Goal: Task Accomplishment & Management: Complete application form

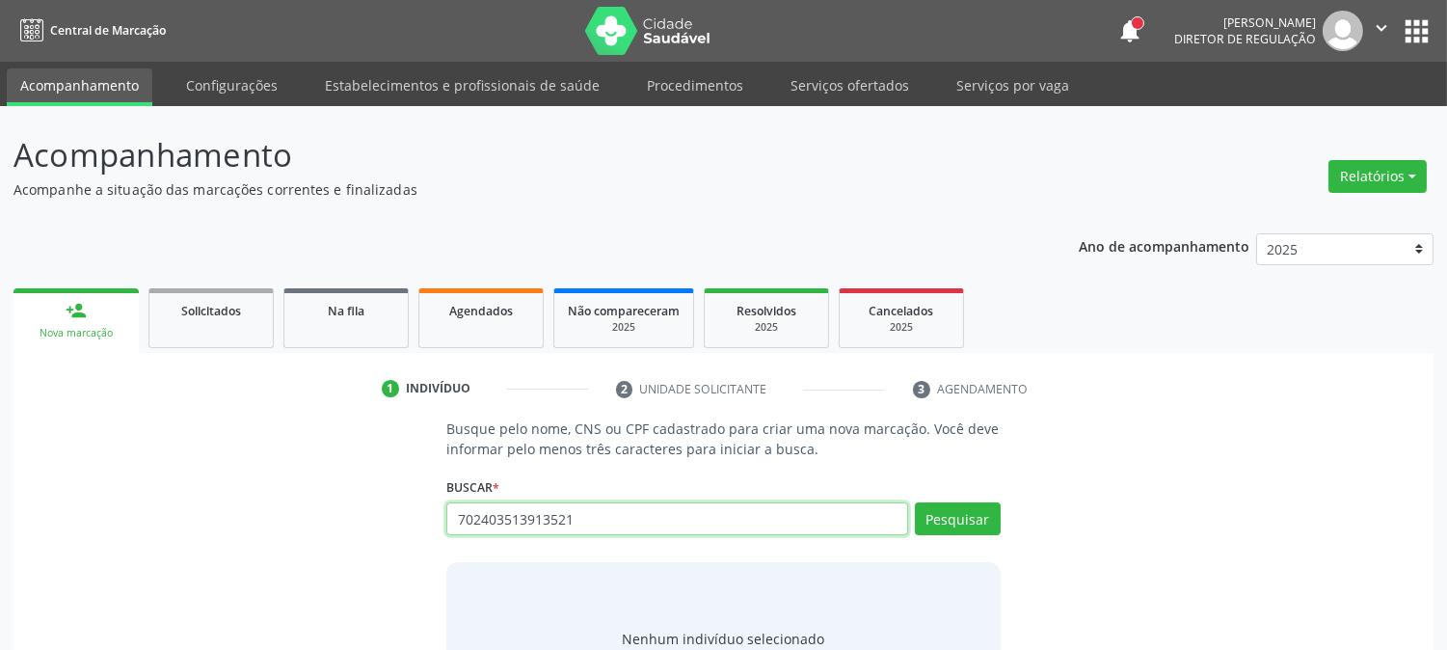
type input "702403513913521"
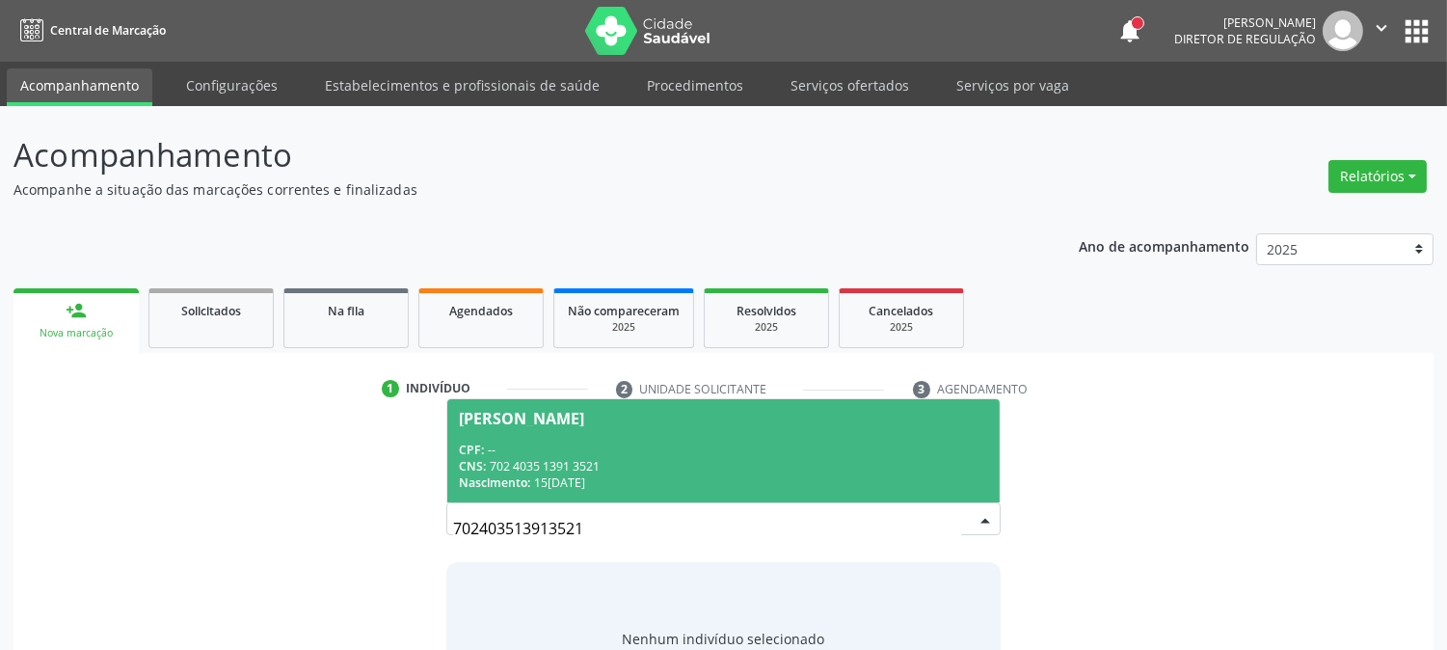
click at [546, 482] on div "Nascimento: 15/01/1987" at bounding box center [723, 482] width 528 height 16
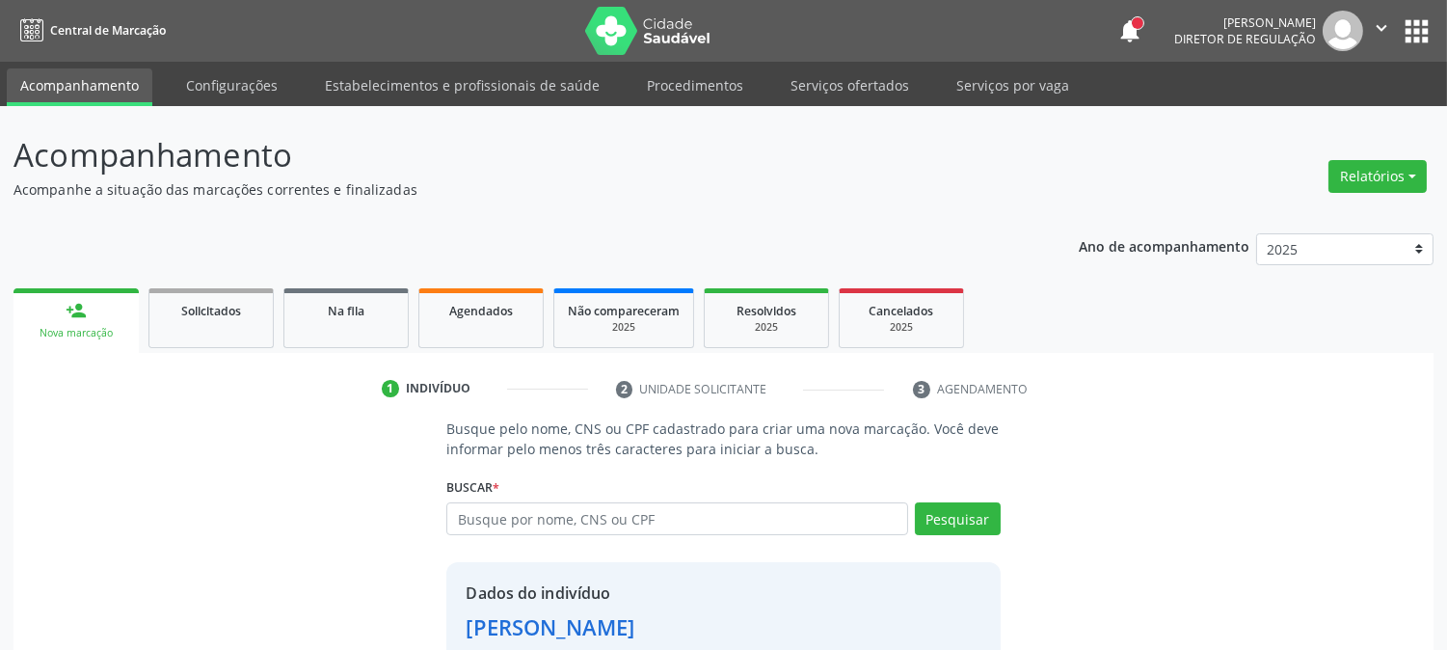
scroll to position [121, 0]
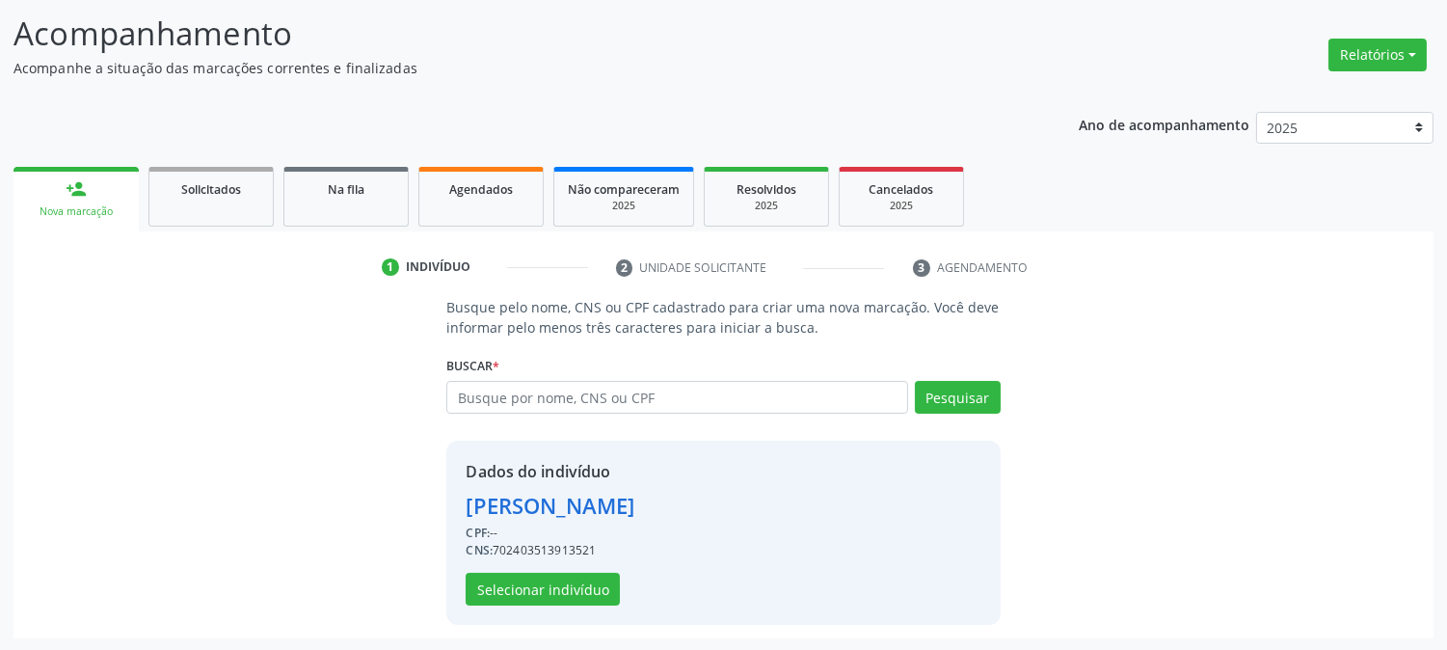
drag, startPoint x: 494, startPoint y: 547, endPoint x: 602, endPoint y: 546, distance: 108.0
click at [602, 546] on div "CNS: 702403513913521" at bounding box center [550, 550] width 169 height 17
copy div "702403513913521"
click at [556, 591] on button "Selecionar indivíduo" at bounding box center [543, 589] width 154 height 33
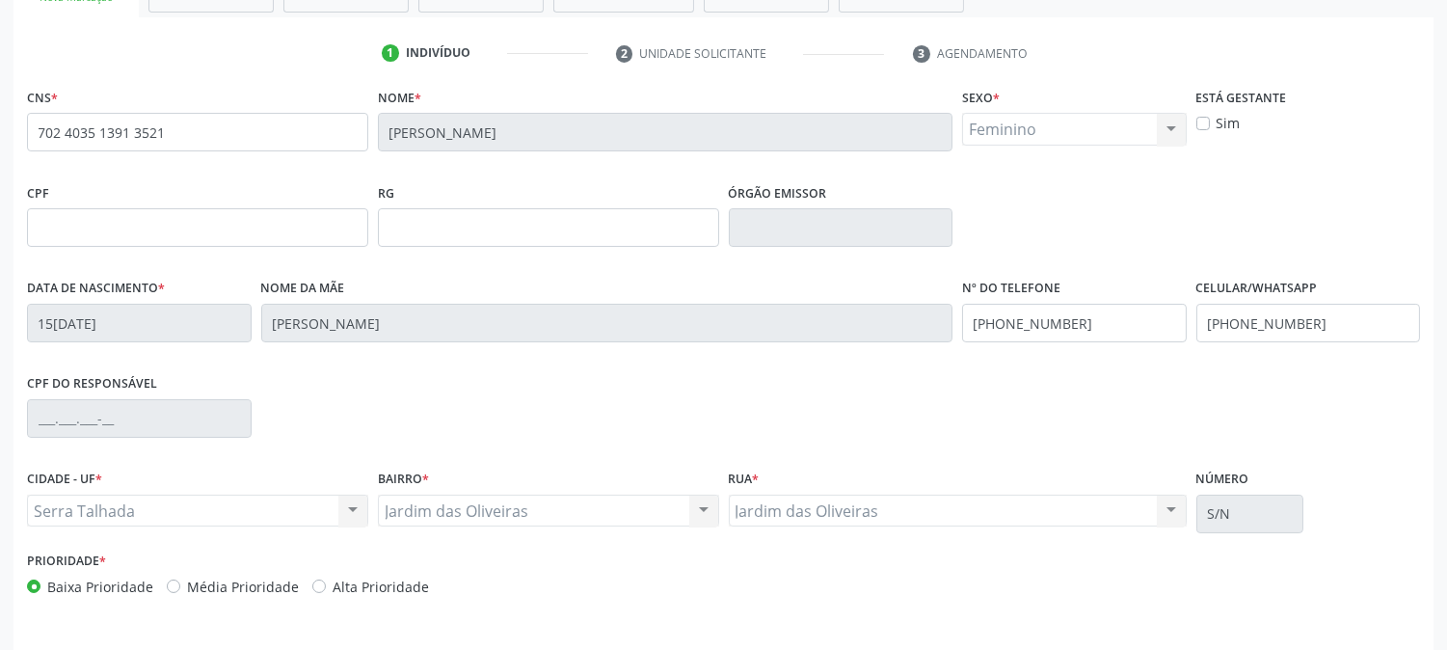
scroll to position [393, 0]
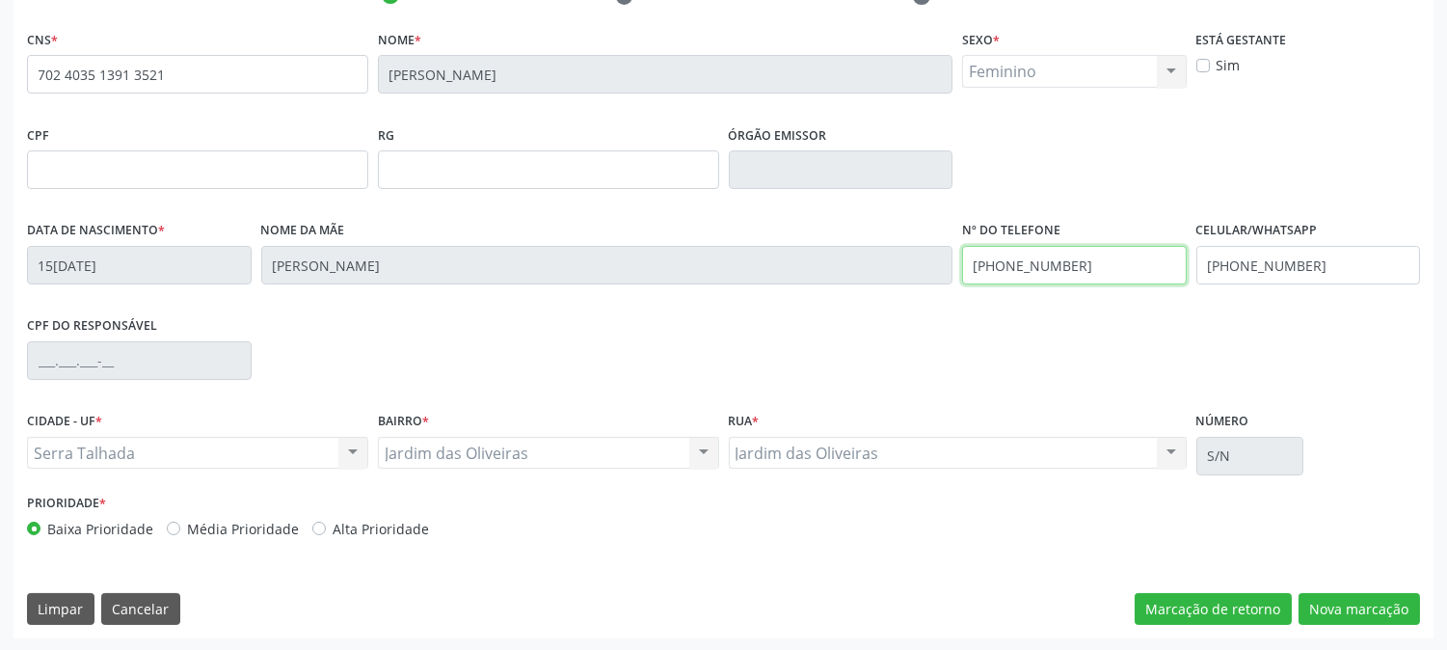
drag, startPoint x: 1128, startPoint y: 278, endPoint x: 906, endPoint y: 235, distance: 225.8
click at [906, 235] on div "Data de nascimento * 15/01/1987 Nome da mãe Maria Marques dos Santos Nº do Tele…" at bounding box center [723, 263] width 1403 height 95
drag, startPoint x: 1324, startPoint y: 266, endPoint x: 1086, endPoint y: 256, distance: 238.4
click at [1088, 256] on div "Data de nascimento * 15/01/1987 Nome da mãe Maria Marques dos Santos Nº do Tele…" at bounding box center [723, 263] width 1403 height 95
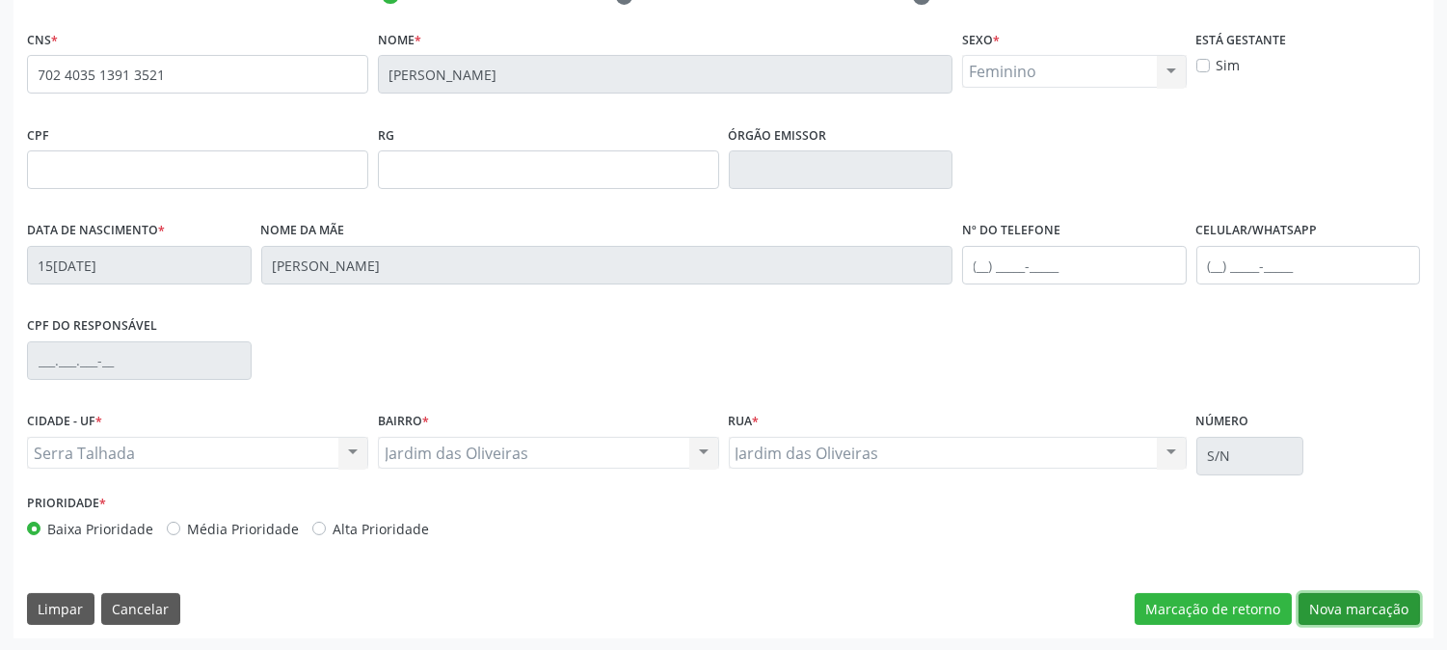
click at [1340, 599] on button "Nova marcação" at bounding box center [1359, 609] width 121 height 33
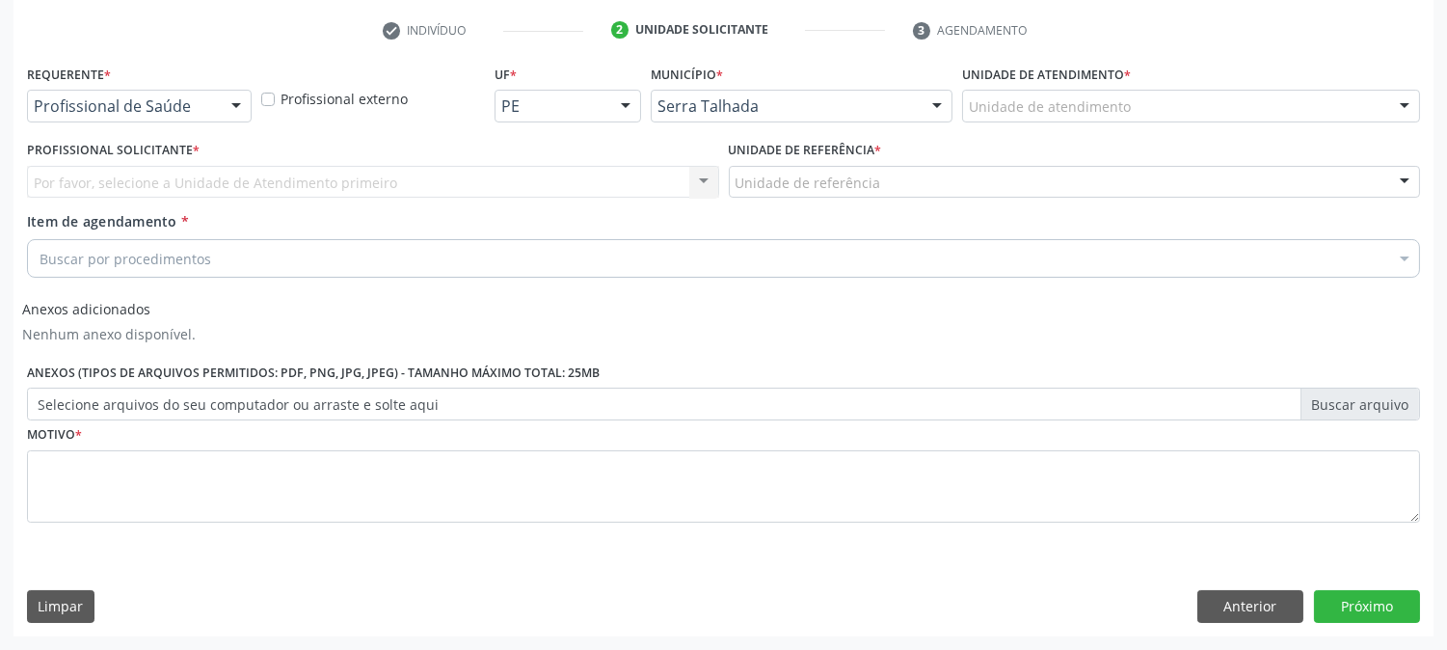
scroll to position [358, 0]
click at [233, 111] on div at bounding box center [236, 108] width 29 height 33
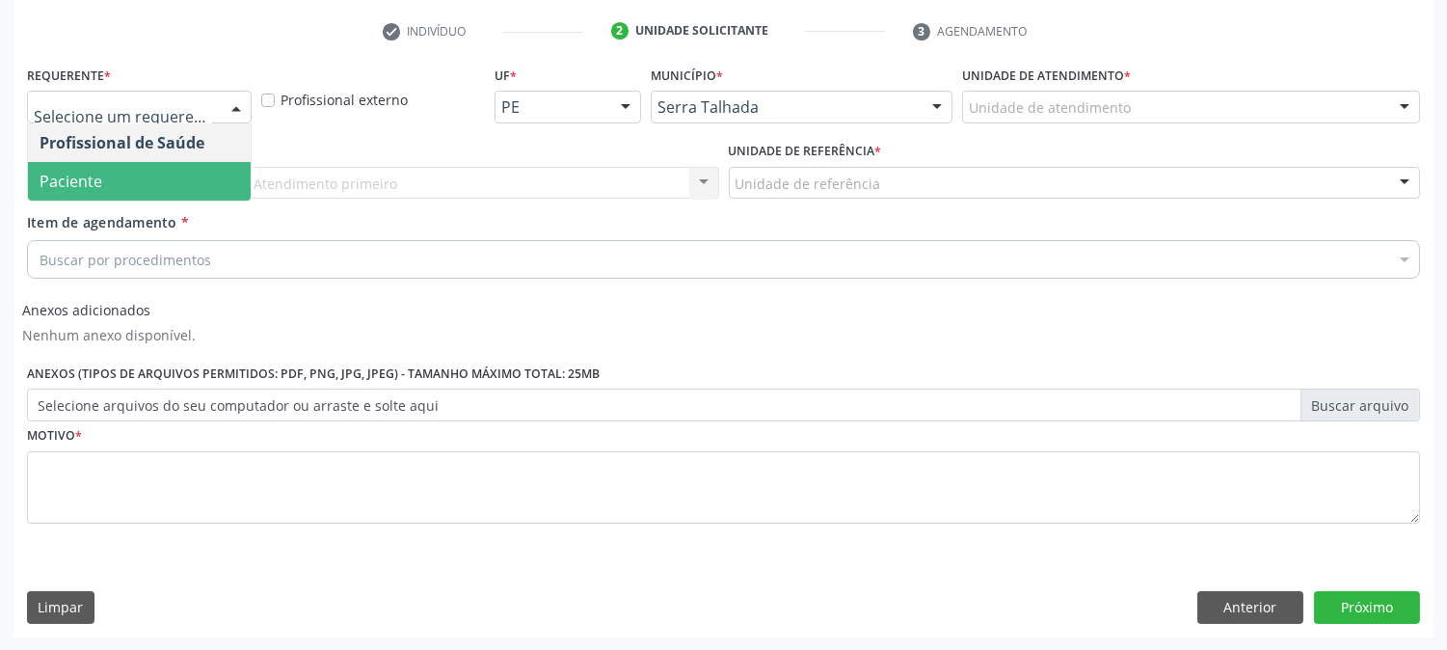
click at [201, 169] on span "Paciente" at bounding box center [139, 181] width 223 height 39
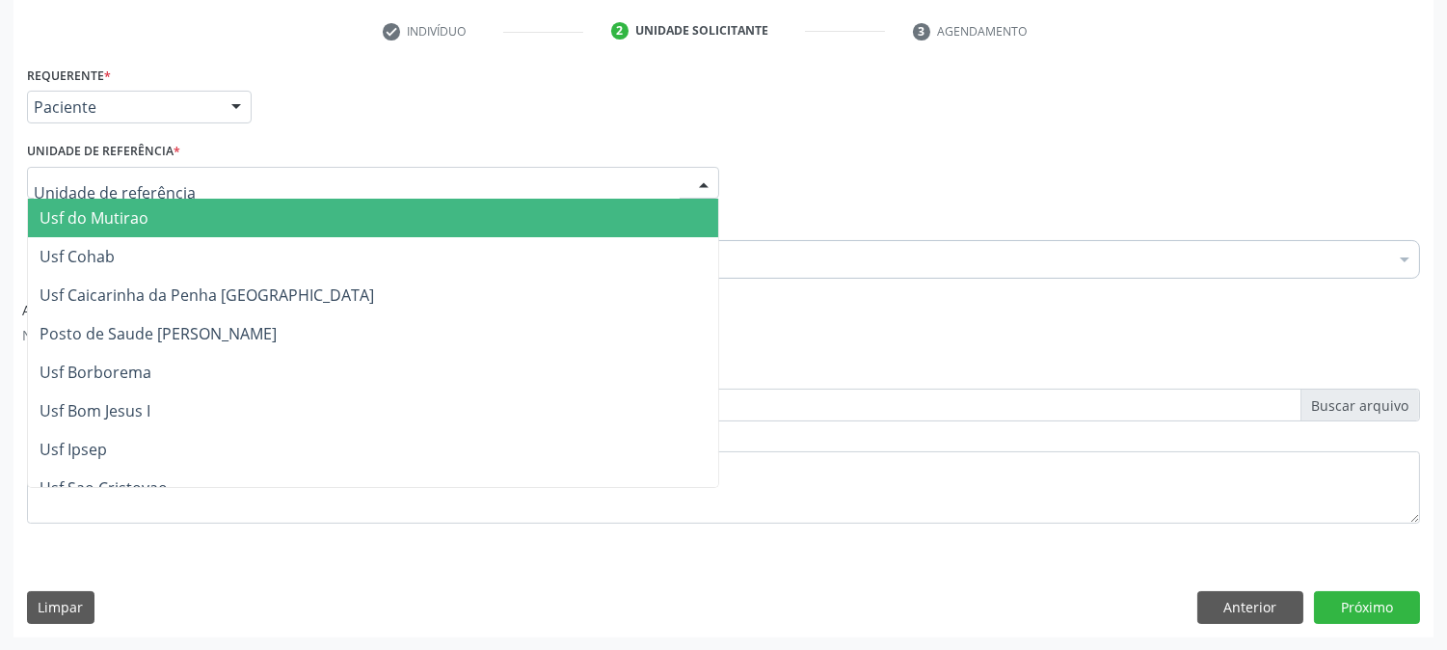
click at [201, 172] on div at bounding box center [373, 183] width 692 height 33
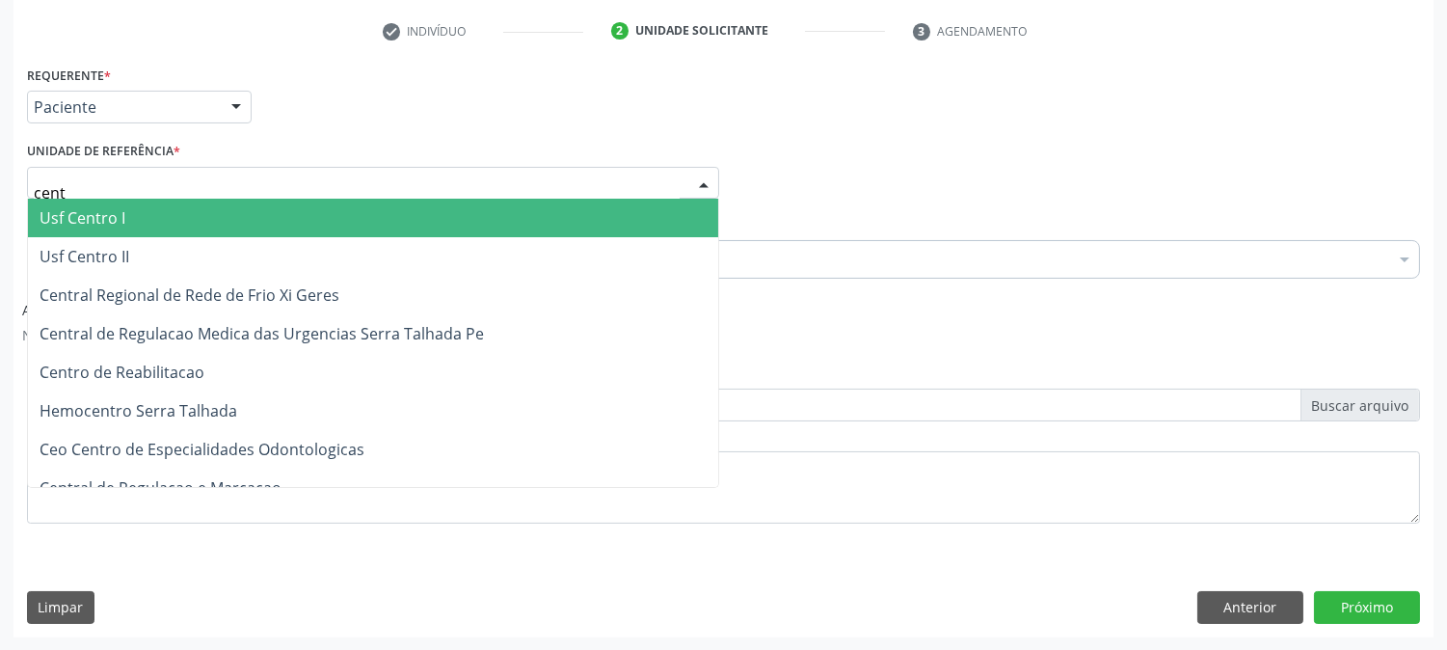
type input "centr"
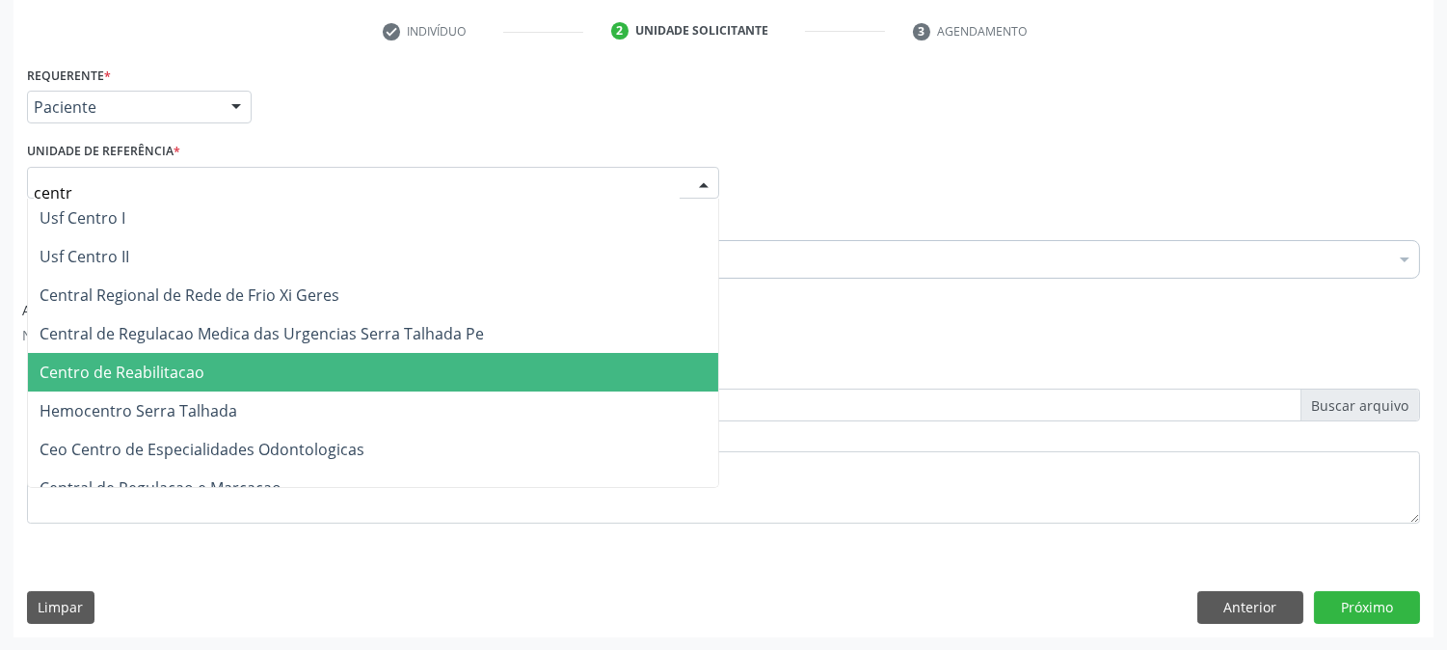
click at [171, 367] on span "Centro de Reabilitacao" at bounding box center [122, 372] width 165 height 21
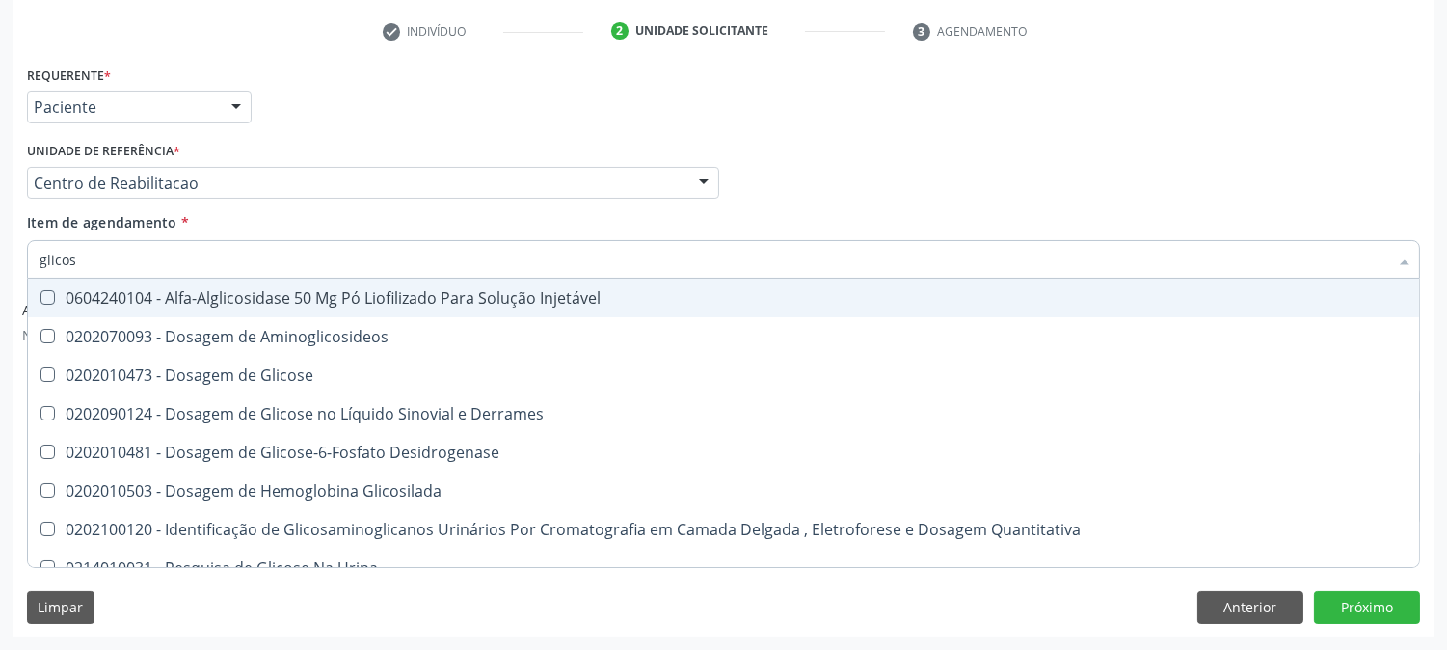
type input "glicose"
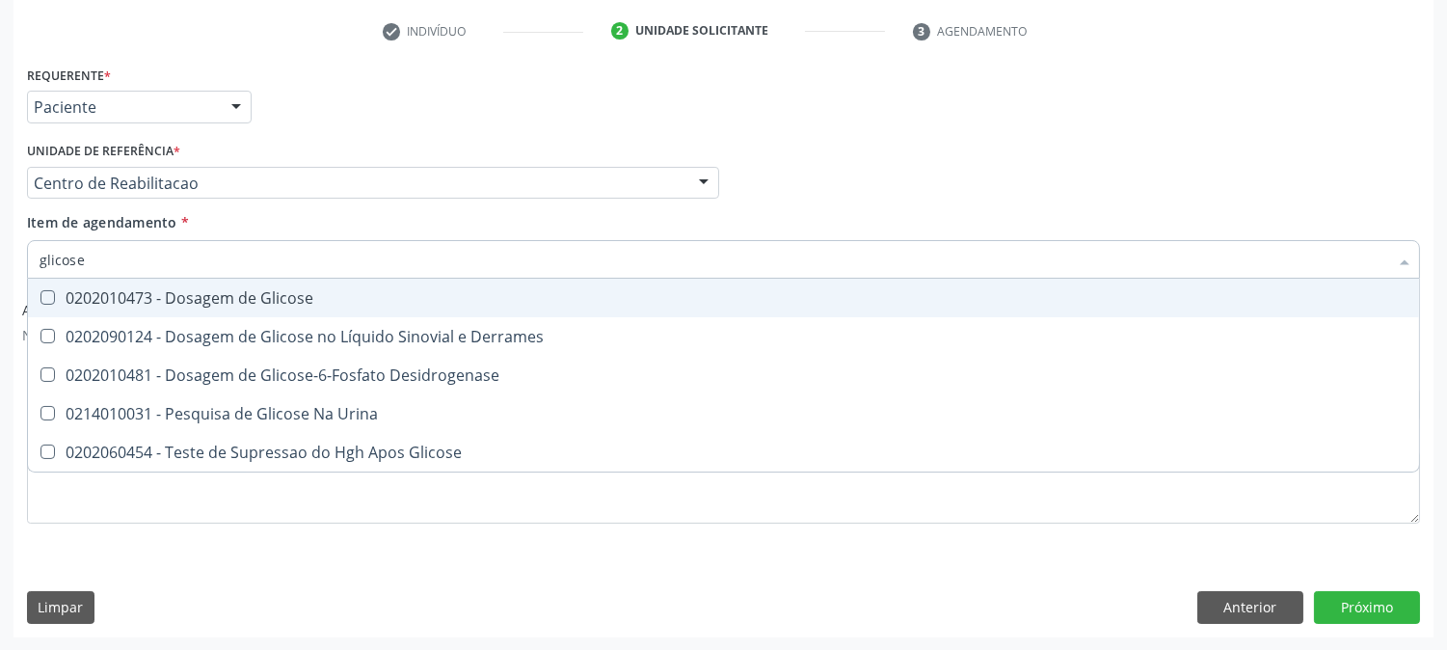
click at [149, 303] on div "0202010473 - Dosagem de Glicose" at bounding box center [724, 297] width 1368 height 15
checkbox Glicose "true"
drag, startPoint x: 94, startPoint y: 262, endPoint x: 0, endPoint y: 256, distance: 94.7
click at [0, 256] on div "Acompanhamento Acompanhe a situação das marcações correntes e finalizadas Relat…" at bounding box center [723, 199] width 1447 height 903
type input "a"
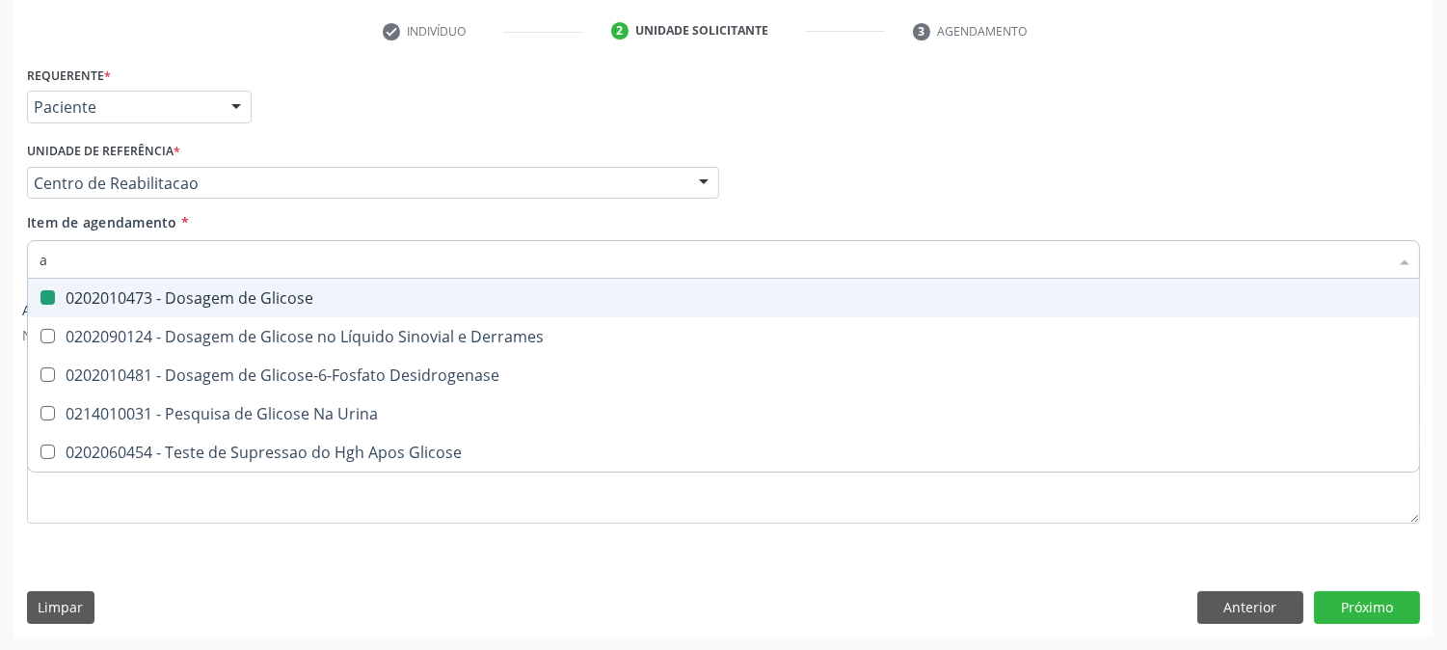
checkbox Glicose "false"
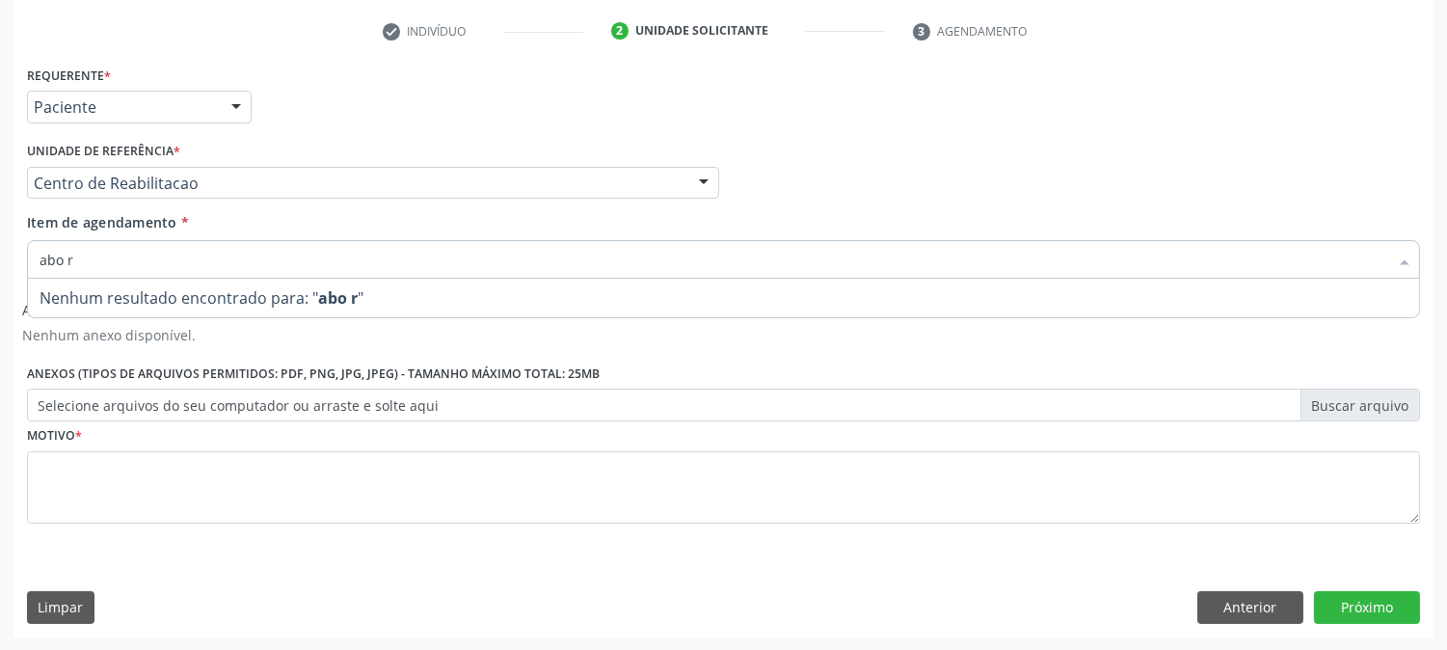
type input "abo"
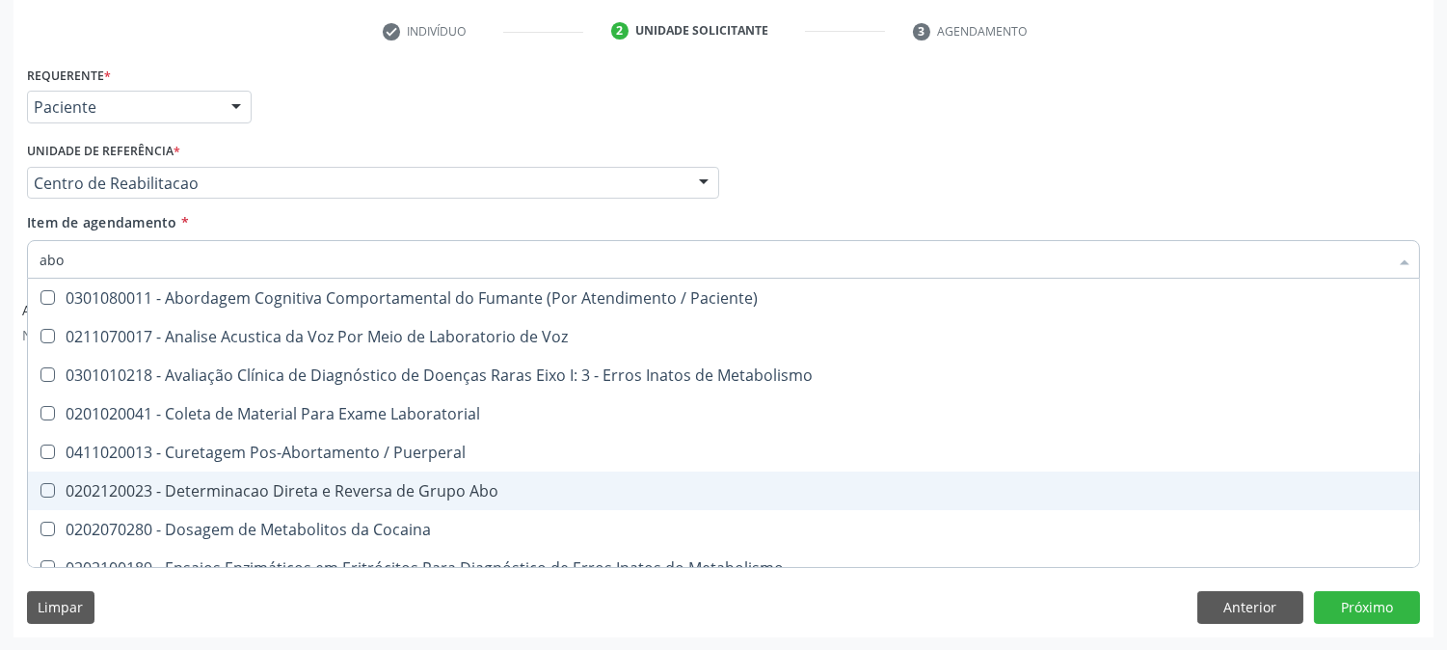
click at [316, 473] on span "0202120023 - Determinacao Direta e Reversa de Grupo Abo" at bounding box center [777, 491] width 1498 height 39
checkbox Abo "true"
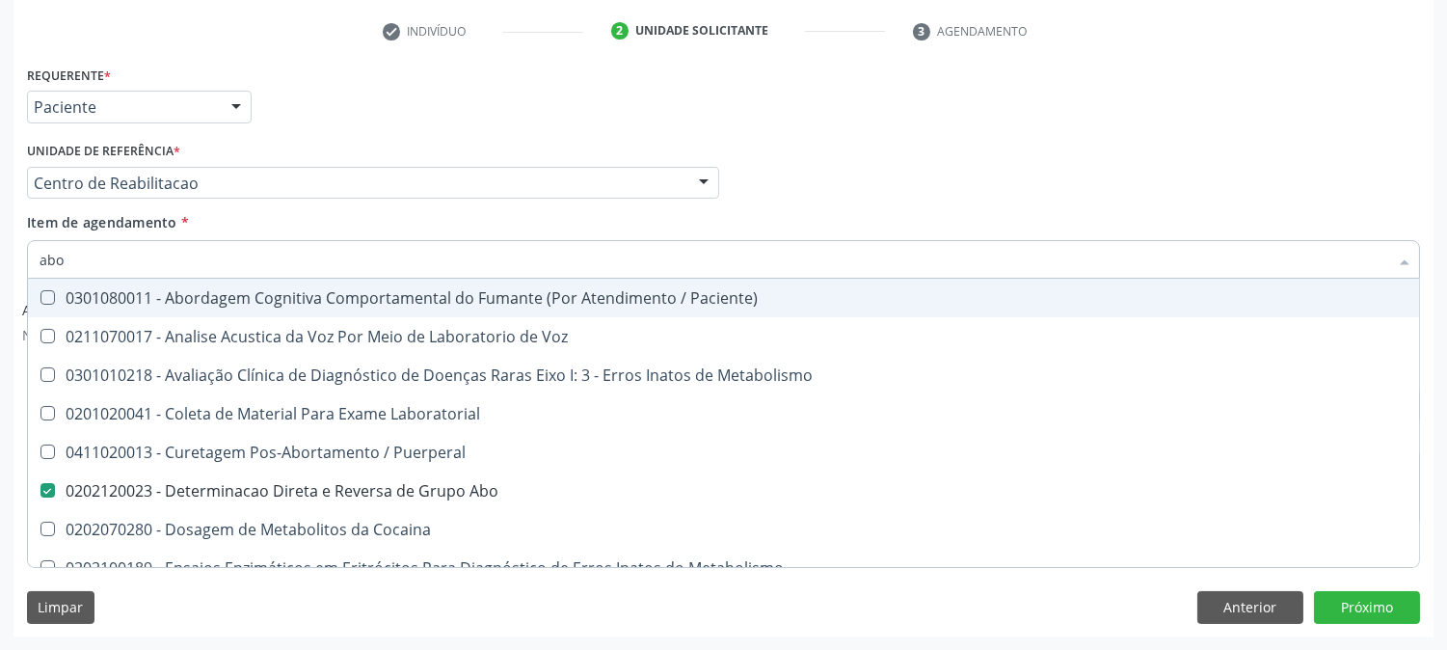
drag, startPoint x: 83, startPoint y: 262, endPoint x: 0, endPoint y: 260, distance: 82.9
click at [0, 260] on div "Acompanhamento Acompanhe a situação das marcações correntes e finalizadas Relat…" at bounding box center [723, 199] width 1447 height 903
type input "fa"
checkbox Abo "false"
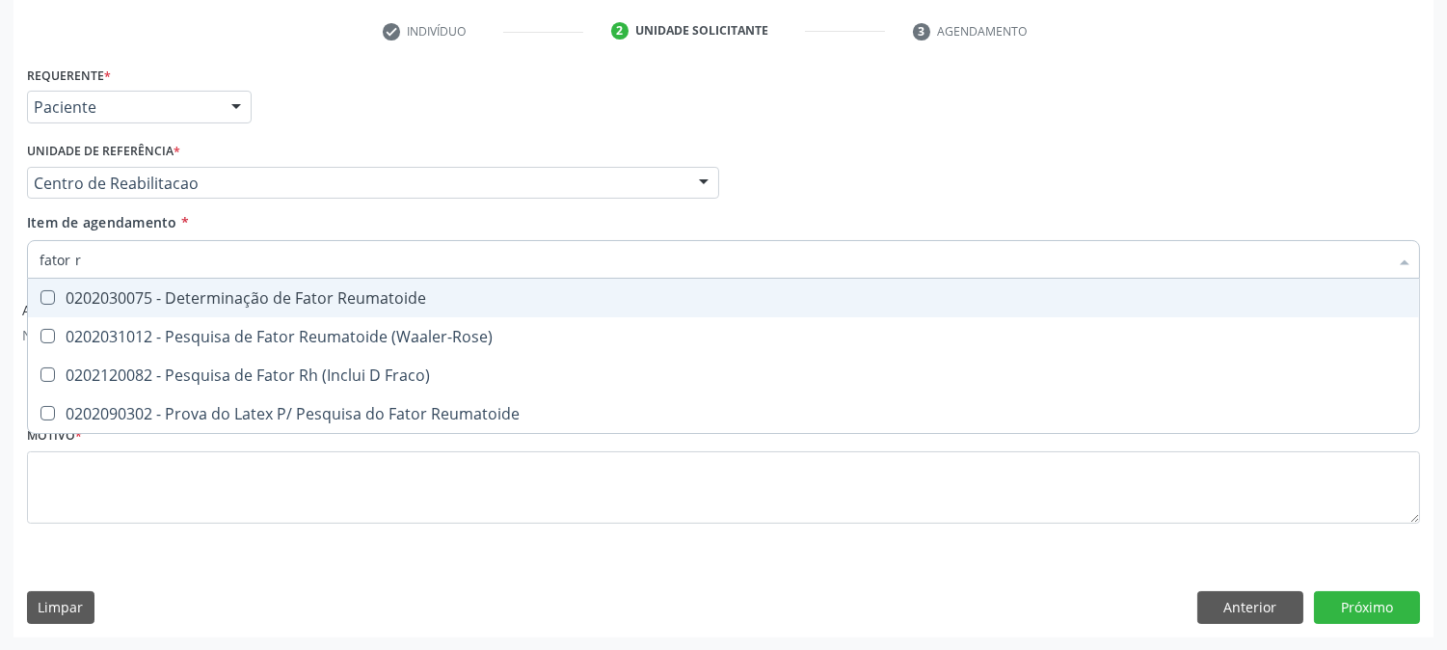
type input "fator rh"
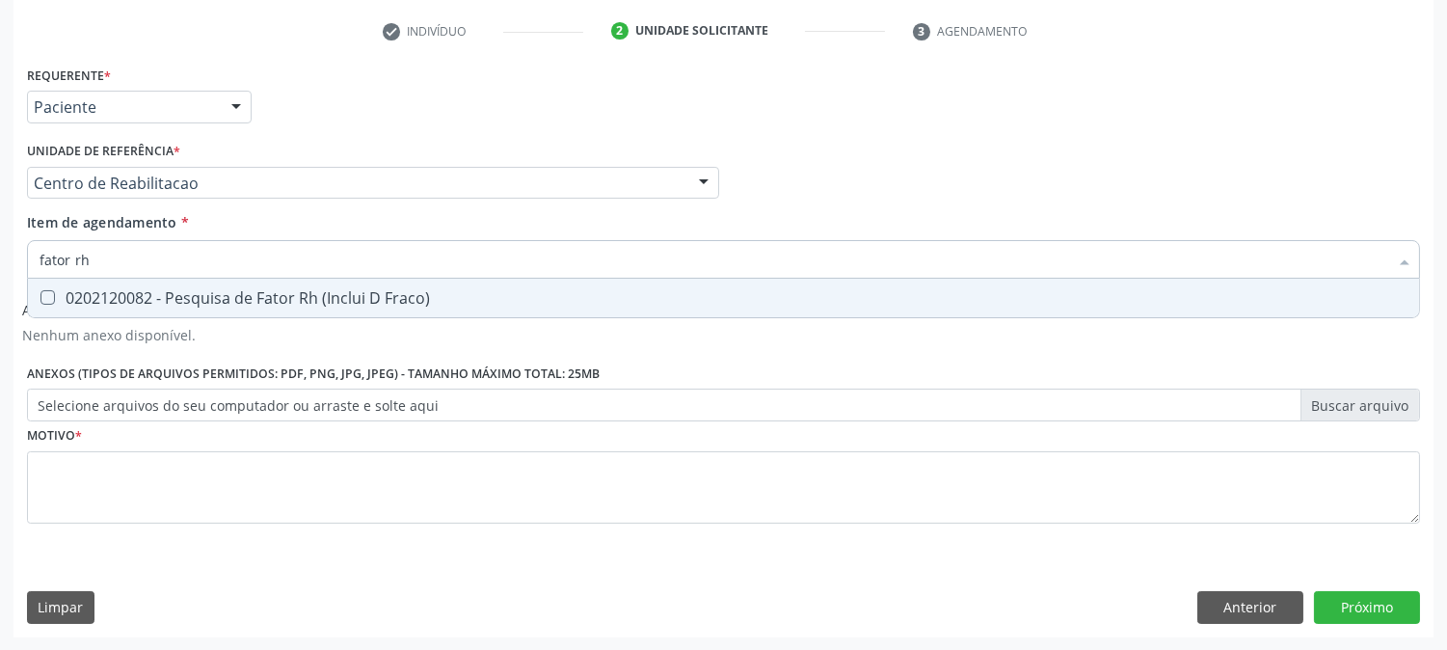
click at [110, 299] on div "0202120082 - Pesquisa de Fator Rh (Inclui D Fraco)" at bounding box center [724, 297] width 1368 height 15
checkbox Fraco\) "true"
drag, startPoint x: 110, startPoint y: 267, endPoint x: 0, endPoint y: 252, distance: 111.0
click at [0, 252] on div "Acompanhamento Acompanhe a situação das marcações correntes e finalizadas Relat…" at bounding box center [723, 199] width 1447 height 903
type input "he"
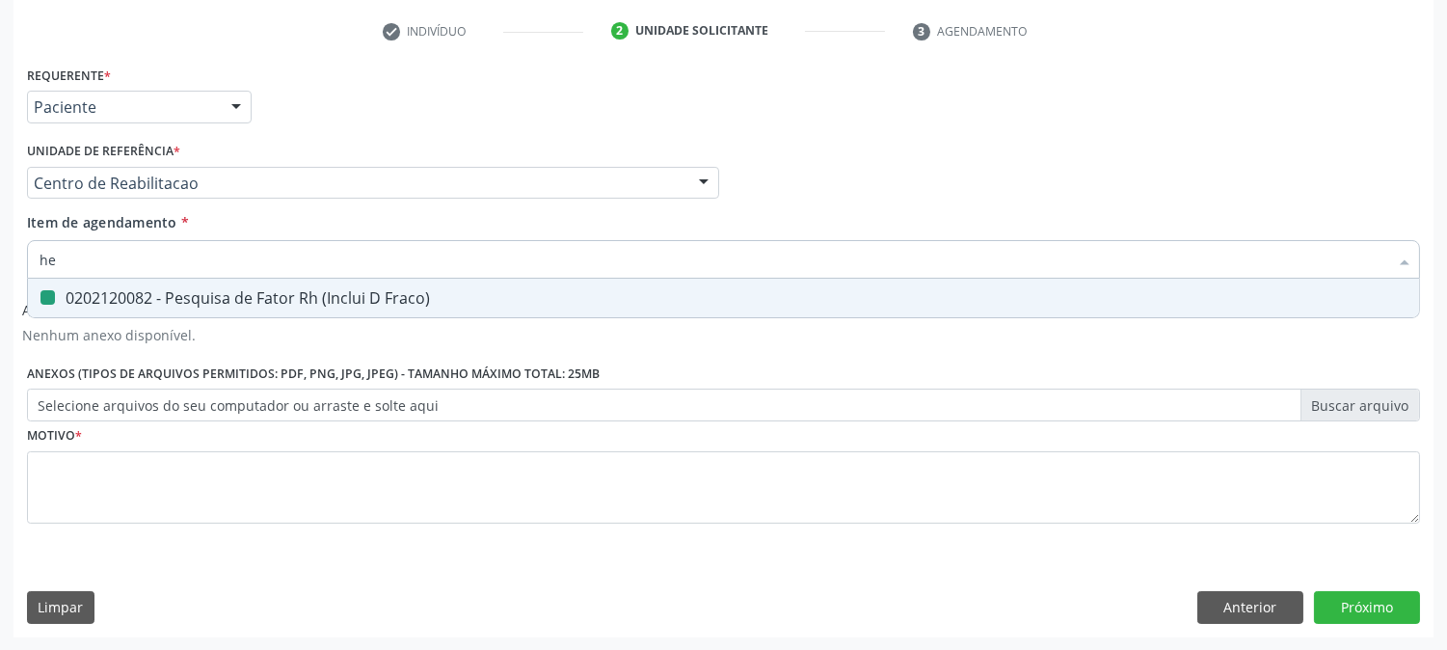
checkbox Fraco\) "false"
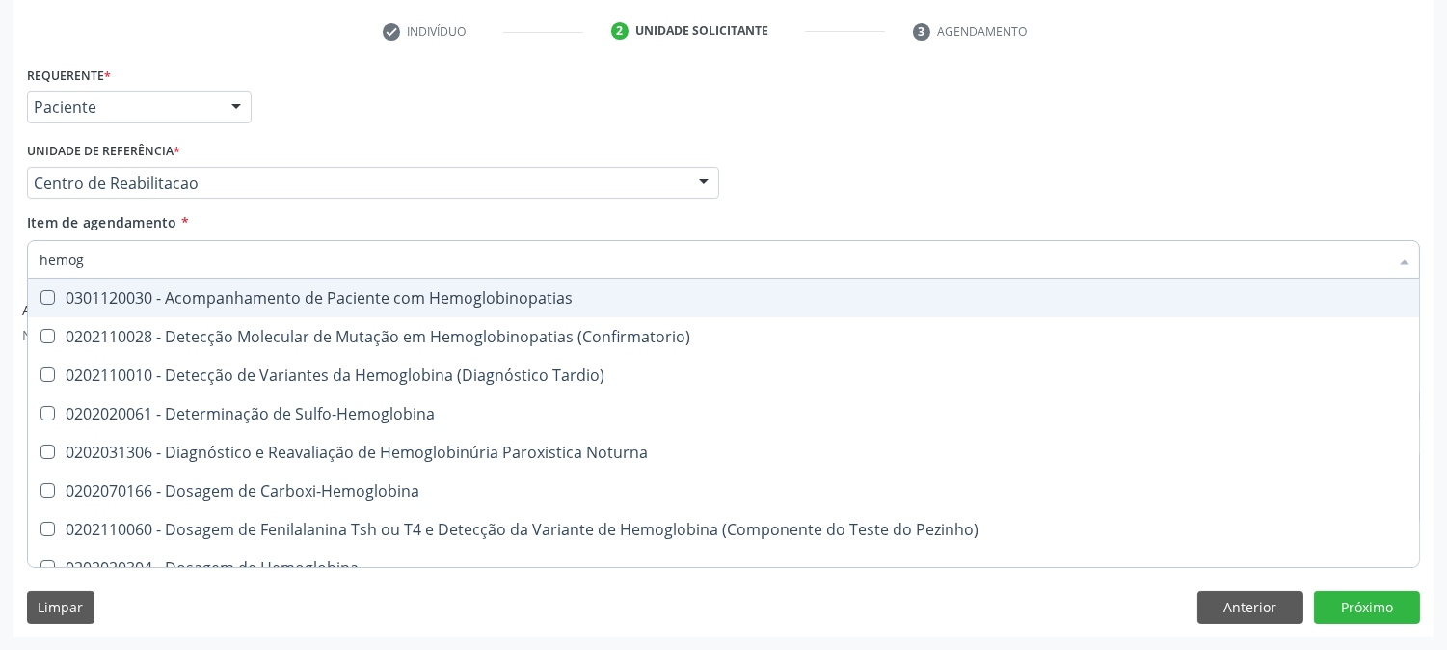
type input "hemogr"
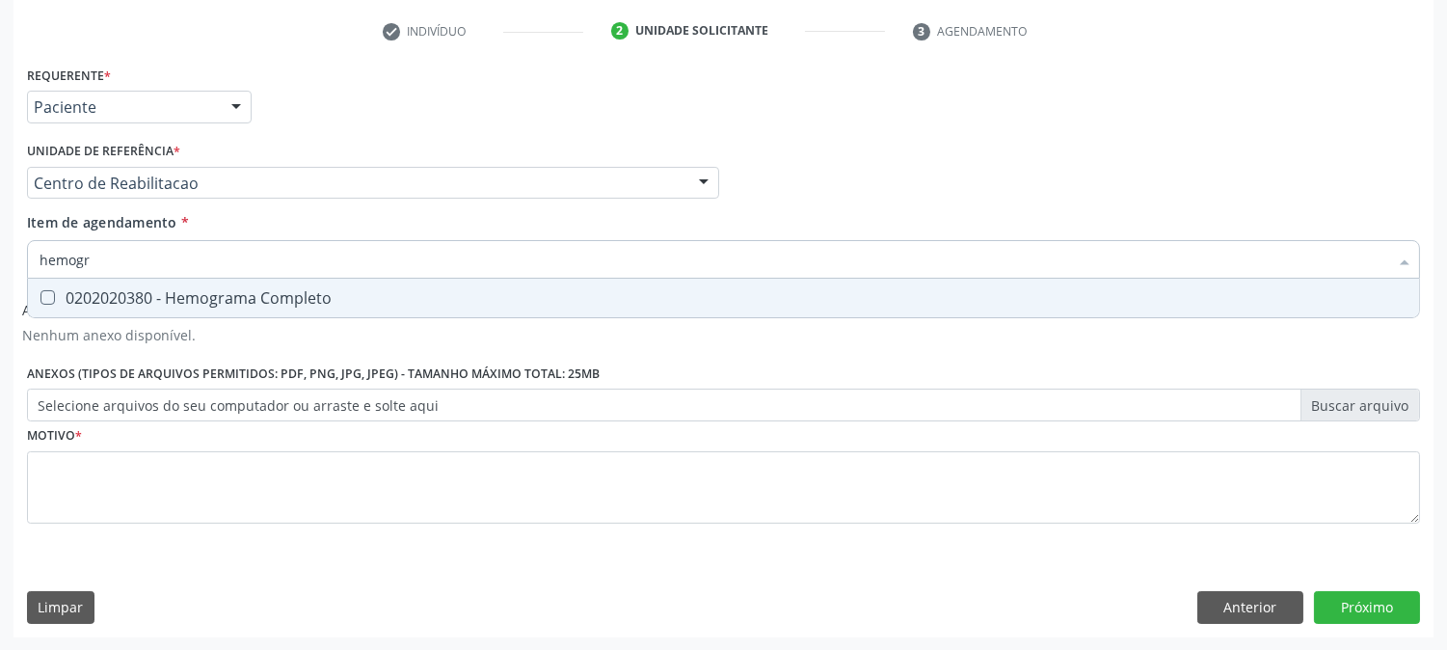
click at [103, 296] on div "0202020380 - Hemograma Completo" at bounding box center [724, 297] width 1368 height 15
checkbox Completo "true"
drag, startPoint x: 157, startPoint y: 249, endPoint x: 0, endPoint y: 234, distance: 157.8
click at [0, 234] on div "Acompanhamento Acompanhe a situação das marcações correntes e finalizadas Relat…" at bounding box center [723, 199] width 1447 height 903
type input "u"
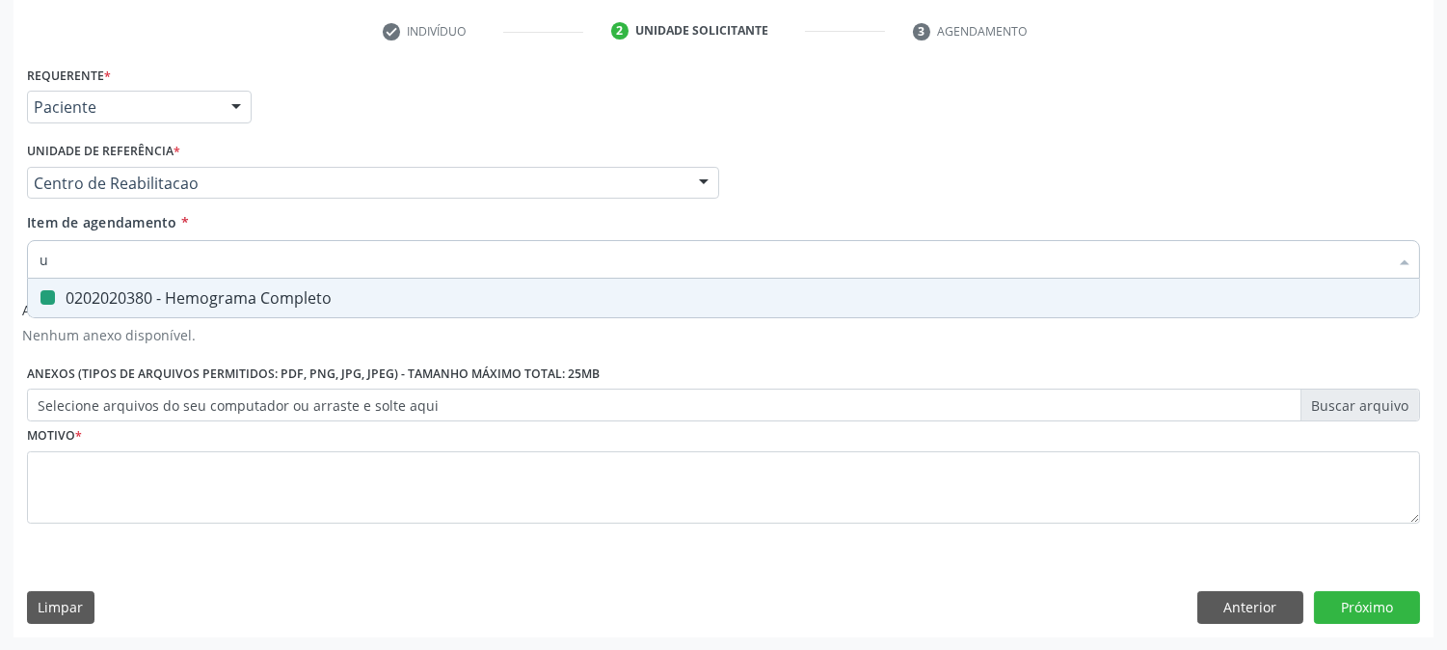
checkbox Completo "false"
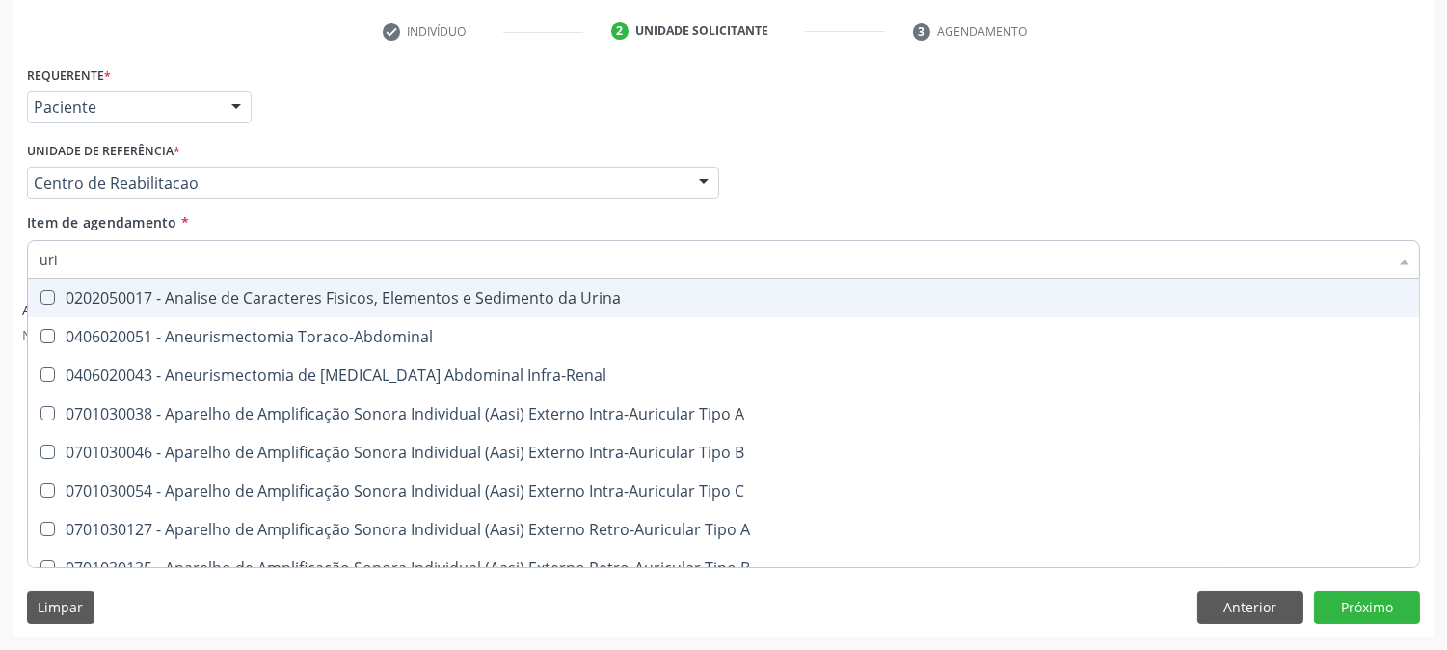
type input "urin"
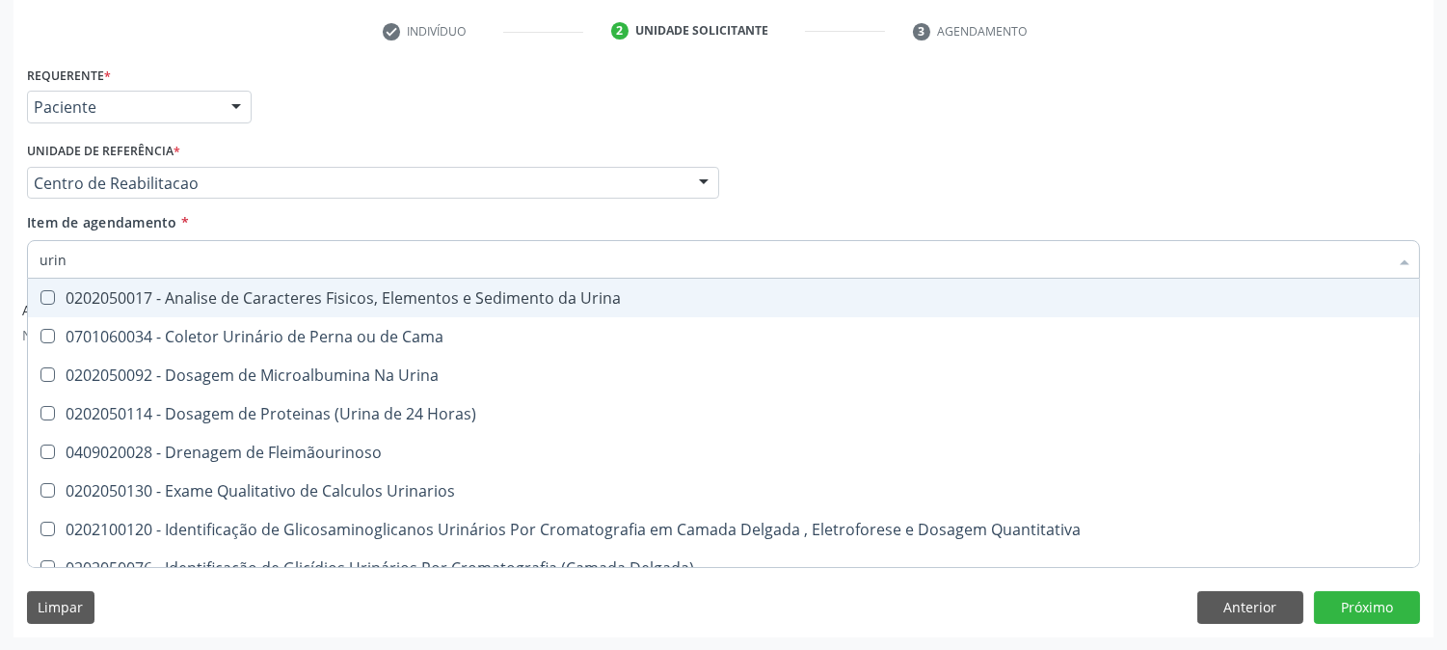
click at [58, 290] on div "0202050017 - Analise de Caracteres Fisicos, Elementos e Sedimento da Urina" at bounding box center [724, 297] width 1368 height 15
checkbox Urina "true"
click at [0, 281] on div "Acompanhamento Acompanhe a situação das marcações correntes e finalizadas Relat…" at bounding box center [723, 199] width 1447 height 903
checkbox Cama "true"
checkbox Urina "true"
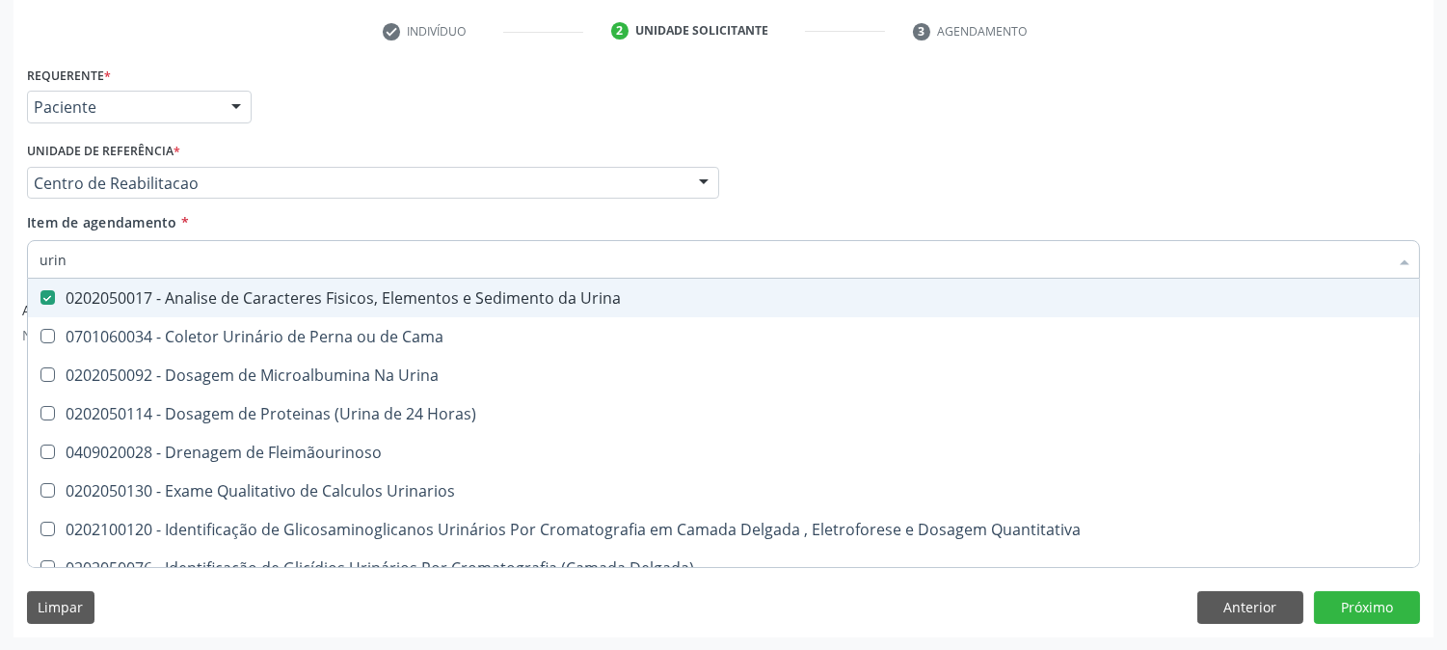
checkbox Horas\) "true"
checkbox Fleimãourinoso "true"
checkbox Urinarios "true"
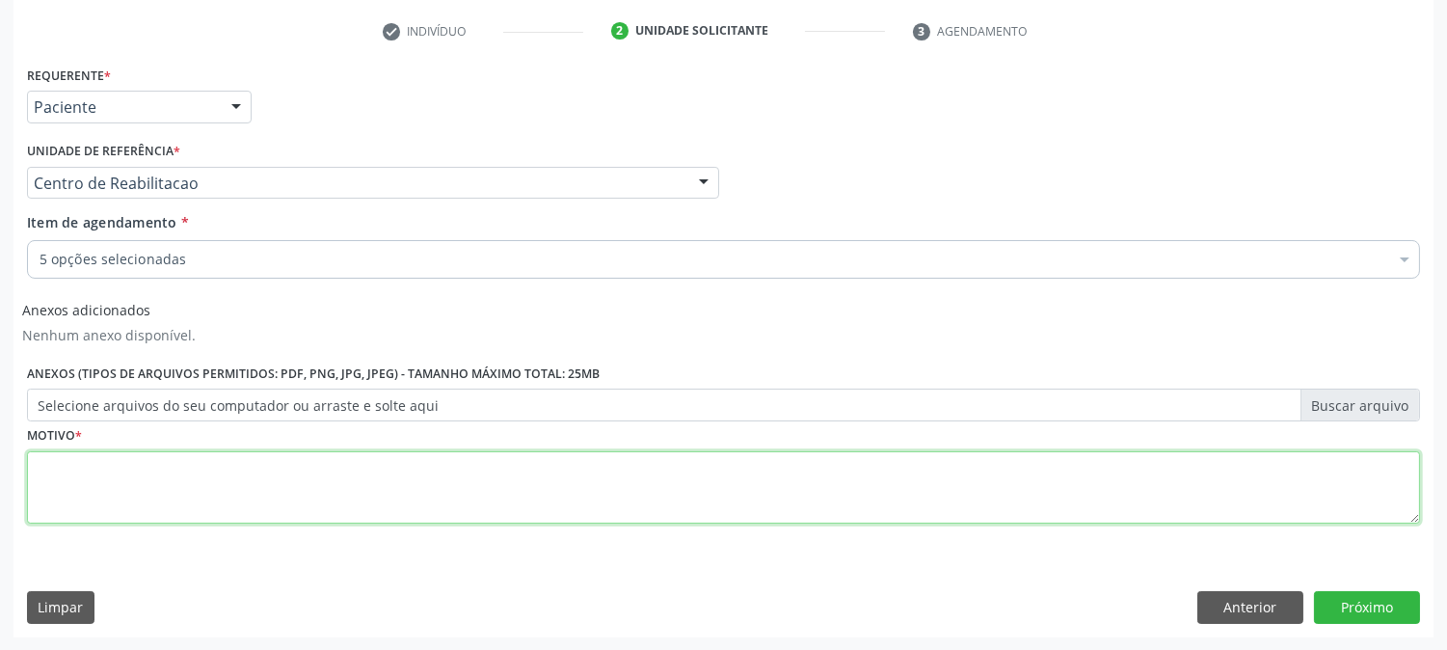
click at [149, 468] on textarea at bounding box center [723, 487] width 1393 height 73
type textarea "."
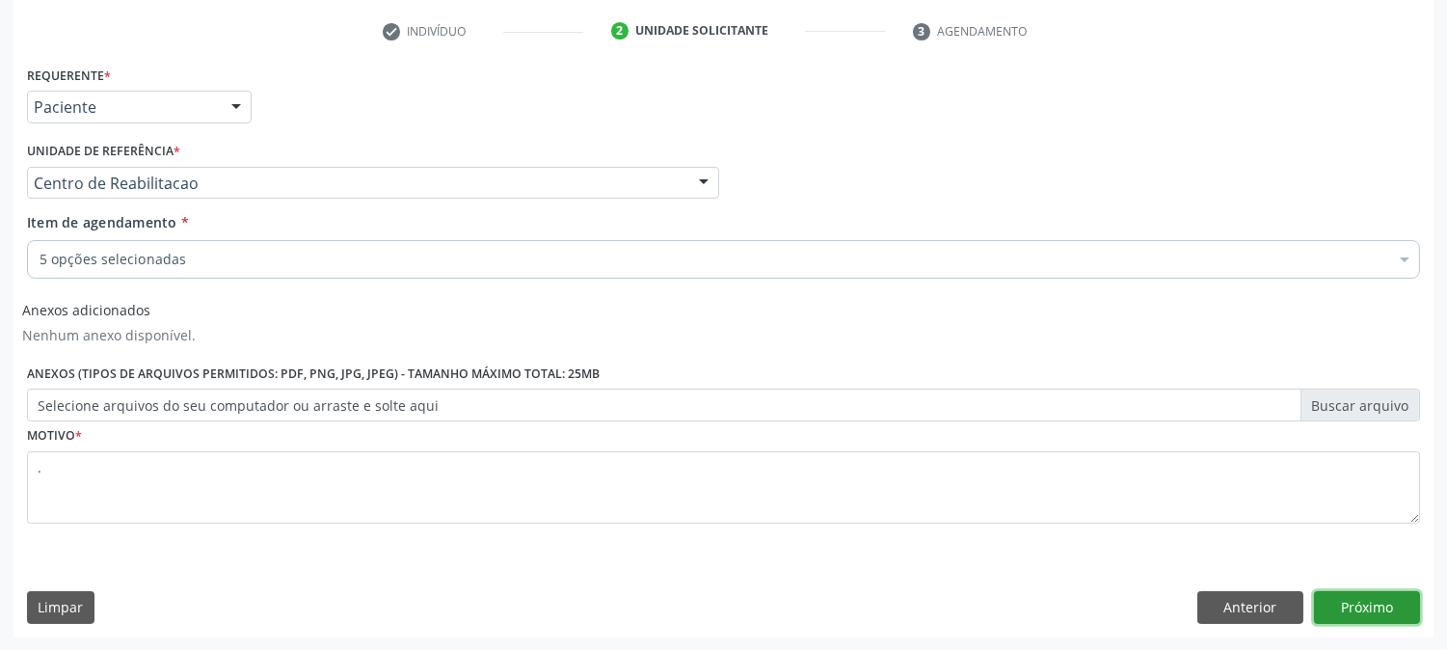
click at [1379, 613] on button "Próximo" at bounding box center [1367, 607] width 106 height 33
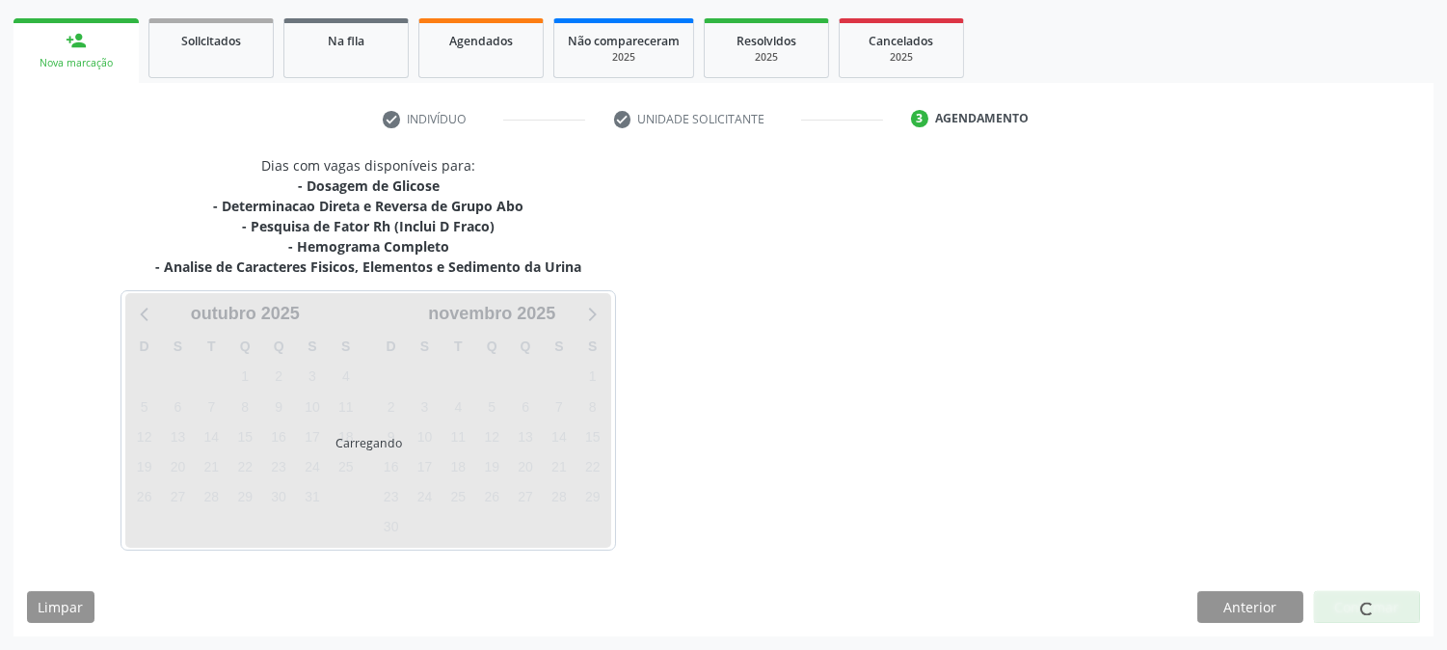
scroll to position [268, 0]
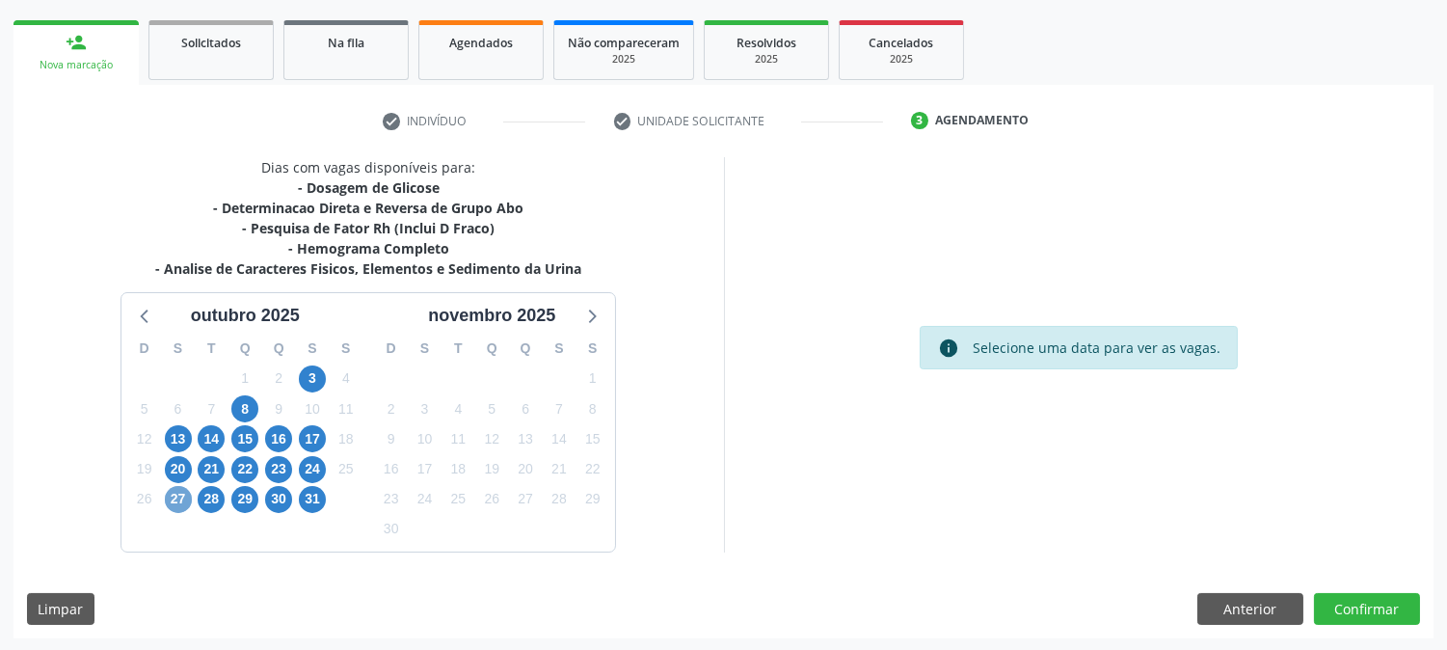
click at [171, 504] on span "27" at bounding box center [178, 499] width 27 height 27
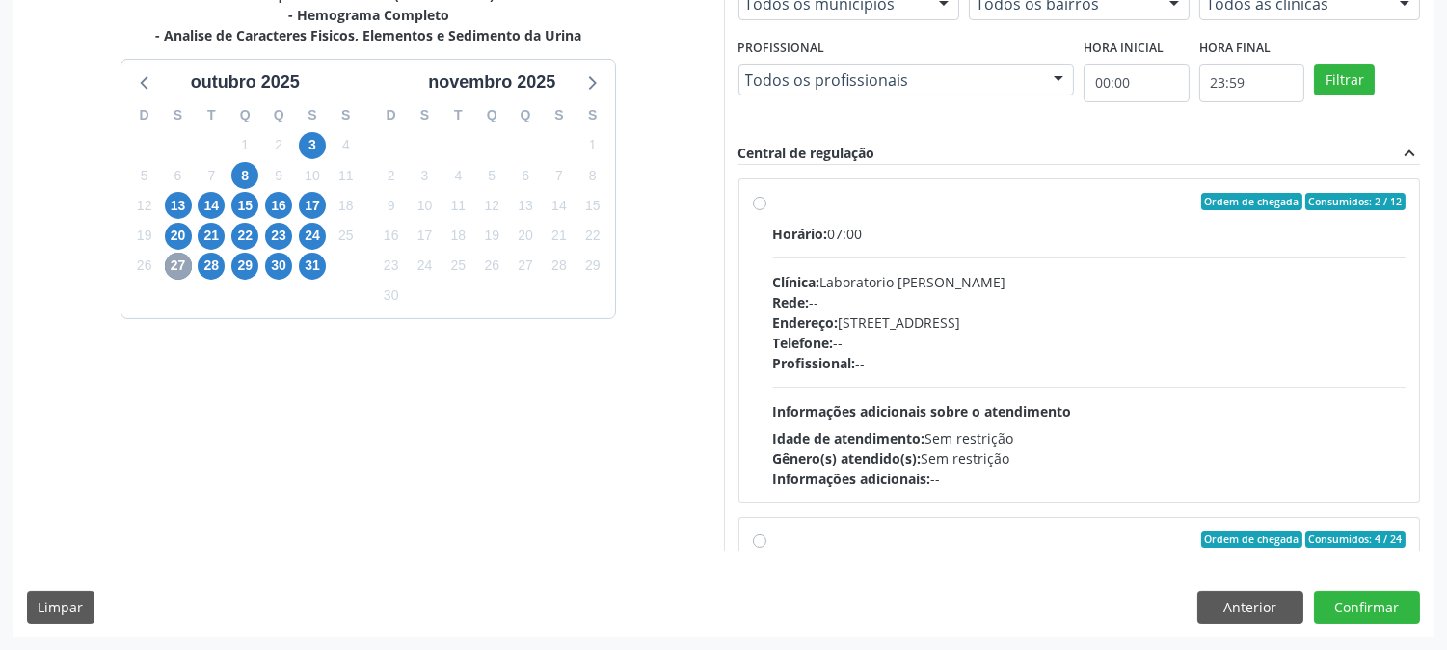
scroll to position [393, 0]
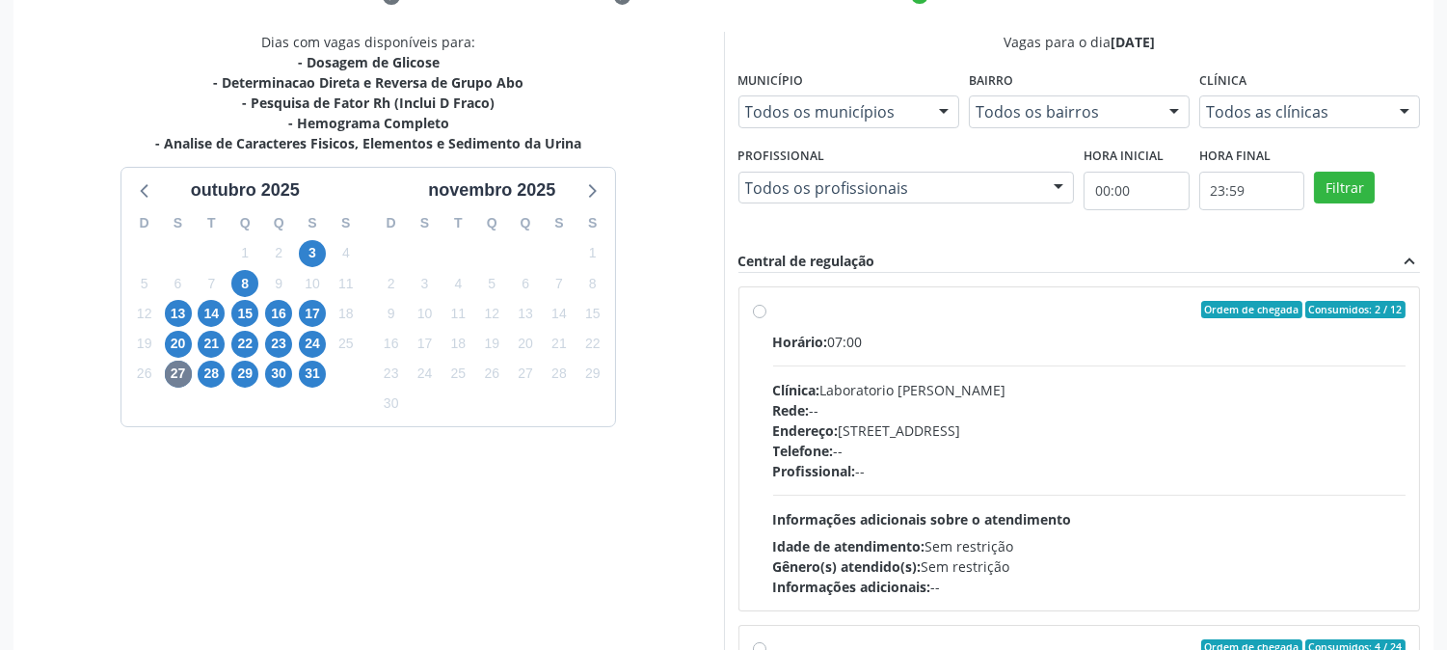
click at [1099, 406] on div "Rede: --" at bounding box center [1089, 410] width 633 height 20
click at [767, 318] on input "Ordem de chegada Consumidos: 2 / 12 Horário: 07:00 Clínica: Laboratorio Jose Pa…" at bounding box center [759, 309] width 13 height 17
radio input "true"
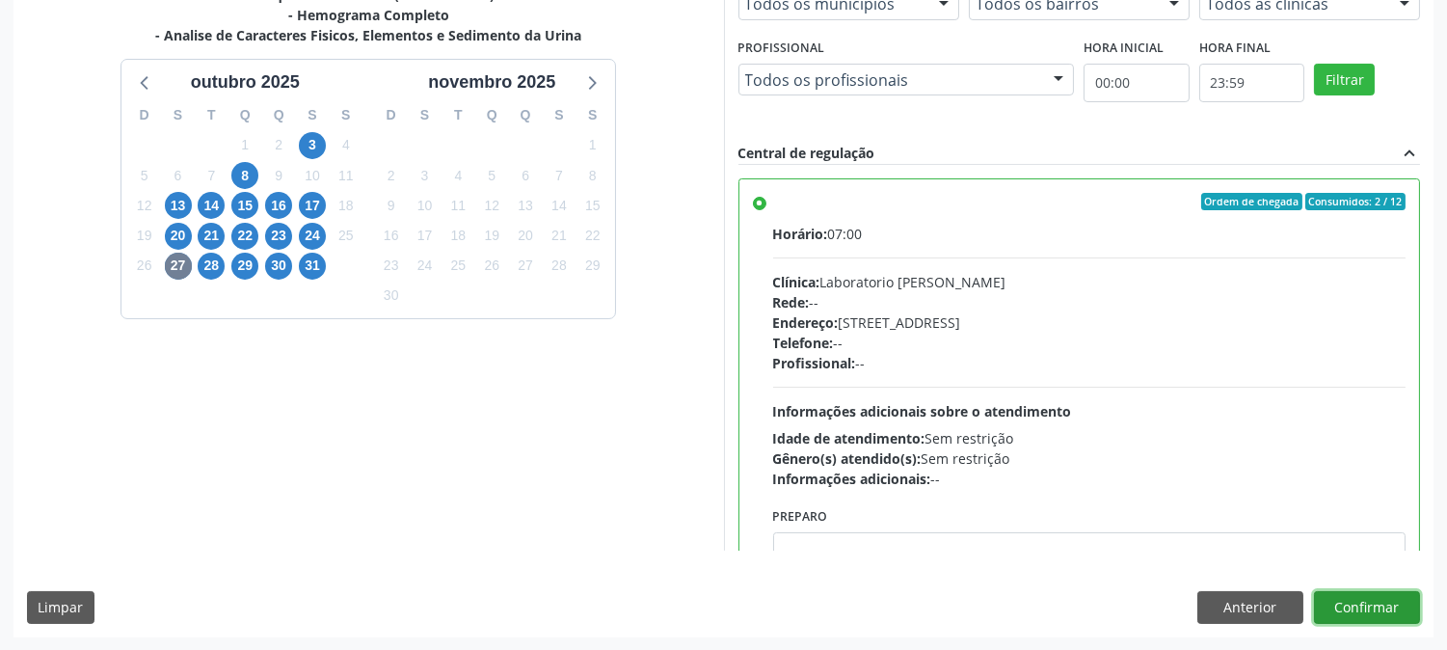
click at [1373, 608] on button "Confirmar" at bounding box center [1367, 607] width 106 height 33
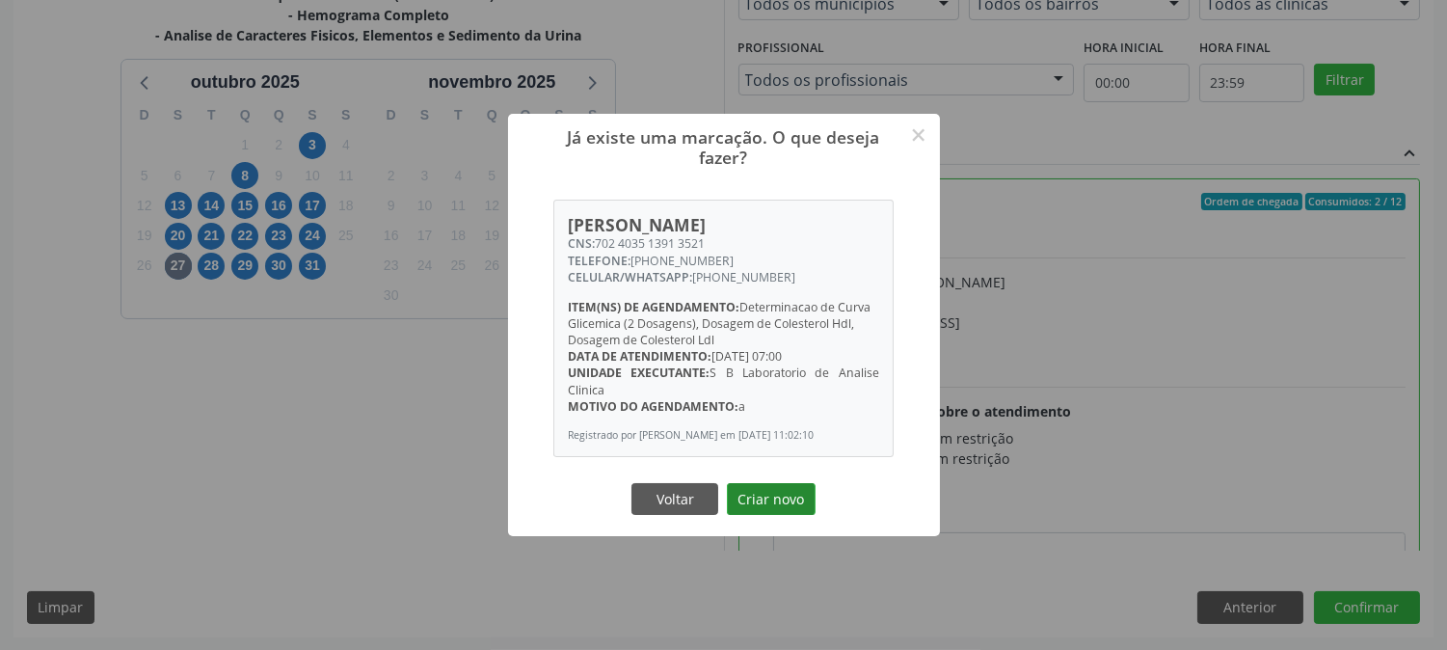
click at [763, 516] on button "Criar novo" at bounding box center [771, 499] width 89 height 33
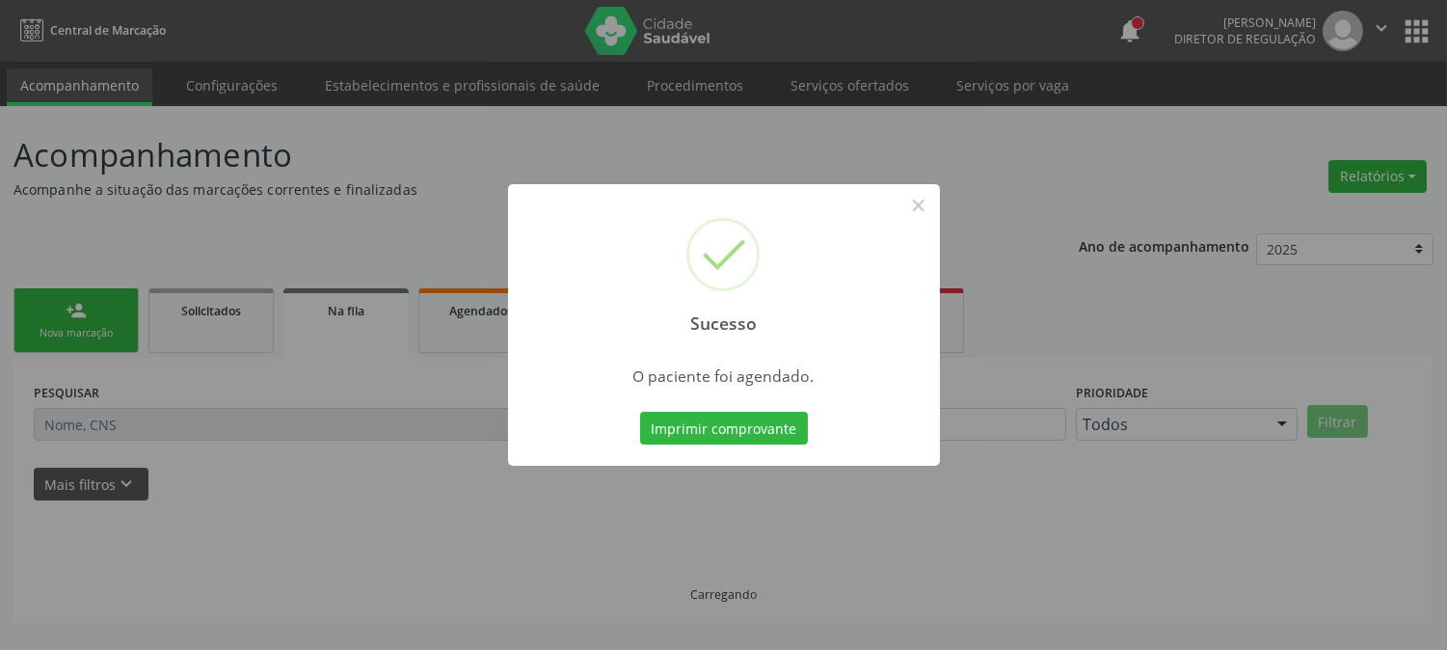
scroll to position [0, 0]
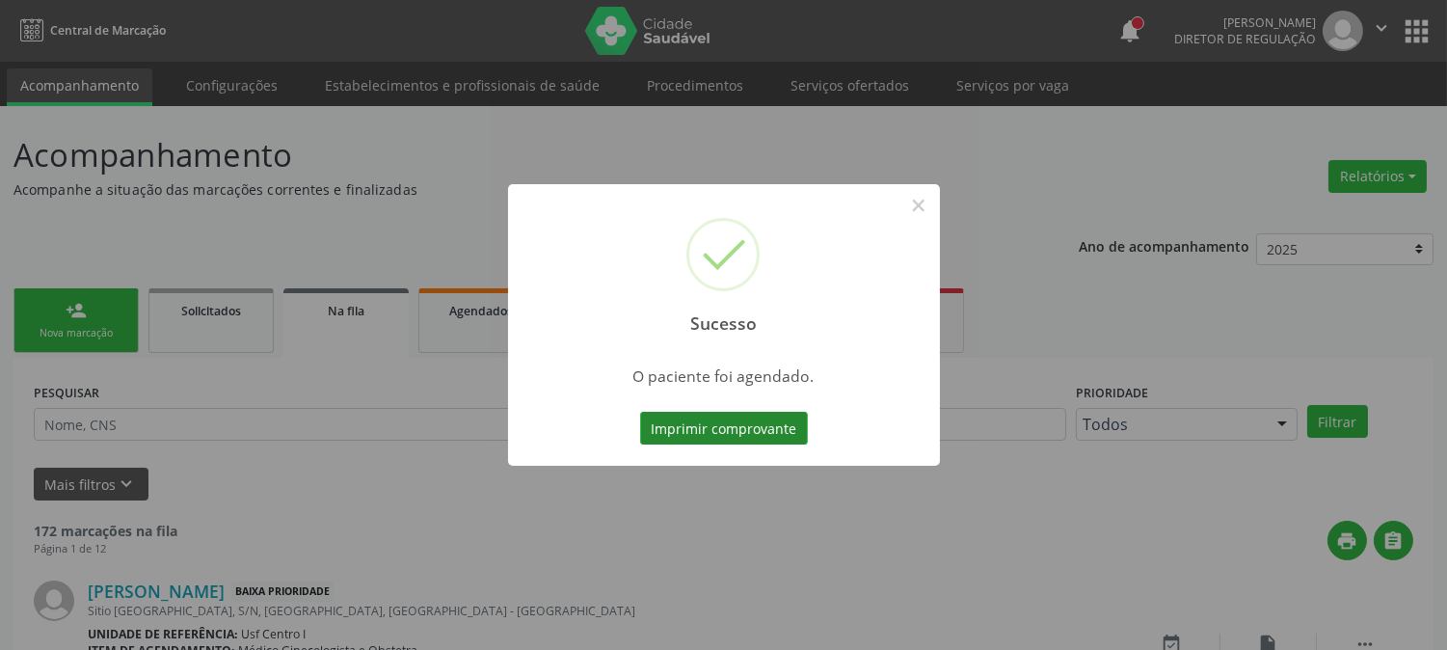
click at [738, 418] on button "Imprimir comprovante" at bounding box center [724, 428] width 168 height 33
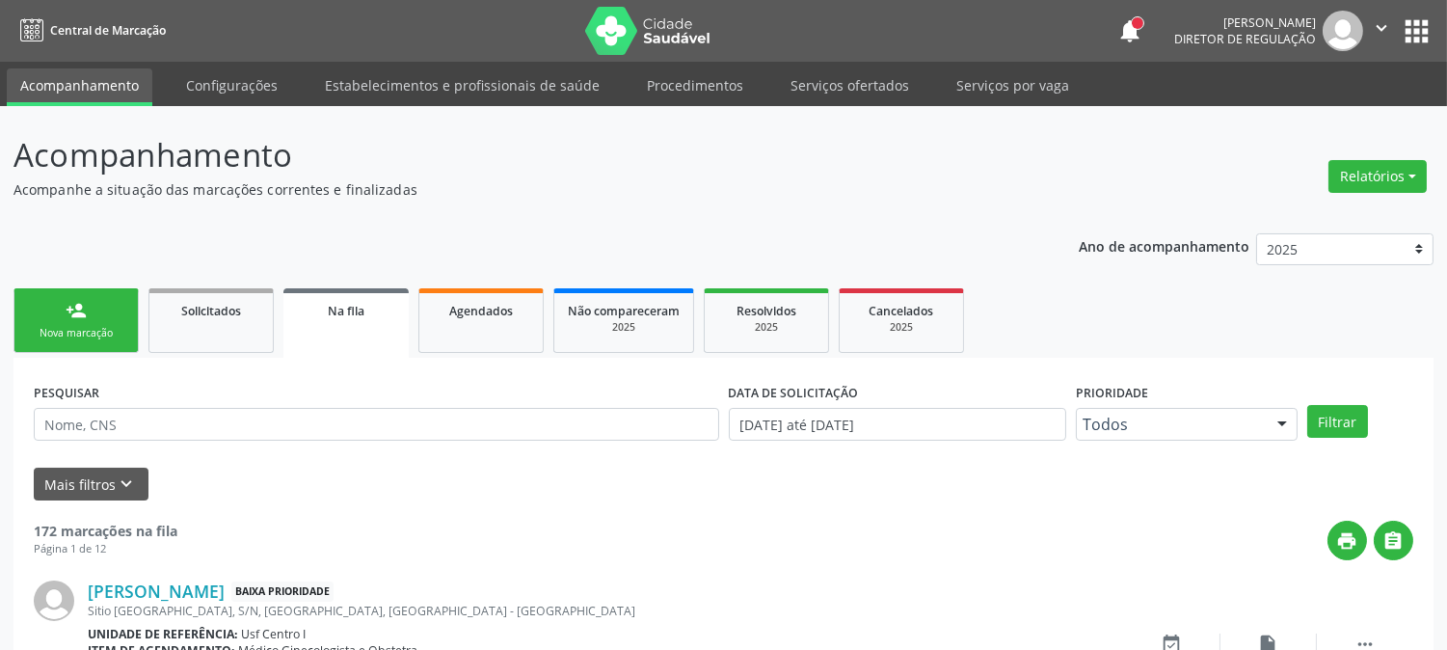
click at [74, 322] on link "person_add Nova marcação" at bounding box center [75, 320] width 125 height 65
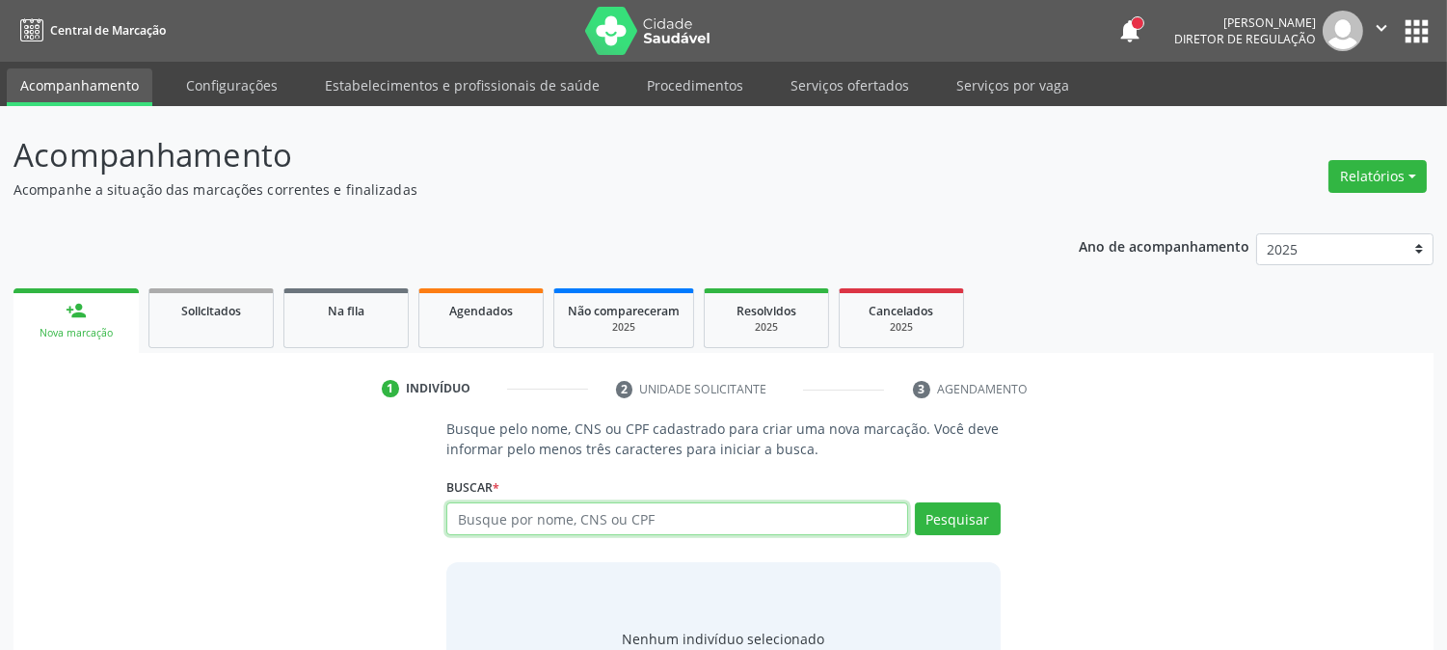
click at [583, 505] on input "text" at bounding box center [676, 518] width 461 height 33
paste input "702403513913521"
type input "702403513913521"
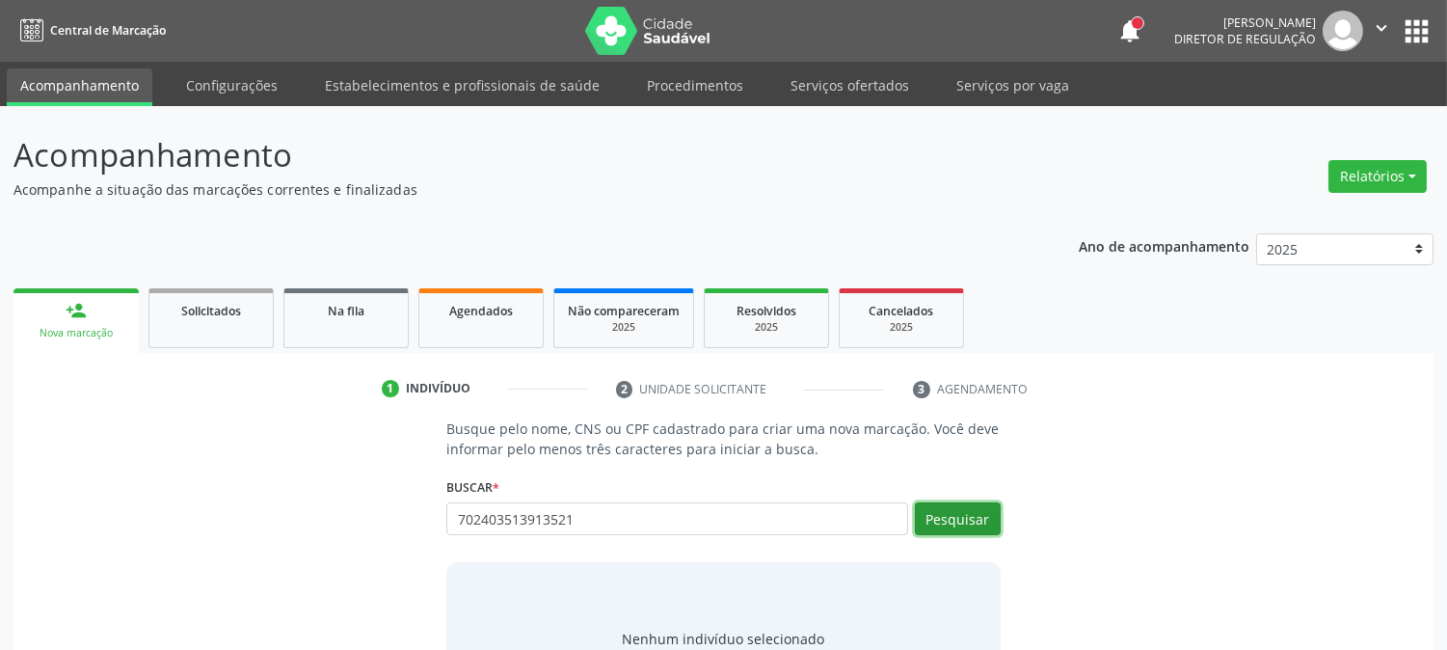
click at [931, 515] on button "Pesquisar" at bounding box center [958, 518] width 86 height 33
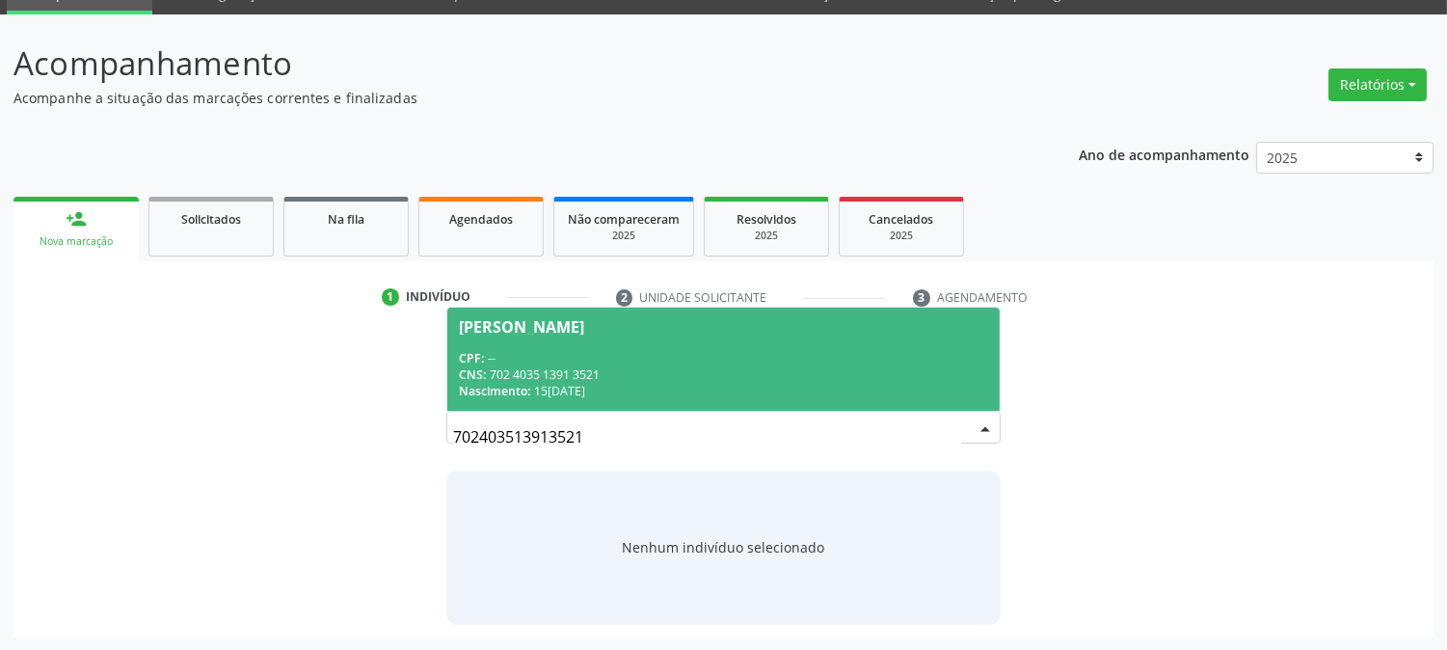
click at [734, 378] on div "CNS: 702 4035 1391 3521" at bounding box center [723, 374] width 528 height 16
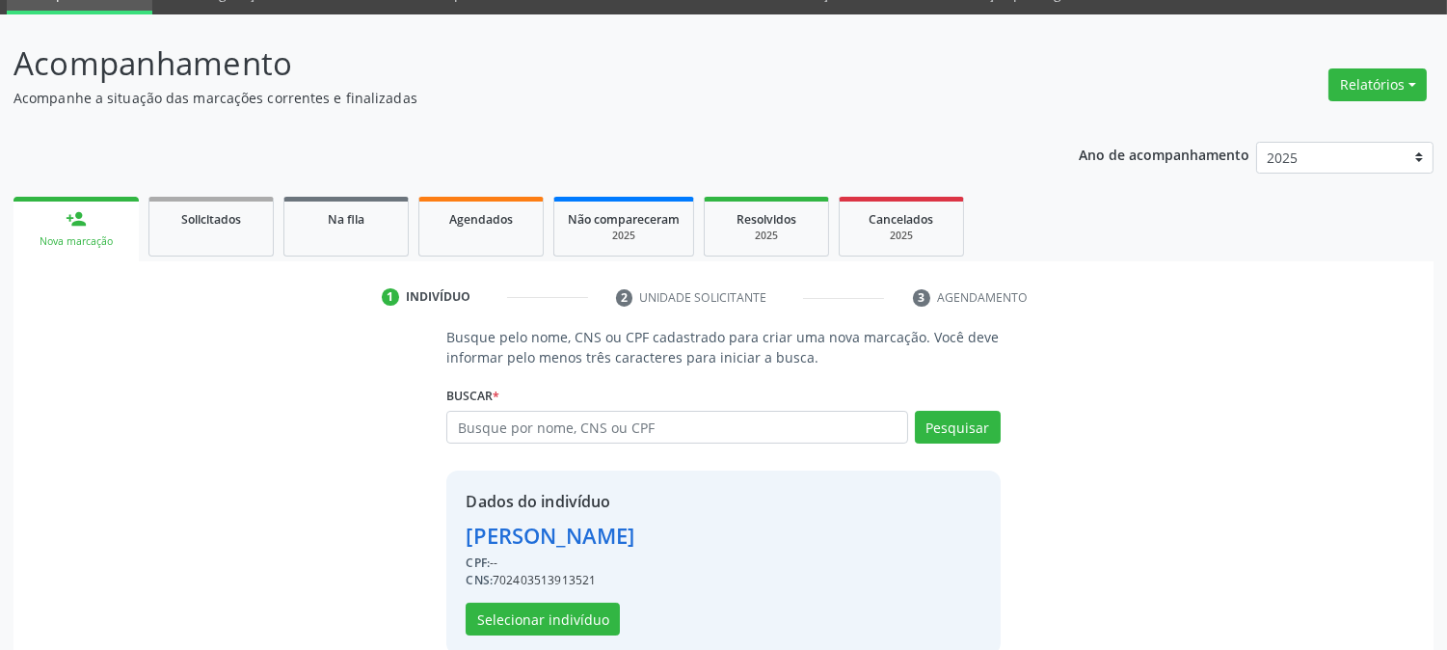
scroll to position [121, 0]
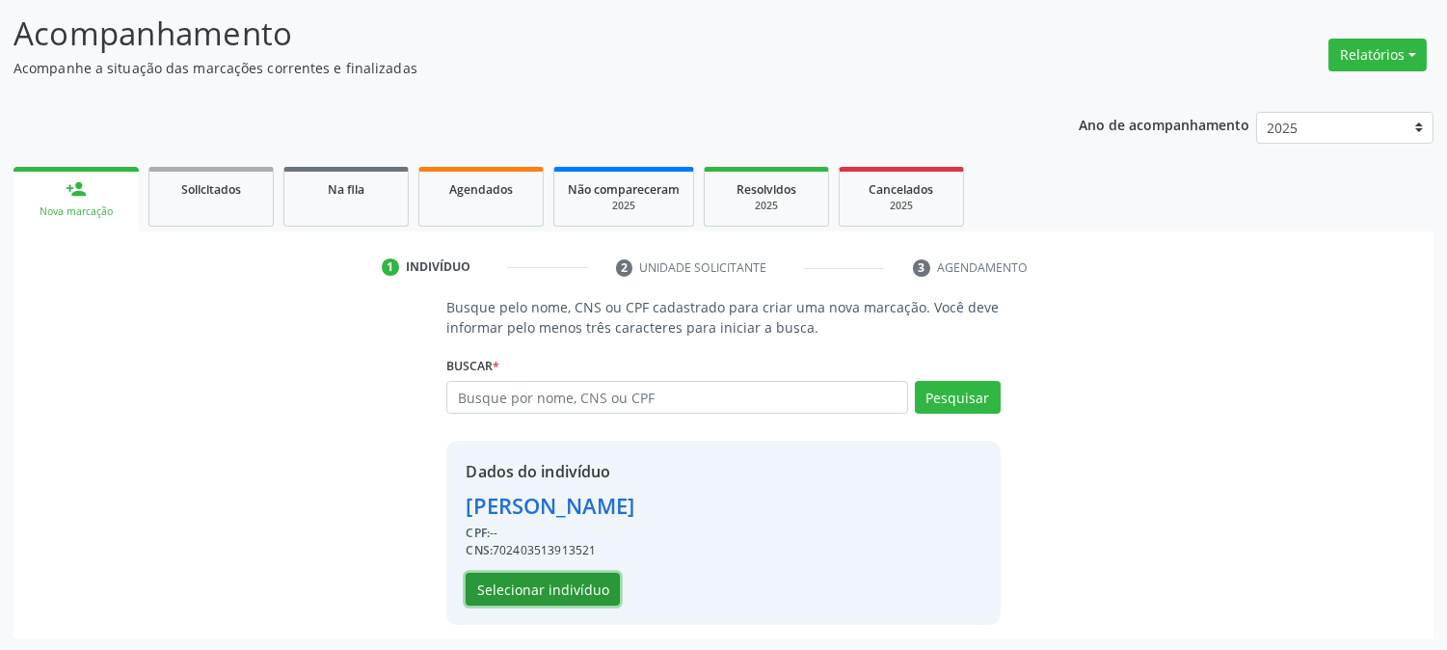
click at [569, 582] on button "Selecionar indivíduo" at bounding box center [543, 589] width 154 height 33
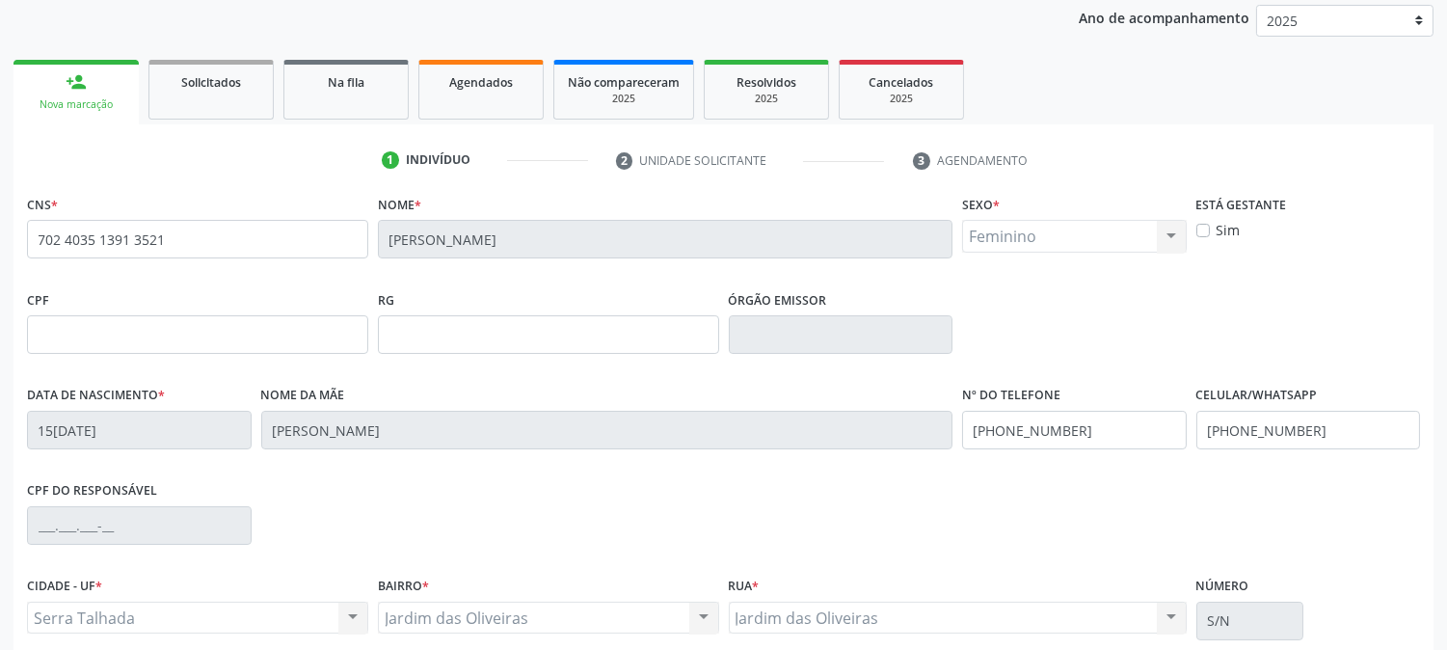
scroll to position [393, 0]
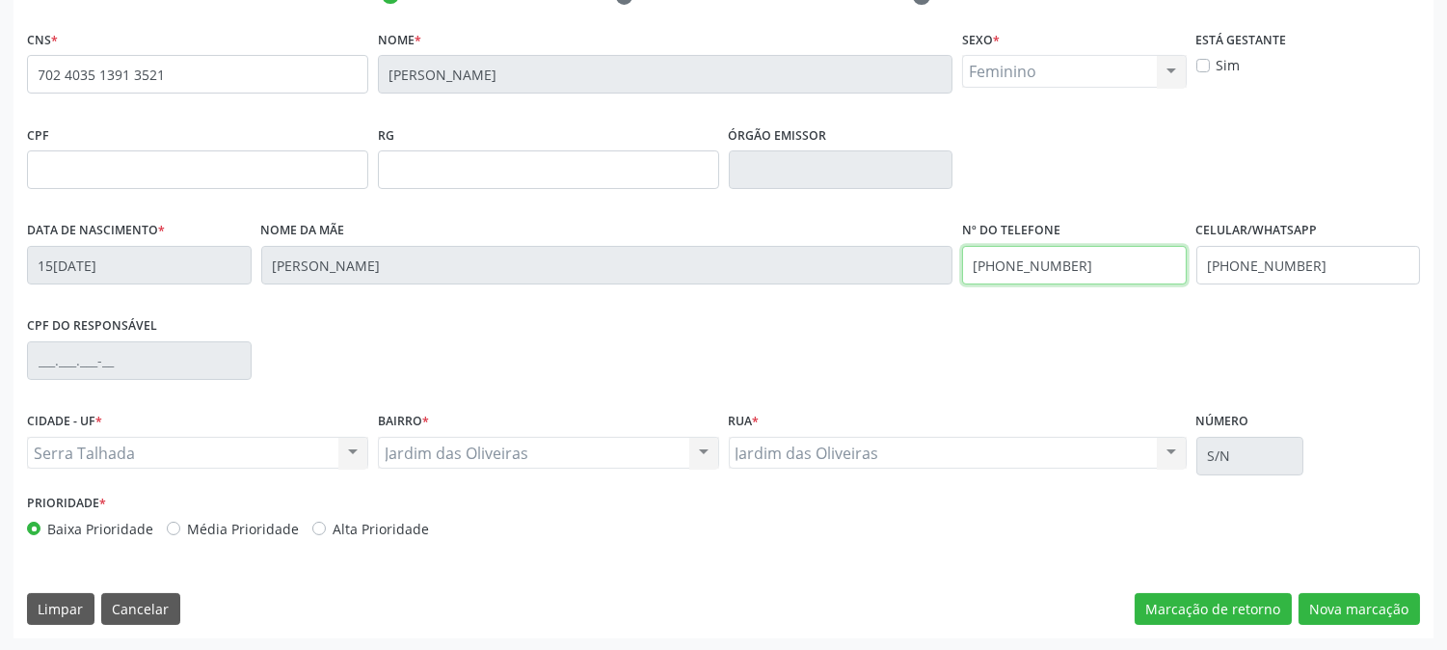
click at [831, 256] on div "Data de nascimento * 15/01/1987 Nome da mãe Maria Marques dos Santos Nº do Tele…" at bounding box center [723, 263] width 1403 height 95
click at [1078, 277] on input "(8" at bounding box center [1074, 265] width 225 height 39
type input "("
type input "(87) 9811-6424"
drag, startPoint x: 1315, startPoint y: 271, endPoint x: 1178, endPoint y: 271, distance: 136.9
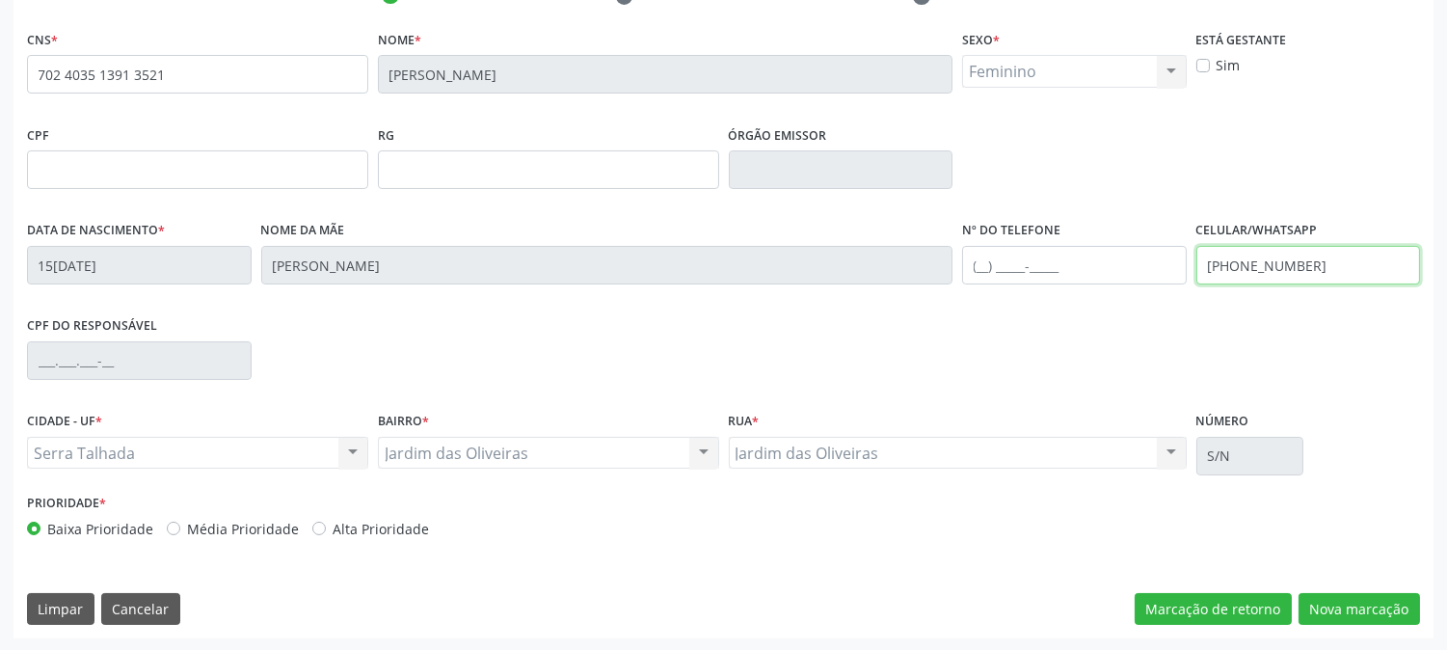
click at [1178, 271] on div "Data de nascimento * 15/01/1987 Nome da mãe Maria Marques dos Santos Nº do Tele…" at bounding box center [723, 263] width 1403 height 95
click at [1344, 600] on button "Nova marcação" at bounding box center [1359, 609] width 121 height 33
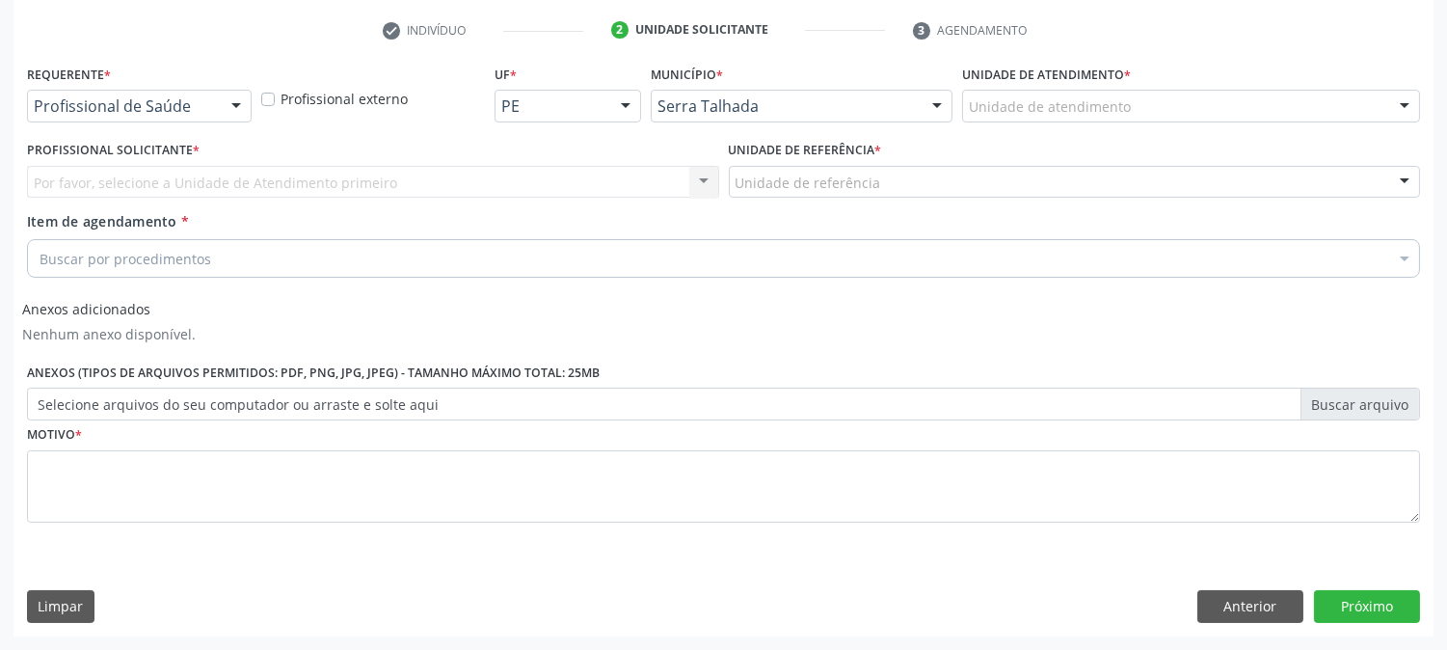
scroll to position [358, 0]
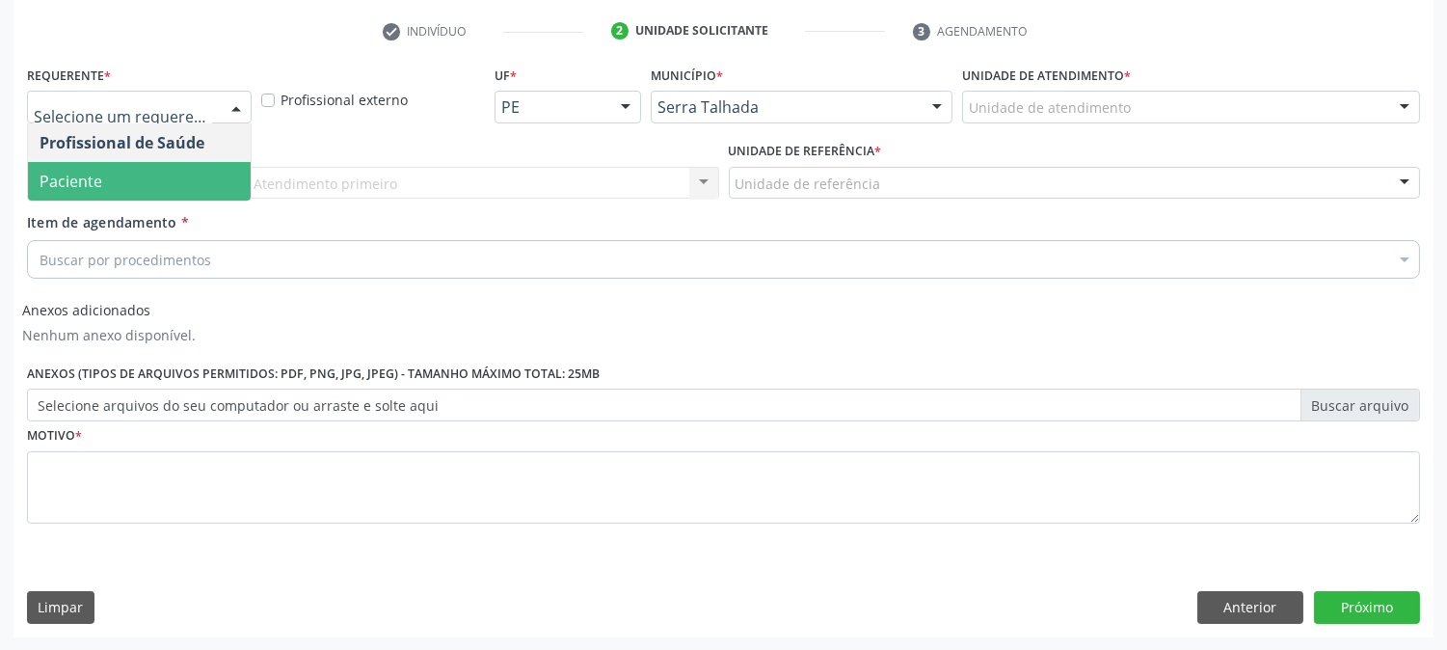
click at [165, 168] on span "Paciente" at bounding box center [139, 181] width 223 height 39
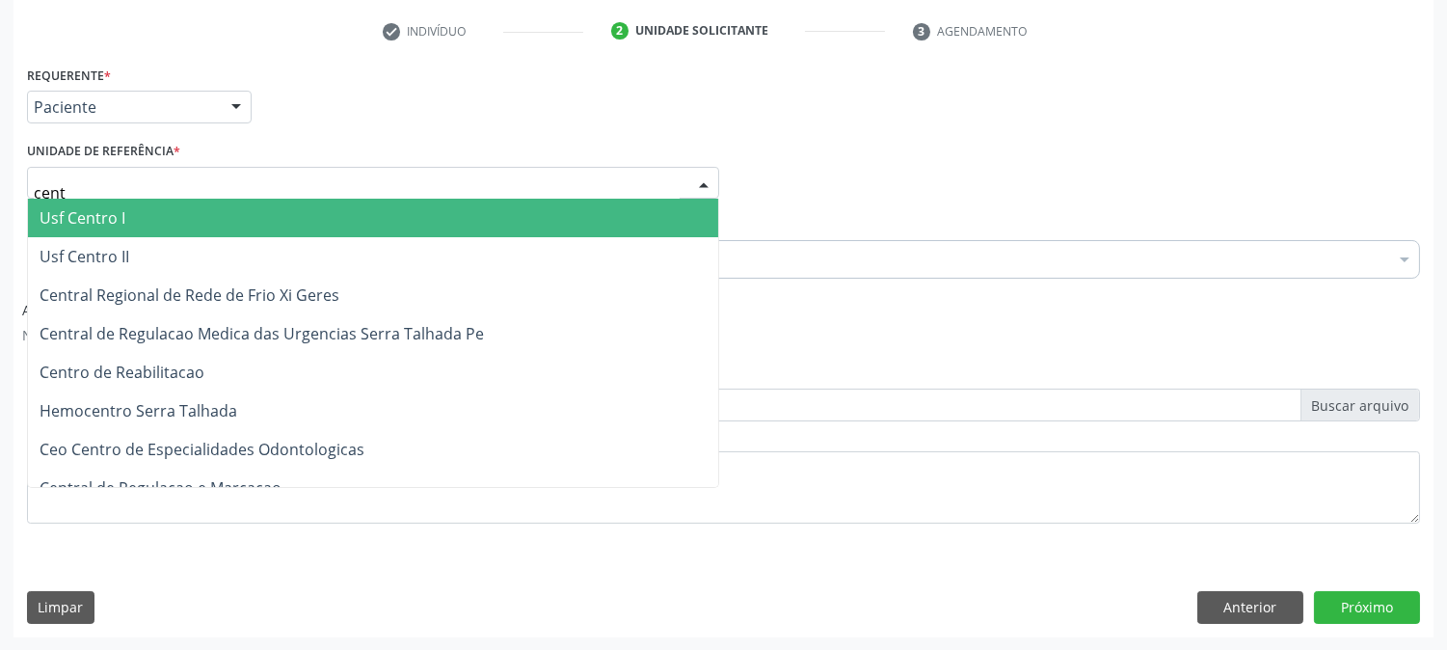
type input "centr"
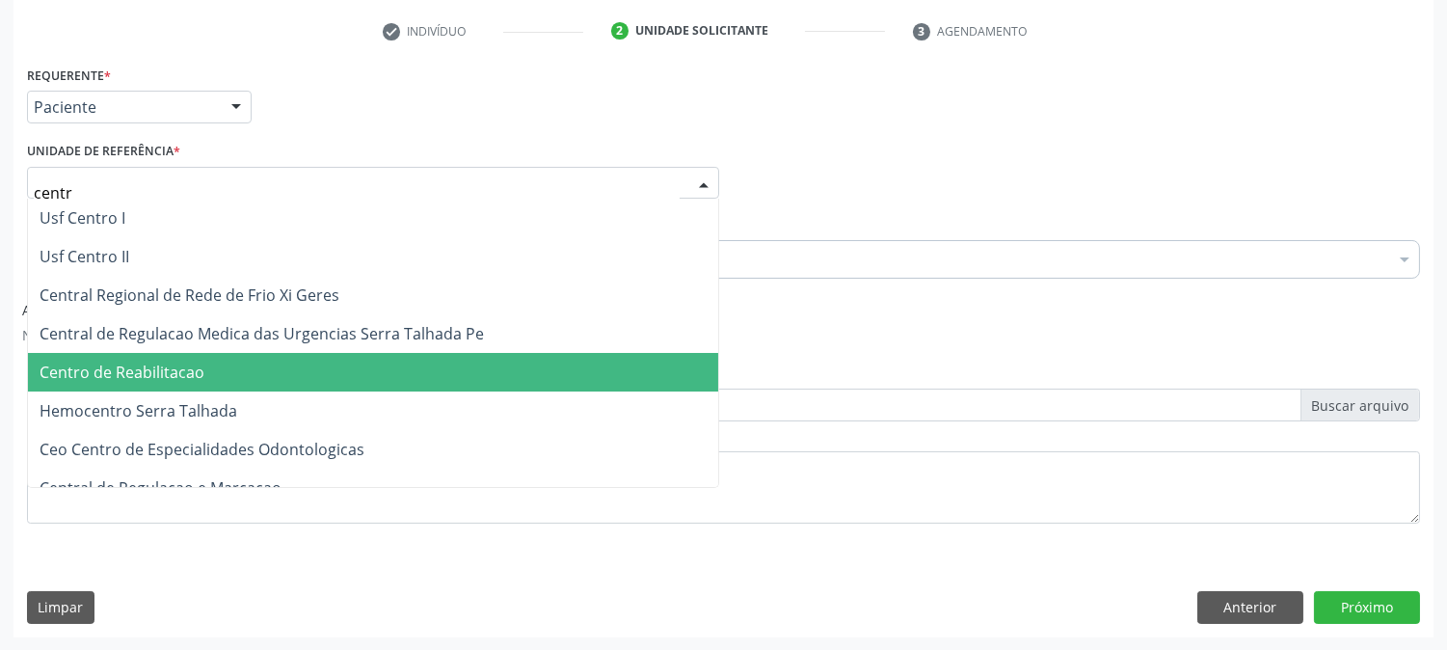
click at [186, 363] on span "Centro de Reabilitacao" at bounding box center [122, 372] width 165 height 21
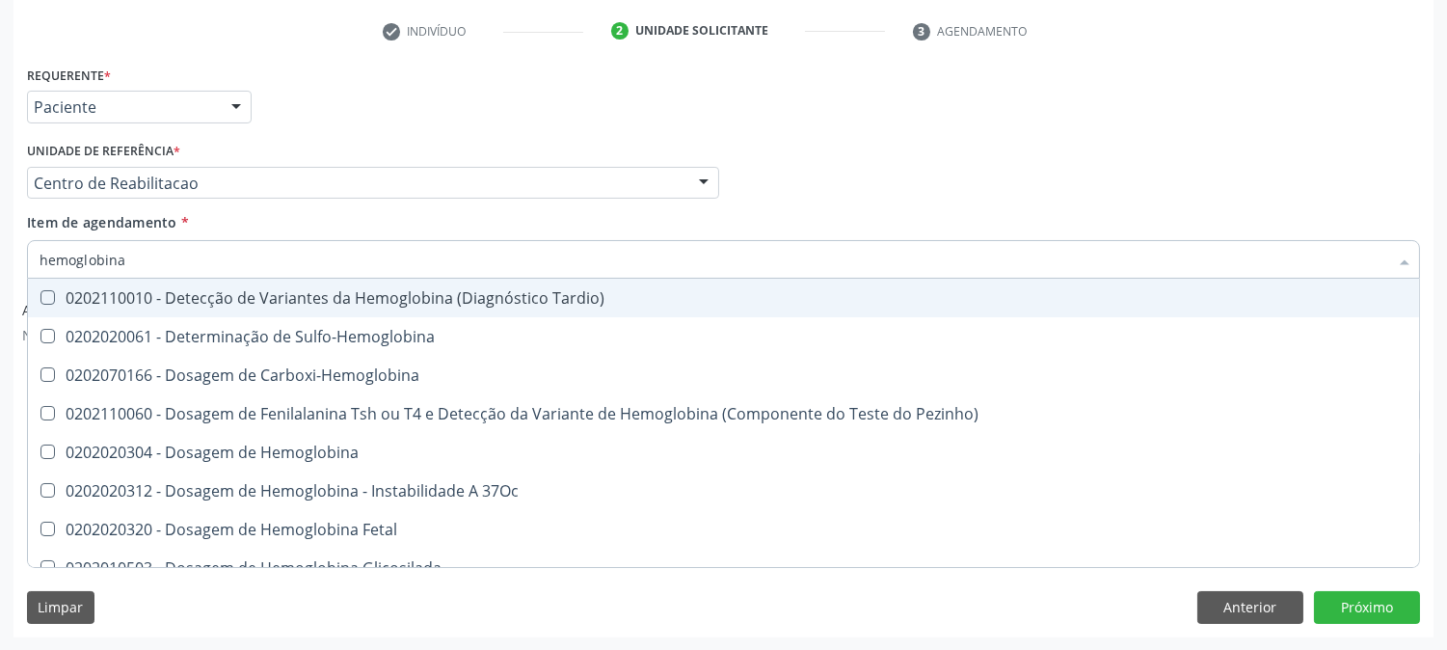
type input "hemoglobina g"
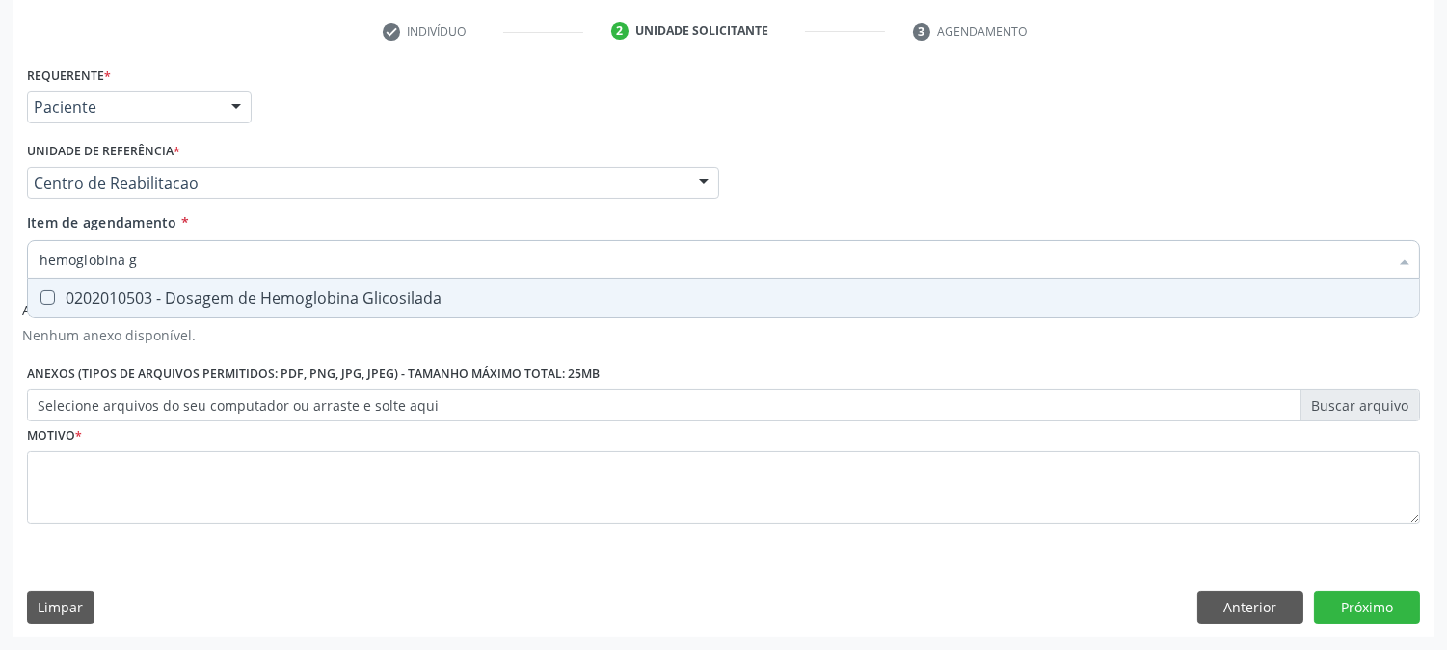
click at [102, 290] on div "0202010503 - Dosagem de Hemoglobina Glicosilada" at bounding box center [724, 297] width 1368 height 15
checkbox Glicosilada "true"
drag, startPoint x: 161, startPoint y: 247, endPoint x: 0, endPoint y: 249, distance: 161.0
click at [0, 249] on div "Acompanhamento Acompanhe a situação das marcações correntes e finalizadas Relat…" at bounding box center [723, 199] width 1447 height 903
type input "to"
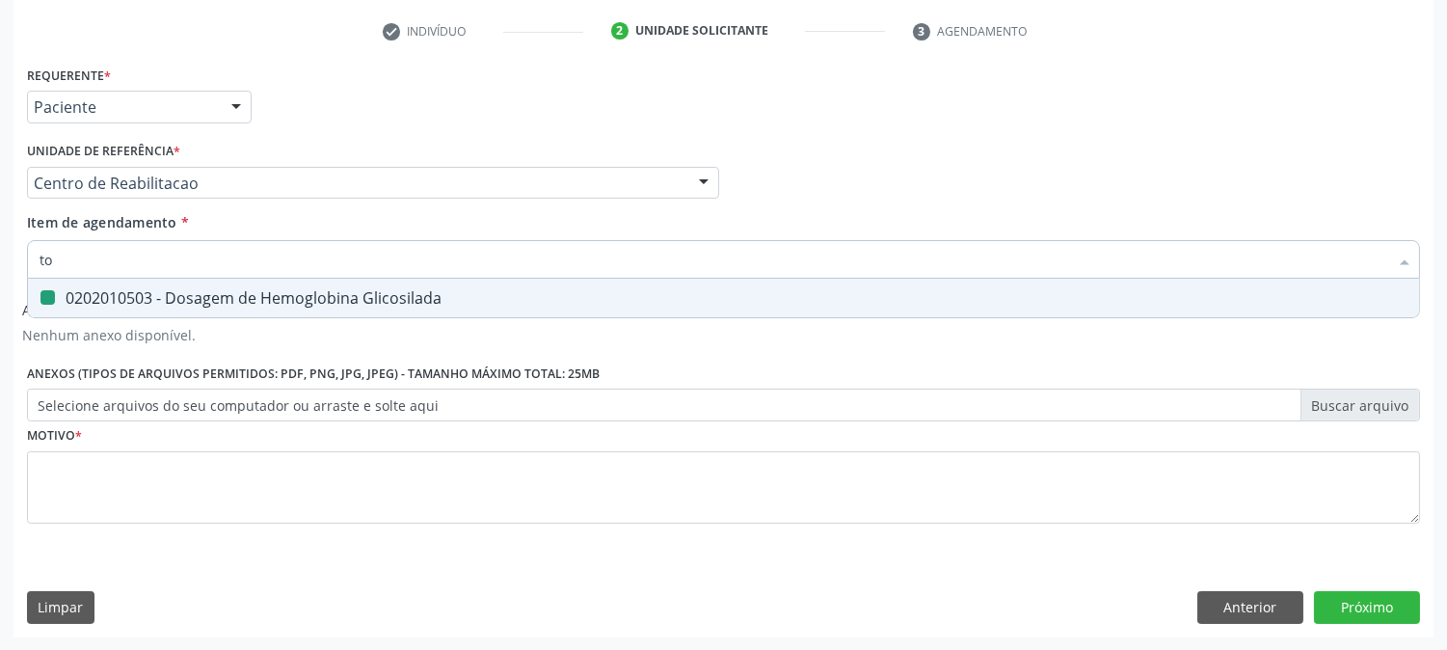
checkbox Glicosilada "false"
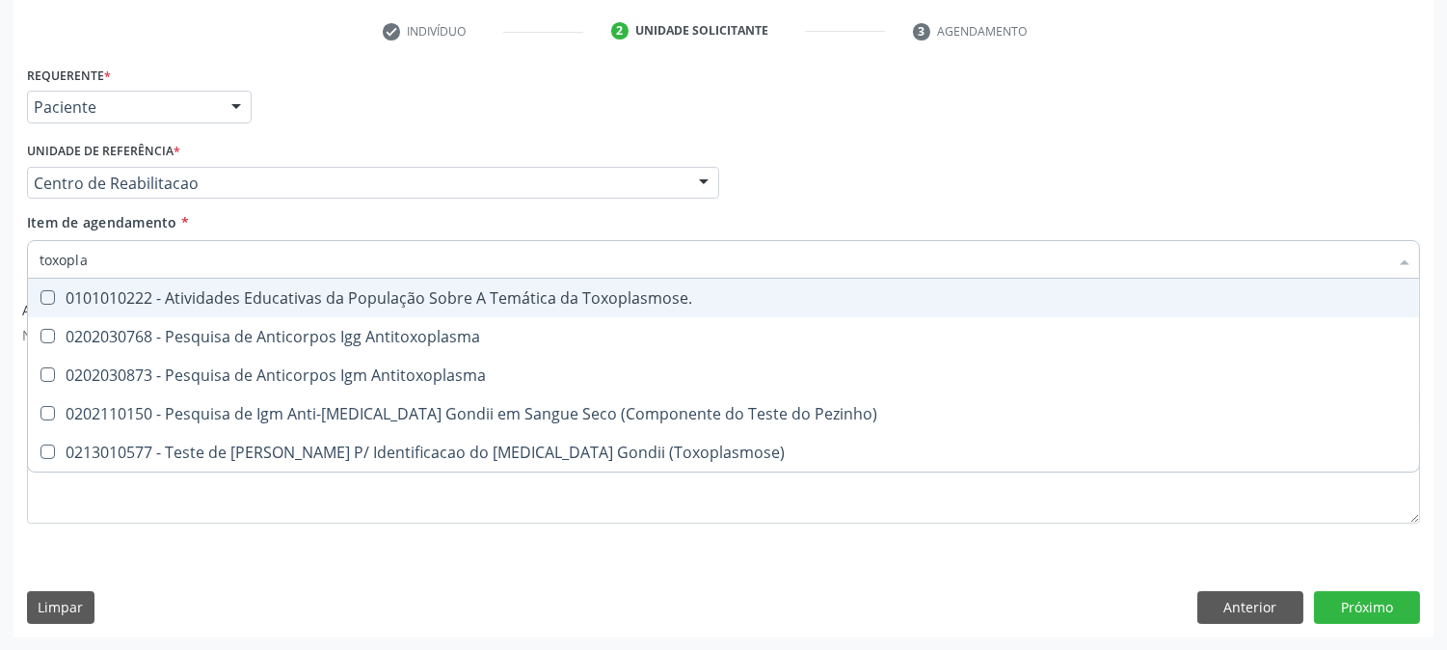
type input "toxoplas"
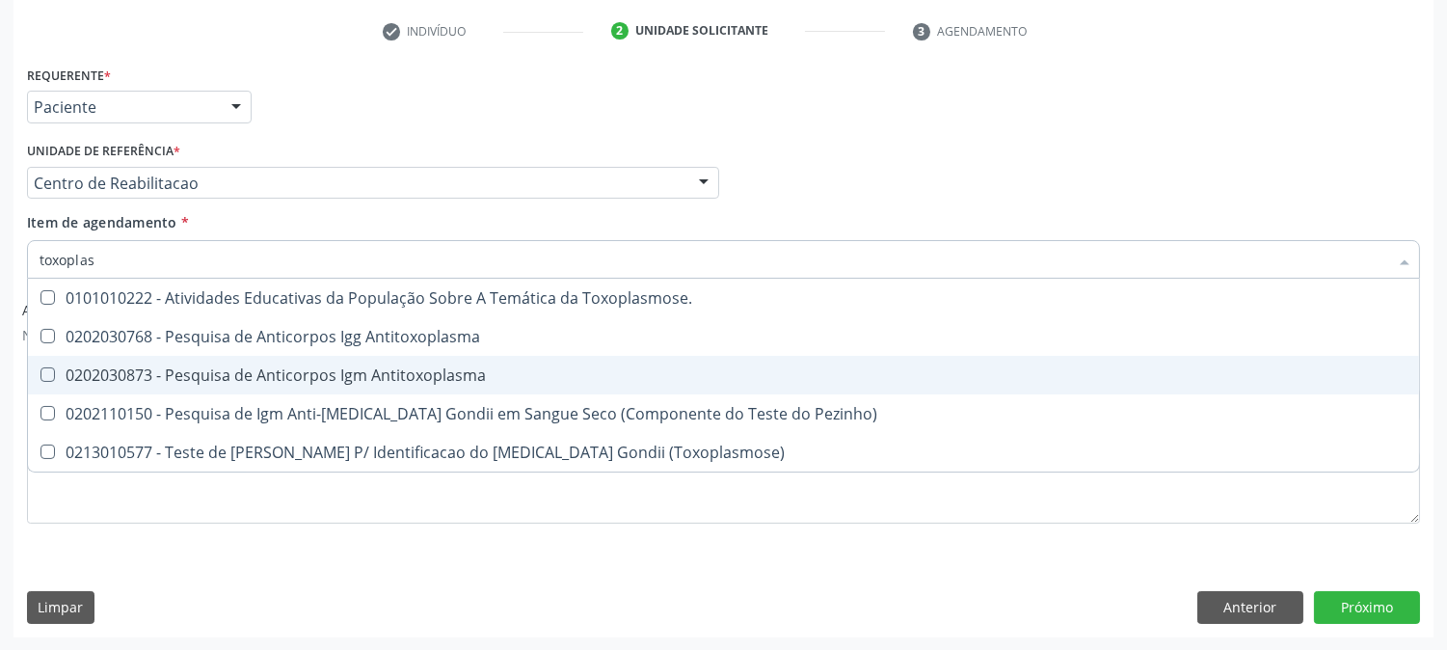
click at [60, 364] on span "0202030873 - Pesquisa de Anticorpos Igm Antitoxoplasma" at bounding box center [723, 375] width 1391 height 39
checkbox Antitoxoplasma "true"
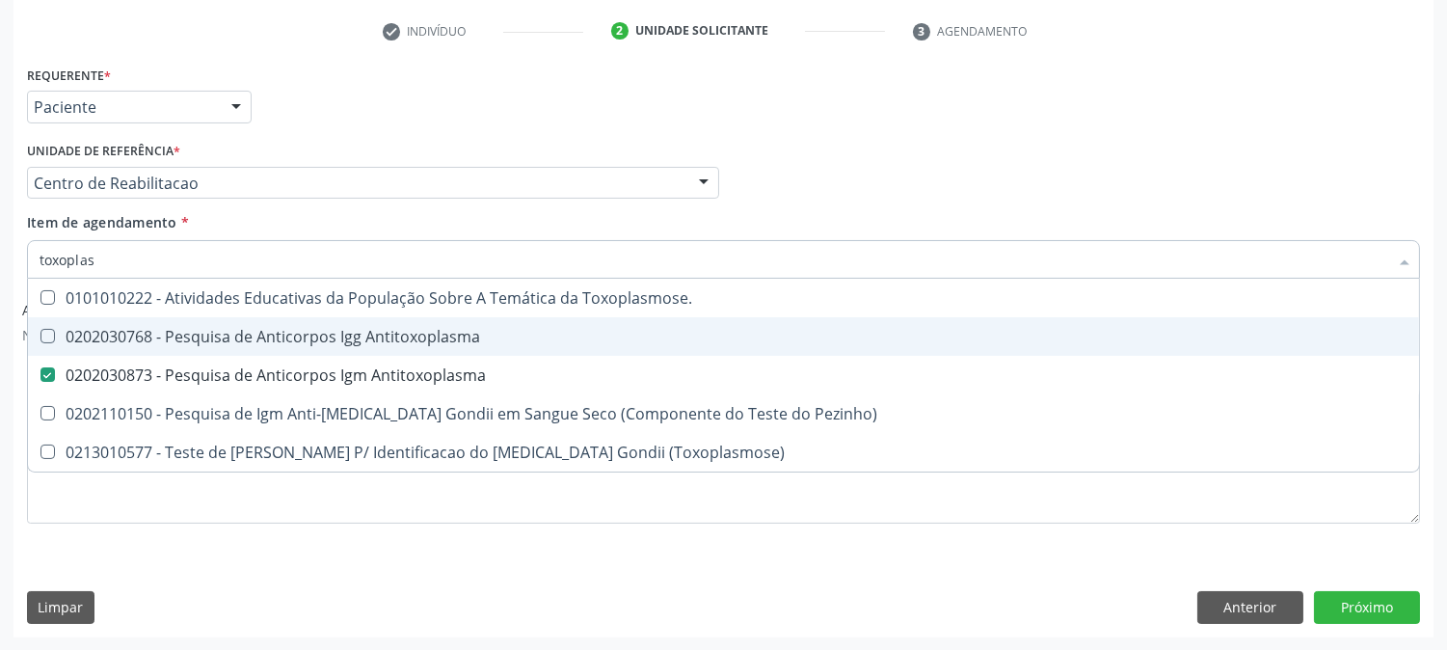
click at [60, 344] on span "0202030768 - Pesquisa de Anticorpos Igg Antitoxoplasma" at bounding box center [723, 336] width 1391 height 39
checkbox Antitoxoplasma "true"
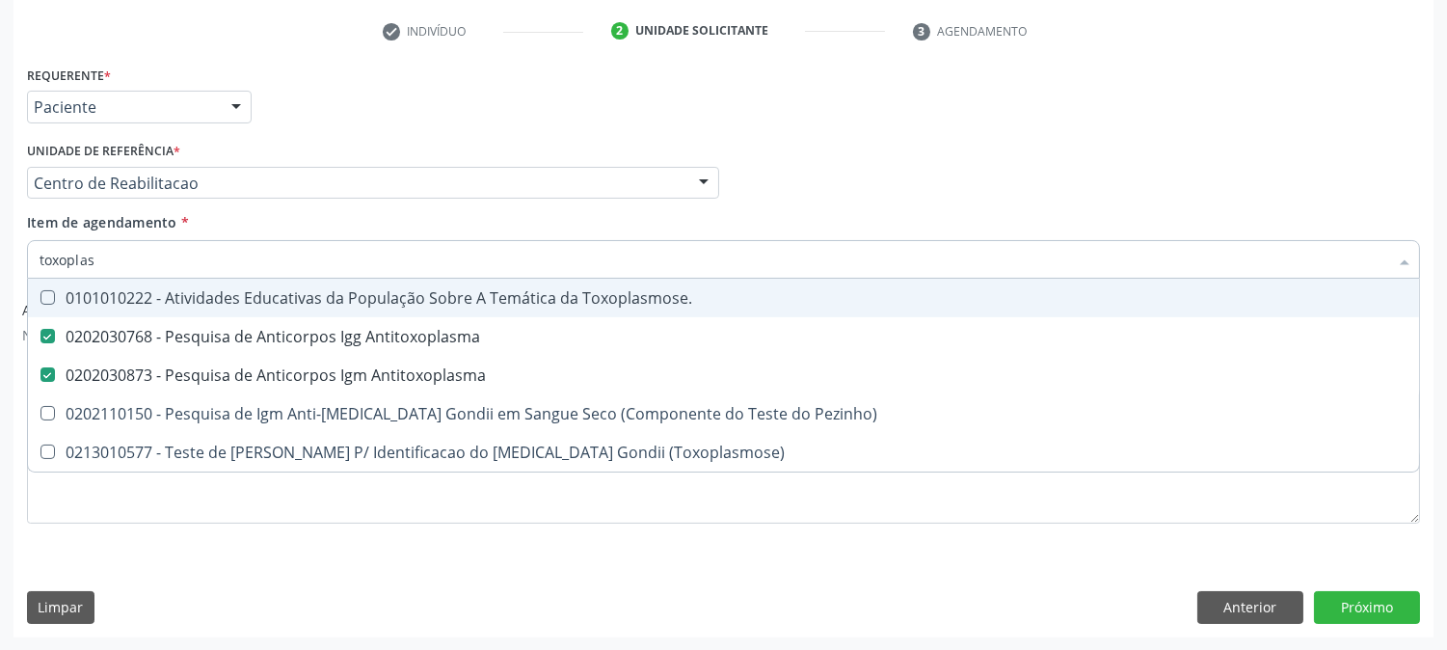
drag, startPoint x: 118, startPoint y: 268, endPoint x: 11, endPoint y: 261, distance: 107.2
click at [11, 261] on div "Acompanhamento Acompanhe a situação das marcações correntes e finalizadas Relat…" at bounding box center [723, 199] width 1447 height 903
type input "c"
checkbox Antitoxoplasma "false"
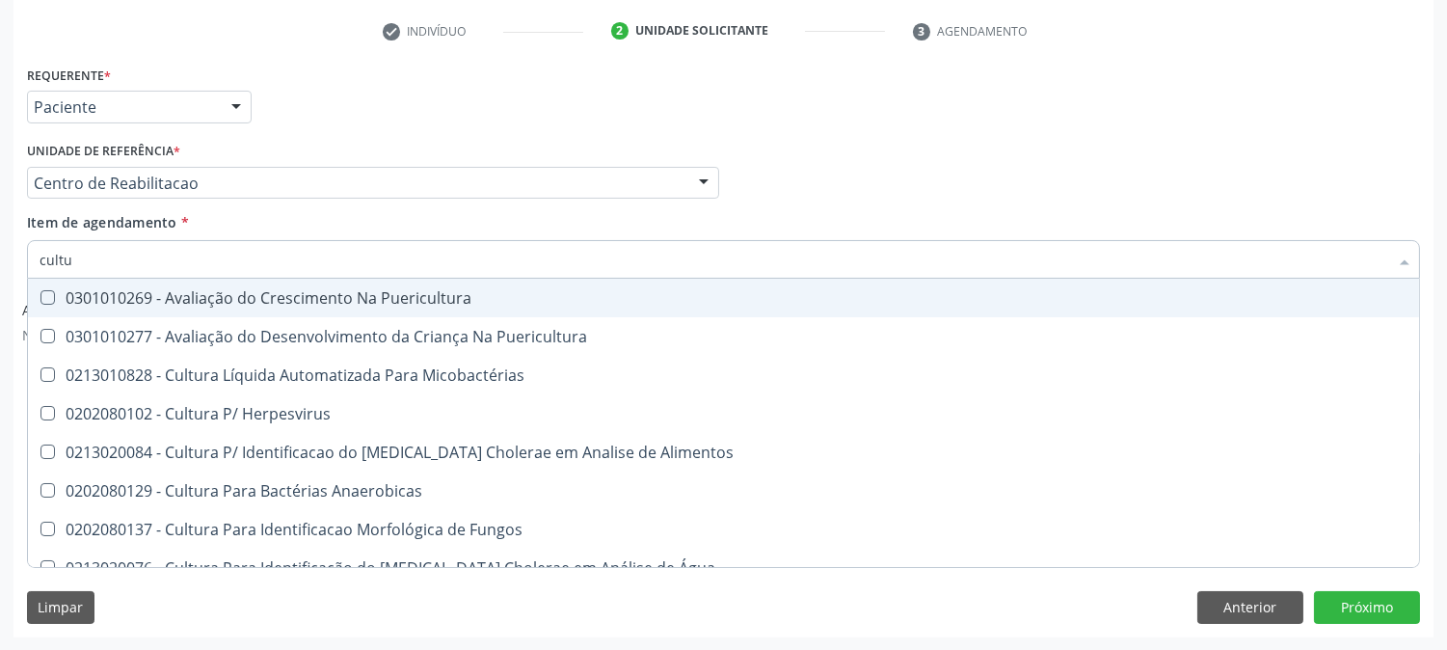
type input "cultur"
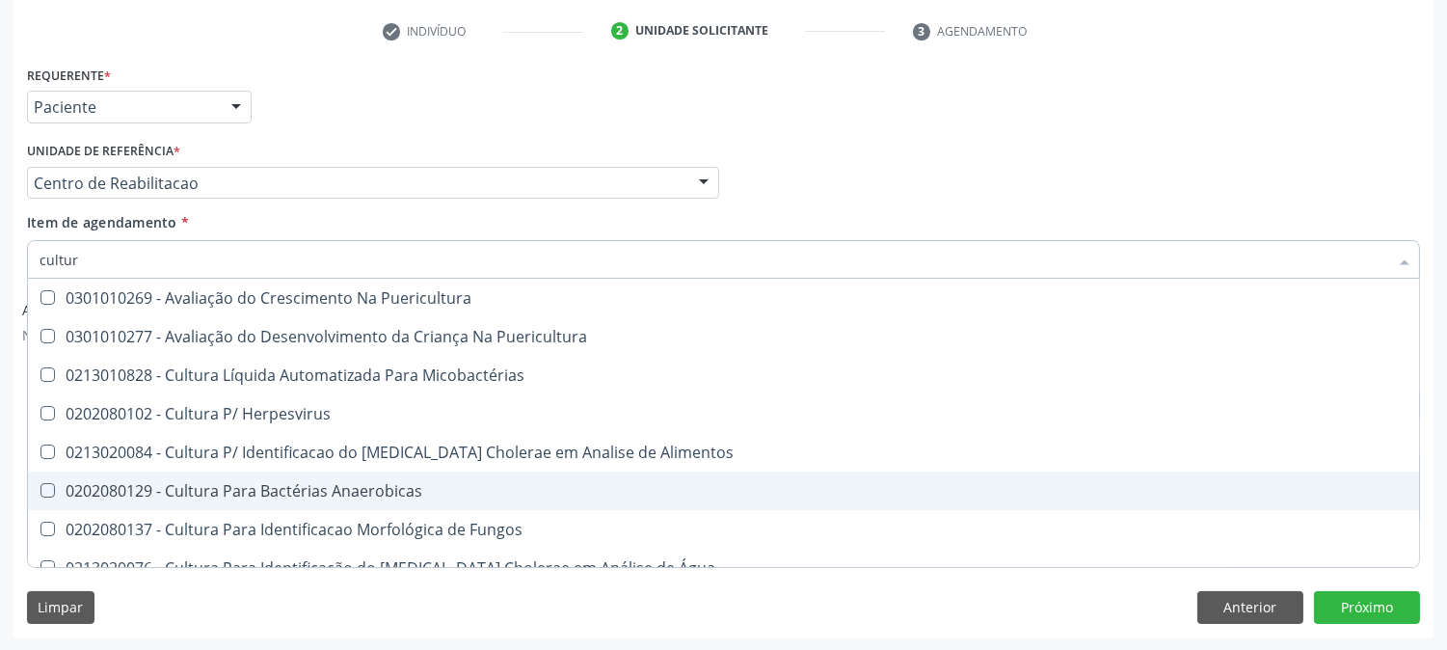
scroll to position [107, 0]
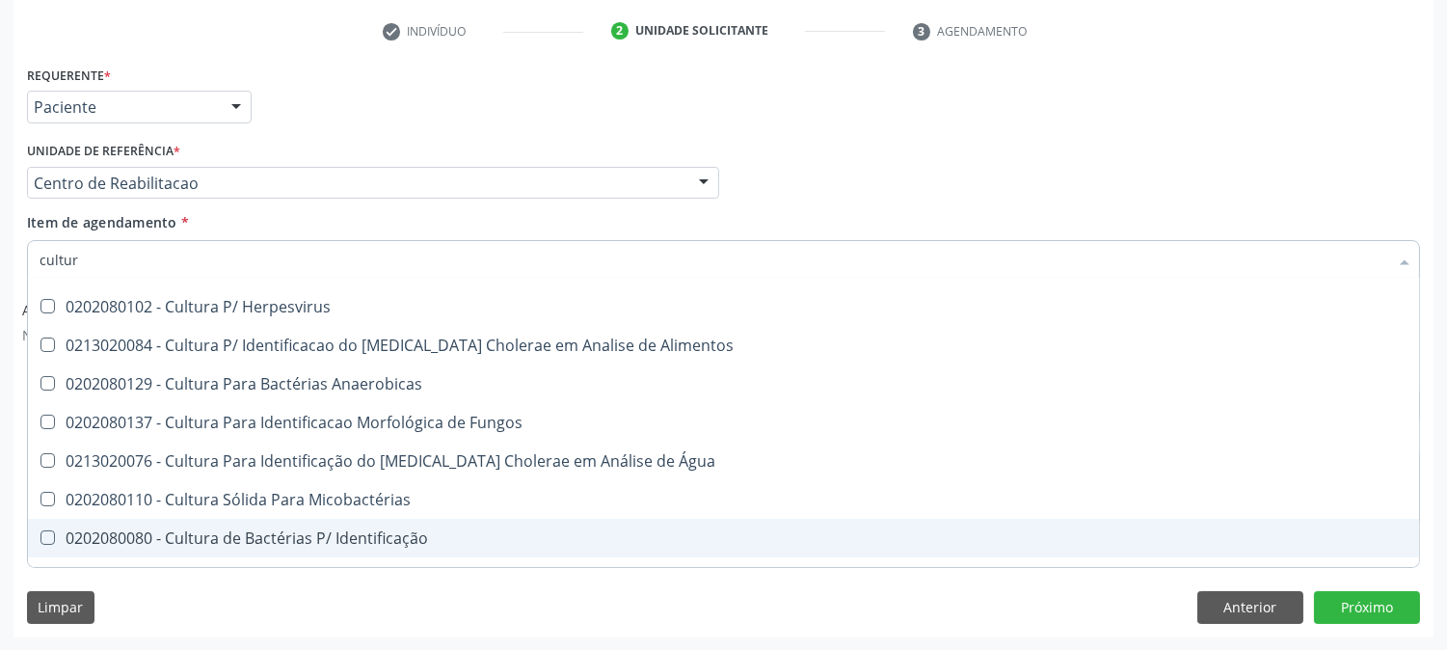
click at [437, 535] on div "0202080080 - Cultura de Bactérias P/ Identificação" at bounding box center [724, 537] width 1368 height 15
checkbox Identificação "true"
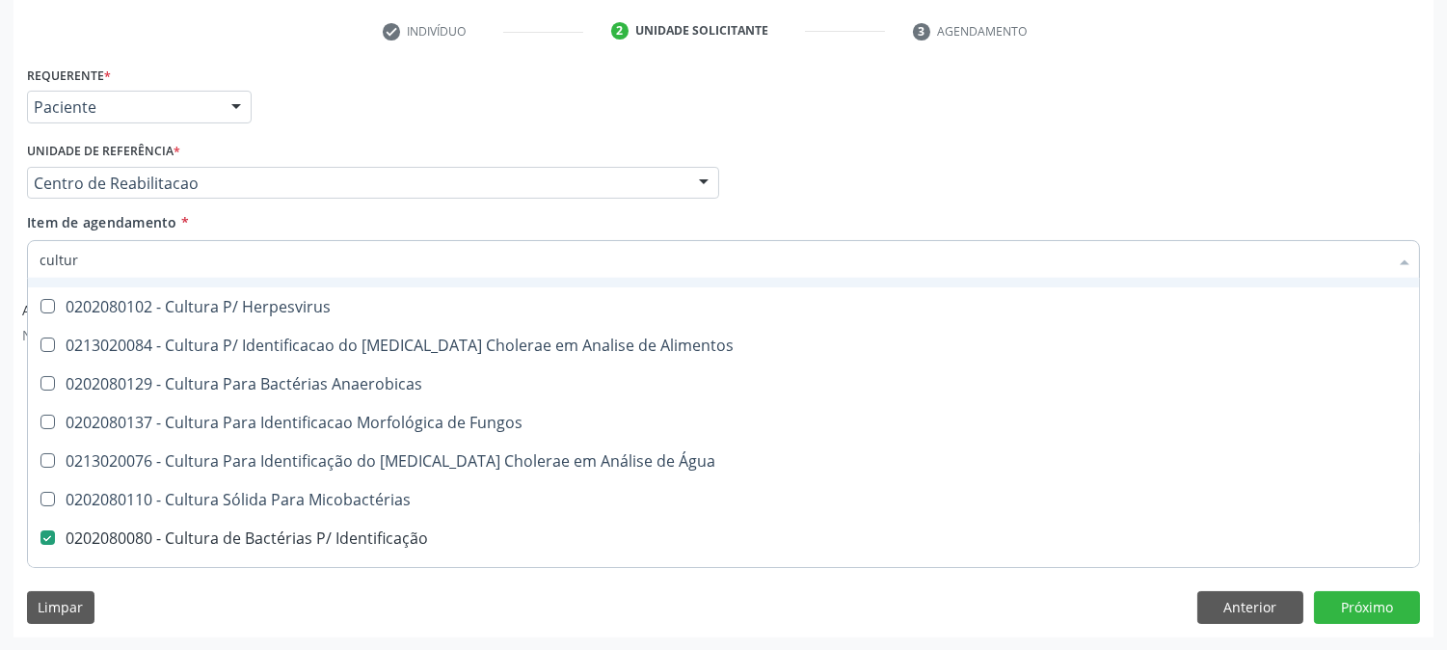
drag, startPoint x: 87, startPoint y: 257, endPoint x: 0, endPoint y: 272, distance: 88.0
click at [0, 272] on div "Acompanhamento Acompanhe a situação das marcações correntes e finalizadas Relat…" at bounding box center [723, 199] width 1447 height 903
type input "a"
checkbox Identificação "false"
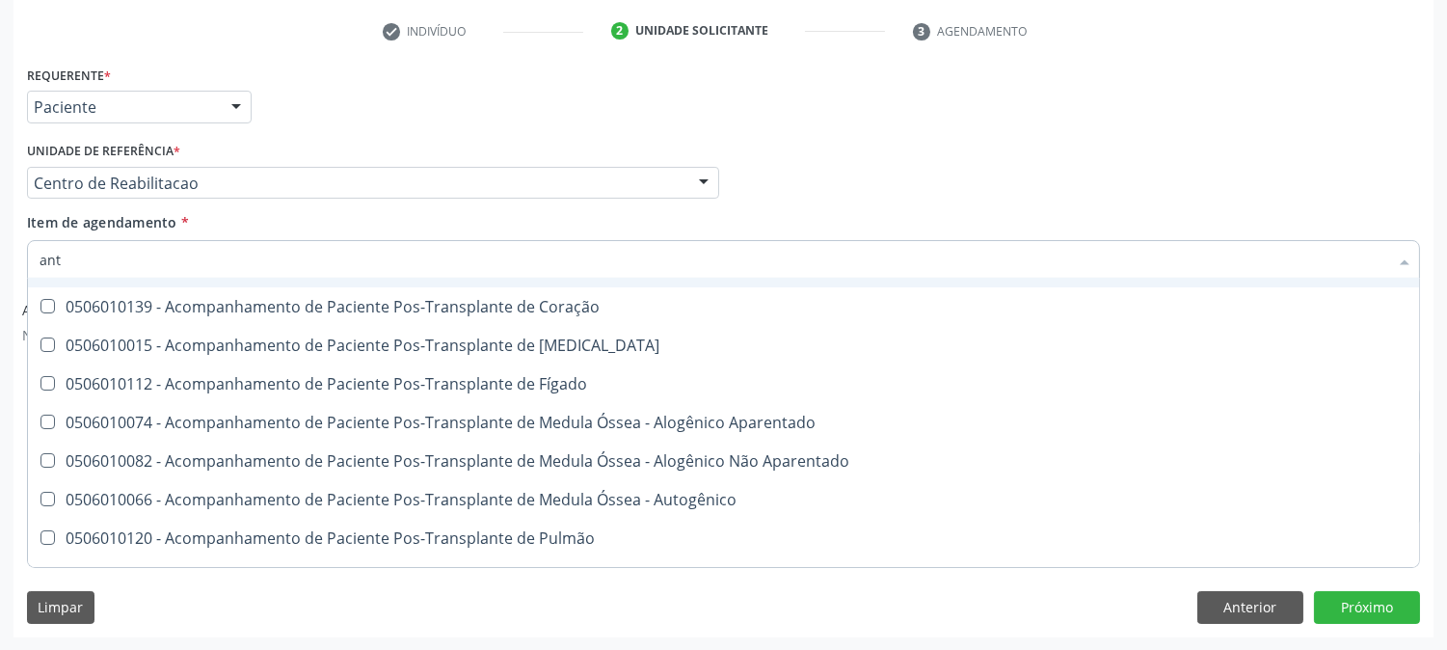
type input "anti"
checkbox Fumante "true"
checkbox Gestante "true"
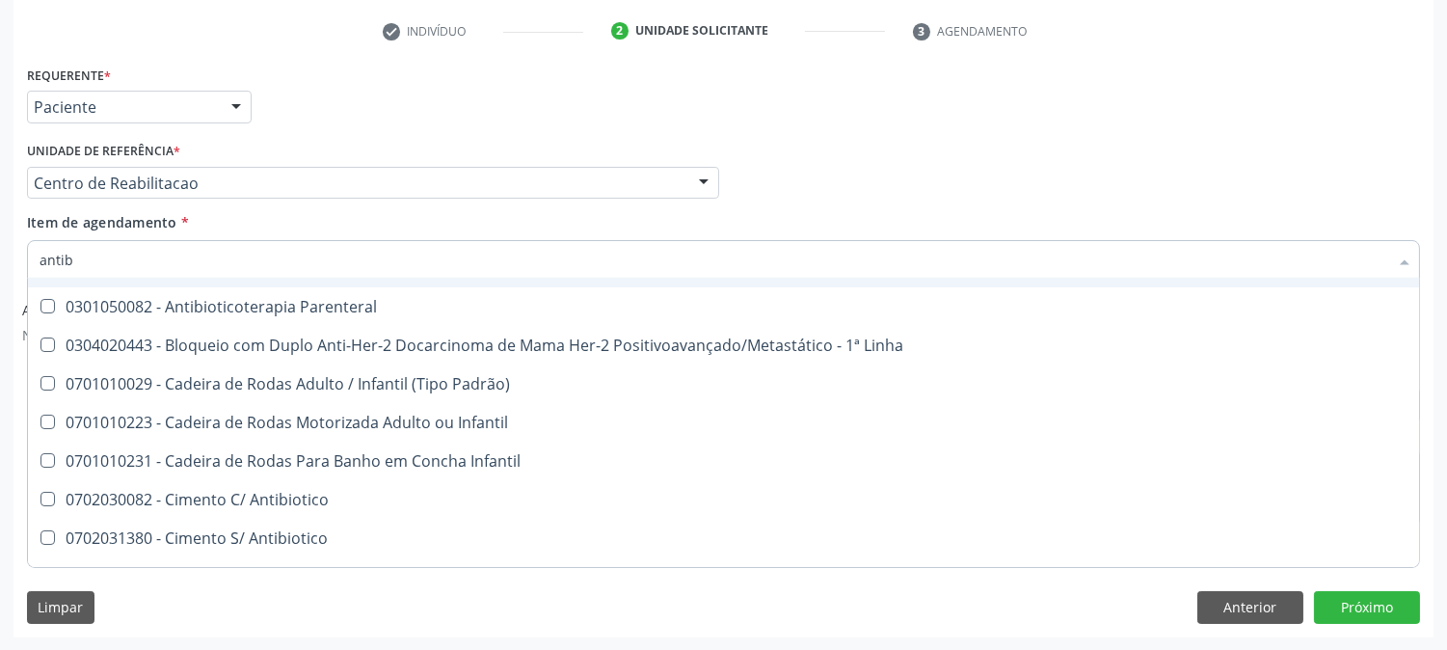
type input "antibi"
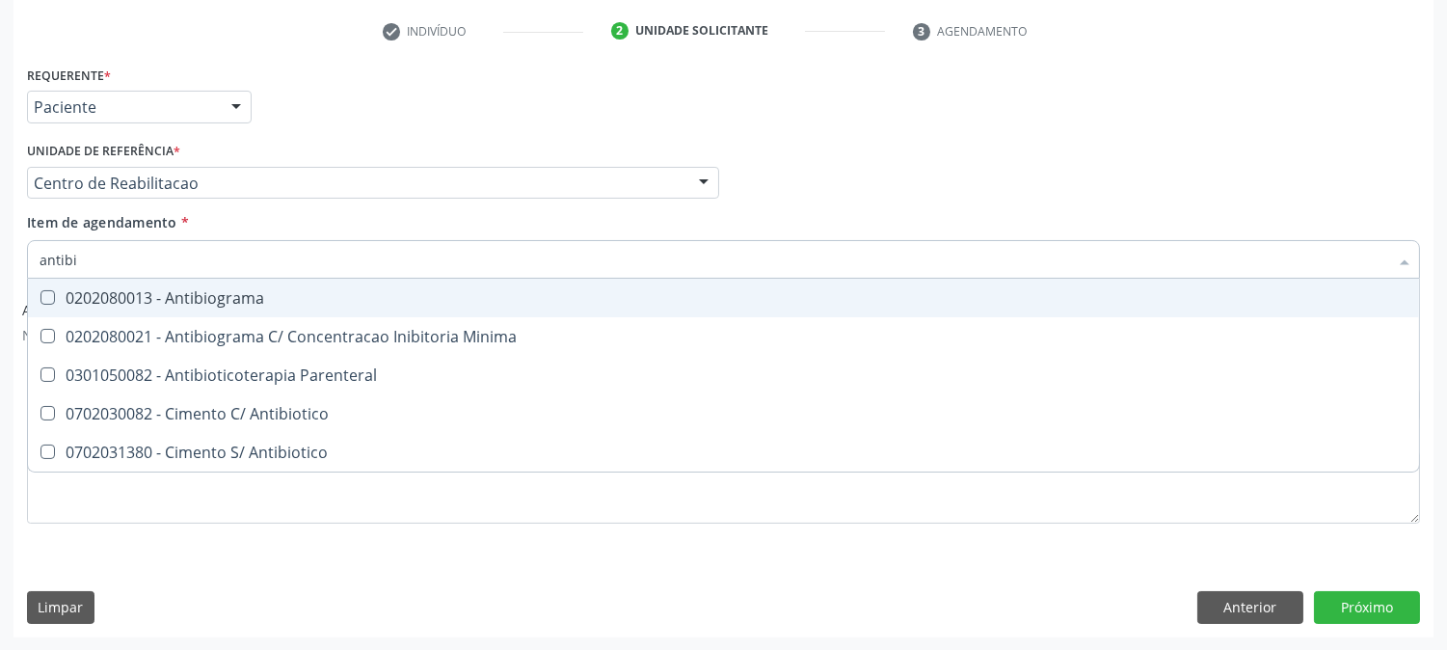
click at [49, 295] on Antibiograma at bounding box center [47, 297] width 14 height 14
click at [40, 295] on Antibiograma "checkbox" at bounding box center [34, 297] width 13 height 13
checkbox Antibiograma "true"
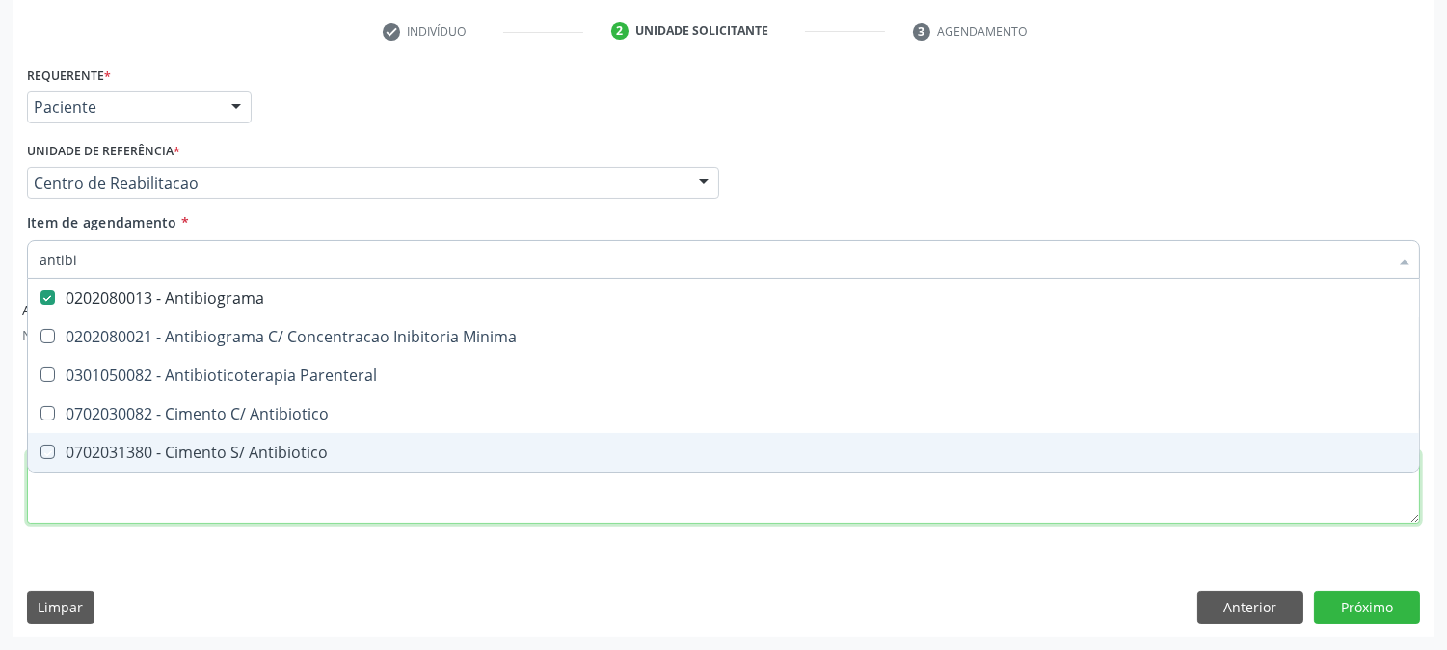
click at [139, 501] on div "Requerente * Paciente Profissional de Saúde Paciente Nenhum resultado encontrad…" at bounding box center [723, 306] width 1393 height 490
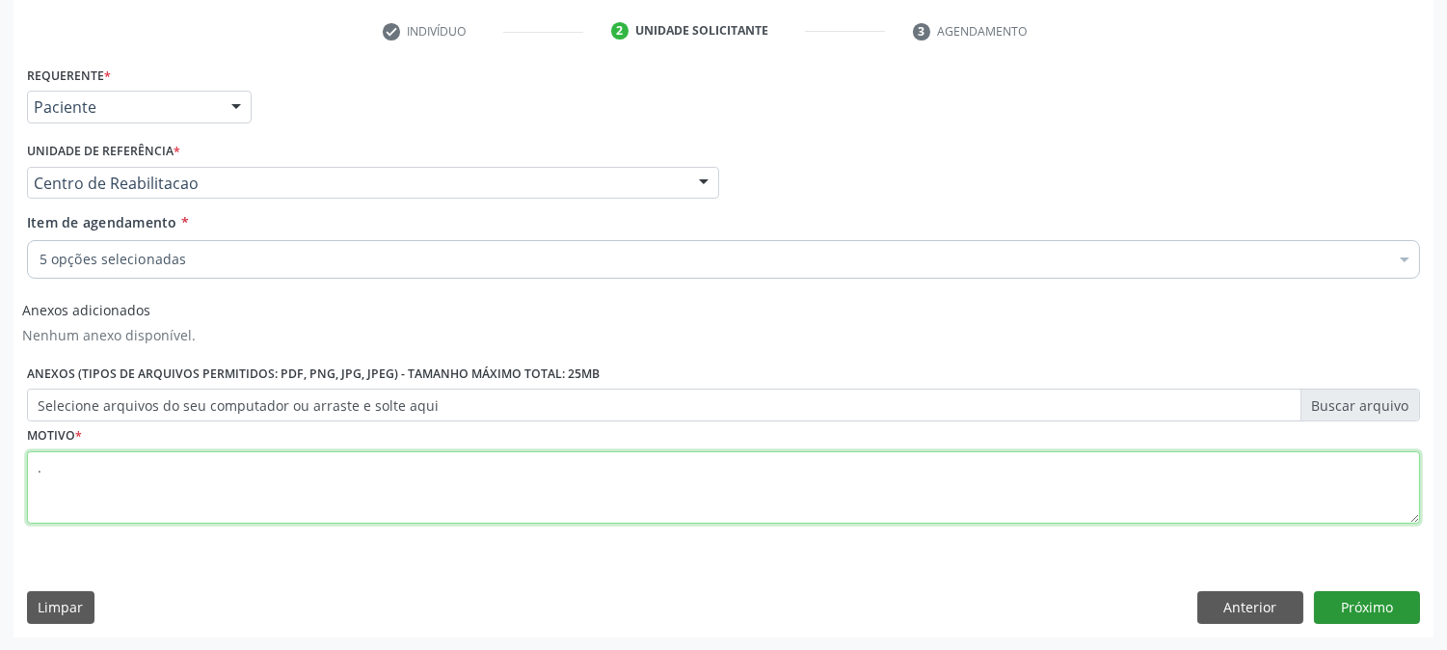
type textarea "."
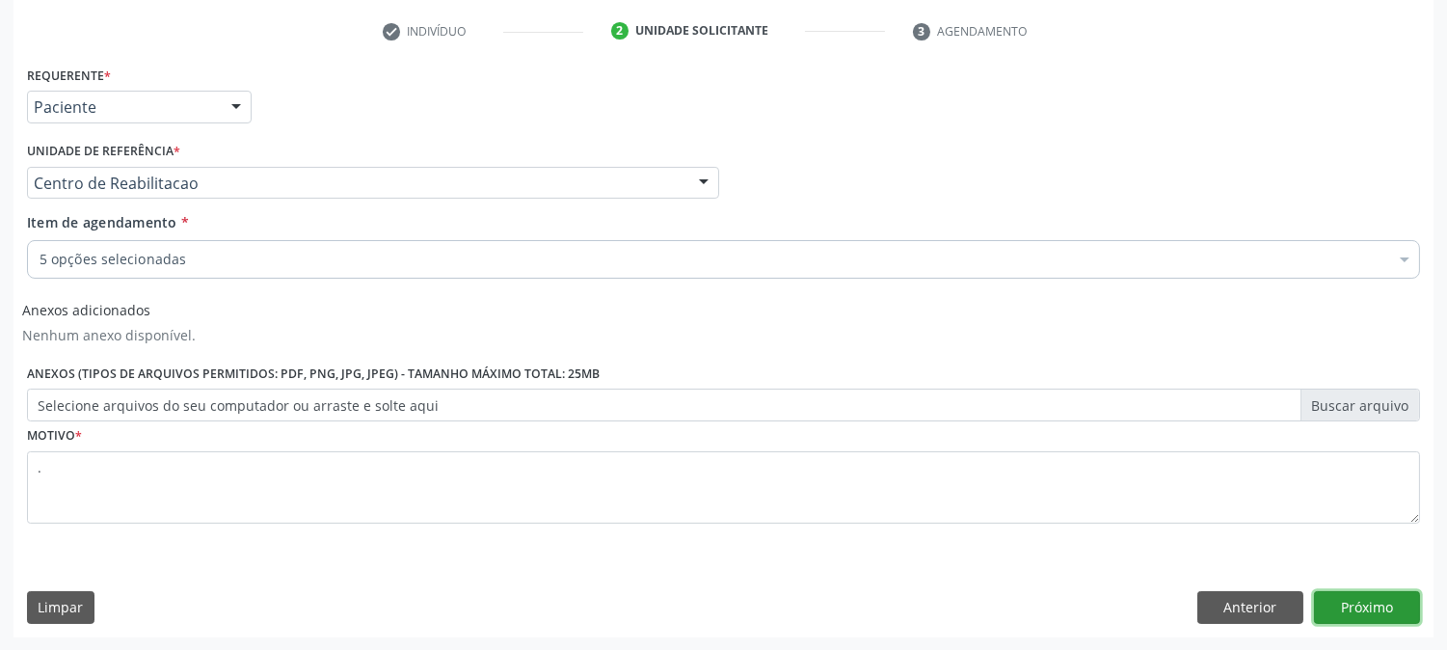
click at [1386, 611] on button "Próximo" at bounding box center [1367, 607] width 106 height 33
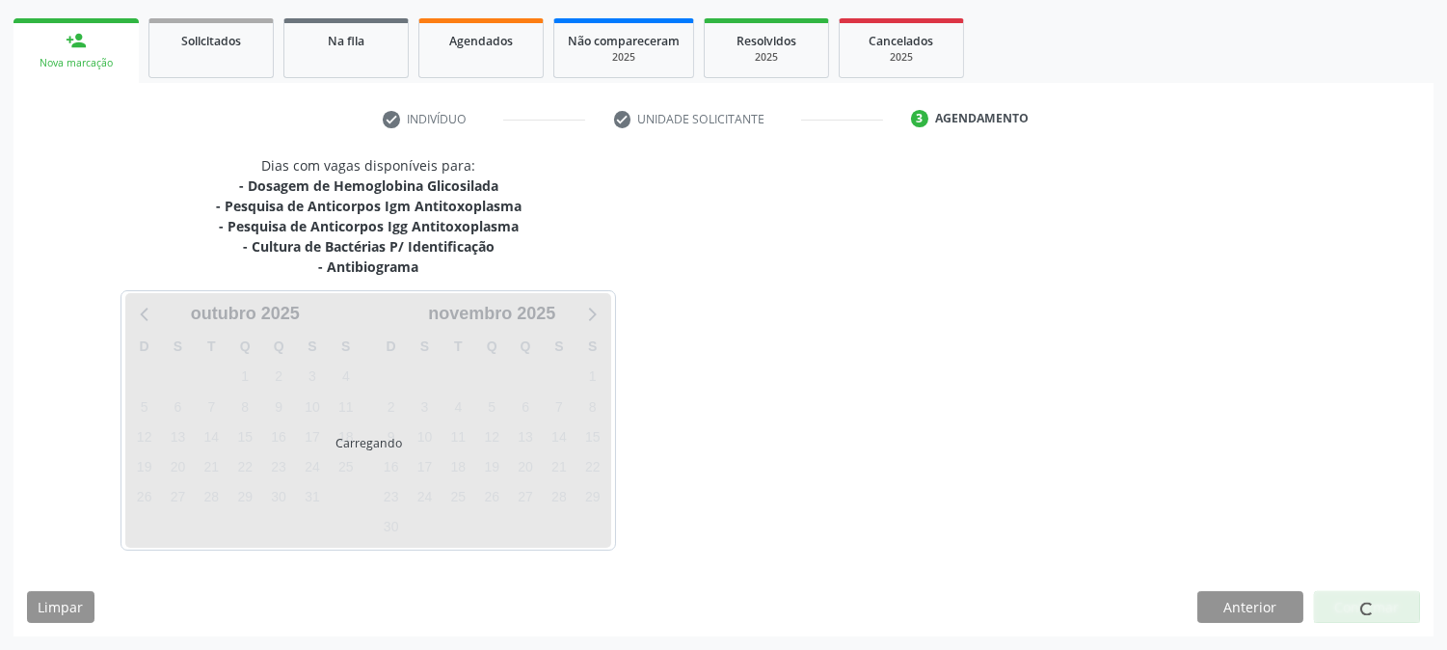
scroll to position [268, 0]
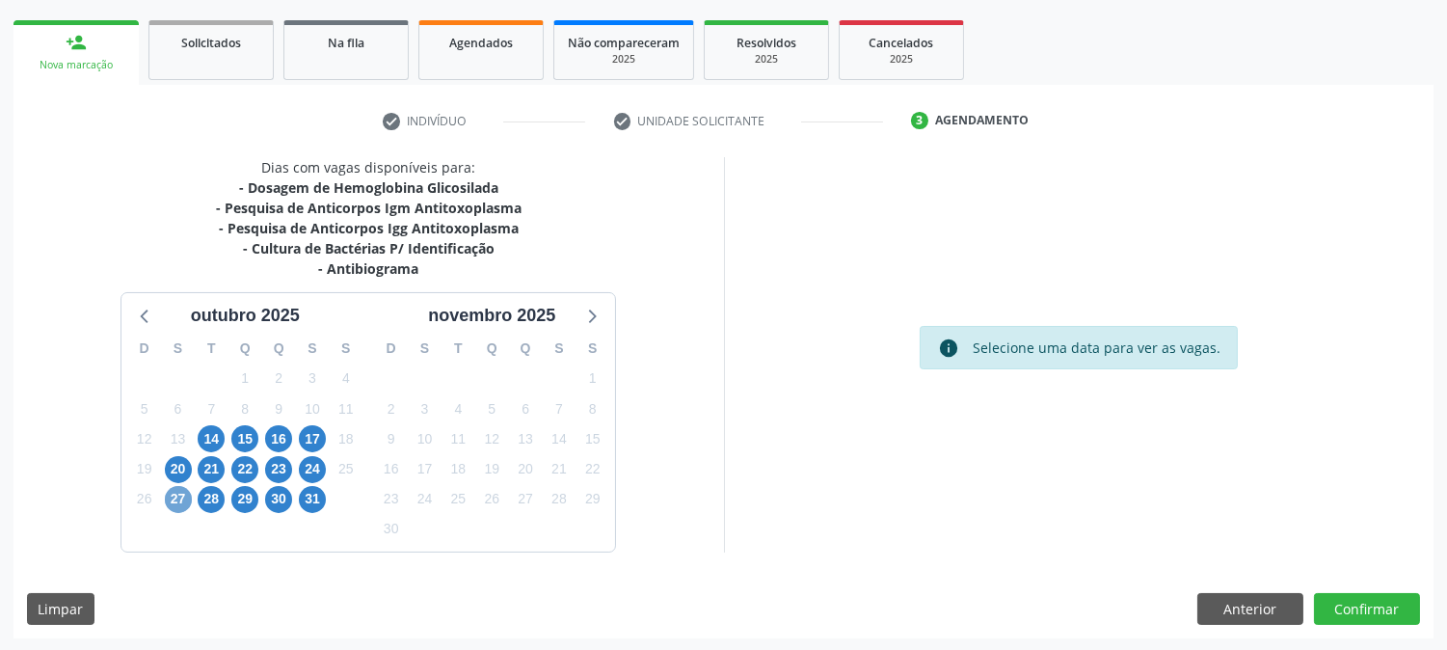
click at [172, 499] on span "27" at bounding box center [178, 499] width 27 height 27
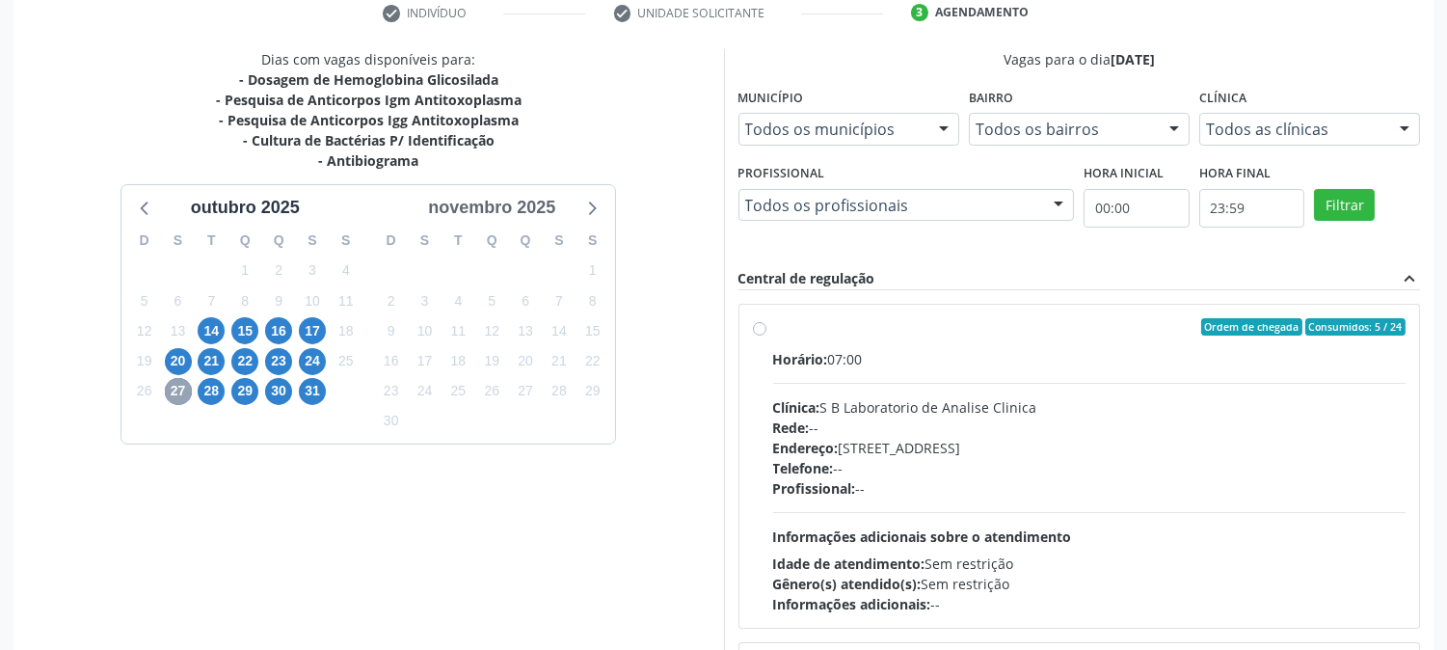
scroll to position [483, 0]
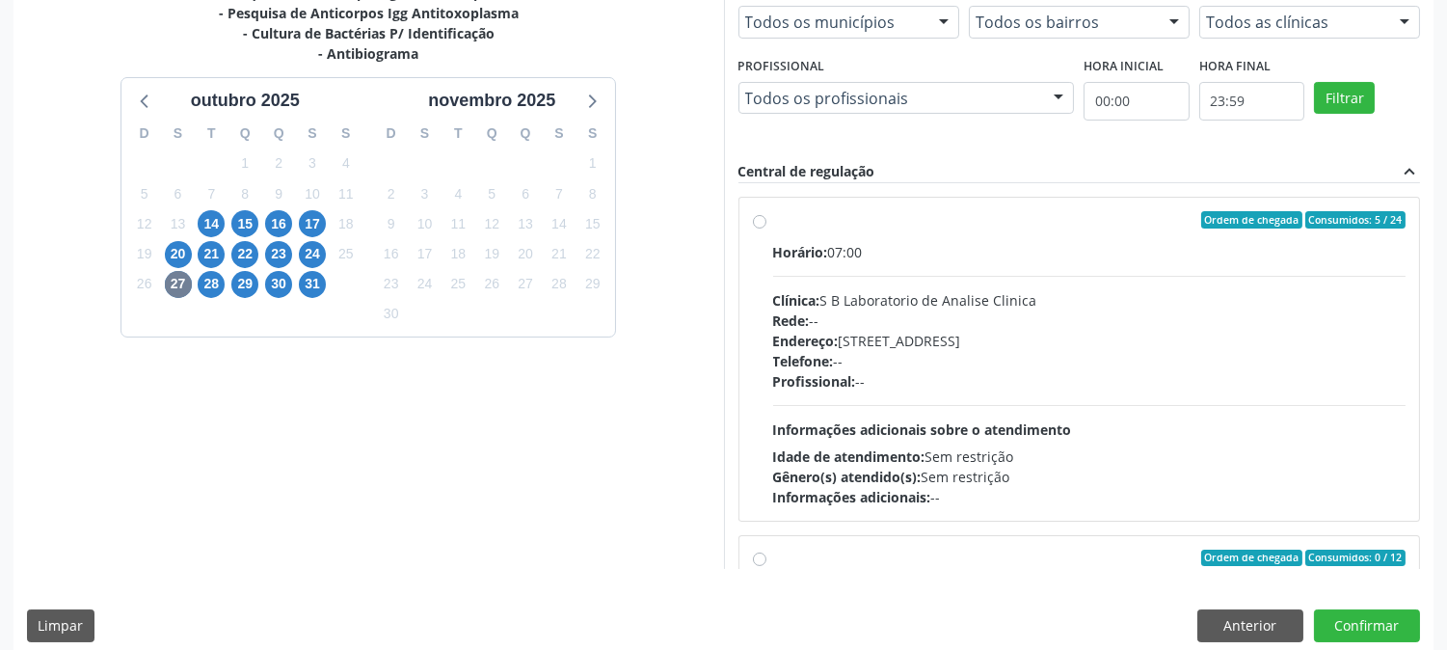
click at [980, 440] on div "Horário: 07:00 Clínica: S B Laboratorio de Analise Clinica Rede: -- Endereço: C…" at bounding box center [1089, 374] width 633 height 265
click at [767, 229] on input "Ordem de chegada Consumidos: 5 / 24 Horário: 07:00 Clínica: S B Laboratorio de …" at bounding box center [759, 219] width 13 height 17
radio input "true"
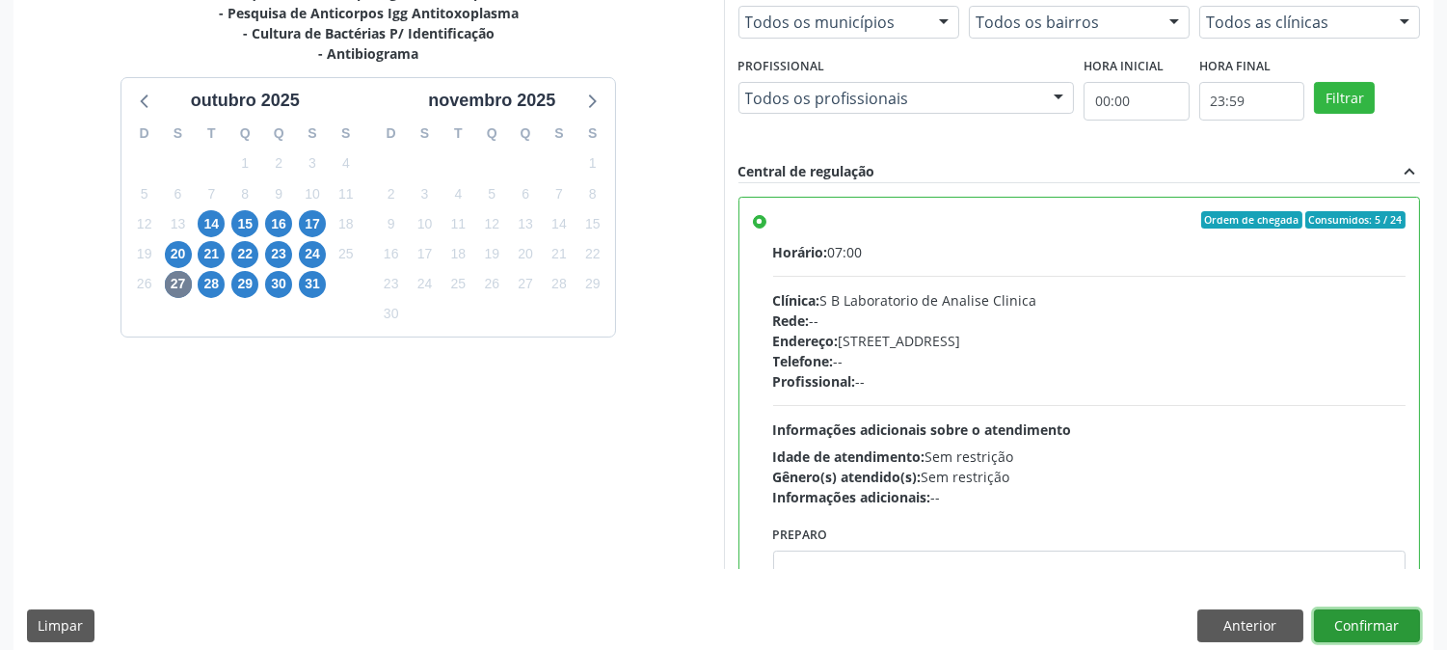
click at [1358, 623] on button "Confirmar" at bounding box center [1367, 625] width 106 height 33
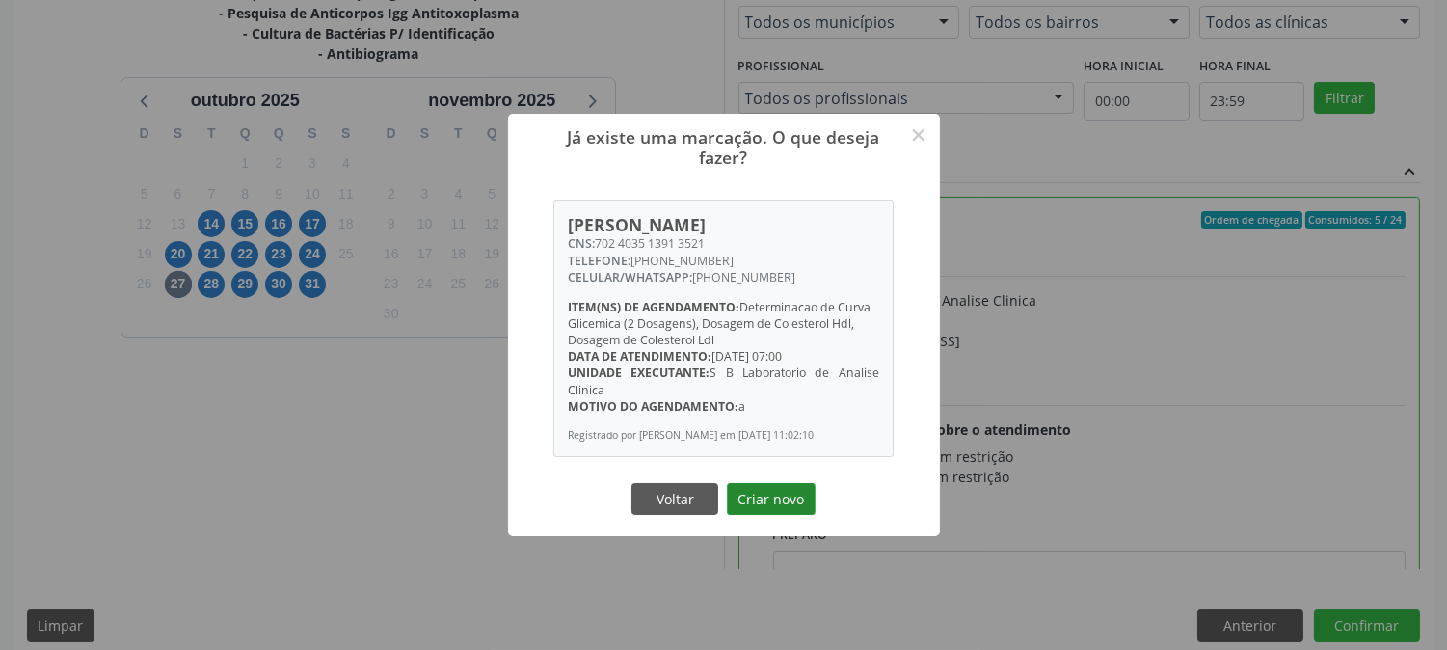
click at [802, 513] on button "Criar novo" at bounding box center [771, 499] width 89 height 33
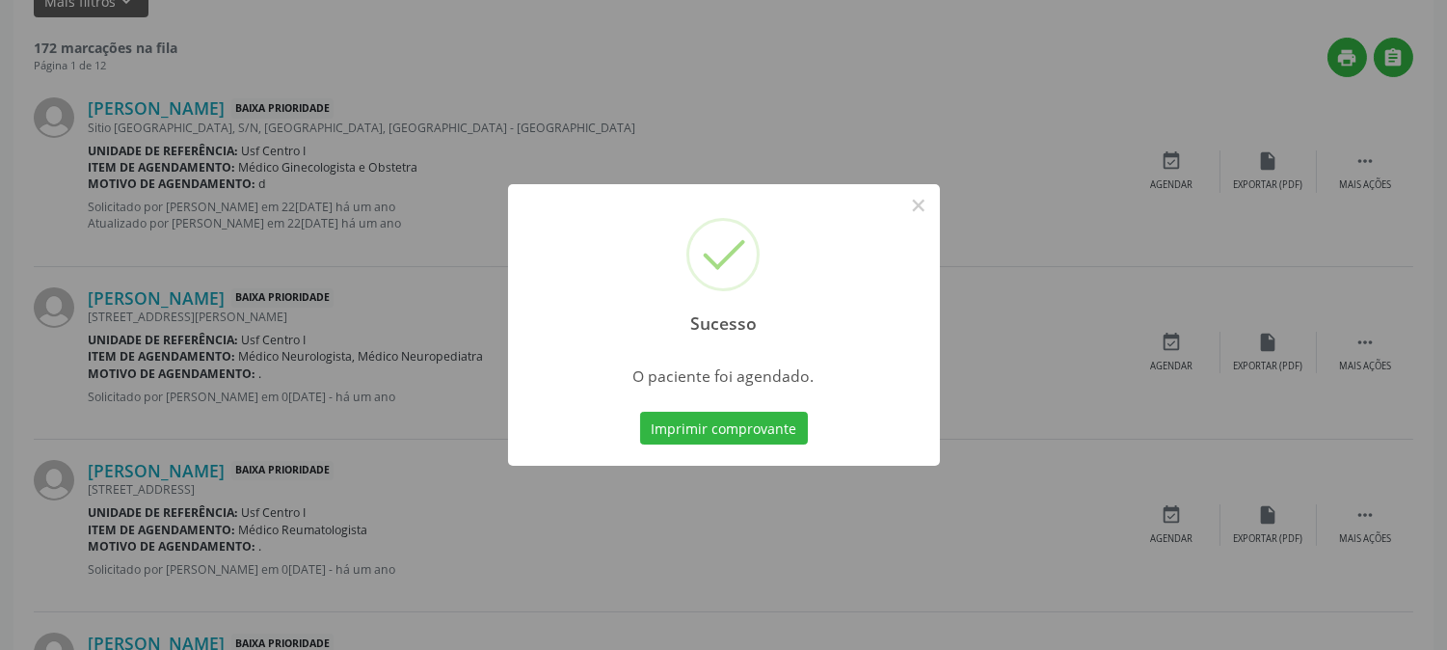
scroll to position [0, 0]
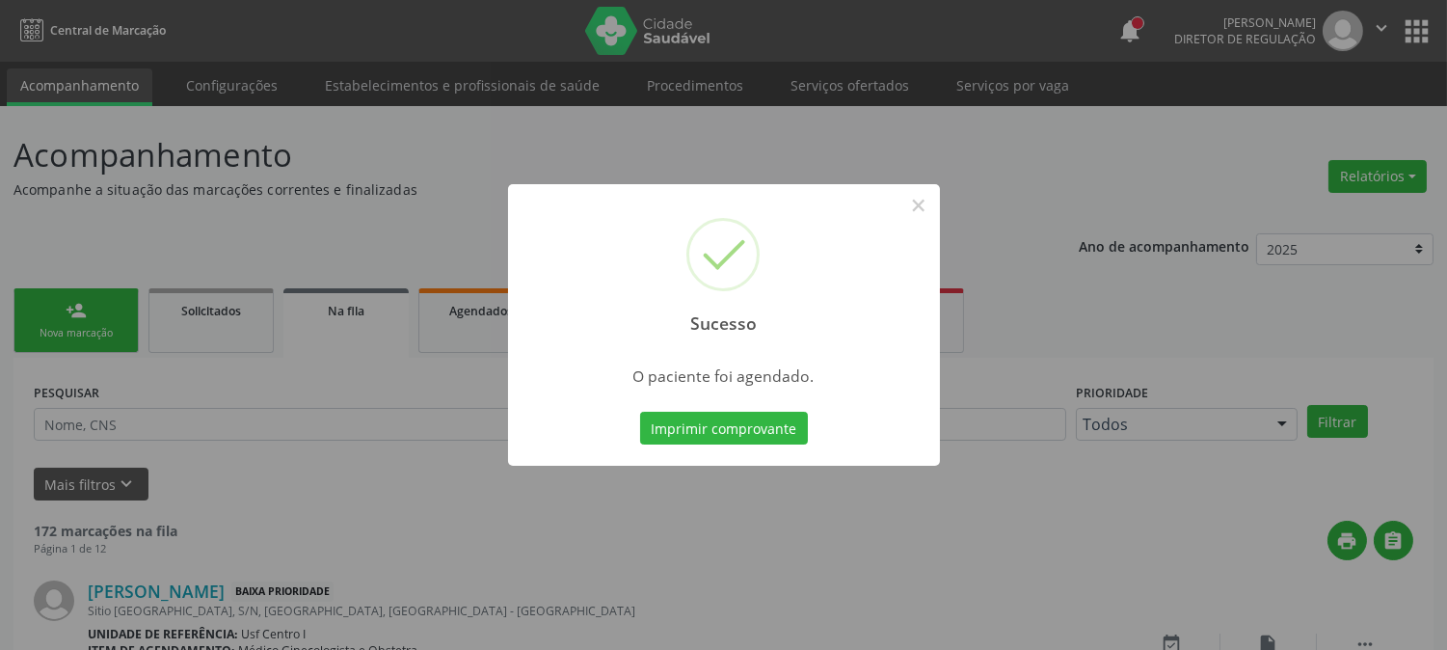
click at [739, 438] on button "Imprimir comprovante" at bounding box center [724, 428] width 168 height 33
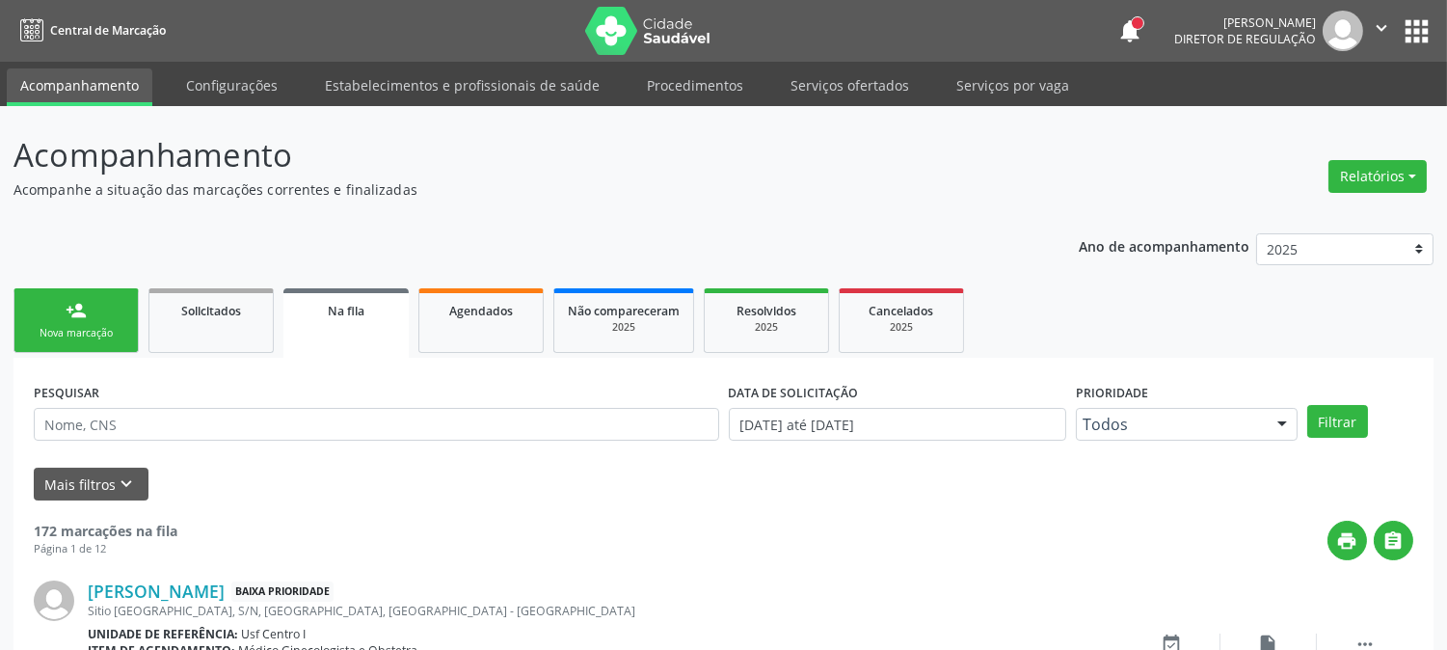
click at [72, 292] on link "person_add Nova marcação" at bounding box center [75, 320] width 125 height 65
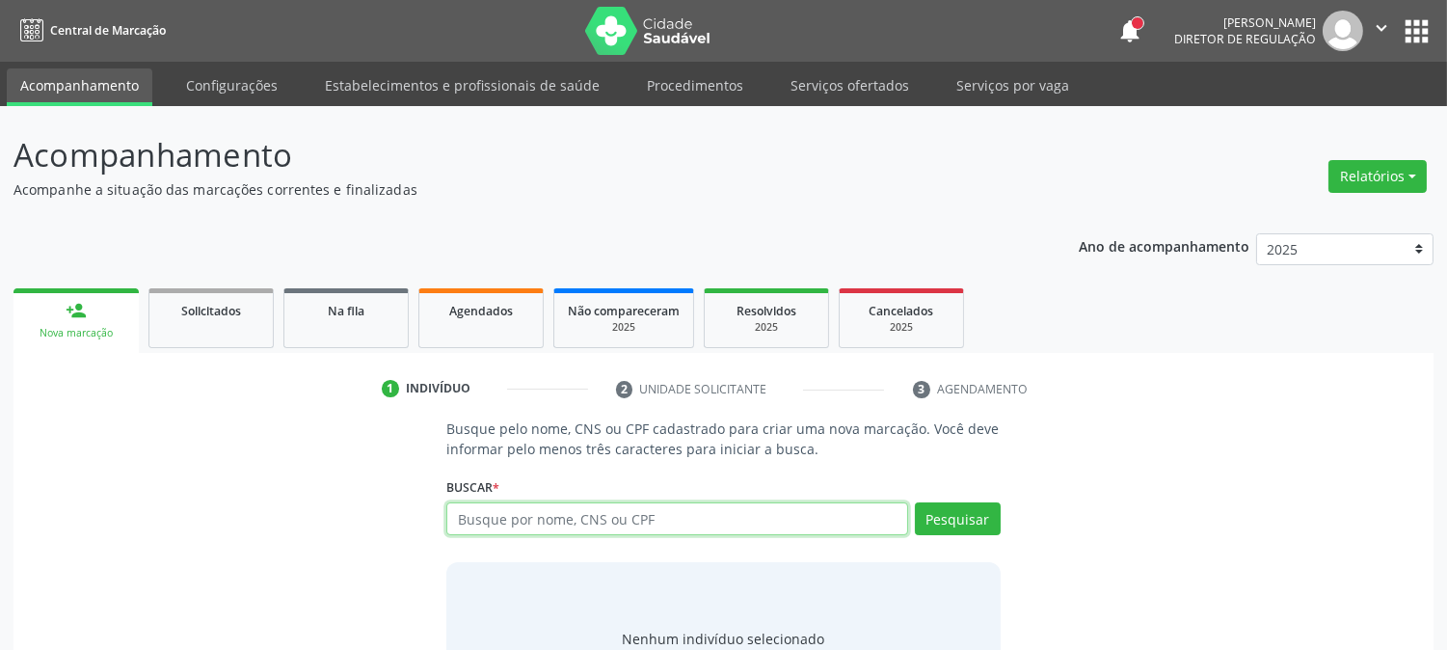
click at [608, 514] on input "text" at bounding box center [676, 518] width 461 height 33
type input "700804498541380"
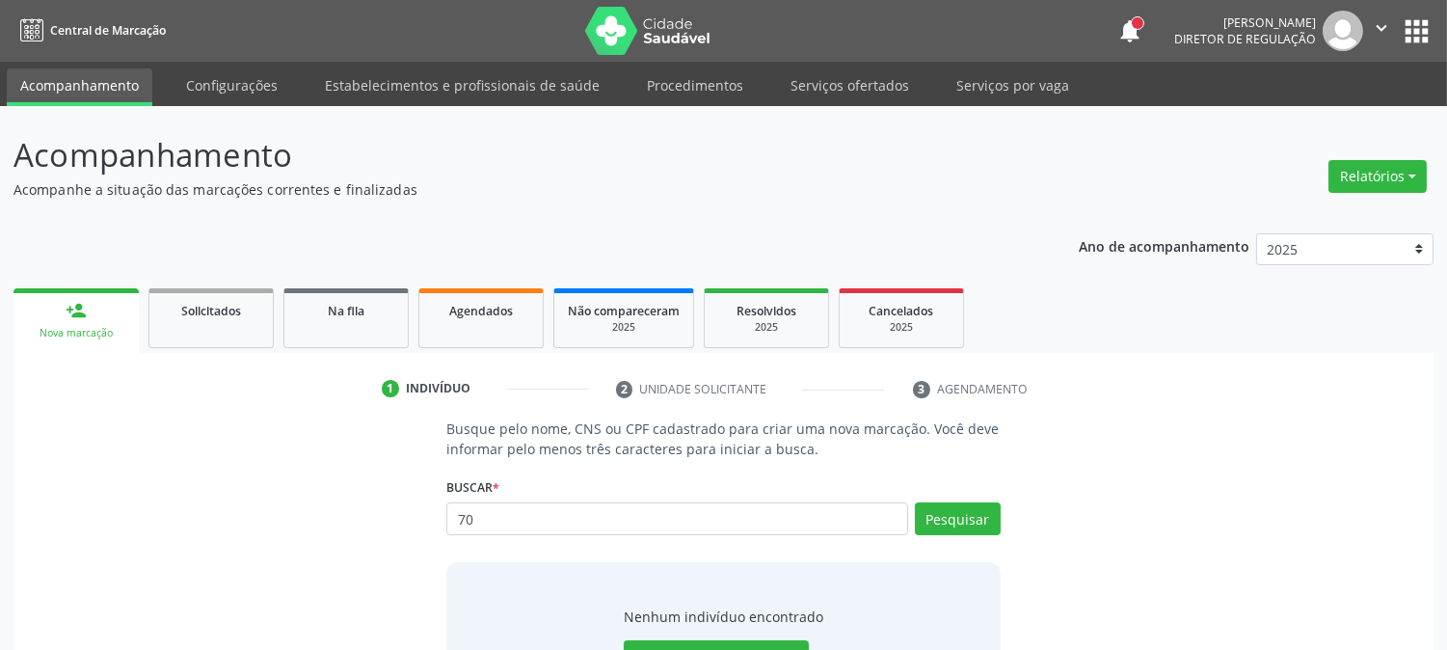
type input "7"
type input "rafaela gomes de s"
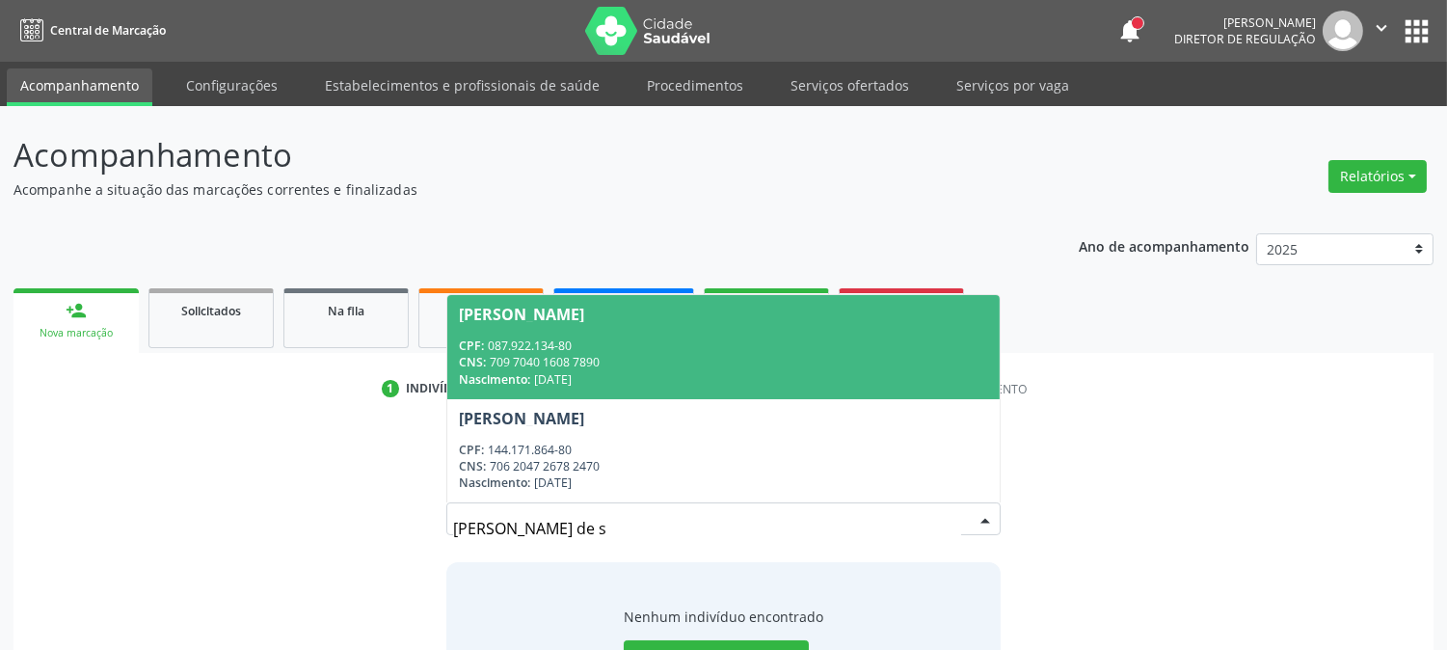
scroll to position [92, 0]
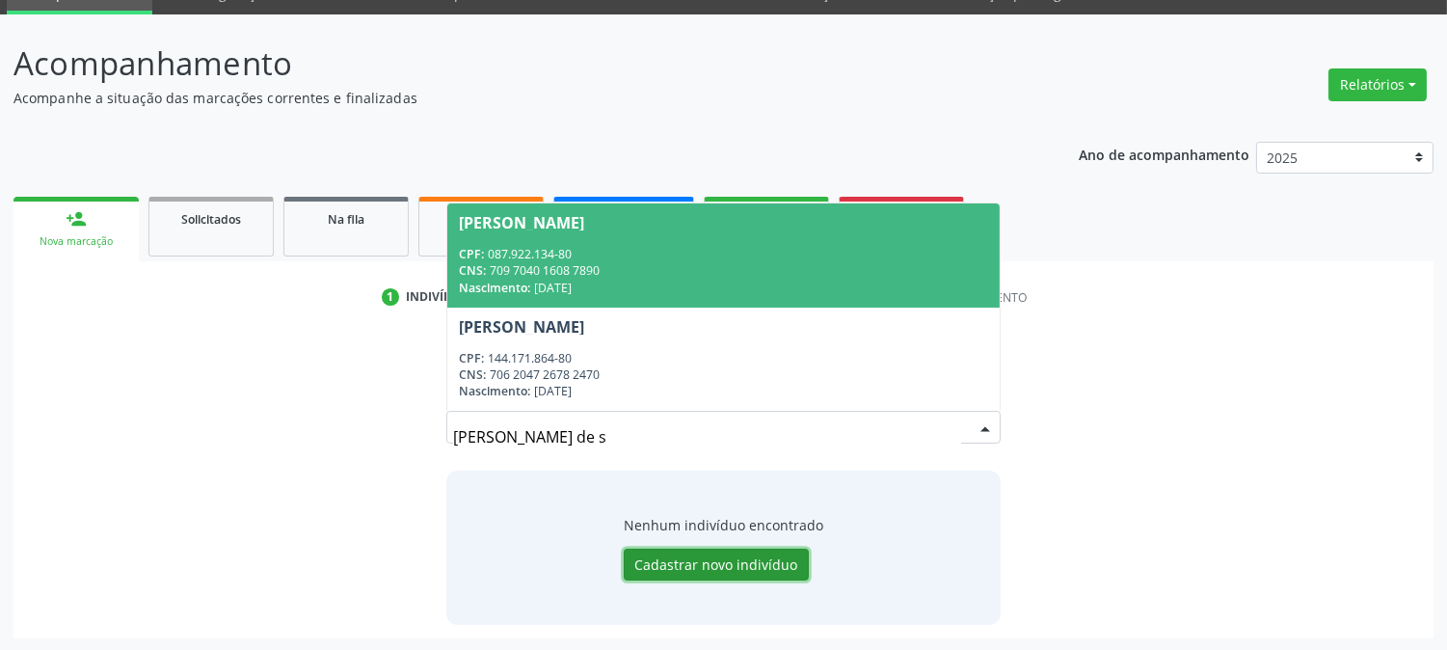
click at [677, 564] on button "Cadastrar novo indivíduo" at bounding box center [716, 565] width 185 height 33
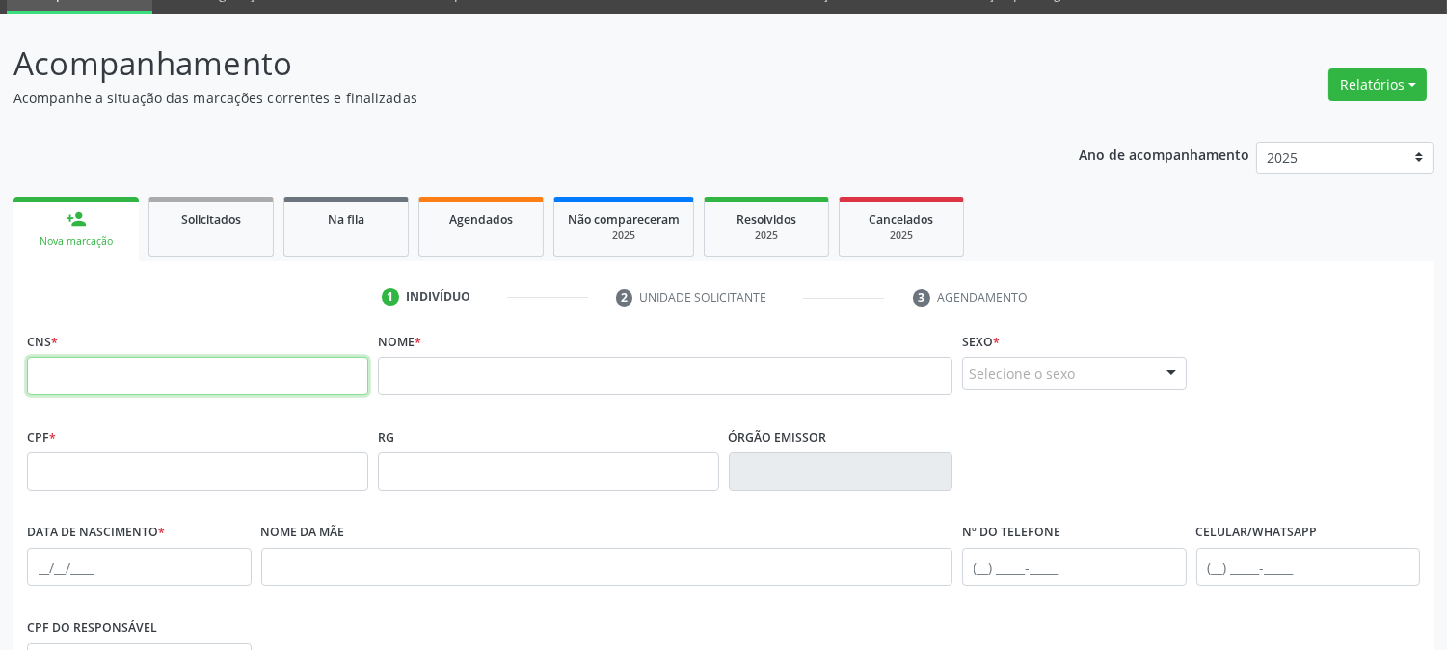
click at [320, 384] on input "text" at bounding box center [197, 376] width 341 height 39
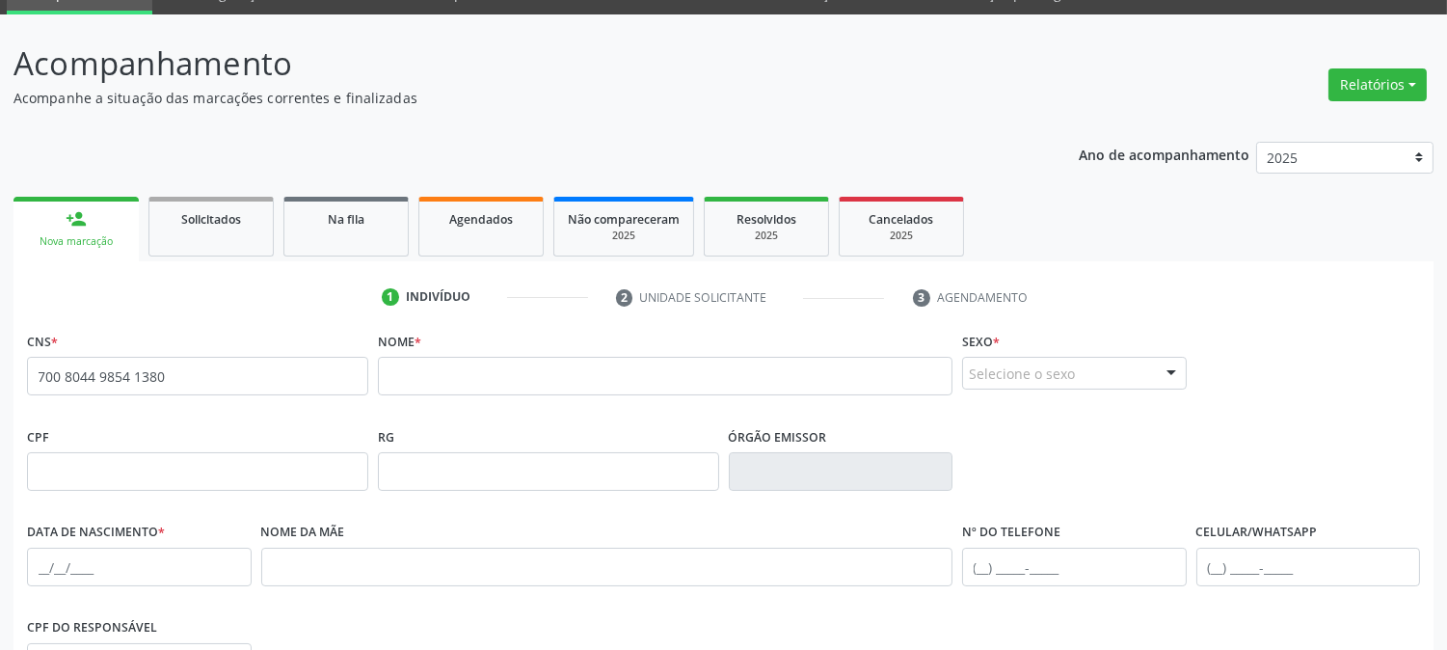
type input "700 8044 9854 1380"
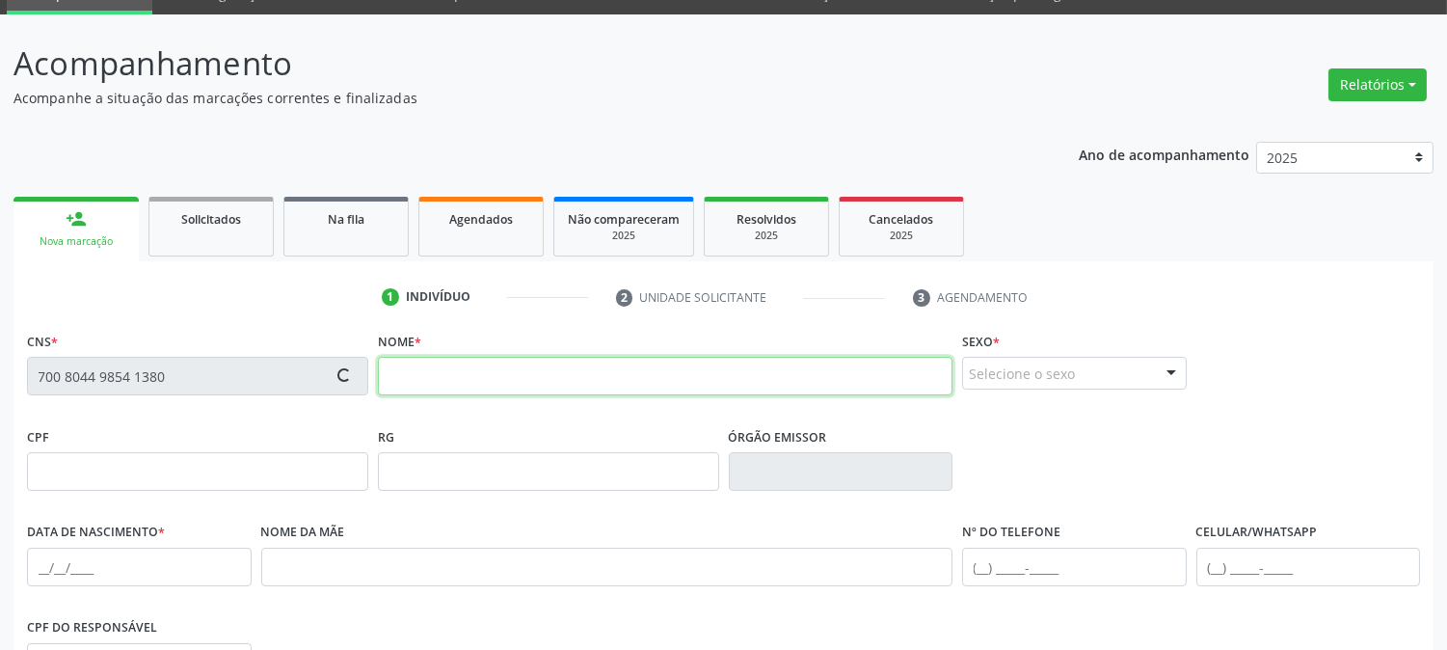
click at [486, 376] on input "text" at bounding box center [665, 376] width 575 height 39
type input "RAFAELA GOMES DE S FERNANDES"
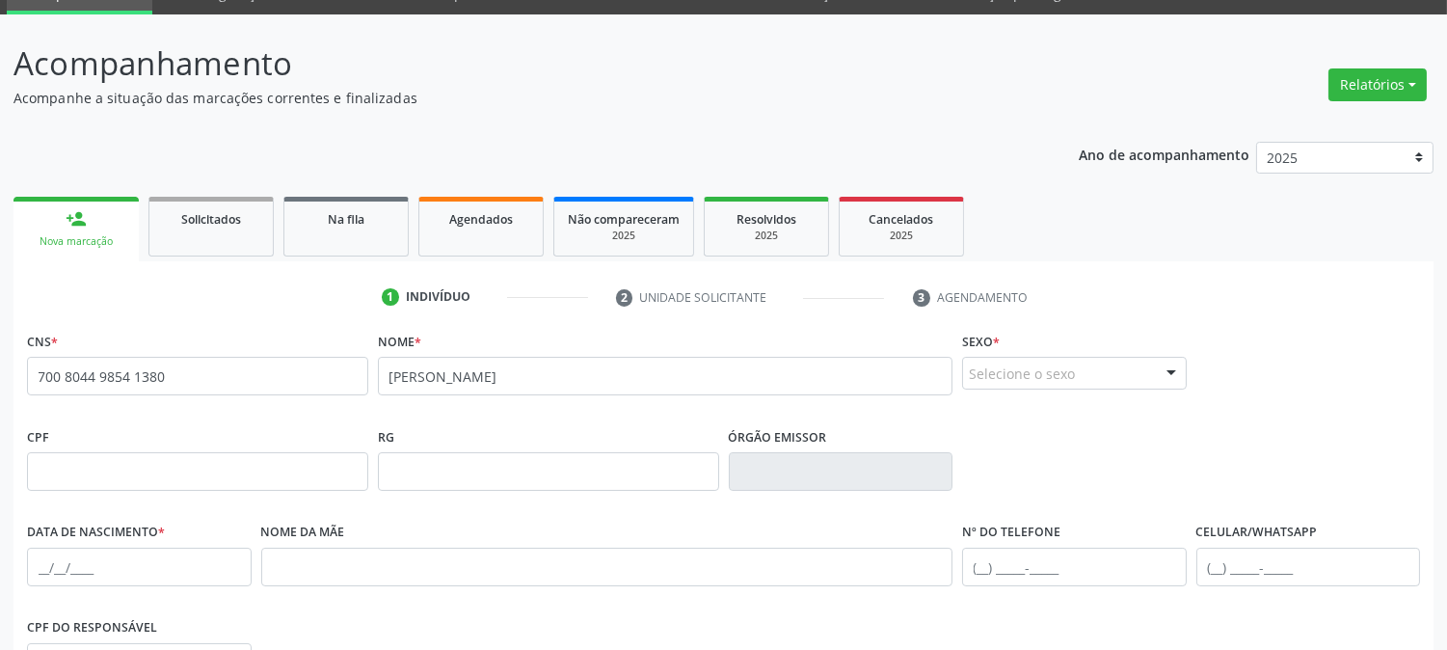
click at [1097, 384] on div "Selecione o sexo" at bounding box center [1074, 373] width 225 height 33
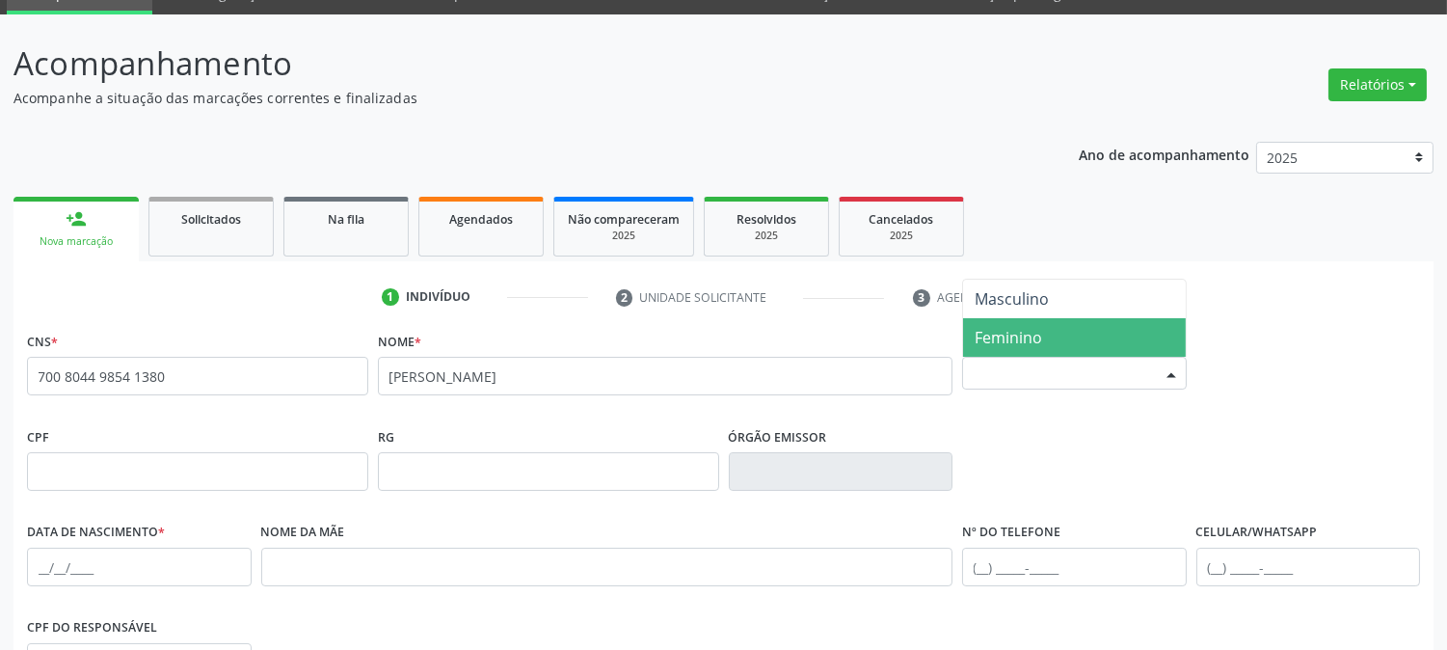
click at [1073, 348] on span "Feminino" at bounding box center [1074, 337] width 223 height 39
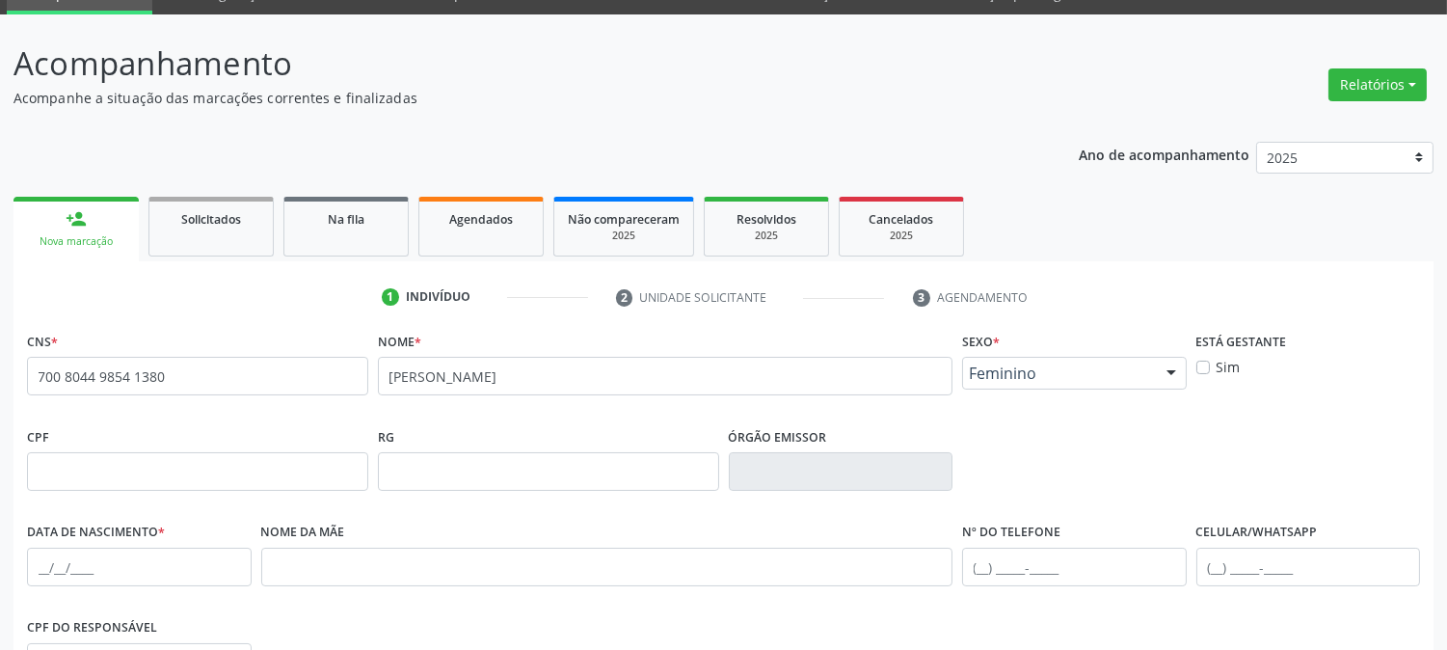
scroll to position [306, 0]
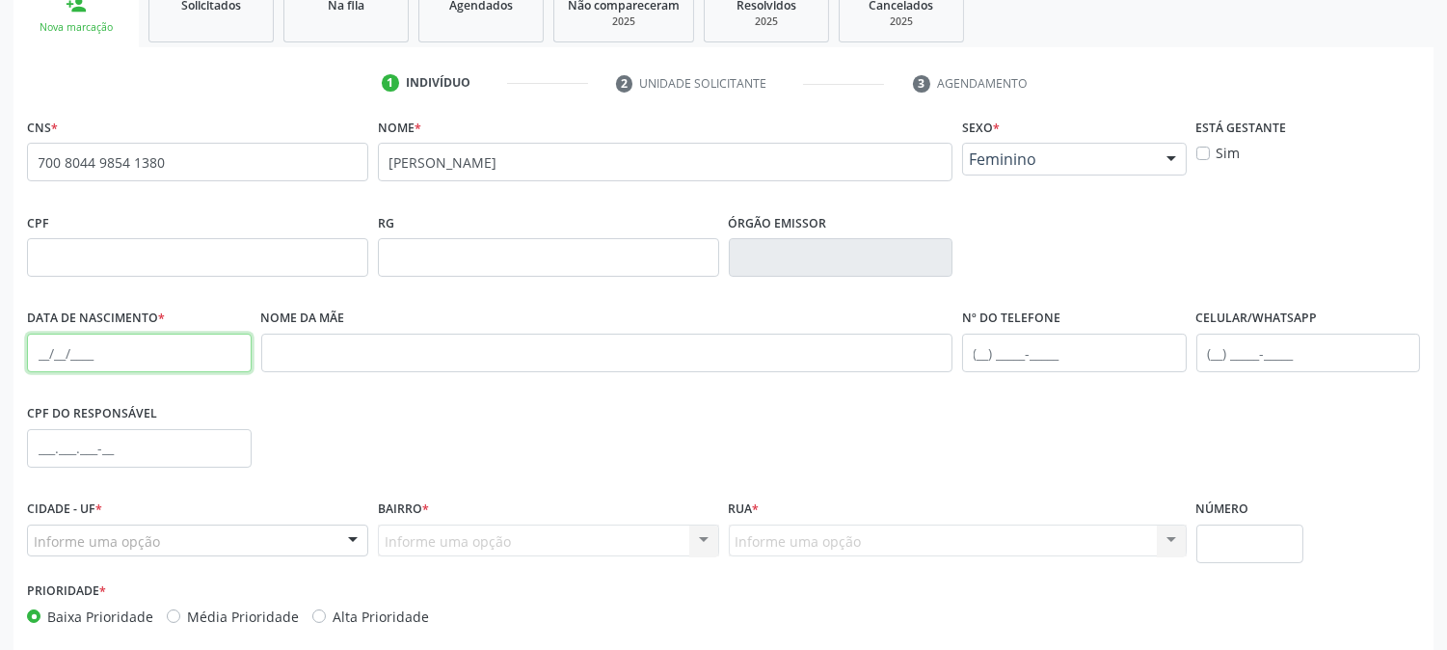
click at [36, 358] on input "text" at bounding box center [139, 353] width 225 height 39
type input "12/12/1987"
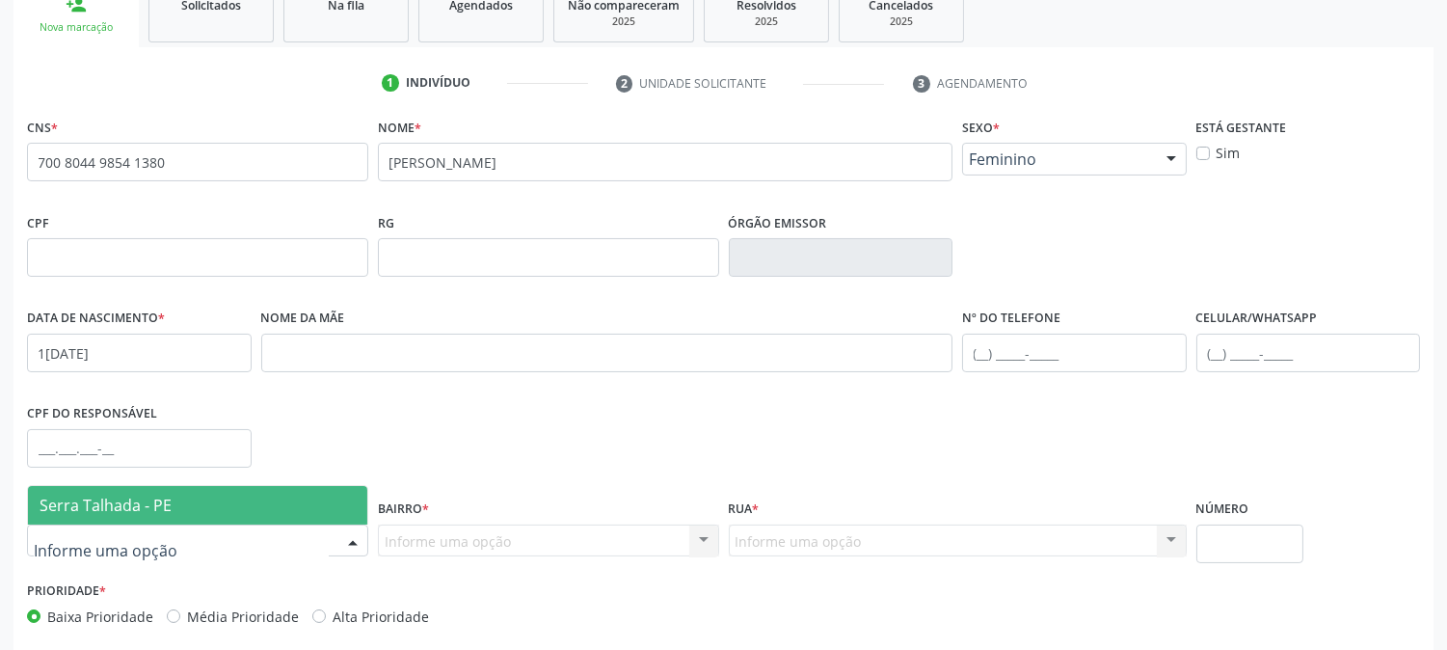
click at [93, 515] on span "Serra Talhada - PE" at bounding box center [197, 505] width 339 height 39
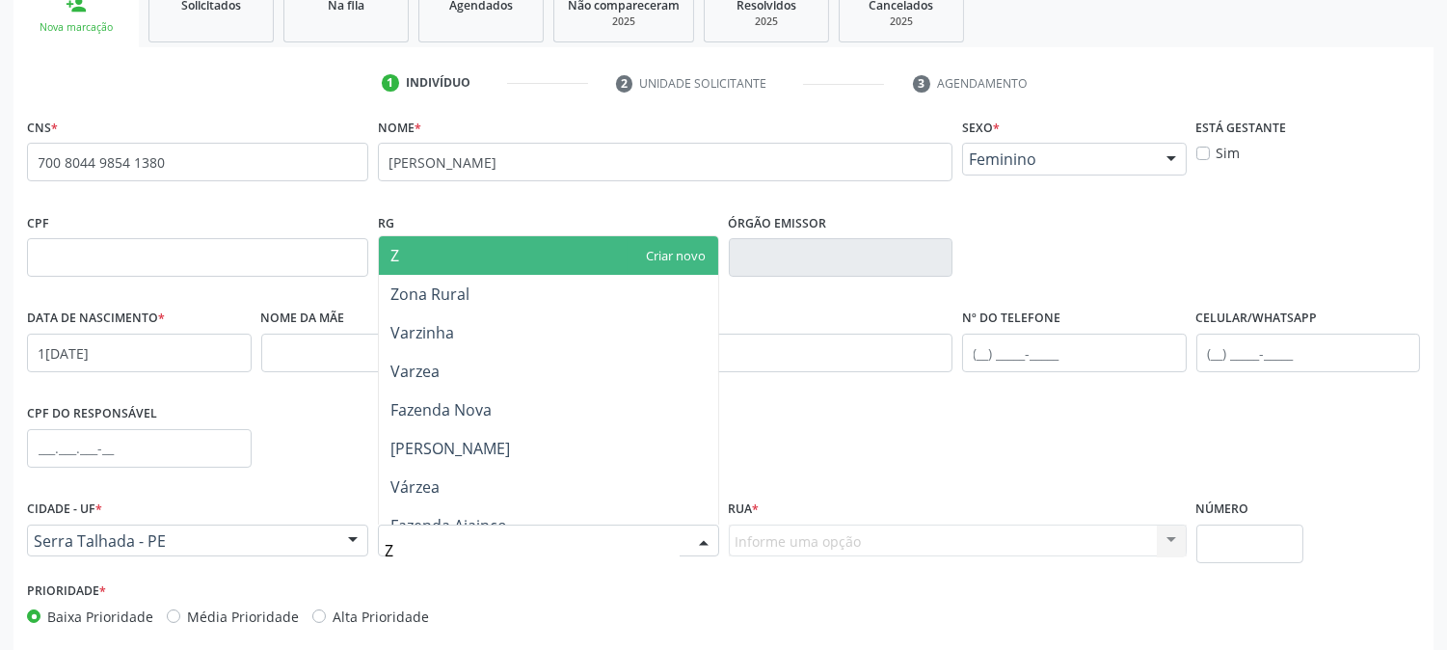
type input "ZO"
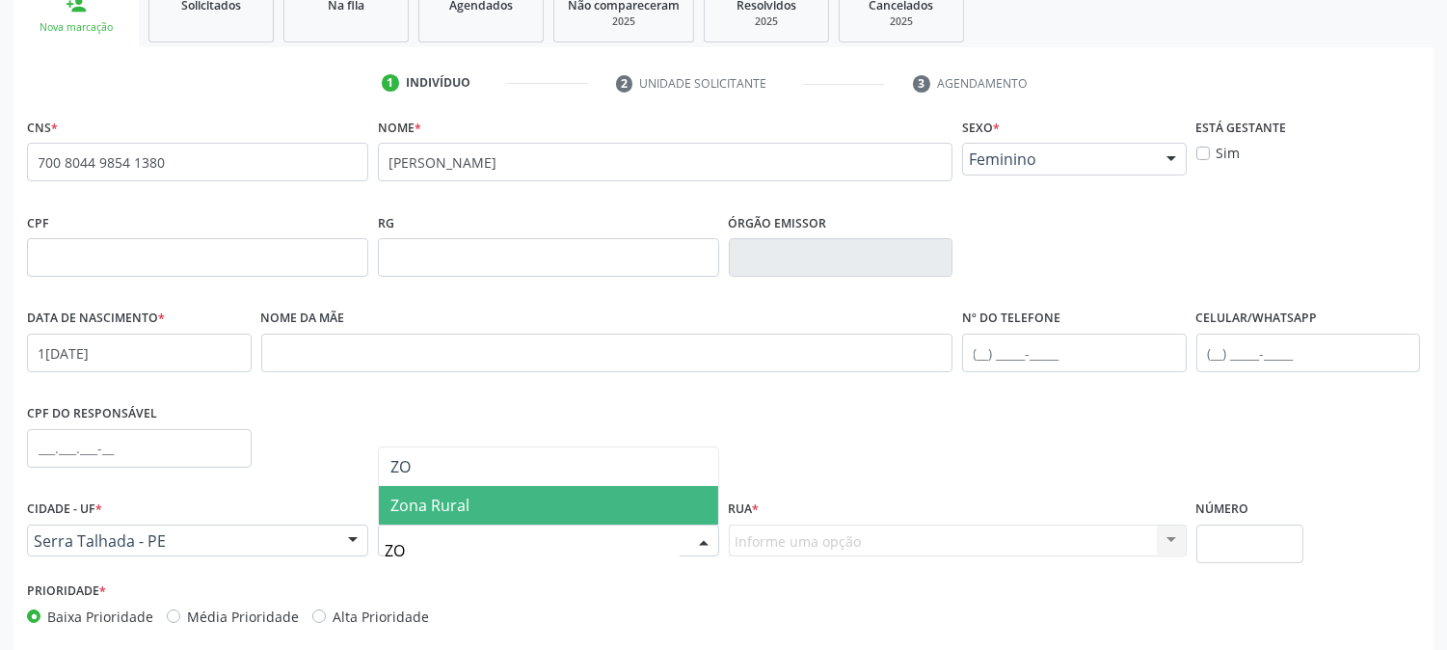
click at [427, 507] on span "Zona Rural" at bounding box center [430, 505] width 79 height 21
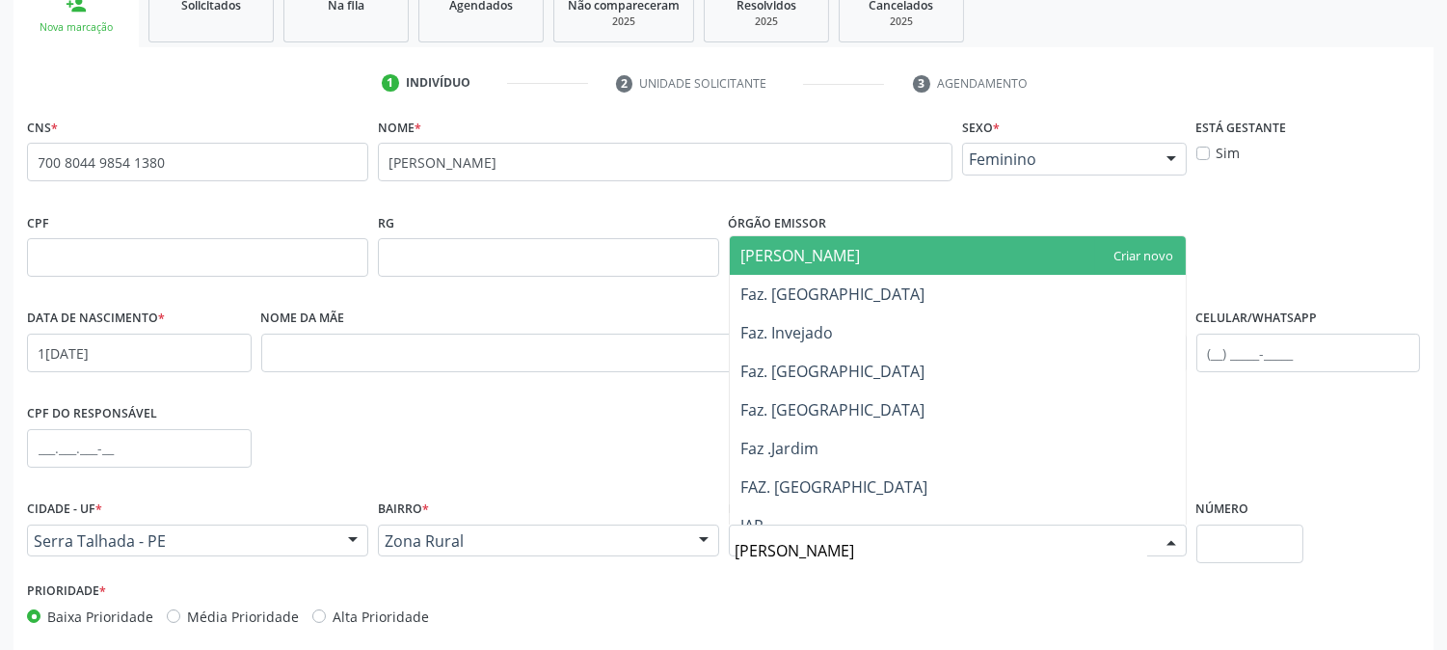
type input "JAR"
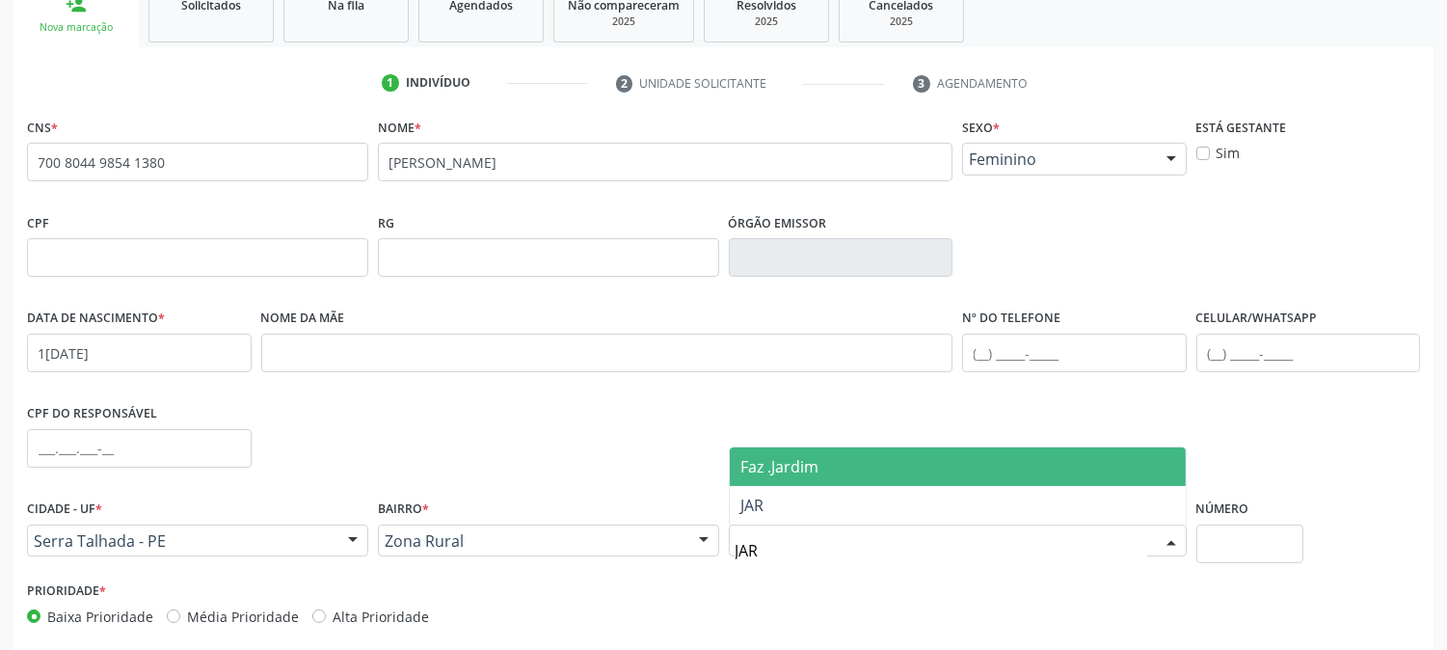
click at [798, 467] on span "Faz .Jardim" at bounding box center [780, 466] width 78 height 21
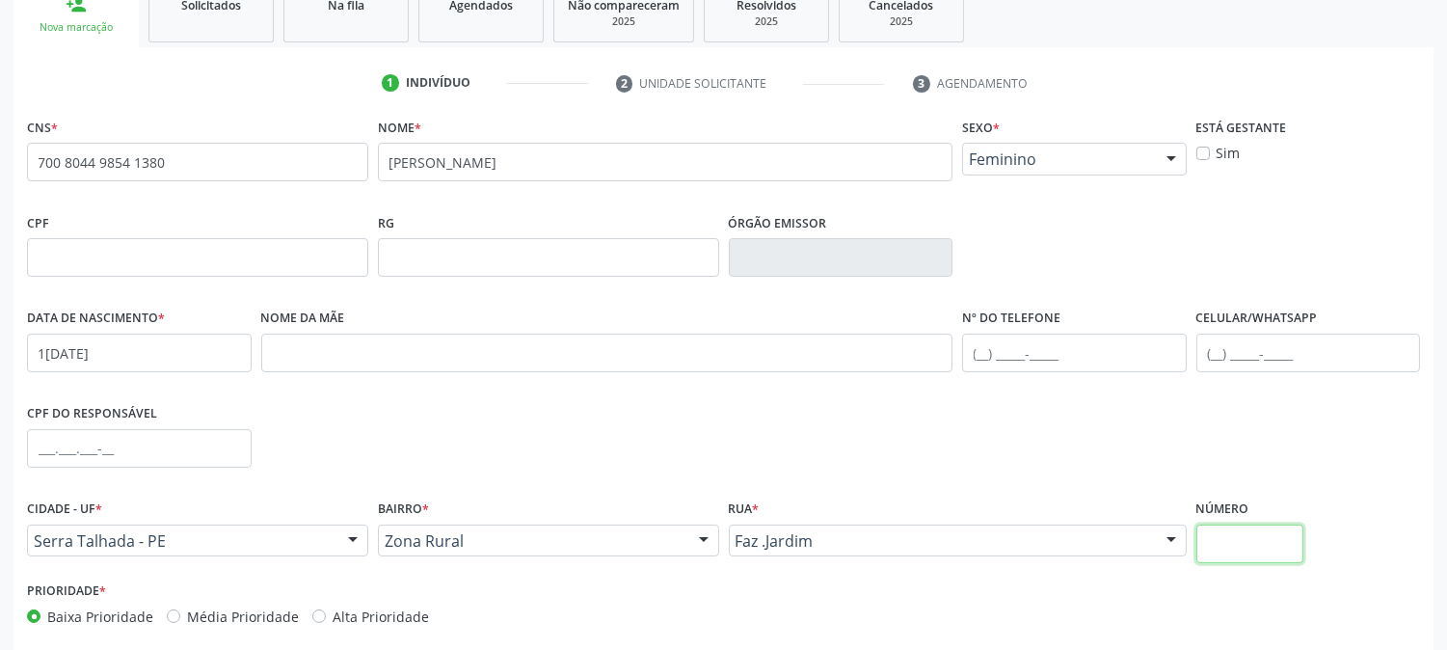
click at [1219, 533] on input "text" at bounding box center [1250, 544] width 107 height 39
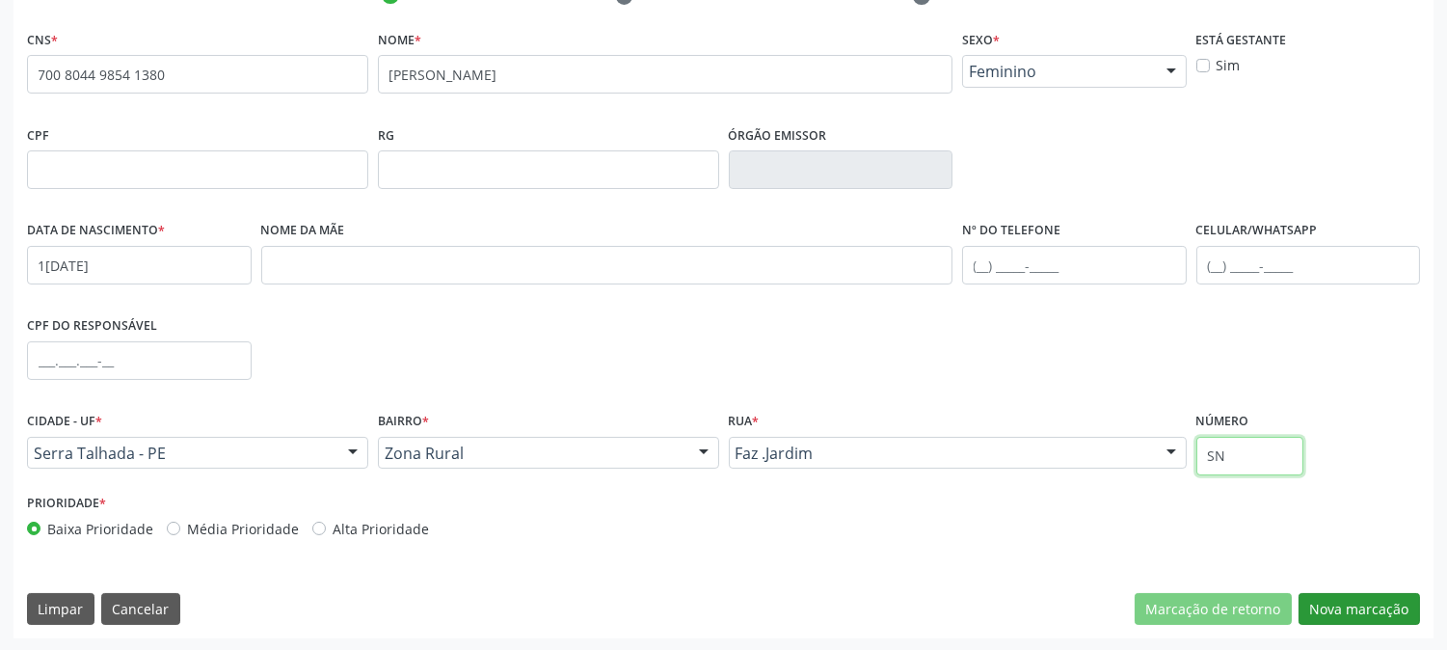
type input "SN"
click at [1337, 598] on button "Nova marcação" at bounding box center [1359, 609] width 121 height 33
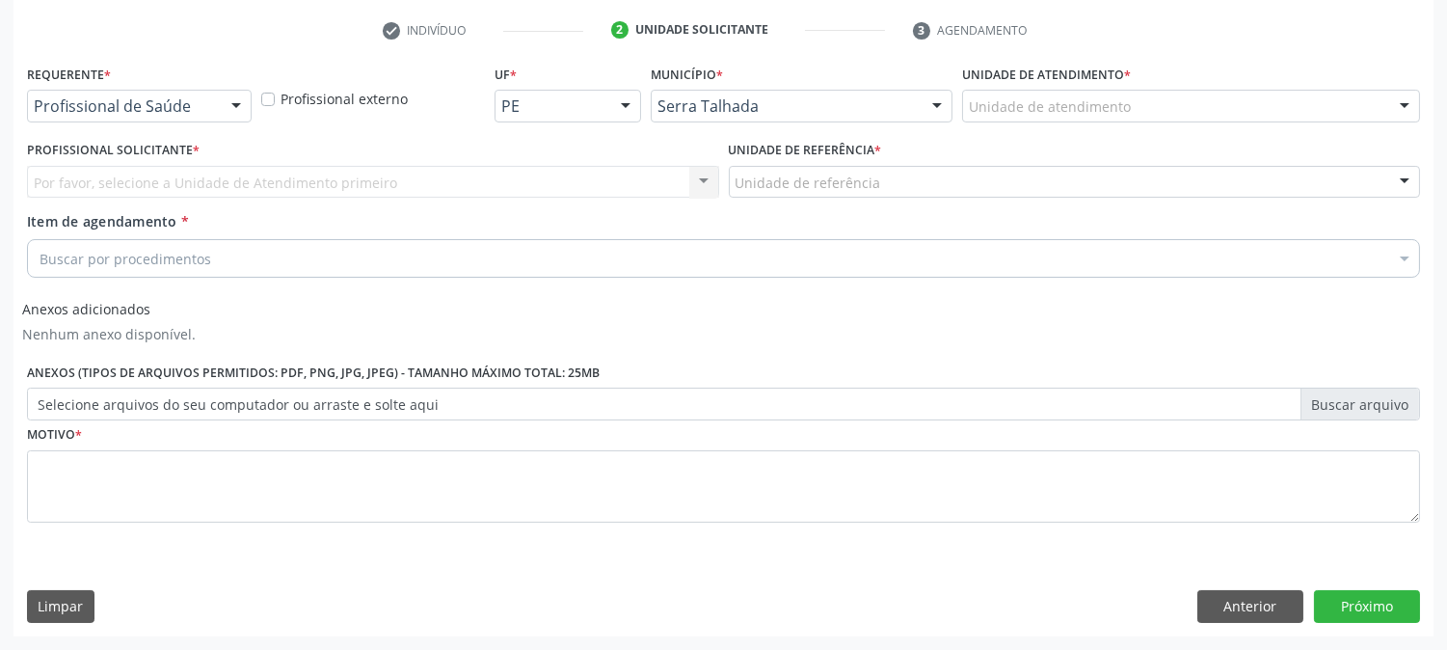
scroll to position [358, 0]
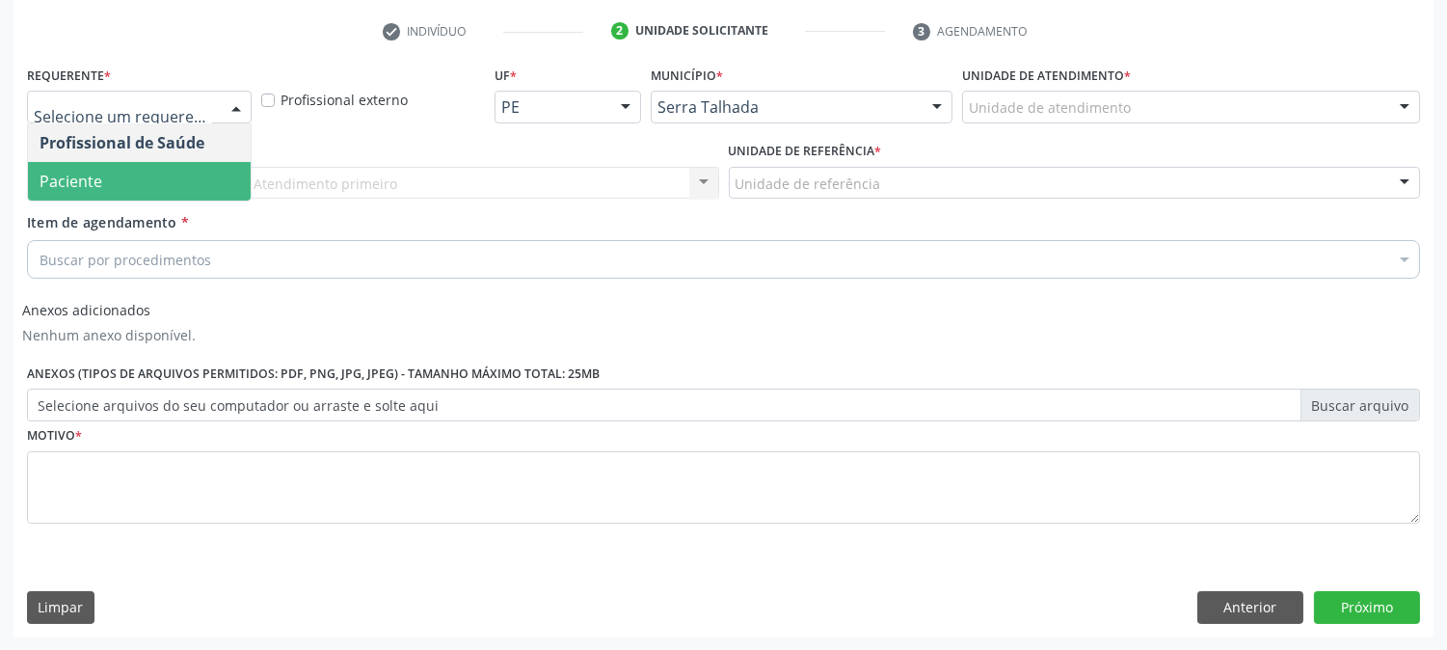
click at [138, 174] on span "Paciente" at bounding box center [139, 181] width 223 height 39
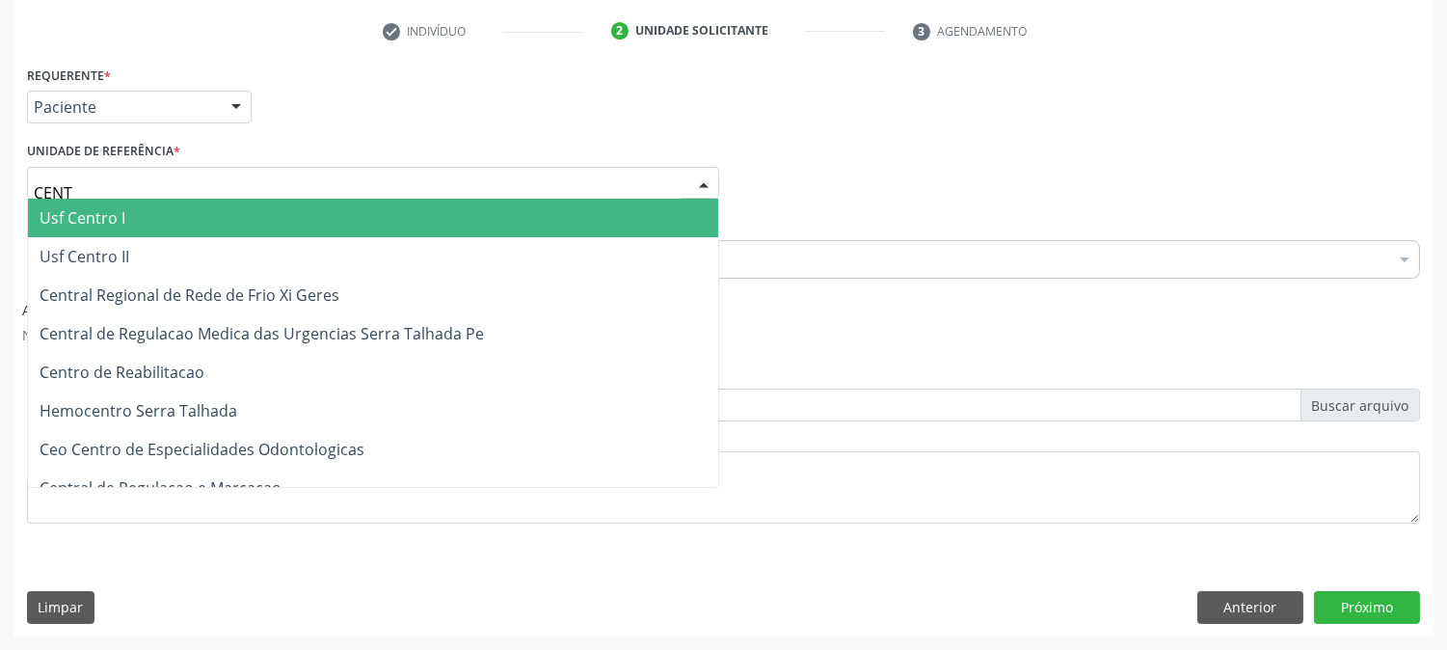
type input "CENTR"
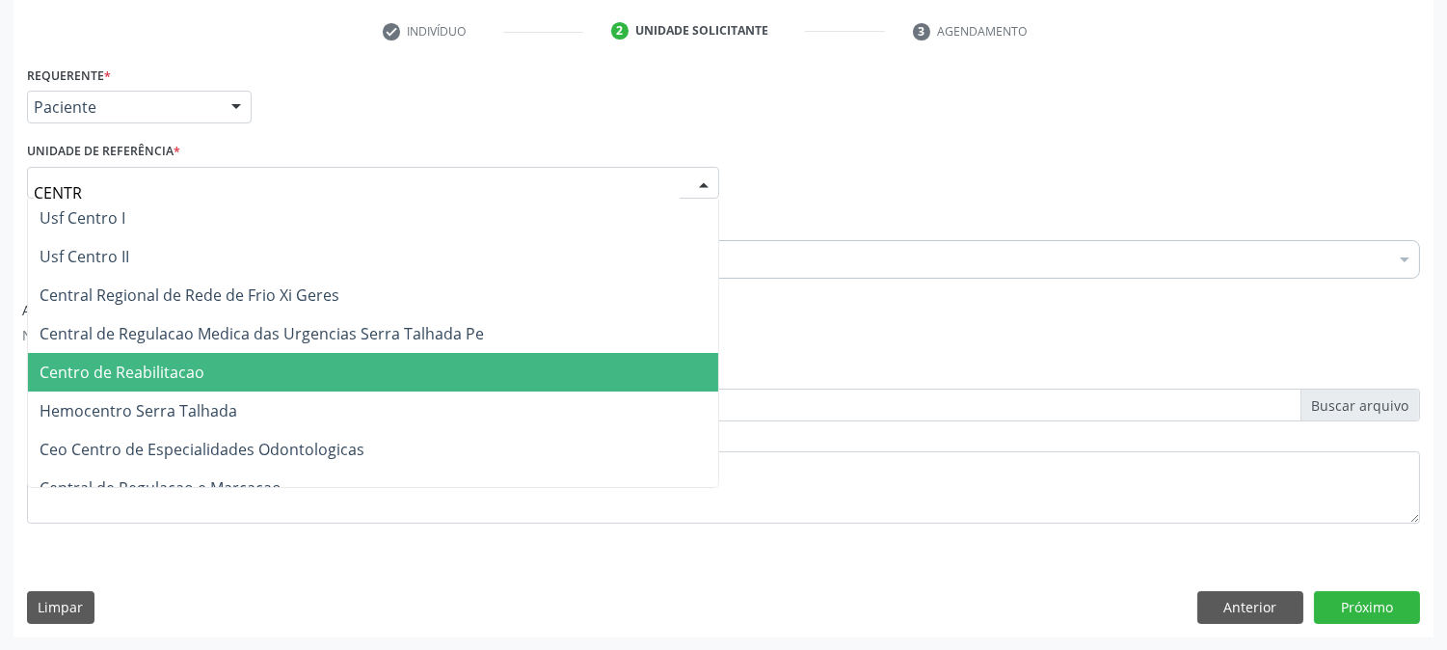
click at [172, 355] on span "Centro de Reabilitacao" at bounding box center [373, 372] width 690 height 39
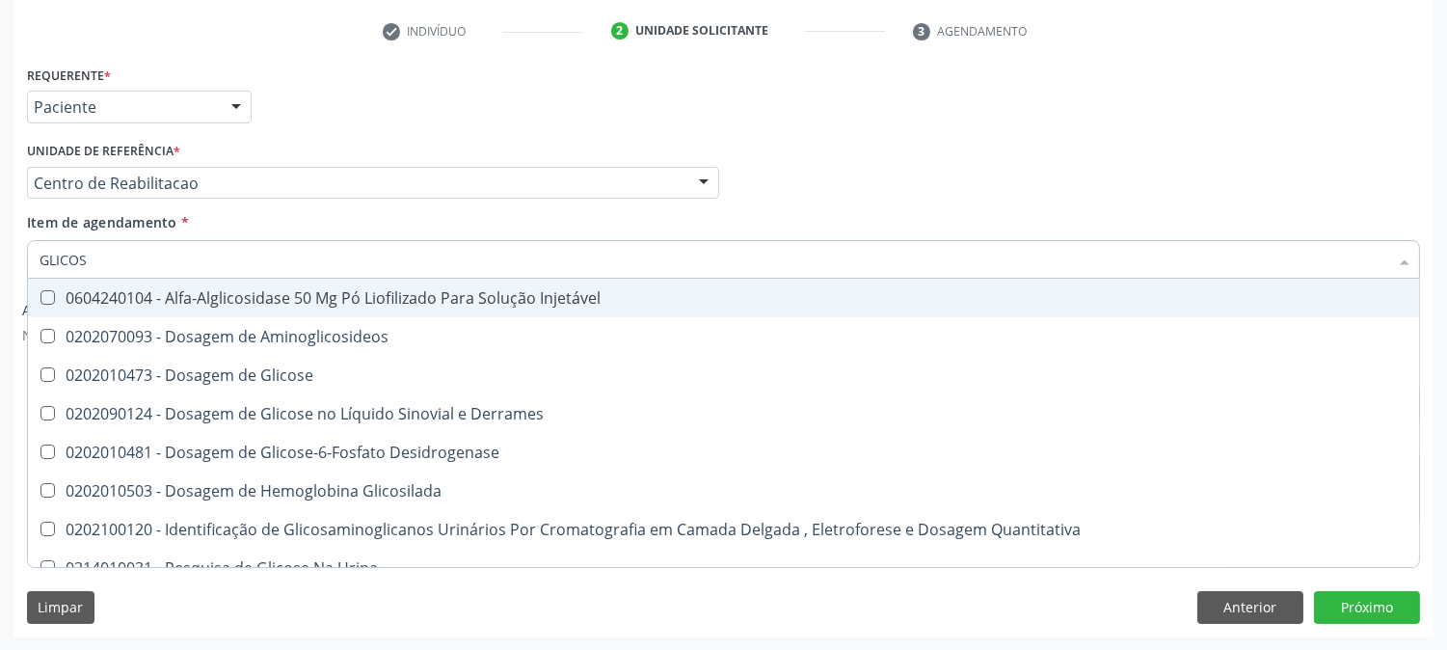
type input "GLICOSE"
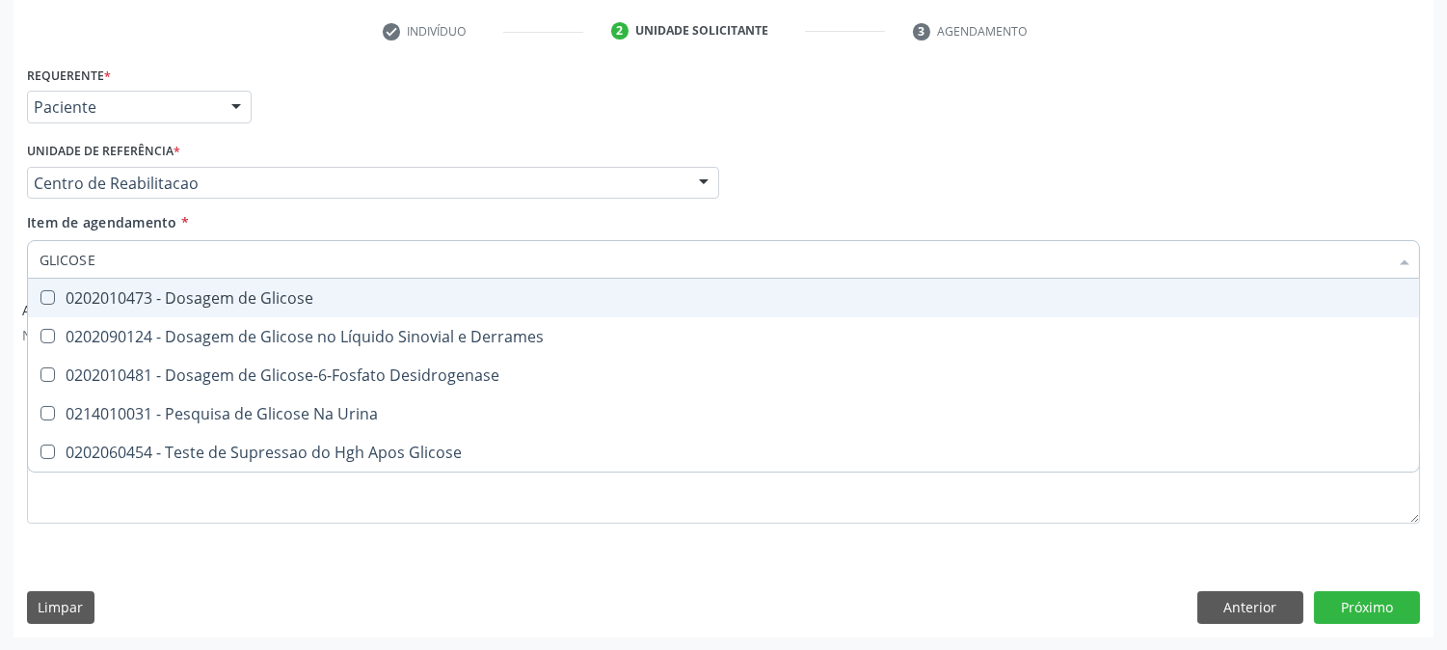
click at [201, 297] on div "0202010473 - Dosagem de Glicose" at bounding box center [724, 297] width 1368 height 15
checkbox Glicose "true"
drag, startPoint x: 109, startPoint y: 261, endPoint x: 0, endPoint y: 238, distance: 111.4
click at [0, 238] on div "Acompanhamento Acompanhe a situação das marcações correntes e finalizadas Relat…" at bounding box center [723, 199] width 1447 height 903
type input "A"
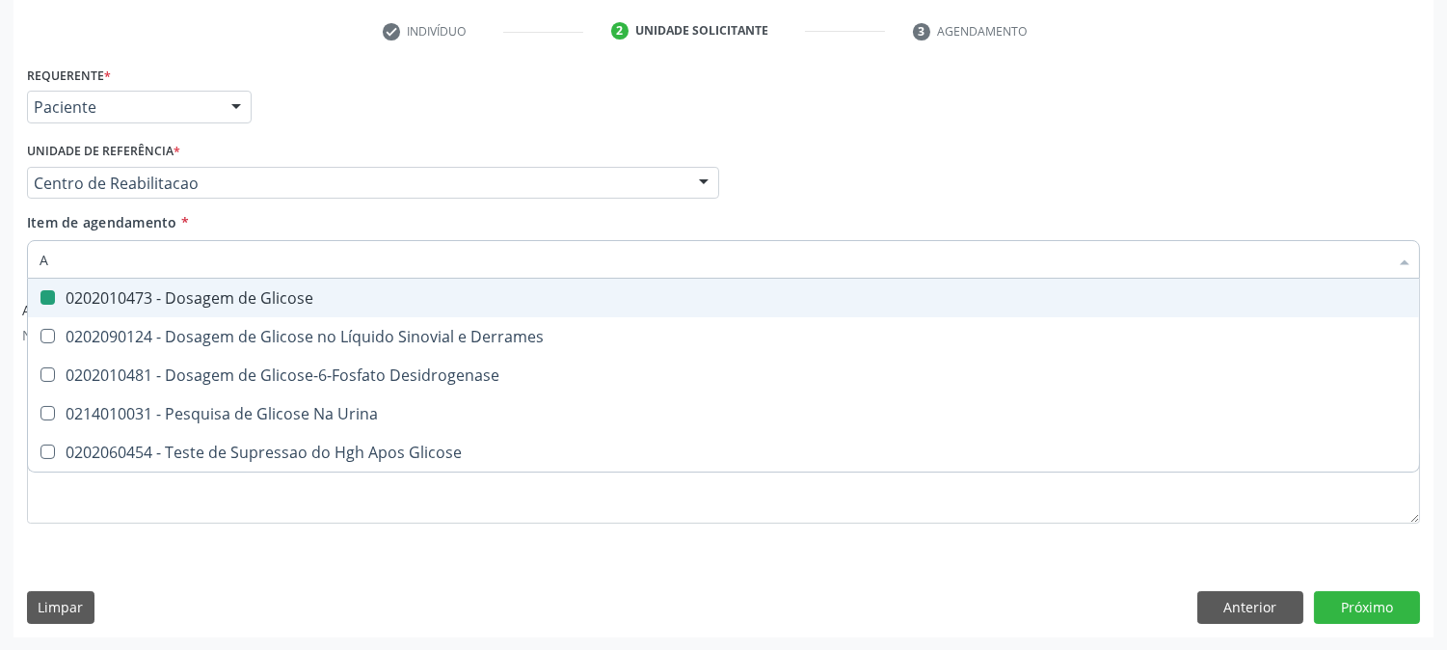
checkbox Glicose "false"
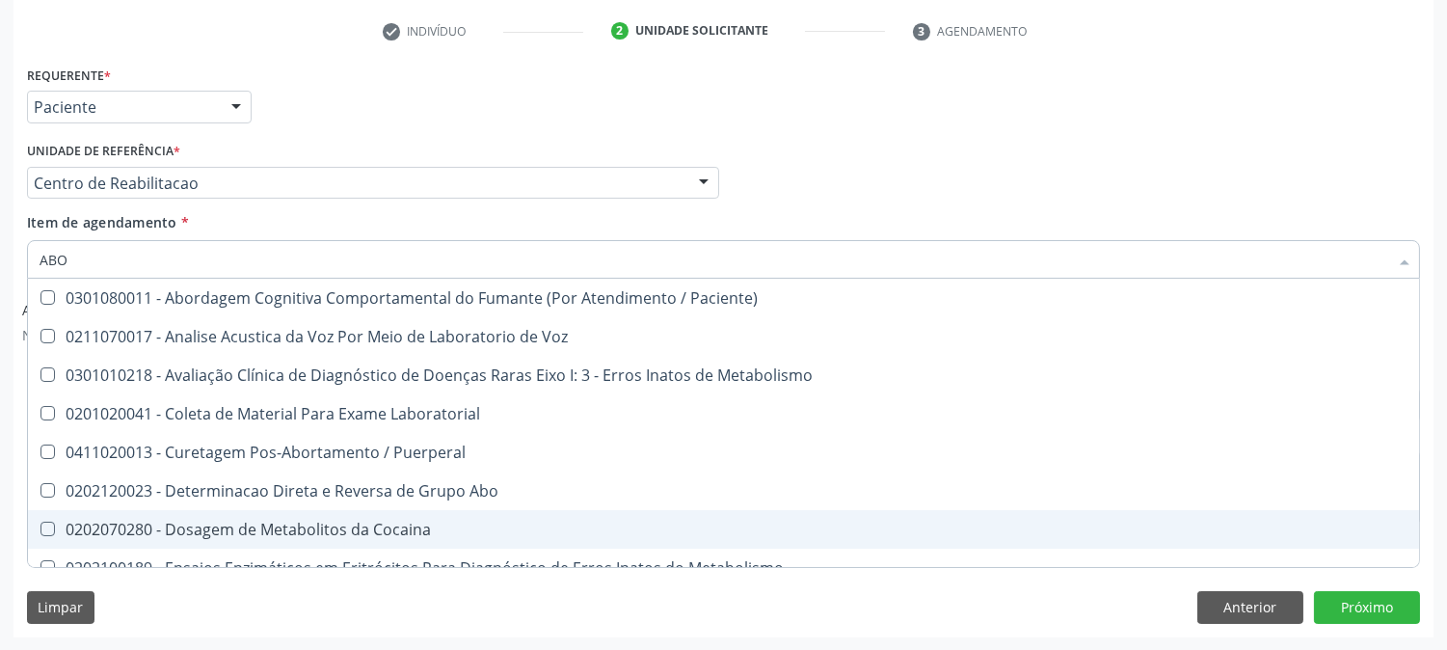
type input "ABO"
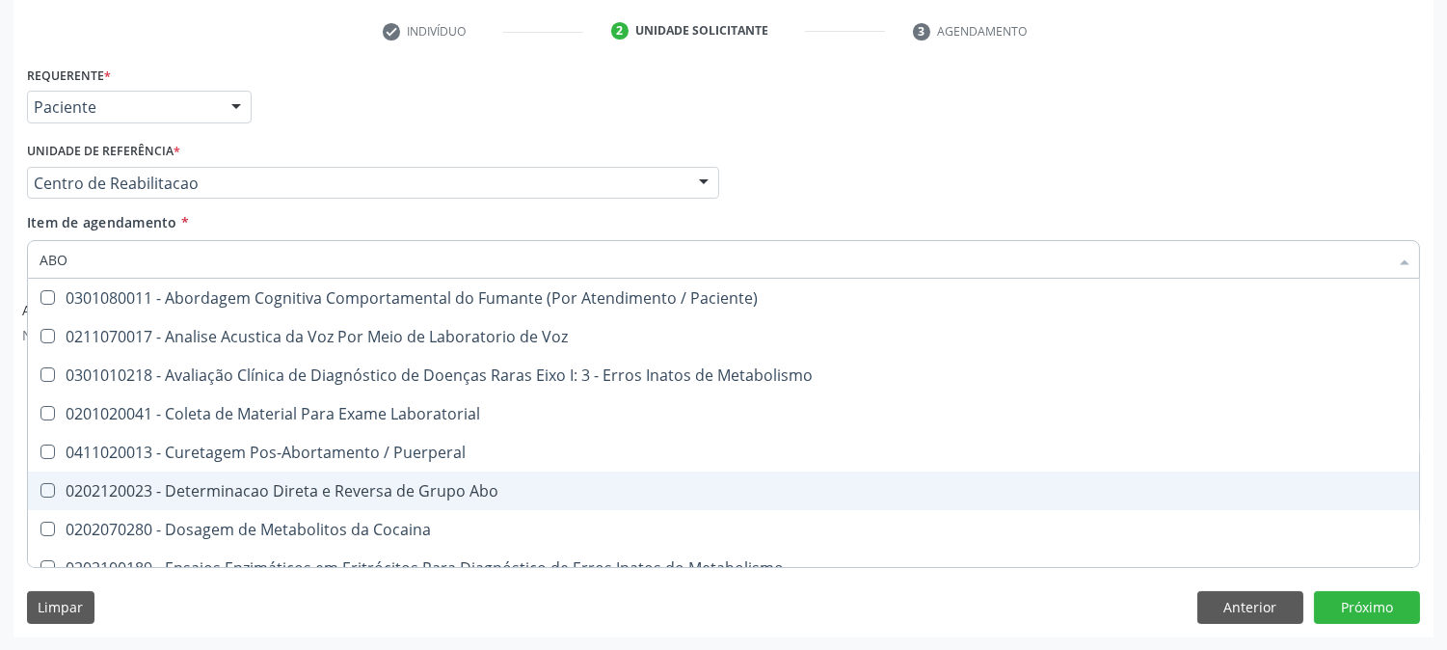
click at [397, 484] on div "0202120023 - Determinacao Direta e Reversa de Grupo Abo" at bounding box center [777, 490] width 1475 height 15
checkbox Abo "true"
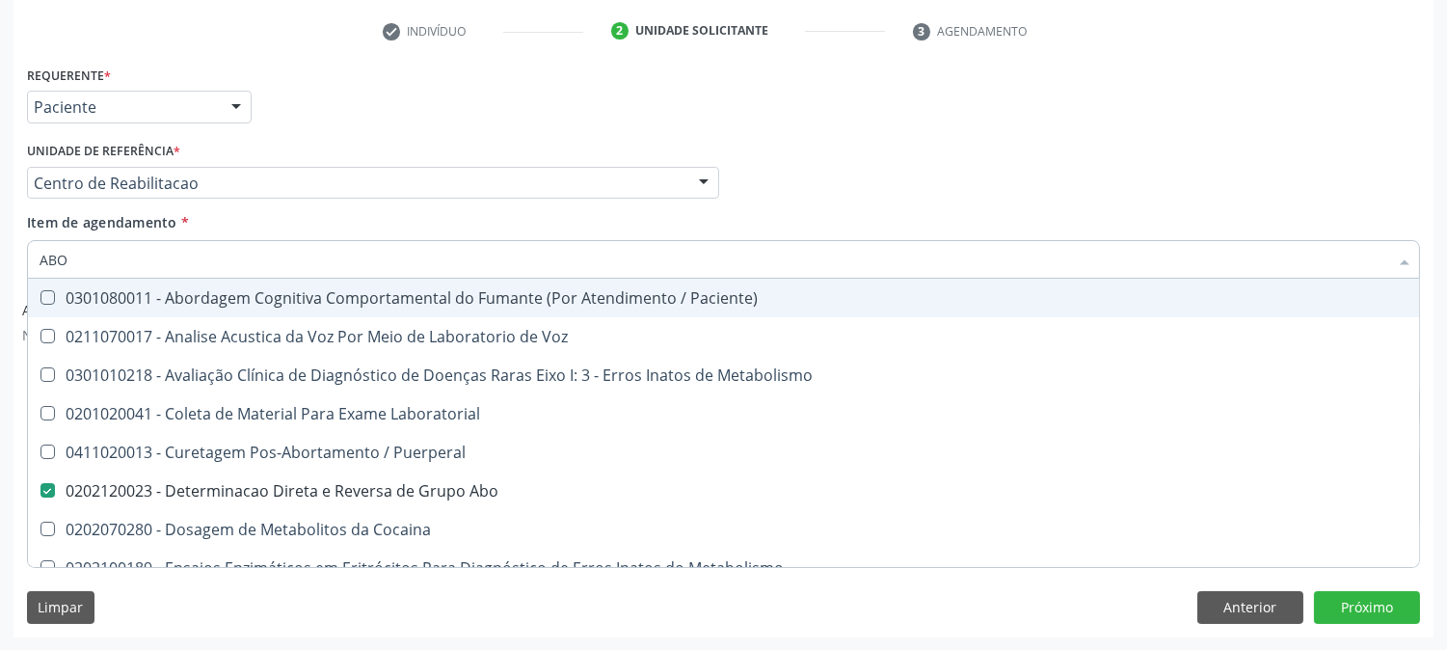
drag, startPoint x: 85, startPoint y: 262, endPoint x: 0, endPoint y: 252, distance: 85.5
click at [0, 252] on div "Acompanhamento Acompanhe a situação das marcações correntes e finalizadas Relat…" at bounding box center [723, 199] width 1447 height 903
type input "FA"
checkbox Abo "false"
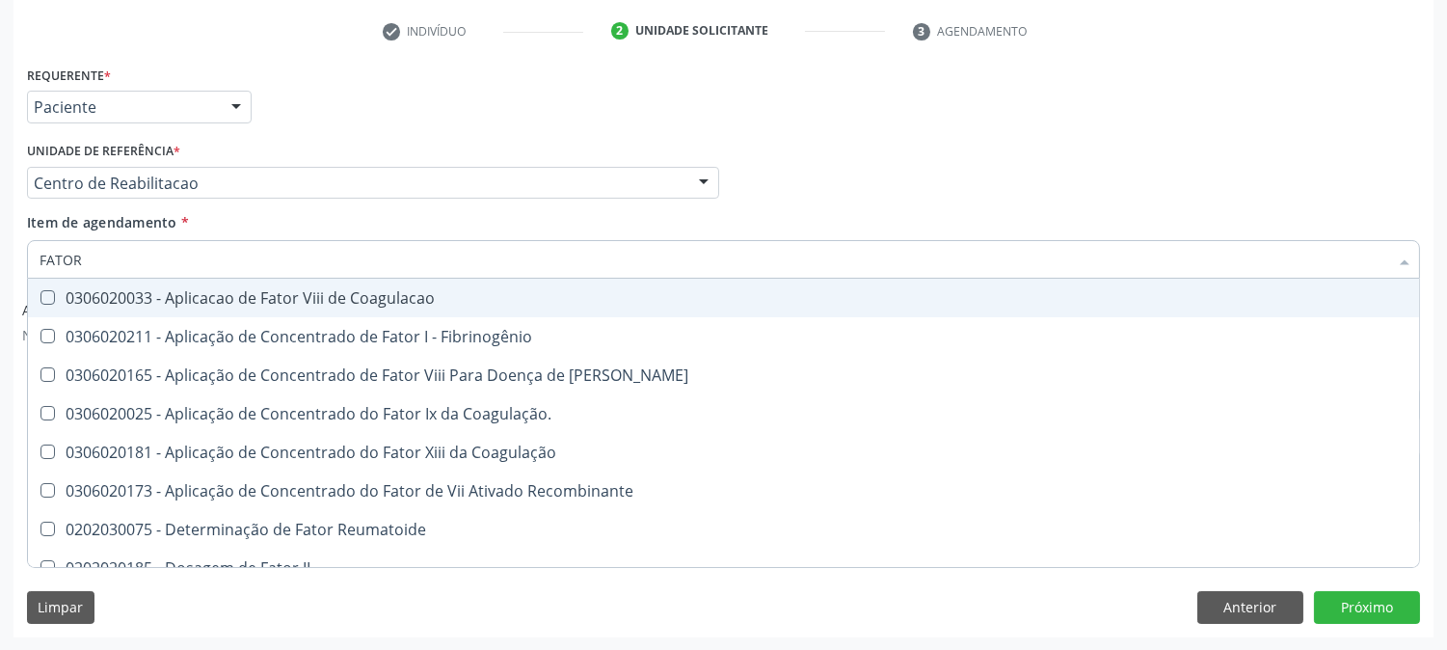
type input "FATOR R"
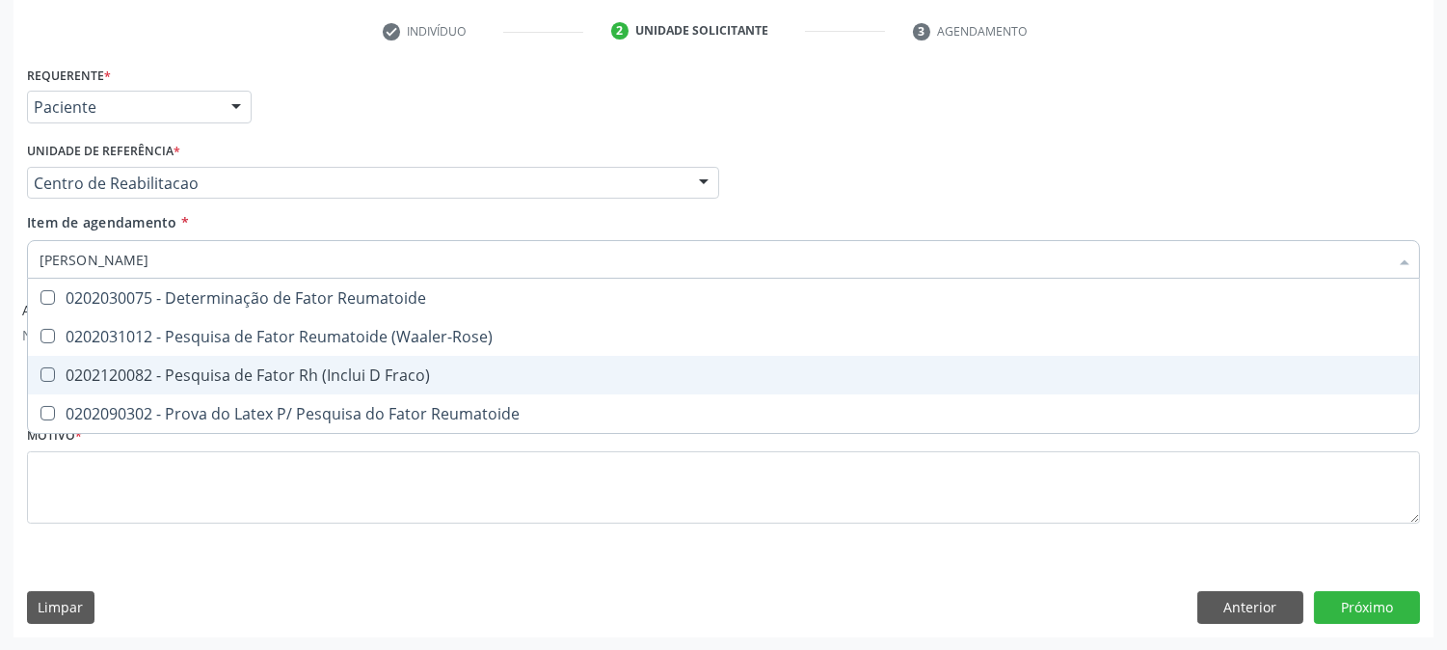
click at [156, 381] on div "0202120082 - Pesquisa de Fator Rh (Inclui D Fraco)" at bounding box center [724, 374] width 1368 height 15
checkbox Fraco\) "true"
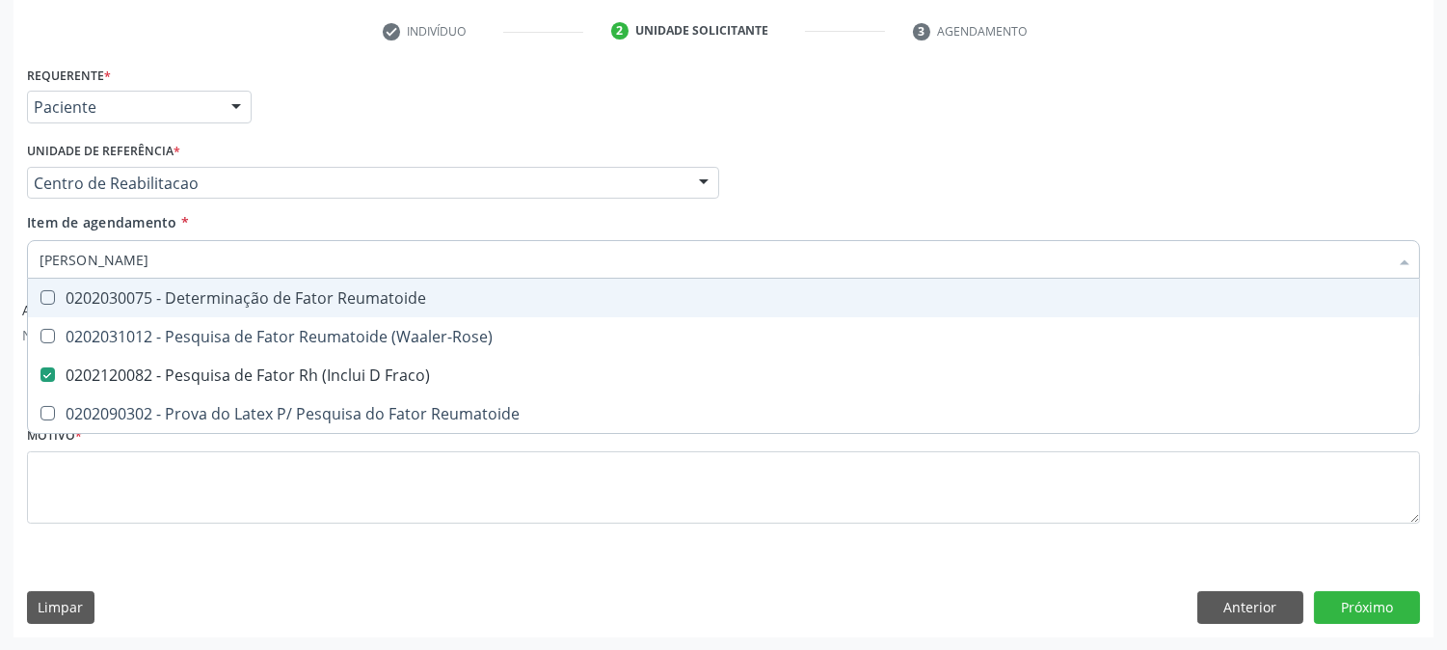
drag, startPoint x: 106, startPoint y: 246, endPoint x: 0, endPoint y: 261, distance: 107.2
click at [0, 261] on div "Acompanhamento Acompanhe a situação das marcações correntes e finalizadas Relat…" at bounding box center [723, 199] width 1447 height 903
type input "TR"
checkbox Fraco\) "false"
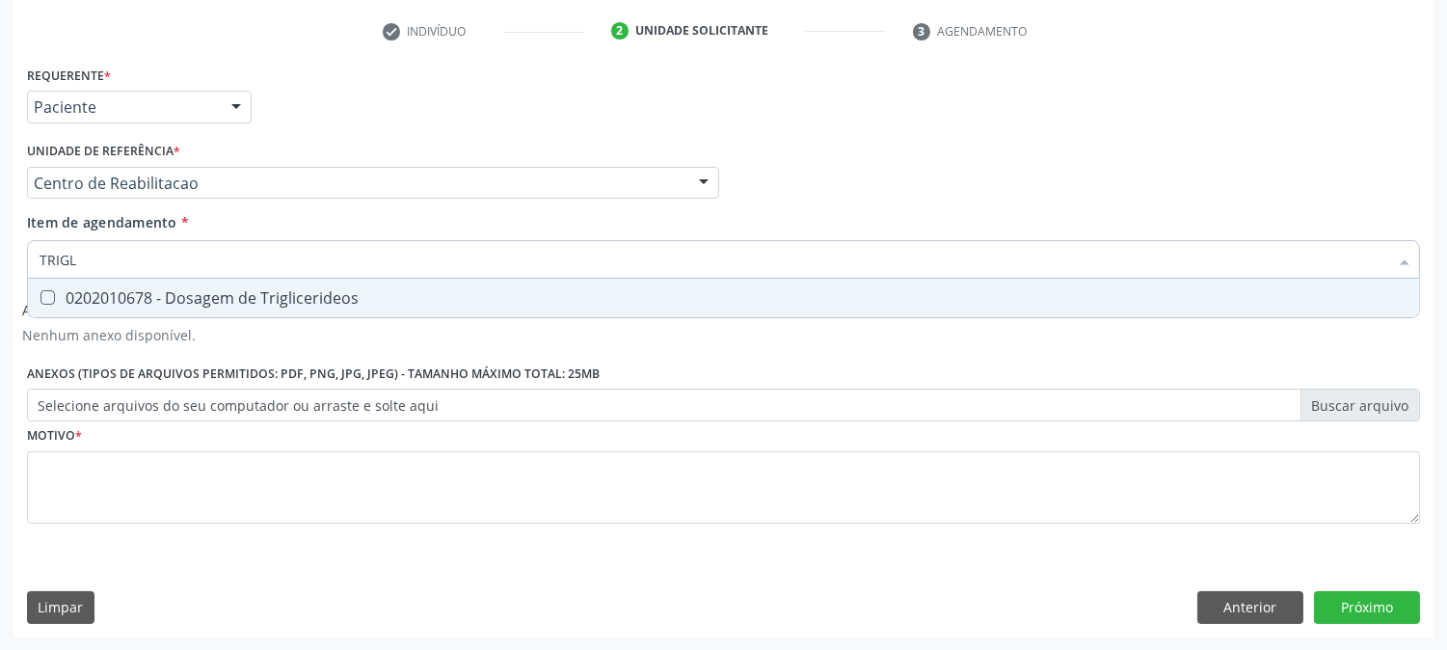
type input "TRIGLI"
click at [67, 304] on div "0202010678 - Dosagem de Triglicerideos" at bounding box center [724, 297] width 1368 height 15
checkbox Triglicerideos "true"
drag, startPoint x: 81, startPoint y: 256, endPoint x: 0, endPoint y: 249, distance: 81.4
click at [0, 249] on div "Acompanhamento Acompanhe a situação das marcações correntes e finalizadas Relat…" at bounding box center [723, 199] width 1447 height 903
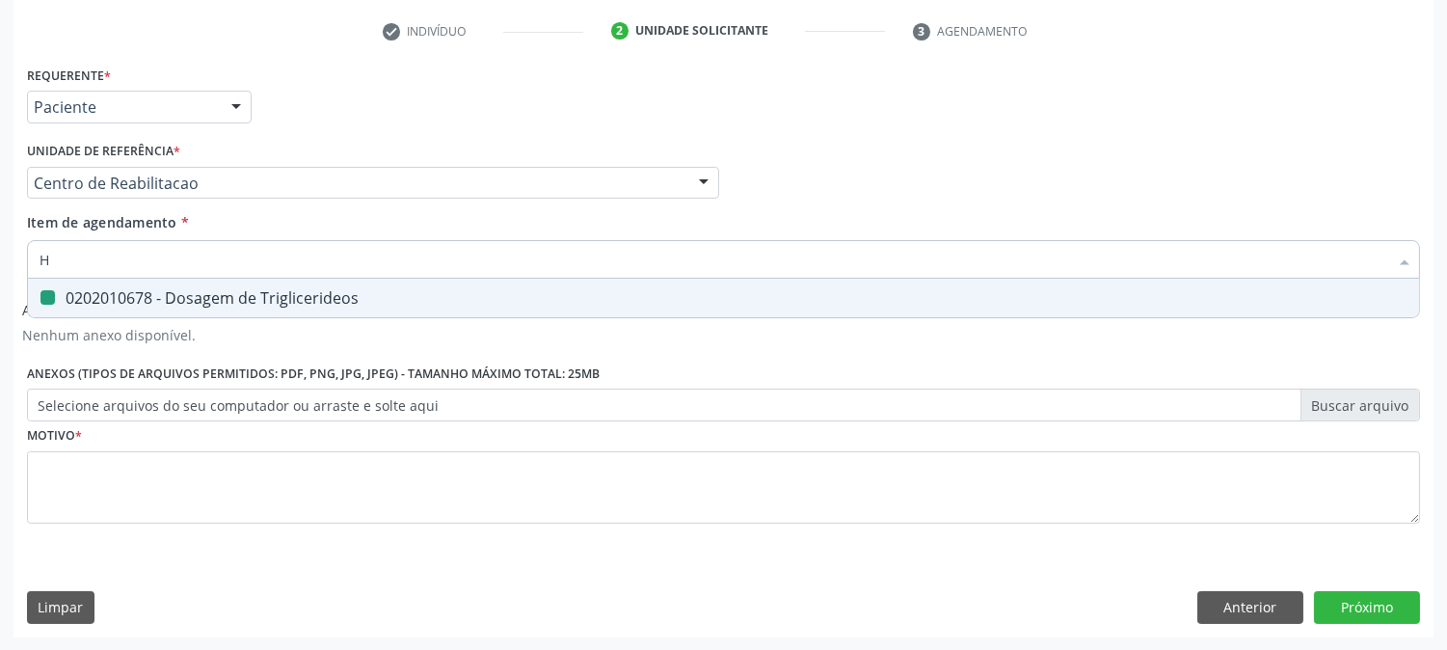
type input "HE"
checkbox Triglicerideos "false"
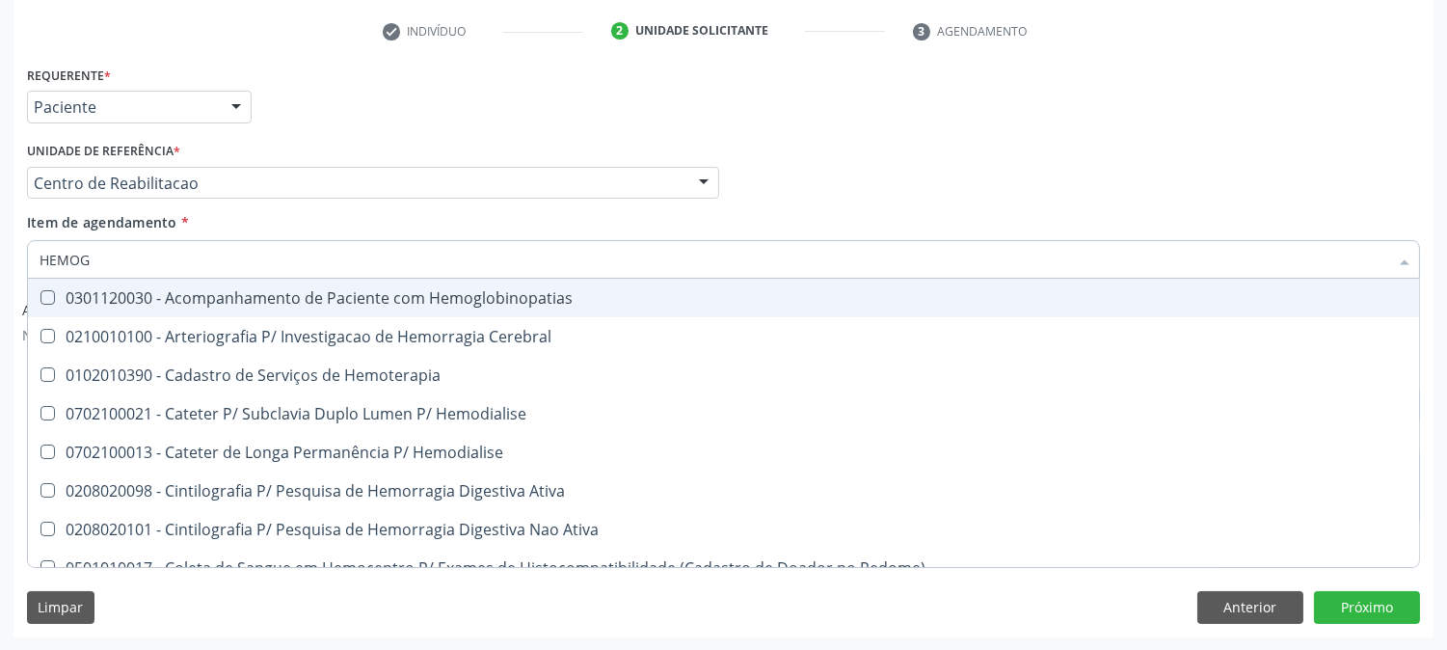
type input "HEMOGR"
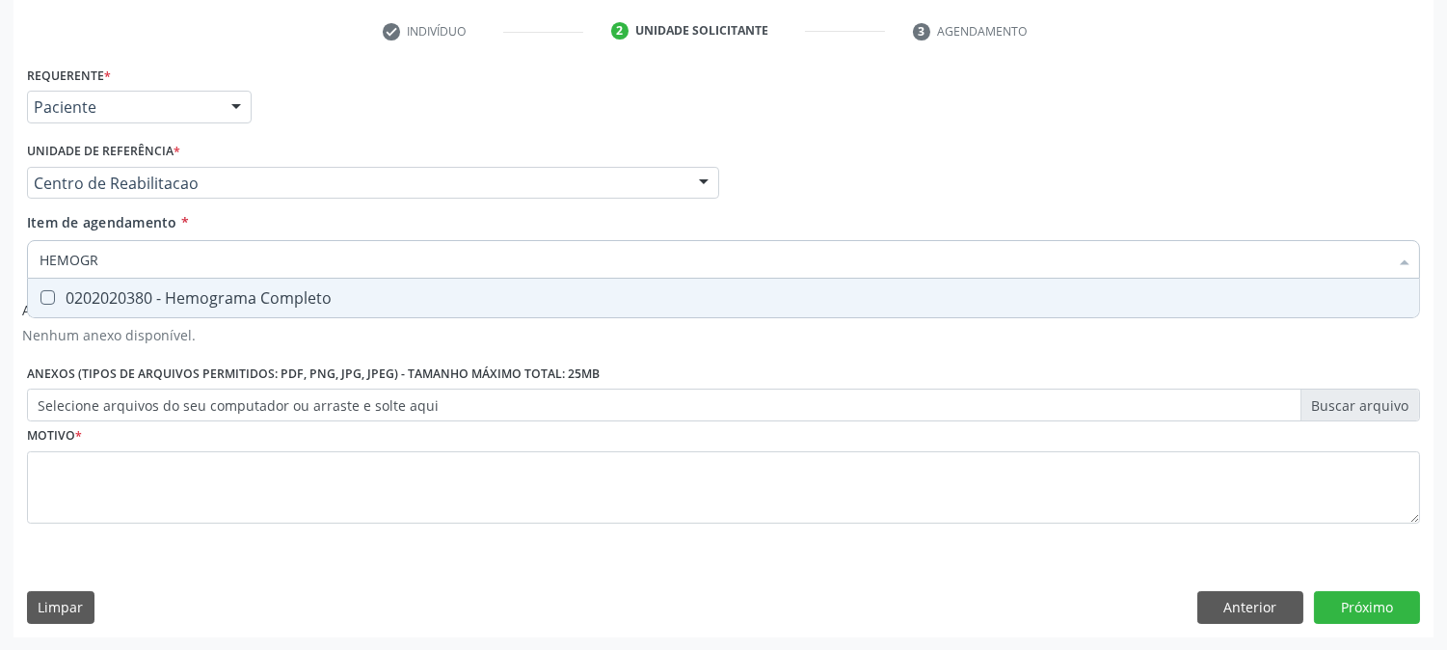
click at [64, 310] on span "0202020380 - Hemograma Completo" at bounding box center [723, 298] width 1391 height 39
checkbox Completo "true"
drag, startPoint x: 113, startPoint y: 263, endPoint x: 5, endPoint y: 252, distance: 108.6
click at [5, 252] on div "Acompanhamento Acompanhe a situação das marcações correntes e finalizadas Relat…" at bounding box center [723, 199] width 1447 height 903
type input "UR"
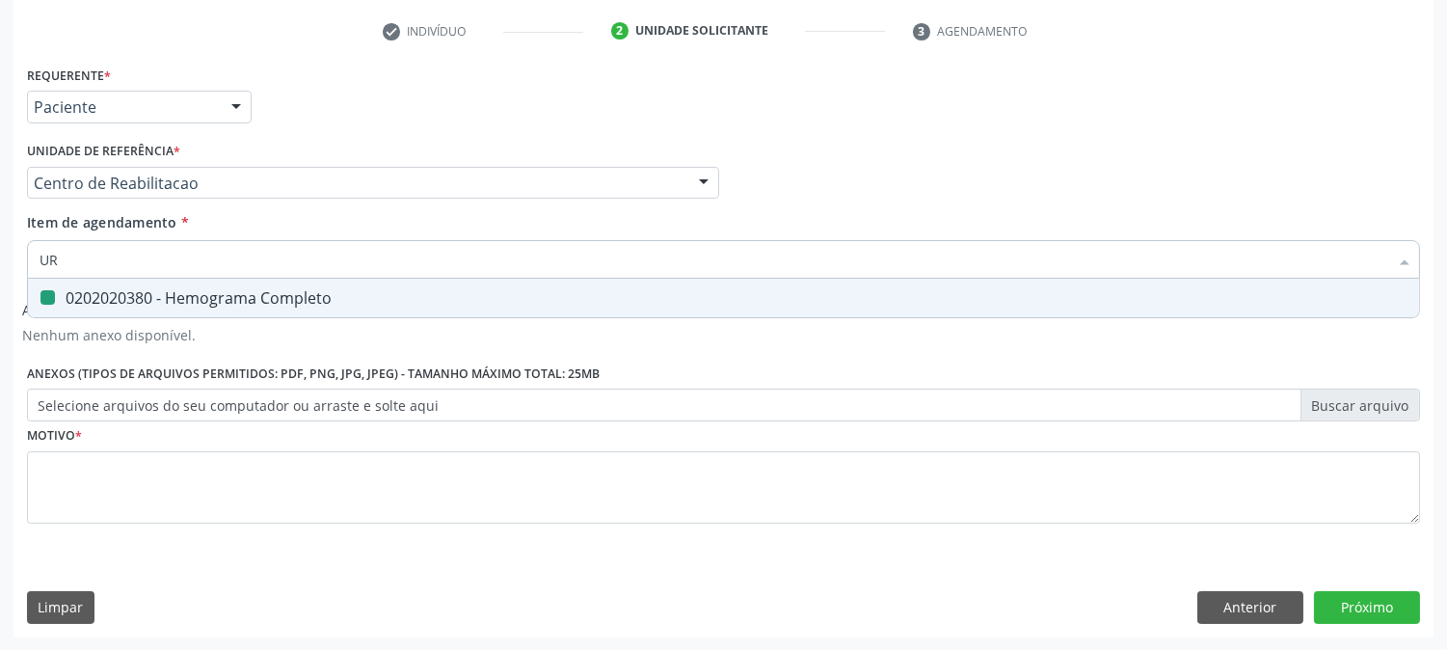
checkbox Completo "false"
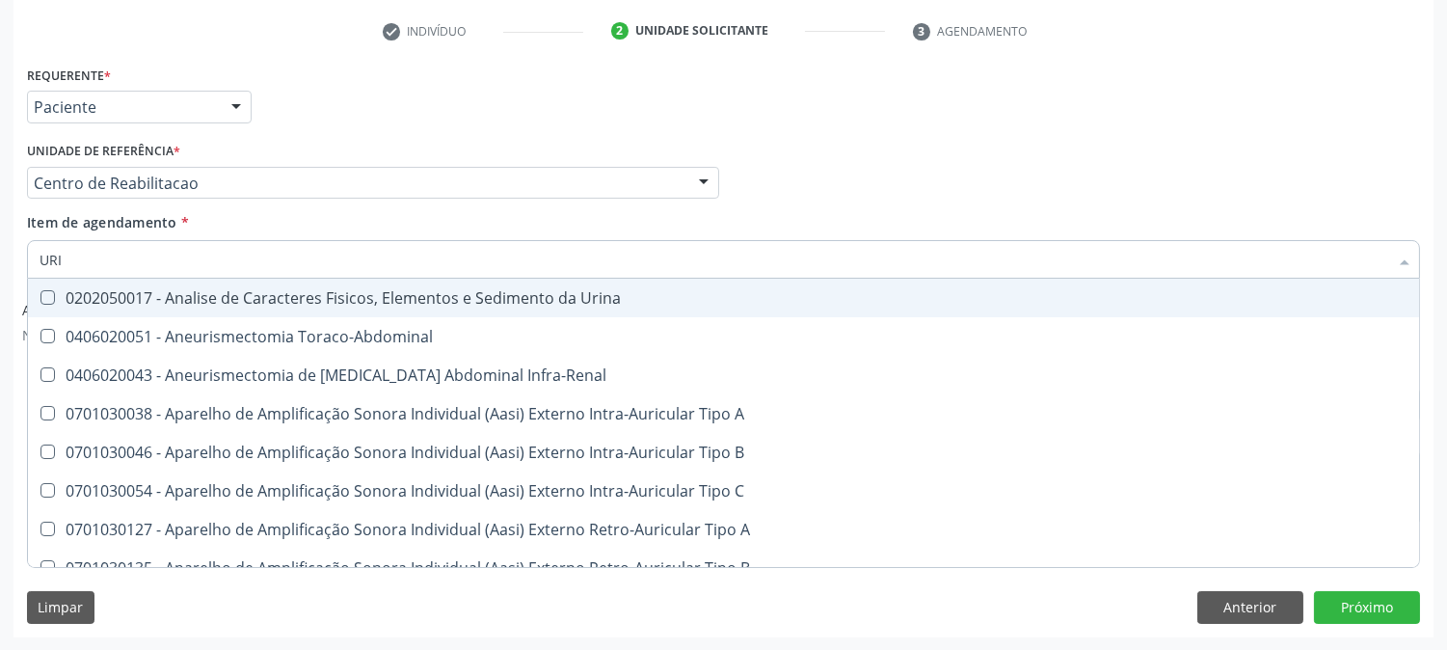
type input "URIN"
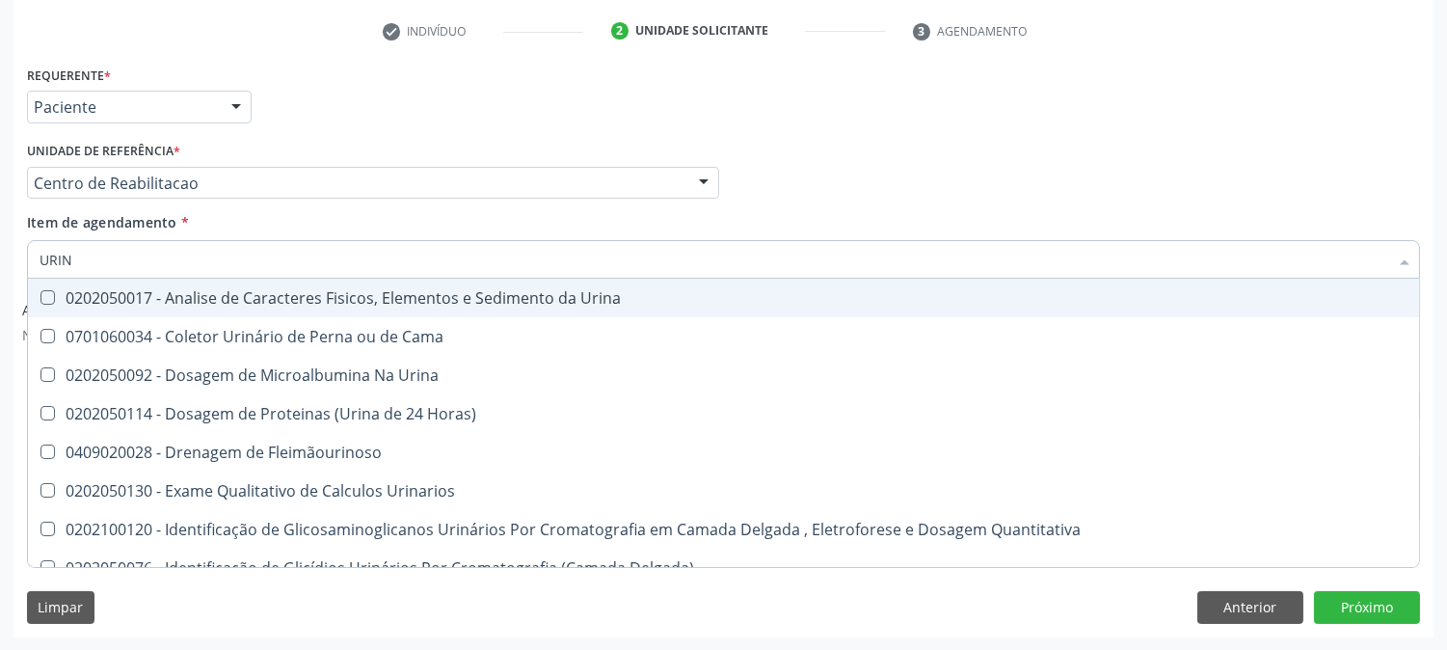
click at [135, 295] on div "0202050017 - Analise de Caracteres Fisicos, Elementos e Sedimento da Urina" at bounding box center [724, 297] width 1368 height 15
checkbox Urina "true"
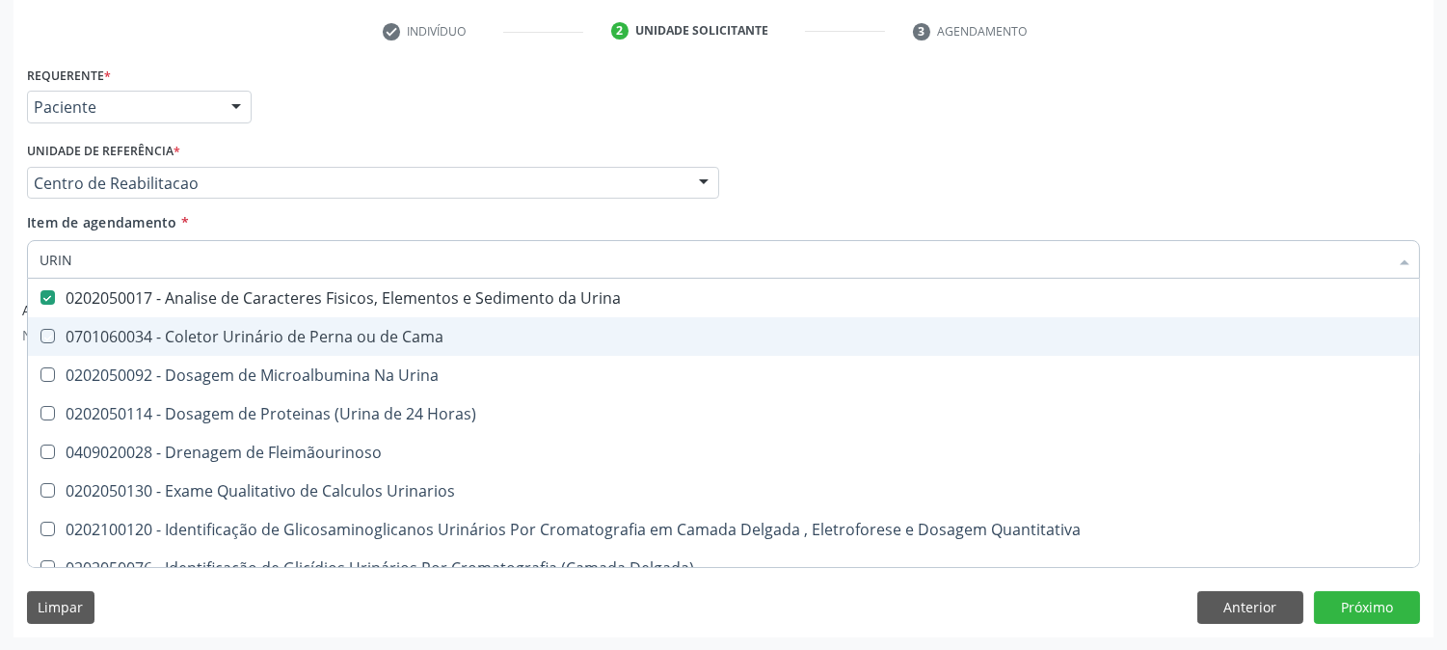
click at [0, 354] on div "Acompanhamento Acompanhe a situação das marcações correntes e finalizadas Relat…" at bounding box center [723, 199] width 1447 height 903
checkbox Cama "true"
checkbox Urina "true"
checkbox Horas\) "true"
checkbox Fleimãourinoso "true"
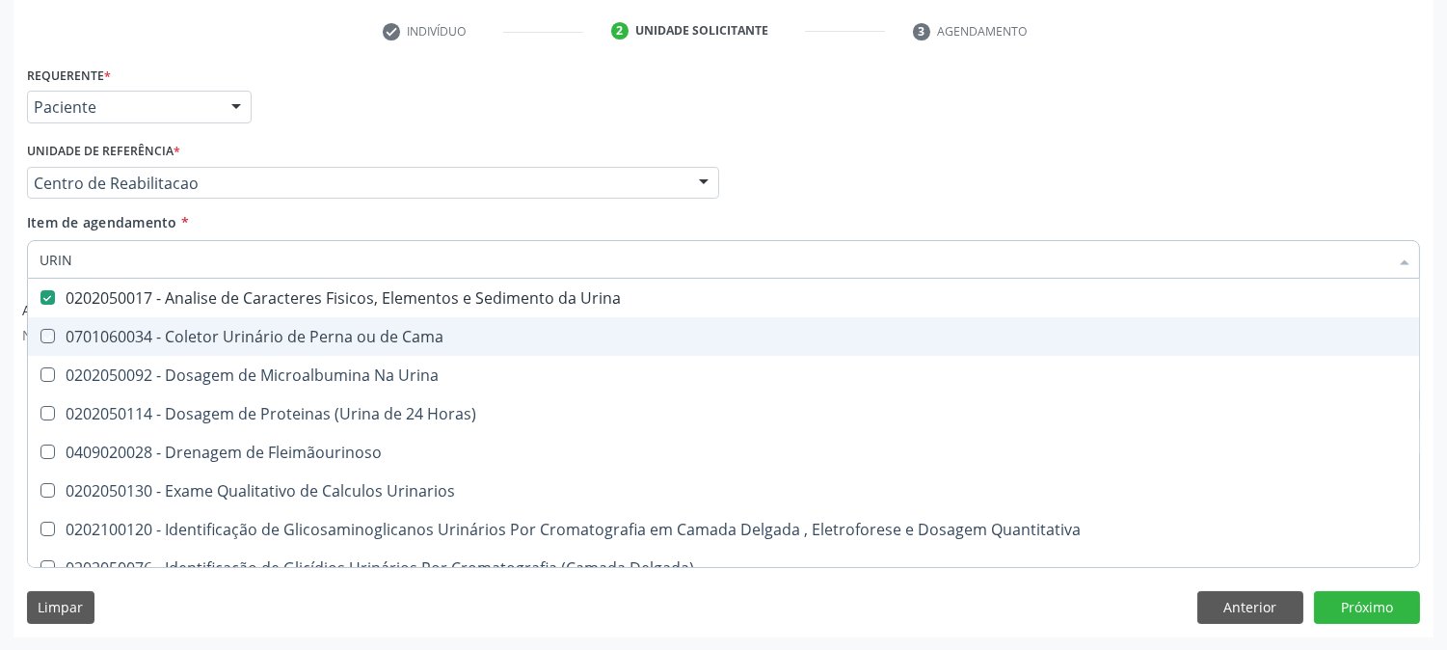
checkbox Urinarios "true"
checkbox Quantitativa "true"
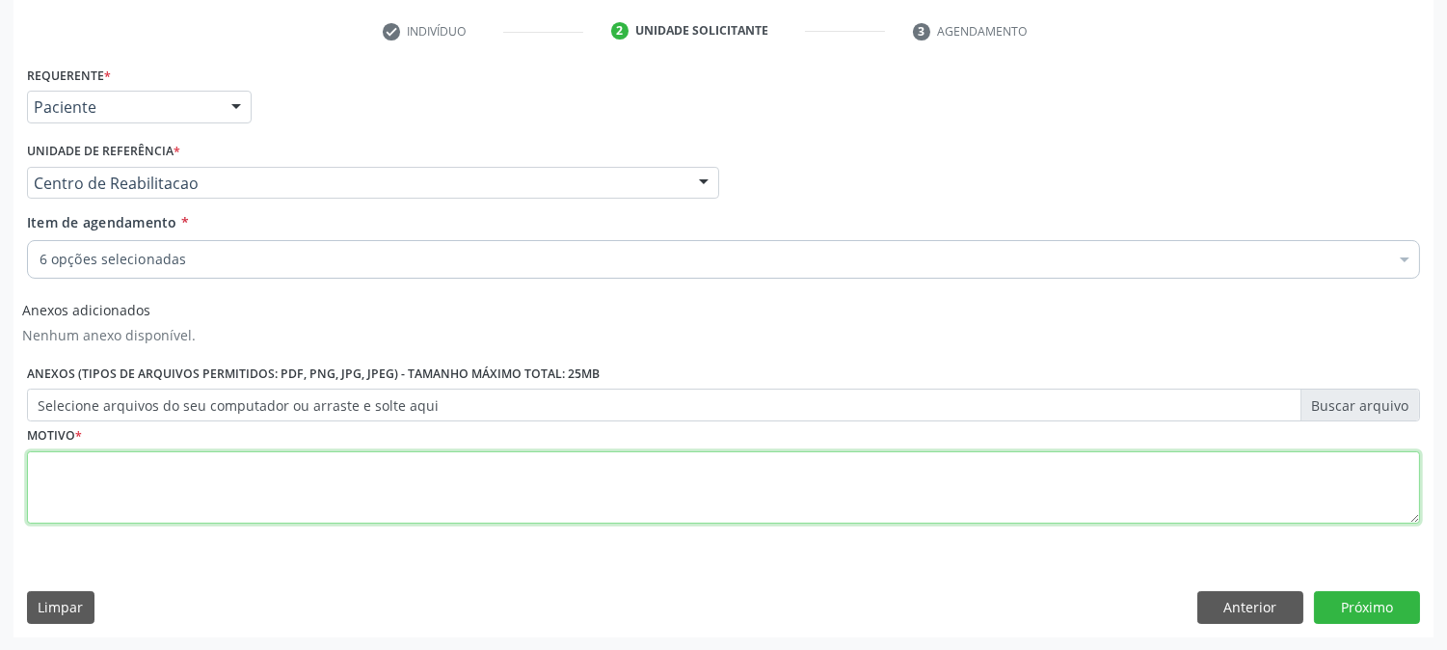
click at [172, 478] on textarea at bounding box center [723, 487] width 1393 height 73
type textarea "."
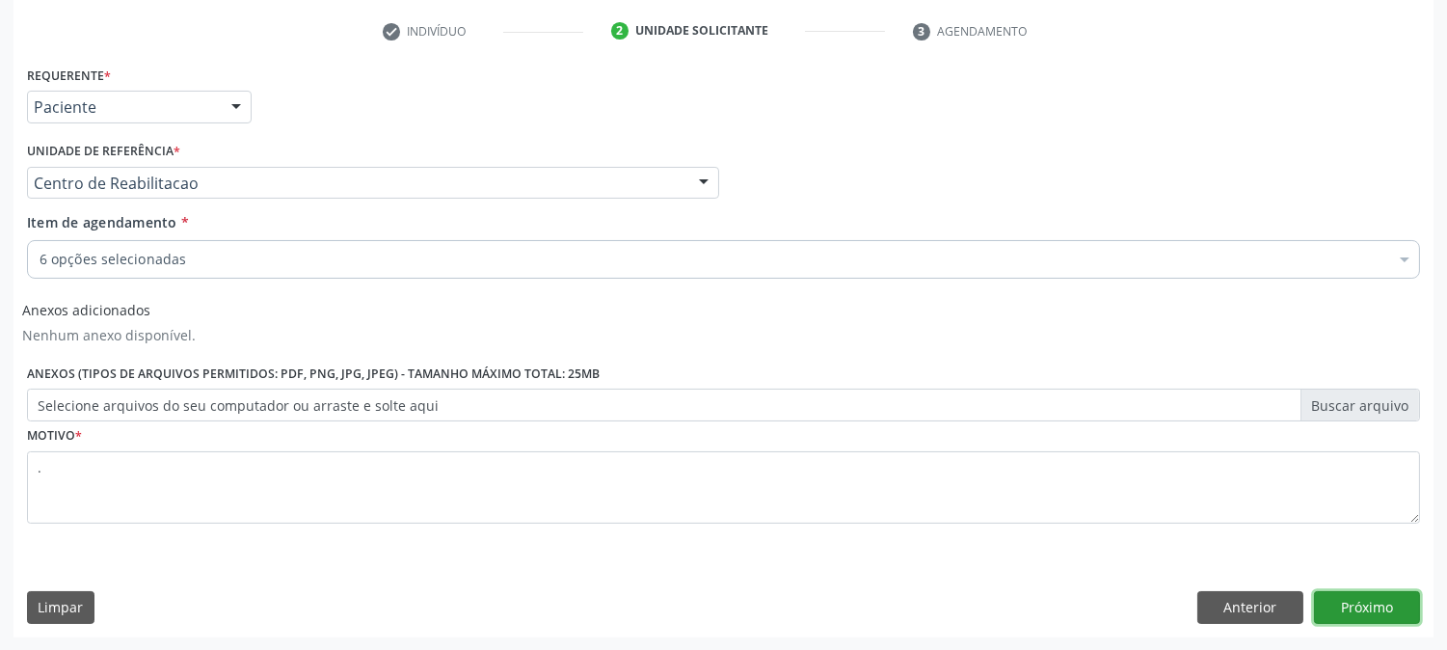
click at [1334, 609] on button "Próximo" at bounding box center [1367, 607] width 106 height 33
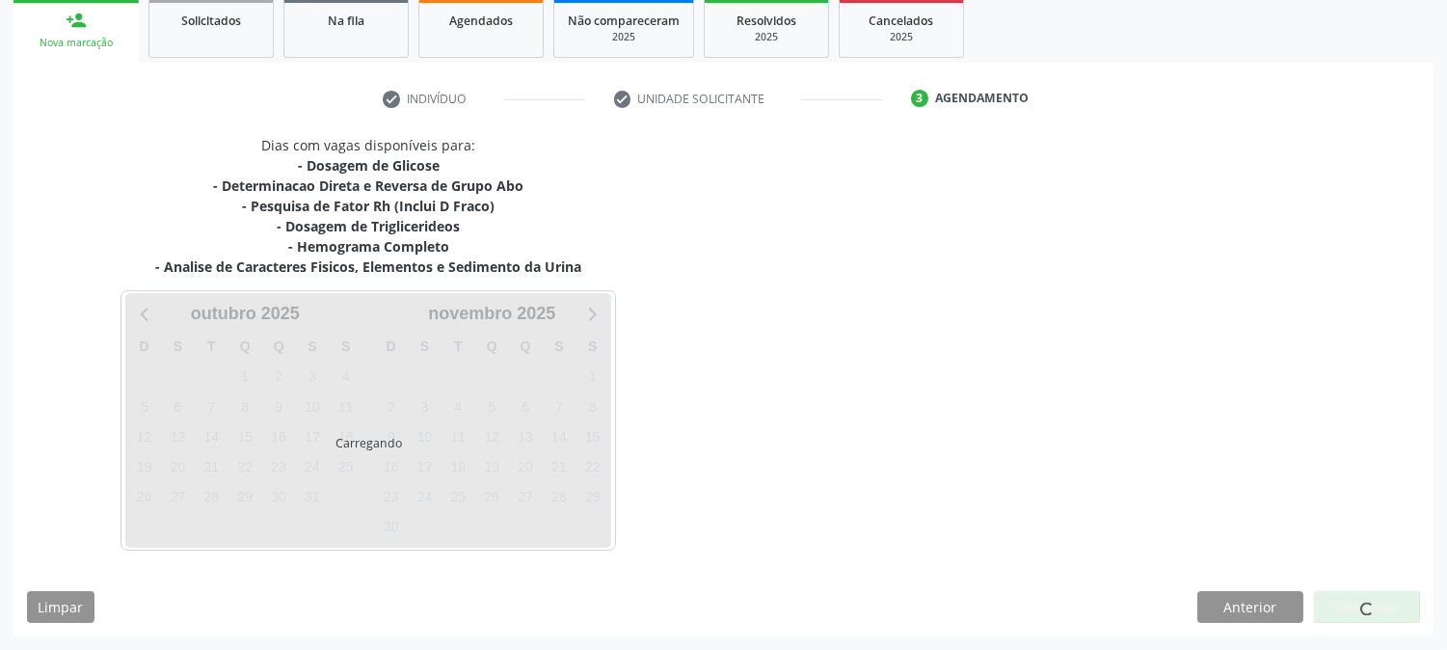
scroll to position [289, 0]
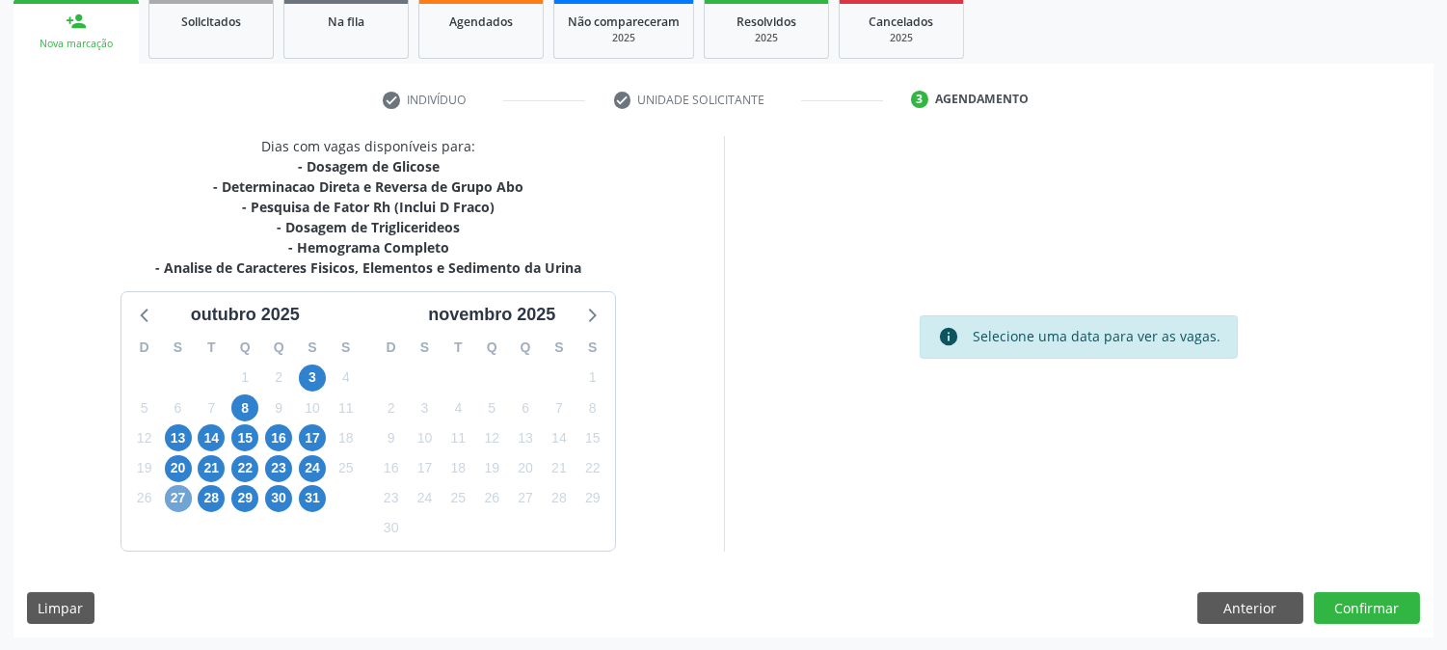
click at [171, 489] on span "27" at bounding box center [178, 498] width 27 height 27
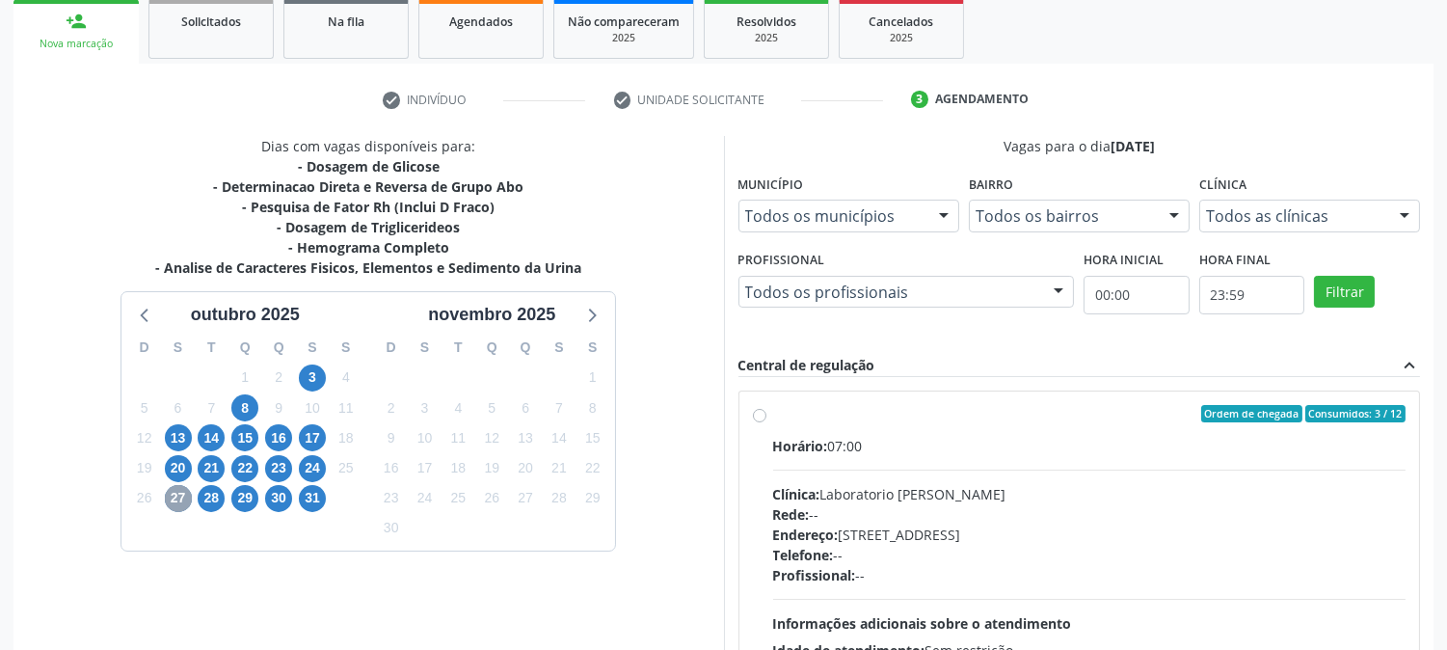
scroll to position [501, 0]
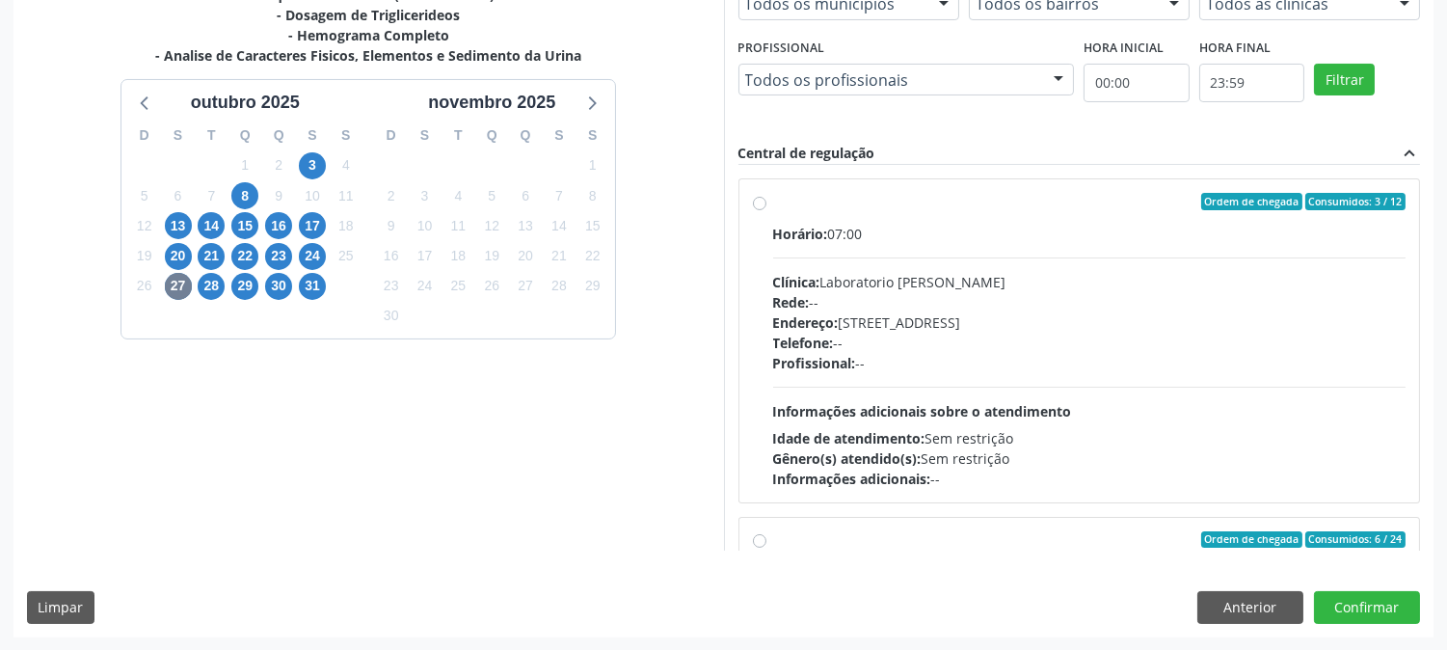
click at [1094, 306] on div "Rede: --" at bounding box center [1089, 302] width 633 height 20
click at [767, 210] on input "Ordem de chegada Consumidos: 3 / 12 Horário: 07:00 Clínica: Laboratorio Jose Pa…" at bounding box center [759, 201] width 13 height 17
radio input "true"
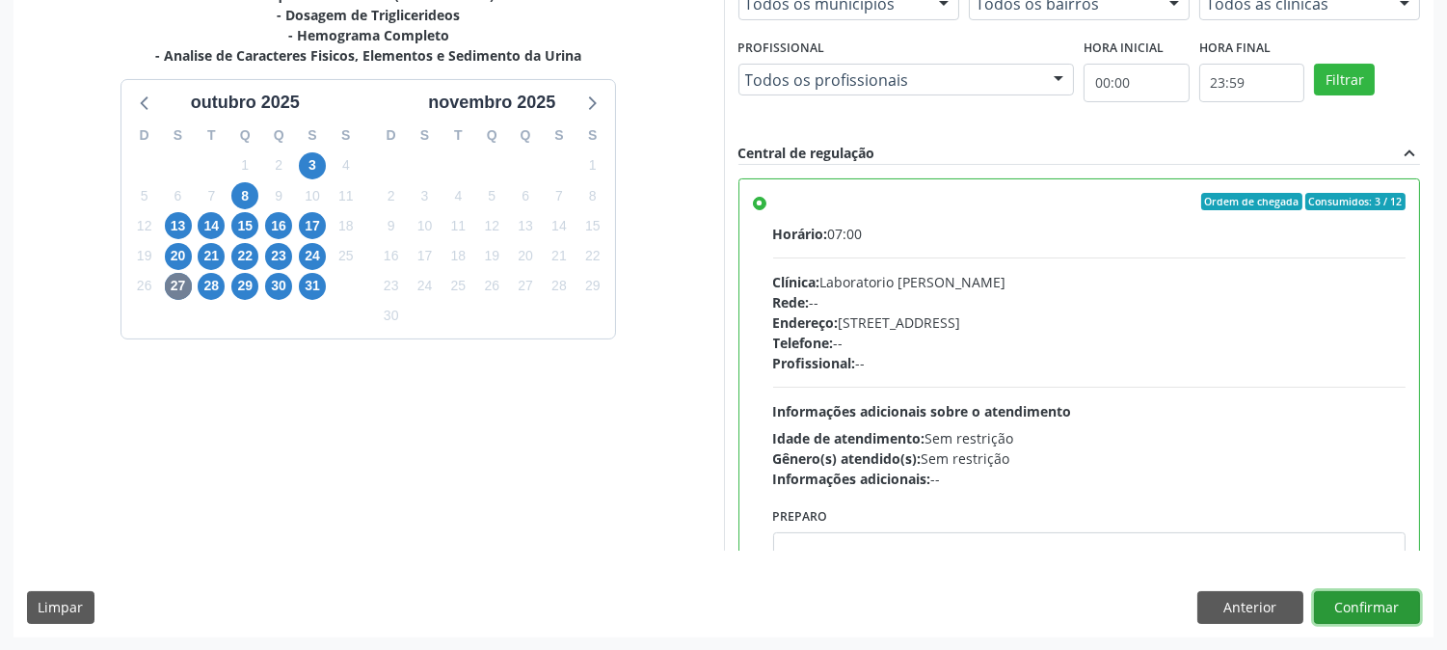
click at [1355, 598] on button "Confirmar" at bounding box center [1367, 607] width 106 height 33
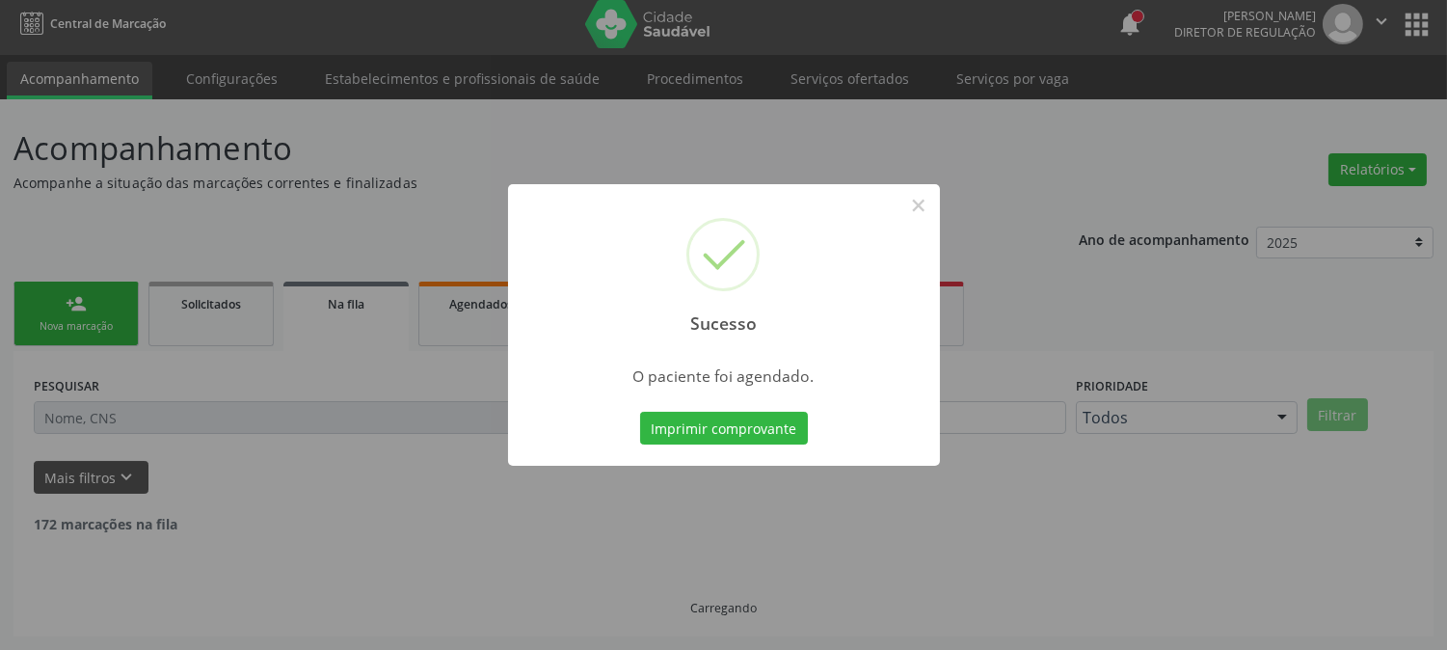
scroll to position [0, 0]
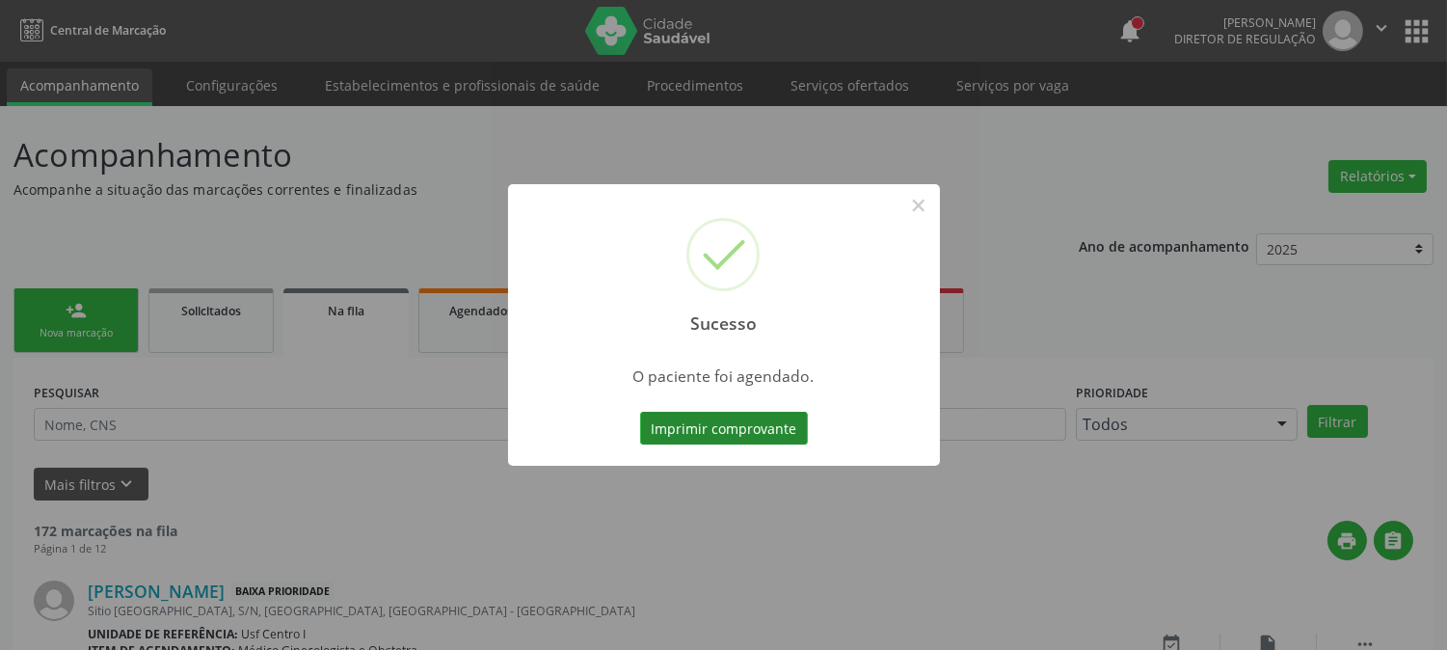
click at [720, 412] on button "Imprimir comprovante" at bounding box center [724, 428] width 168 height 33
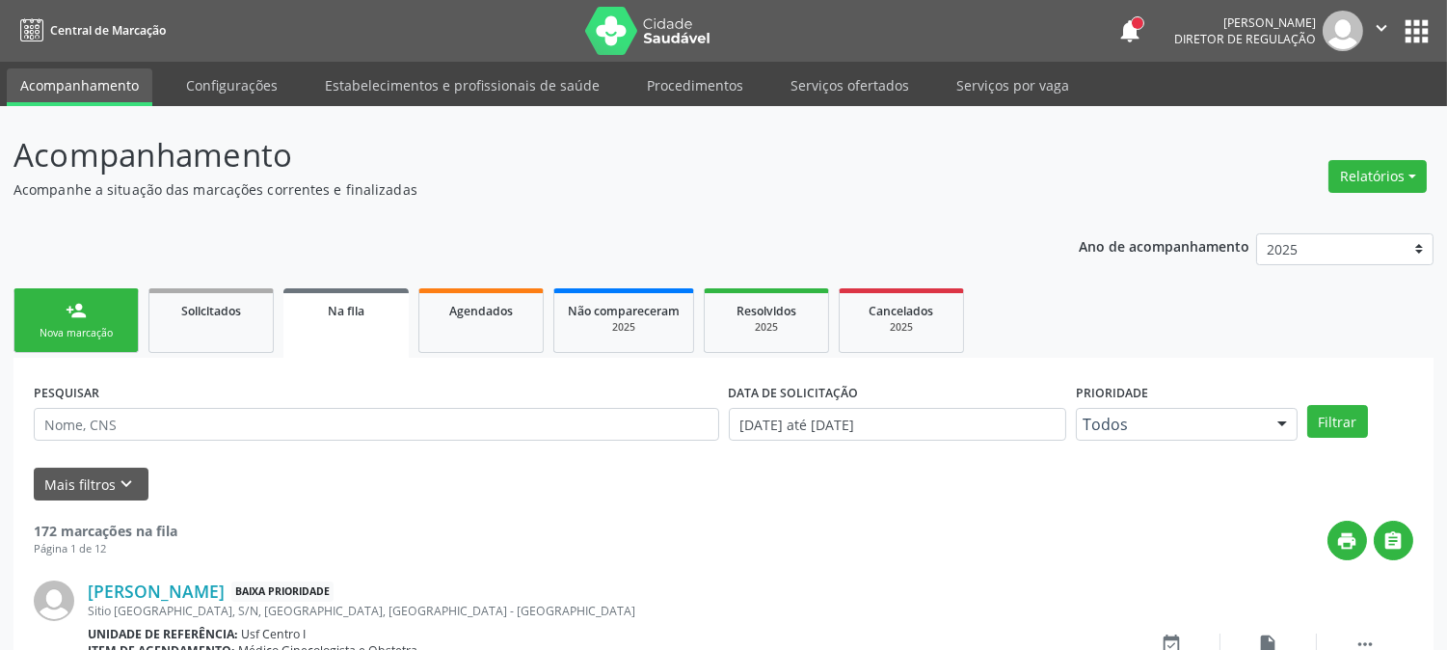
click at [81, 320] on link "person_add Nova marcação" at bounding box center [75, 320] width 125 height 65
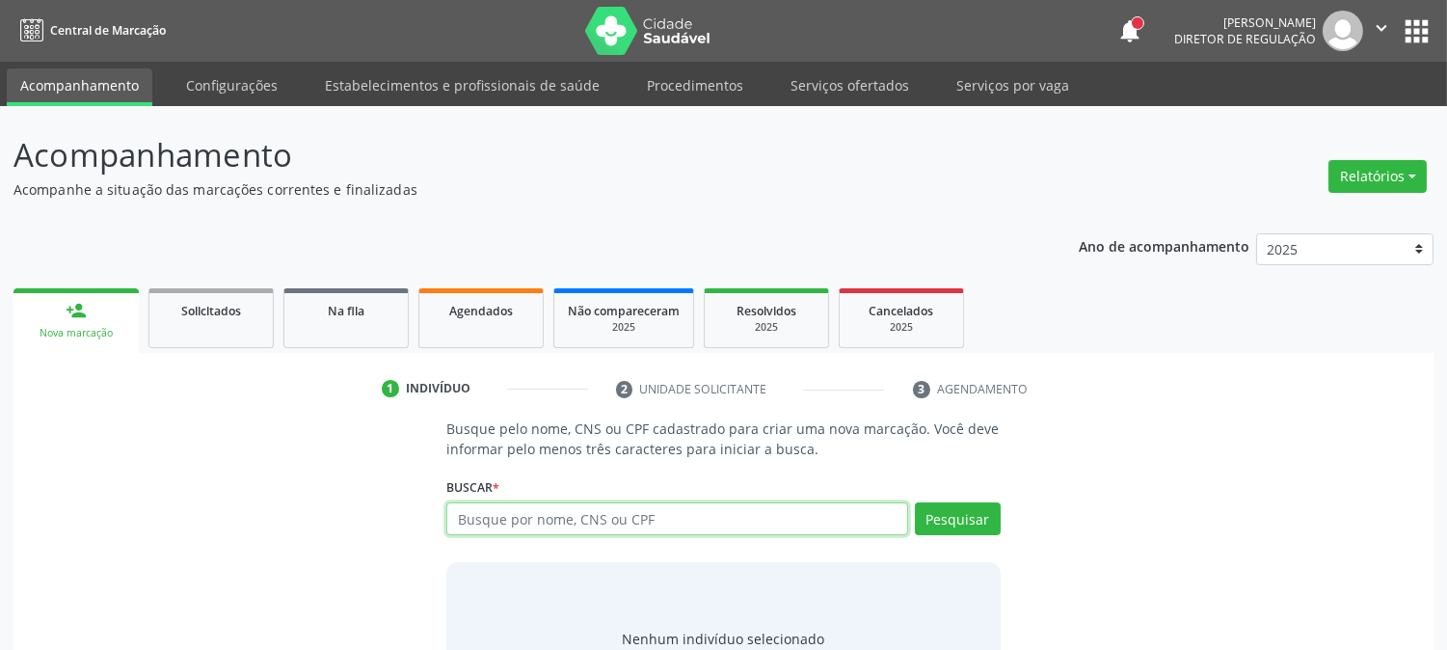
click at [546, 519] on input "text" at bounding box center [676, 518] width 461 height 33
paste input "700 8044 9854 1380"
type input "700 8044 9854 1380"
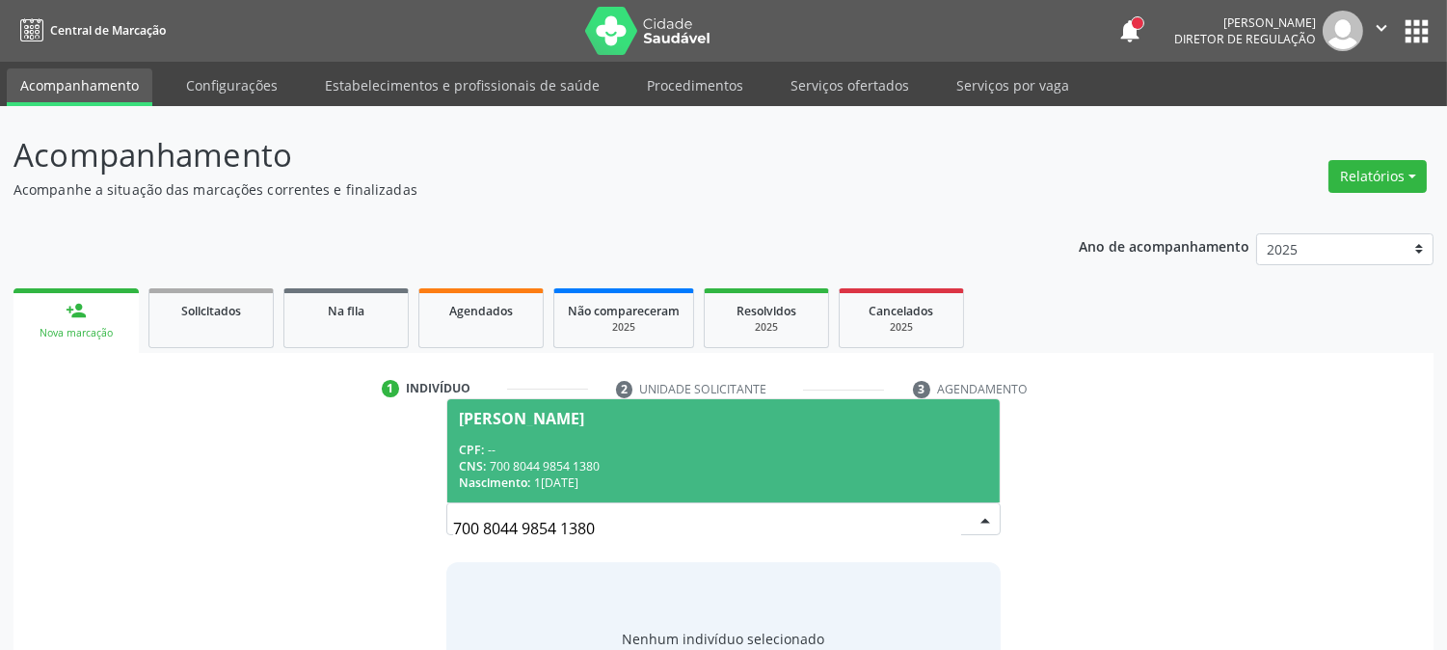
click at [544, 468] on div "CNS: 700 8044 9854 1380" at bounding box center [723, 466] width 528 height 16
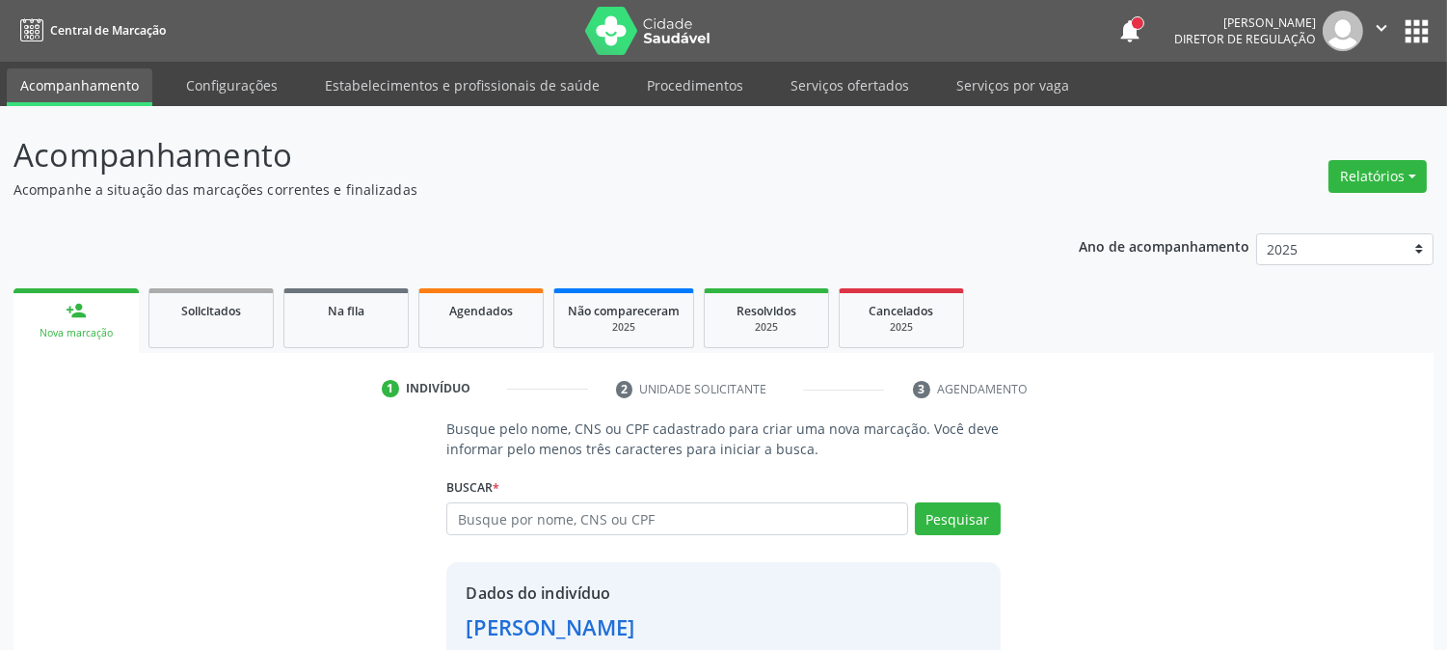
scroll to position [121, 0]
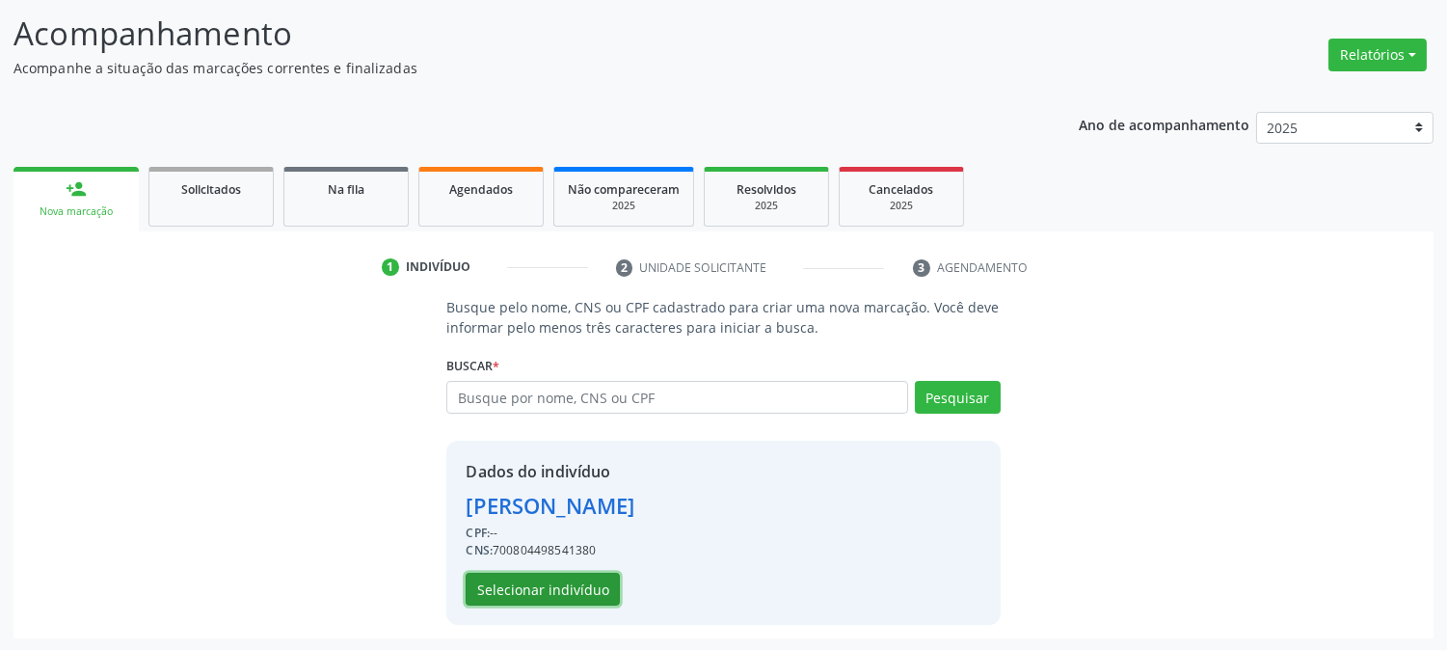
click at [576, 600] on button "Selecionar indivíduo" at bounding box center [543, 589] width 154 height 33
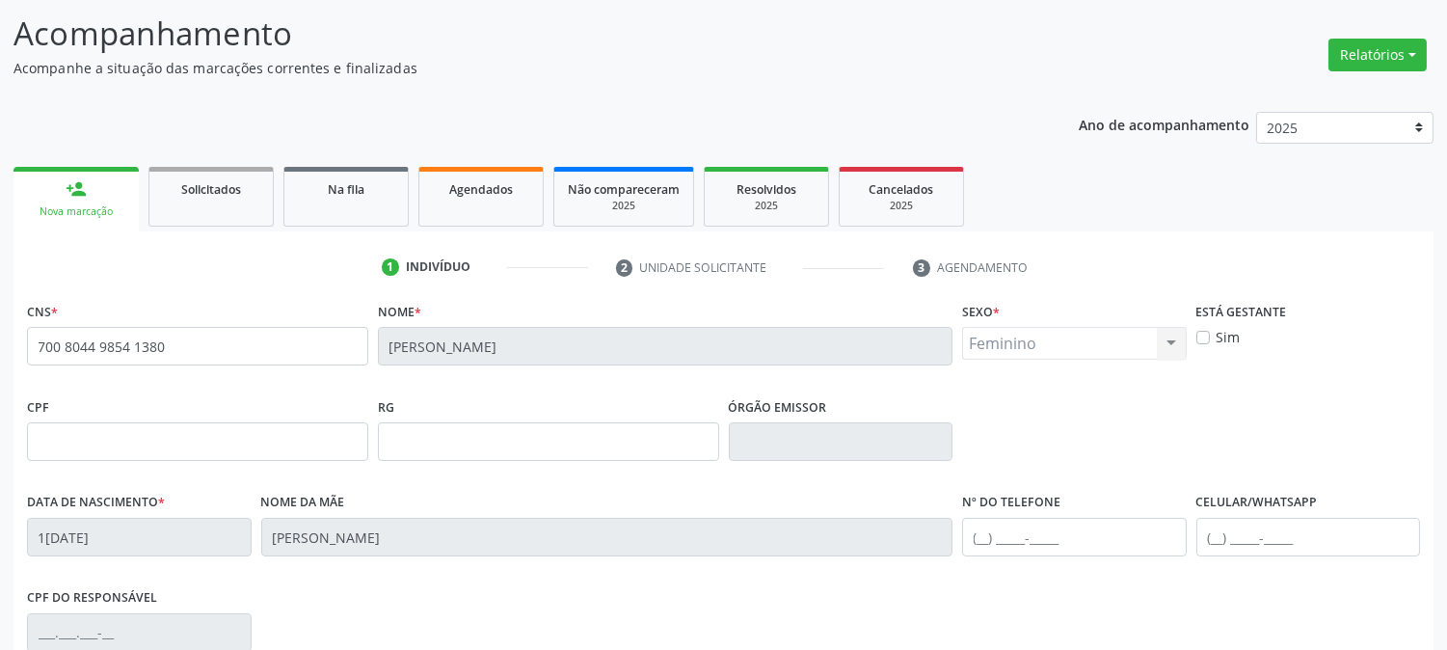
scroll to position [393, 0]
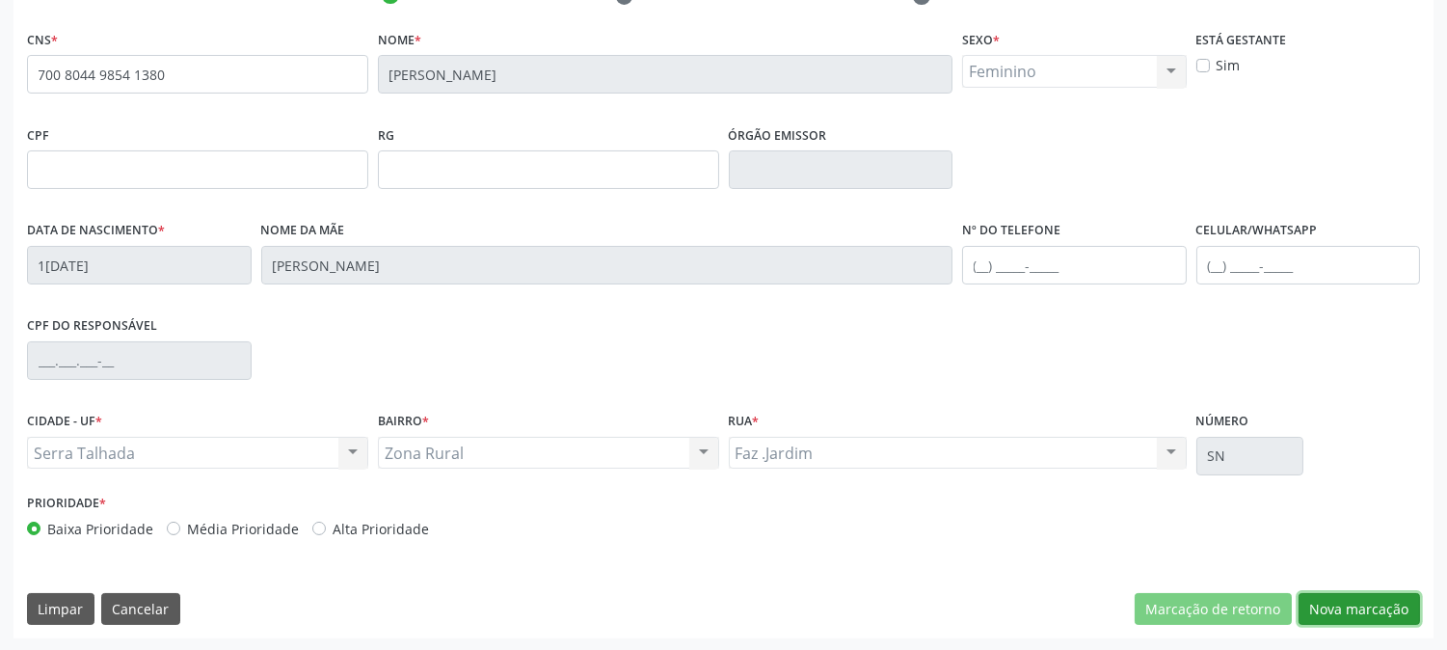
click at [1391, 606] on button "Nova marcação" at bounding box center [1359, 609] width 121 height 33
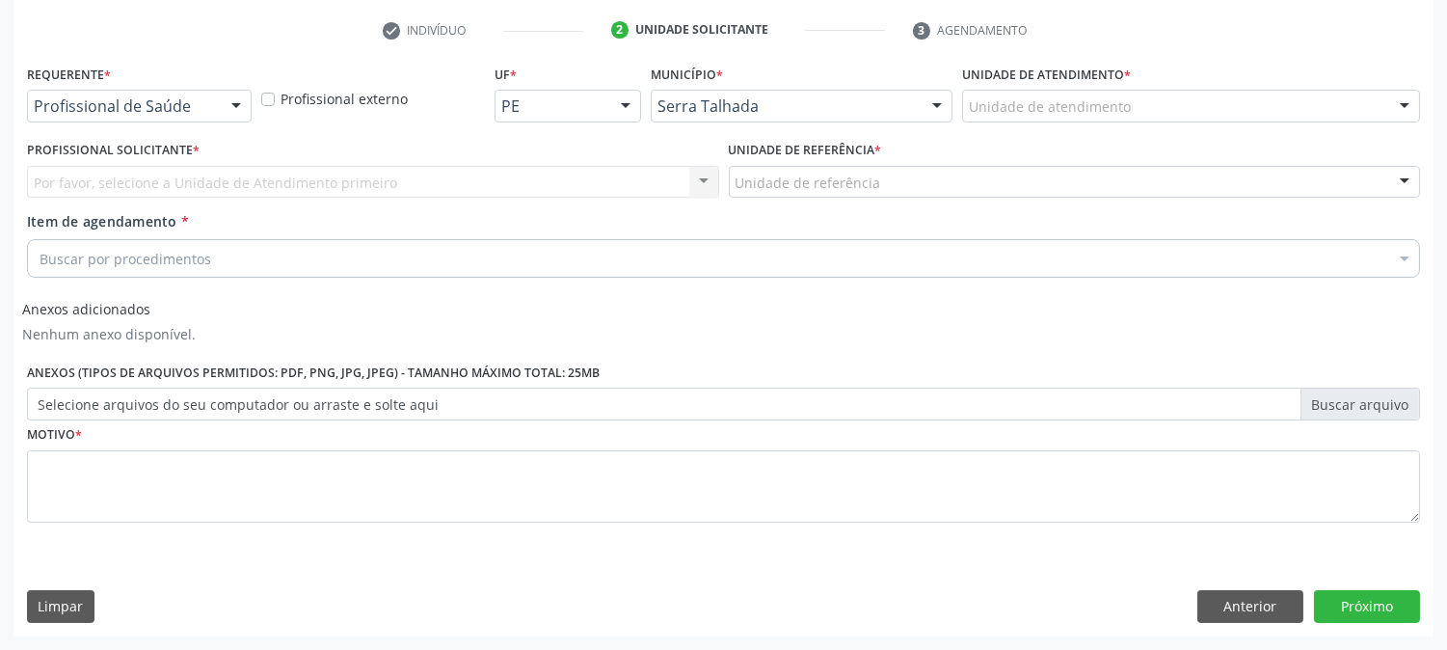
scroll to position [358, 0]
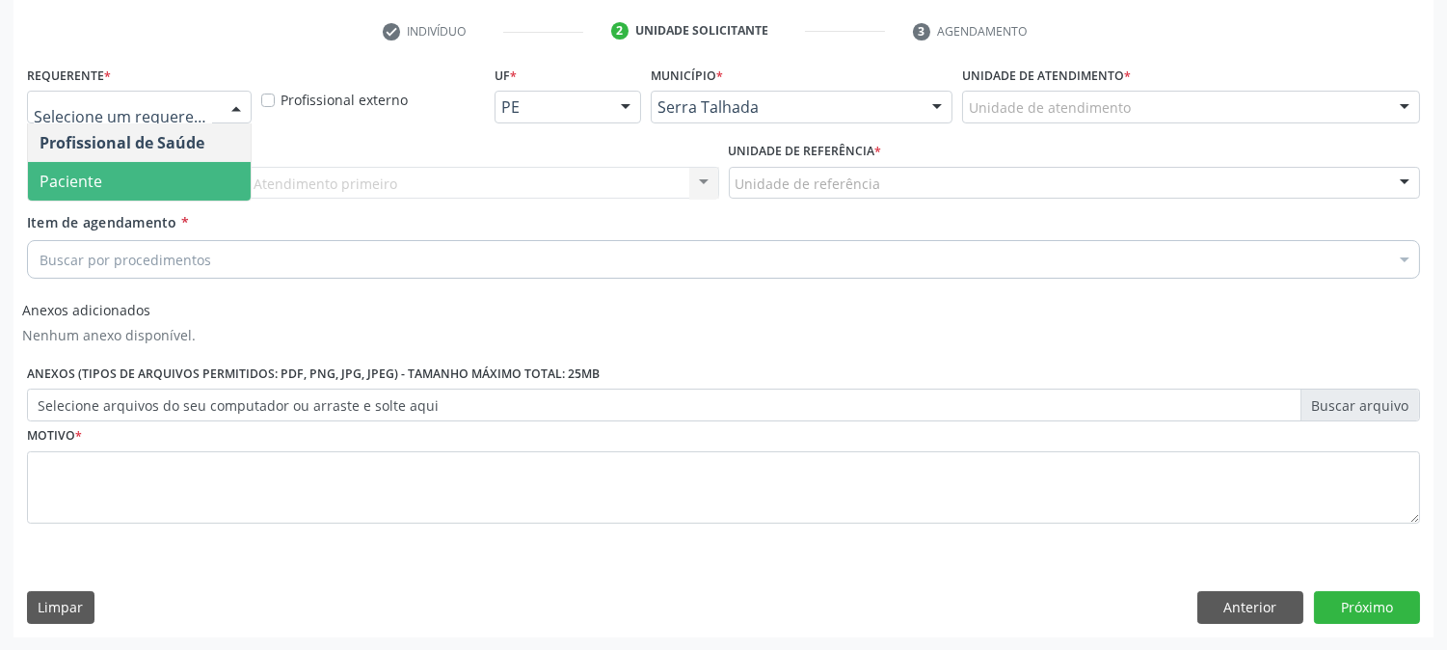
click at [145, 162] on span "Paciente" at bounding box center [139, 181] width 223 height 39
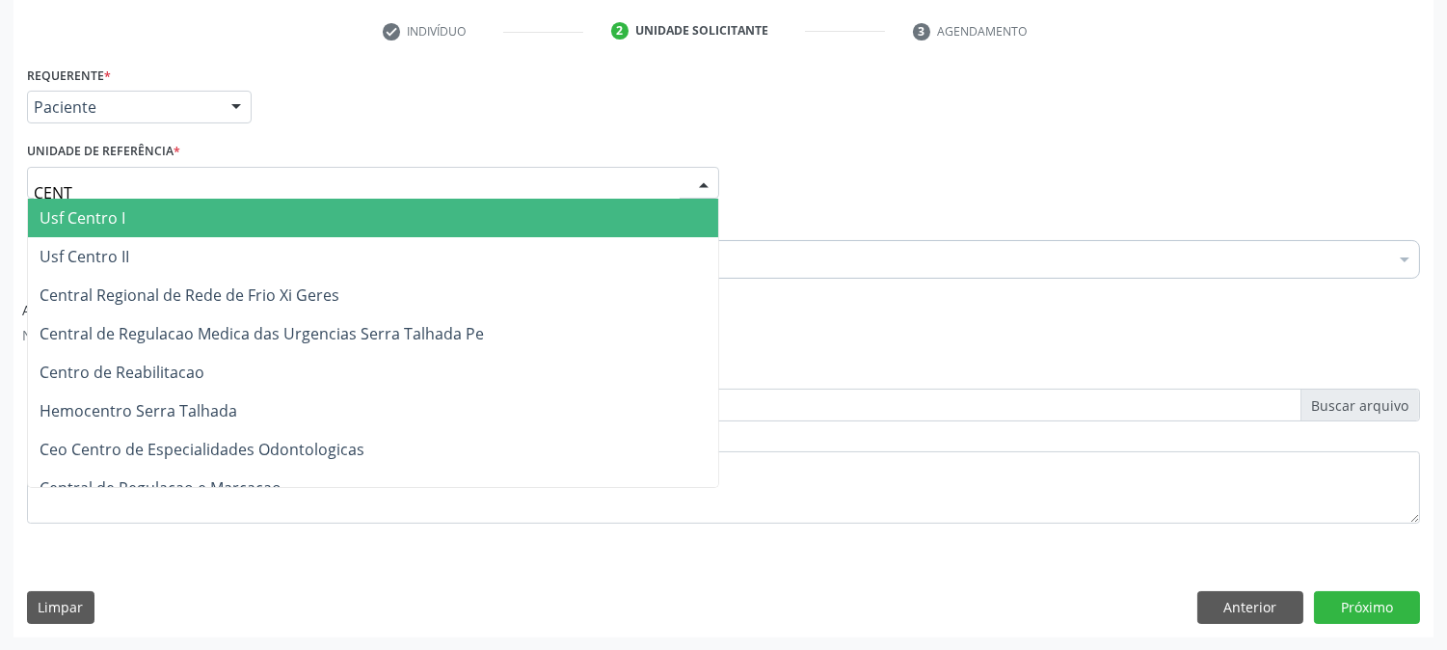
type input "CENTR"
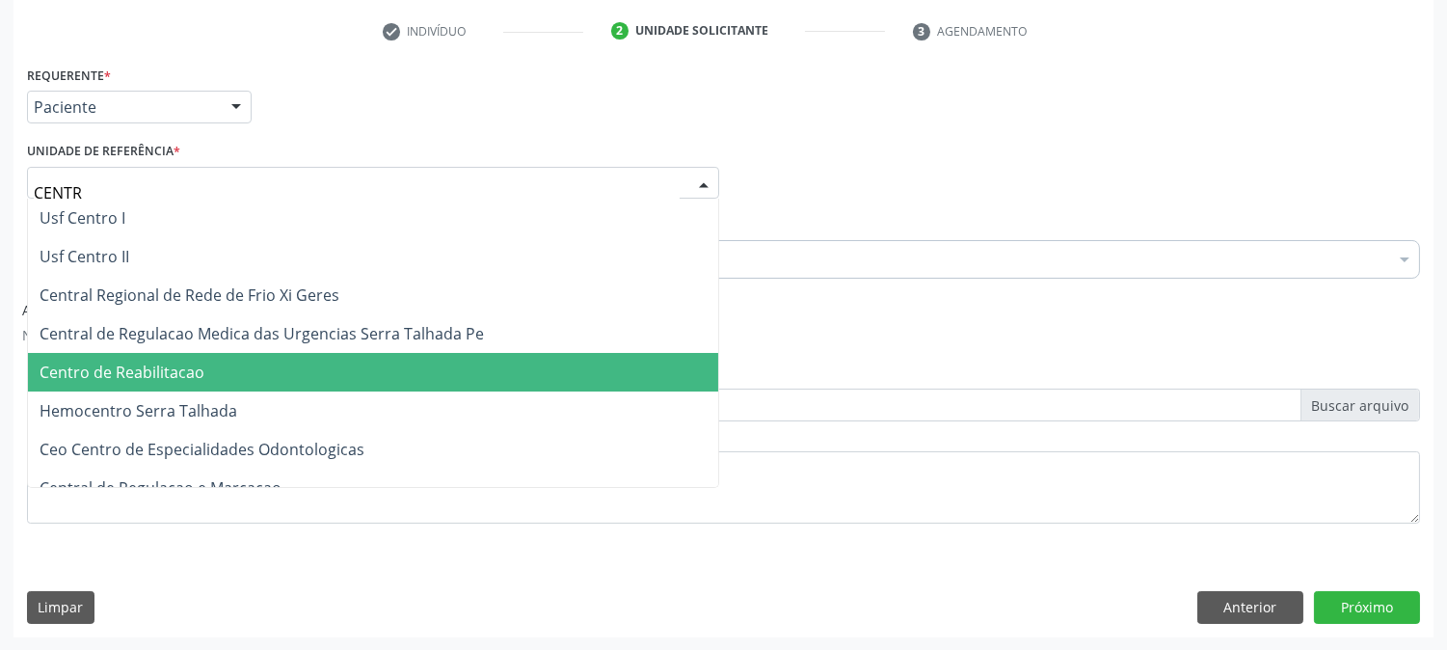
click at [180, 358] on span "Centro de Reabilitacao" at bounding box center [373, 372] width 690 height 39
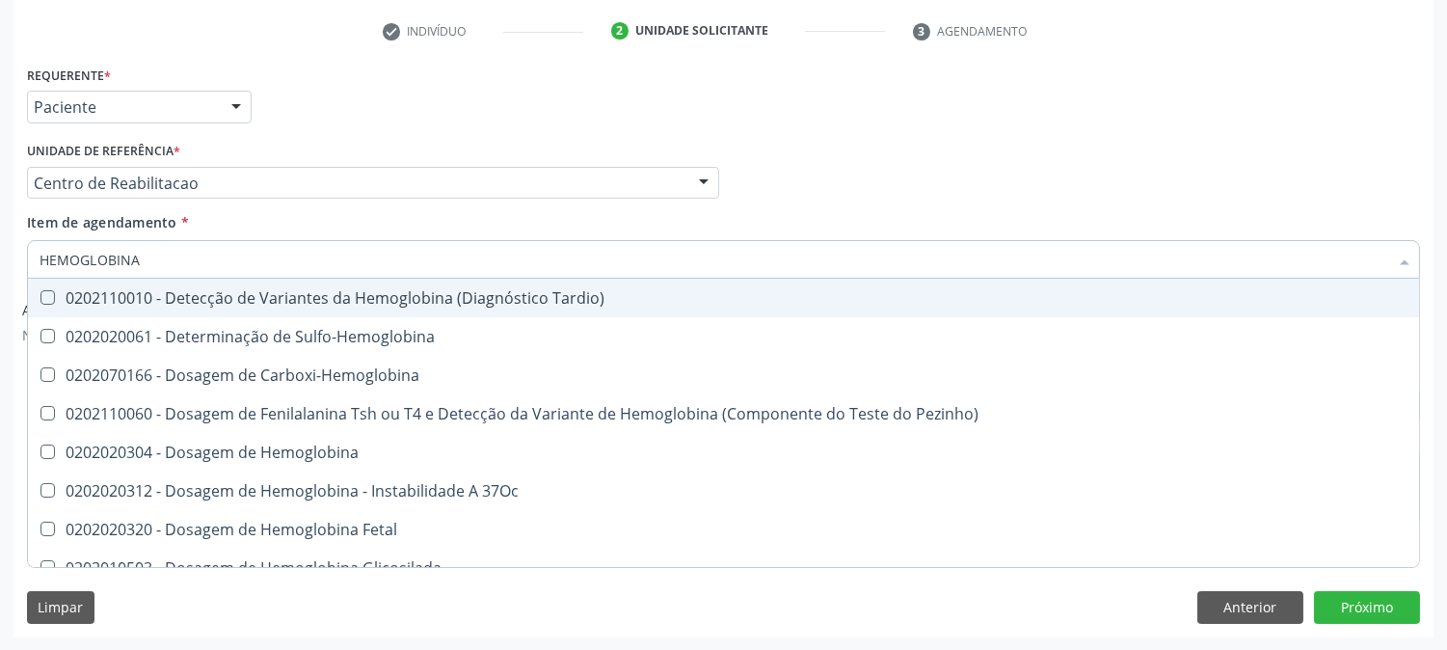
type input "HEMOGLOBINA G"
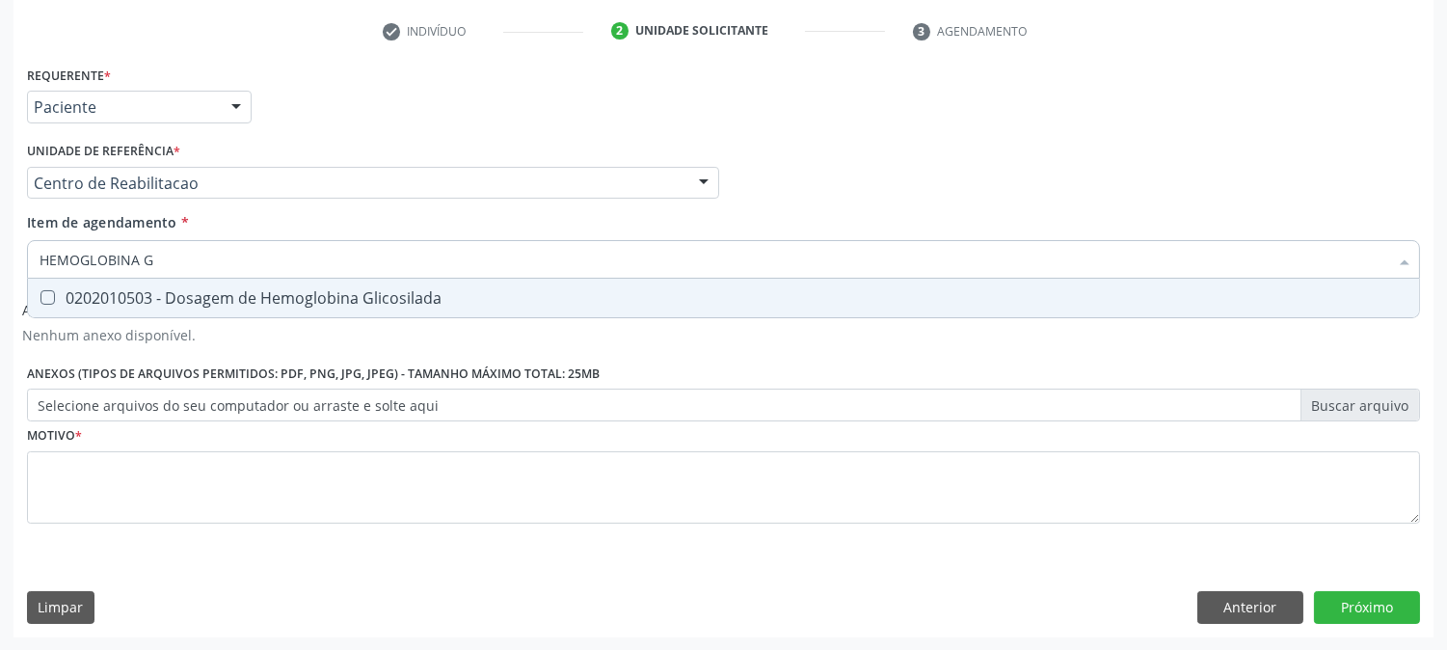
click at [97, 292] on div "0202010503 - Dosagem de Hemoglobina Glicosilada" at bounding box center [724, 297] width 1368 height 15
checkbox Glicosilada "true"
drag, startPoint x: 178, startPoint y: 263, endPoint x: 91, endPoint y: 274, distance: 88.4
click at [91, 274] on input "HEMOGLOBINA G" at bounding box center [714, 259] width 1349 height 39
type input "HEMOGR"
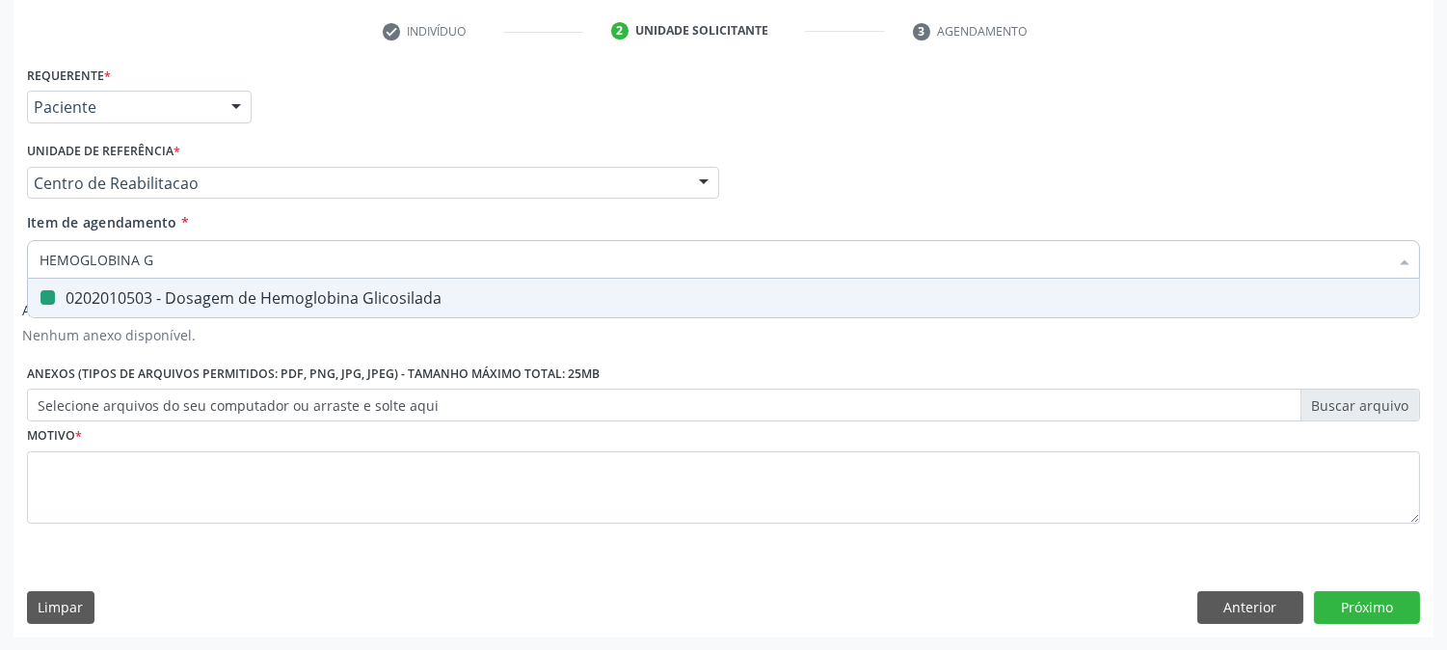
checkbox Glicosilada "false"
type input "HEMOGRA"
click at [93, 299] on div "0202020380 - Hemograma Completo" at bounding box center [724, 297] width 1368 height 15
checkbox Completo "true"
drag, startPoint x: 121, startPoint y: 257, endPoint x: 16, endPoint y: 264, distance: 105.3
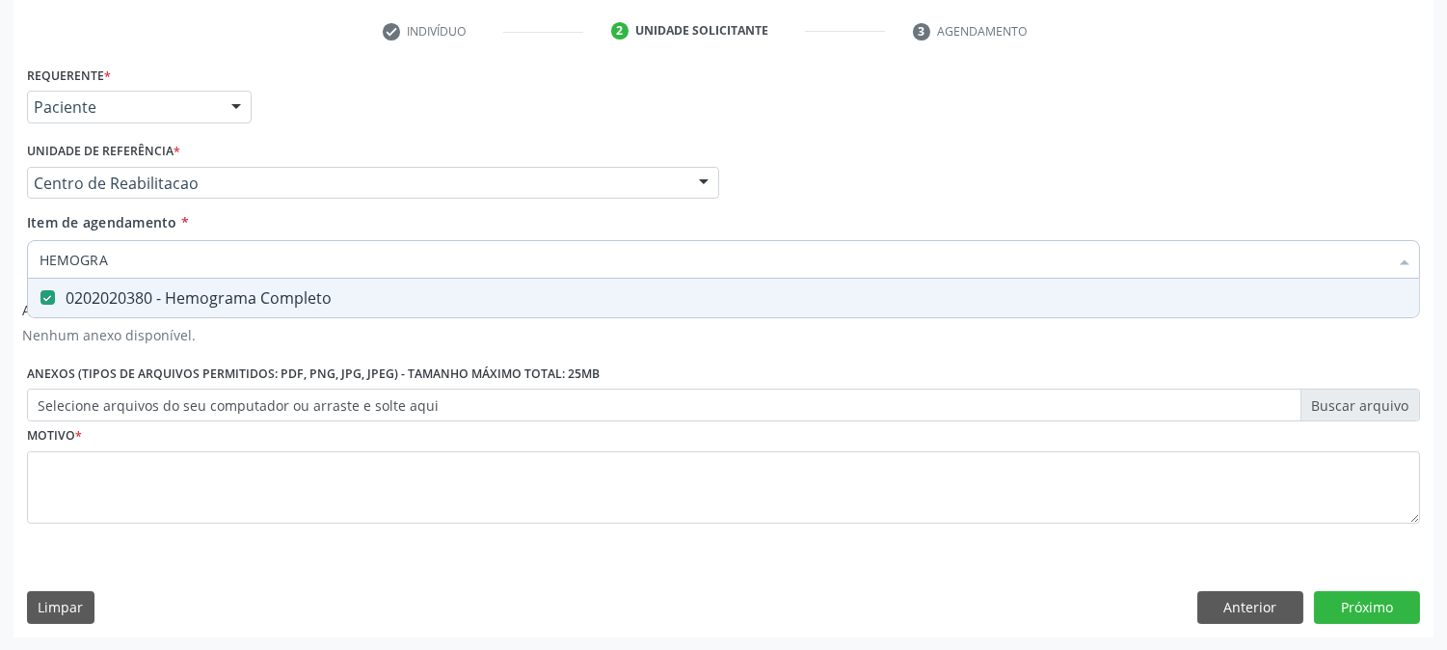
click at [16, 264] on div "Requerente * Paciente Profissional de Saúde Paciente Nenhum resultado encontrad…" at bounding box center [723, 349] width 1420 height 576
type input "T"
checkbox Completo "false"
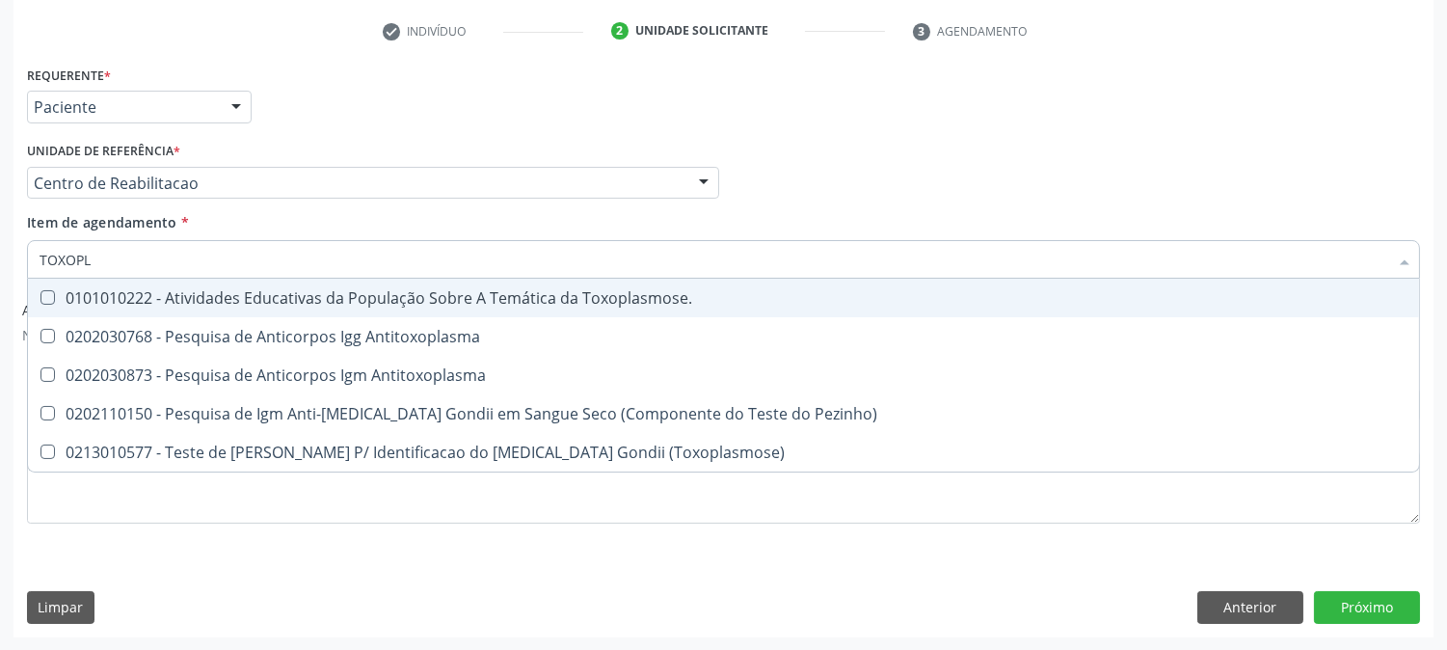
type input "TOXOPLA"
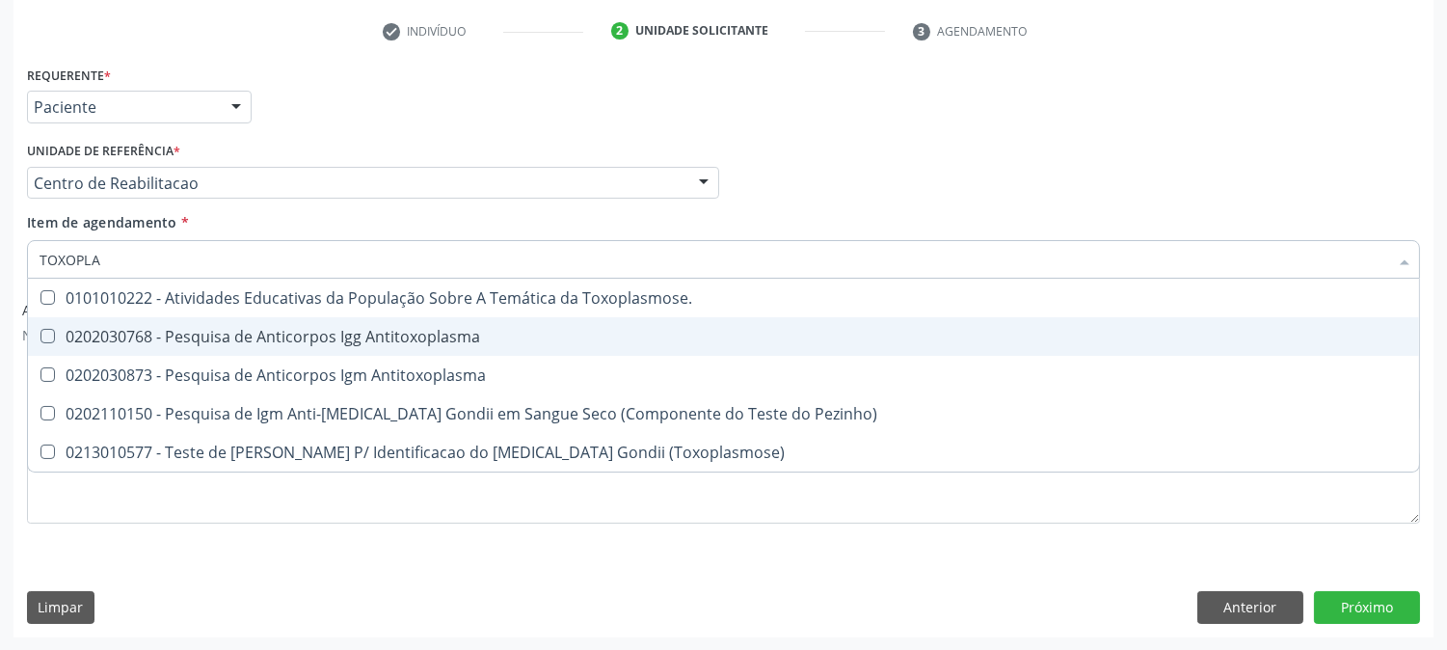
click at [121, 344] on span "0202030768 - Pesquisa de Anticorpos Igg Antitoxoplasma" at bounding box center [723, 336] width 1391 height 39
checkbox Antitoxoplasma "true"
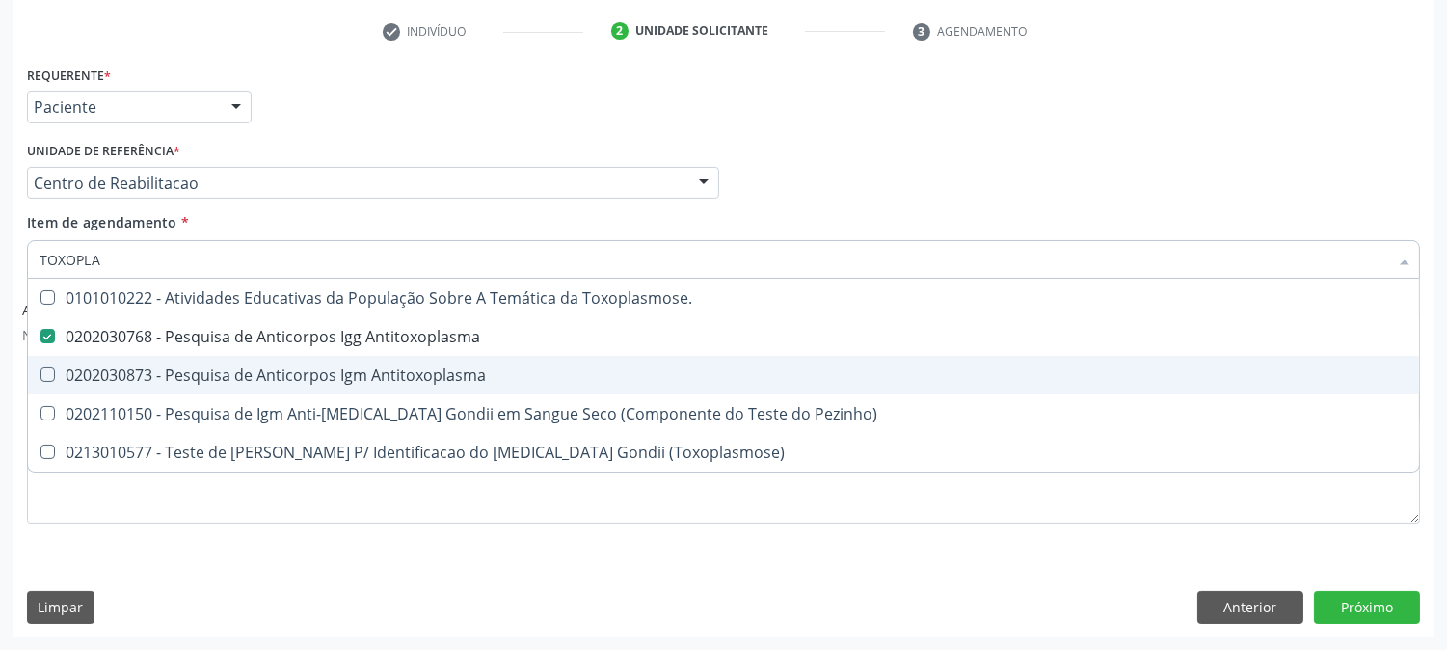
click at [119, 361] on span "0202030873 - Pesquisa de Anticorpos Igm Antitoxoplasma" at bounding box center [723, 375] width 1391 height 39
checkbox Antitoxoplasma "true"
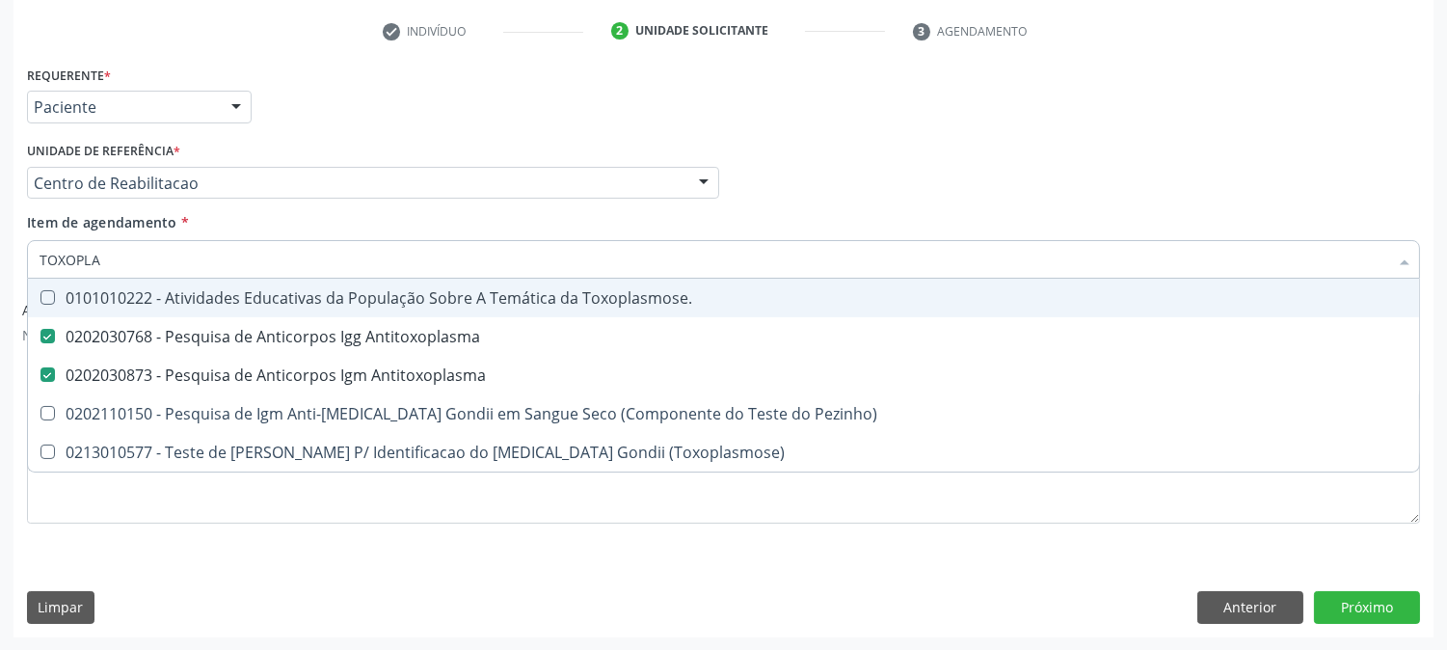
drag, startPoint x: 113, startPoint y: 262, endPoint x: 0, endPoint y: 265, distance: 112.9
click at [0, 265] on div "Acompanhamento Acompanhe a situação das marcações correntes e finalizadas Relat…" at bounding box center [723, 199] width 1447 height 903
type input "CU"
checkbox Antitoxoplasma "false"
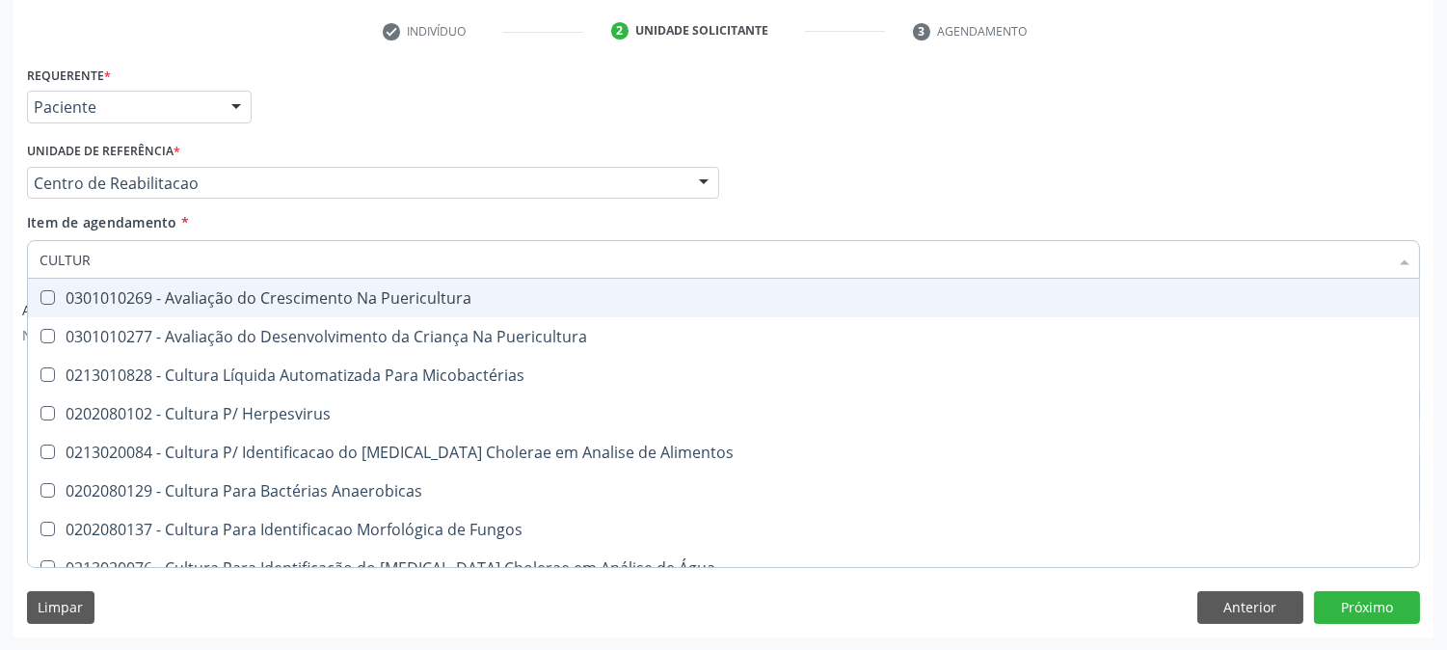
type input "CULTURA"
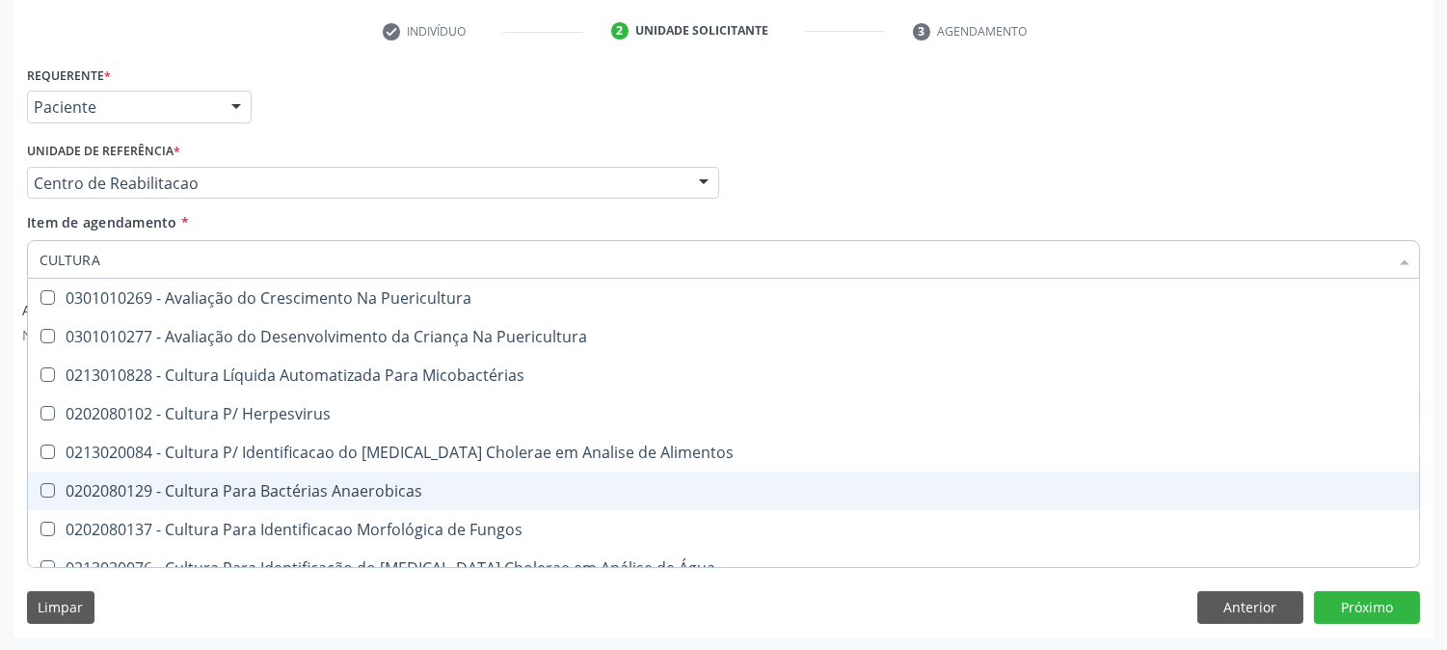
scroll to position [107, 0]
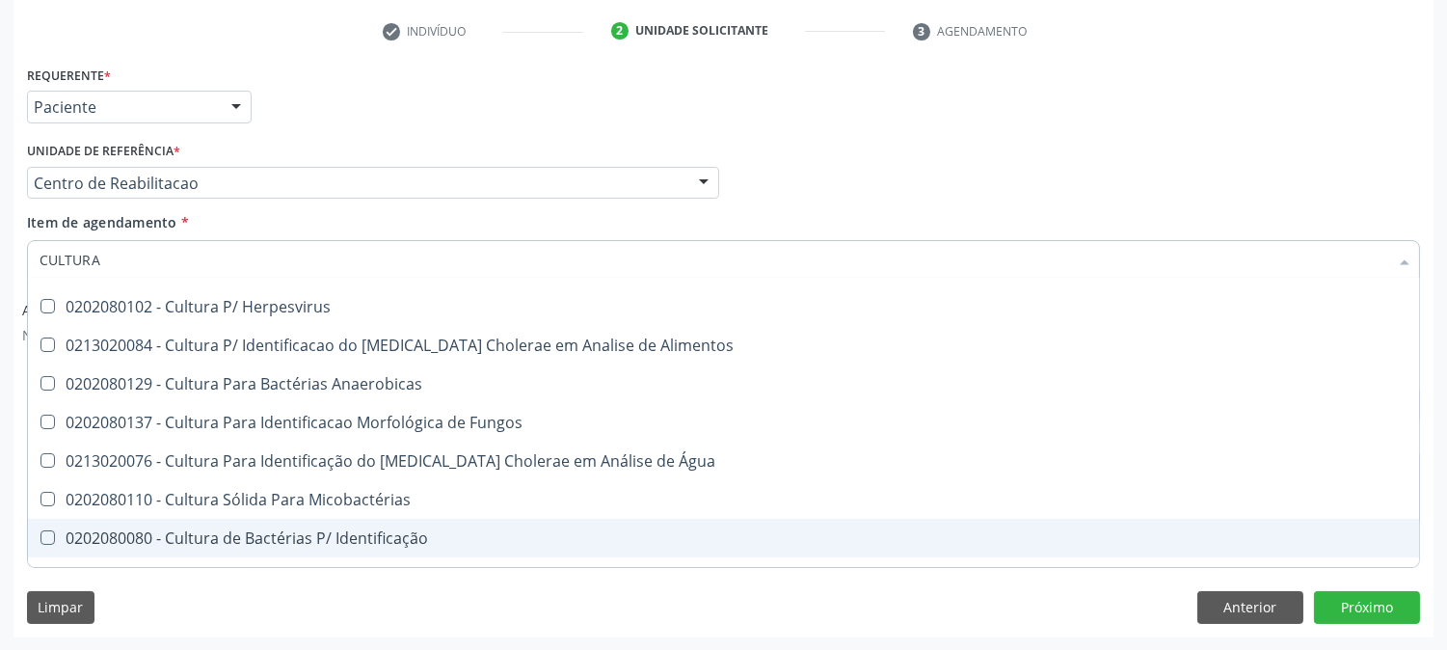
click at [441, 522] on span "0202080080 - Cultura de Bactérias P/ Identificação" at bounding box center [723, 538] width 1391 height 39
checkbox Identificação "true"
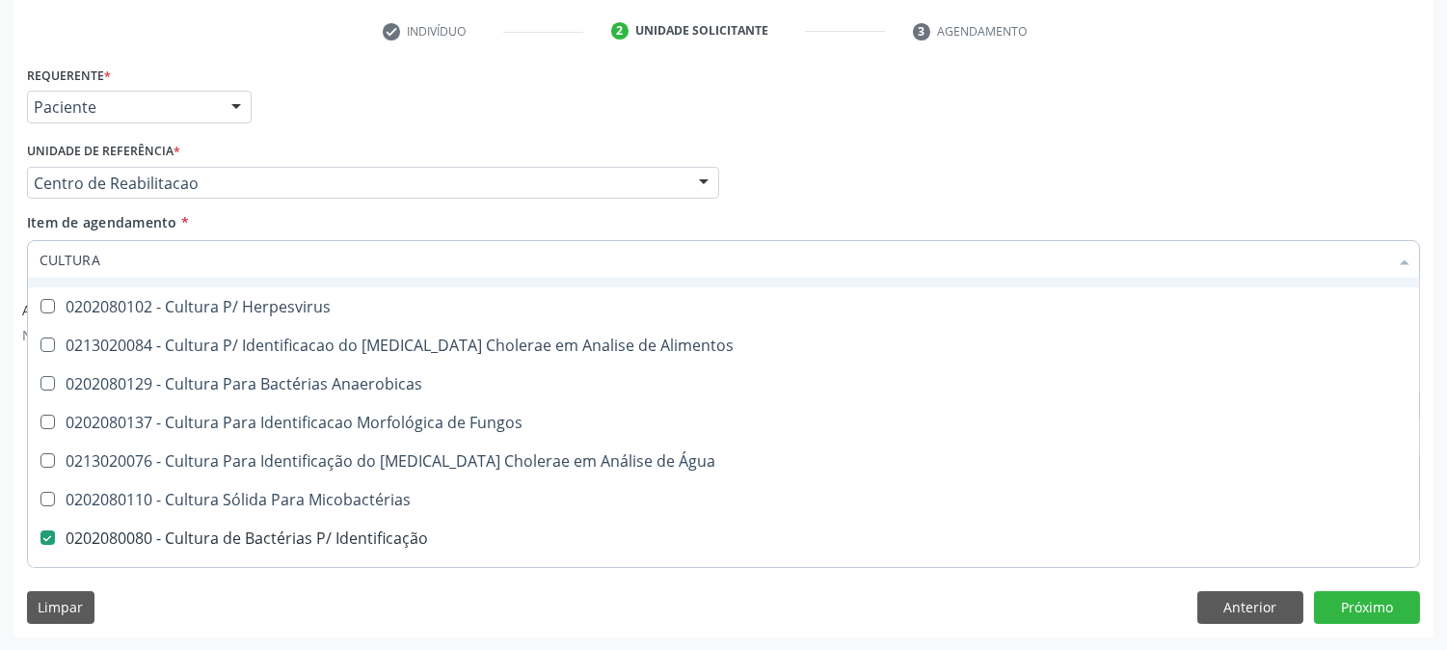
drag, startPoint x: 125, startPoint y: 256, endPoint x: 0, endPoint y: 267, distance: 125.9
click at [0, 267] on div "Acompanhamento Acompanhe a situação das marcações correntes e finalizadas Relat…" at bounding box center [723, 199] width 1447 height 903
type input "A"
checkbox Identificação "false"
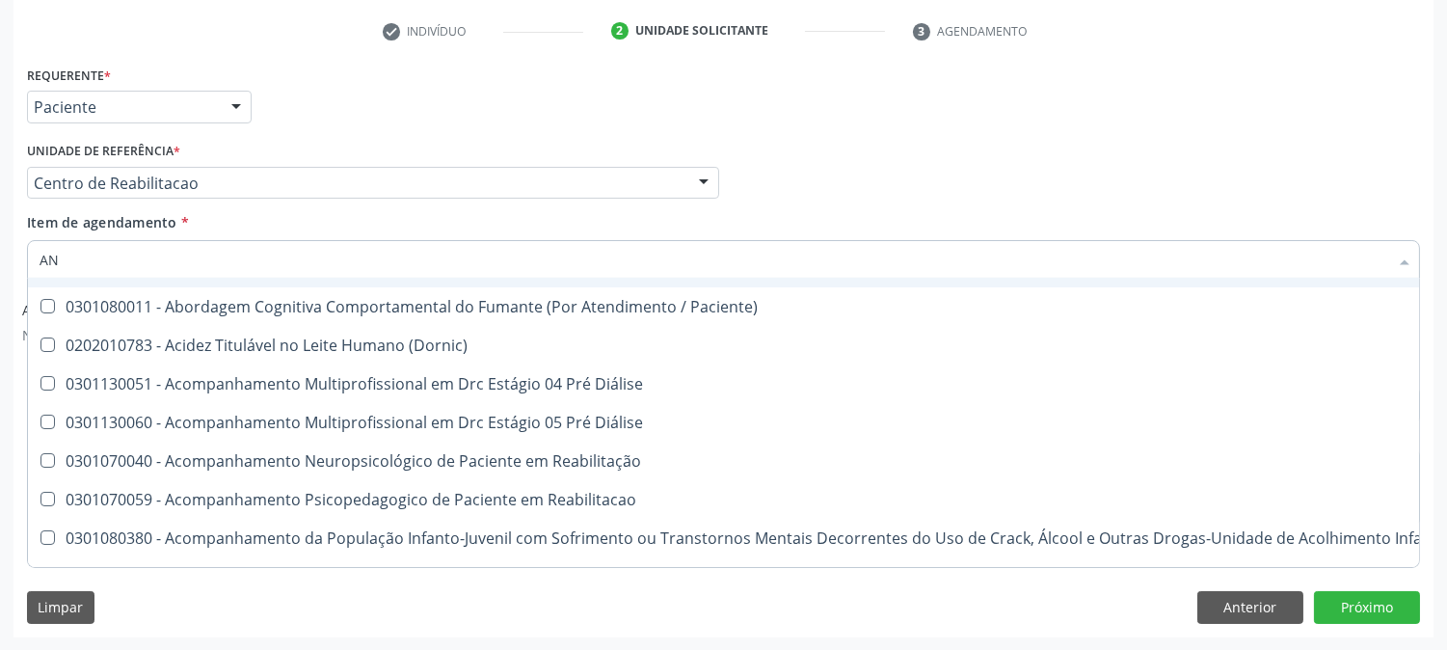
type input "ANT"
checkbox Aorto-Pulmonar "true"
checkbox Aórtico "true"
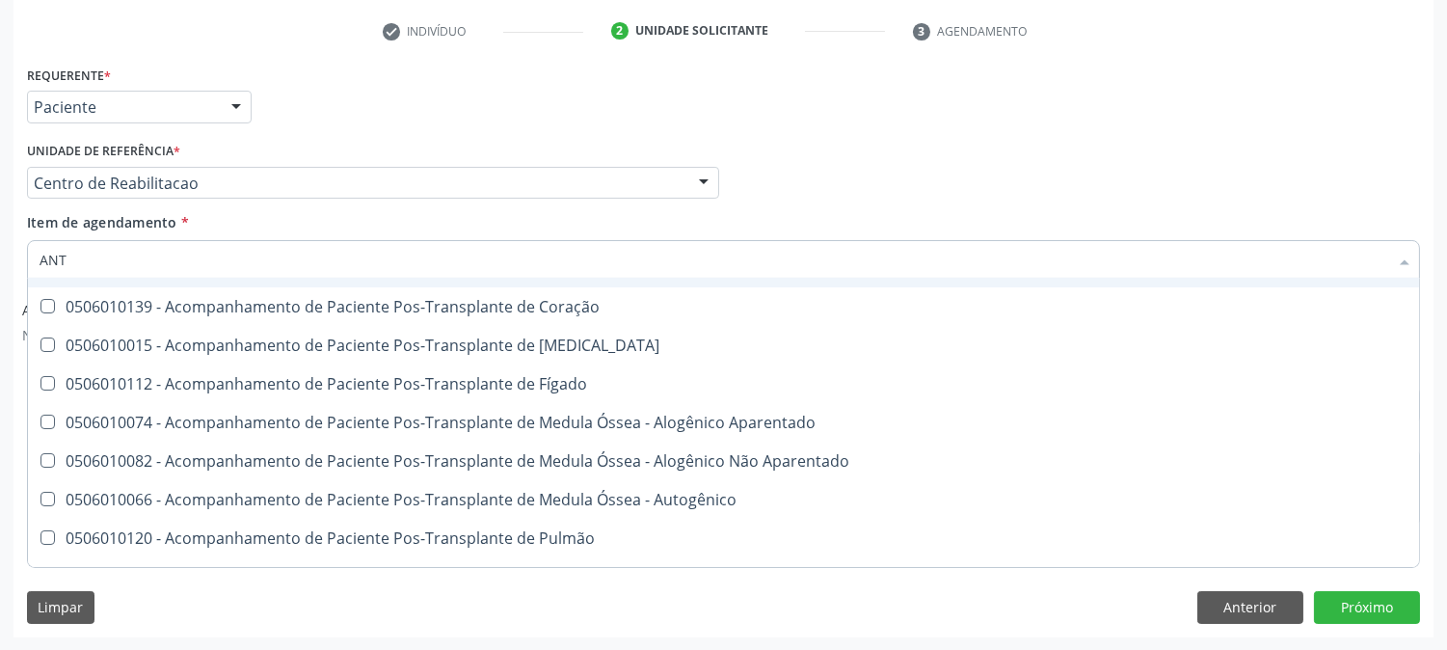
type input "ANTI"
checkbox Fumante "true"
checkbox Gestante "true"
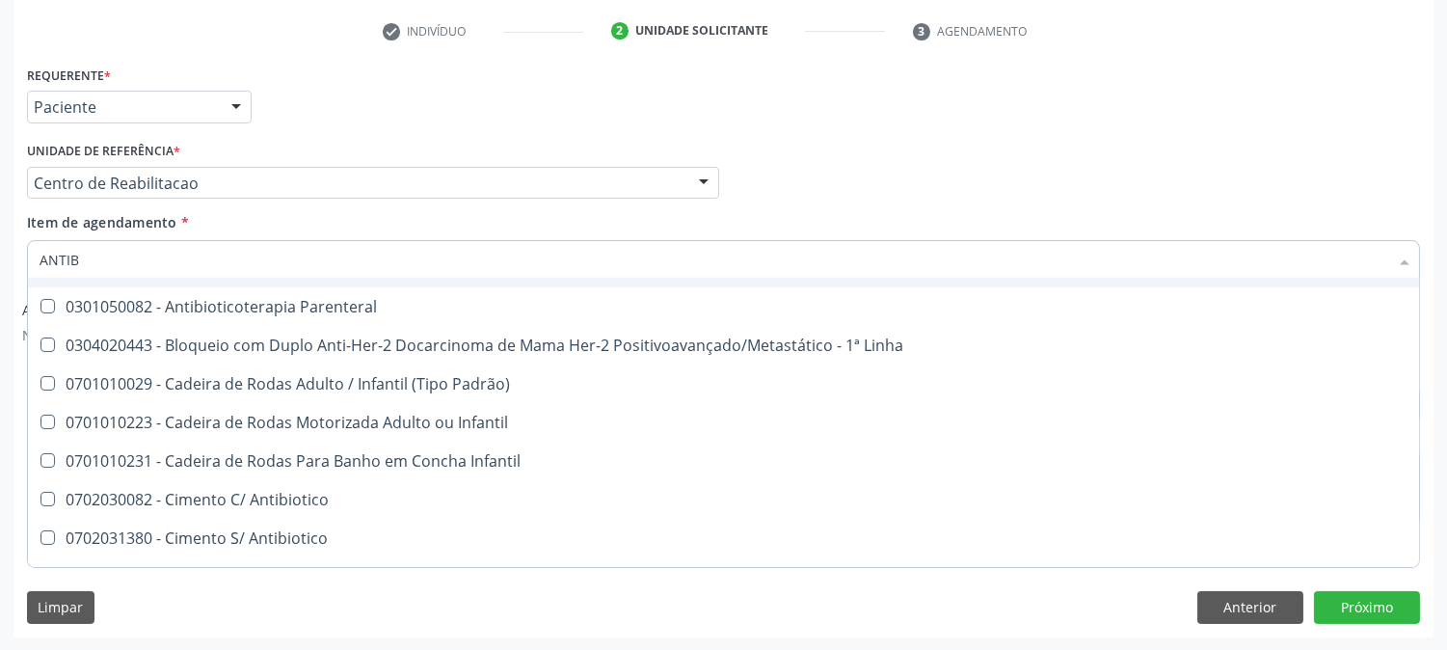
scroll to position [0, 0]
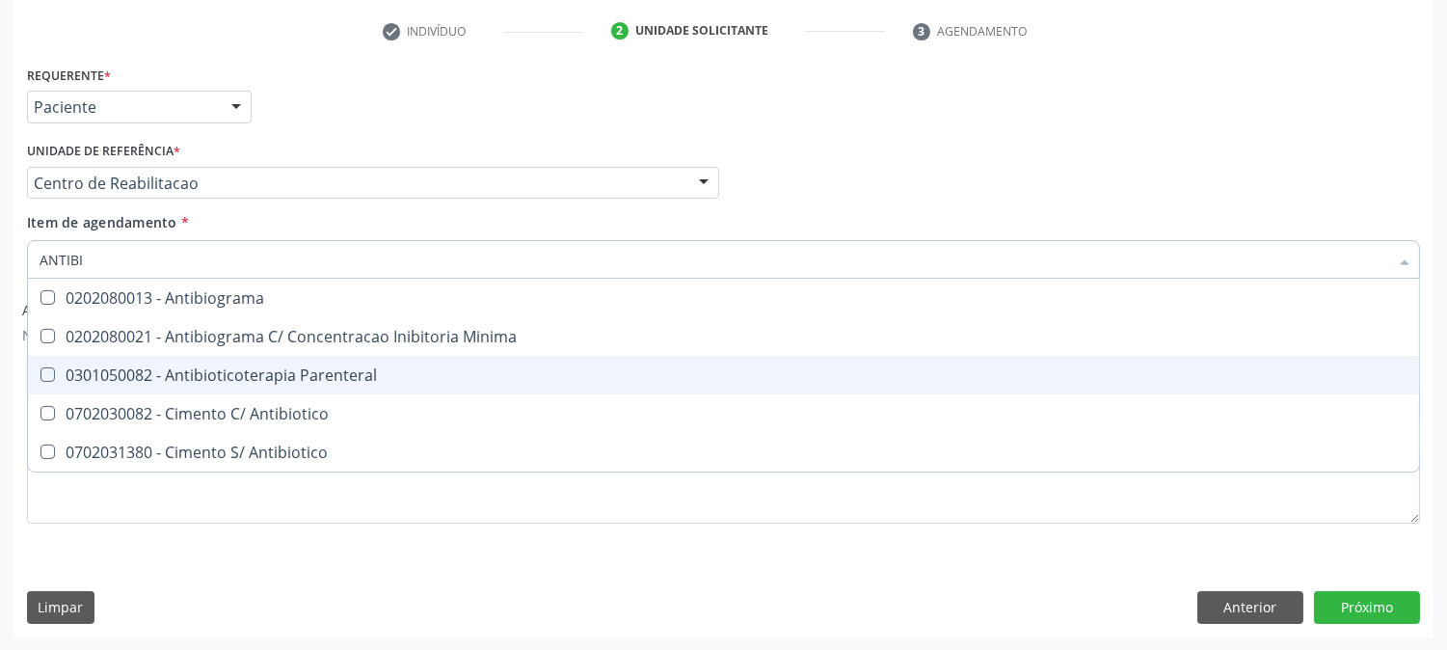
type input "ANTIBIO"
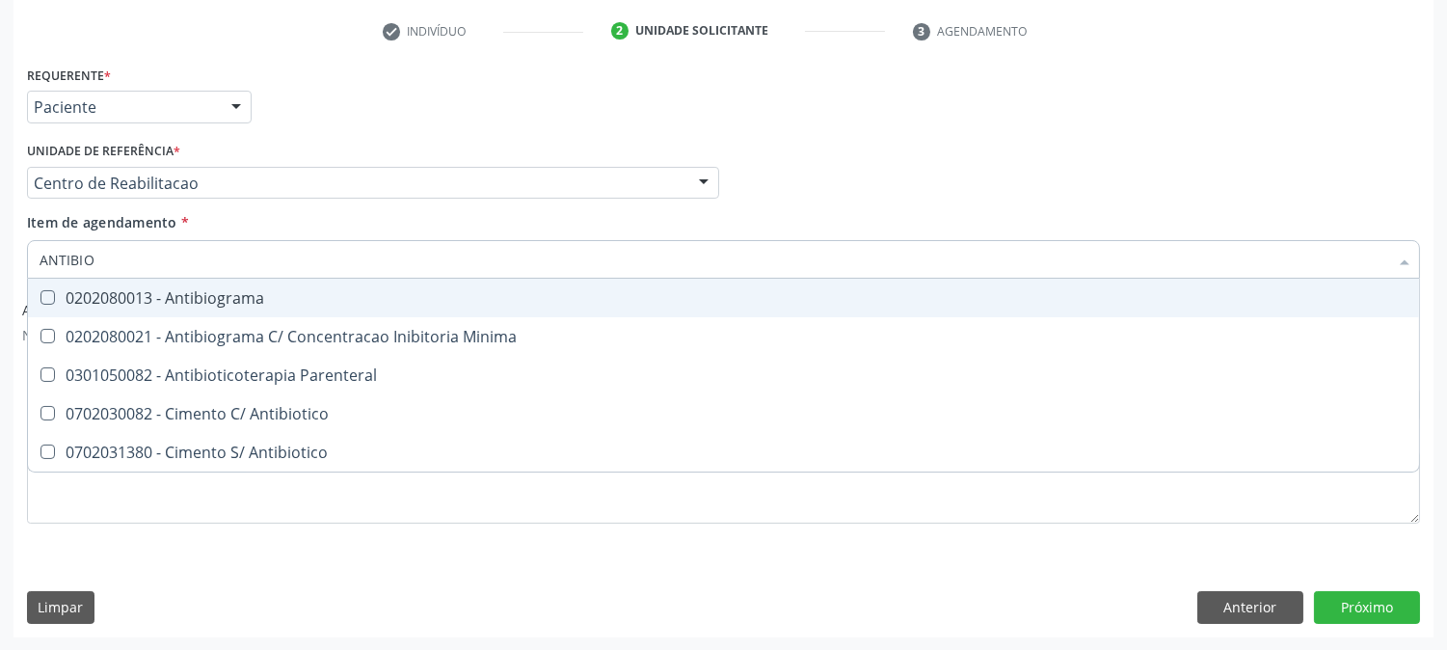
click at [118, 301] on div "0202080013 - Antibiograma" at bounding box center [724, 297] width 1368 height 15
checkbox Antibiograma "true"
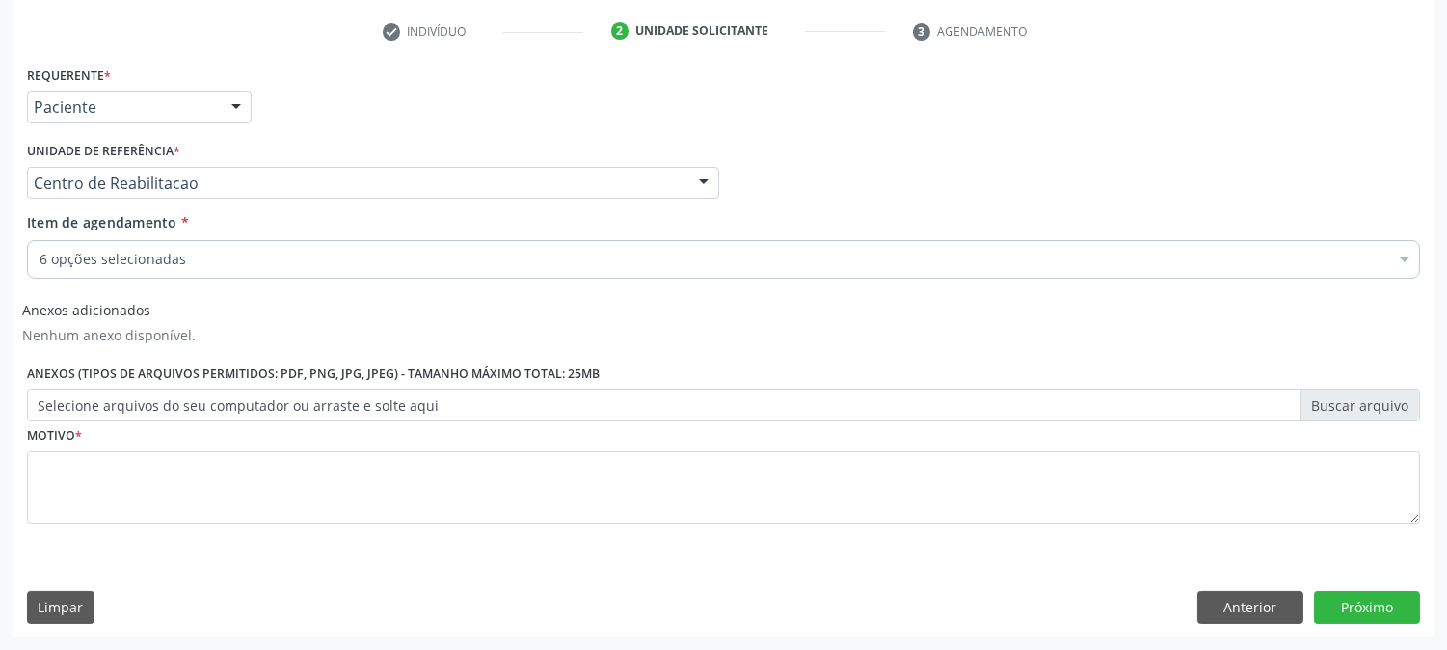
checkbox Glicosilada "true"
checkbox Completo "true"
checkbox Antitoxoplasma "true"
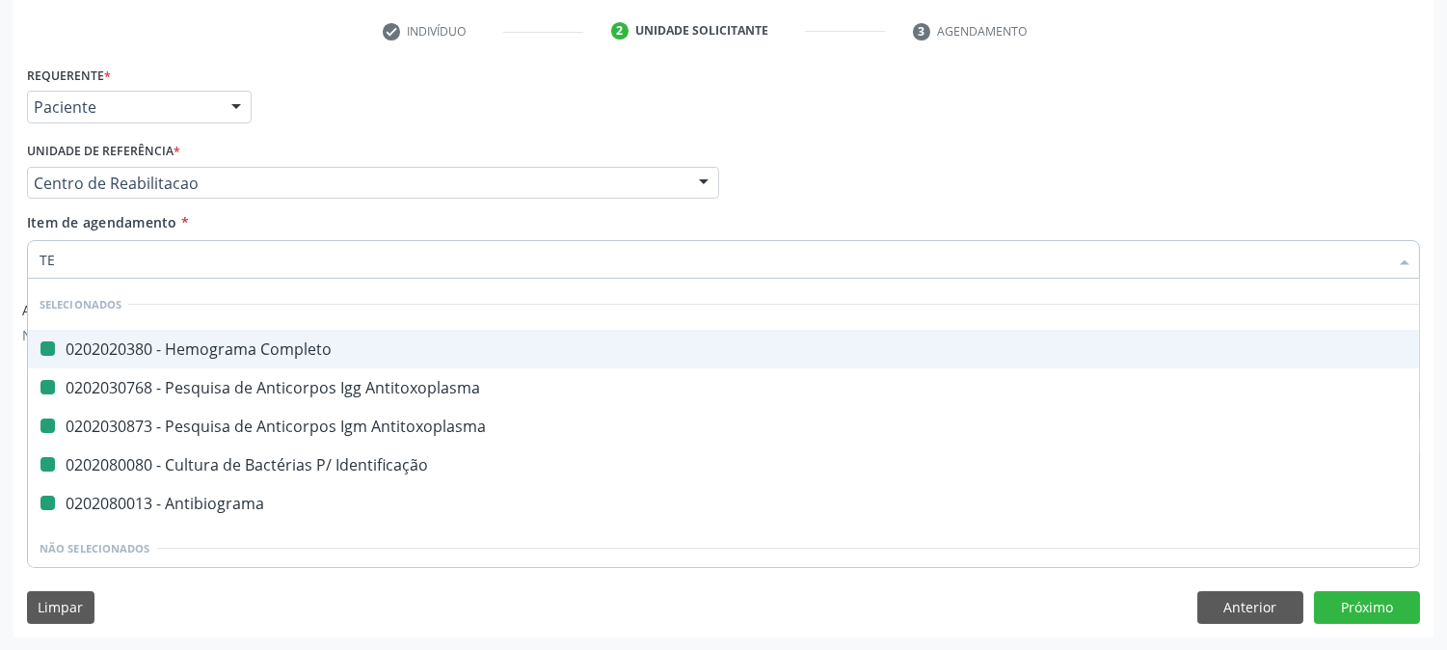
type input "TES"
checkbox Completo "false"
checkbox Antitoxoplasma "false"
checkbox Identificação "false"
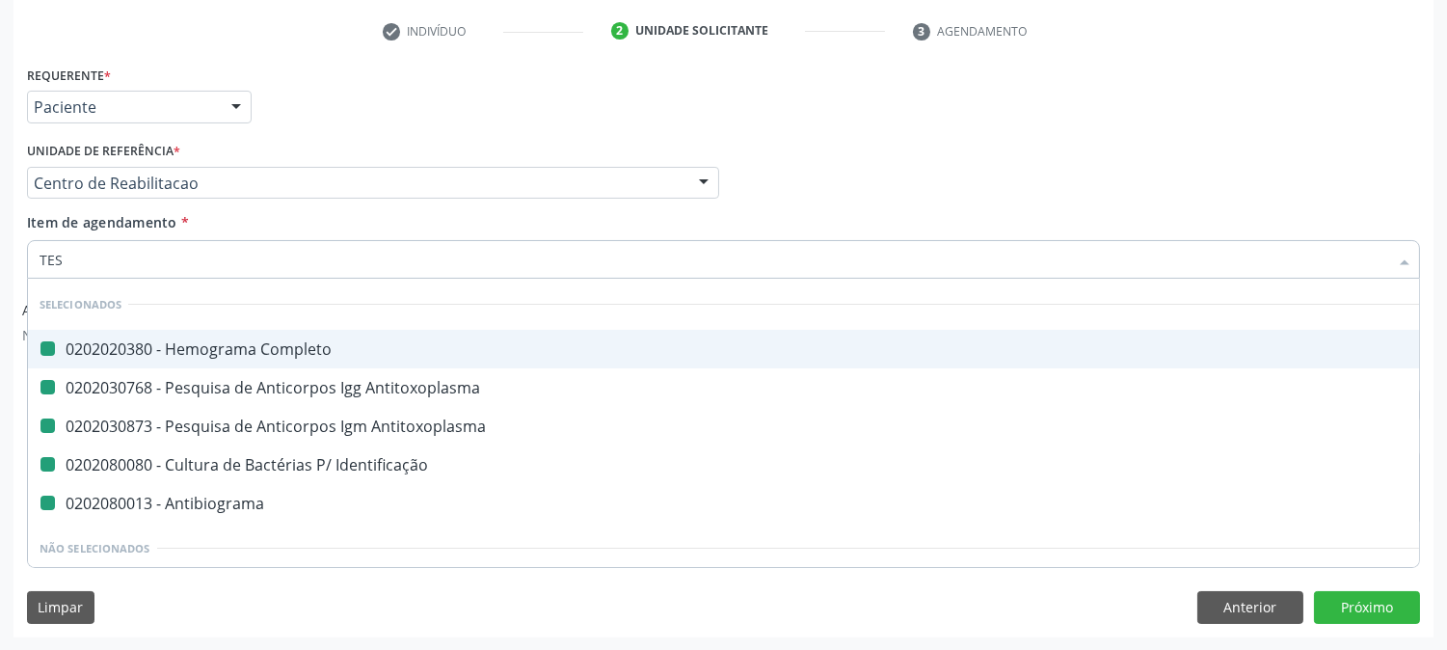
checkbox Antibiograma "false"
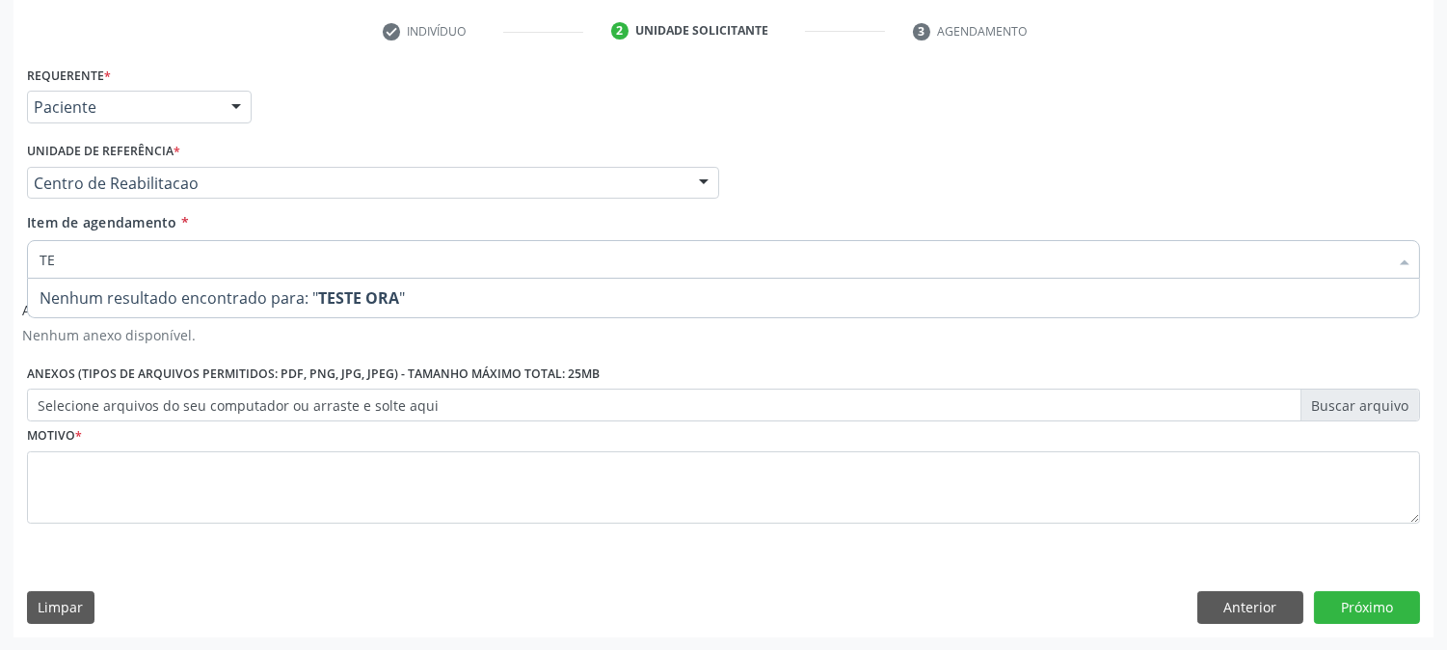
type input "T"
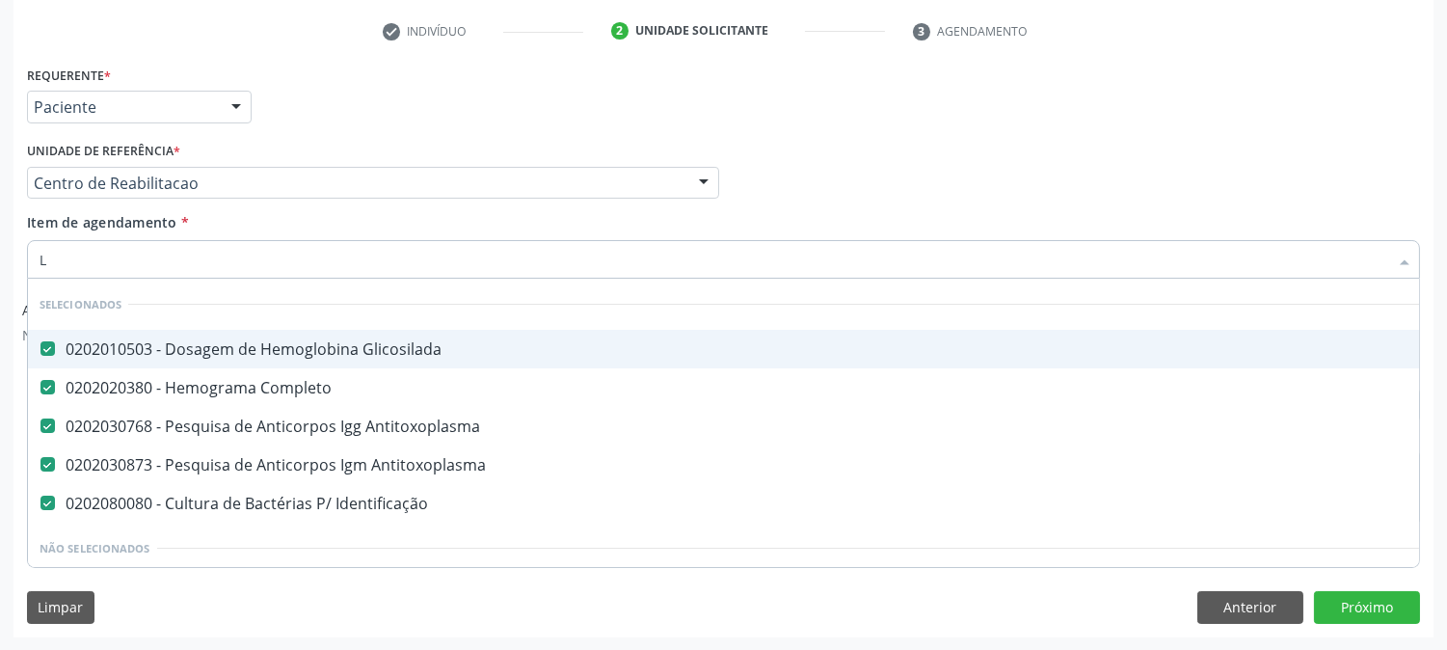
type input "LE"
checkbox Antitoxoplasma "false"
checkbox Identificação "false"
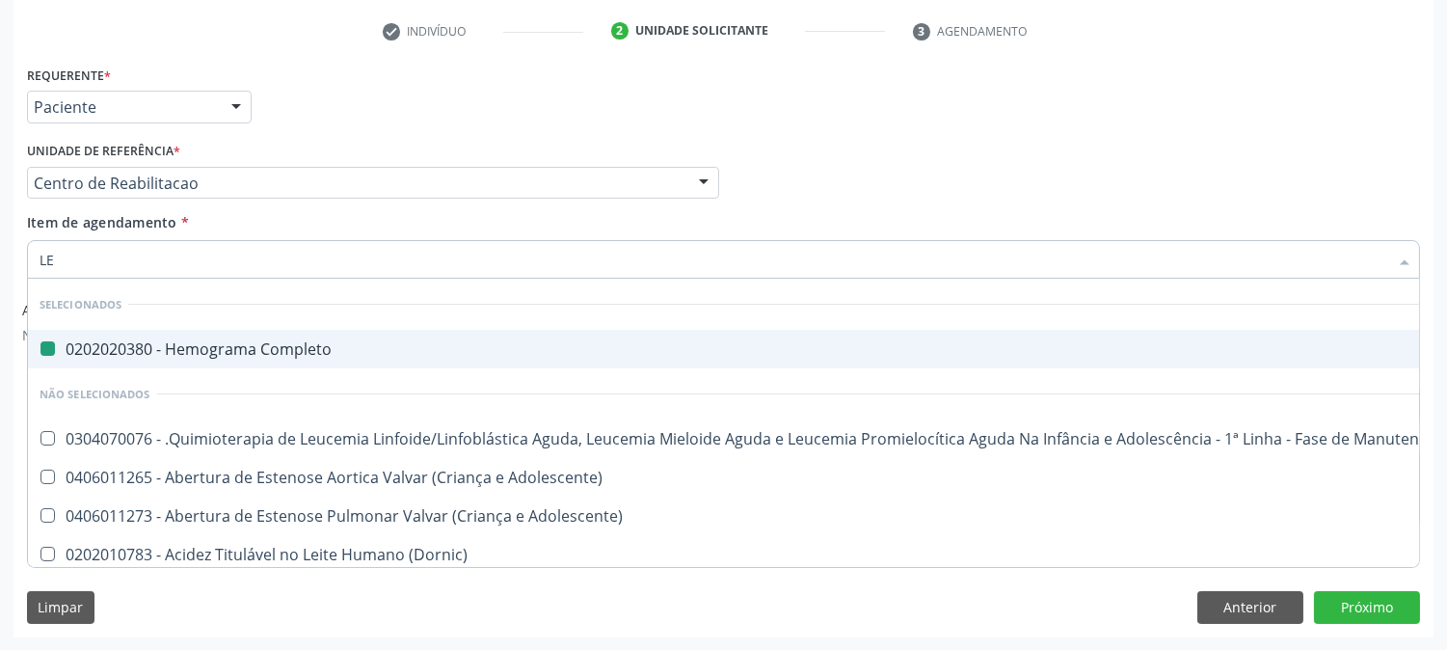
type input "LEI"
checkbox Completo "false"
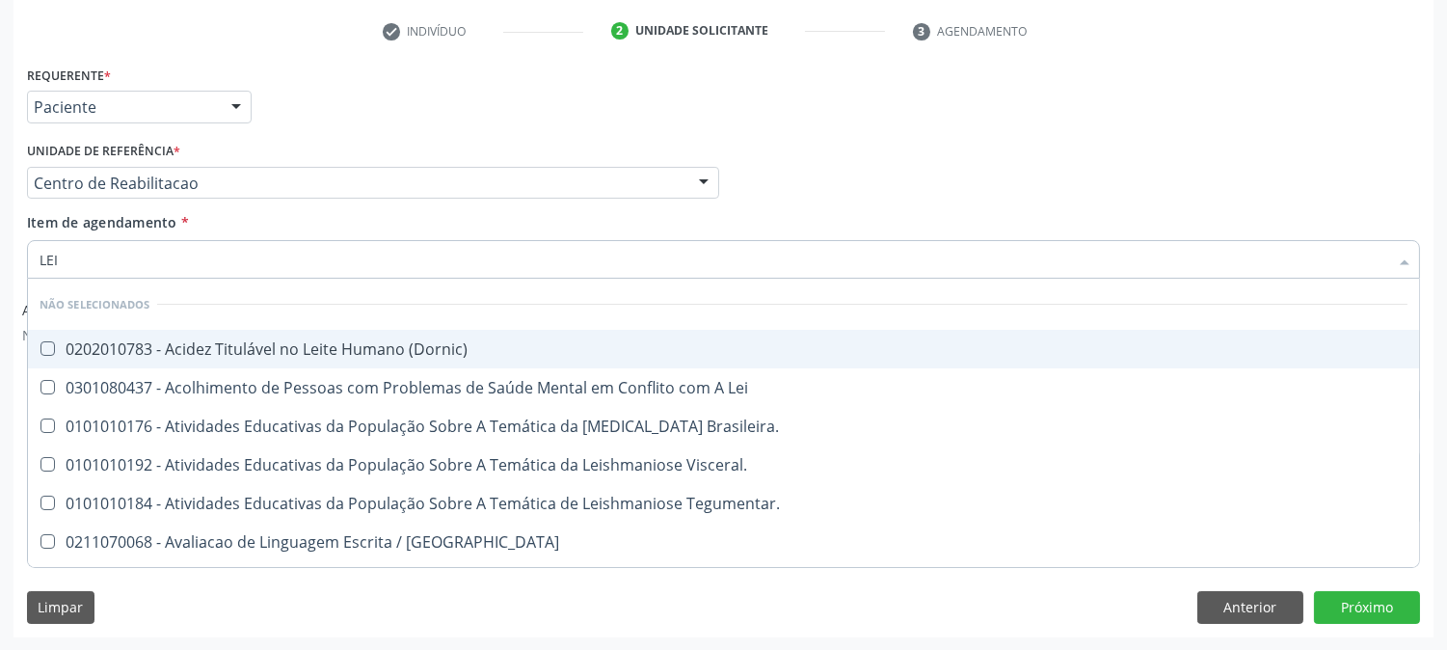
type input "LE"
checkbox \(Dornic\) "true"
type input "L"
checkbox Brasileira\ "true"
checkbox Visceral\ "true"
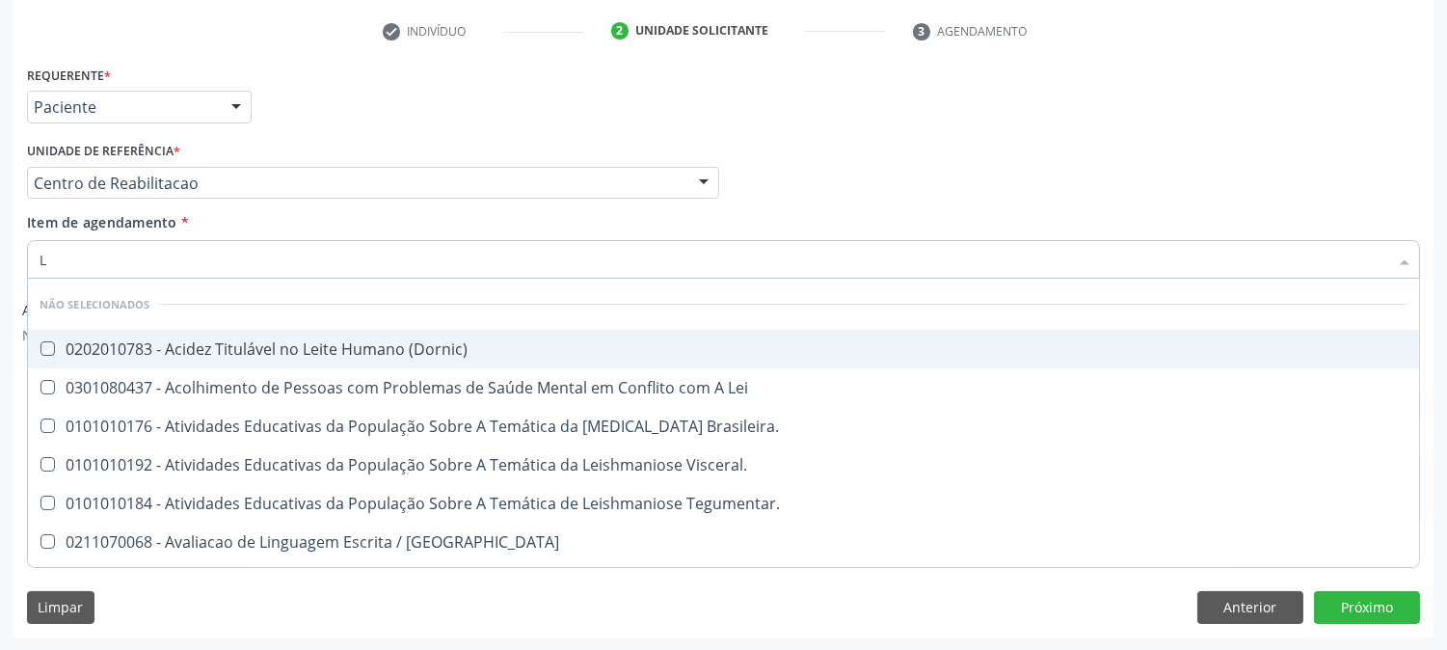
checkbox Tegumentar\ "true"
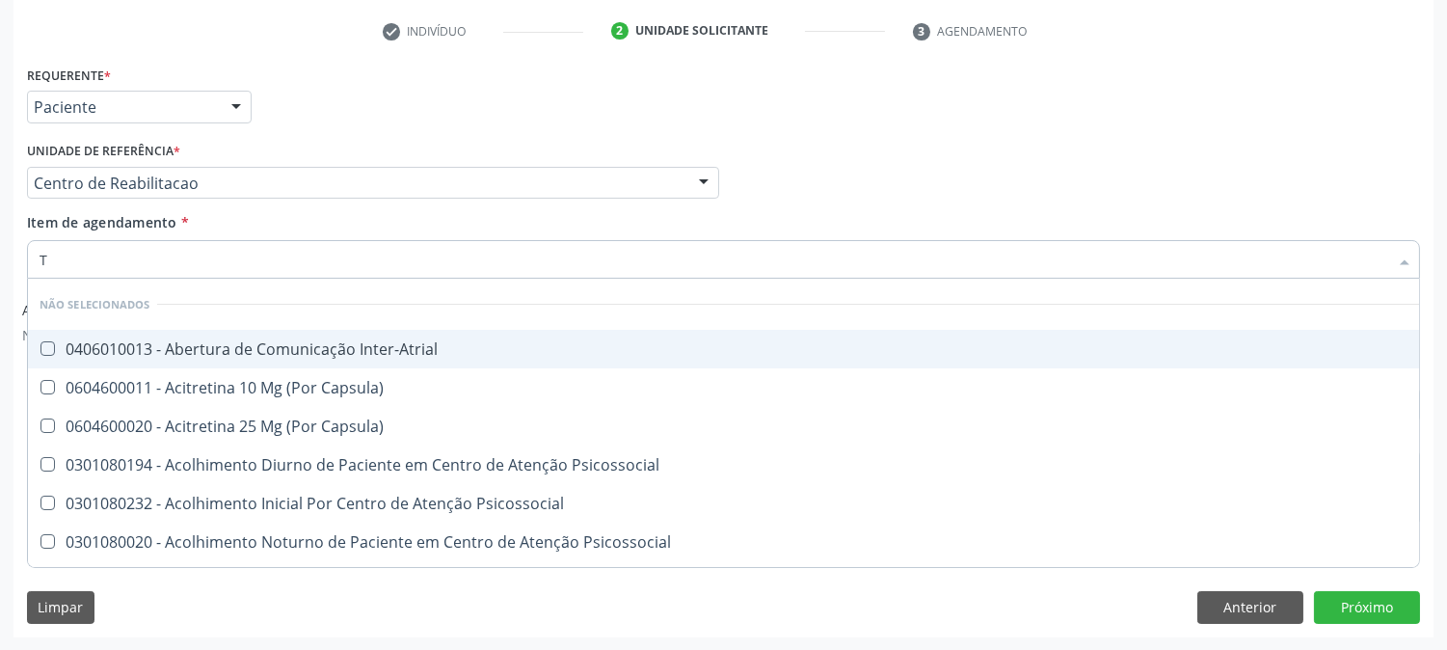
type input "TR"
checkbox Inter-Atrial "false"
checkbox Capsula\) "false"
checkbox Psicossocial "false"
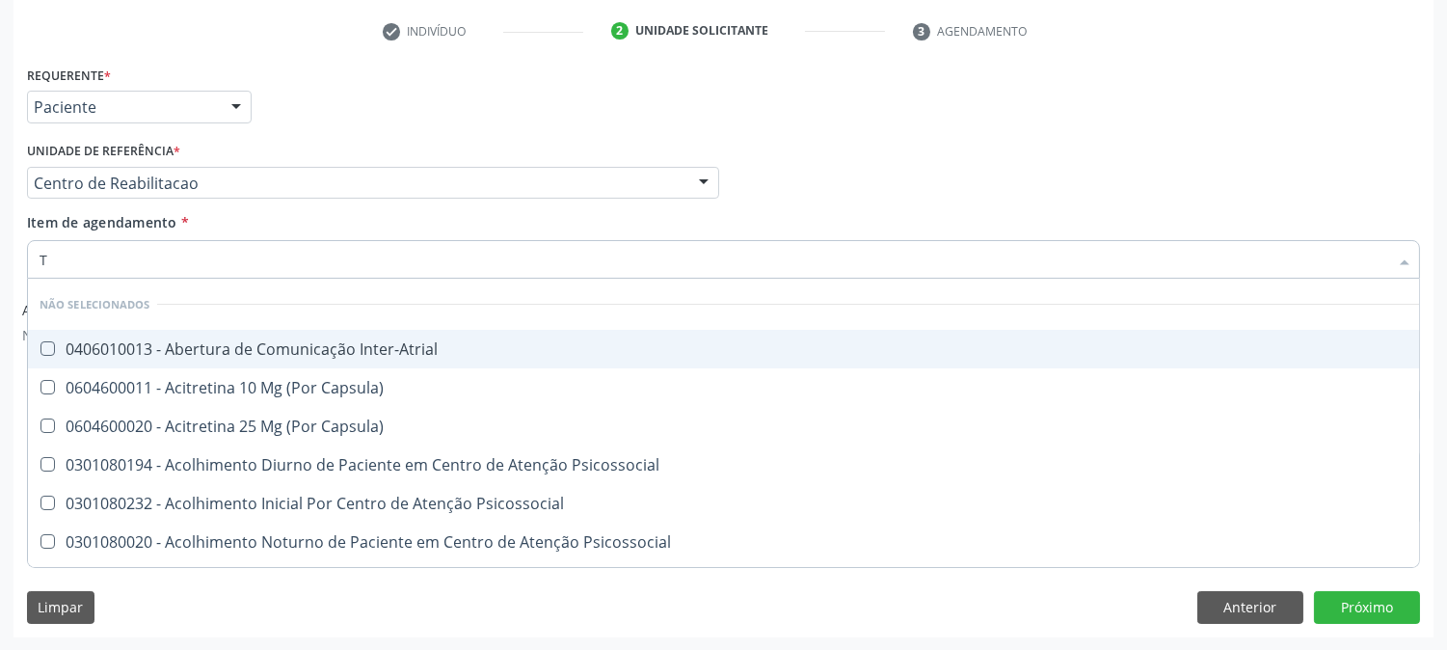
checkbox Capsula\) "false"
type input "T"
checkbox Inter-Atrial "true"
checkbox Capsula\) "true"
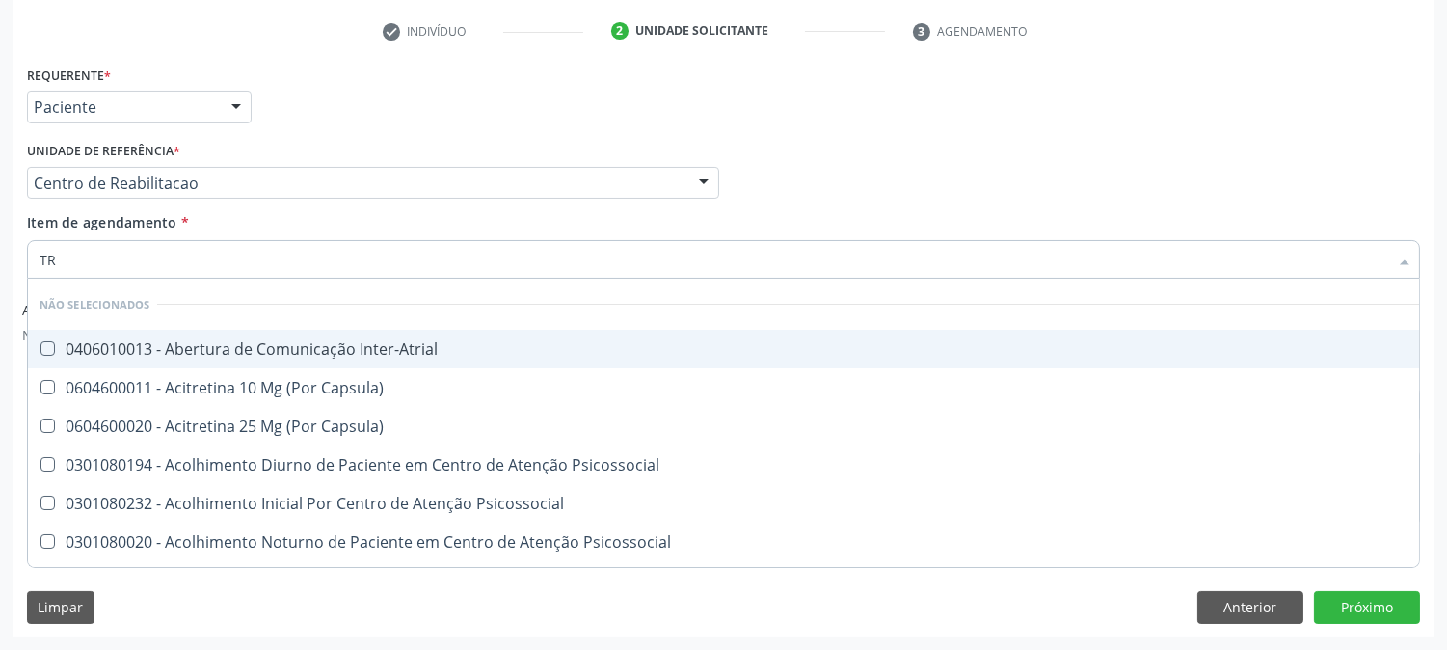
checkbox Psicossocial "true"
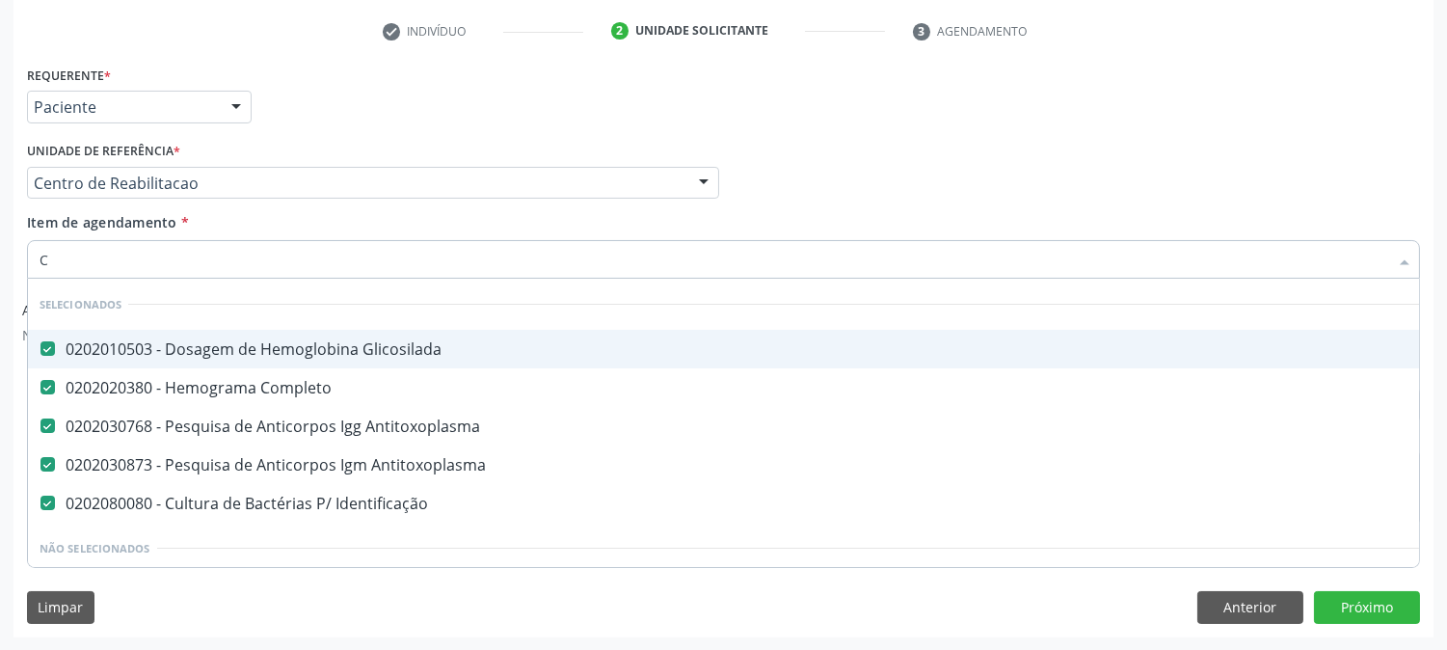
type input "CU"
checkbox Antitoxoplasma "false"
checkbox Identificação "false"
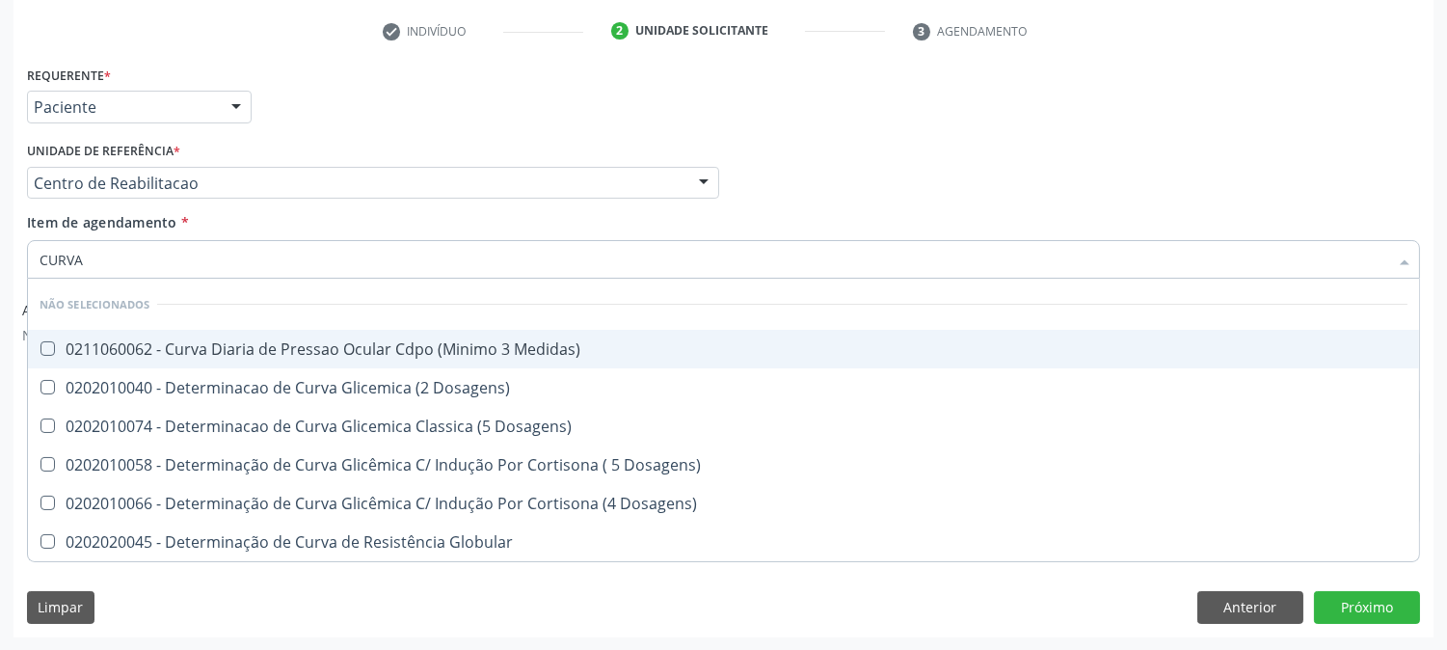
type input "CURVA G"
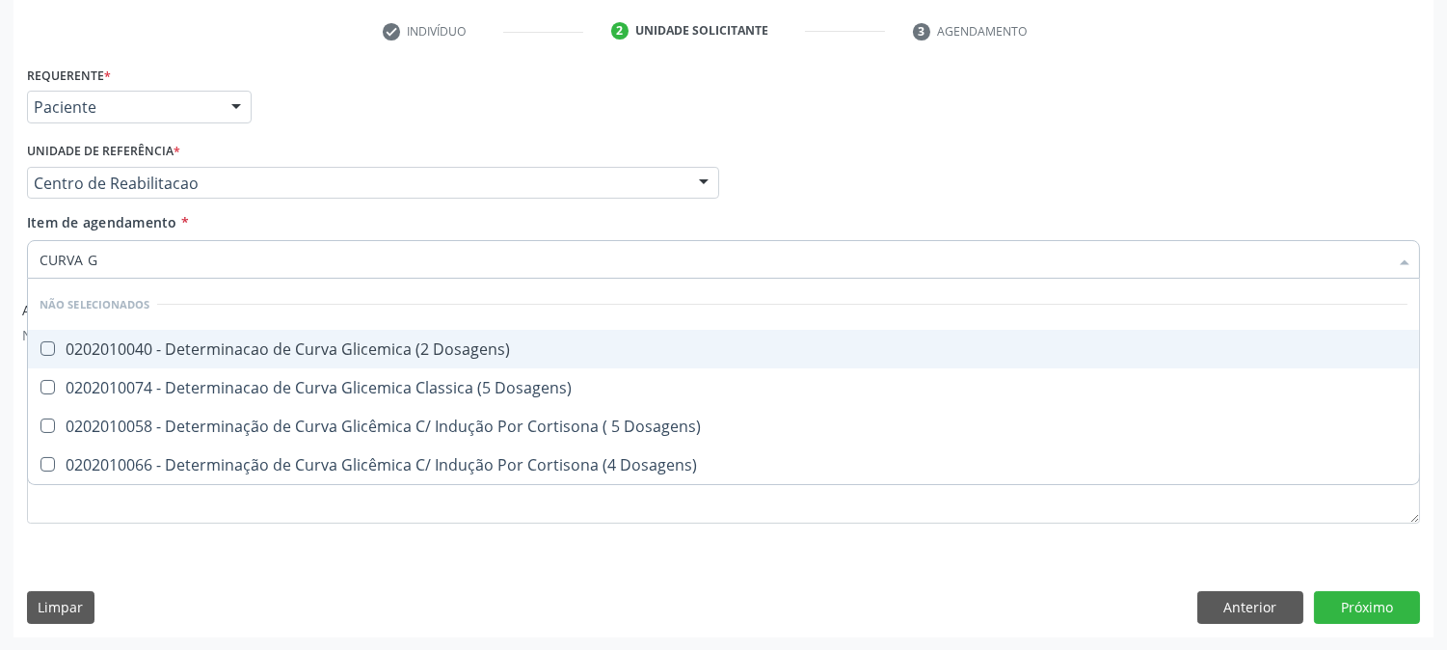
click at [253, 345] on div "0202010040 - Determinacao de Curva Glicemica (2 Dosagens)" at bounding box center [724, 348] width 1368 height 15
checkbox Dosagens\) "true"
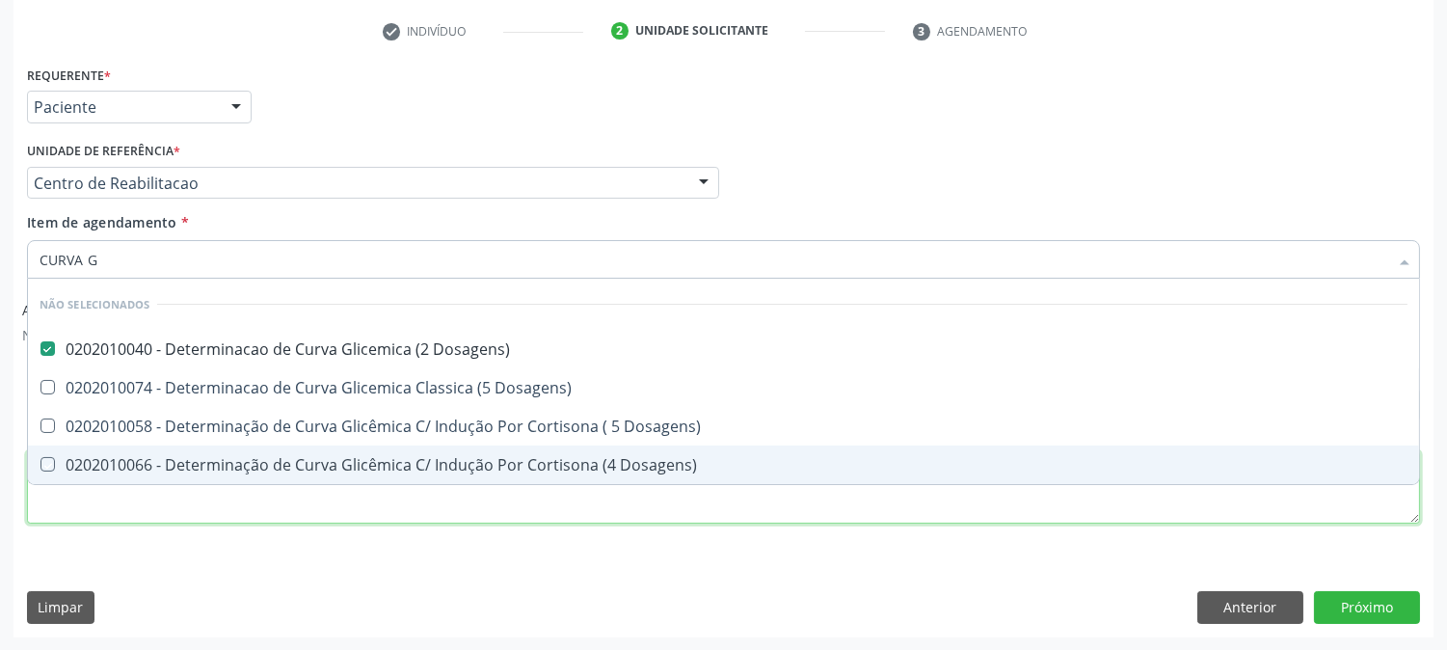
click at [215, 502] on div "Requerente * Paciente Profissional de Saúde Paciente Nenhum resultado encontrad…" at bounding box center [723, 306] width 1393 height 490
checkbox Dosagens\) "true"
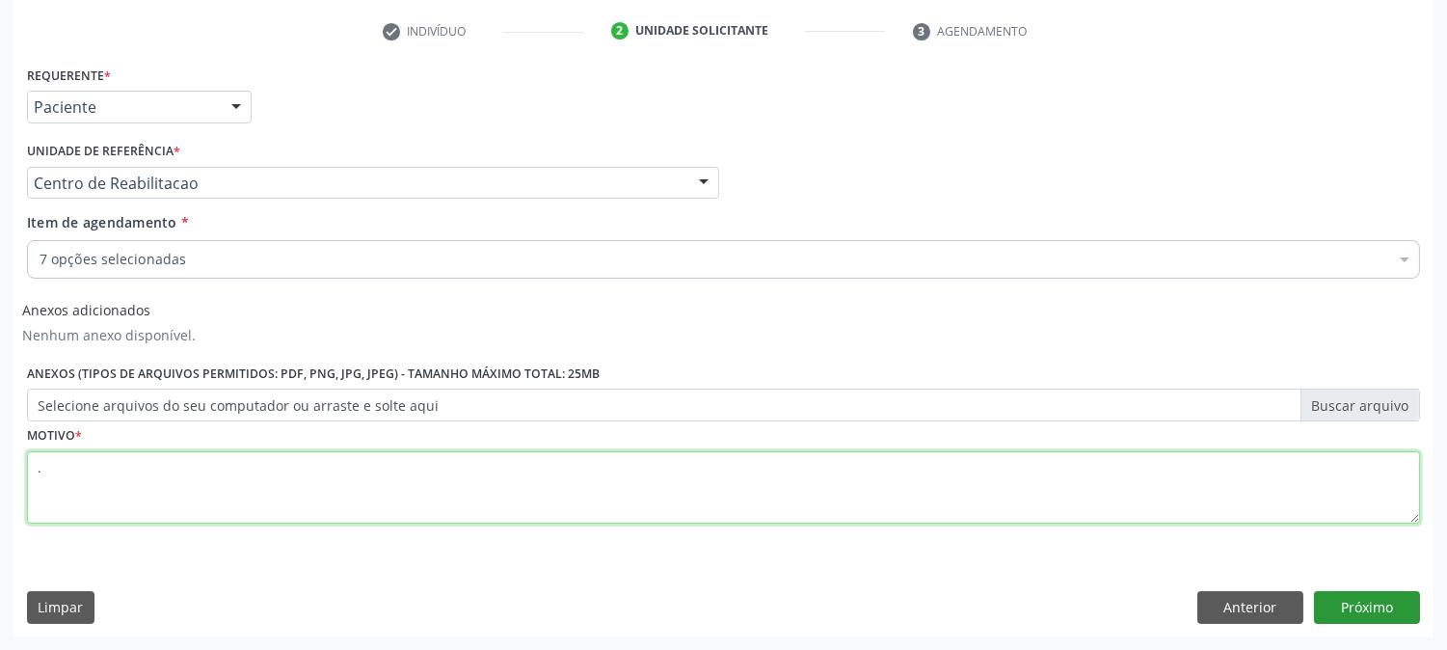
type textarea "."
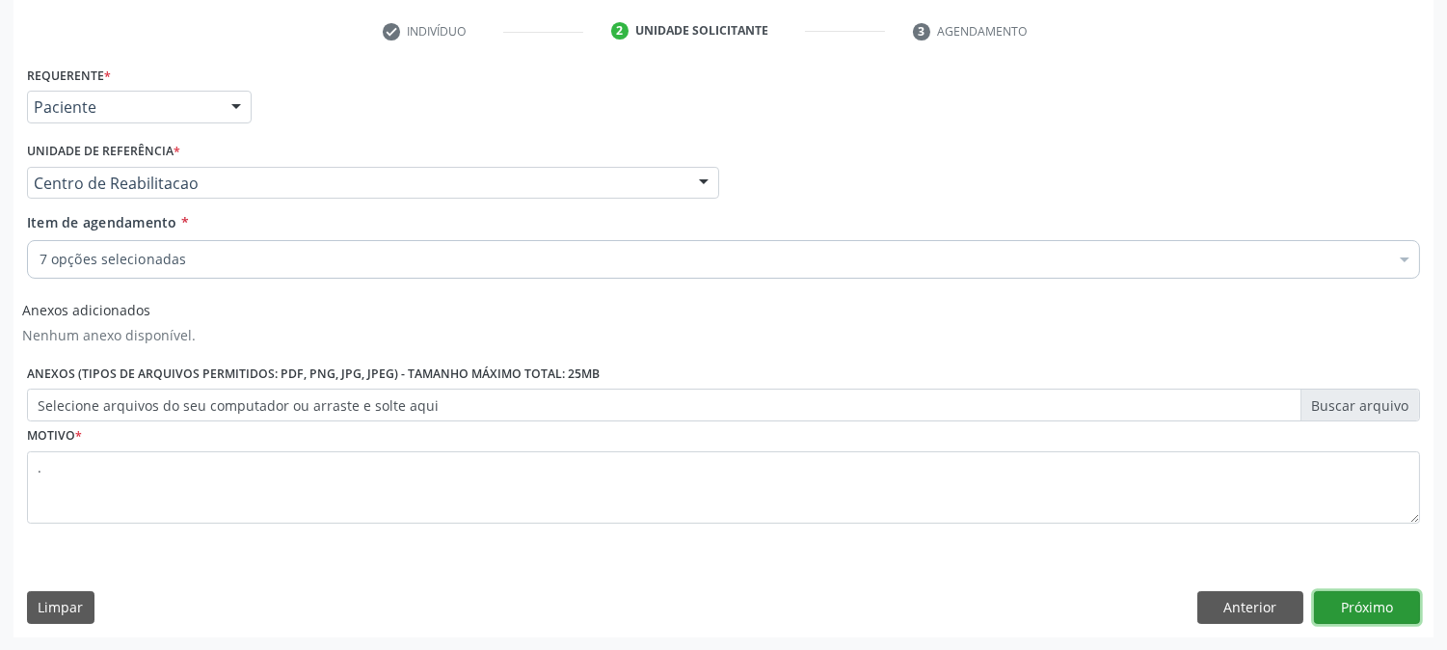
click at [1386, 610] on button "Próximo" at bounding box center [1367, 607] width 106 height 33
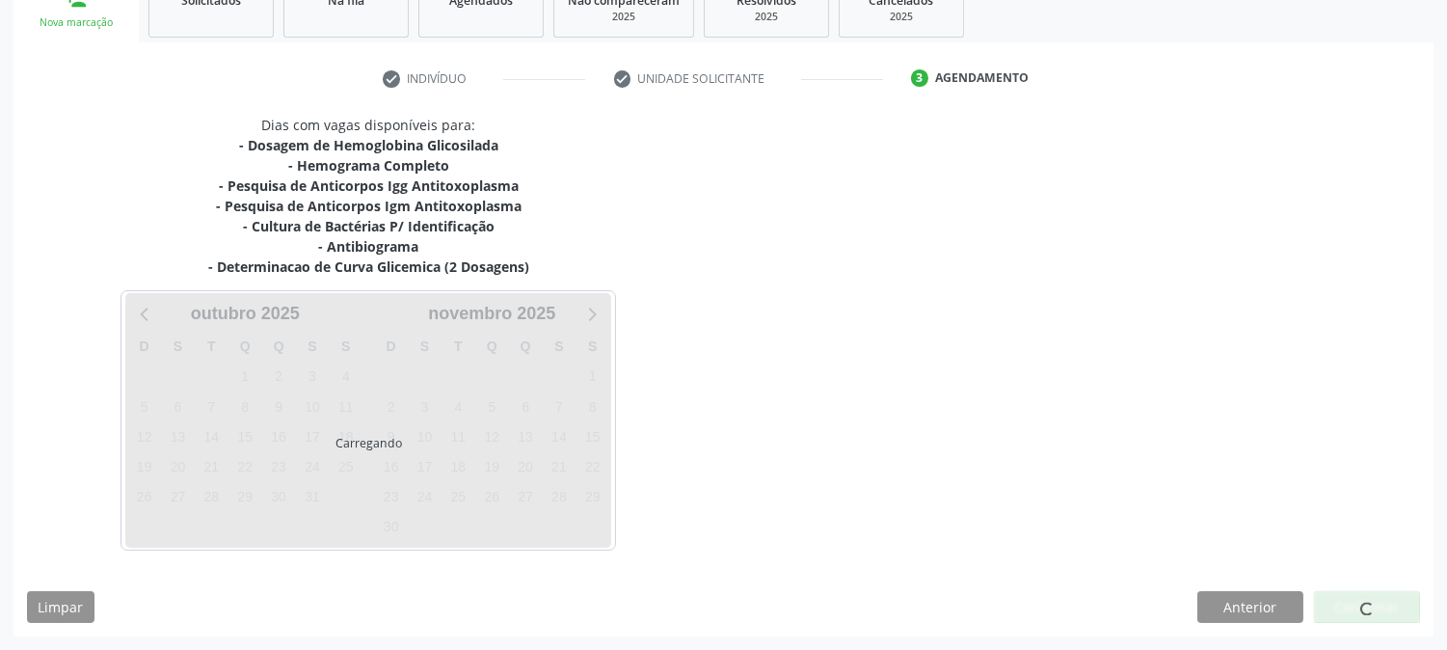
scroll to position [310, 0]
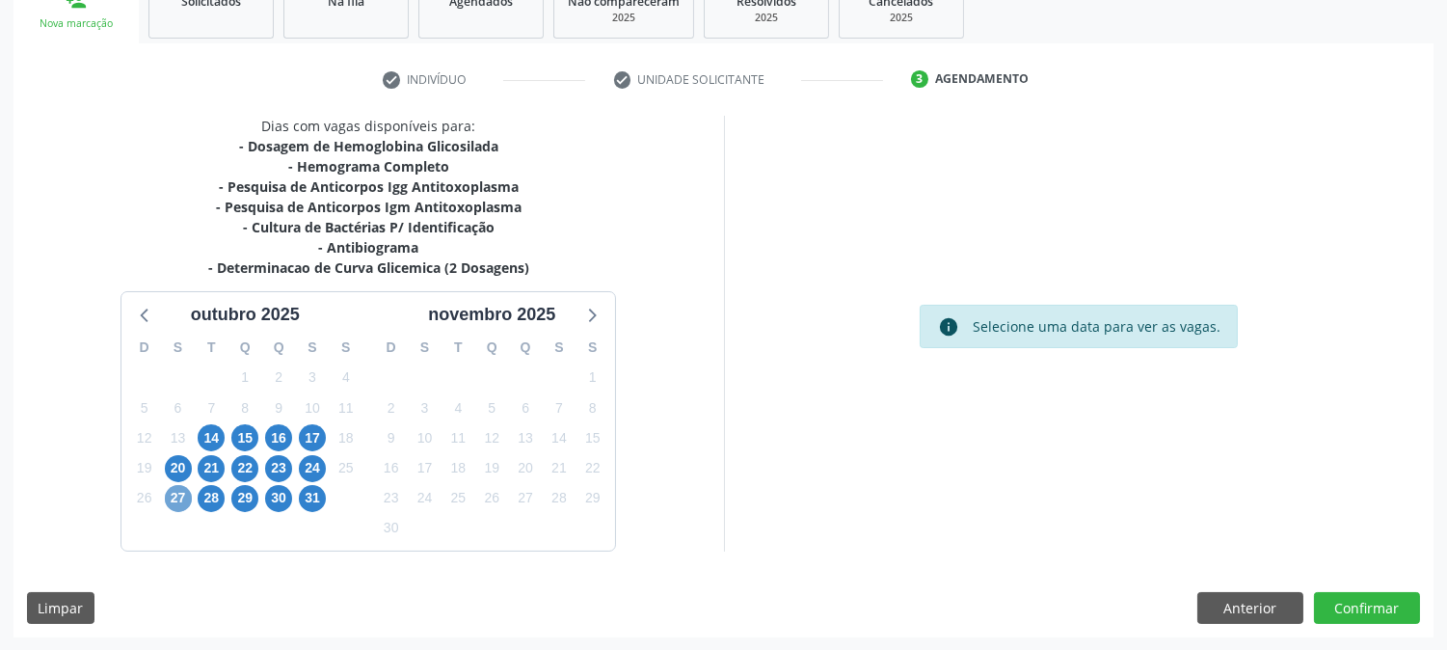
click at [165, 496] on span "27" at bounding box center [178, 498] width 27 height 27
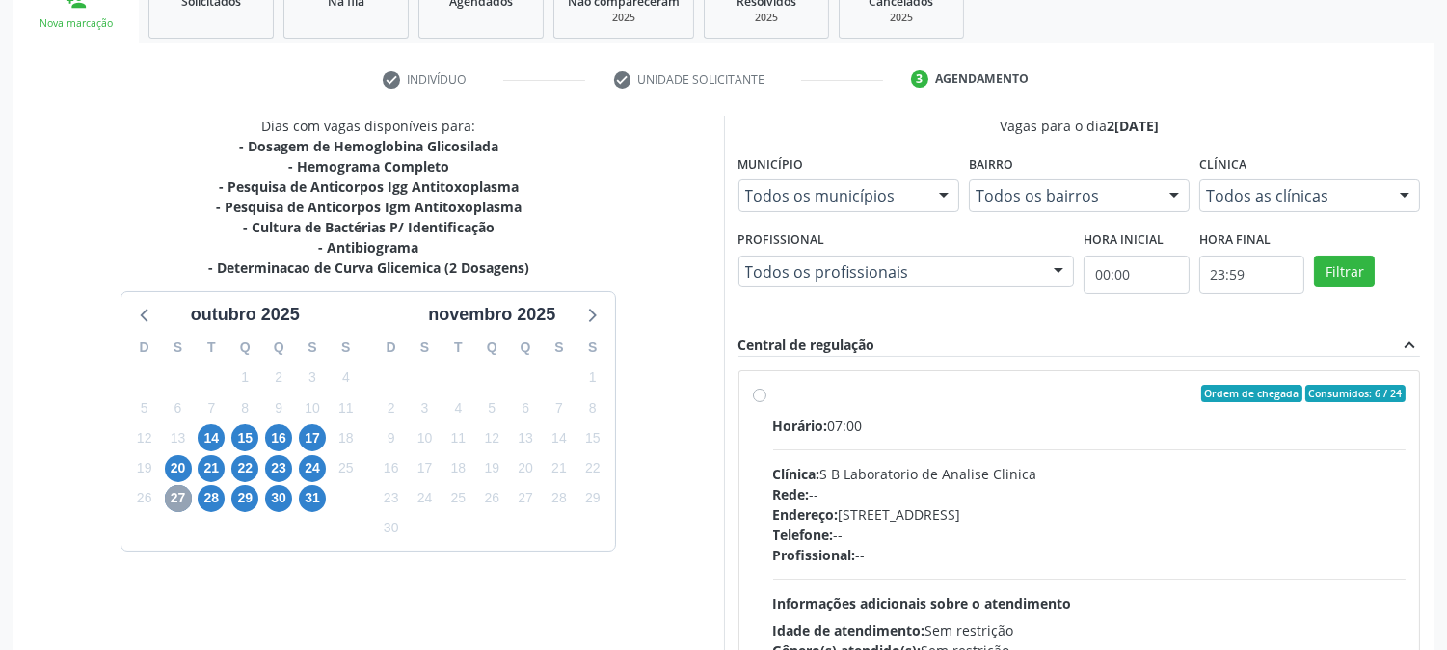
scroll to position [501, 0]
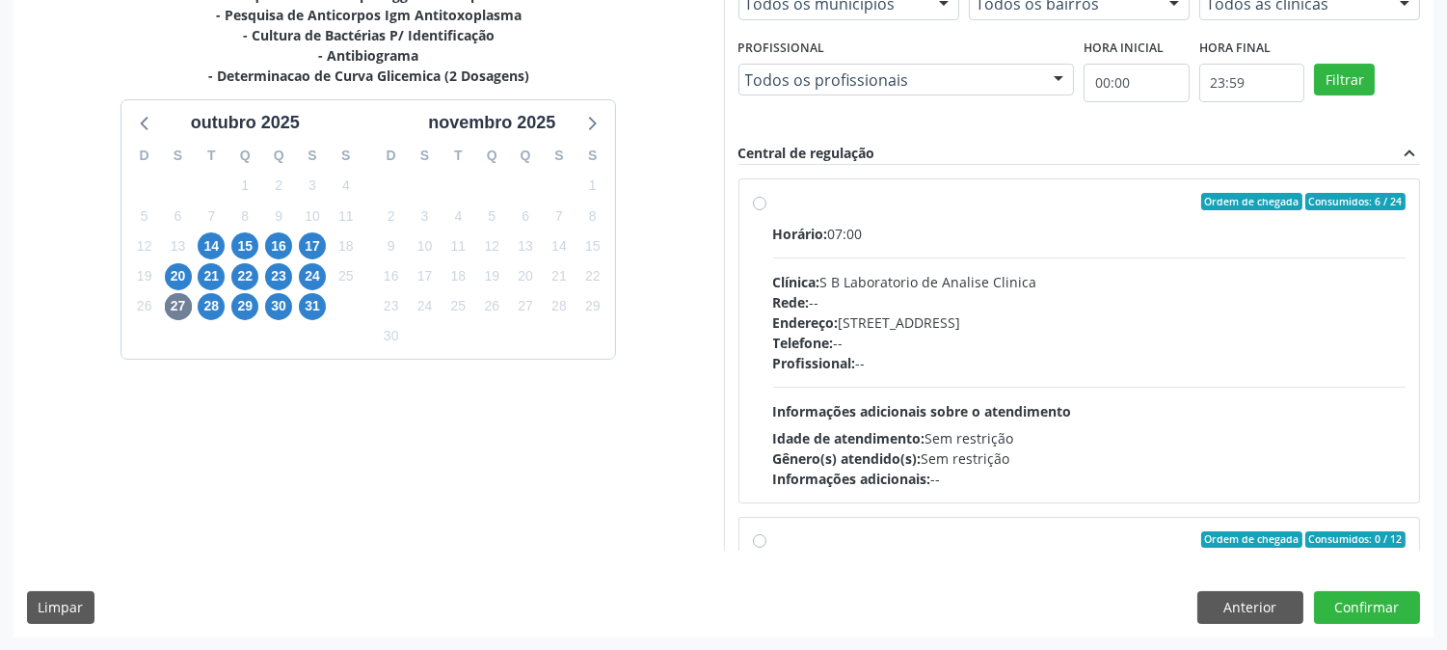
click at [894, 350] on div "Telefone: --" at bounding box center [1089, 343] width 633 height 20
click at [767, 210] on input "Ordem de chegada Consumidos: 6 / 24 Horário: 07:00 Clínica: S B Laboratorio de …" at bounding box center [759, 201] width 13 height 17
radio input "true"
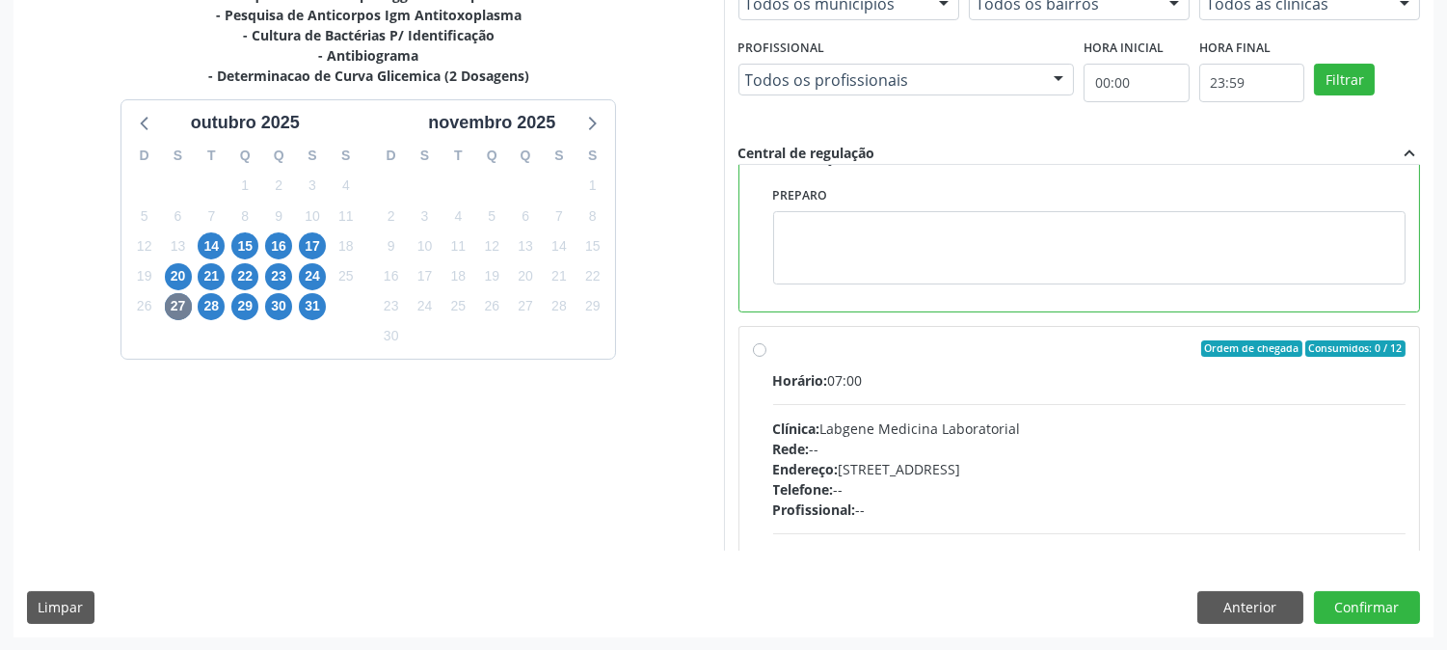
scroll to position [0, 0]
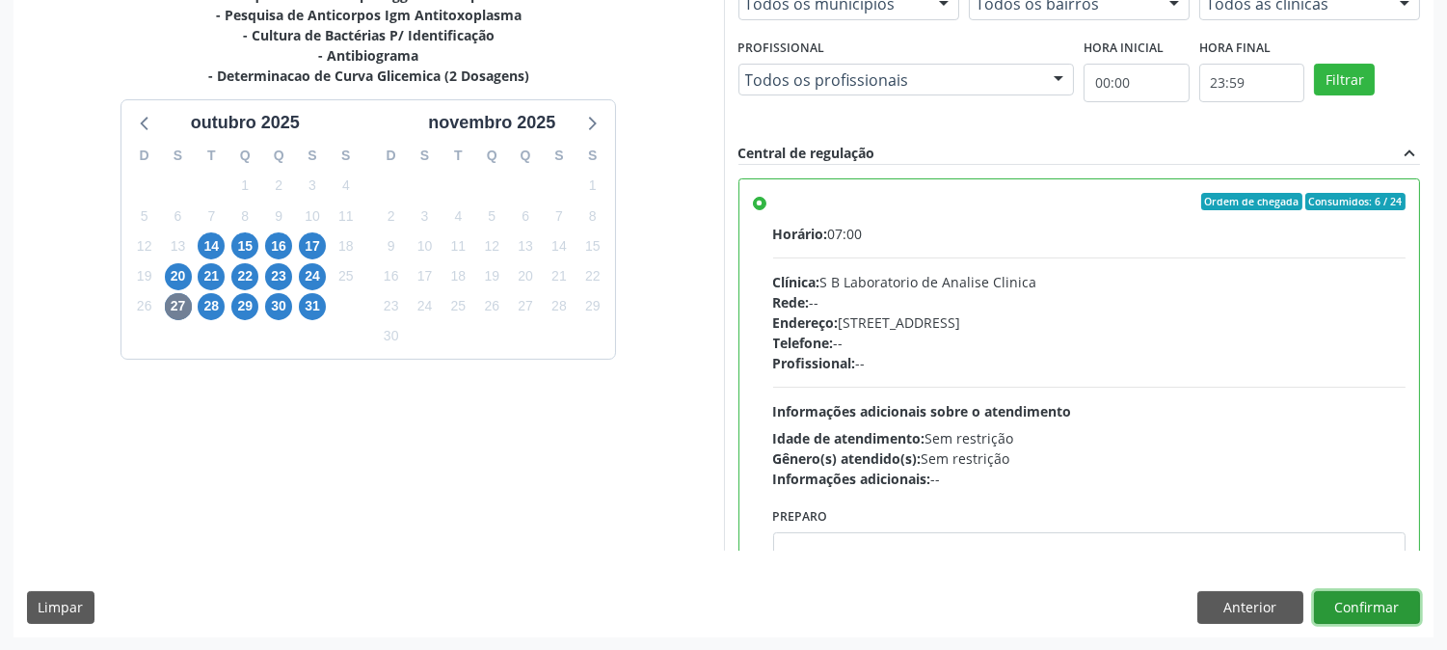
click at [1371, 612] on button "Confirmar" at bounding box center [1367, 607] width 106 height 33
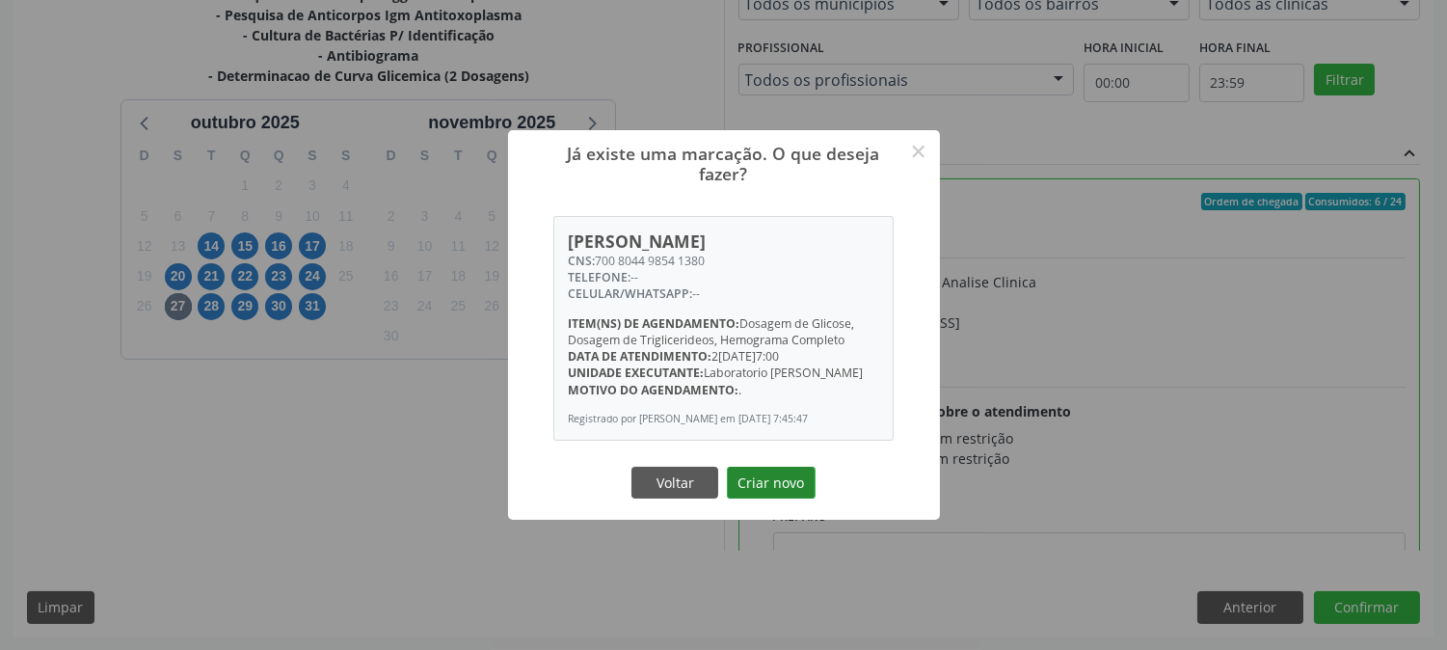
click at [764, 497] on button "Criar novo" at bounding box center [771, 483] width 89 height 33
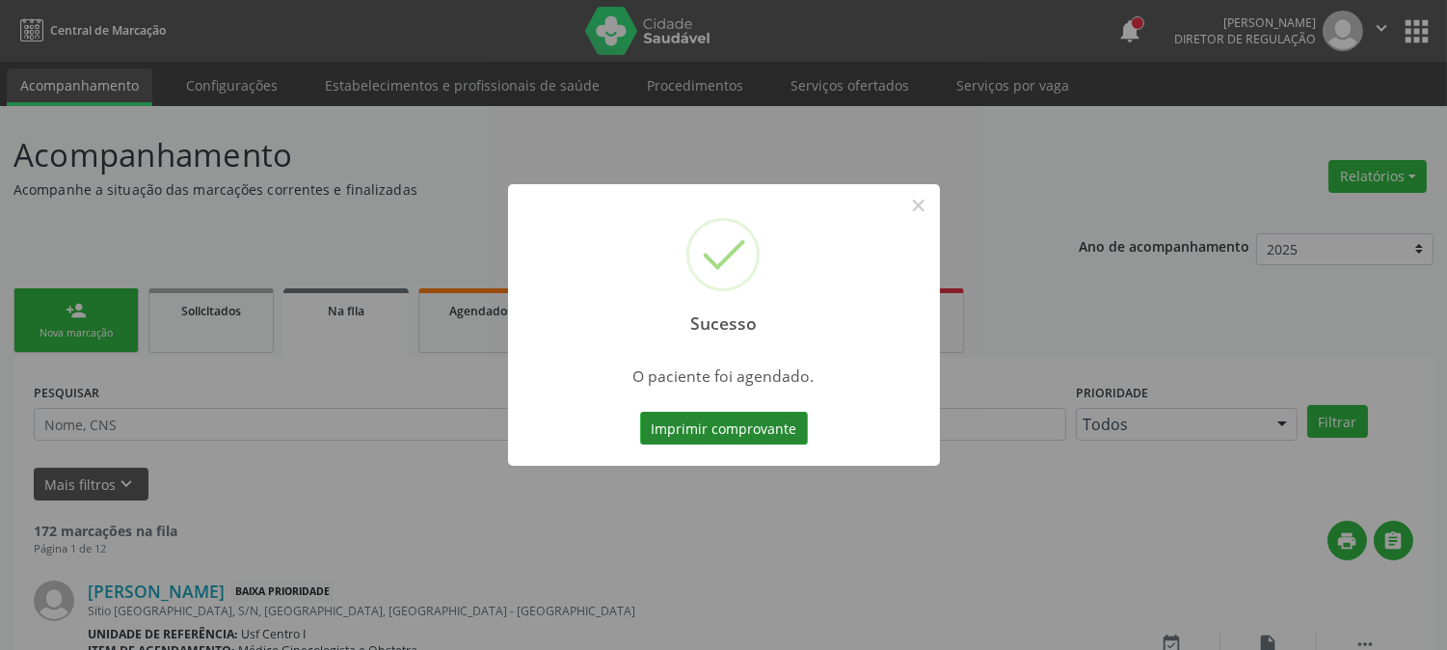
click at [690, 442] on button "Imprimir comprovante" at bounding box center [724, 428] width 168 height 33
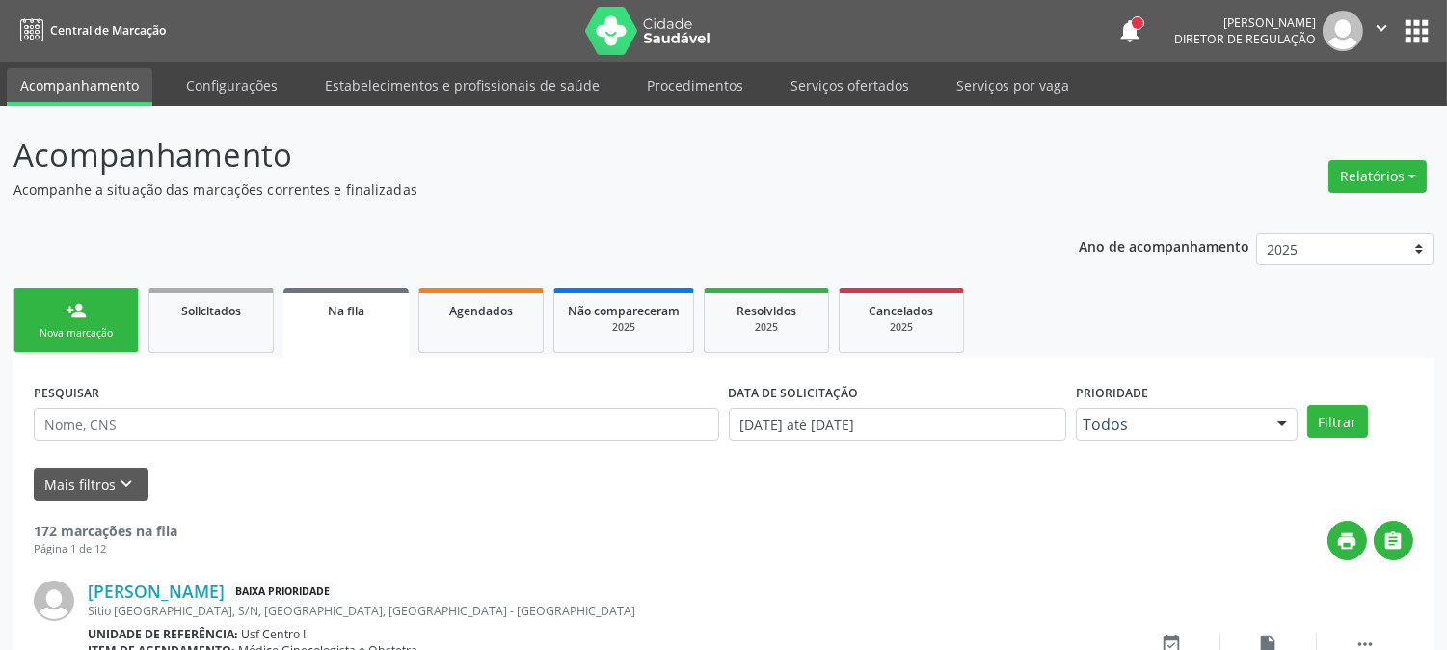
click at [147, 335] on ul "person_add Nova marcação Solicitados Na fila Agendados Não compareceram 2025 Re…" at bounding box center [723, 320] width 1420 height 74
click at [101, 328] on div "Nova marcação" at bounding box center [76, 333] width 96 height 14
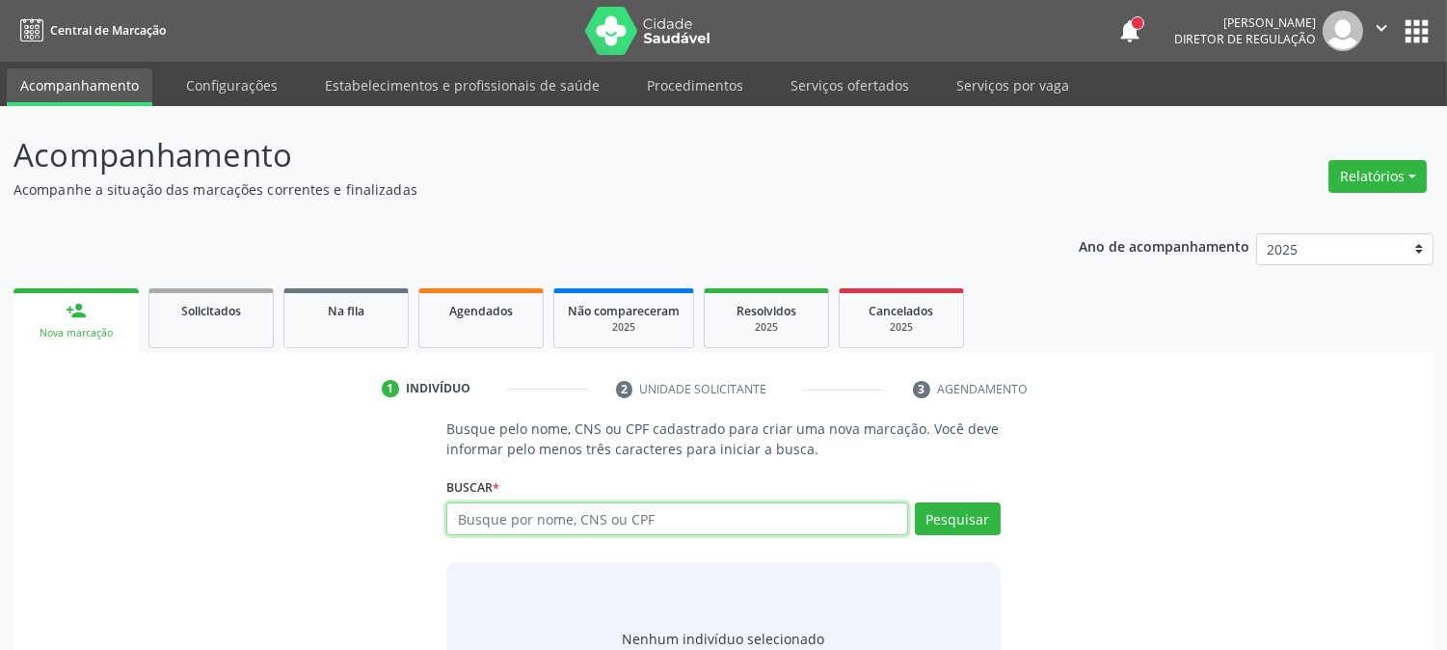
click at [499, 527] on input "text" at bounding box center [676, 518] width 461 height 33
type input "705600448348411"
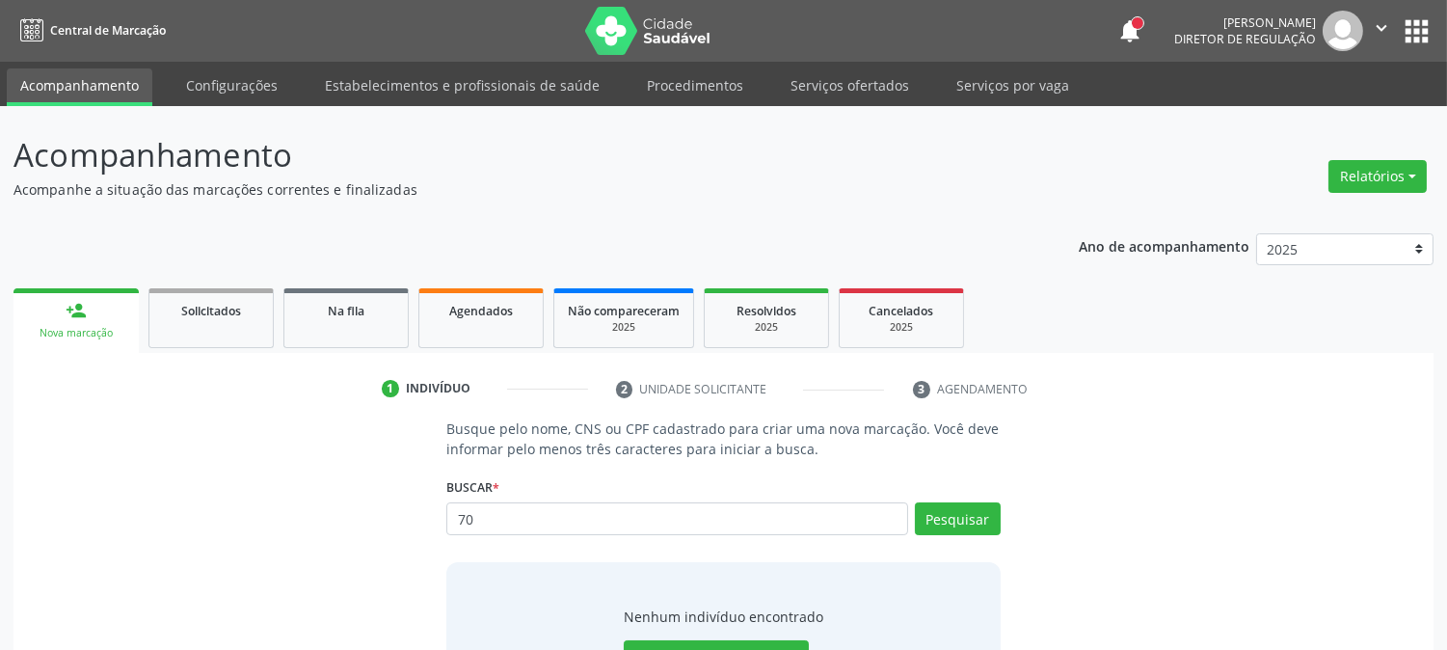
type input "7"
type input "JOSE ANDERSON B"
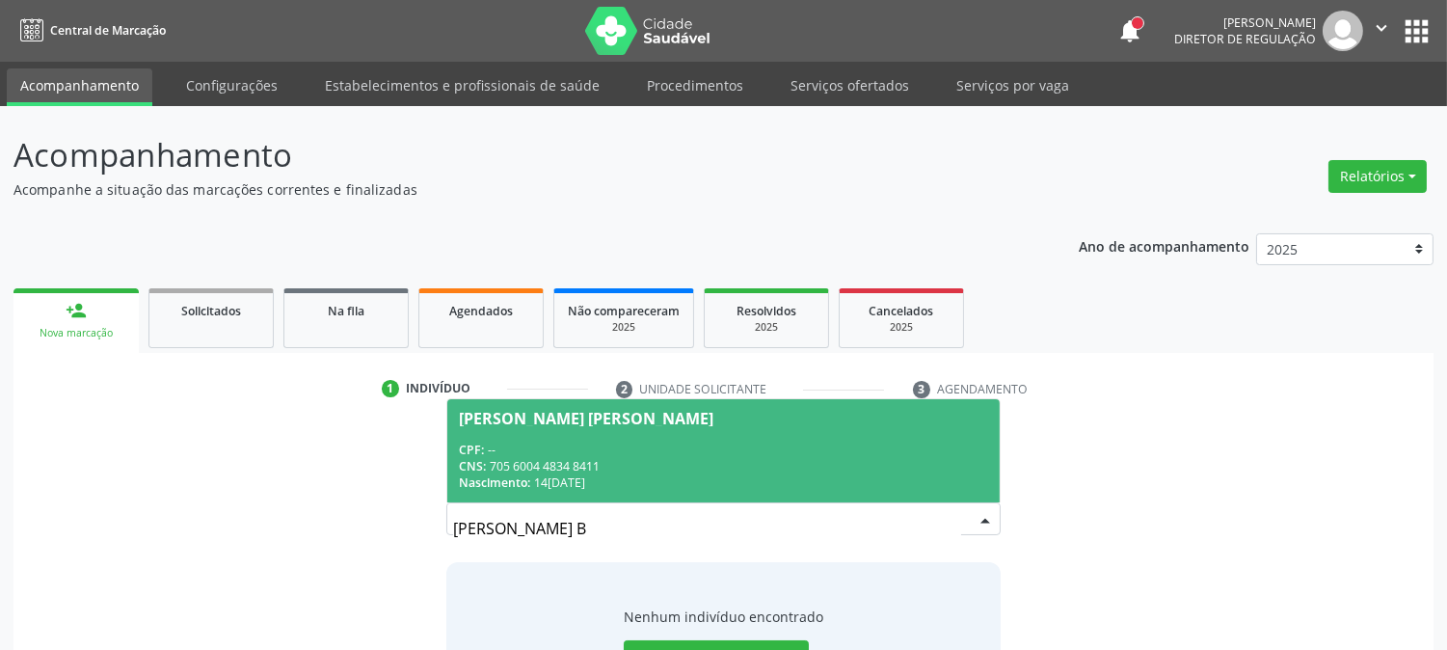
click at [666, 442] on div "CPF: --" at bounding box center [723, 450] width 528 height 16
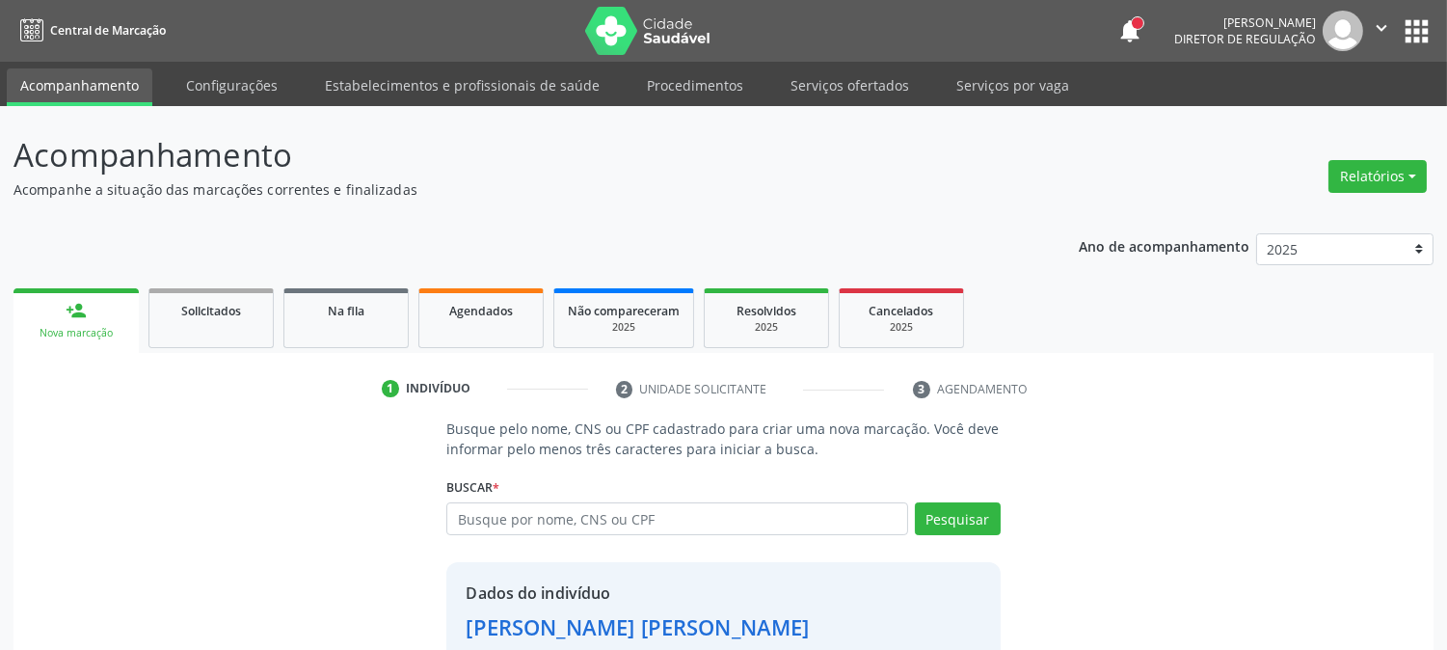
scroll to position [121, 0]
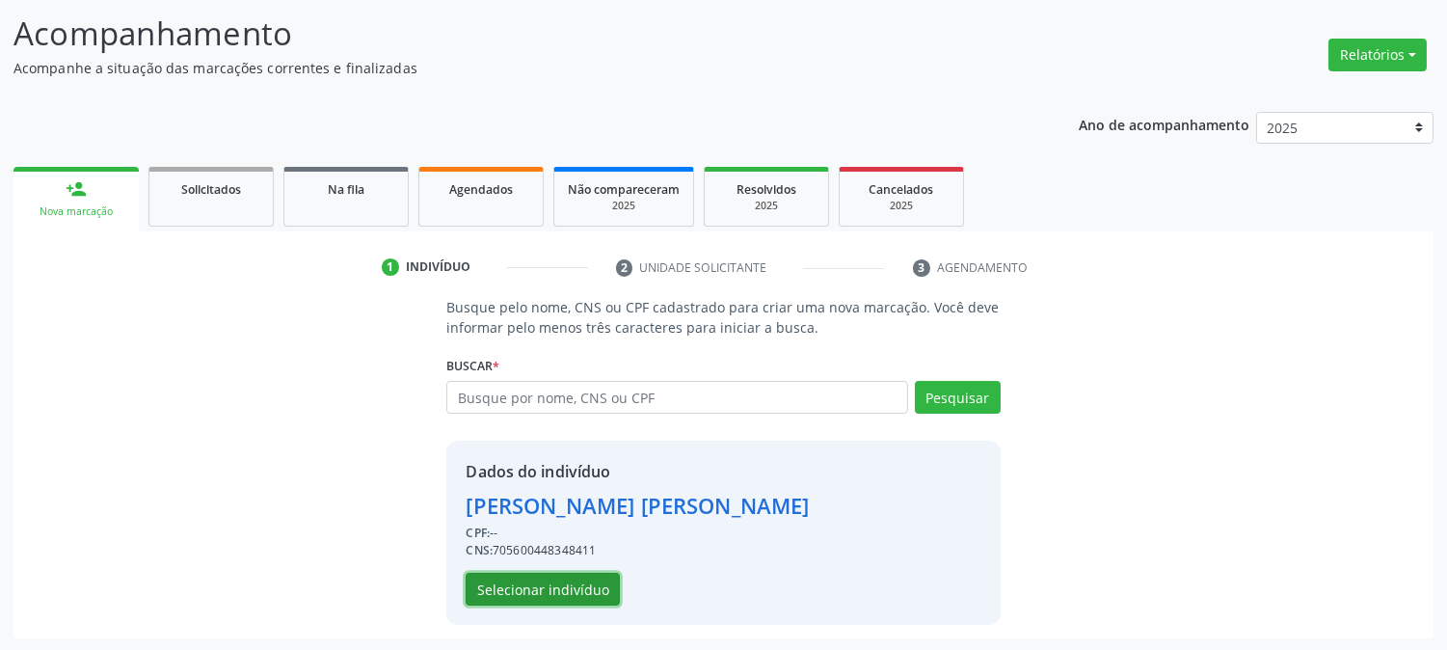
click at [579, 583] on button "Selecionar indivíduo" at bounding box center [543, 589] width 154 height 33
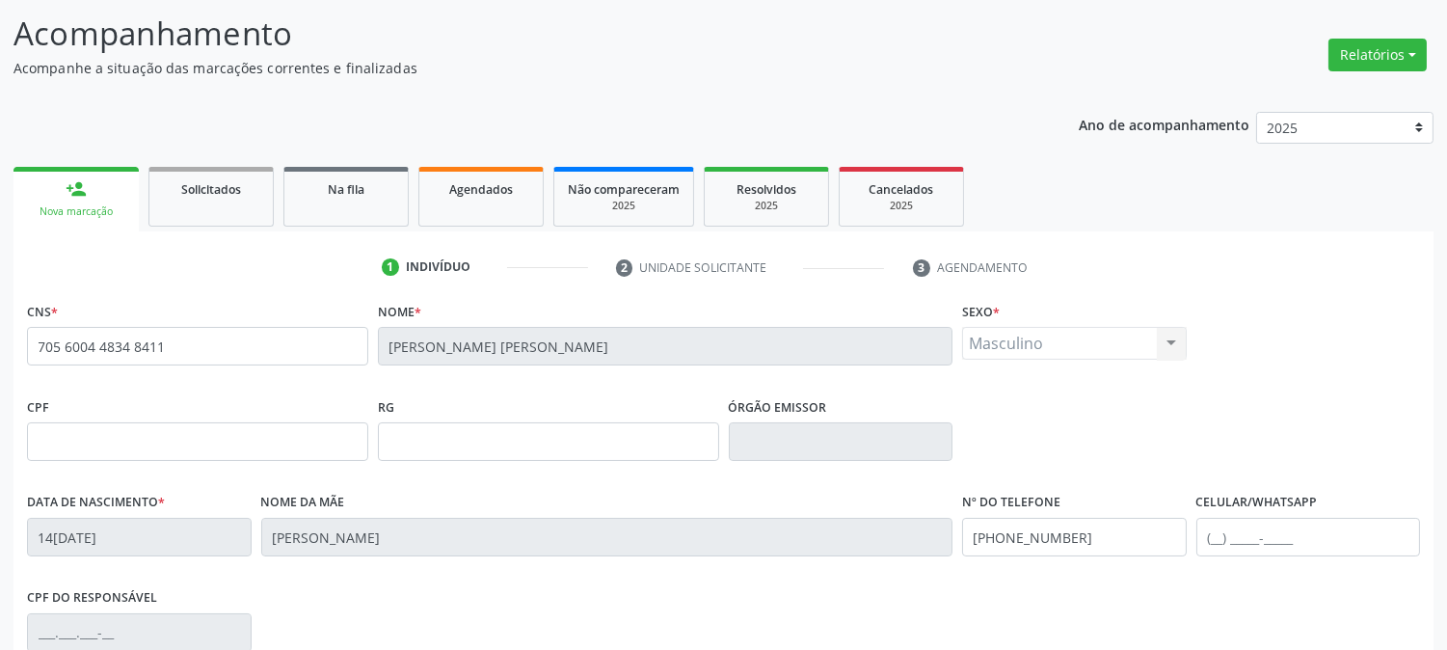
scroll to position [393, 0]
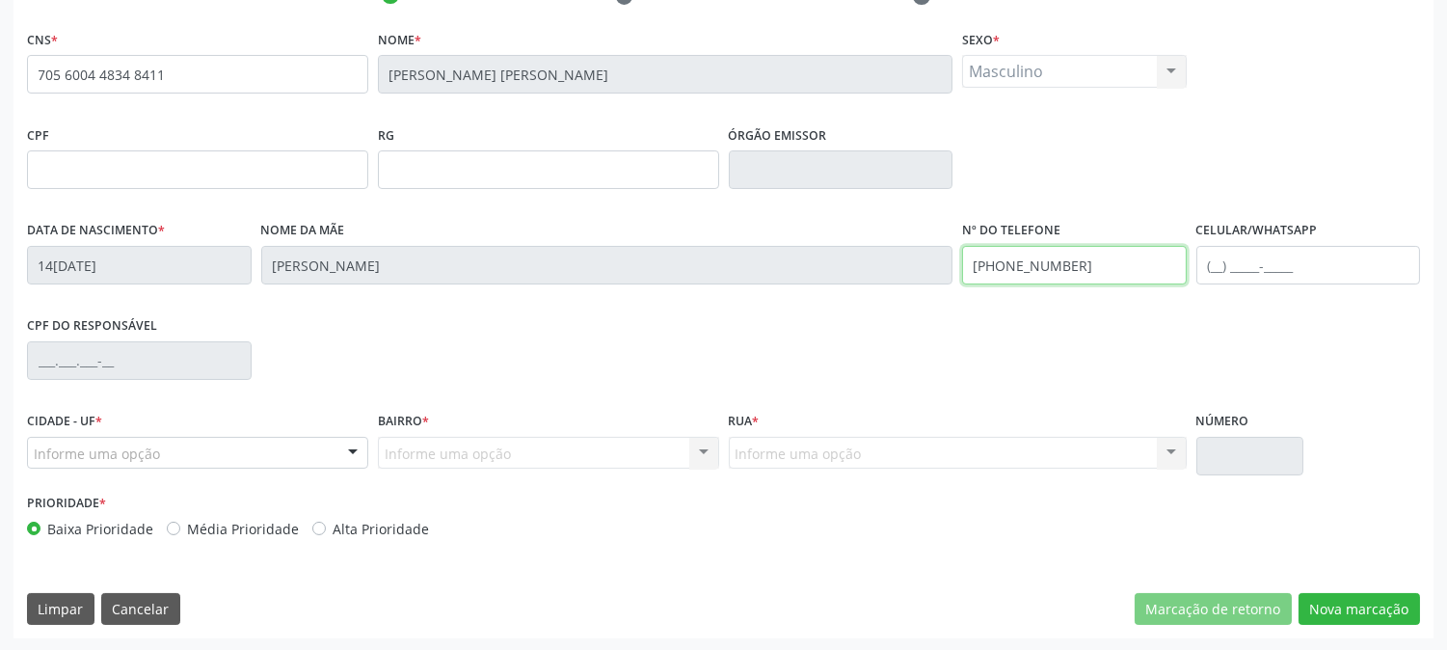
click at [668, 266] on div "Data de nascimento * 14/07/1994 Nome da mãe Maria Luciene Beserra da Costa Nº d…" at bounding box center [723, 263] width 1403 height 95
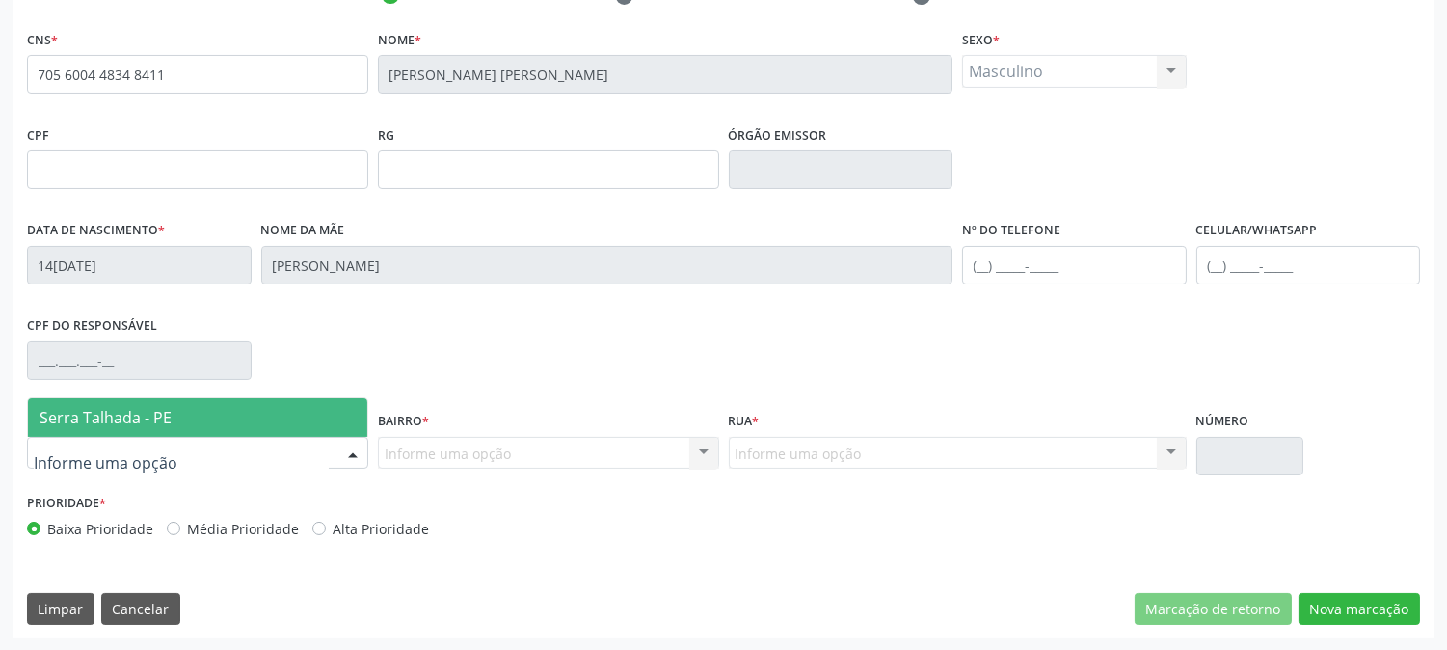
click at [90, 409] on span "Serra Talhada - PE" at bounding box center [106, 417] width 132 height 21
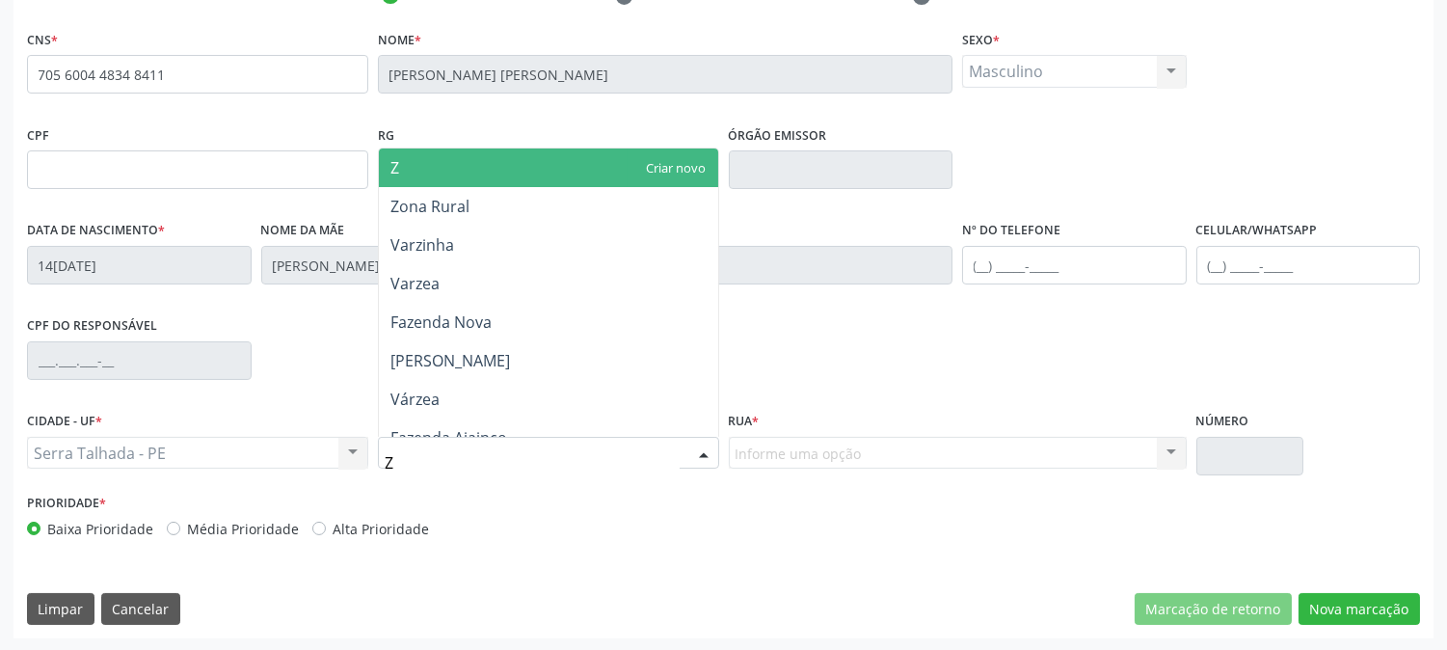
type input "ZO"
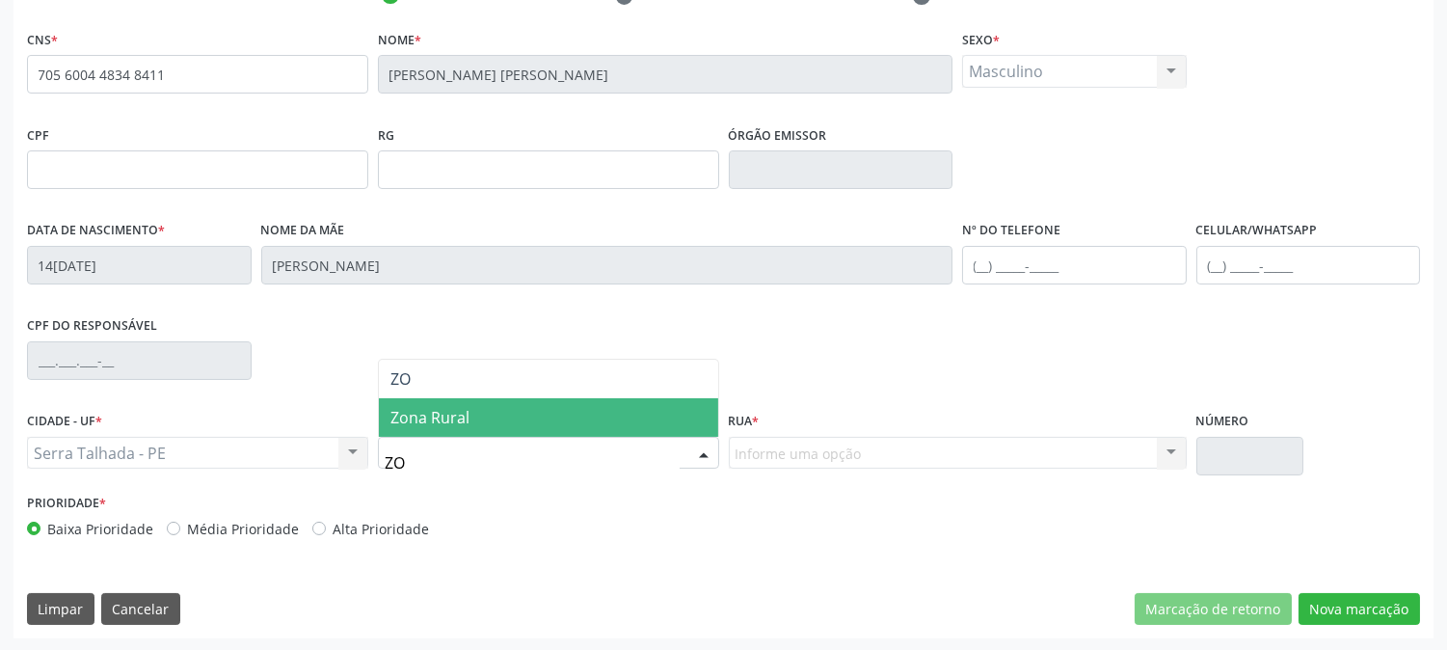
click at [465, 418] on span "Zona Rural" at bounding box center [430, 417] width 79 height 21
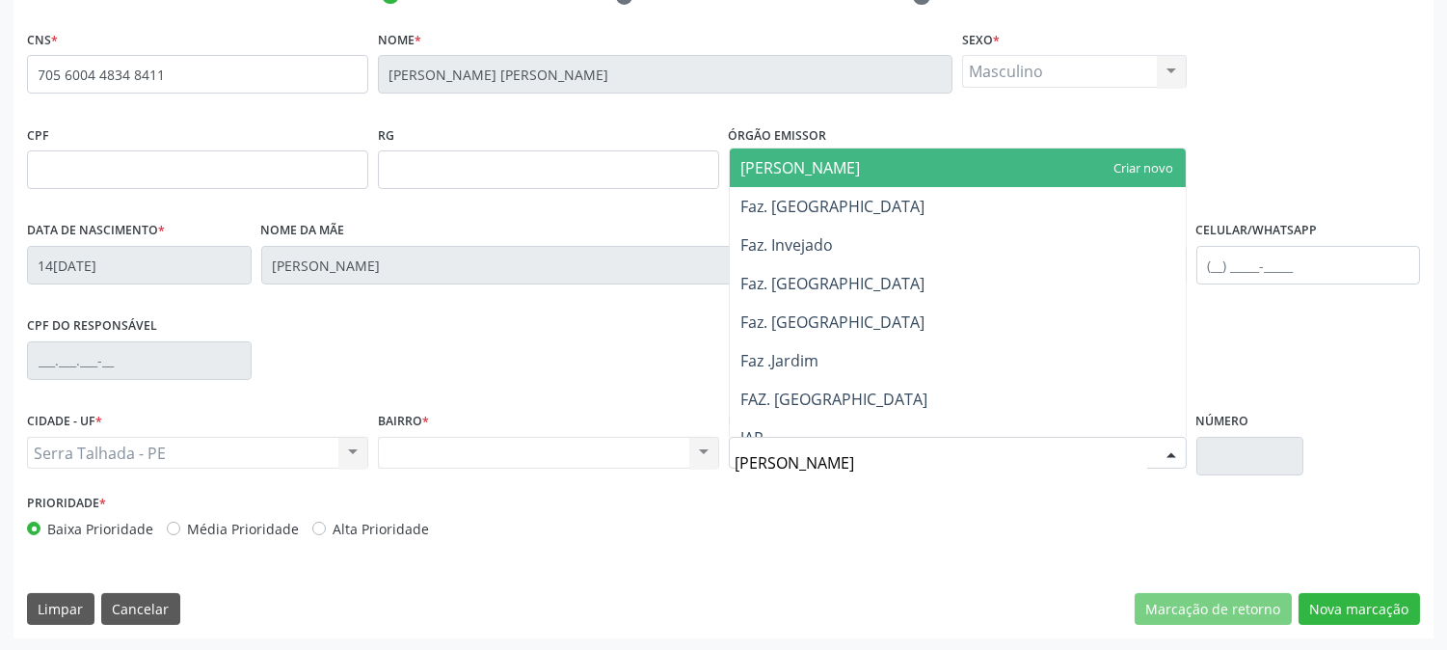
type input "JAR"
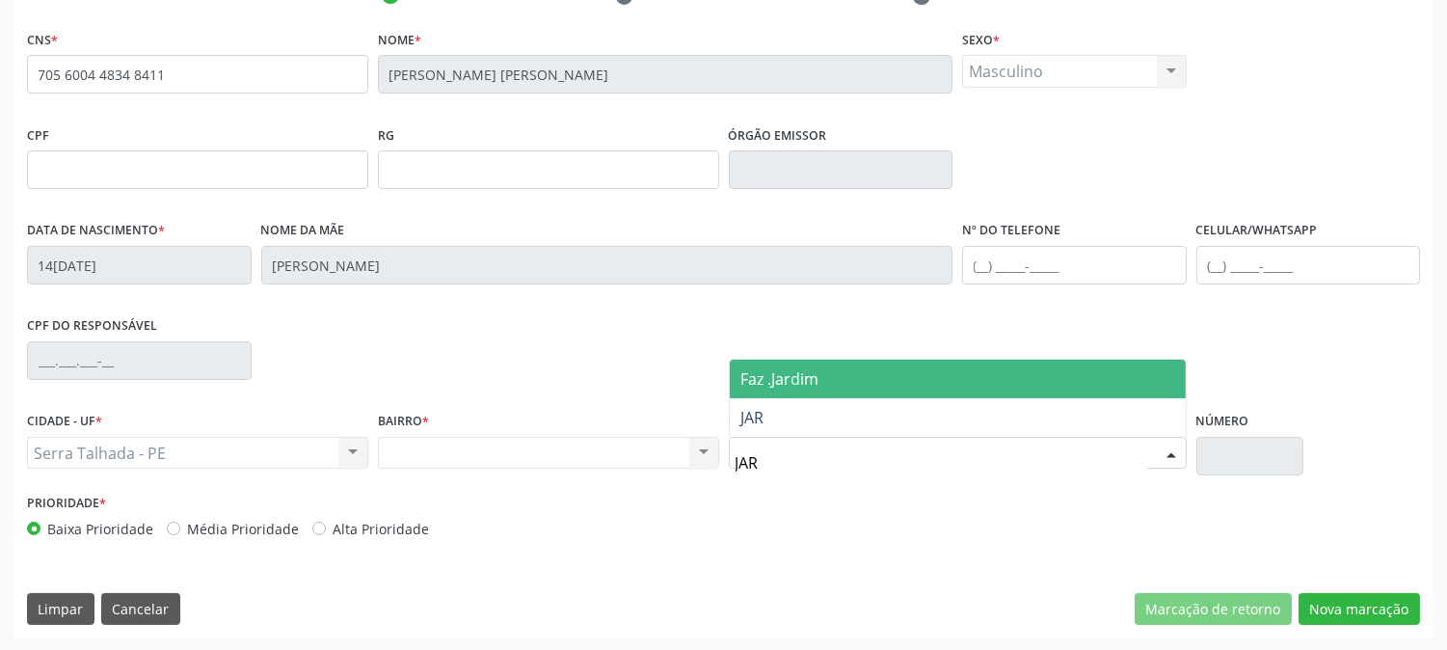
click at [823, 389] on span "Faz .Jardim" at bounding box center [958, 379] width 456 height 39
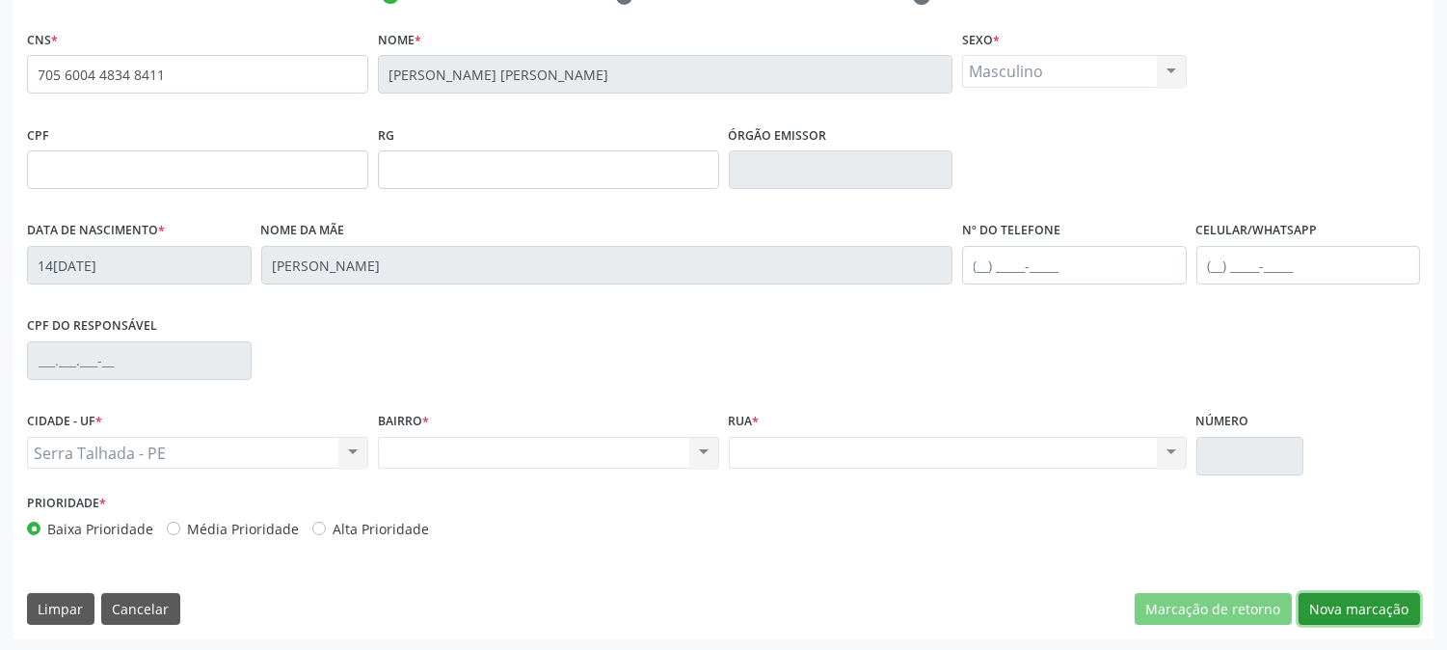
click at [1325, 593] on button "Nova marcação" at bounding box center [1359, 609] width 121 height 33
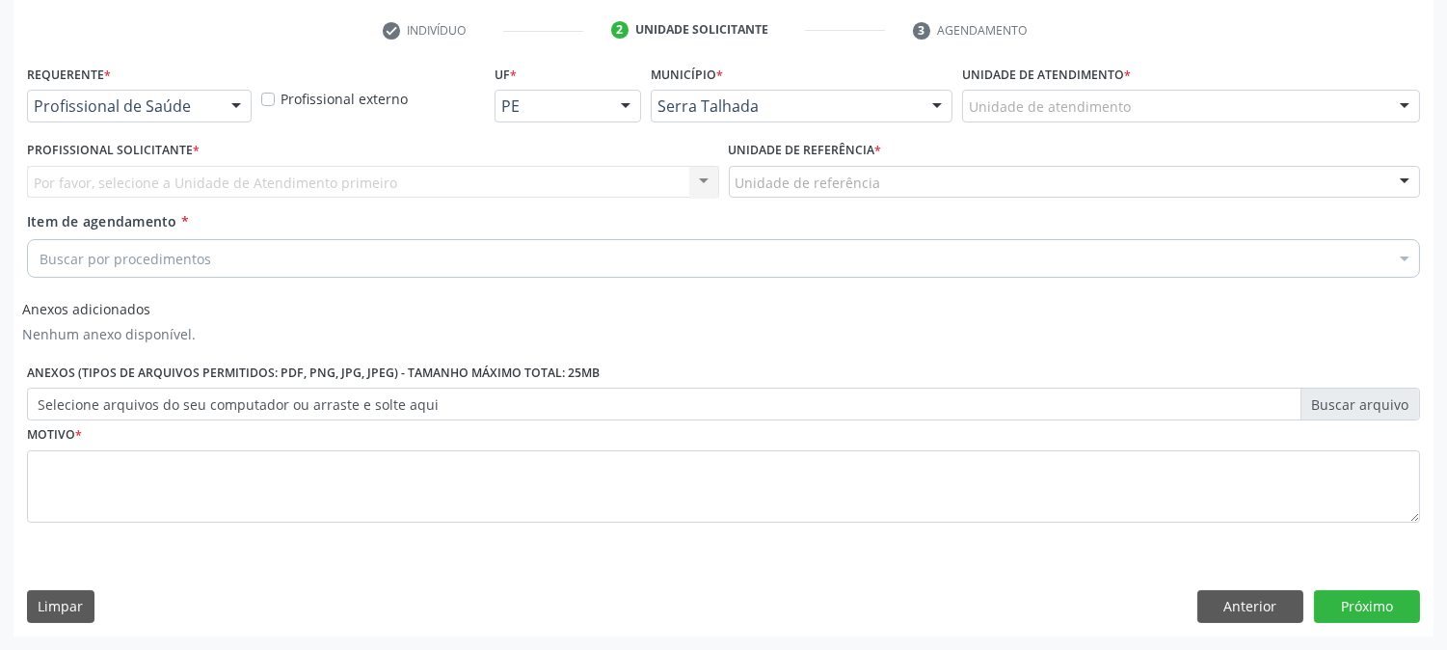
scroll to position [358, 0]
click at [150, 122] on div "Requerente * Profissional de Saúde Profissional de Saúde Paciente Nenhum result…" at bounding box center [139, 98] width 234 height 75
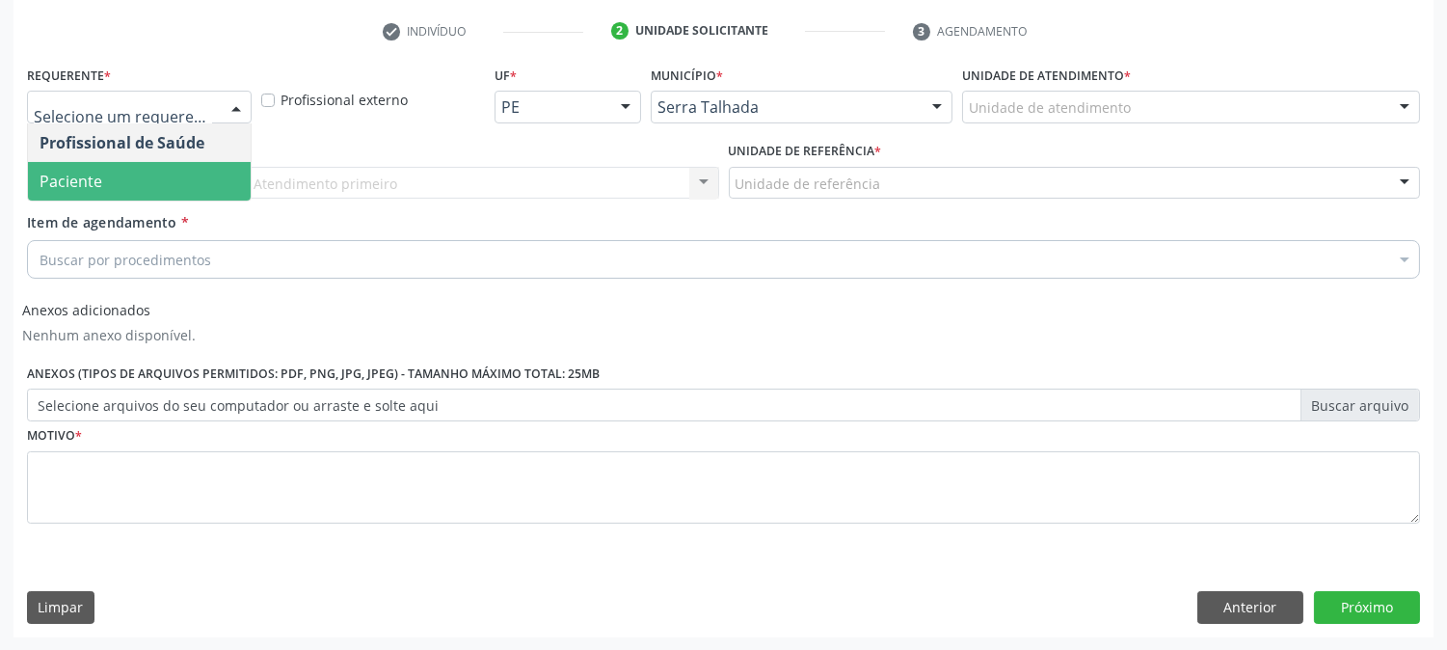
click at [91, 171] on span "Paciente" at bounding box center [71, 181] width 63 height 21
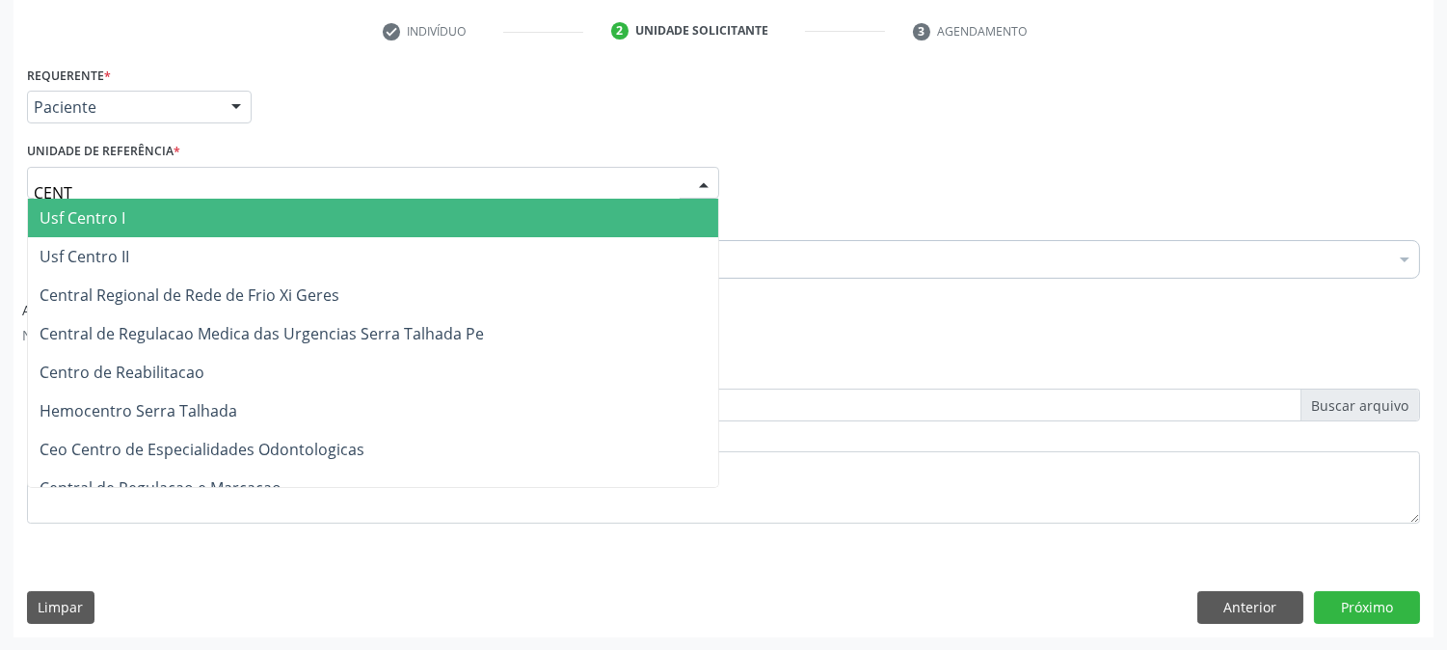
type input "CENTR"
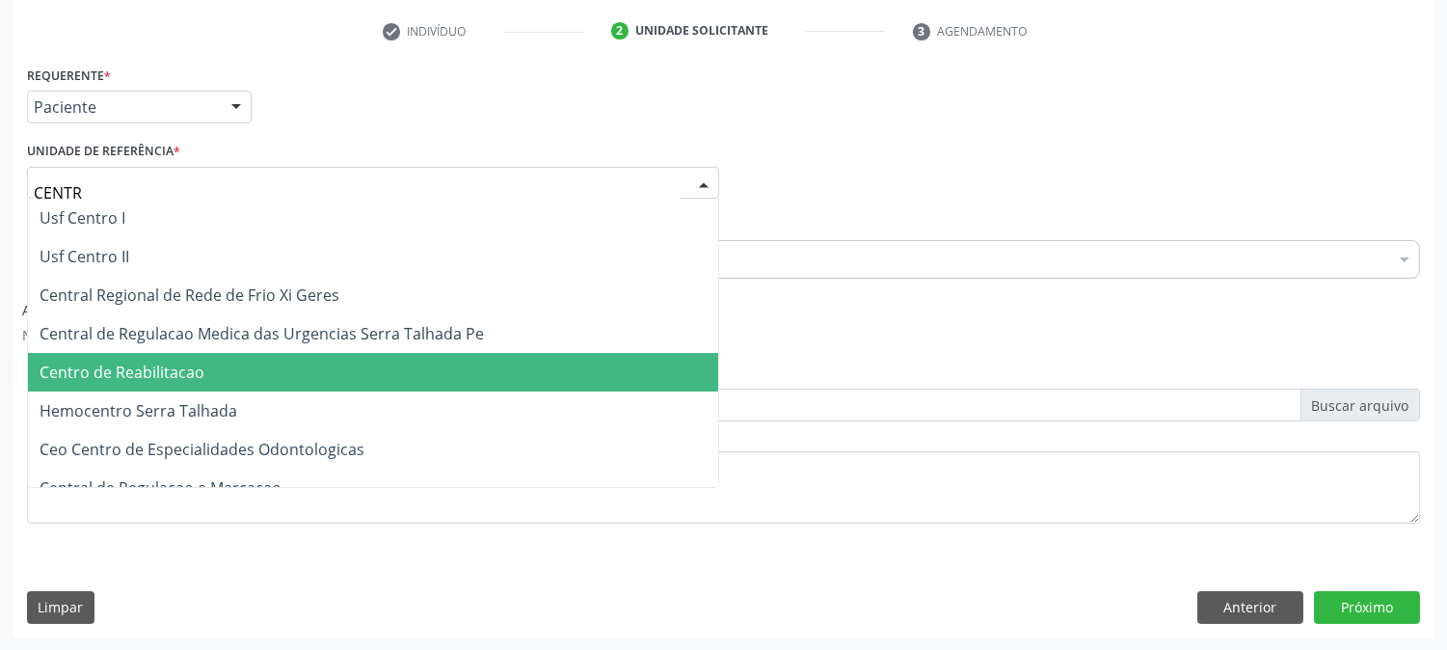
click at [159, 359] on span "Centro de Reabilitacao" at bounding box center [373, 372] width 690 height 39
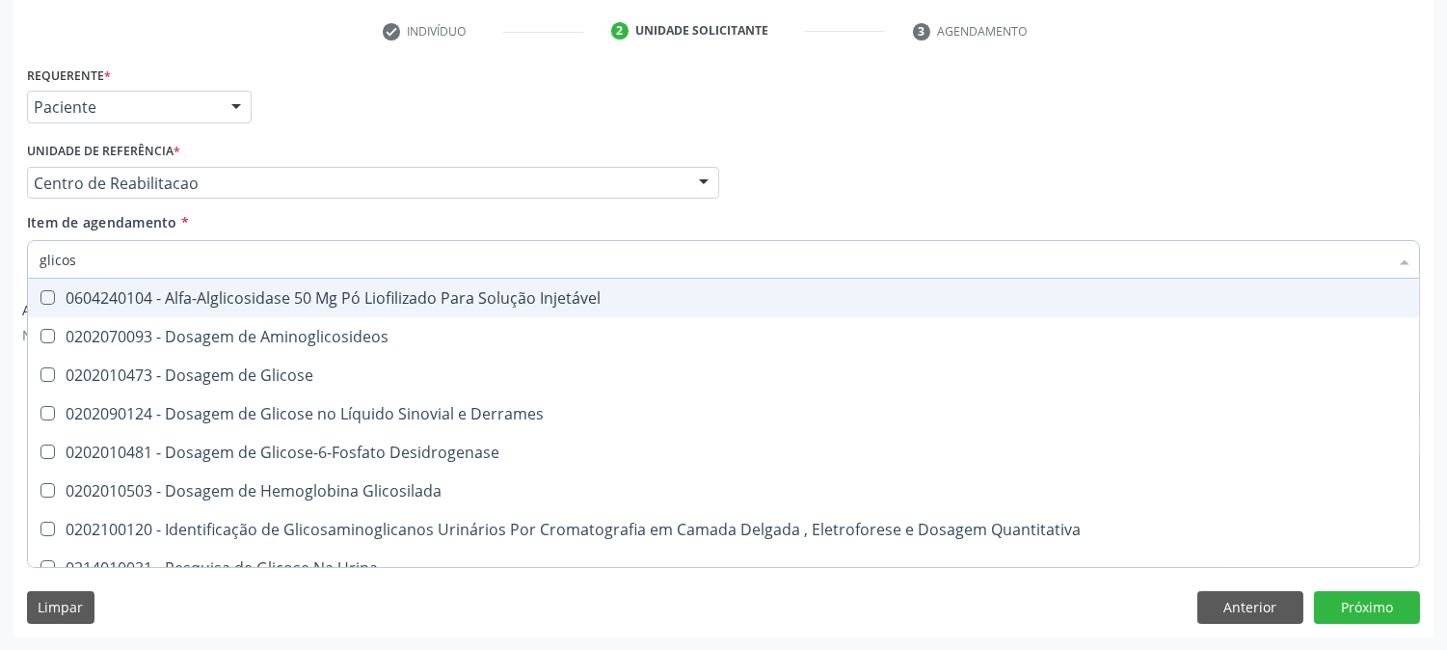
type input "glicose"
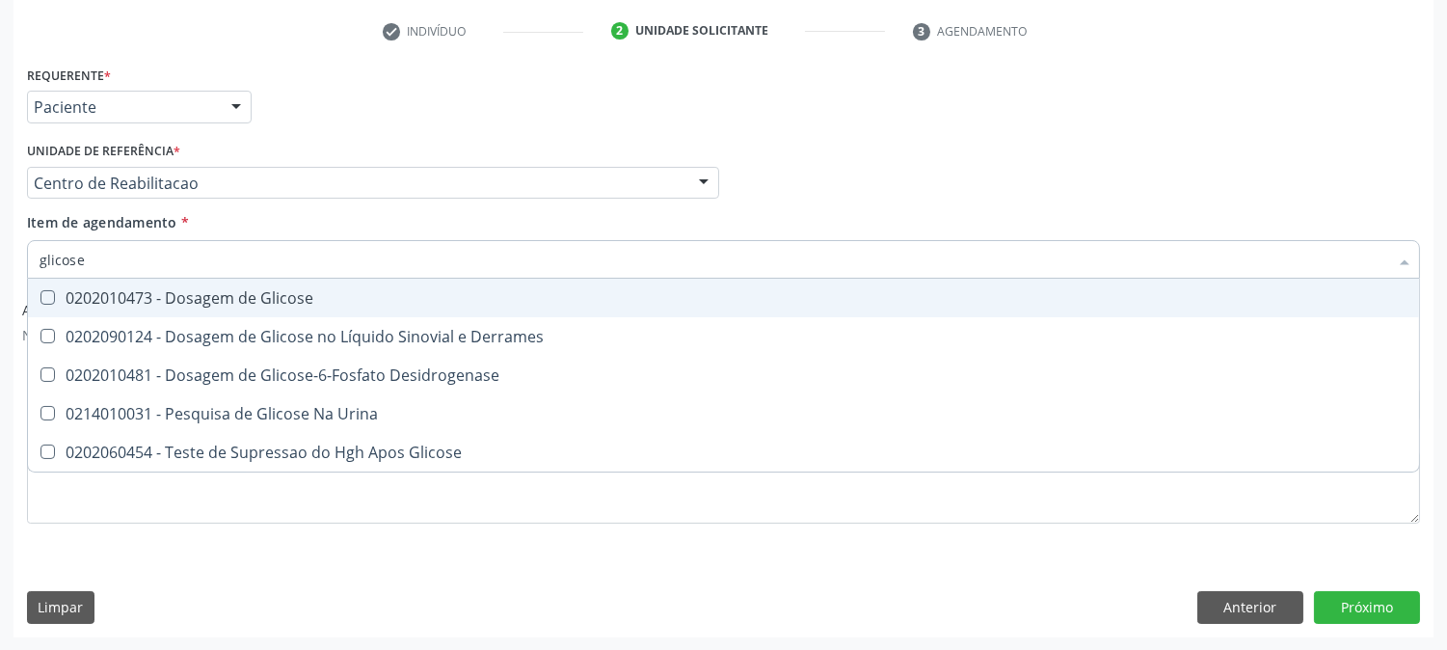
click at [51, 299] on Glicose at bounding box center [47, 297] width 14 height 14
click at [40, 299] on Glicose "checkbox" at bounding box center [34, 297] width 13 height 13
checkbox Glicose "true"
drag, startPoint x: 96, startPoint y: 260, endPoint x: 0, endPoint y: 256, distance: 96.5
click at [0, 256] on div "Acompanhamento Acompanhe a situação das marcações correntes e finalizadas Relat…" at bounding box center [723, 199] width 1447 height 903
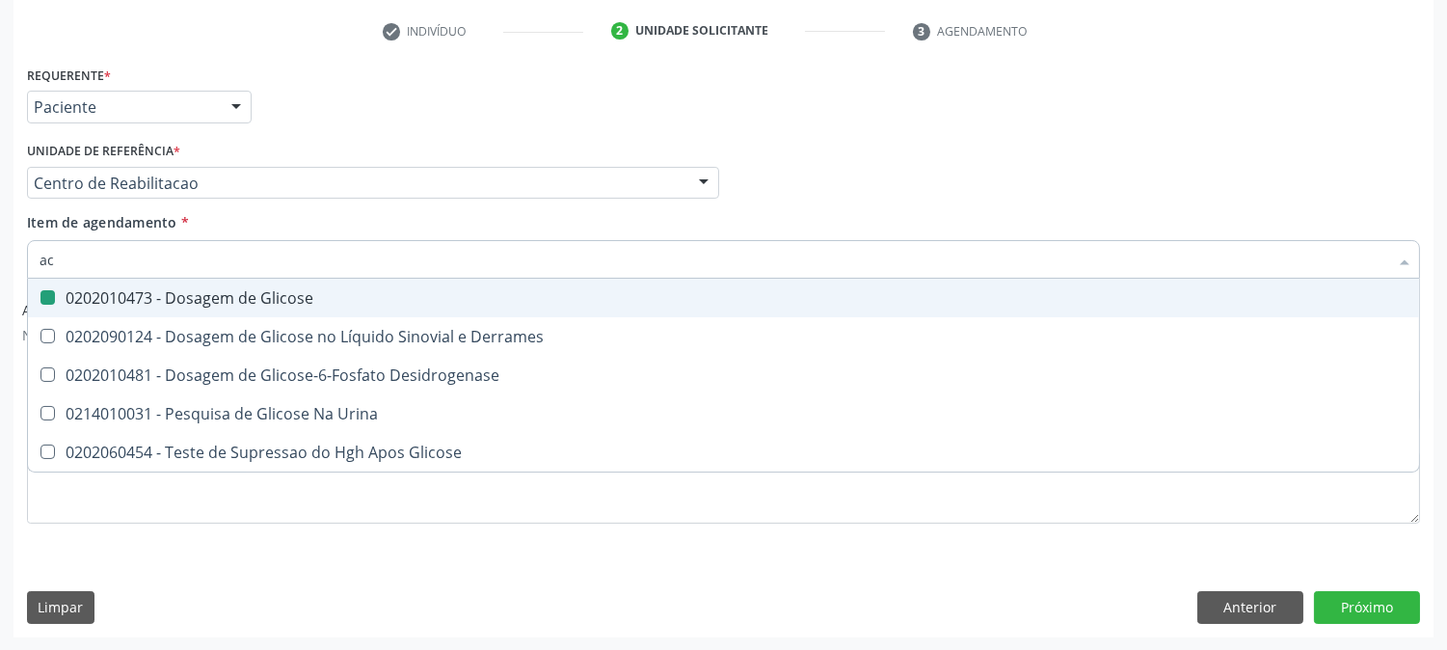
type input "aci"
checkbox Glicose "false"
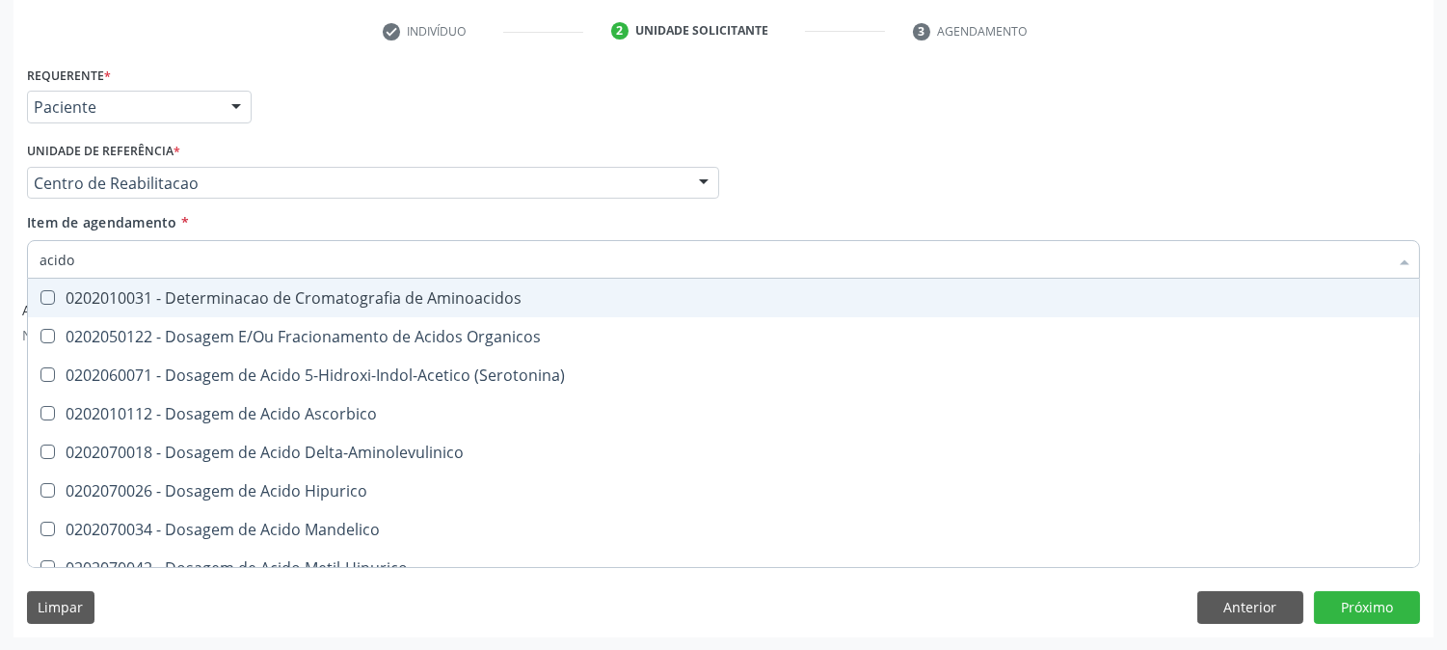
type input "acido u"
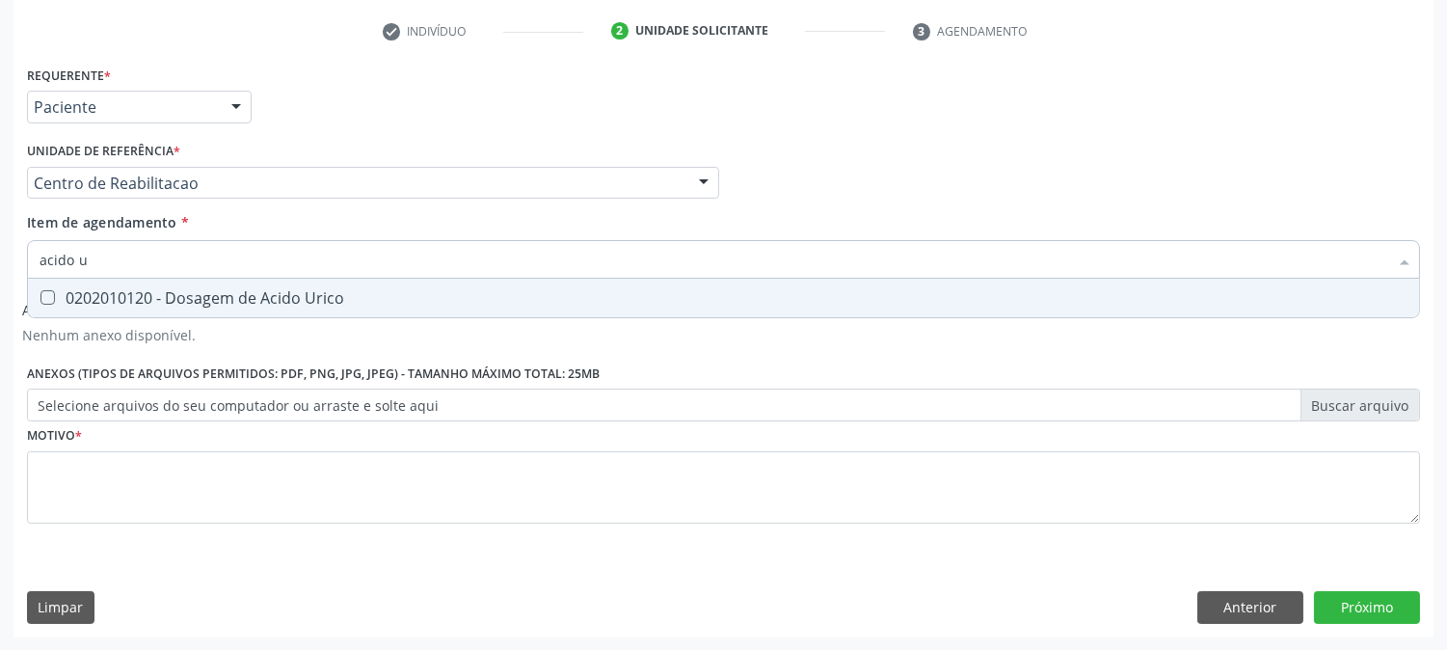
click at [79, 299] on div "0202010120 - Dosagem de Acido Urico" at bounding box center [724, 297] width 1368 height 15
checkbox Urico "true"
drag, startPoint x: 70, startPoint y: 254, endPoint x: 0, endPoint y: 255, distance: 70.4
click at [0, 255] on div "Acompanhamento Acompanhe a situação das marcações correntes e finalizadas Relat…" at bounding box center [723, 199] width 1447 height 903
type input "c"
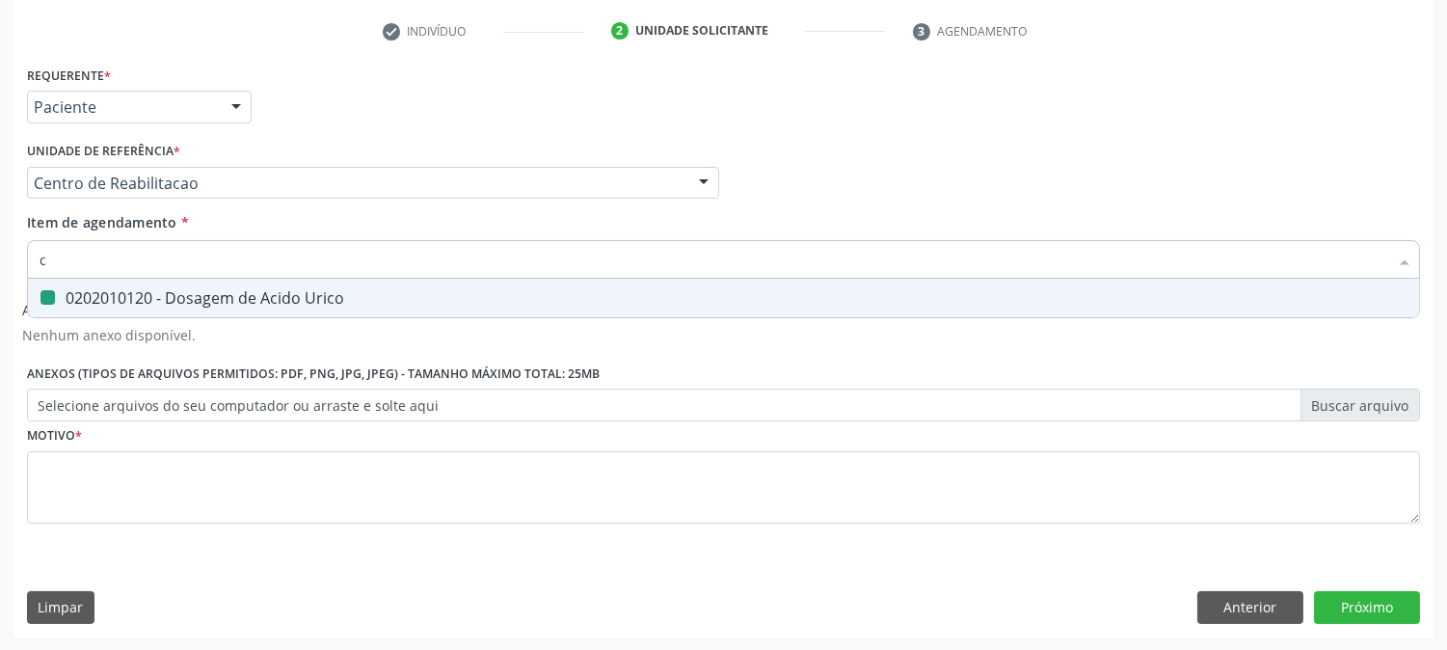
checkbox Urico "false"
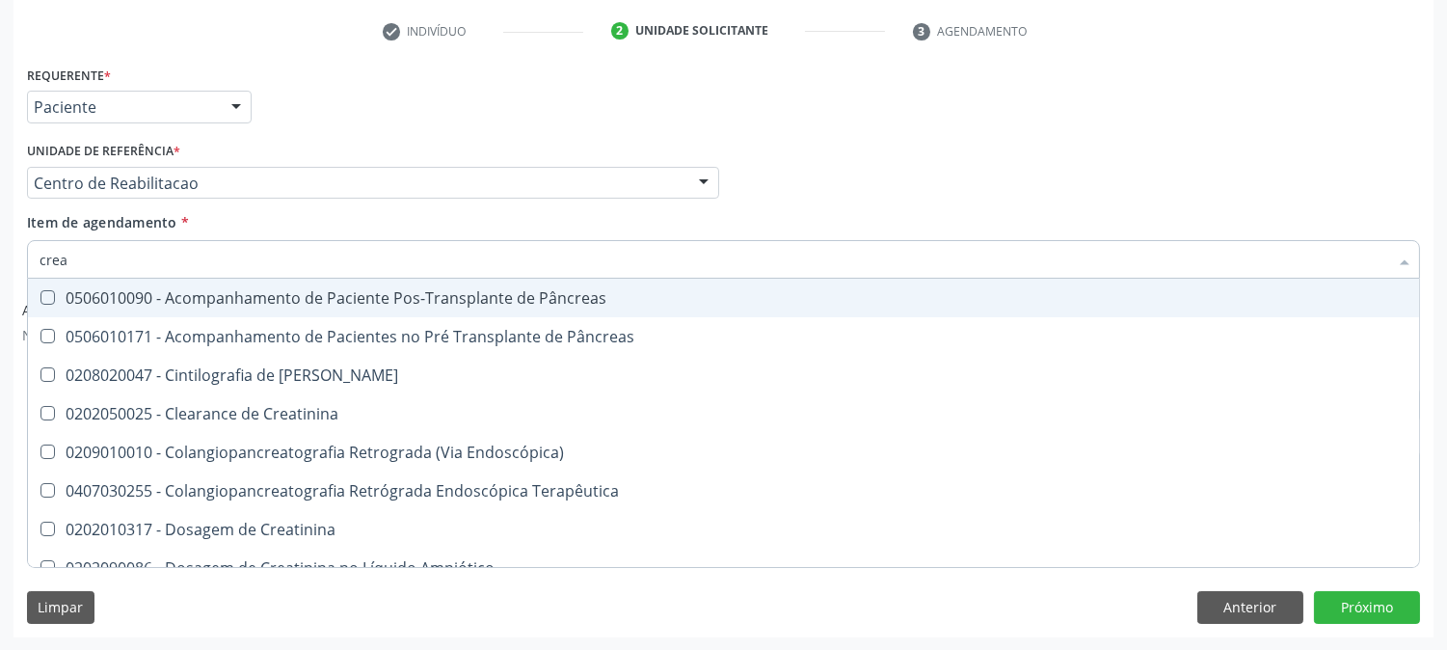
type input "creat"
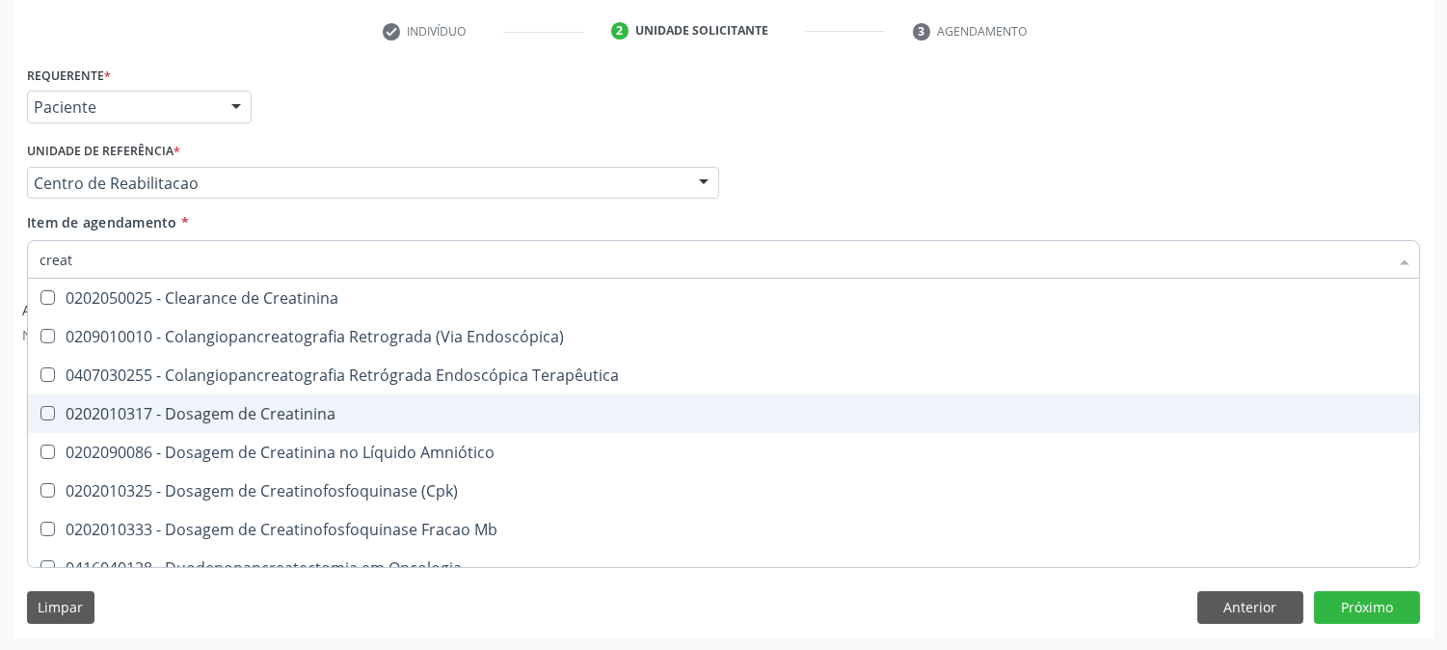
click at [114, 407] on div "0202010317 - Dosagem de Creatinina" at bounding box center [724, 413] width 1368 height 15
checkbox Creatinina "true"
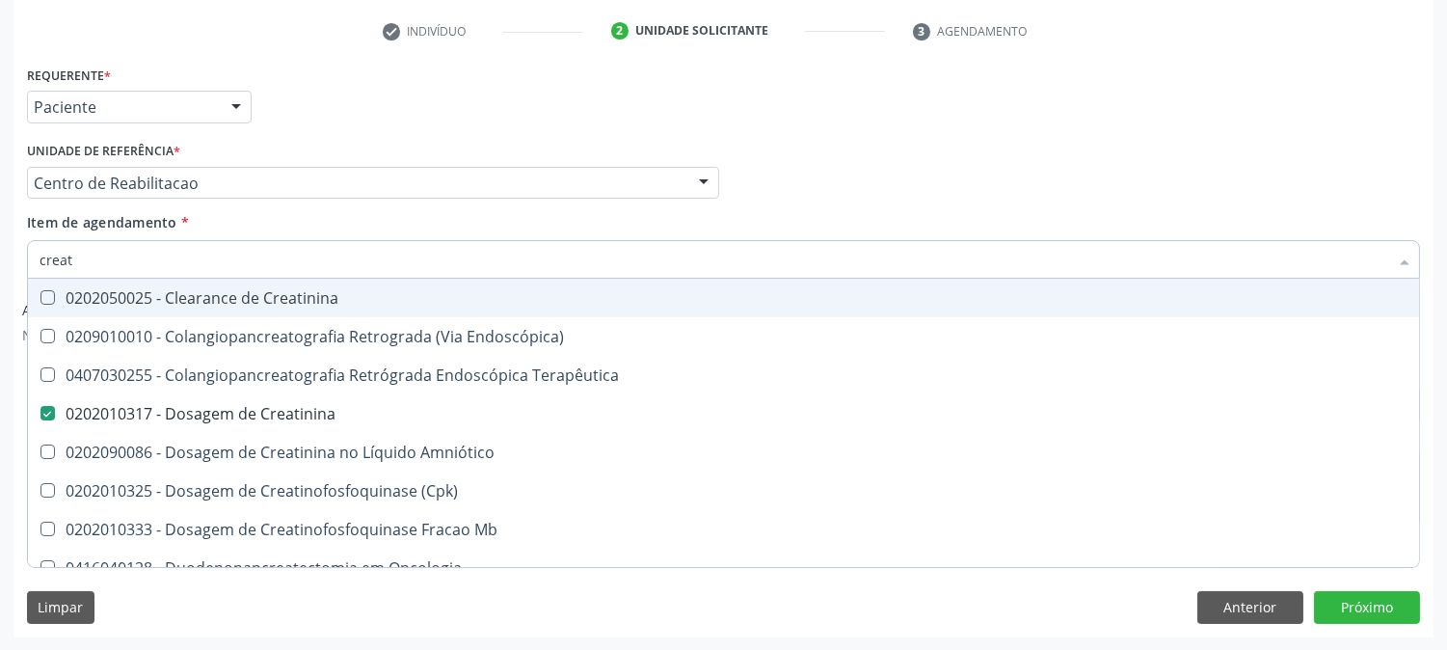
drag, startPoint x: 85, startPoint y: 257, endPoint x: 11, endPoint y: 267, distance: 74.9
click at [11, 267] on div "Acompanhamento Acompanhe a situação das marcações correntes e finalizadas Relat…" at bounding box center [723, 199] width 1447 height 903
type input "u"
checkbox Creatinina "false"
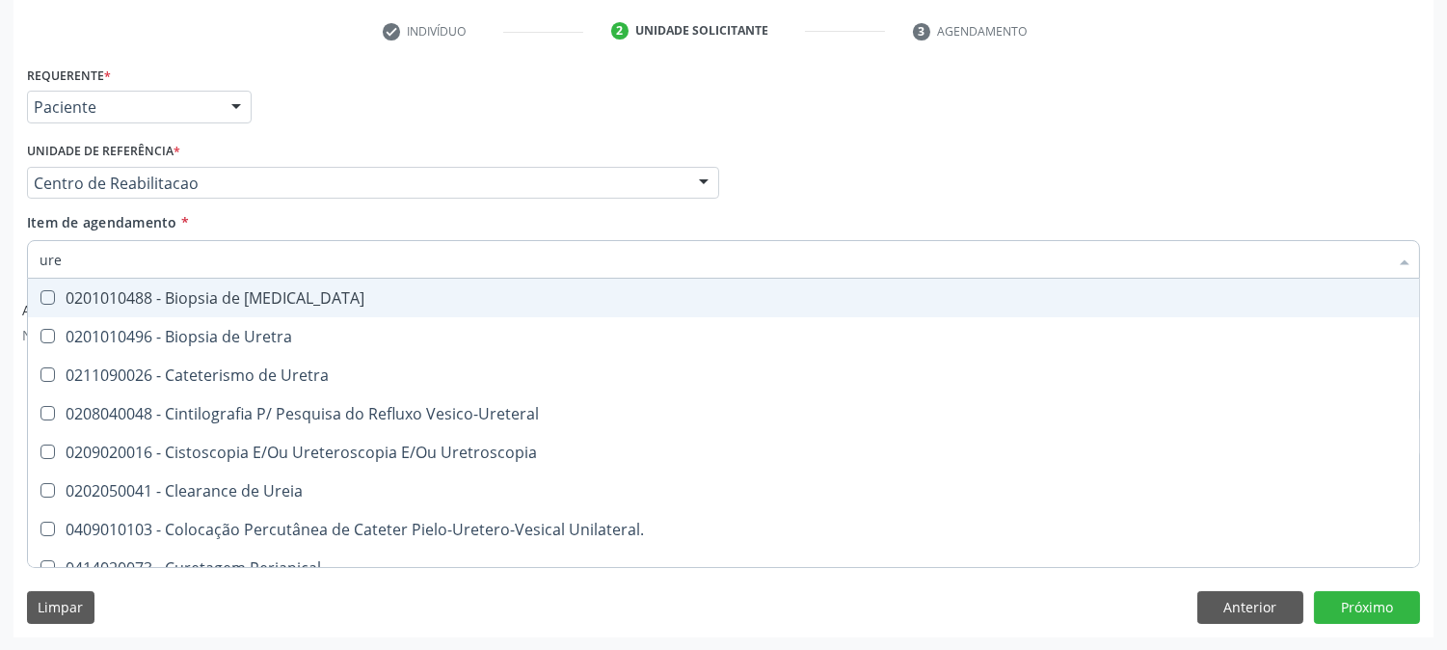
type input "urei"
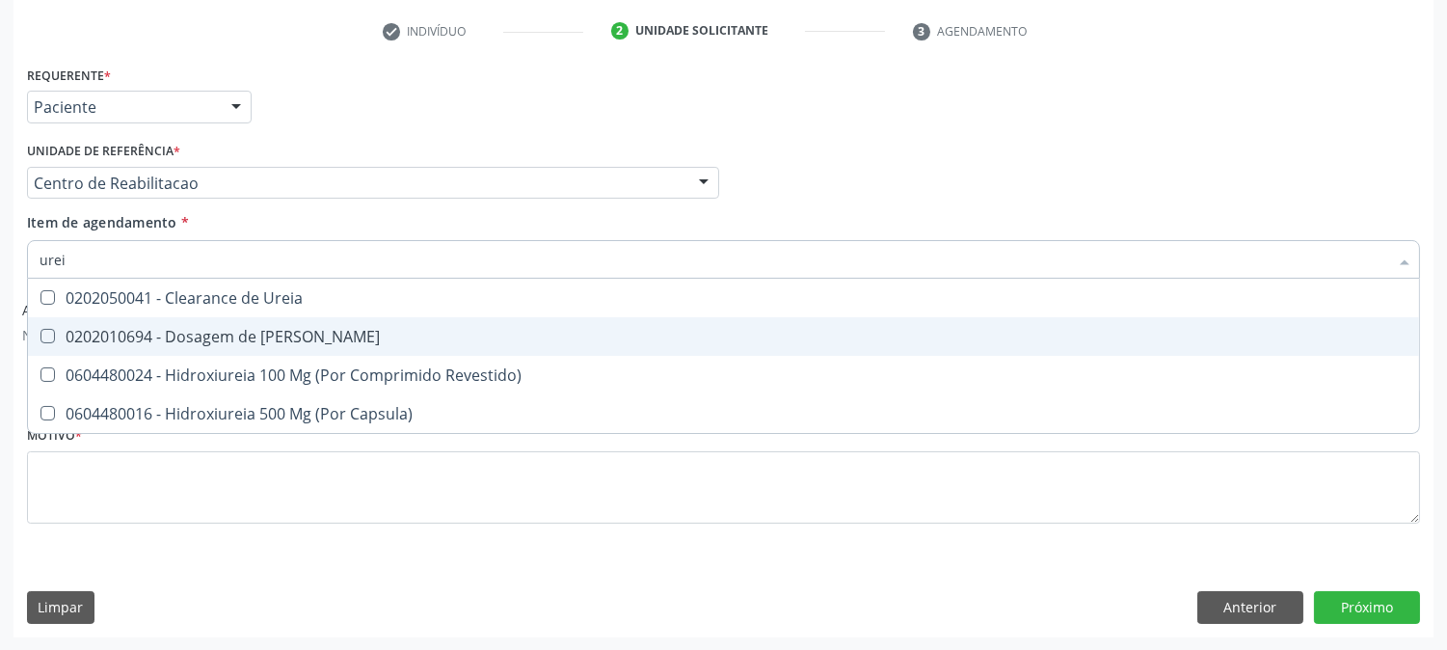
click at [101, 332] on div "0202010694 - Dosagem de [PERSON_NAME]" at bounding box center [724, 336] width 1368 height 15
checkbox Ureia "true"
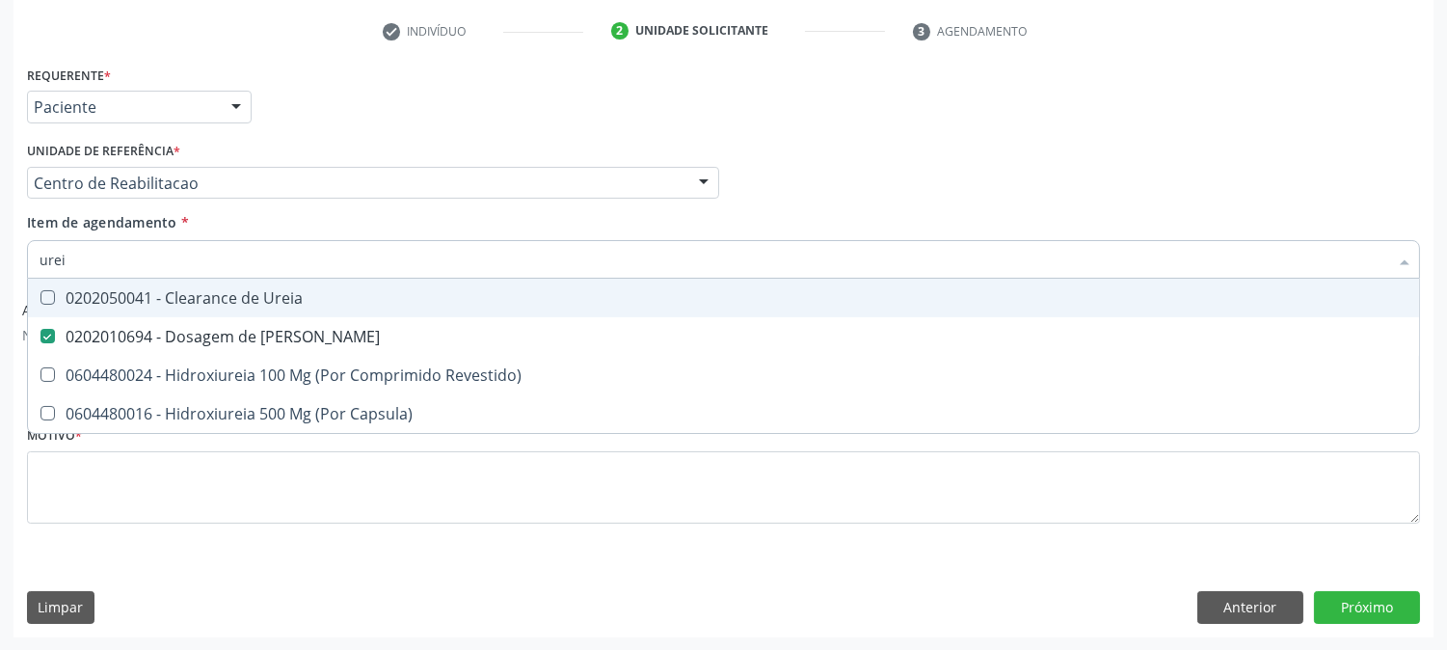
drag, startPoint x: 79, startPoint y: 260, endPoint x: 0, endPoint y: 257, distance: 79.1
click at [0, 257] on div "Acompanhamento Acompanhe a situação das marcações correntes e finalizadas Relat…" at bounding box center [723, 199] width 1447 height 903
type input "c"
checkbox Ureia "false"
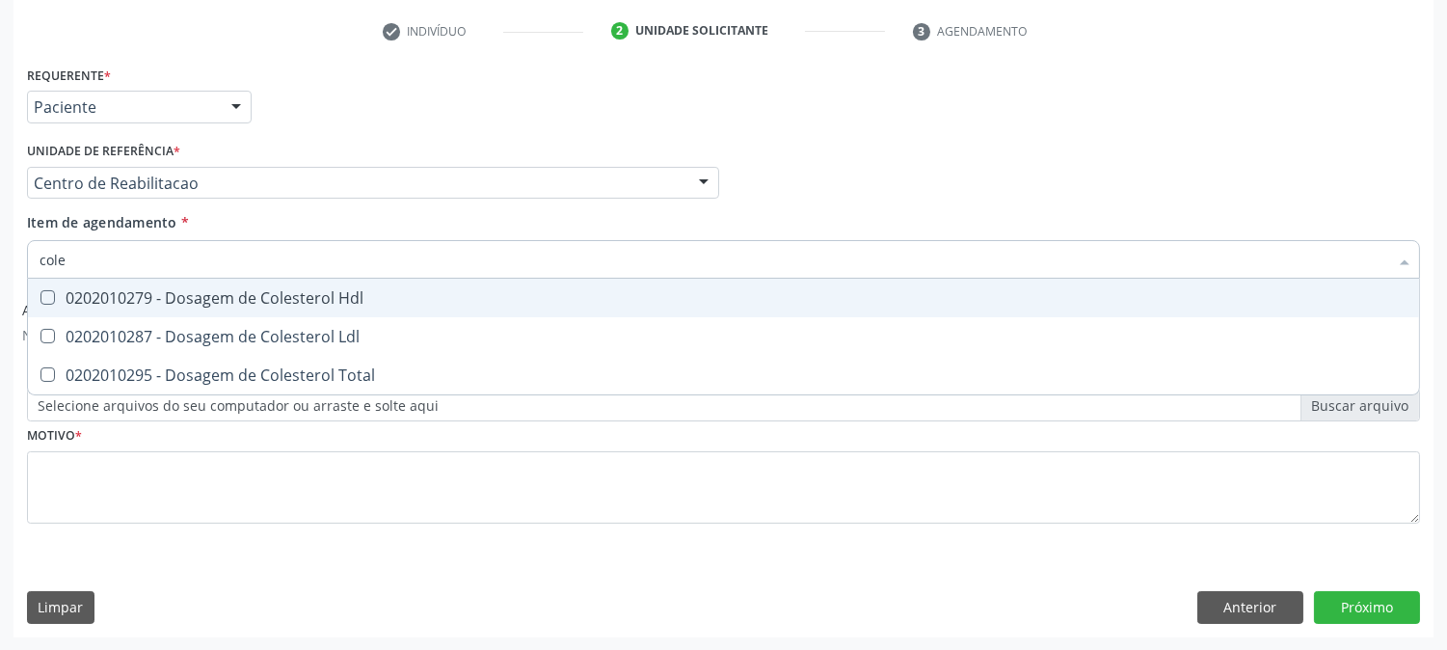
type input "coles"
click at [43, 294] on Hdl at bounding box center [47, 297] width 14 height 14
click at [40, 294] on Hdl "checkbox" at bounding box center [34, 297] width 13 height 13
checkbox Hdl "true"
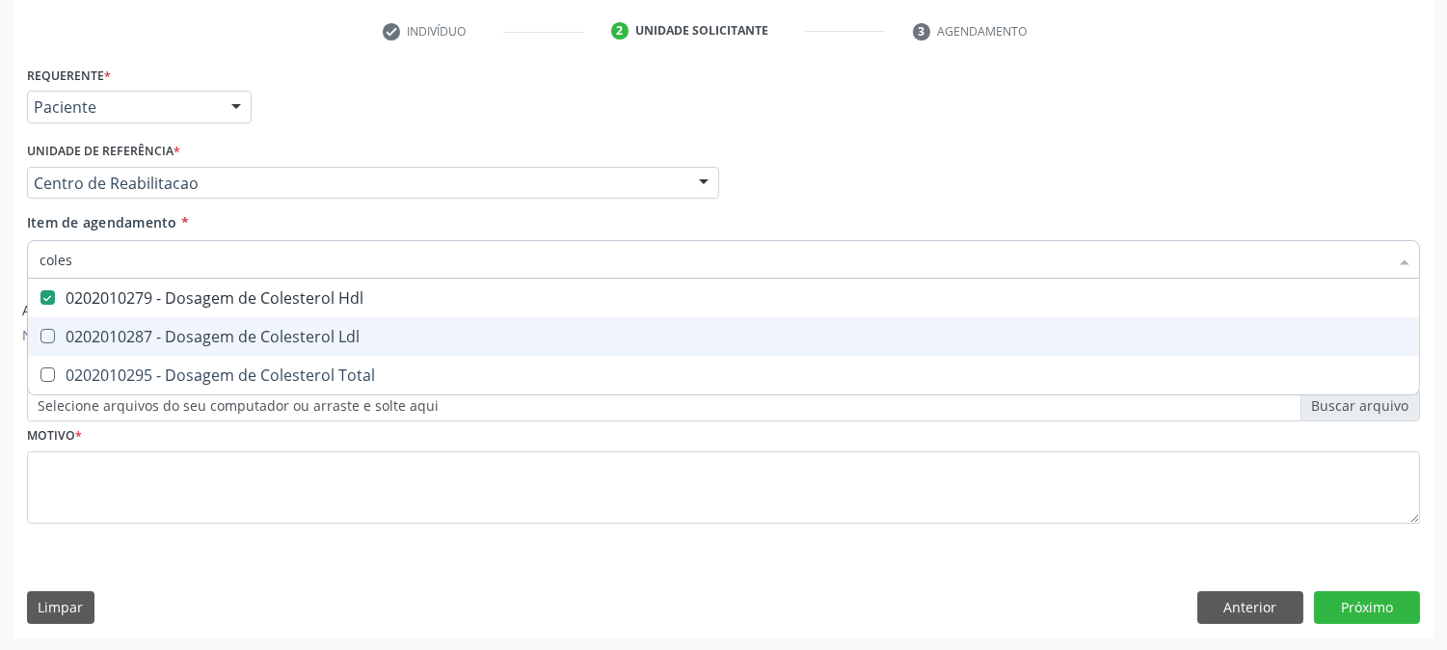
click at [50, 329] on Ldl at bounding box center [47, 336] width 14 height 14
click at [40, 330] on Ldl "checkbox" at bounding box center [34, 336] width 13 height 13
checkbox Ldl "true"
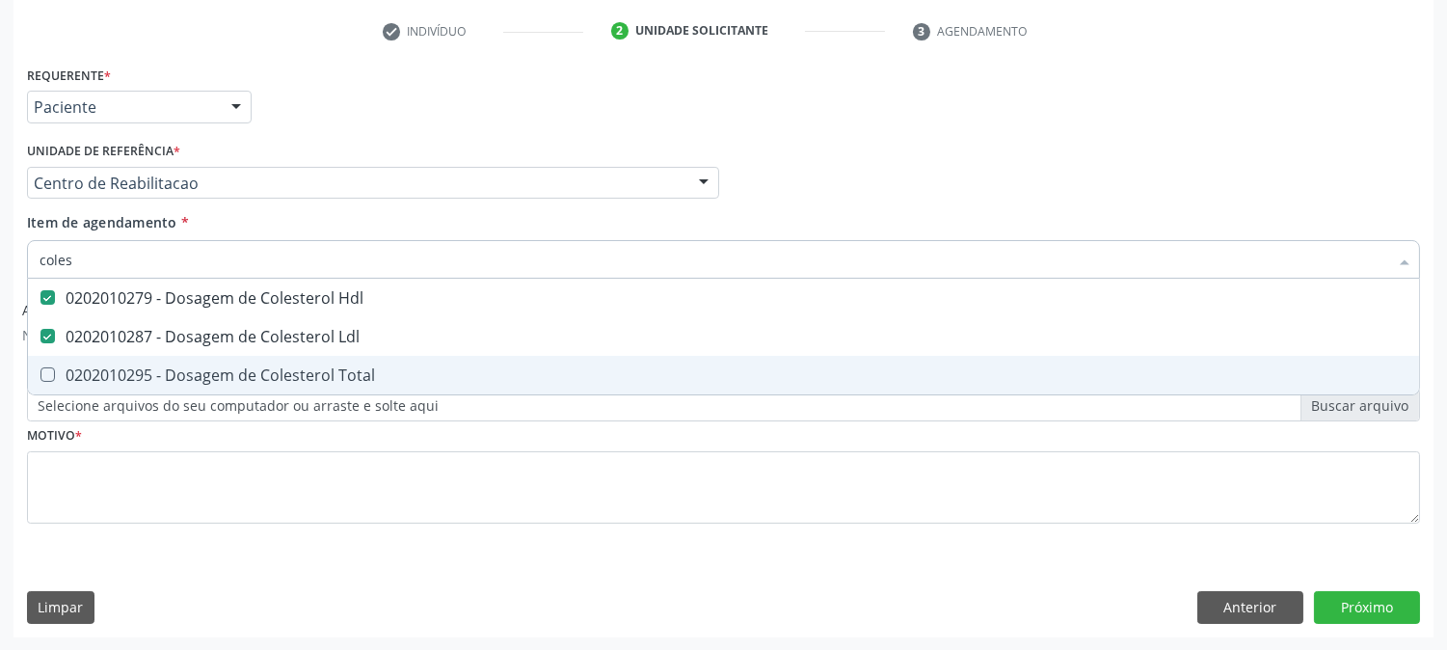
click at [68, 382] on div "0202010295 - Dosagem de Colesterol Total" at bounding box center [724, 374] width 1368 height 15
checkbox Total "true"
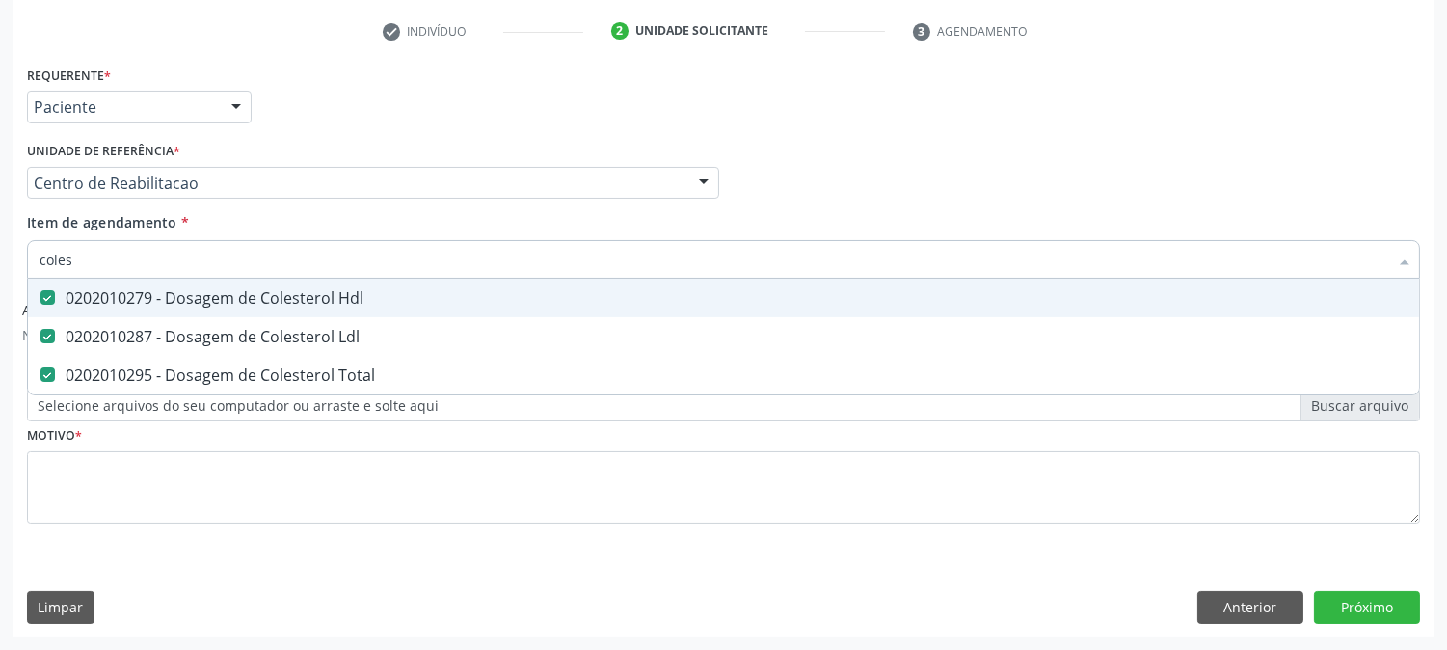
drag, startPoint x: 93, startPoint y: 265, endPoint x: 24, endPoint y: 256, distance: 69.1
click at [24, 256] on div "Item de agendamento * coles Desfazer seleção 0202010279 - Dosagem de Colesterol…" at bounding box center [723, 249] width 1403 height 74
type input "tr"
checkbox Hdl "false"
checkbox Ldl "false"
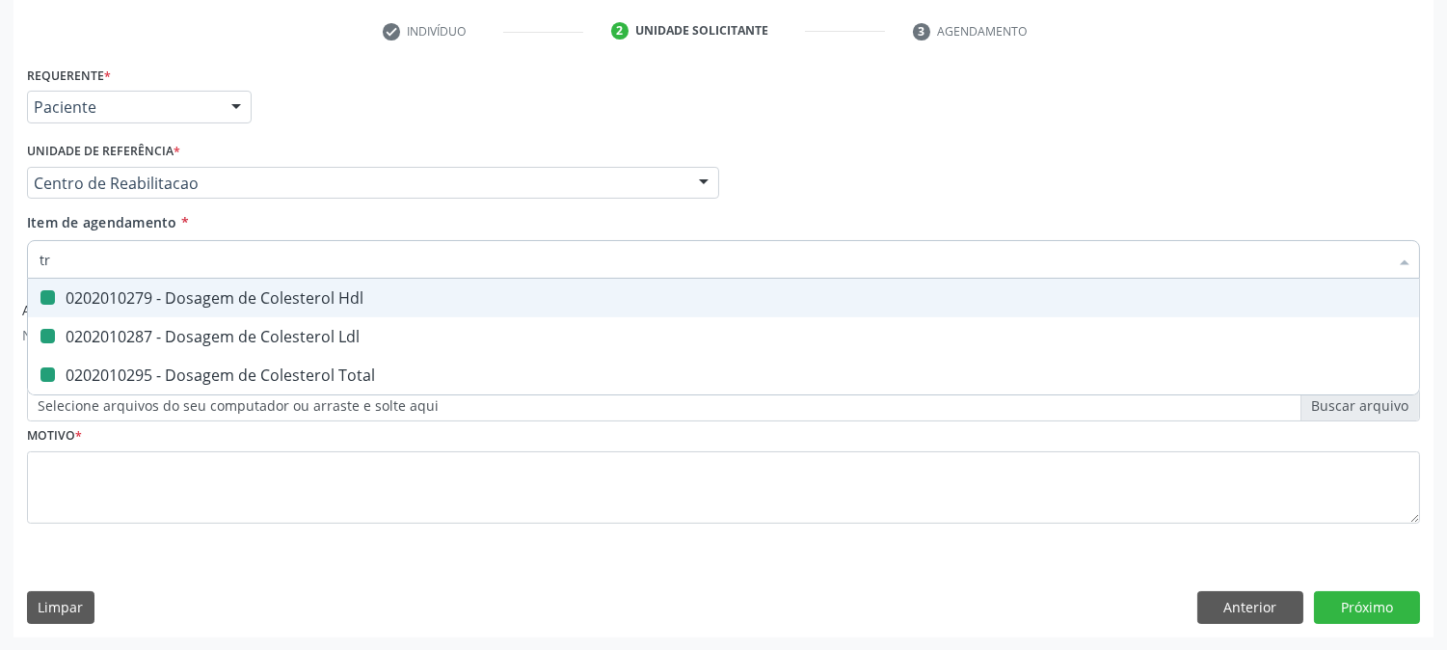
checkbox Total "false"
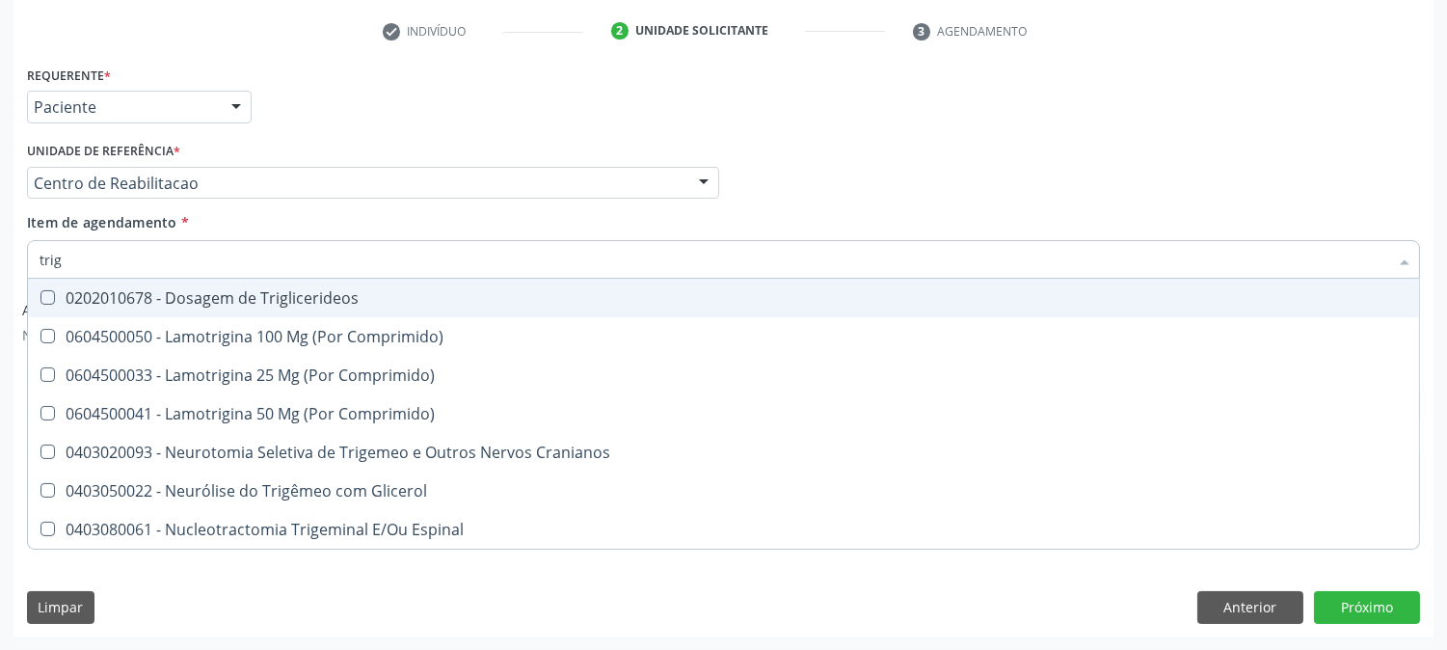
type input "trigl"
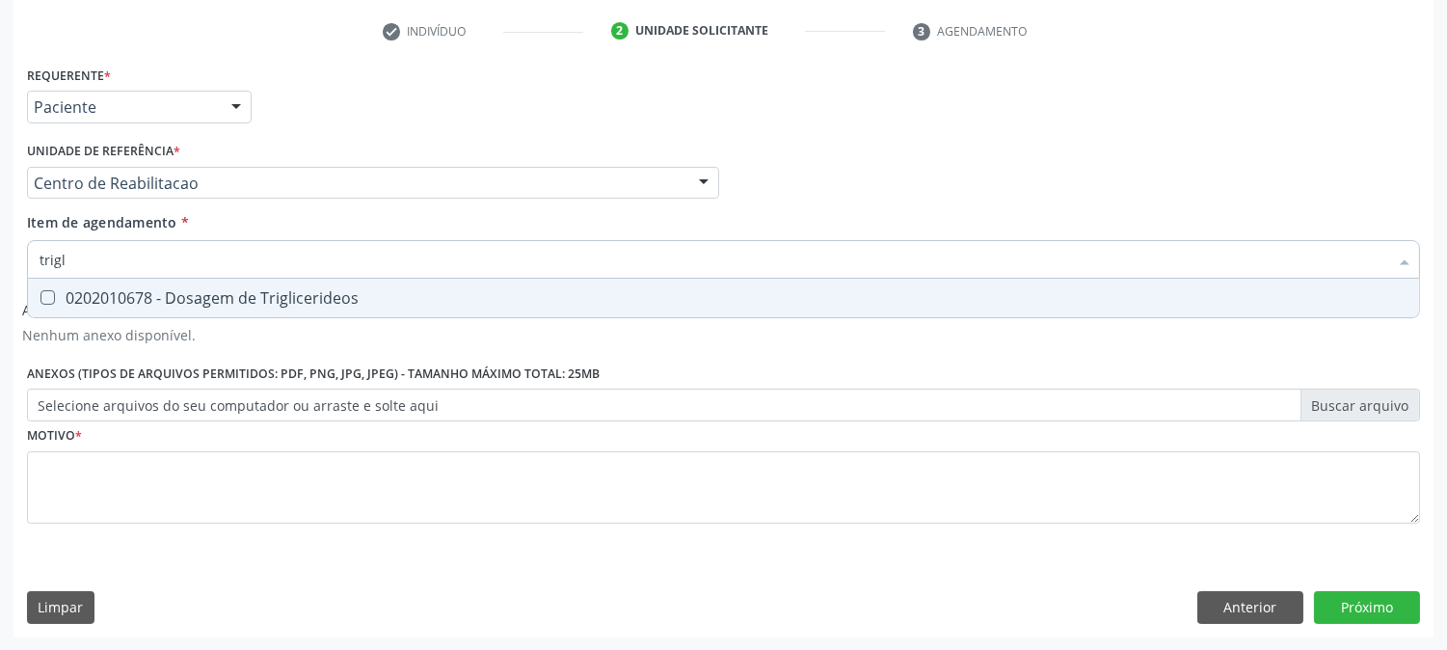
click at [59, 294] on div "0202010678 - Dosagem de Triglicerideos" at bounding box center [724, 297] width 1368 height 15
checkbox Triglicerideos "true"
drag, startPoint x: 81, startPoint y: 256, endPoint x: 16, endPoint y: 256, distance: 64.6
click at [16, 256] on div "Requerente * Paciente Profissional de Saúde Paciente Nenhum resultado encontrad…" at bounding box center [723, 349] width 1420 height 576
type input "he"
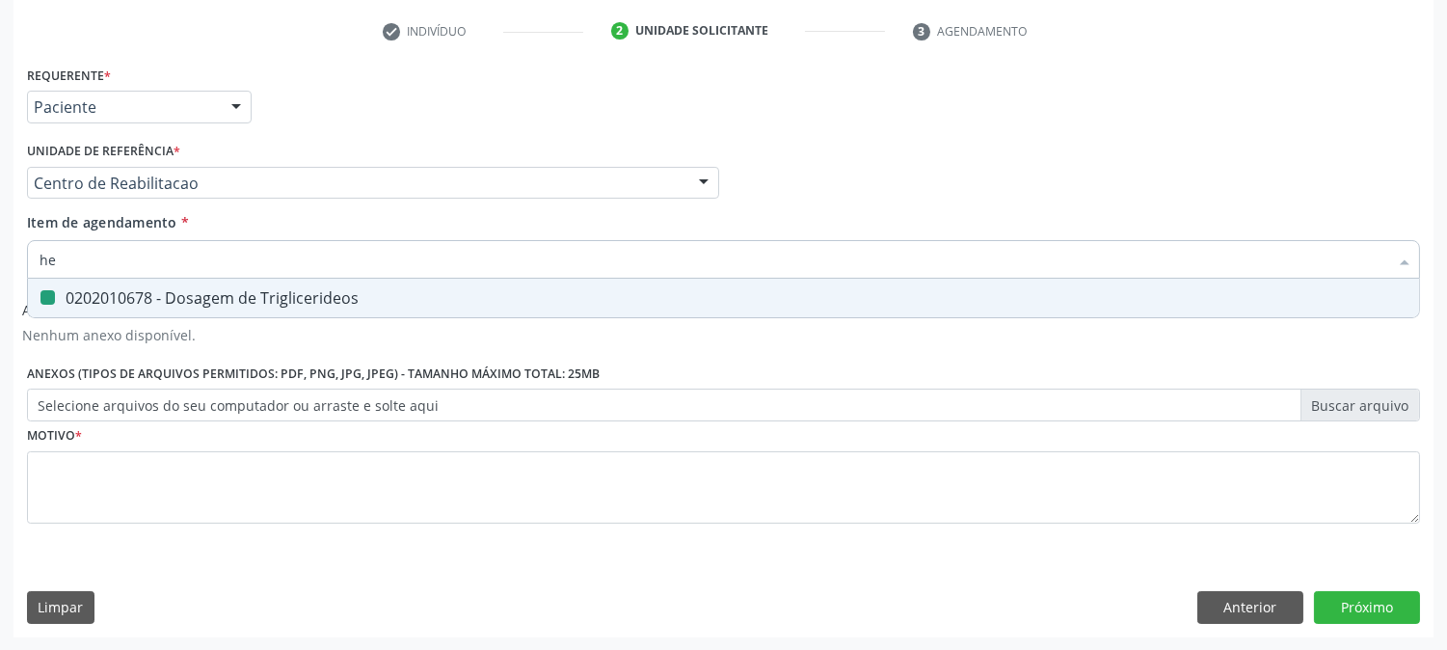
checkbox Triglicerideos "false"
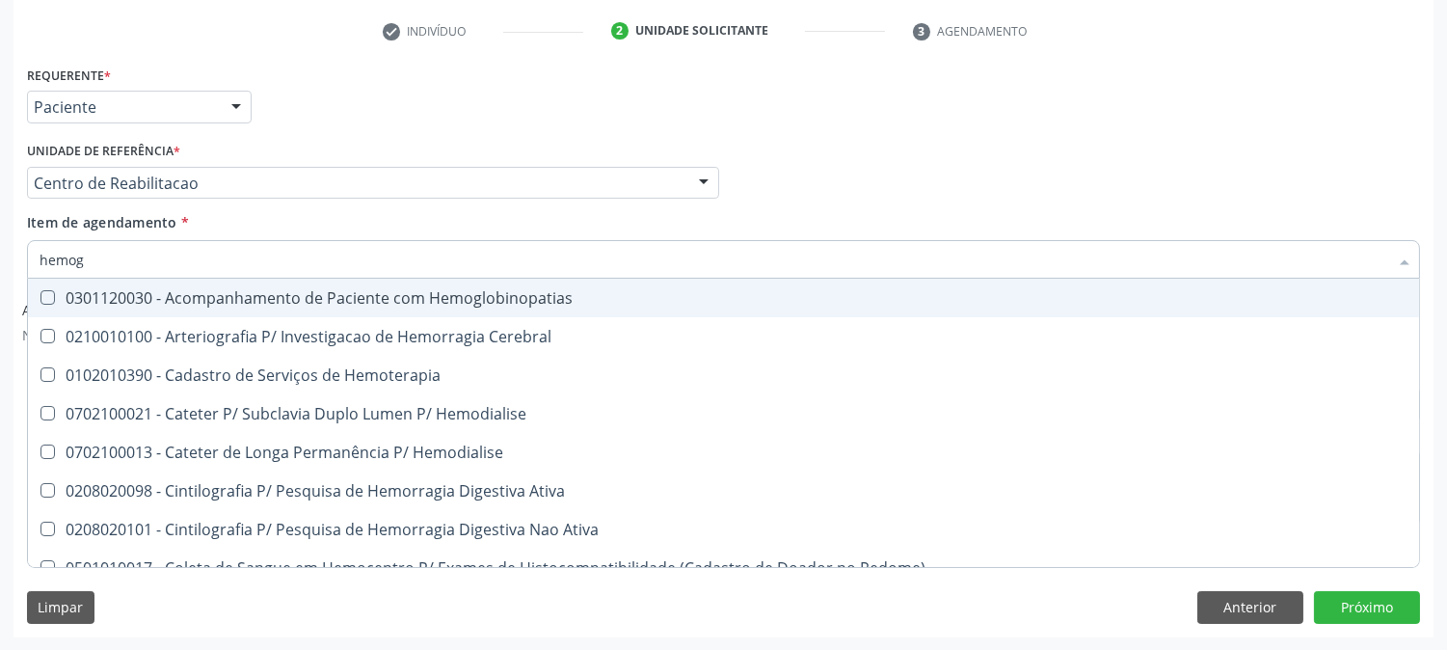
type input "hemogr"
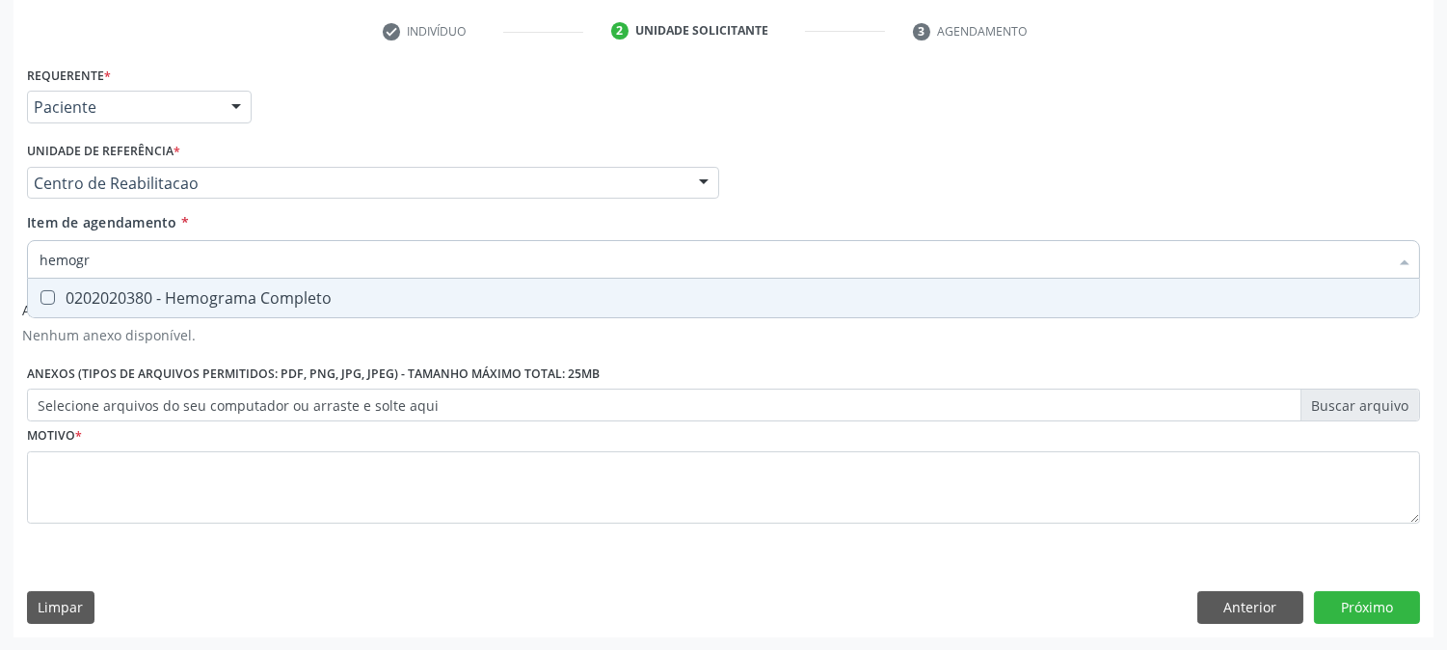
click at [42, 291] on Completo at bounding box center [47, 297] width 14 height 14
click at [40, 291] on Completo "checkbox" at bounding box center [34, 297] width 13 height 13
checkbox Completo "true"
drag, startPoint x: 119, startPoint y: 261, endPoint x: 14, endPoint y: 264, distance: 104.2
click at [14, 264] on div "Requerente * Paciente Profissional de Saúde Paciente Nenhum resultado encontrad…" at bounding box center [723, 349] width 1420 height 576
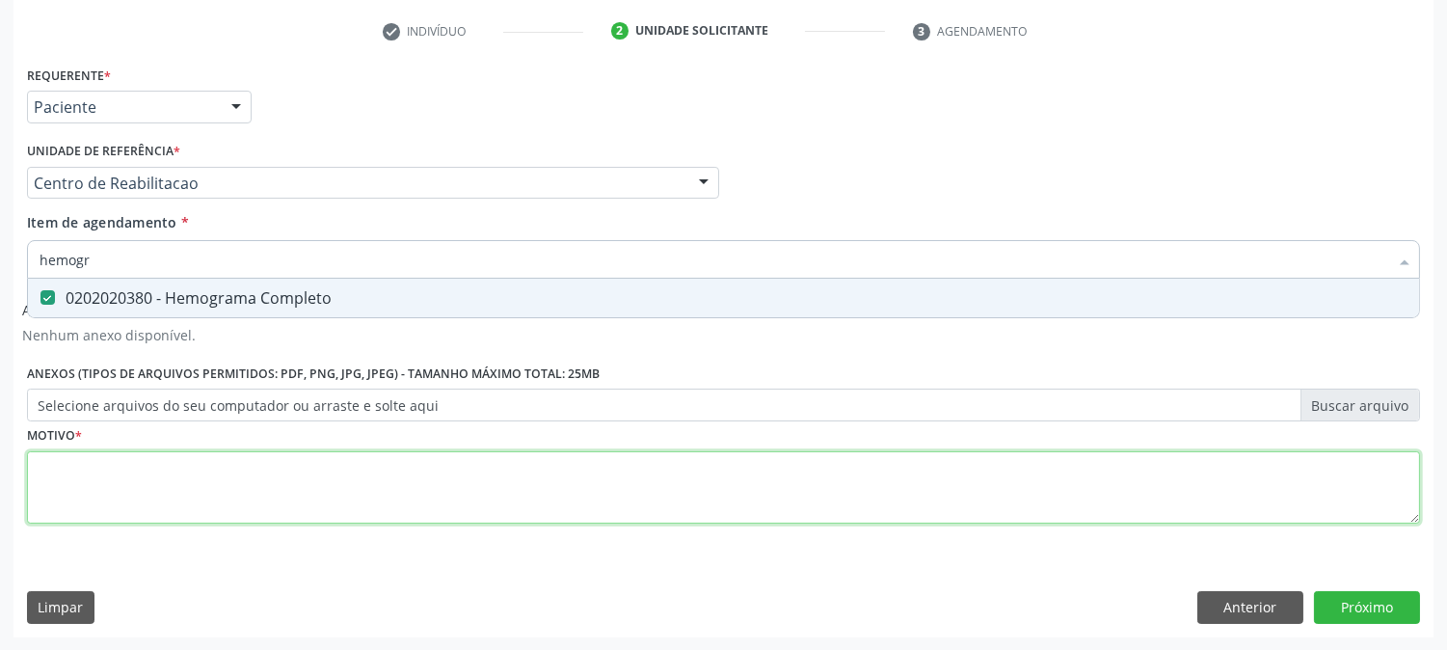
click at [129, 502] on div "Requerente * Paciente Profissional de Saúde Paciente Nenhum resultado encontrad…" at bounding box center [723, 306] width 1393 height 490
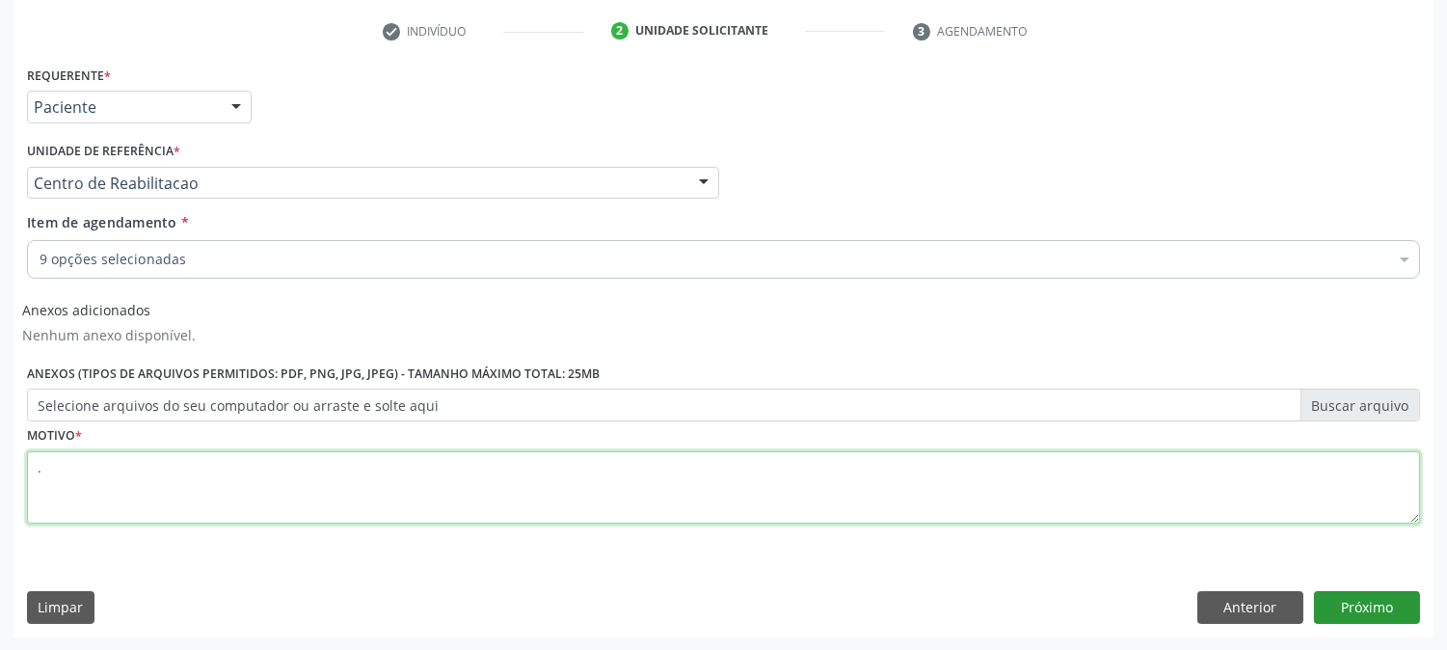
type textarea "."
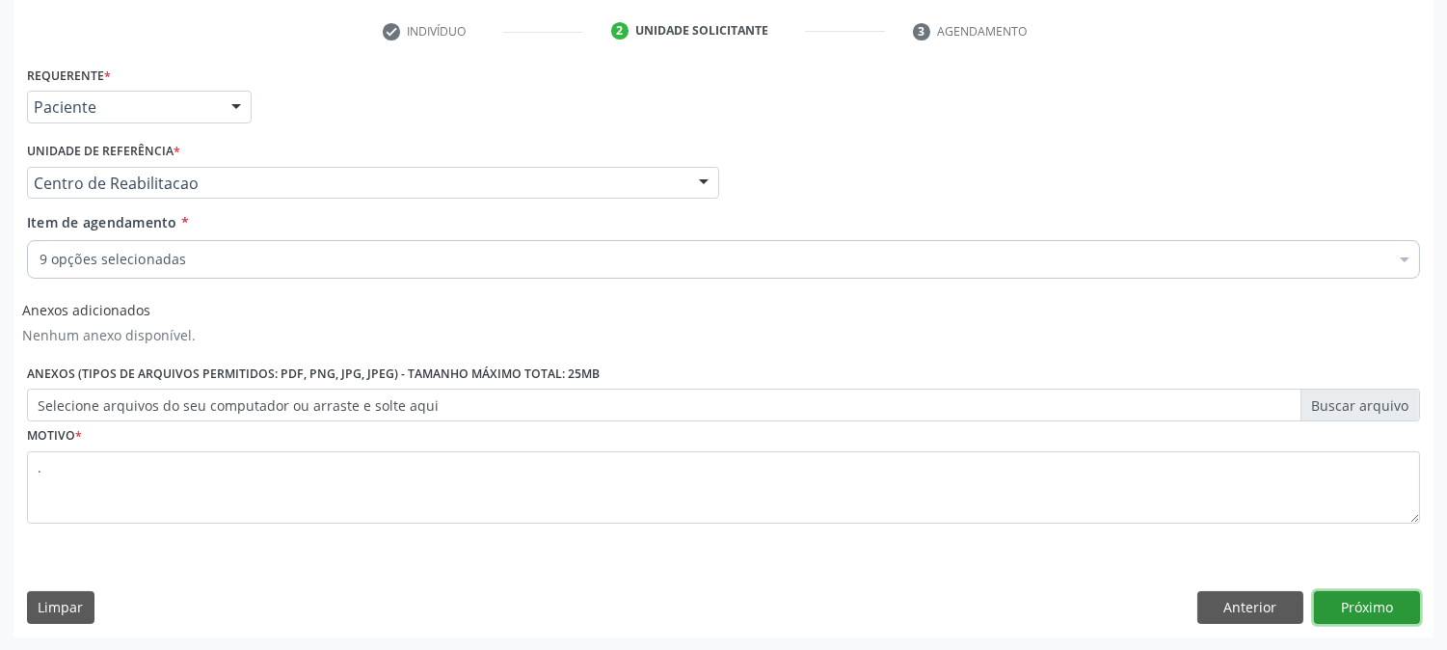
click at [1351, 608] on button "Próximo" at bounding box center [1367, 607] width 106 height 33
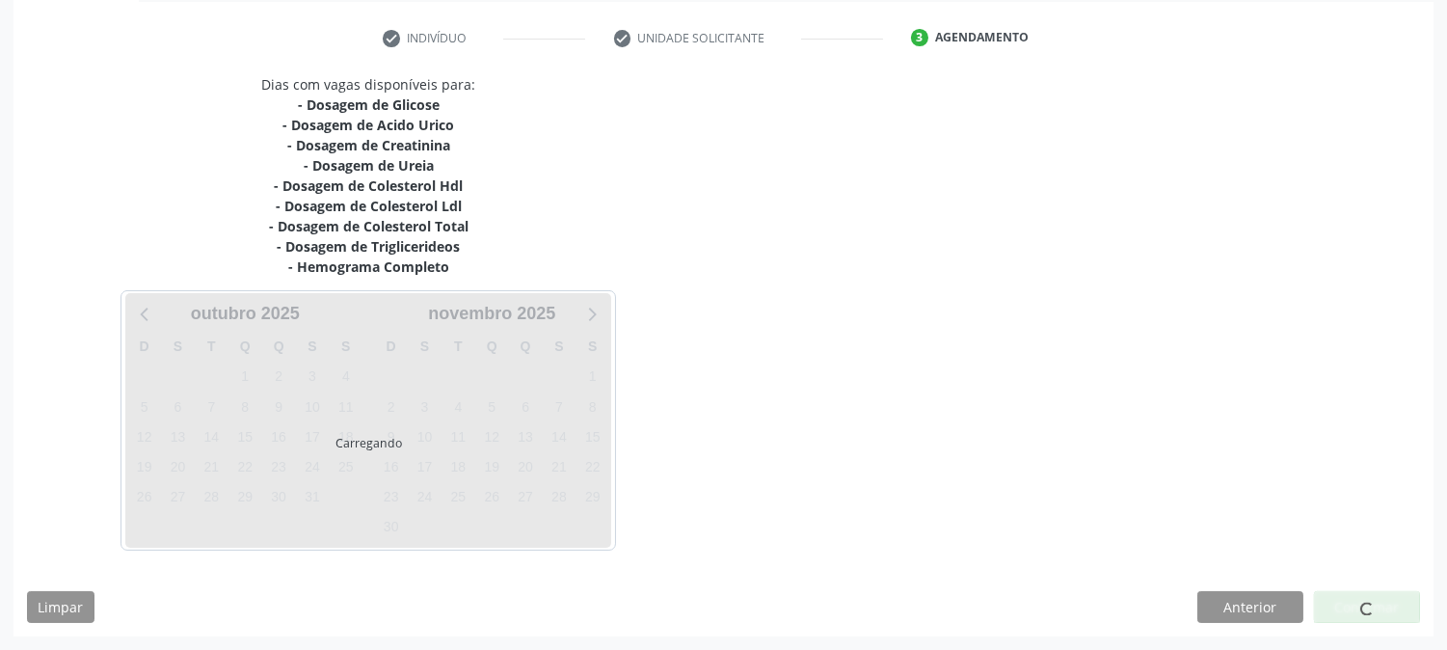
scroll to position [350, 0]
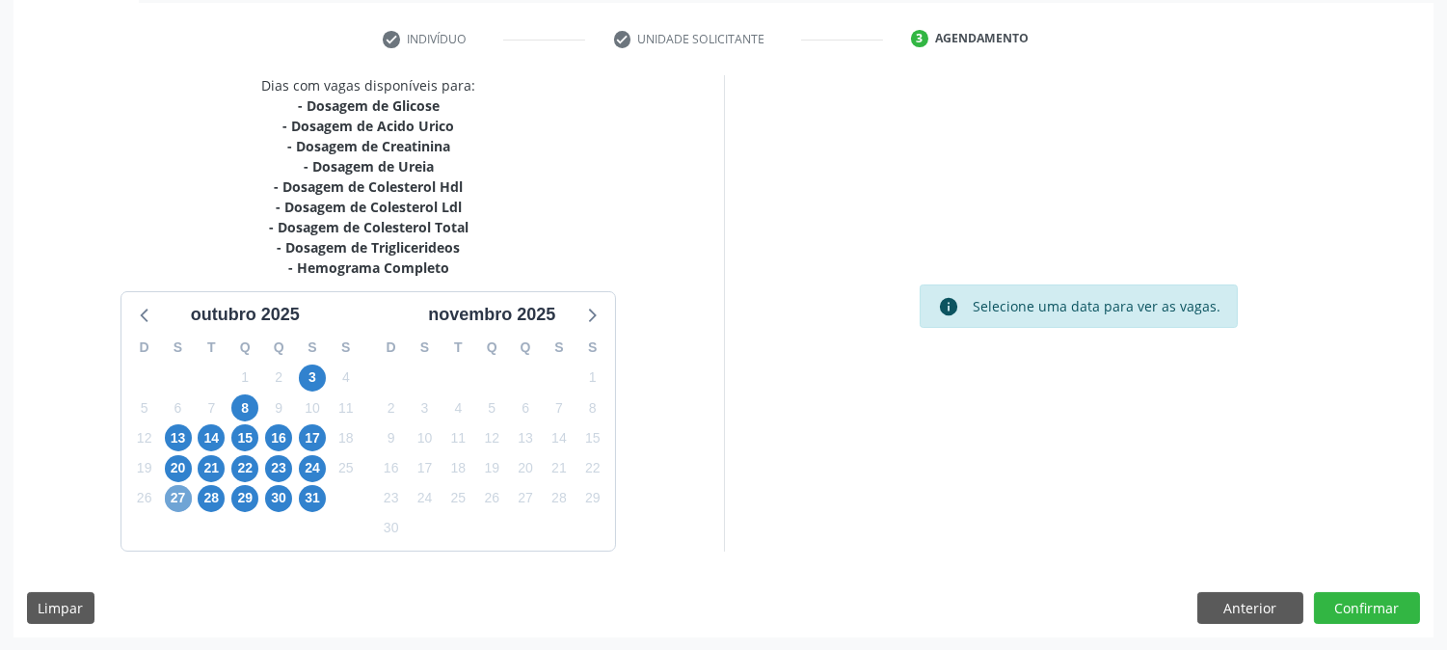
click at [181, 499] on span "27" at bounding box center [178, 498] width 27 height 27
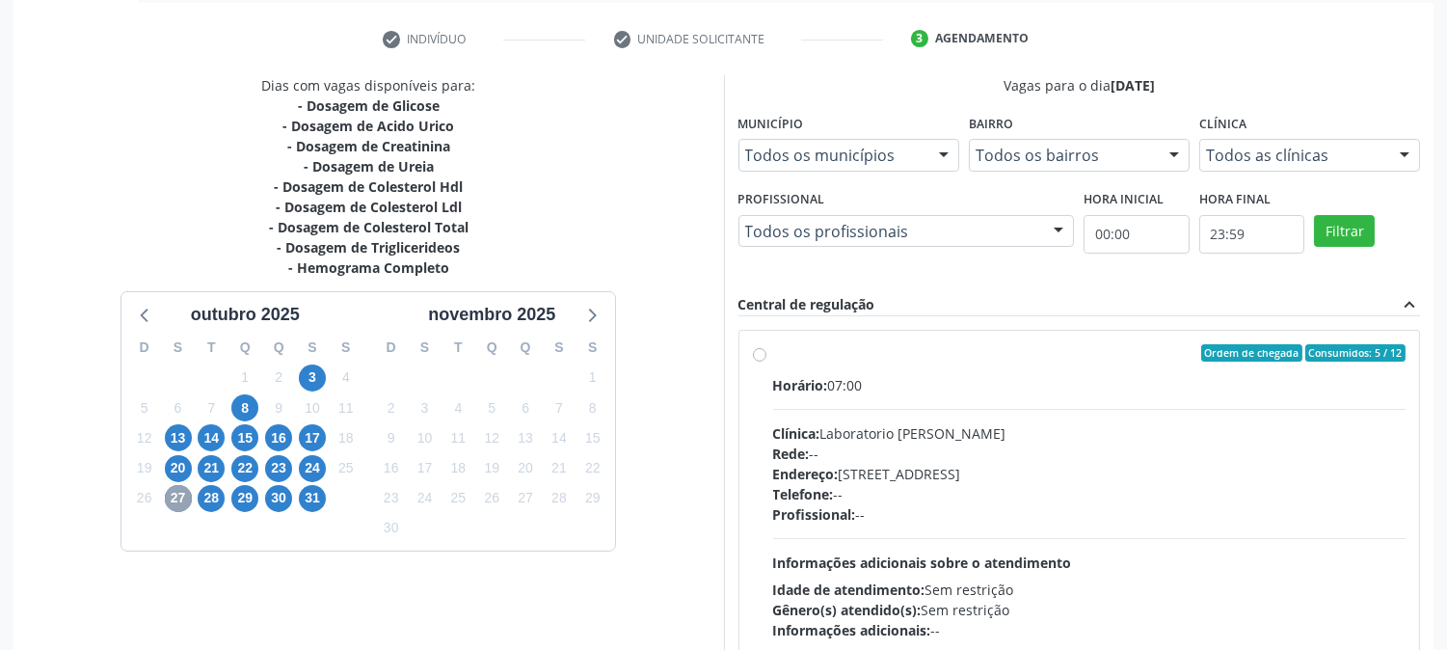
scroll to position [501, 0]
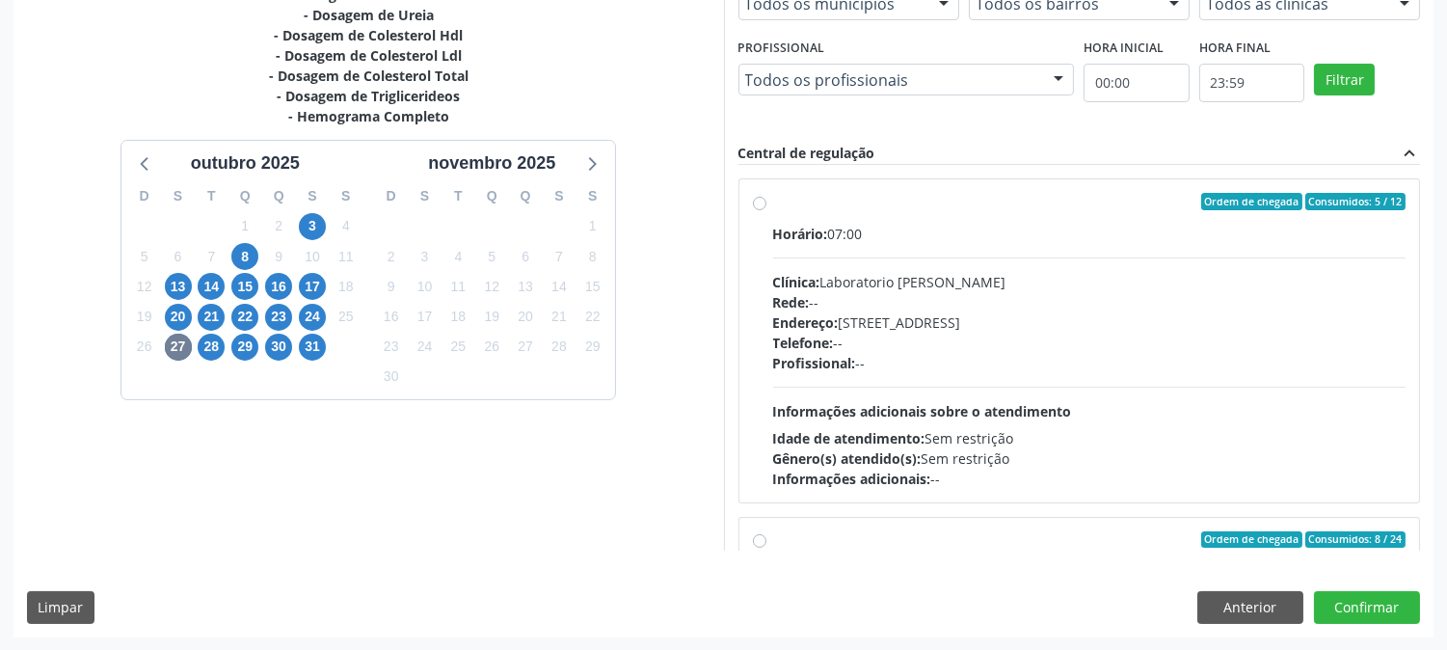
click at [1037, 241] on div "Horário: 07:00" at bounding box center [1089, 234] width 633 height 20
click at [767, 210] on input "Ordem de chegada Consumidos: 5 / 12 Horário: 07:00 Clínica: Laboratorio Jose Pa…" at bounding box center [759, 201] width 13 height 17
radio input "true"
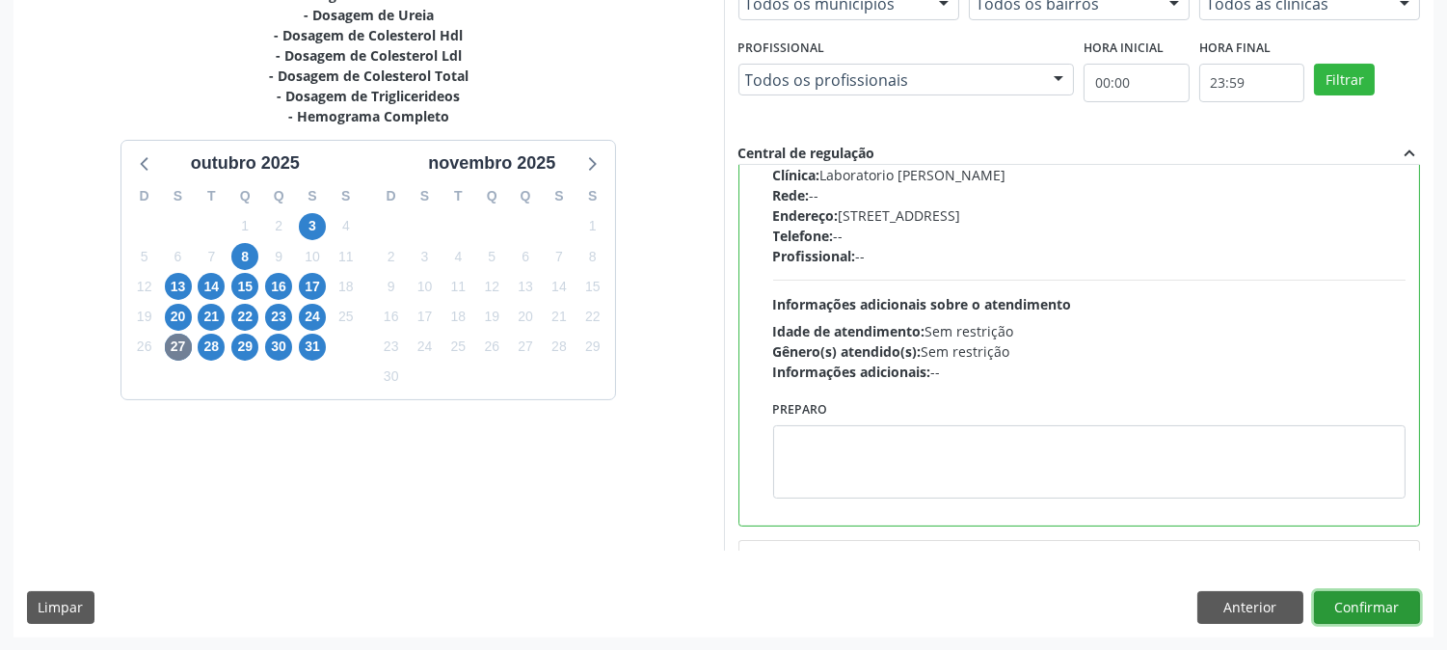
click at [1371, 605] on button "Confirmar" at bounding box center [1367, 607] width 106 height 33
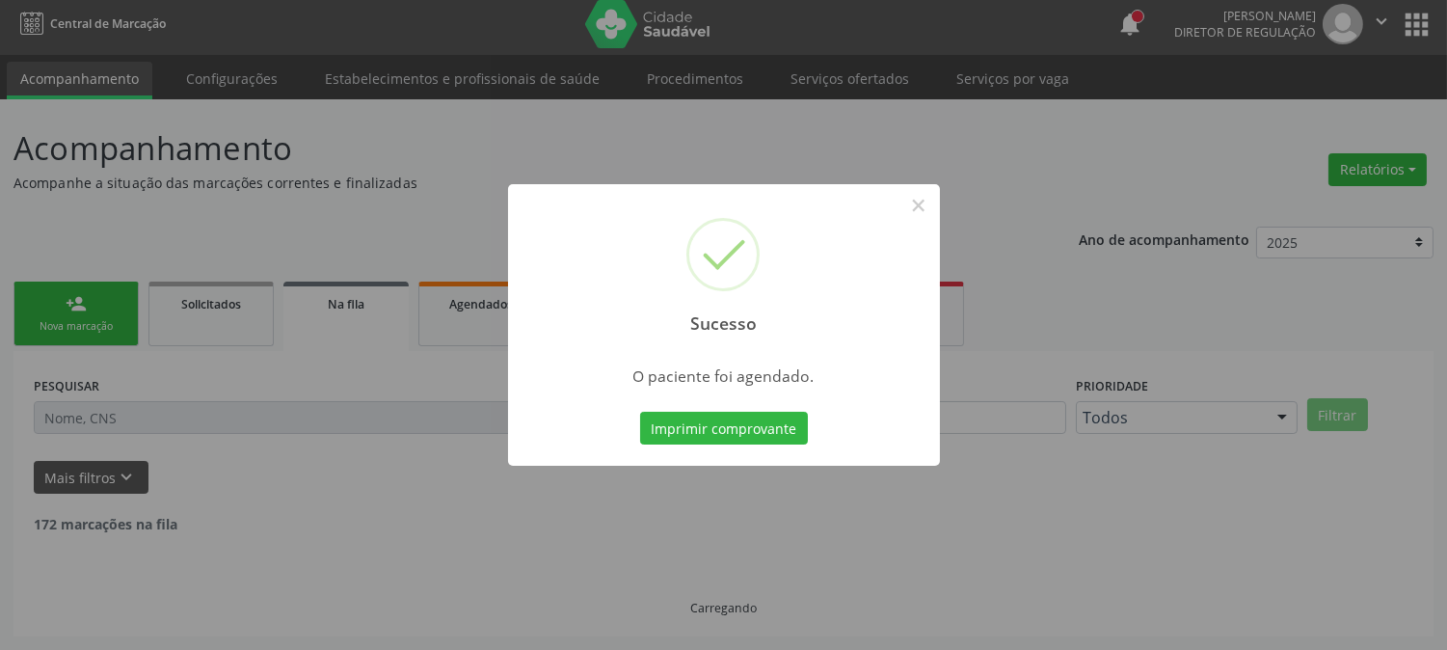
scroll to position [0, 0]
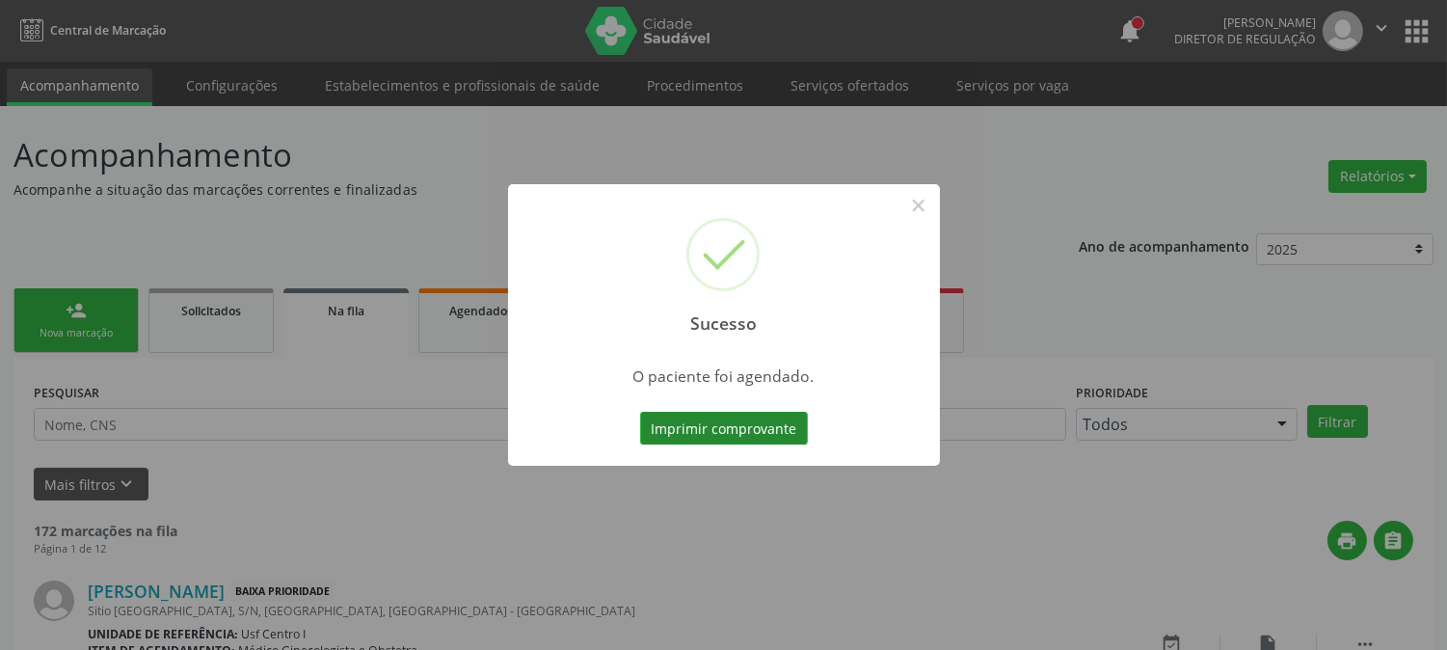
click at [724, 426] on button "Imprimir comprovante" at bounding box center [724, 428] width 168 height 33
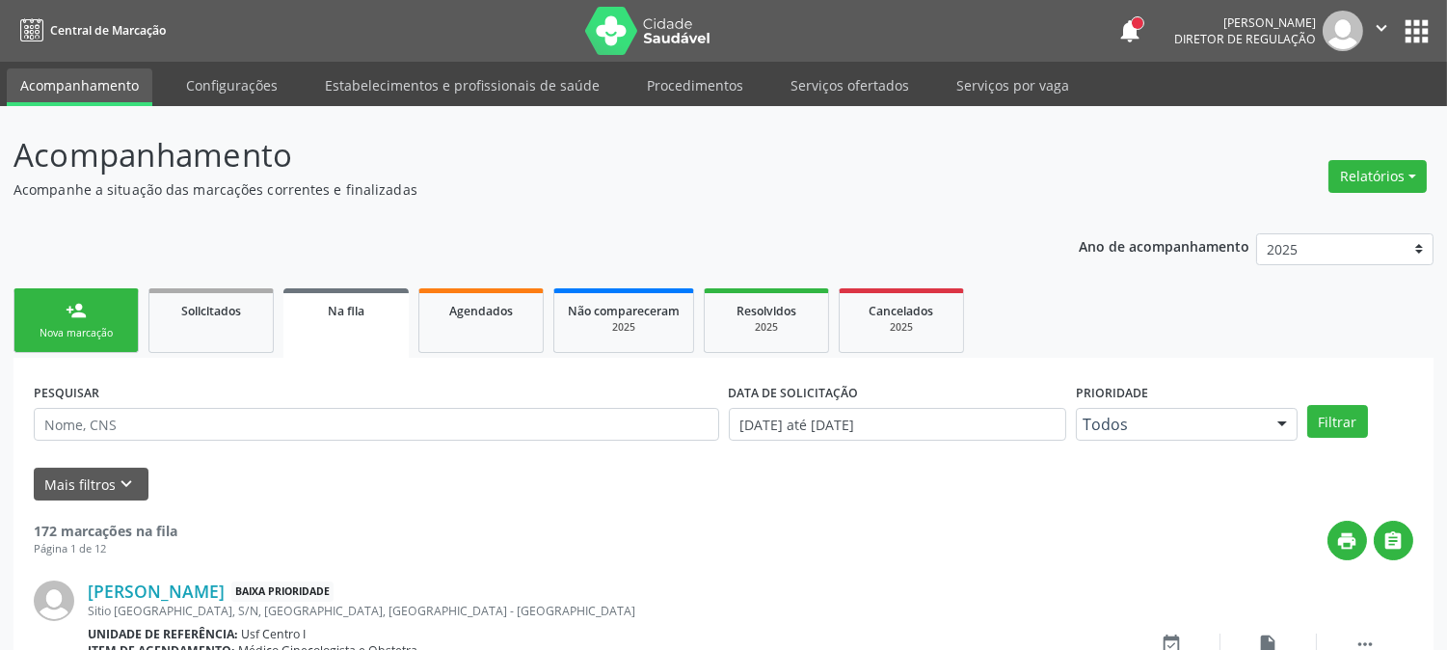
click at [66, 309] on div "person_add" at bounding box center [76, 310] width 21 height 21
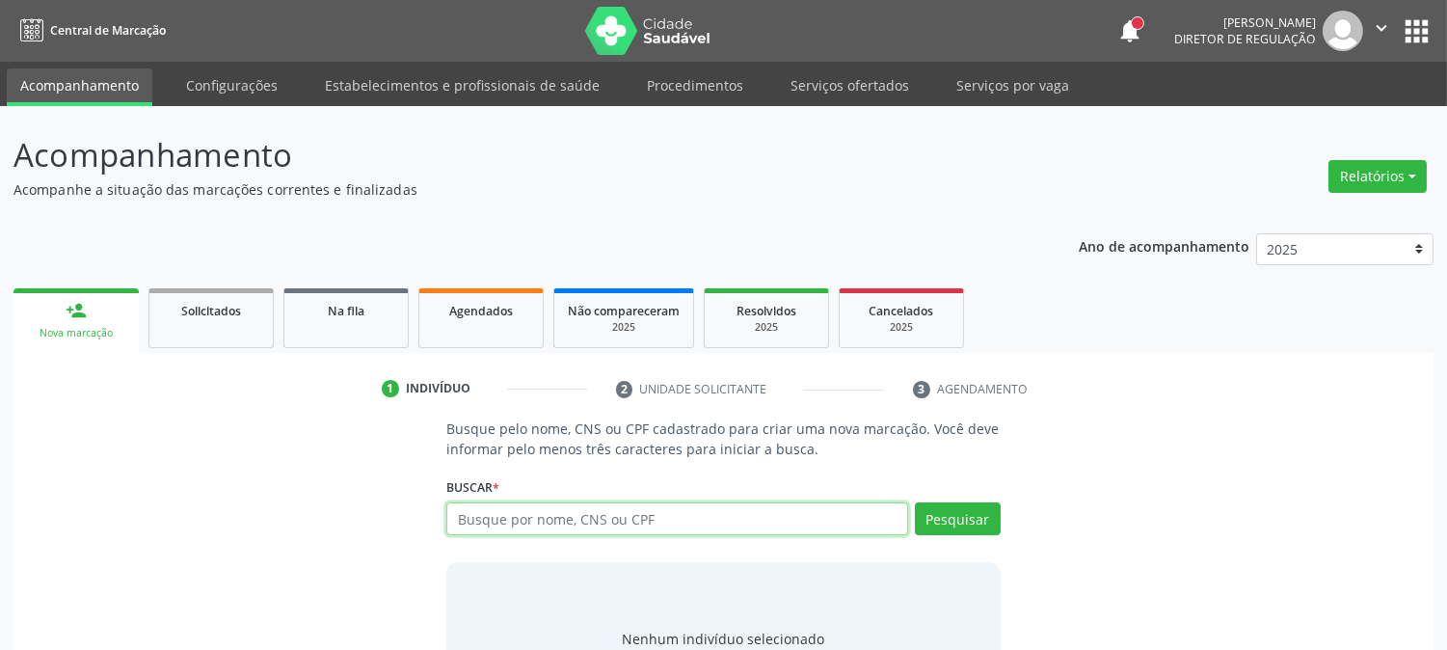
click at [494, 513] on input "text" at bounding box center [676, 518] width 461 height 33
paste input "705 6004 4834 8411"
type input "705 6004 4834 8411"
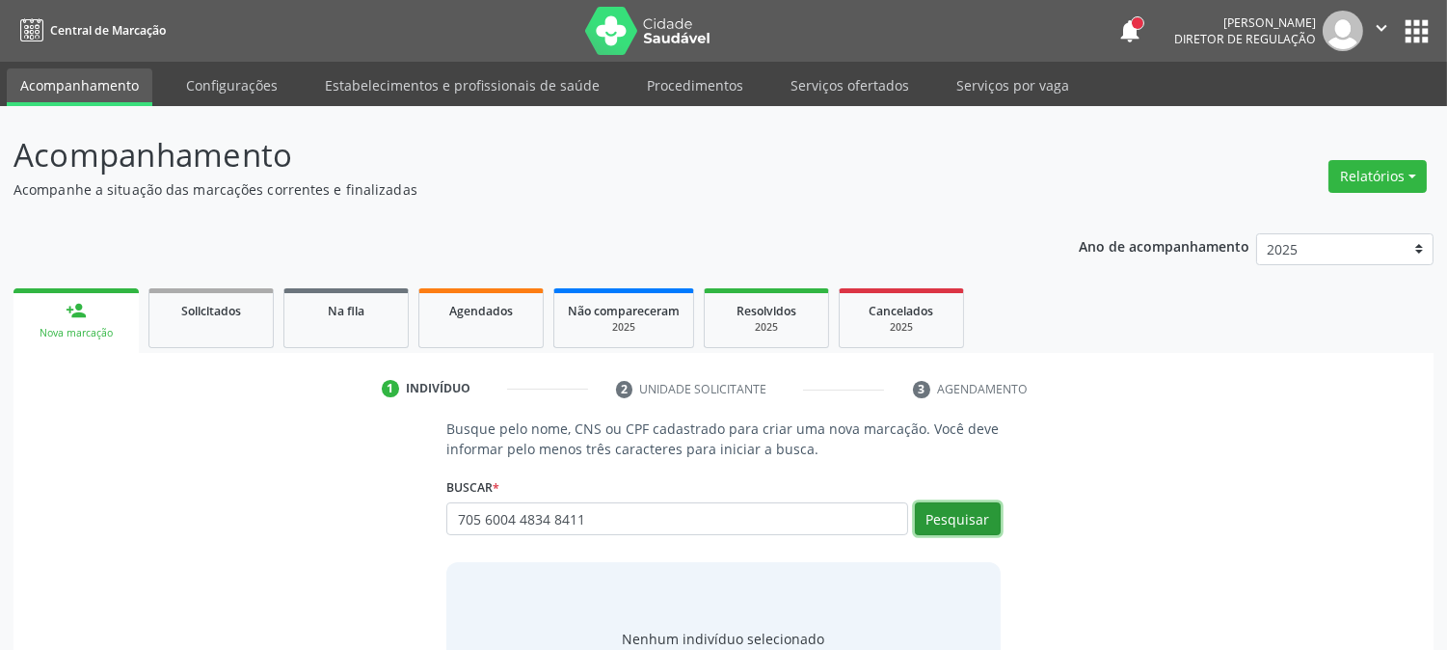
click at [921, 527] on button "Pesquisar" at bounding box center [958, 518] width 86 height 33
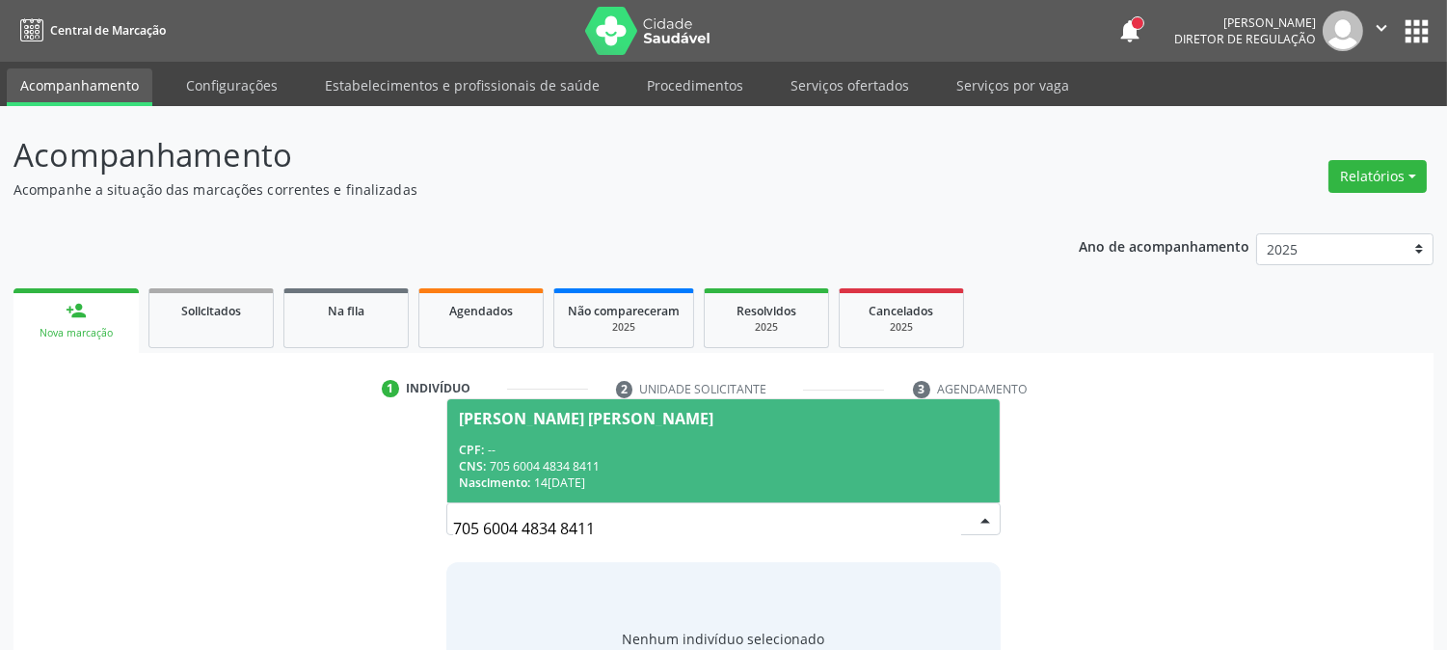
click at [625, 453] on div "CPF: --" at bounding box center [723, 450] width 528 height 16
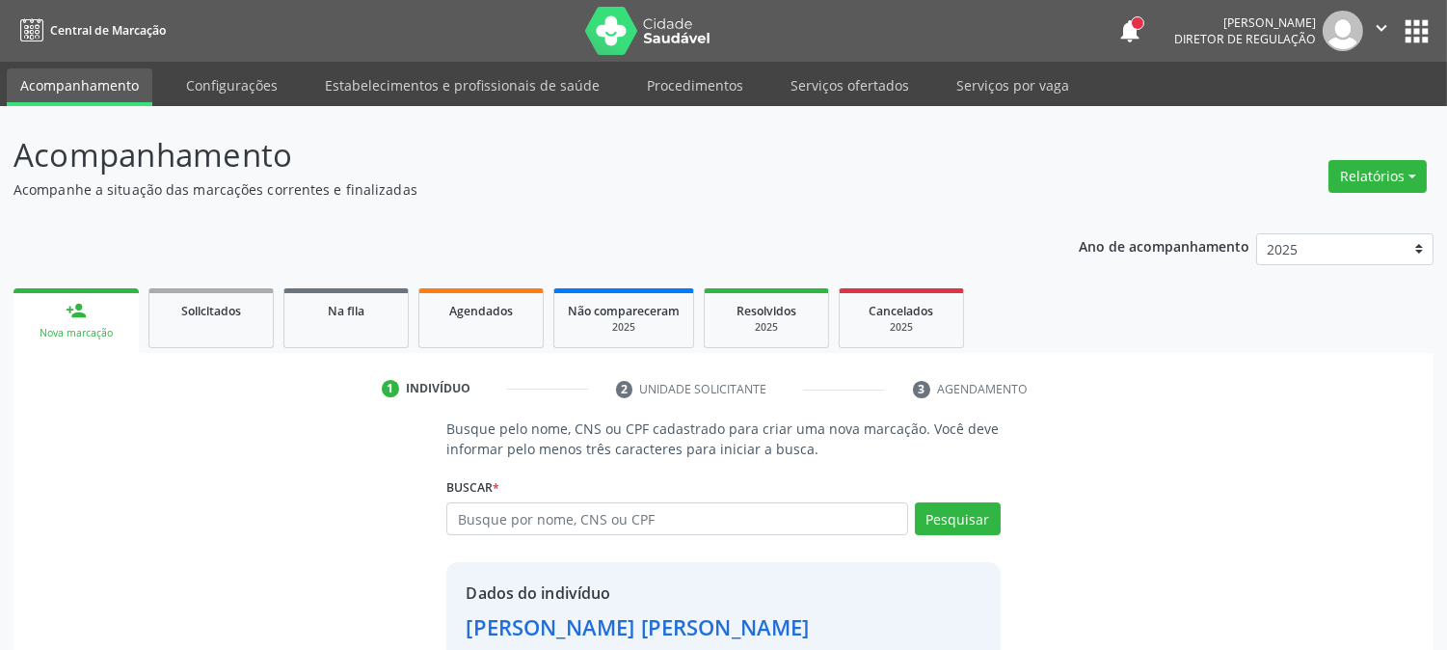
scroll to position [121, 0]
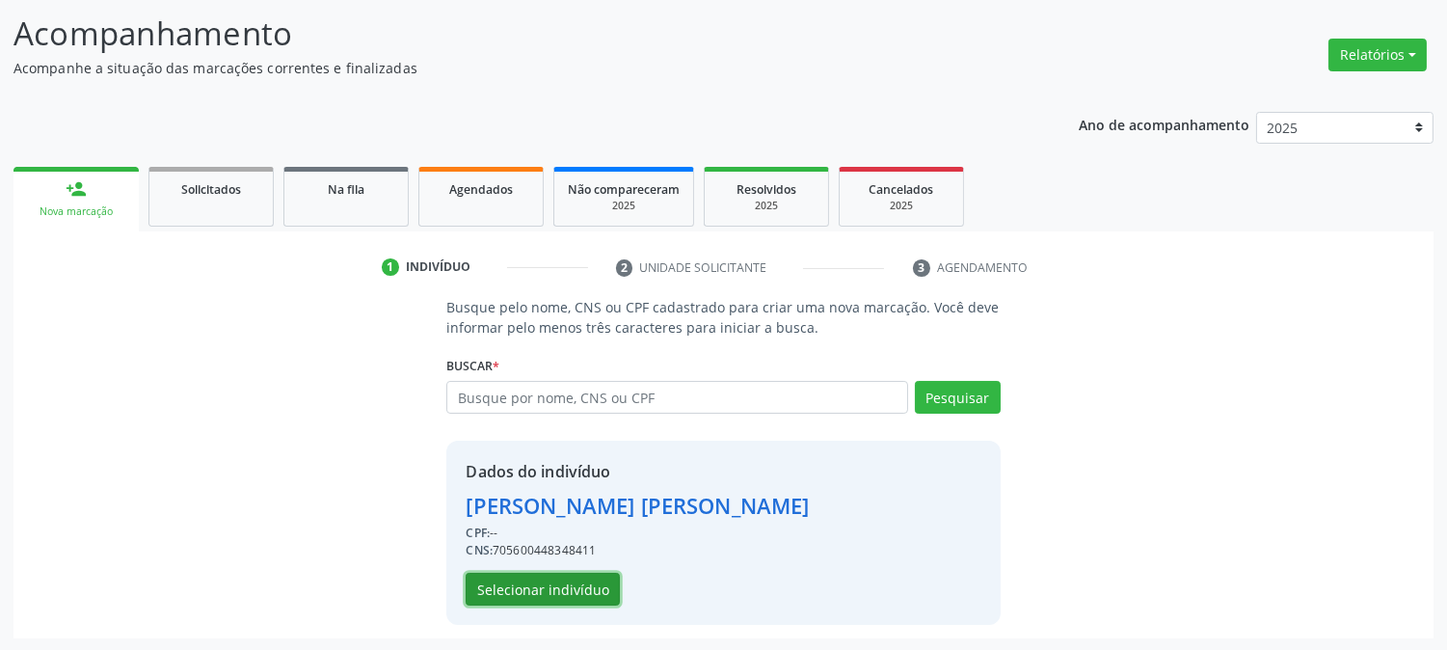
click at [557, 594] on button "Selecionar indivíduo" at bounding box center [543, 589] width 154 height 33
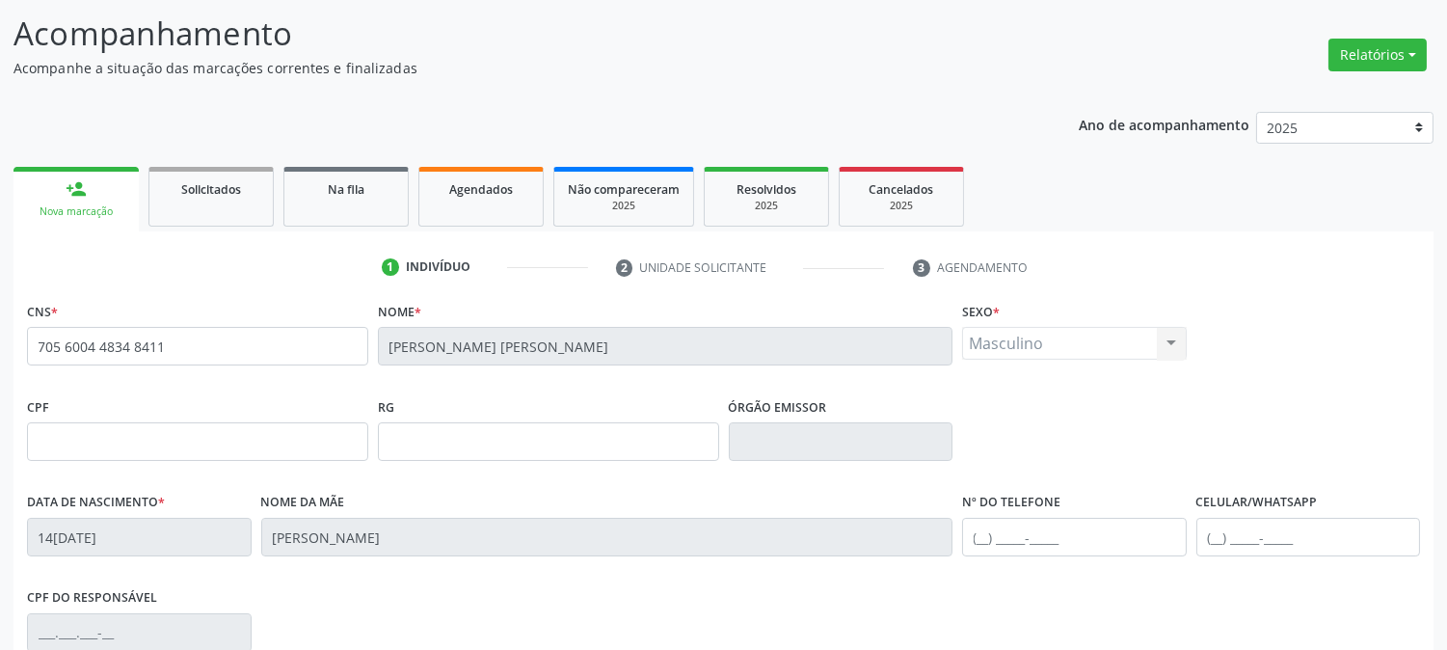
scroll to position [393, 0]
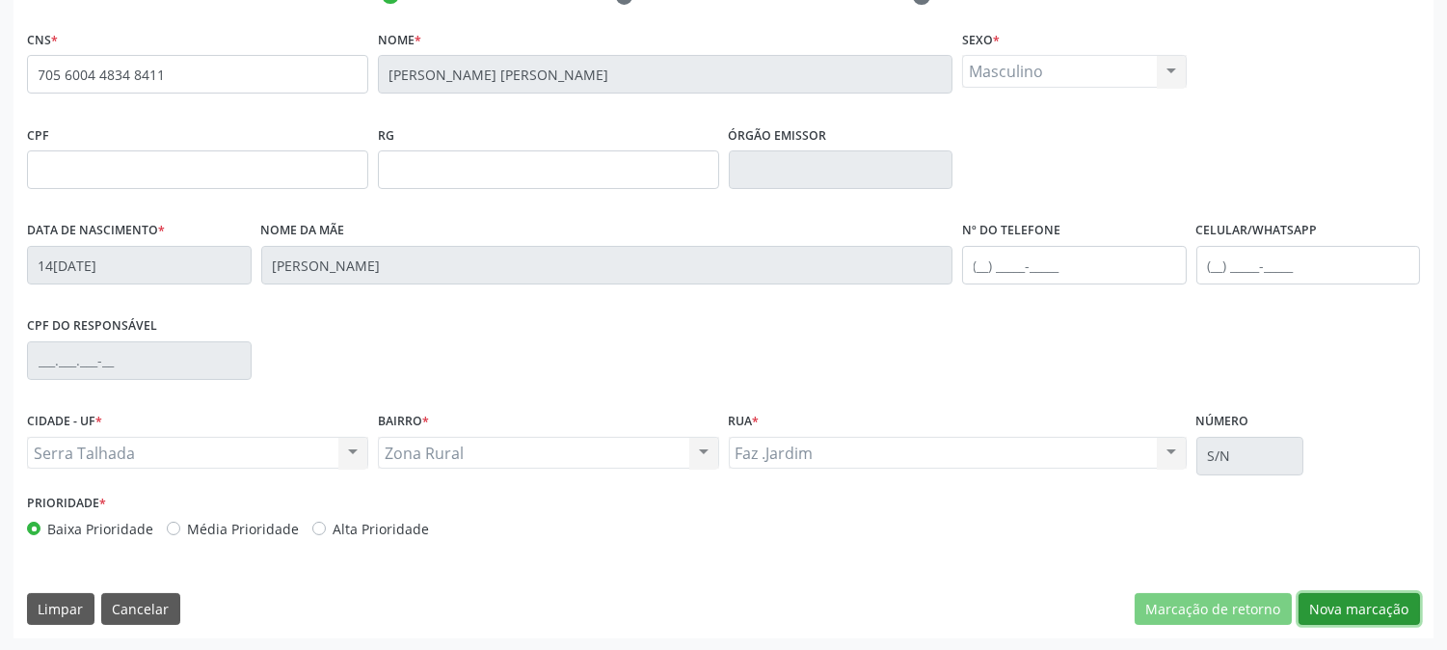
click at [1334, 600] on button "Nova marcação" at bounding box center [1359, 609] width 121 height 33
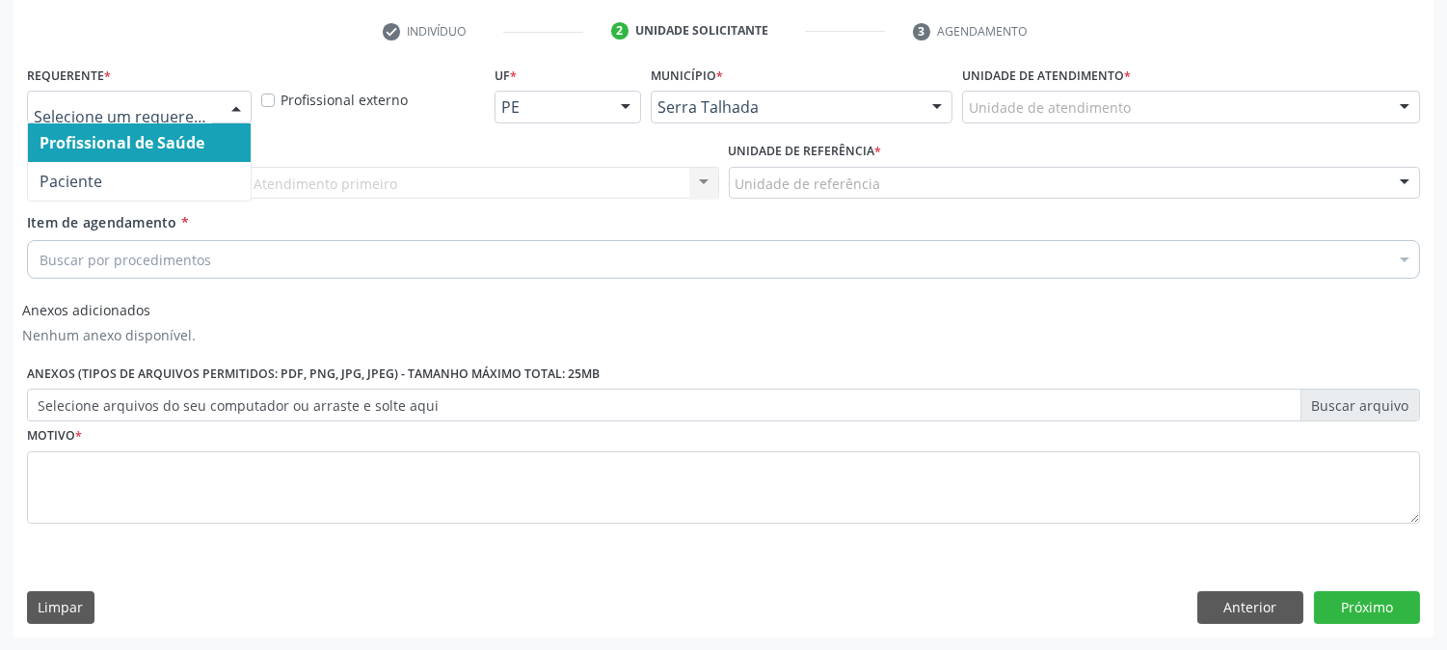
click at [155, 117] on div at bounding box center [139, 107] width 225 height 33
click at [141, 158] on span "Profissional de Saúde" at bounding box center [139, 142] width 223 height 39
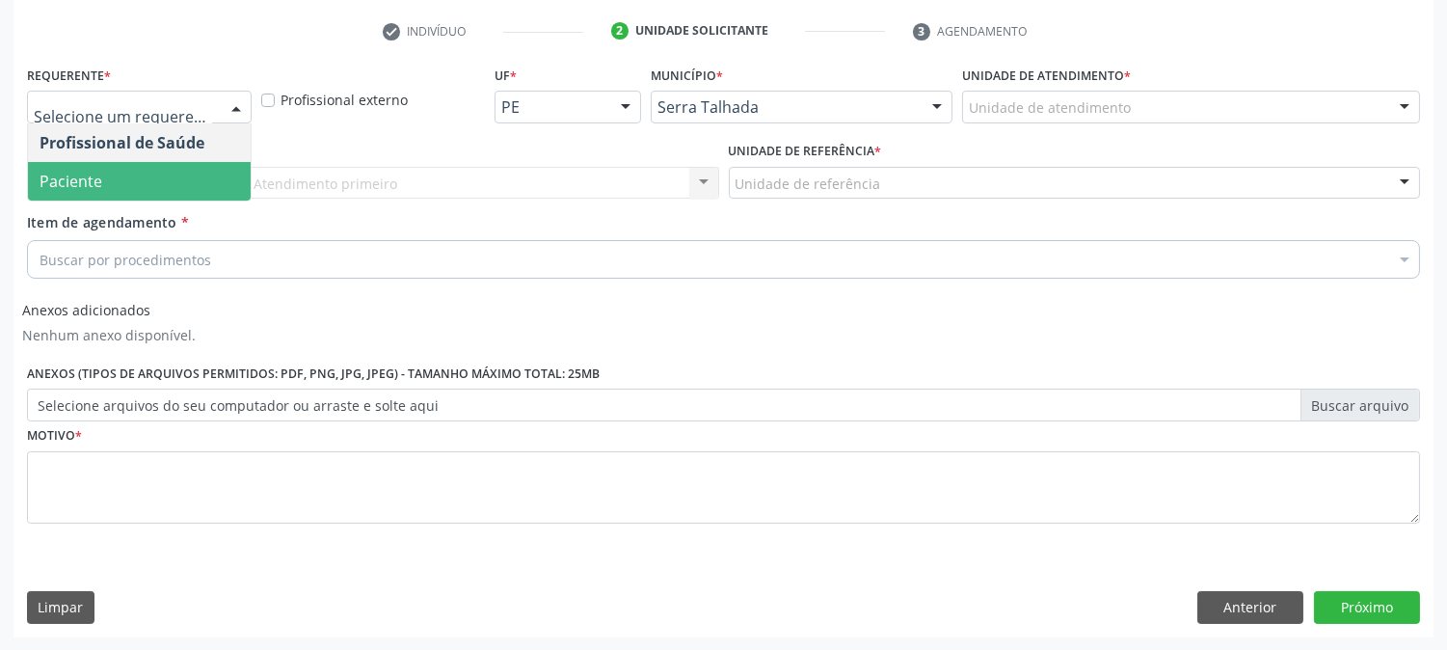
click at [110, 168] on span "Paciente" at bounding box center [139, 181] width 223 height 39
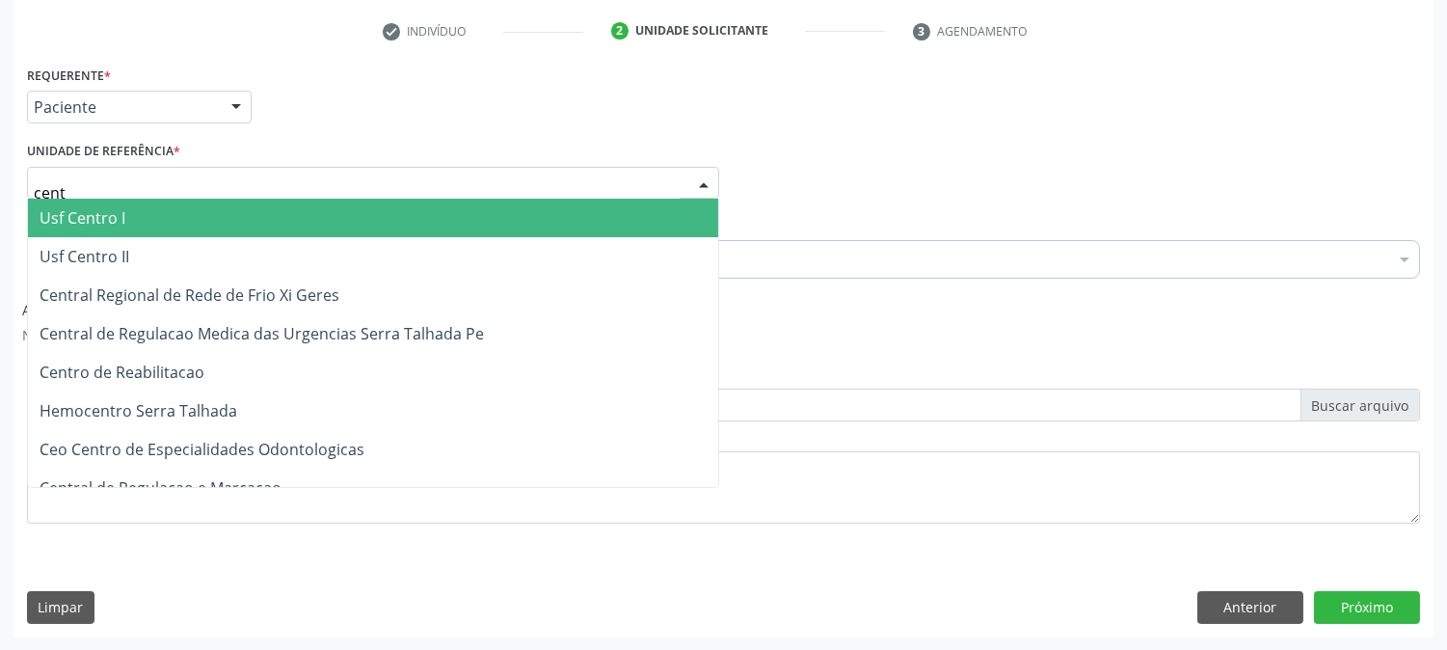
type input "centr"
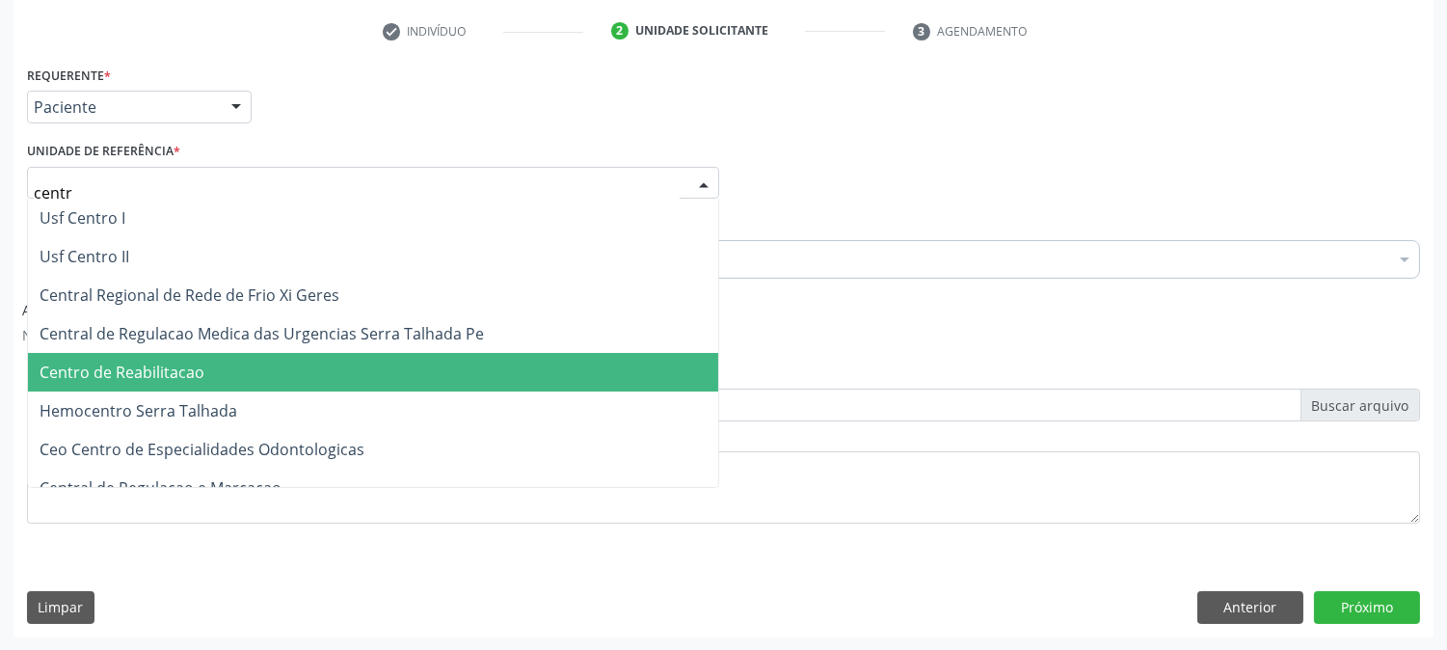
click at [146, 364] on span "Centro de Reabilitacao" at bounding box center [122, 372] width 165 height 21
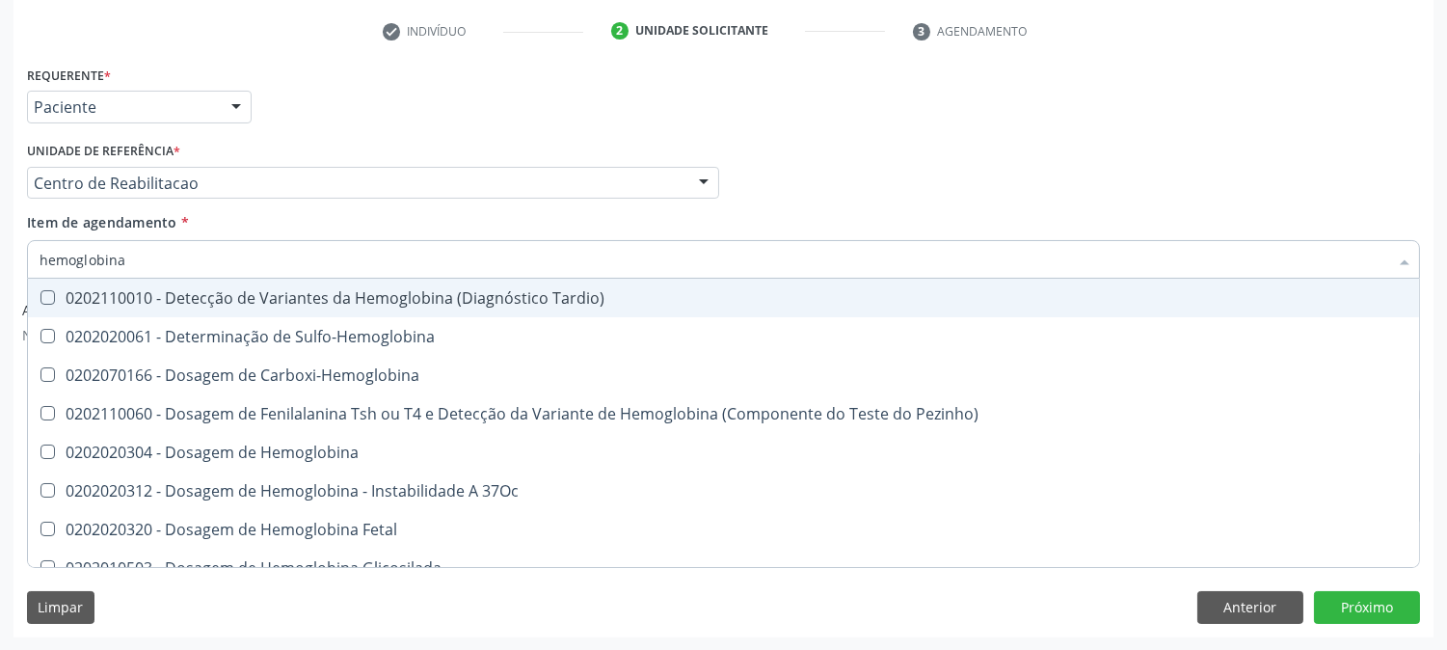
type input "hemoglobina g"
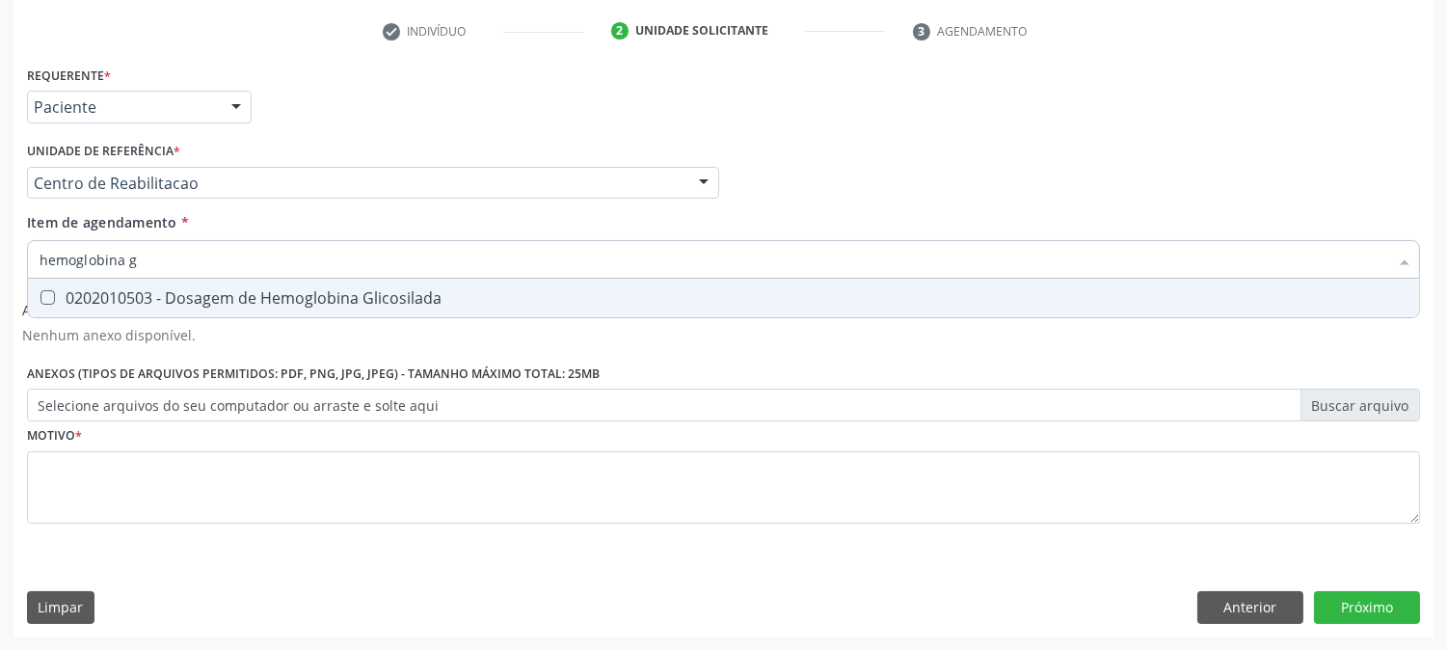
click at [184, 290] on div "0202010503 - Dosagem de Hemoglobina Glicosilada" at bounding box center [724, 297] width 1368 height 15
checkbox Glicosilada "true"
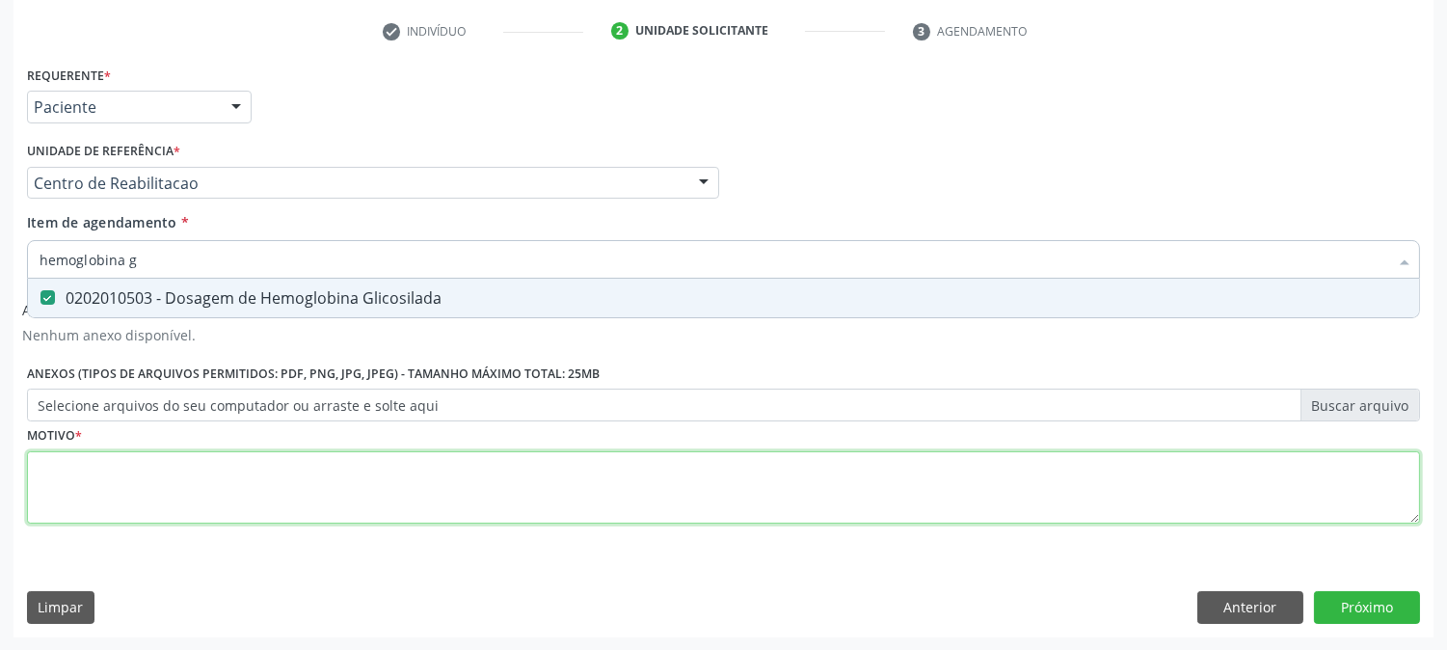
click at [172, 480] on div "Requerente * Paciente Profissional de Saúde Paciente Nenhum resultado encontrad…" at bounding box center [723, 306] width 1393 height 490
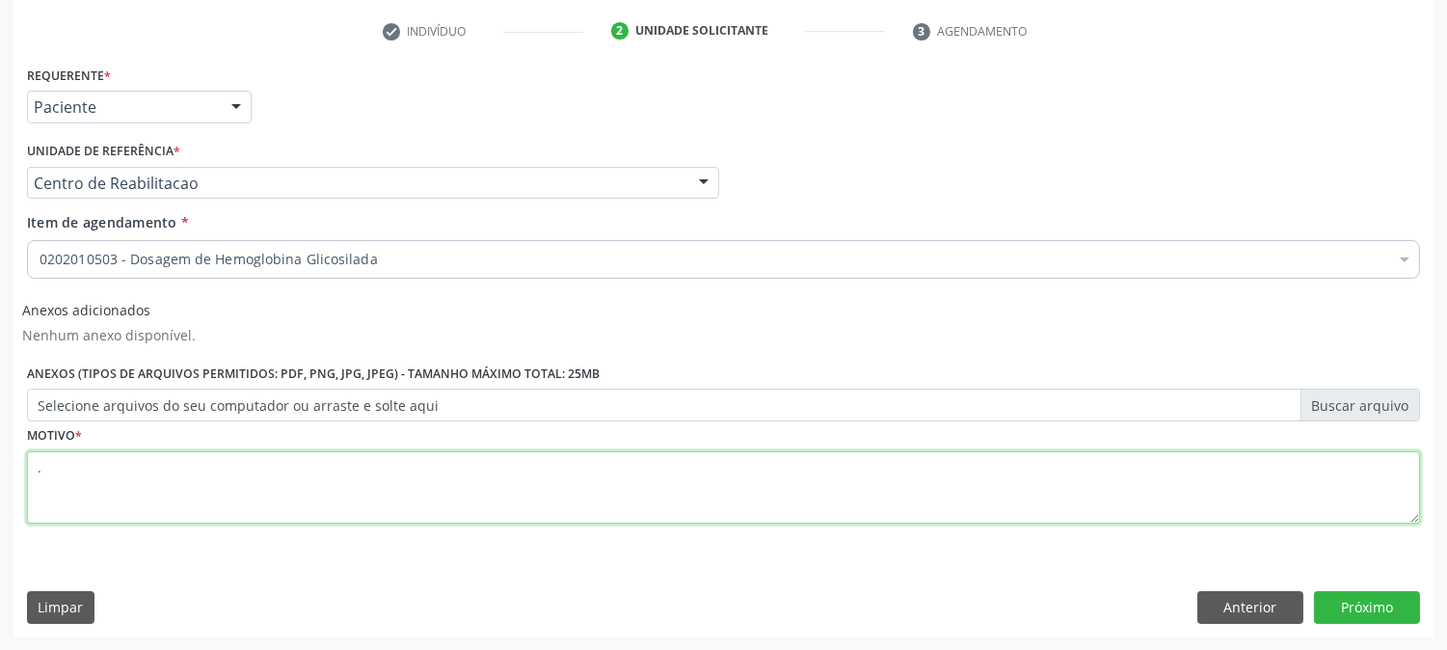
type textarea "."
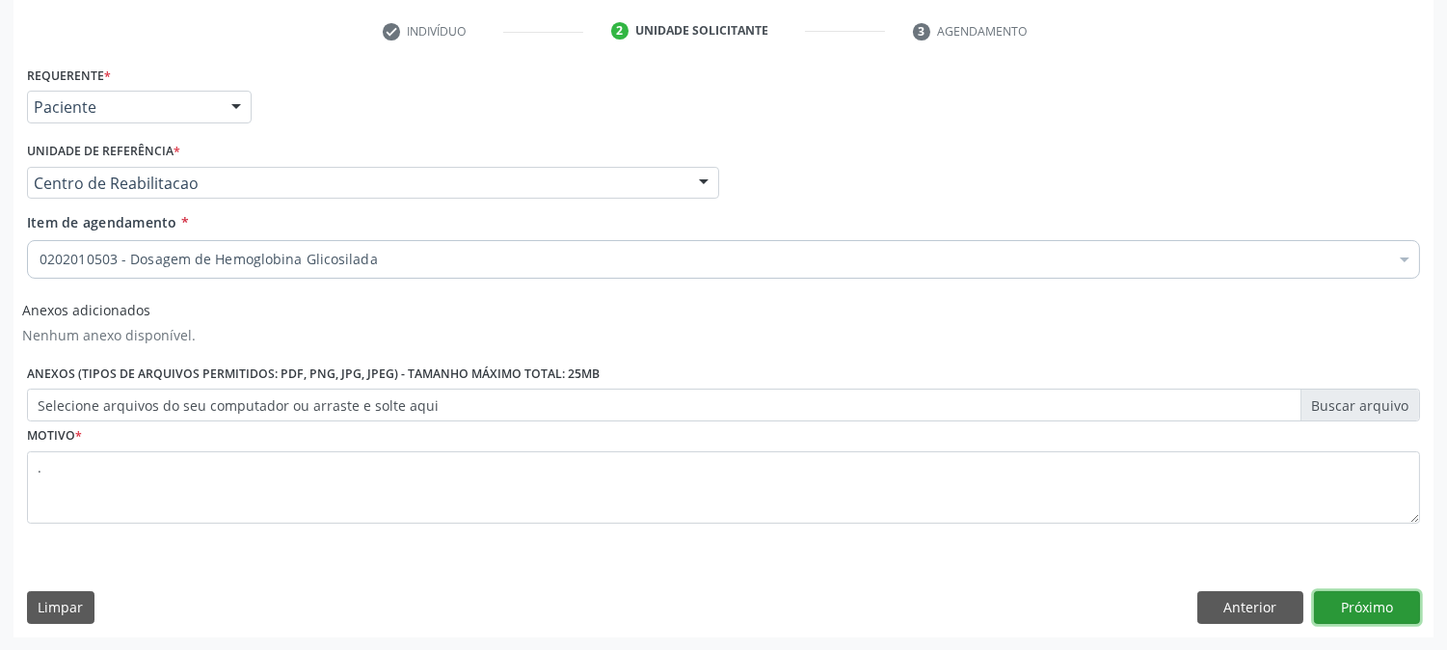
click at [1369, 612] on button "Próximo" at bounding box center [1367, 607] width 106 height 33
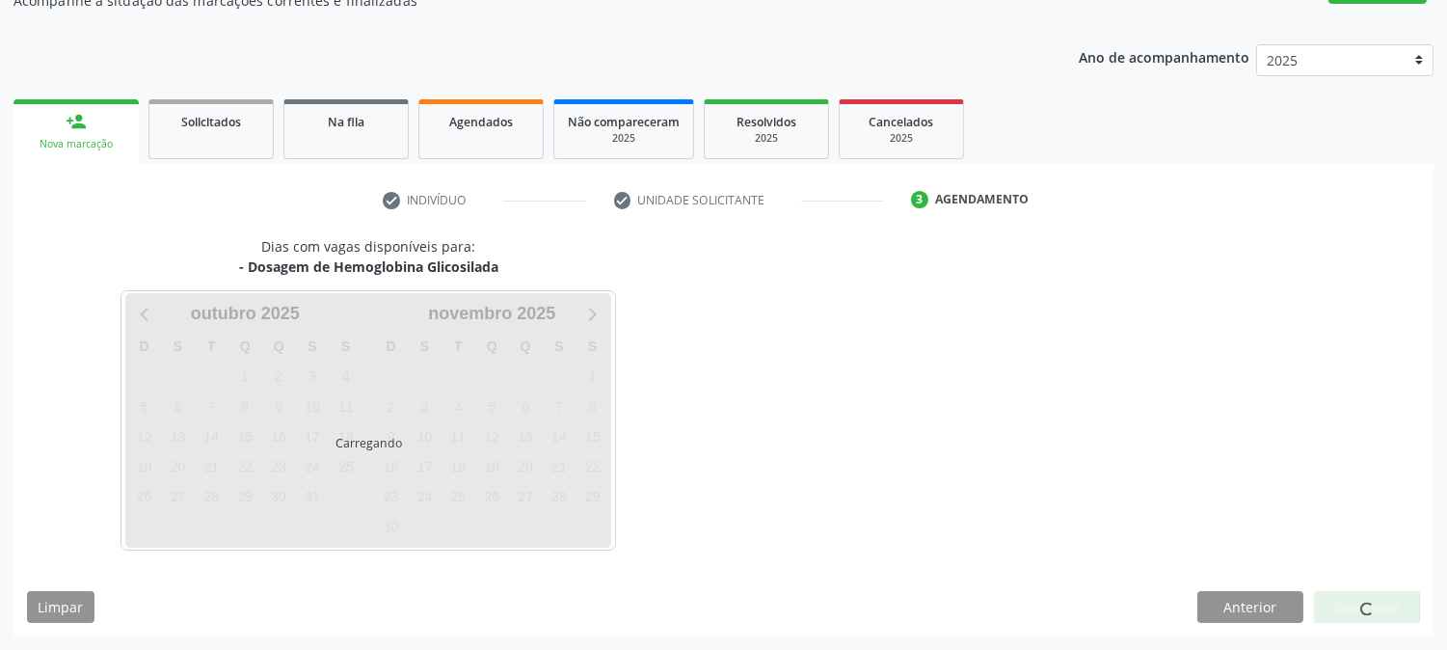
scroll to position [188, 0]
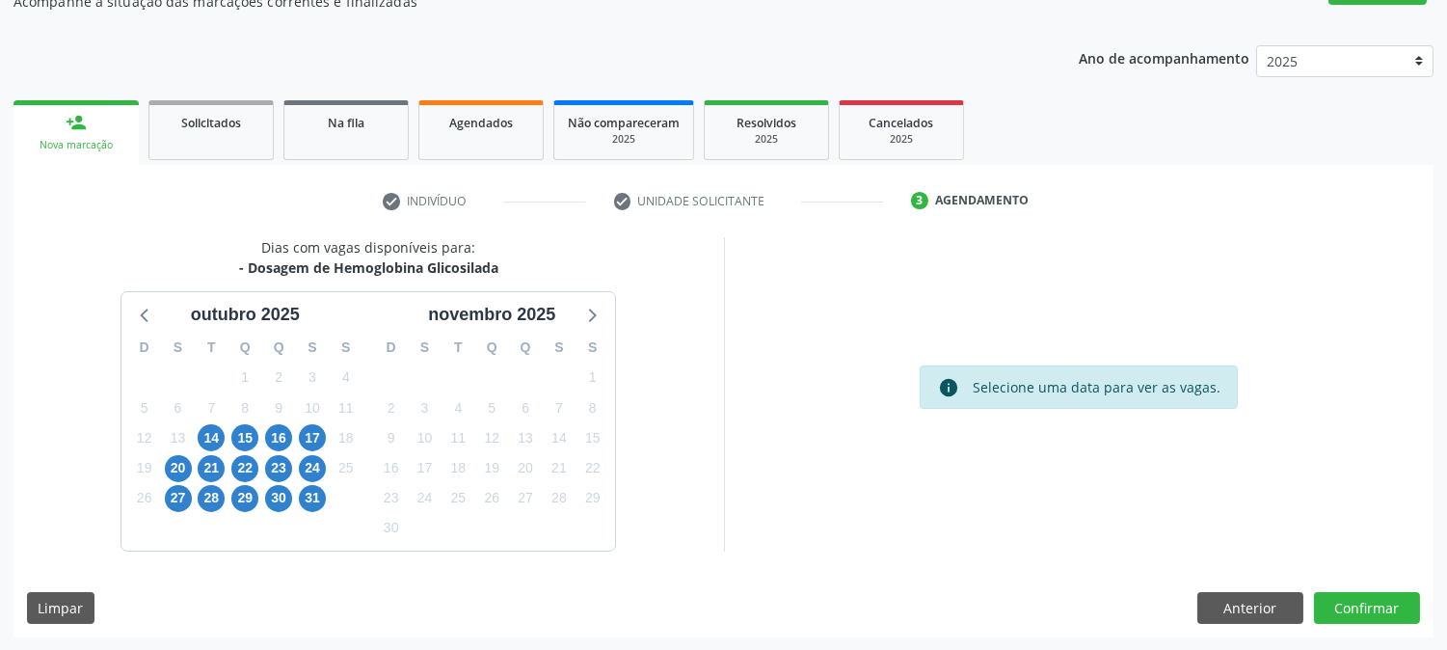
click at [191, 499] on div "27" at bounding box center [178, 498] width 34 height 30
click at [189, 499] on span "27" at bounding box center [178, 498] width 27 height 27
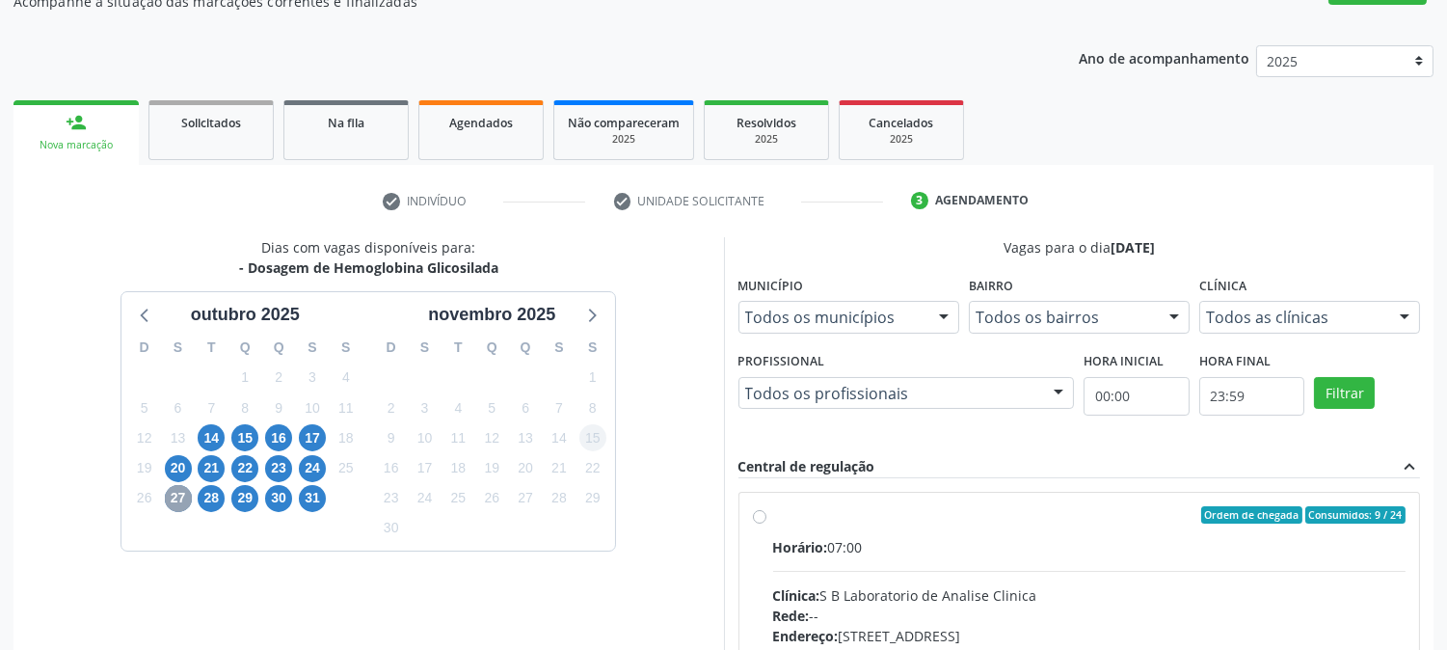
scroll to position [501, 0]
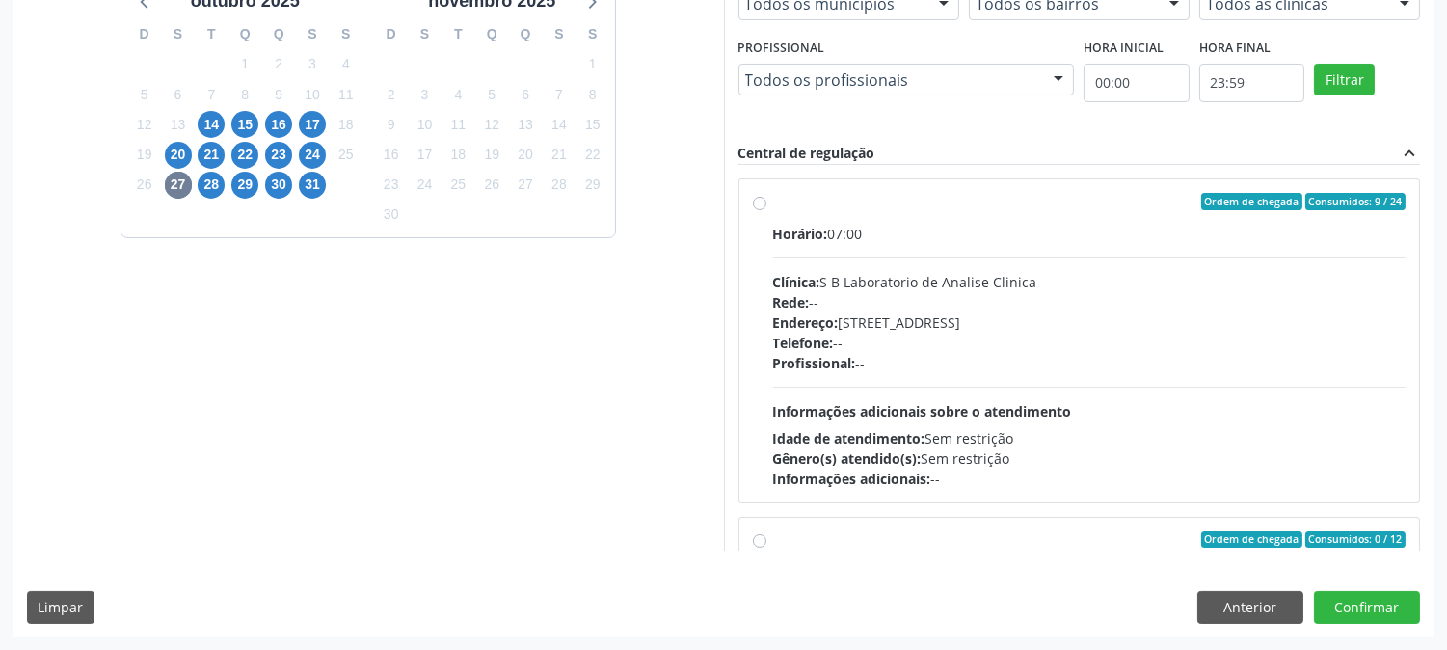
click at [945, 418] on span "Informações adicionais sobre o atendimento" at bounding box center [922, 411] width 299 height 18
click at [767, 210] on input "Ordem de chegada Consumidos: 9 / 24 Horário: 07:00 Clínica: S B Laboratorio de …" at bounding box center [759, 201] width 13 height 17
radio input "true"
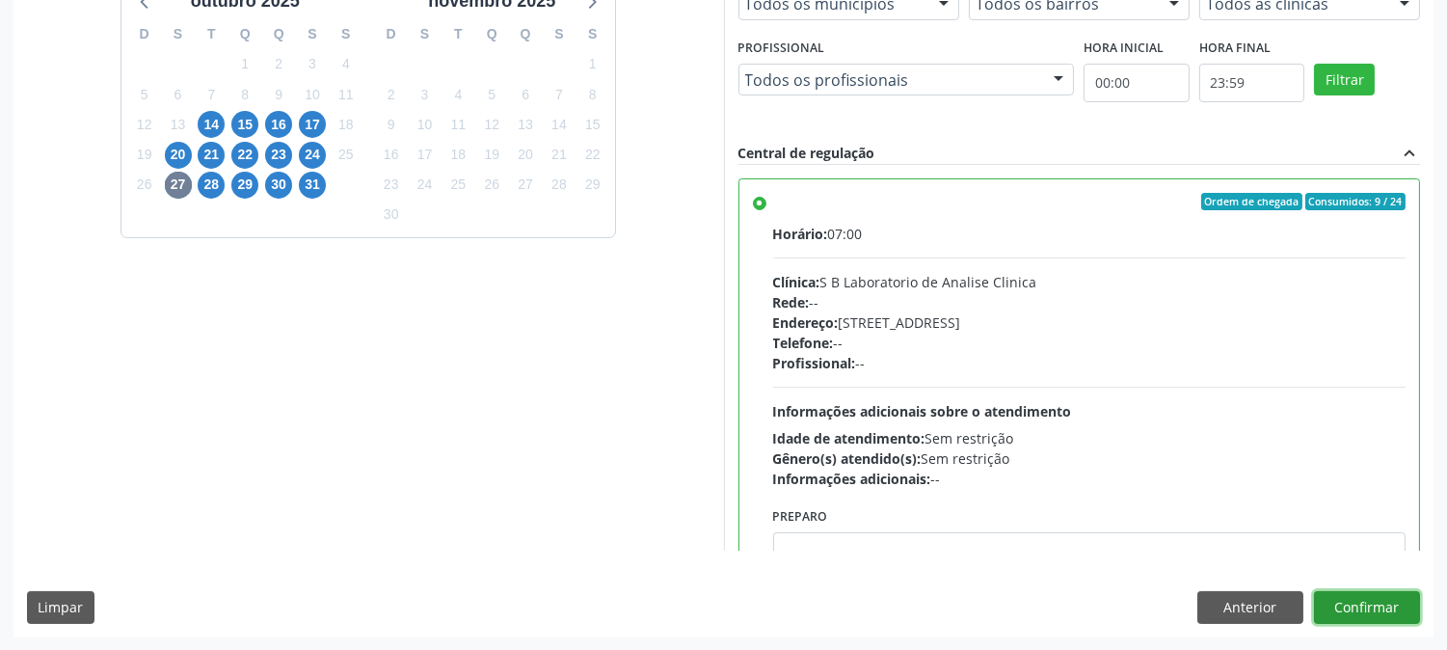
click at [1327, 594] on button "Confirmar" at bounding box center [1367, 607] width 106 height 33
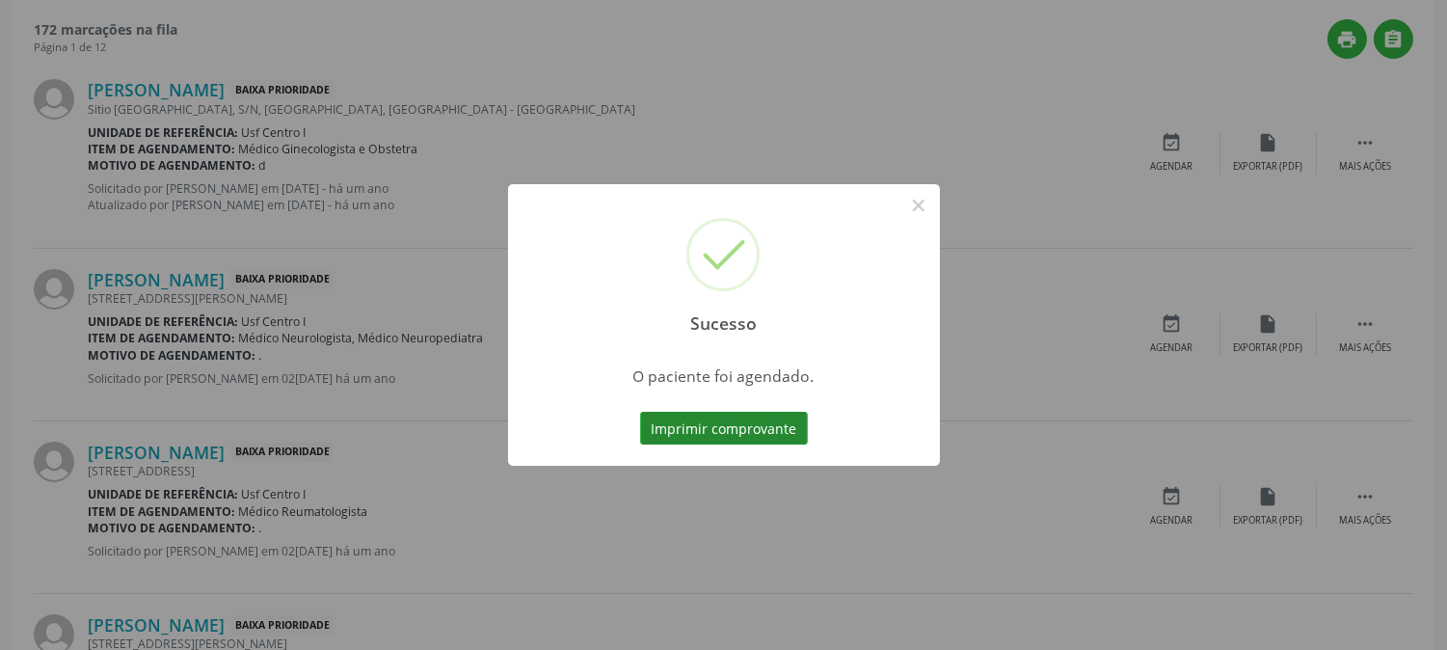
scroll to position [0, 0]
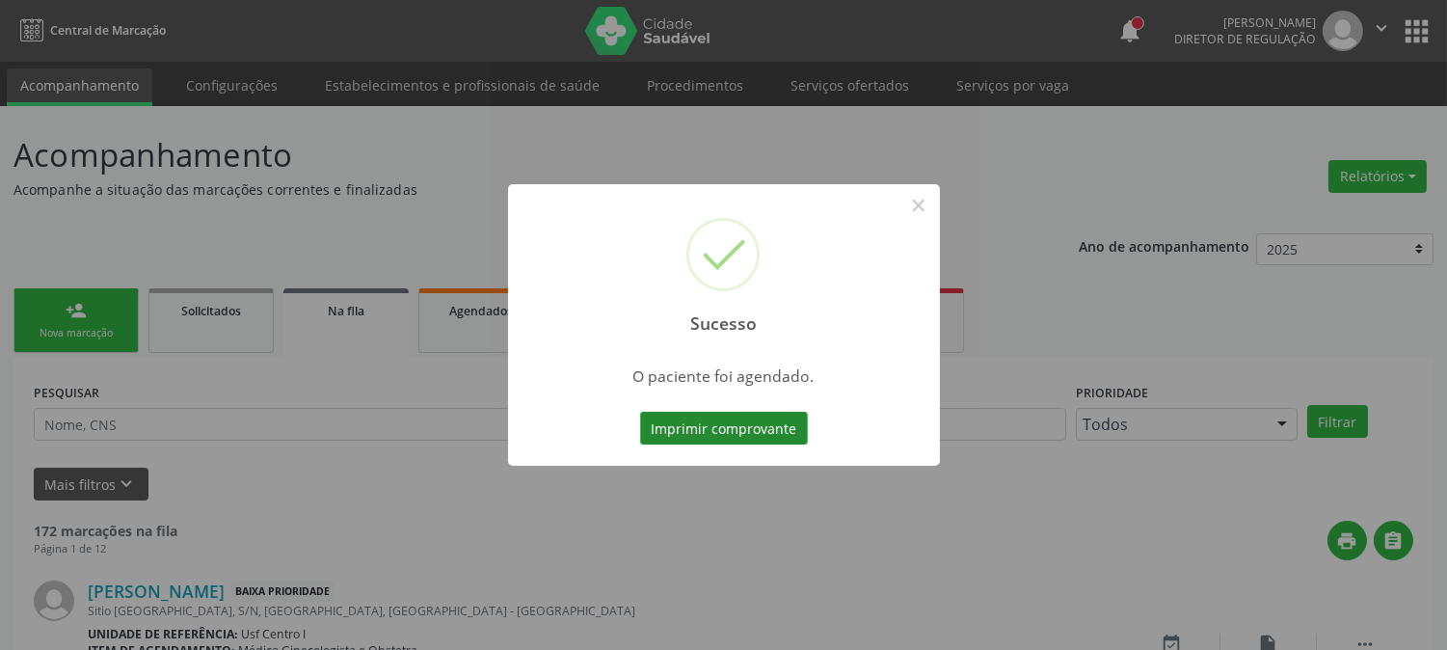
click at [746, 430] on button "Imprimir comprovante" at bounding box center [724, 428] width 168 height 33
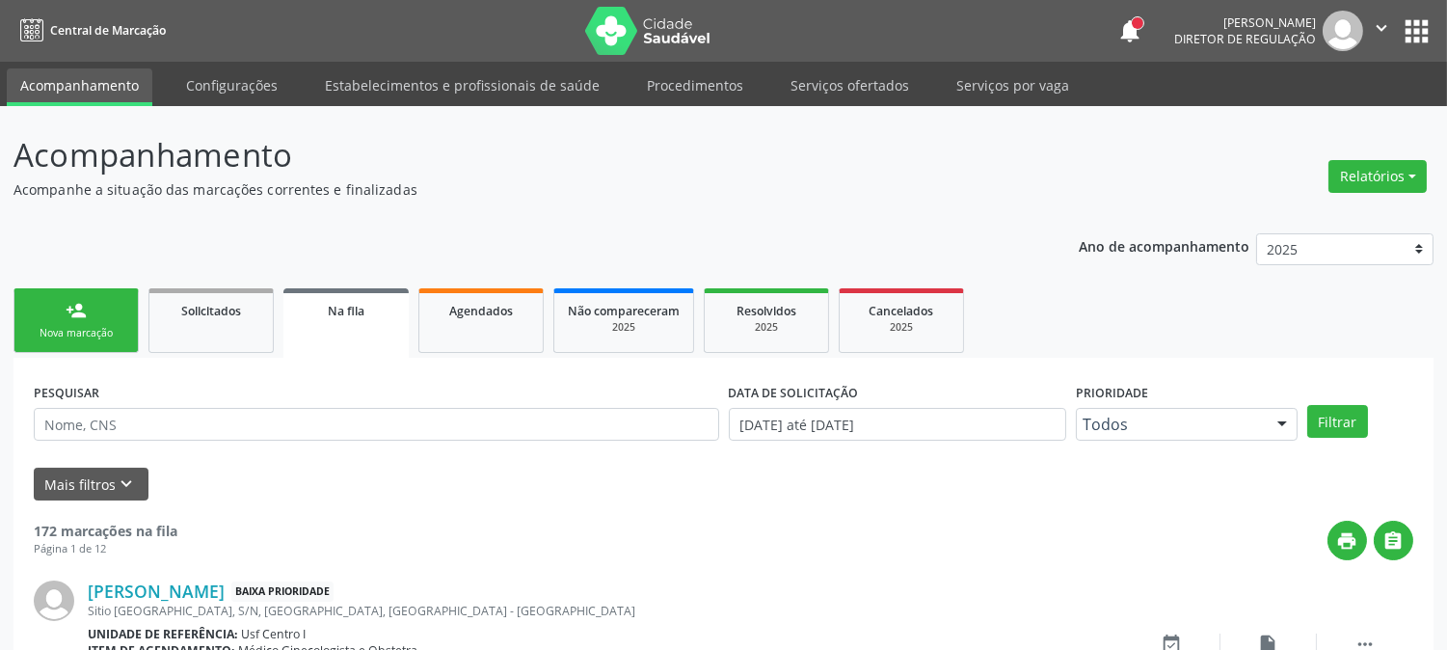
click at [103, 312] on link "person_add Nova marcação" at bounding box center [75, 320] width 125 height 65
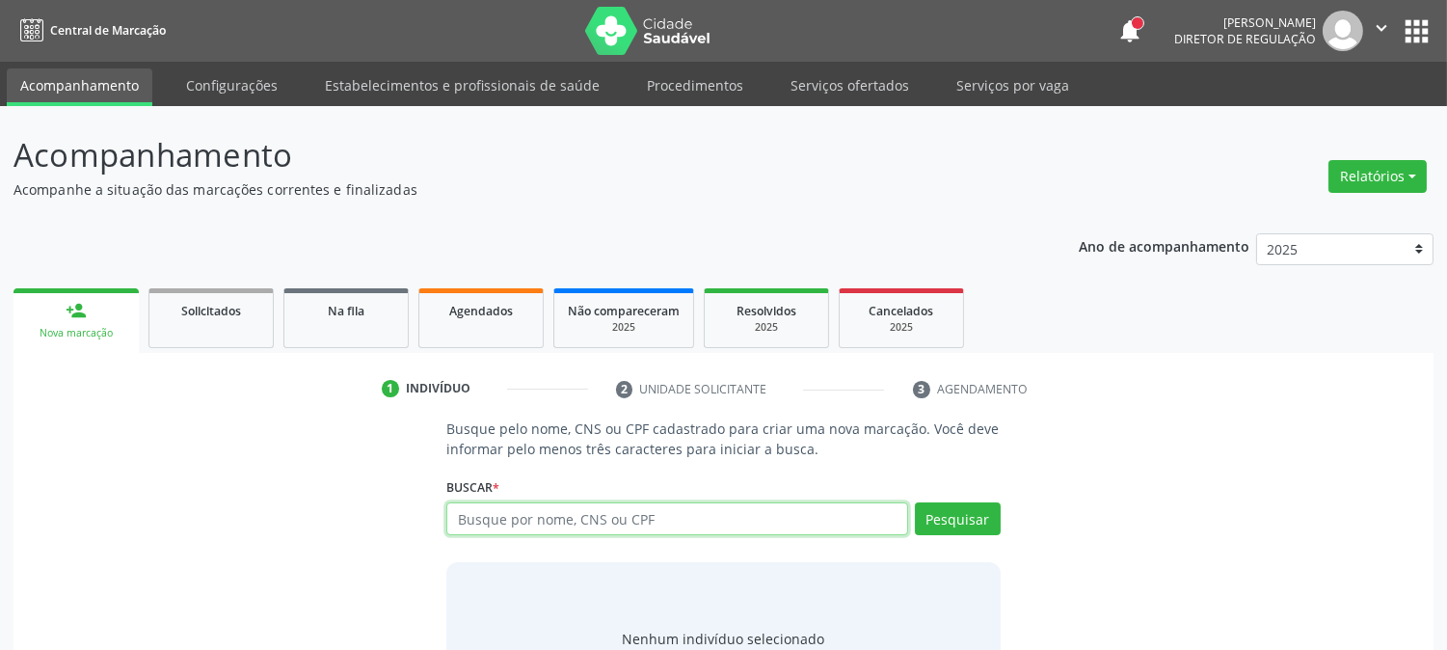
click at [617, 522] on input "text" at bounding box center [676, 518] width 461 height 33
type input "708202647612747"
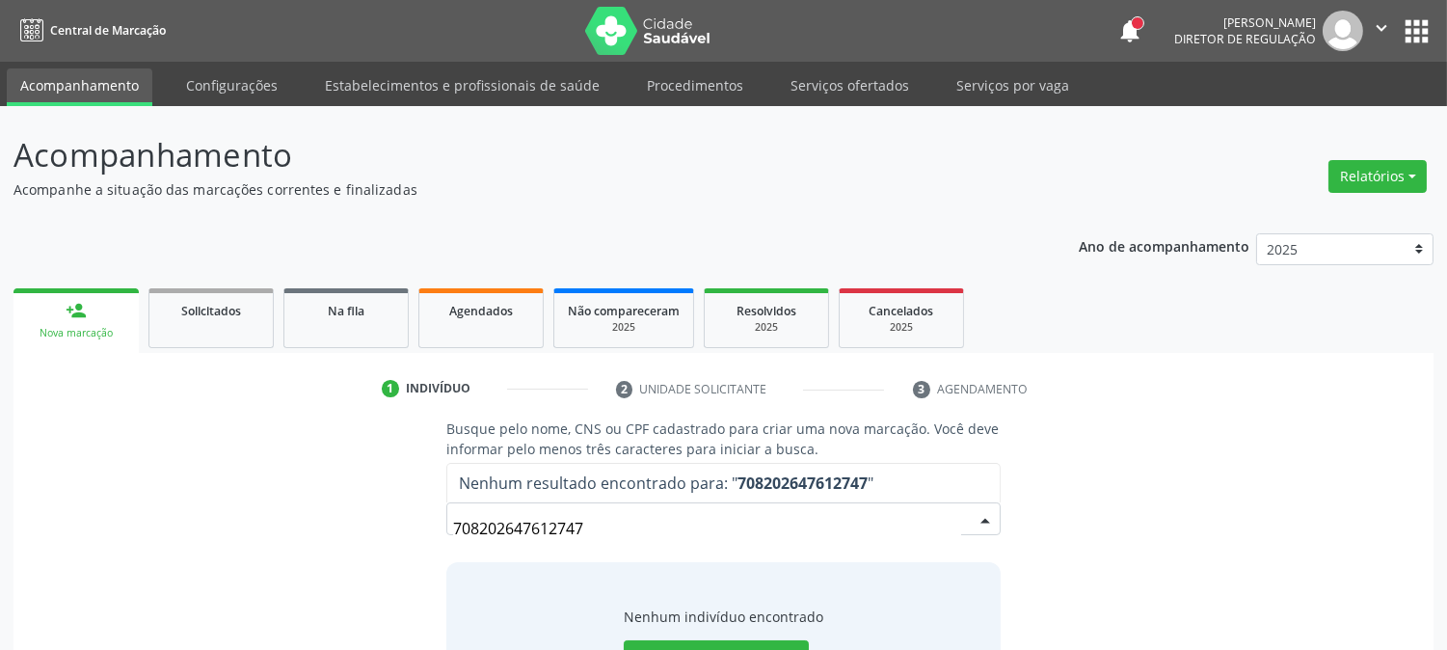
scroll to position [92, 0]
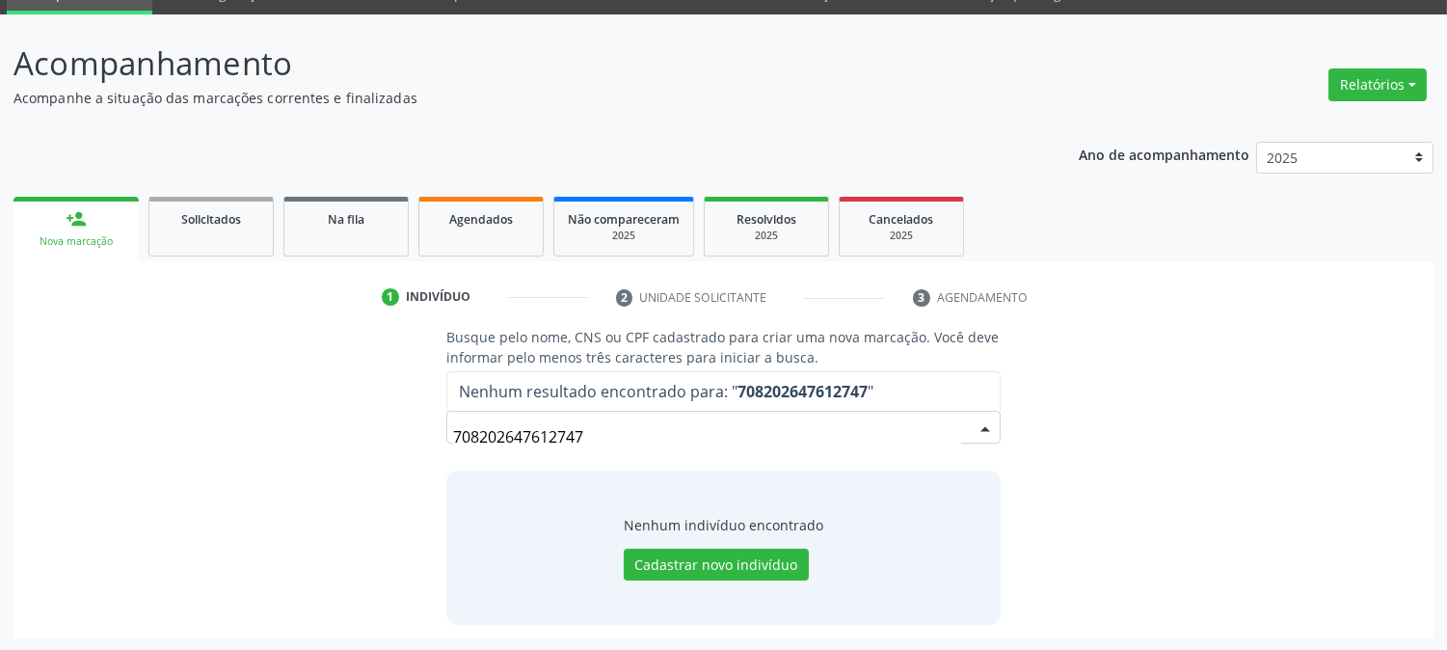
drag, startPoint x: 609, startPoint y: 435, endPoint x: 340, endPoint y: 424, distance: 269.2
click at [340, 424] on div "Busque pelo nome, CNS ou CPF cadastrado para criar uma nova marcação. Você deve…" at bounding box center [723, 475] width 1393 height 297
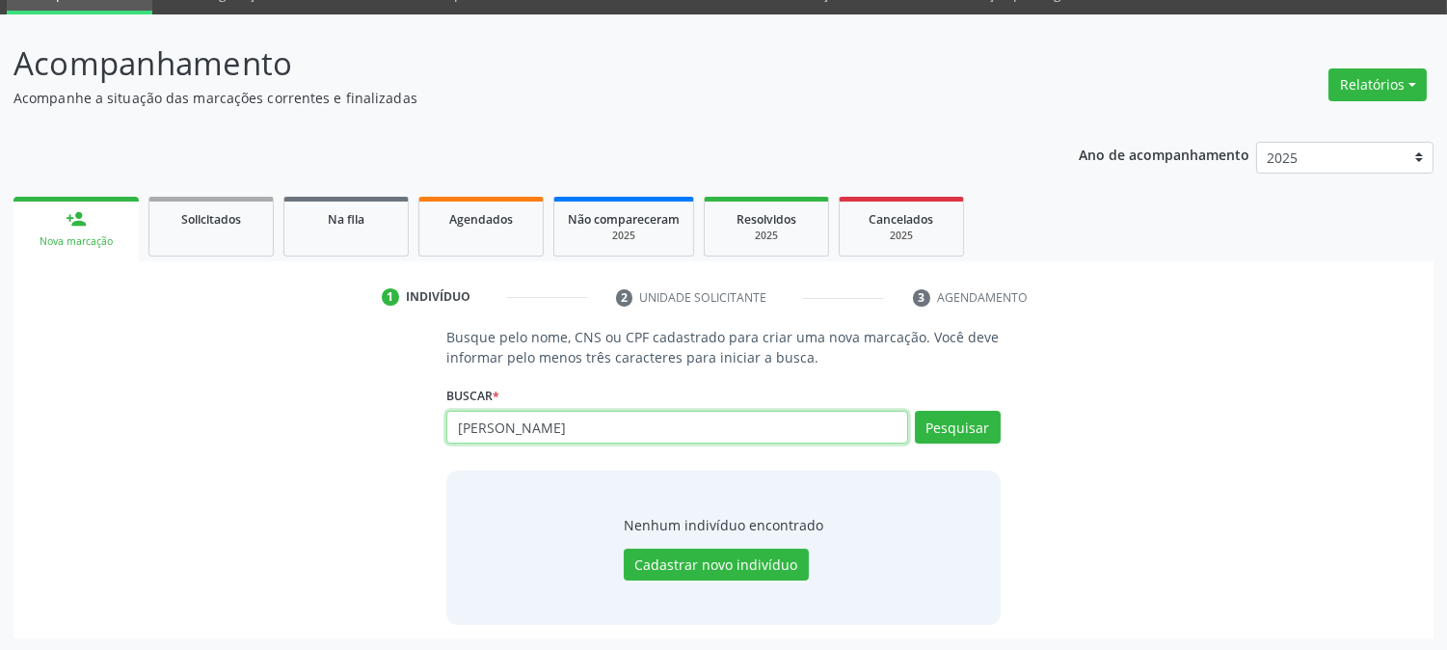
type input "RAIMUNDO FERREIRA L"
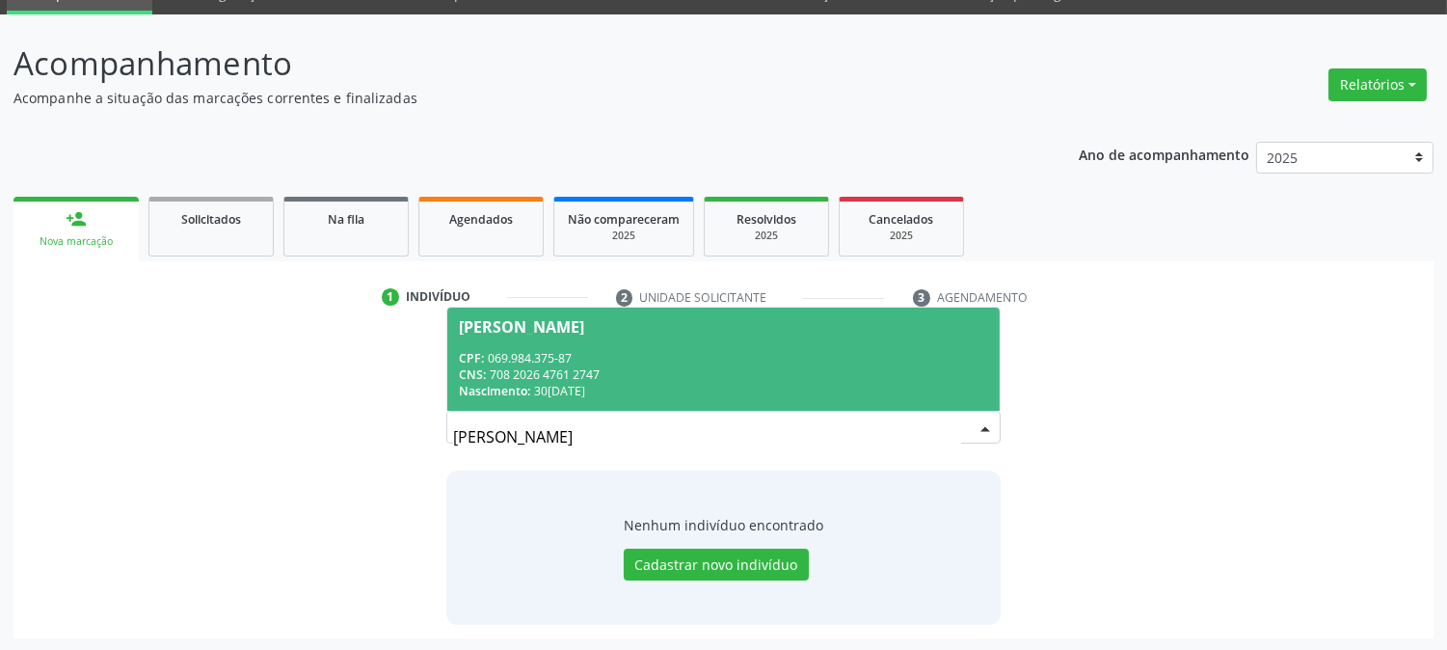
click at [610, 366] on div "CNS: 708 2026 4761 2747" at bounding box center [723, 374] width 528 height 16
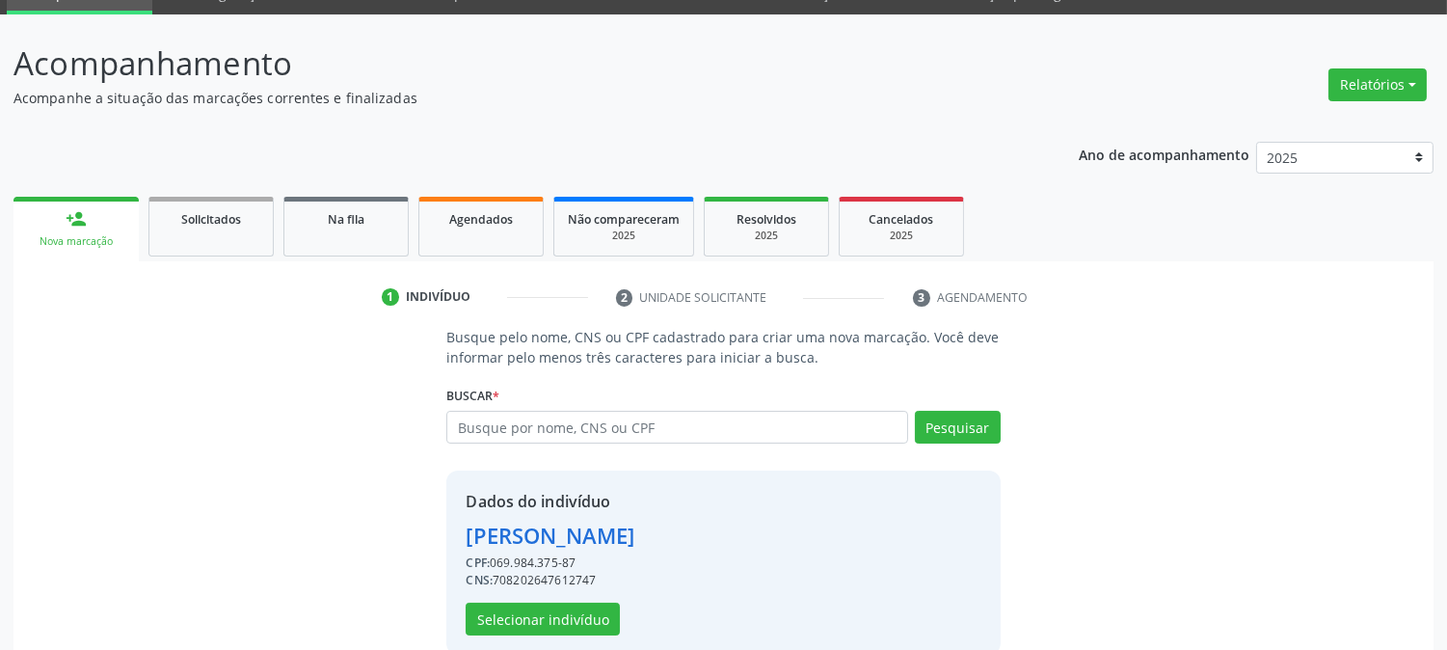
scroll to position [121, 0]
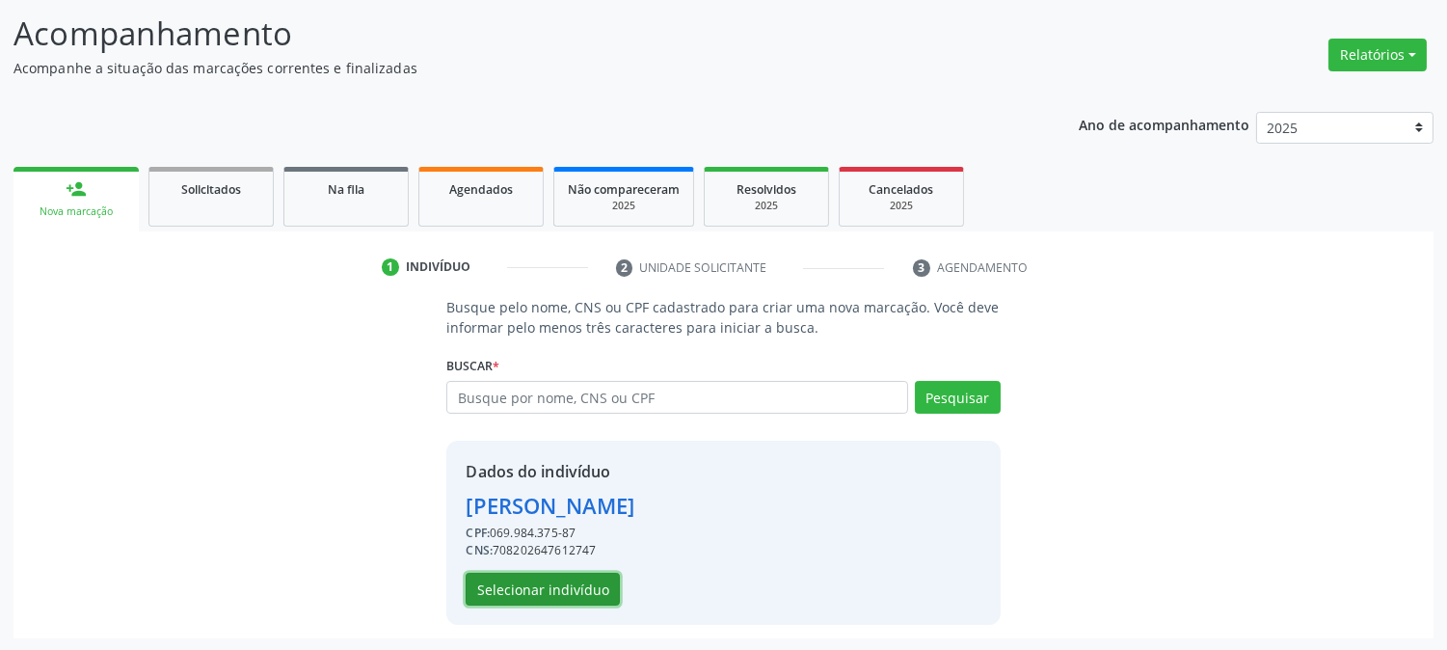
click at [576, 582] on button "Selecionar indivíduo" at bounding box center [543, 589] width 154 height 33
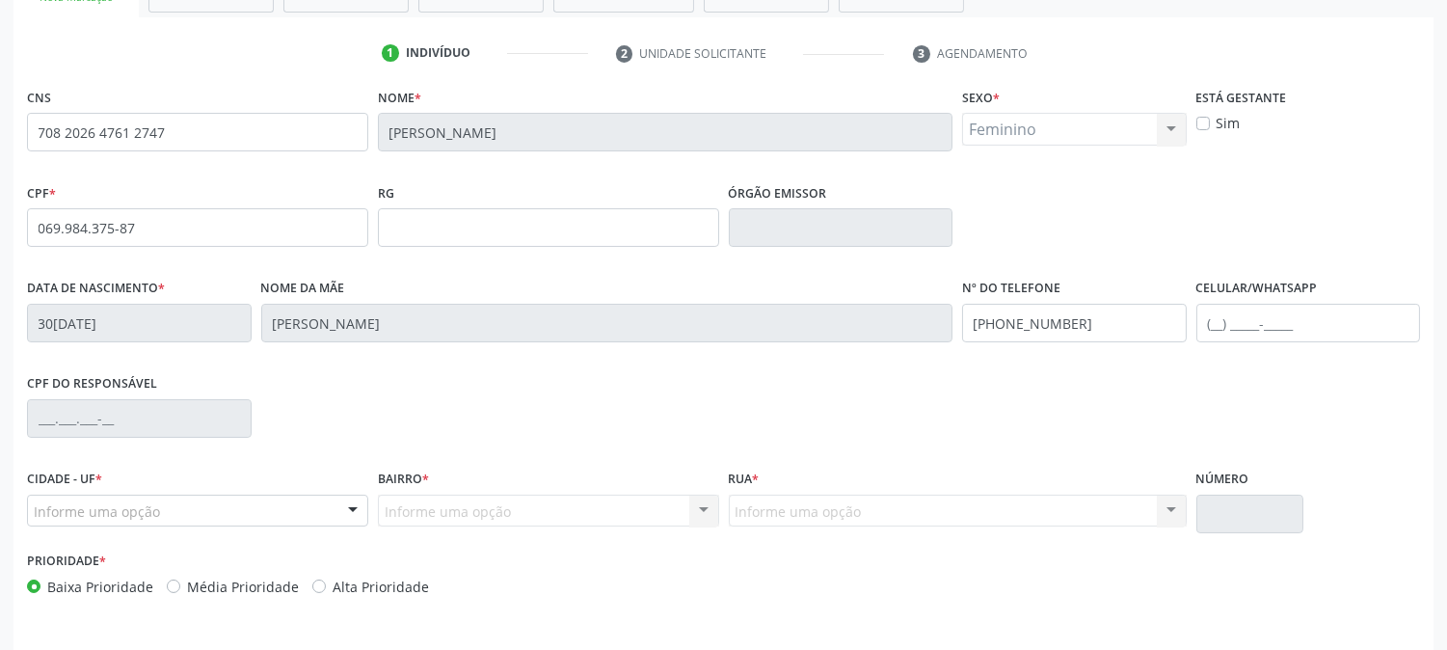
scroll to position [393, 0]
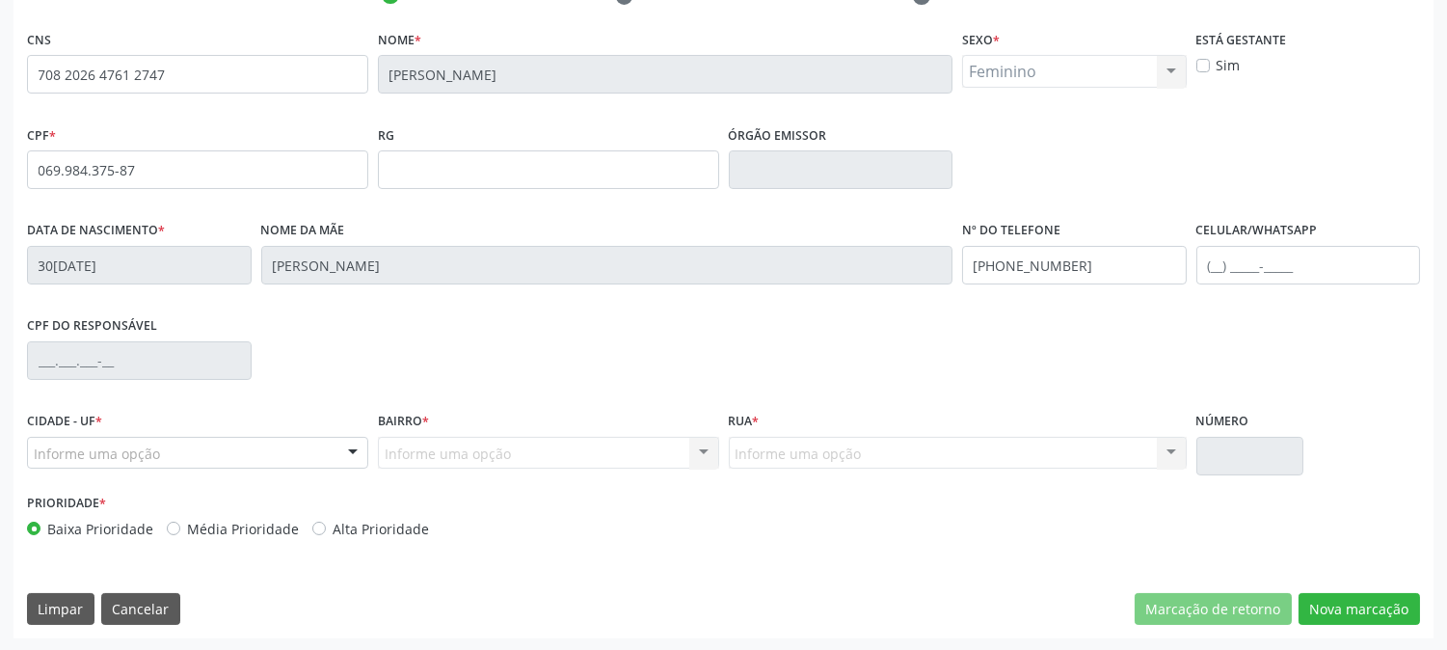
click at [217, 455] on div "Informe uma opção" at bounding box center [197, 453] width 341 height 33
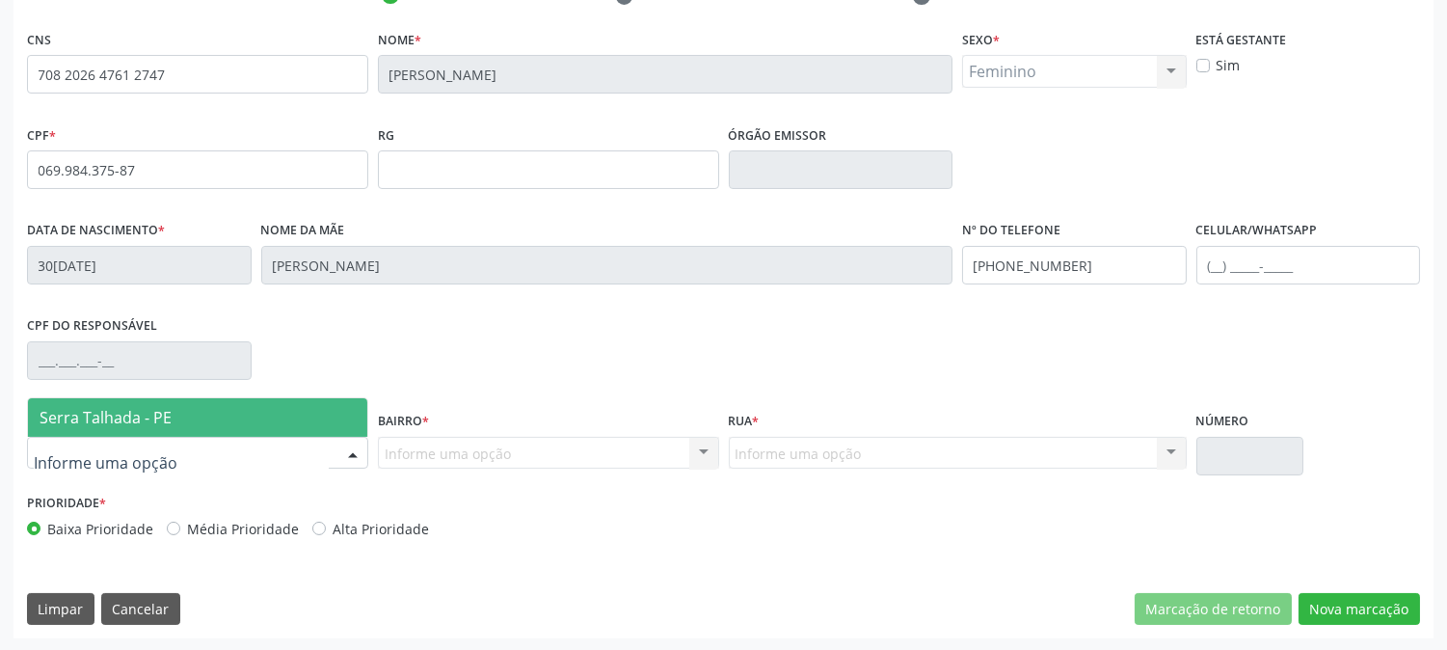
click at [187, 401] on span "Serra Talhada - PE" at bounding box center [197, 417] width 339 height 39
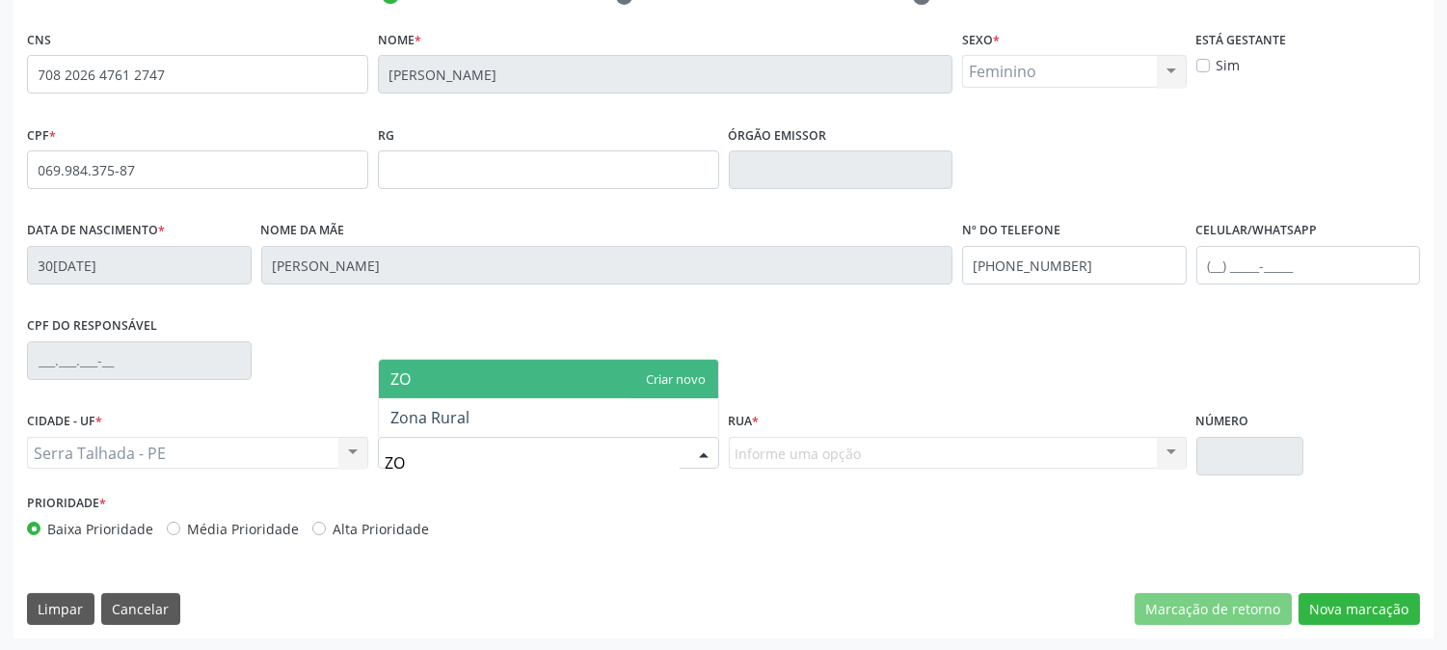
type input "ZON"
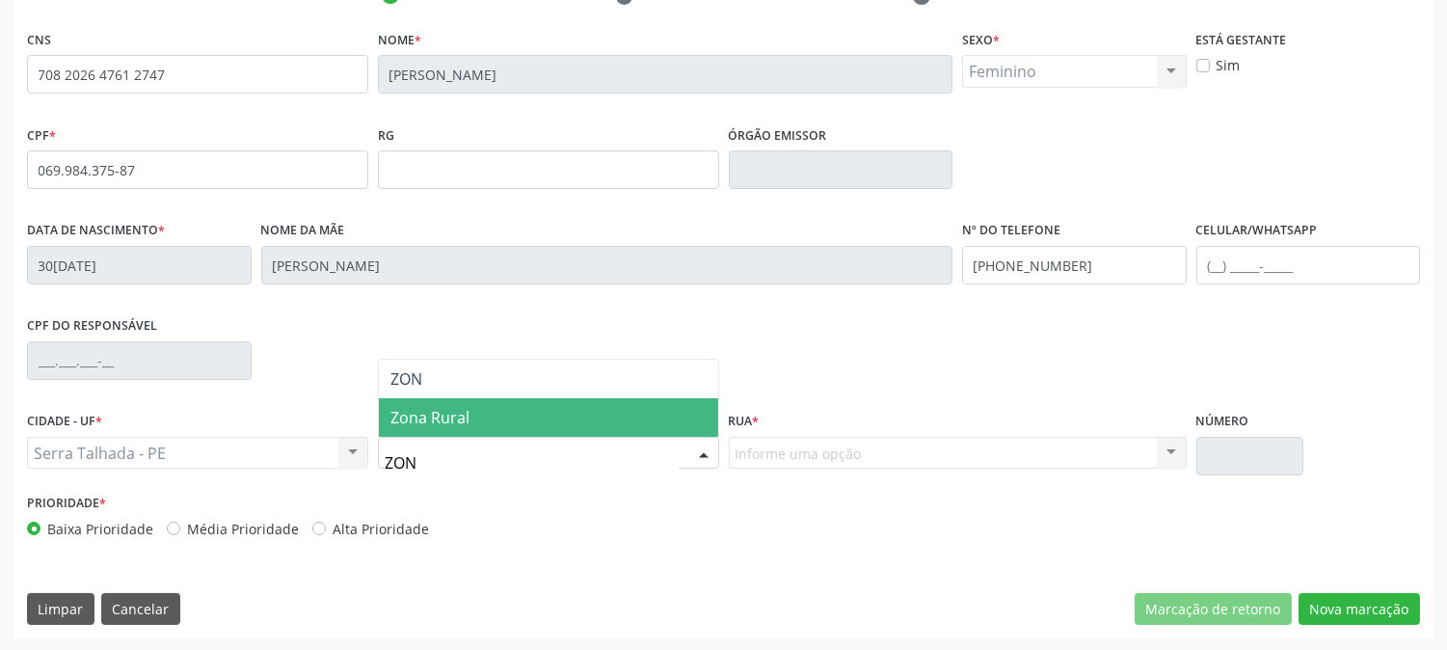
click at [464, 424] on span "Zona Rural" at bounding box center [430, 417] width 79 height 21
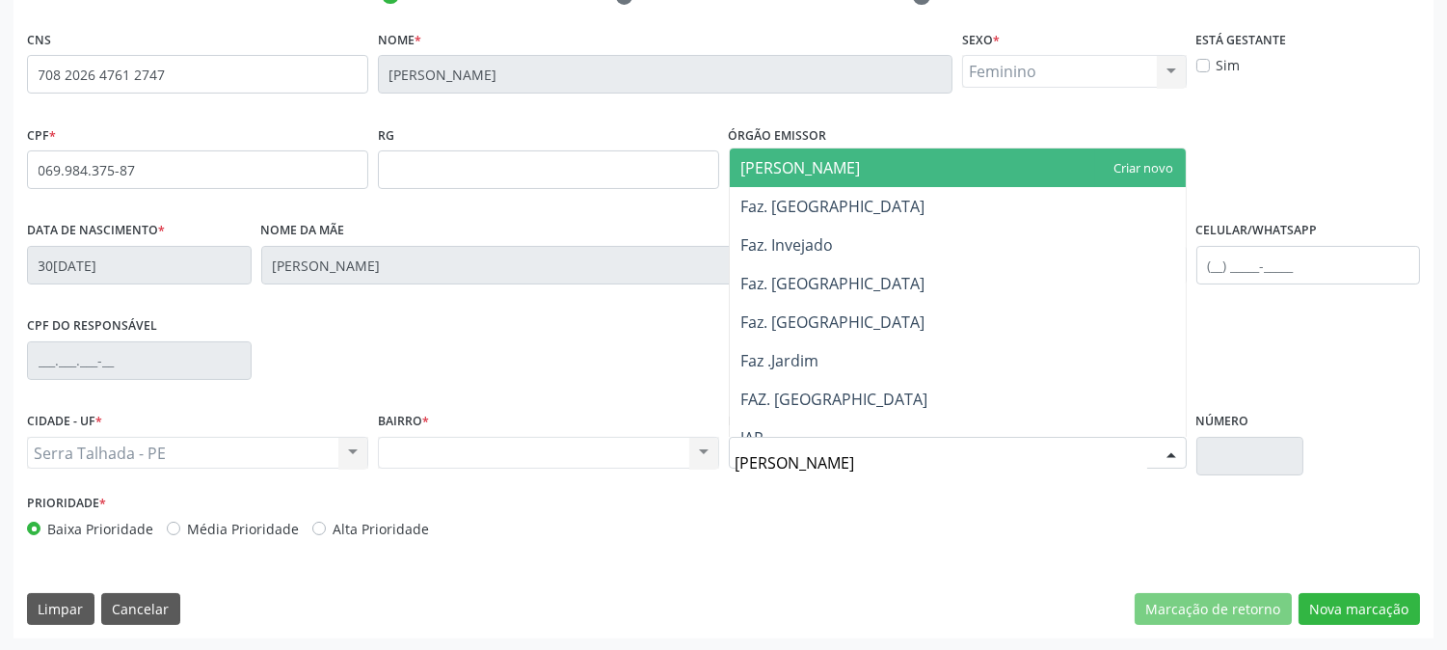
type input "JAR"
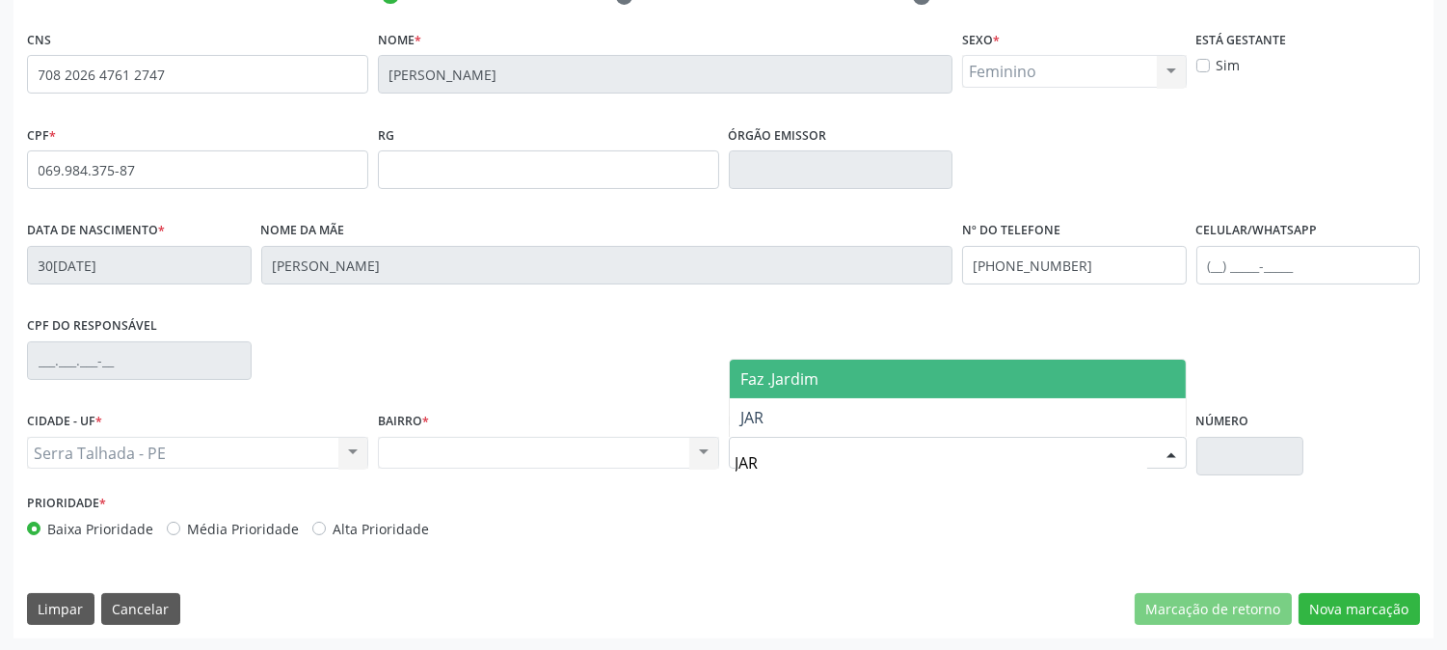
click at [802, 378] on span "Faz .Jardim" at bounding box center [780, 378] width 78 height 21
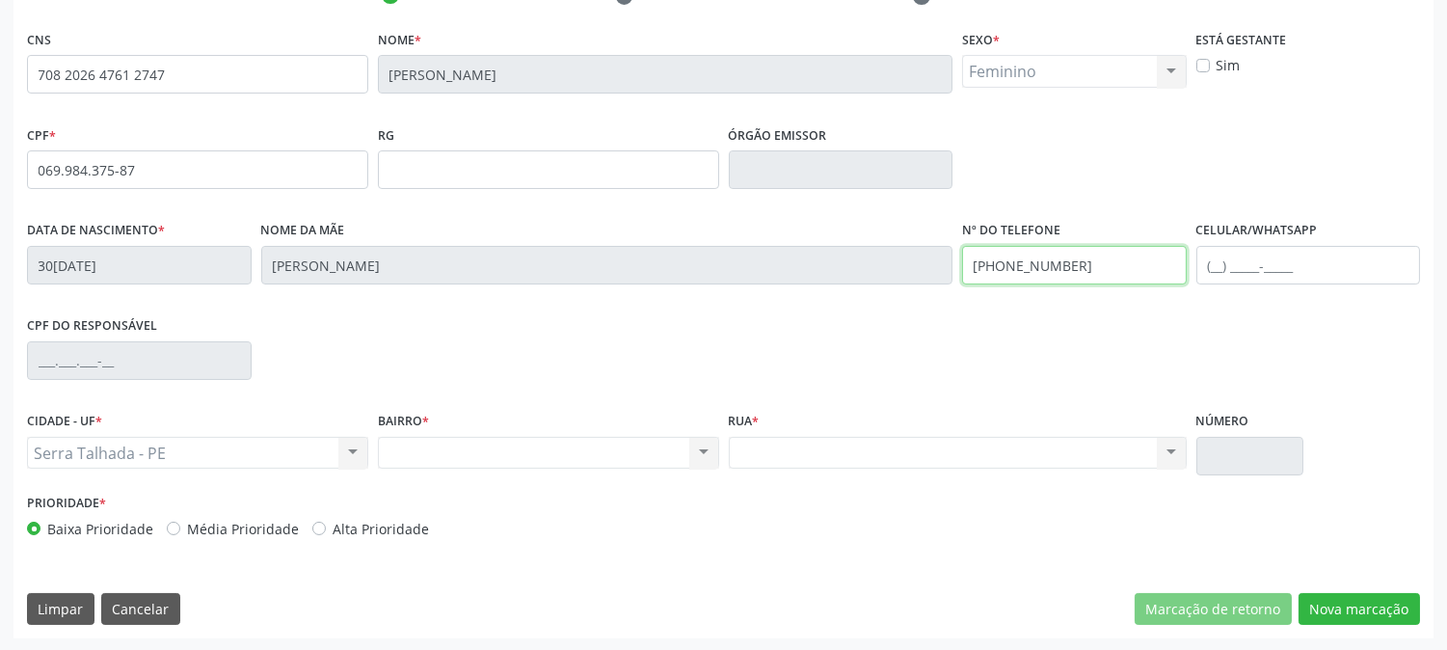
click at [930, 271] on div "Data de nascimento * 30/08/1950 Nome da mãe Angela Rosa Lima Nº do Telefone (87…" at bounding box center [723, 263] width 1403 height 95
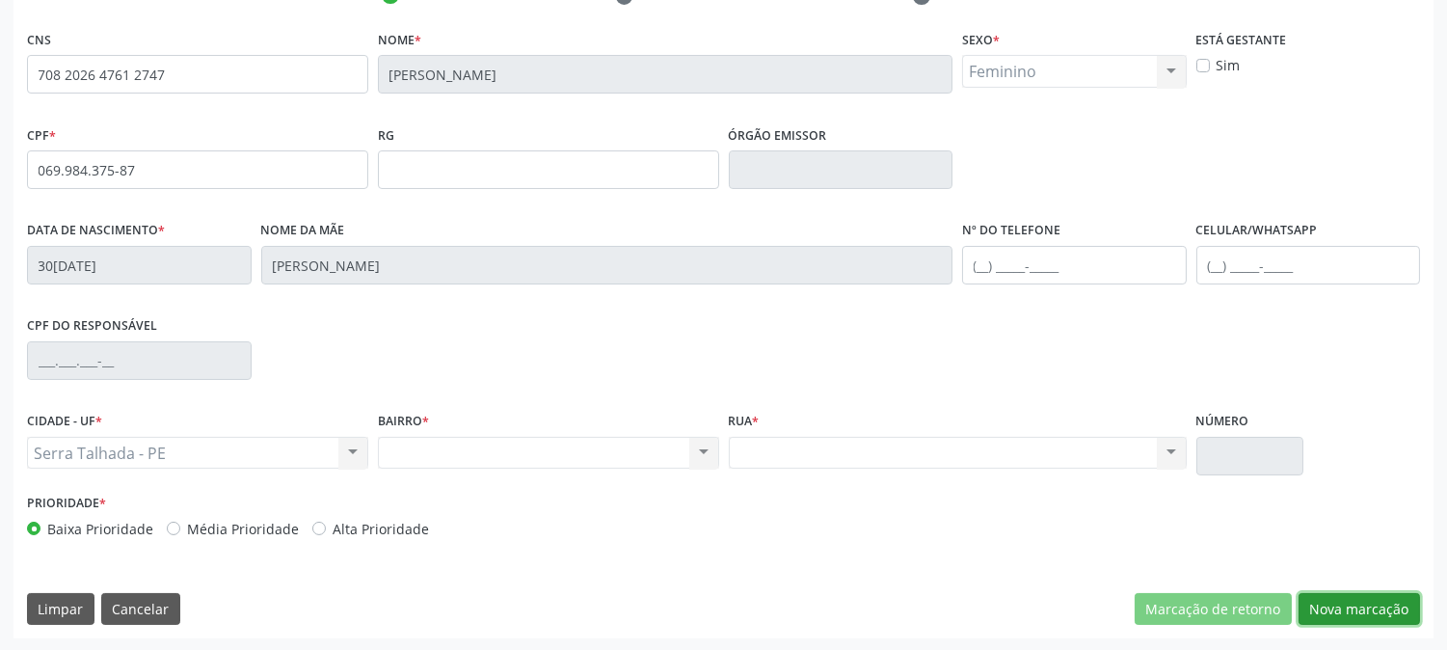
click at [1333, 609] on button "Nova marcação" at bounding box center [1359, 609] width 121 height 33
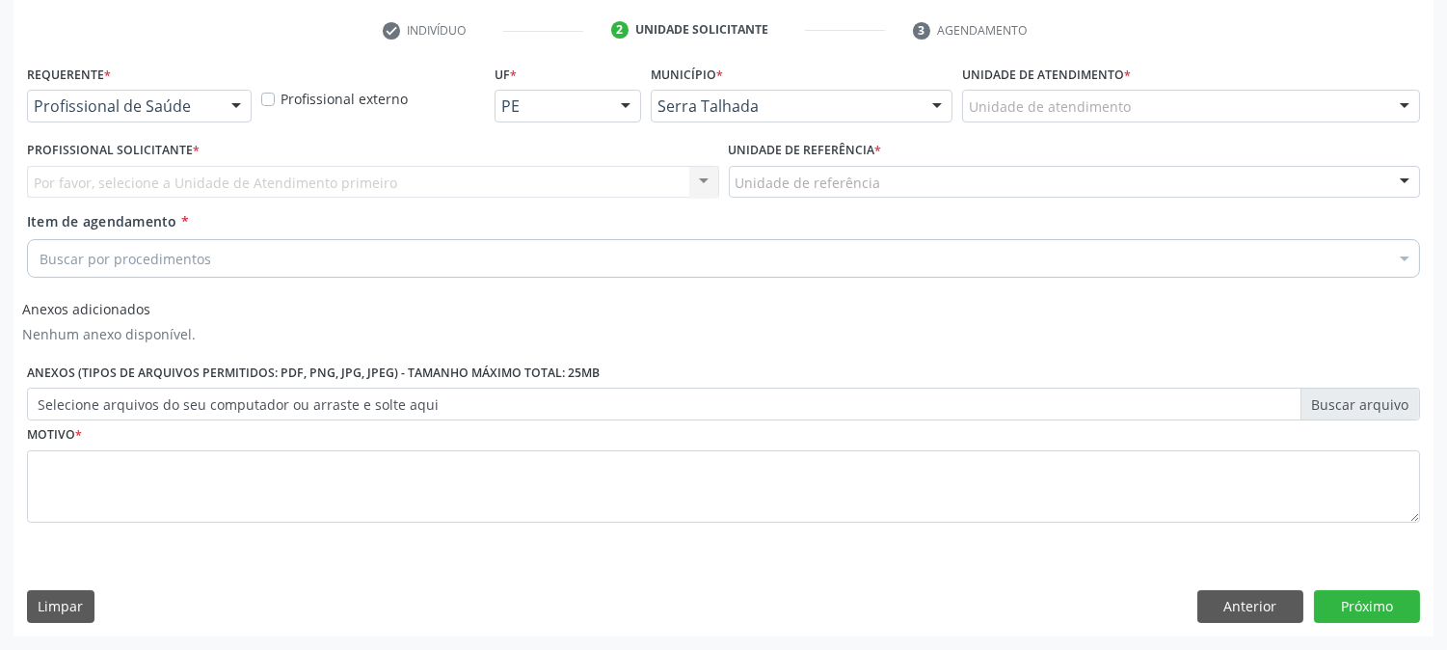
scroll to position [358, 0]
click at [223, 107] on div at bounding box center [236, 108] width 29 height 33
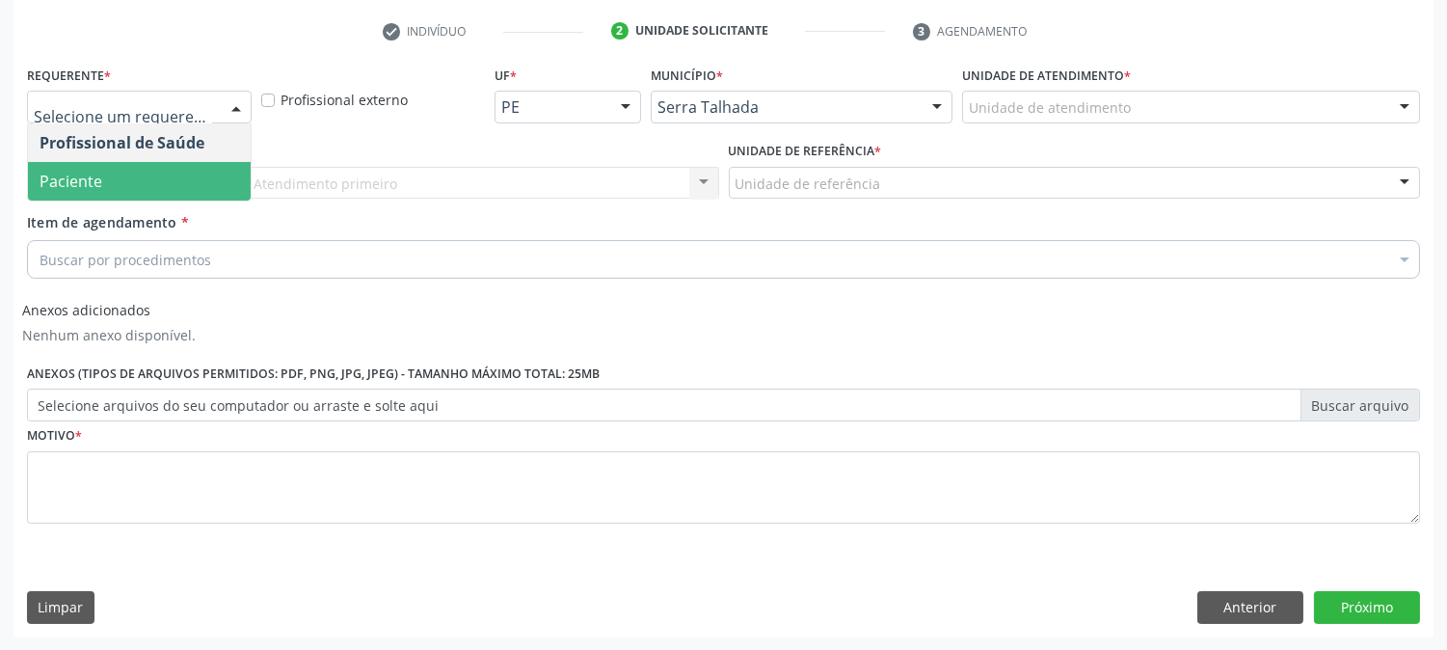
click at [148, 175] on span "Paciente" at bounding box center [139, 181] width 223 height 39
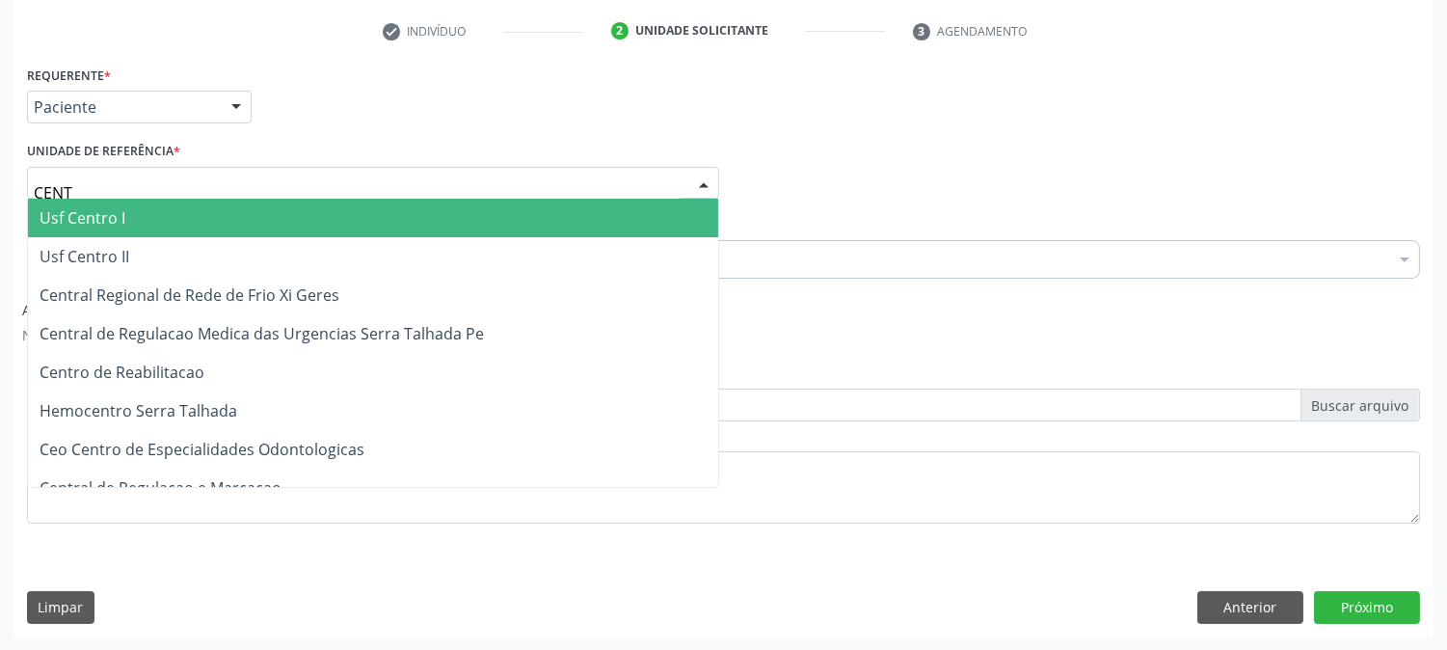
type input "CENTR"
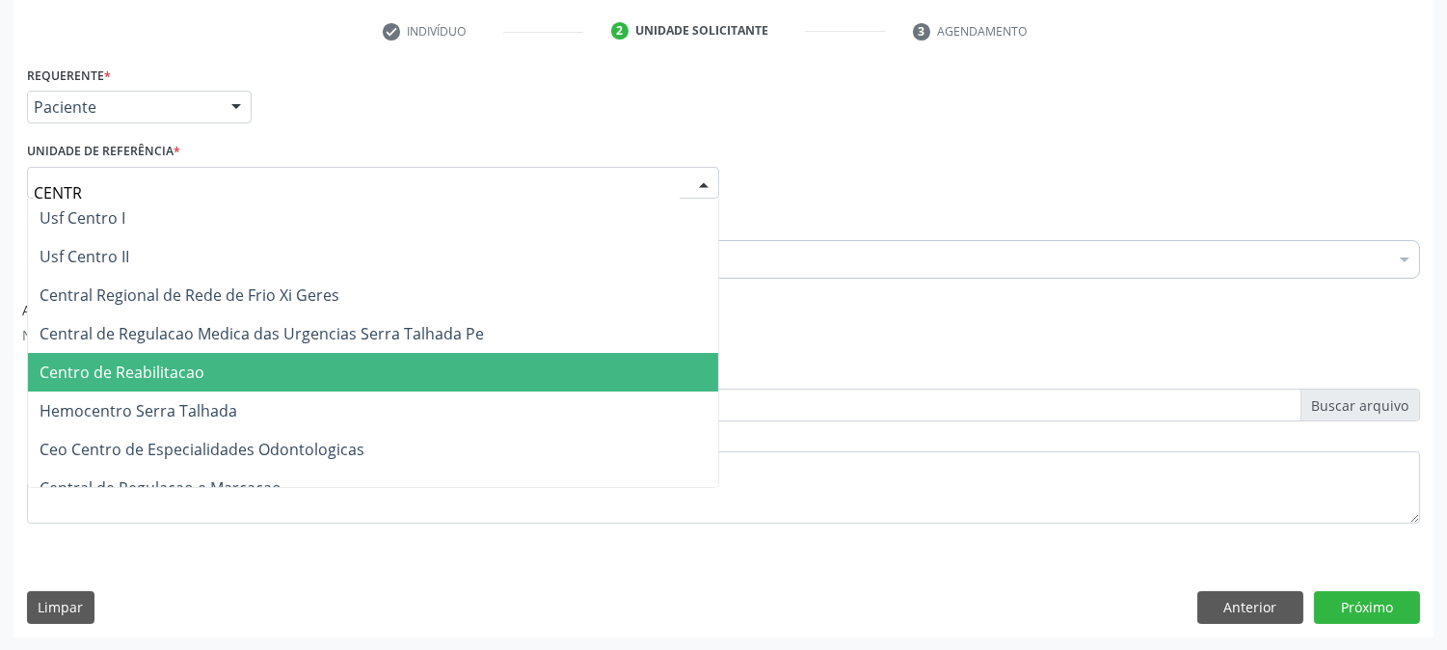
click at [172, 369] on span "Centro de Reabilitacao" at bounding box center [122, 372] width 165 height 21
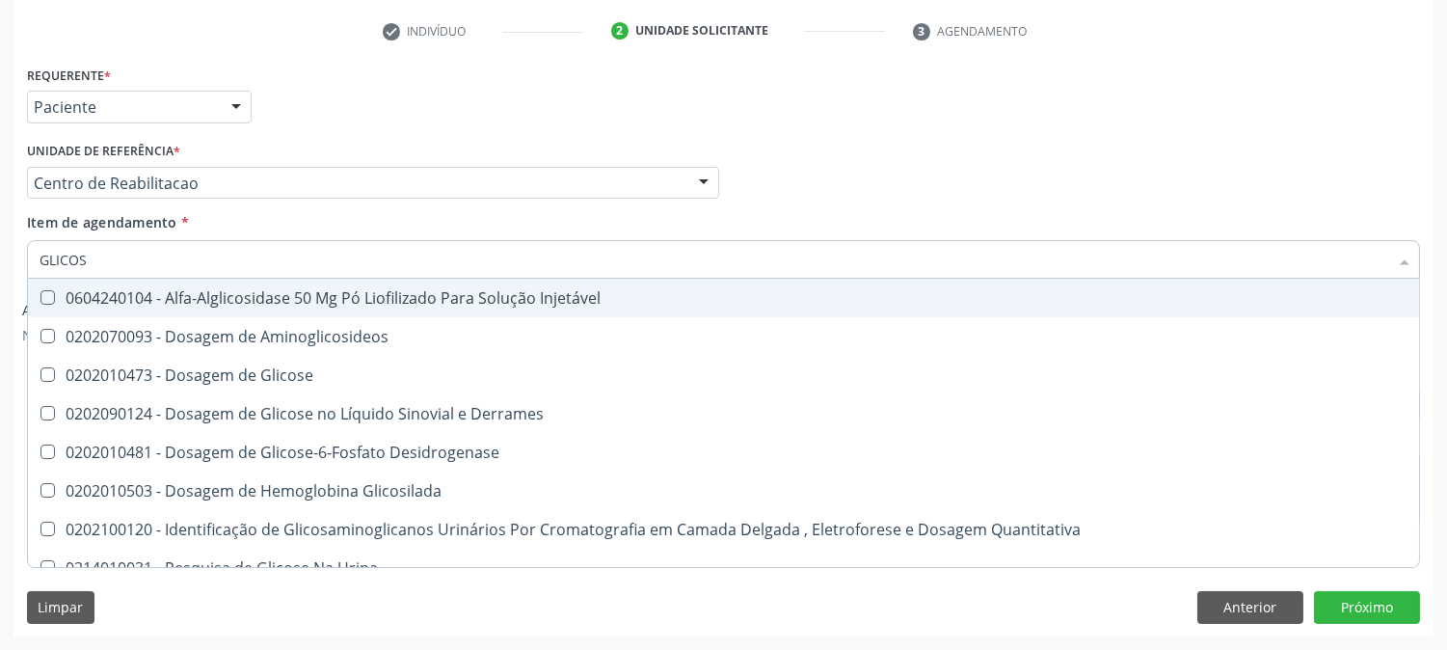
type input "GLICOSE"
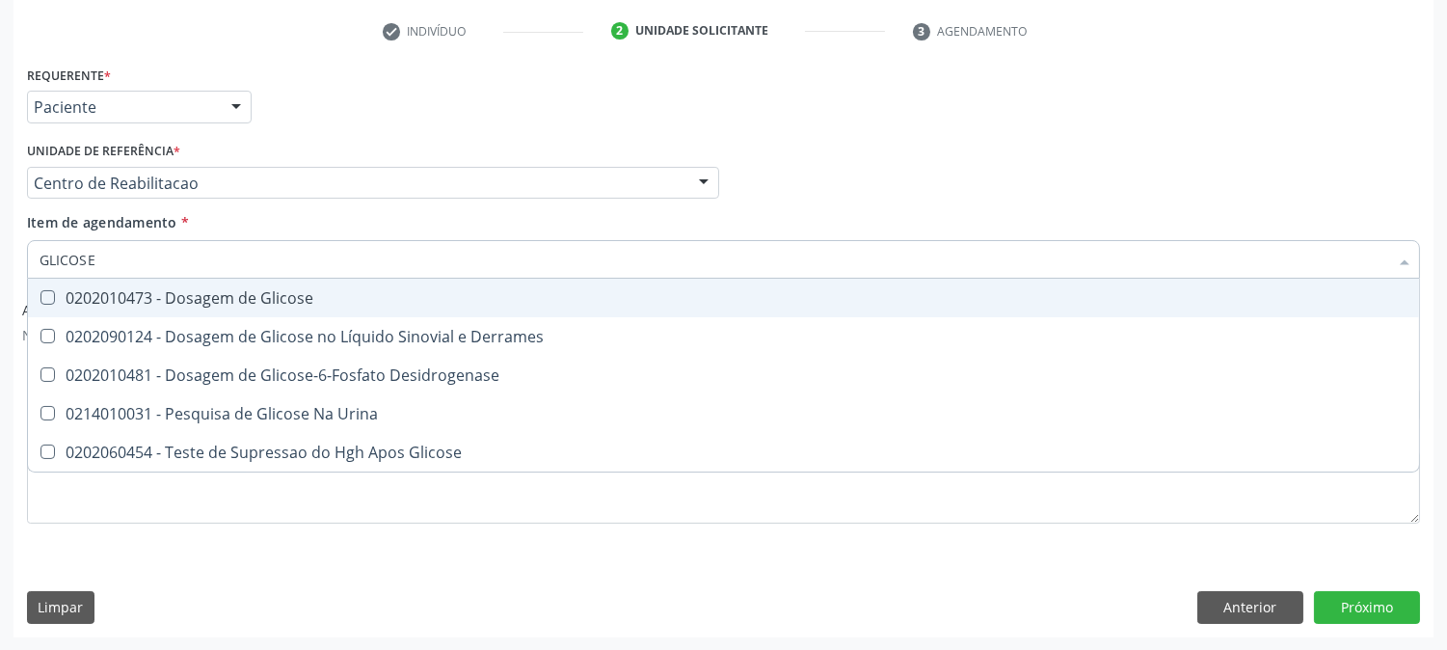
click at [62, 307] on span "0202010473 - Dosagem de Glicose" at bounding box center [723, 298] width 1391 height 39
checkbox Glicose "true"
drag, startPoint x: 121, startPoint y: 249, endPoint x: 0, endPoint y: 278, distance: 124.9
click at [0, 278] on div "Acompanhamento Acompanhe a situação das marcações correntes e finalizadas Relat…" at bounding box center [723, 199] width 1447 height 903
type input "BE"
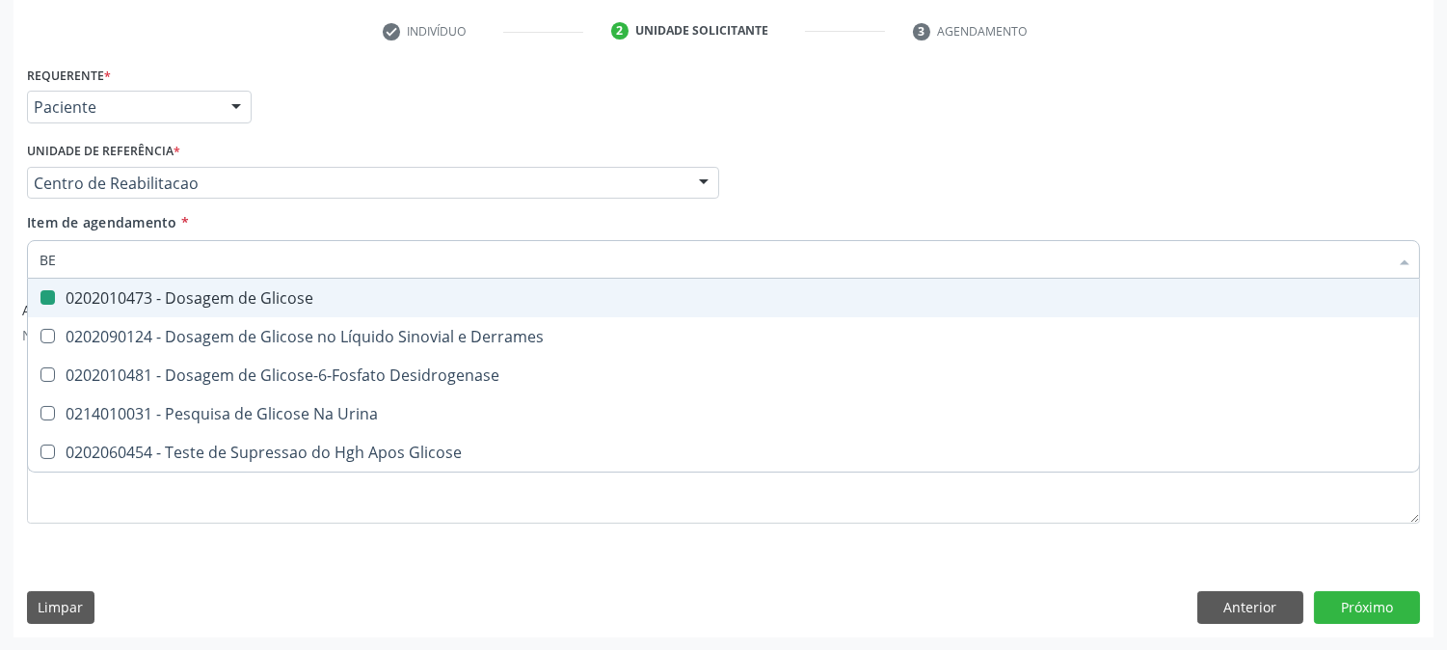
checkbox Glicose "false"
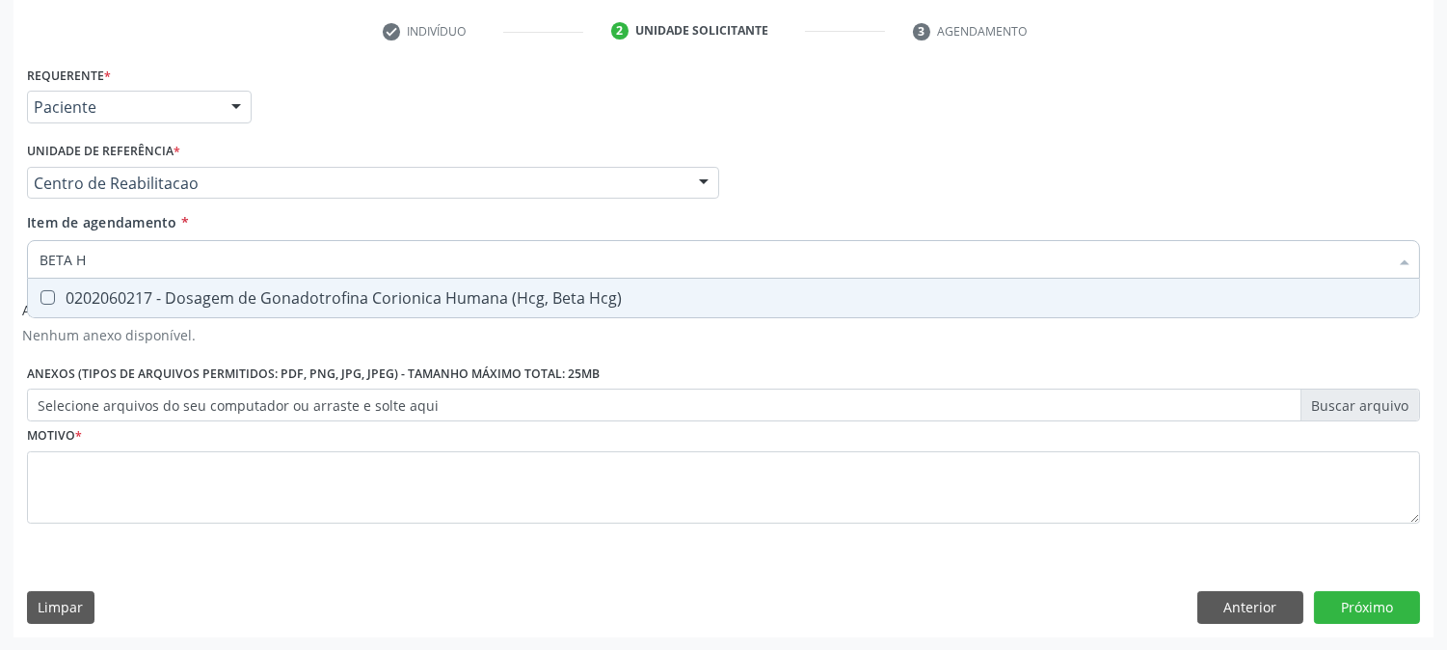
type input "BETA HC"
click at [71, 297] on div "0202060217 - Dosagem de Gonadotrofina Corionica Humana (Hcg, Beta Hcg)" at bounding box center [724, 297] width 1368 height 15
checkbox Hcg\) "true"
drag, startPoint x: 110, startPoint y: 268, endPoint x: 0, endPoint y: 256, distance: 110.6
click at [0, 256] on div "Acompanhamento Acompanhe a situação das marcações correntes e finalizadas Relat…" at bounding box center [723, 199] width 1447 height 903
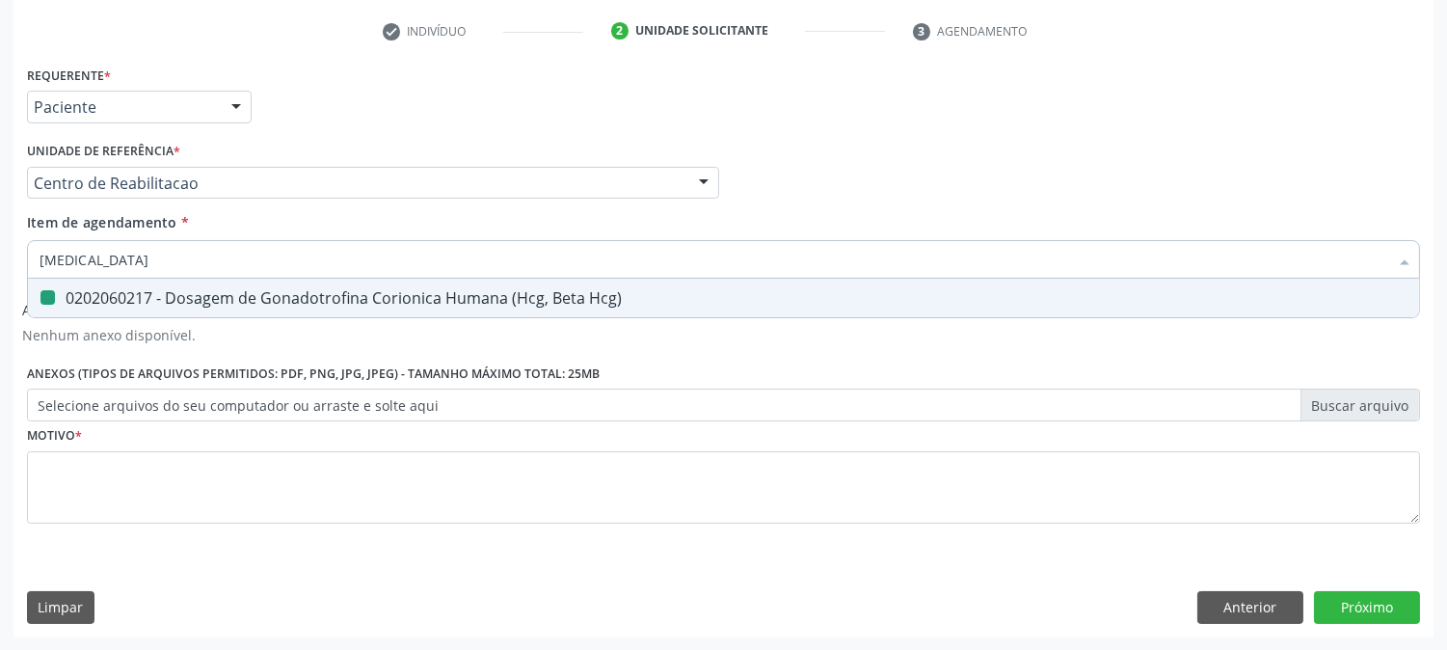
type input "C"
checkbox Hcg\) "false"
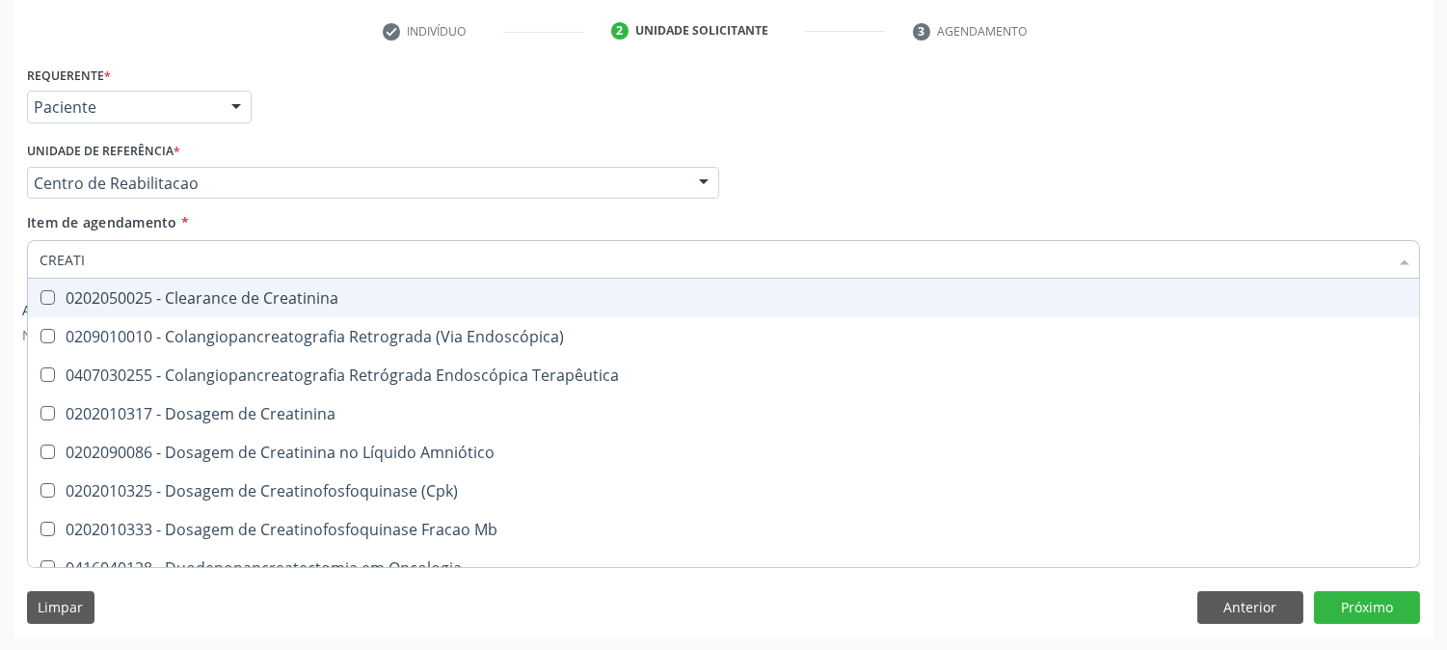
type input "CREATIN"
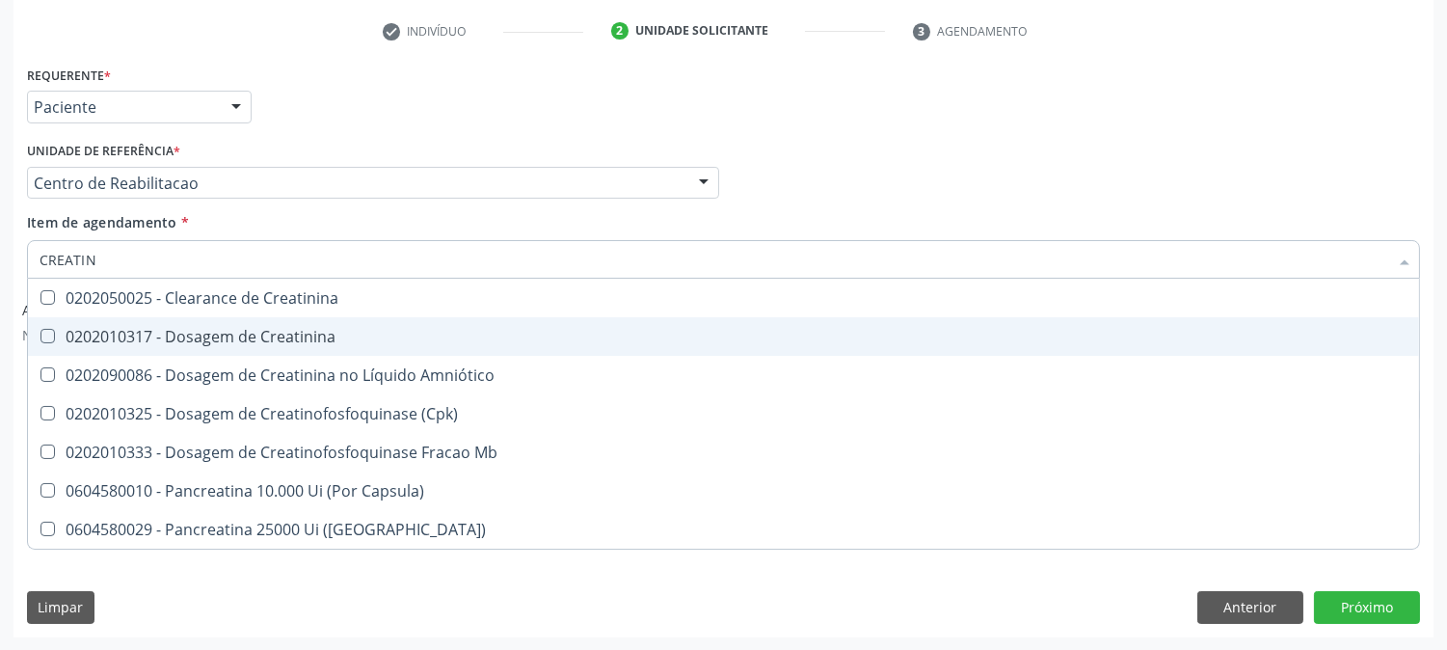
click at [149, 329] on div "0202010317 - Dosagem de Creatinina" at bounding box center [724, 336] width 1368 height 15
checkbox Creatinina "true"
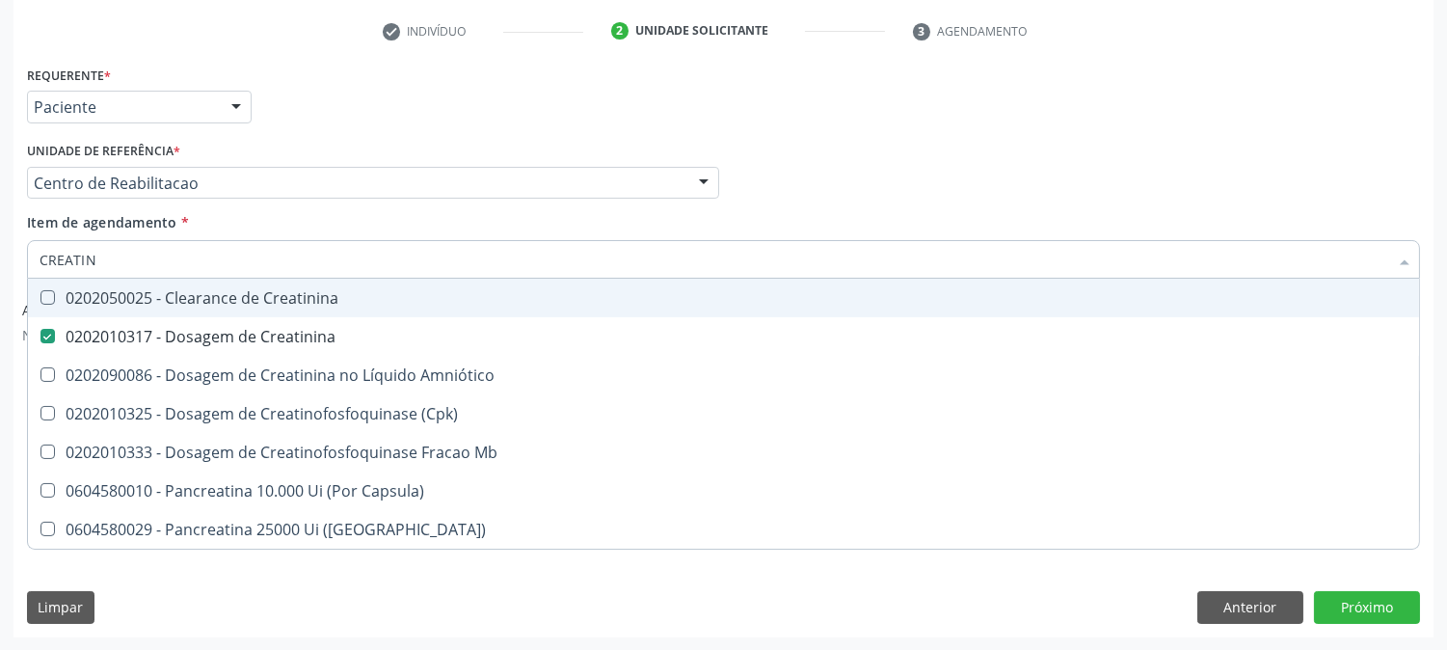
drag, startPoint x: 97, startPoint y: 265, endPoint x: 0, endPoint y: 262, distance: 97.4
click at [0, 262] on div "Acompanhamento Acompanhe a situação das marcações correntes e finalizadas Relat…" at bounding box center [723, 199] width 1447 height 903
type input "U"
checkbox Creatinina "false"
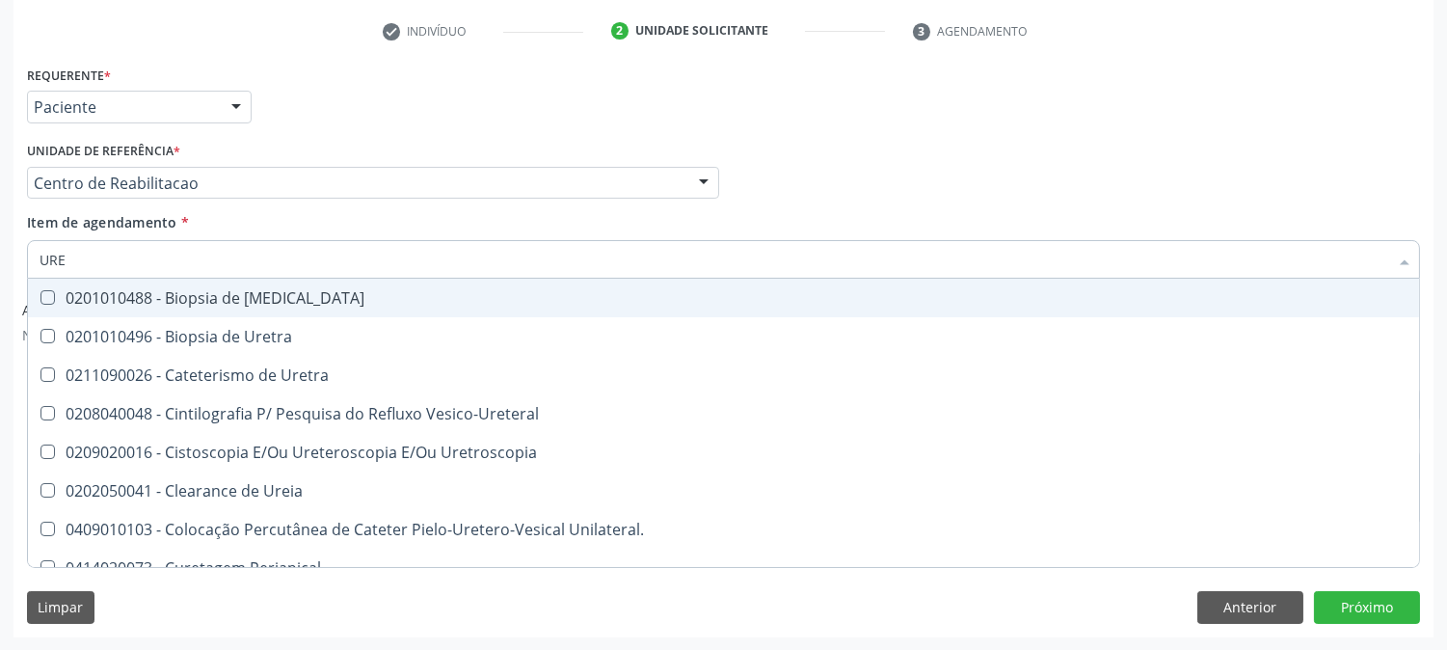
type input "UREI"
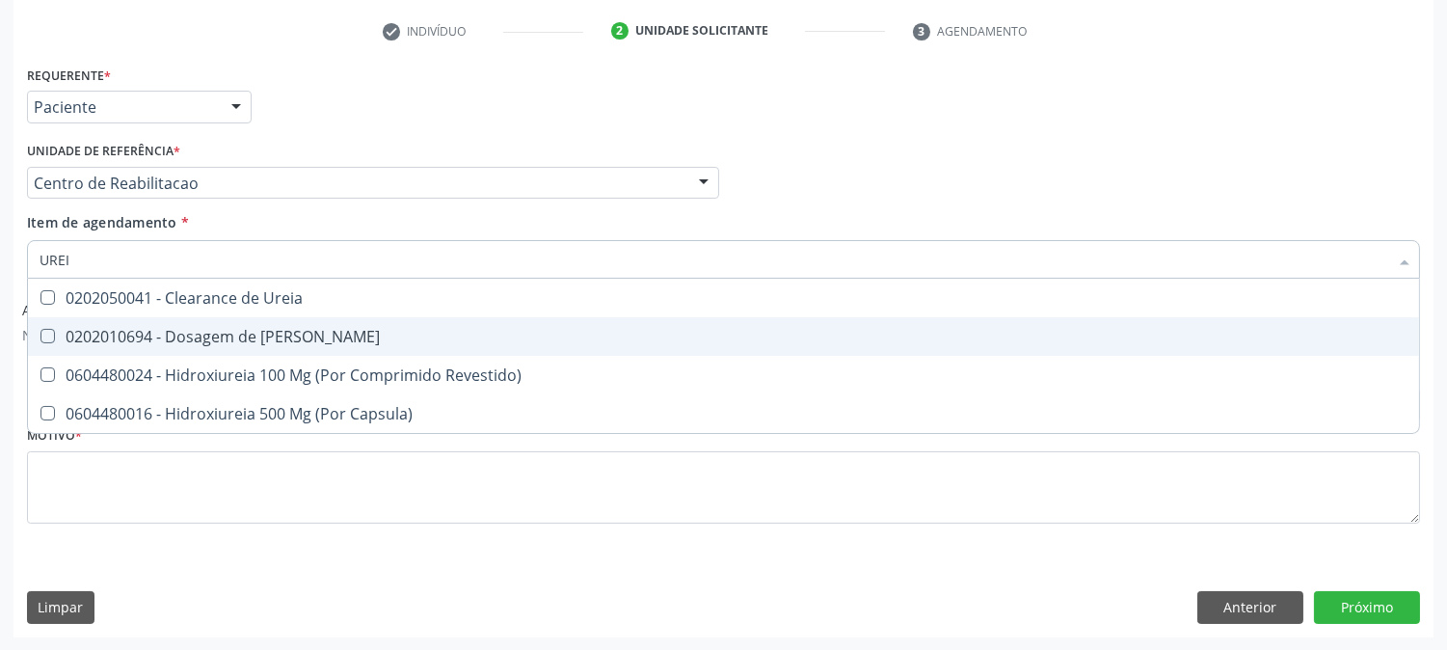
click at [166, 333] on div "0202010694 - Dosagem de [PERSON_NAME]" at bounding box center [724, 336] width 1368 height 15
checkbox Ureia "true"
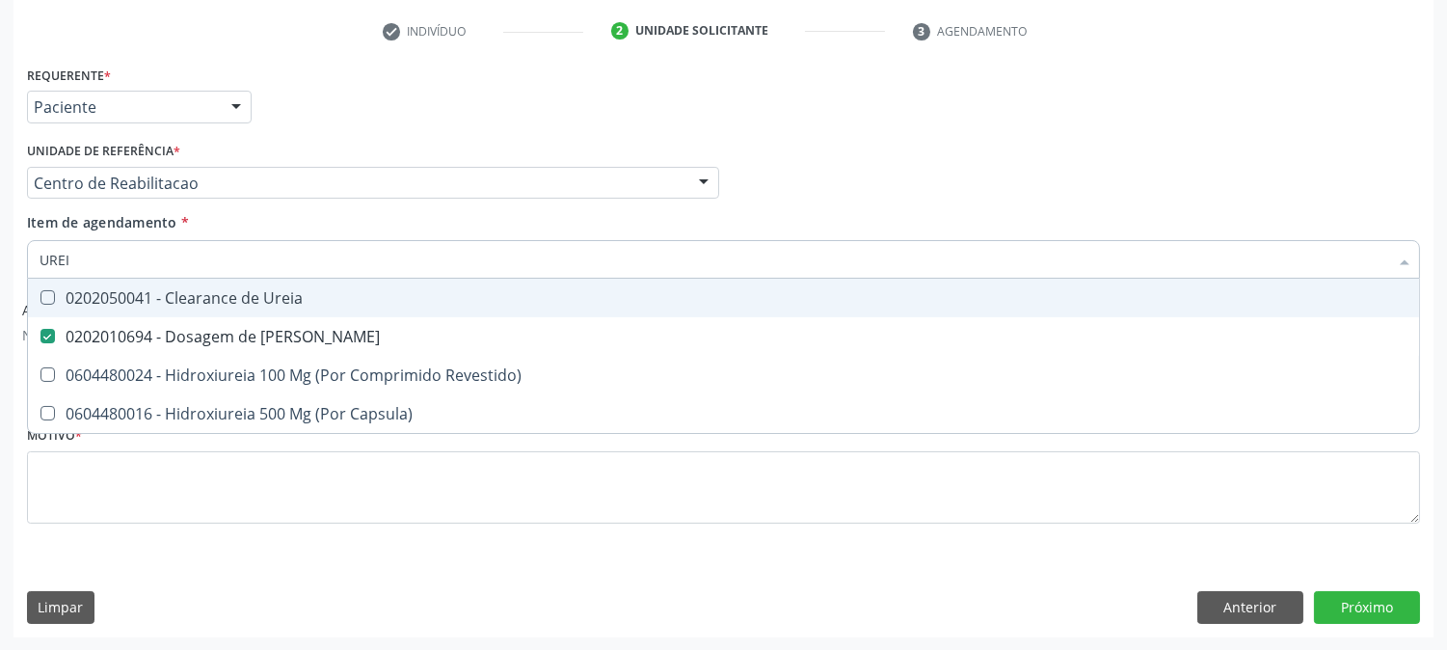
drag, startPoint x: 94, startPoint y: 266, endPoint x: 0, endPoint y: 249, distance: 95.1
click at [0, 249] on div "Acompanhamento Acompanhe a situação das marcações correntes e finalizadas Relat…" at bounding box center [723, 199] width 1447 height 903
type input "HE"
checkbox Ureia "false"
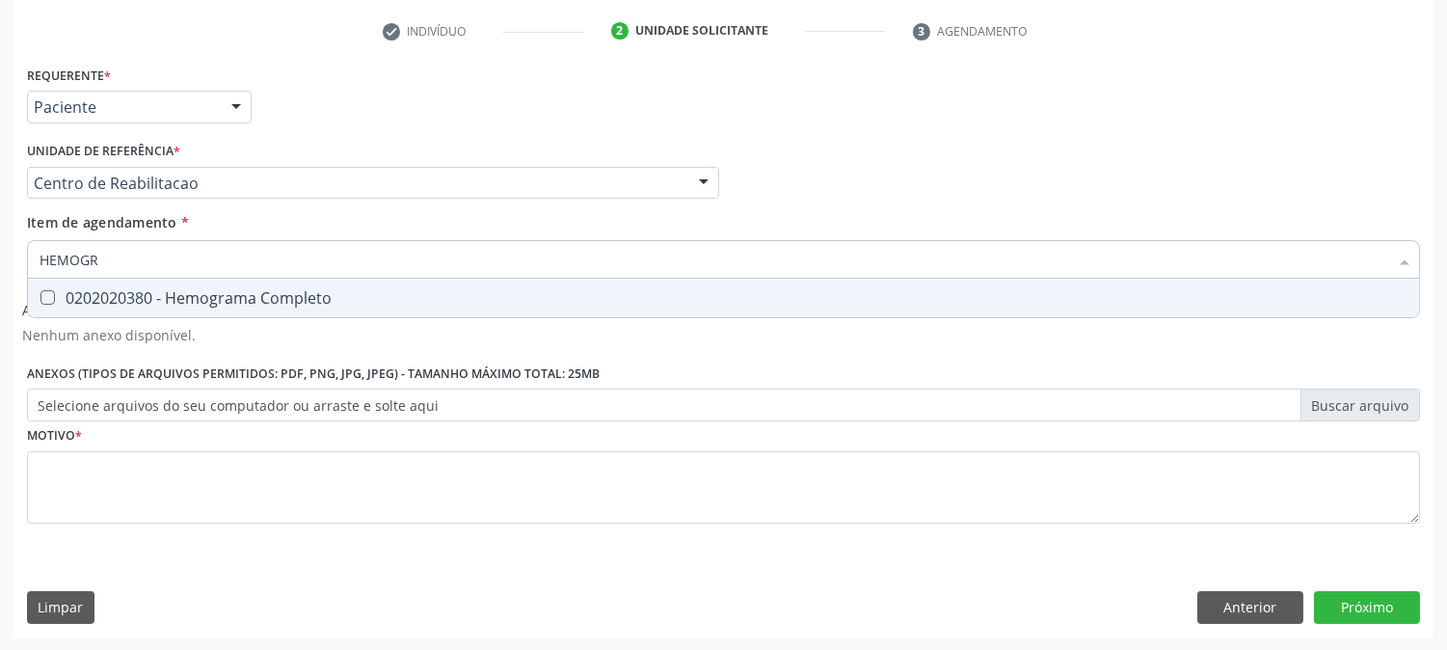
type input "HEMOGRA"
click at [94, 293] on div "0202020380 - Hemograma Completo" at bounding box center [724, 297] width 1368 height 15
checkbox Completo "true"
drag, startPoint x: 120, startPoint y: 273, endPoint x: 0, endPoint y: 247, distance: 122.4
click at [0, 247] on div "Acompanhamento Acompanhe a situação das marcações correntes e finalizadas Relat…" at bounding box center [723, 199] width 1447 height 903
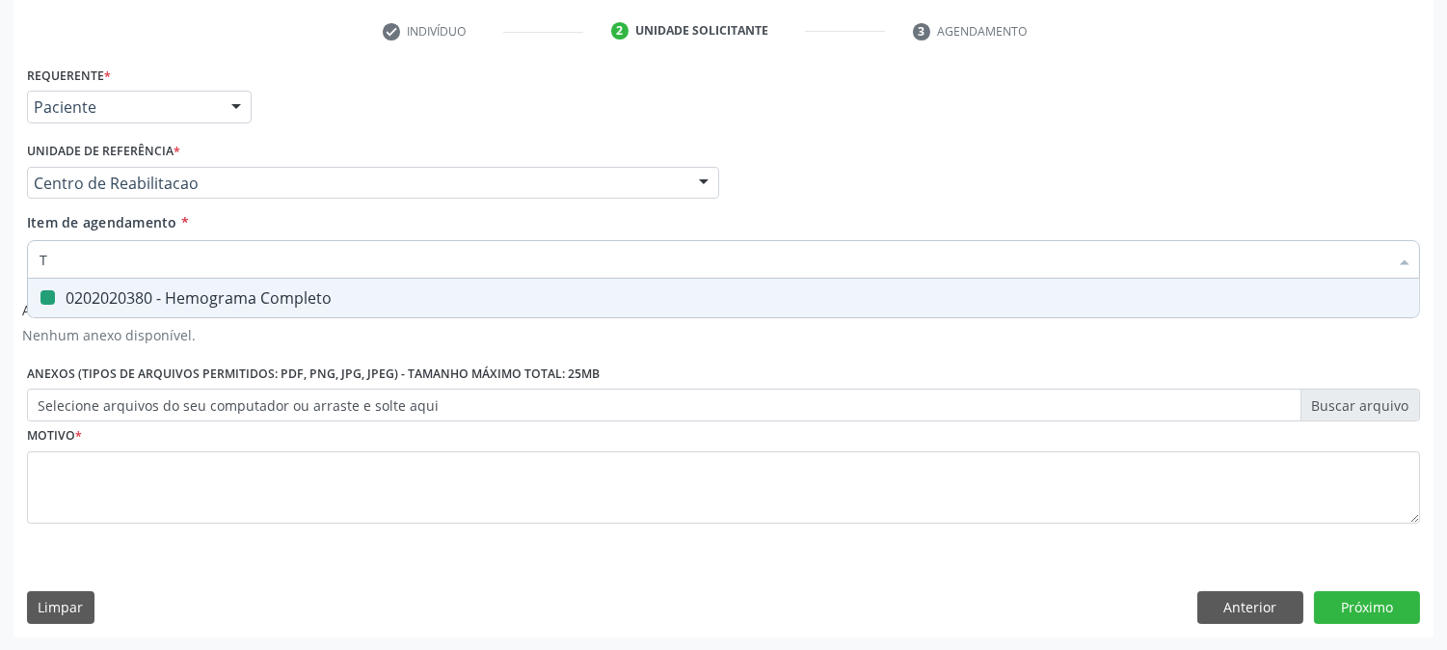
type input "TE"
checkbox Completo "false"
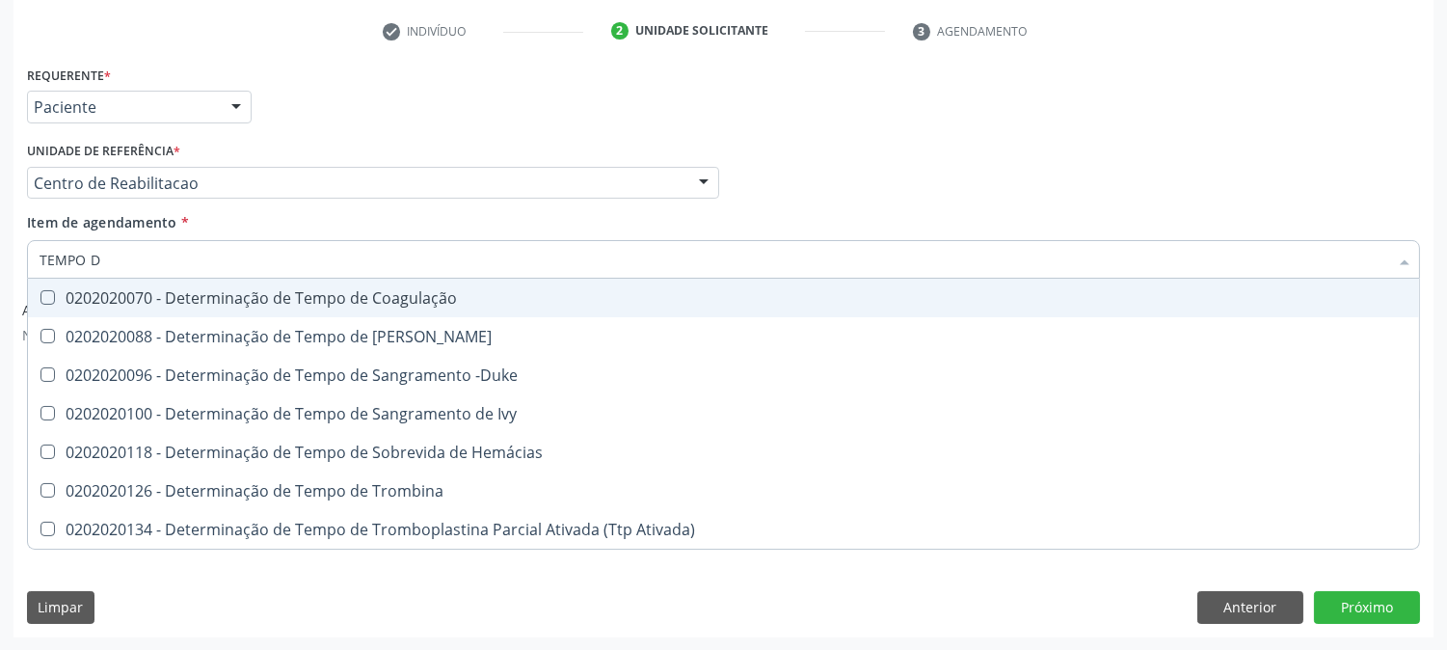
type input "TEMPO DE"
click at [145, 301] on div "0202020070 - Determinação de Tempo de Coagulação" at bounding box center [724, 297] width 1368 height 15
checkbox Coagulação "true"
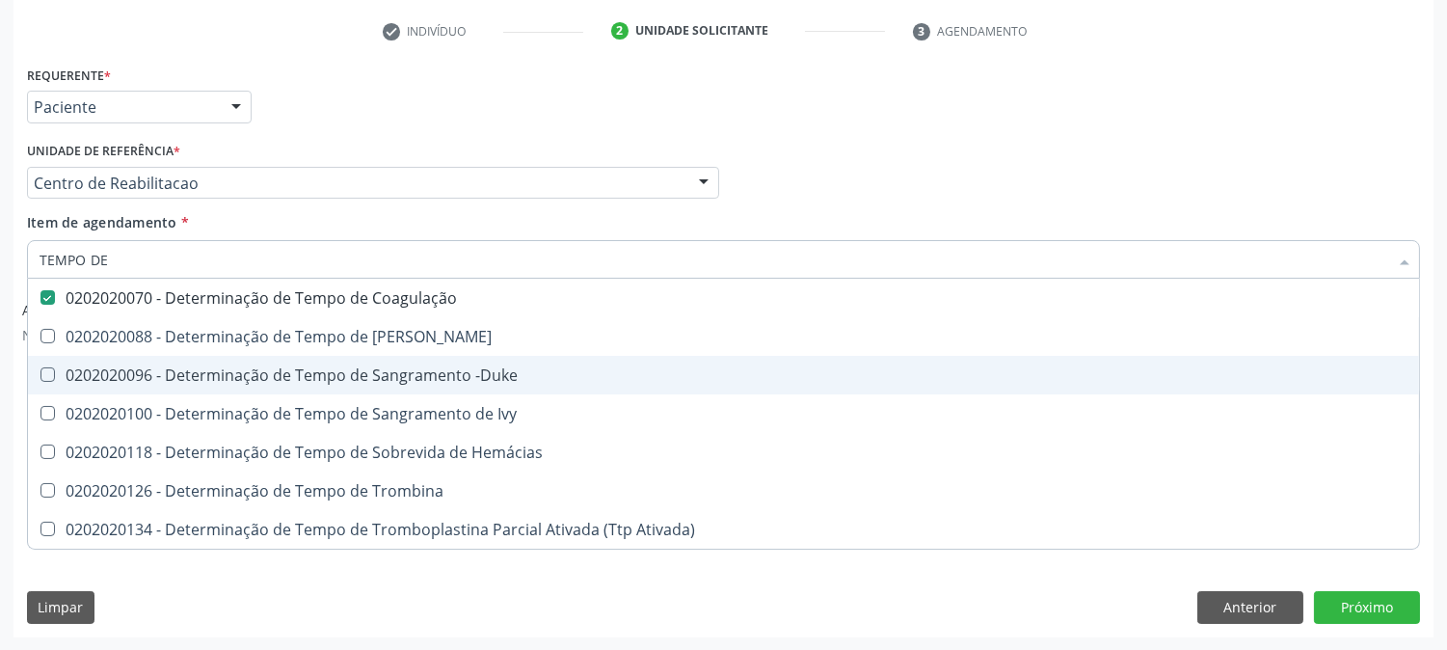
click at [148, 367] on div "0202020096 - Determinação de Tempo de Sangramento -Duke" at bounding box center [724, 374] width 1368 height 15
checkbox -Duke "true"
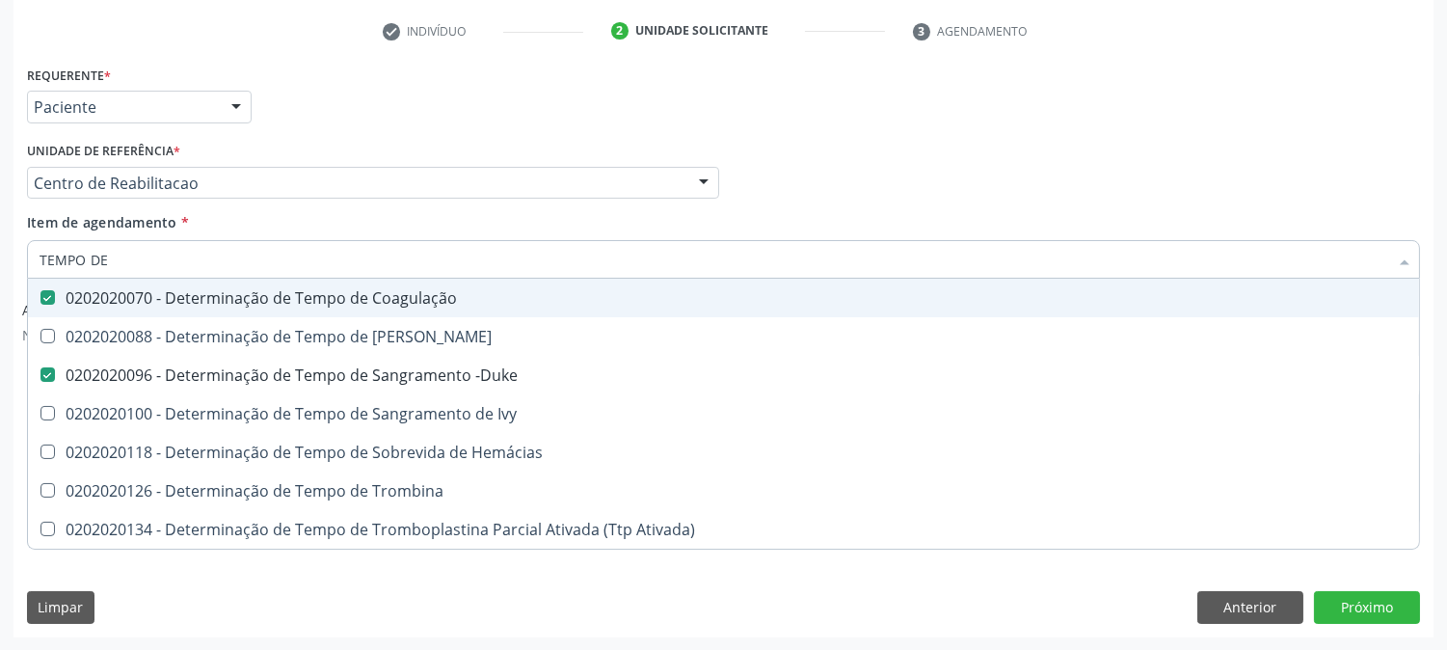
drag, startPoint x: 121, startPoint y: 268, endPoint x: 0, endPoint y: 260, distance: 120.8
click at [0, 260] on div "Acompanhamento Acompanhe a situação das marcações correntes e finalizadas Relat…" at bounding box center [723, 199] width 1447 height 903
type input "TA"
checkbox Coagulação "false"
checkbox -Duke "false"
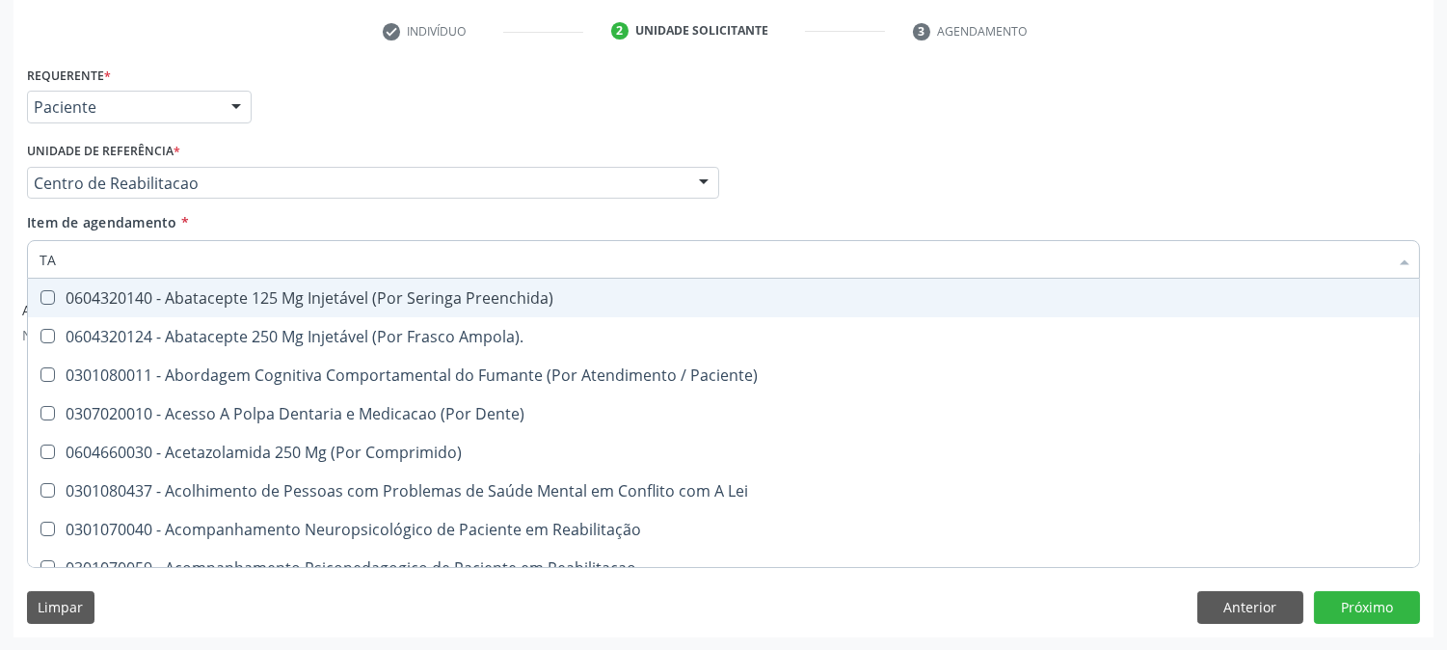
type input "TAP"
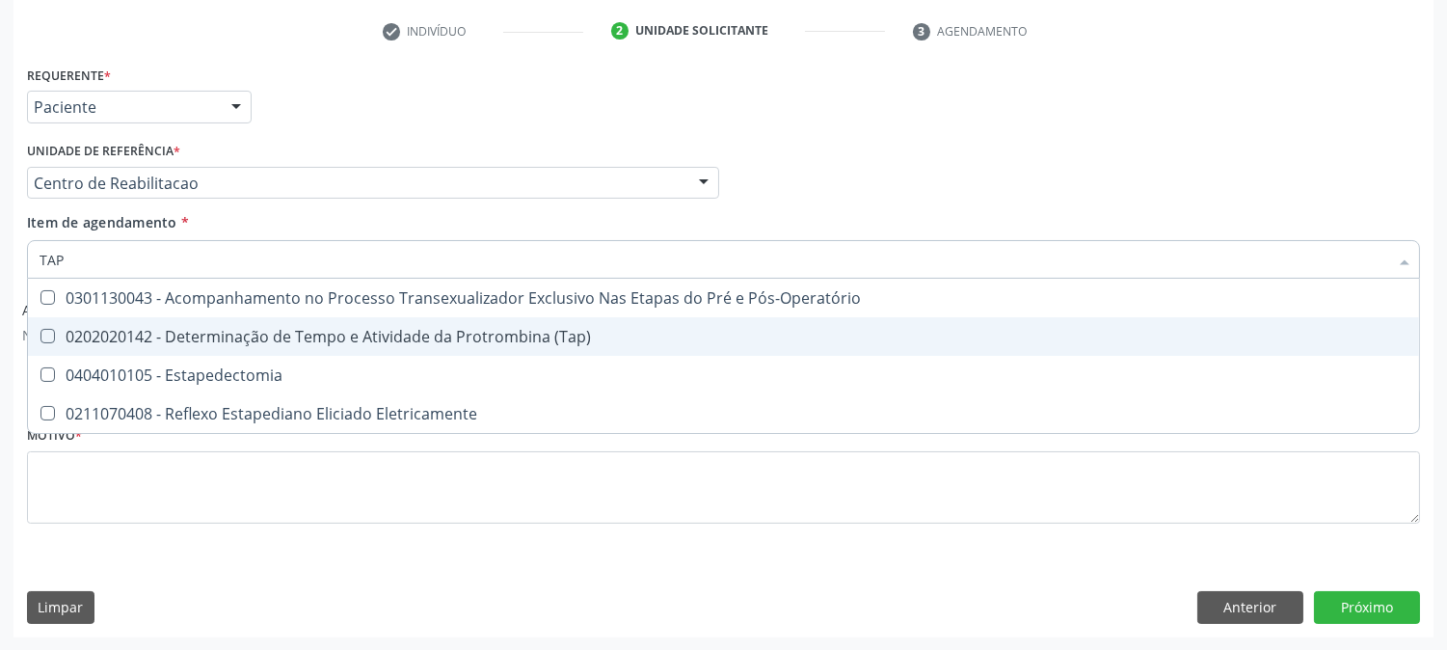
click at [219, 344] on span "0202020142 - Determinação de Tempo e Atividade da Protrombina (Tap)" at bounding box center [723, 336] width 1391 height 39
checkbox \(Tap\) "true"
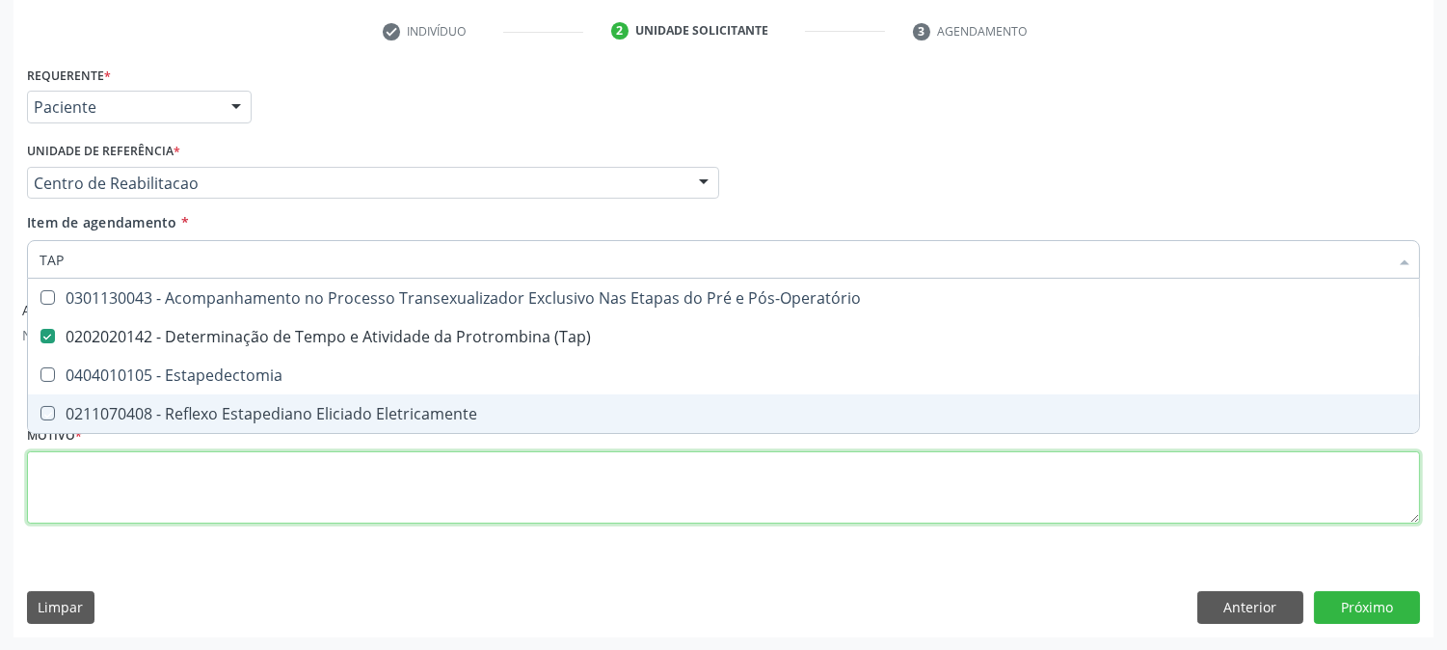
click at [175, 503] on div "Requerente * Paciente Profissional de Saúde Paciente Nenhum resultado encontrad…" at bounding box center [723, 306] width 1393 height 490
checkbox Estapedectomia "true"
checkbox Eletricamente "true"
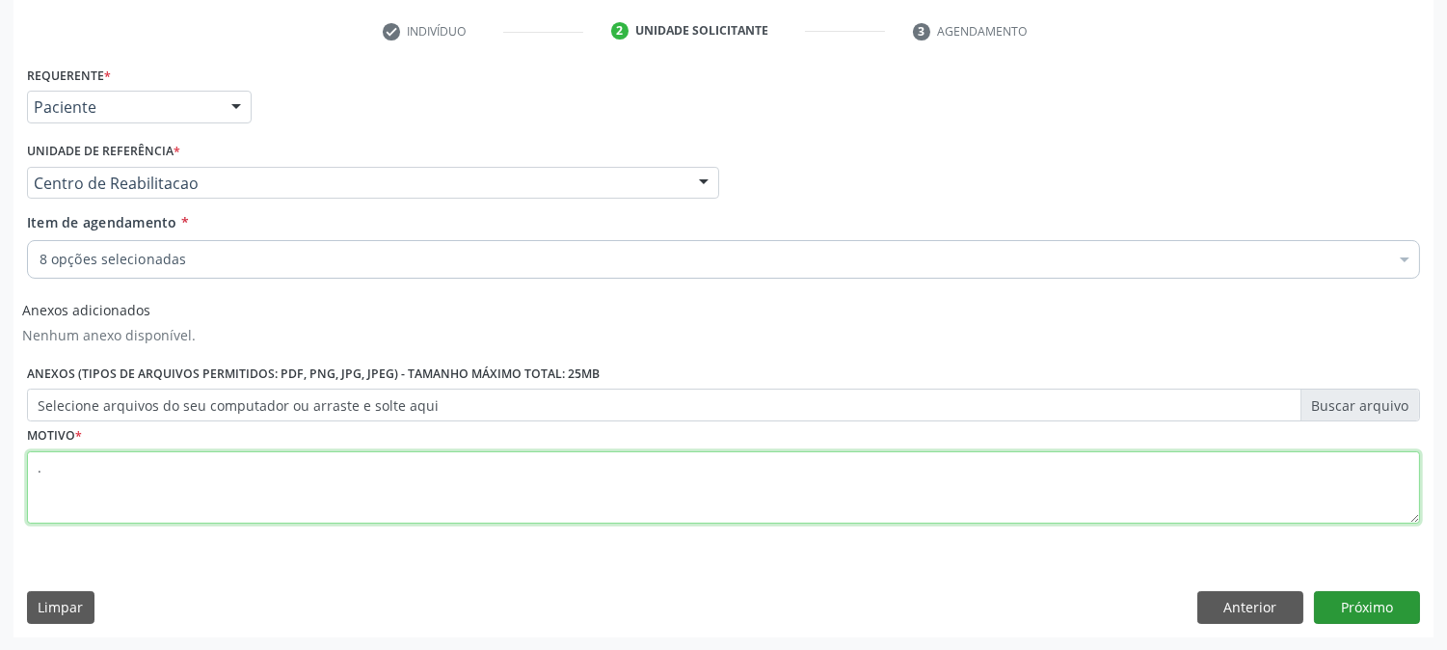
type textarea "."
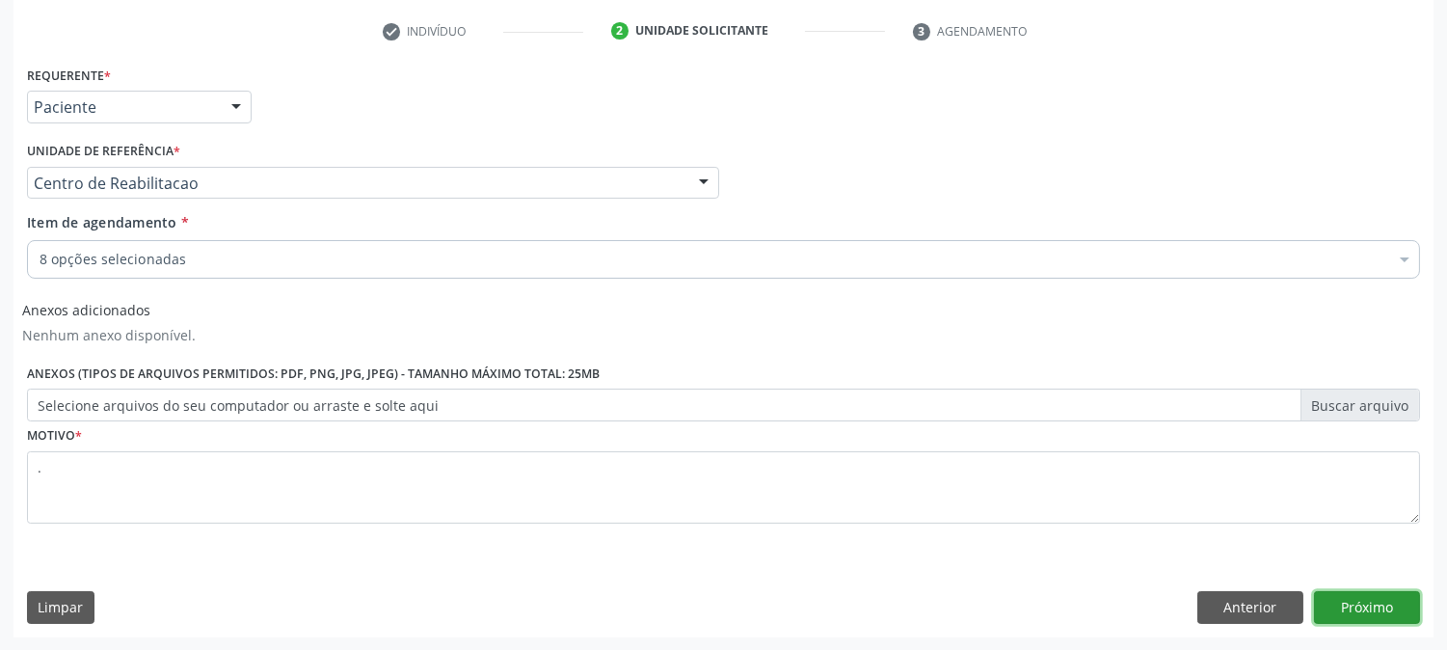
click at [1350, 615] on button "Próximo" at bounding box center [1367, 607] width 106 height 33
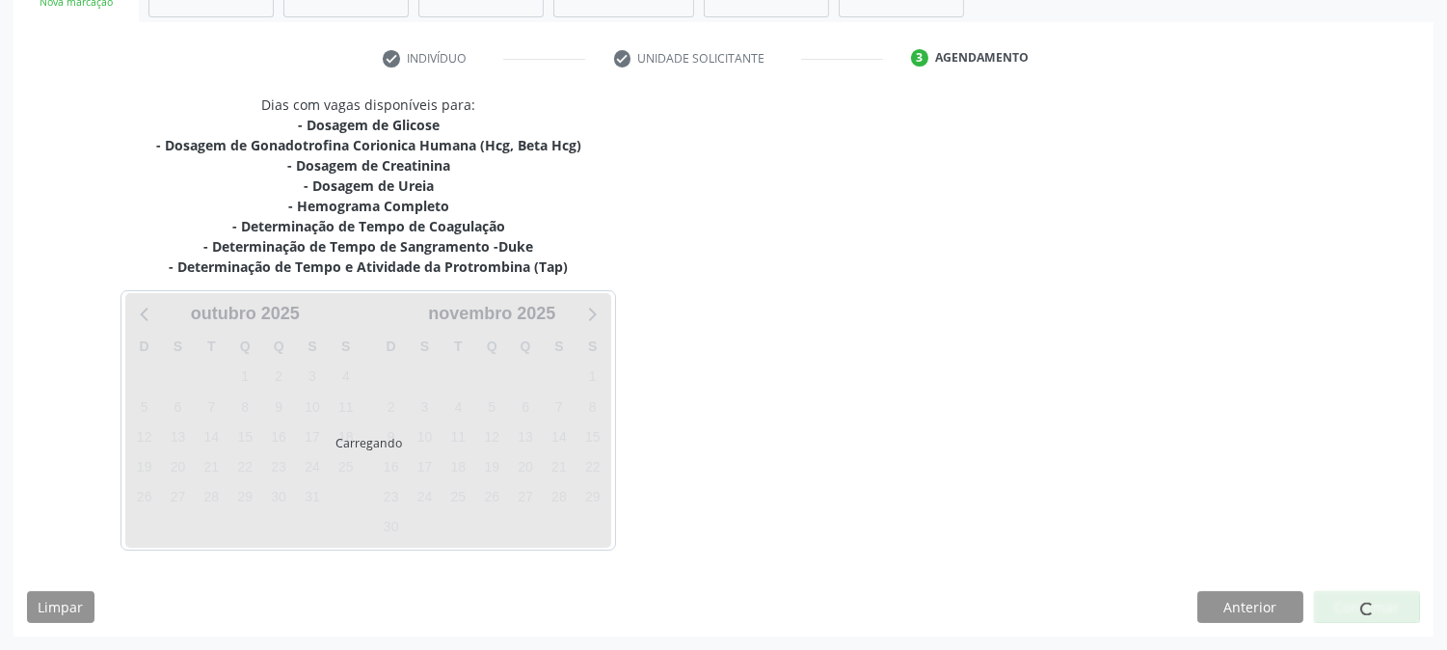
scroll to position [330, 0]
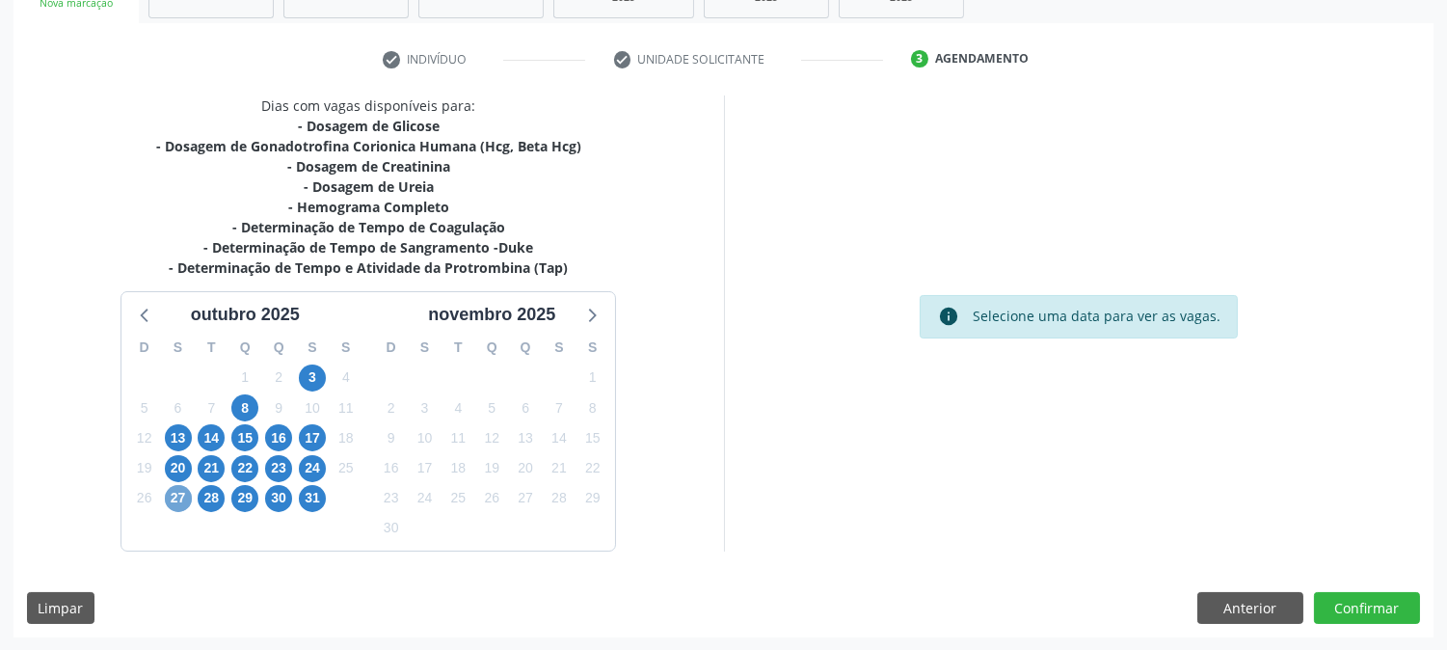
click at [175, 498] on span "27" at bounding box center [178, 498] width 27 height 27
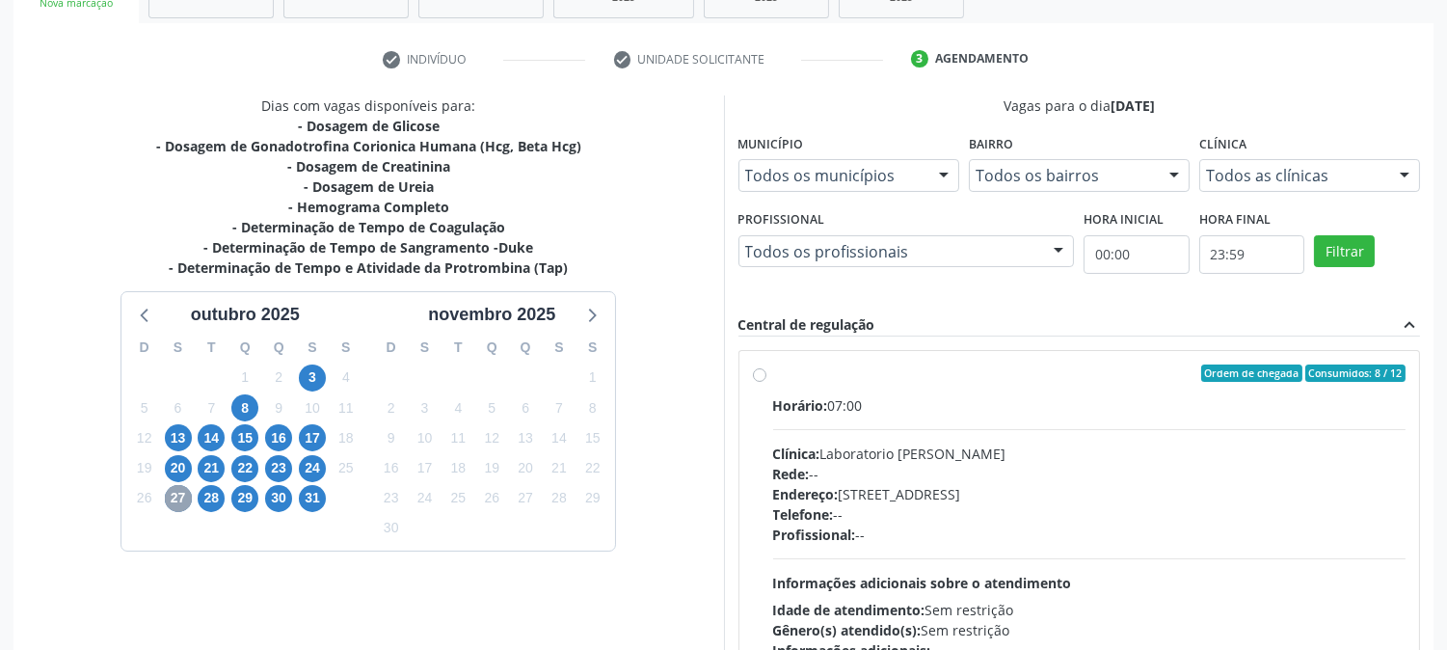
scroll to position [437, 0]
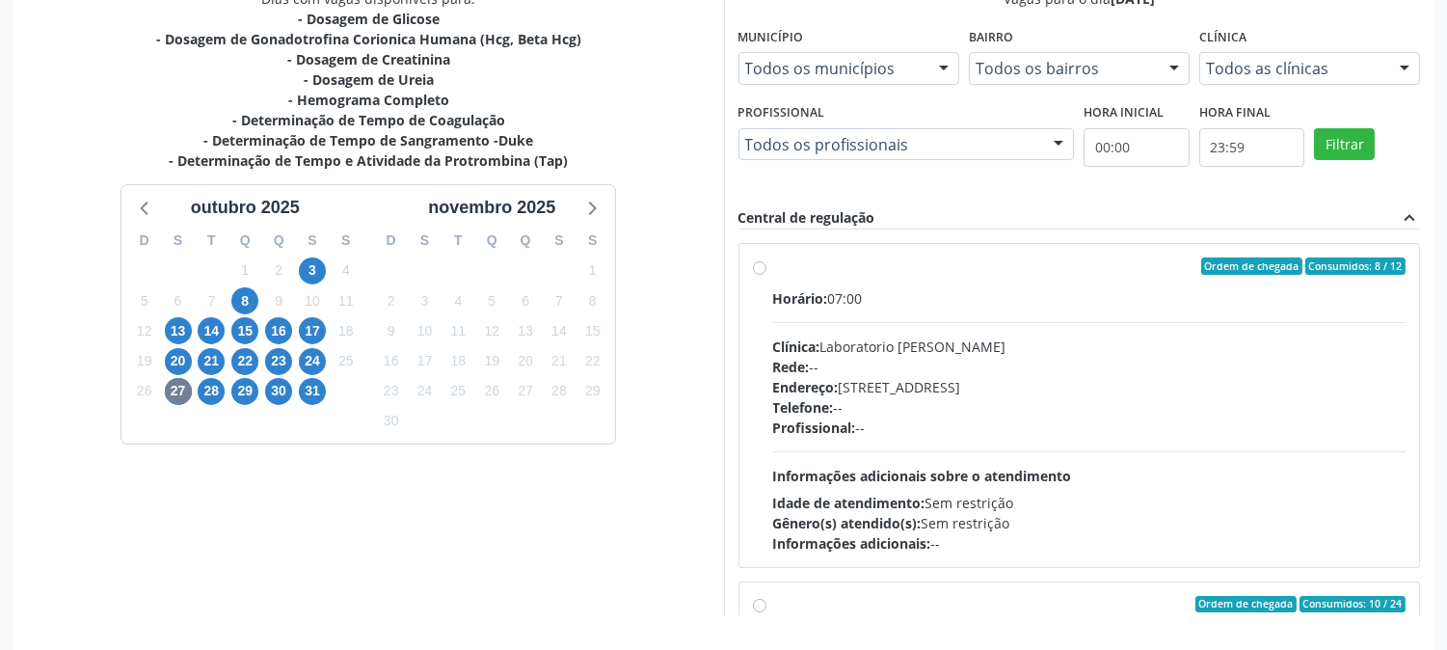
click at [978, 332] on div "Horário: 07:00 Clínica: Laboratorio Jose Paulo Terto Rede: -- Endereço: Casa, n…" at bounding box center [1089, 420] width 633 height 265
click at [767, 275] on input "Ordem de chegada Consumidos: 8 / 12 Horário: 07:00 Clínica: Laboratorio Jose Pa…" at bounding box center [759, 265] width 13 height 17
radio input "true"
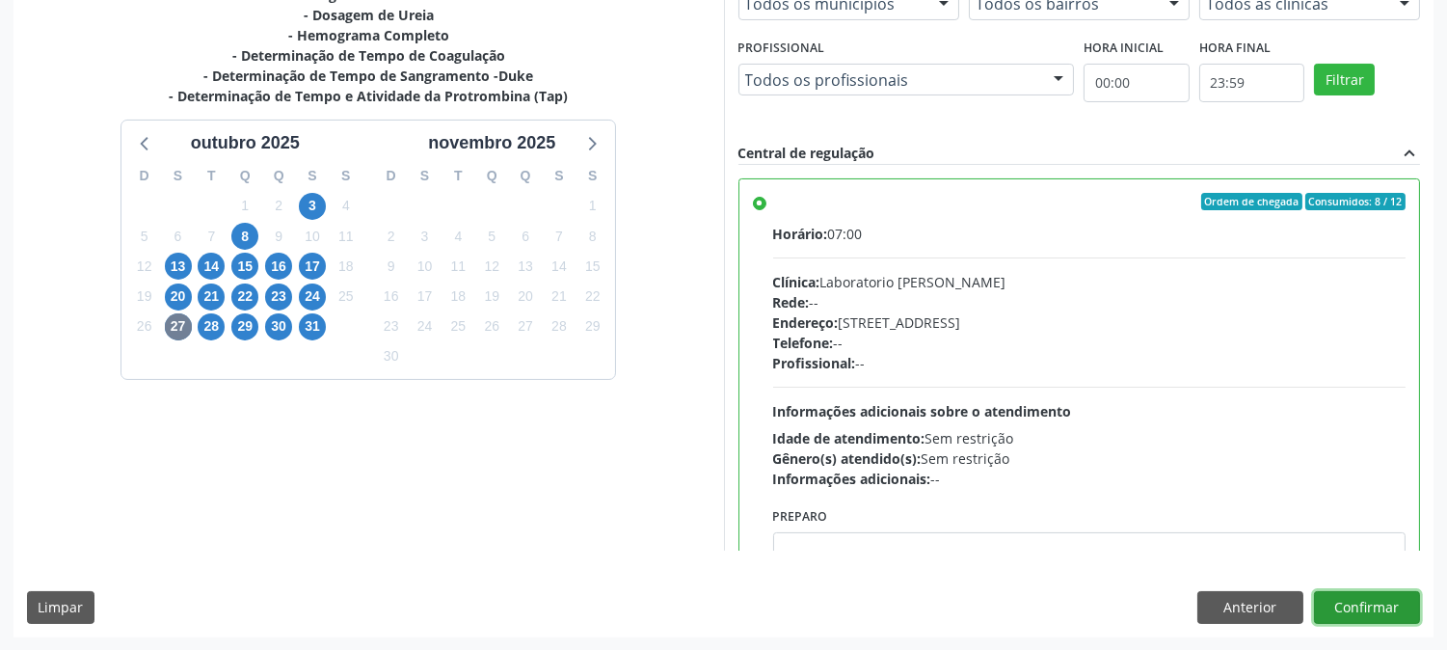
click at [1382, 614] on button "Confirmar" at bounding box center [1367, 607] width 106 height 33
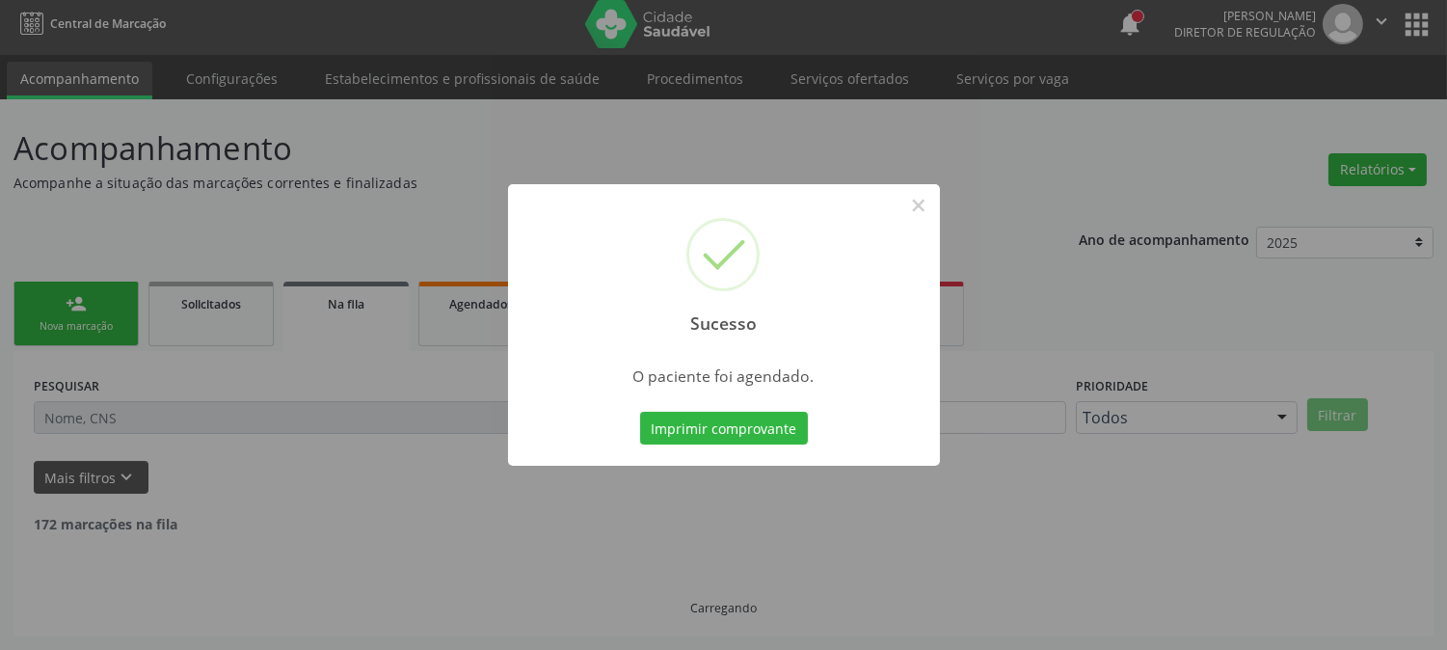
scroll to position [0, 0]
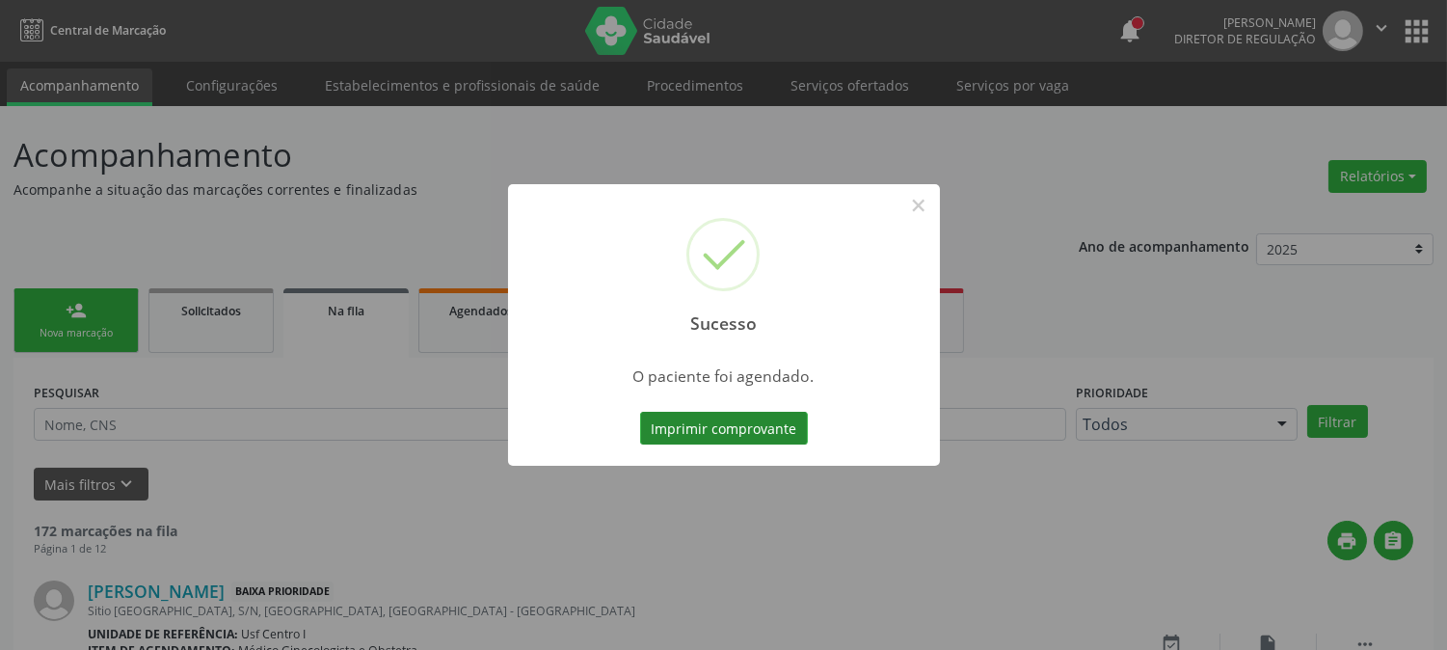
click at [688, 436] on button "Imprimir comprovante" at bounding box center [724, 428] width 168 height 33
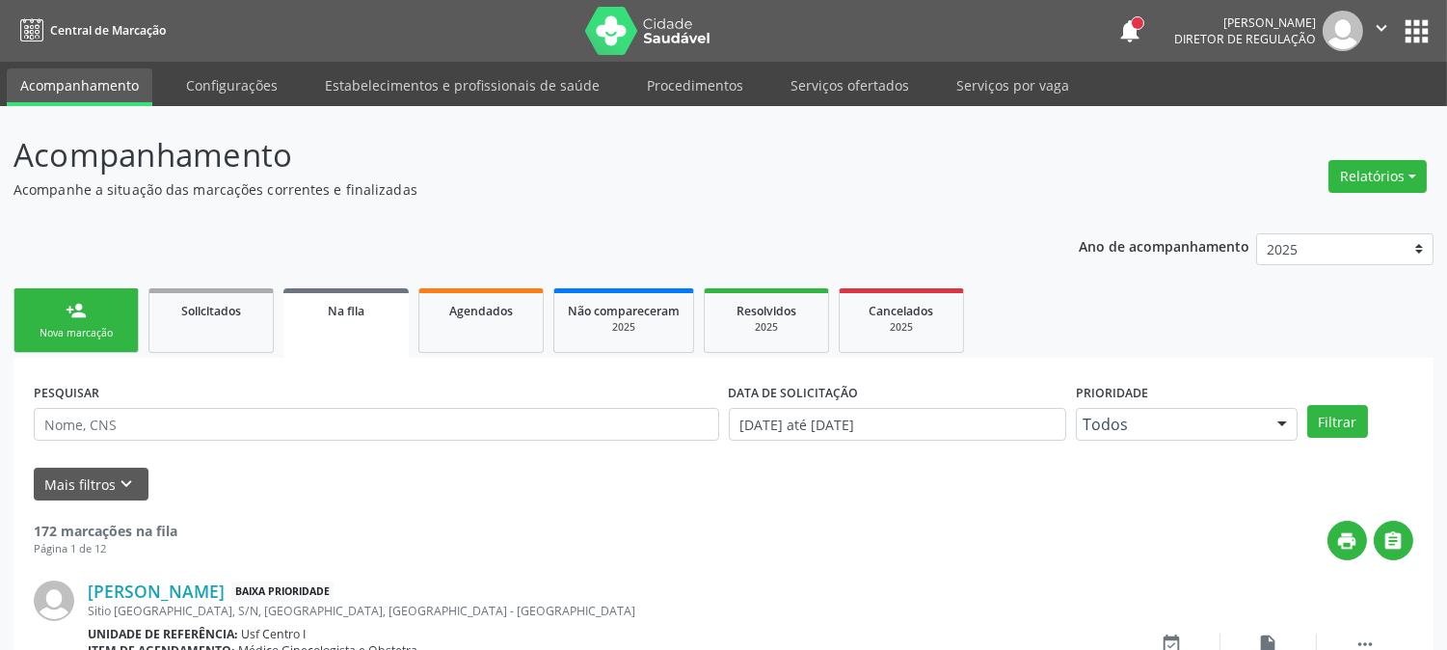
click at [121, 329] on div "Nova marcação" at bounding box center [76, 333] width 96 height 14
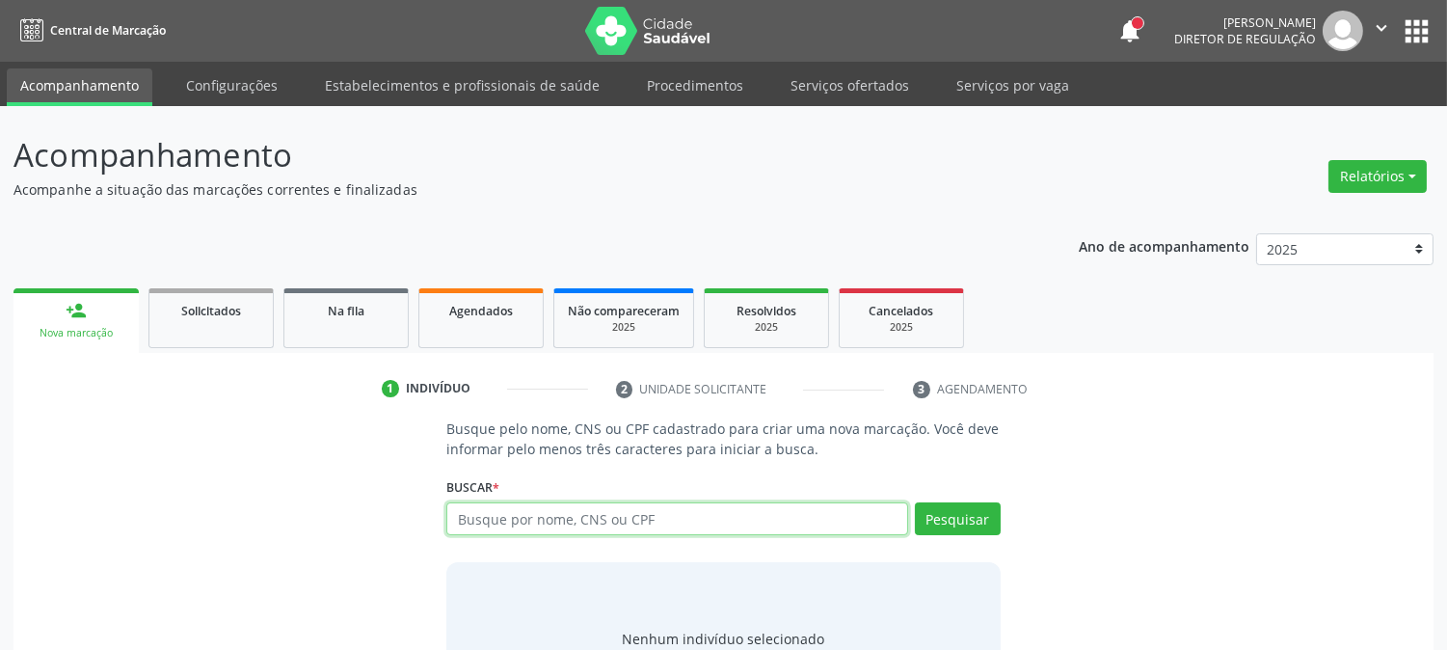
click at [631, 528] on input "text" at bounding box center [676, 518] width 461 height 33
paste input "708 2026 4761 2747"
type input "708 2026 4761 2747"
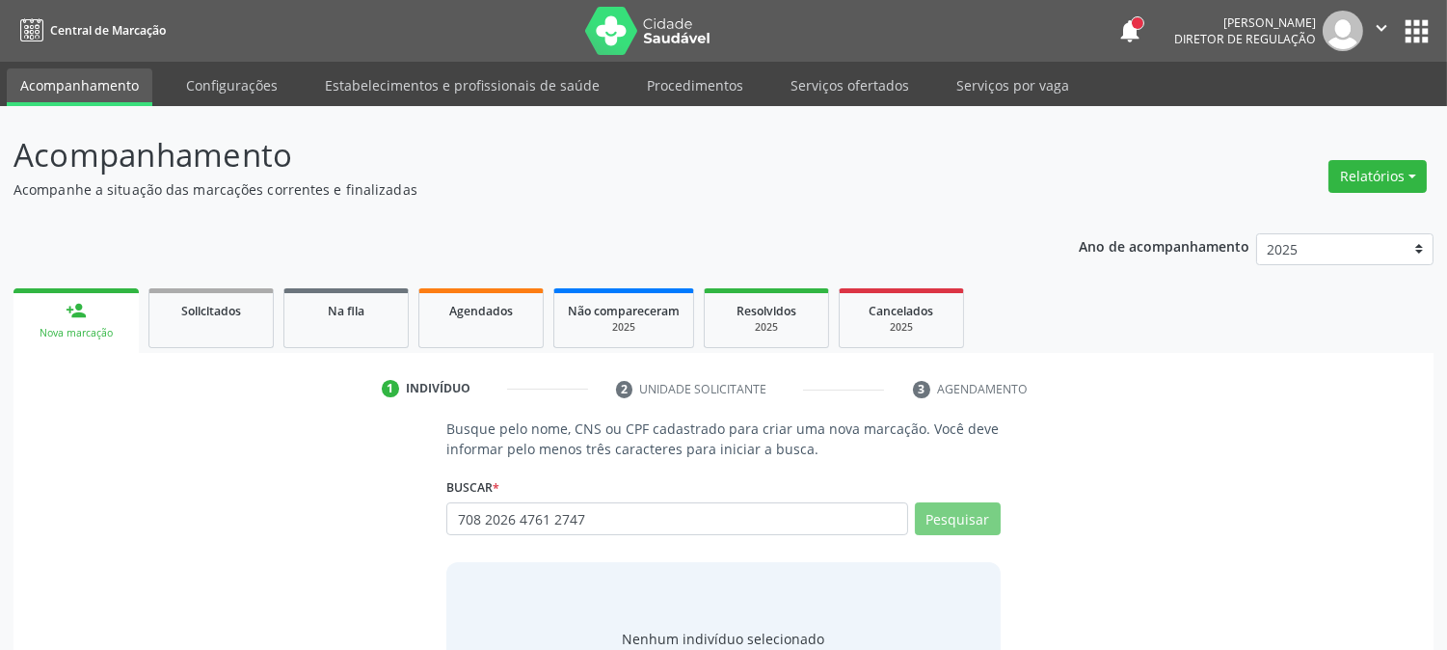
scroll to position [92, 0]
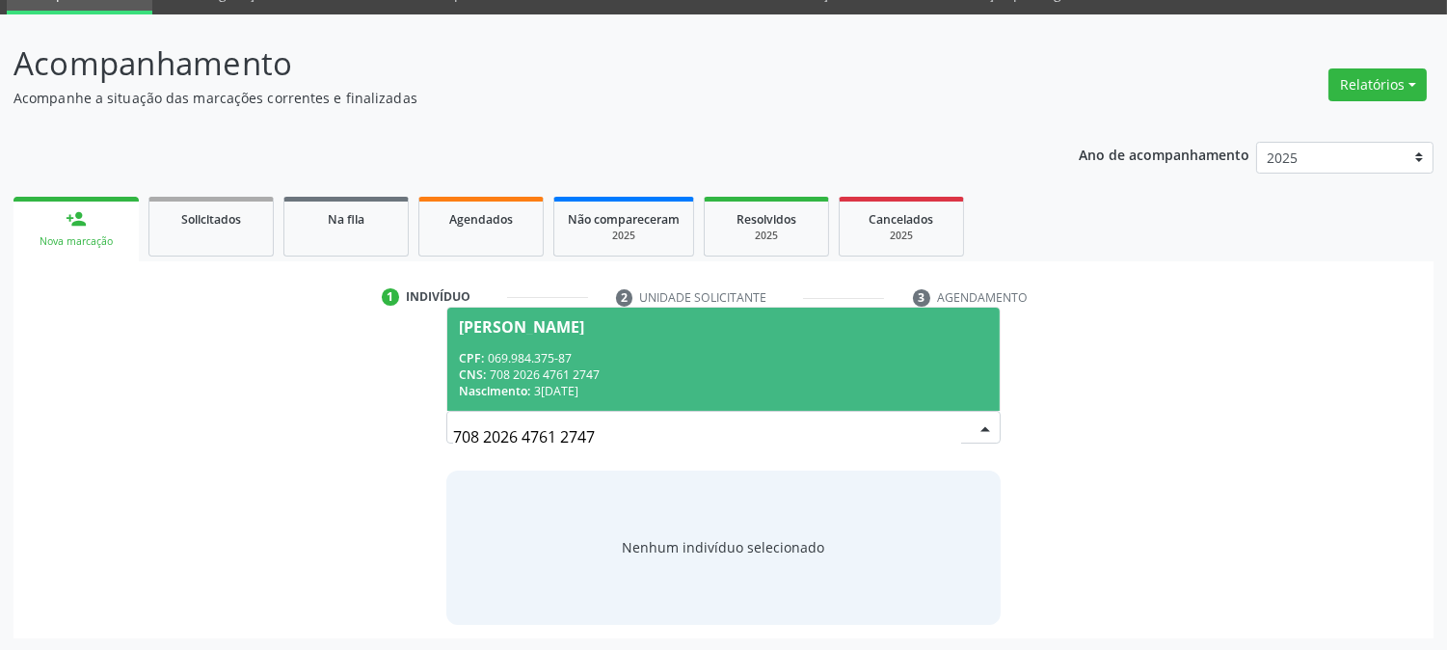
click at [525, 371] on div "CNS: 708 2026 4761 2747" at bounding box center [723, 374] width 528 height 16
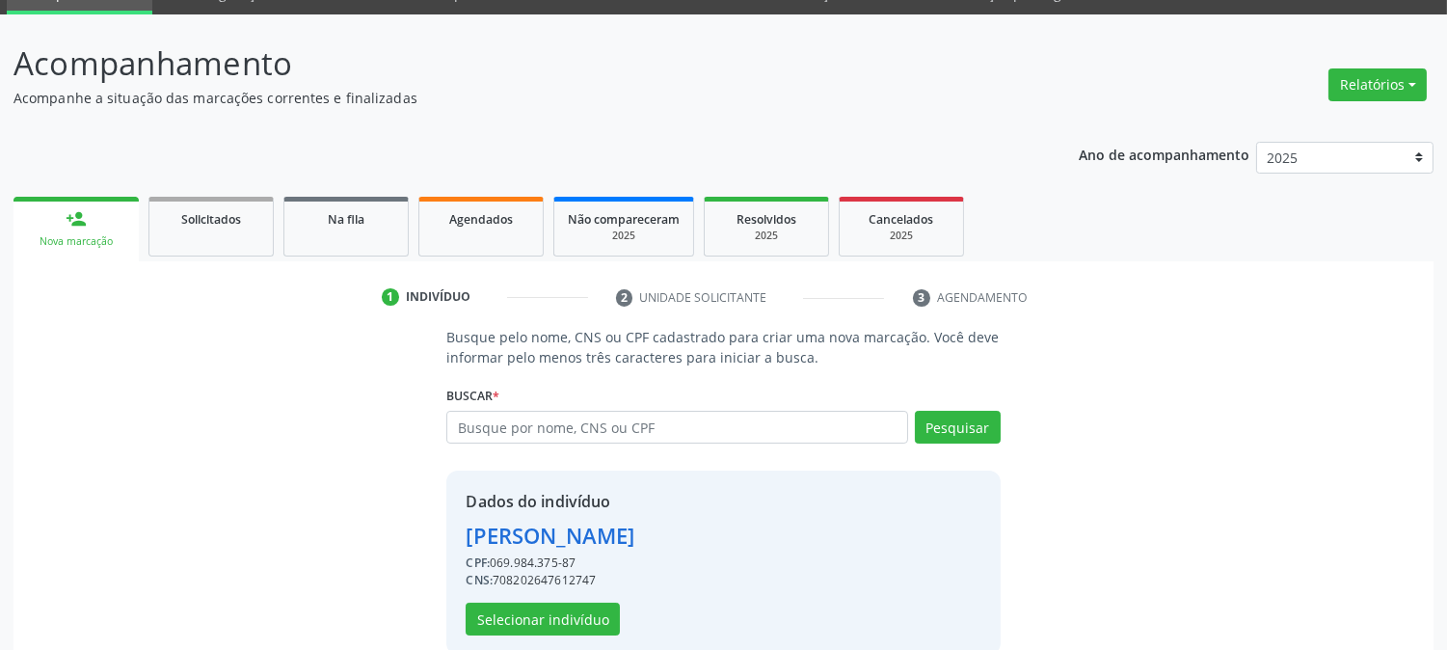
scroll to position [121, 0]
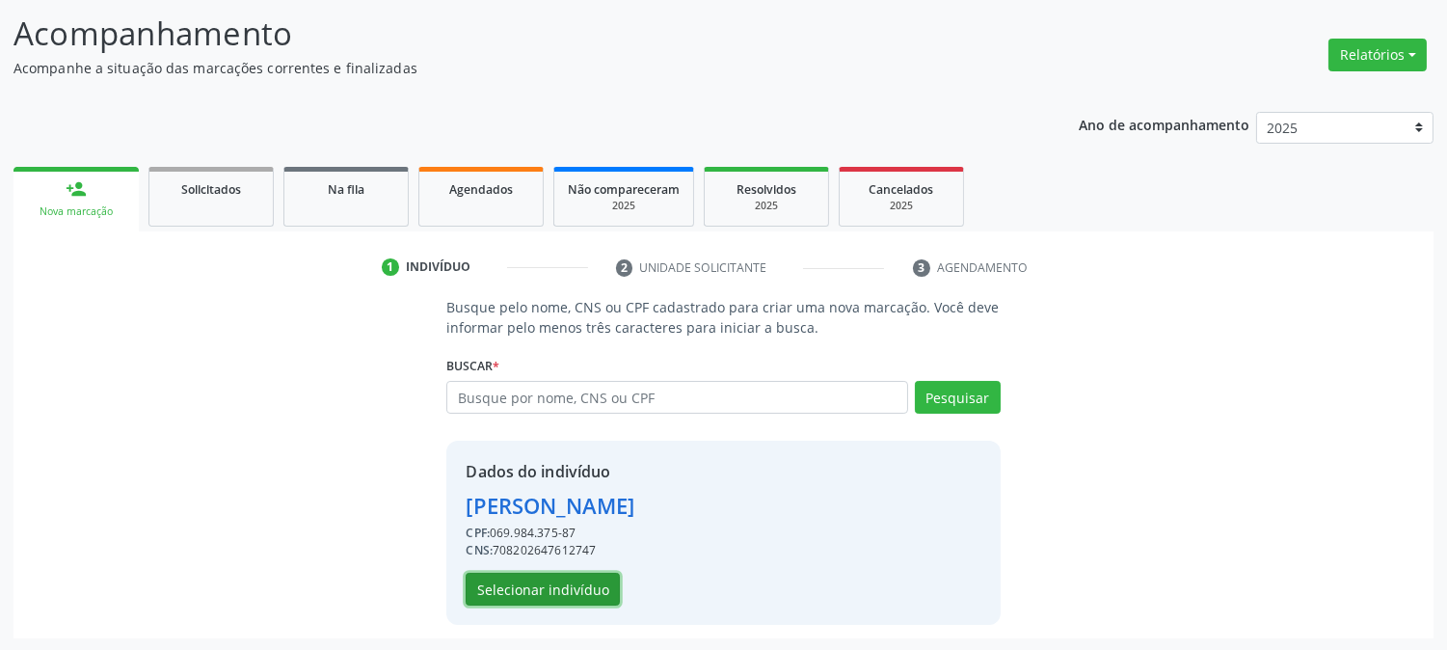
click at [525, 585] on button "Selecionar indivíduo" at bounding box center [543, 589] width 154 height 33
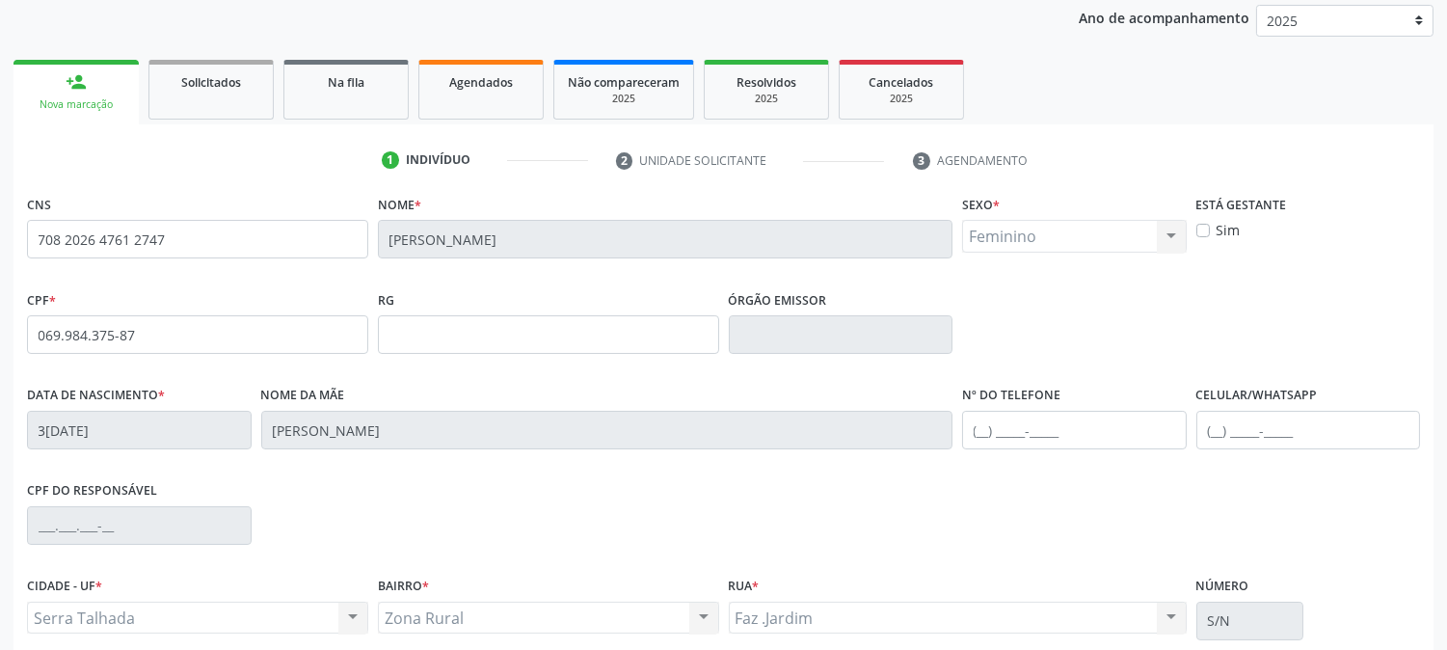
scroll to position [393, 0]
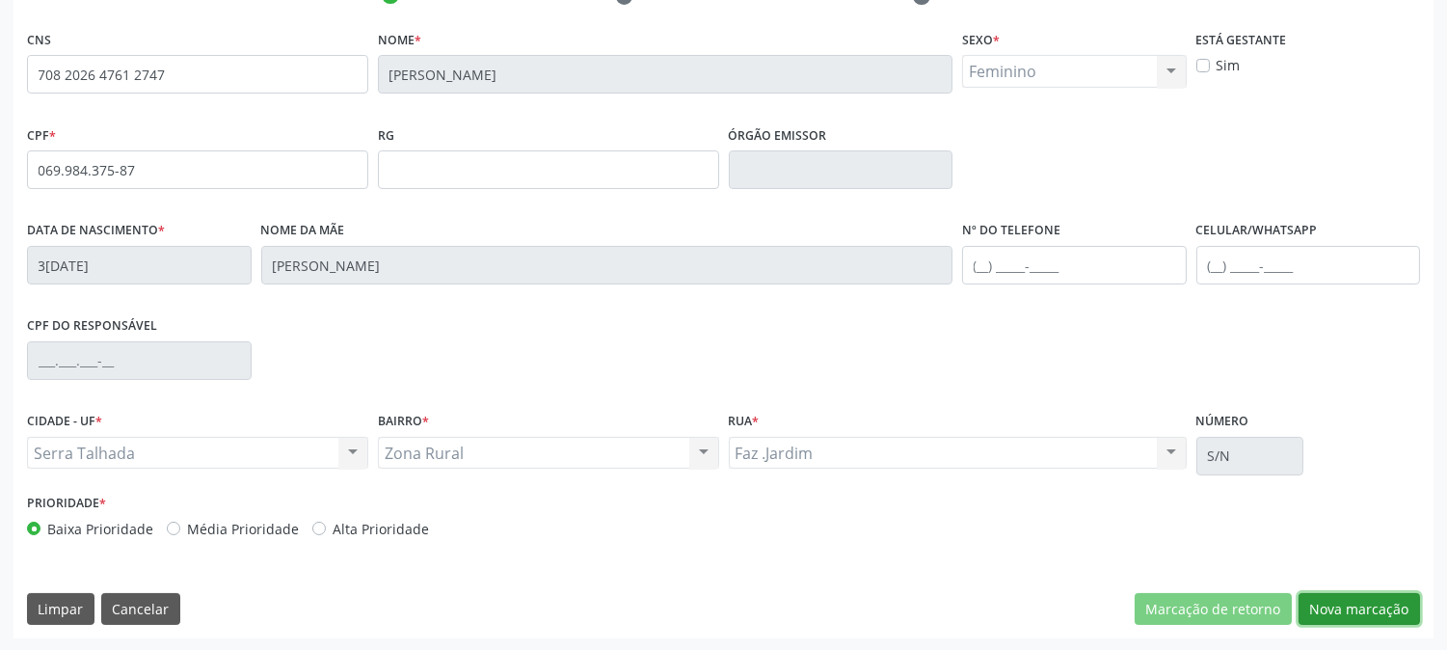
click at [1347, 607] on button "Nova marcação" at bounding box center [1359, 609] width 121 height 33
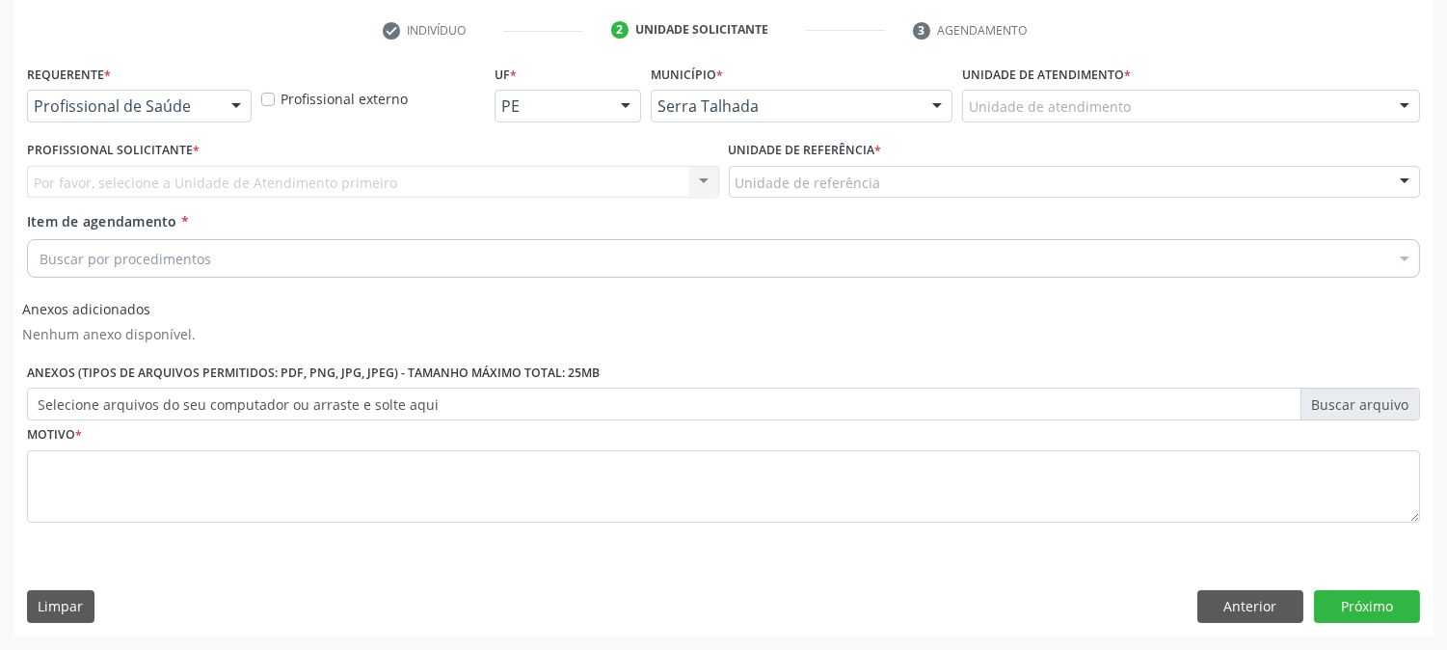
scroll to position [358, 0]
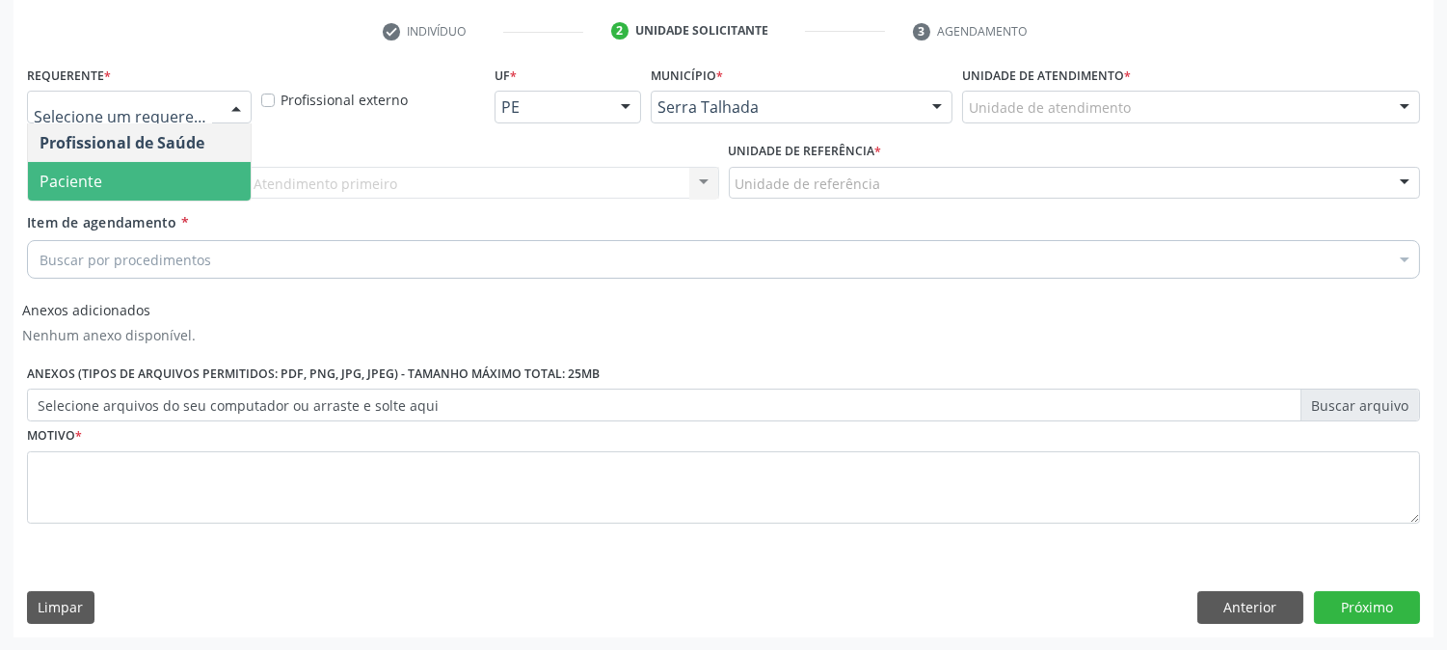
click at [122, 167] on span "Paciente" at bounding box center [139, 181] width 223 height 39
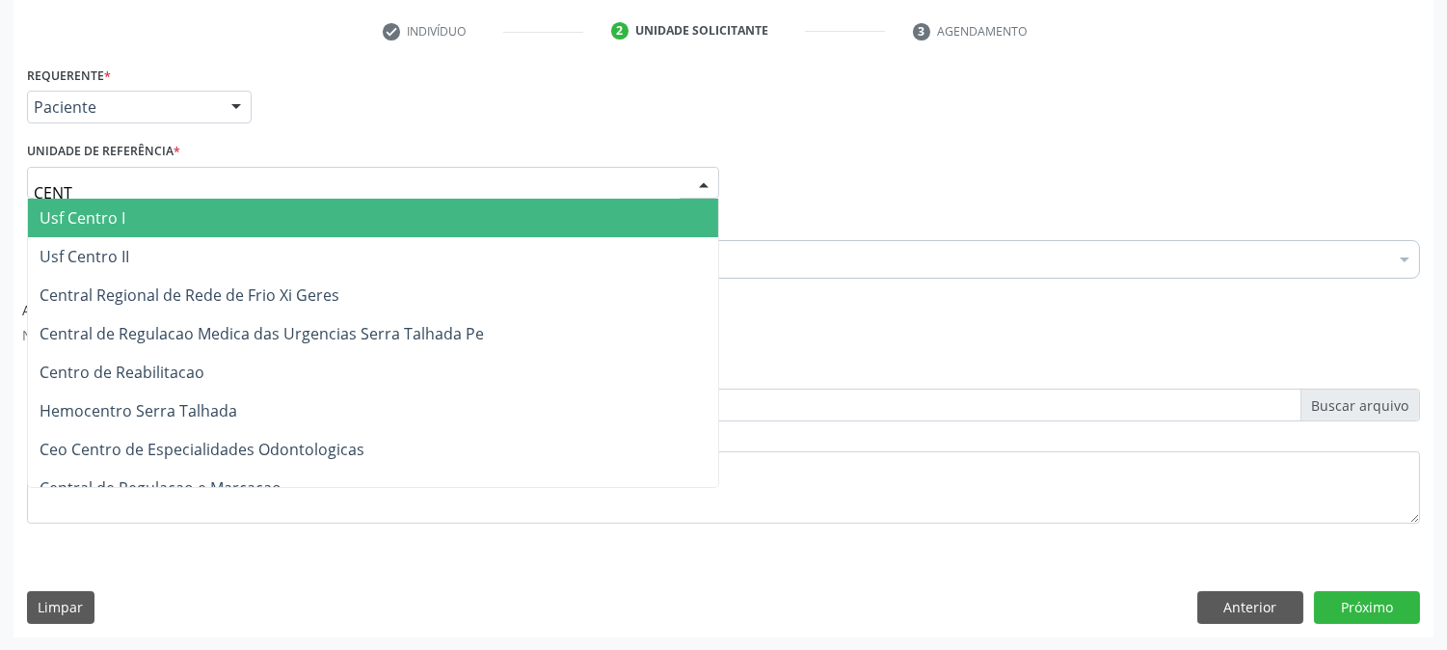
type input "CENTR"
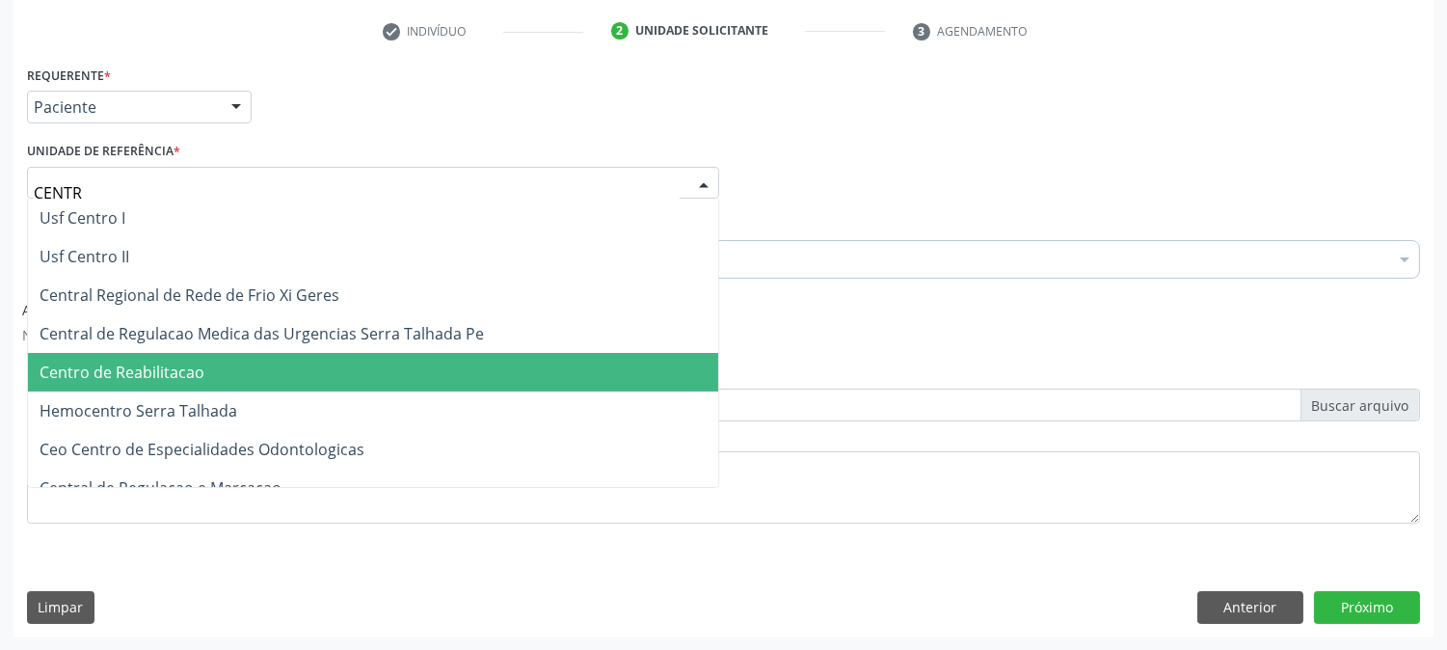
click at [167, 363] on span "Centro de Reabilitacao" at bounding box center [122, 372] width 165 height 21
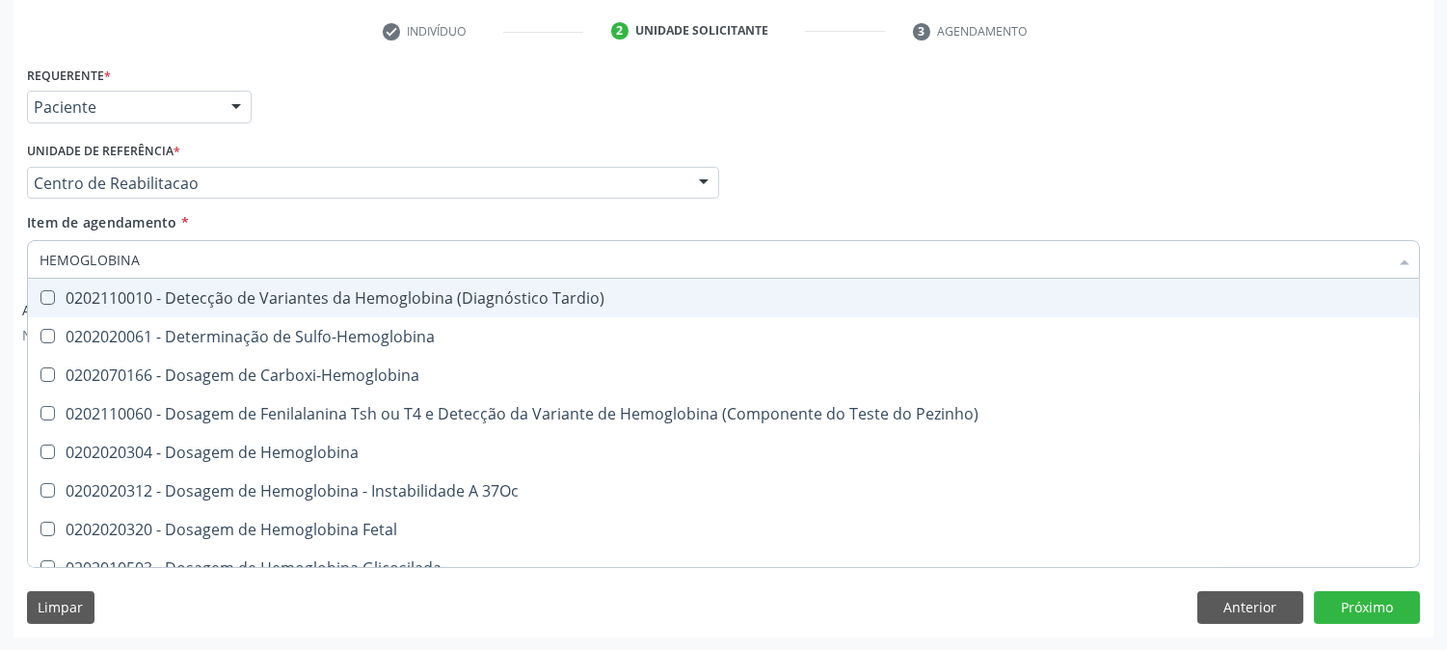
type input "HEMOGLOBINA G"
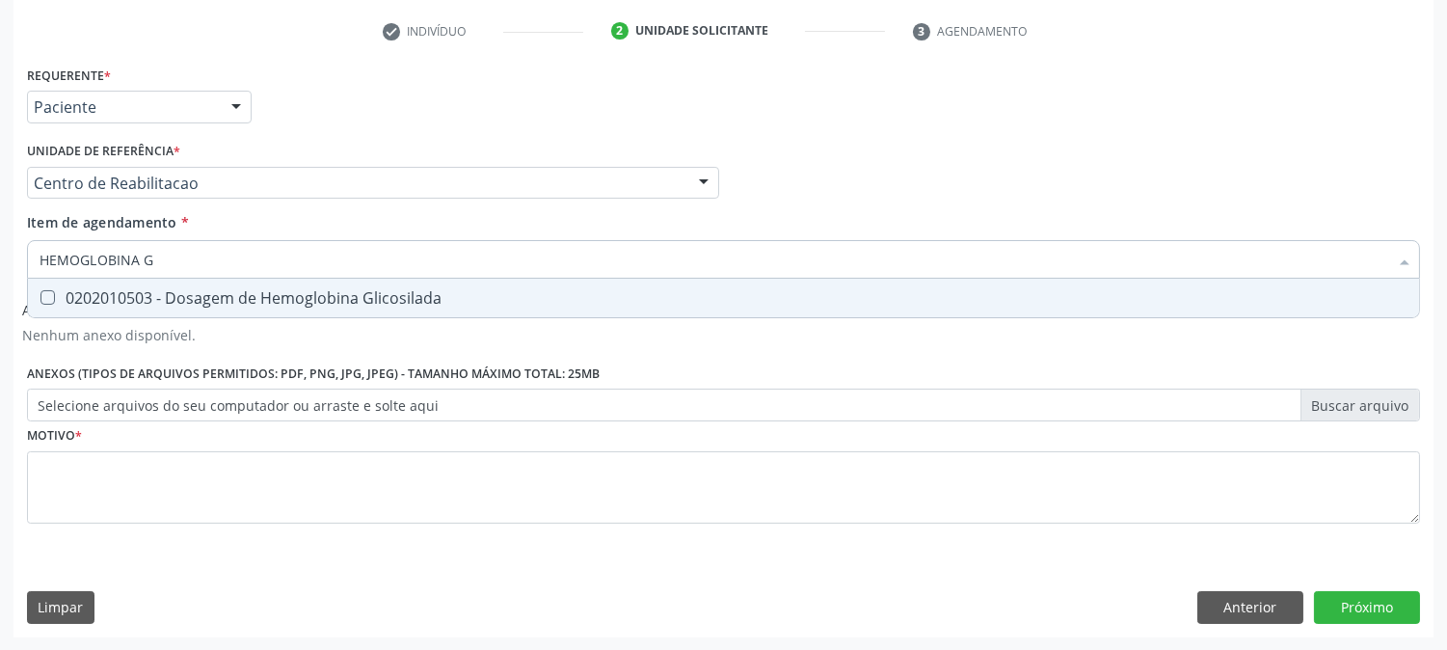
click at [172, 301] on div "0202010503 - Dosagem de Hemoglobina Glicosilada" at bounding box center [724, 297] width 1368 height 15
checkbox Glicosilada "true"
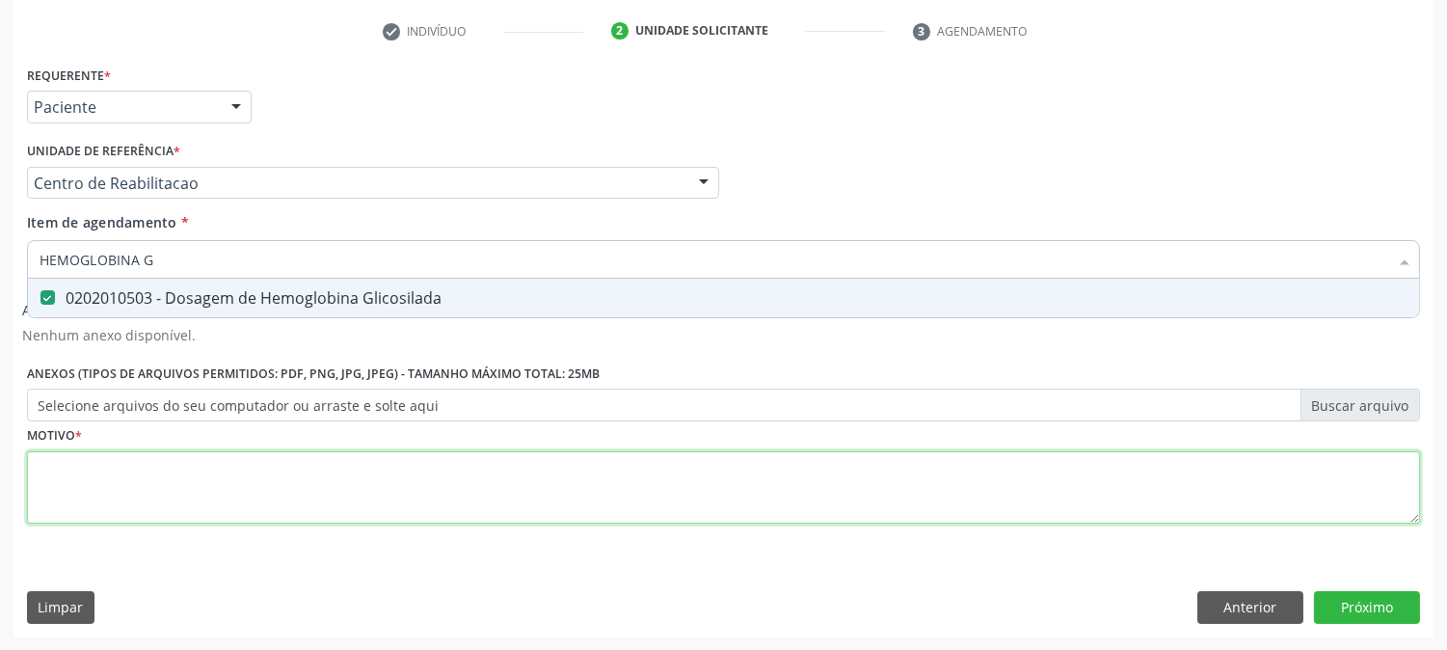
click at [139, 507] on div "Requerente * Paciente Profissional de Saúde Paciente Nenhum resultado encontrad…" at bounding box center [723, 306] width 1393 height 490
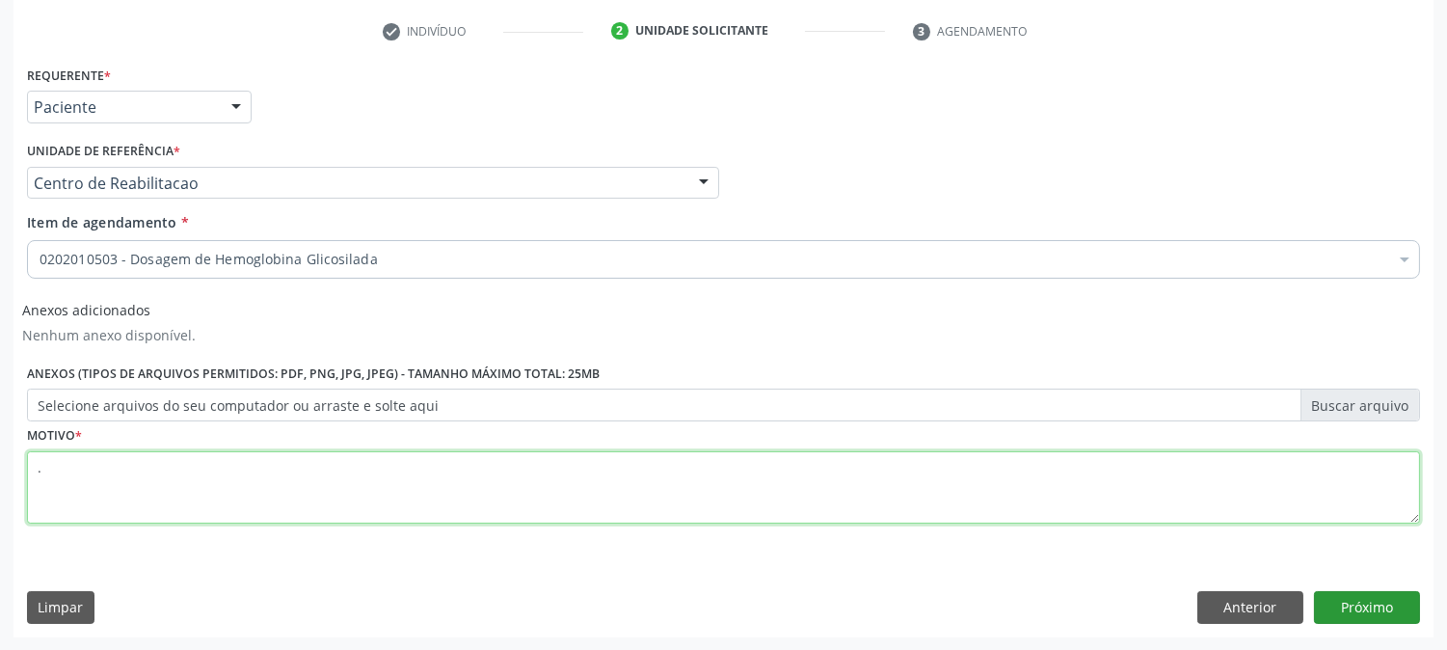
type textarea "."
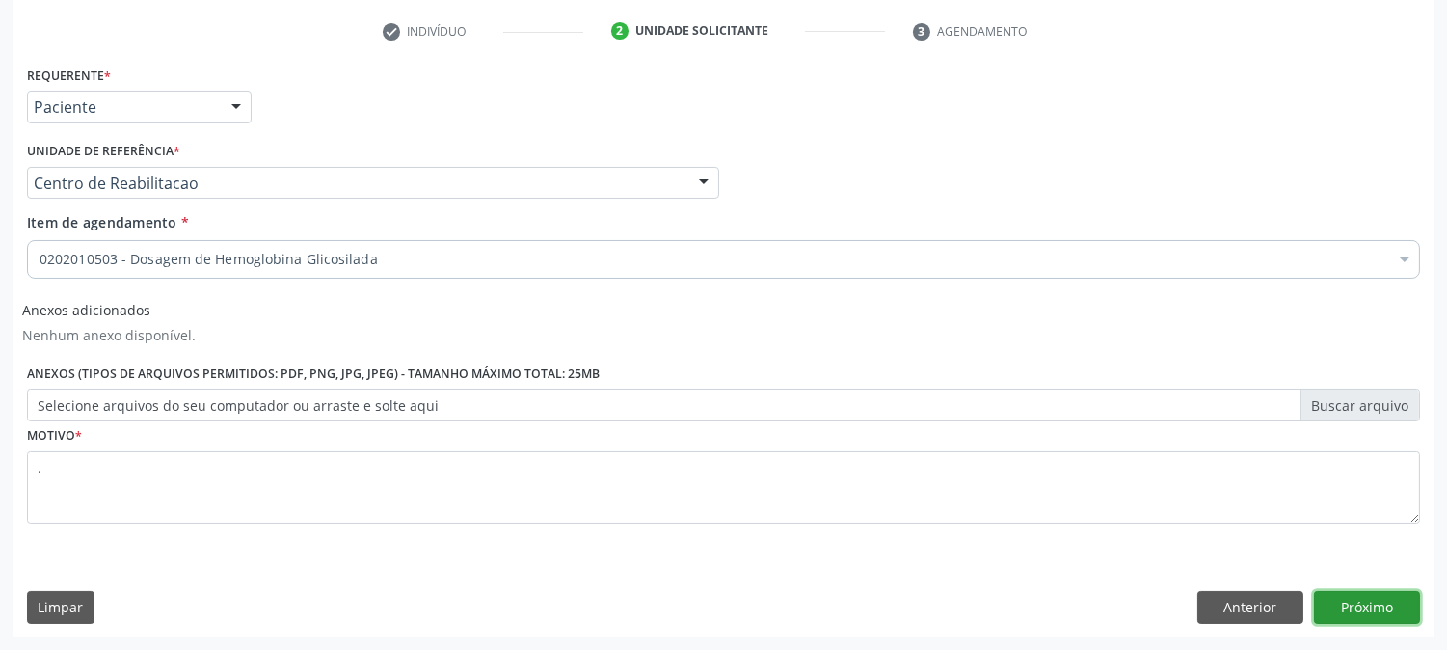
click at [1385, 596] on button "Próximo" at bounding box center [1367, 607] width 106 height 33
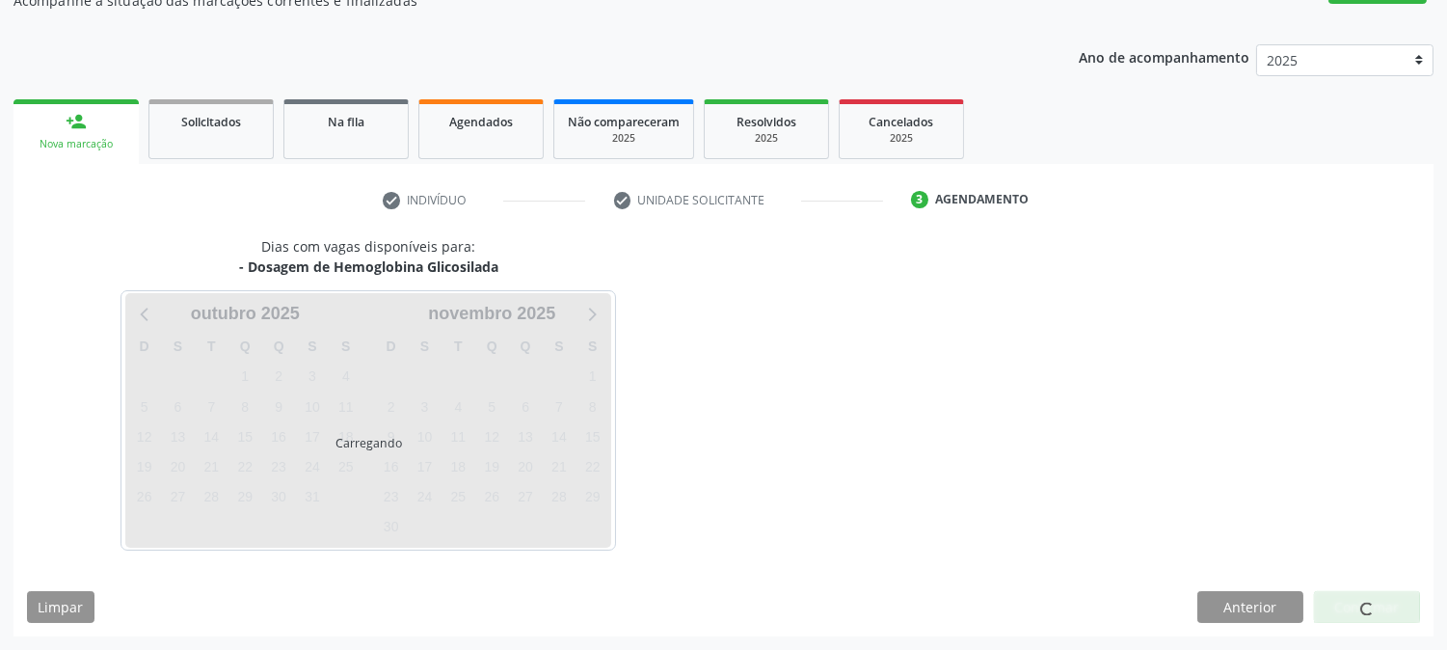
scroll to position [188, 0]
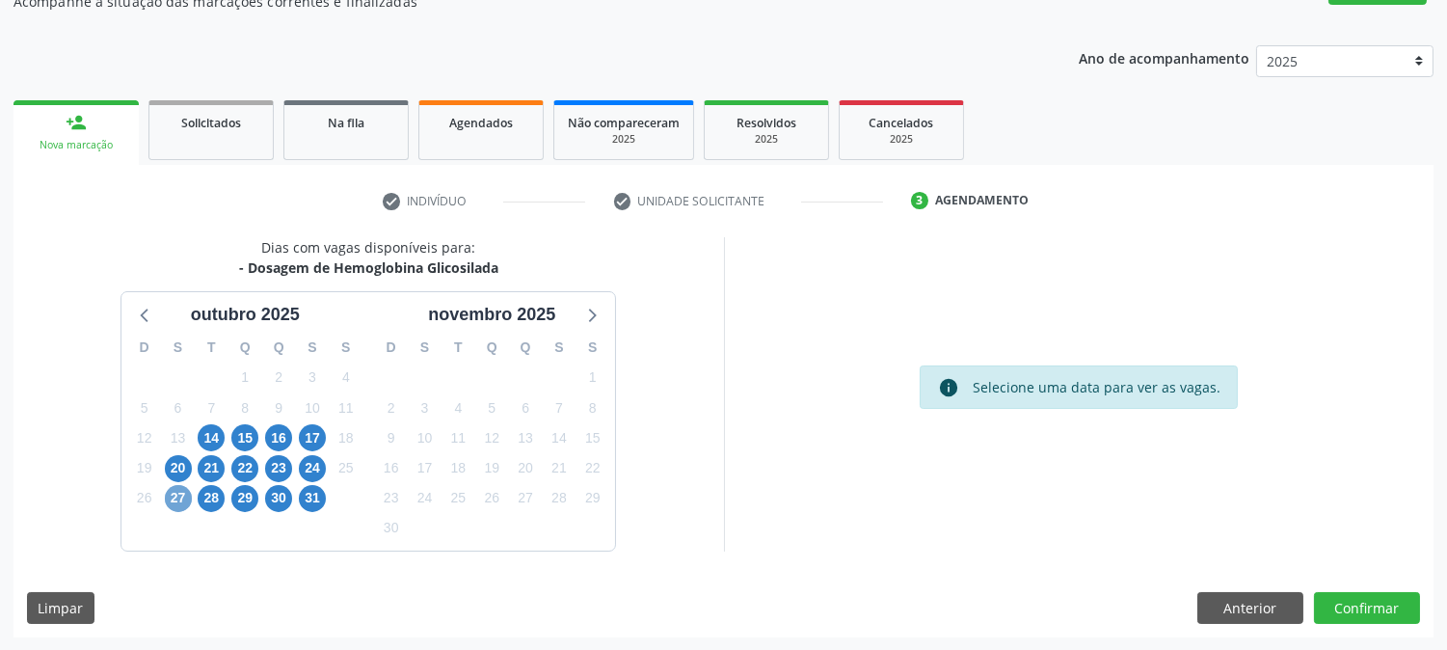
click at [186, 504] on span "27" at bounding box center [178, 498] width 27 height 27
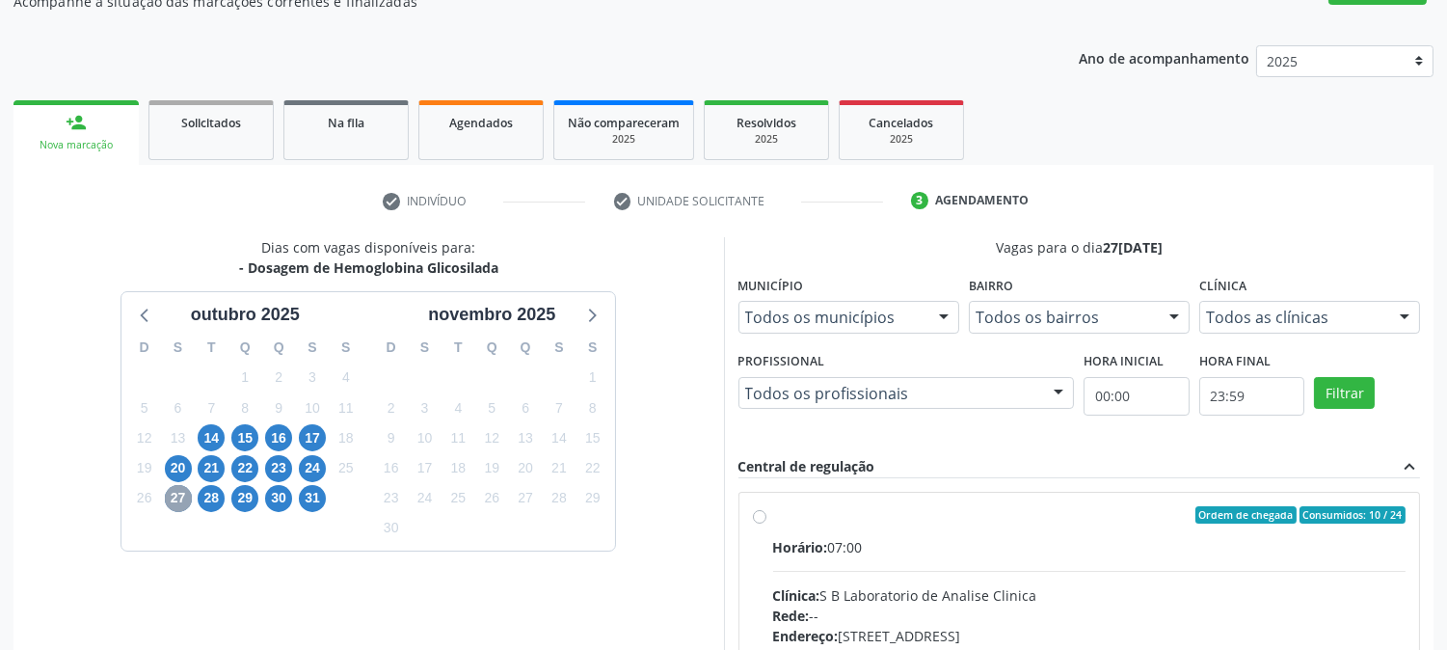
scroll to position [501, 0]
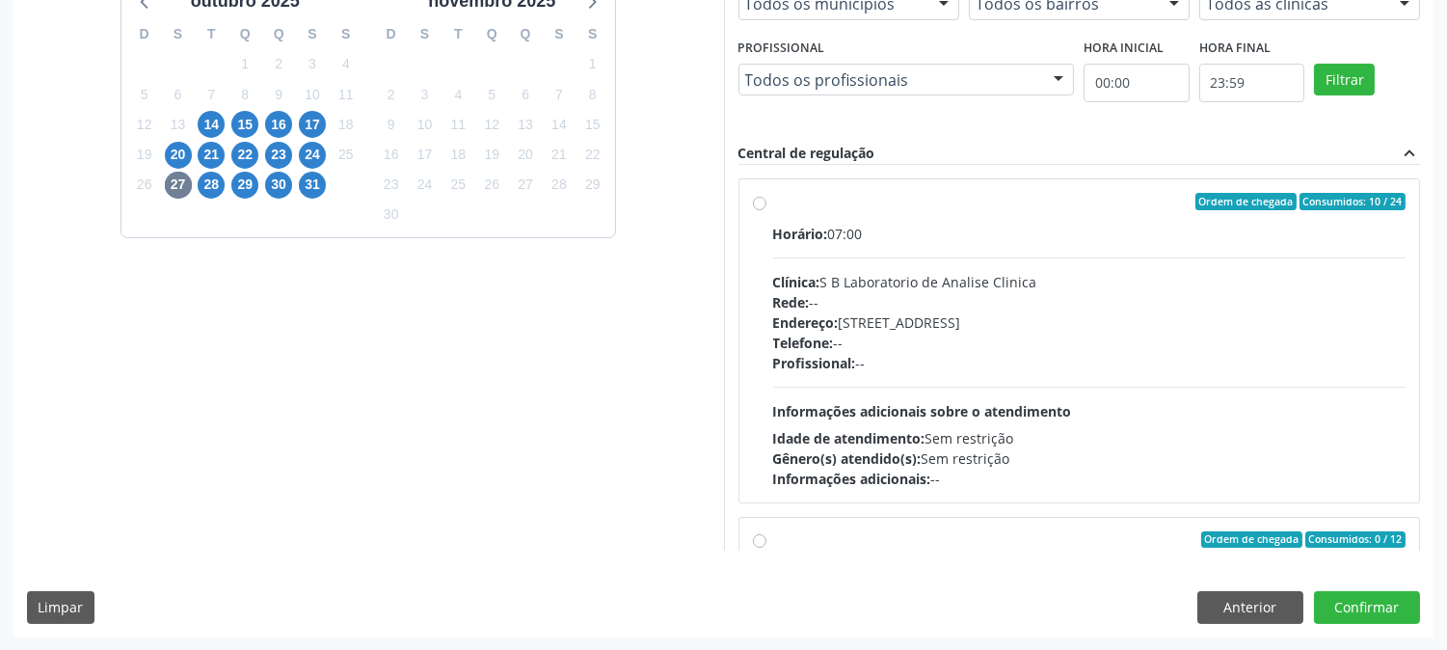
click at [1067, 368] on div "Profissional: --" at bounding box center [1089, 363] width 633 height 20
click at [767, 210] on input "Ordem de chegada Consumidos: 10 / 24 Horário: 07:00 Clínica: S B Laboratorio de…" at bounding box center [759, 201] width 13 height 17
radio input "true"
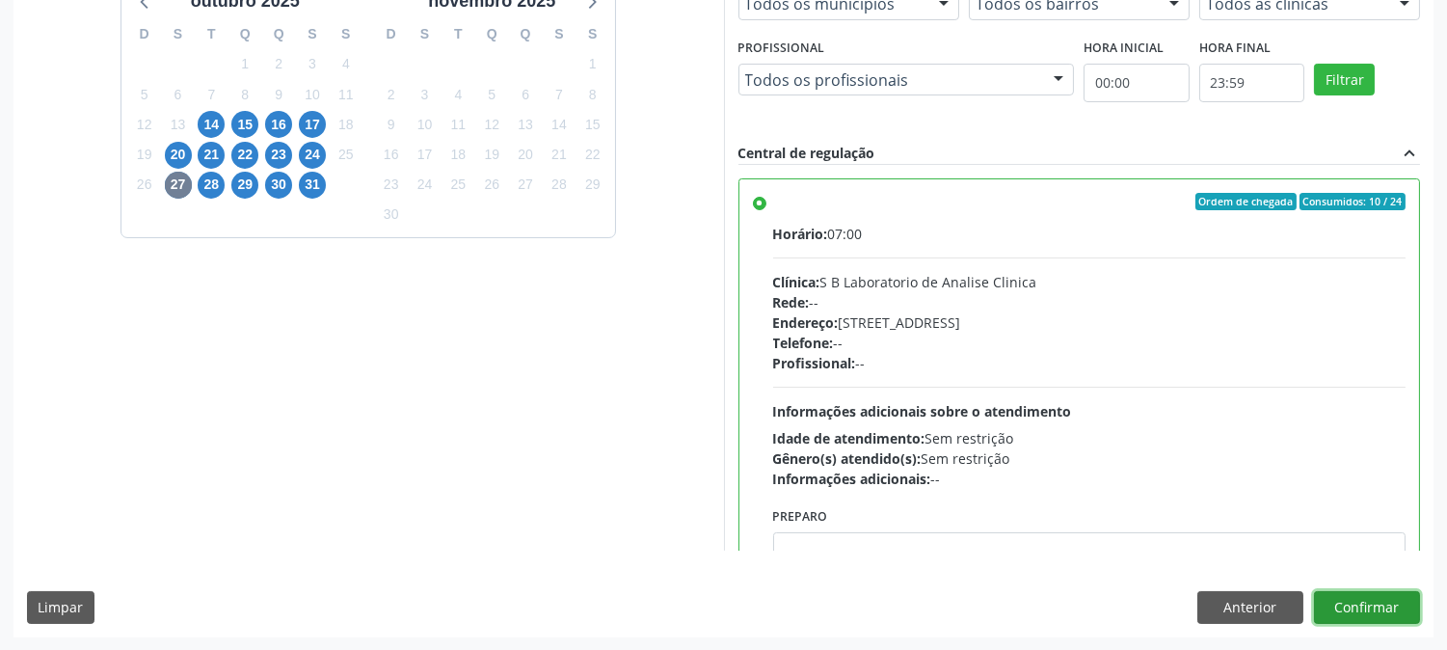
click at [1338, 600] on button "Confirmar" at bounding box center [1367, 607] width 106 height 33
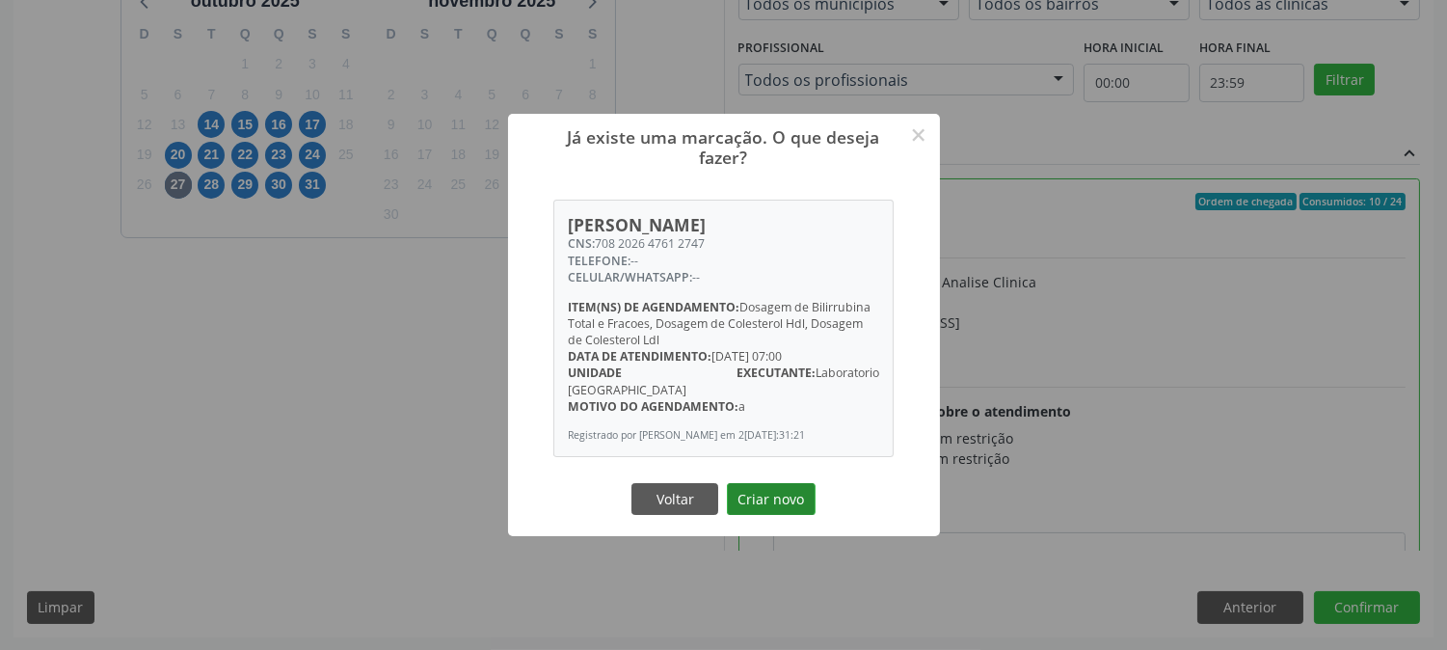
click at [753, 483] on button "Criar novo" at bounding box center [771, 499] width 89 height 33
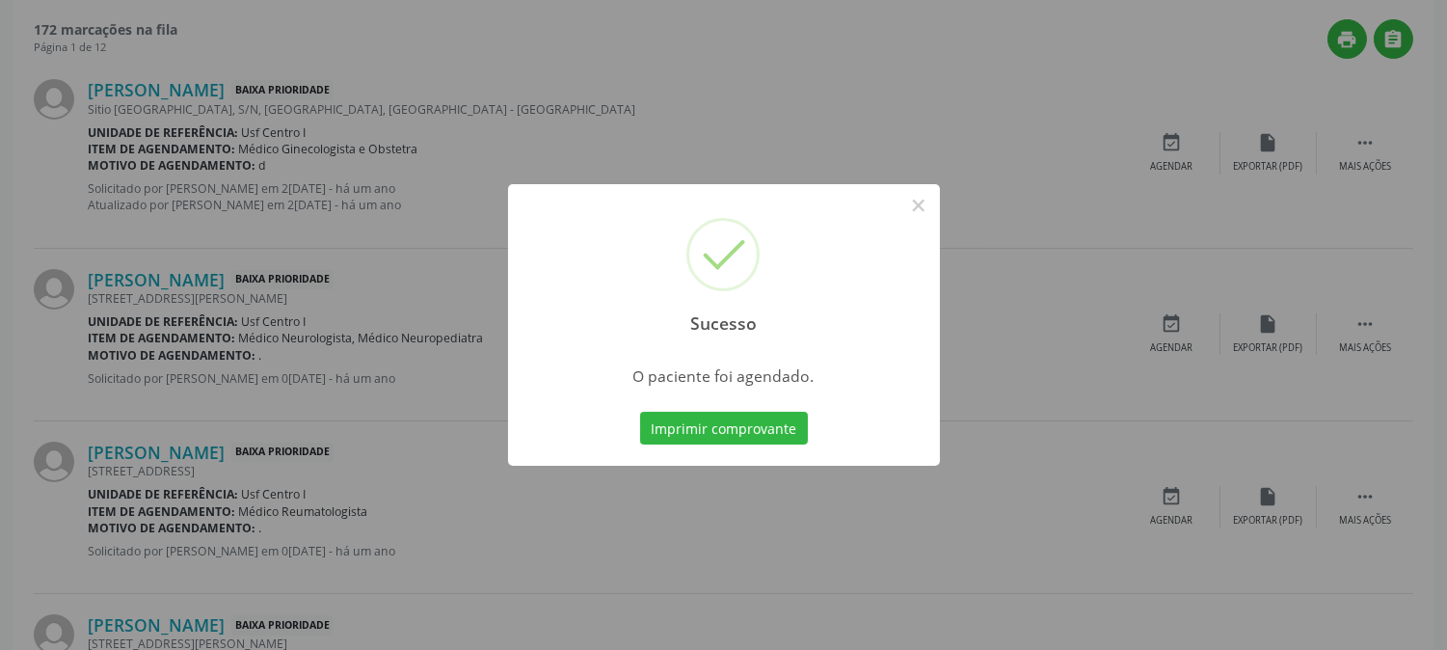
scroll to position [0, 0]
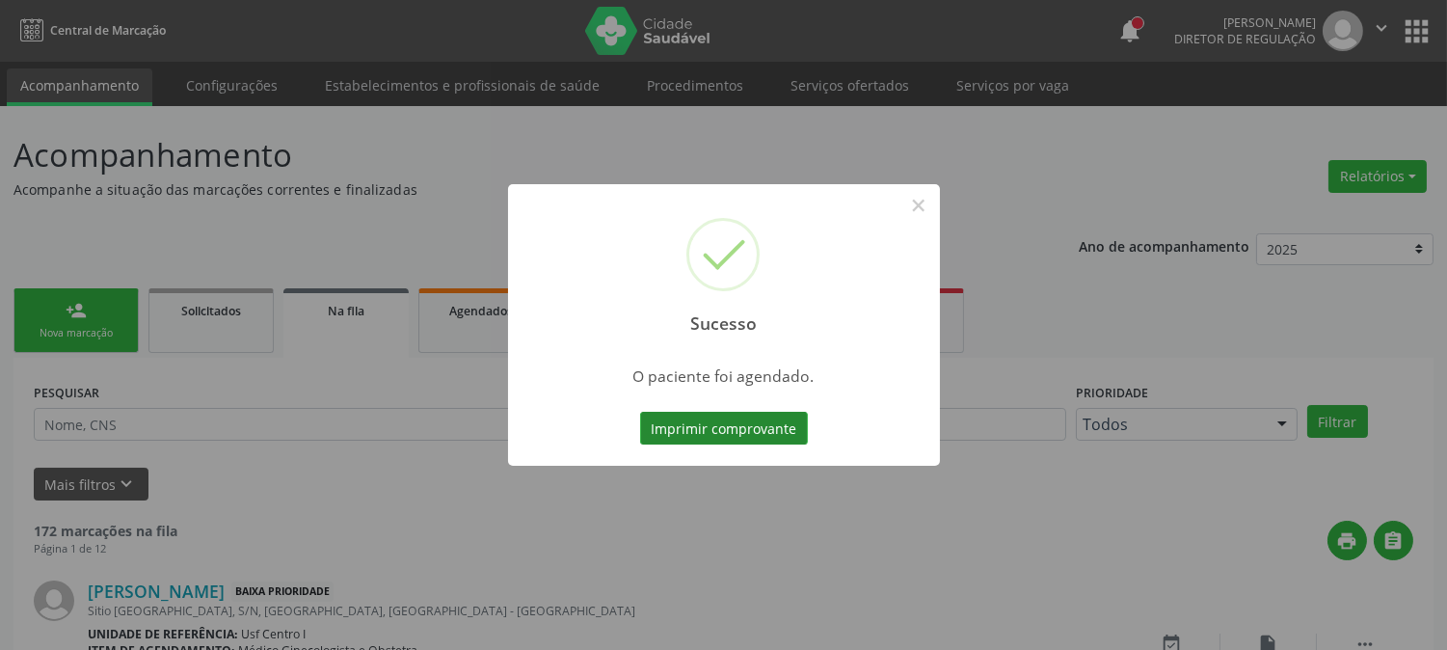
click at [712, 413] on button "Imprimir comprovante" at bounding box center [724, 428] width 168 height 33
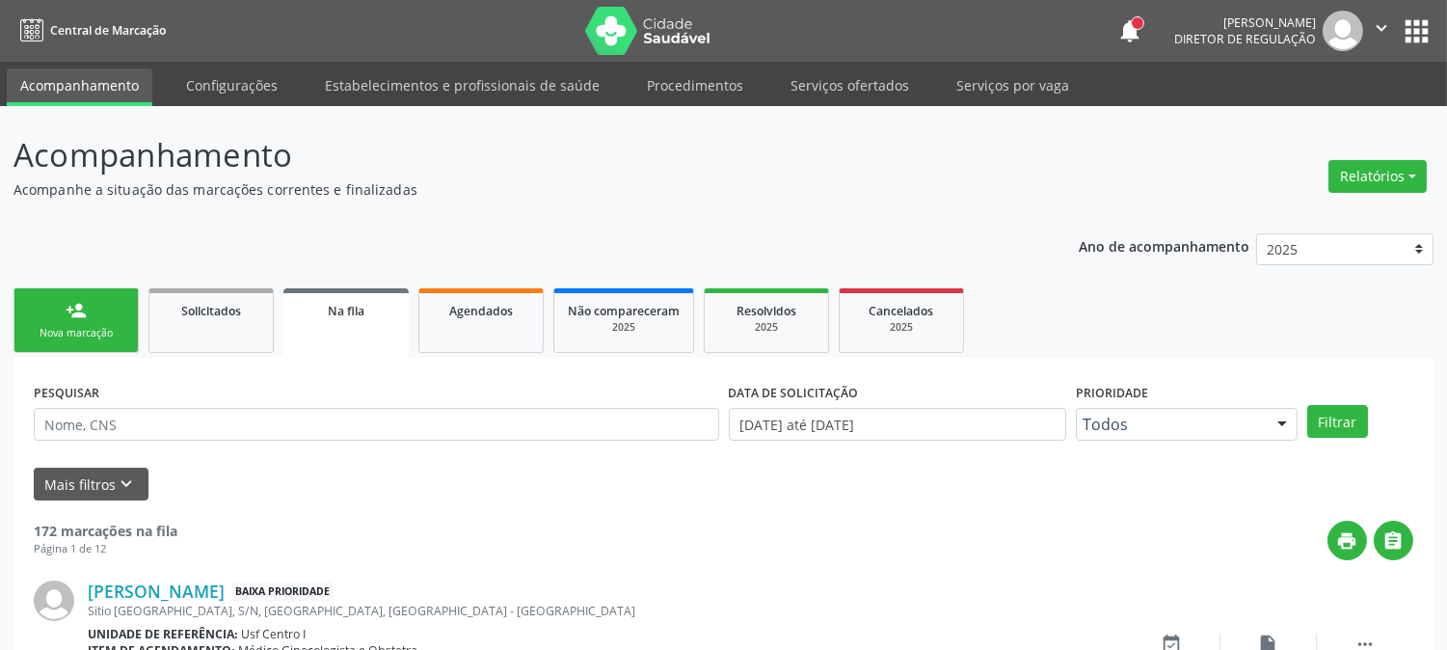
click at [87, 331] on div "Nova marcação" at bounding box center [76, 333] width 96 height 14
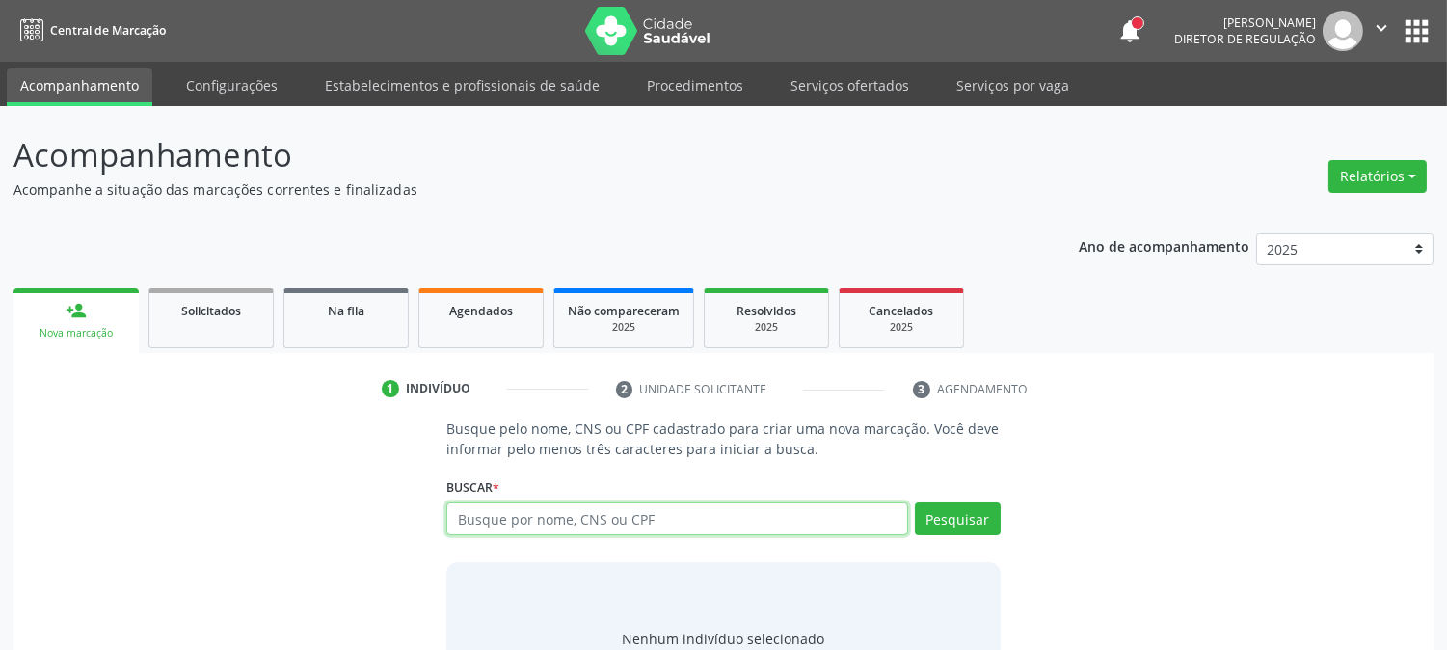
click at [562, 530] on input "text" at bounding box center [676, 518] width 461 height 33
type input "700001481314801"
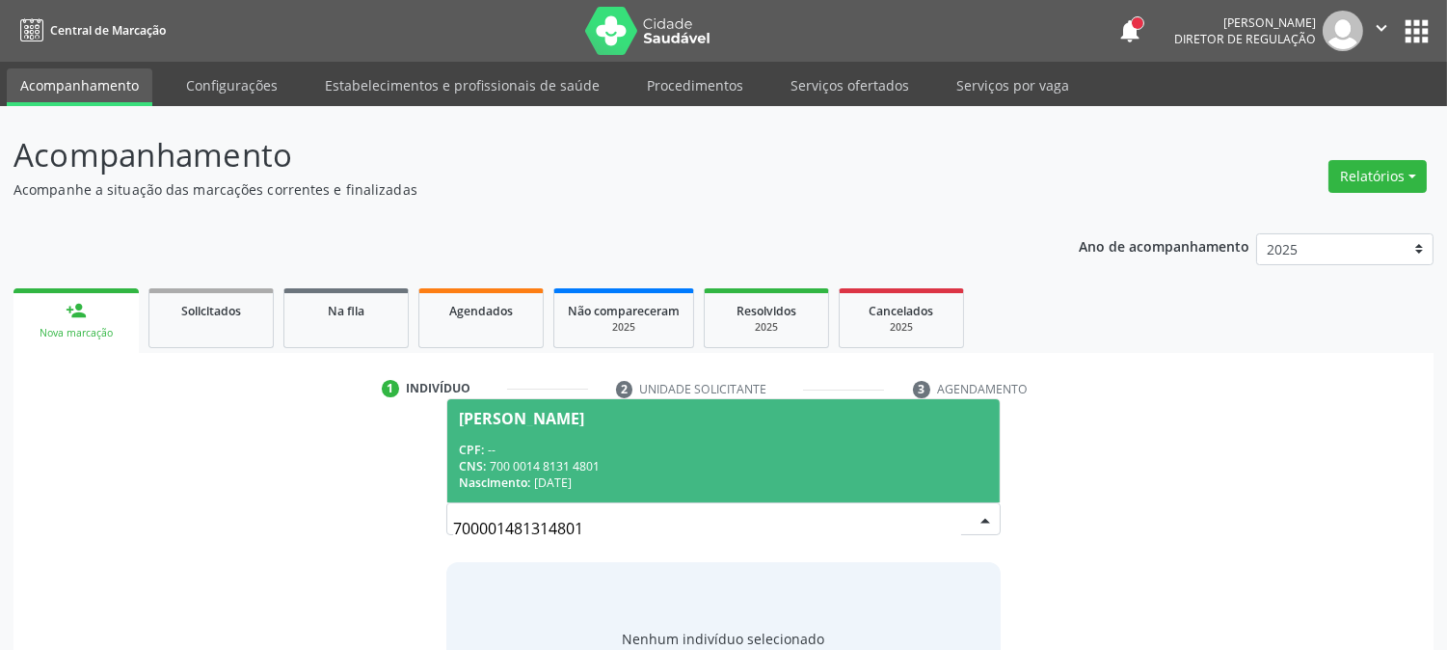
click at [617, 434] on span "Natalia Batista de Andrade Silva CPF: -- CNS: 700 0014 8131 4801 Nascimento: 31…" at bounding box center [723, 450] width 552 height 103
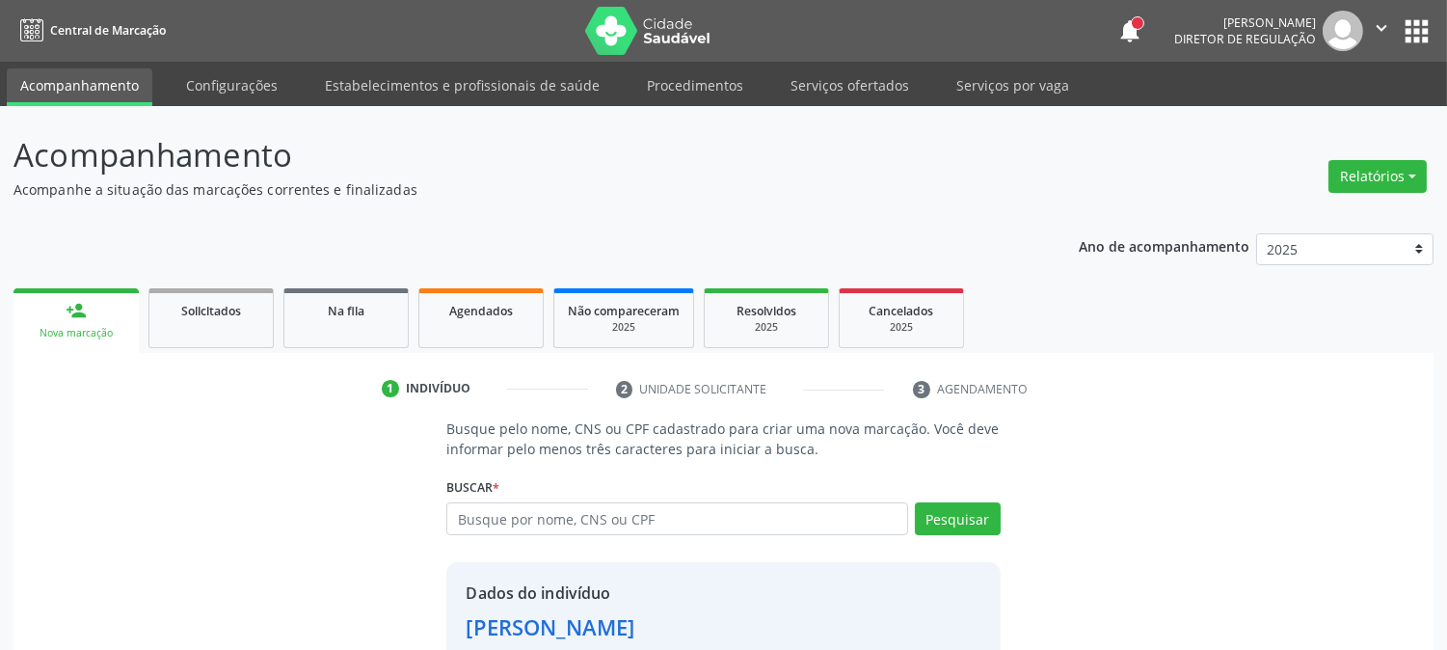
scroll to position [121, 0]
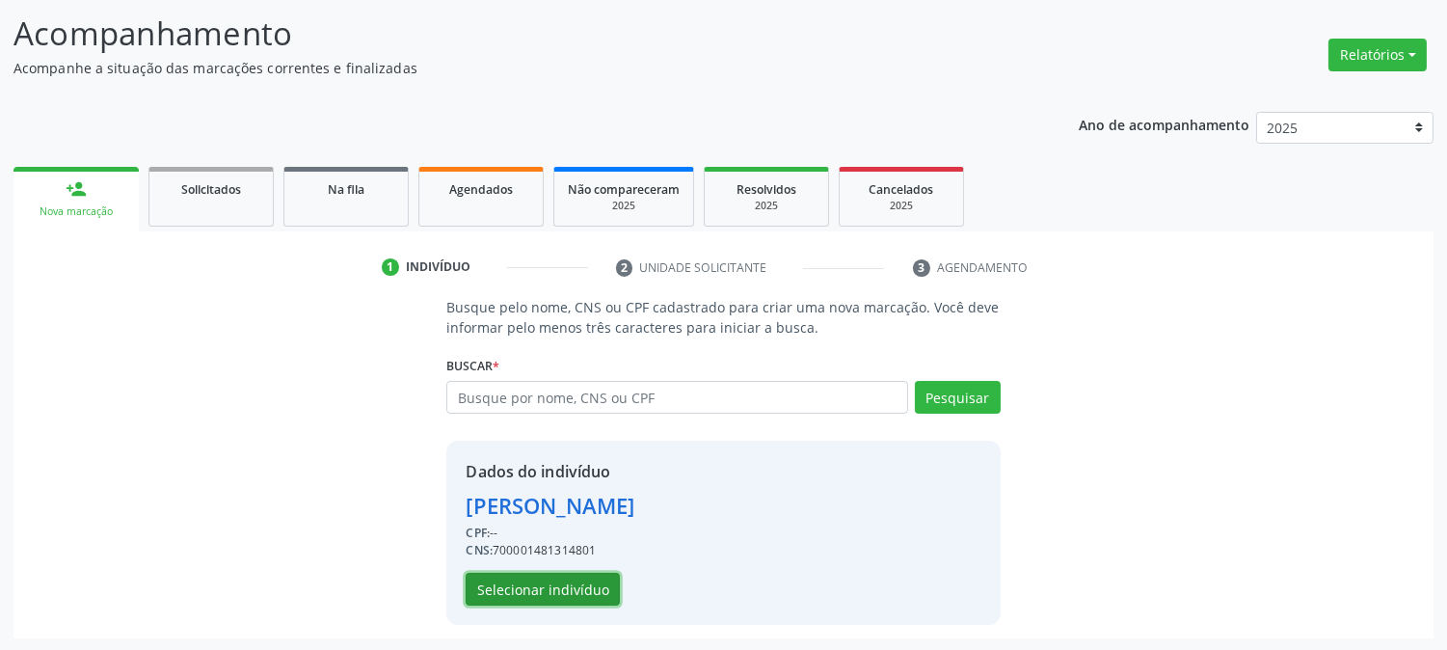
click at [538, 601] on button "Selecionar indivíduo" at bounding box center [543, 589] width 154 height 33
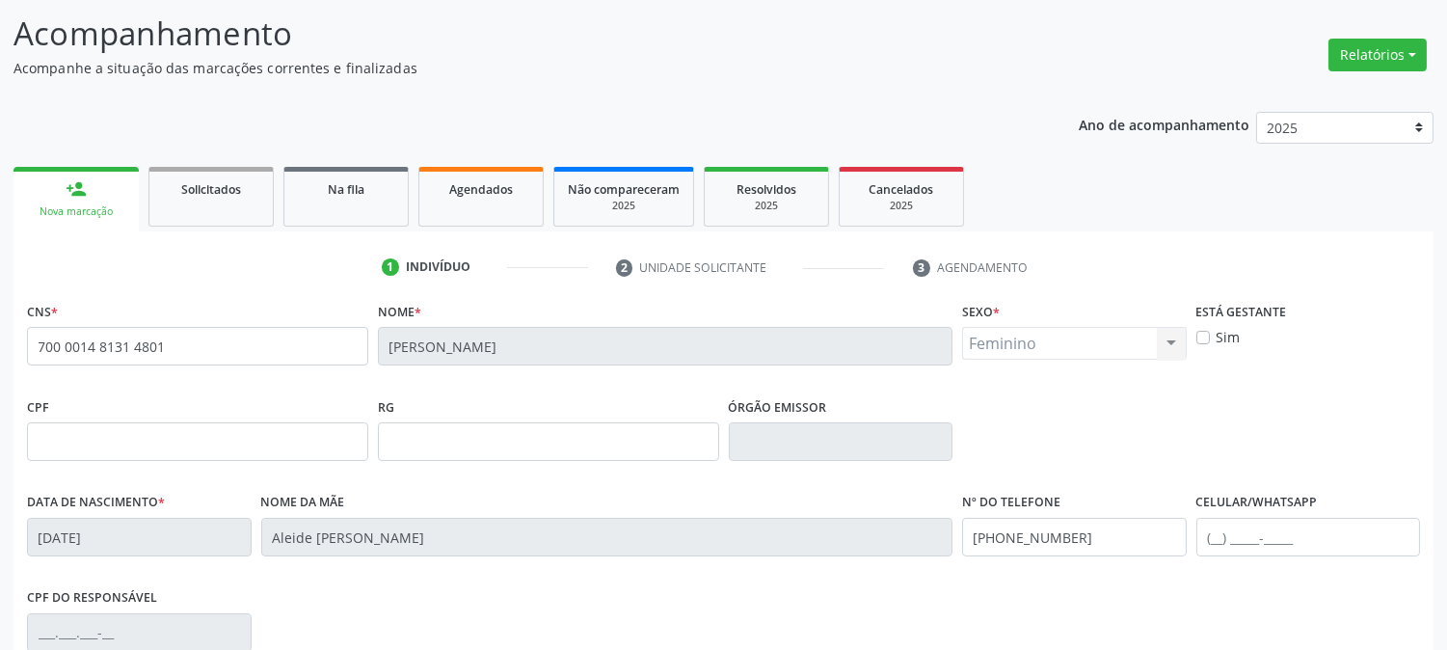
scroll to position [393, 0]
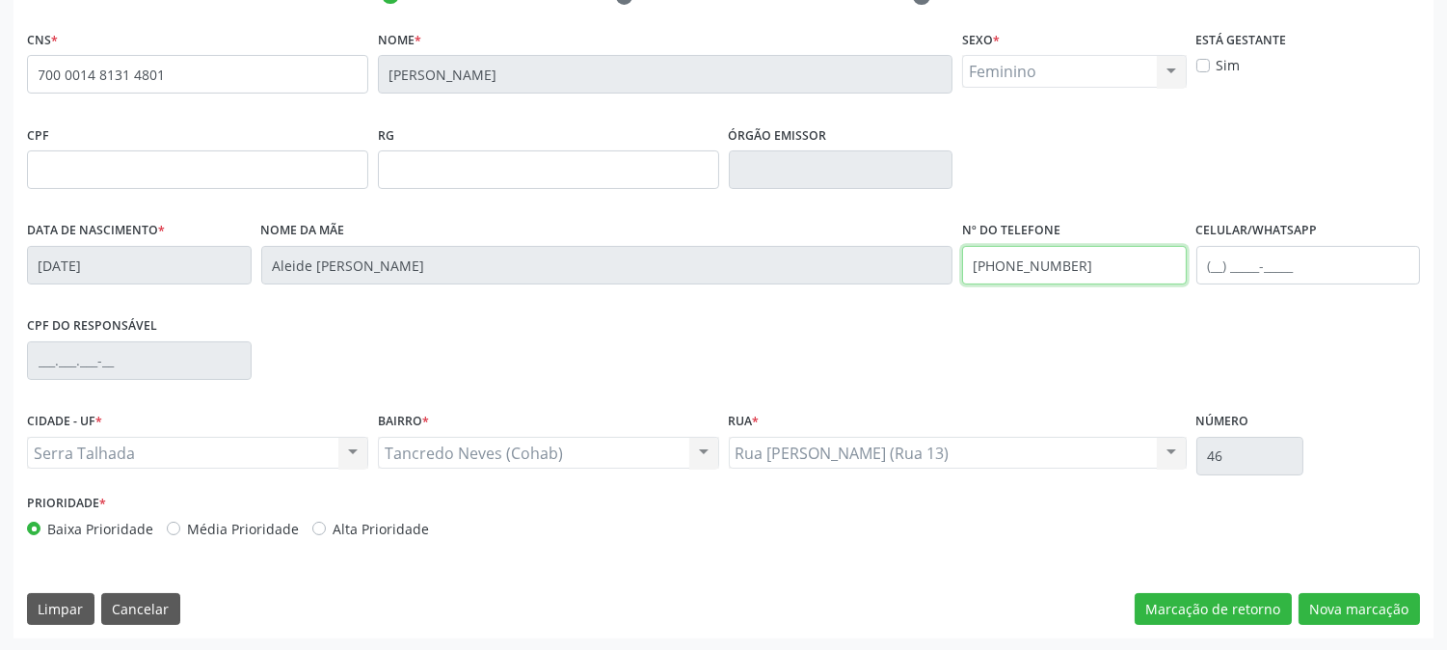
drag, startPoint x: 1084, startPoint y: 268, endPoint x: 911, endPoint y: 285, distance: 173.5
click at [911, 285] on div "Data de nascimento * 31/12/1996 Nome da mãe Aleide Carlos de Andreda Nº do Tele…" at bounding box center [723, 263] width 1403 height 95
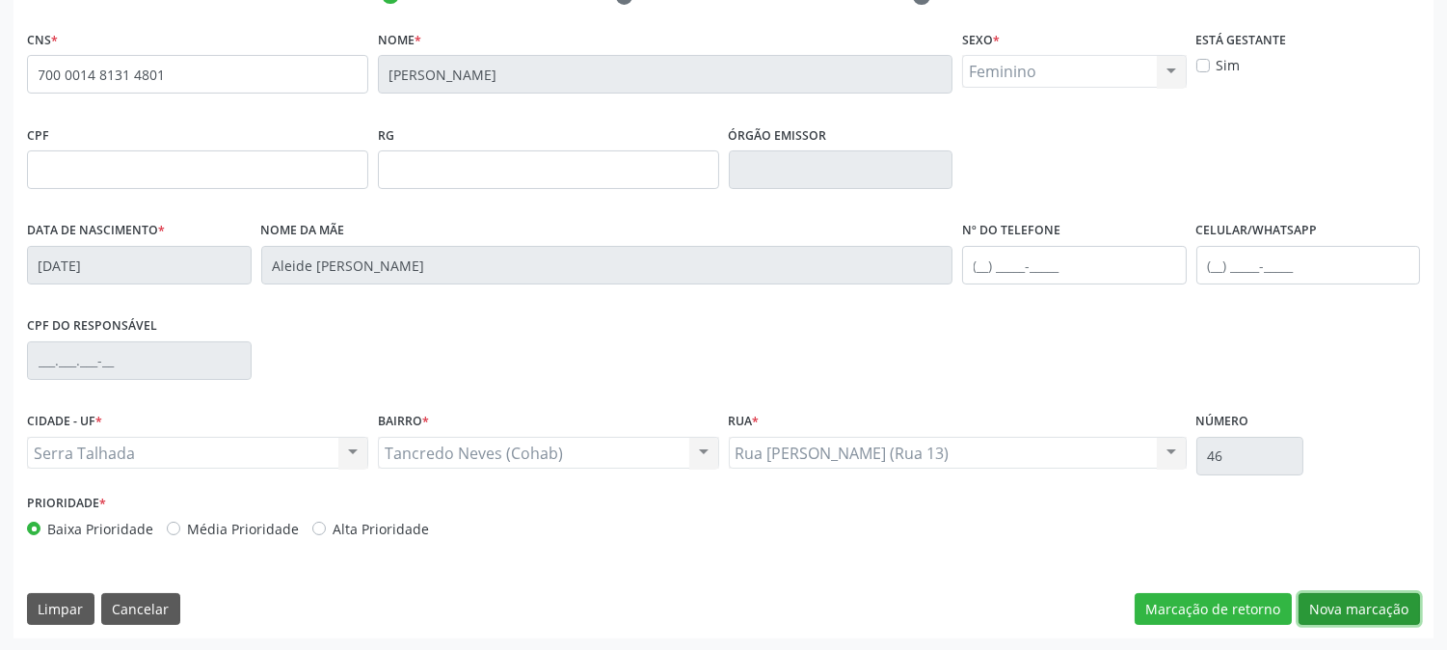
click at [1365, 599] on button "Nova marcação" at bounding box center [1359, 609] width 121 height 33
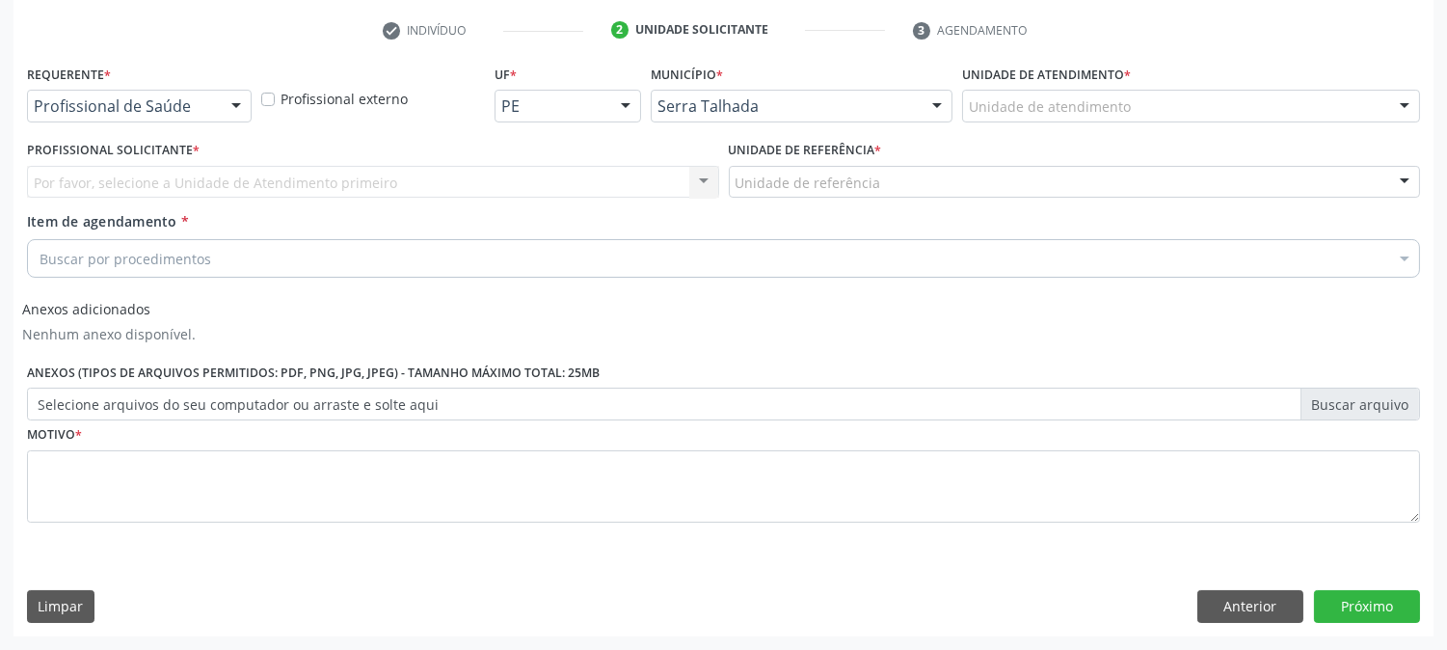
scroll to position [358, 0]
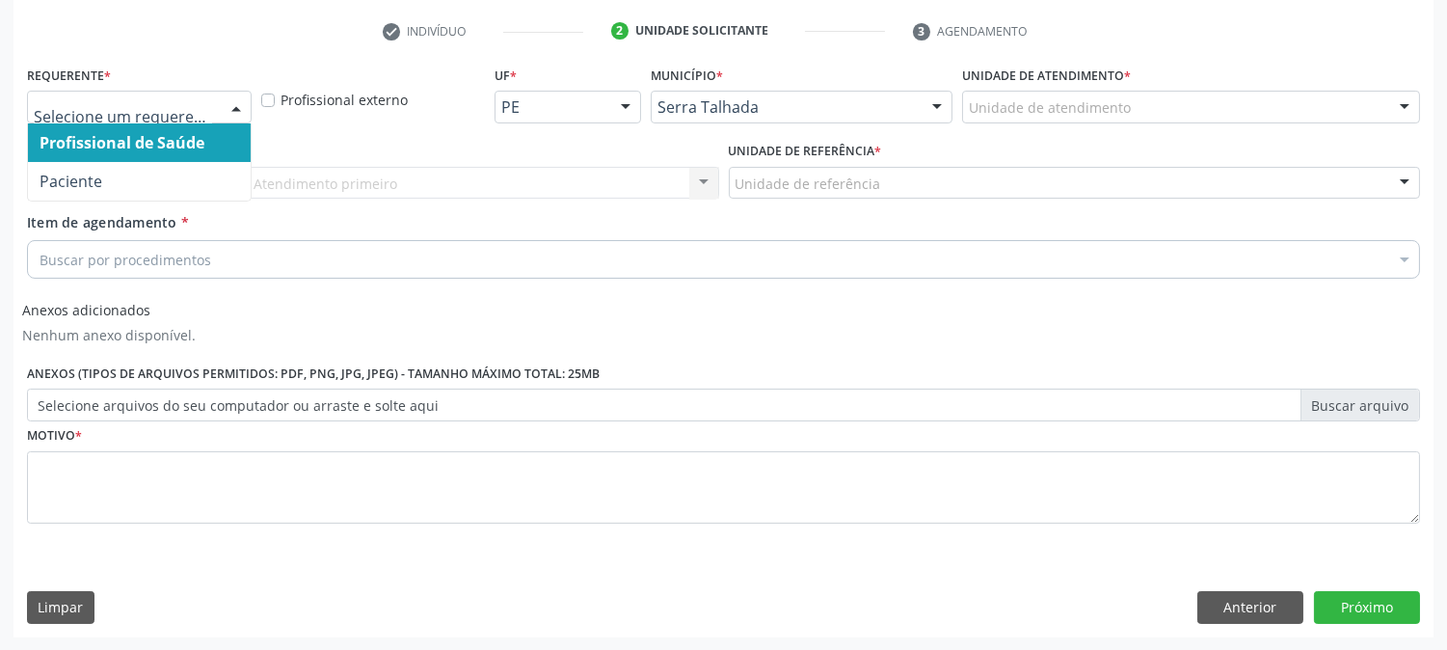
click at [224, 103] on div at bounding box center [236, 108] width 29 height 33
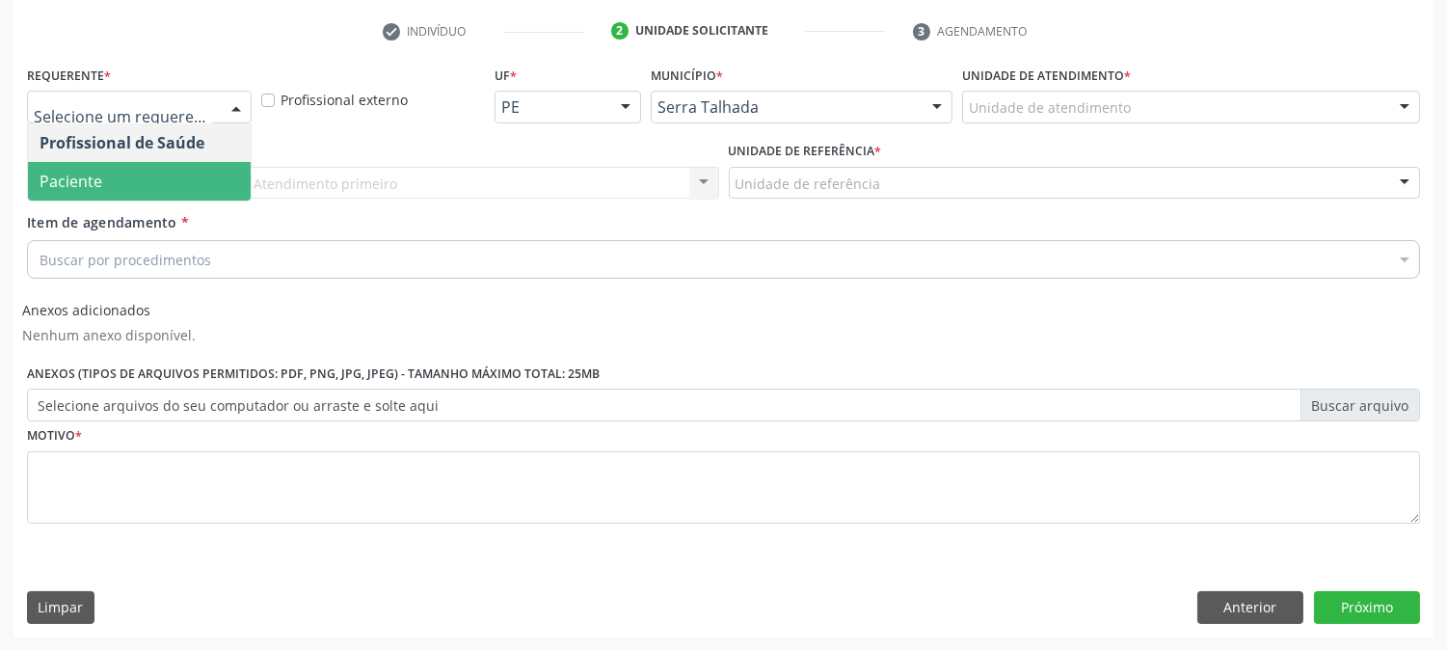
click at [215, 176] on span "Paciente" at bounding box center [139, 181] width 223 height 39
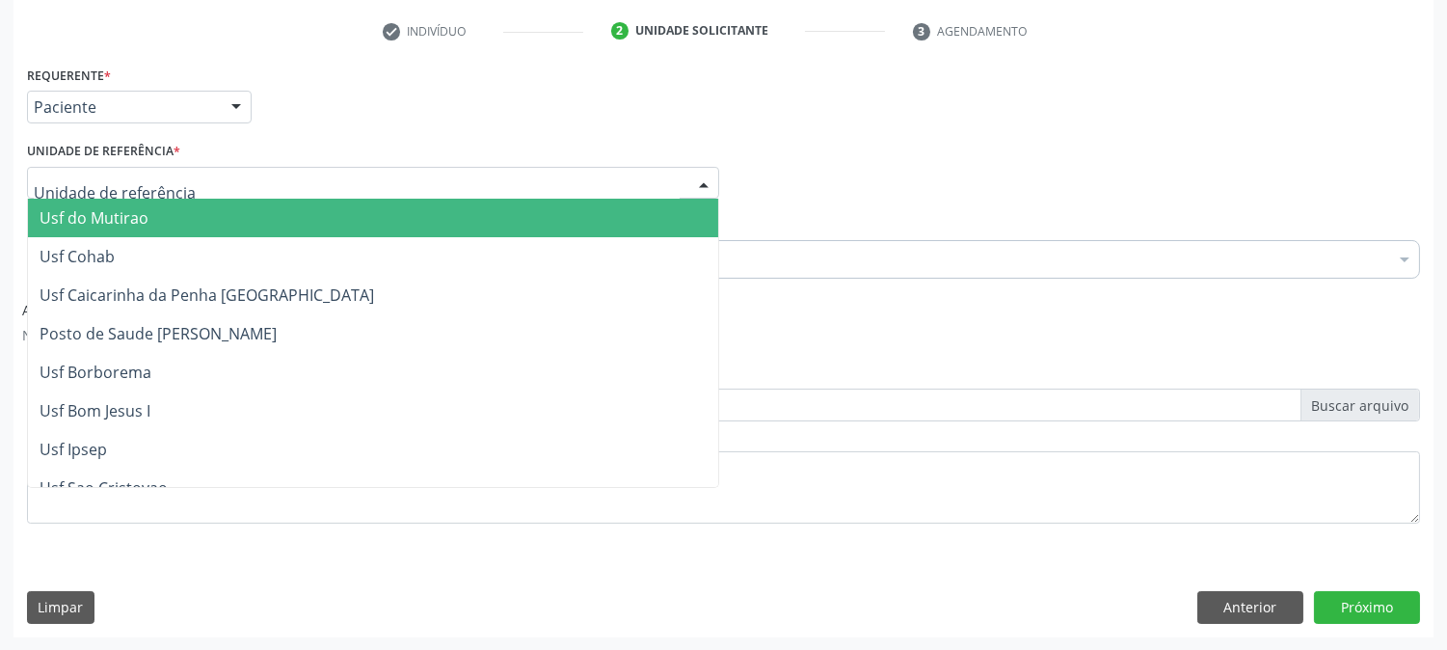
click at [215, 176] on div at bounding box center [373, 183] width 692 height 33
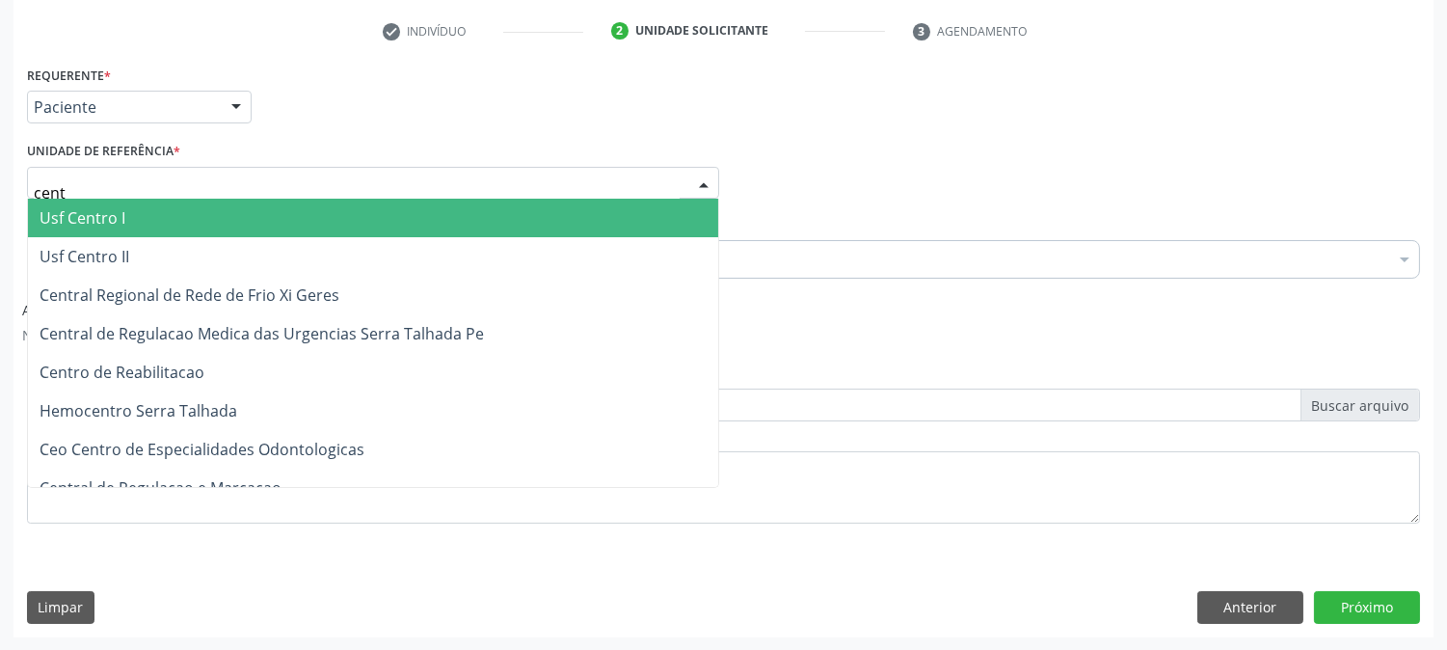
type input "centr"
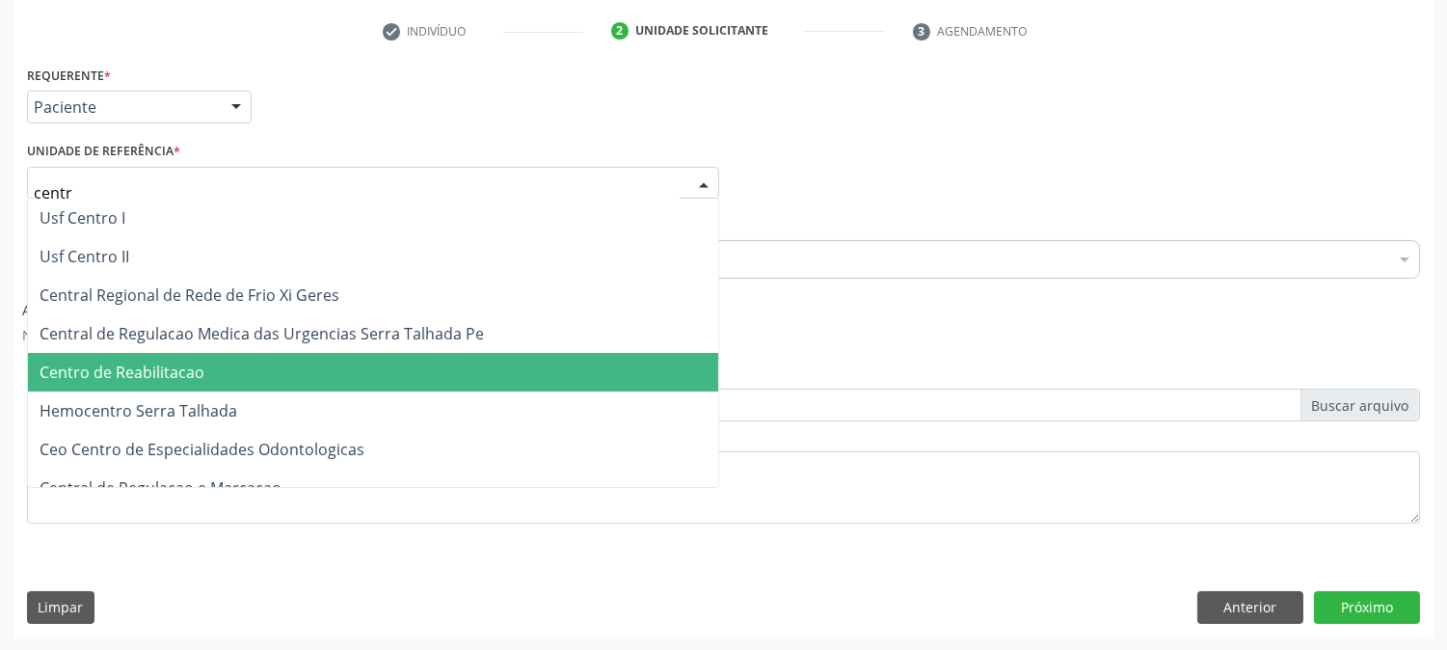
click at [229, 361] on span "Centro de Reabilitacao" at bounding box center [373, 372] width 690 height 39
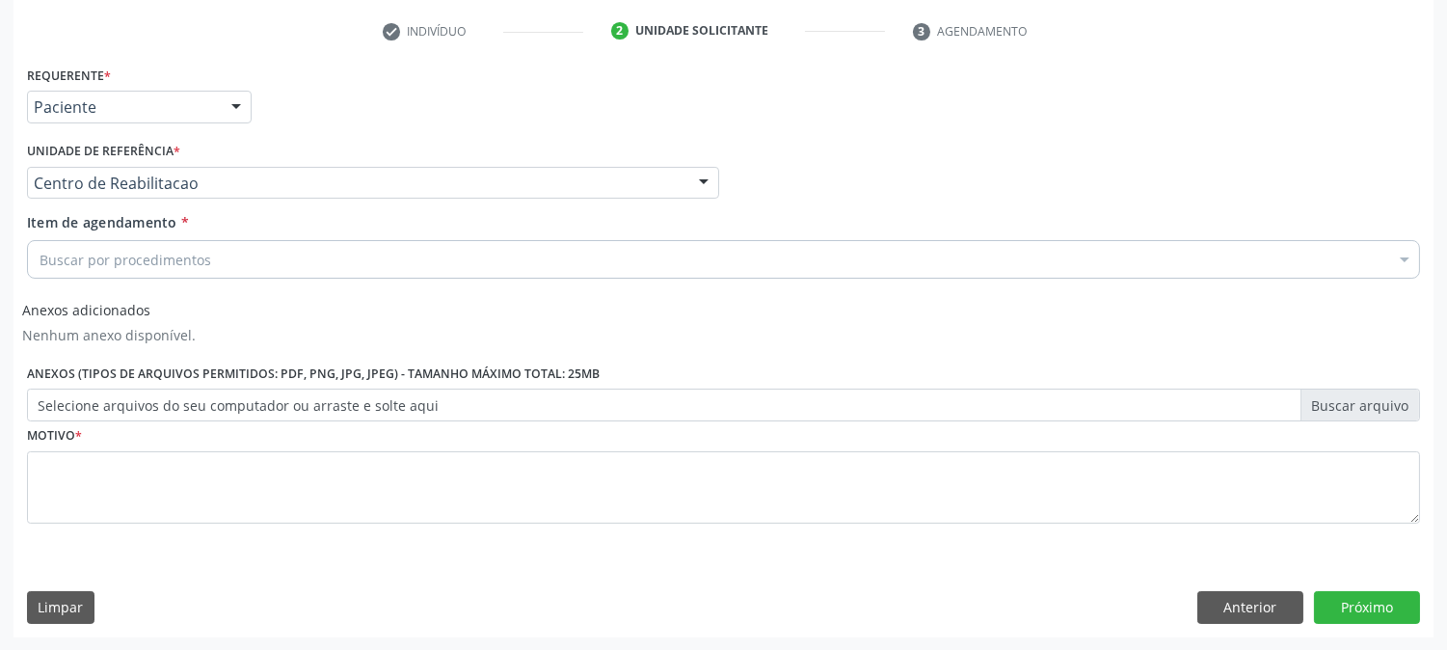
click at [217, 262] on div "Buscar por procedimentos" at bounding box center [723, 259] width 1393 height 39
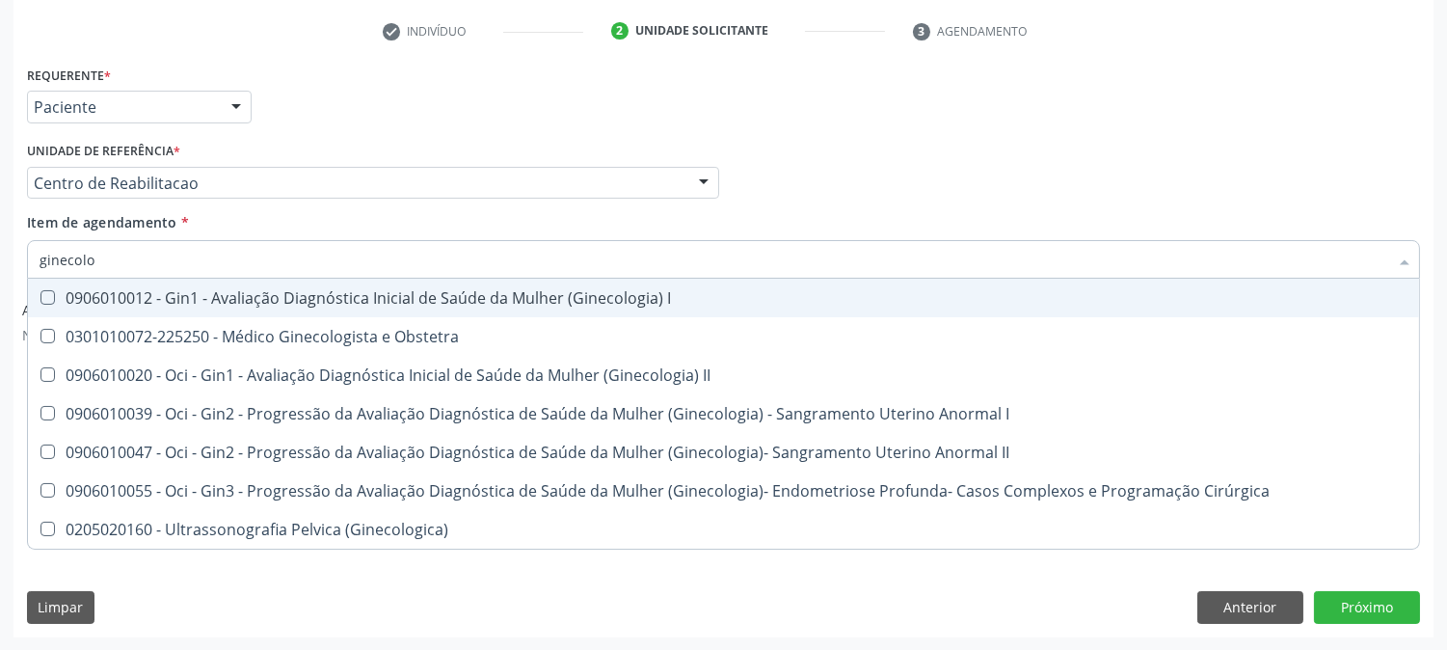
type input "ginecolog"
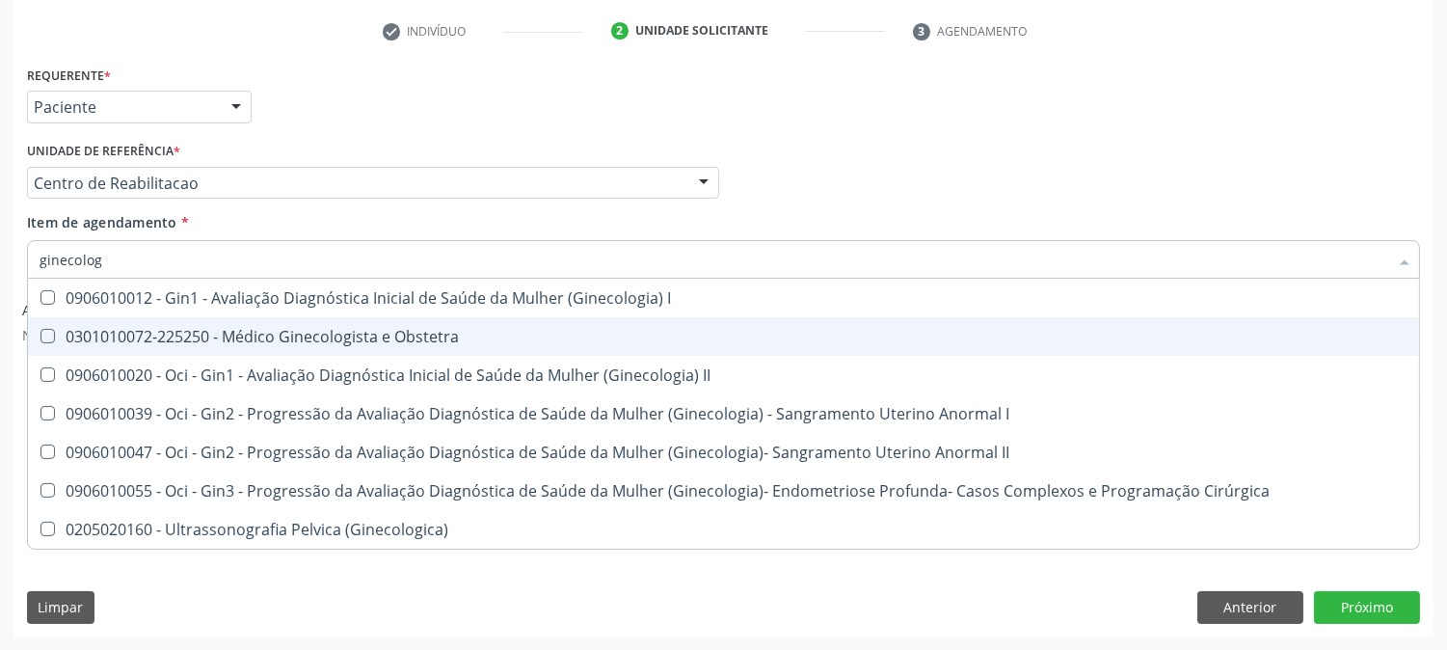
click at [235, 336] on div "0301010072-225250 - Médico Ginecologista e Obstetra" at bounding box center [724, 336] width 1368 height 15
checkbox Obstetra "true"
click at [0, 339] on div "Acompanhamento Acompanhe a situação das marcações correntes e finalizadas Relat…" at bounding box center [723, 199] width 1447 height 903
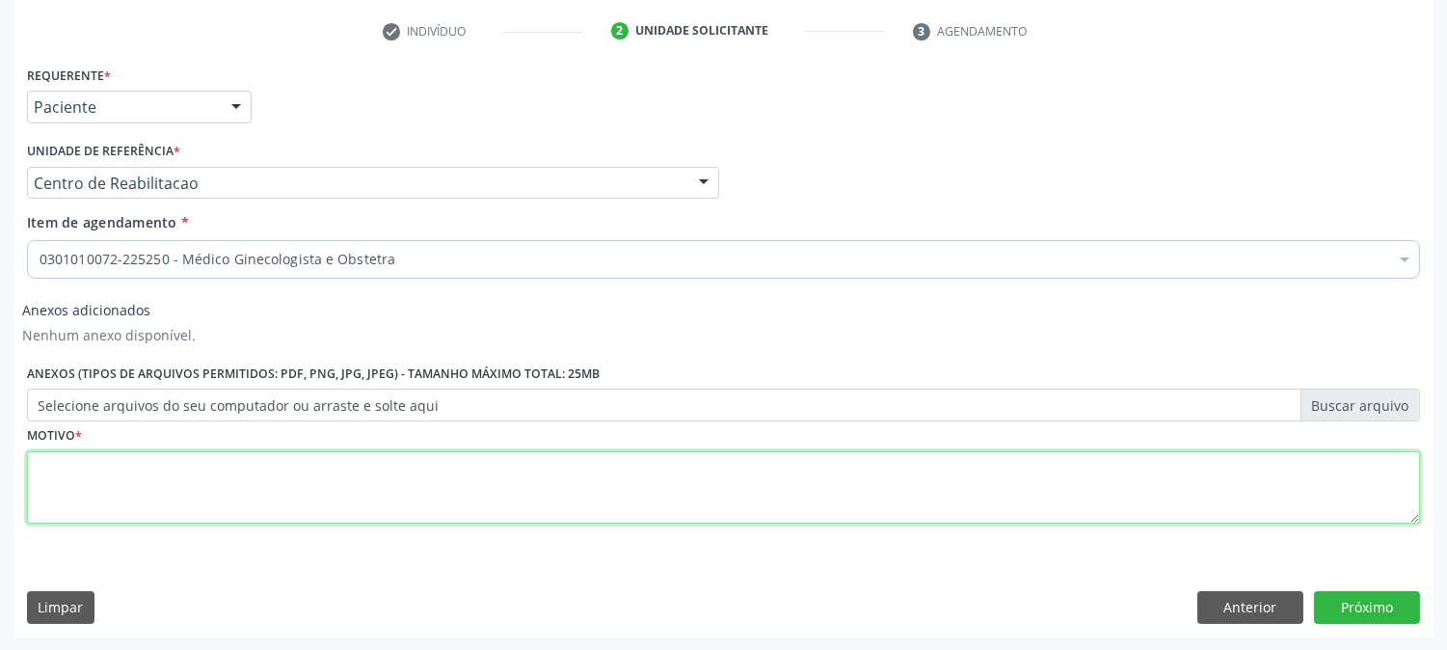
click at [175, 467] on textarea at bounding box center [723, 487] width 1393 height 73
type textarea "."
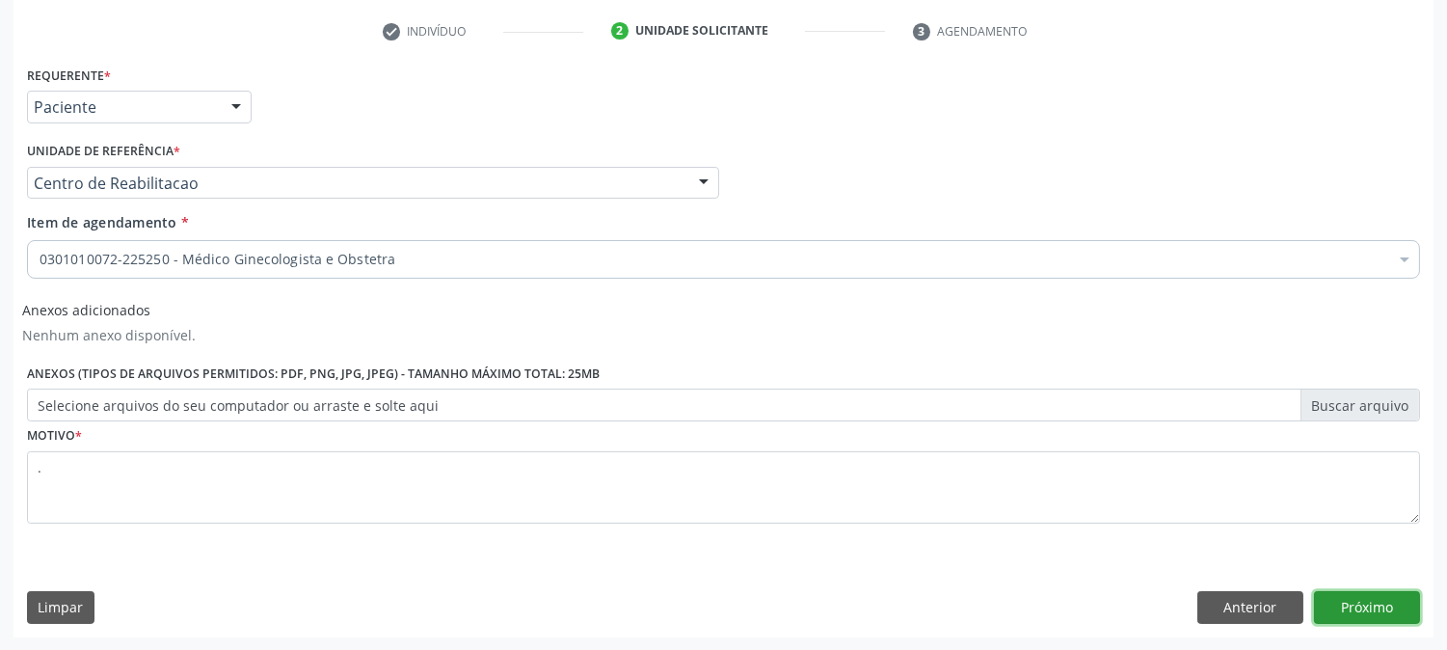
click at [1361, 603] on button "Próximo" at bounding box center [1367, 607] width 106 height 33
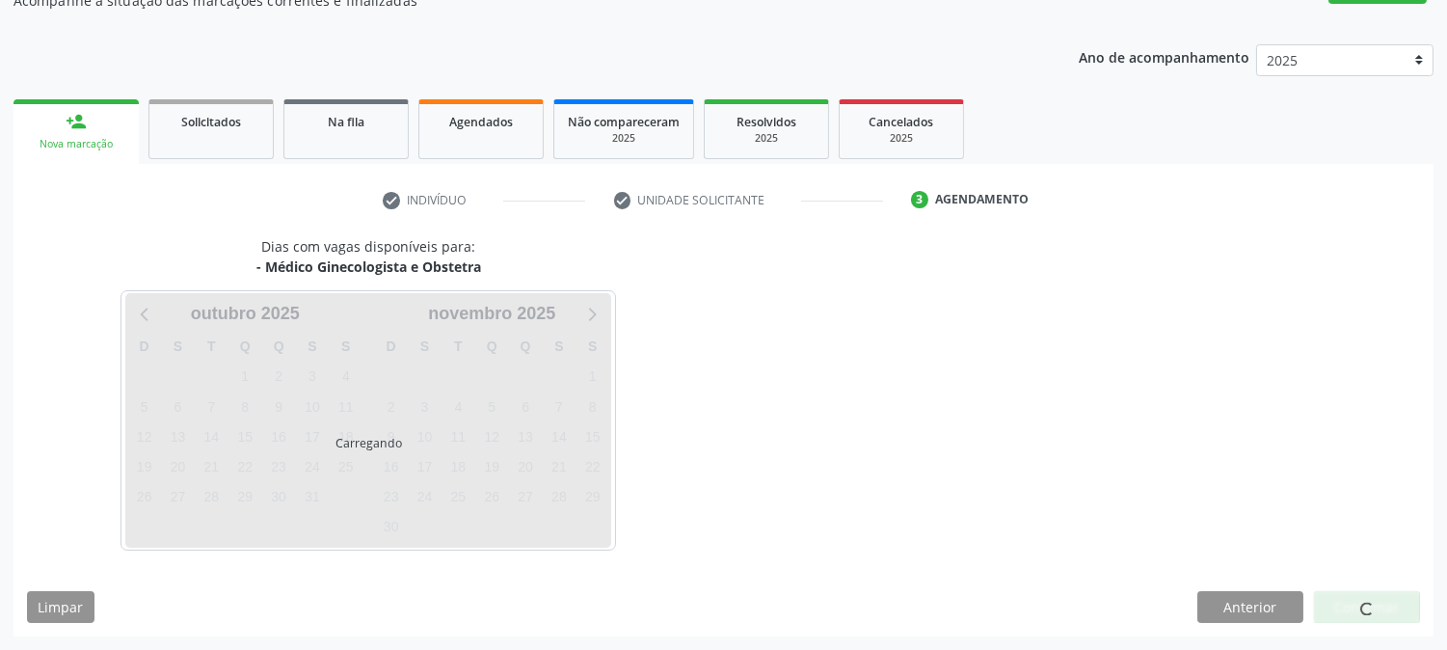
scroll to position [188, 0]
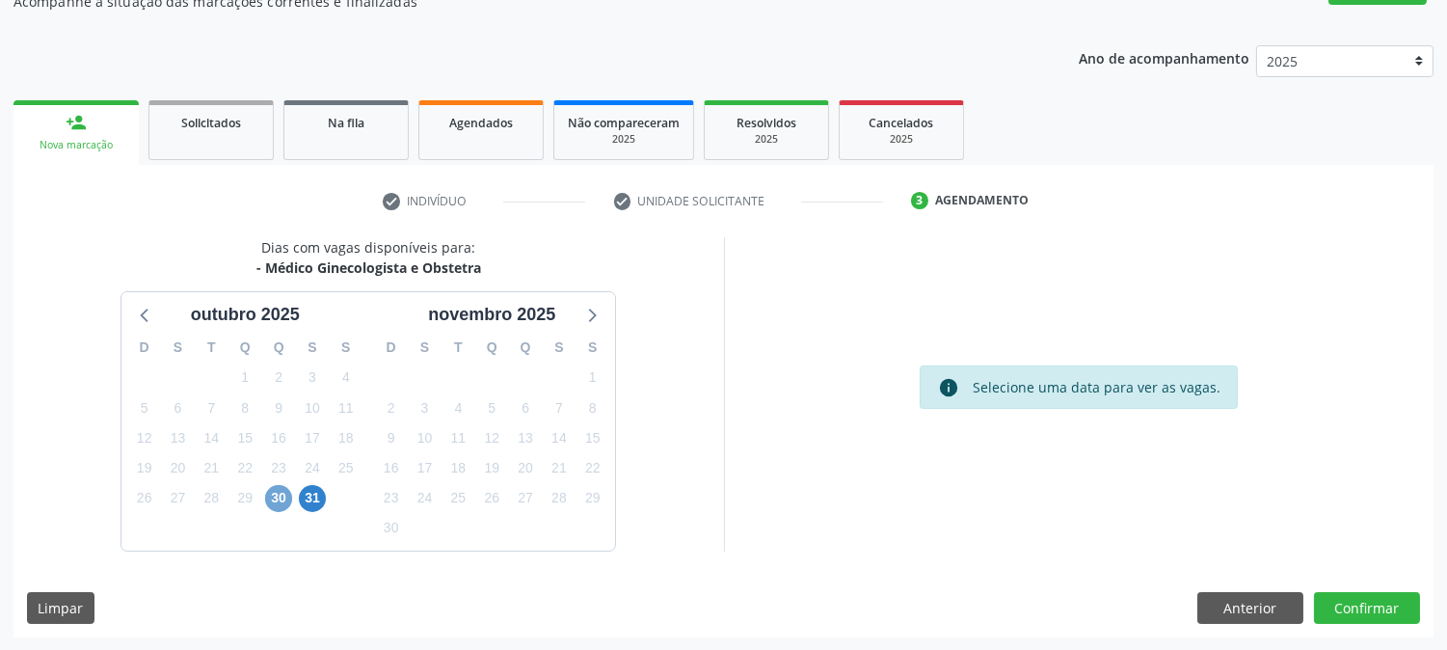
click at [281, 495] on span "30" at bounding box center [278, 498] width 27 height 27
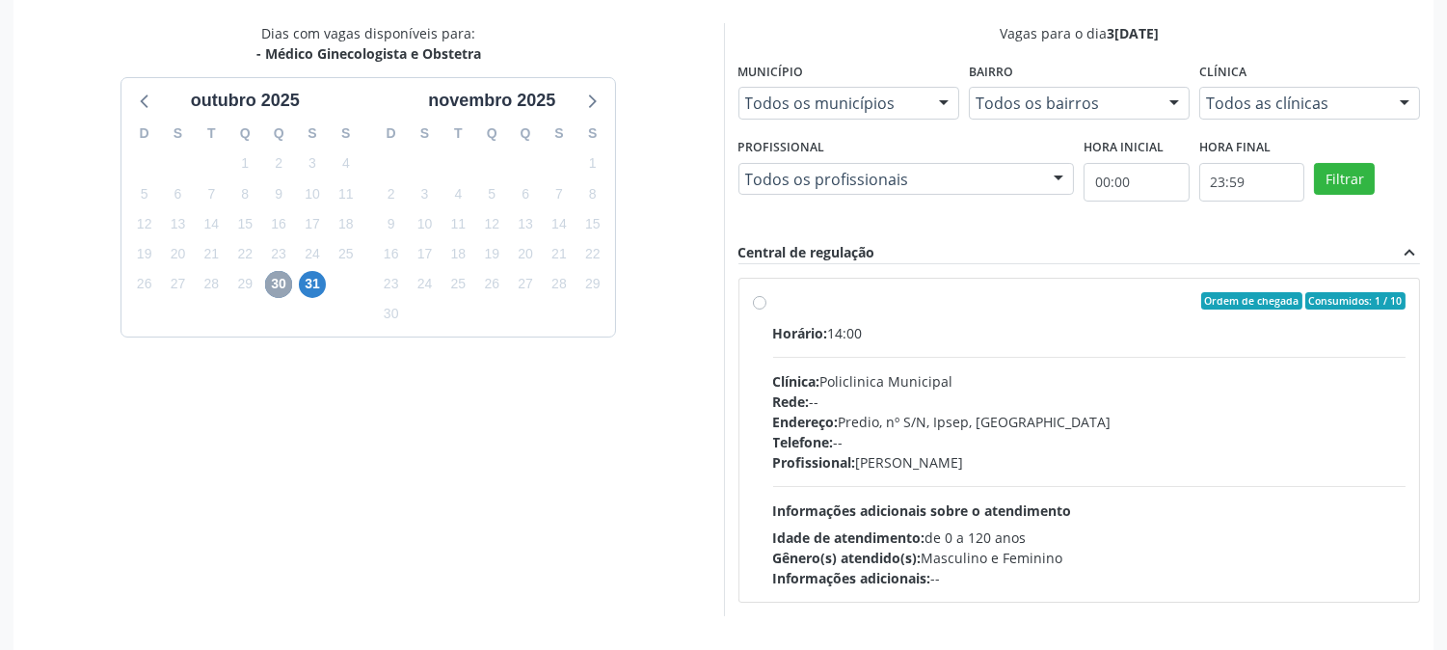
scroll to position [467, 0]
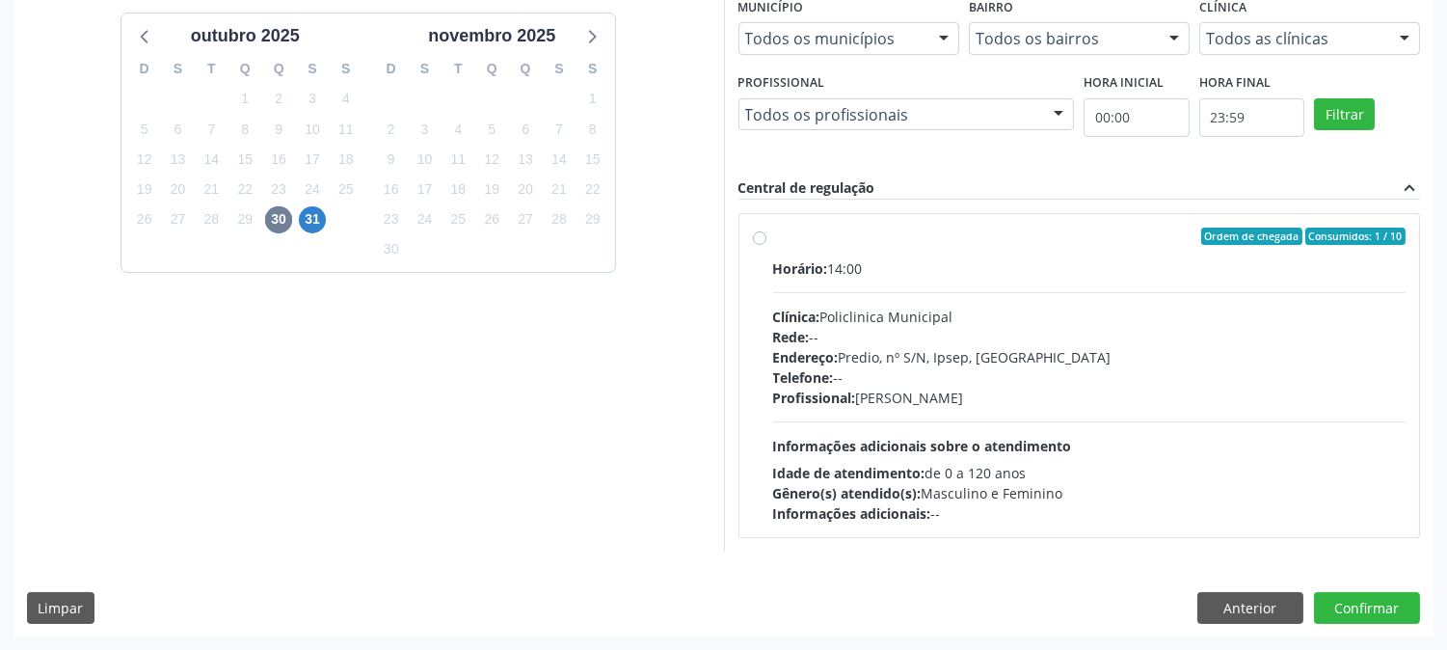
click at [1228, 453] on div "Horário: 14:00 Clínica: Policlinica Municipal Rede: -- Endereço: Predio, nº S/N…" at bounding box center [1089, 390] width 633 height 265
click at [767, 245] on input "Ordem de chegada Consumidos: 1 / 10 Horário: 14:00 Clínica: Policlinica Municip…" at bounding box center [759, 236] width 13 height 17
radio input "true"
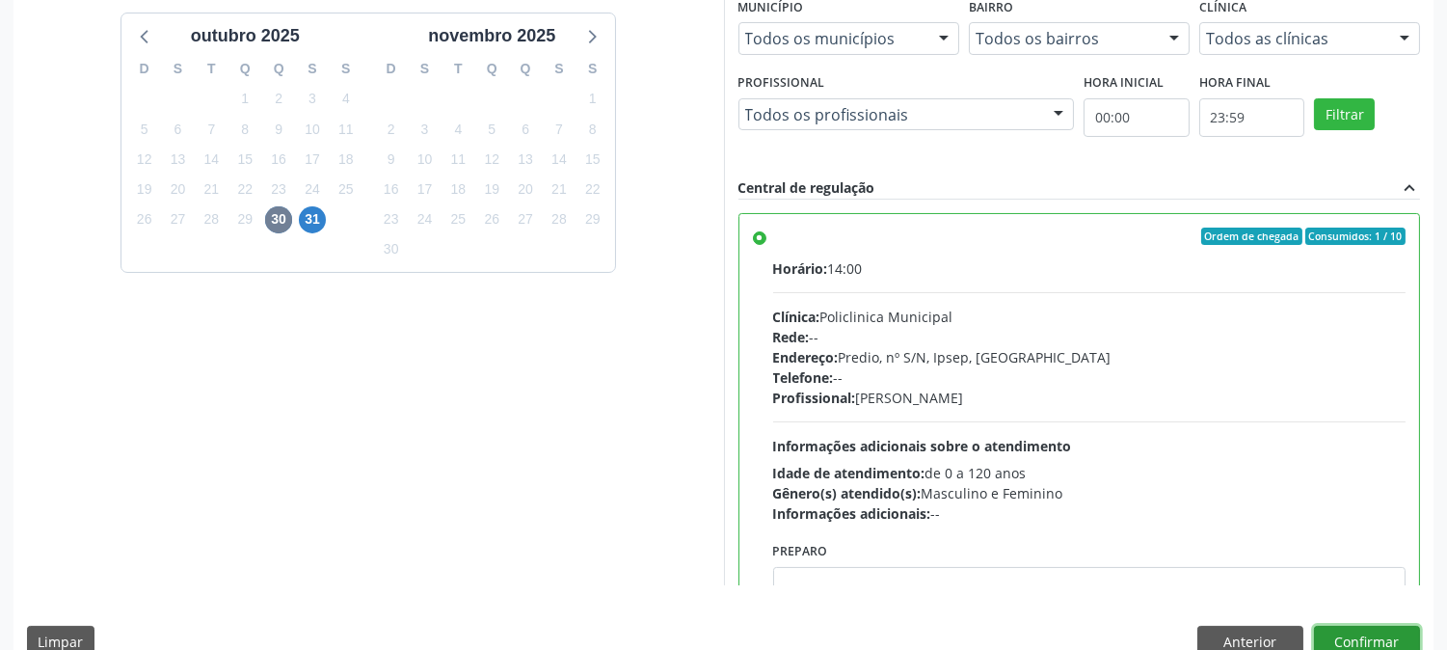
click at [1335, 641] on button "Confirmar" at bounding box center [1367, 642] width 106 height 33
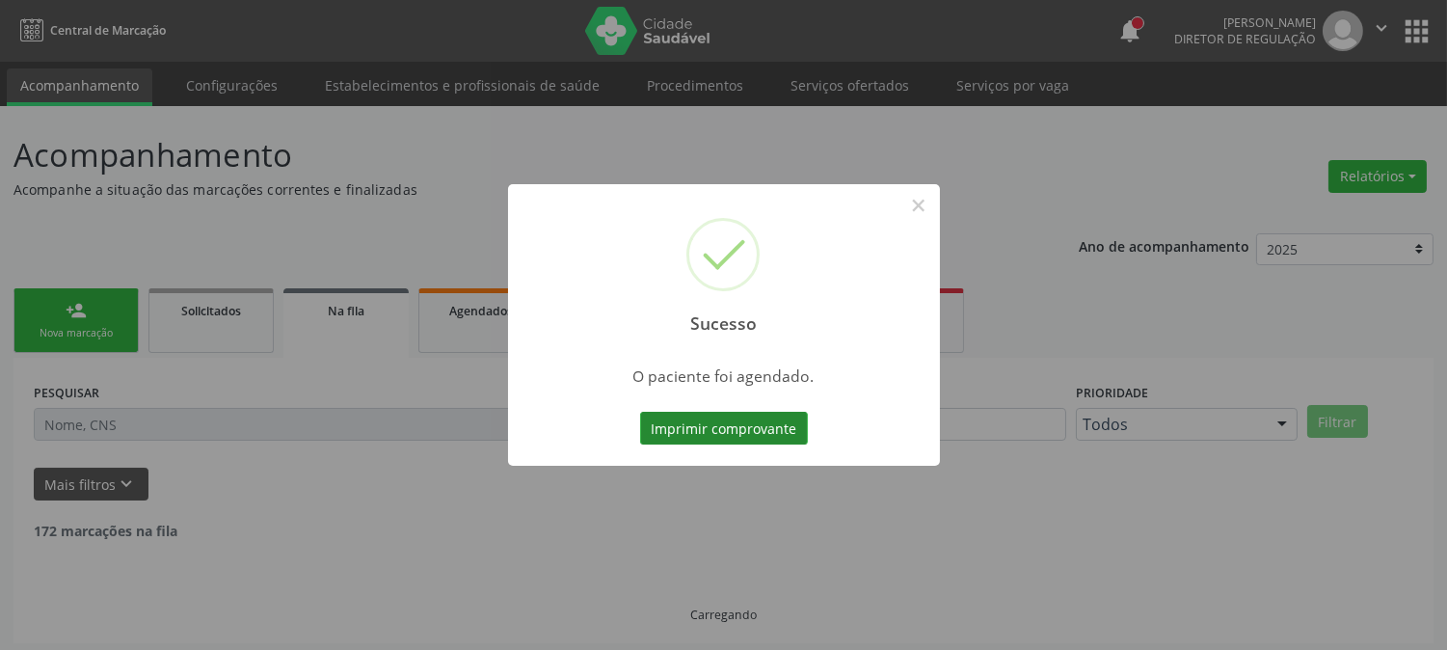
click at [685, 427] on button "Imprimir comprovante" at bounding box center [724, 428] width 168 height 33
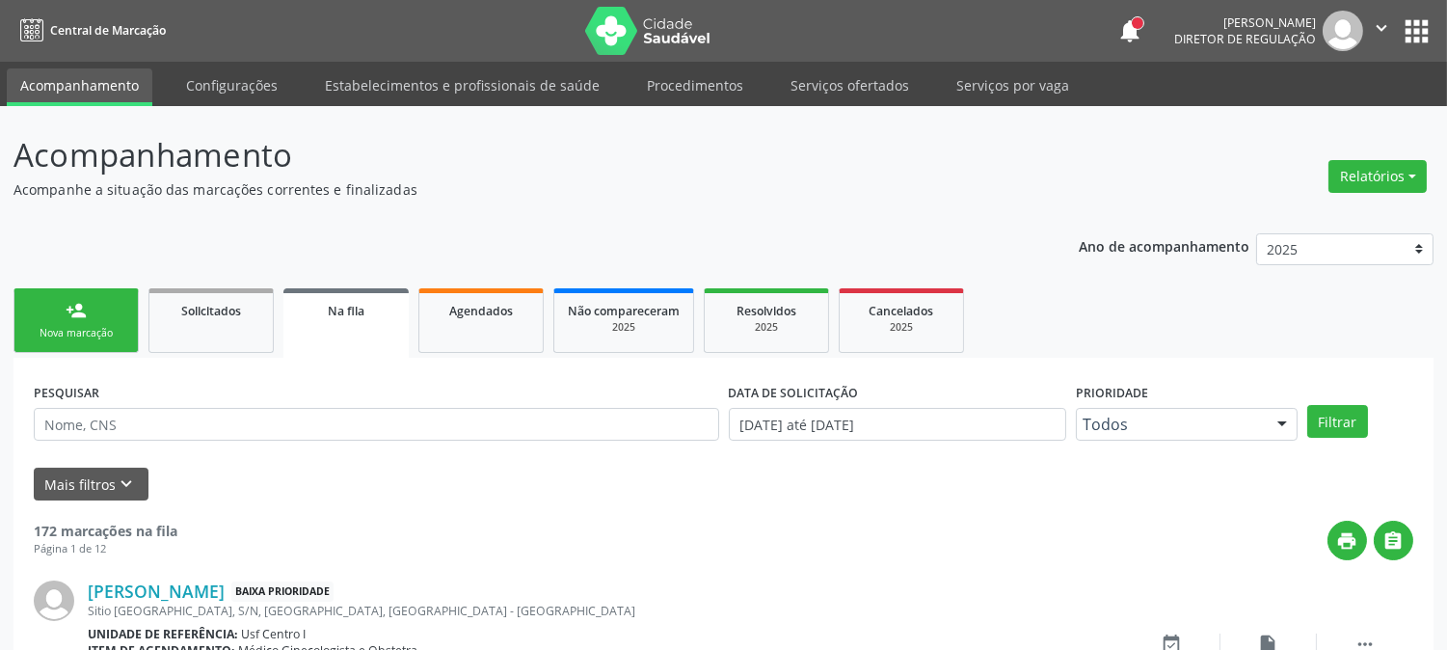
click at [101, 309] on link "person_add Nova marcação" at bounding box center [75, 320] width 125 height 65
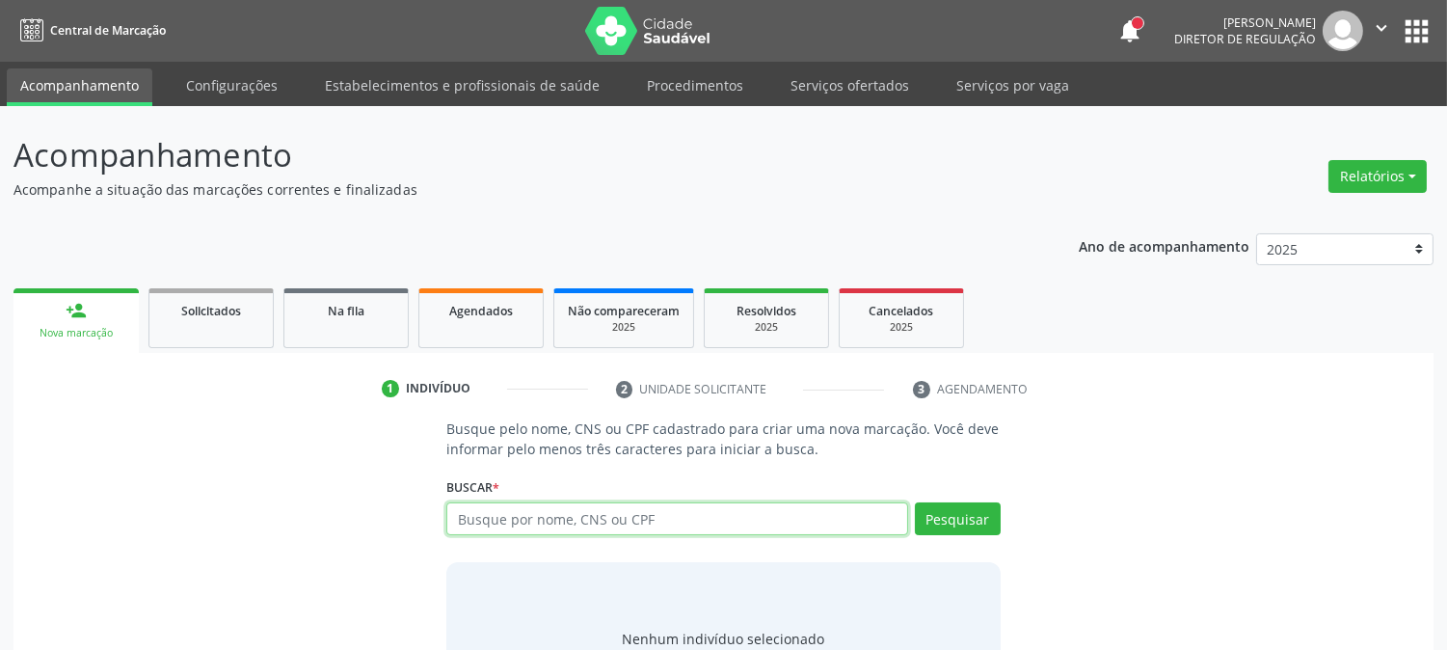
click at [593, 524] on input "text" at bounding box center [676, 518] width 461 height 33
type input "CLEITIANE L"
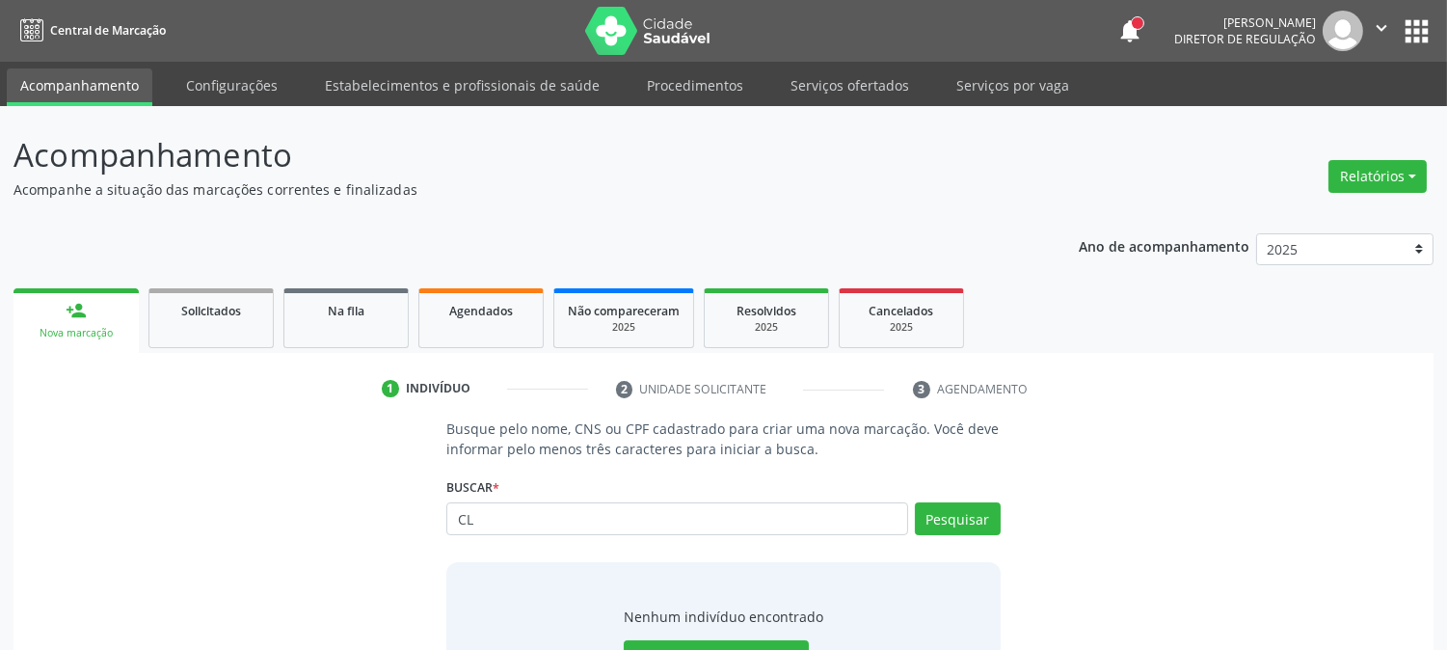
type input "C"
type input "08698518451"
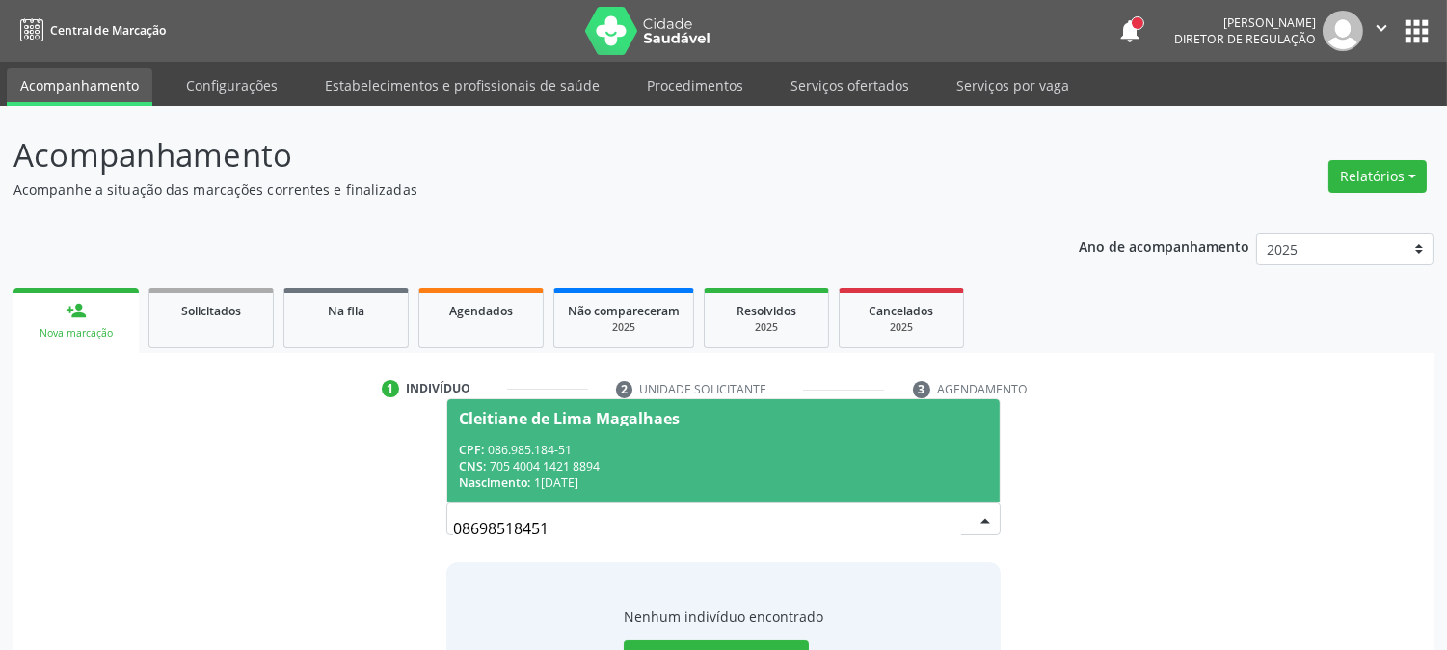
click at [543, 459] on div "CNS: 705 4004 1421 8894" at bounding box center [723, 466] width 528 height 16
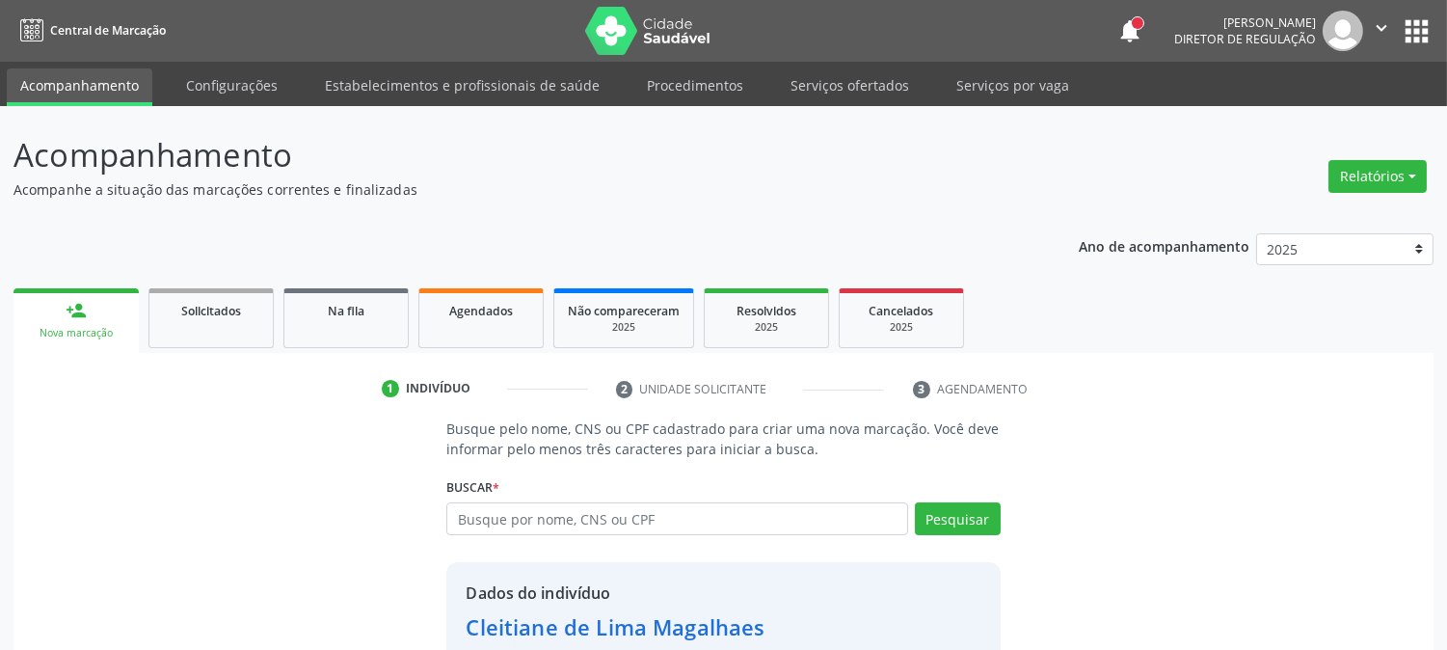
scroll to position [121, 0]
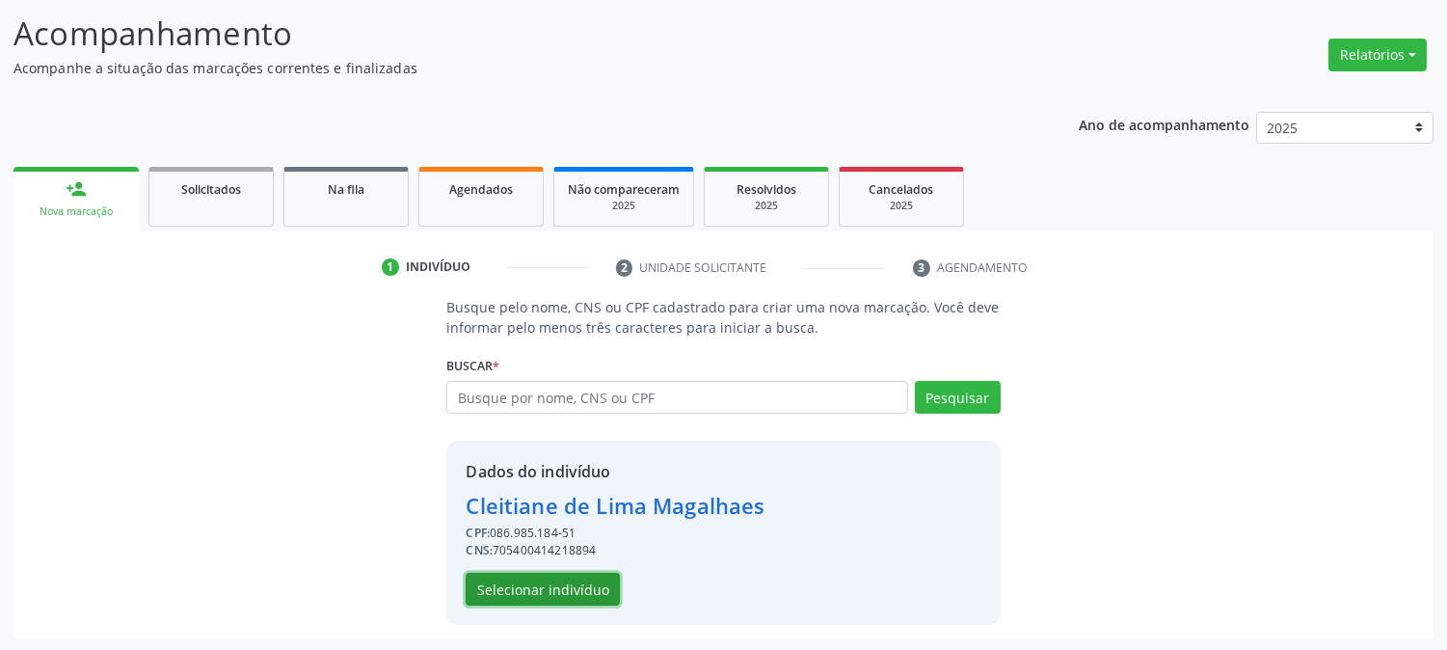
click at [544, 589] on button "Selecionar indivíduo" at bounding box center [543, 589] width 154 height 33
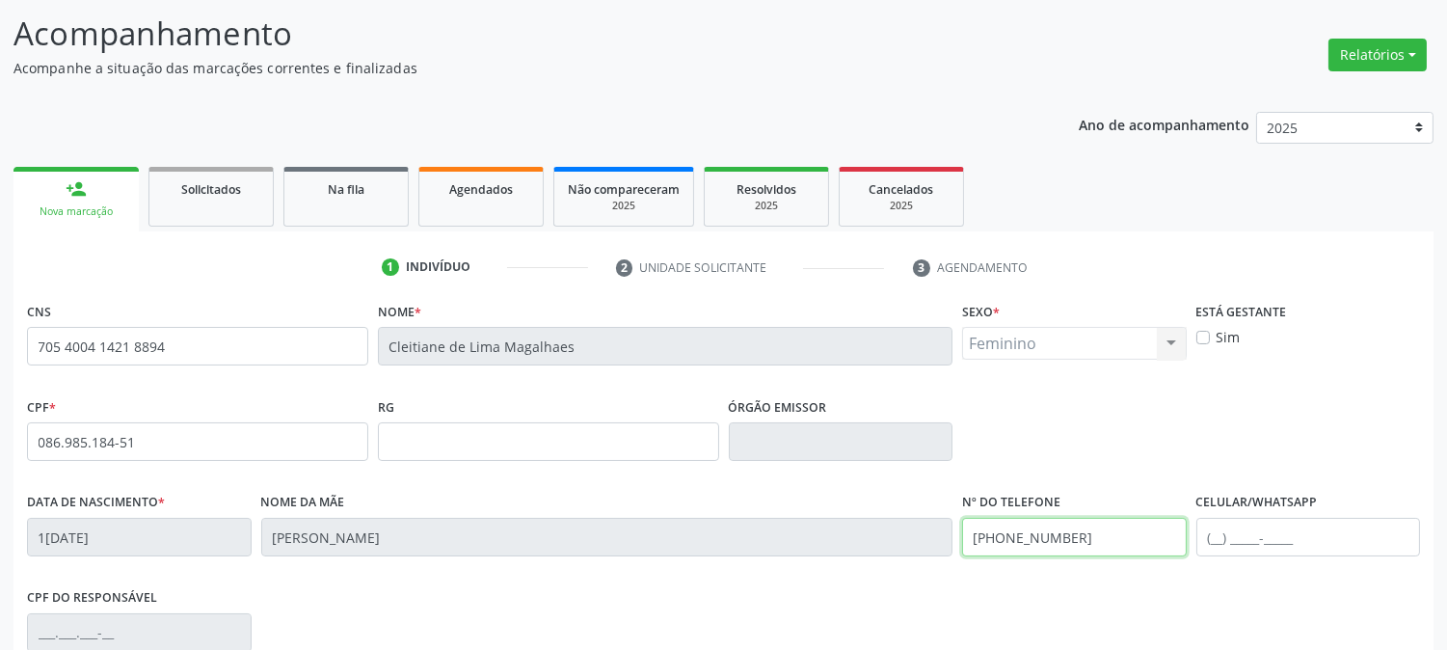
click at [820, 536] on div "Data de nascimento * 16/12/1991 Nome da mãe Maria Rosa Franca de Lima Nº do Tel…" at bounding box center [723, 535] width 1403 height 95
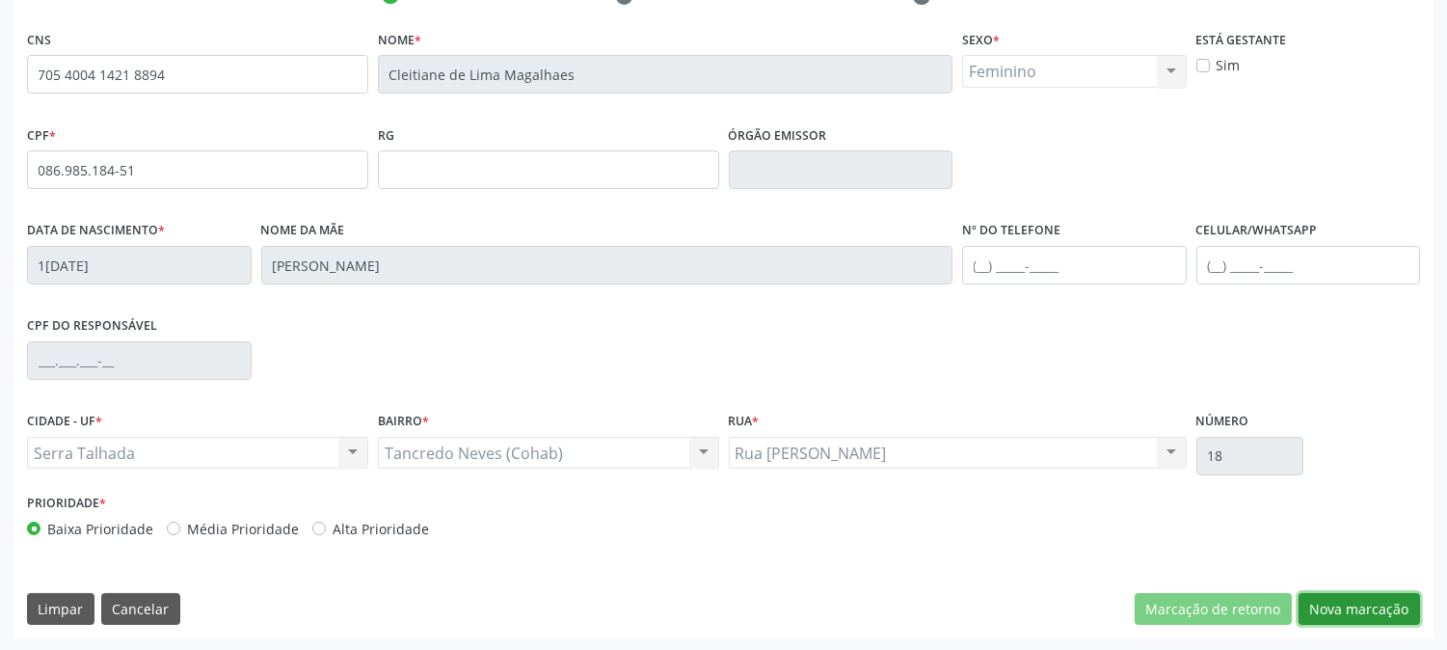
click at [1398, 601] on button "Nova marcação" at bounding box center [1359, 609] width 121 height 33
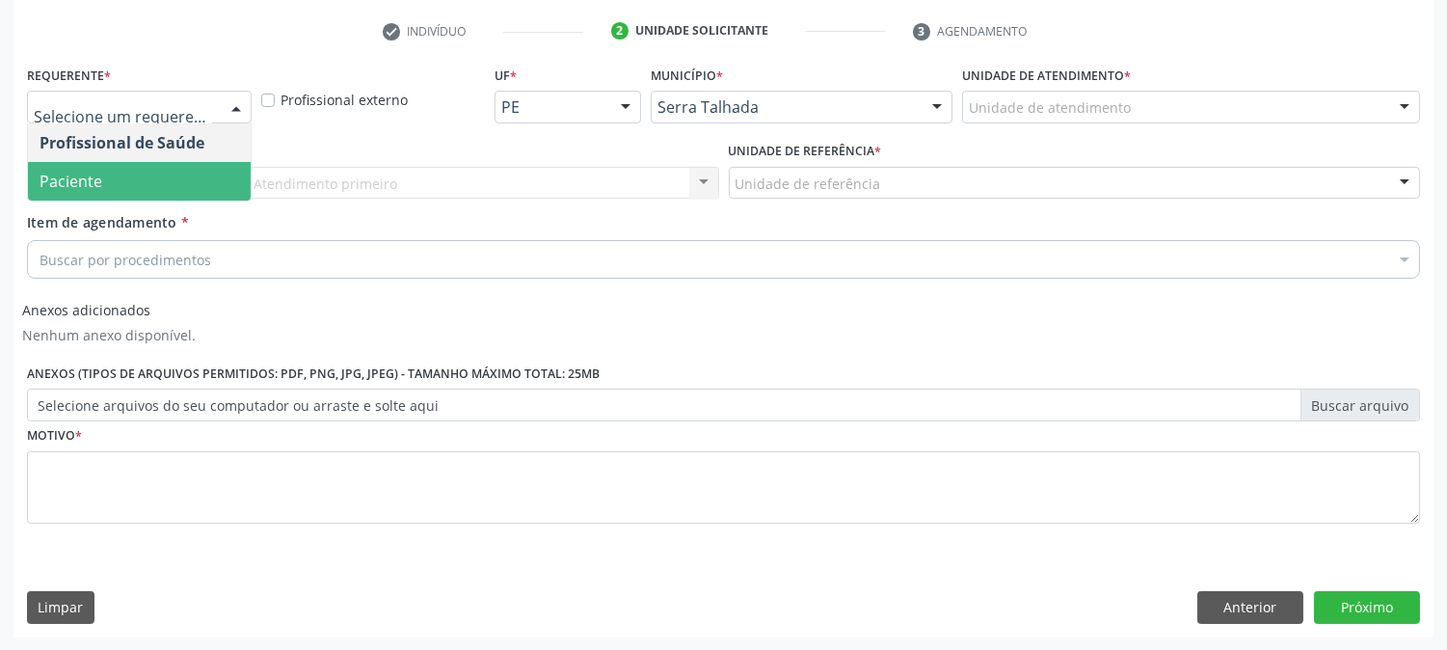
click at [174, 190] on span "Paciente" at bounding box center [139, 181] width 223 height 39
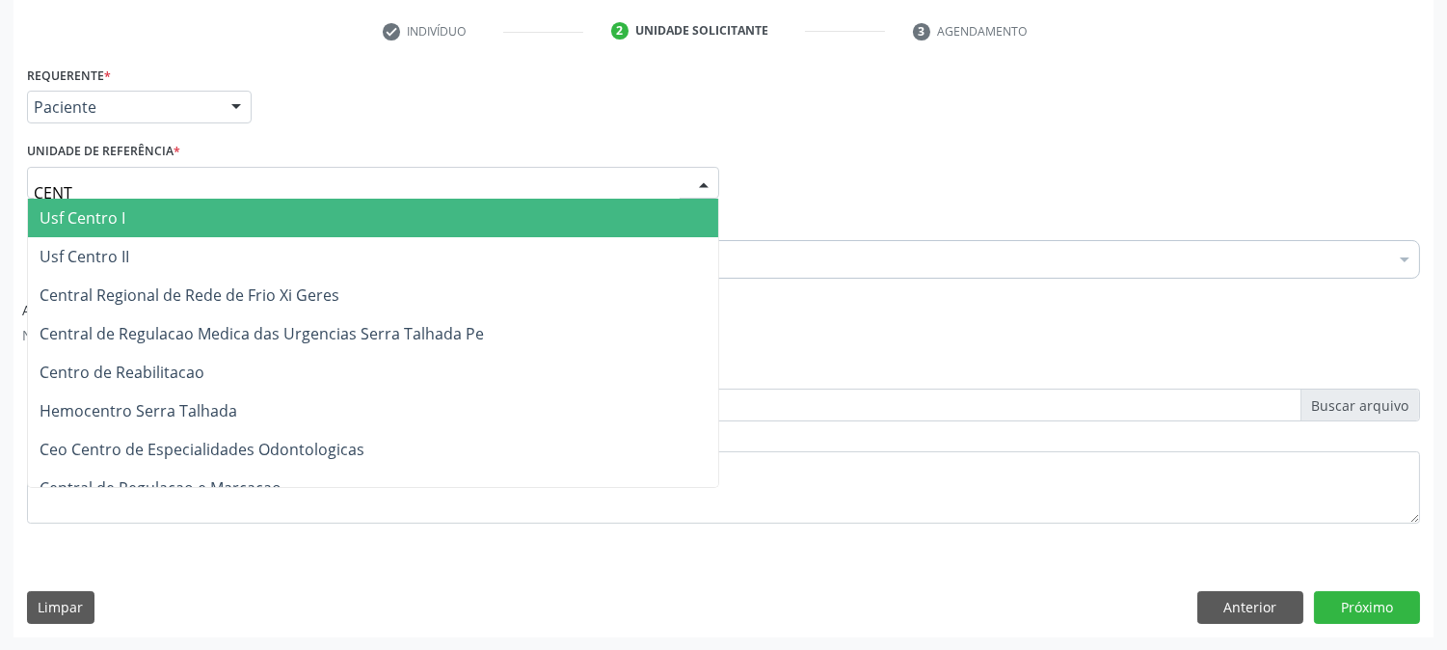
type input "CENTR"
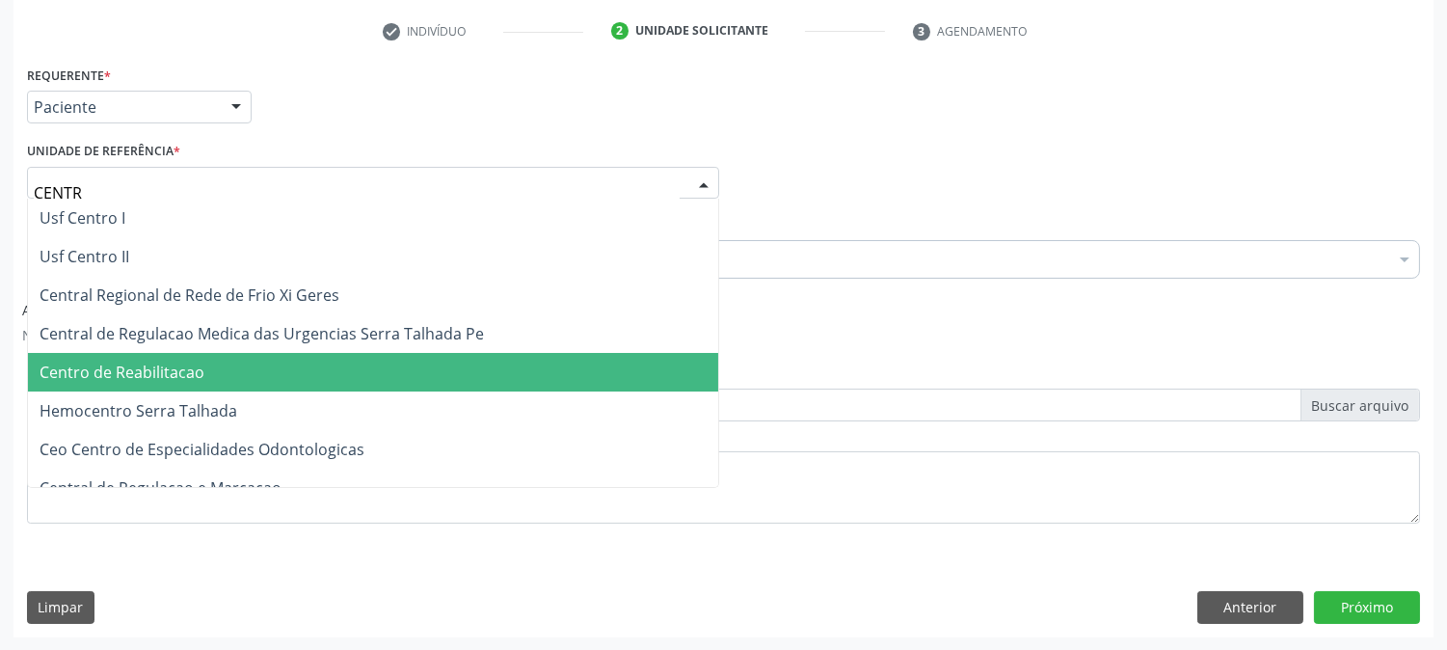
click at [185, 353] on span "Centro de Reabilitacao" at bounding box center [373, 372] width 690 height 39
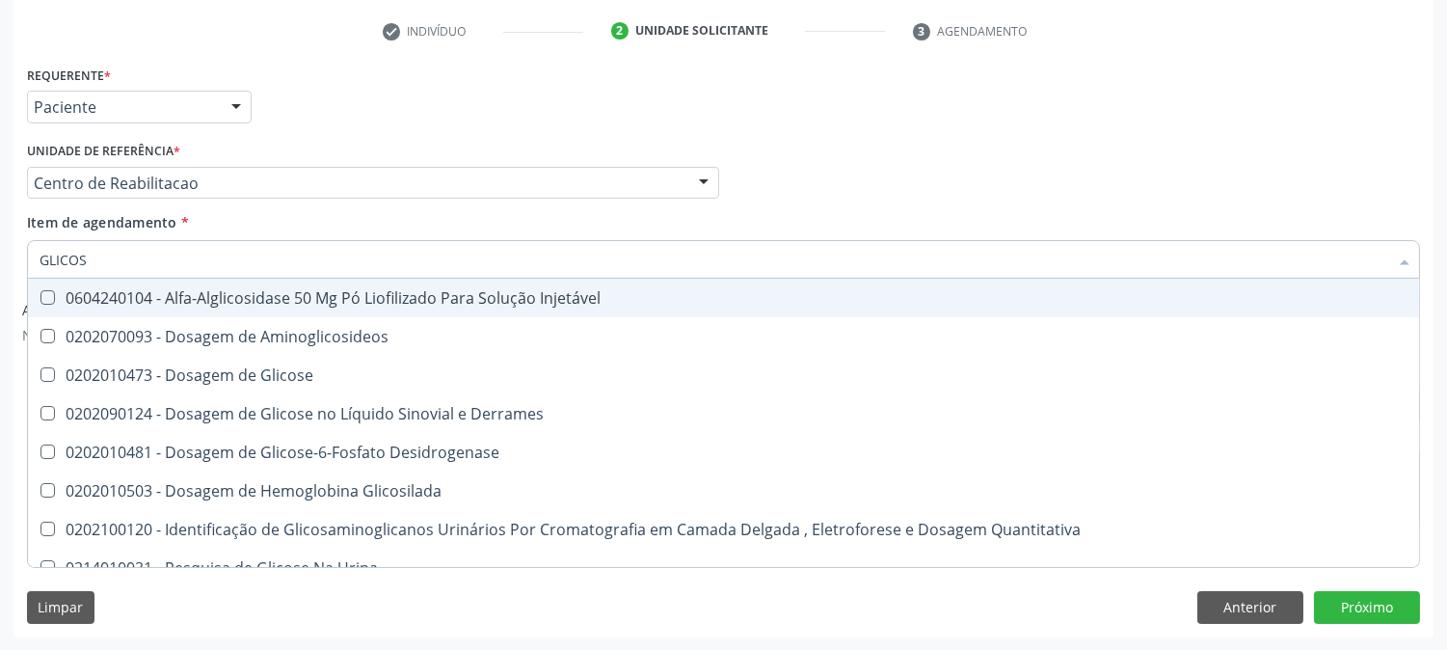
type input "GLICOSE"
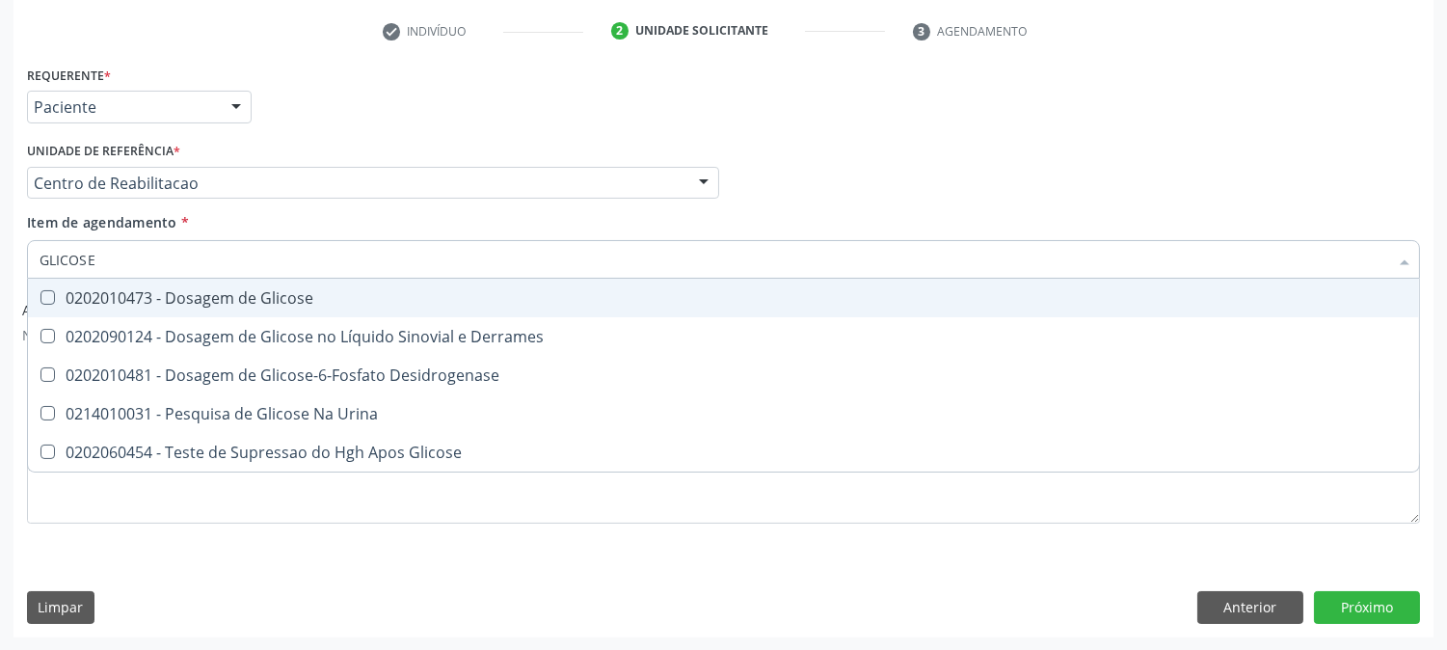
click at [56, 301] on div "0202010473 - Dosagem de Glicose" at bounding box center [724, 297] width 1368 height 15
checkbox Glicose "true"
drag, startPoint x: 113, startPoint y: 253, endPoint x: 0, endPoint y: 255, distance: 112.8
click at [0, 255] on div "Acompanhamento Acompanhe a situação das marcações correntes e finalizadas Relat…" at bounding box center [723, 199] width 1447 height 903
type input "A"
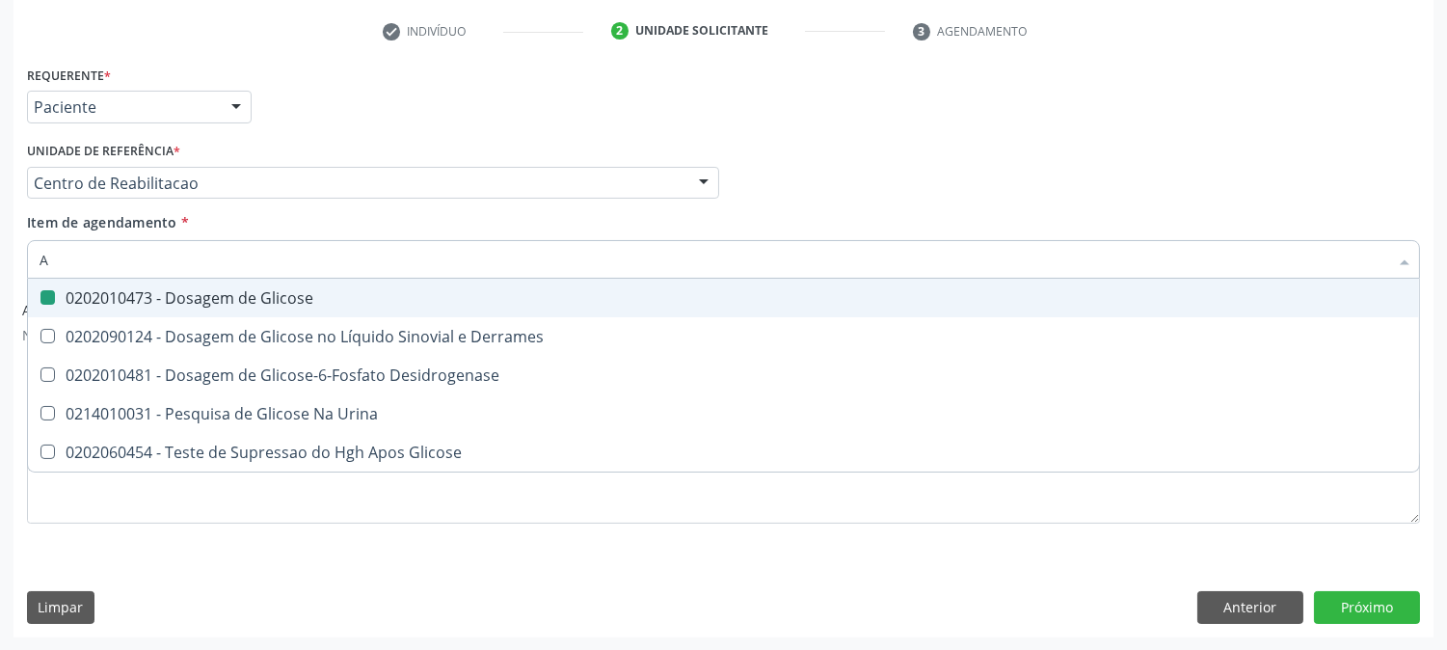
checkbox Glicose "false"
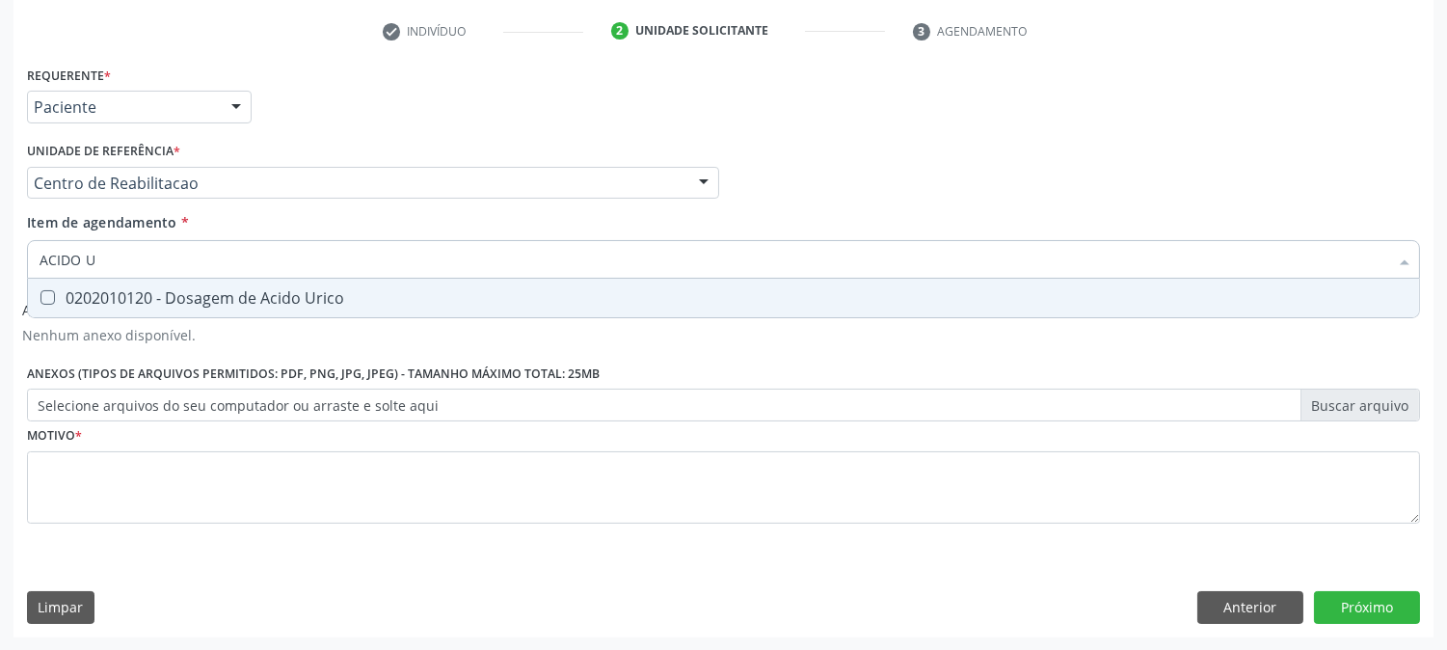
type input "ACIDO UR"
click at [61, 291] on div "0202010120 - Dosagem de Acido Urico" at bounding box center [724, 297] width 1368 height 15
checkbox Urico "true"
drag, startPoint x: 156, startPoint y: 264, endPoint x: 11, endPoint y: 255, distance: 145.9
click at [11, 255] on div "Acompanhamento Acompanhe a situação das marcações correntes e finalizadas Relat…" at bounding box center [723, 199] width 1447 height 903
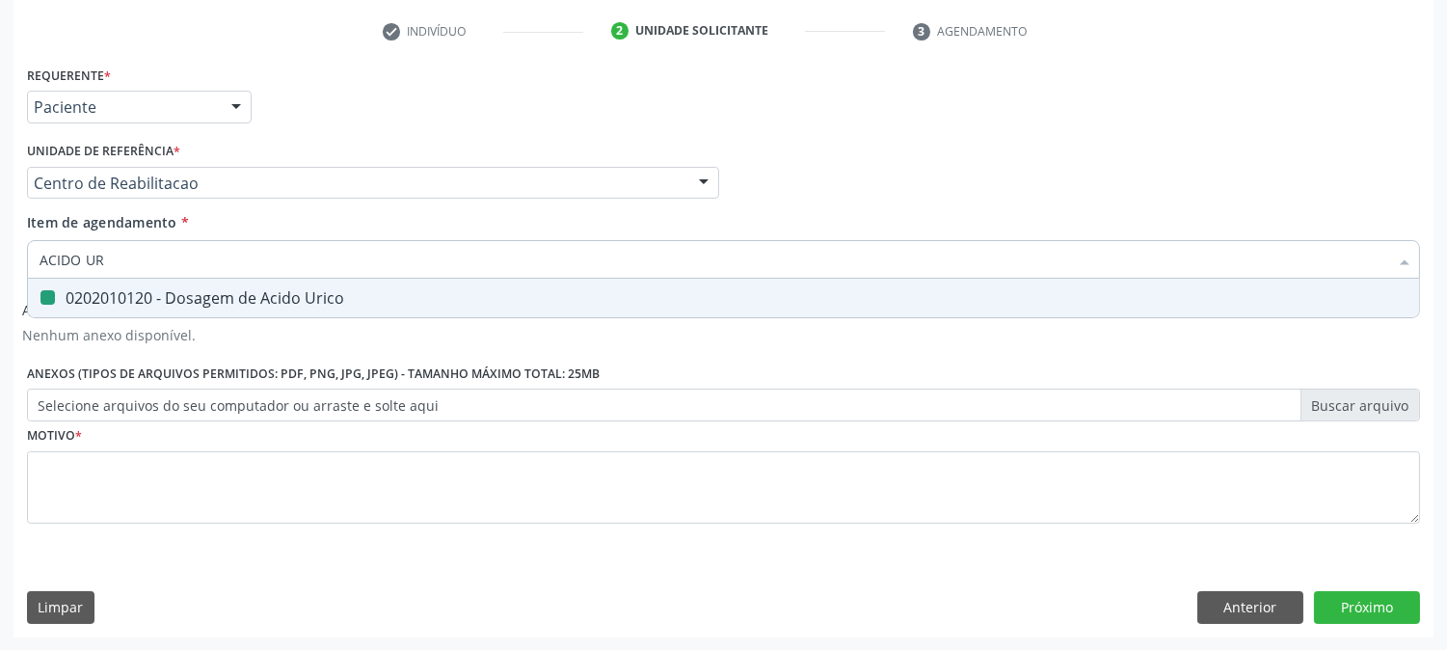
type input "C"
checkbox Urico "false"
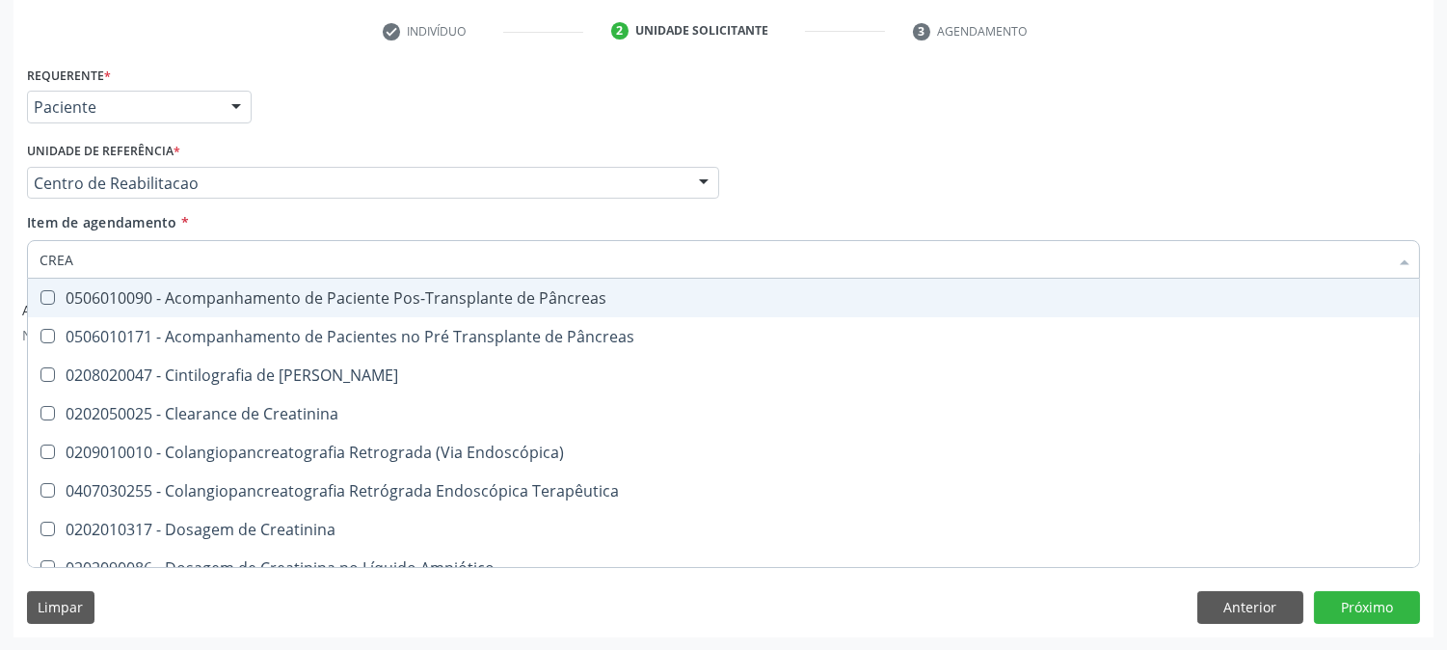
type input "CREAT"
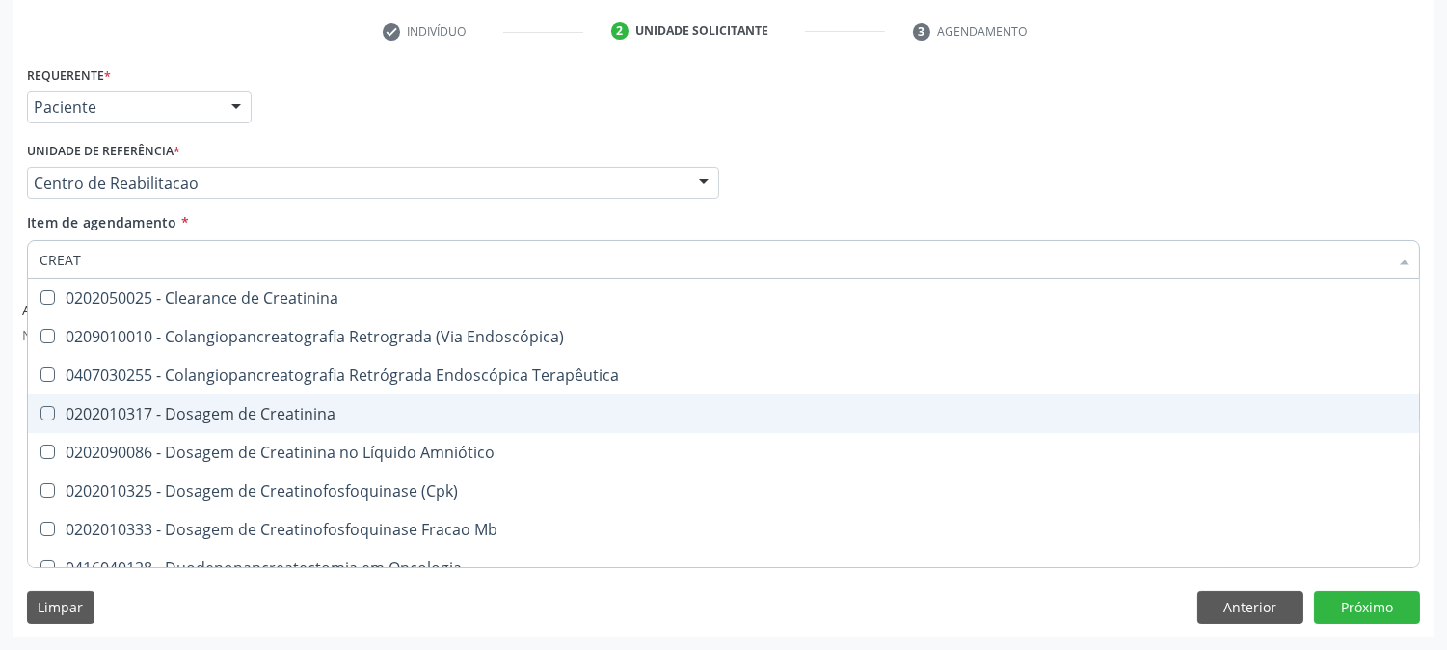
click at [201, 400] on span "0202010317 - Dosagem de Creatinina" at bounding box center [723, 413] width 1391 height 39
checkbox Creatinina "true"
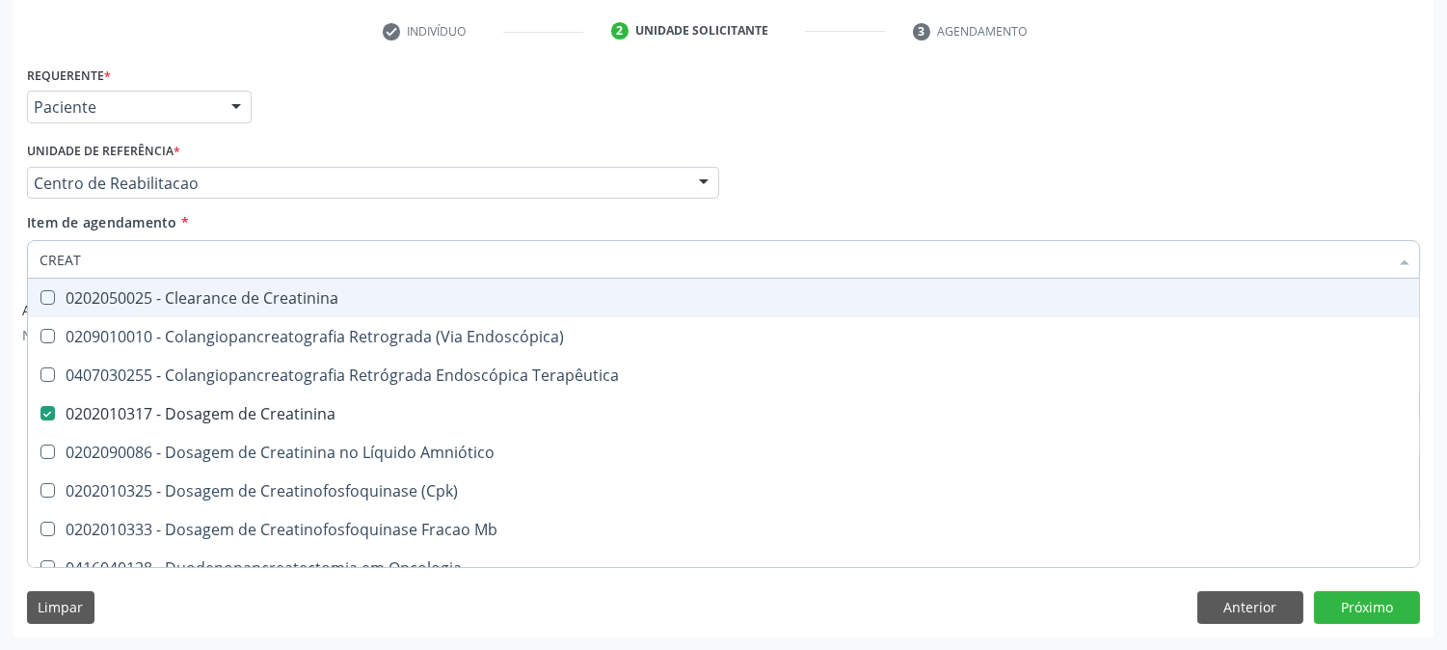
drag, startPoint x: 43, startPoint y: 256, endPoint x: 0, endPoint y: 256, distance: 43.4
click at [0, 256] on div "Acompanhamento Acompanhe a situação das marcações correntes e finalizadas Relat…" at bounding box center [723, 199] width 1447 height 903
type input "U"
checkbox Creatinina "false"
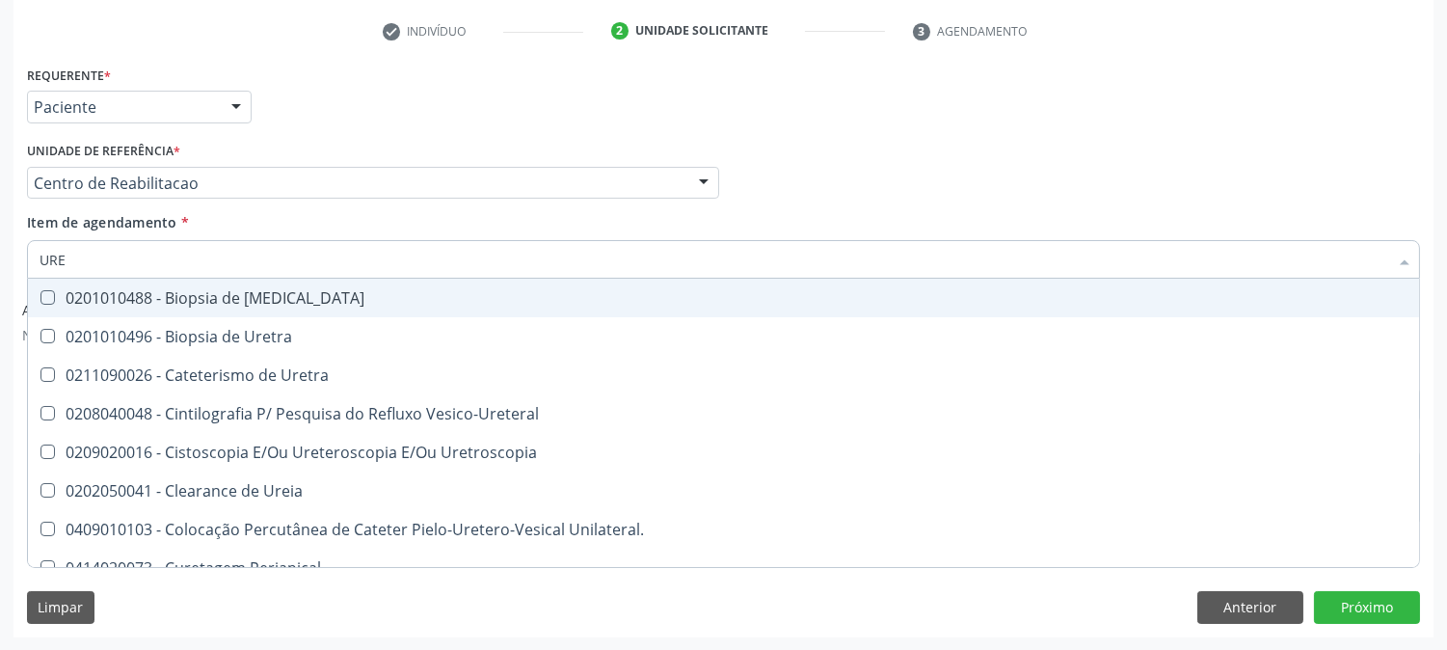
type input "UREI"
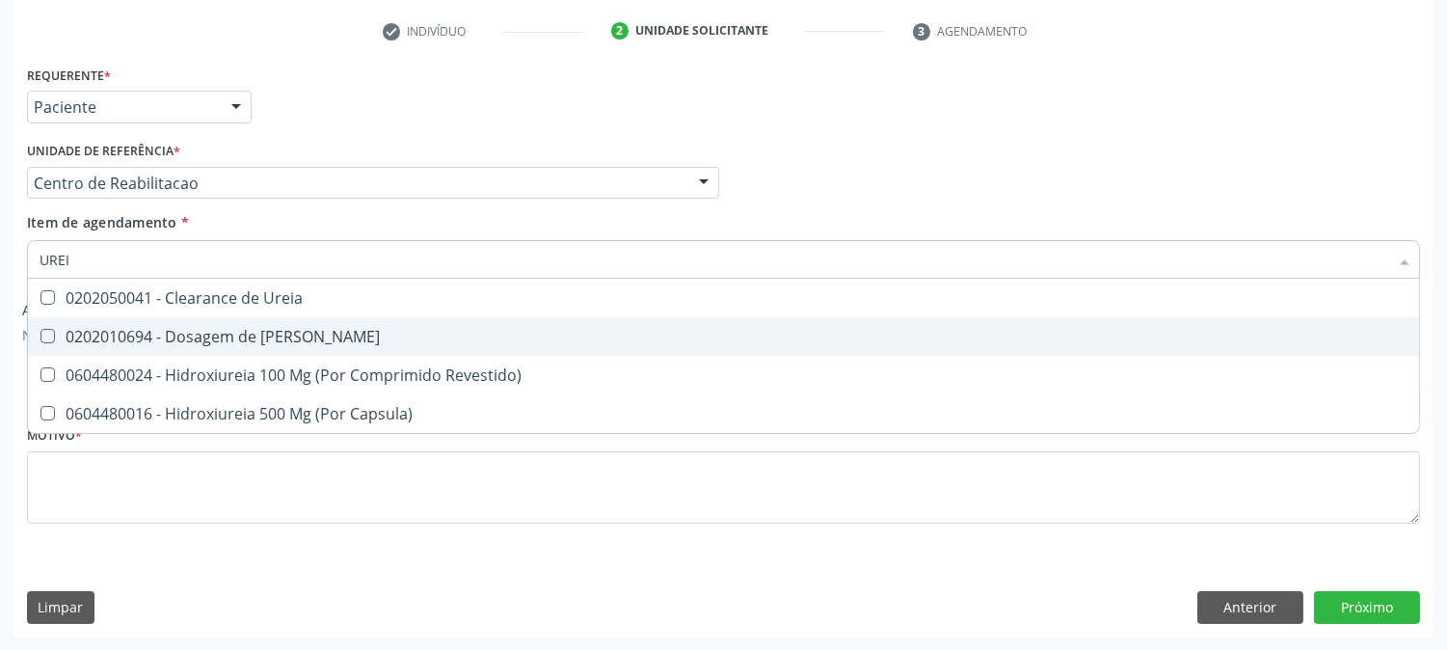
click at [202, 330] on div "0202010694 - Dosagem de [PERSON_NAME]" at bounding box center [724, 336] width 1368 height 15
checkbox Ureia "true"
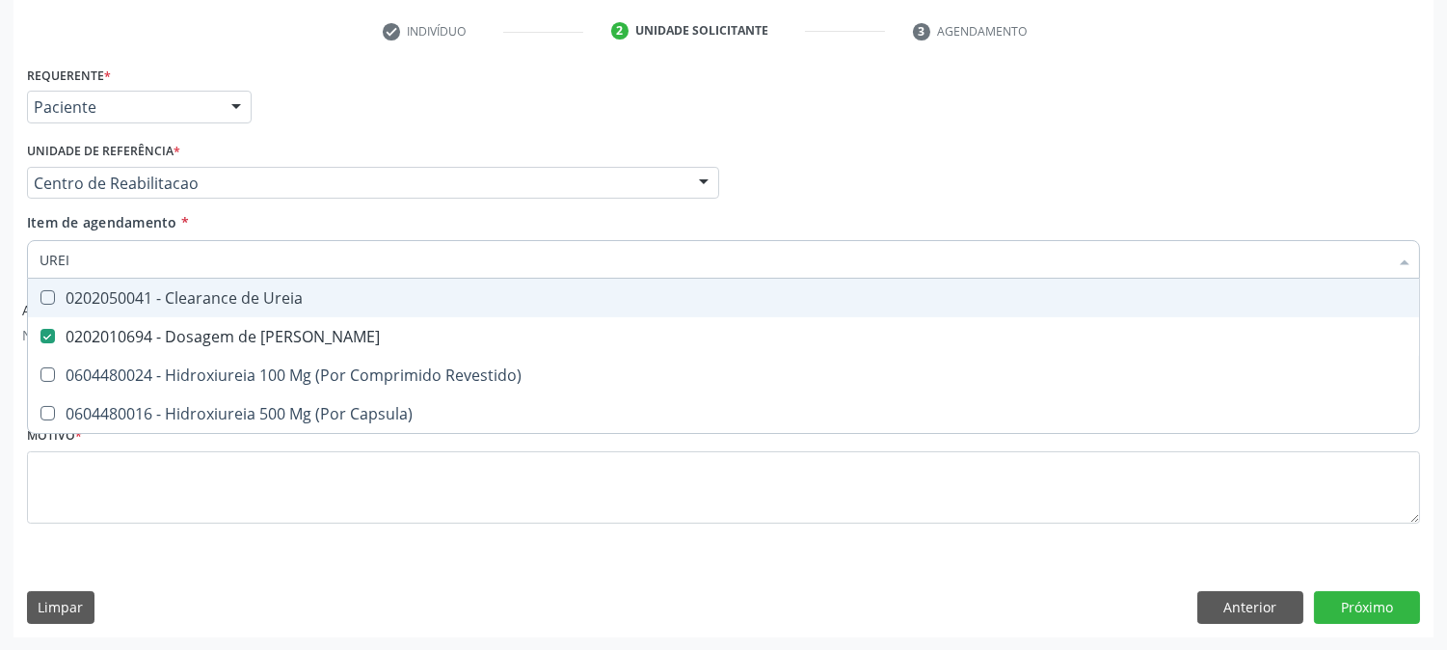
drag, startPoint x: 82, startPoint y: 261, endPoint x: 0, endPoint y: 261, distance: 82.0
click at [0, 261] on div "Acompanhamento Acompanhe a situação das marcações correntes e finalizadas Relat…" at bounding box center [723, 199] width 1447 height 903
type input "C"
checkbox Ureia "false"
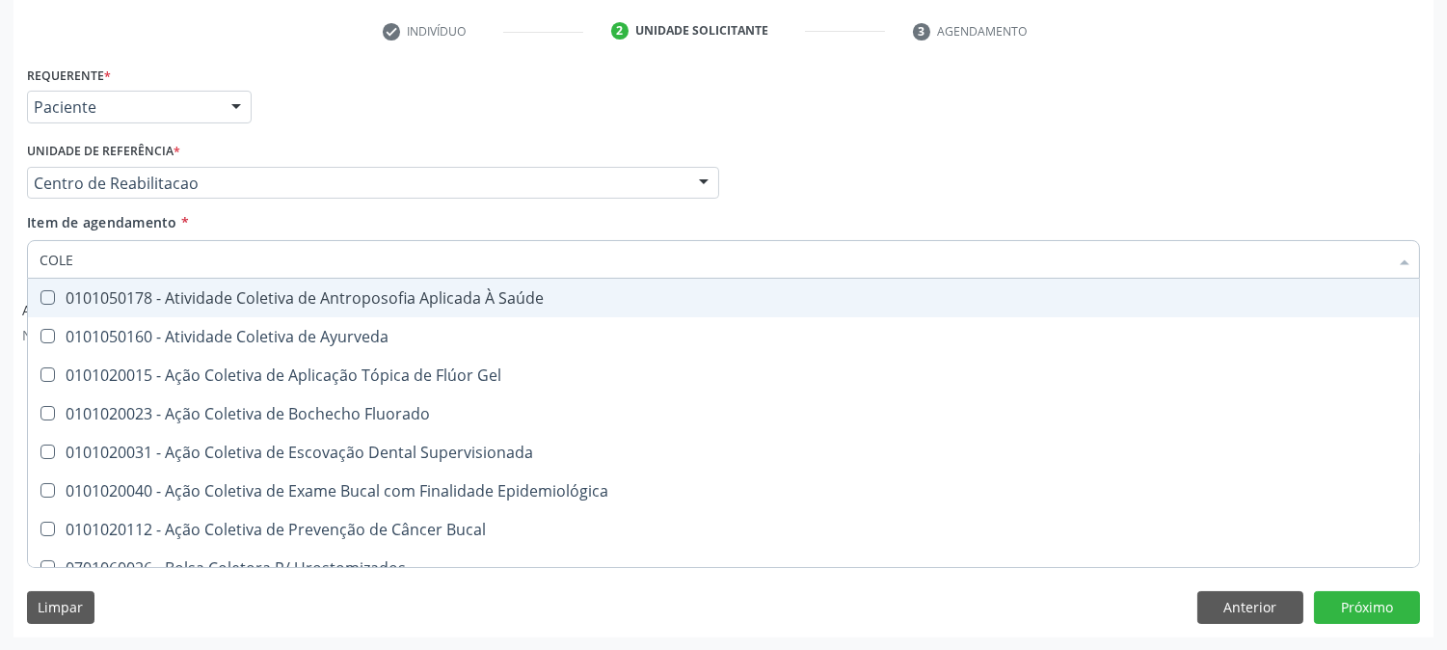
type input "COLES"
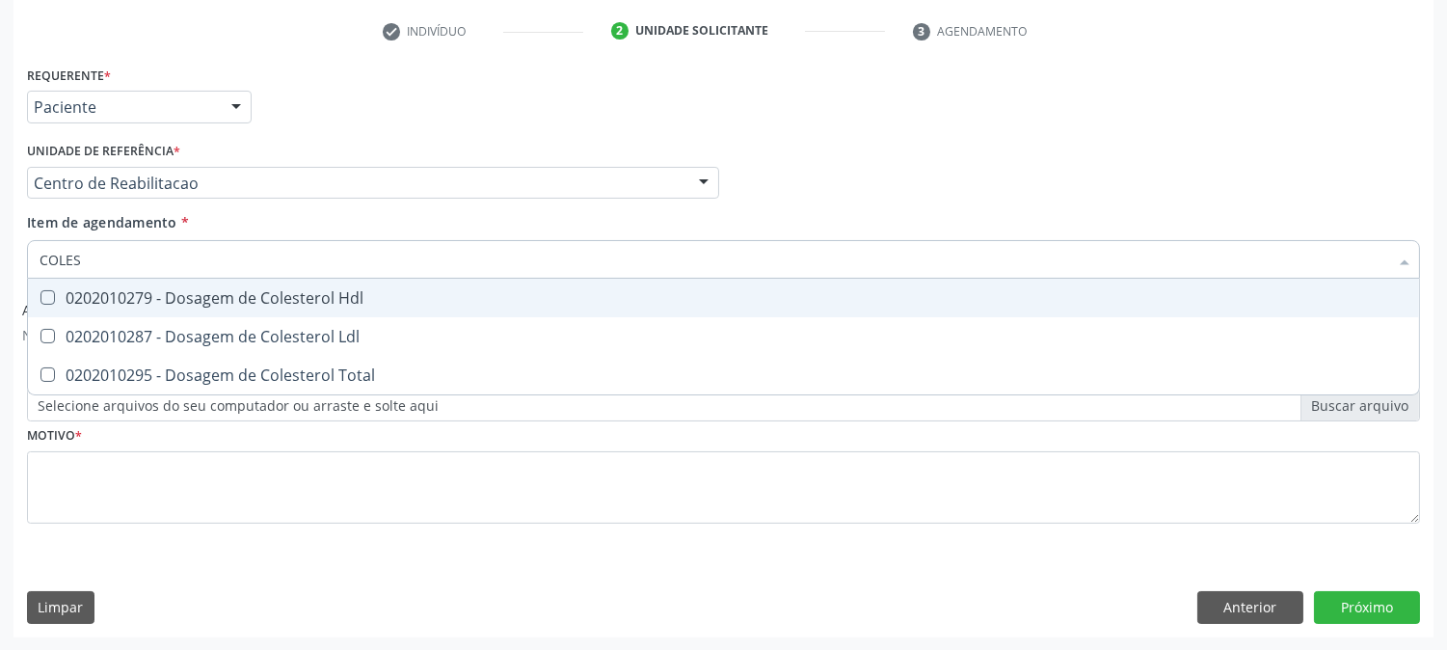
click at [102, 293] on div "0202010279 - Dosagem de Colesterol Hdl" at bounding box center [724, 297] width 1368 height 15
checkbox Hdl "true"
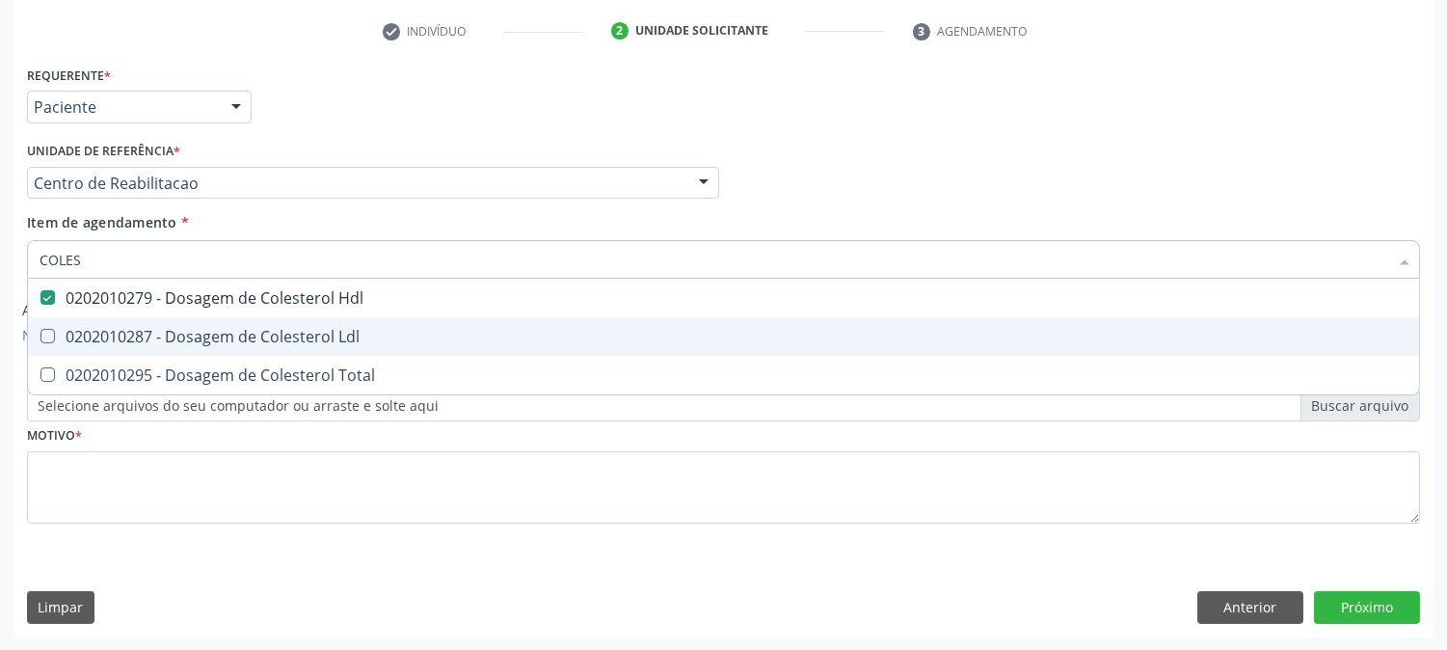
click at [102, 331] on div "0202010287 - Dosagem de Colesterol Ldl" at bounding box center [724, 336] width 1368 height 15
checkbox Ldl "true"
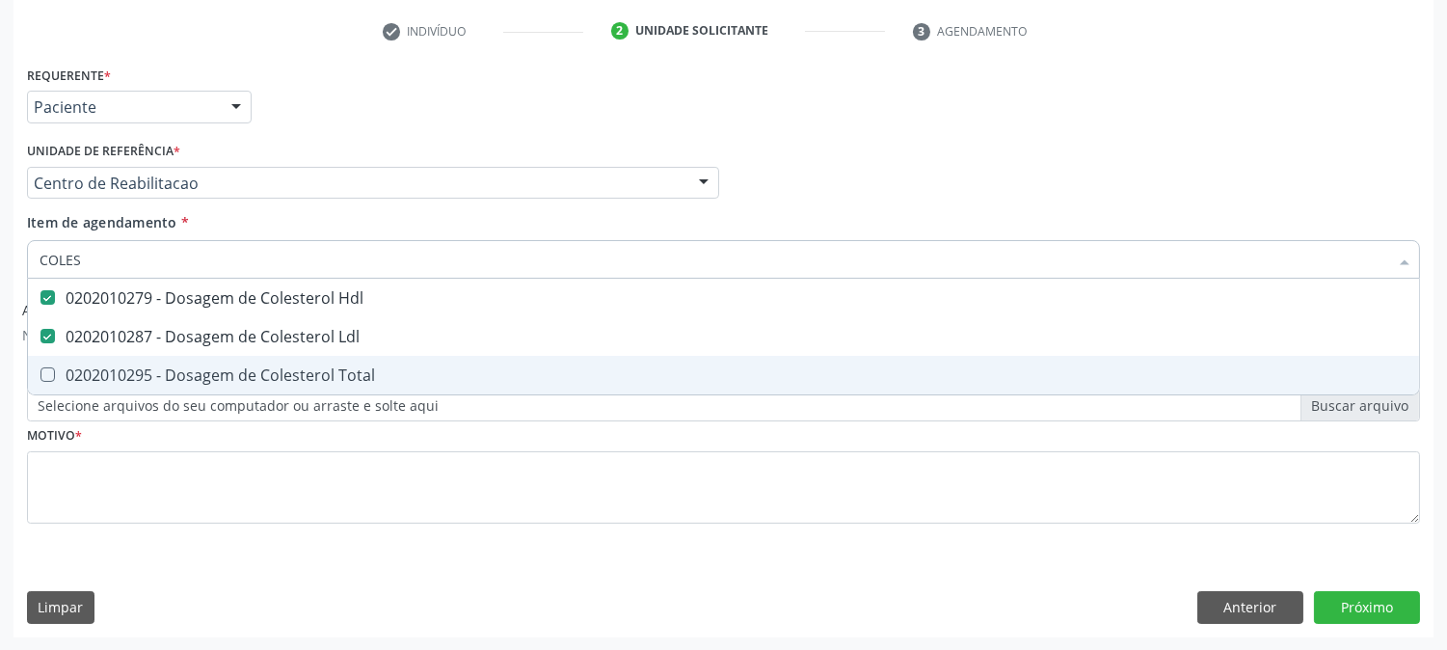
click at [94, 367] on div "0202010295 - Dosagem de Colesterol Total" at bounding box center [724, 374] width 1368 height 15
checkbox Total "true"
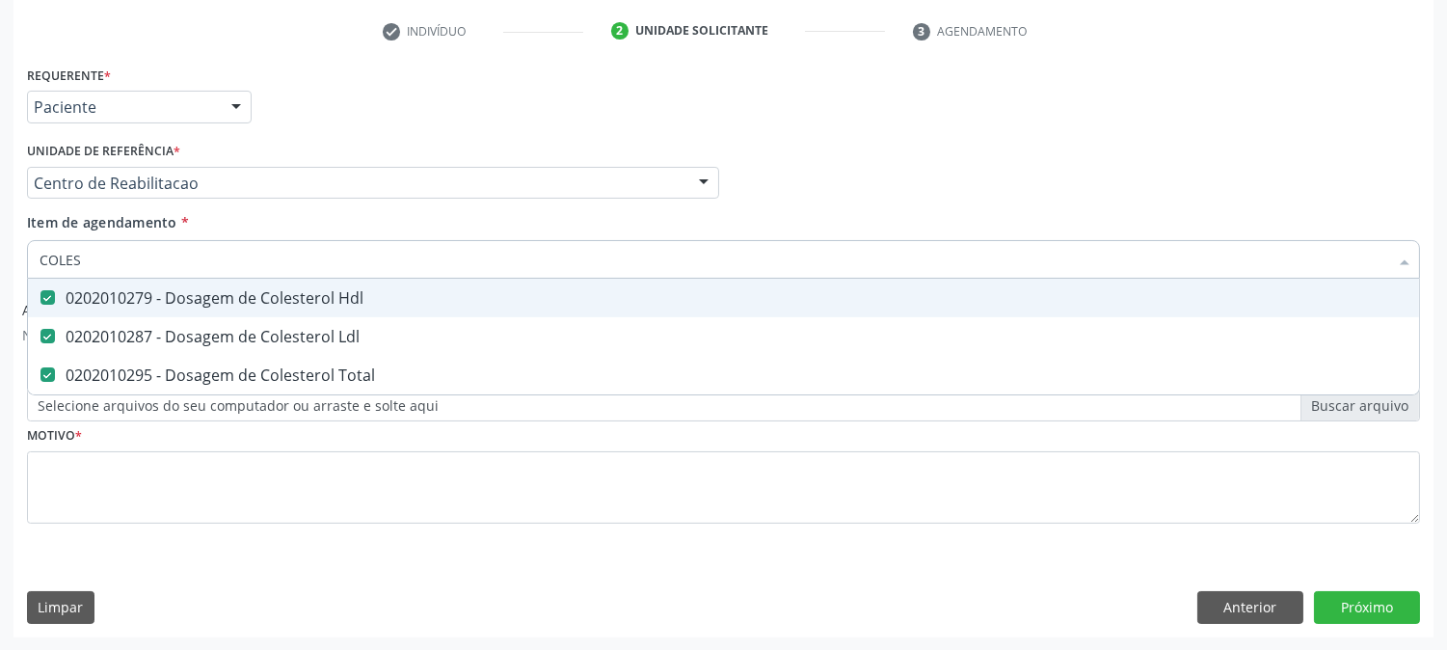
drag, startPoint x: 90, startPoint y: 258, endPoint x: 0, endPoint y: 255, distance: 89.8
click at [0, 255] on div "Acompanhamento Acompanhe a situação das marcações correntes e finalizadas Relat…" at bounding box center [723, 199] width 1447 height 903
type input "B"
checkbox Hdl "false"
checkbox Ldl "false"
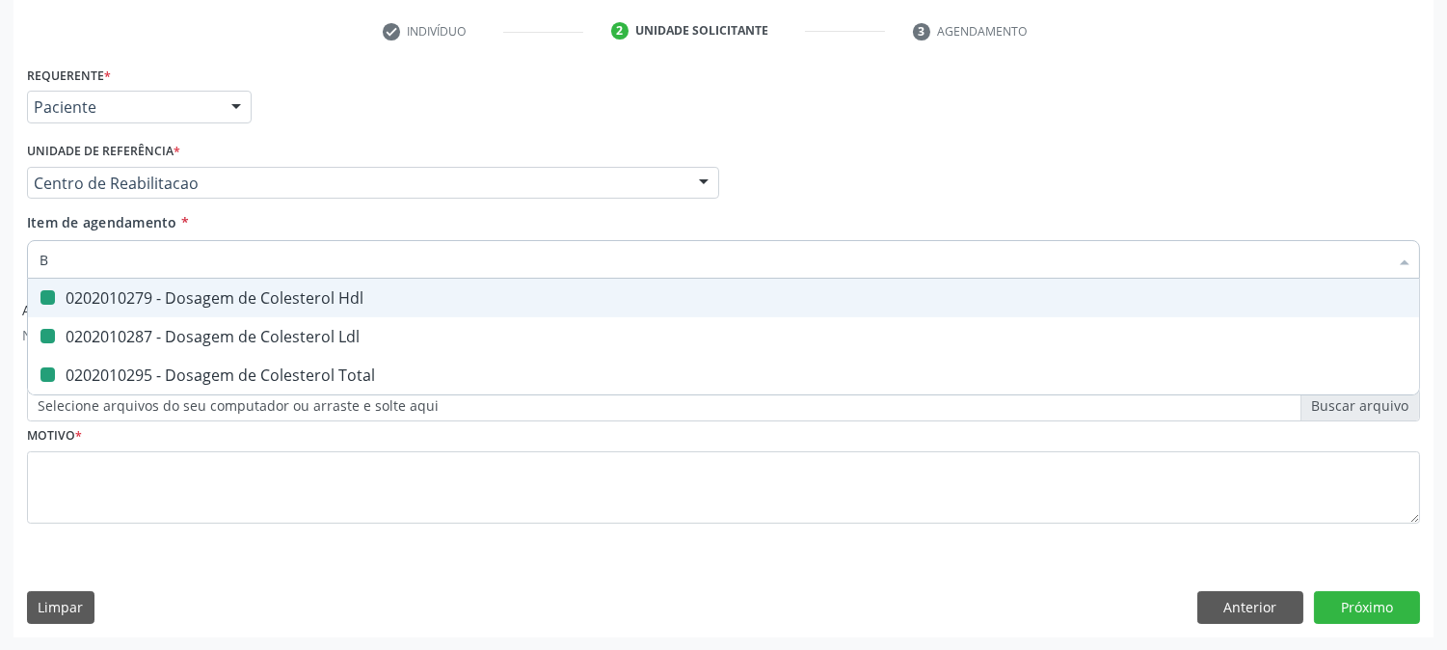
checkbox Total "false"
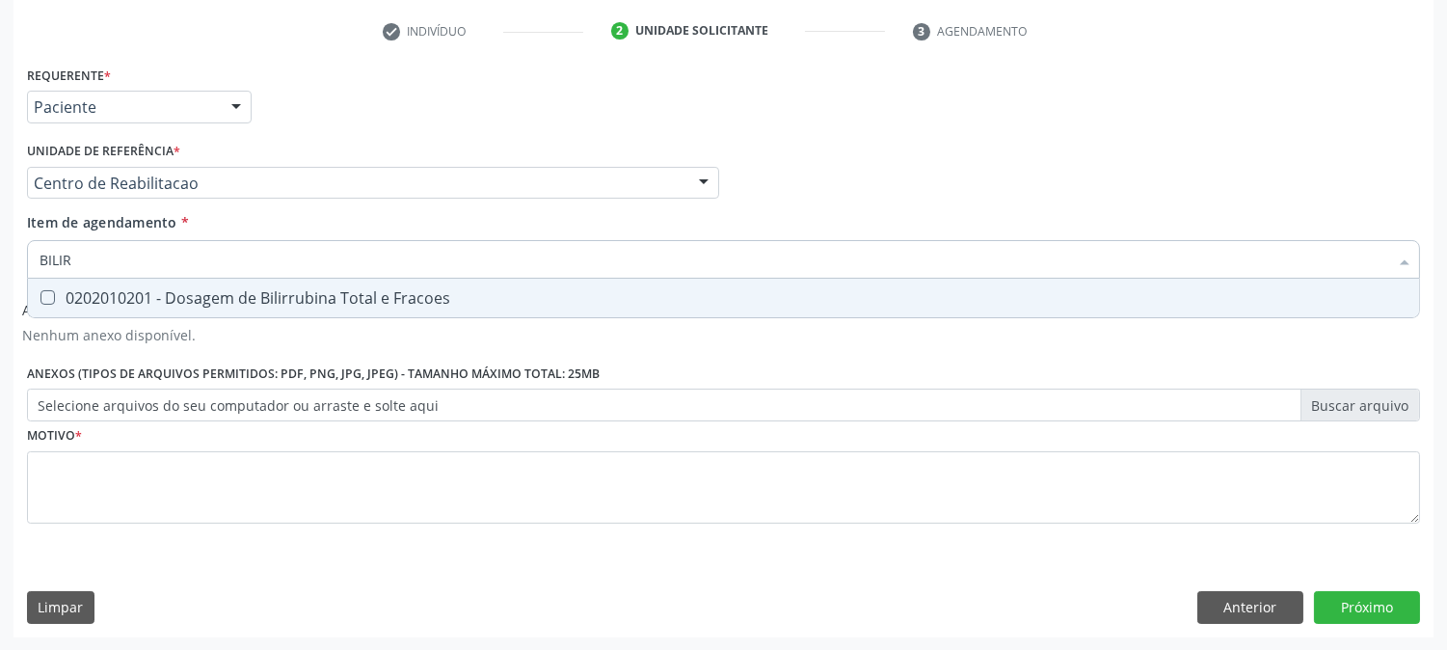
type input "BILIRR"
click at [89, 291] on div "0202010201 - Dosagem de Bilirrubina Total e Fracoes" at bounding box center [724, 297] width 1368 height 15
checkbox Fracoes "true"
drag, startPoint x: 82, startPoint y: 251, endPoint x: 0, endPoint y: 253, distance: 82.0
click at [0, 253] on div "Acompanhamento Acompanhe a situação das marcações correntes e finalizadas Relat…" at bounding box center [723, 199] width 1447 height 903
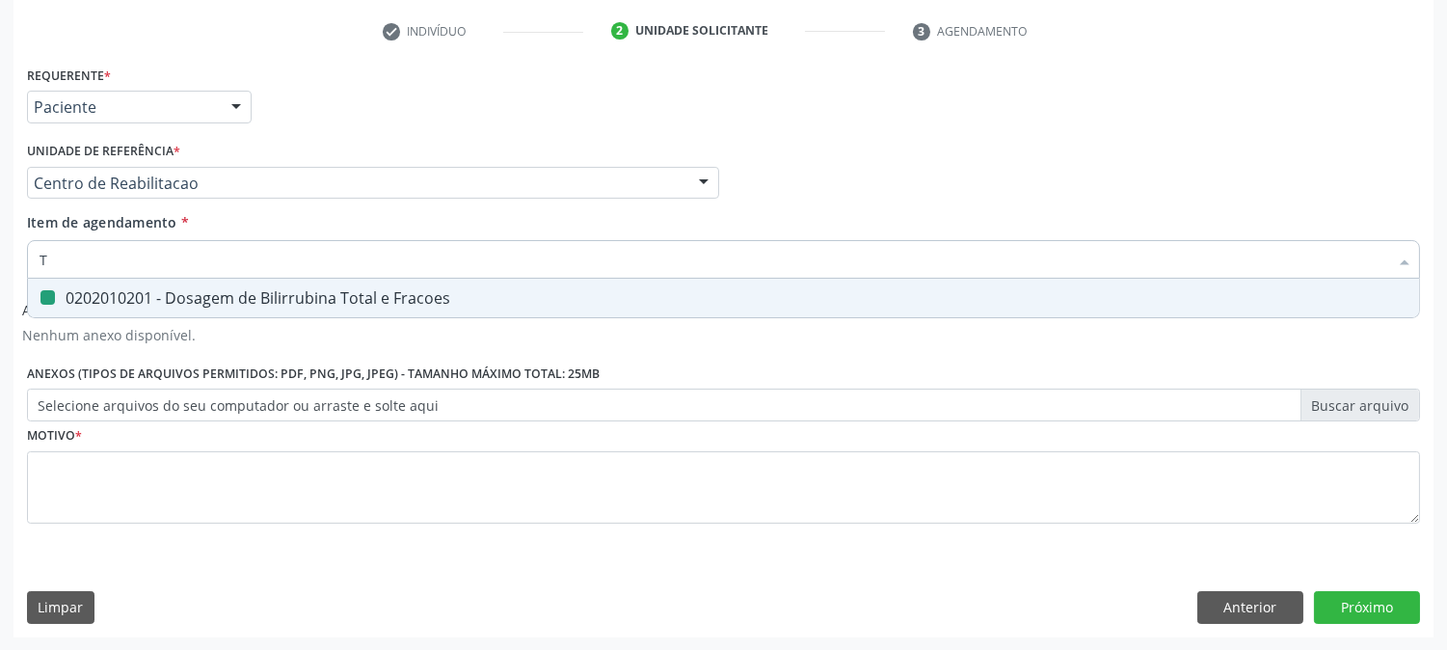
type input "TG"
click at [122, 307] on span "0202010643 - Dosagem de Transaminase Glutamico-Oxalacetica (Tgo)" at bounding box center [723, 298] width 1391 height 39
checkbox \(Tgo\) "true"
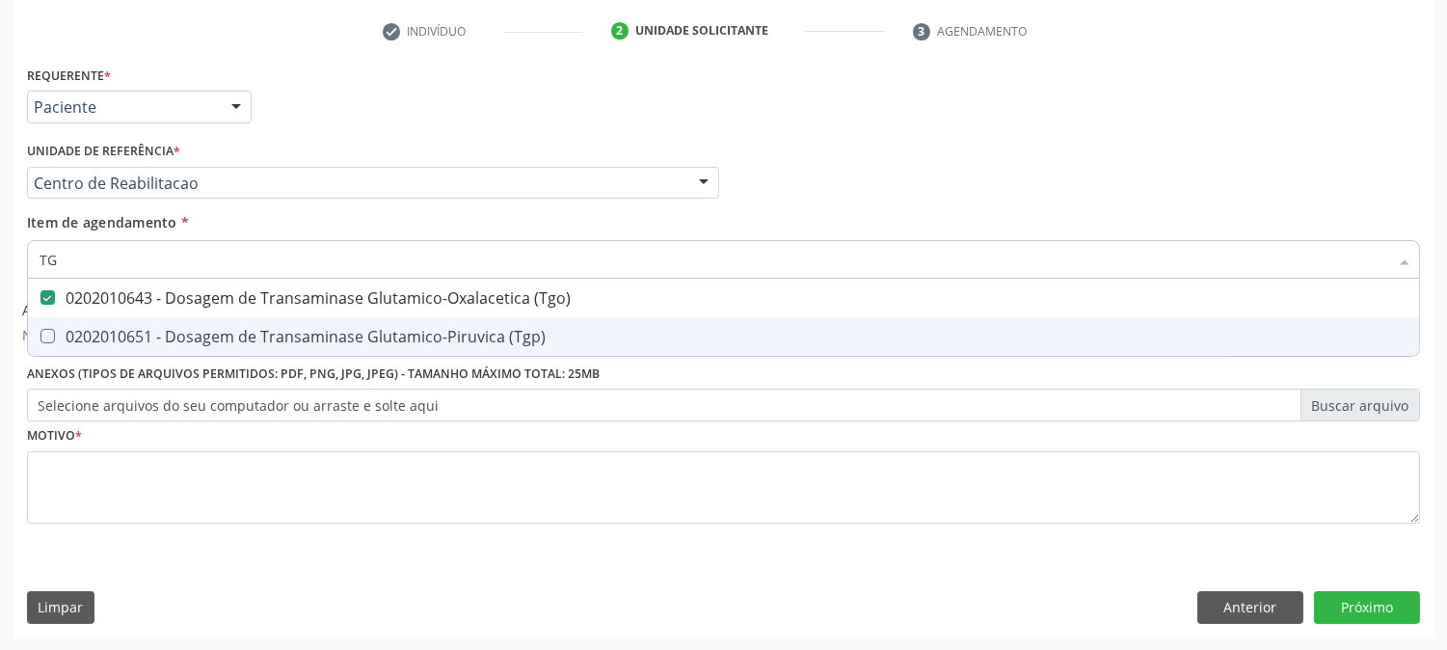
click at [112, 329] on div "0202010651 - Dosagem de Transaminase Glutamico-Piruvica (Tgp)" at bounding box center [724, 336] width 1368 height 15
checkbox \(Tgp\) "true"
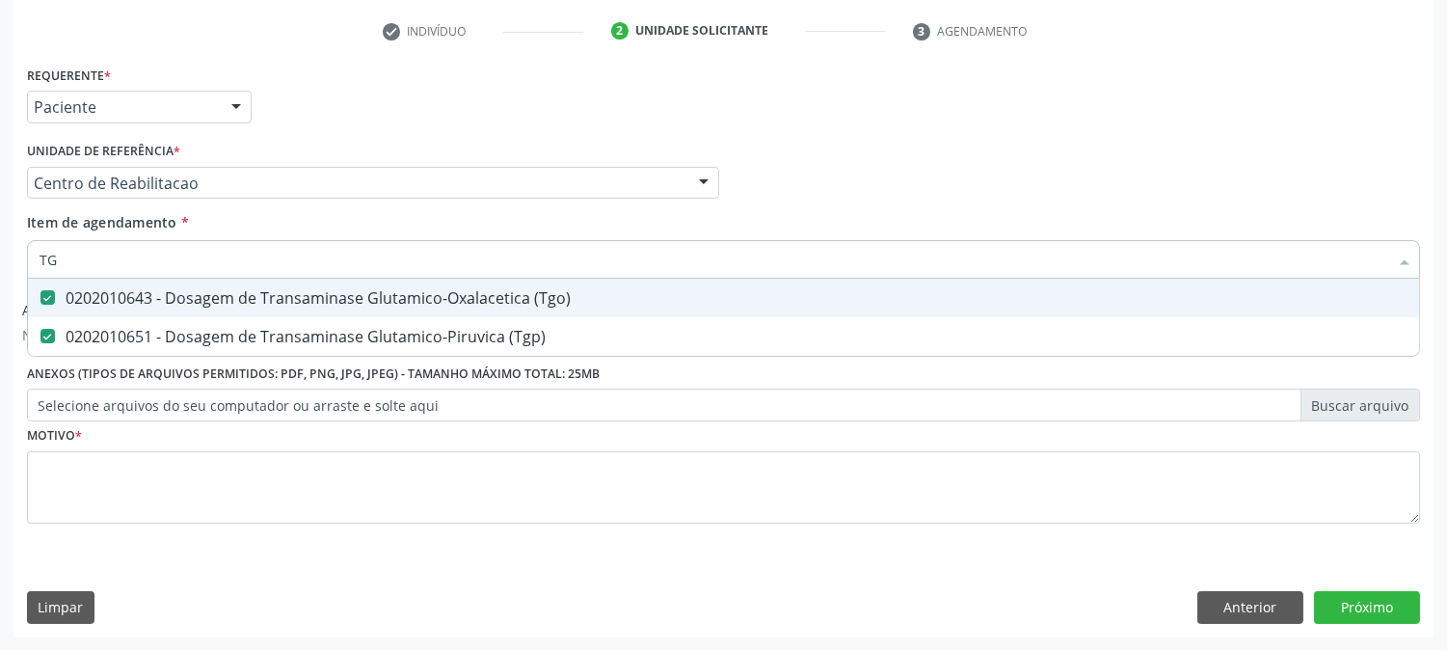
drag, startPoint x: 65, startPoint y: 251, endPoint x: 0, endPoint y: 255, distance: 64.7
click at [0, 253] on div "Acompanhamento Acompanhe a situação das marcações correntes e finalizadas Relat…" at bounding box center [723, 199] width 1447 height 903
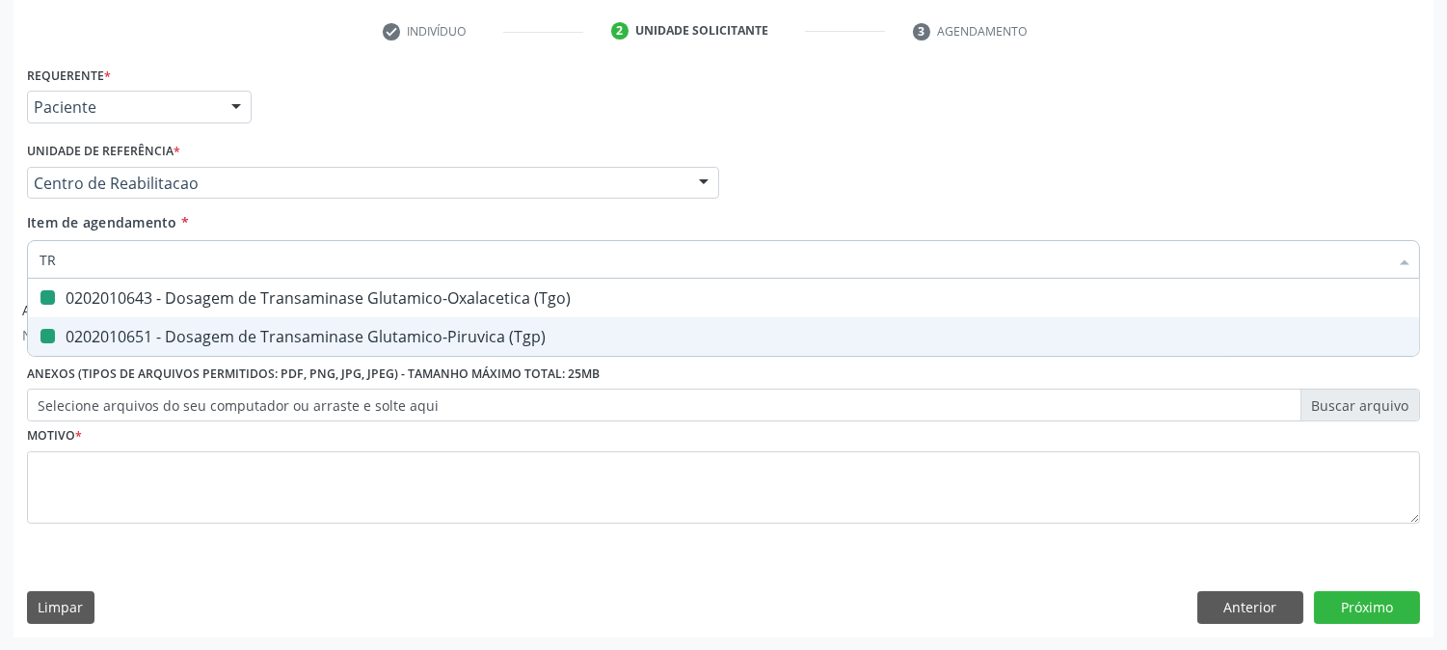
type input "TRI"
checkbox \(Tgo\) "false"
checkbox \(Tgp\) "false"
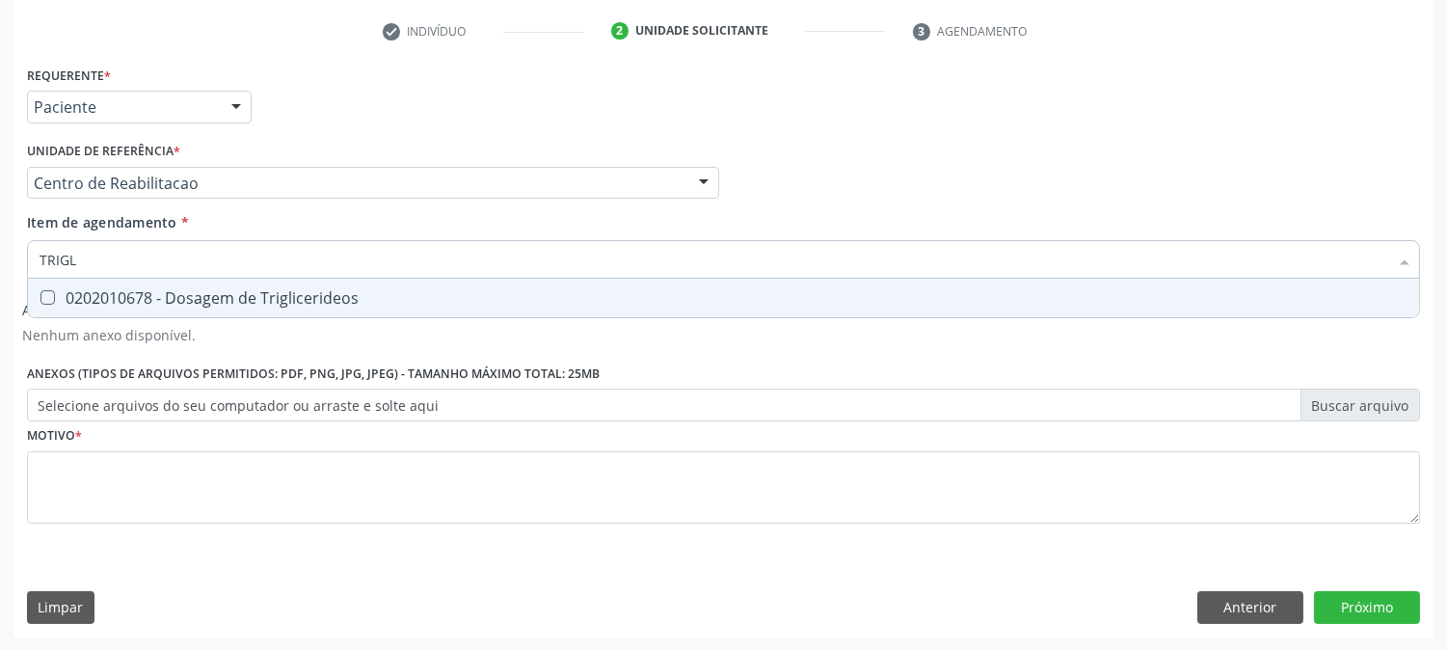
type input "TRIGLI"
click at [120, 295] on div "0202010678 - Dosagem de Triglicerideos" at bounding box center [724, 297] width 1368 height 15
checkbox Triglicerideos "true"
drag, startPoint x: 99, startPoint y: 252, endPoint x: 0, endPoint y: 252, distance: 99.3
click at [0, 252] on div "Acompanhamento Acompanhe a situação das marcações correntes e finalizadas Relat…" at bounding box center [723, 199] width 1447 height 903
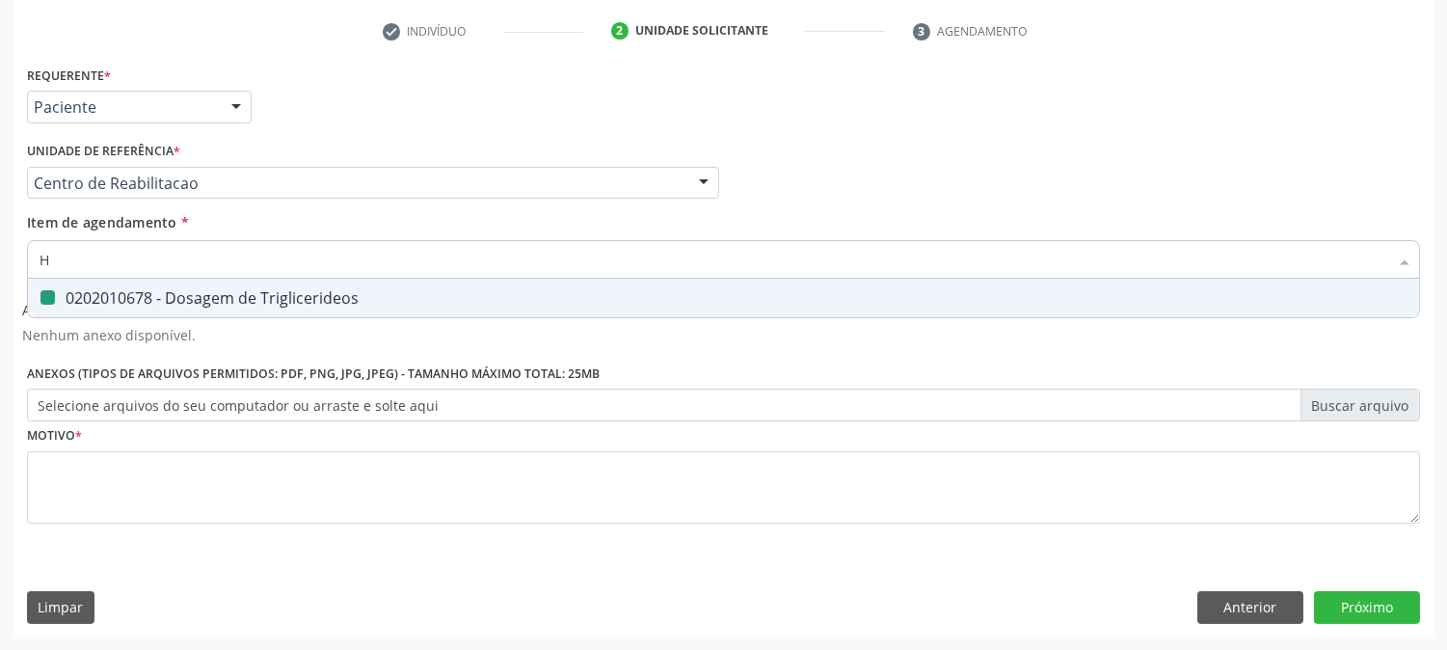
type input "HE"
checkbox Triglicerideos "false"
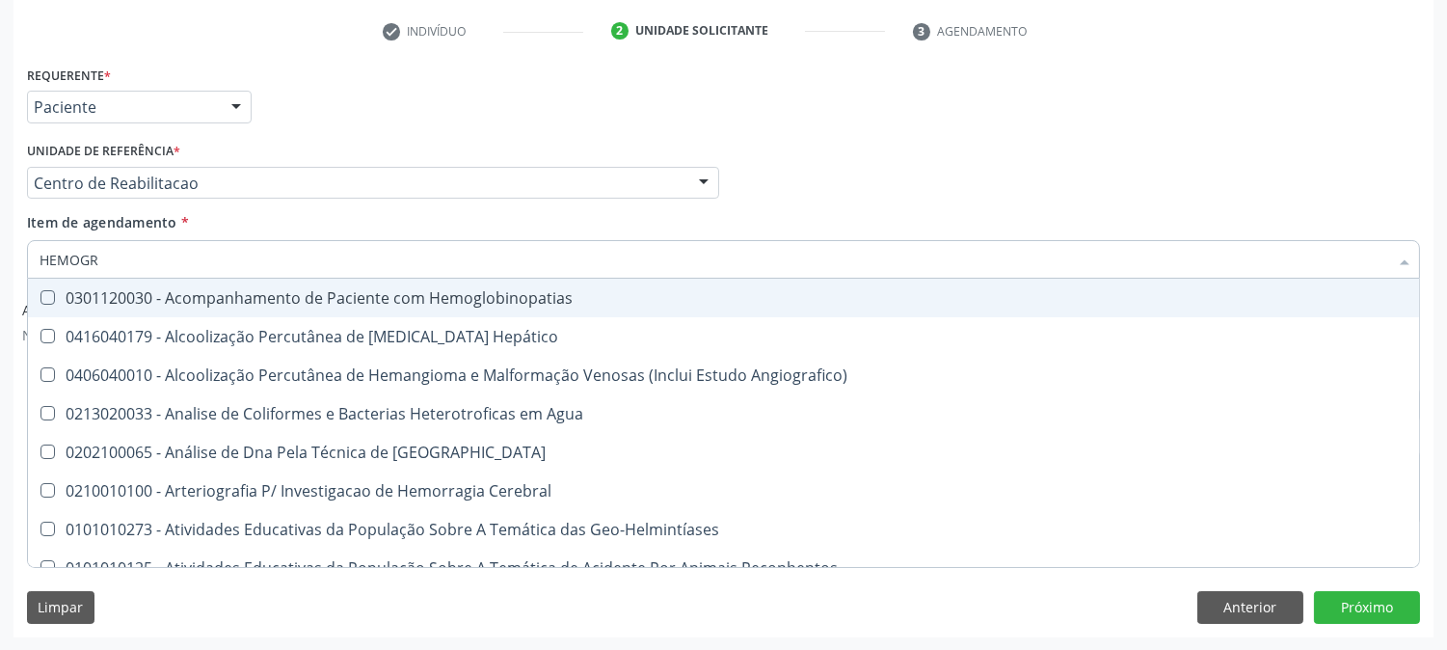
type input "HEMOGRA"
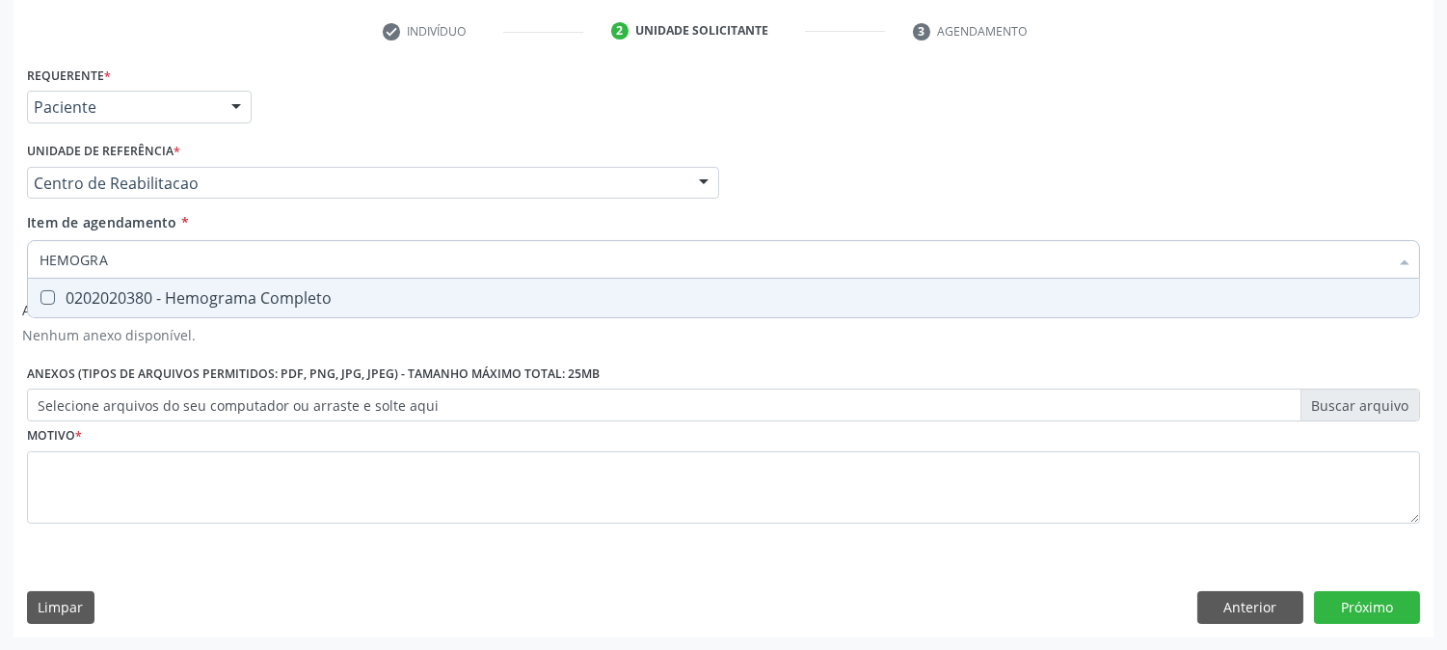
click at [79, 283] on span "0202020380 - Hemograma Completo" at bounding box center [723, 298] width 1391 height 39
checkbox Completo "true"
drag, startPoint x: 112, startPoint y: 252, endPoint x: 0, endPoint y: 252, distance: 111.8
click at [0, 252] on div "Acompanhamento Acompanhe a situação das marcações correntes e finalizadas Relat…" at bounding box center [723, 199] width 1447 height 903
type input "UR"
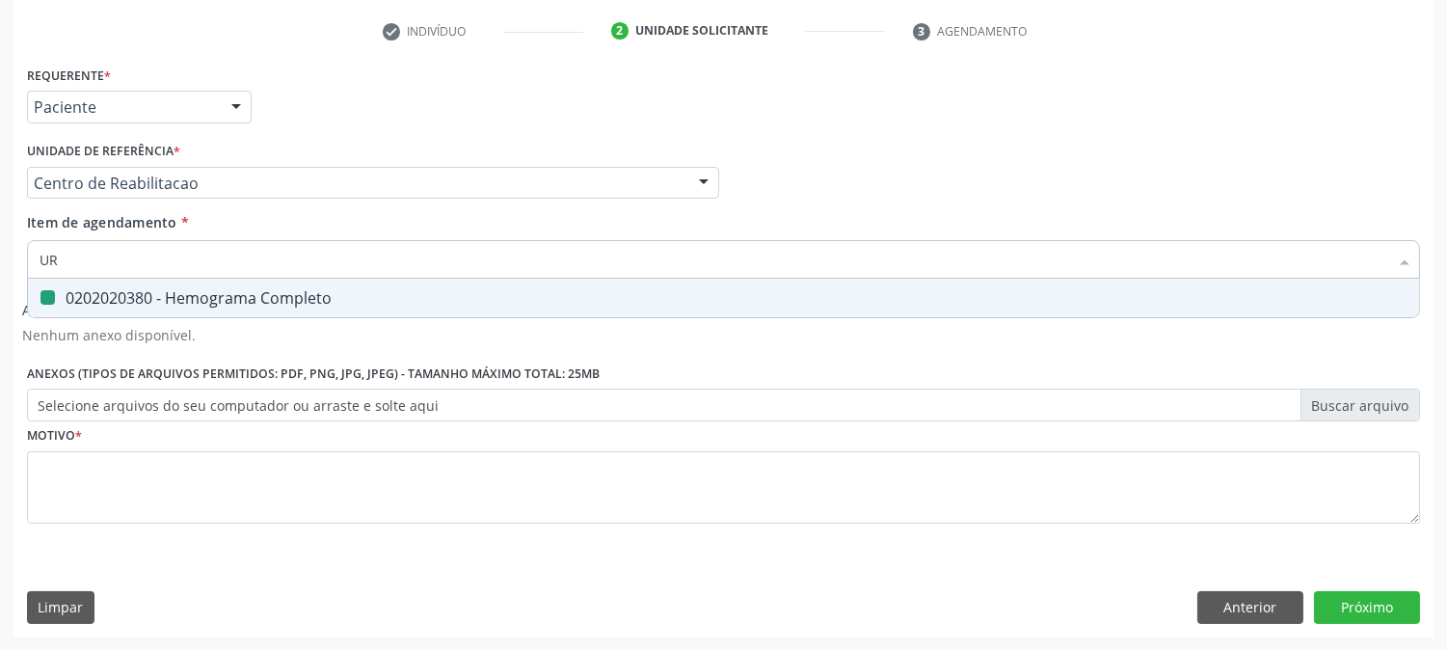
checkbox Completo "false"
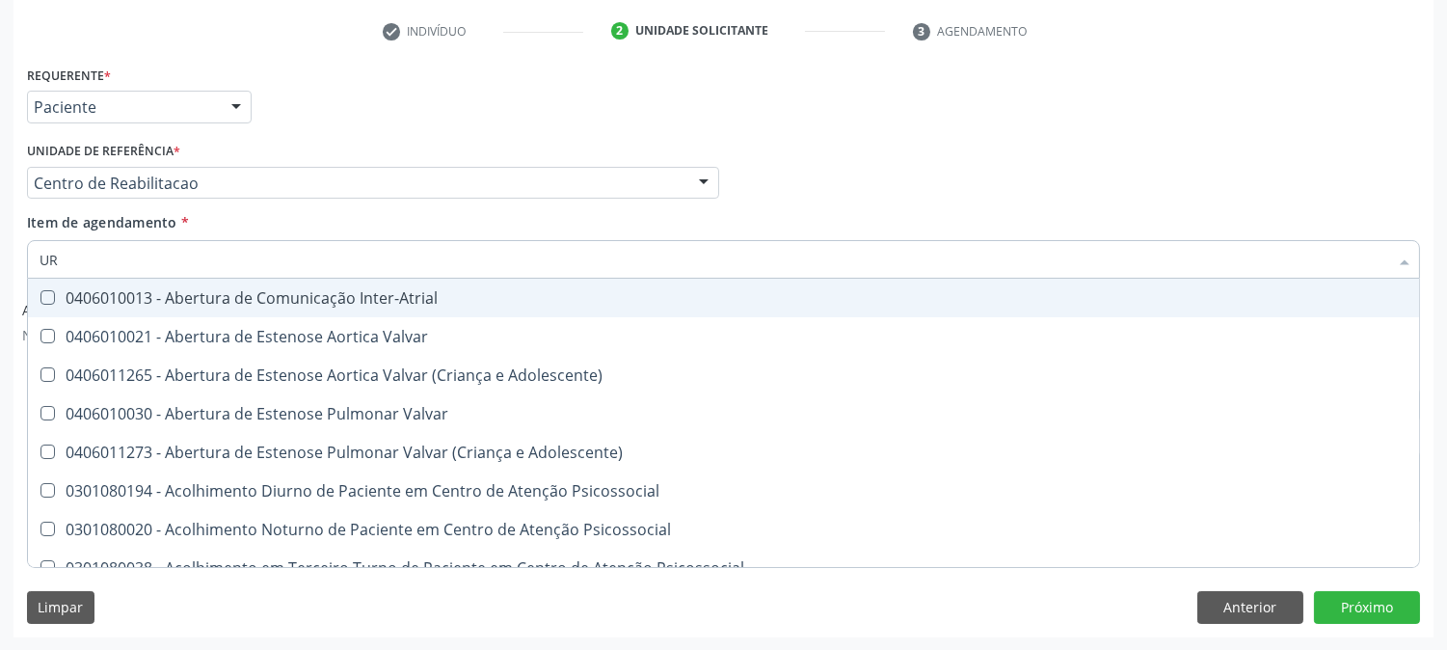
type input "URI"
checkbox B "true"
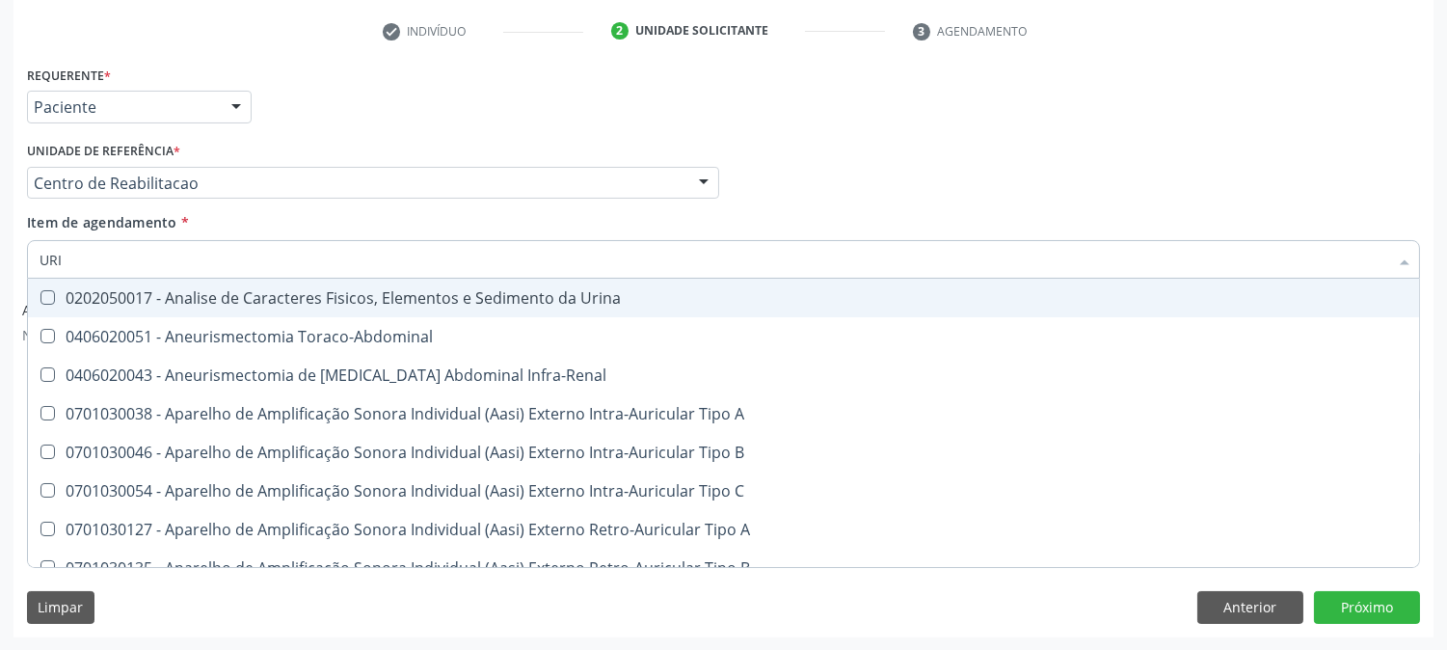
type input "URIN"
checkbox Urico "false"
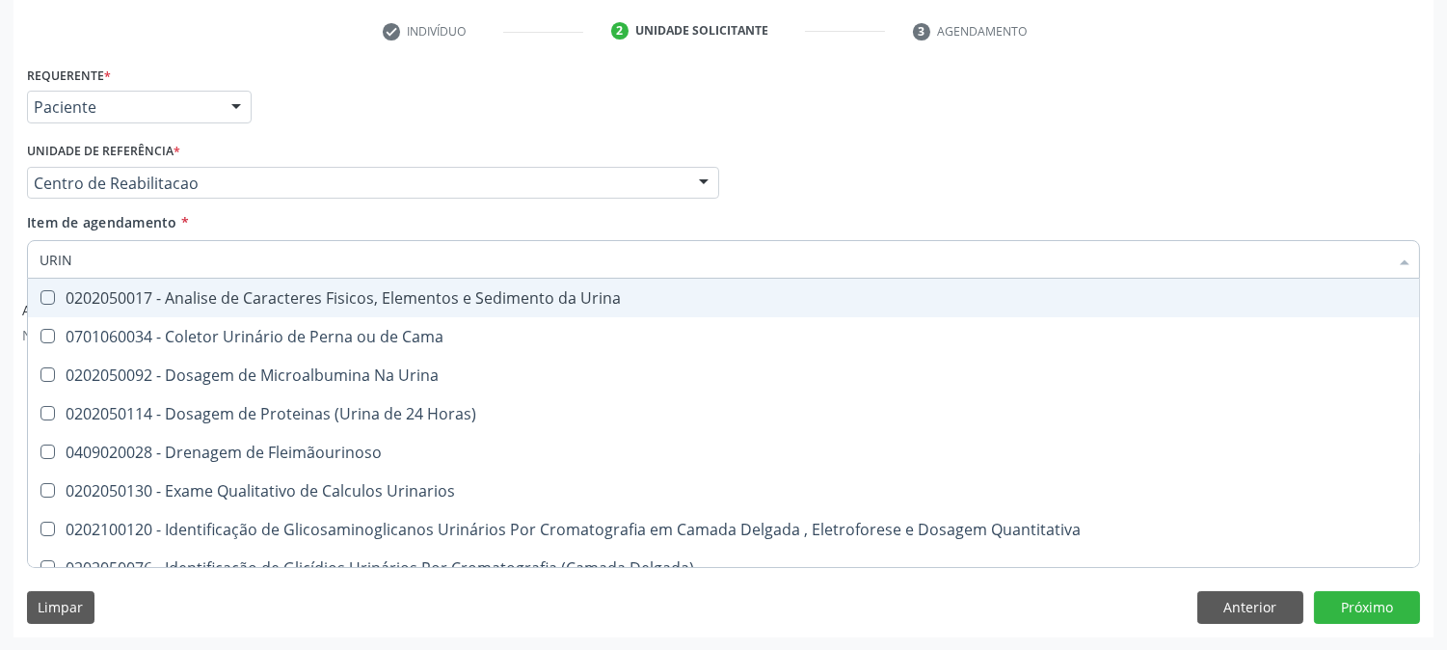
click at [282, 306] on span "0202050017 - Analise de Caracteres Fisicos, Elementos e Sedimento da Urina" at bounding box center [723, 298] width 1391 height 39
checkbox Urina "true"
drag, startPoint x: 99, startPoint y: 264, endPoint x: 0, endPoint y: 261, distance: 99.4
click at [0, 261] on div "Acompanhamento Acompanhe a situação das marcações correntes e finalizadas Relat…" at bounding box center [723, 199] width 1447 height 903
type input "PAR"
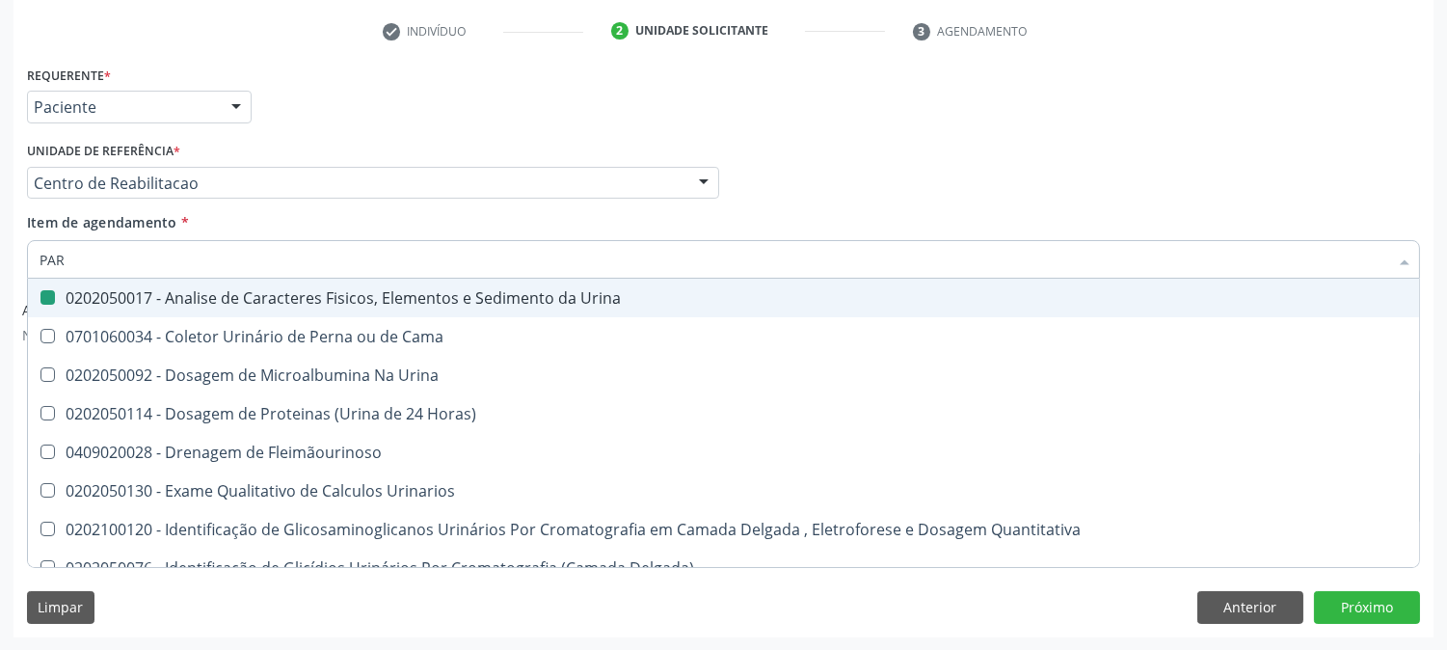
checkbox Urina "false"
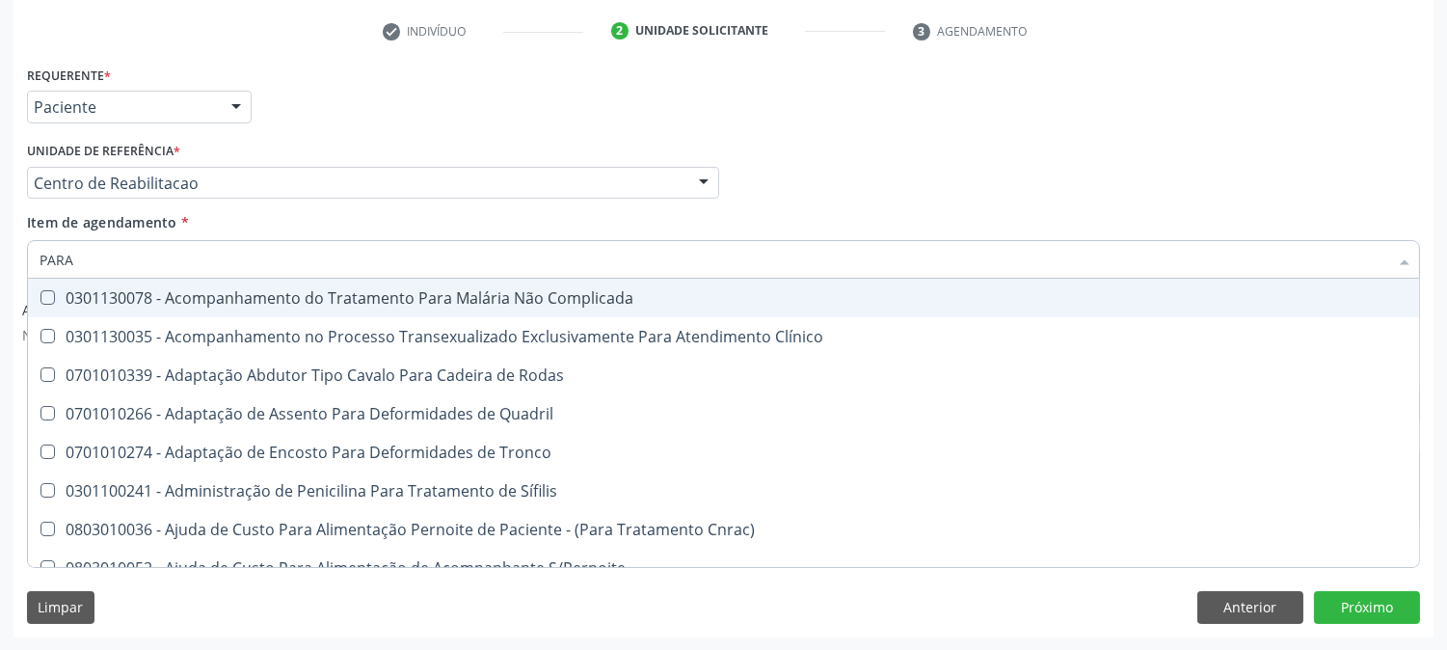
type input "PARAS"
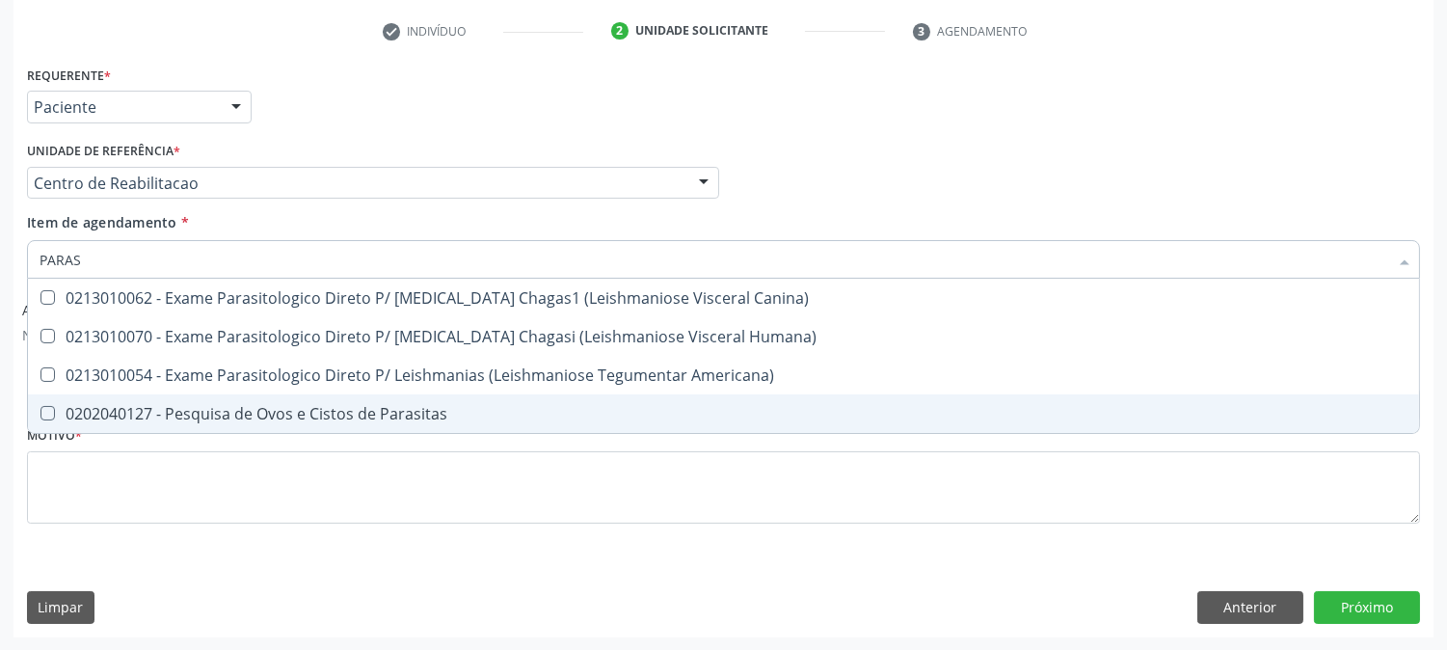
click at [89, 406] on div "0202040127 - Pesquisa de Ovos e Cistos de Parasitas" at bounding box center [724, 413] width 1368 height 15
checkbox Parasitas "true"
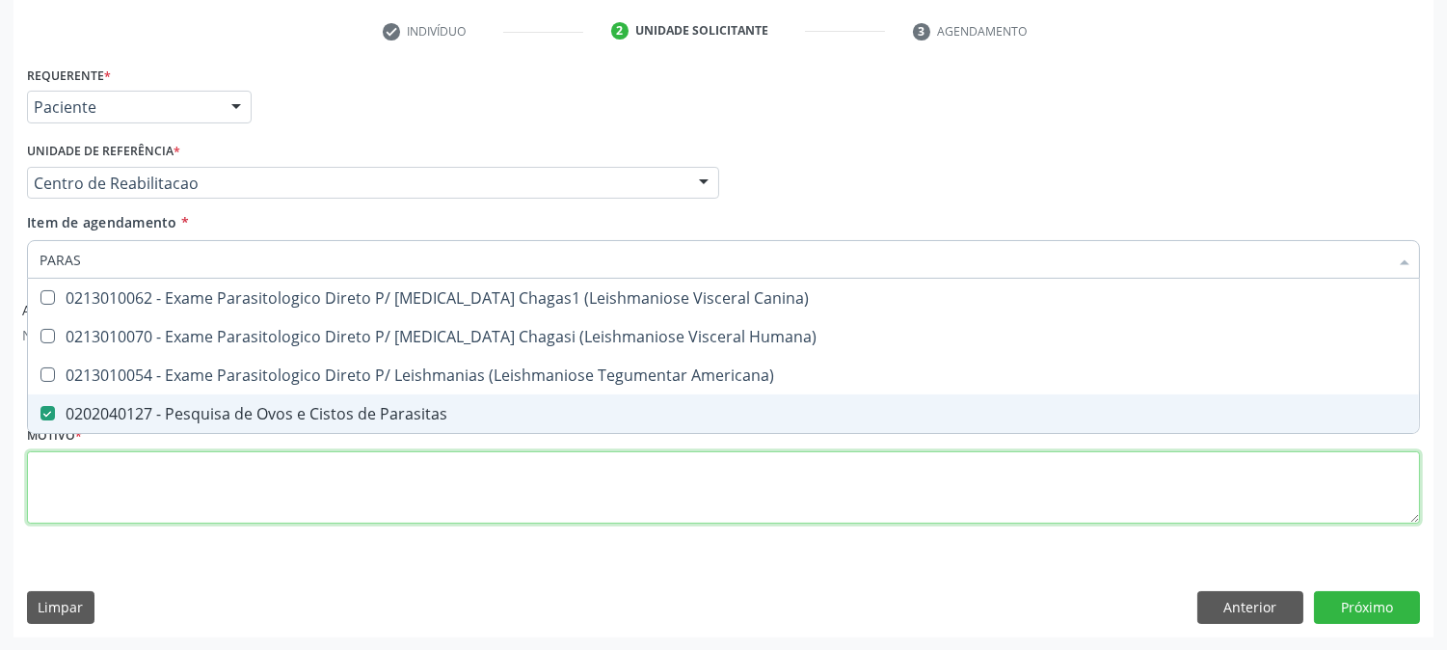
click at [102, 483] on div "Requerente * Paciente Profissional de Saúde Paciente Nenhum resultado encontrad…" at bounding box center [723, 306] width 1393 height 490
checkbox Humana\) "true"
checkbox Americana\) "true"
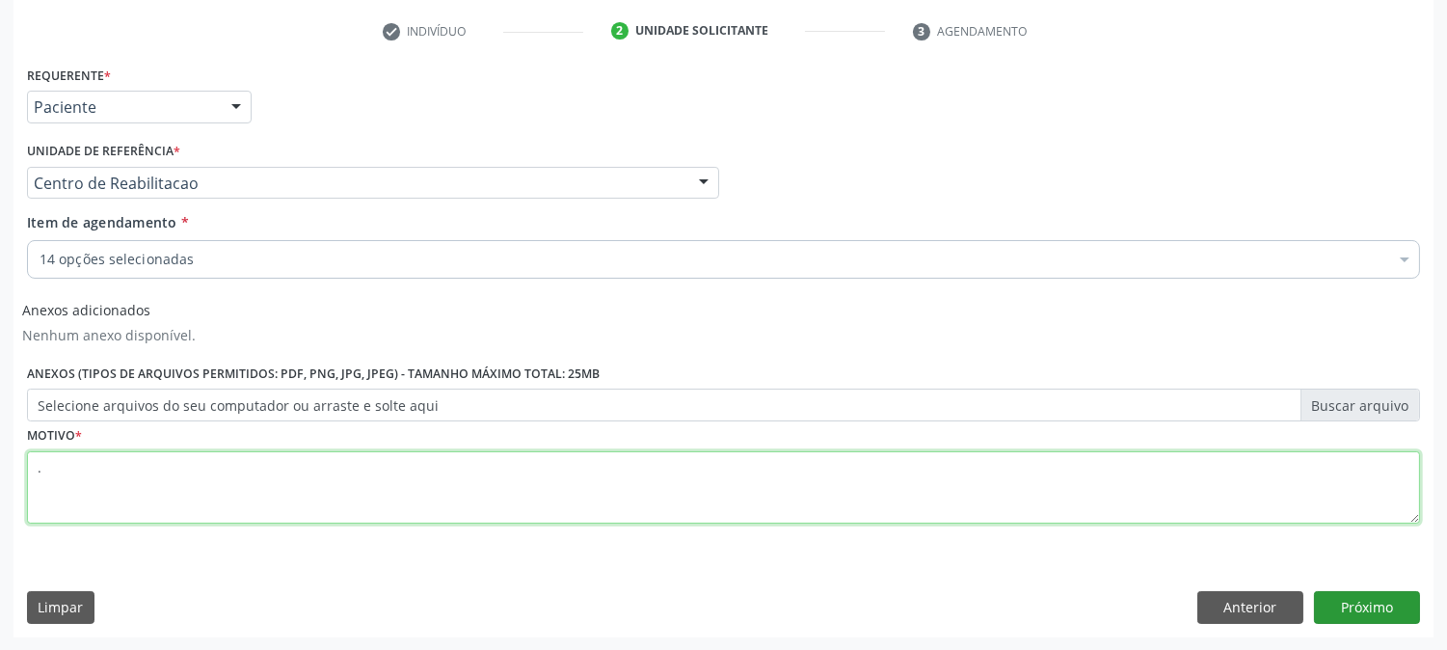
type textarea "."
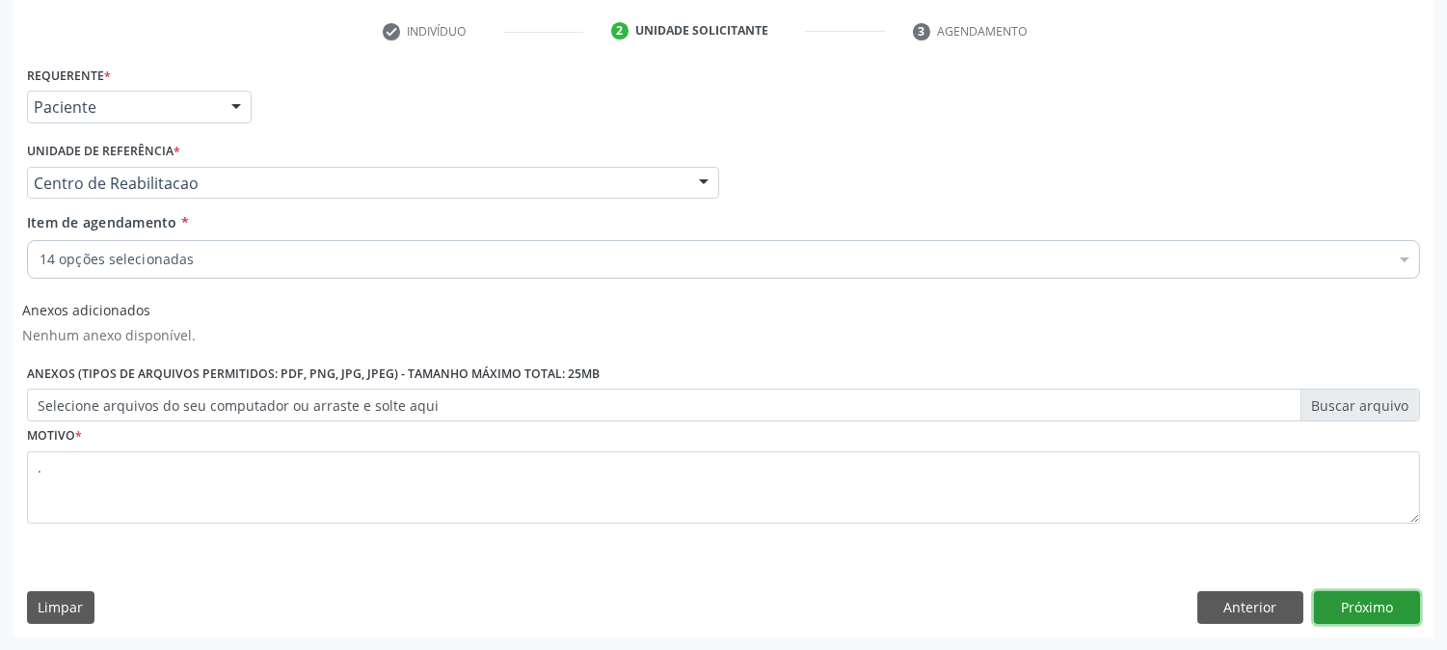
click at [1369, 607] on button "Próximo" at bounding box center [1367, 607] width 106 height 33
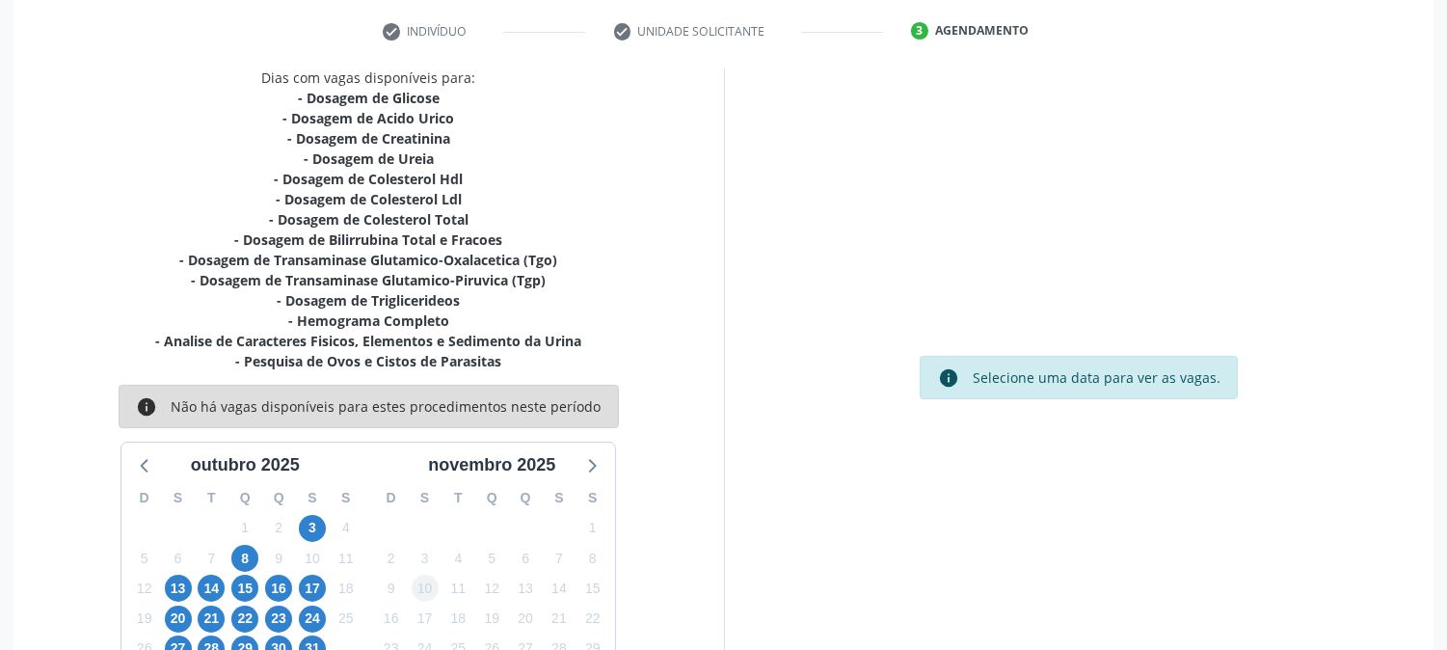
scroll to position [450, 0]
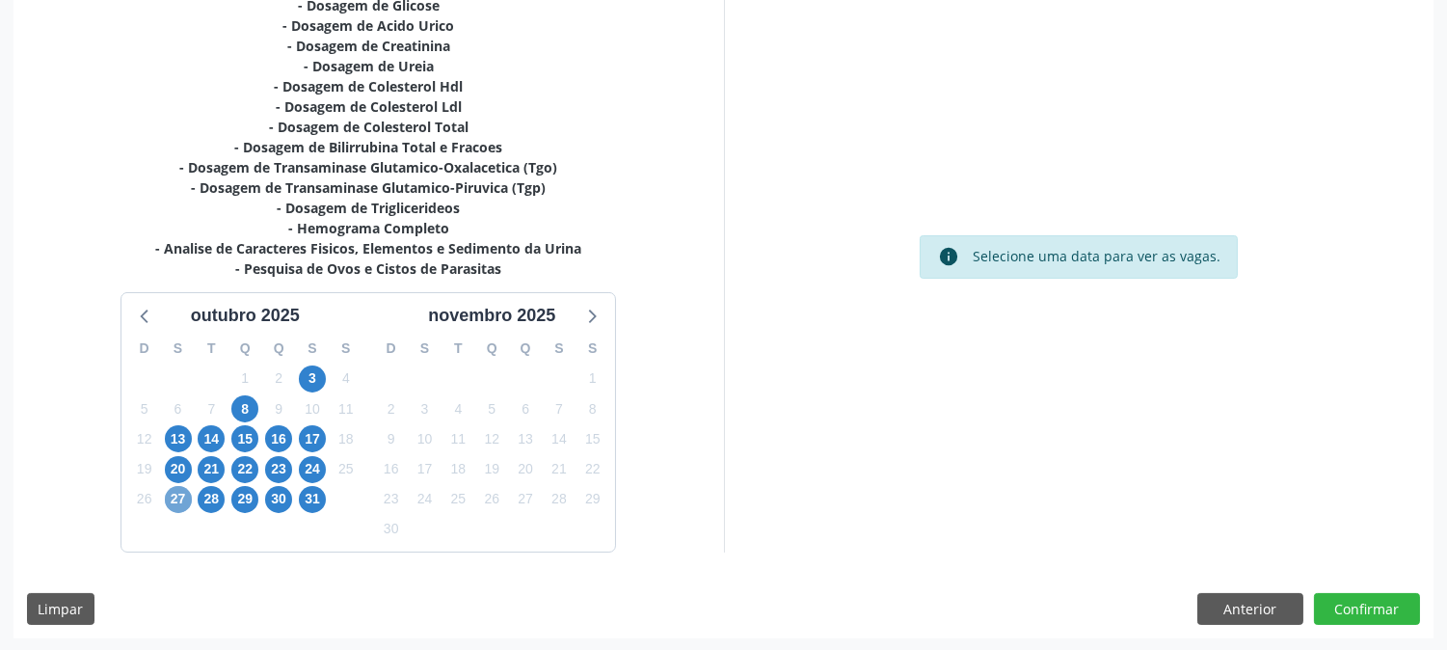
click at [184, 494] on span "27" at bounding box center [178, 499] width 27 height 27
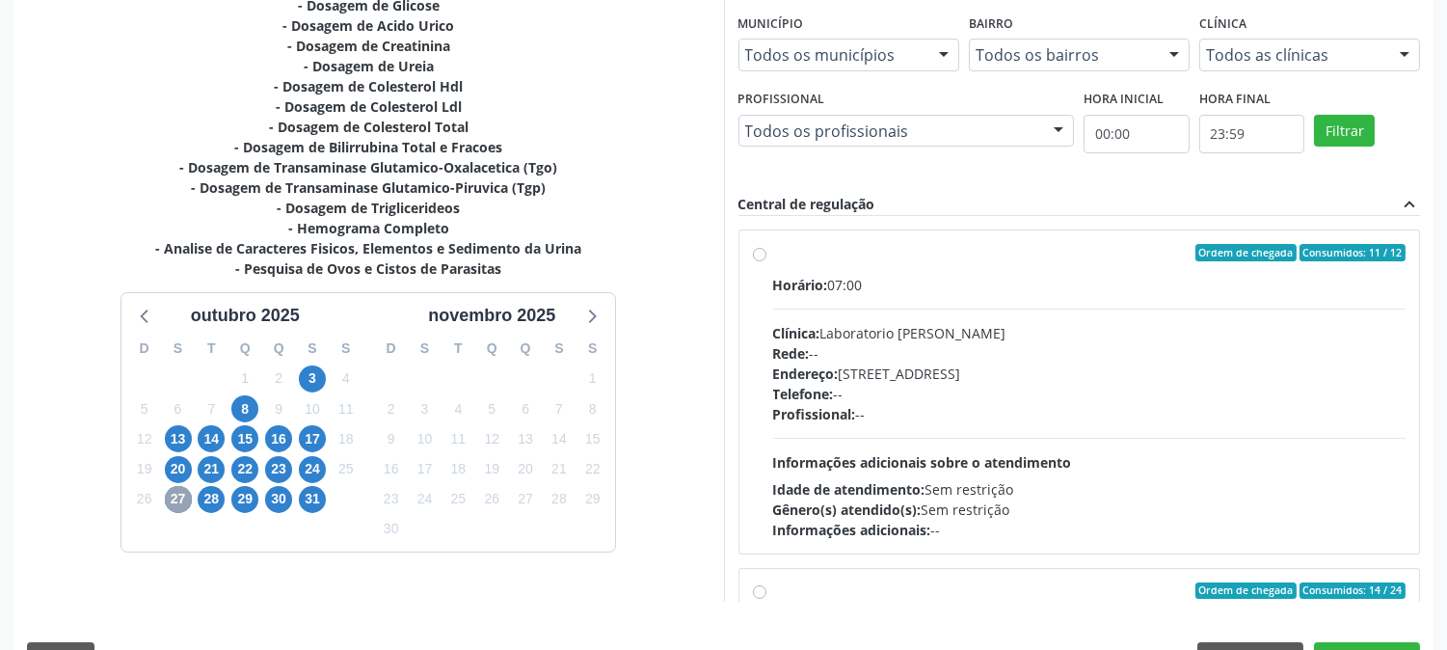
scroll to position [501, 0]
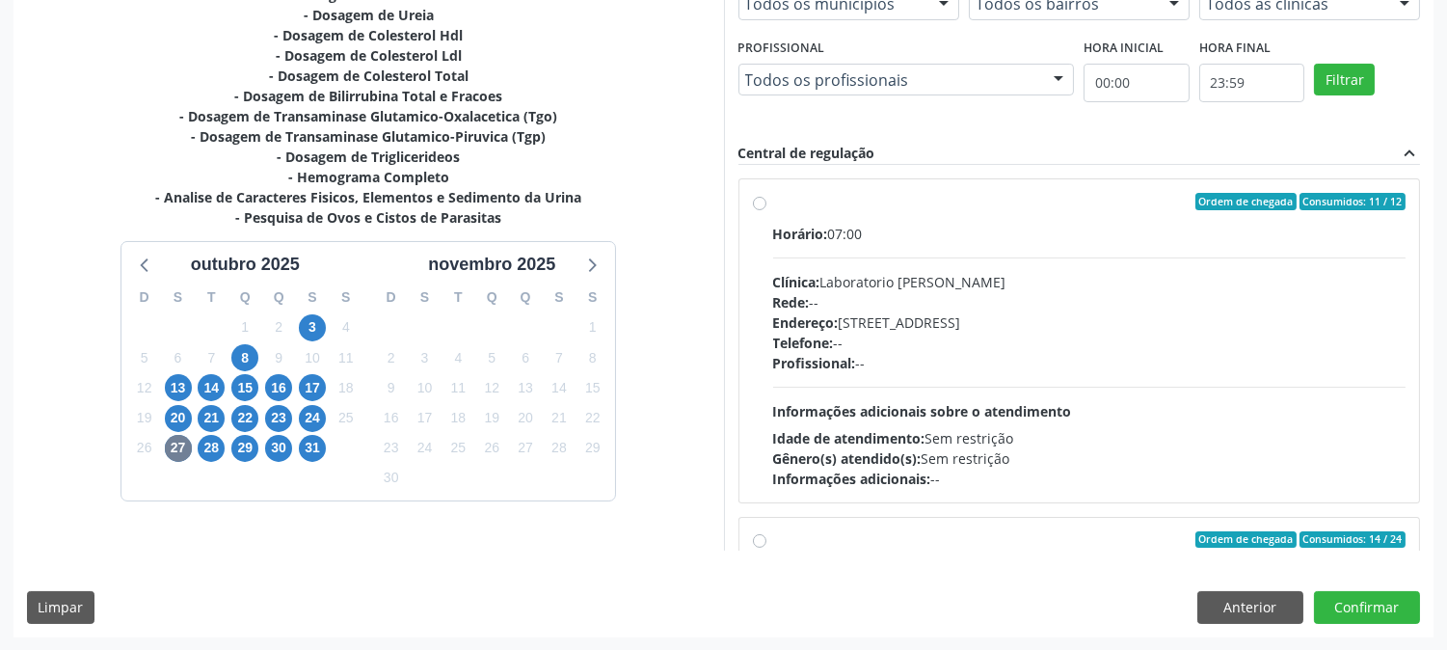
click at [931, 283] on div "Clínica: Laboratorio Jose Paulo Terto" at bounding box center [1089, 282] width 633 height 20
click at [767, 210] on input "Ordem de chegada Consumidos: 11 / 12 Horário: 07:00 Clínica: Laboratorio Jose P…" at bounding box center [759, 201] width 13 height 17
radio input "true"
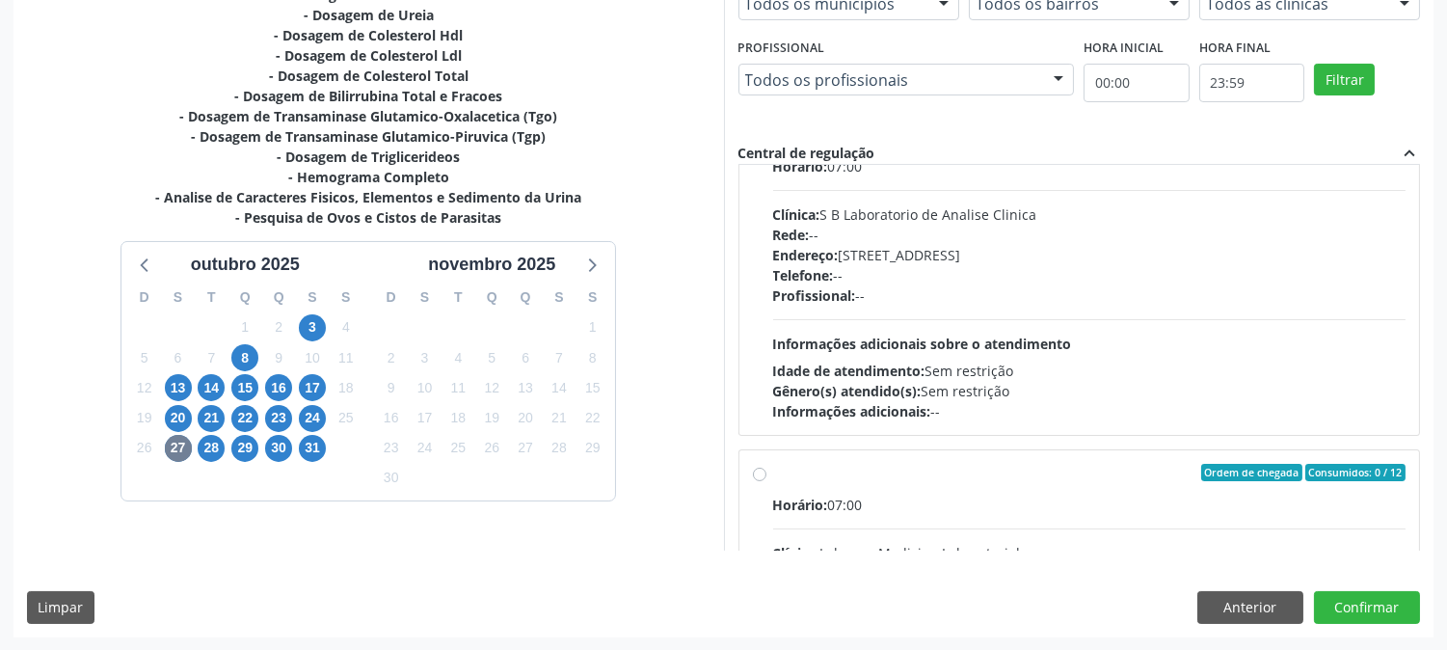
scroll to position [0, 0]
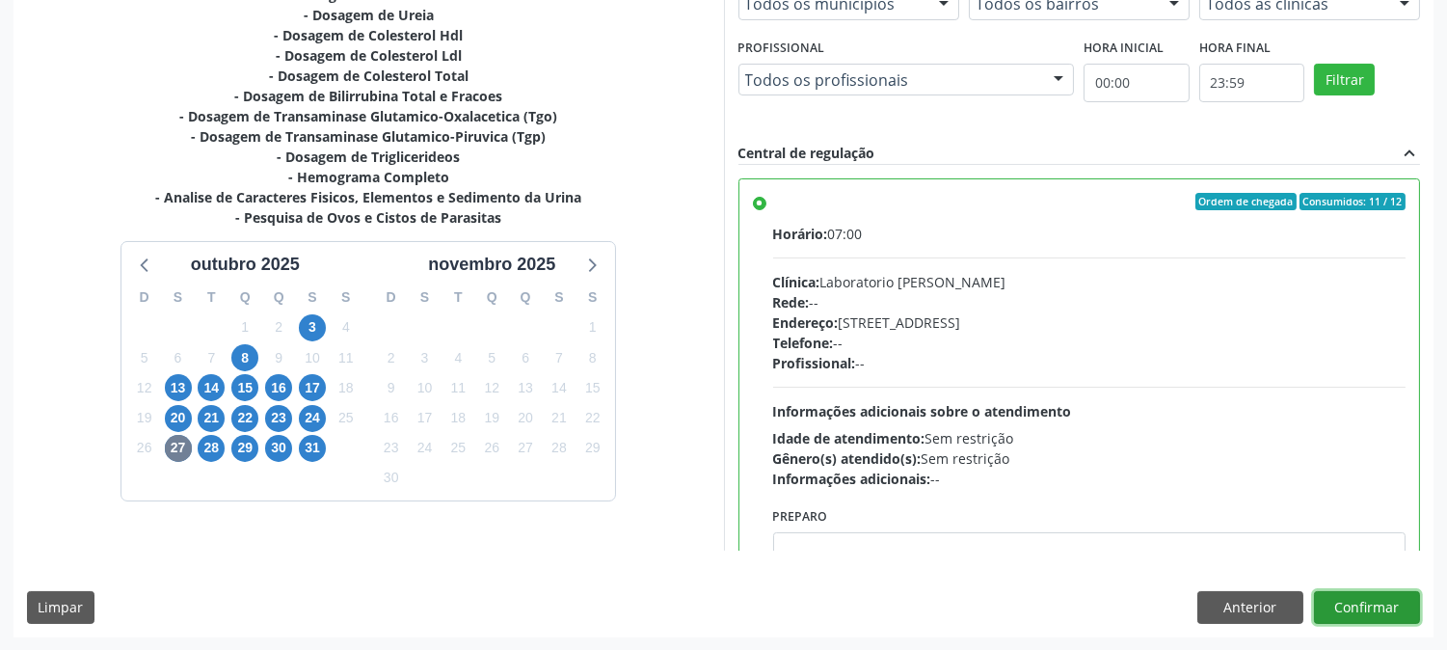
click at [1334, 606] on button "Confirmar" at bounding box center [1367, 607] width 106 height 33
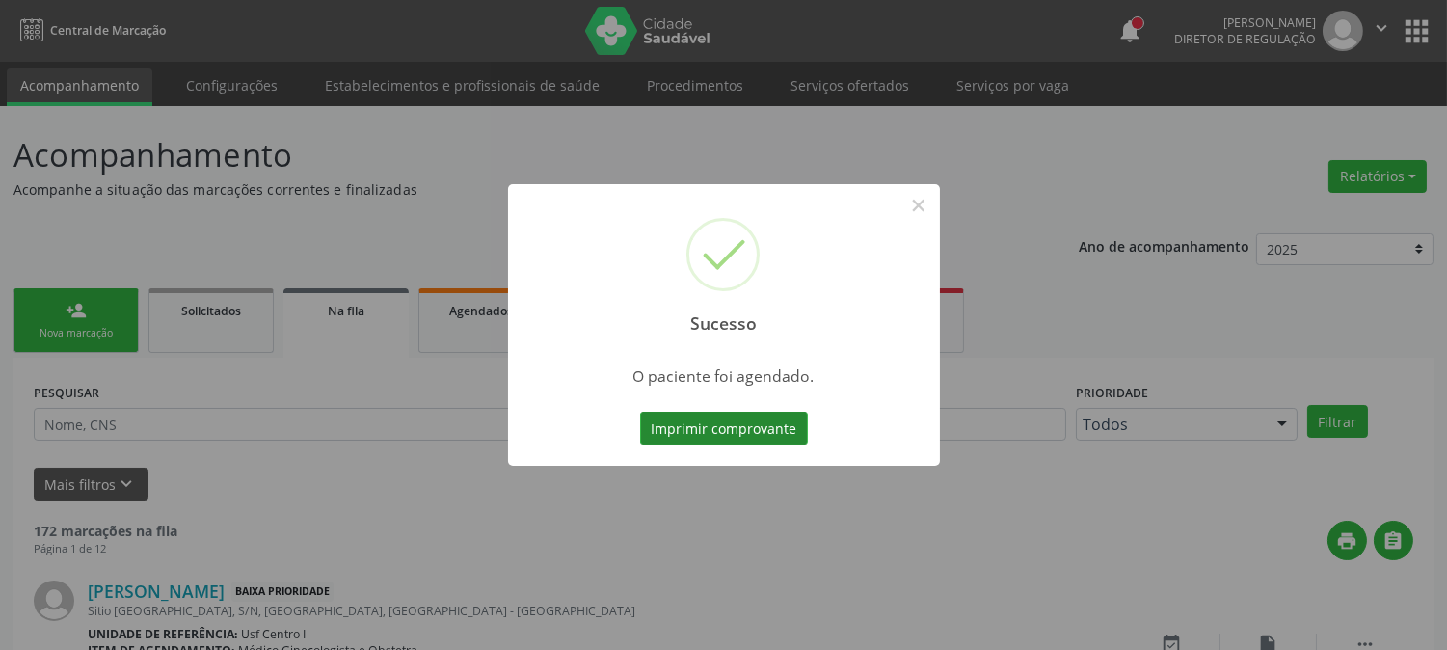
click at [746, 438] on button "Imprimir comprovante" at bounding box center [724, 428] width 168 height 33
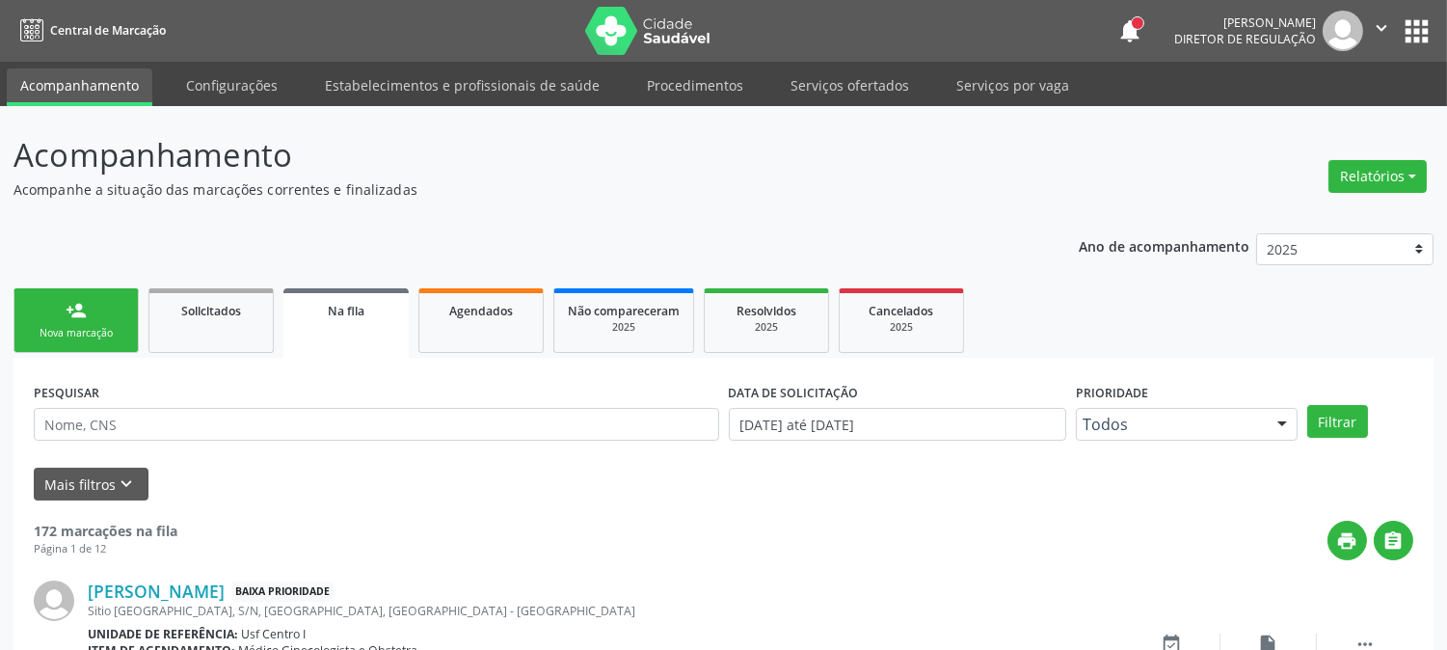
click at [96, 305] on link "person_add Nova marcação" at bounding box center [75, 320] width 125 height 65
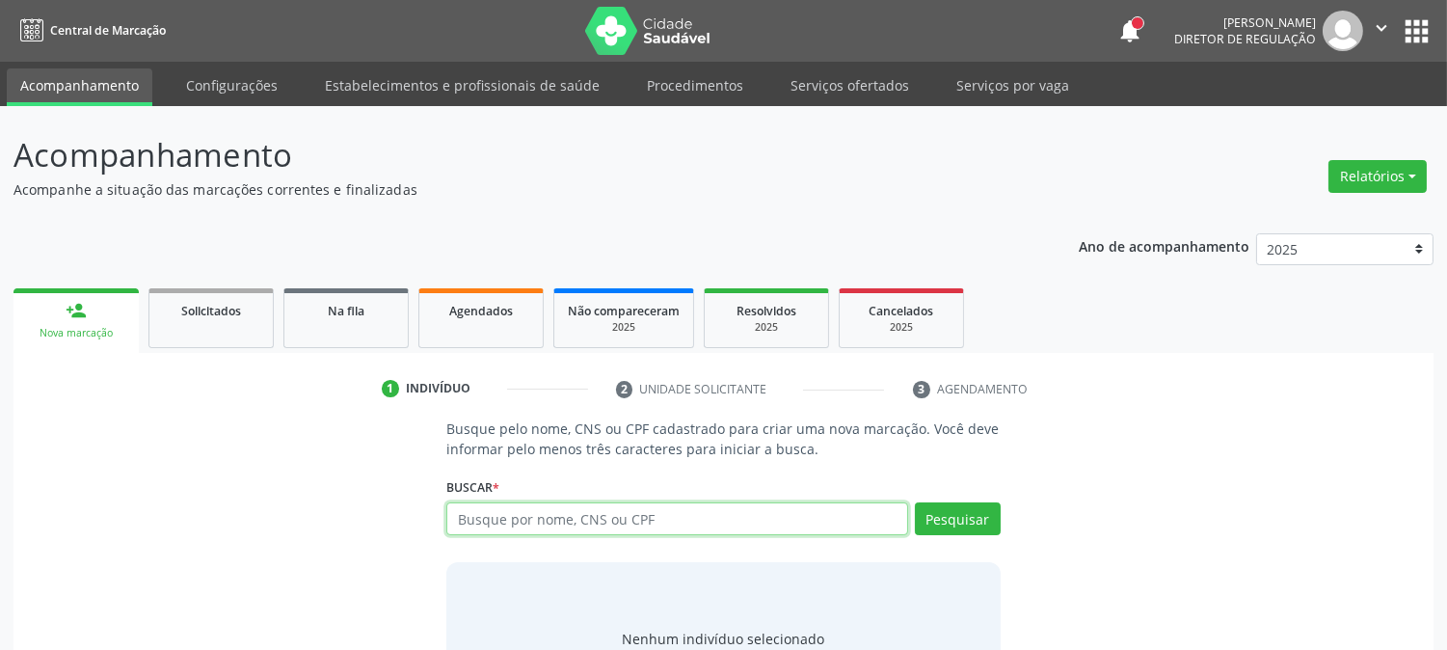
click at [503, 505] on input "text" at bounding box center [676, 518] width 461 height 33
paste input "705 4004 1421 8894"
type input "705 4004 1421 8894"
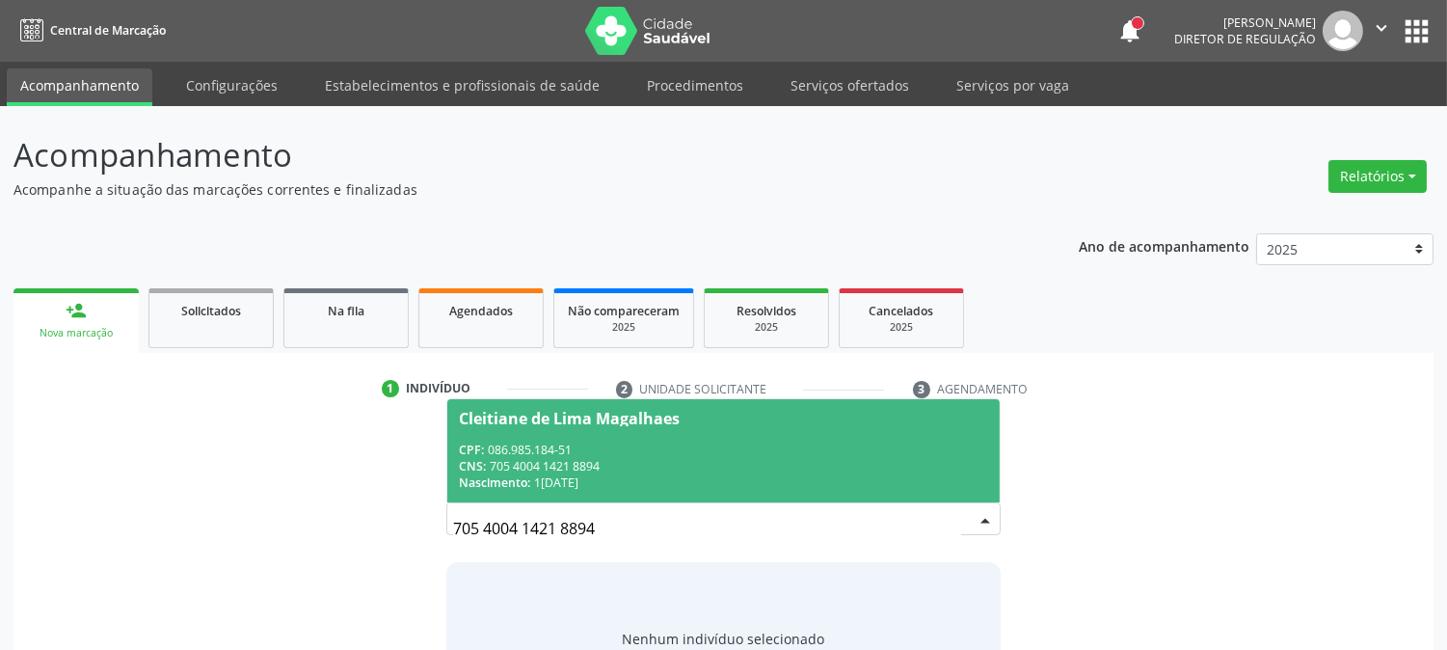
click at [631, 447] on div "CPF: 086.985.184-51" at bounding box center [723, 450] width 528 height 16
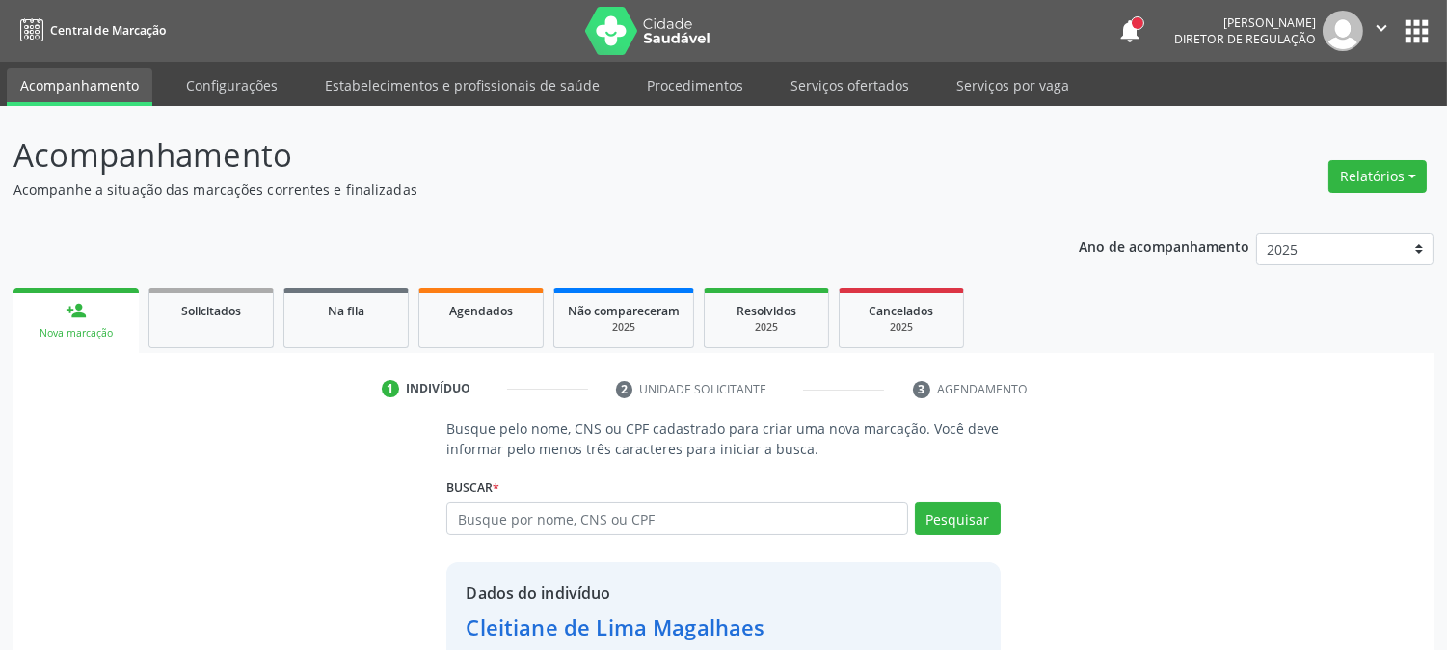
scroll to position [121, 0]
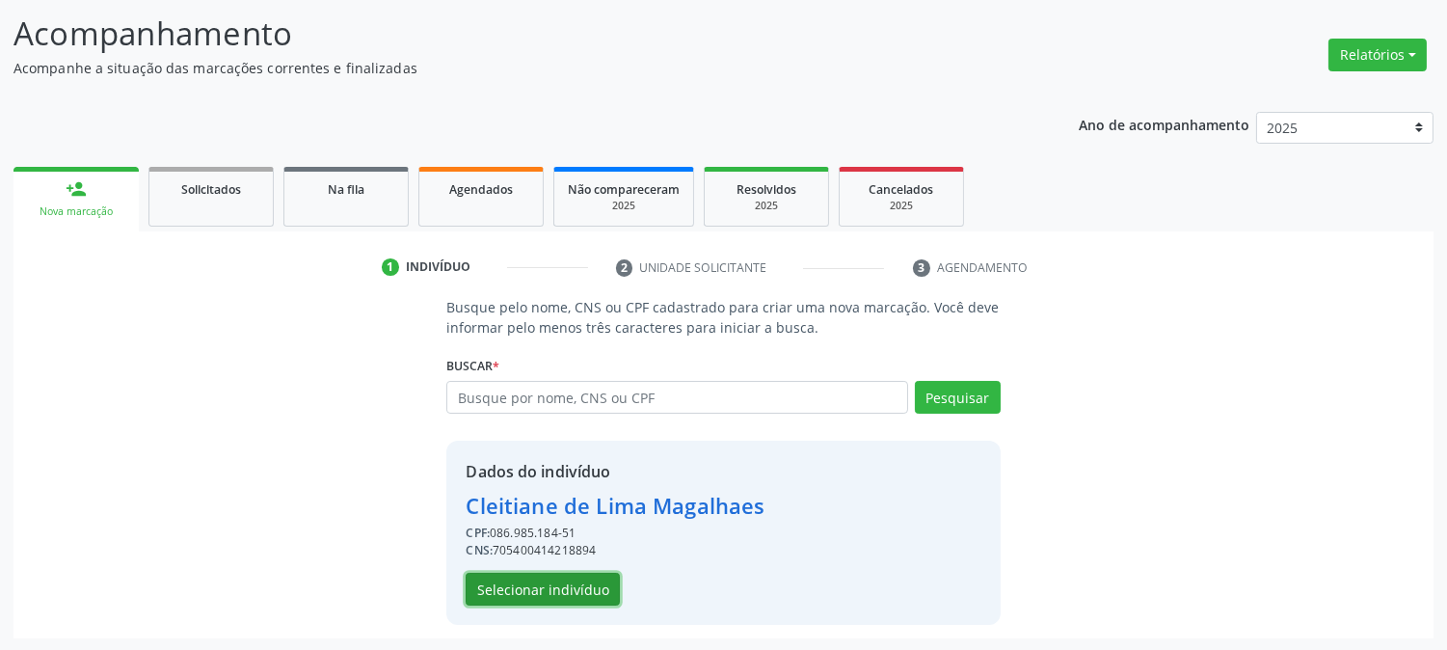
click at [580, 574] on button "Selecionar indivíduo" at bounding box center [543, 589] width 154 height 33
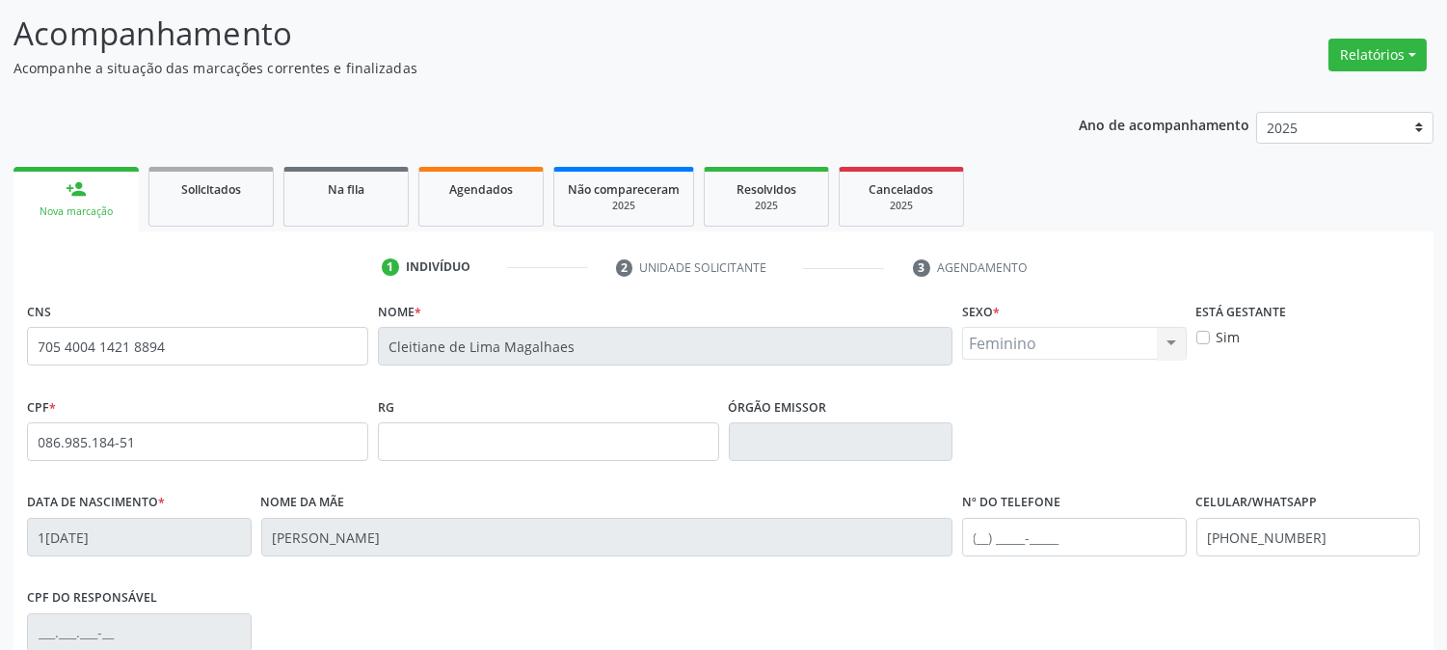
scroll to position [393, 0]
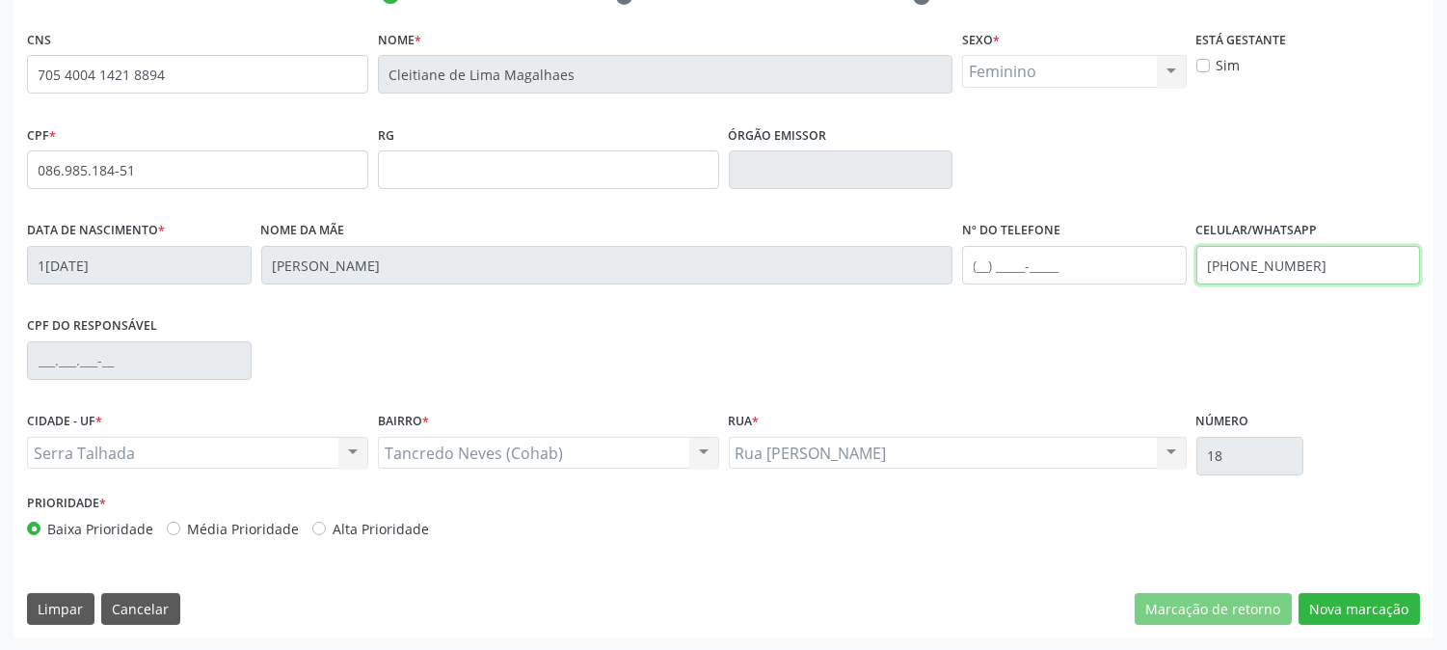
drag, startPoint x: 1332, startPoint y: 274, endPoint x: 1030, endPoint y: 280, distance: 301.9
click at [1030, 280] on div "Data de nascimento * 1[DATE] Nome da mãe [PERSON_NAME] Nº do Telefone Celular/W…" at bounding box center [723, 263] width 1403 height 95
click at [1334, 610] on button "Nova marcação" at bounding box center [1359, 609] width 121 height 33
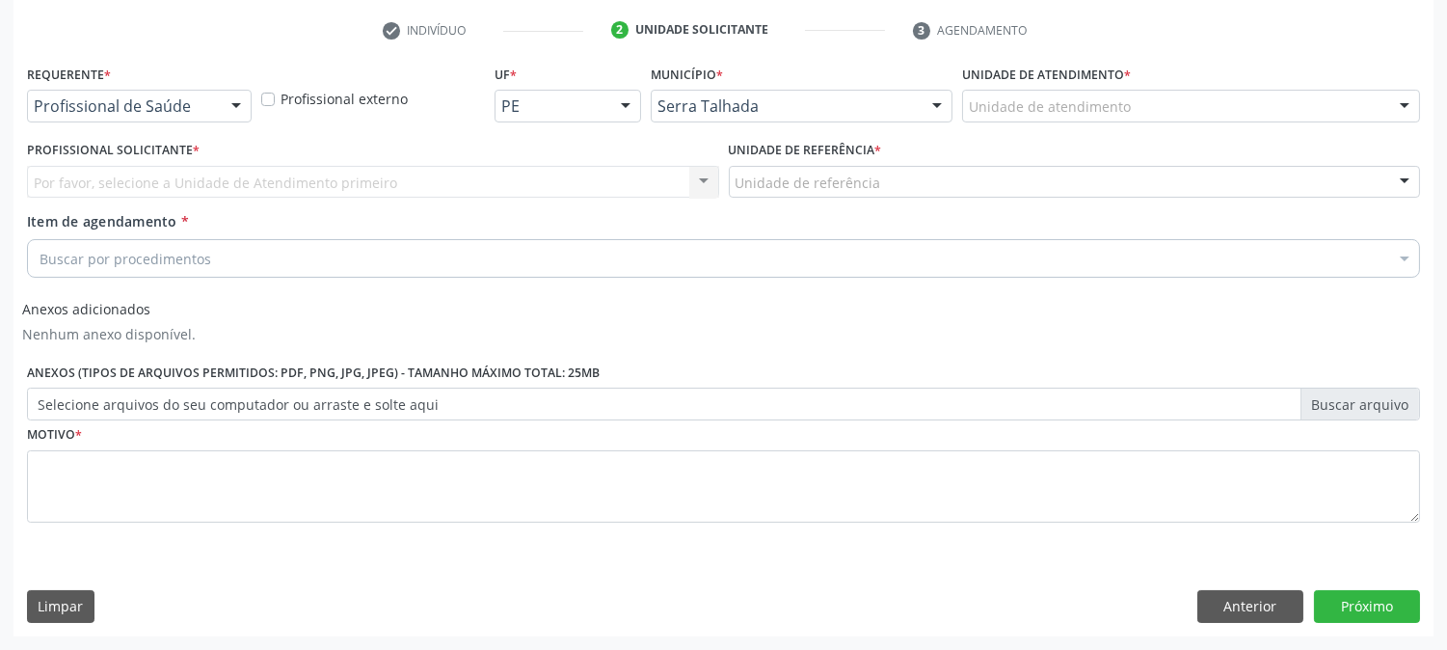
scroll to position [358, 0]
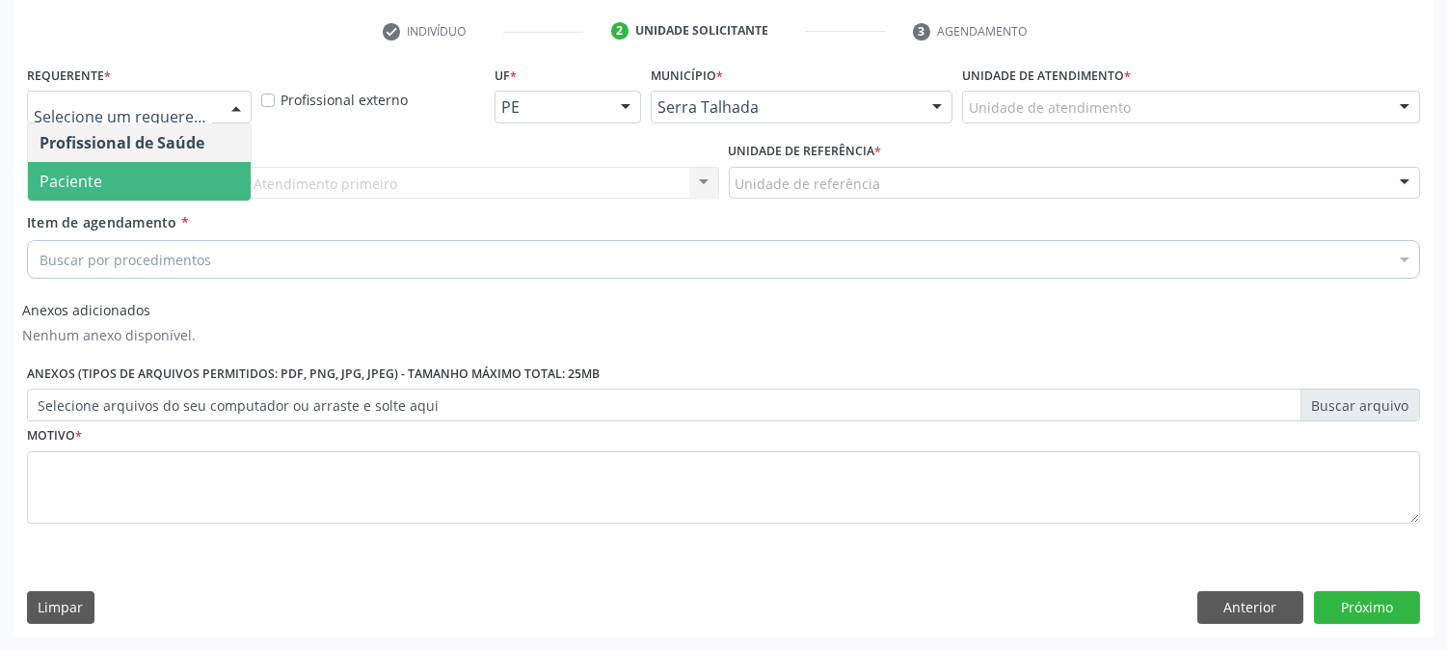
click at [122, 174] on span "Paciente" at bounding box center [139, 181] width 223 height 39
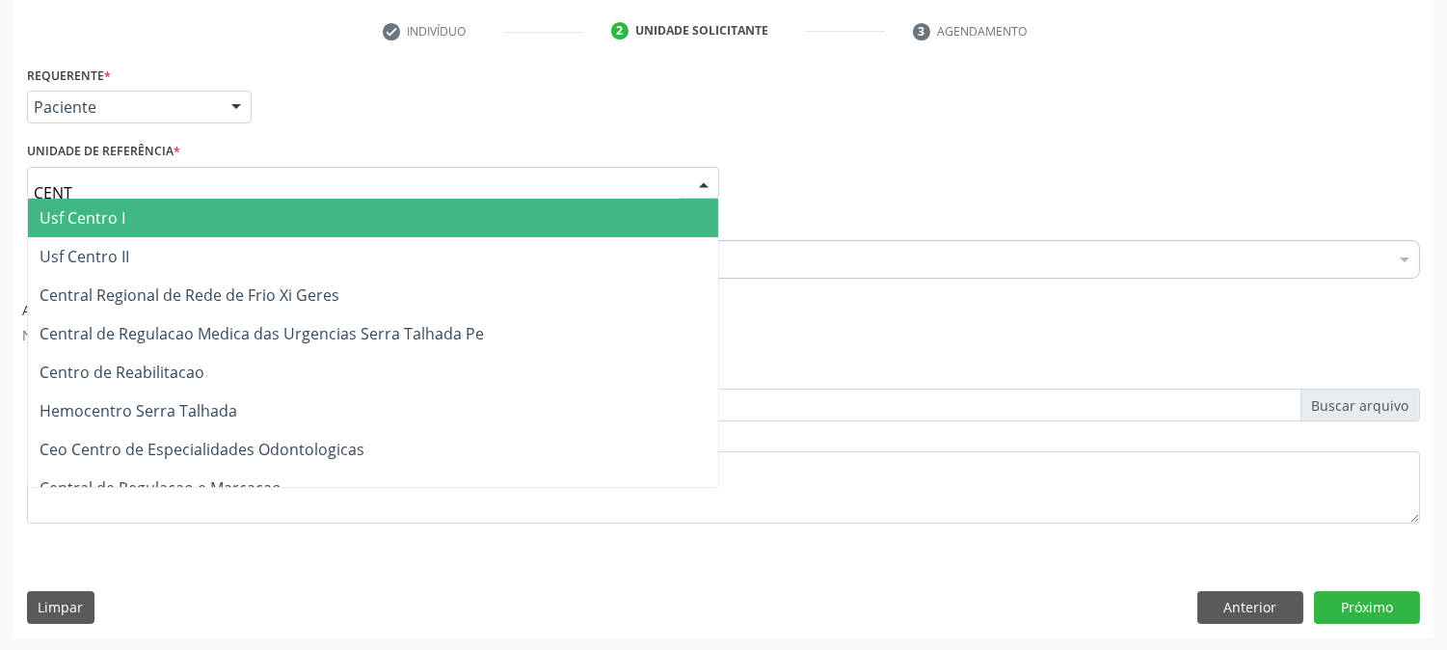
type input "CENTR"
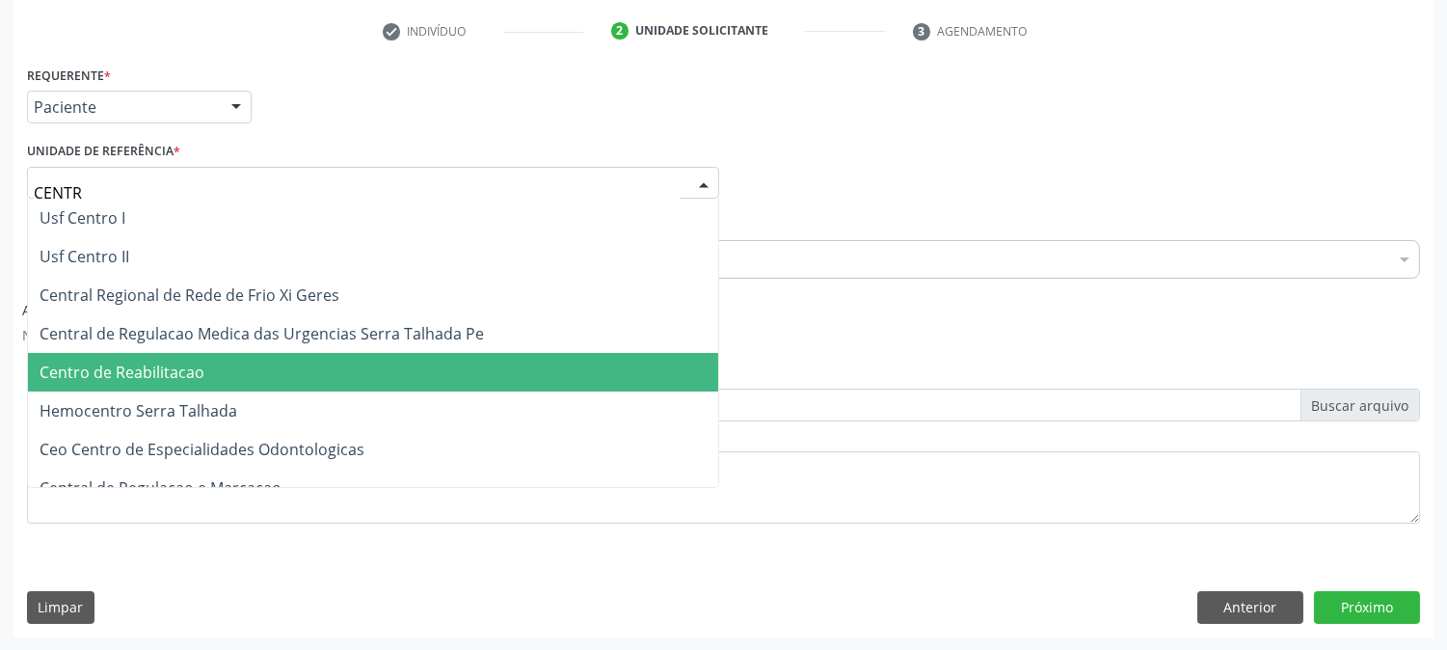
click at [172, 373] on span "Centro de Reabilitacao" at bounding box center [122, 372] width 165 height 21
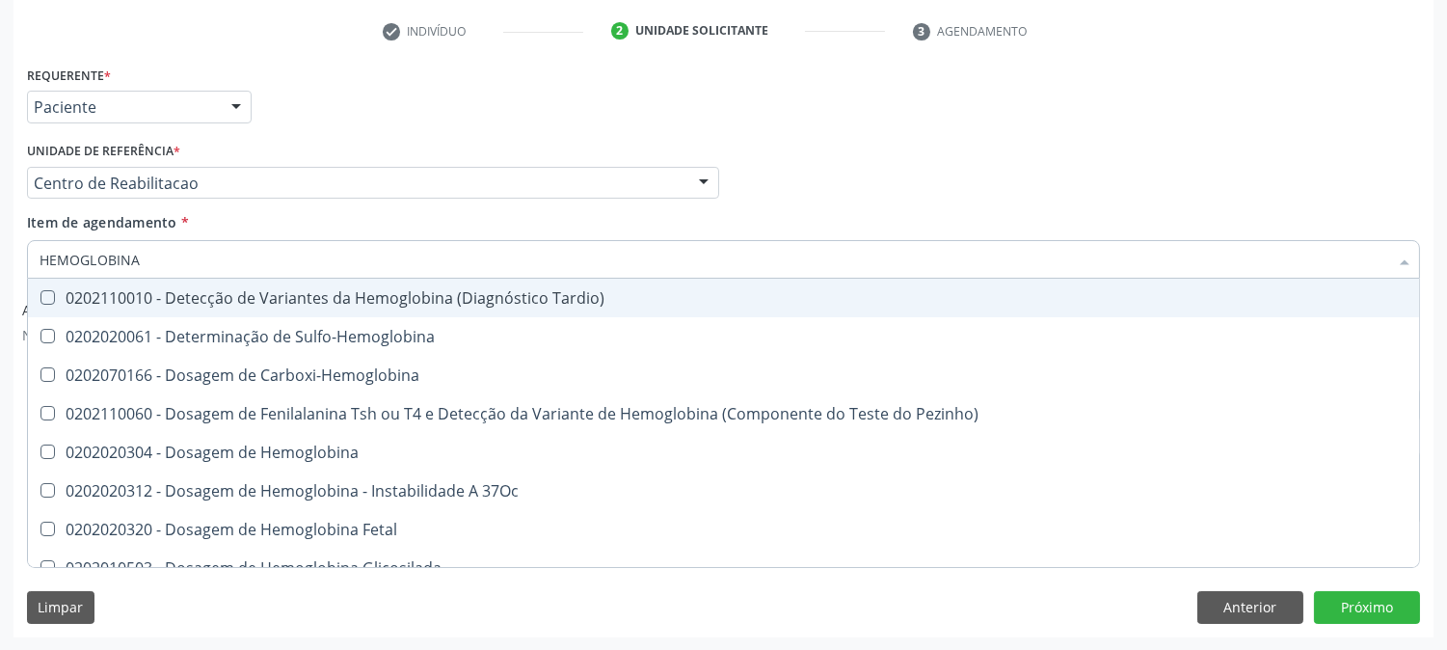
type input "HEMOGLOBINA G"
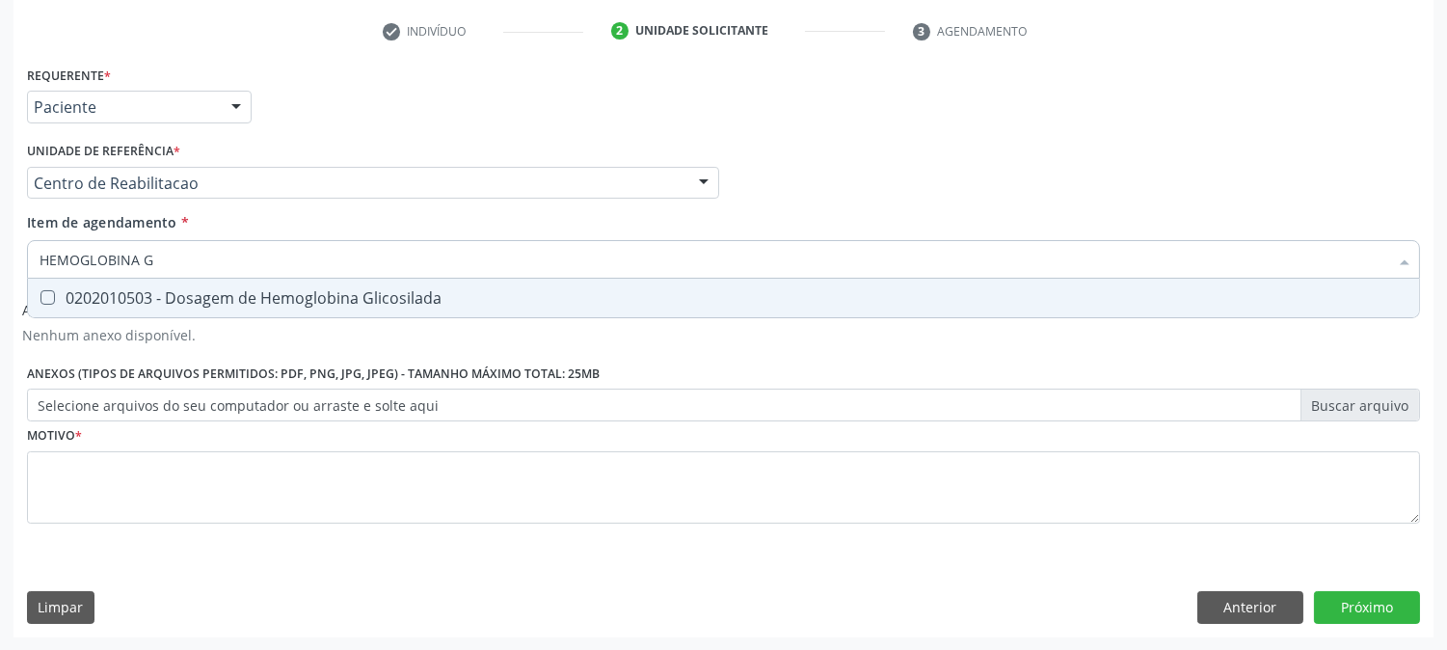
click at [129, 290] on div "0202010503 - Dosagem de Hemoglobina Glicosilada" at bounding box center [724, 297] width 1368 height 15
checkbox Glicosilada "true"
drag, startPoint x: 172, startPoint y: 262, endPoint x: 0, endPoint y: 252, distance: 172.0
click at [0, 252] on div "Acompanhamento Acompanhe a situação das marcações correntes e finalizadas Relat…" at bounding box center [723, 199] width 1447 height 903
type input "[MEDICAL_DATA]"
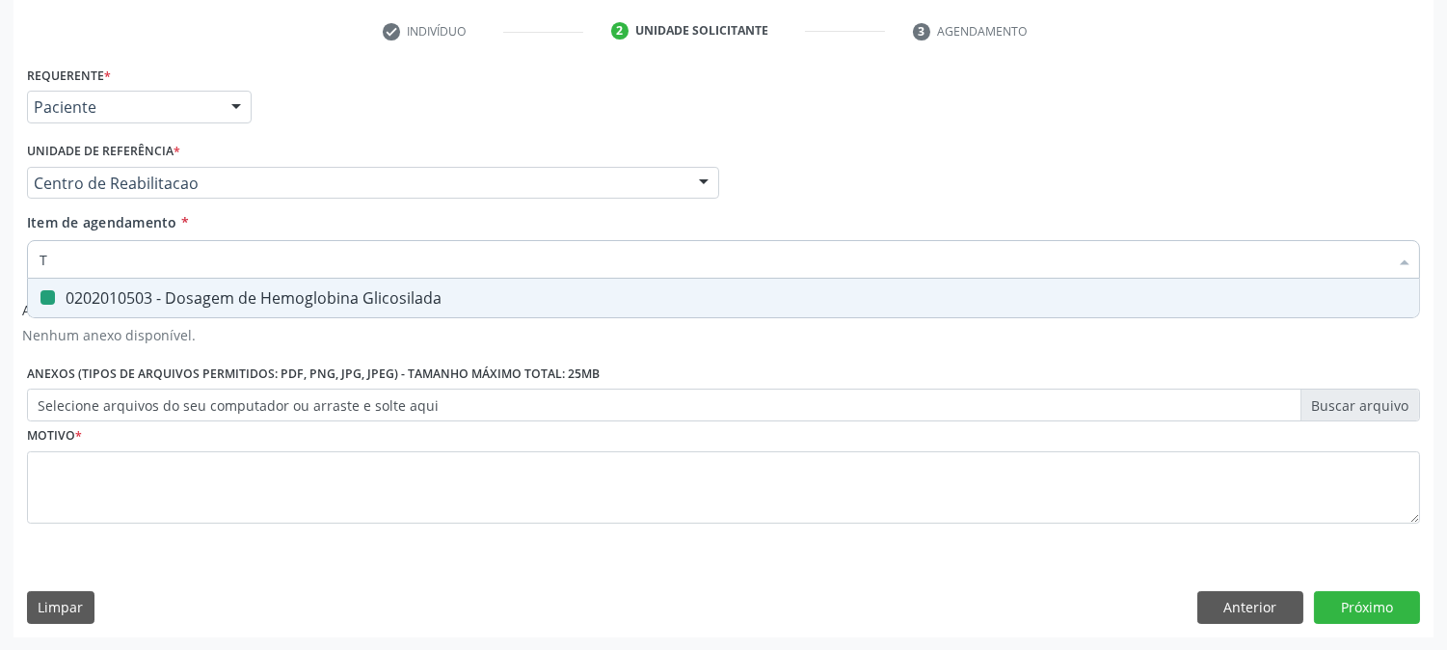
checkbox Glicosilada "false"
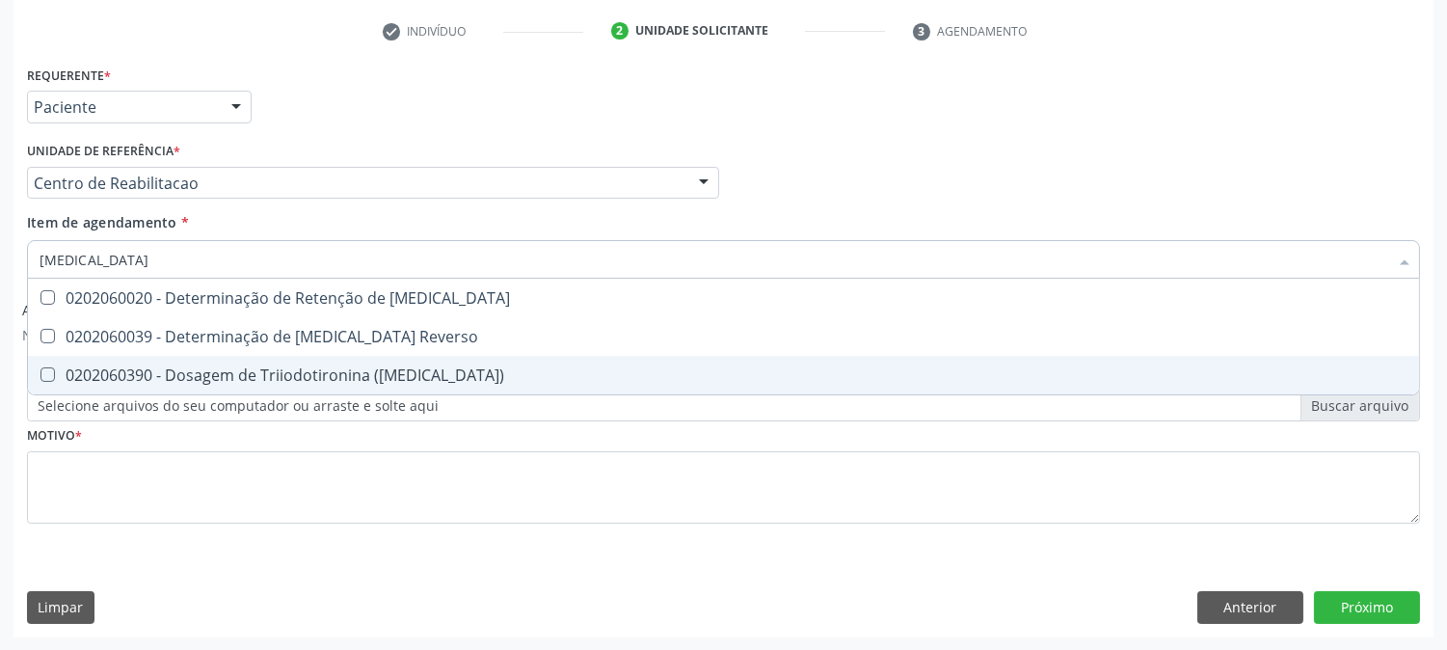
click at [179, 367] on div "0202060390 - Dosagem de Triiodotironina ([MEDICAL_DATA])" at bounding box center [724, 374] width 1368 height 15
checkbox \(T3\) "true"
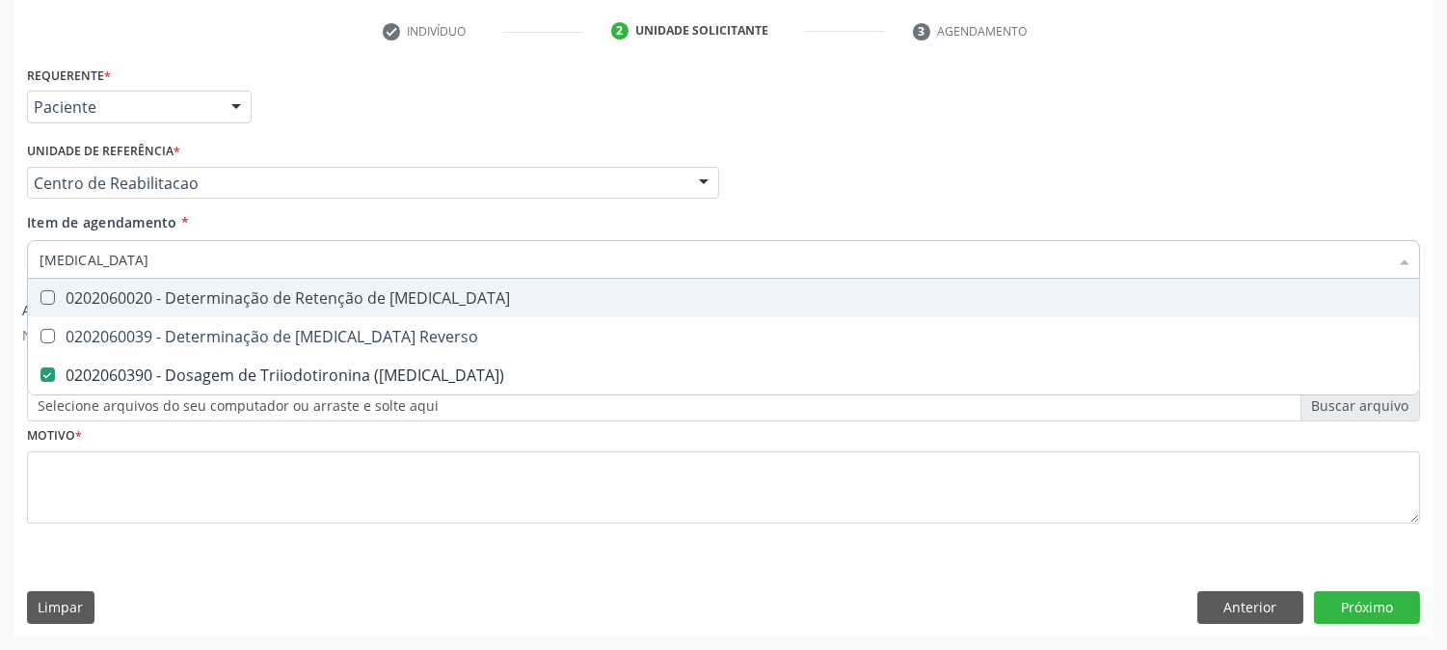
drag, startPoint x: 101, startPoint y: 255, endPoint x: 0, endPoint y: 263, distance: 101.6
click at [0, 263] on div "Acompanhamento Acompanhe a situação das marcações correntes e finalizadas Relat…" at bounding box center [723, 199] width 1447 height 903
type input "T4"
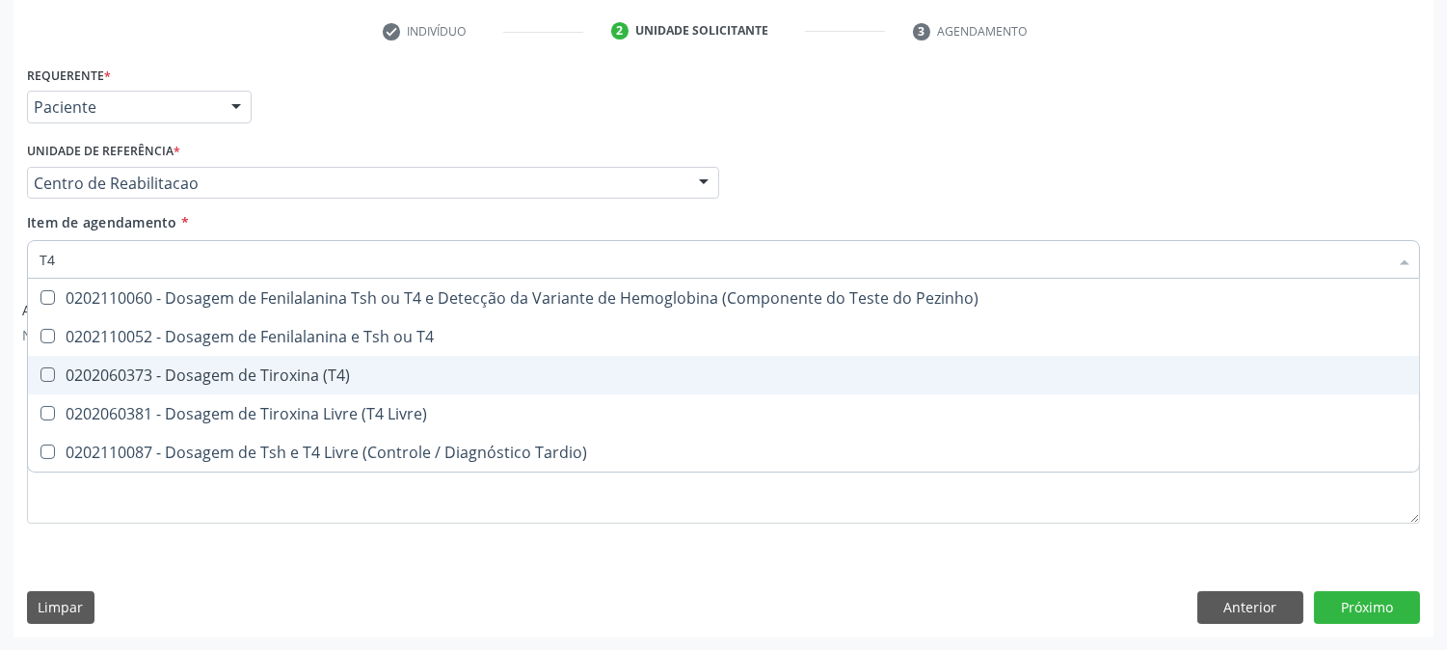
drag, startPoint x: 141, startPoint y: 382, endPoint x: 142, endPoint y: 362, distance: 20.3
click at [142, 382] on div "0202060373 - Dosagem de Tiroxina (T4)" at bounding box center [724, 374] width 1368 height 15
checkbox \(T4\) "true"
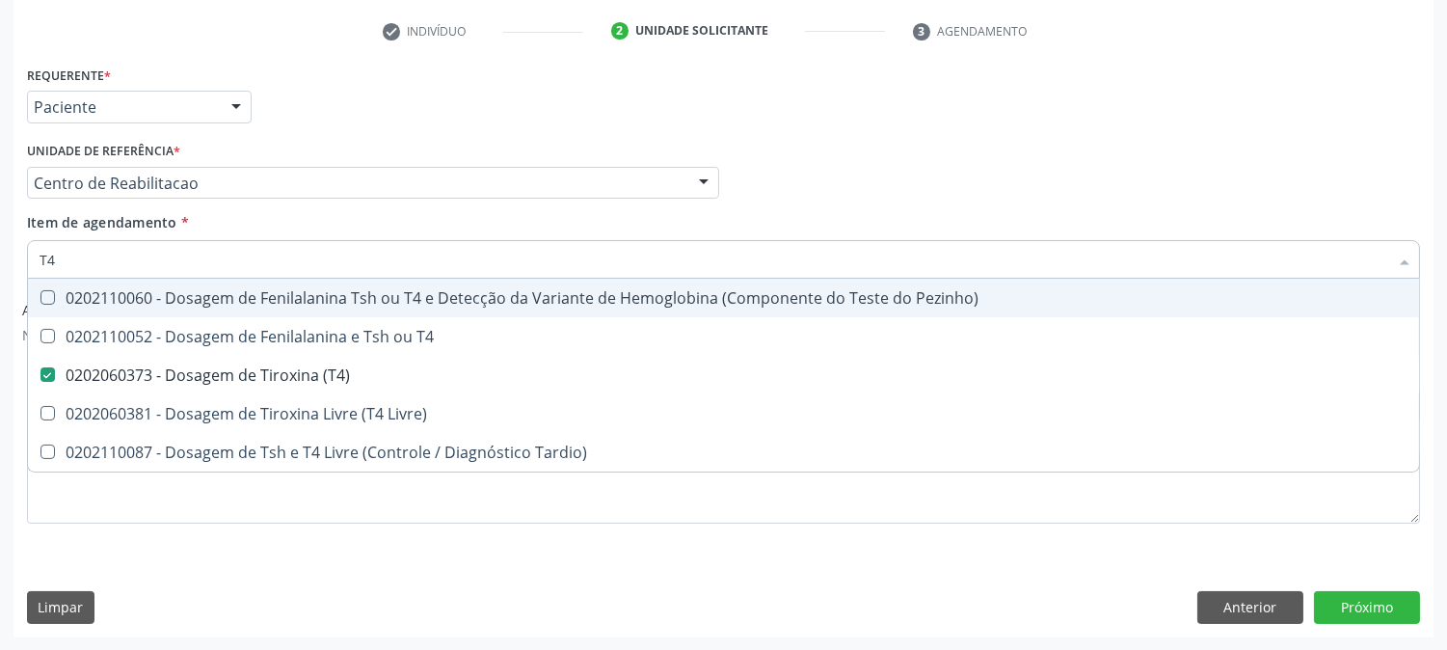
drag, startPoint x: 70, startPoint y: 270, endPoint x: 0, endPoint y: 267, distance: 70.4
click at [0, 267] on div "Acompanhamento Acompanhe a situação das marcações correntes e finalizadas Relat…" at bounding box center [723, 199] width 1447 height 903
type input "TS"
checkbox \(T4\) "false"
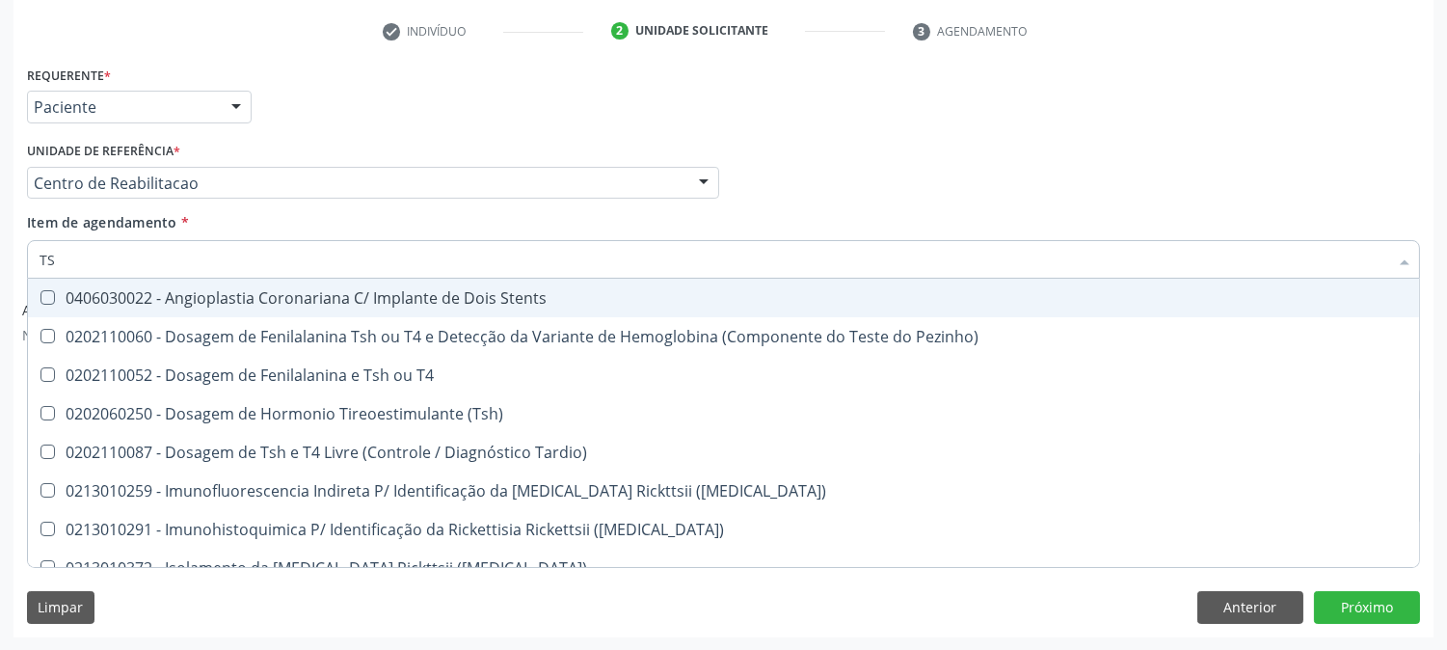
type input "TSH"
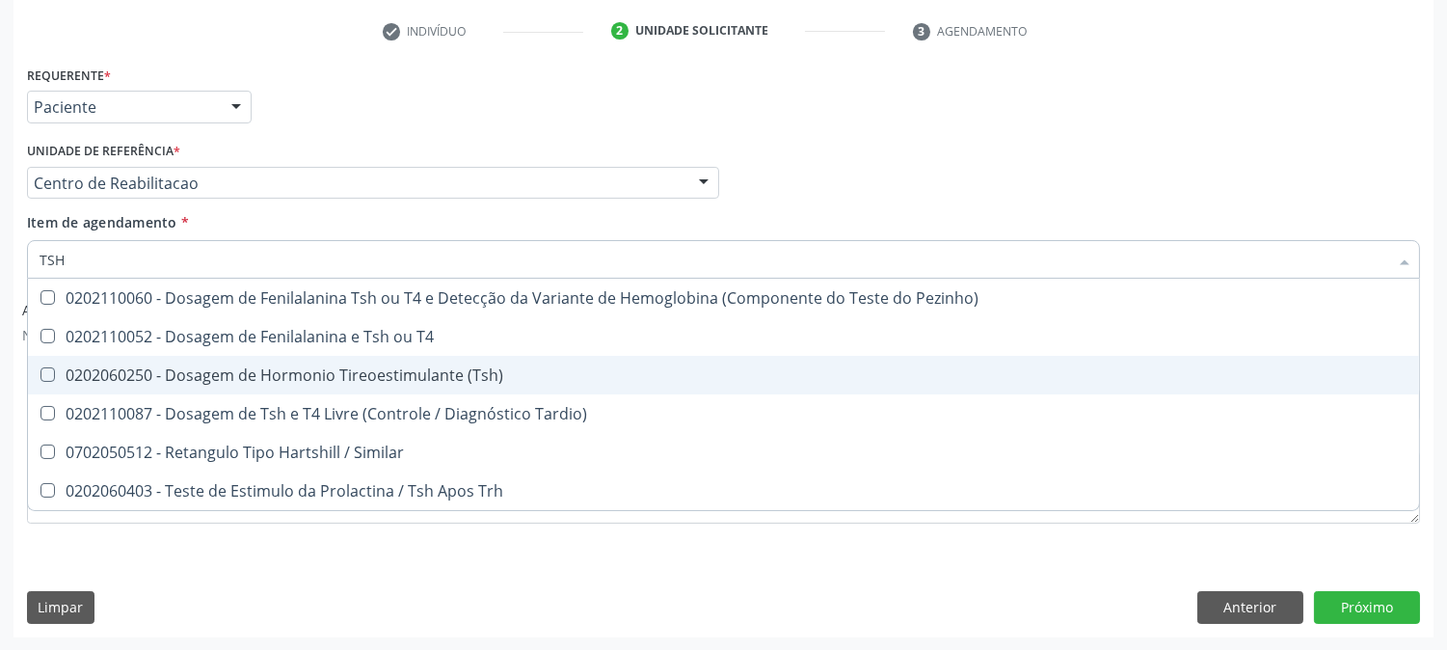
click at [350, 367] on div "0202060250 - Dosagem de Hormonio Tireoestimulante (Tsh)" at bounding box center [724, 374] width 1368 height 15
checkbox \(Tsh\) "true"
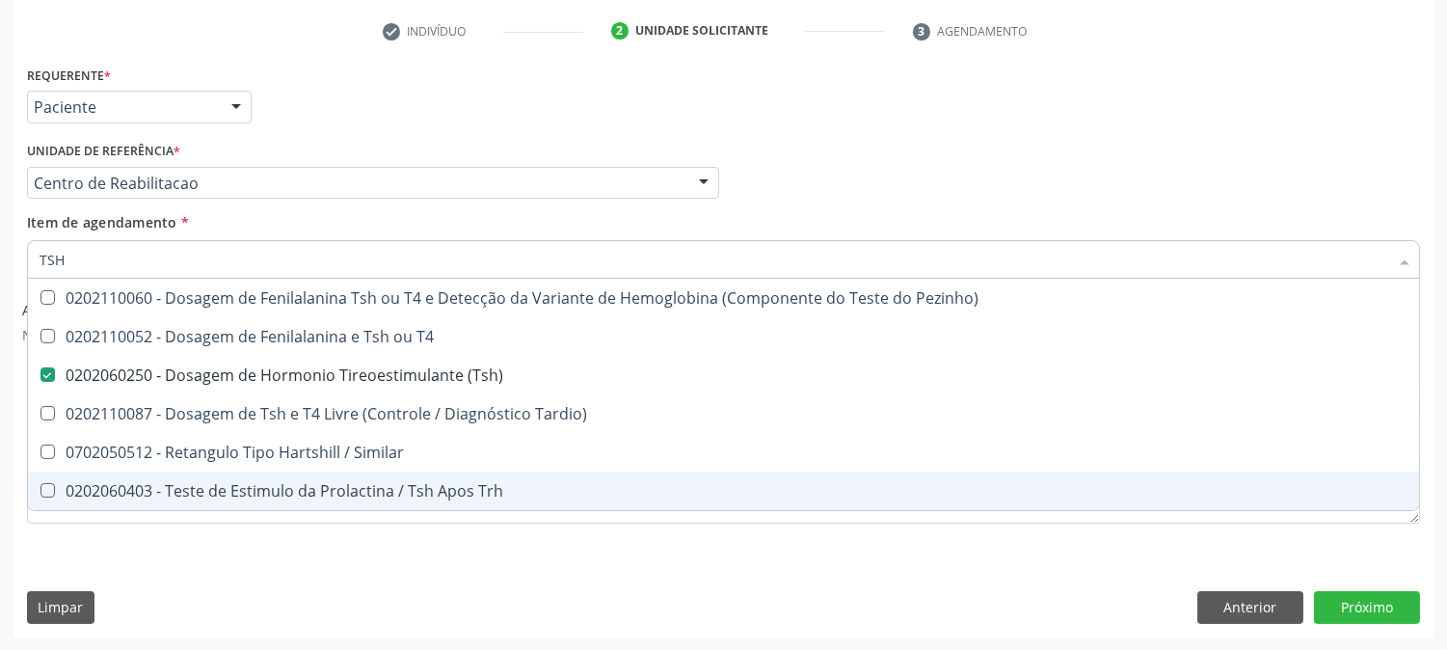
click at [241, 624] on div "Requerente * Paciente Profissional de Saúde Paciente Nenhum resultado encontrad…" at bounding box center [723, 349] width 1420 height 576
checkbox T4 "true"
checkbox Tardio\) "true"
checkbox Similar "true"
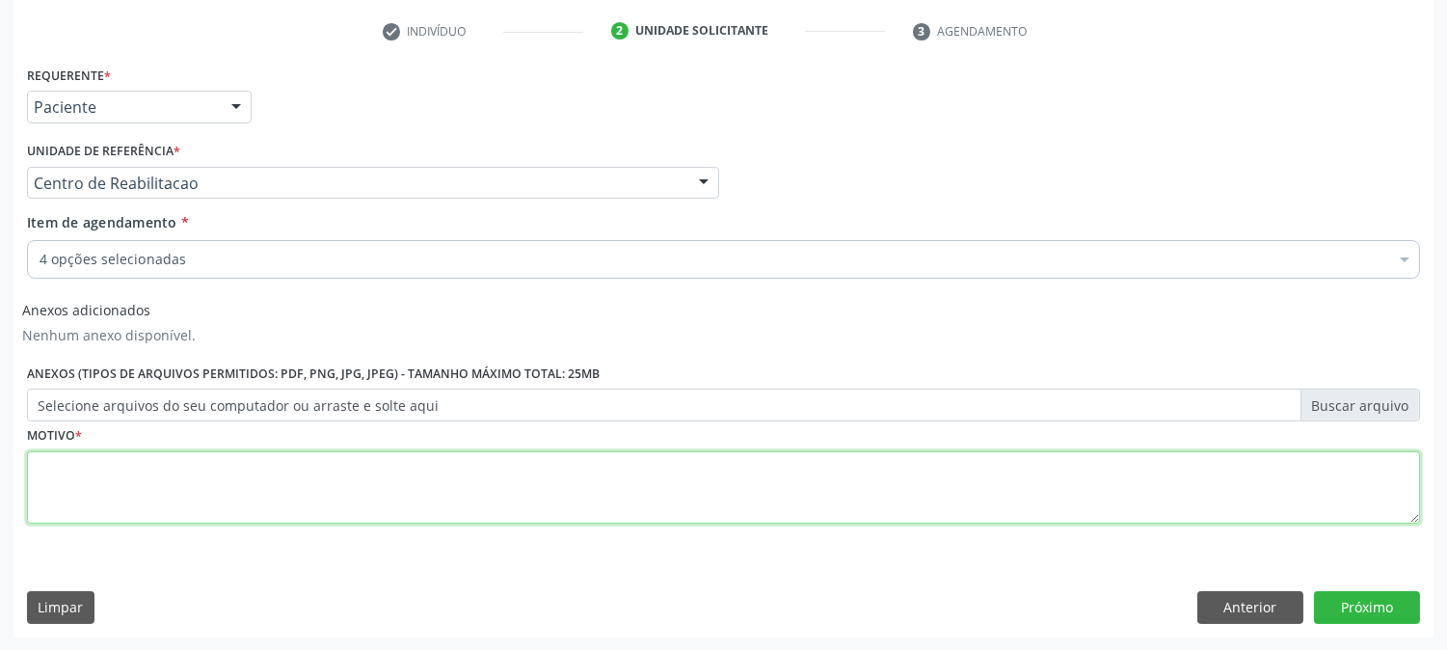
click at [257, 504] on textarea at bounding box center [723, 487] width 1393 height 73
type textarea "."
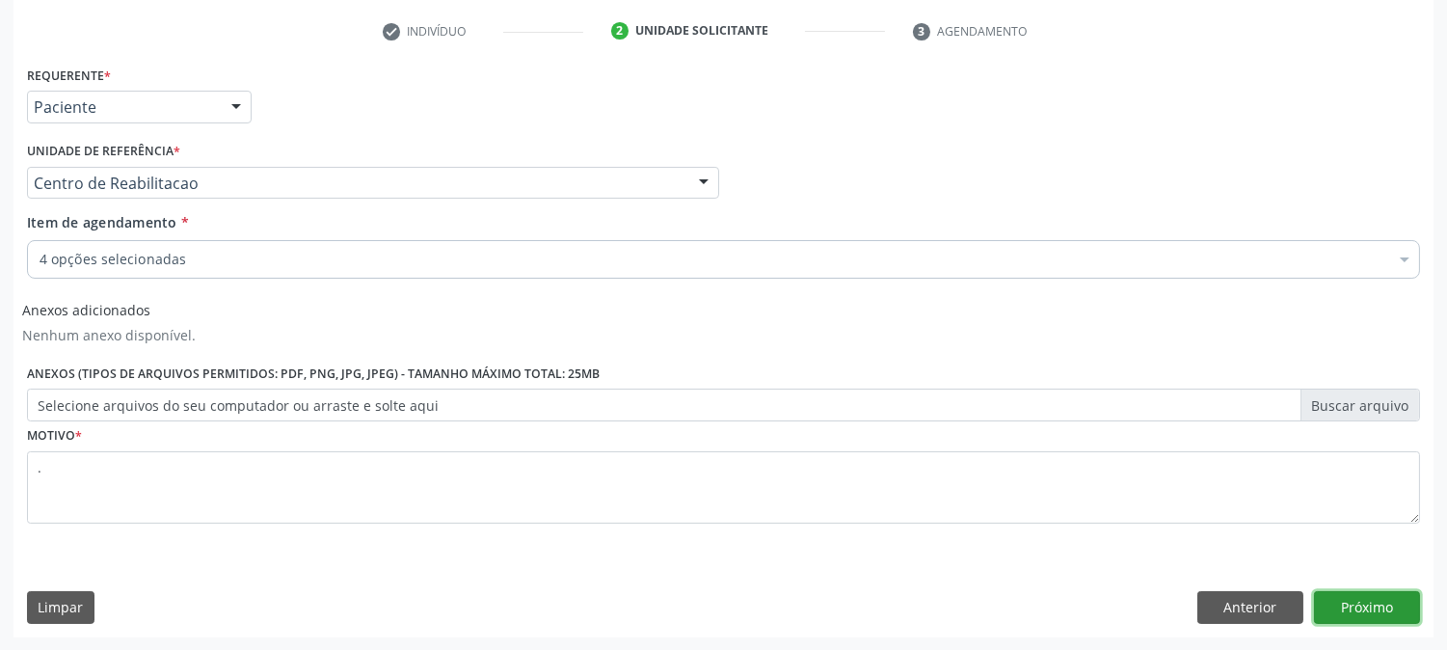
click at [1355, 595] on button "Próximo" at bounding box center [1367, 607] width 106 height 33
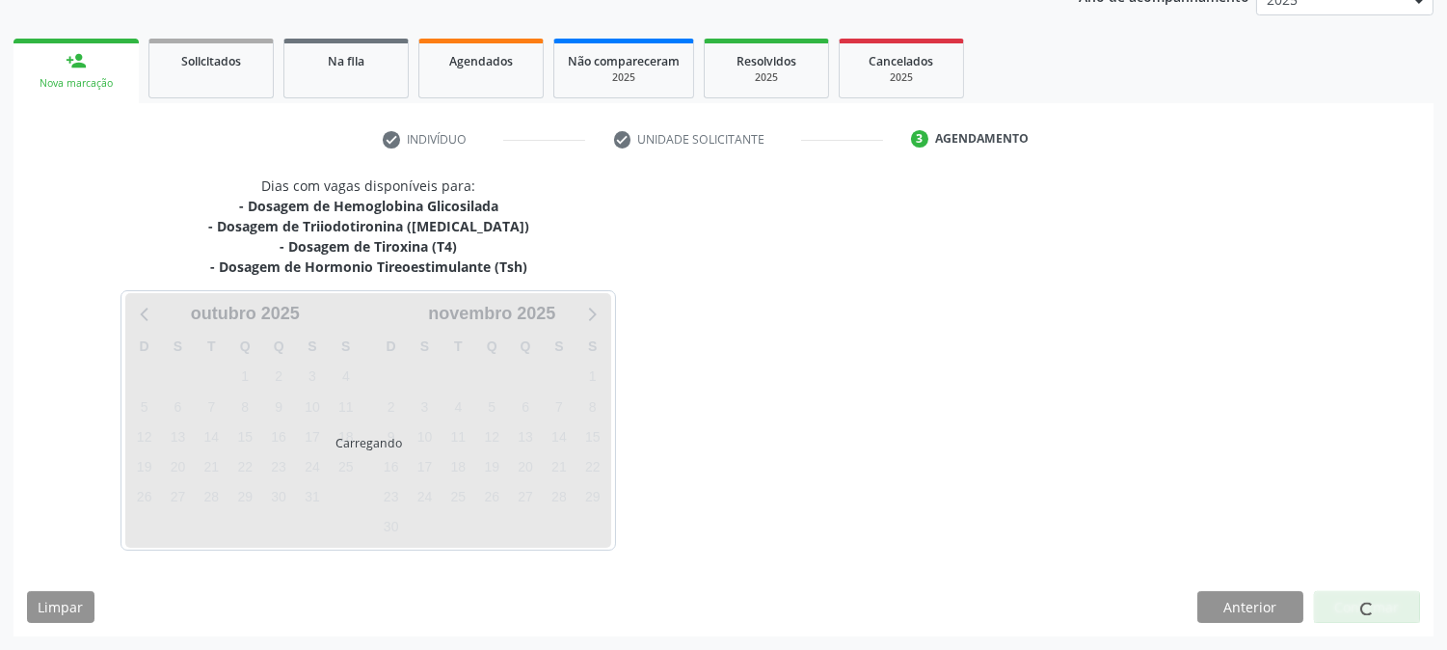
scroll to position [248, 0]
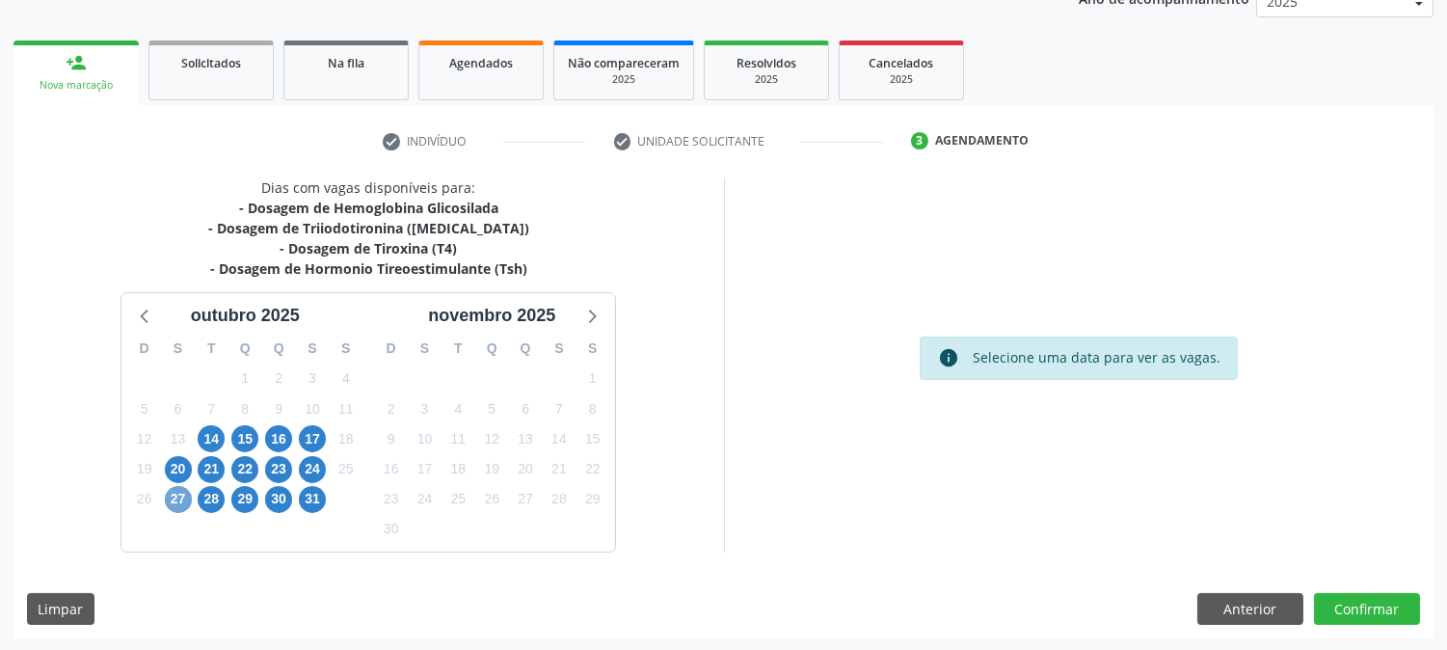
click at [171, 497] on span "27" at bounding box center [178, 499] width 27 height 27
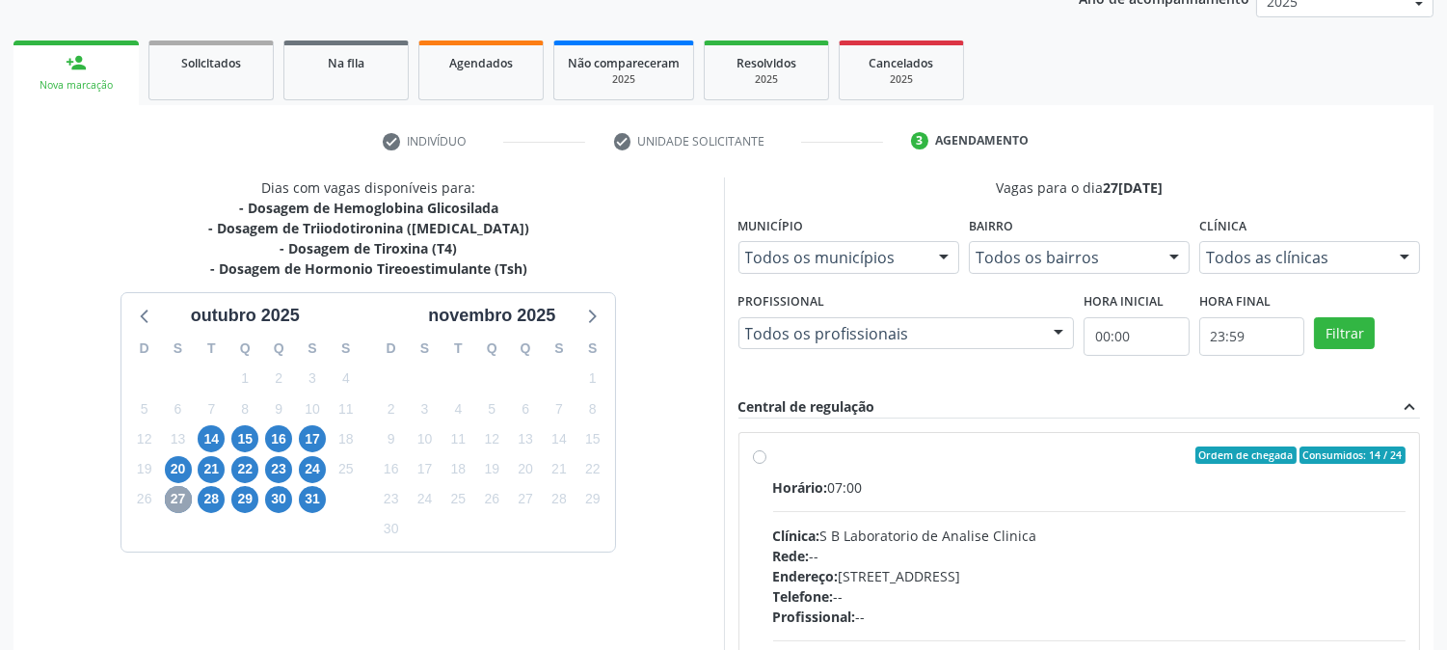
scroll to position [501, 0]
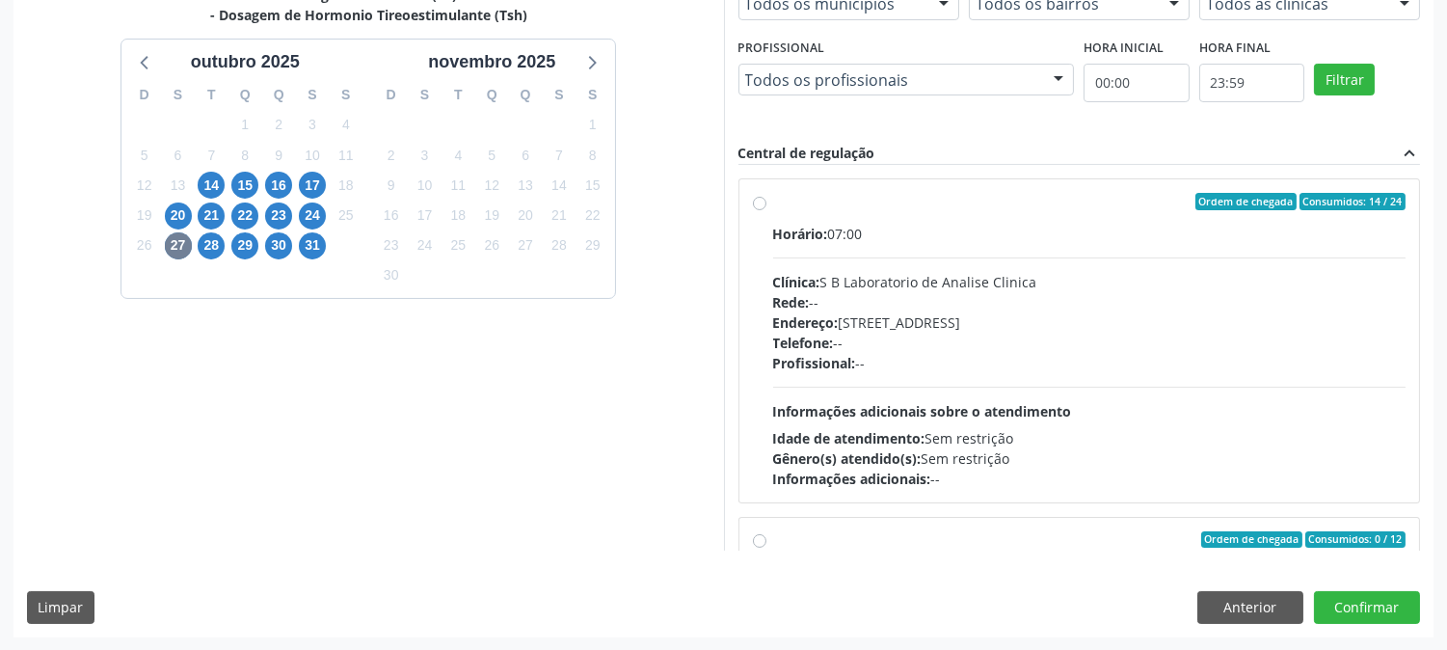
click at [1222, 448] on div "Gênero(s) atendido(s): Sem restrição" at bounding box center [1089, 458] width 633 height 20
click at [767, 210] on input "Ordem de chegada Consumidos: 14 / 24 Horário: 07:00 Clínica: S B Laboratorio de…" at bounding box center [759, 201] width 13 height 17
radio input "true"
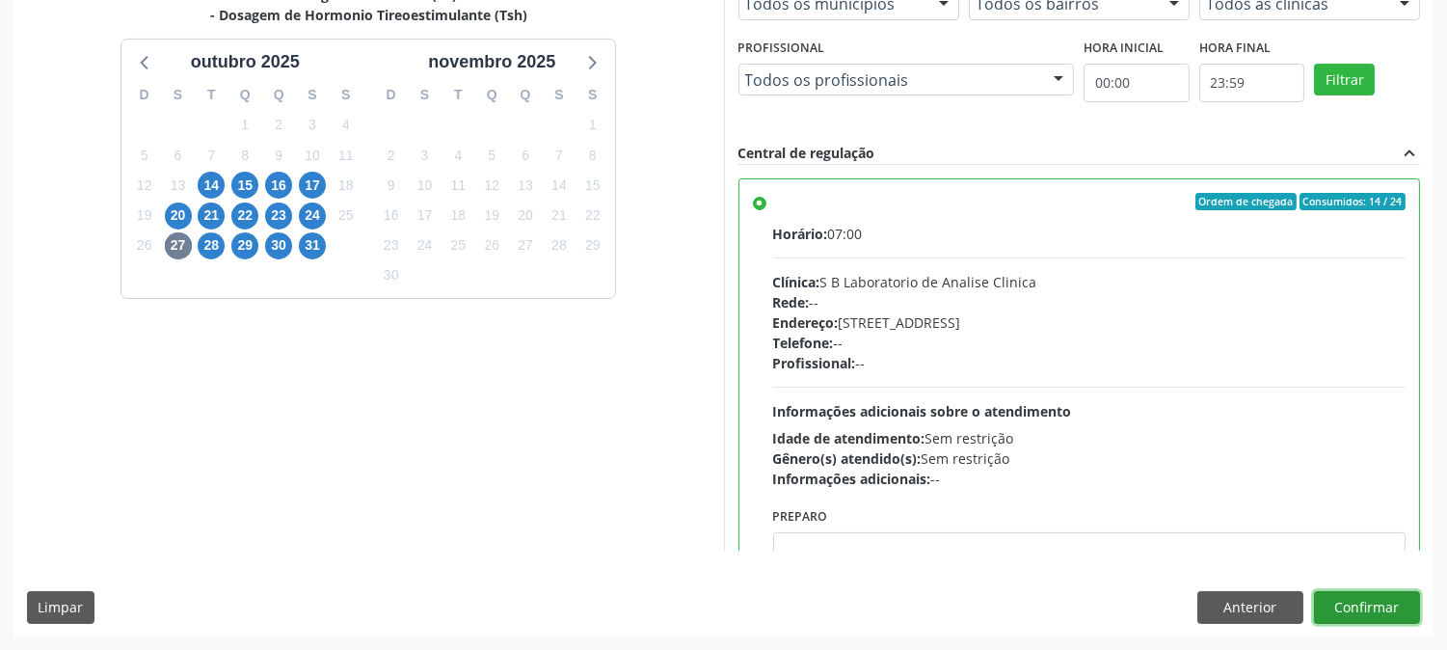
click at [1365, 618] on button "Confirmar" at bounding box center [1367, 607] width 106 height 33
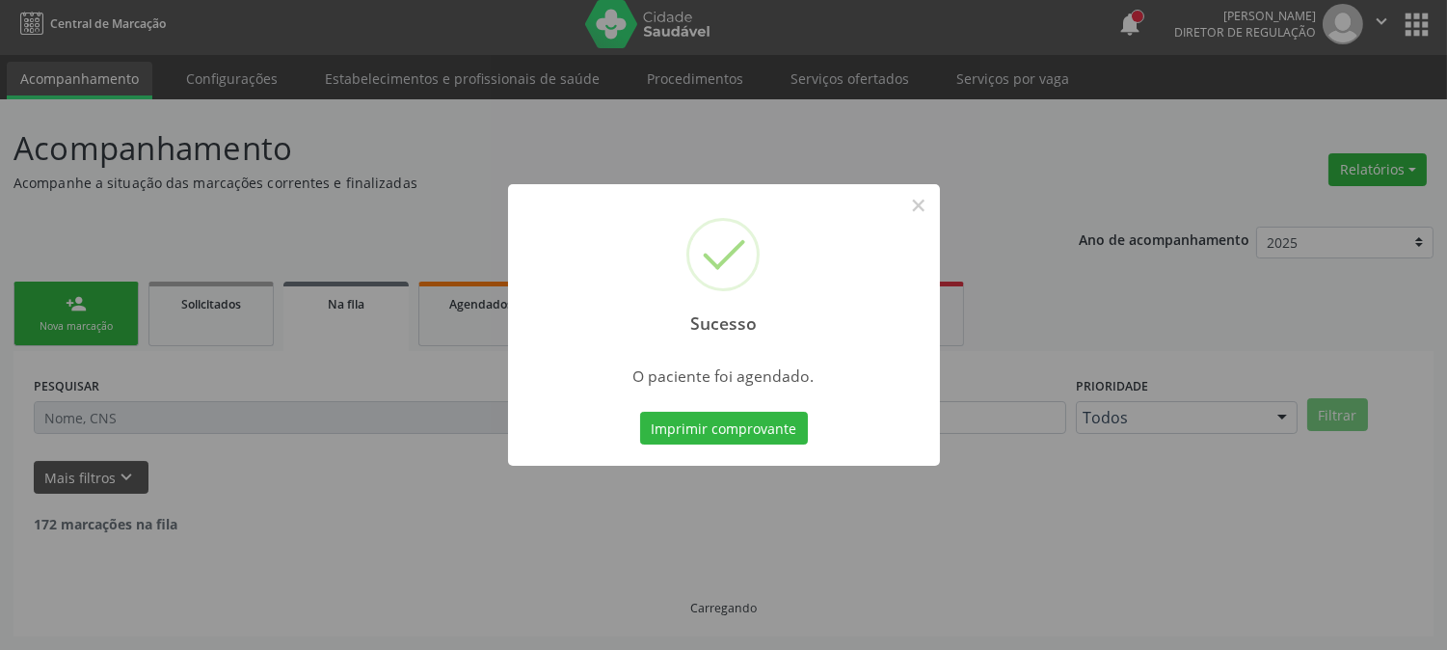
scroll to position [0, 0]
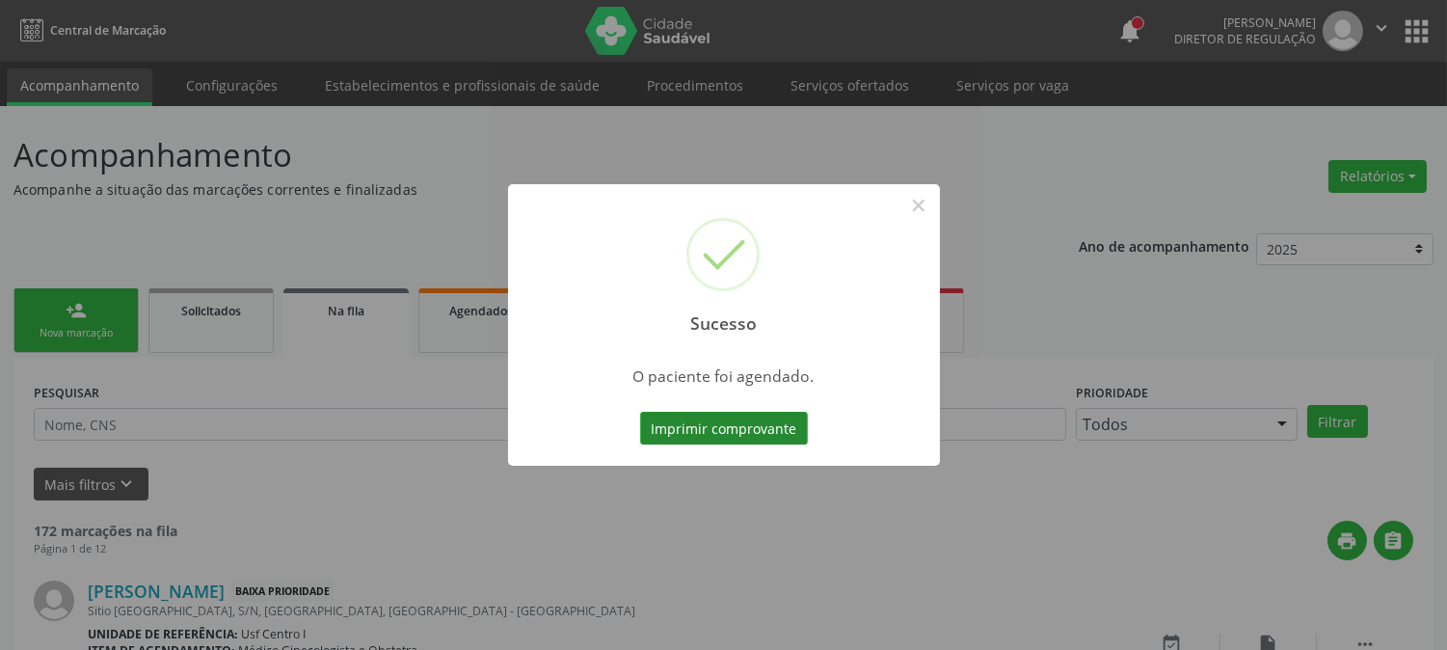
click at [737, 426] on button "Imprimir comprovante" at bounding box center [724, 428] width 168 height 33
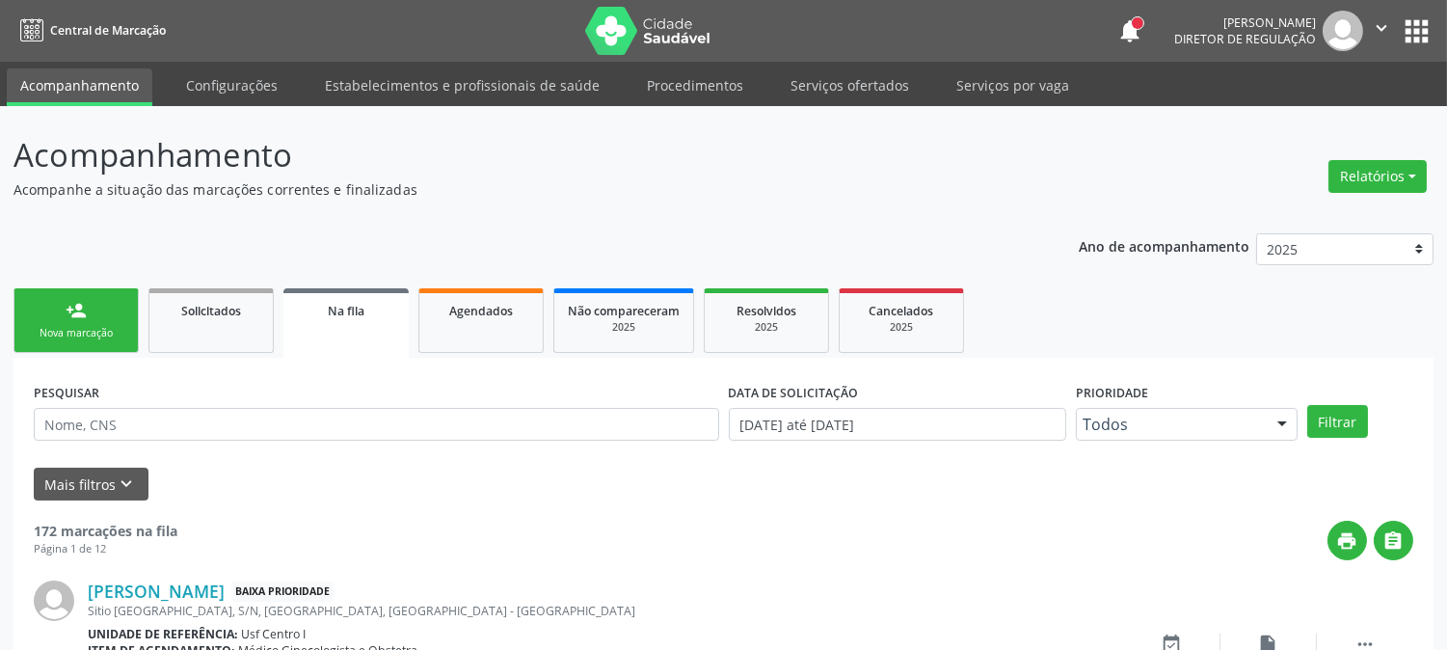
click at [68, 307] on div "person_add" at bounding box center [76, 310] width 21 height 21
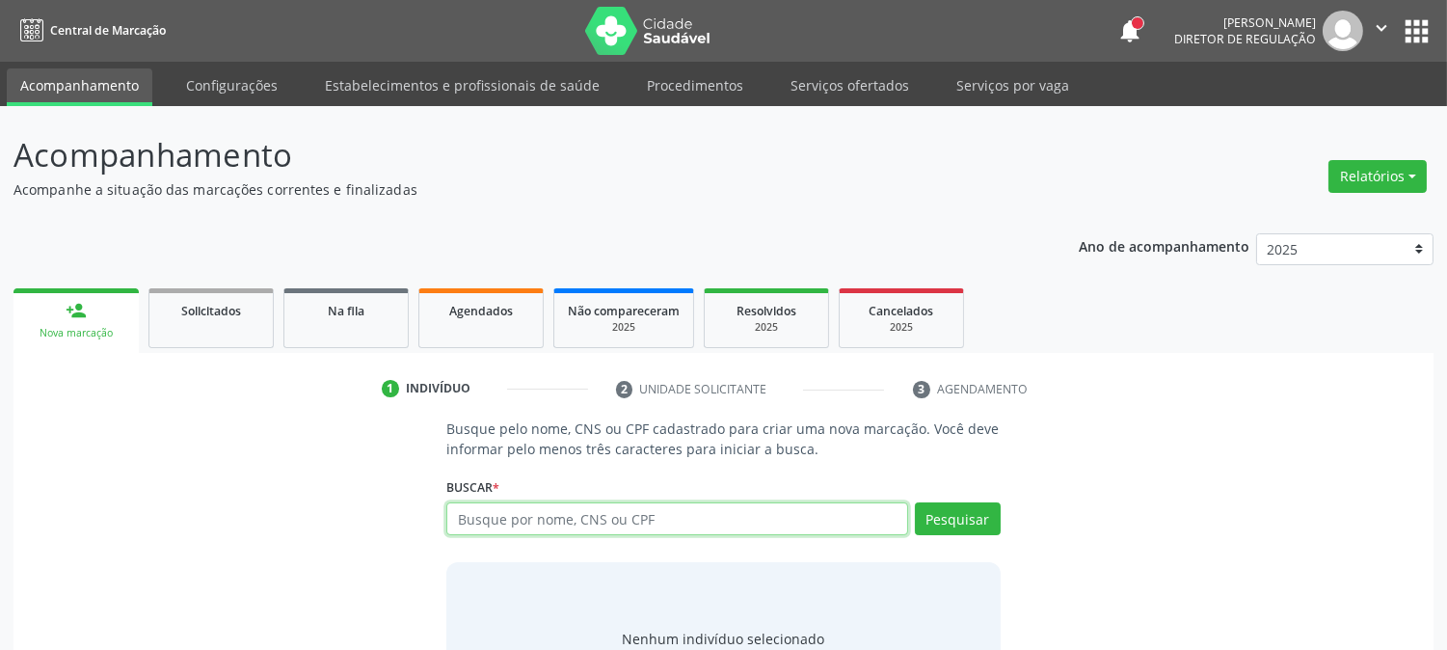
click at [700, 525] on input "text" at bounding box center [676, 518] width 461 height 33
type input "898004608113609"
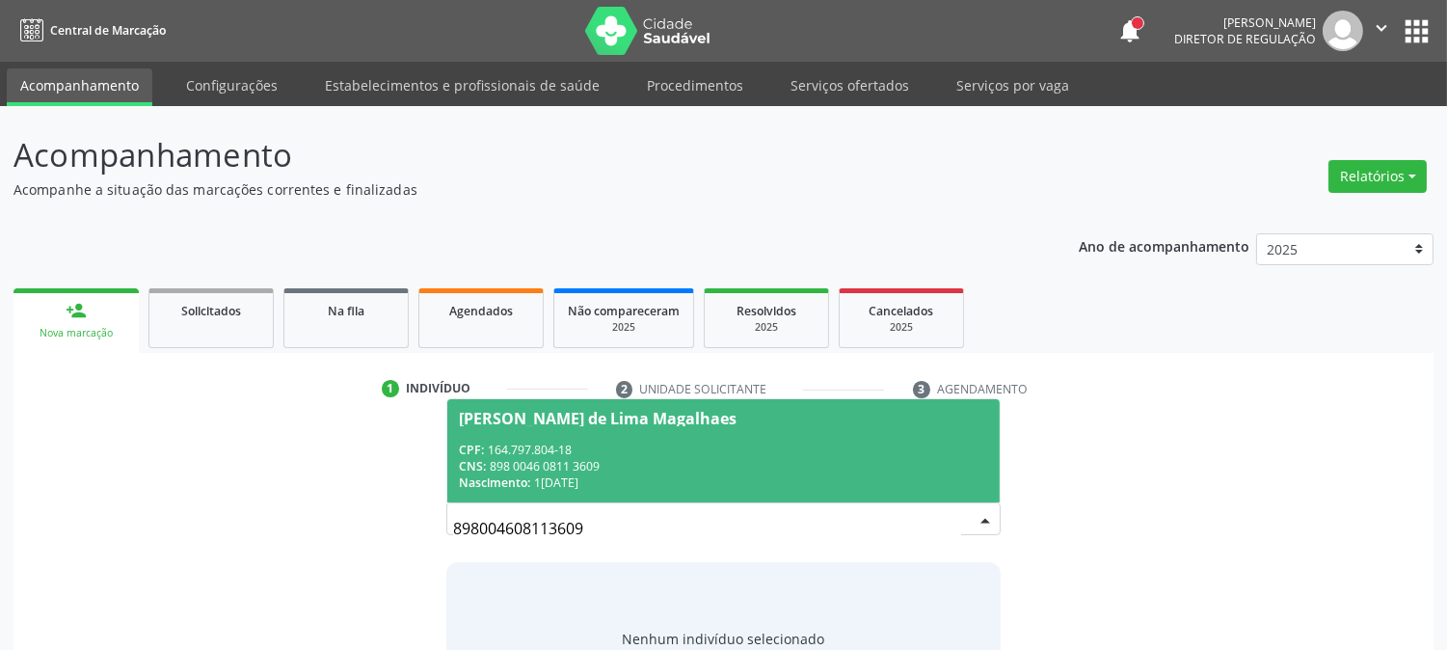
click at [630, 458] on div "CNS: 898 0046 0811 3609" at bounding box center [723, 466] width 528 height 16
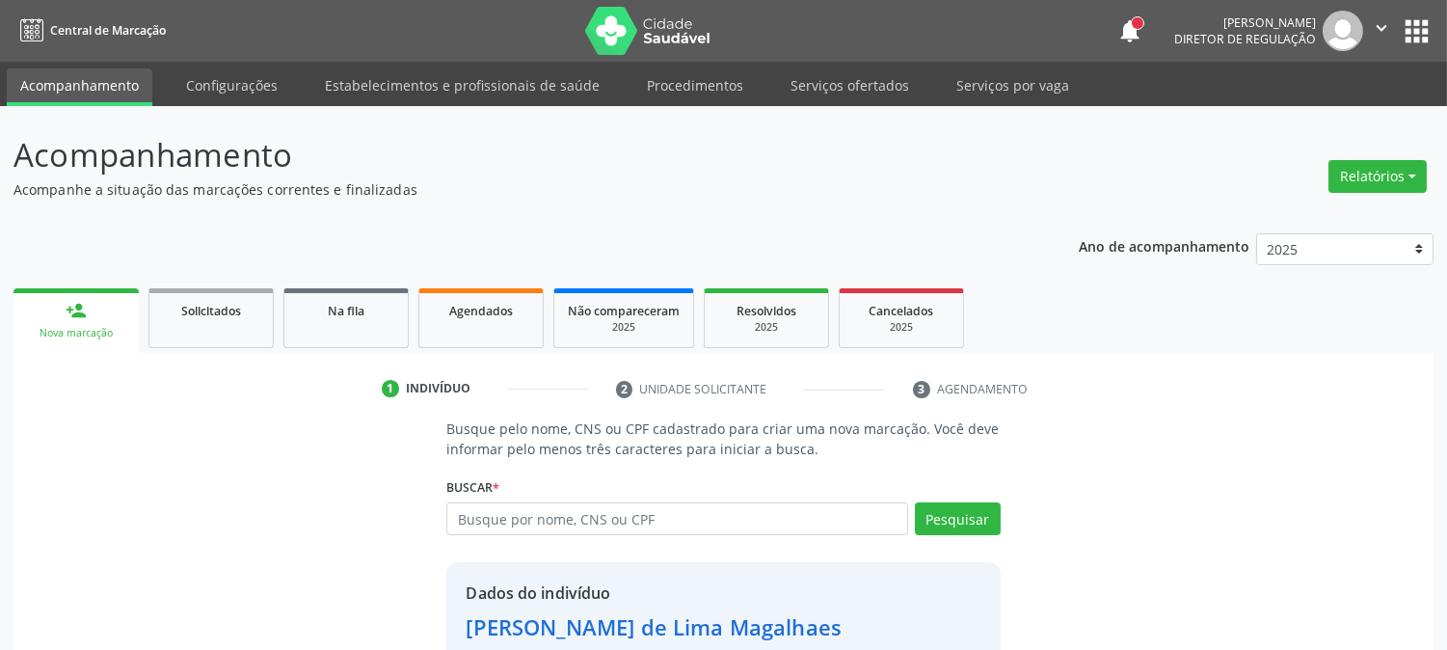
scroll to position [121, 0]
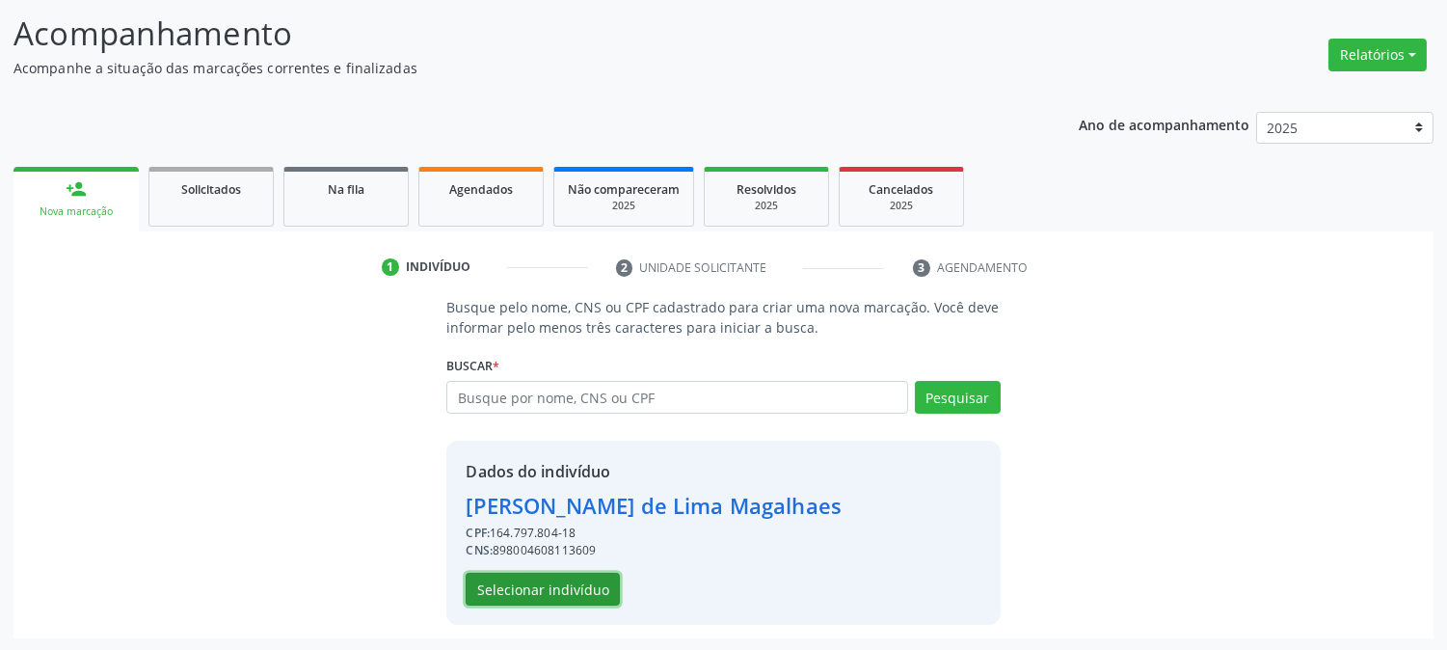
click at [564, 586] on button "Selecionar indivíduo" at bounding box center [543, 589] width 154 height 33
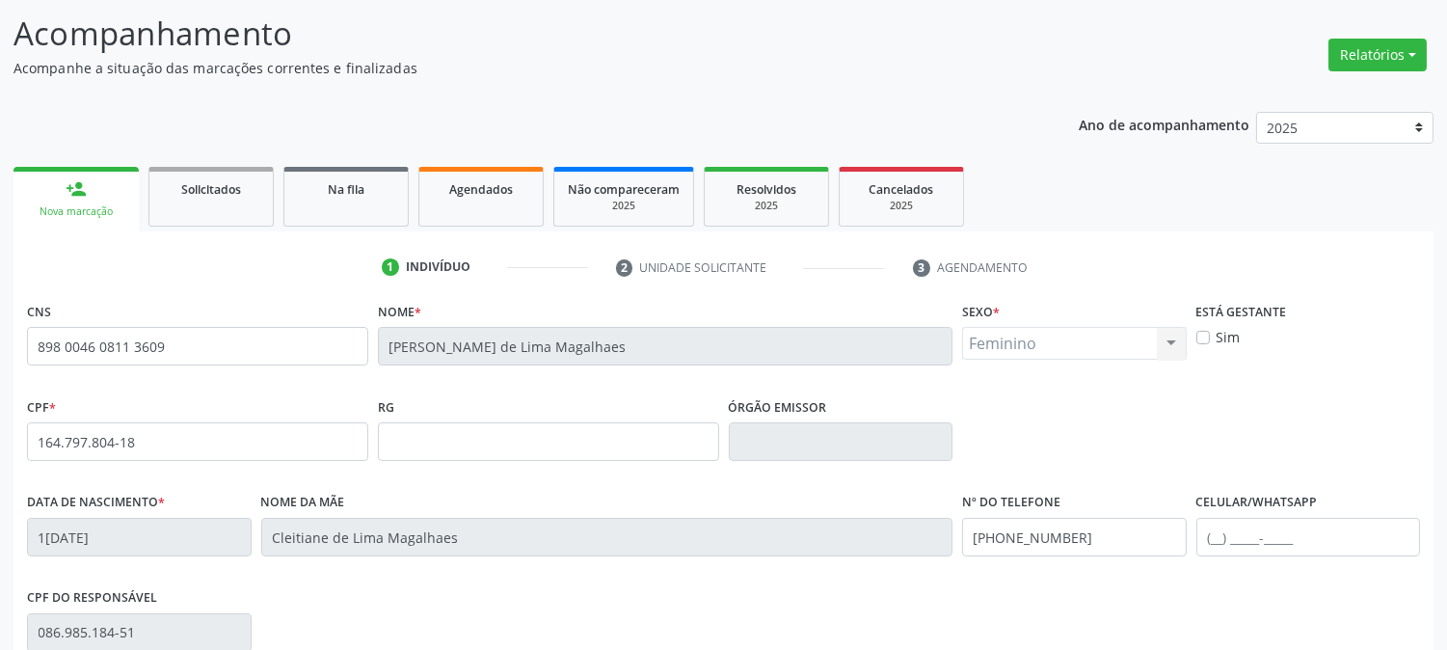
scroll to position [393, 0]
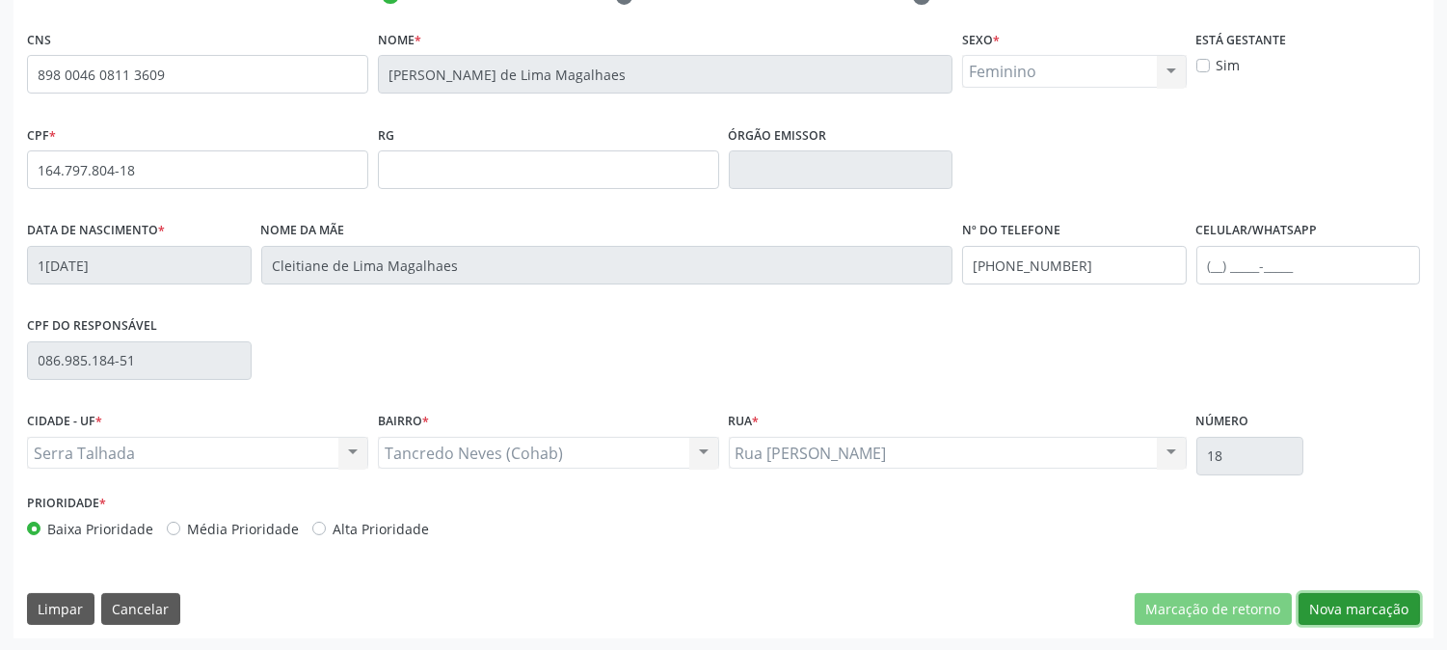
click at [1353, 606] on button "Nova marcação" at bounding box center [1359, 609] width 121 height 33
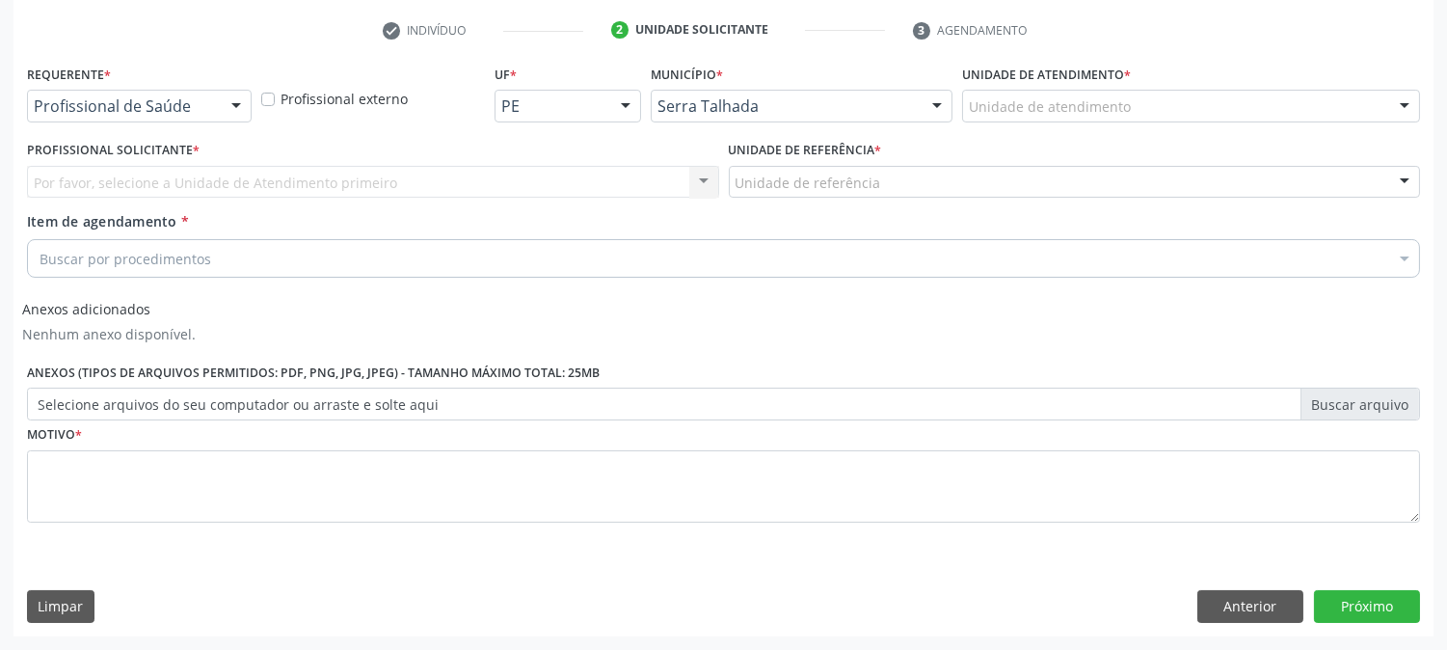
scroll to position [358, 0]
click at [224, 94] on div at bounding box center [236, 108] width 29 height 33
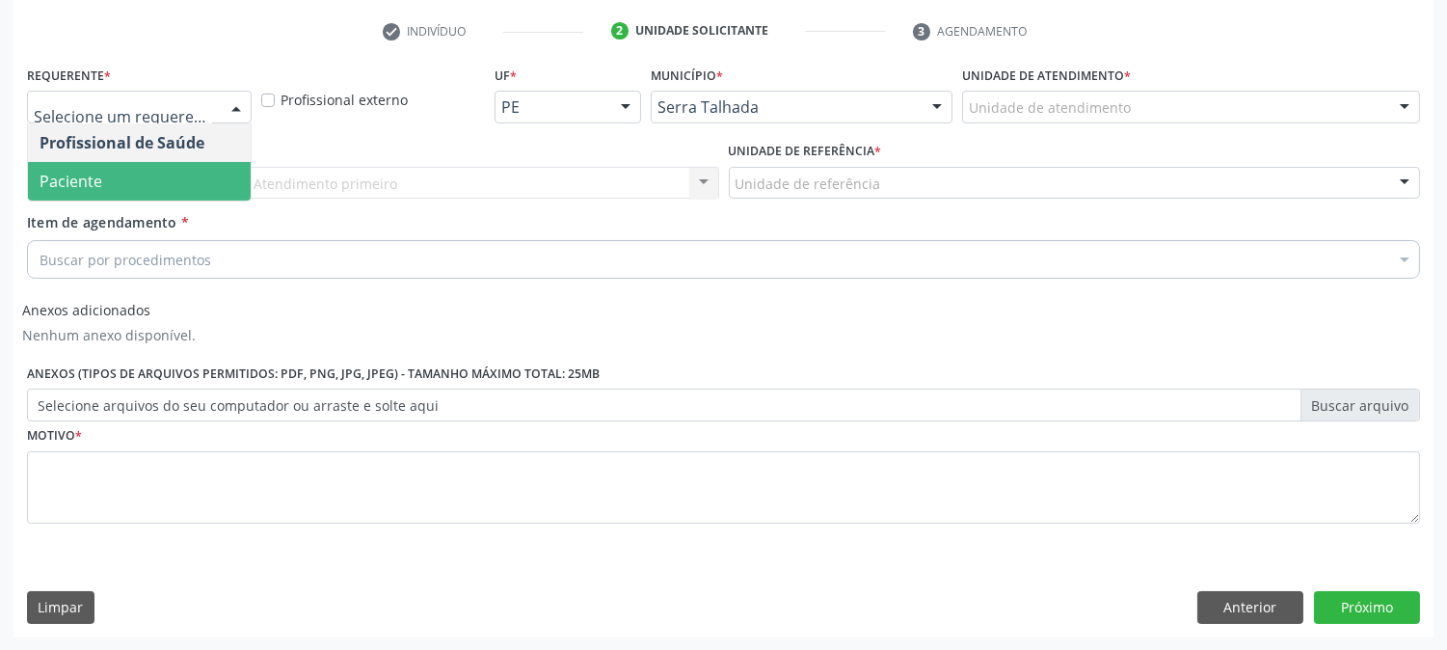
click at [179, 174] on span "Paciente" at bounding box center [139, 181] width 223 height 39
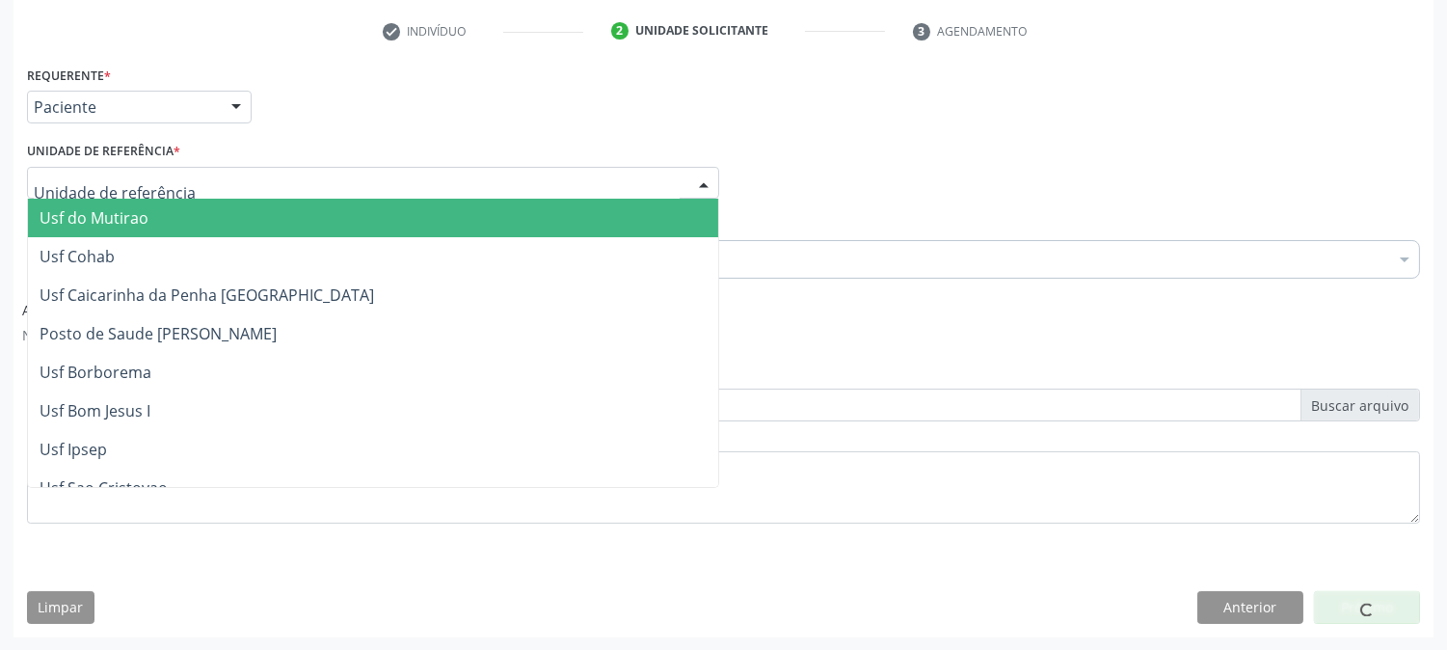
click at [179, 178] on div at bounding box center [373, 183] width 692 height 33
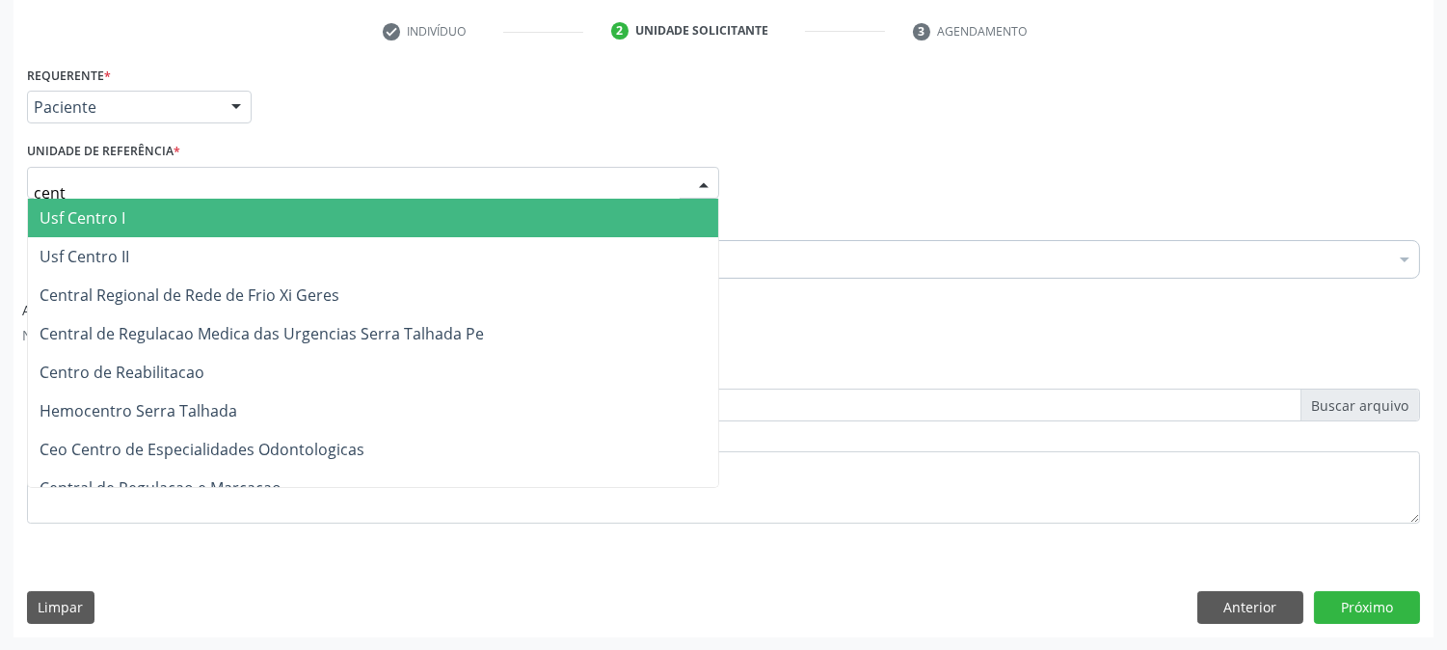
type input "centr"
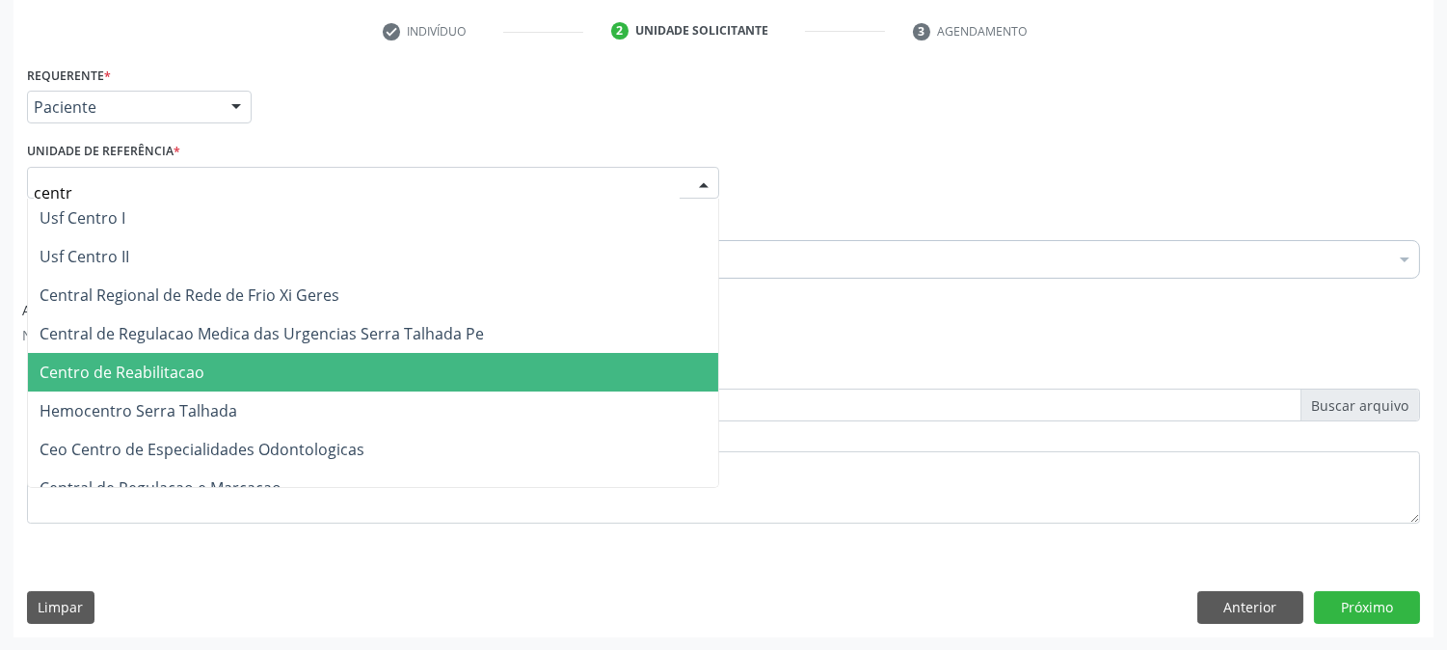
click at [178, 378] on span "Centro de Reabilitacao" at bounding box center [122, 372] width 165 height 21
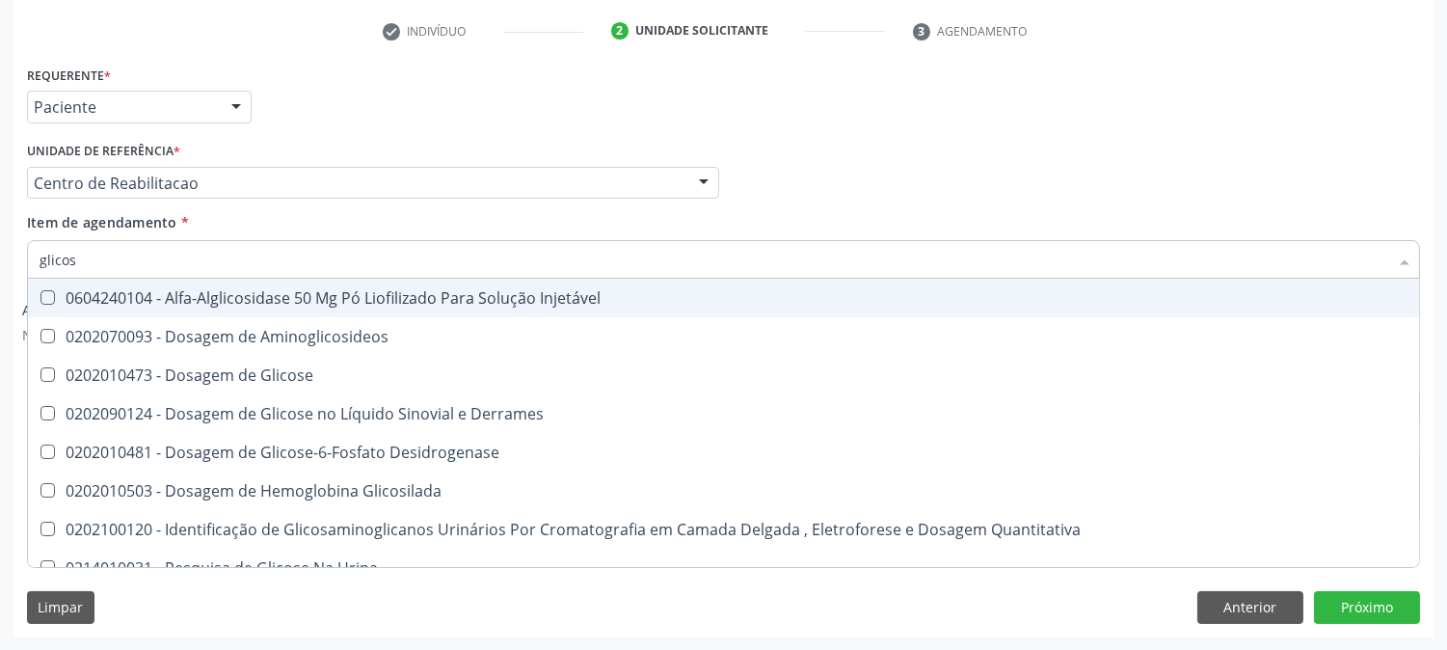
type input "glicose"
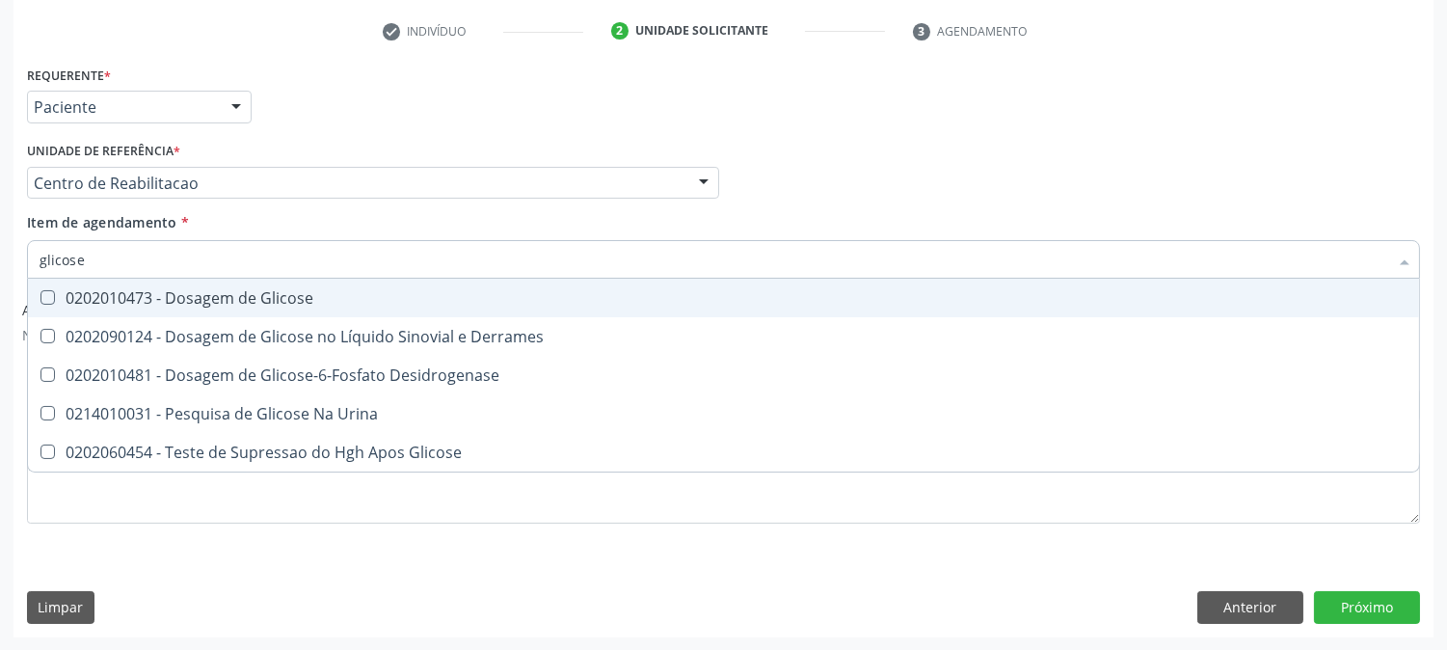
click at [225, 291] on div "0202010473 - Dosagem de Glicose" at bounding box center [724, 297] width 1368 height 15
checkbox Glicose "true"
drag, startPoint x: 116, startPoint y: 256, endPoint x: 0, endPoint y: 263, distance: 115.9
click at [0, 263] on div "Acompanhamento Acompanhe a situação das marcações correntes e finalizadas Relat…" at bounding box center [723, 199] width 1447 height 903
type input "c"
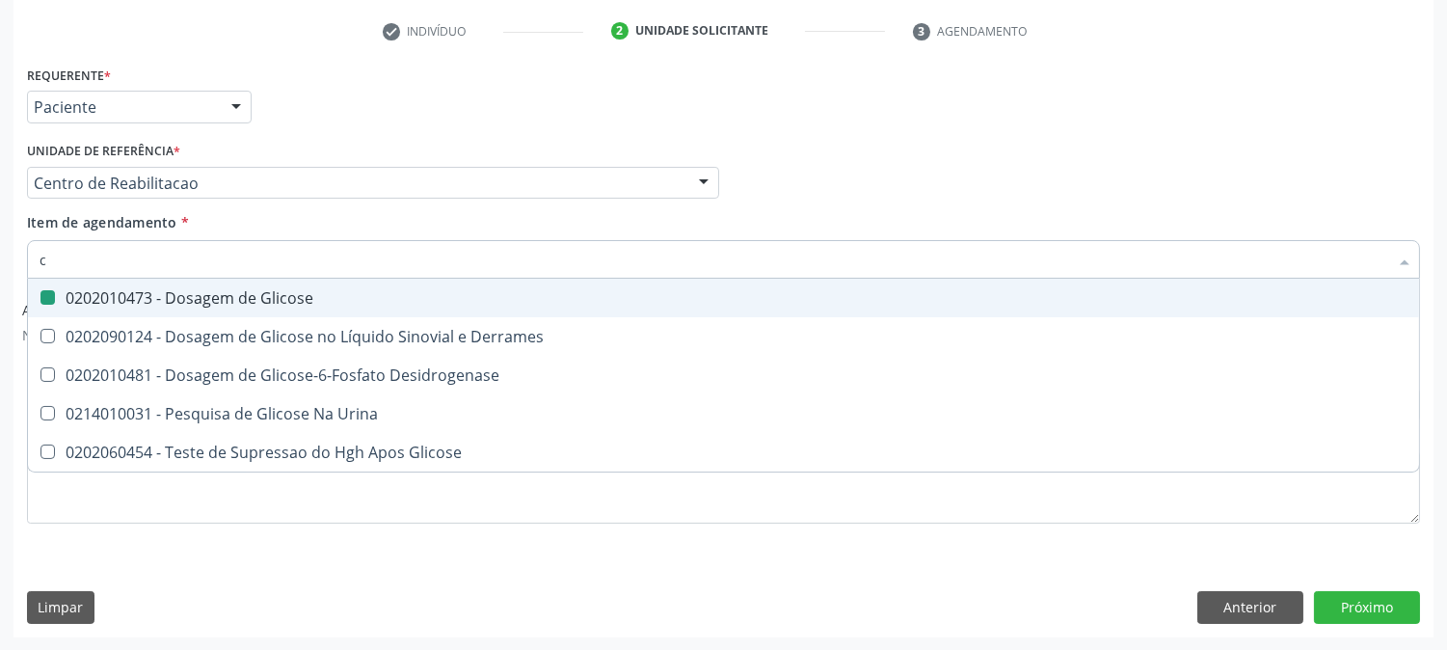
checkbox Glicose "false"
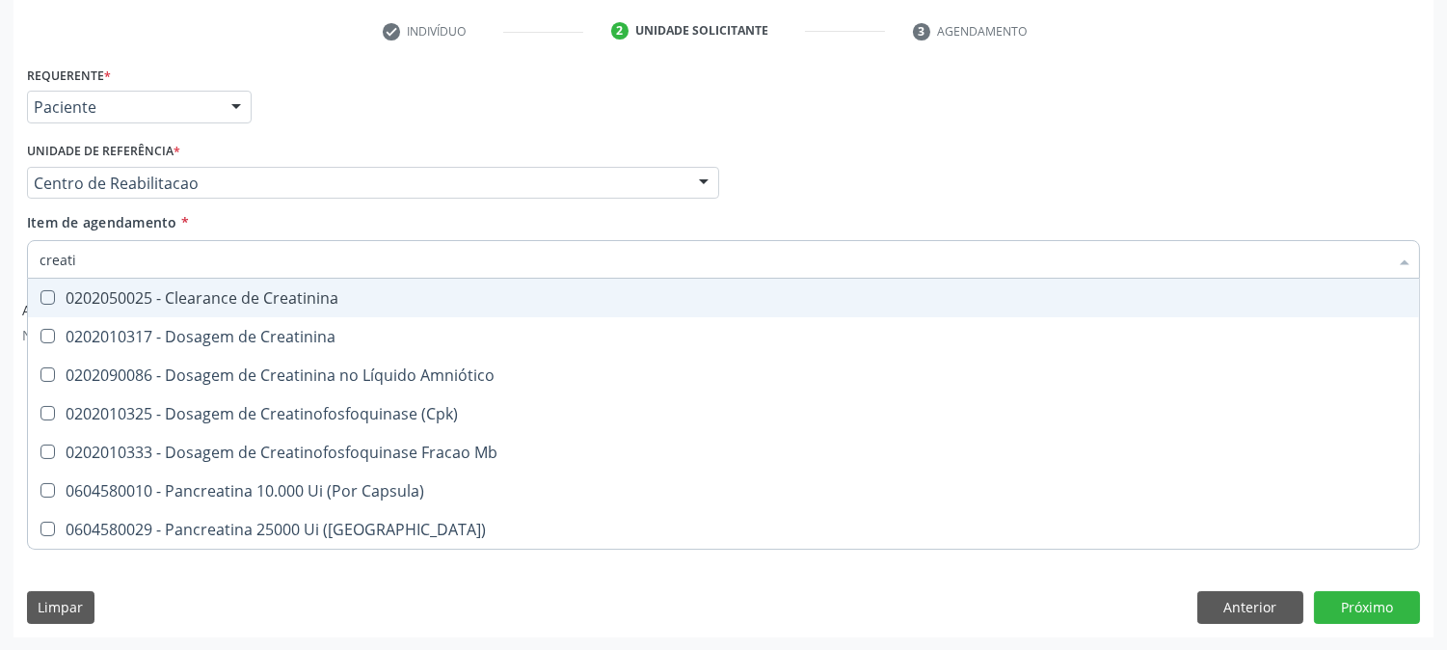
type input "creatin"
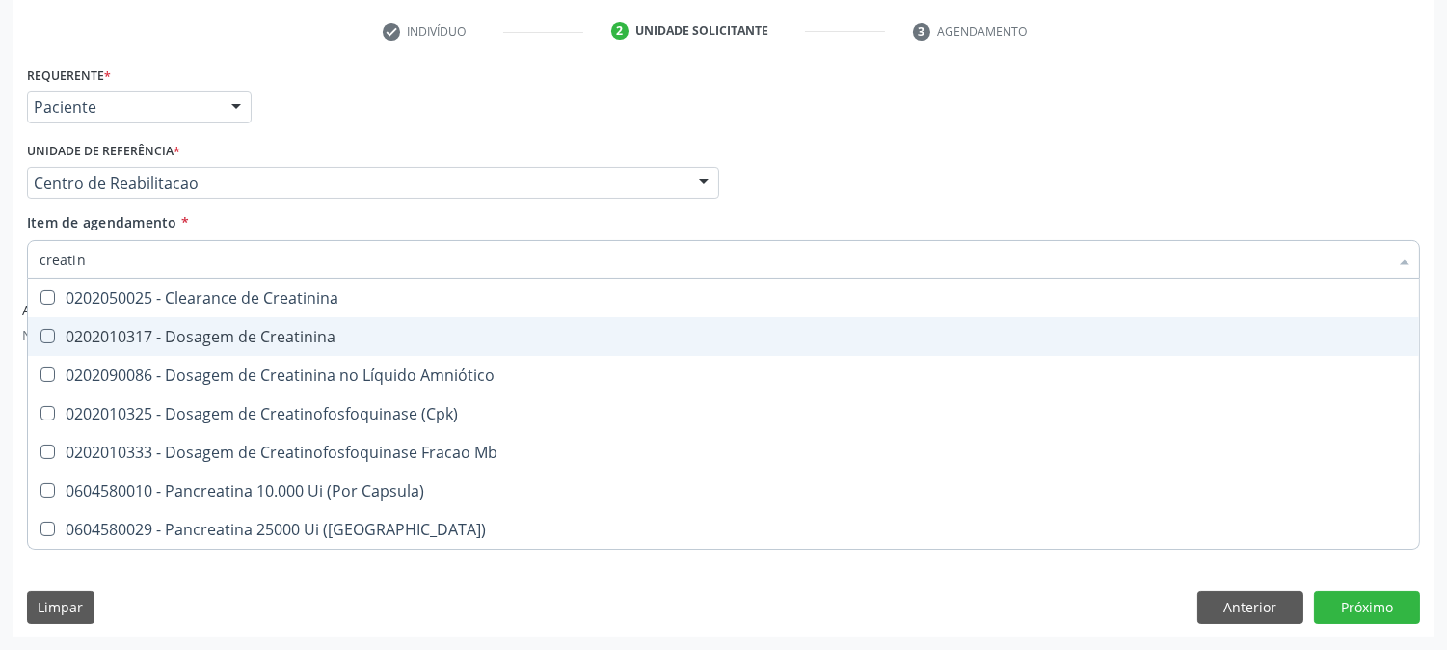
click at [73, 335] on div "0202010317 - Dosagem de Creatinina" at bounding box center [724, 336] width 1368 height 15
checkbox Creatinina "true"
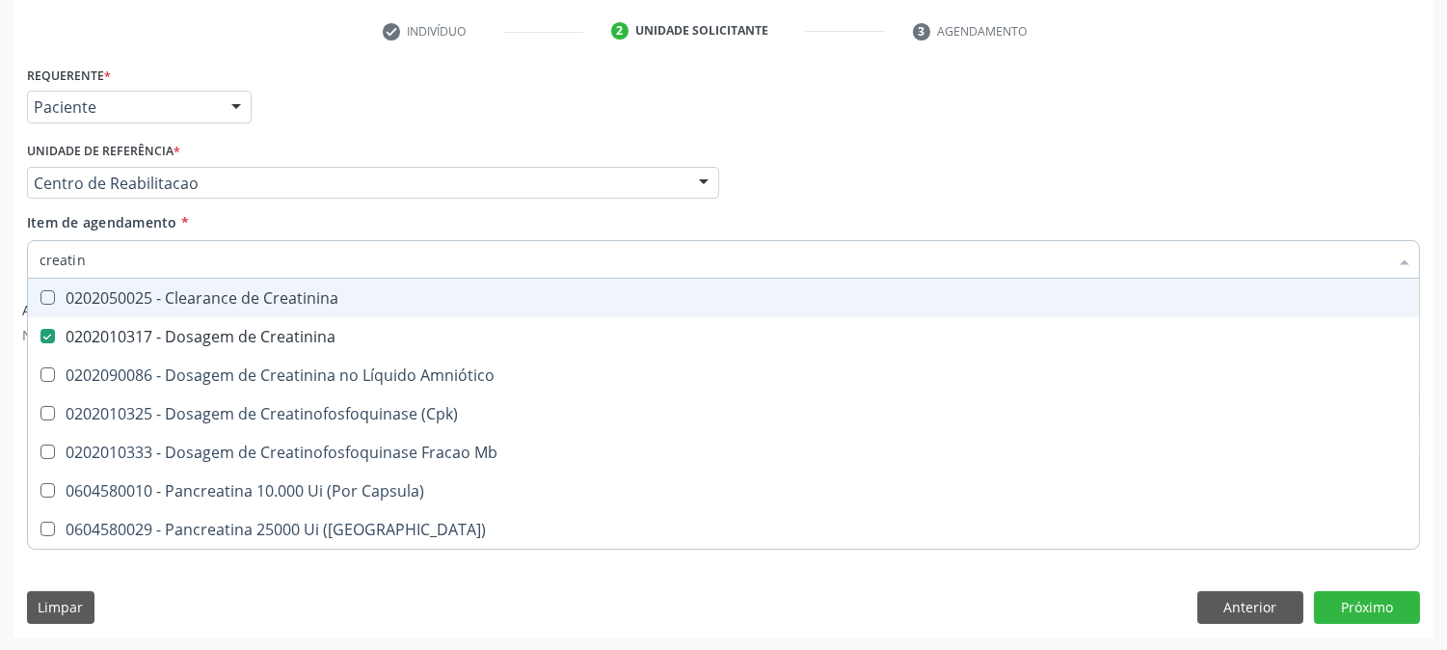
drag, startPoint x: 111, startPoint y: 263, endPoint x: 0, endPoint y: 251, distance: 111.6
click at [0, 251] on div "Acompanhamento Acompanhe a situação das marcações correntes e finalizadas Relat…" at bounding box center [723, 199] width 1447 height 903
type input "u"
checkbox Creatinina "false"
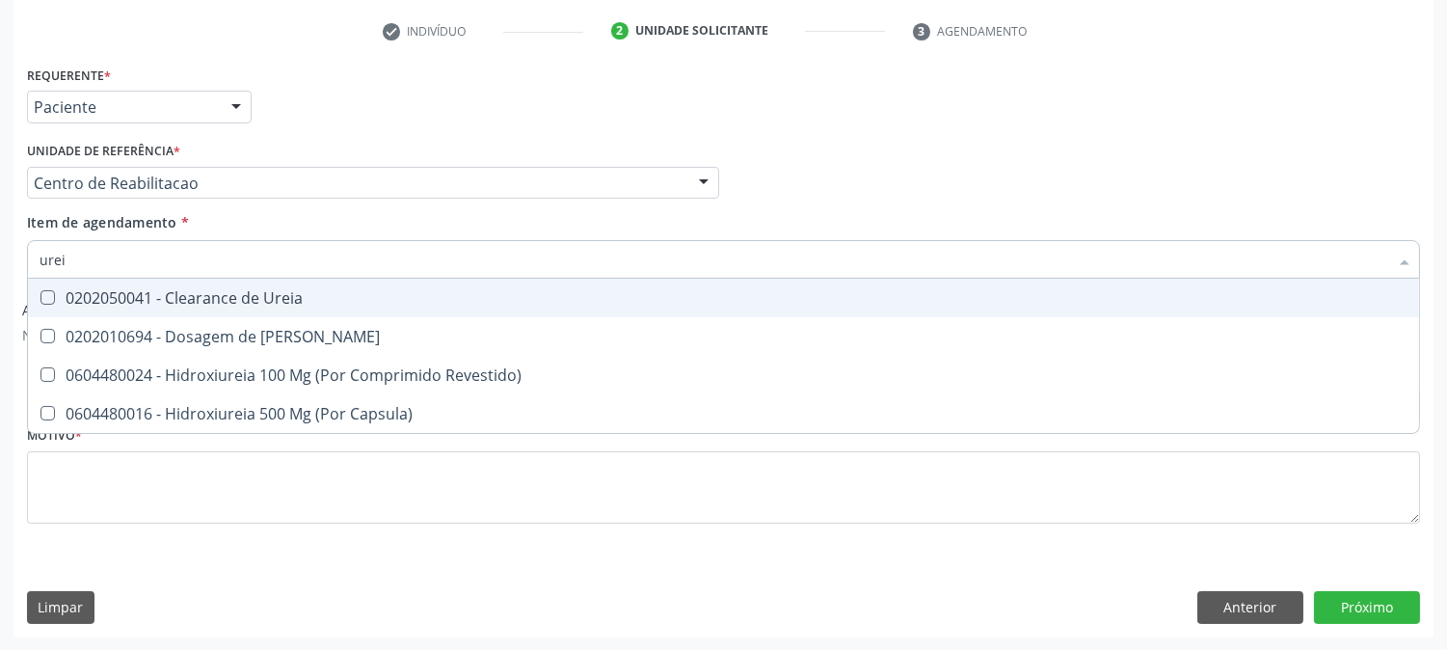
type input "ureia"
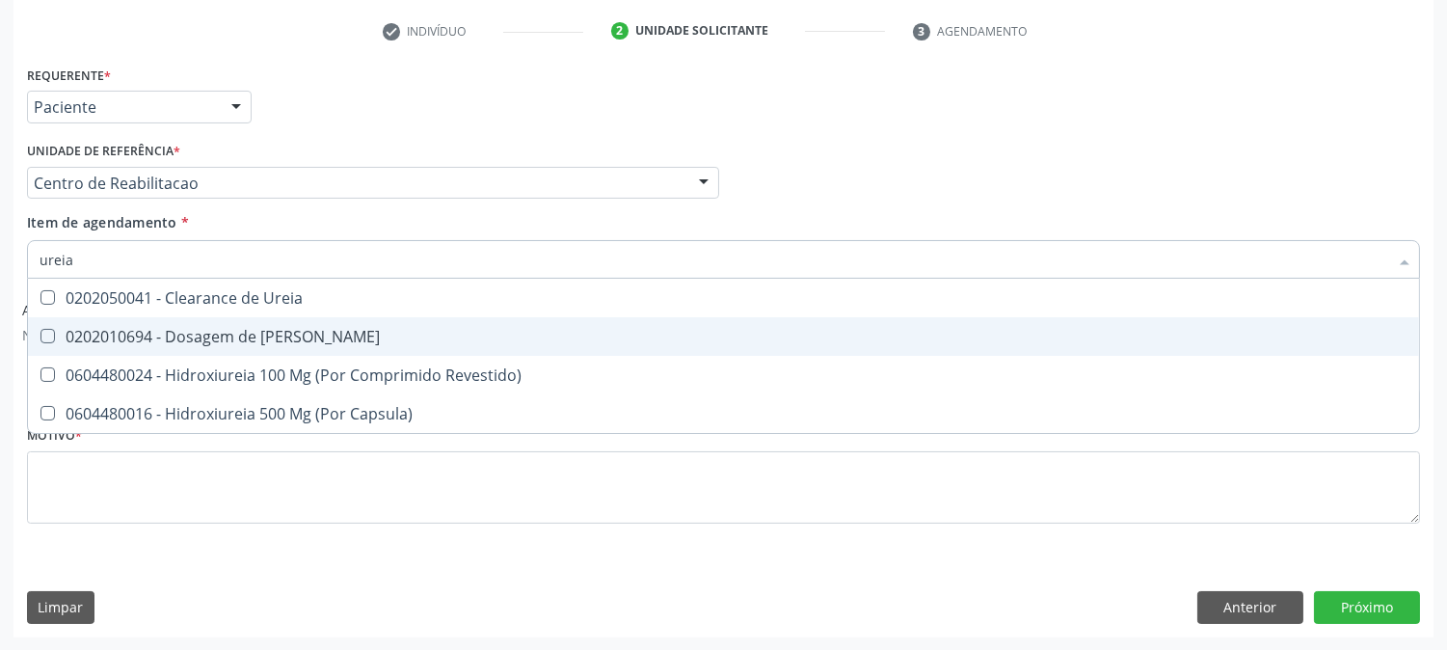
click at [103, 332] on div "0202010694 - Dosagem de [PERSON_NAME]" at bounding box center [724, 336] width 1368 height 15
checkbox Ureia "true"
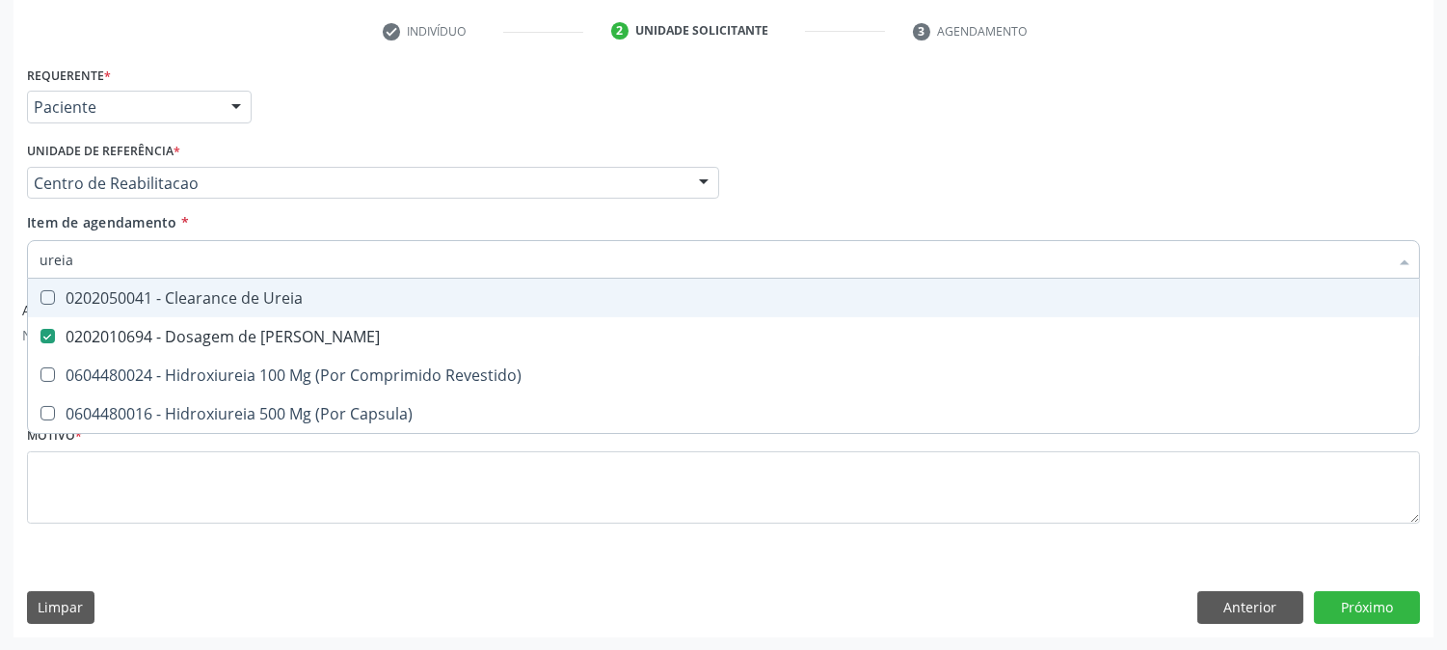
drag, startPoint x: 88, startPoint y: 254, endPoint x: 0, endPoint y: 251, distance: 87.8
click at [0, 252] on div "Acompanhamento Acompanhe a situação das marcações correntes e finalizadas Relat…" at bounding box center [723, 199] width 1447 height 903
type input "co"
checkbox Ureia "false"
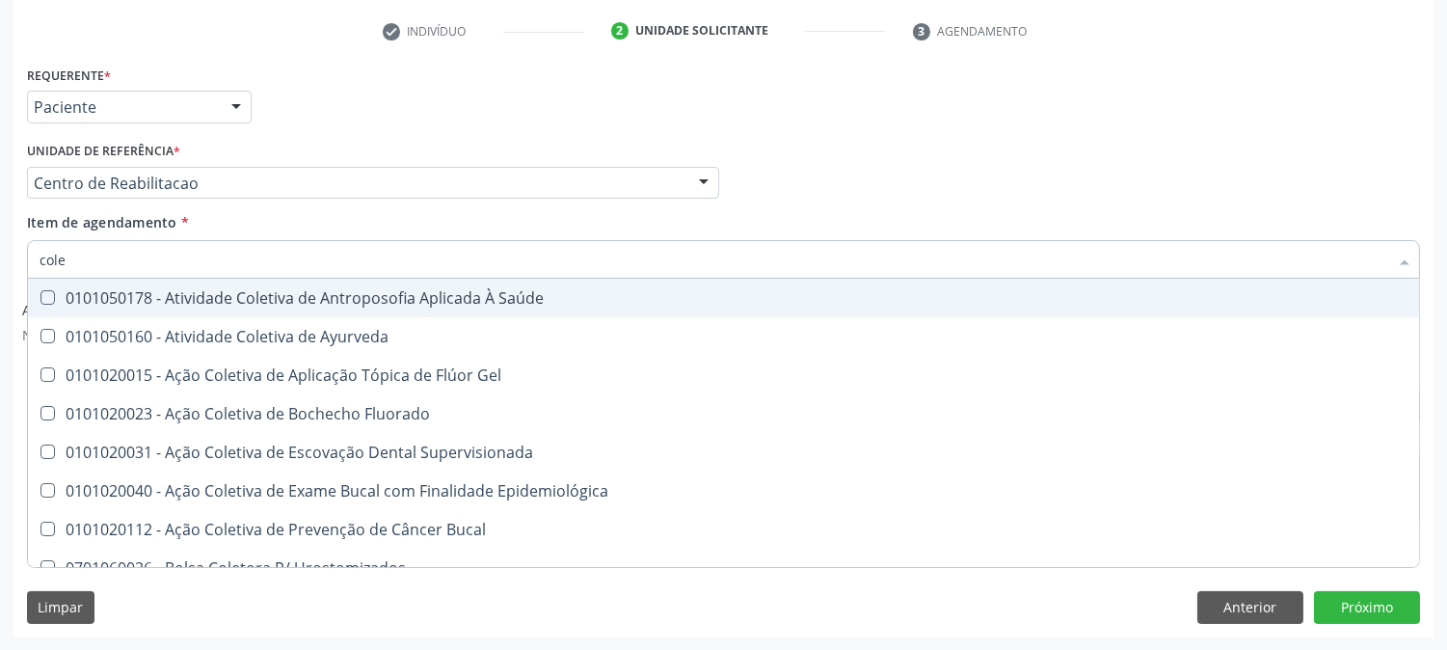
type input "coles"
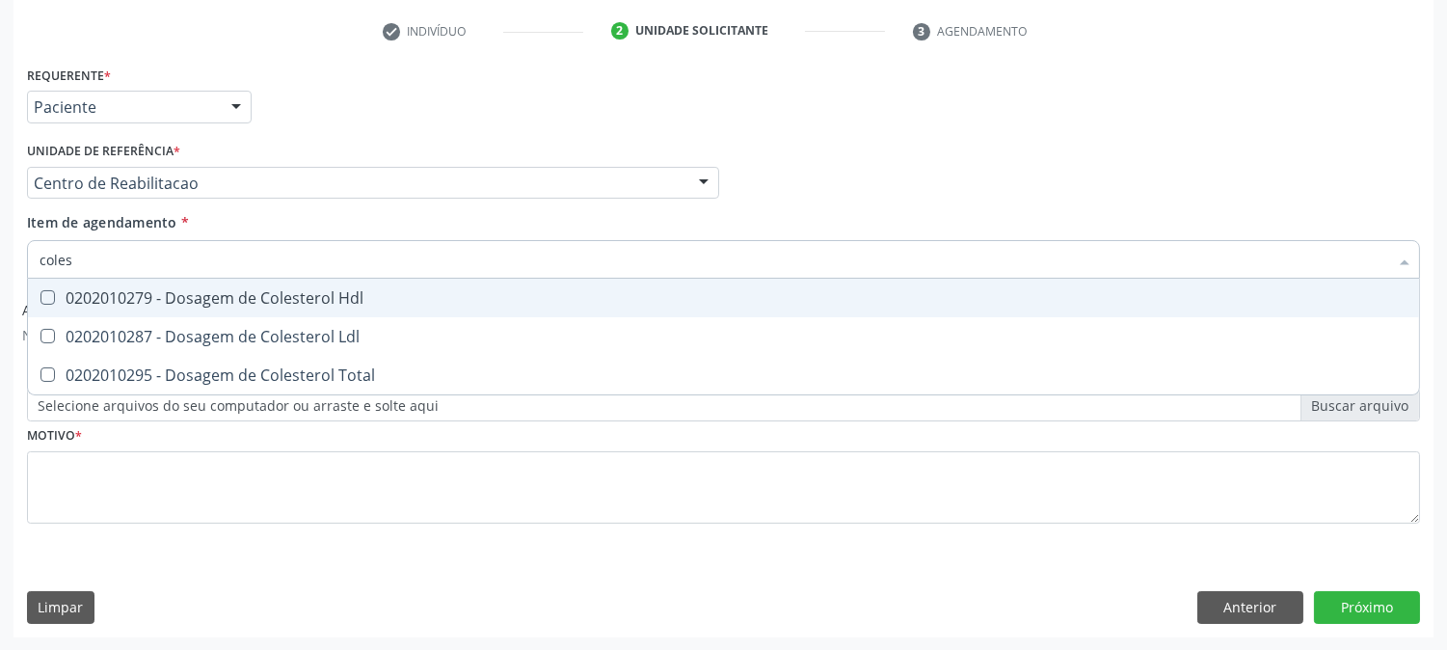
click at [70, 297] on div "0202010279 - Dosagem de Colesterol Hdl" at bounding box center [724, 297] width 1368 height 15
checkbox Hdl "true"
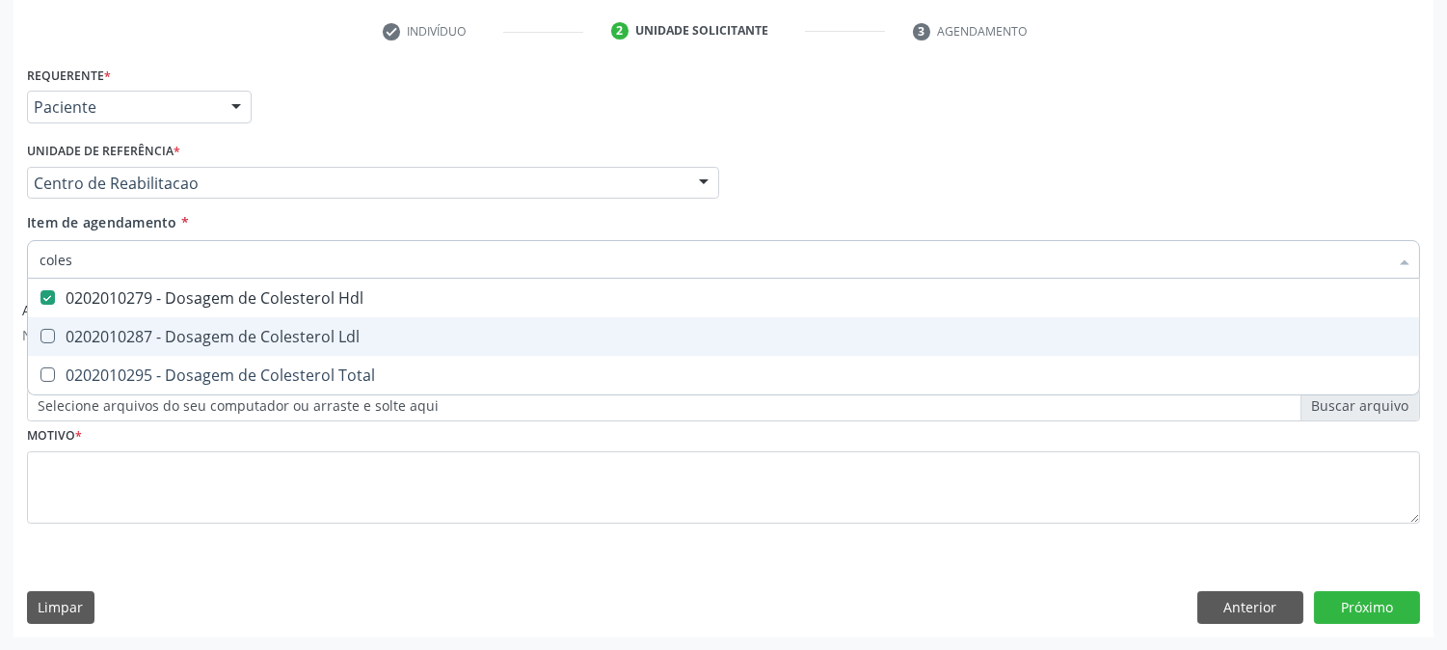
click at [77, 345] on span "0202010287 - Dosagem de Colesterol Ldl" at bounding box center [723, 336] width 1391 height 39
checkbox Ldl "true"
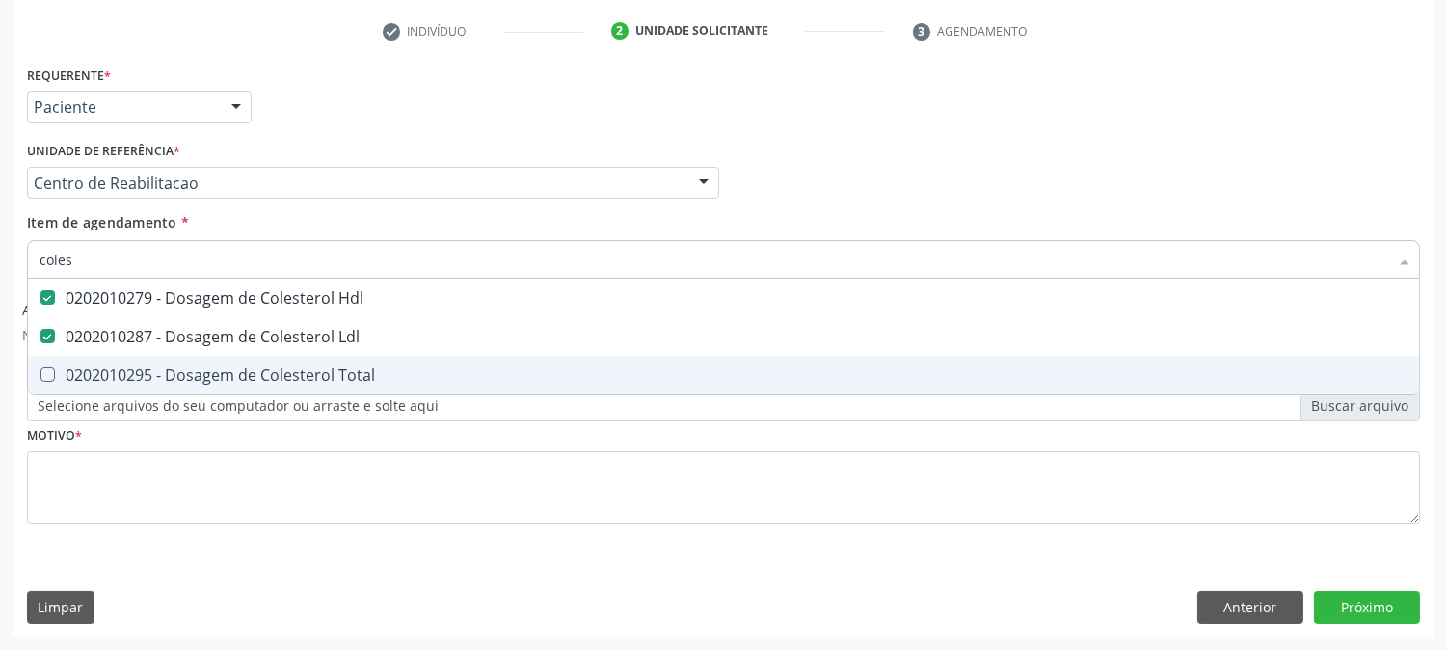
click at [79, 368] on div "0202010295 - Dosagem de Colesterol Total" at bounding box center [724, 374] width 1368 height 15
checkbox Total "true"
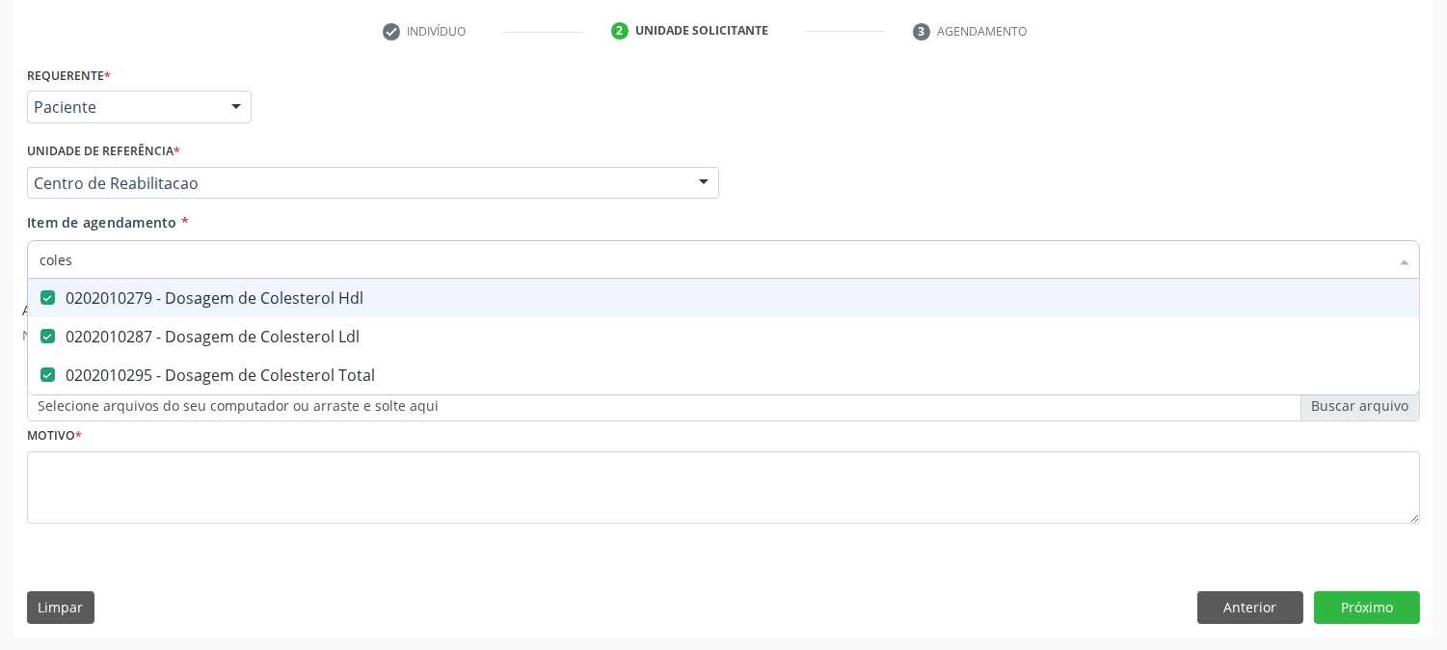
drag, startPoint x: 79, startPoint y: 262, endPoint x: 12, endPoint y: 251, distance: 68.5
click at [12, 251] on div "Acompanhamento Acompanhe a situação das marcações correntes e finalizadas Relat…" at bounding box center [723, 199] width 1447 height 903
type input "b"
checkbox Hdl "false"
checkbox Ldl "false"
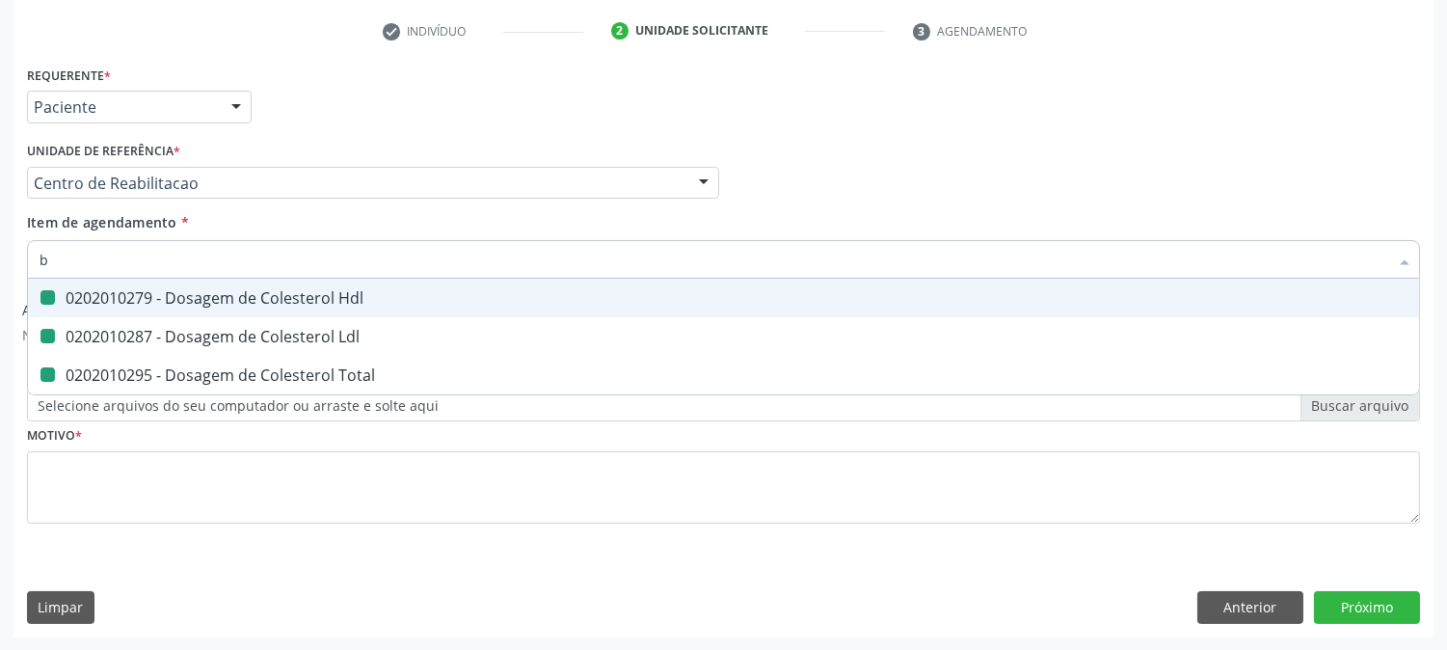
checkbox Total "false"
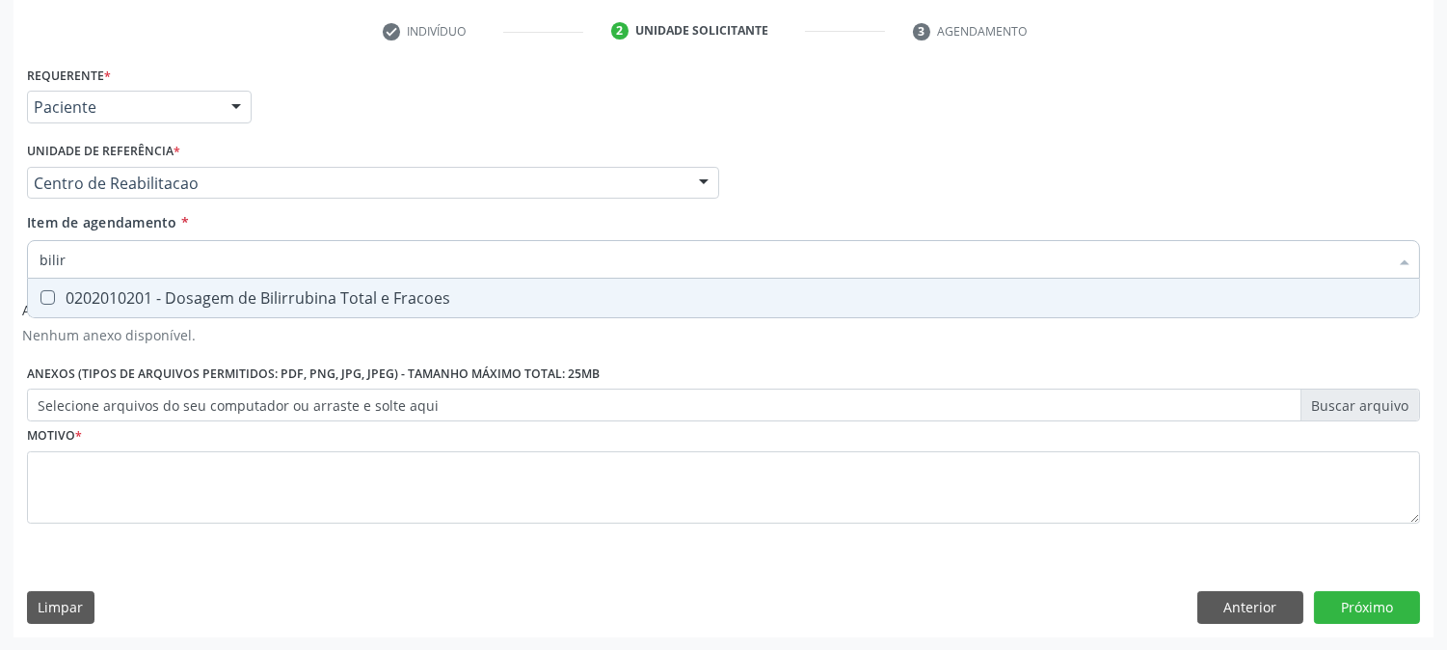
type input "bilirr"
click at [55, 291] on div "0202010201 - Dosagem de Bilirrubina Total e Fracoes" at bounding box center [724, 297] width 1368 height 15
checkbox Fracoes "true"
drag, startPoint x: 90, startPoint y: 251, endPoint x: 0, endPoint y: 251, distance: 89.7
click at [0, 251] on div "Acompanhamento Acompanhe a situação das marcações correntes e finalizadas Relat…" at bounding box center [723, 199] width 1447 height 903
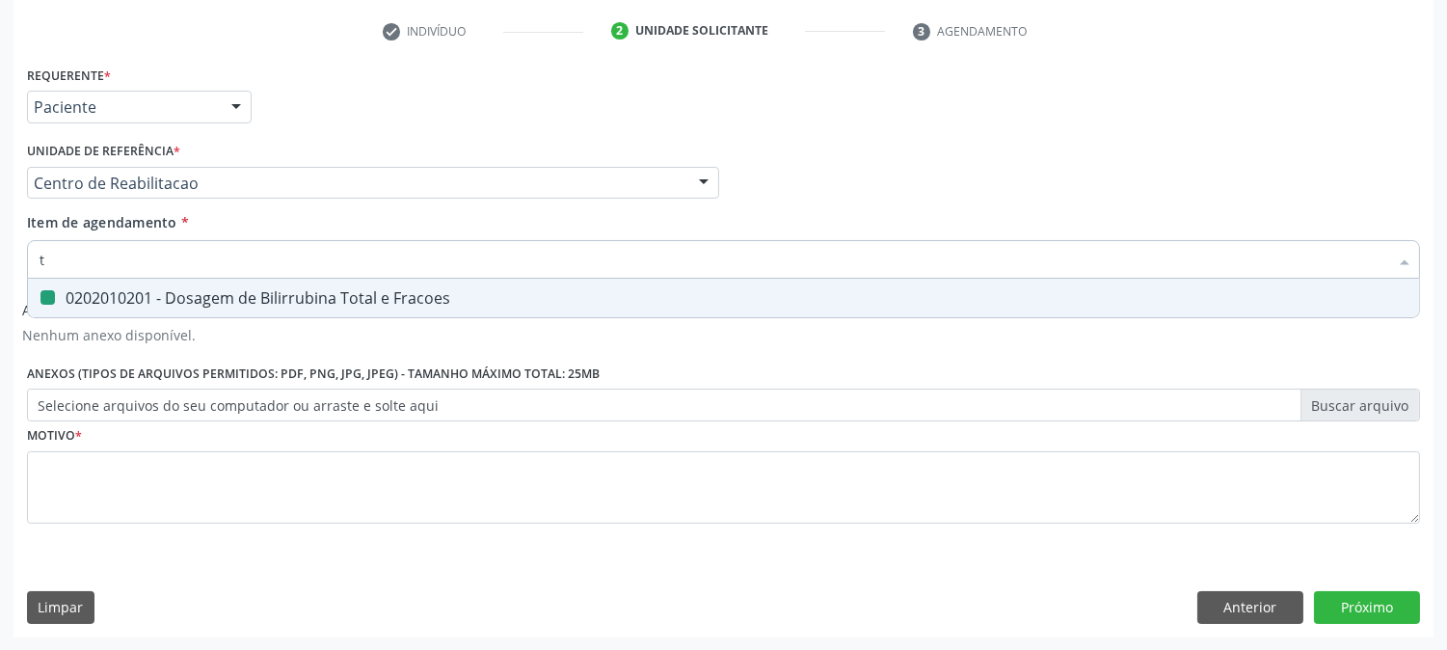
type input "tg"
click at [108, 291] on div "0202010643 - Dosagem de Transaminase Glutamico-Oxalacetica (Tgo)" at bounding box center [724, 297] width 1368 height 15
checkbox \(Tgo\) "true"
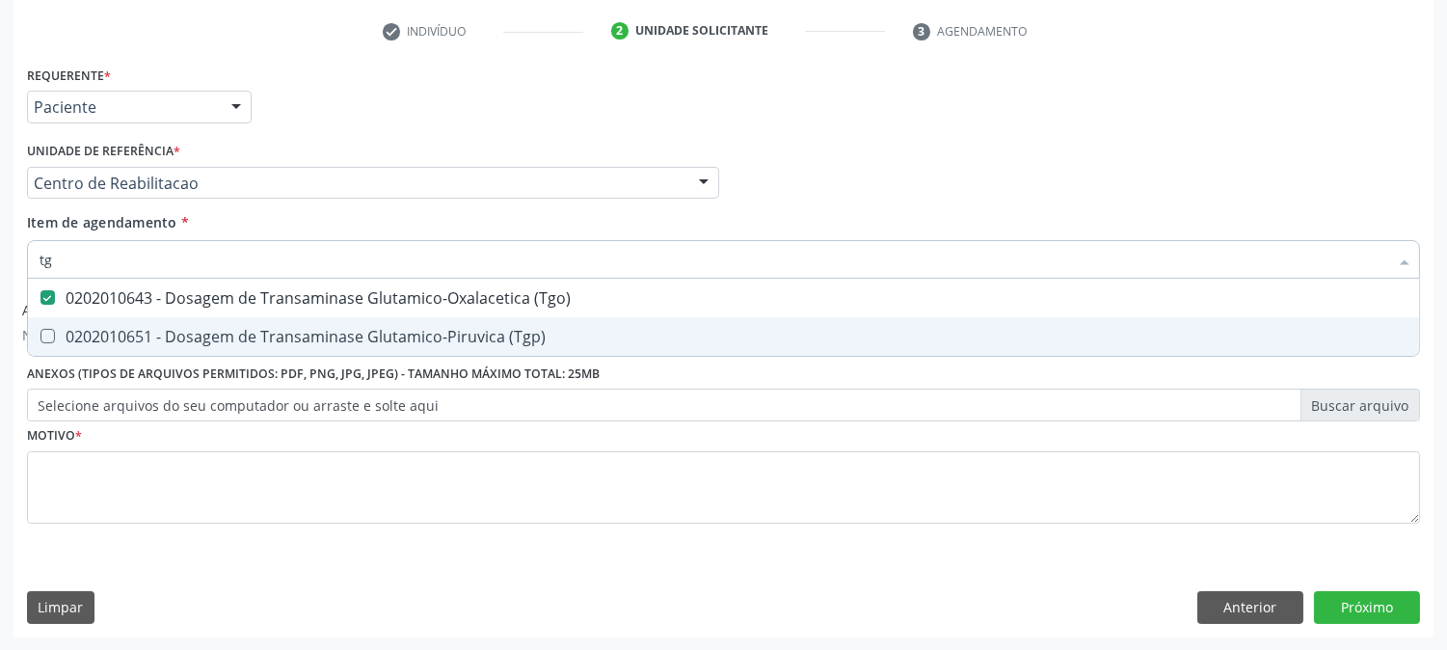
click at [102, 323] on span "0202010651 - Dosagem de Transaminase Glutamico-Piruvica (Tgp)" at bounding box center [723, 336] width 1391 height 39
checkbox \(Tgp\) "true"
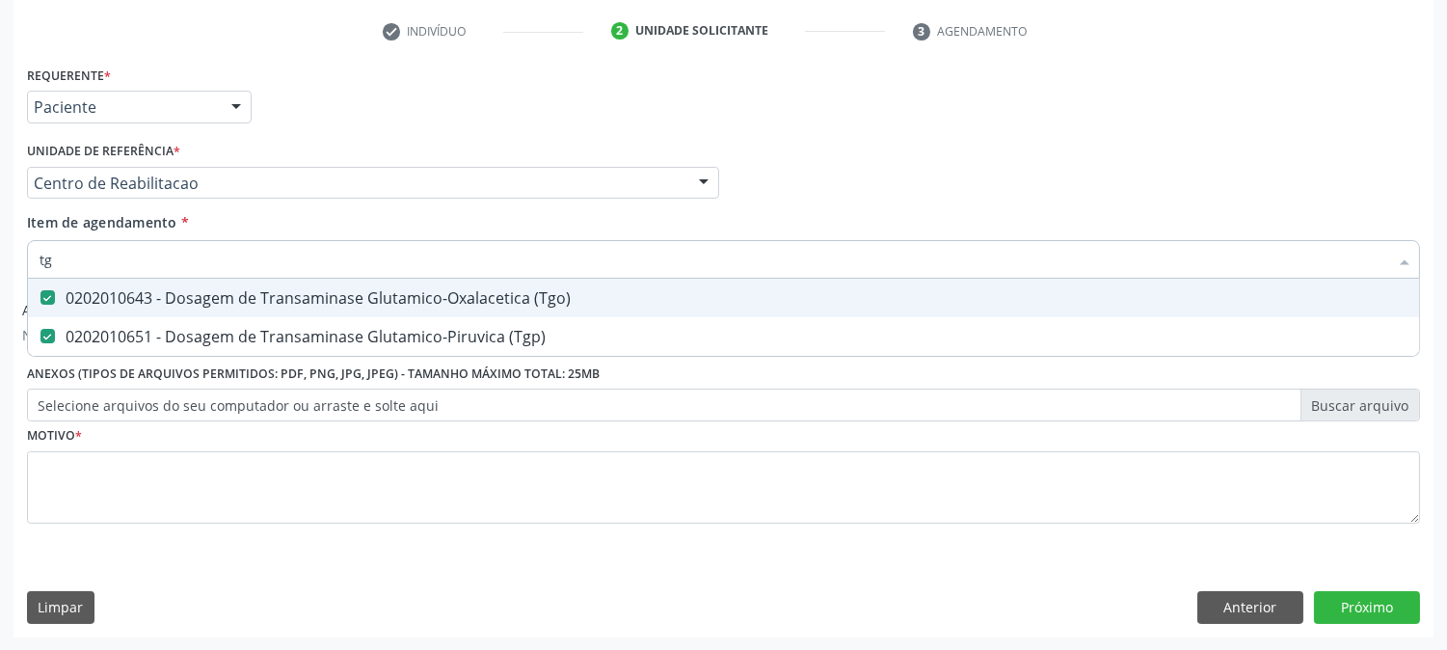
drag, startPoint x: 73, startPoint y: 266, endPoint x: 30, endPoint y: 261, distance: 43.7
click at [30, 261] on div "tg" at bounding box center [723, 259] width 1393 height 39
type input "tr"
checkbox \(Tgo\) "false"
checkbox \(Tgp\) "false"
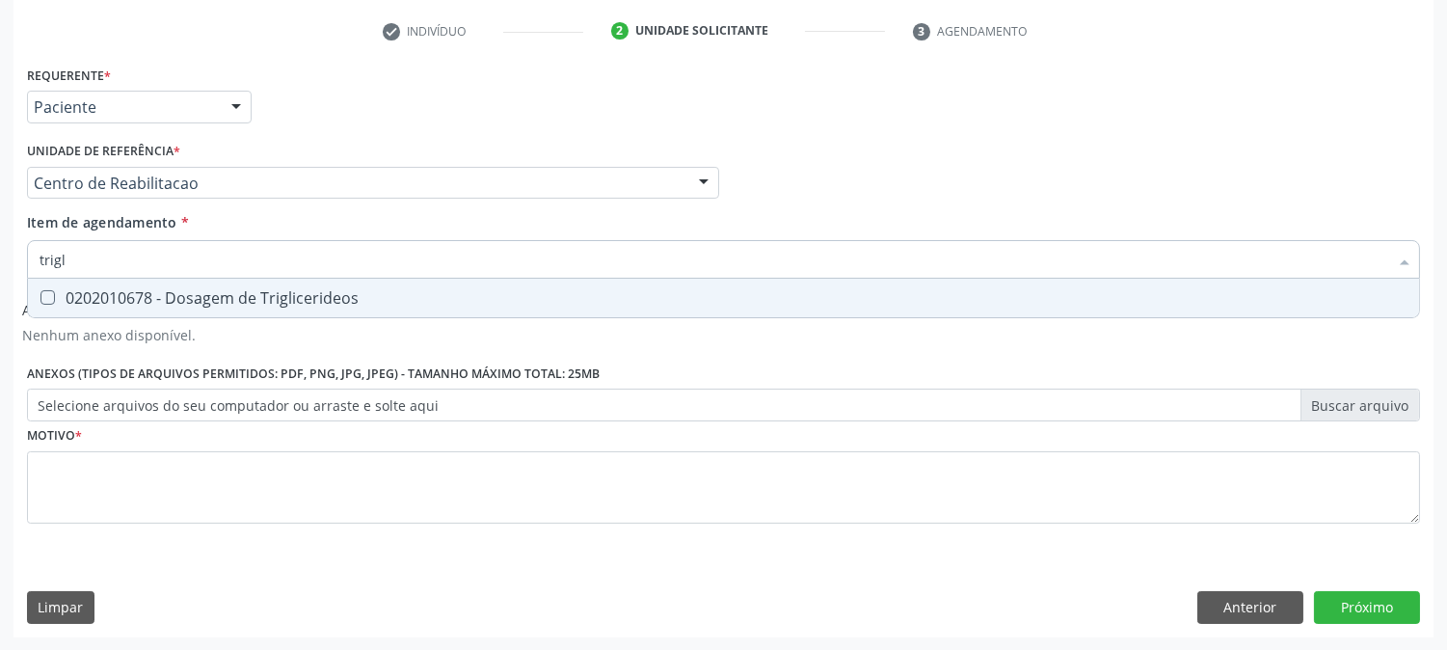
type input "trigli"
click at [142, 303] on div "0202010678 - Dosagem de Triglicerideos" at bounding box center [724, 297] width 1368 height 15
checkbox Triglicerideos "true"
drag, startPoint x: 94, startPoint y: 267, endPoint x: 0, endPoint y: 265, distance: 94.5
click at [0, 265] on div "Acompanhamento Acompanhe a situação das marcações correntes e finalizadas Relat…" at bounding box center [723, 199] width 1447 height 903
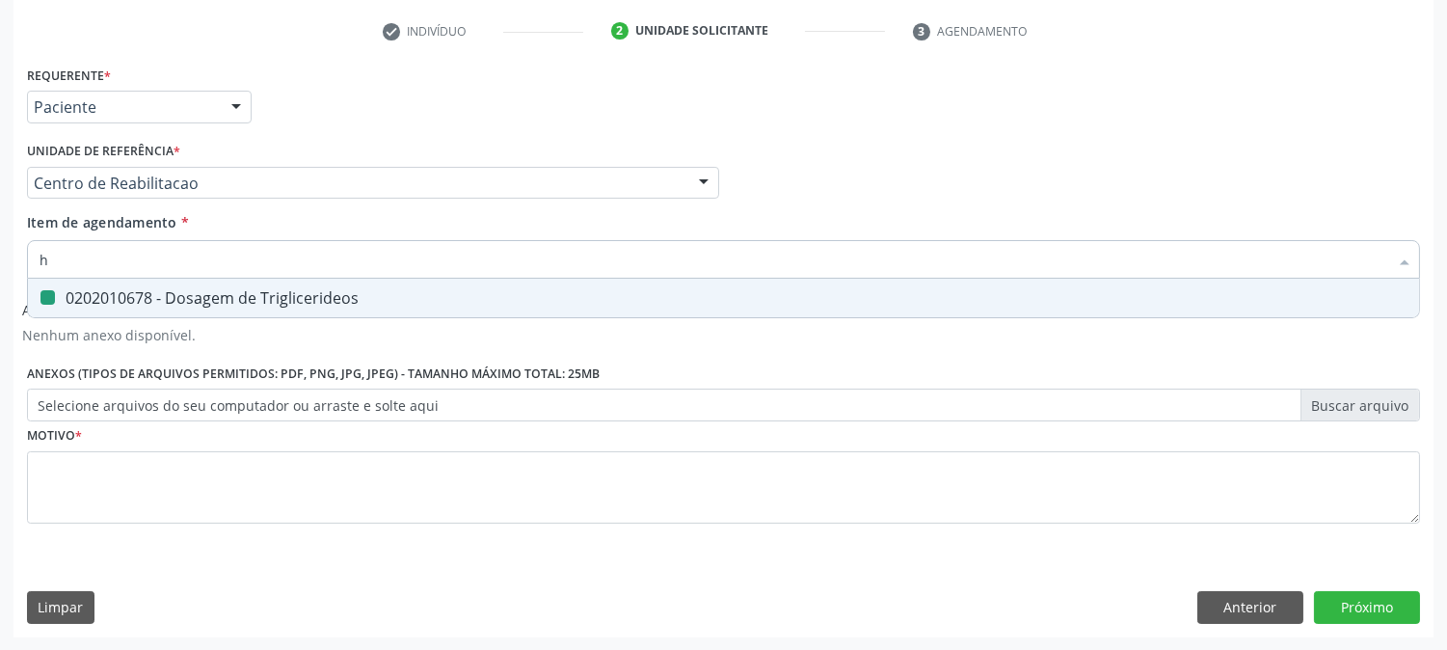
type input "he"
checkbox Triglicerideos "false"
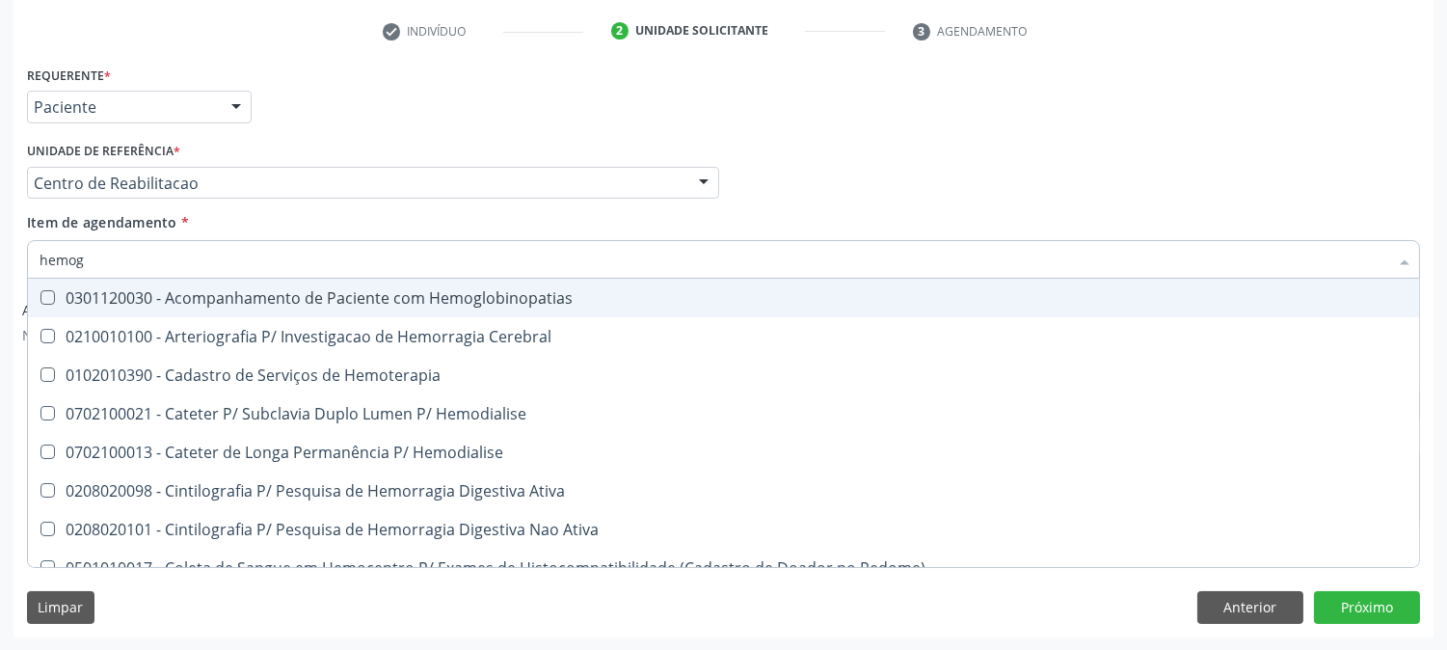
type input "hemogr"
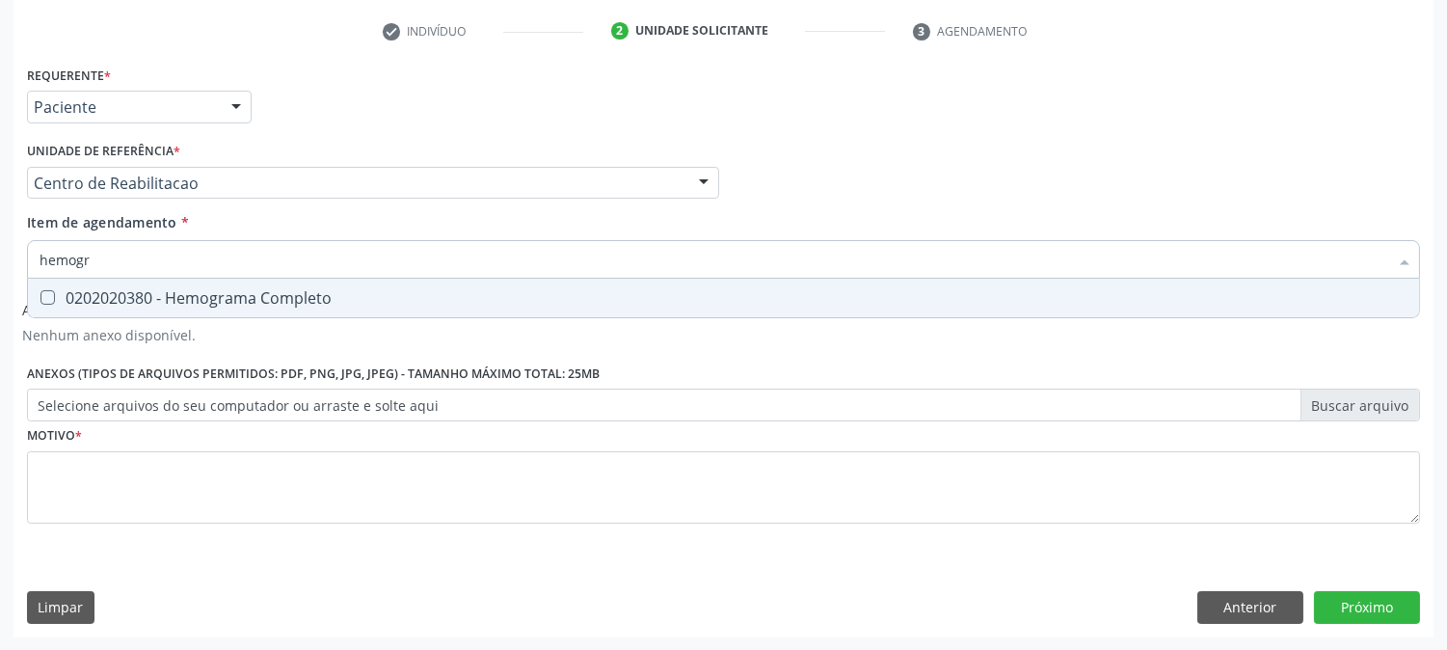
click at [213, 291] on div "0202020380 - Hemograma Completo" at bounding box center [724, 297] width 1368 height 15
checkbox Completo "true"
drag, startPoint x: 25, startPoint y: 262, endPoint x: 0, endPoint y: 262, distance: 25.1
click at [0, 262] on div "Acompanhamento Acompanhe a situação das marcações correntes e finalizadas Relat…" at bounding box center [723, 199] width 1447 height 903
click at [104, 260] on input "hemogr" at bounding box center [714, 259] width 1349 height 39
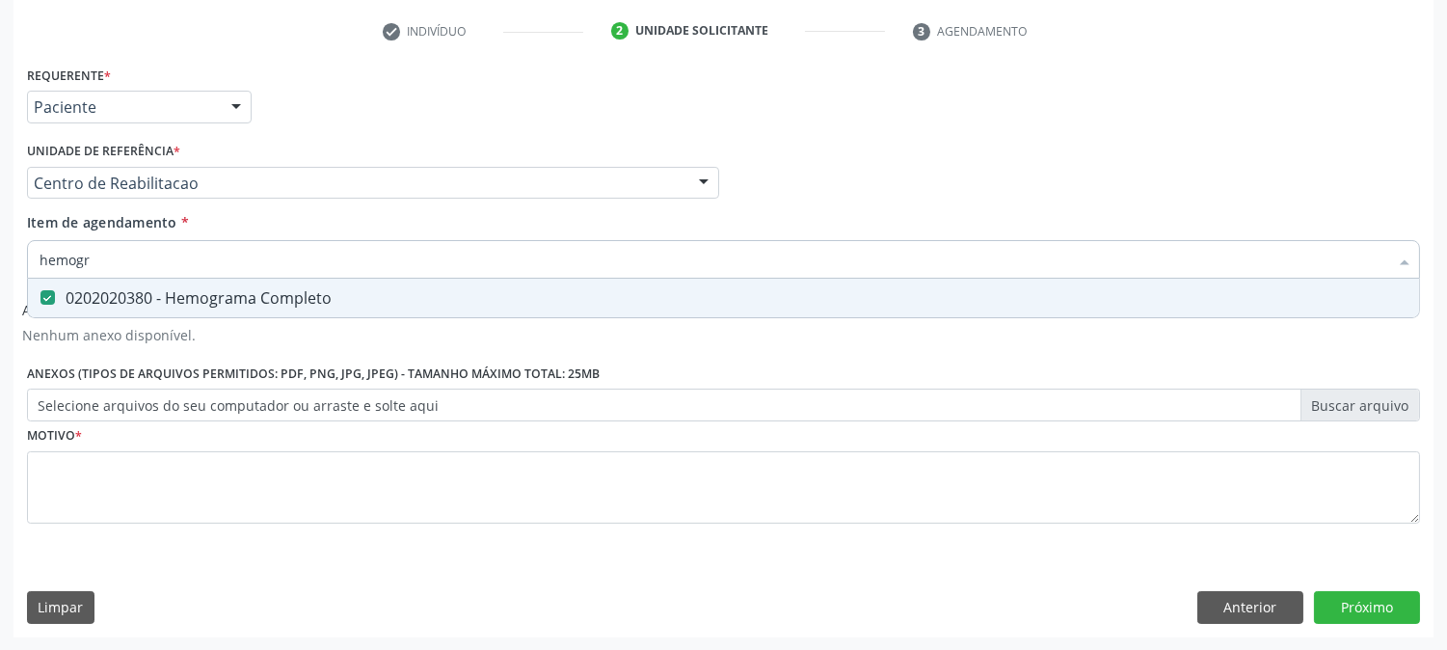
drag, startPoint x: 104, startPoint y: 260, endPoint x: 65, endPoint y: 260, distance: 39.5
click at [65, 260] on input "hemogr" at bounding box center [714, 259] width 1349 height 39
type input "urina"
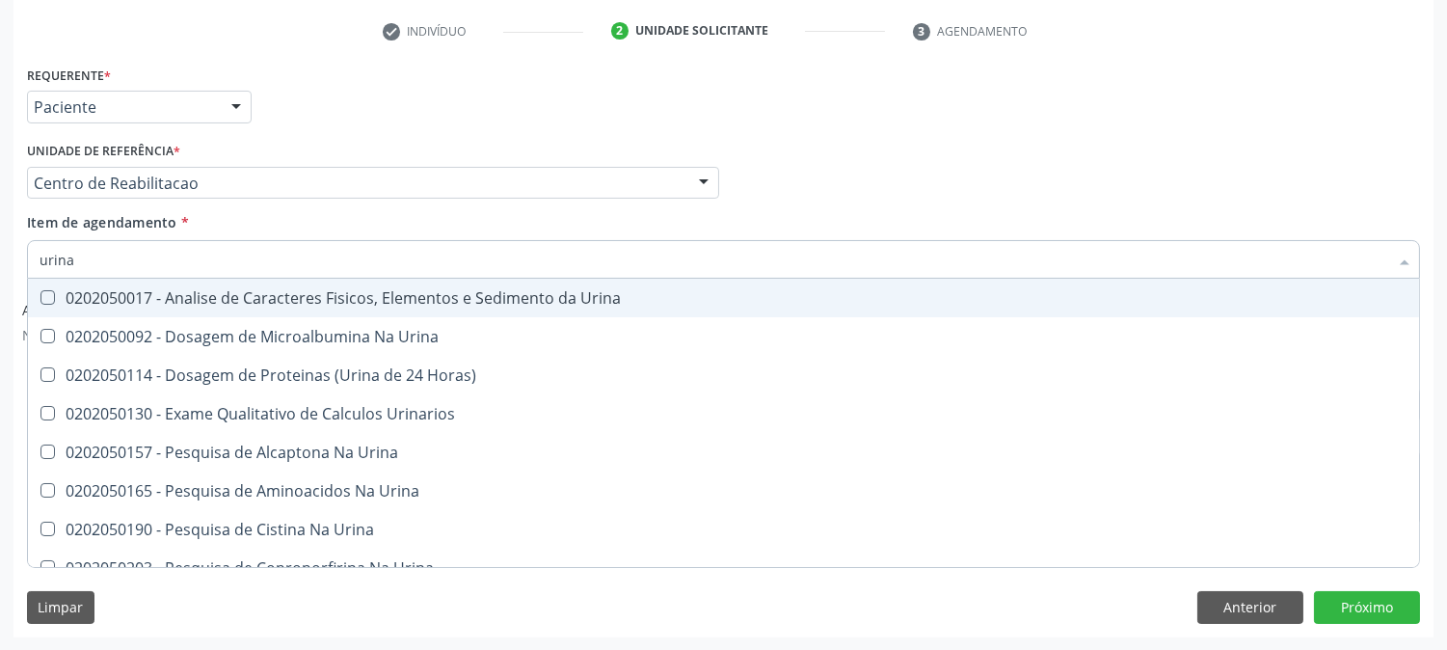
click at [66, 280] on span "0202050017 - Analise de Caracteres Fisicos, Elementos e Sedimento da Urina" at bounding box center [723, 298] width 1391 height 39
checkbox Urina "true"
drag, startPoint x: 87, startPoint y: 264, endPoint x: 0, endPoint y: 266, distance: 86.8
click at [0, 266] on div "Acompanhamento Acompanhe a situação das marcações correntes e finalizadas Relat…" at bounding box center [723, 199] width 1447 height 903
type input "p"
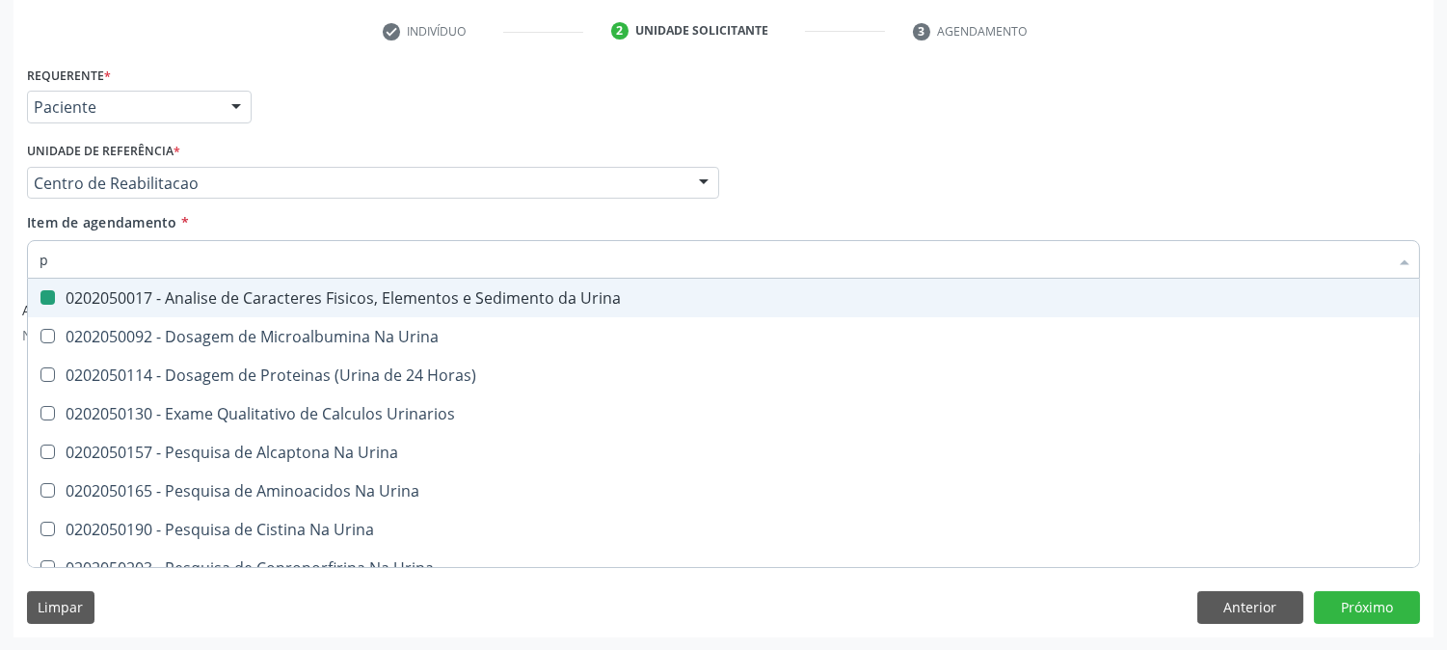
checkbox Urina "false"
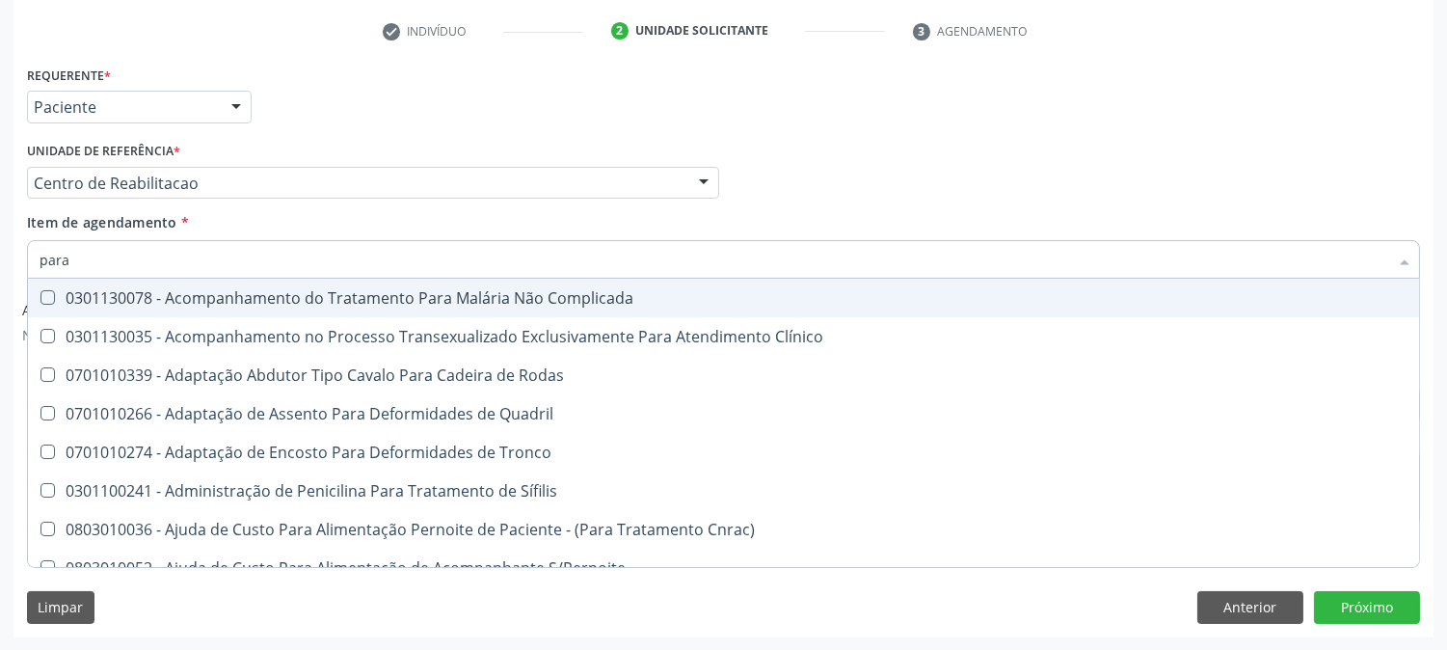
type input "paras"
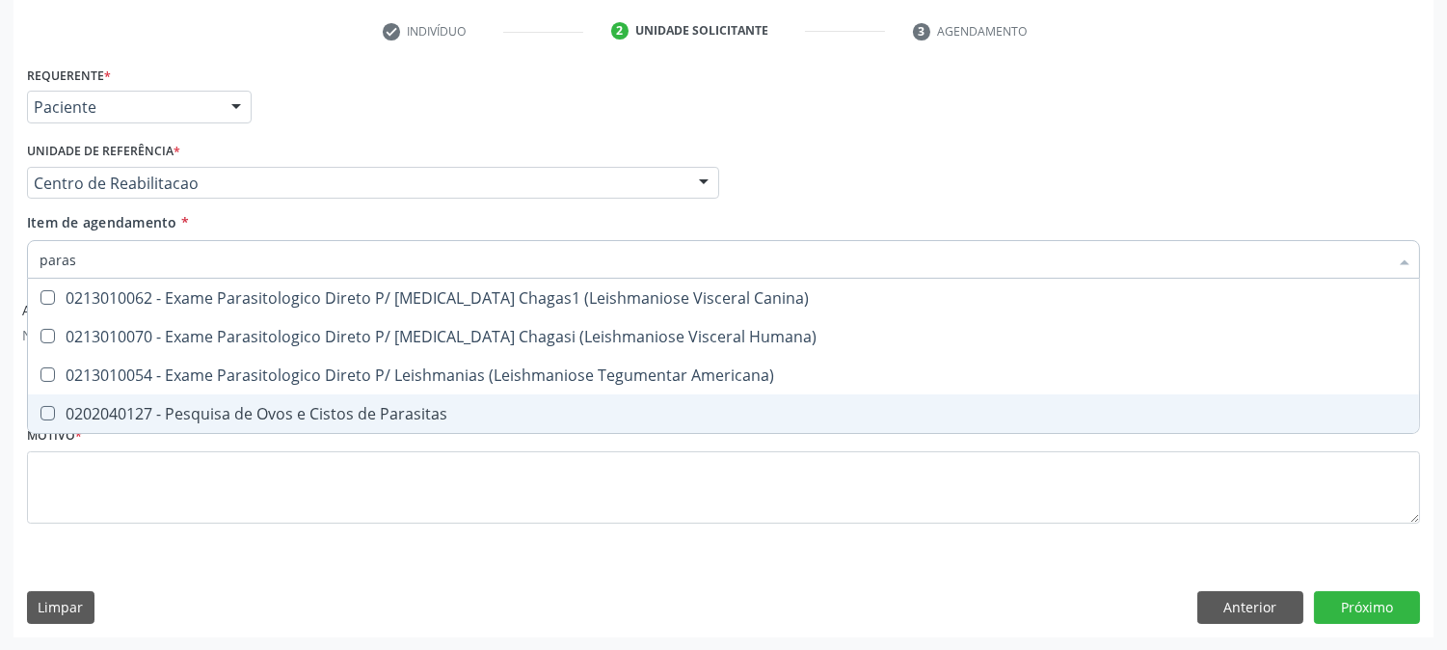
click at [97, 420] on div "0202040127 - Pesquisa de Ovos e Cistos de Parasitas" at bounding box center [724, 413] width 1368 height 15
checkbox Parasitas "true"
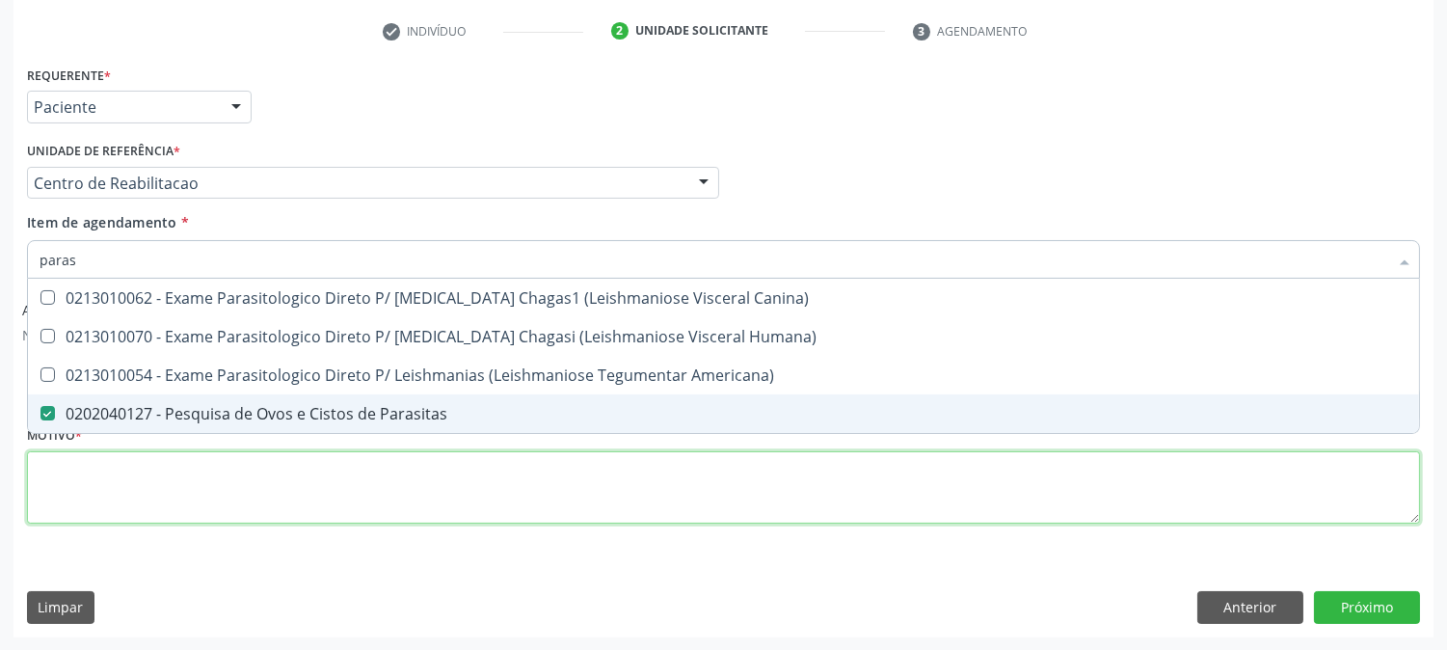
click at [93, 483] on div "Requerente * Paciente Profissional de Saúde Paciente Nenhum resultado encontrad…" at bounding box center [723, 306] width 1393 height 490
checkbox Humana\) "true"
checkbox Americana\) "true"
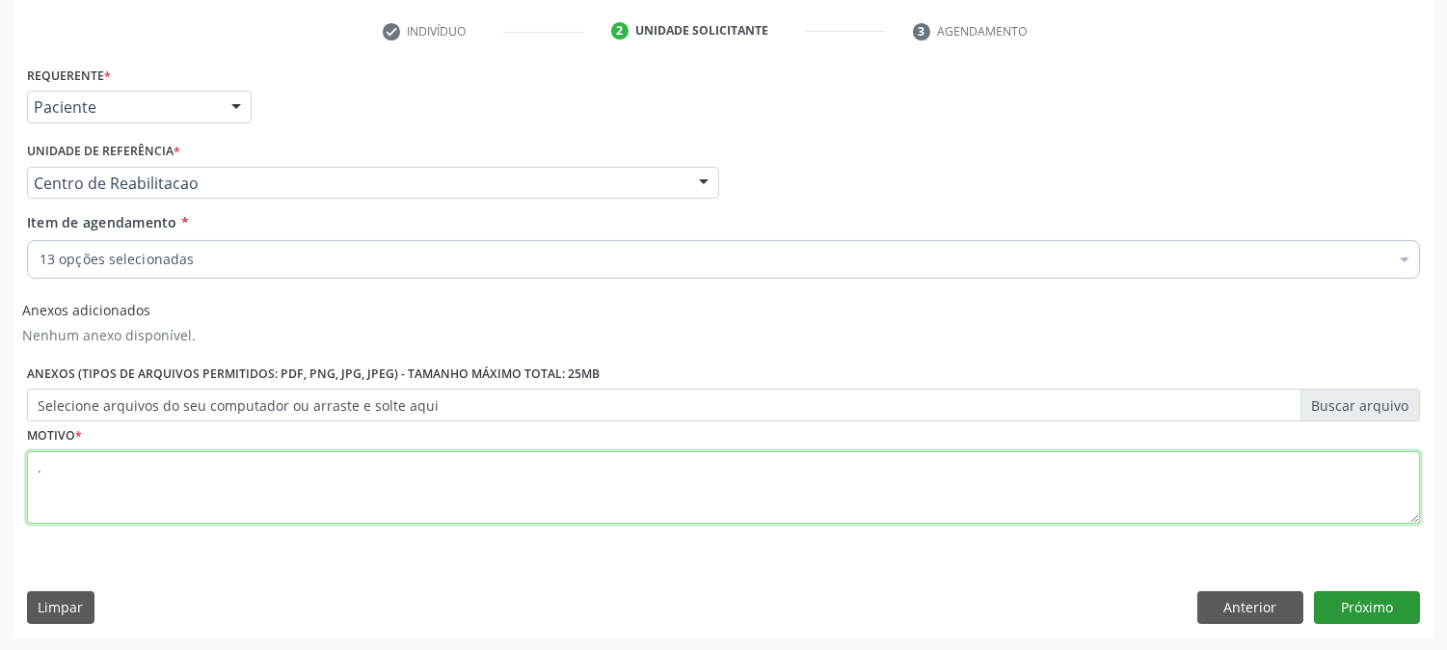
type textarea "."
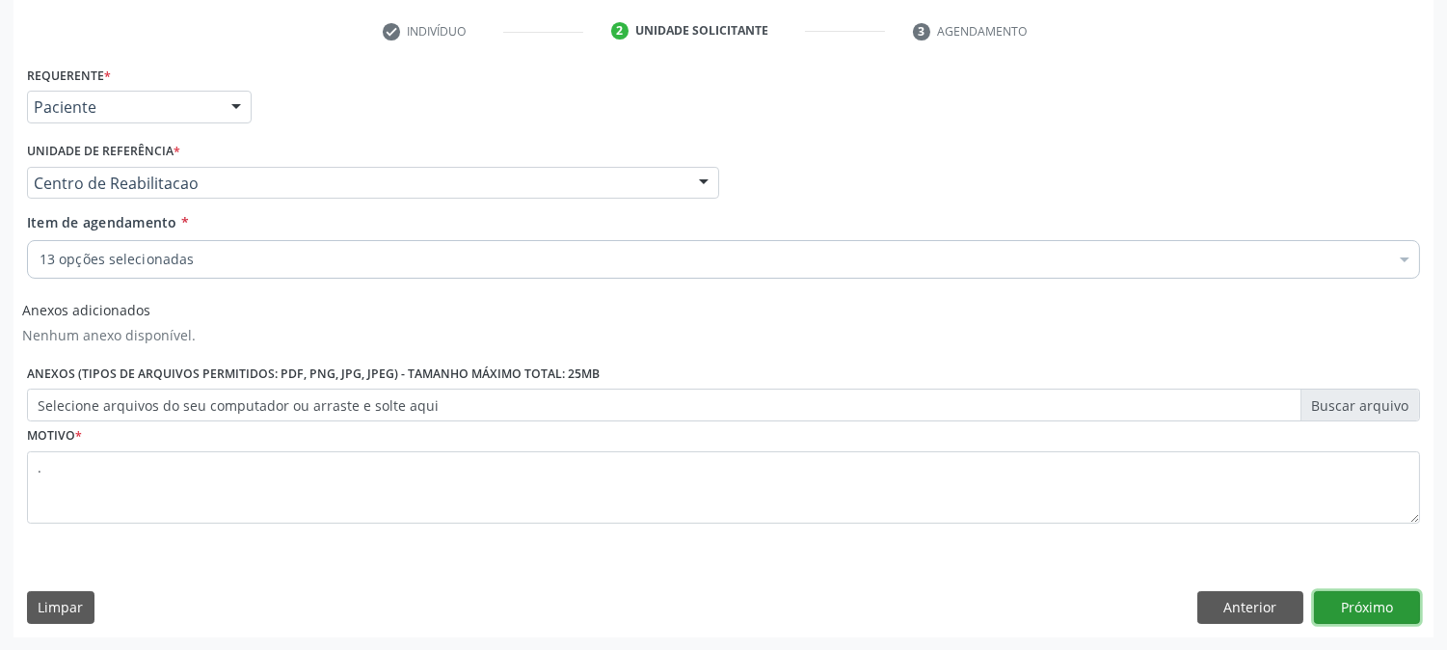
click at [1355, 608] on button "Próximo" at bounding box center [1367, 607] width 106 height 33
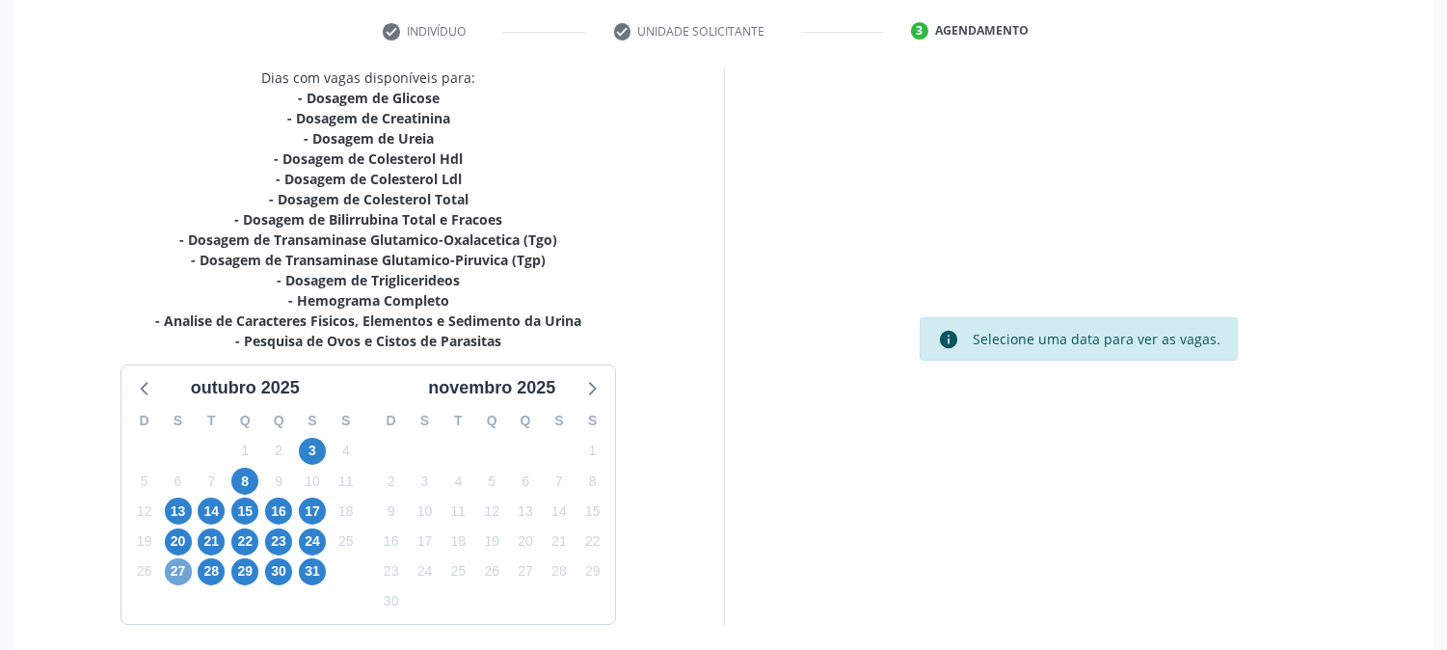
click at [187, 565] on span "27" at bounding box center [178, 571] width 27 height 27
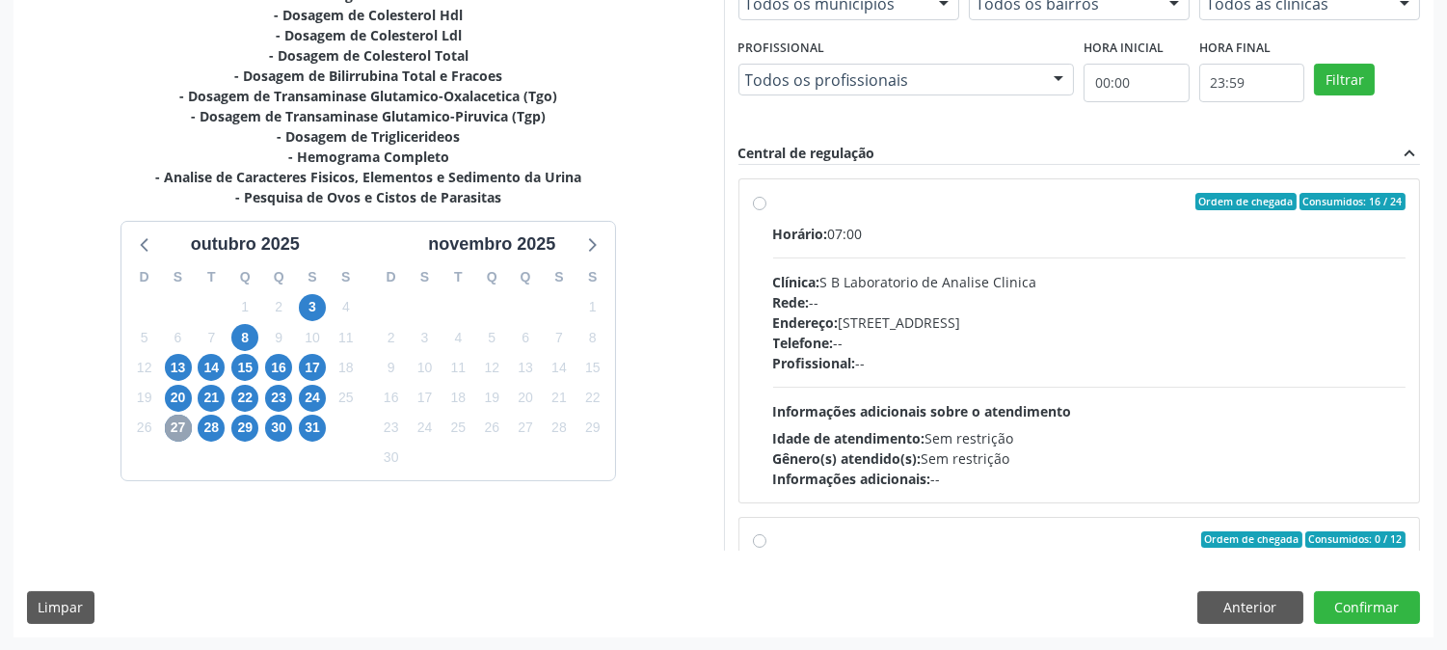
scroll to position [107, 0]
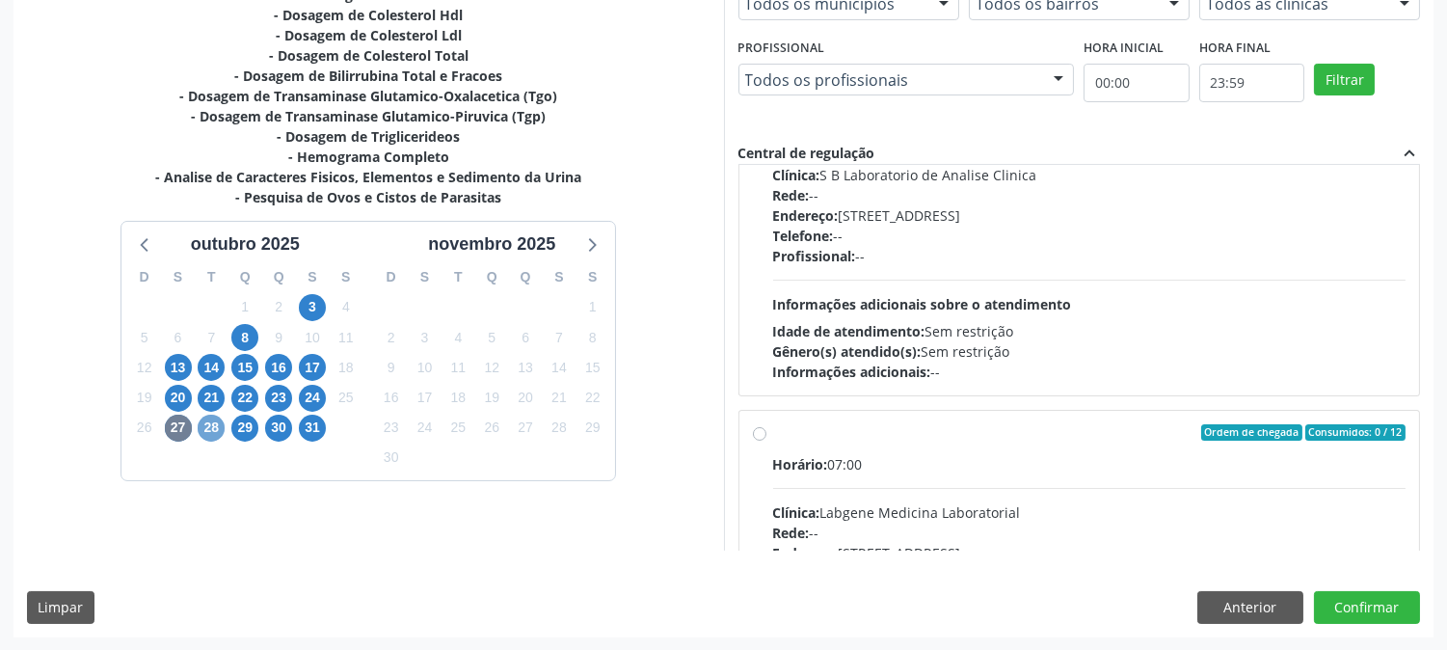
click at [209, 426] on span "28" at bounding box center [211, 428] width 27 height 27
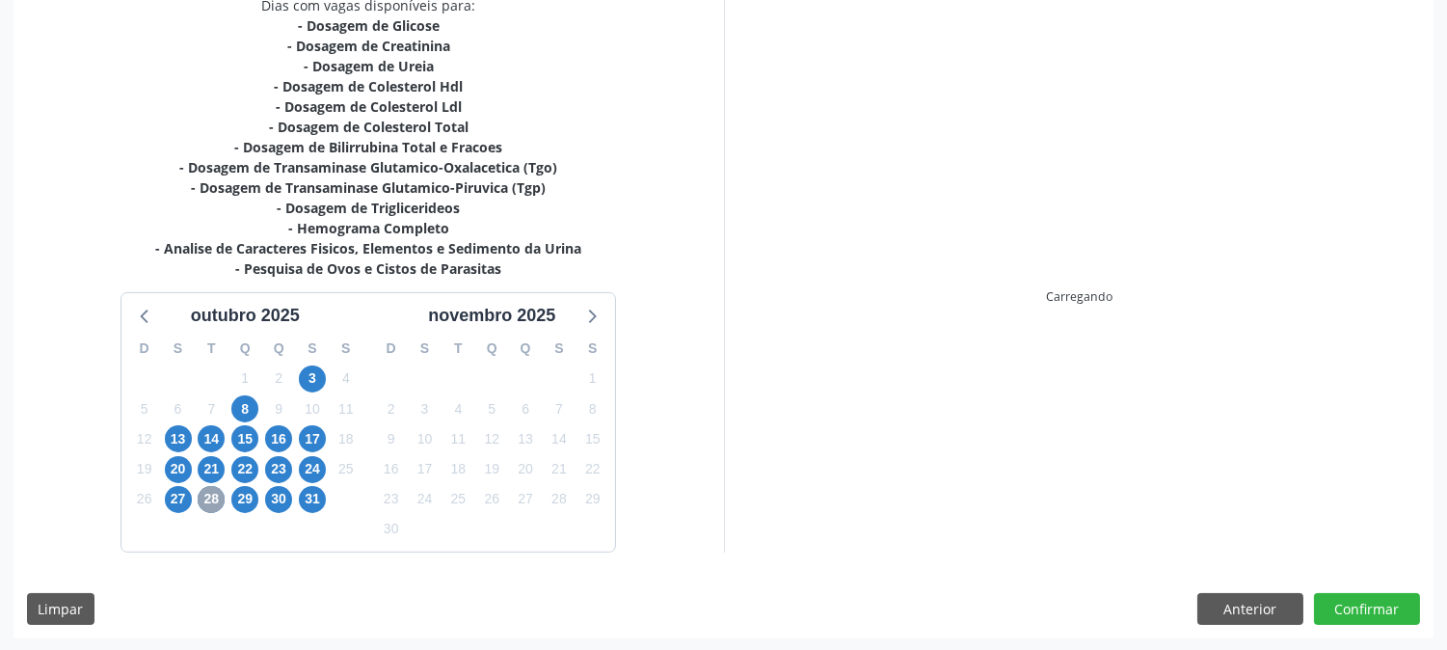
scroll to position [501, 0]
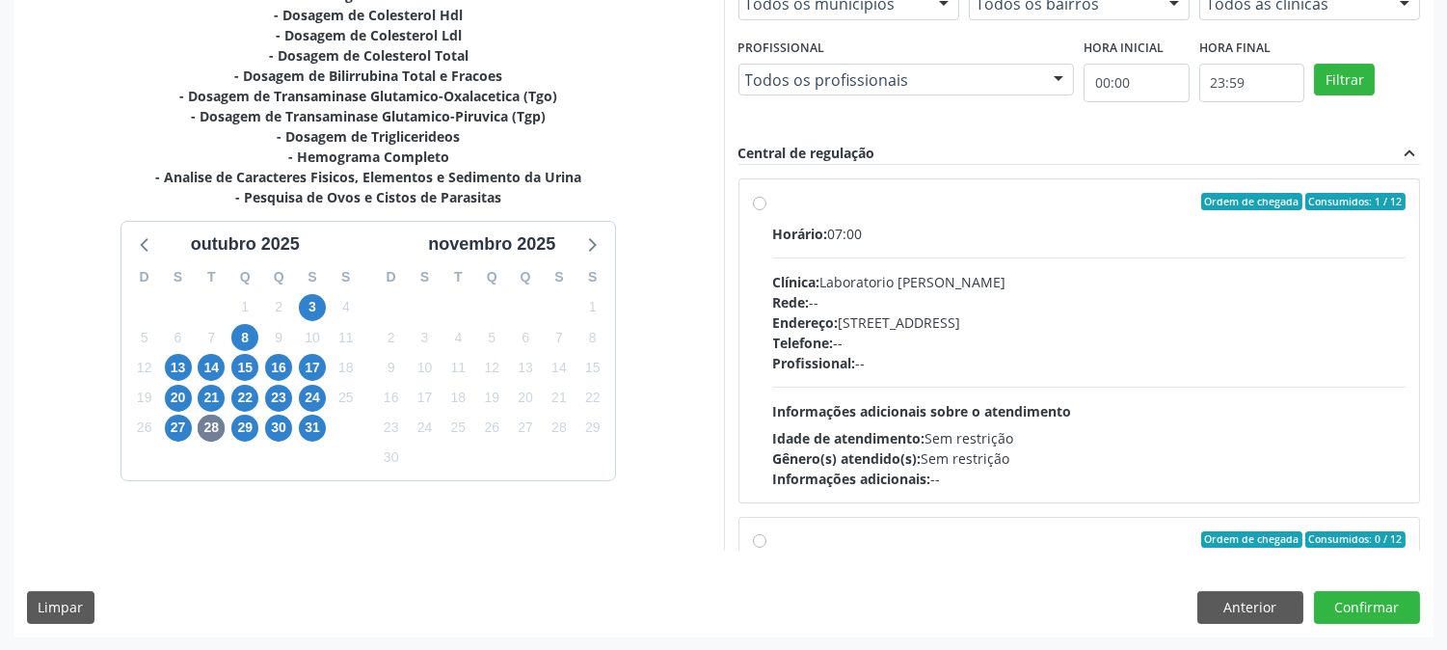
click at [923, 339] on div "Telefone: --" at bounding box center [1089, 343] width 633 height 20
click at [767, 210] on input "Ordem de chegada Consumidos: 1 / 12 Horário: 07:00 Clínica: Laboratorio Jose Pa…" at bounding box center [759, 201] width 13 height 17
radio input "true"
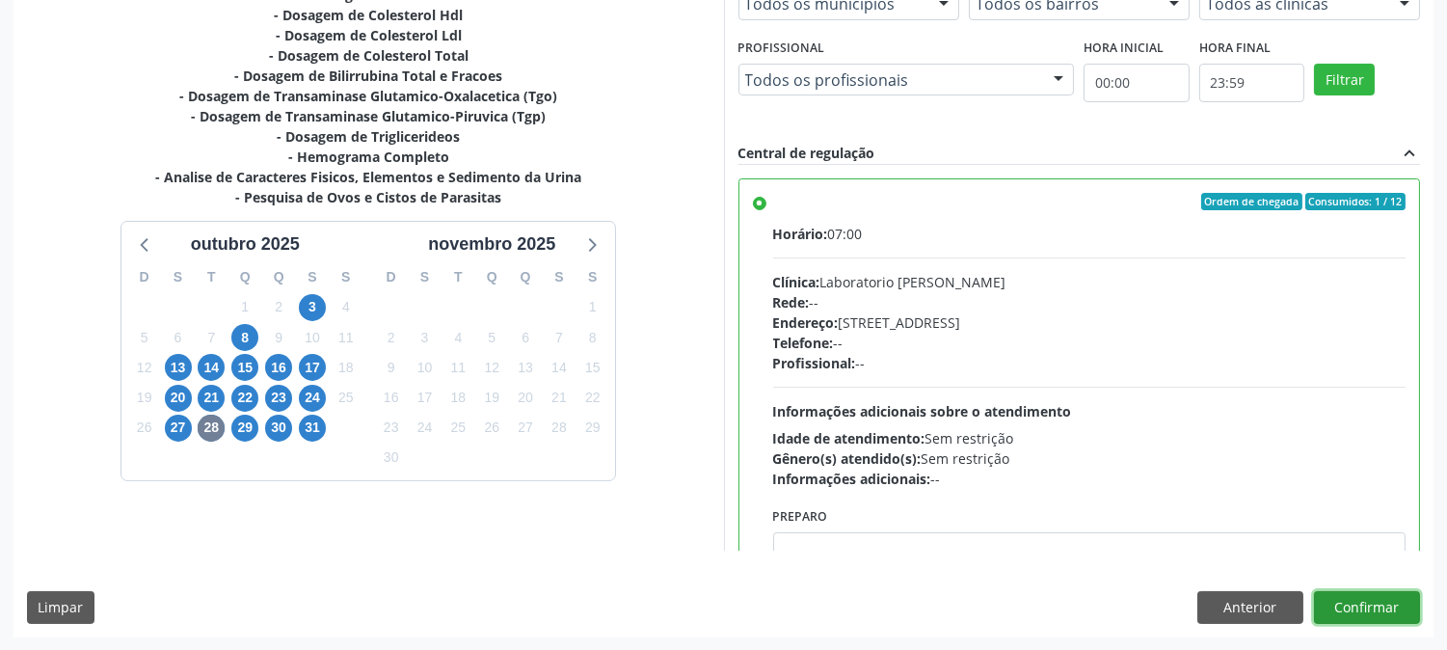
click at [1399, 599] on button "Confirmar" at bounding box center [1367, 607] width 106 height 33
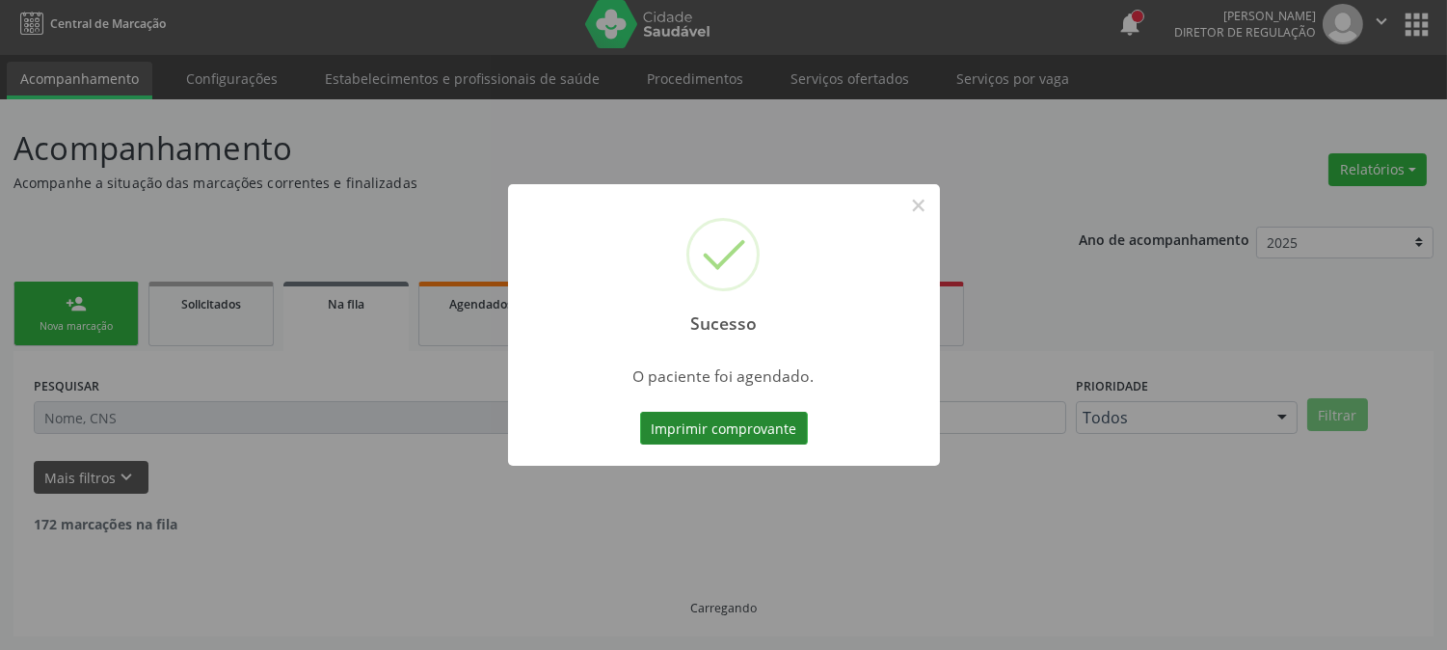
scroll to position [0, 0]
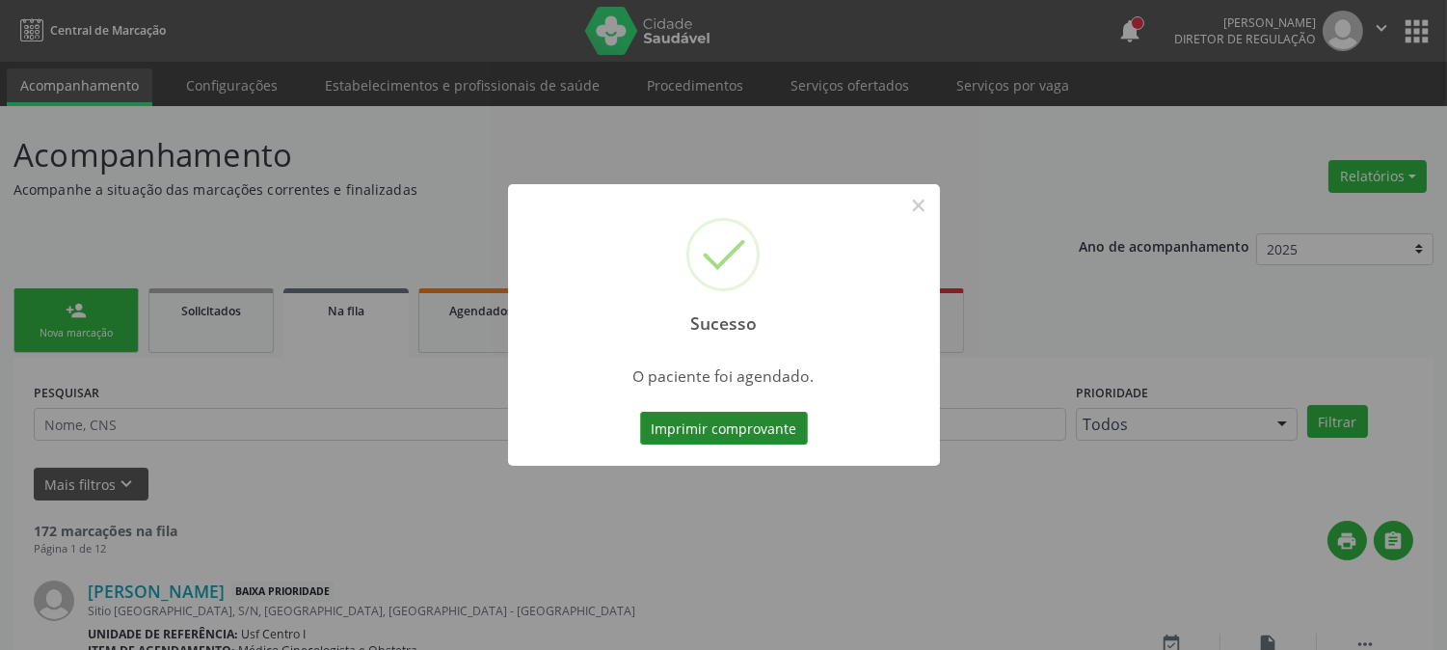
click at [714, 436] on button "Imprimir comprovante" at bounding box center [724, 428] width 168 height 33
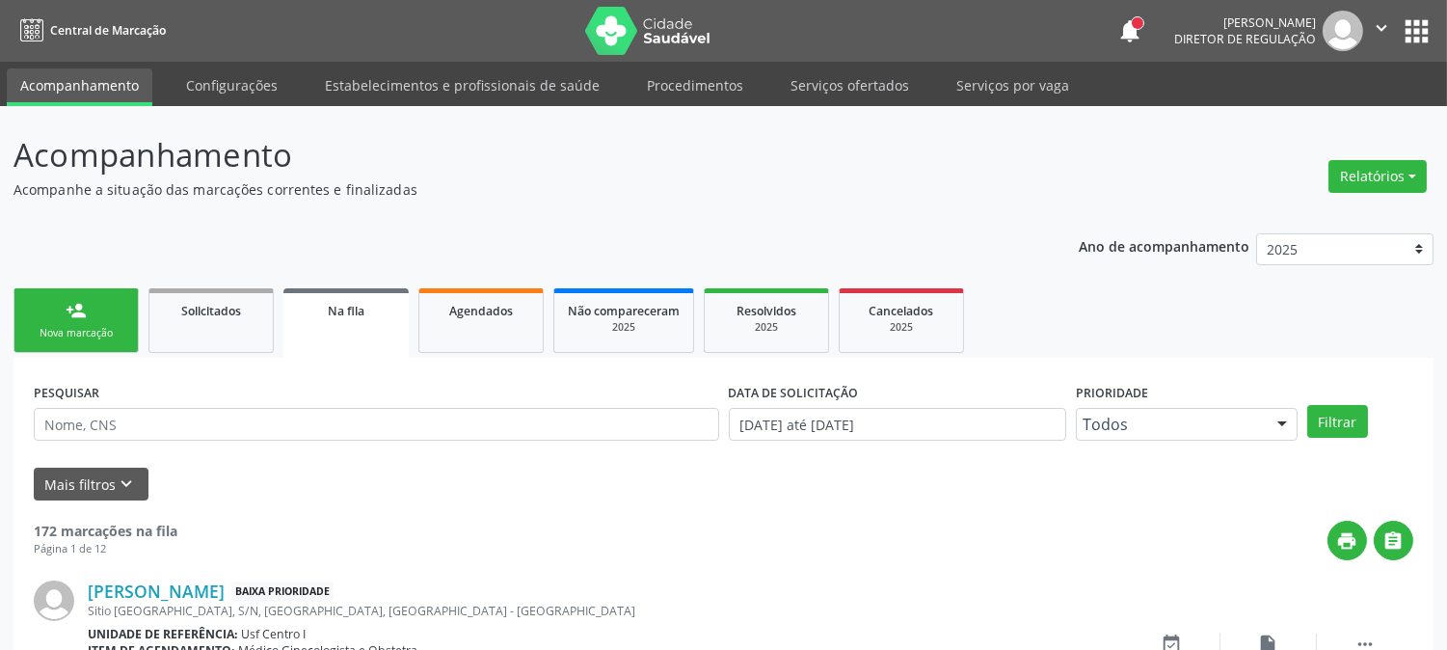
click at [61, 310] on link "person_add Nova marcação" at bounding box center [75, 320] width 125 height 65
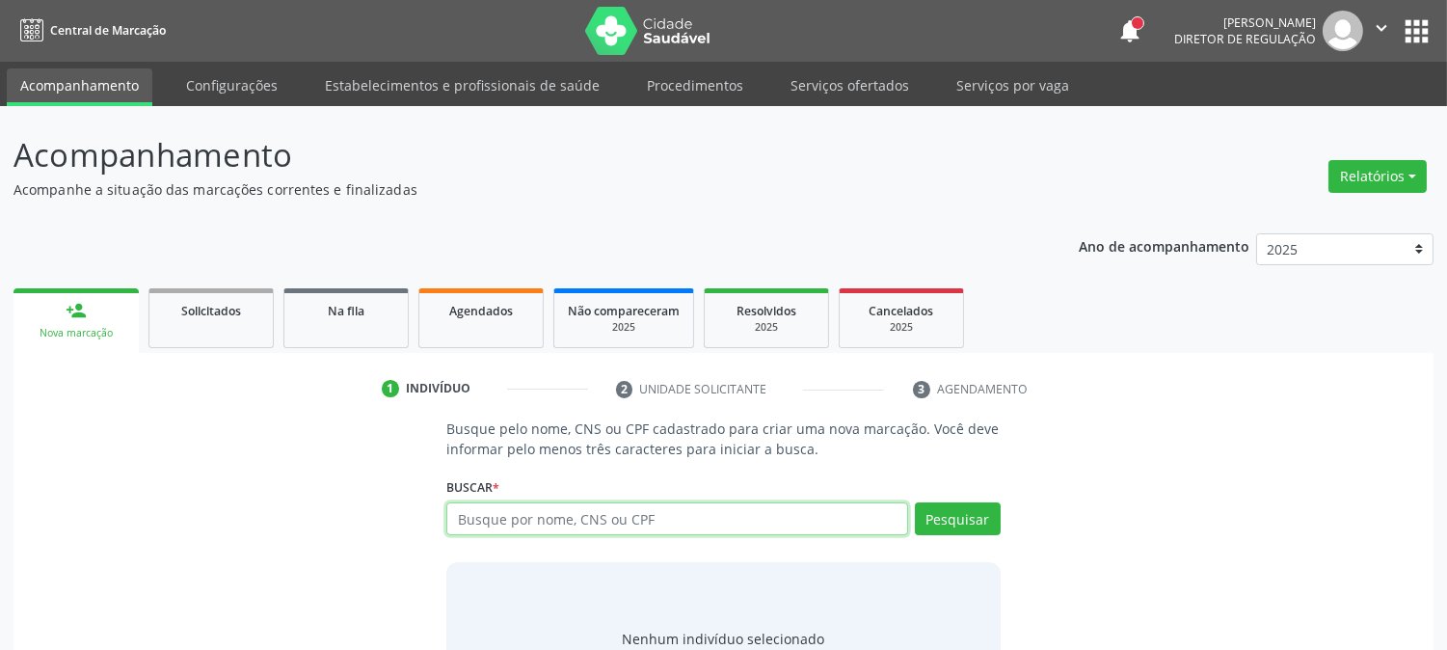
click at [553, 522] on input "text" at bounding box center [676, 518] width 461 height 33
paste input "898 0046 0811 3609"
type input "898 0046 0811 3609"
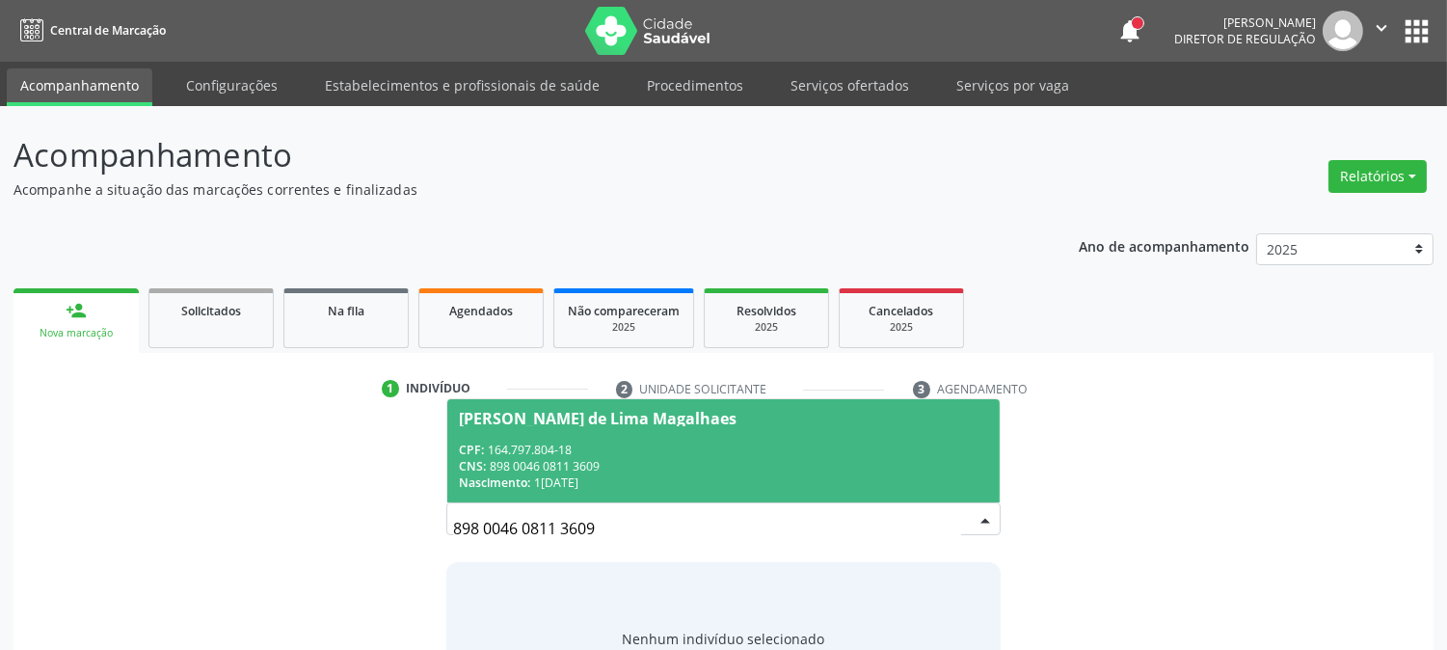
click at [764, 431] on span "Julia Aparecida de Lima Magalhaes CPF: 164.797.804-18 CNS: 898 0046 0811 3609 N…" at bounding box center [723, 450] width 552 height 103
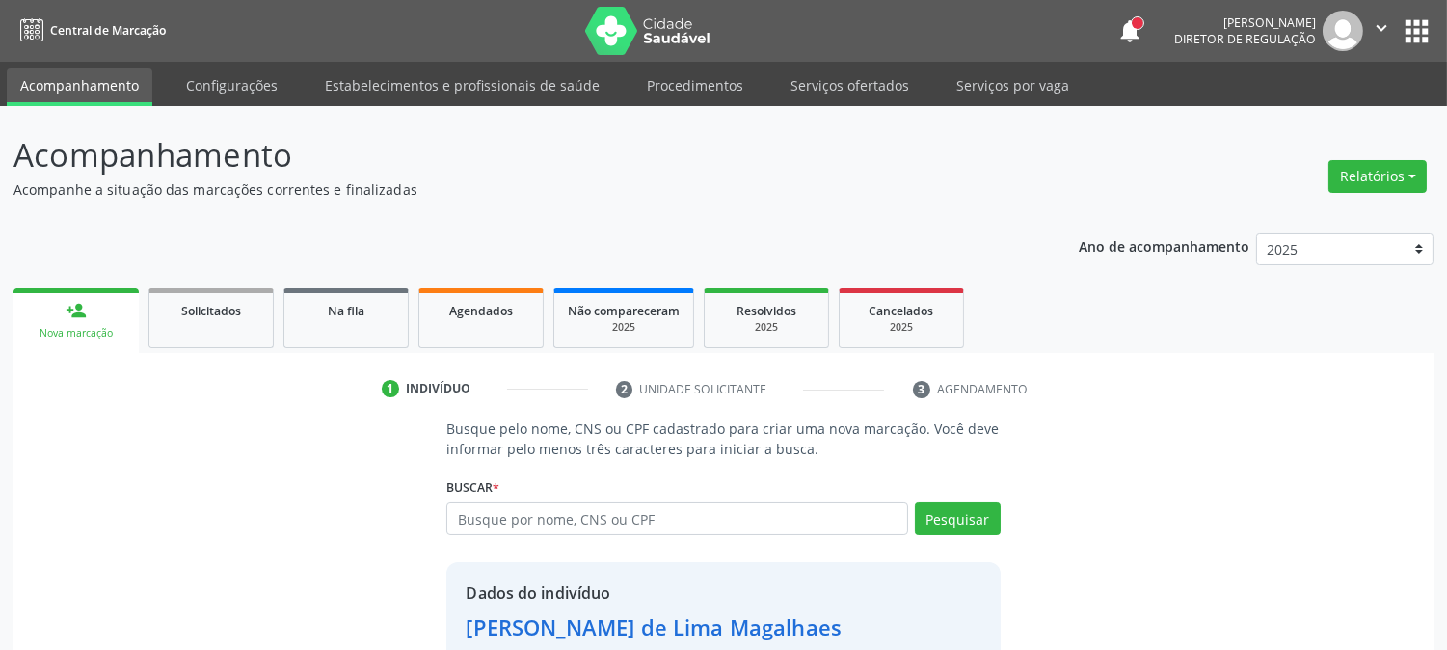
scroll to position [121, 0]
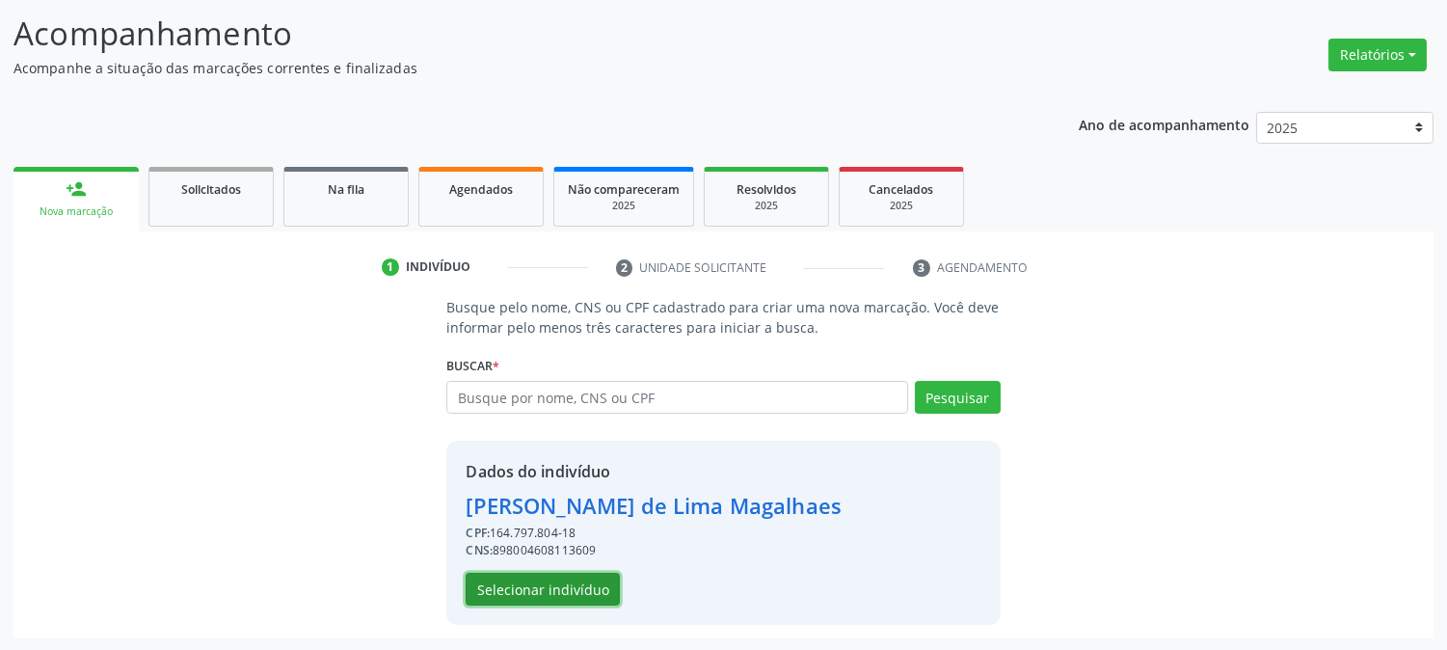
click at [525, 585] on button "Selecionar indivíduo" at bounding box center [543, 589] width 154 height 33
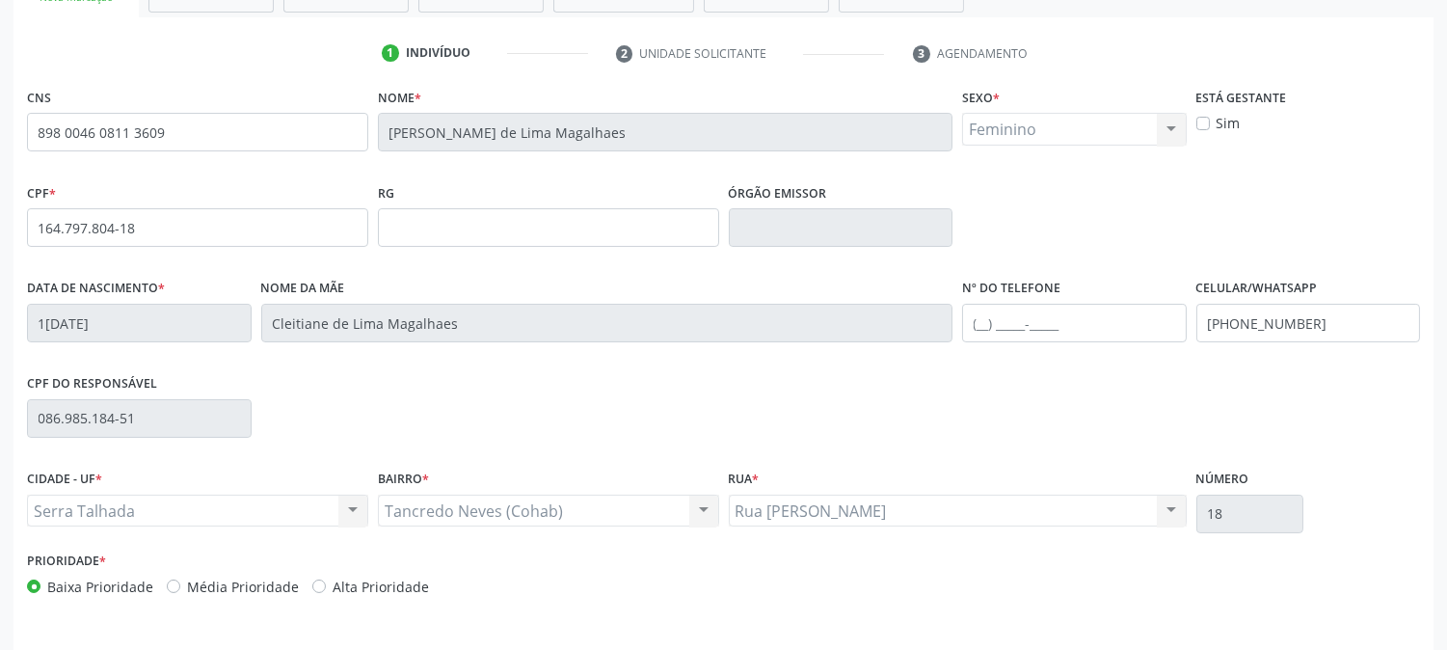
scroll to position [393, 0]
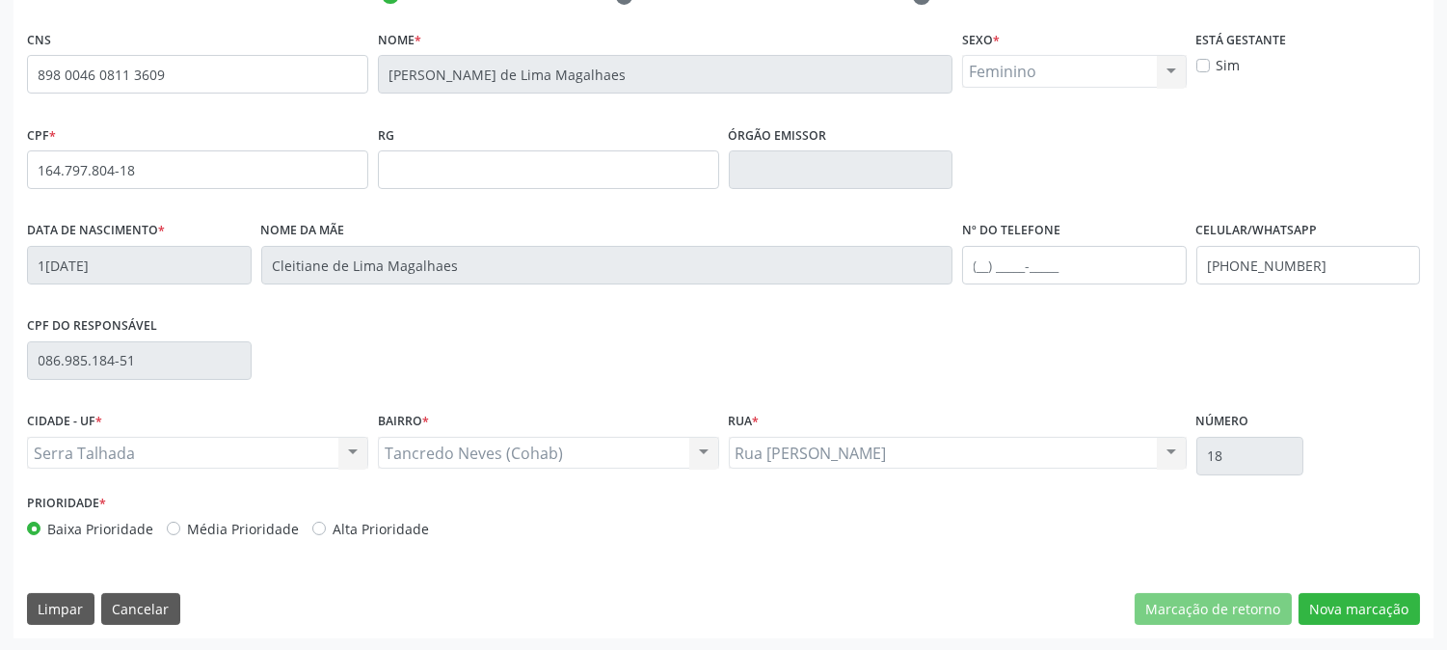
click at [1295, 600] on div "Marcação de retorno Nova marcação" at bounding box center [1277, 609] width 285 height 33
click at [1319, 602] on button "Nova marcação" at bounding box center [1359, 609] width 121 height 33
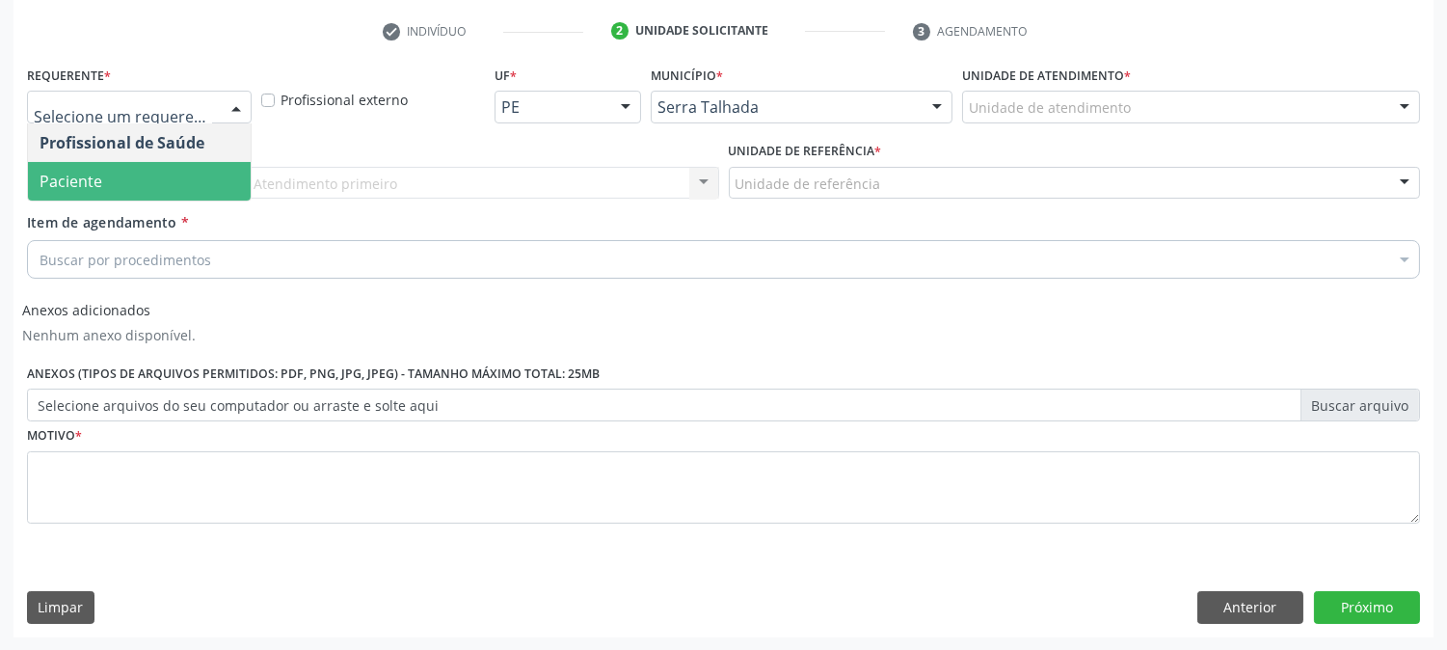
click at [135, 175] on span "Paciente" at bounding box center [139, 181] width 223 height 39
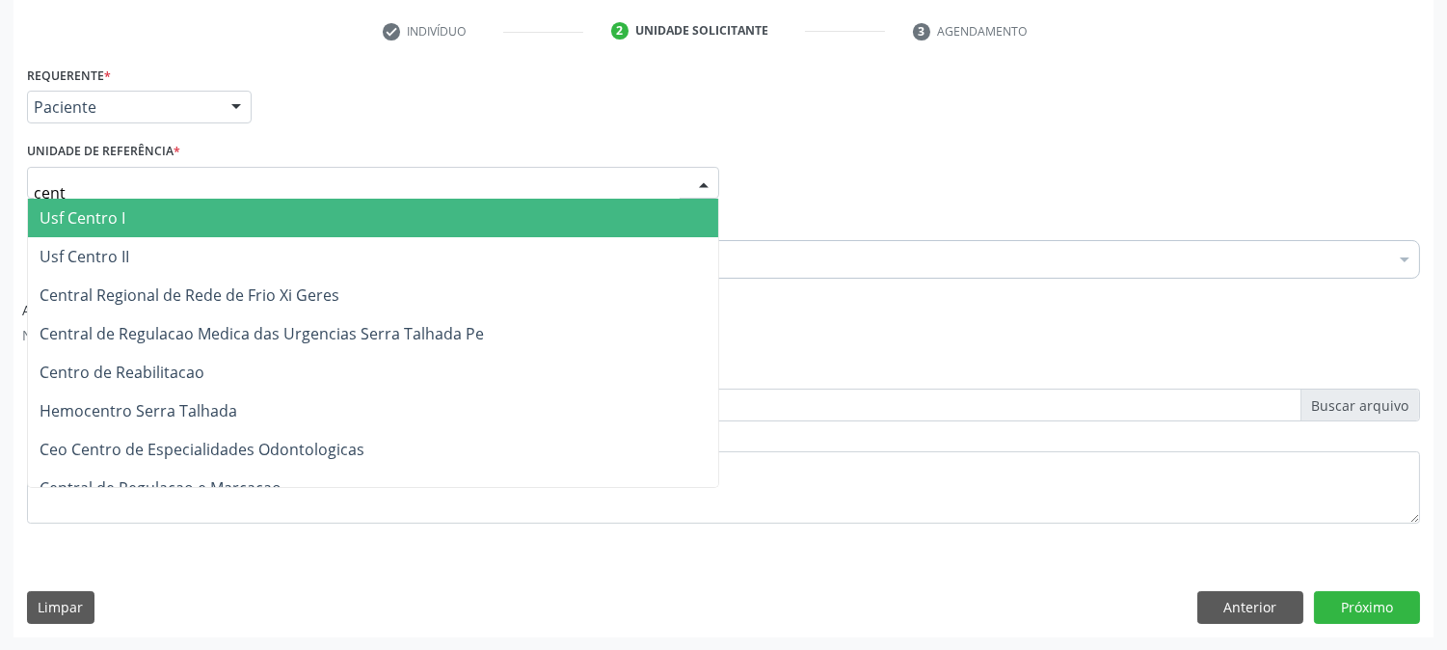
type input "centr"
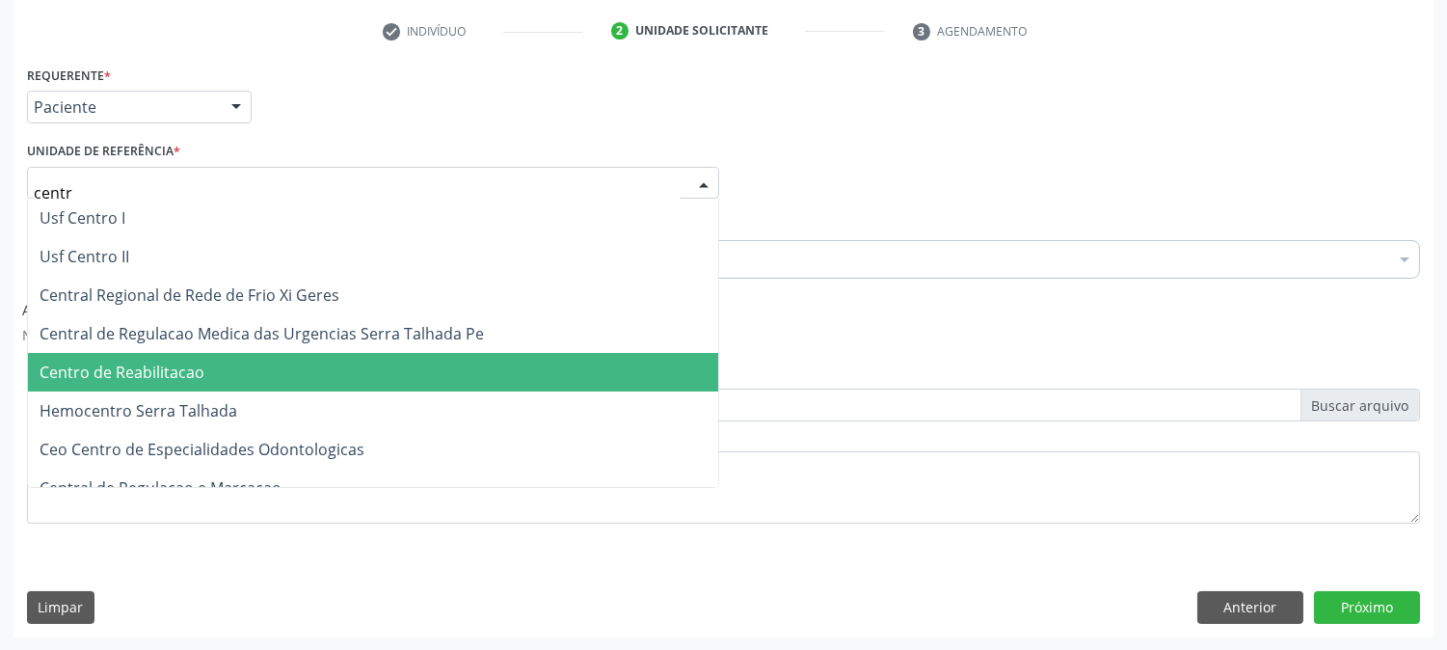
click at [152, 378] on span "Centro de Reabilitacao" at bounding box center [122, 372] width 165 height 21
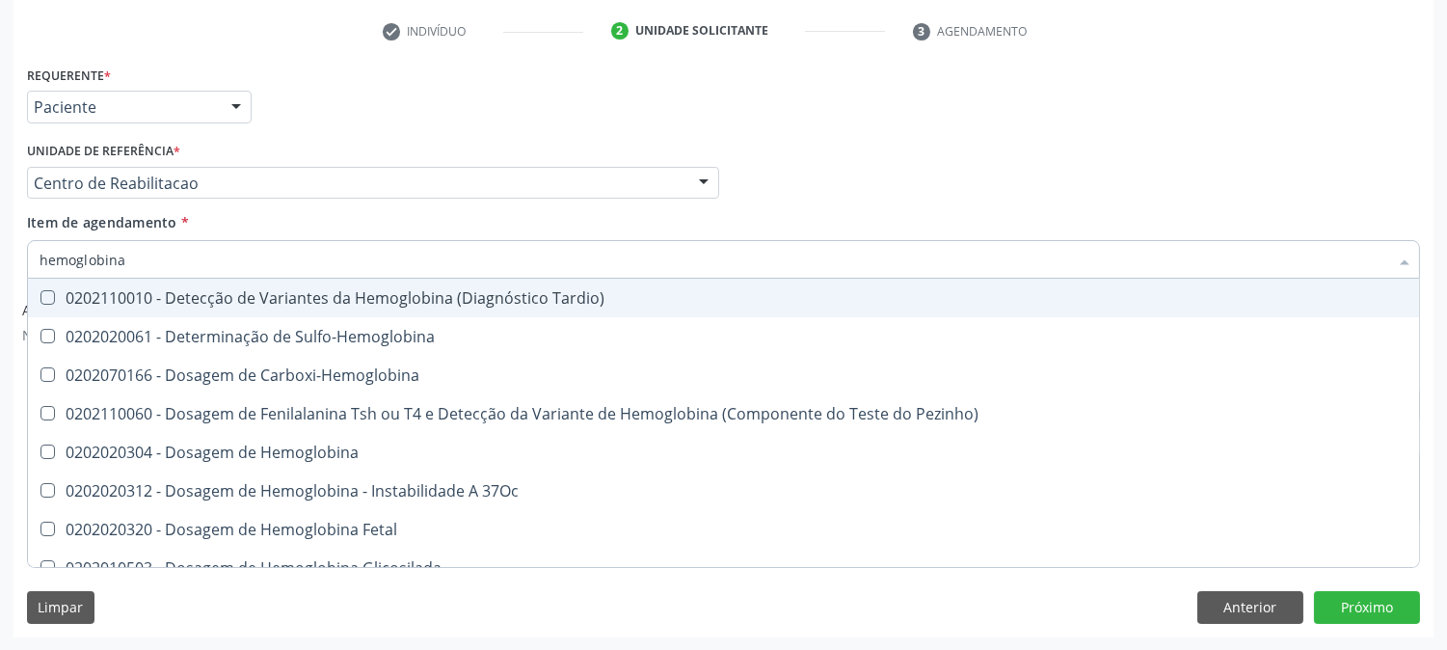
type input "hemoglobina g"
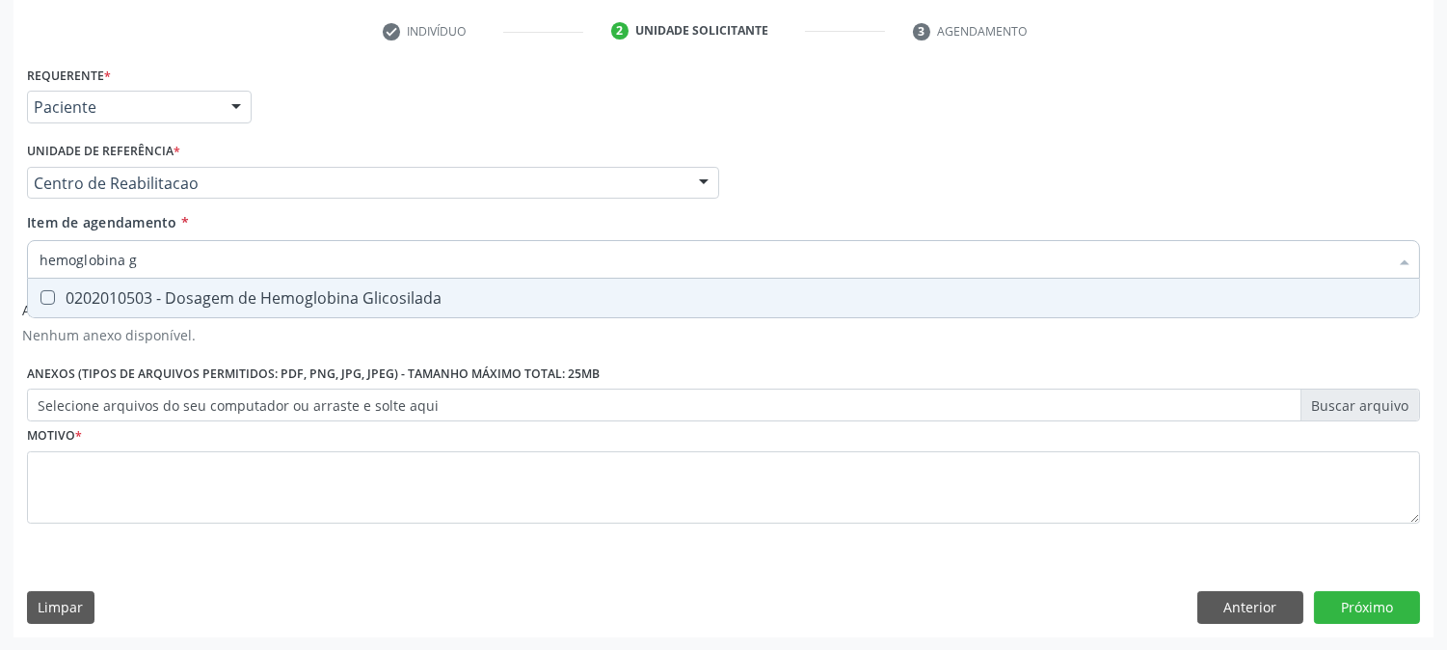
click at [158, 302] on div "0202010503 - Dosagem de Hemoglobina Glicosilada" at bounding box center [724, 297] width 1368 height 15
checkbox Glicosilada "true"
drag, startPoint x: 155, startPoint y: 256, endPoint x: 0, endPoint y: 335, distance: 174.2
click at [0, 335] on div "Acompanhamento Acompanhe a situação das marcações correntes e finalizadas Relat…" at bounding box center [723, 199] width 1447 height 903
type input "t3"
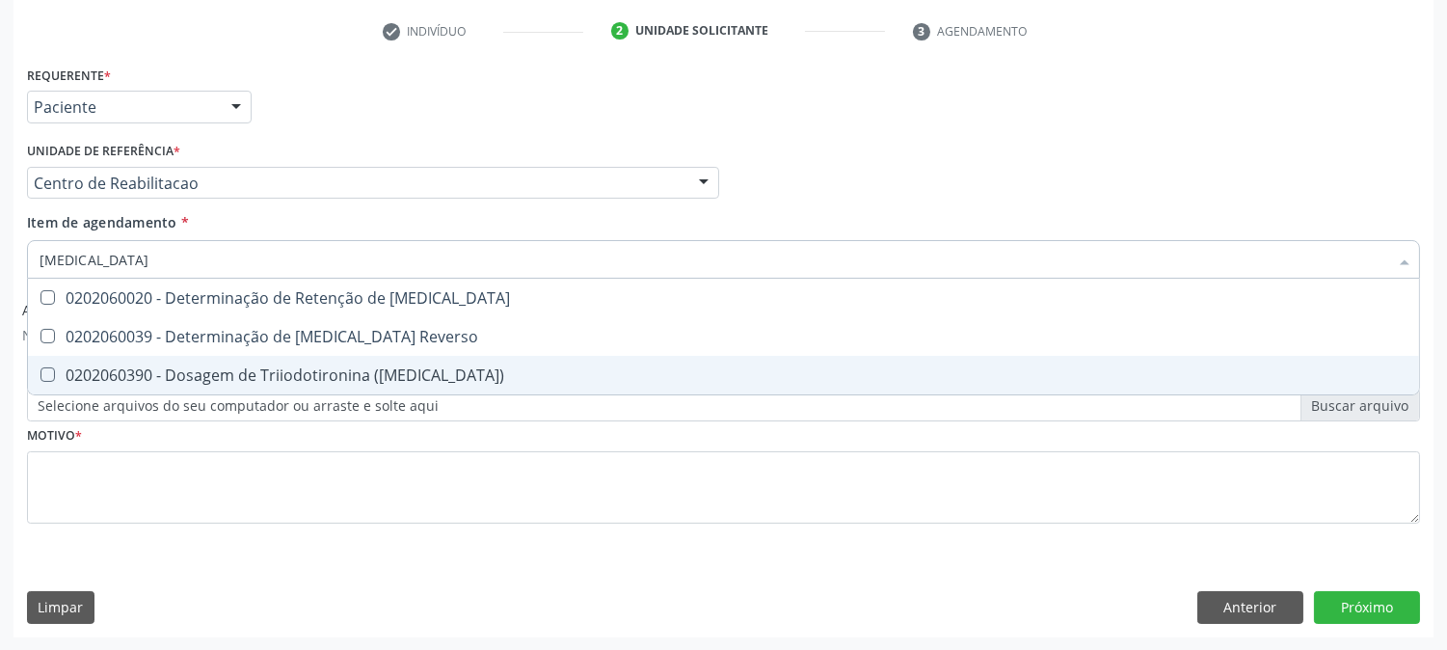
checkbox T3 "false"
click at [72, 360] on span "0202060390 - Dosagem de Triiodotironina ([MEDICAL_DATA])" at bounding box center [723, 375] width 1391 height 39
checkbox \(T3\) "true"
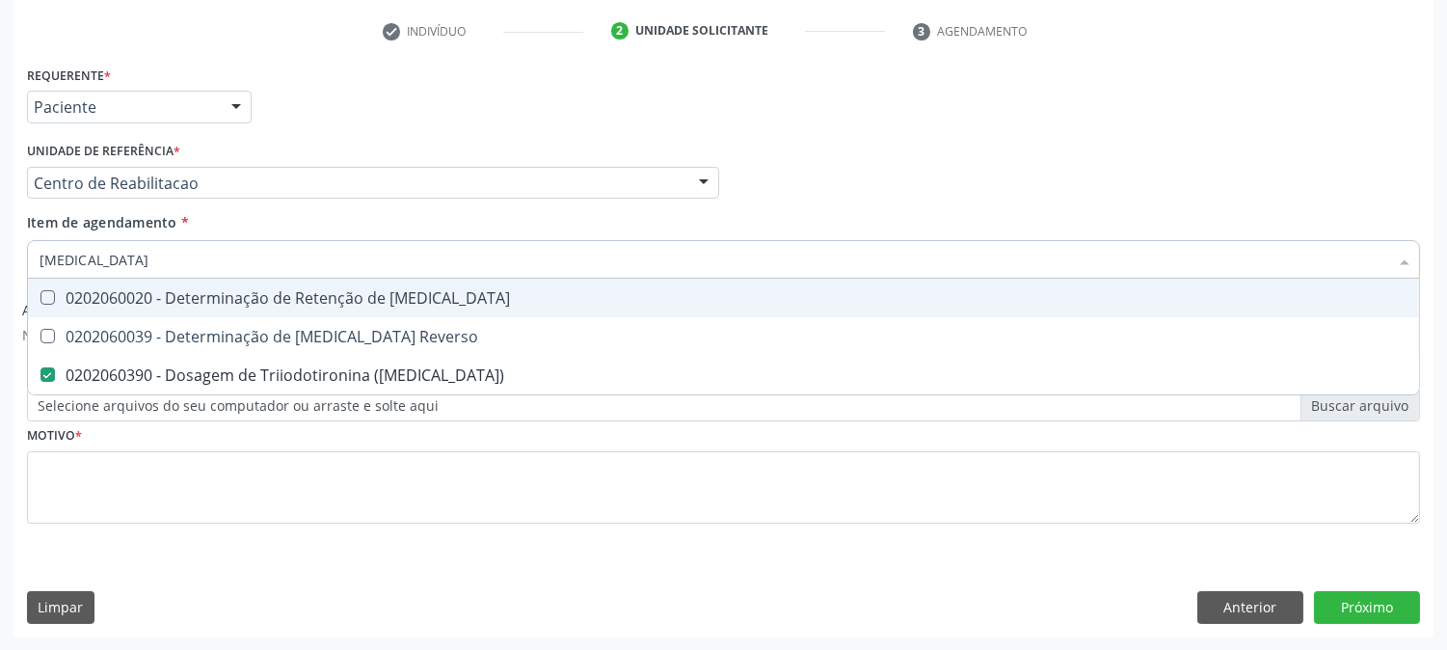
drag, startPoint x: 58, startPoint y: 258, endPoint x: 0, endPoint y: 283, distance: 63.1
click at [0, 283] on div "Acompanhamento Acompanhe a situação das marcações correntes e finalizadas Relat…" at bounding box center [723, 199] width 1447 height 903
type input "t4"
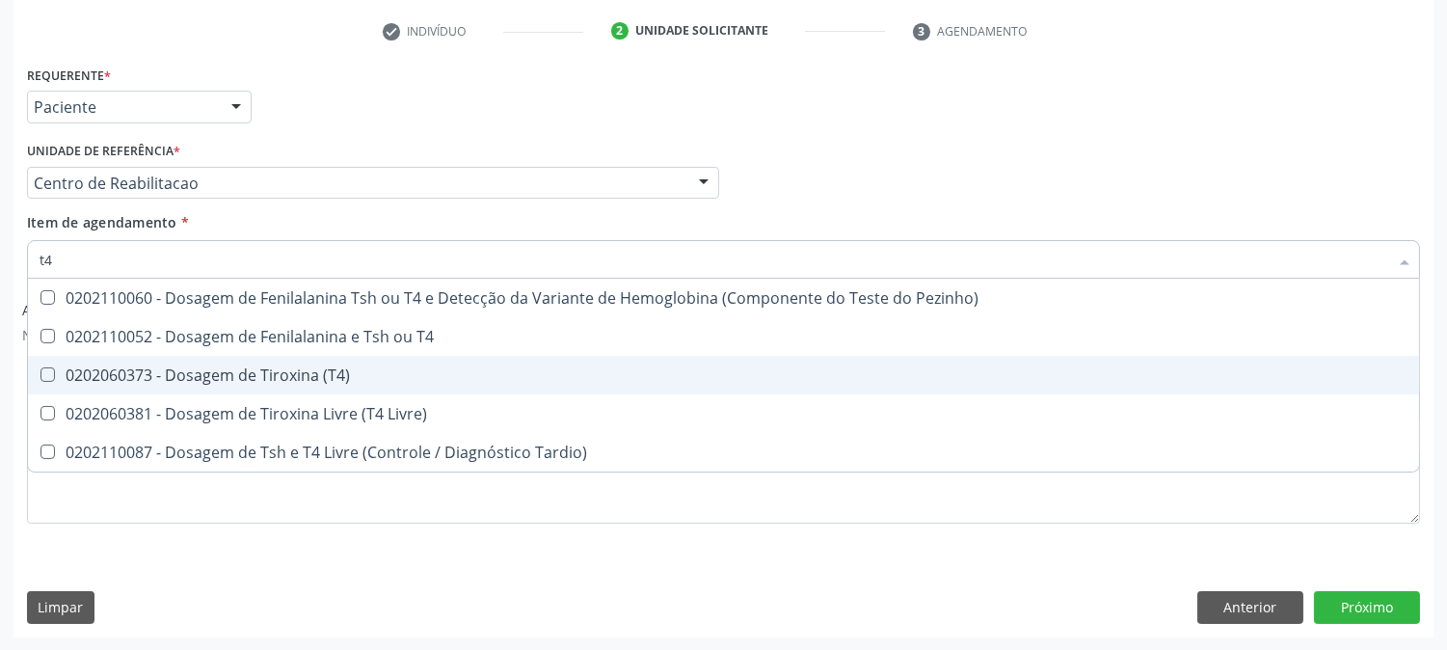
click at [119, 372] on div "0202060373 - Dosagem de Tiroxina (T4)" at bounding box center [724, 374] width 1368 height 15
checkbox \(T4\) "true"
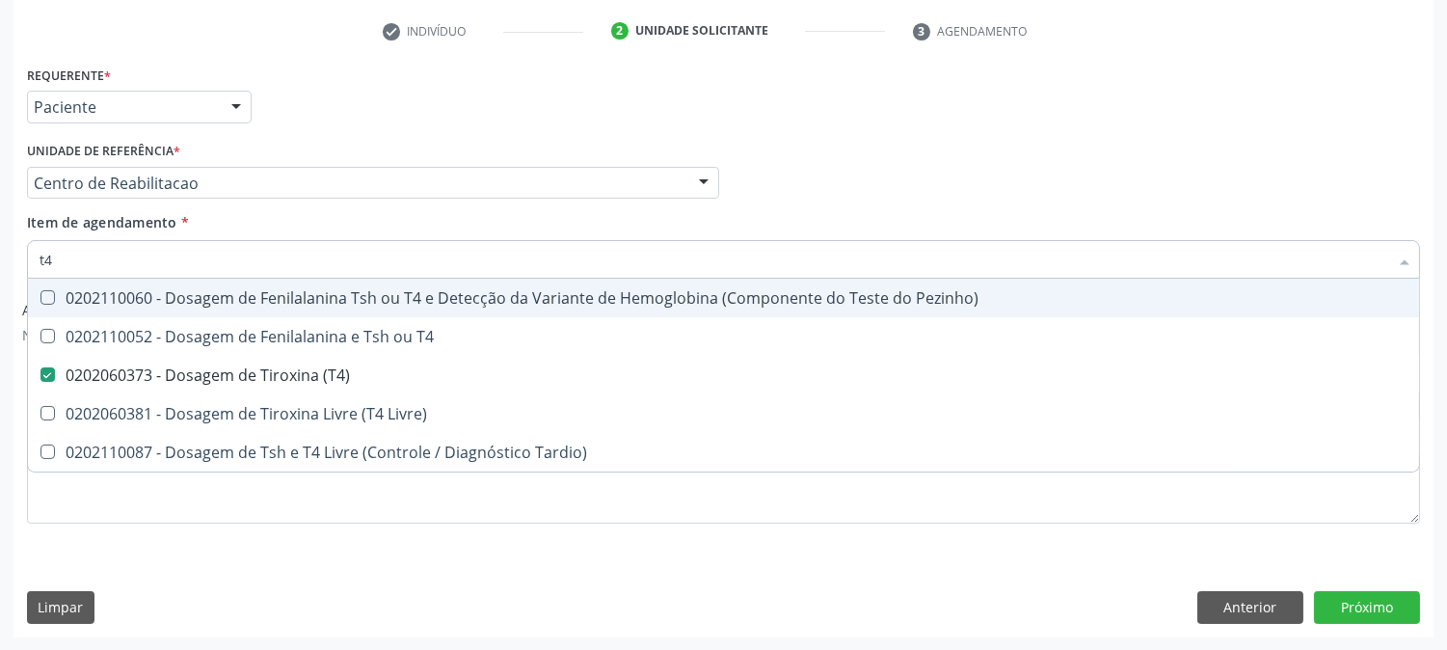
drag, startPoint x: 90, startPoint y: 262, endPoint x: 0, endPoint y: 246, distance: 91.2
click at [0, 246] on div "Acompanhamento Acompanhe a situação das marcações correntes e finalizadas Relat…" at bounding box center [723, 199] width 1447 height 903
type input "ts"
checkbox \(T4\) "false"
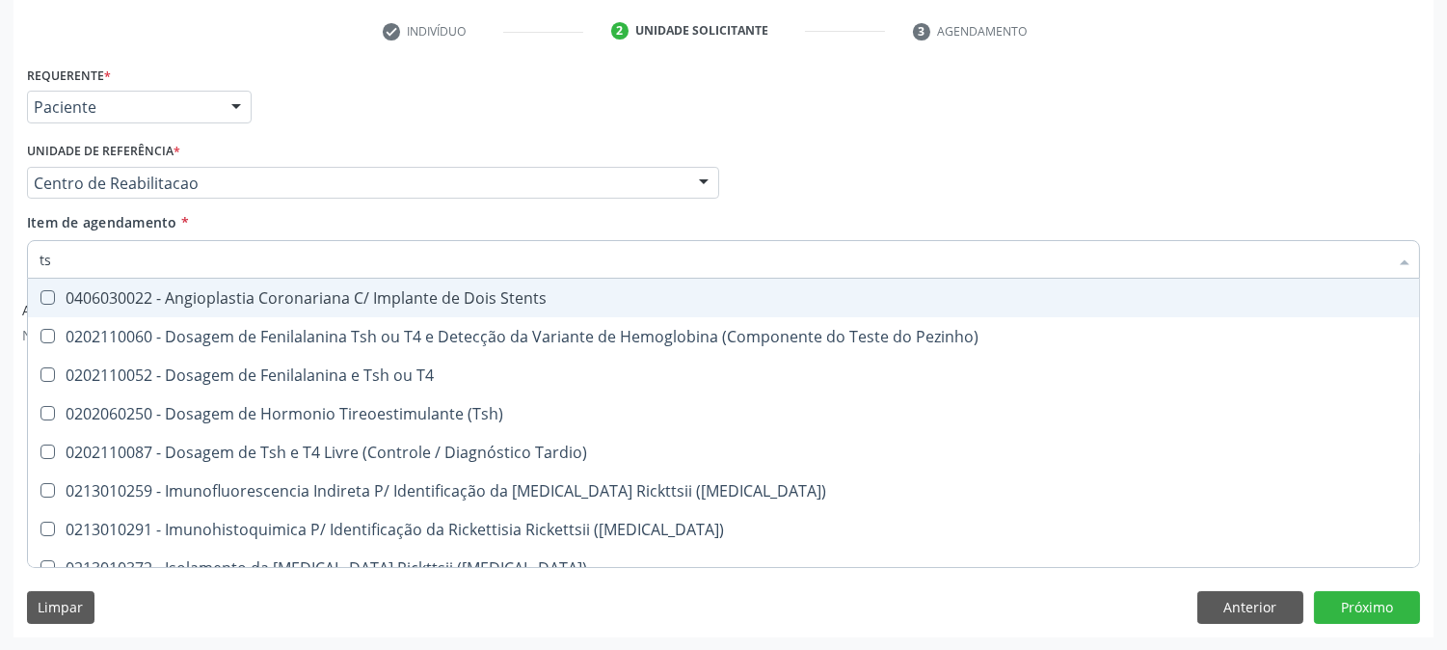
type input "tsh"
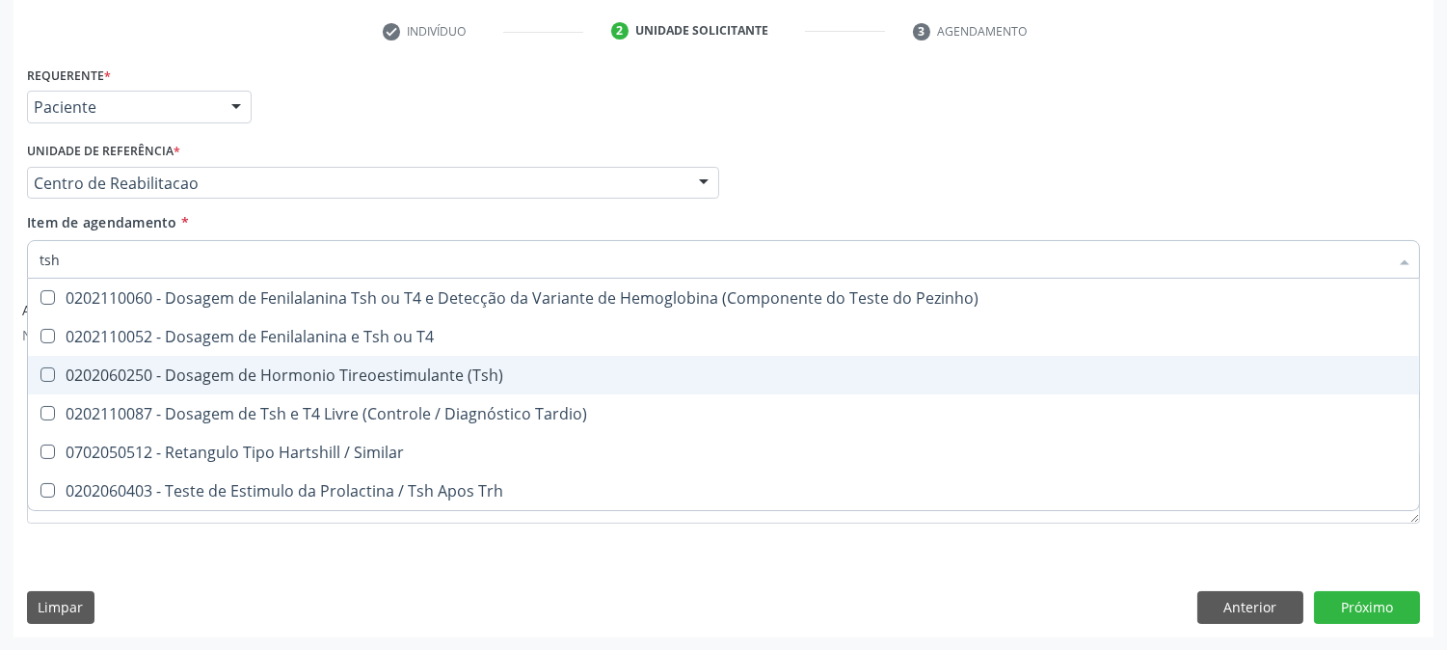
click at [133, 373] on div "0202060250 - Dosagem de Hormonio Tireoestimulante (Tsh)" at bounding box center [724, 374] width 1368 height 15
checkbox \(Tsh\) "true"
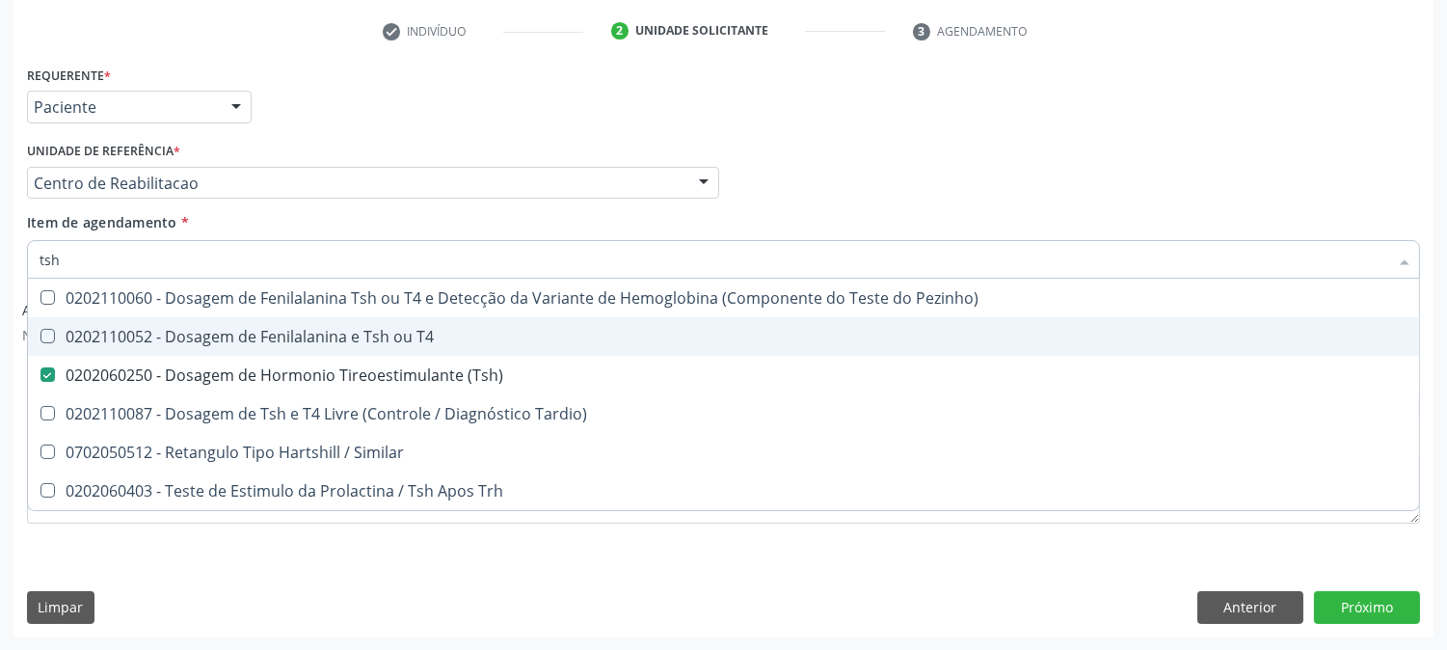
click at [0, 393] on div "Acompanhamento Acompanhe a situação das marcações correntes e finalizadas Relat…" at bounding box center [723, 199] width 1447 height 903
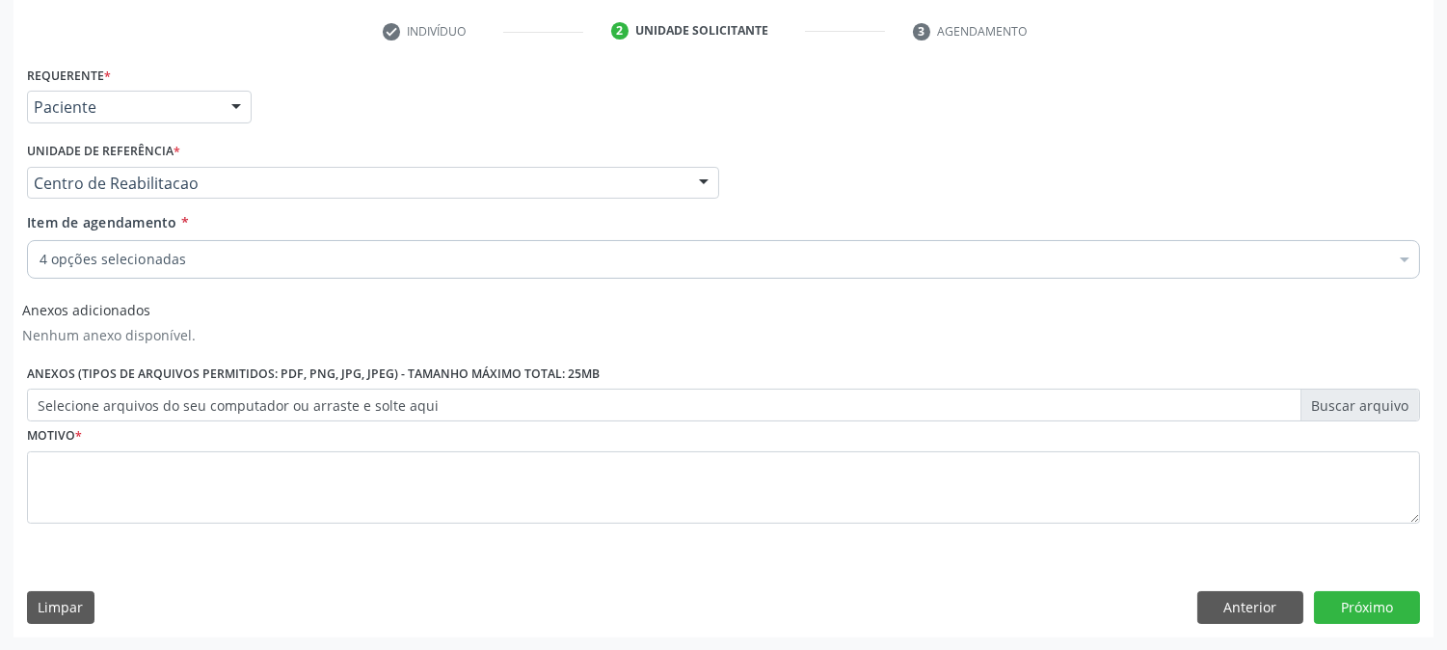
click at [161, 509] on div "0202060250 - Dosagem de Hormonio Tireoestimulante (Tsh)" at bounding box center [790, 516] width 1501 height 15
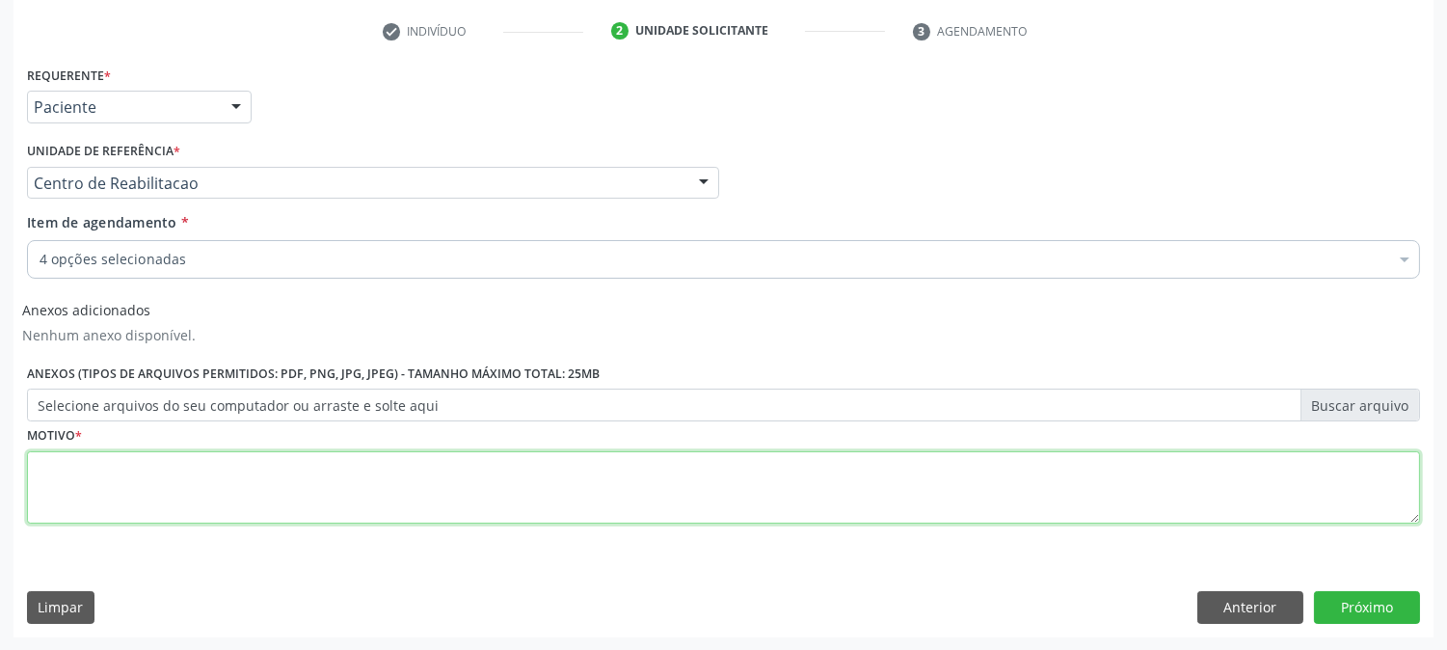
click at [140, 483] on textarea at bounding box center [723, 487] width 1393 height 73
type textarea "."
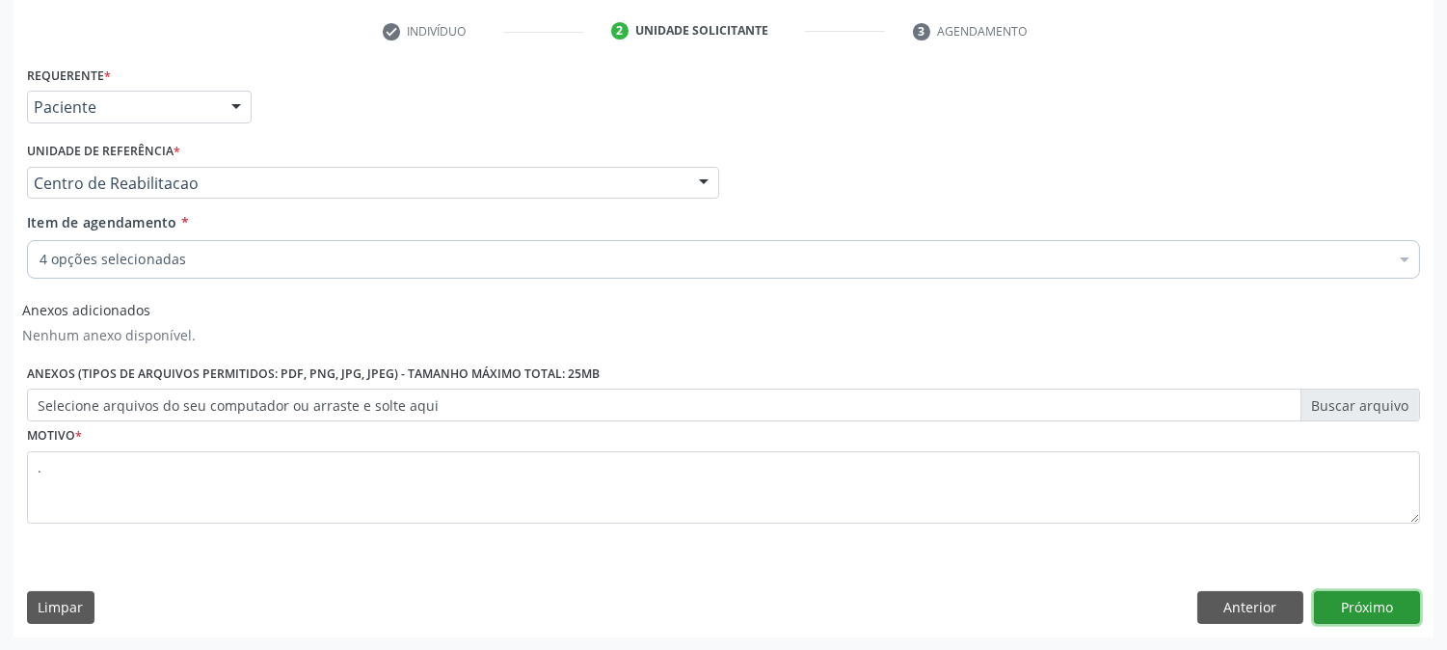
click at [1365, 608] on button "Próximo" at bounding box center [1367, 607] width 106 height 33
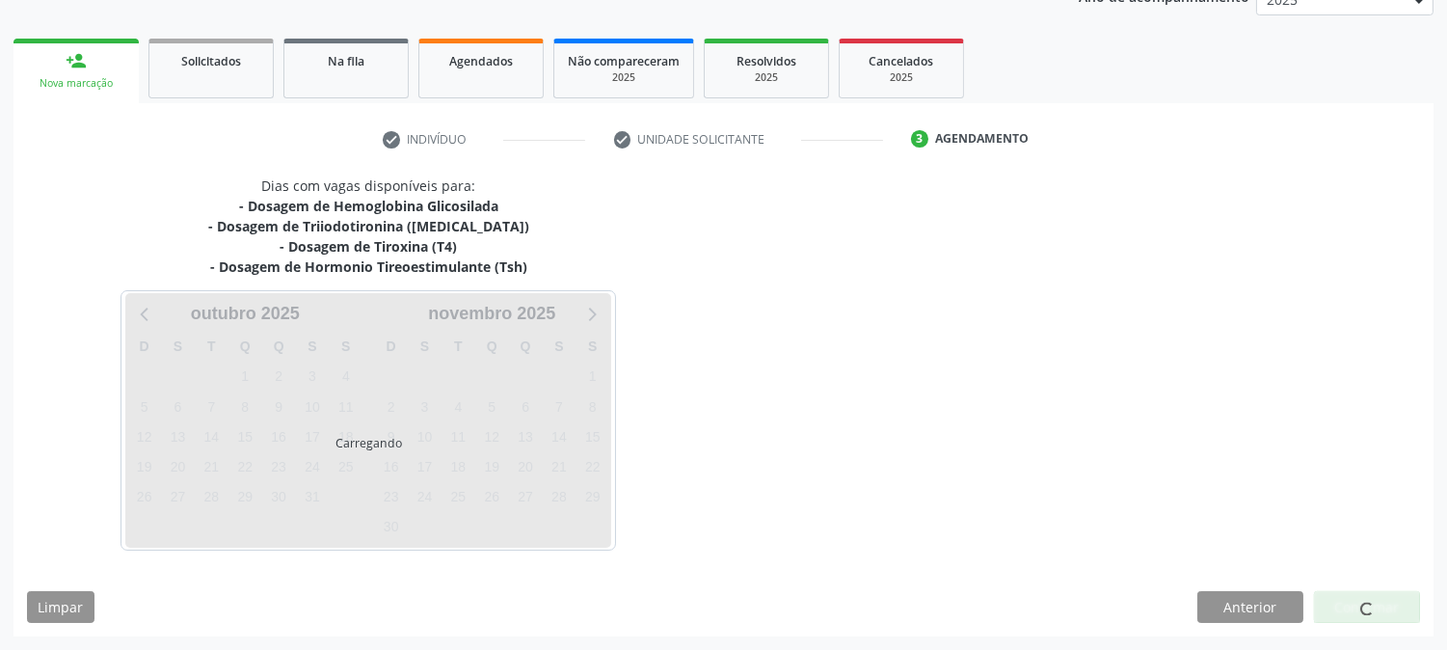
scroll to position [248, 0]
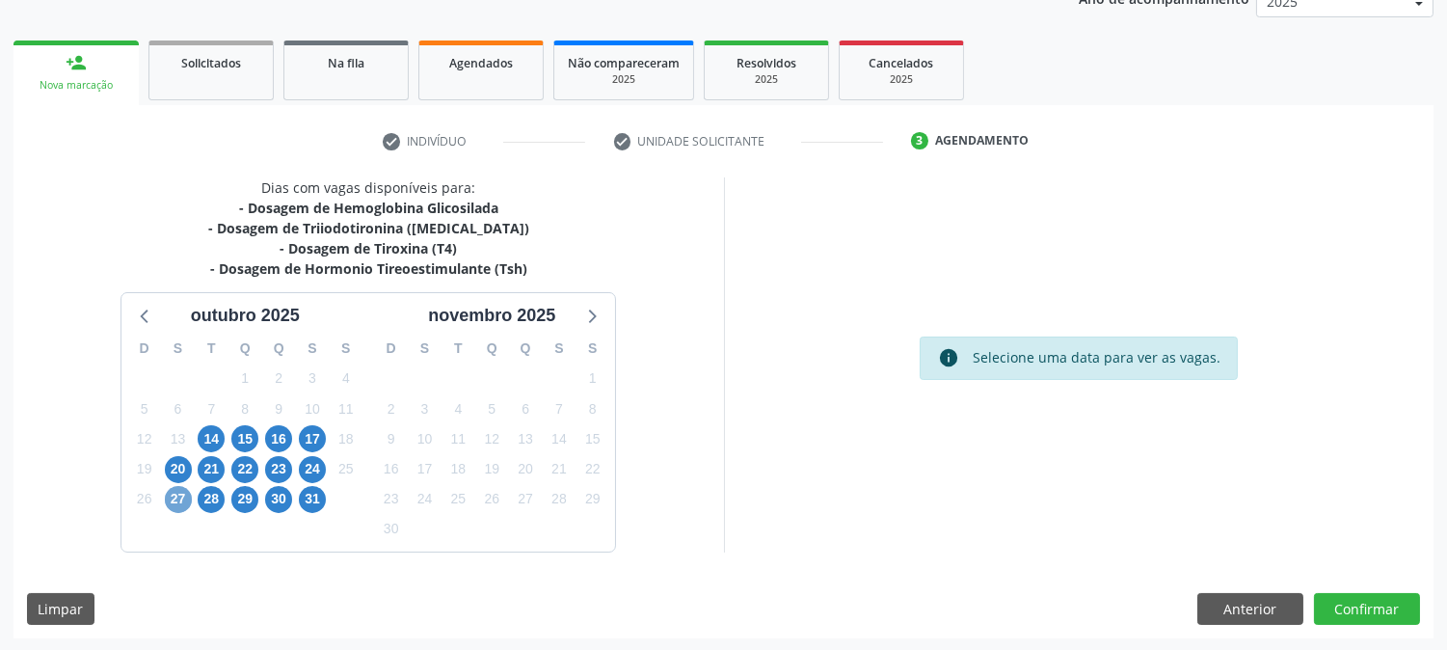
click at [186, 490] on span "27" at bounding box center [178, 499] width 27 height 27
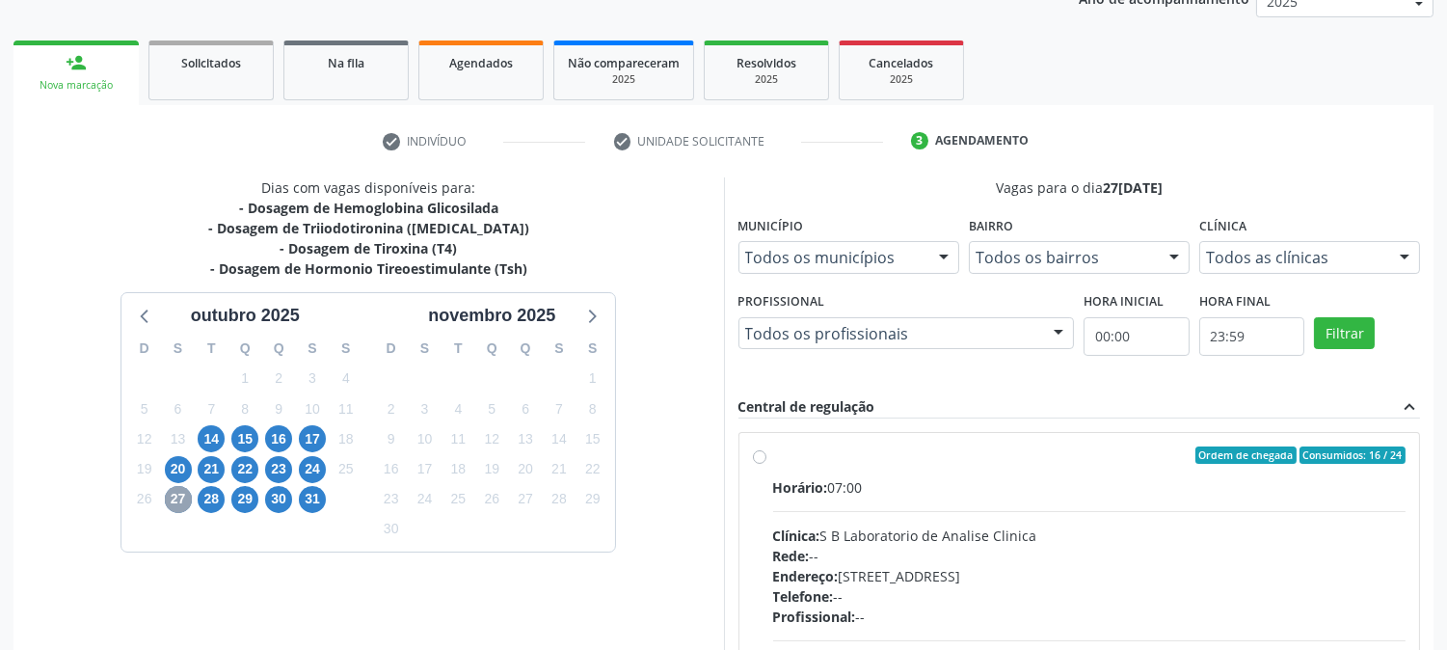
scroll to position [501, 0]
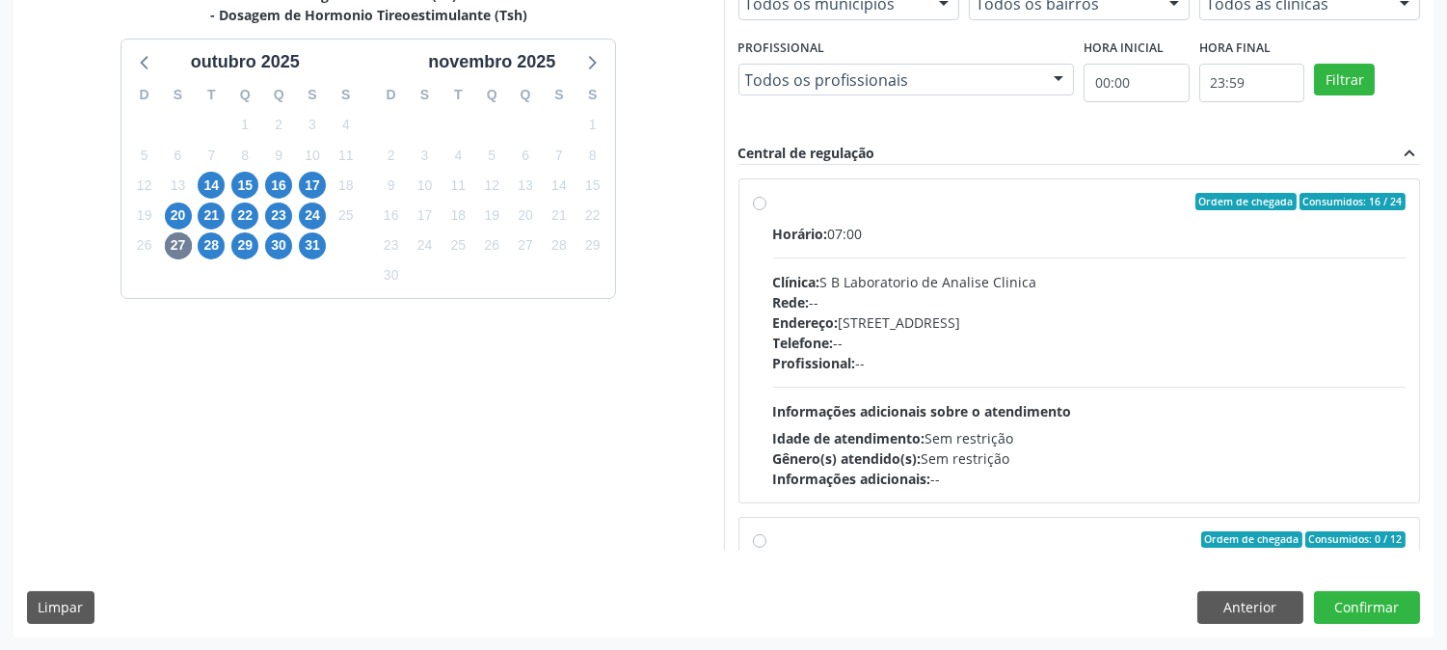
click at [1228, 350] on div "Telefone: --" at bounding box center [1089, 343] width 633 height 20
click at [767, 210] on input "Ordem de chegada Consumidos: 16 / 24 Horário: 07:00 Clínica: S B Laboratorio de…" at bounding box center [759, 201] width 13 height 17
radio input "true"
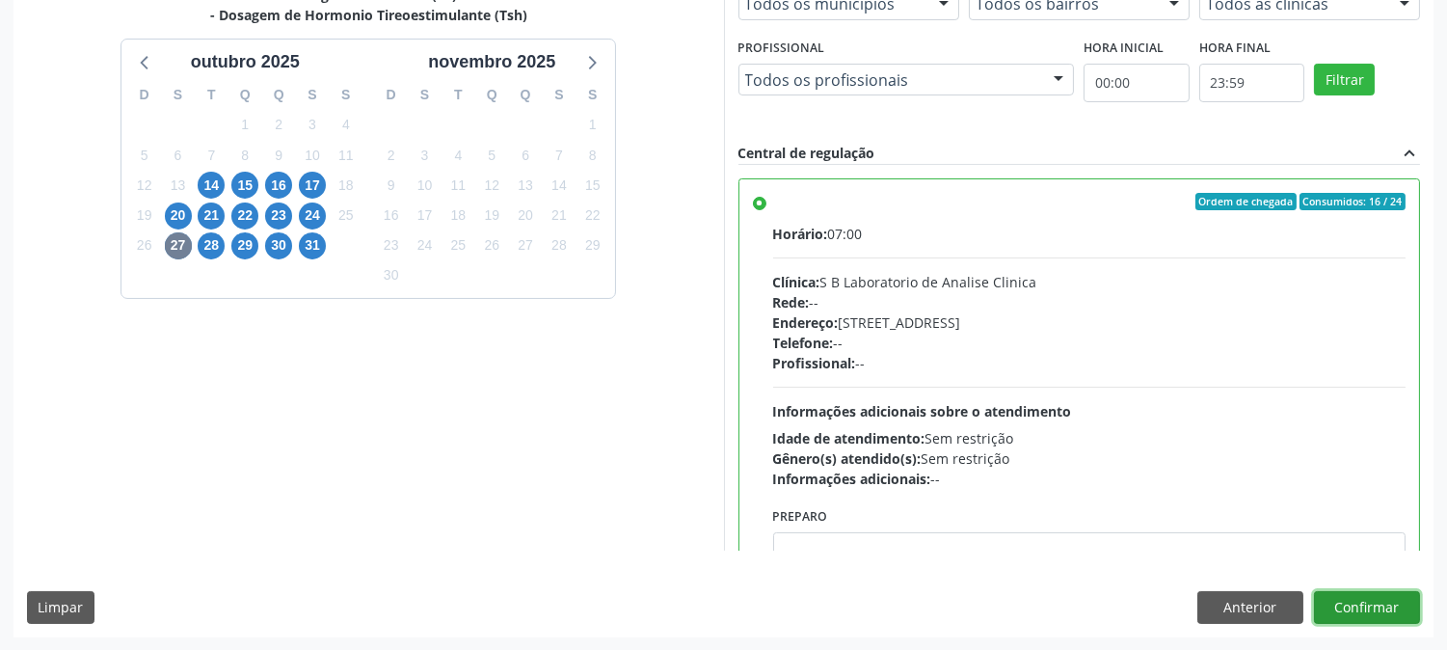
click at [1344, 601] on button "Confirmar" at bounding box center [1367, 607] width 106 height 33
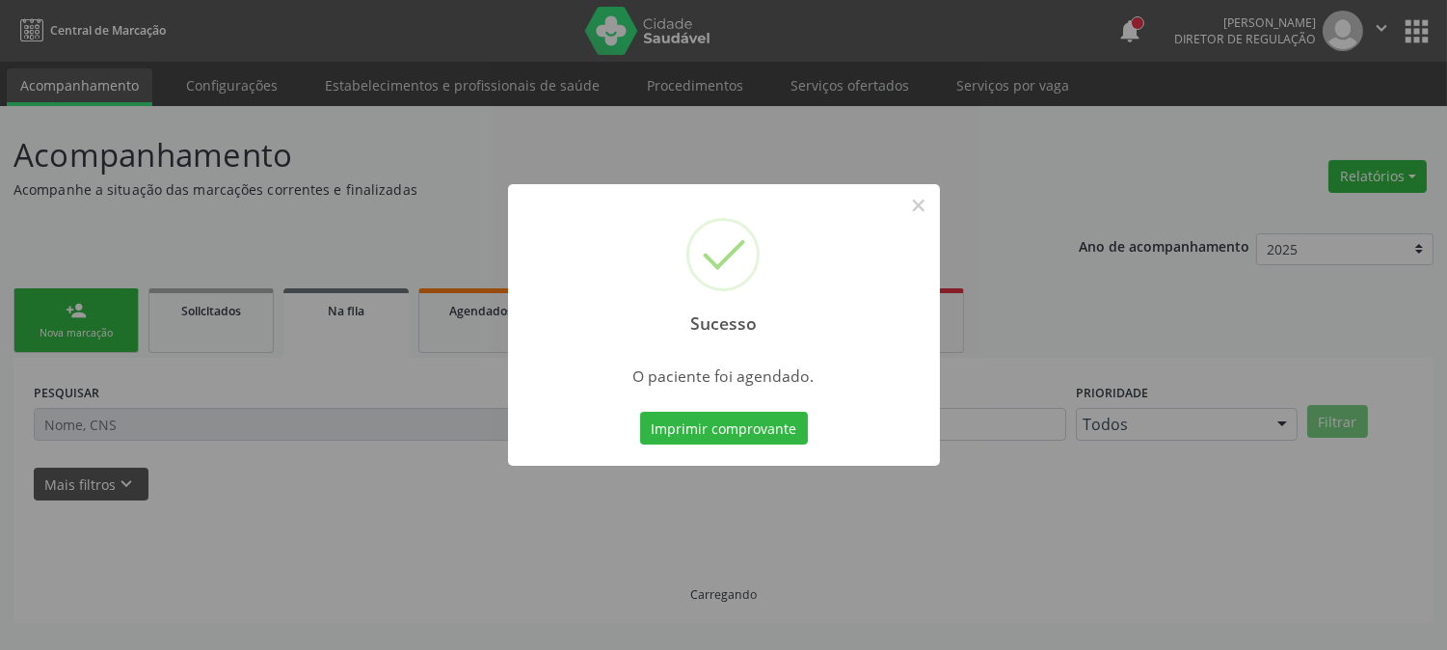
scroll to position [0, 0]
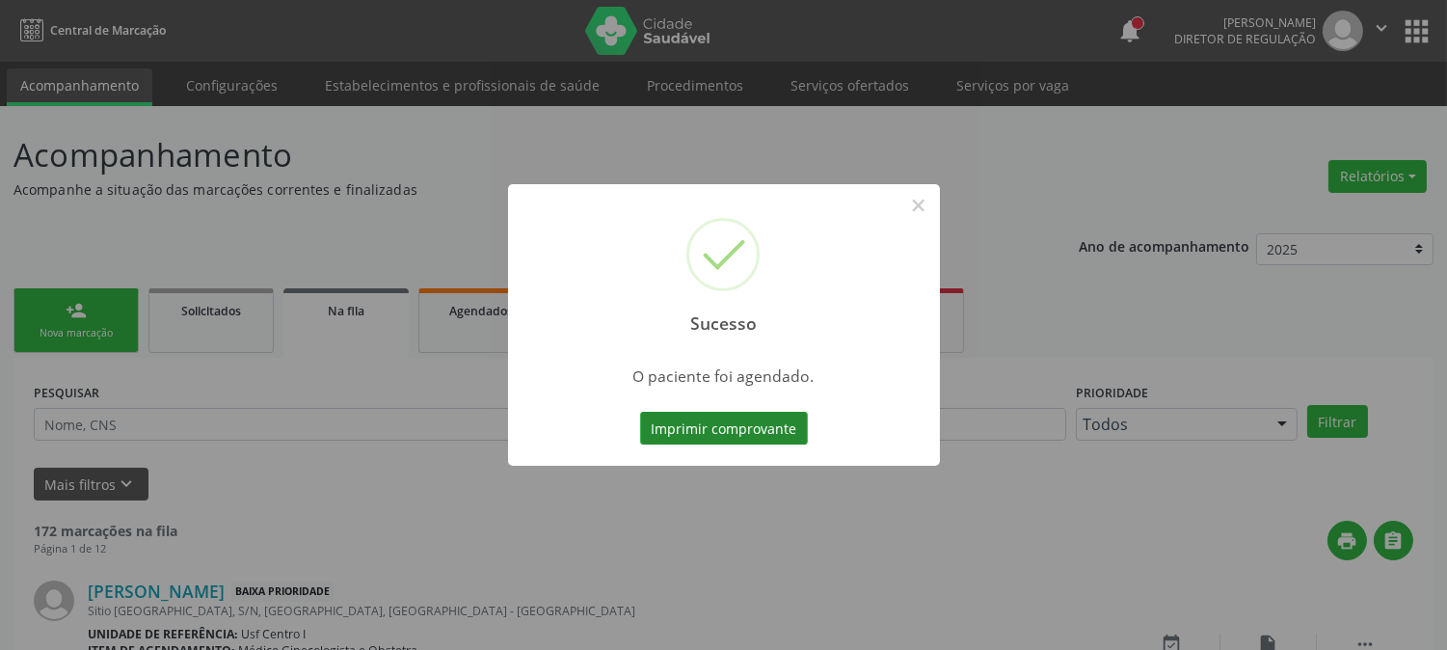
click at [733, 426] on button "Imprimir comprovante" at bounding box center [724, 428] width 168 height 33
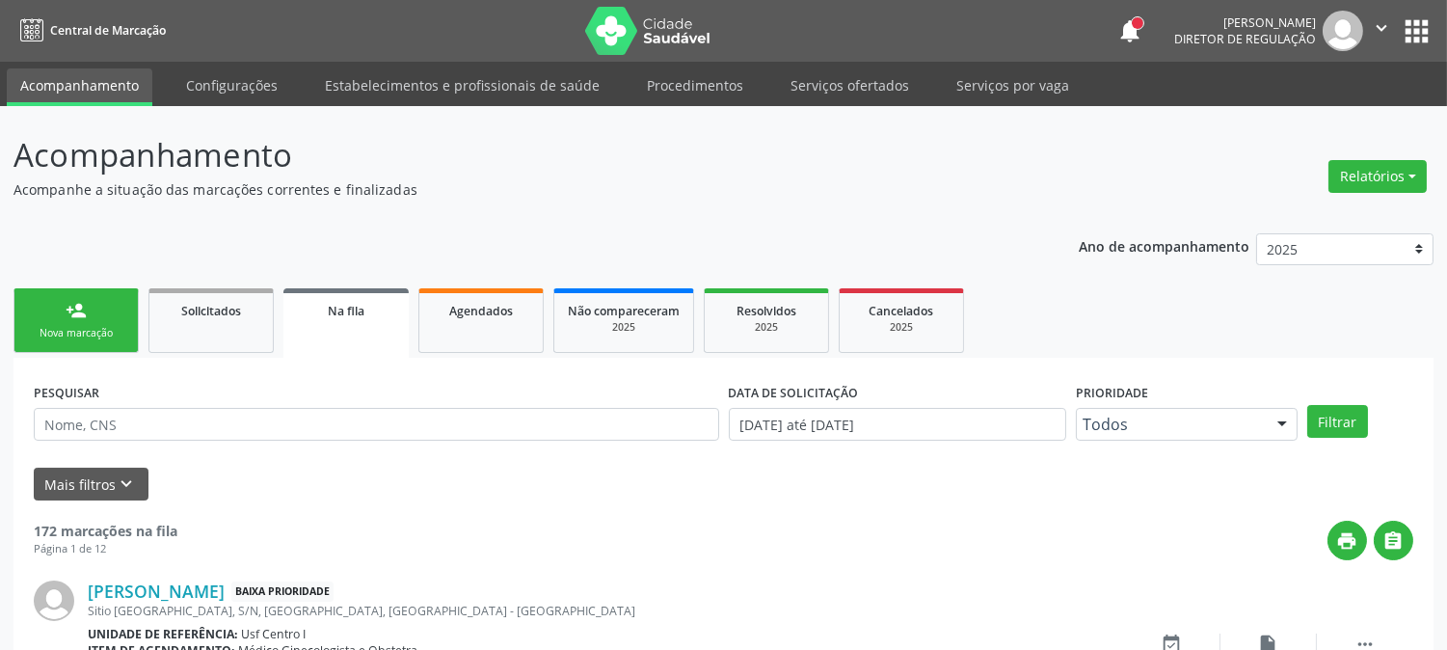
click at [60, 303] on link "person_add Nova marcação" at bounding box center [75, 320] width 125 height 65
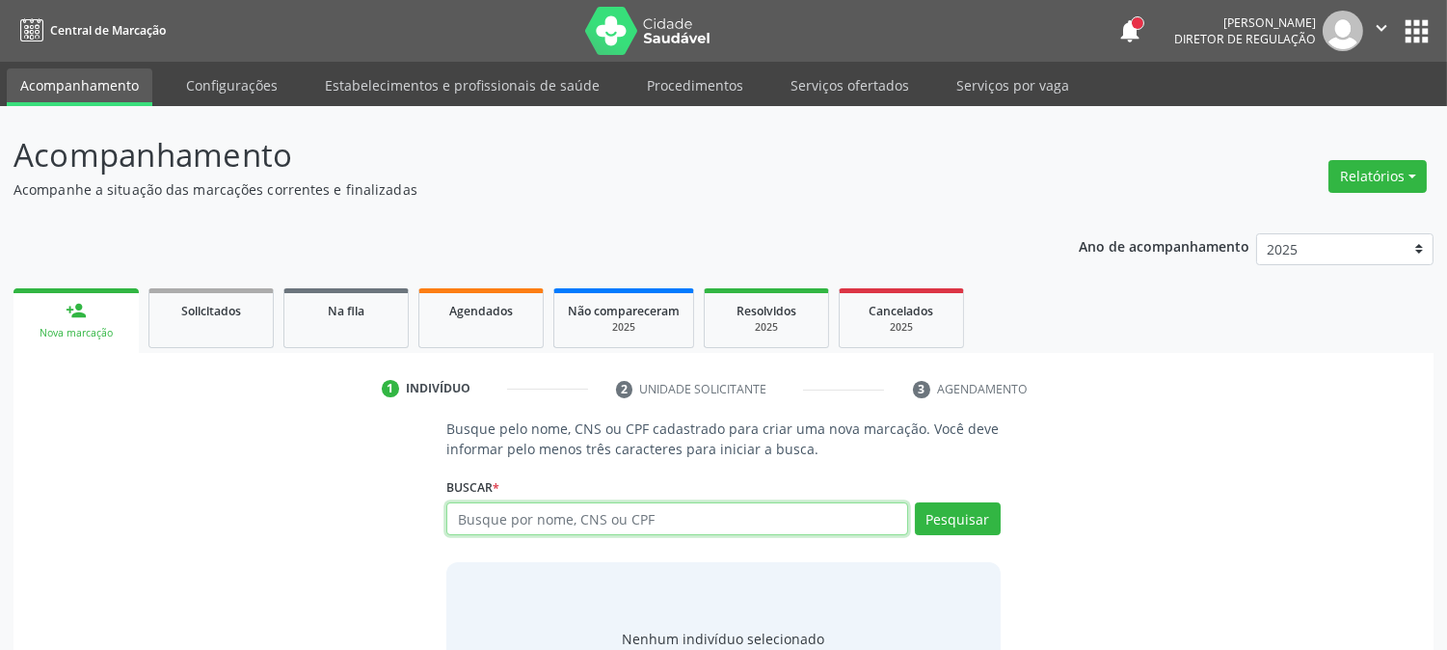
click at [507, 525] on input "text" at bounding box center [676, 518] width 461 height 33
type input "708202647612747"
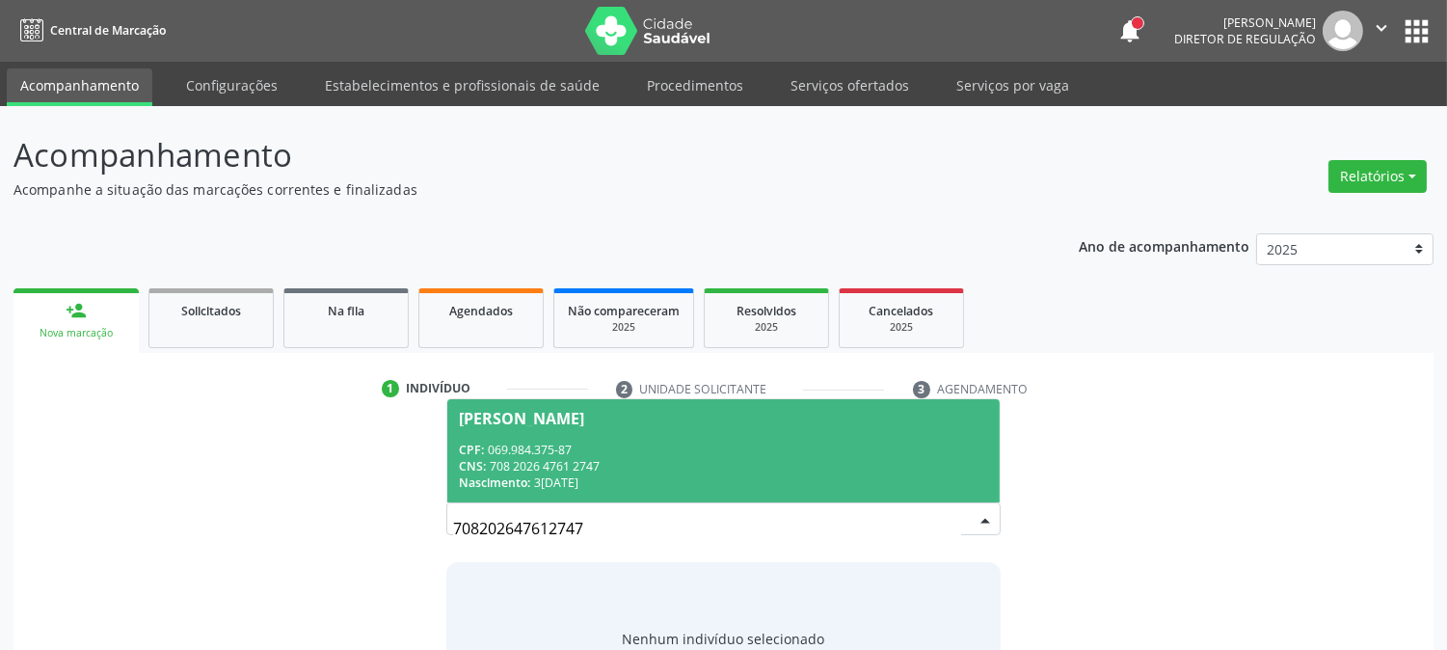
click at [502, 459] on div "CNS: 708 2026 4761 2747" at bounding box center [723, 466] width 528 height 16
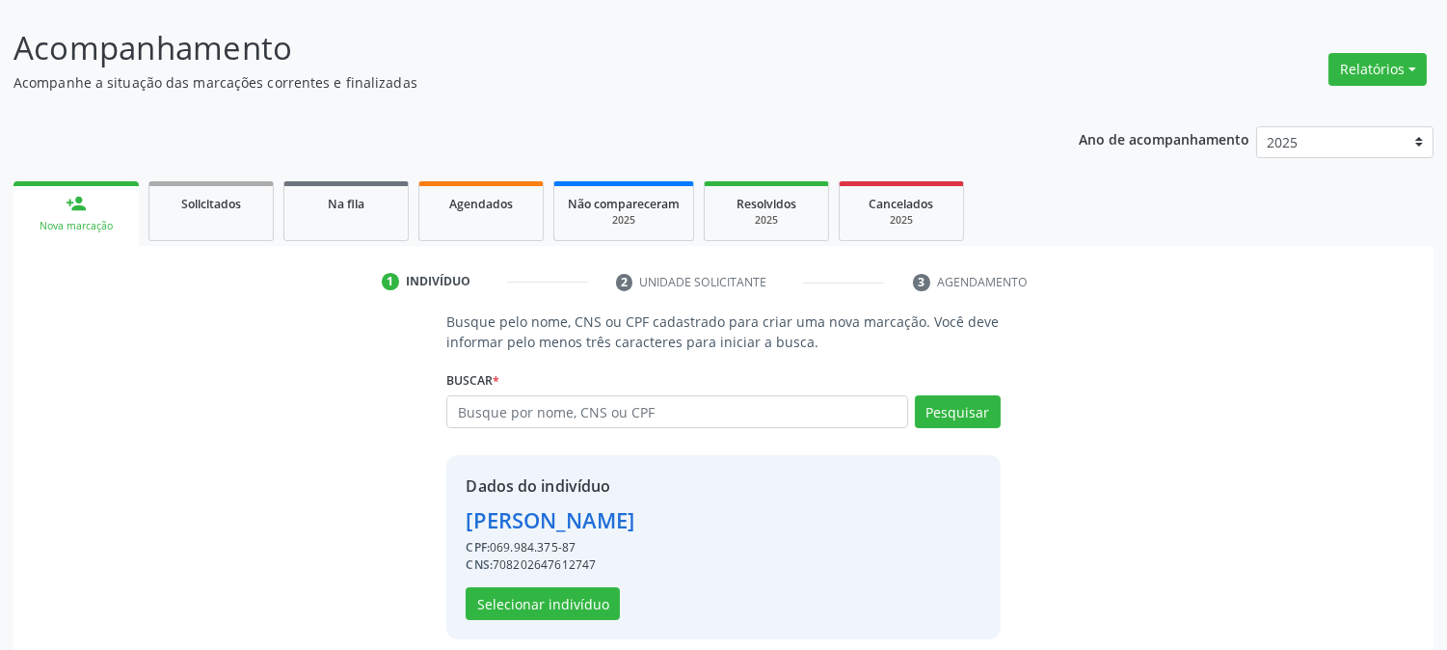
scroll to position [121, 0]
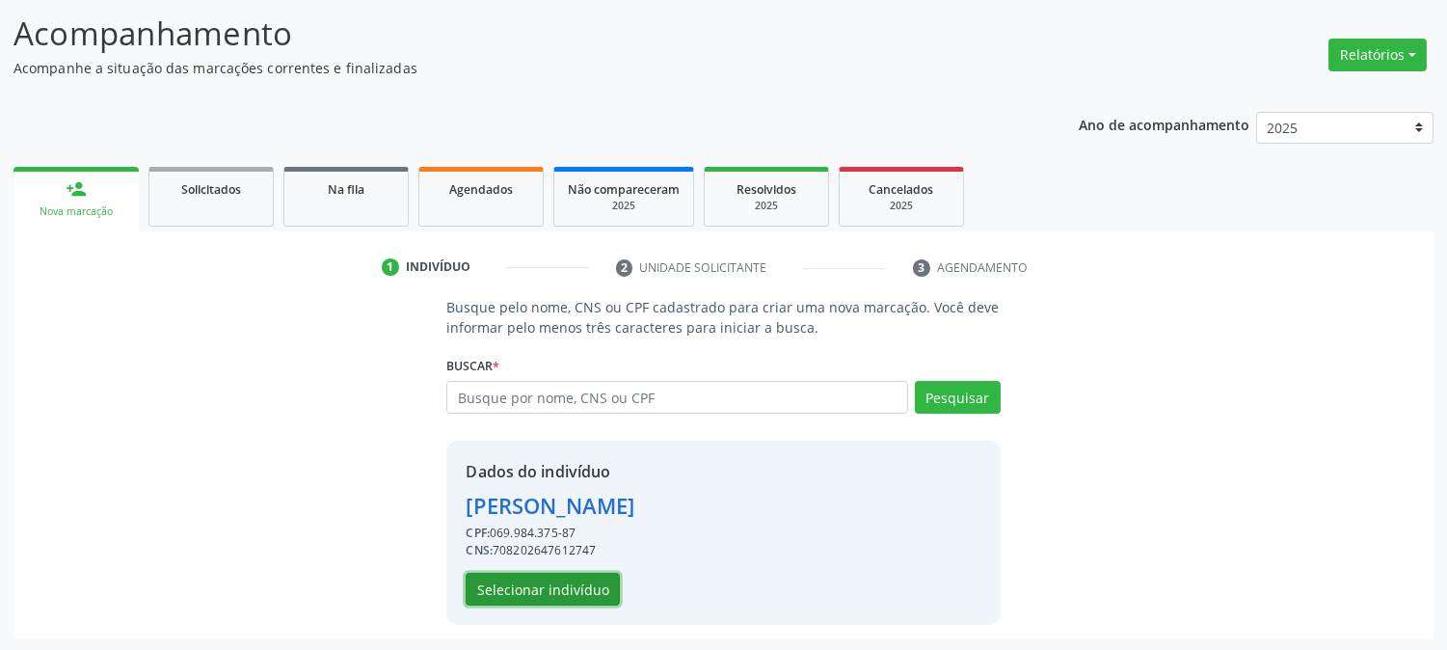
click at [544, 595] on button "Selecionar indivíduo" at bounding box center [543, 589] width 154 height 33
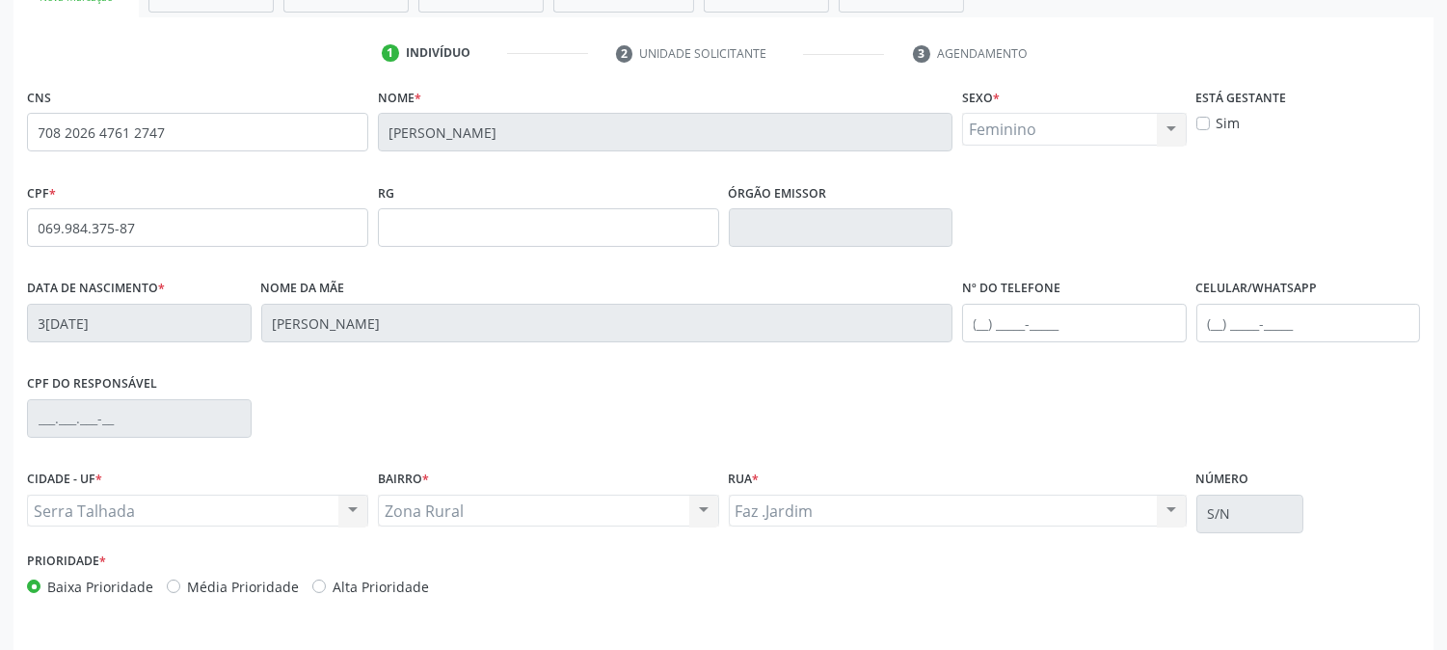
scroll to position [393, 0]
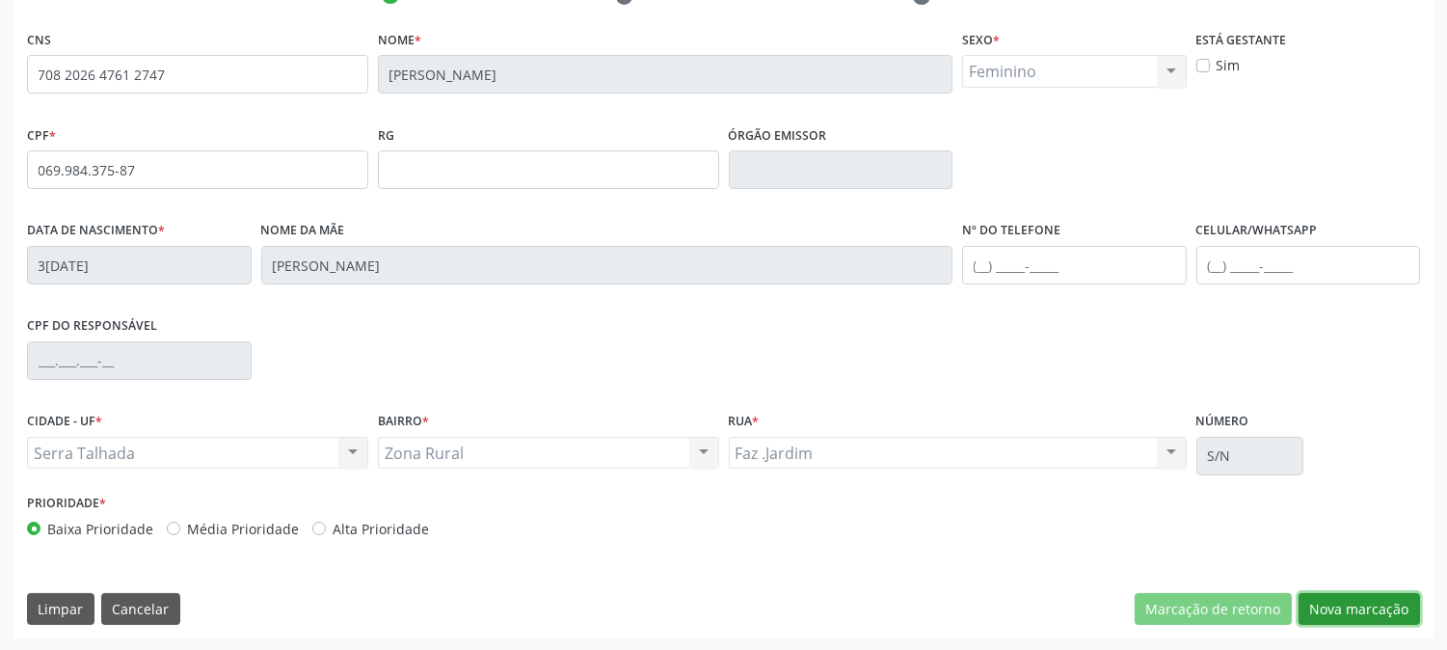
click at [1324, 601] on button "Nova marcação" at bounding box center [1359, 609] width 121 height 33
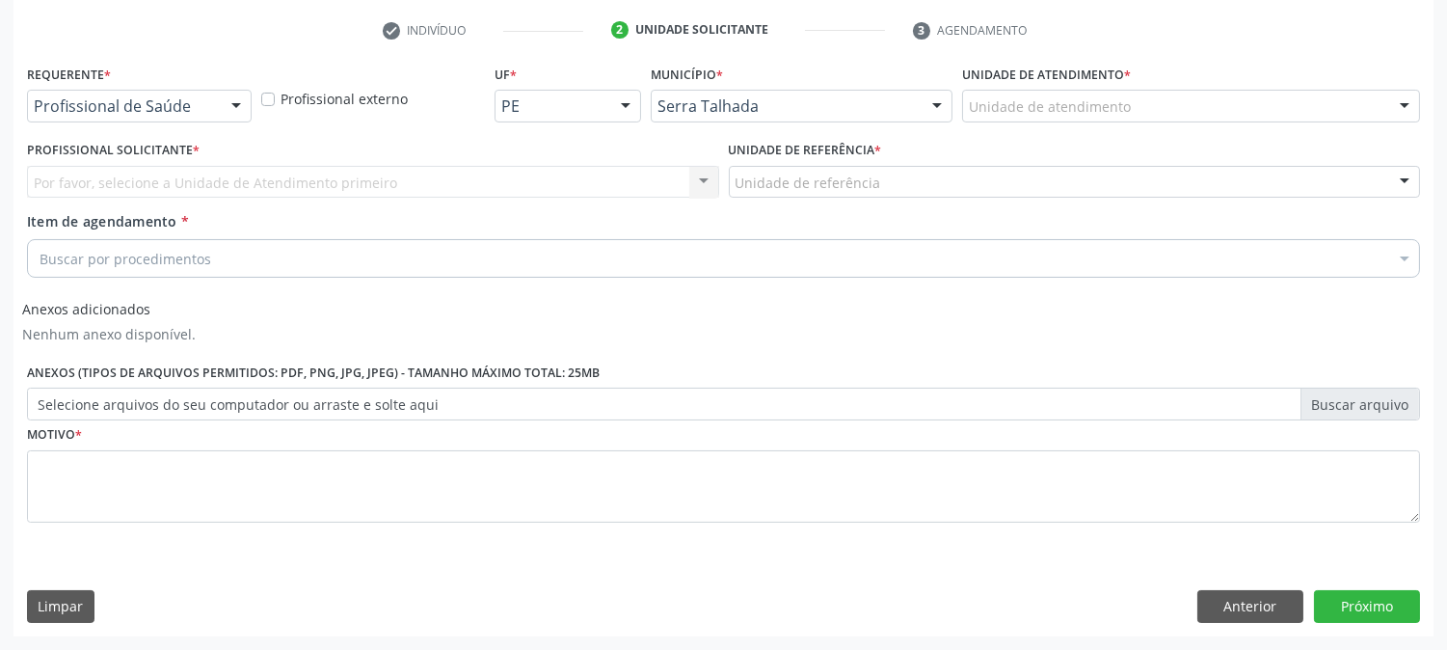
scroll to position [358, 0]
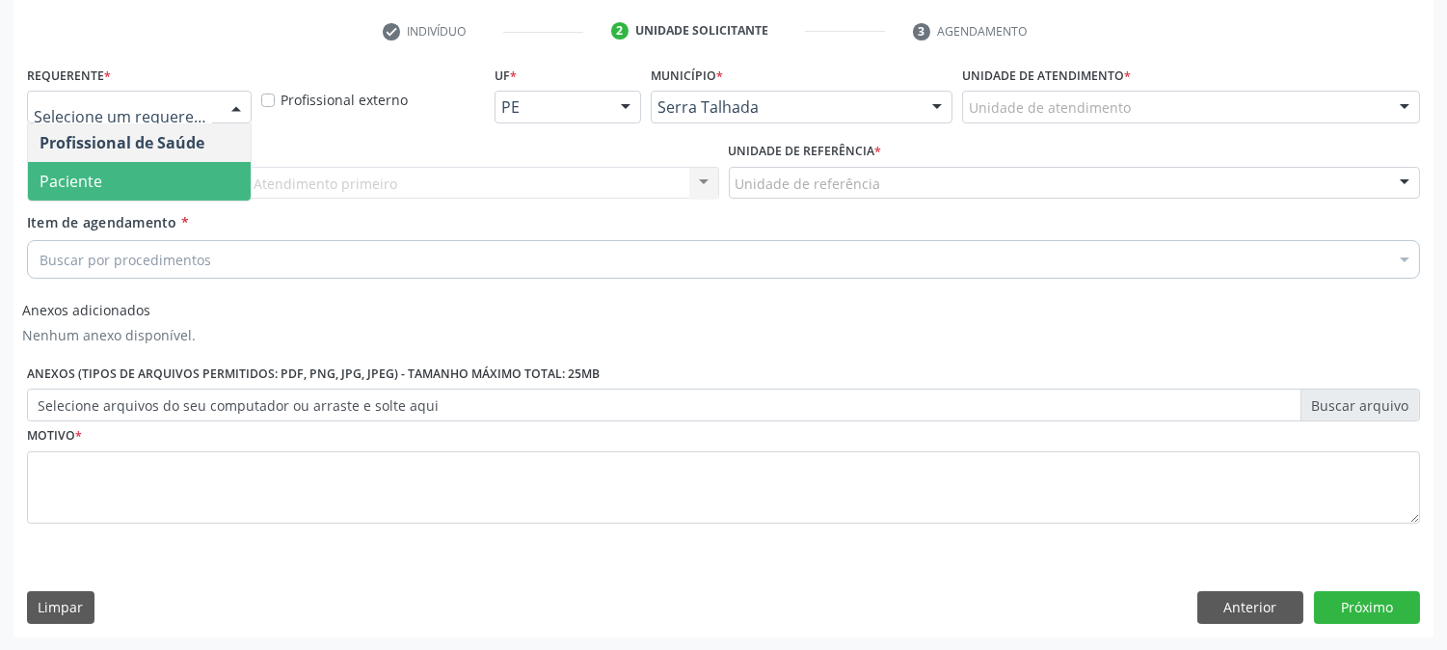
click at [114, 179] on span "Paciente" at bounding box center [139, 181] width 223 height 39
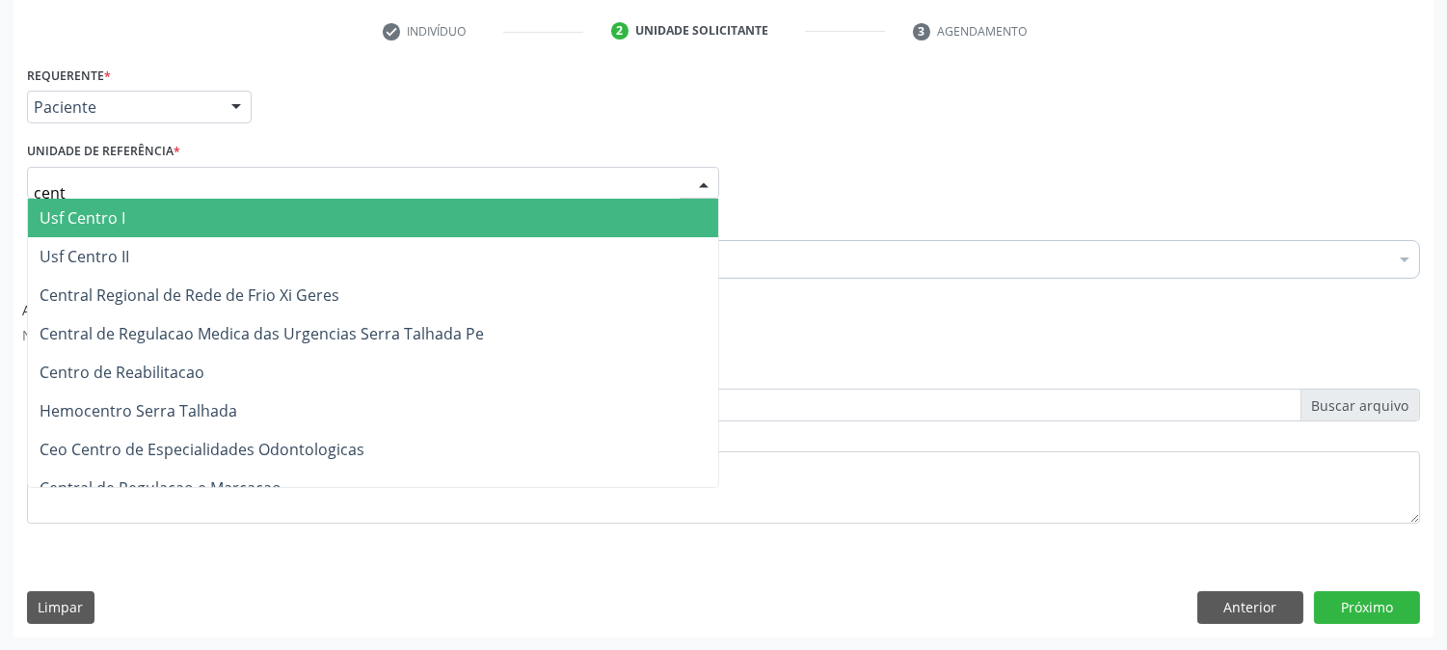
type input "centr"
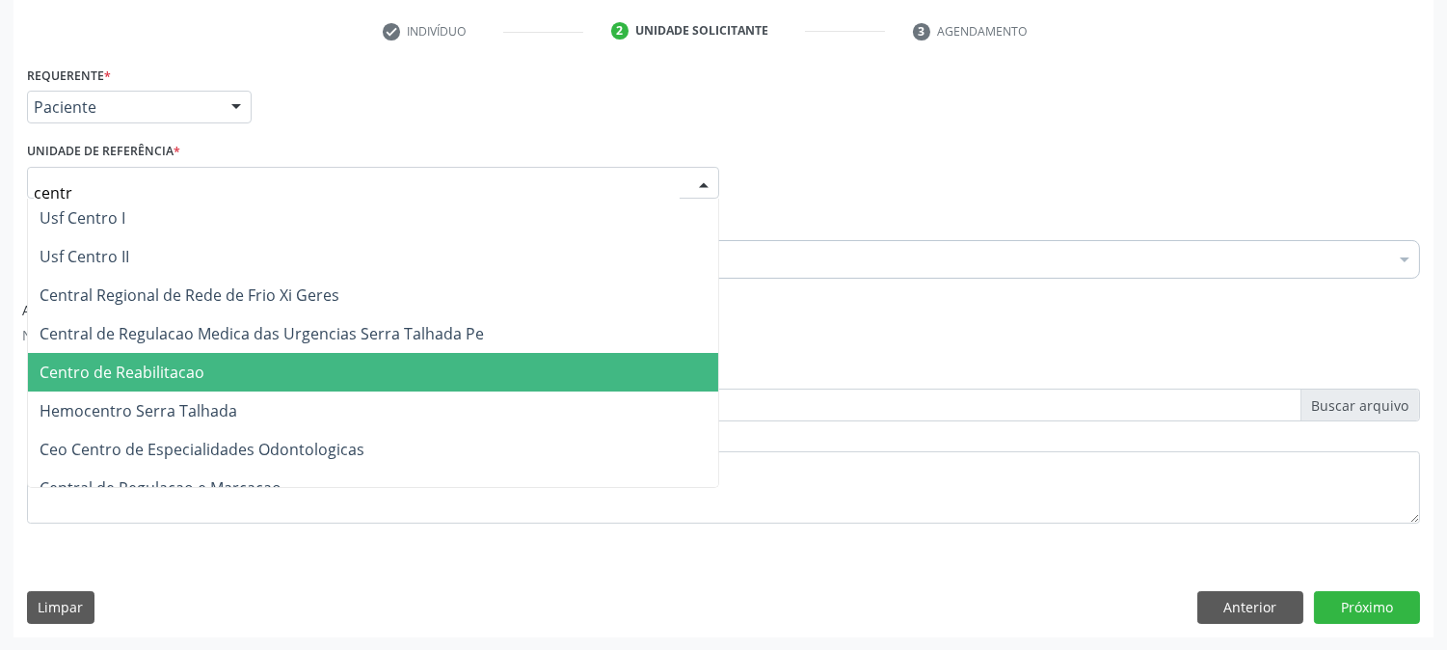
click at [93, 373] on span "Centro de Reabilitacao" at bounding box center [122, 372] width 165 height 21
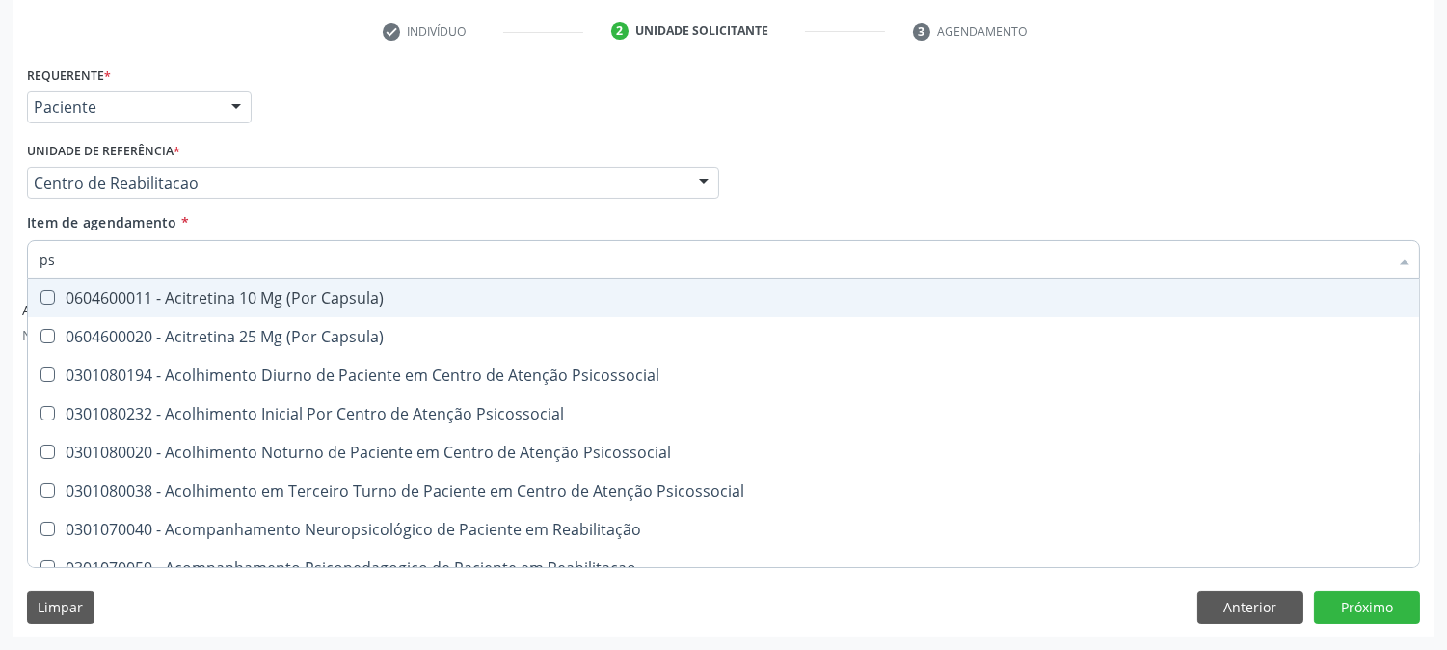
type input "psa"
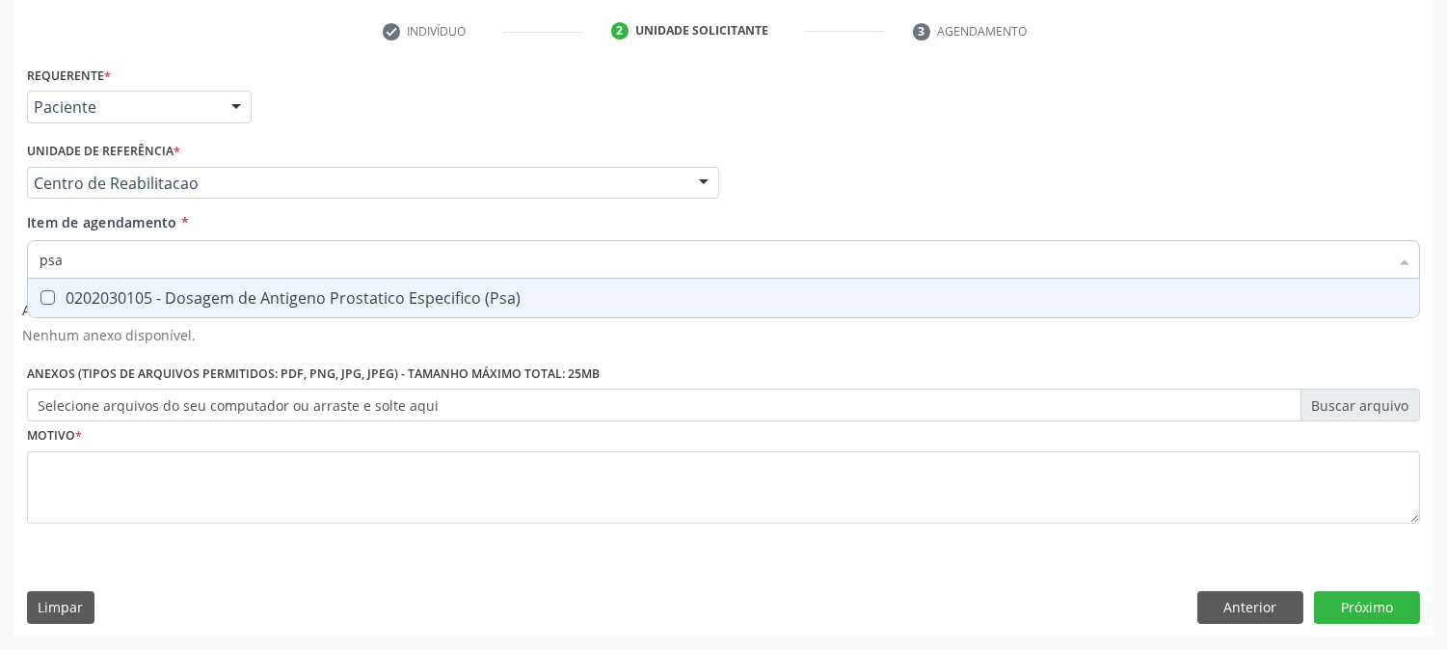
click at [117, 292] on div "0202030105 - Dosagem de Antigeno Prostatico Especifico (Psa)" at bounding box center [724, 297] width 1368 height 15
checkbox \(Psa\) "true"
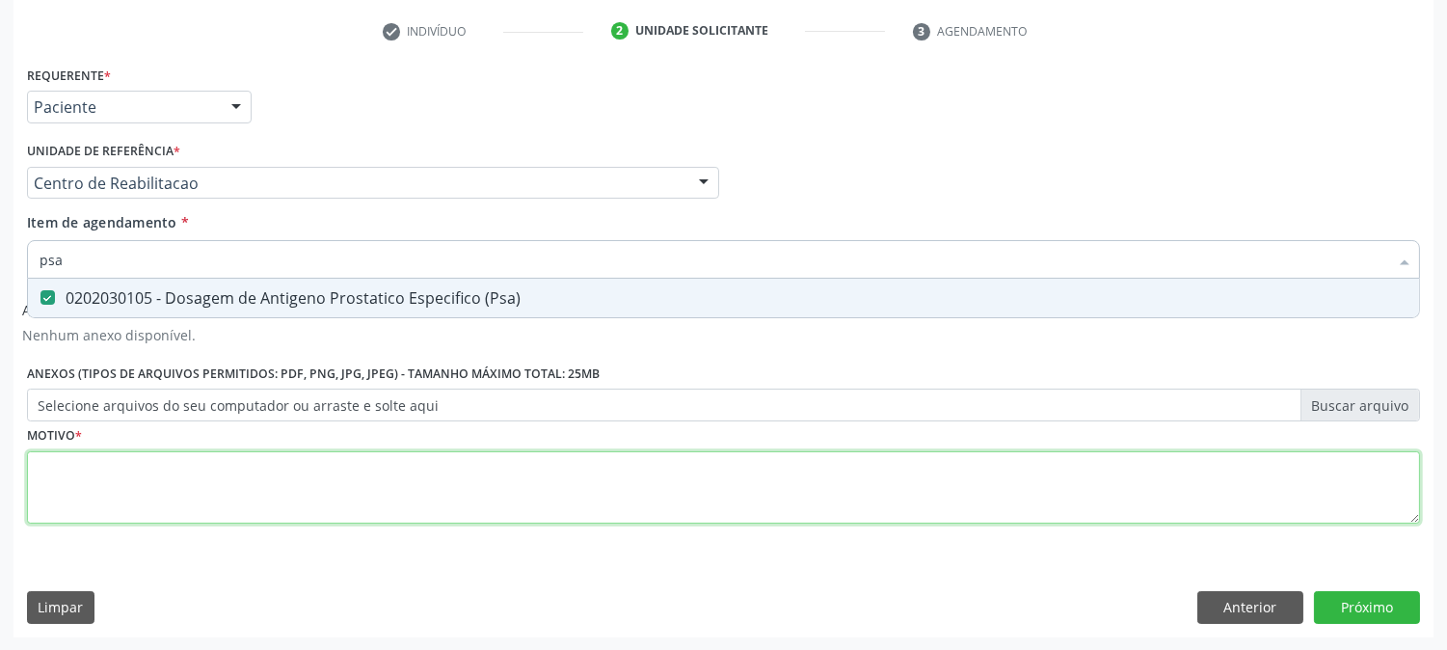
click at [120, 495] on div "Requerente * Paciente Profissional de Saúde Paciente Nenhum resultado encontrad…" at bounding box center [723, 306] width 1393 height 490
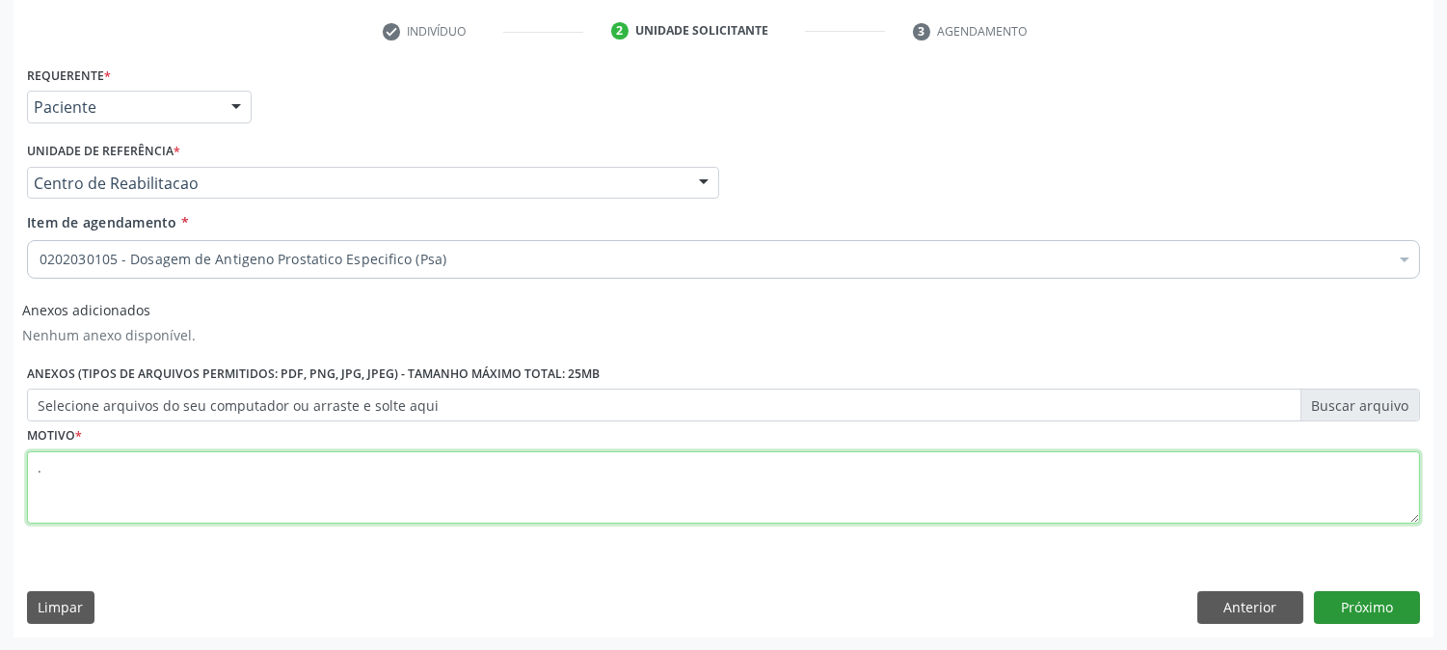
type textarea "."
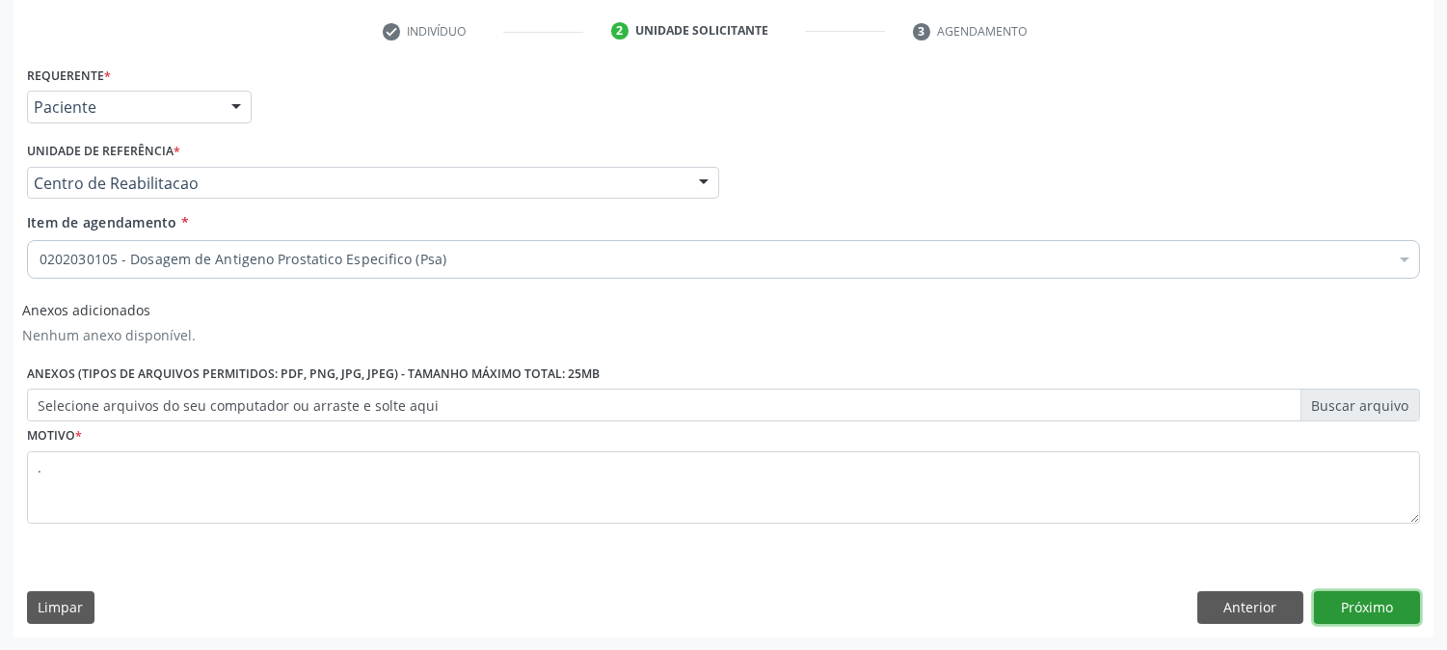
click at [1343, 600] on button "Próximo" at bounding box center [1367, 607] width 106 height 33
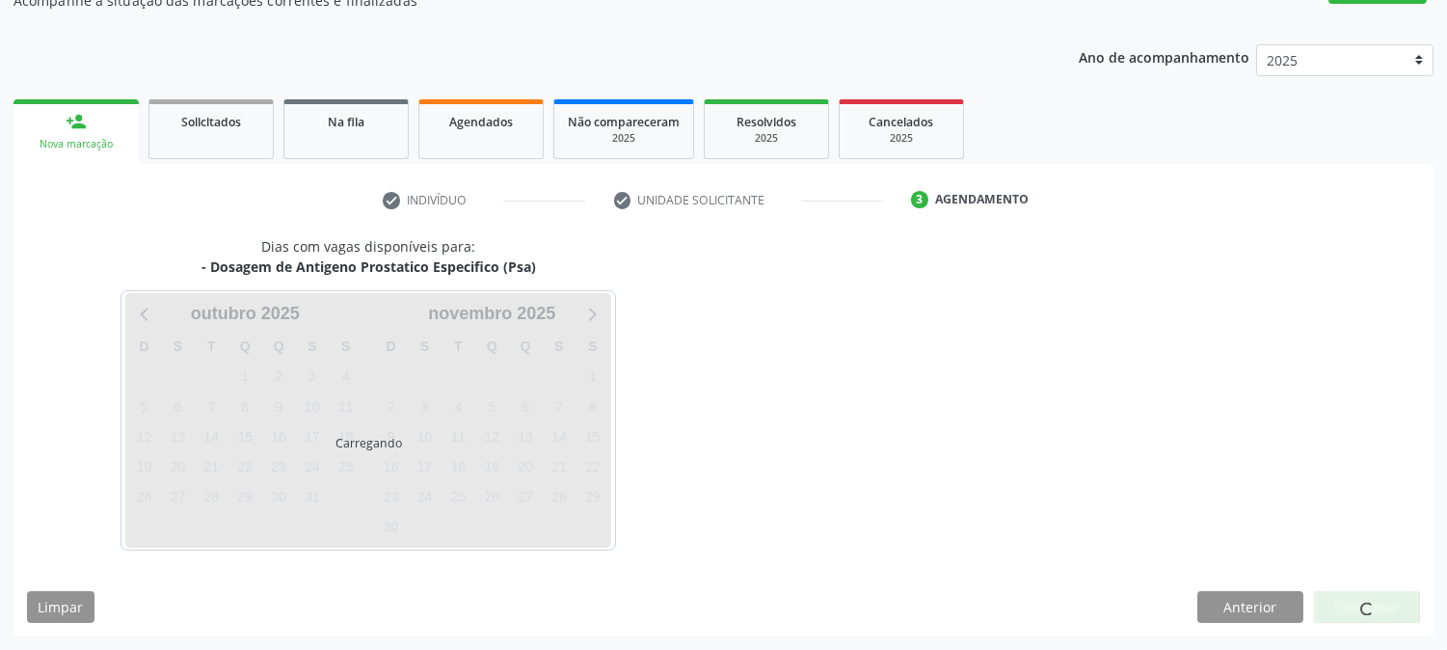
scroll to position [188, 0]
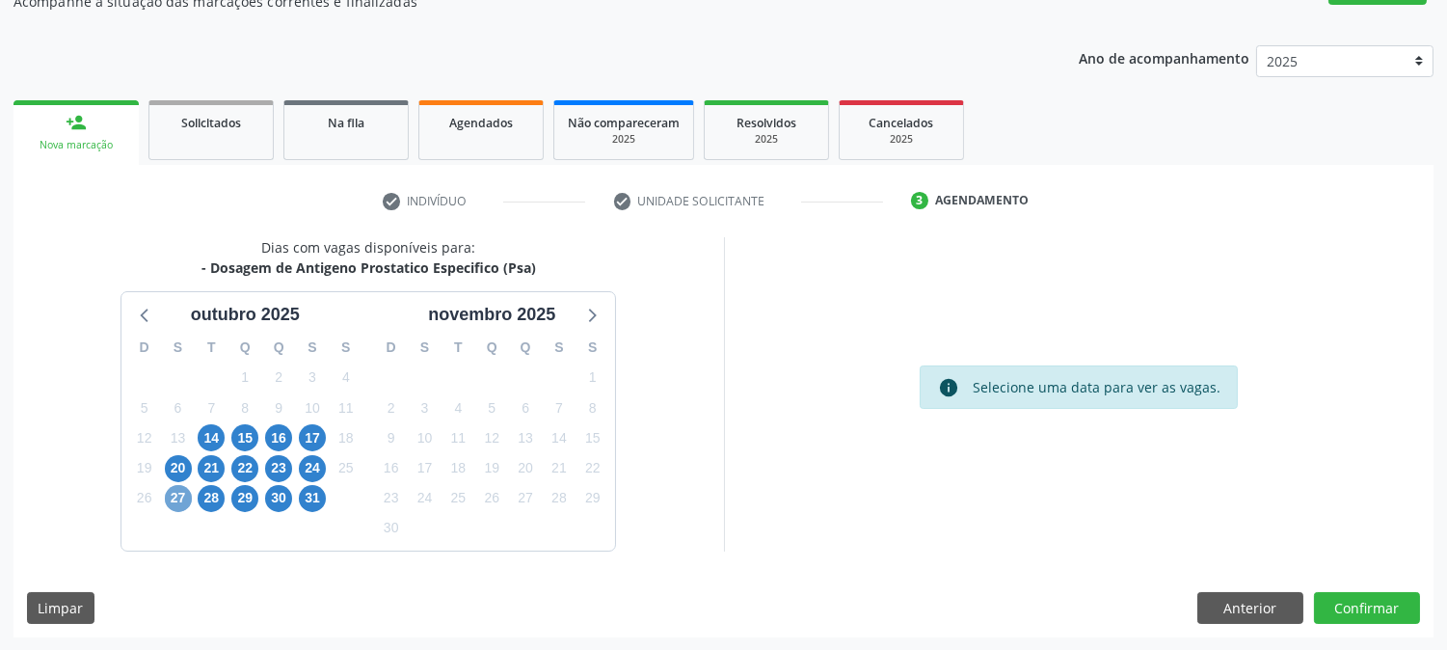
click at [187, 496] on span "27" at bounding box center [178, 498] width 27 height 27
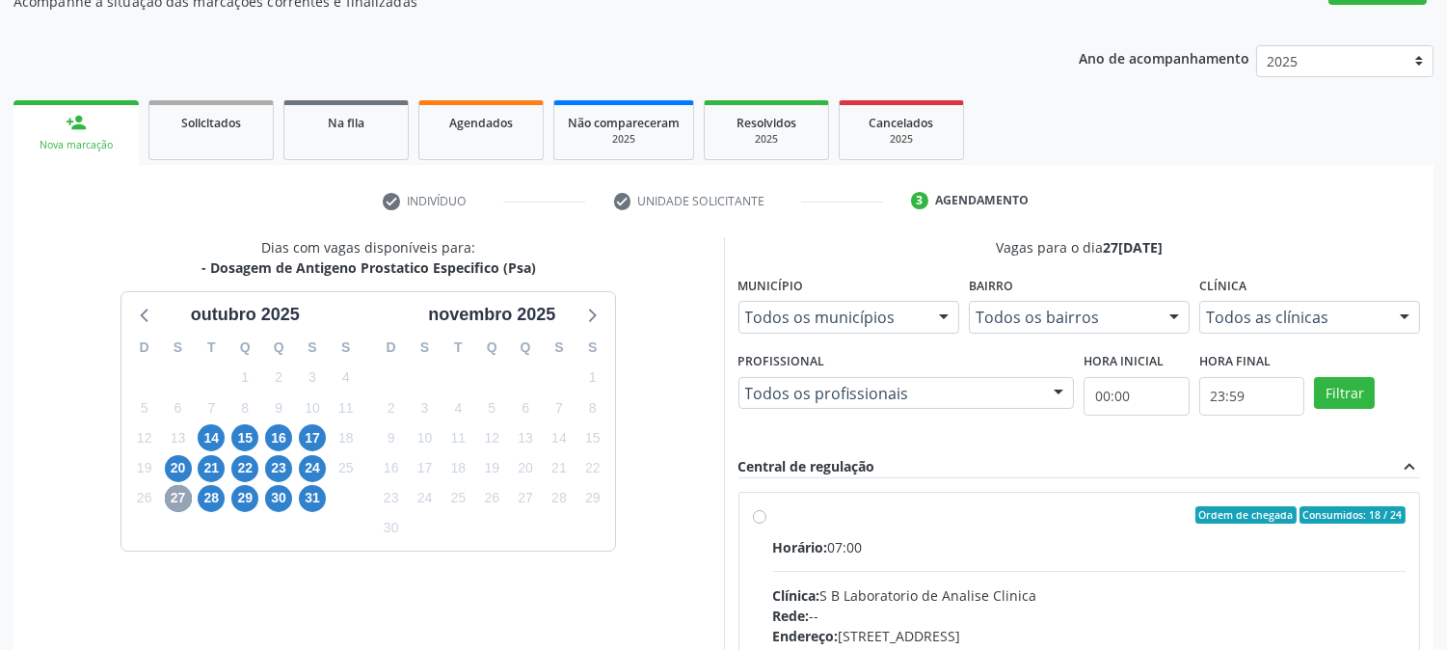
scroll to position [501, 0]
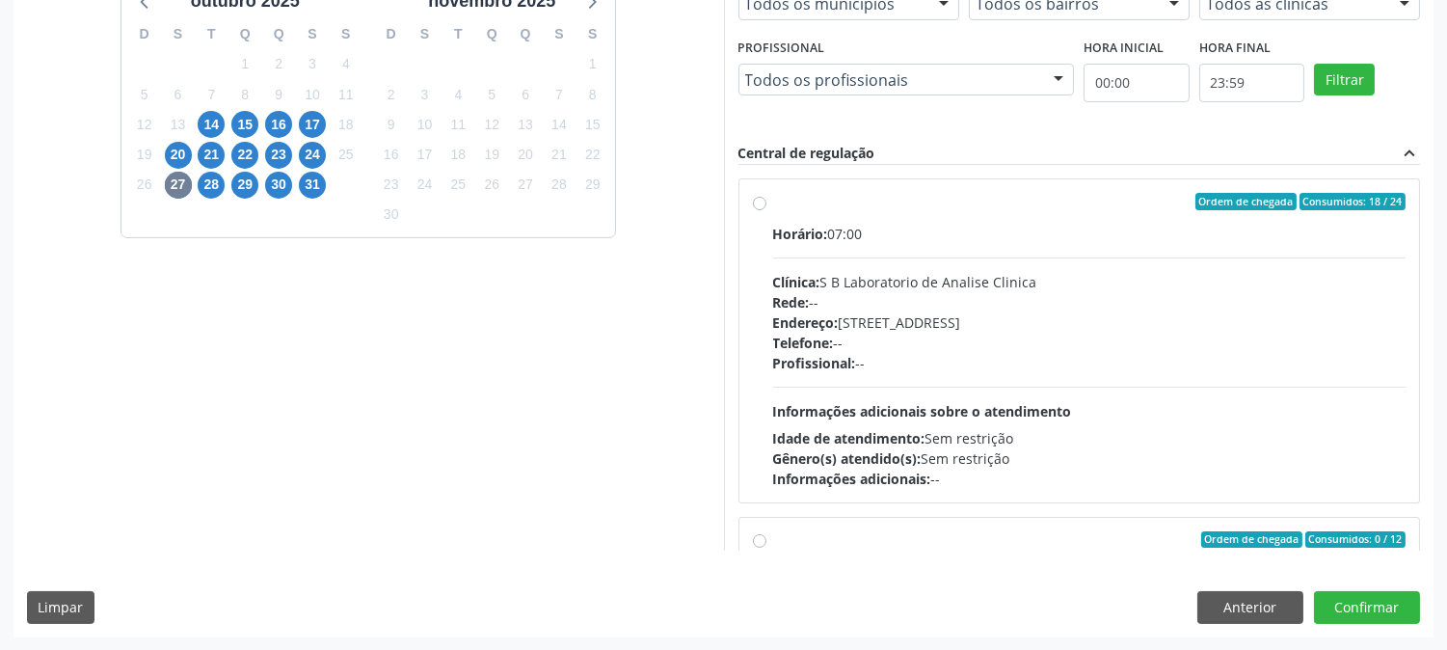
click at [995, 314] on div "Endereço: Casa, nº 679, Centro, Serra Talhada - PE" at bounding box center [1089, 322] width 633 height 20
click at [767, 210] on input "Ordem de chegada Consumidos: 18 / 24 Horário: 07:00 Clínica: S B Laboratorio de…" at bounding box center [759, 201] width 13 height 17
radio input "true"
click at [1356, 629] on div "Dias com vagas disponíveis para: - Dosagem de Antigeno Prostatico Especifico (P…" at bounding box center [723, 280] width 1420 height 713
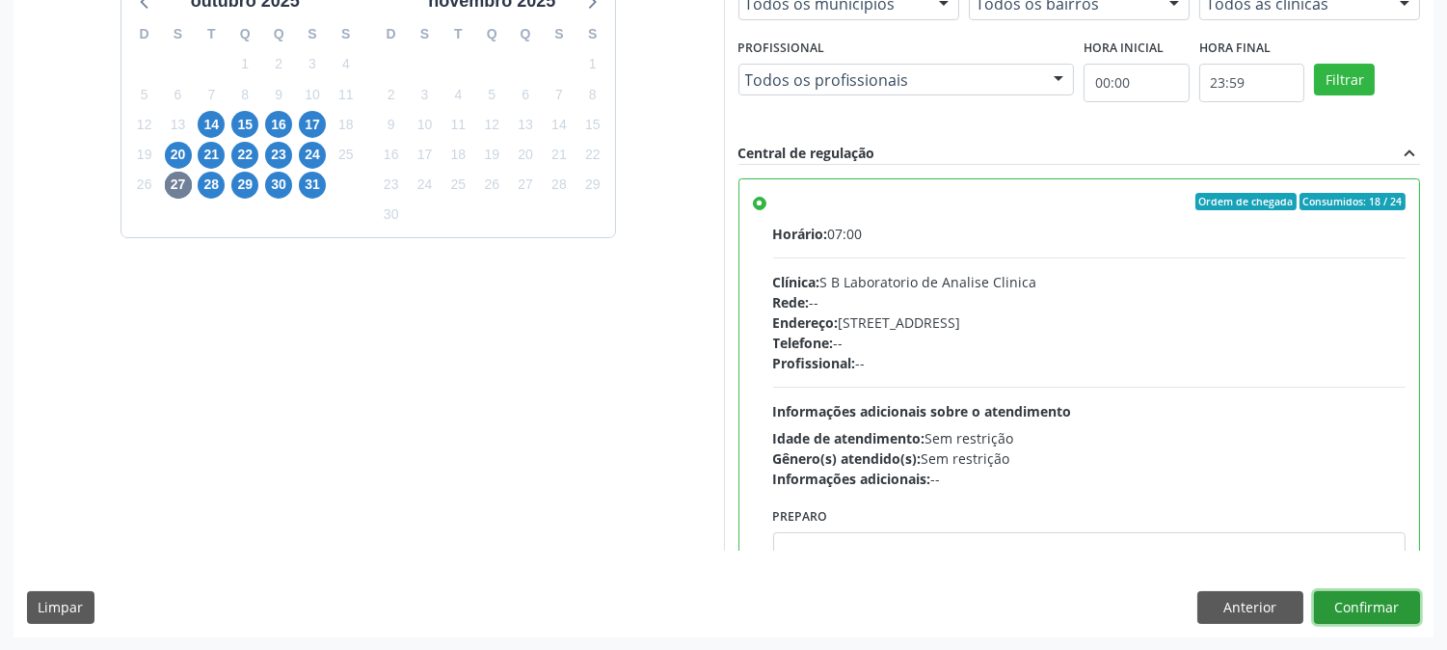
click at [1338, 603] on button "Confirmar" at bounding box center [1367, 607] width 106 height 33
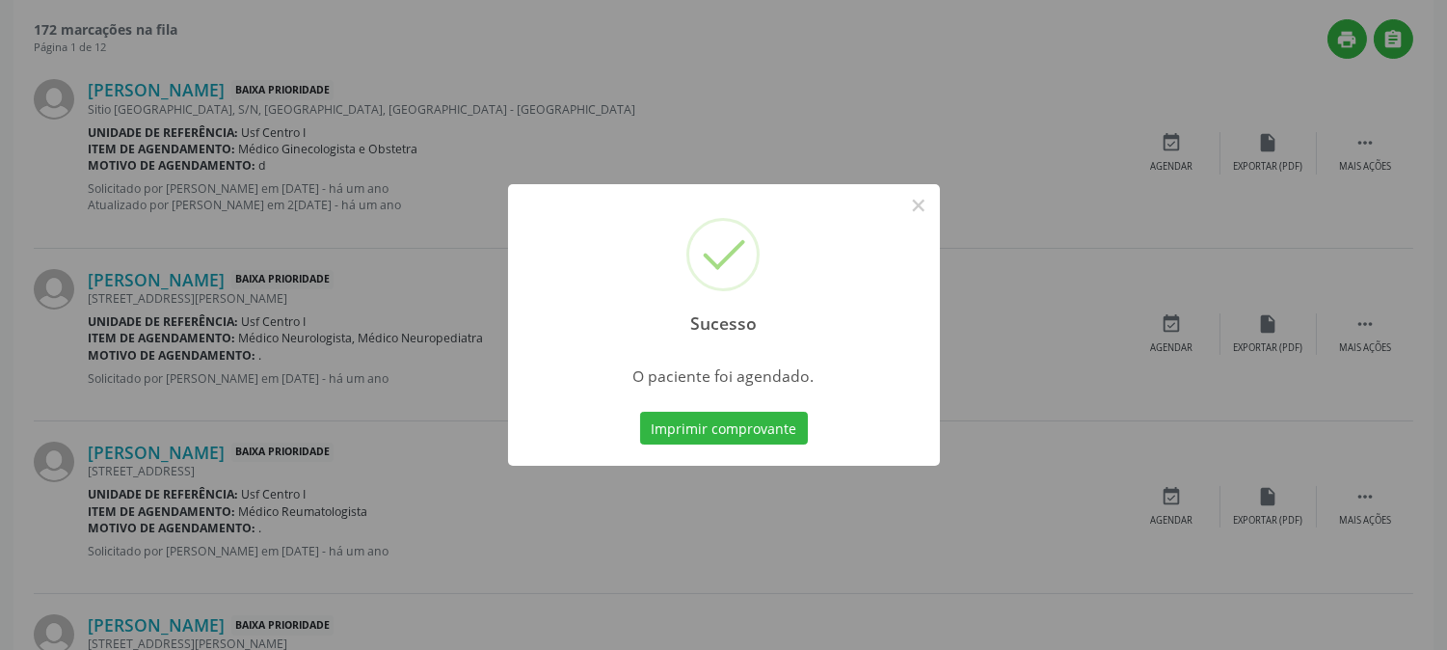
scroll to position [0, 0]
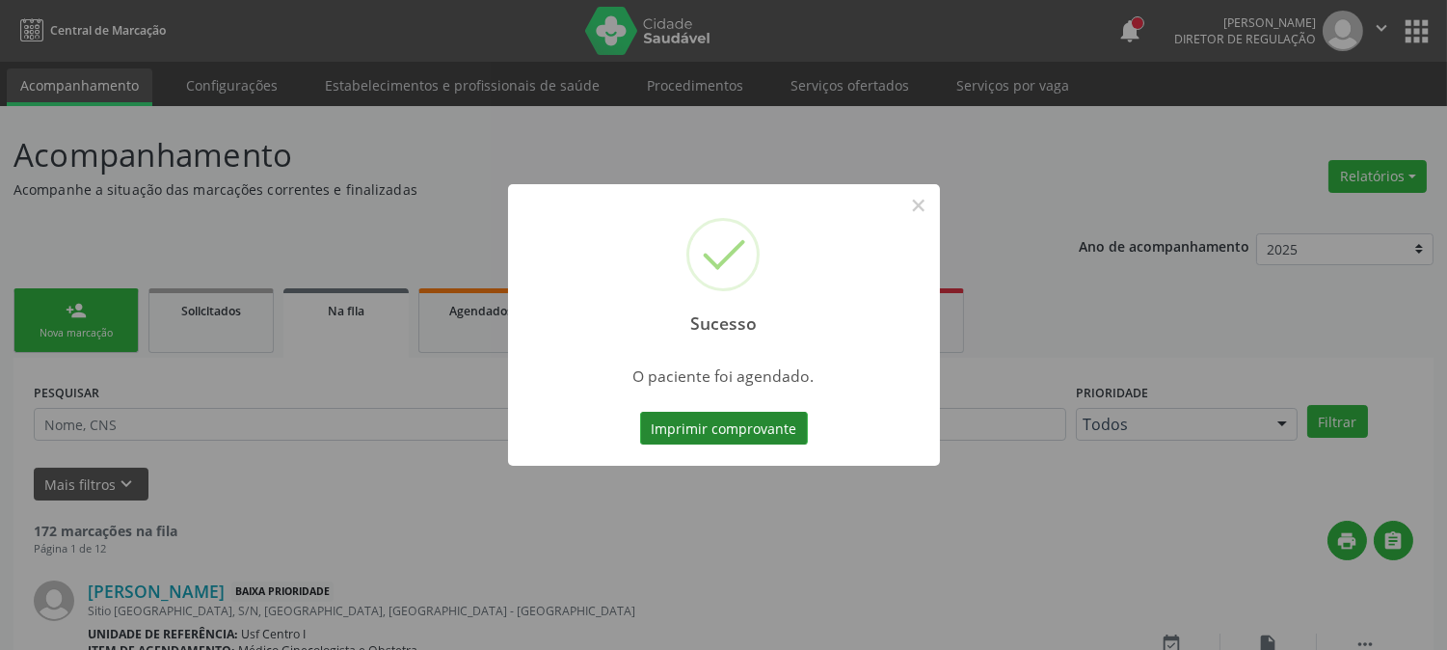
click at [739, 416] on button "Imprimir comprovante" at bounding box center [724, 428] width 168 height 33
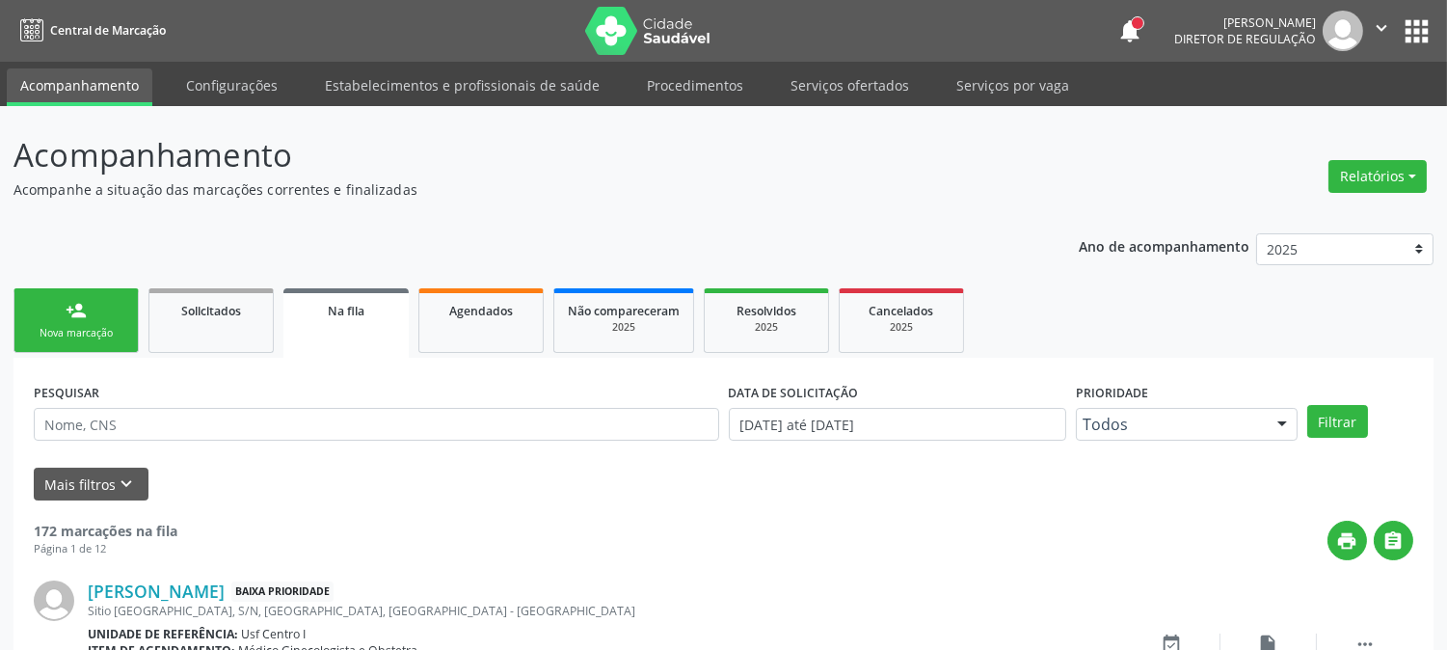
click at [35, 322] on link "person_add Nova marcação" at bounding box center [75, 320] width 125 height 65
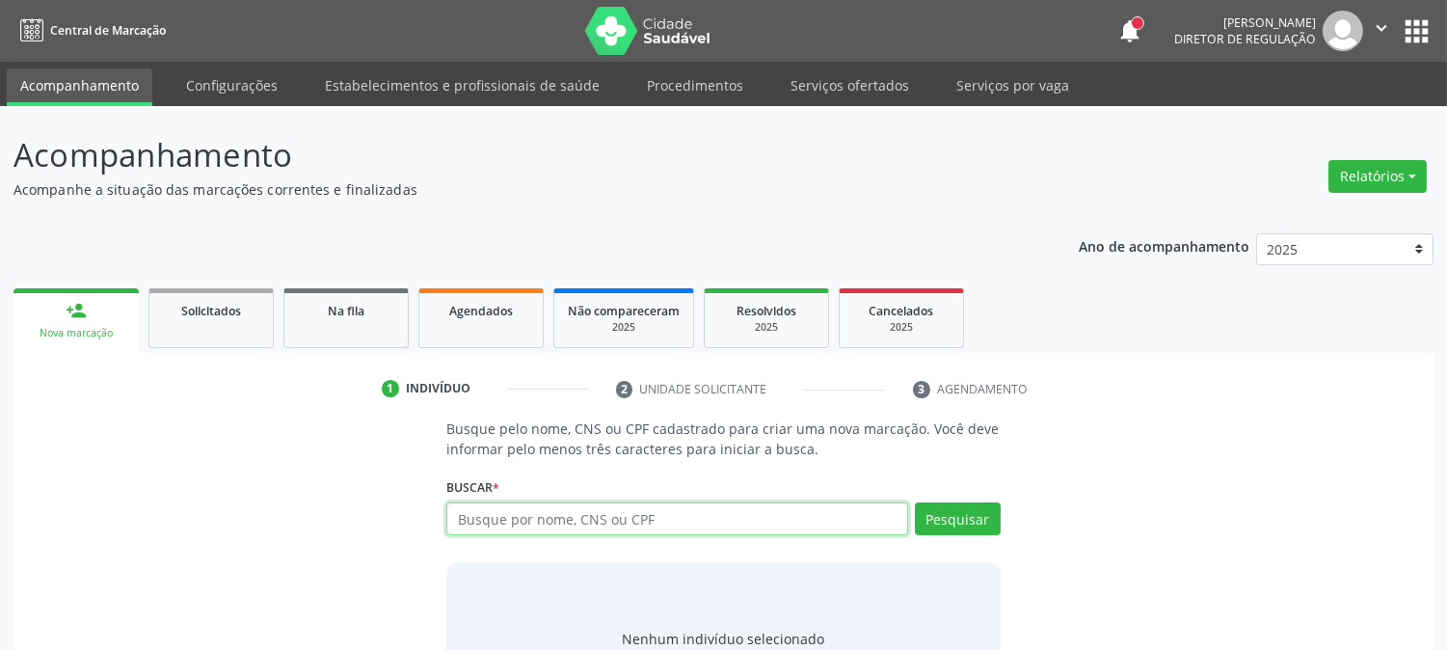
click at [582, 530] on input "text" at bounding box center [676, 518] width 461 height 33
type input "898003713907988"
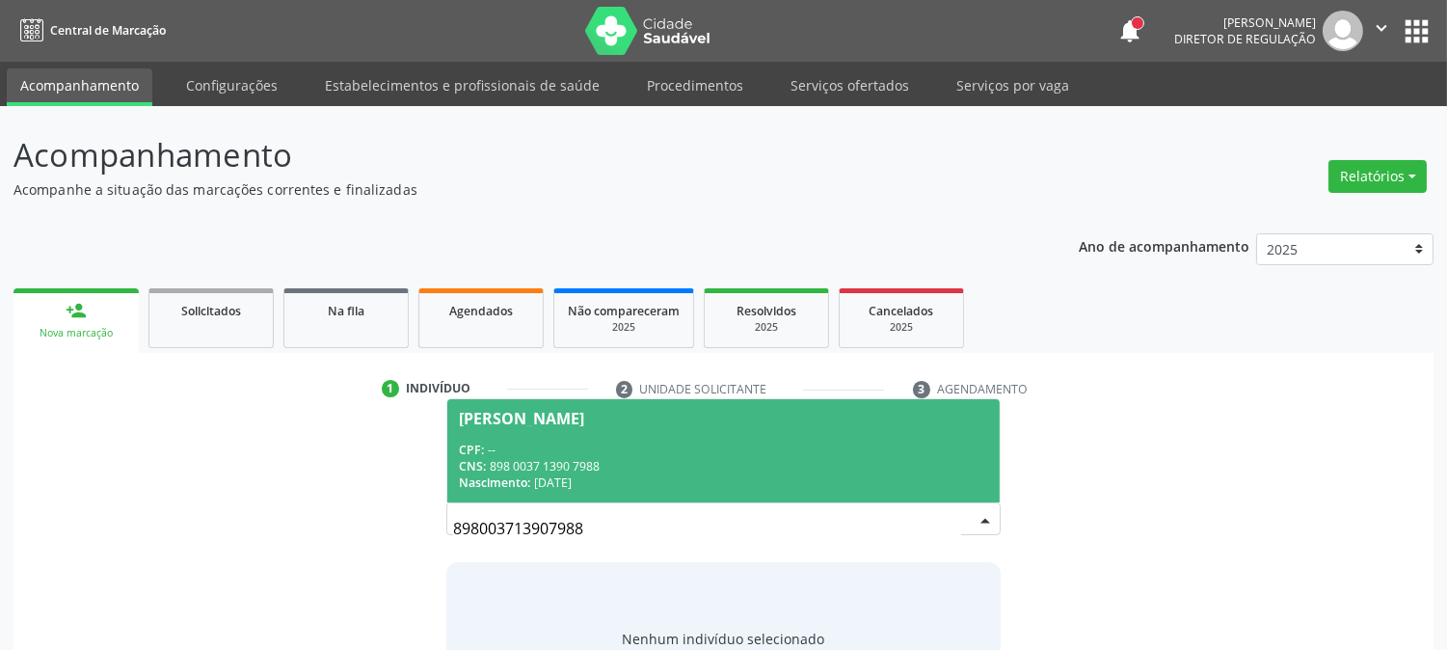
click at [556, 472] on div "CNS: 898 0037 1390 7988" at bounding box center [723, 466] width 528 height 16
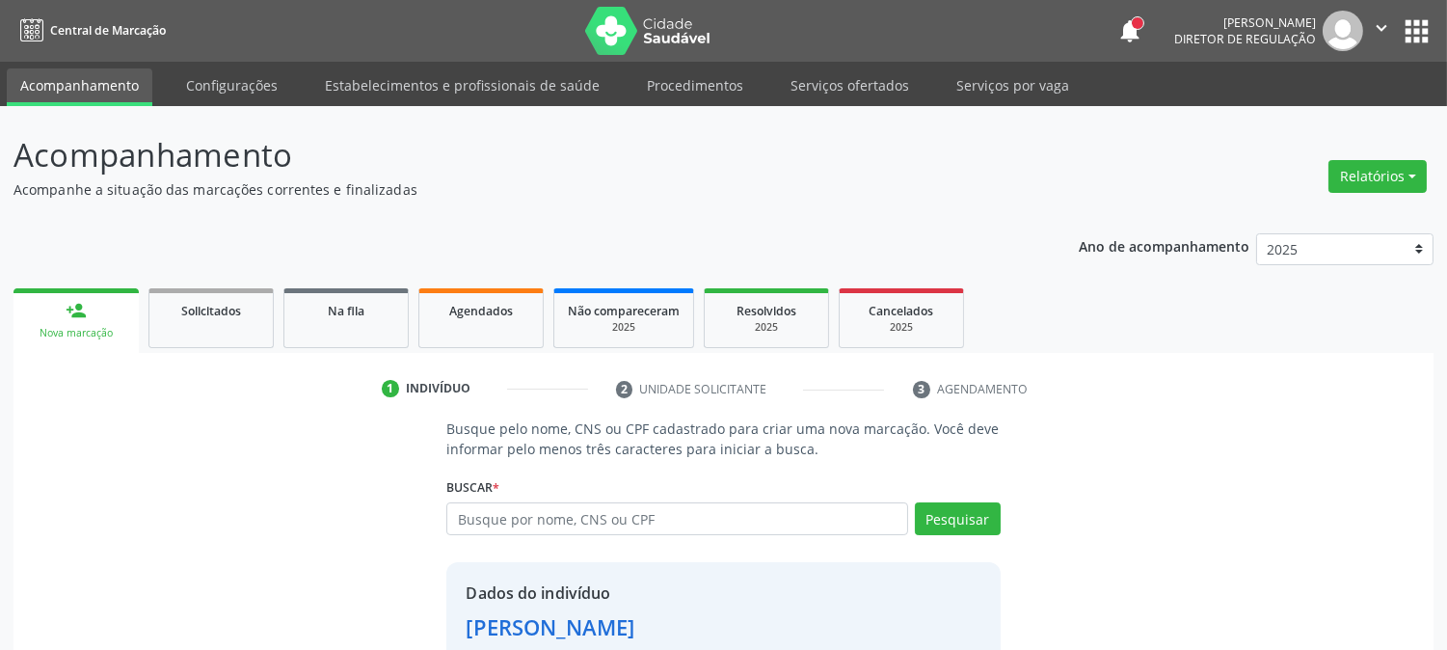
scroll to position [121, 0]
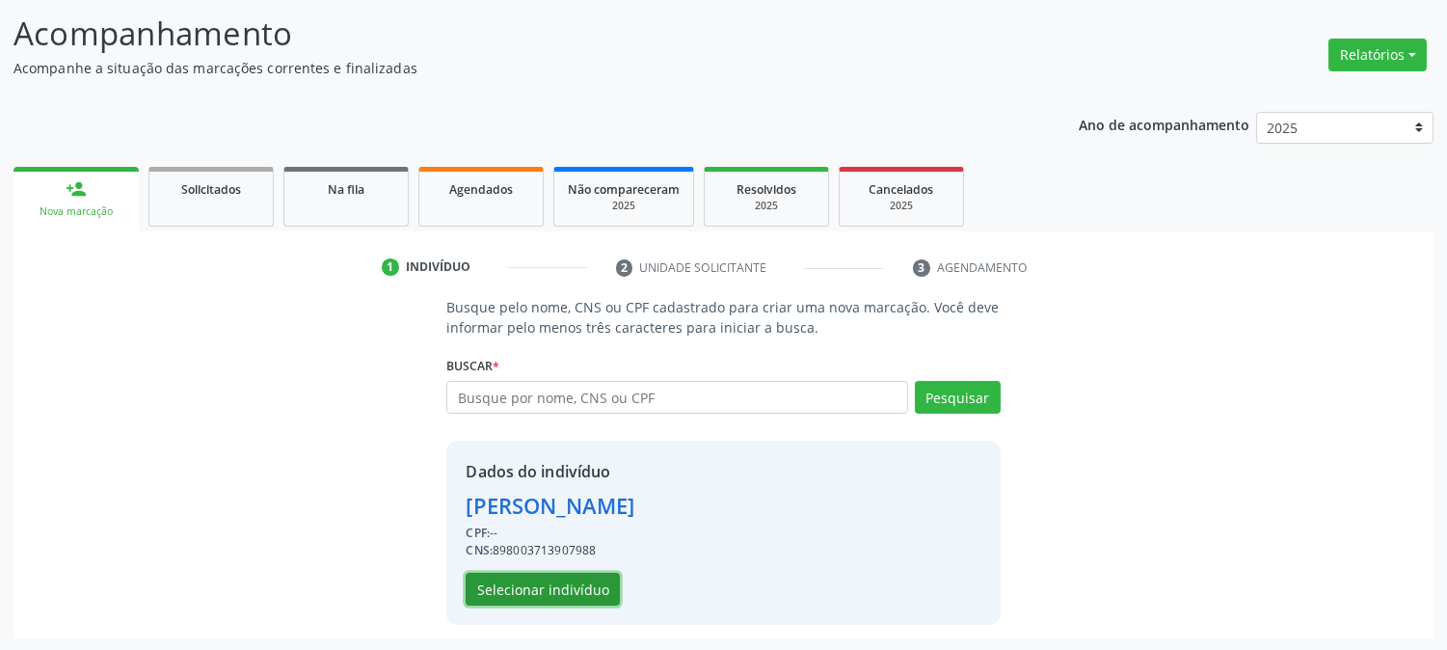
click at [566, 596] on button "Selecionar indivíduo" at bounding box center [543, 589] width 154 height 33
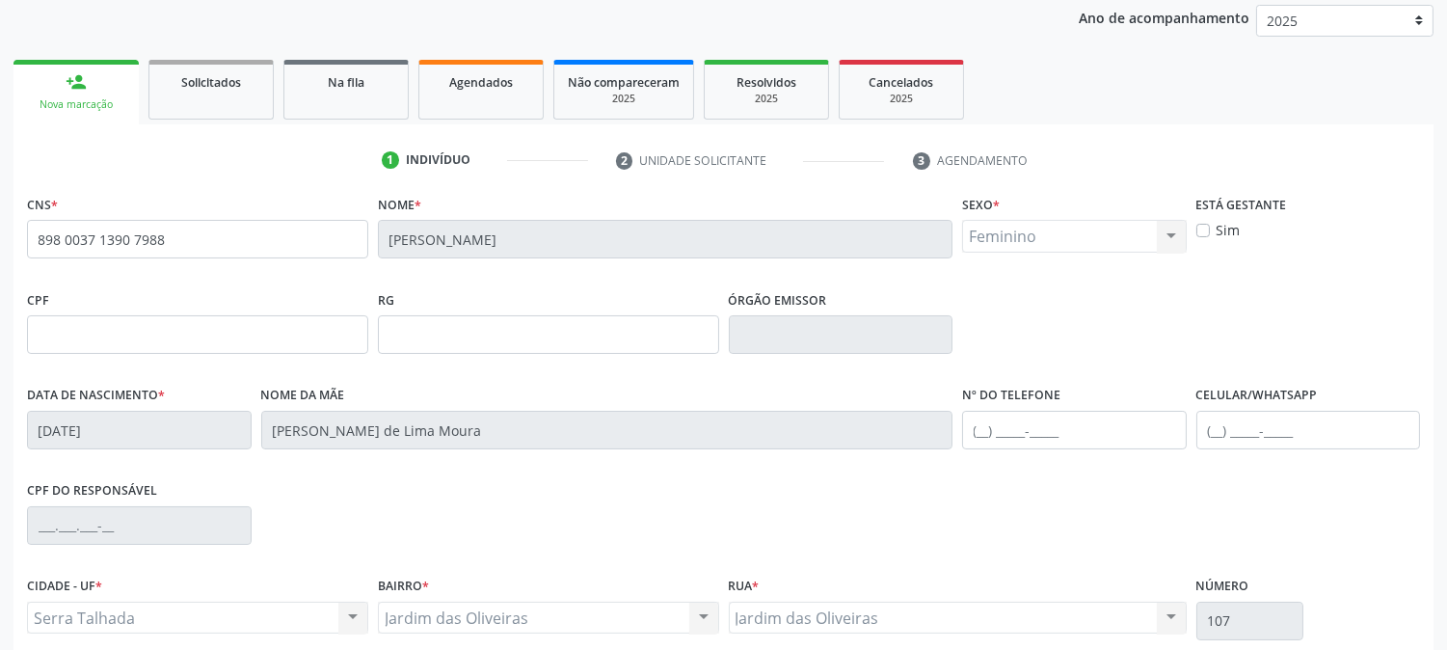
scroll to position [393, 0]
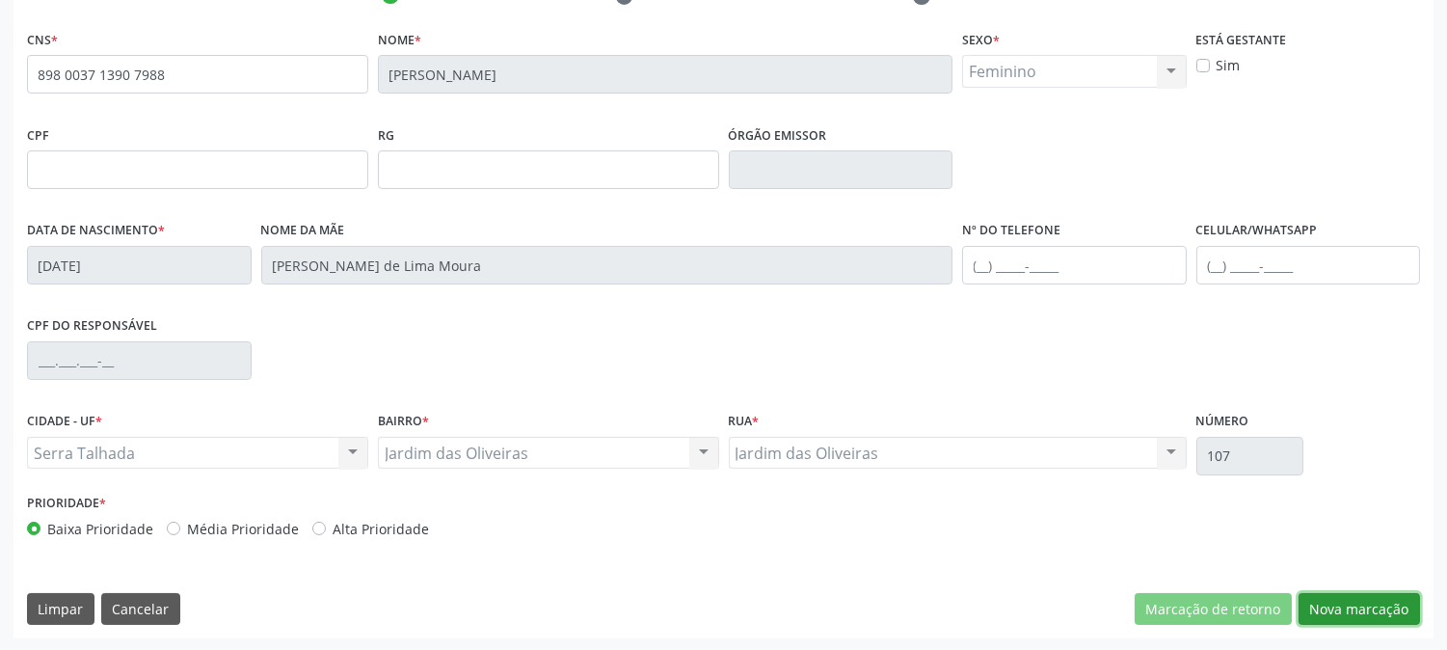
click at [1307, 619] on button "Nova marcação" at bounding box center [1359, 609] width 121 height 33
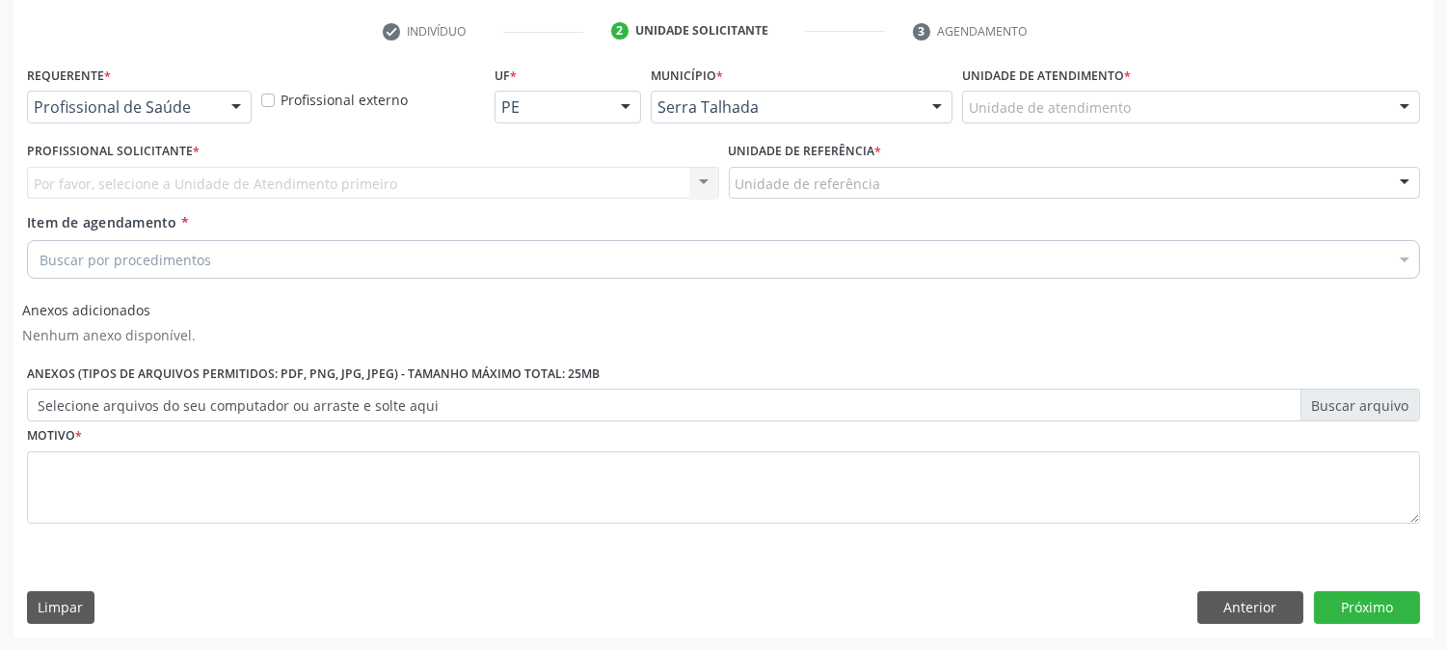
click at [233, 94] on div at bounding box center [236, 108] width 29 height 33
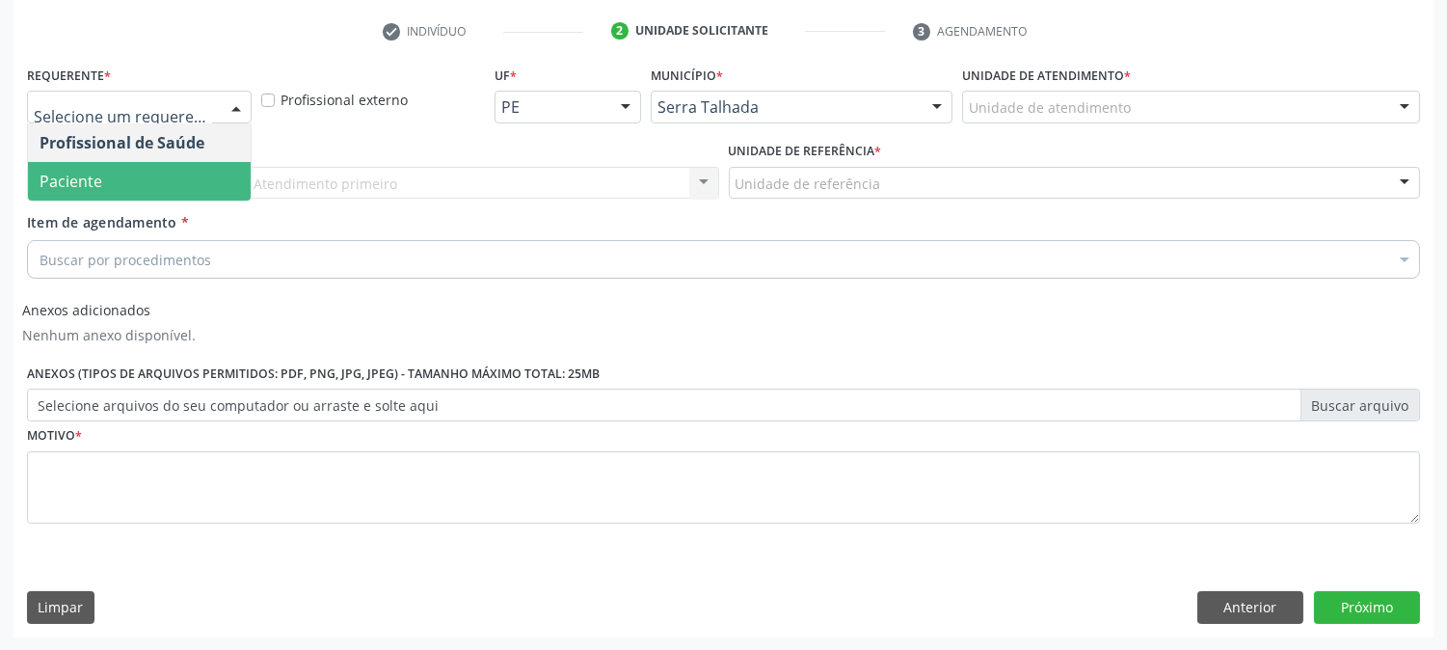
click at [218, 175] on span "Paciente" at bounding box center [139, 181] width 223 height 39
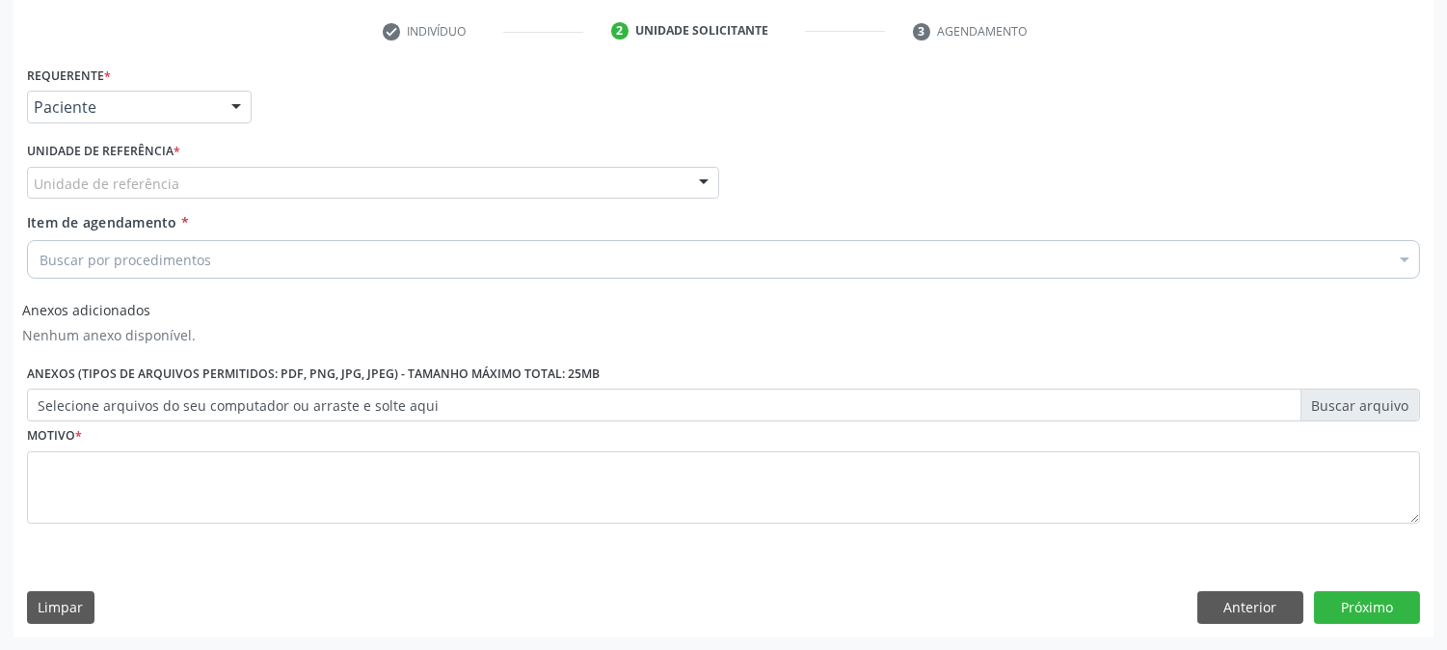
click at [218, 175] on div "Unidade de referência" at bounding box center [373, 183] width 692 height 33
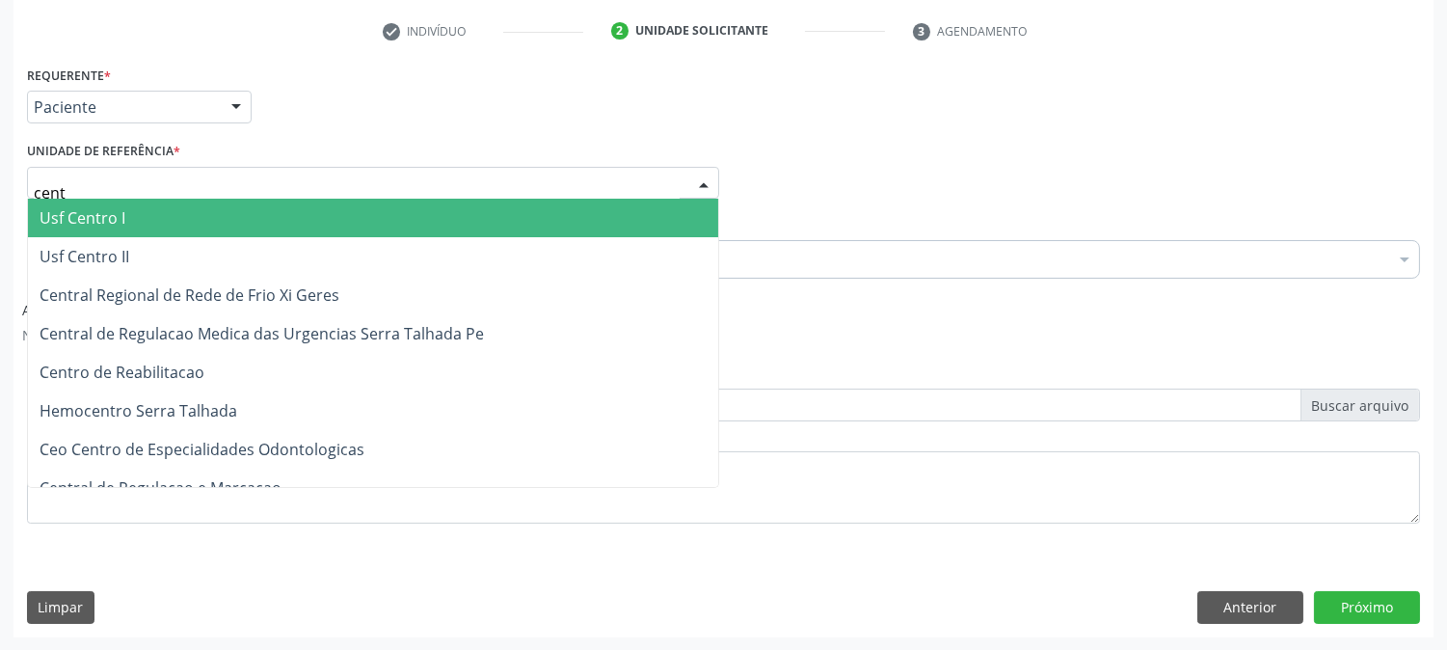
type input "centr"
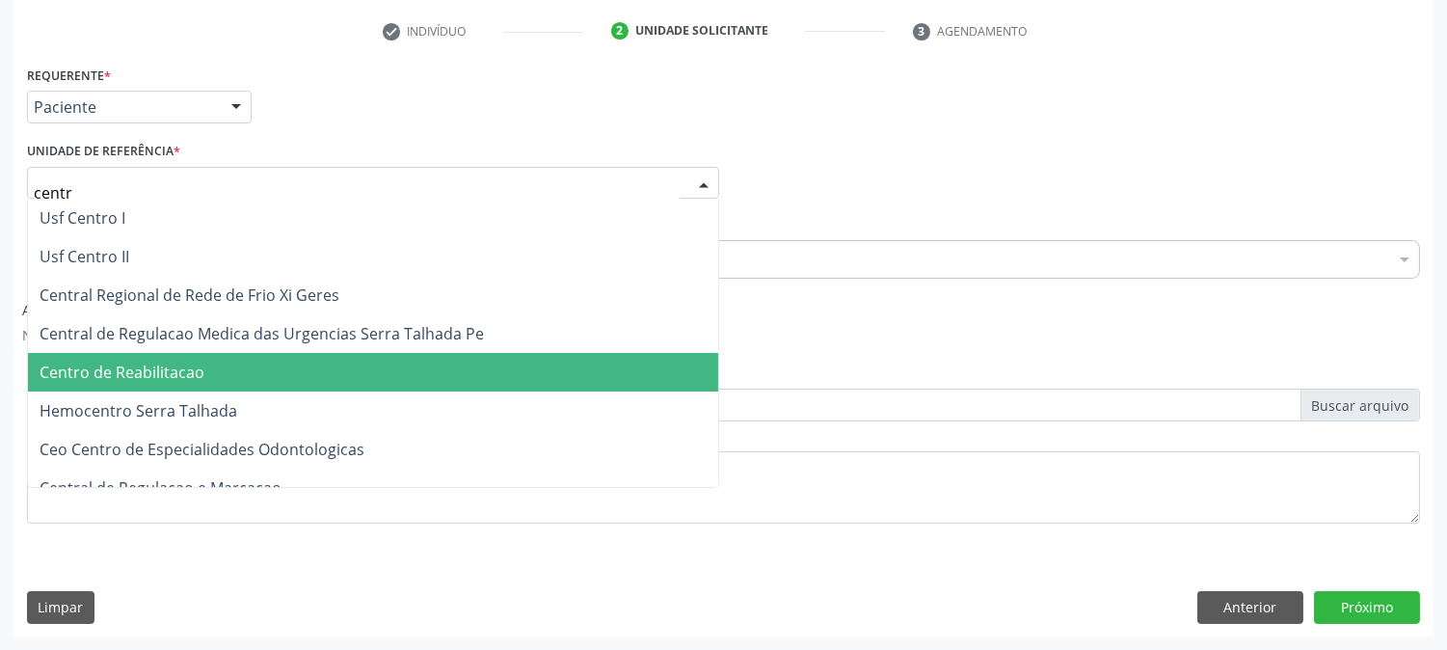
click at [238, 363] on span "Centro de Reabilitacao" at bounding box center [373, 372] width 690 height 39
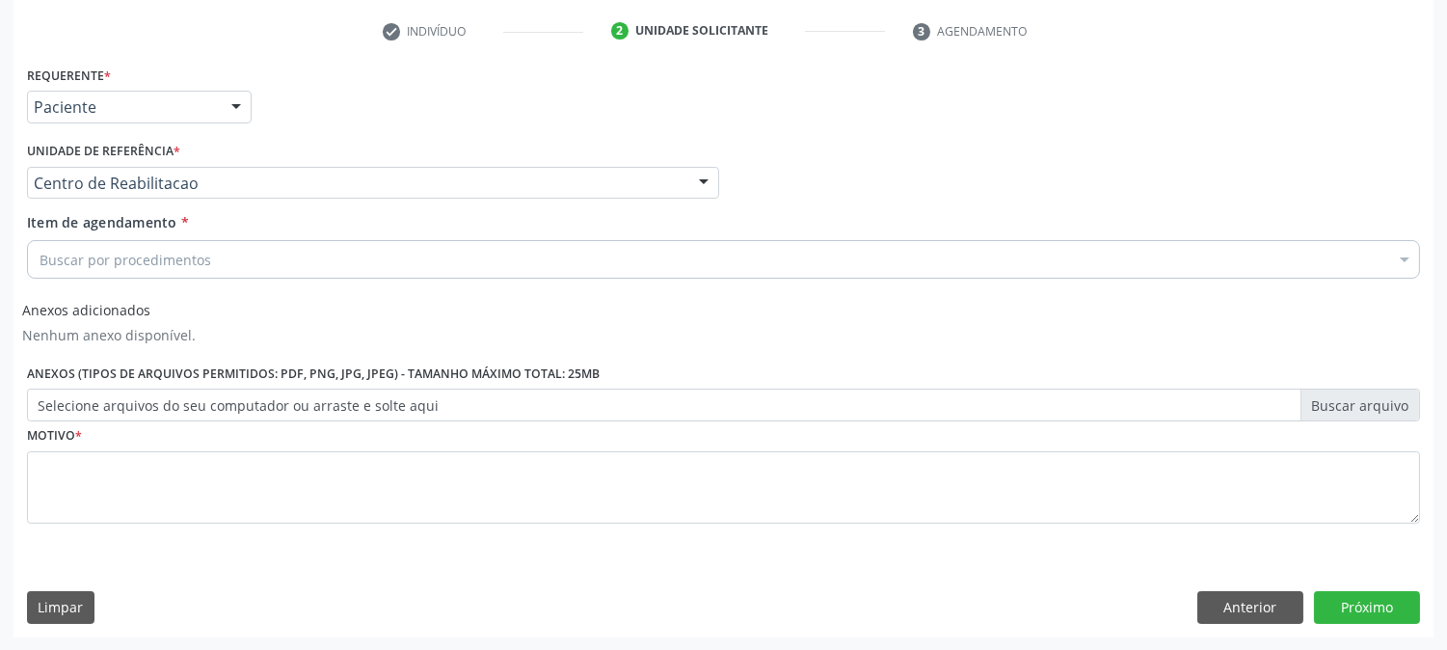
click at [274, 262] on div "Buscar por procedimentos" at bounding box center [723, 259] width 1393 height 39
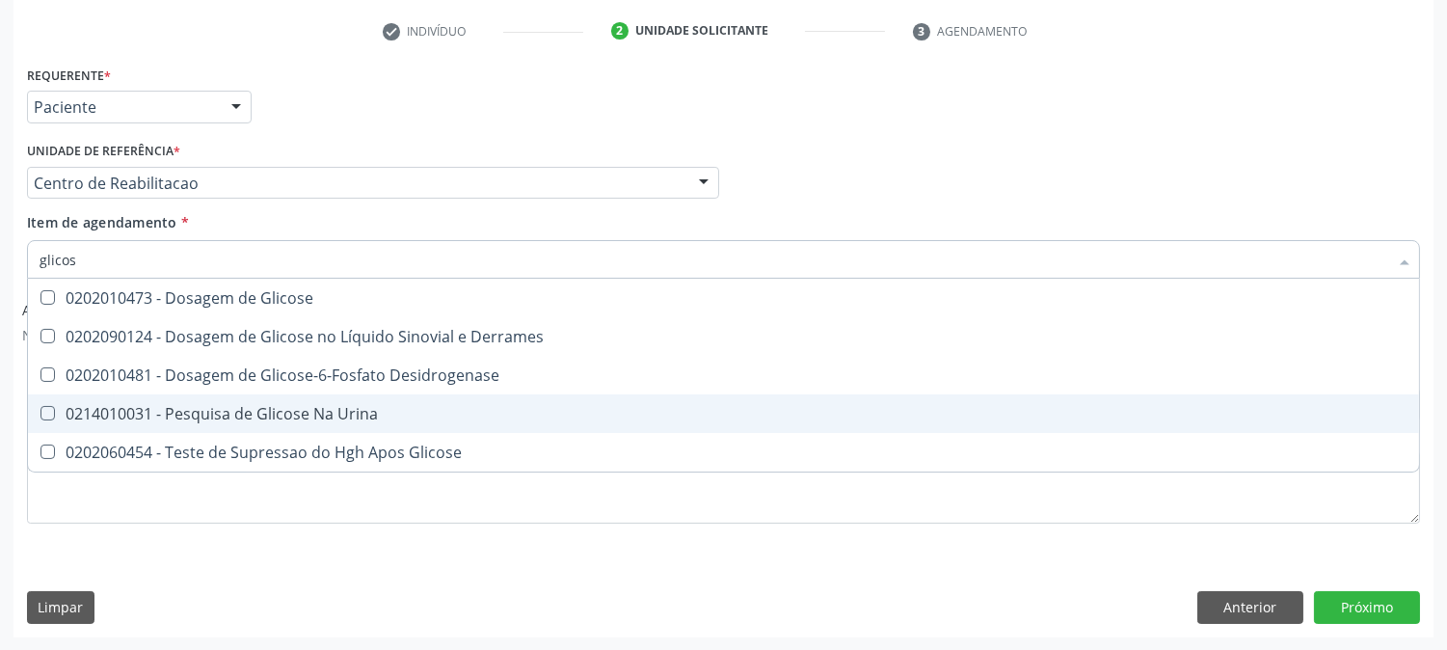
type input "glicose"
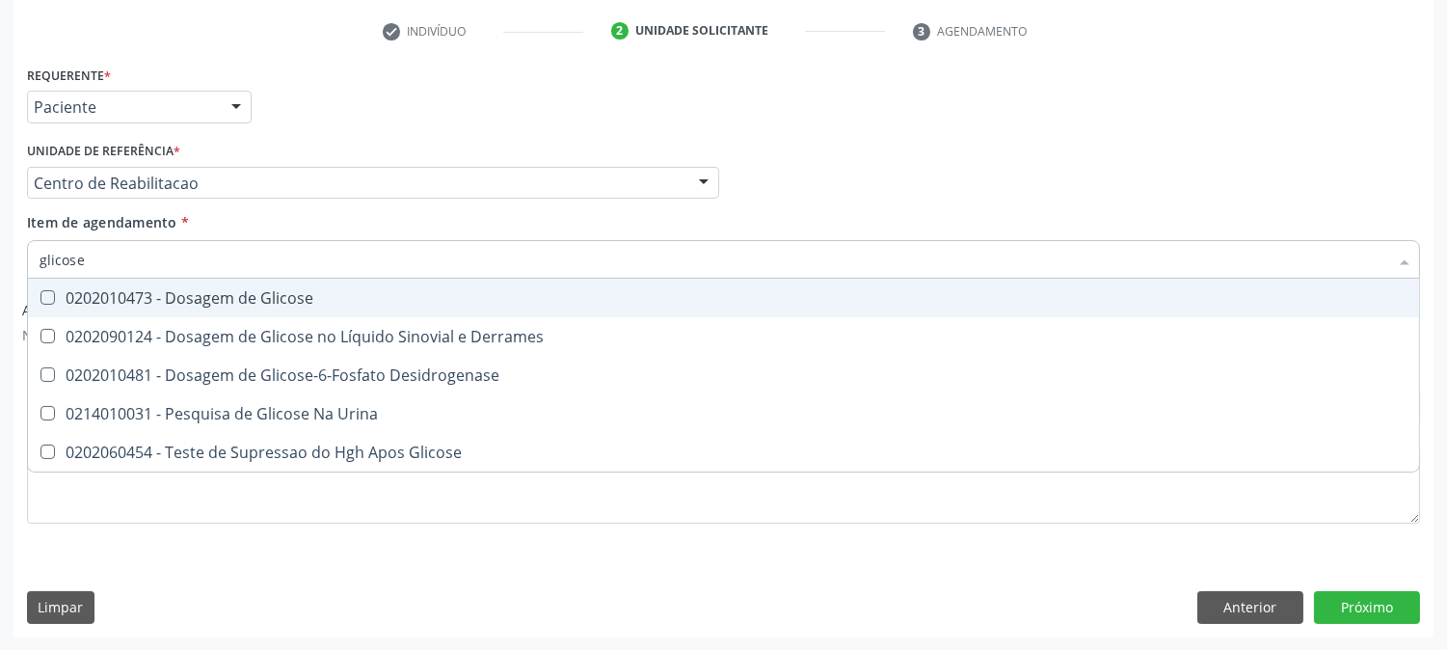
click at [271, 290] on div "0202010473 - Dosagem de Glicose" at bounding box center [724, 297] width 1368 height 15
checkbox Glicose "true"
drag, startPoint x: 109, startPoint y: 263, endPoint x: 0, endPoint y: 261, distance: 109.0
click at [0, 261] on div "Acompanhamento Acompanhe a situação das marcações correntes e finalizadas Relat…" at bounding box center [723, 199] width 1447 height 903
type input "cr"
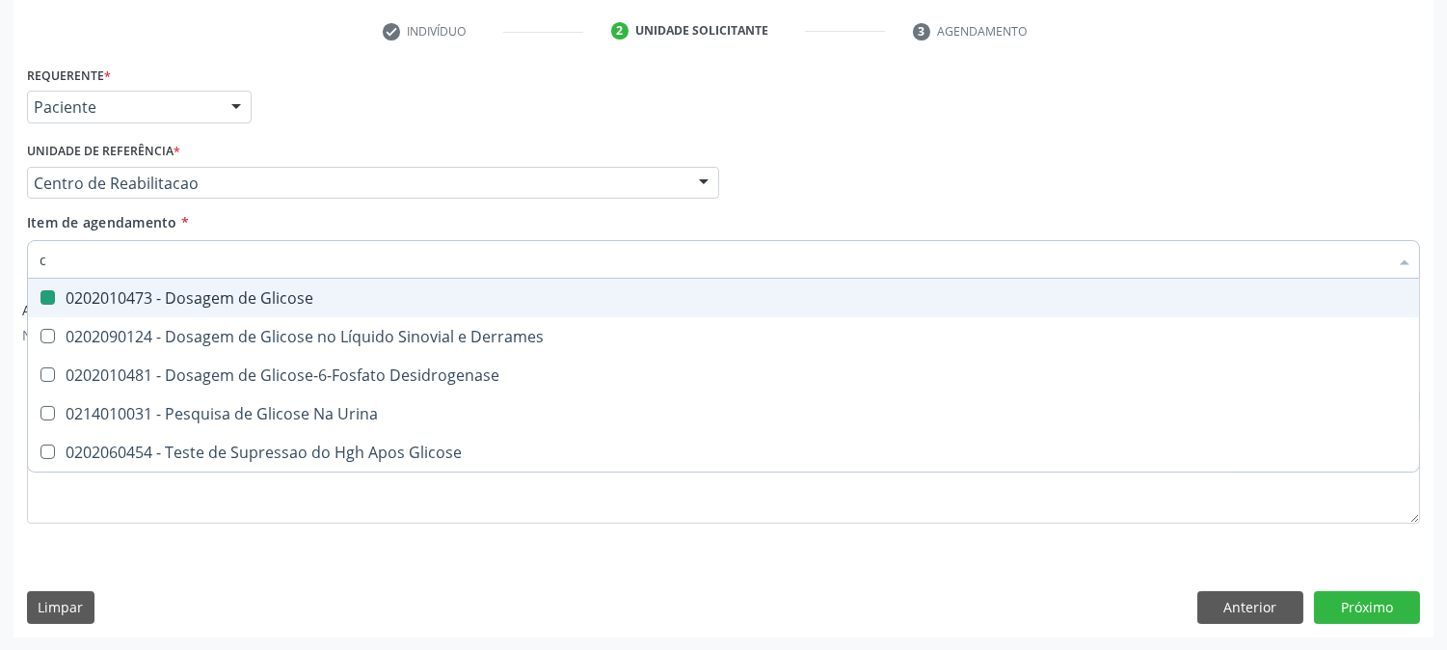
checkbox Glicose "false"
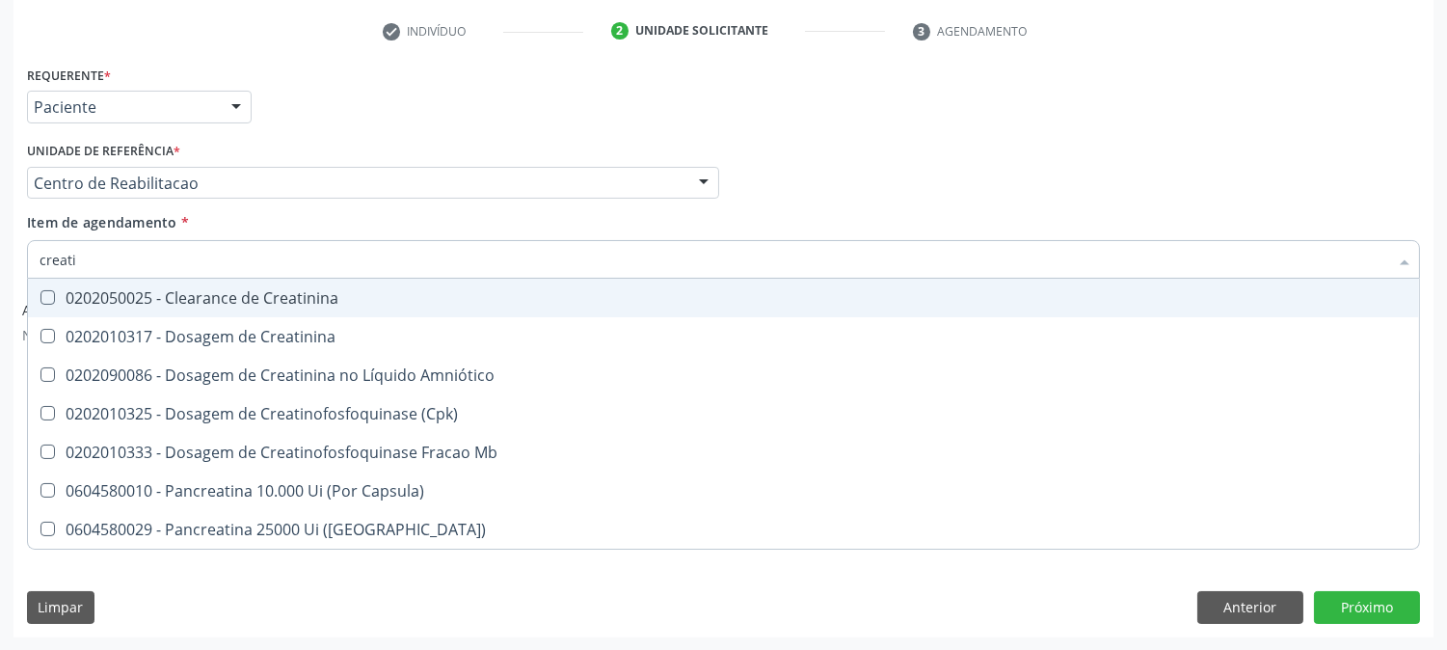
type input "creatin"
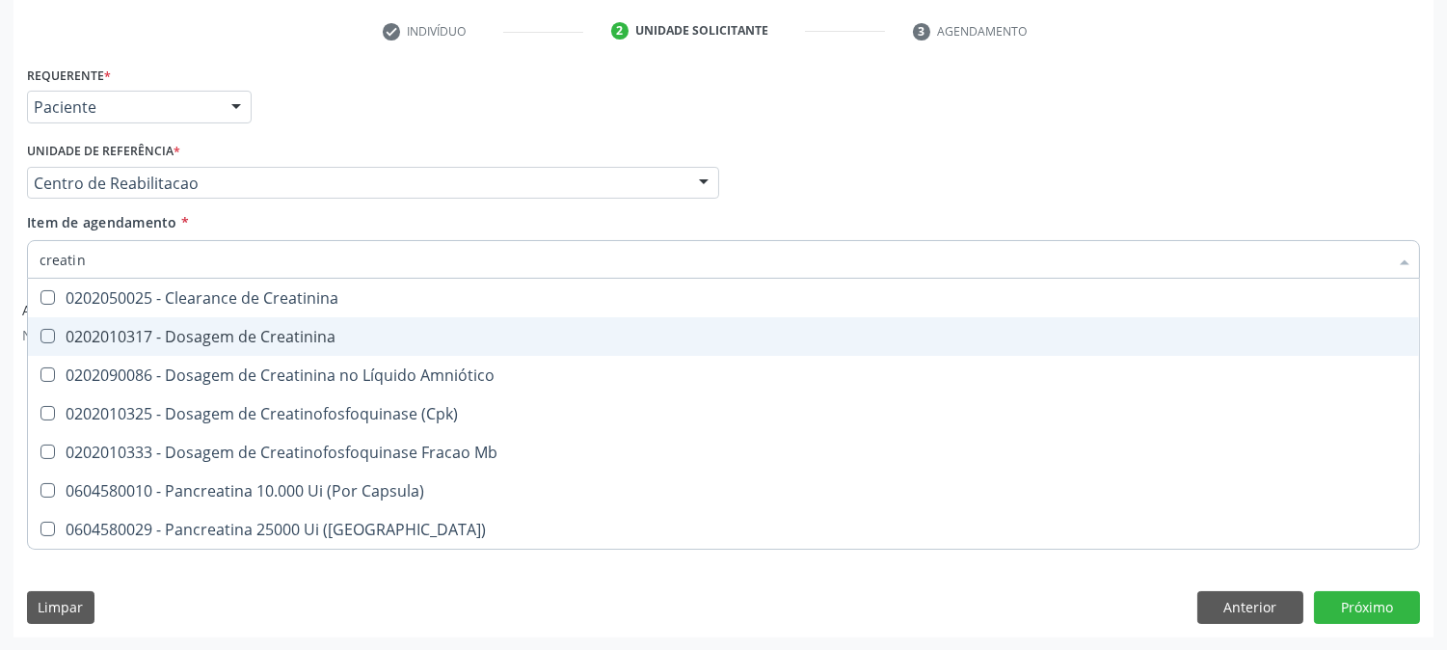
click at [62, 326] on span "0202010317 - Dosagem de Creatinina" at bounding box center [723, 336] width 1391 height 39
checkbox Creatinina "true"
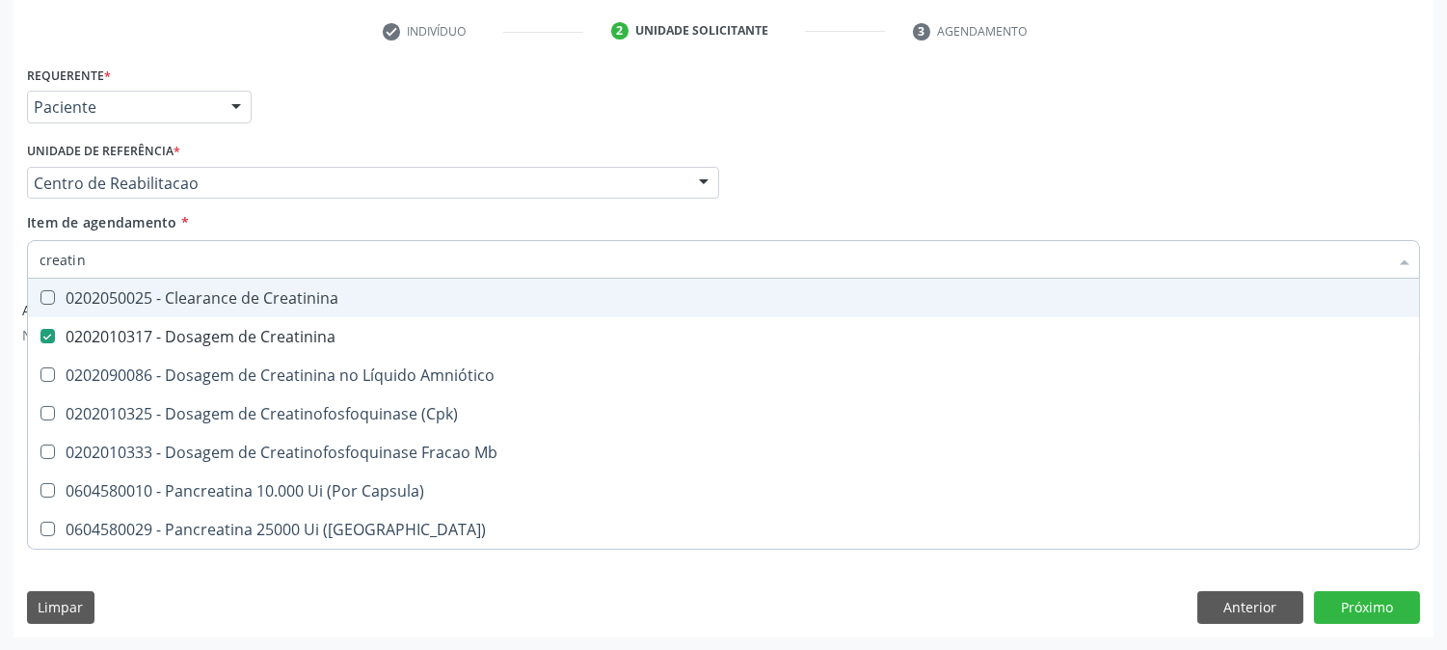
drag, startPoint x: 100, startPoint y: 266, endPoint x: 0, endPoint y: 268, distance: 100.3
click at [0, 268] on div "Acompanhamento Acompanhe a situação das marcações correntes e finalizadas Relat…" at bounding box center [723, 199] width 1447 height 903
type input "cole"
checkbox Creatinina "false"
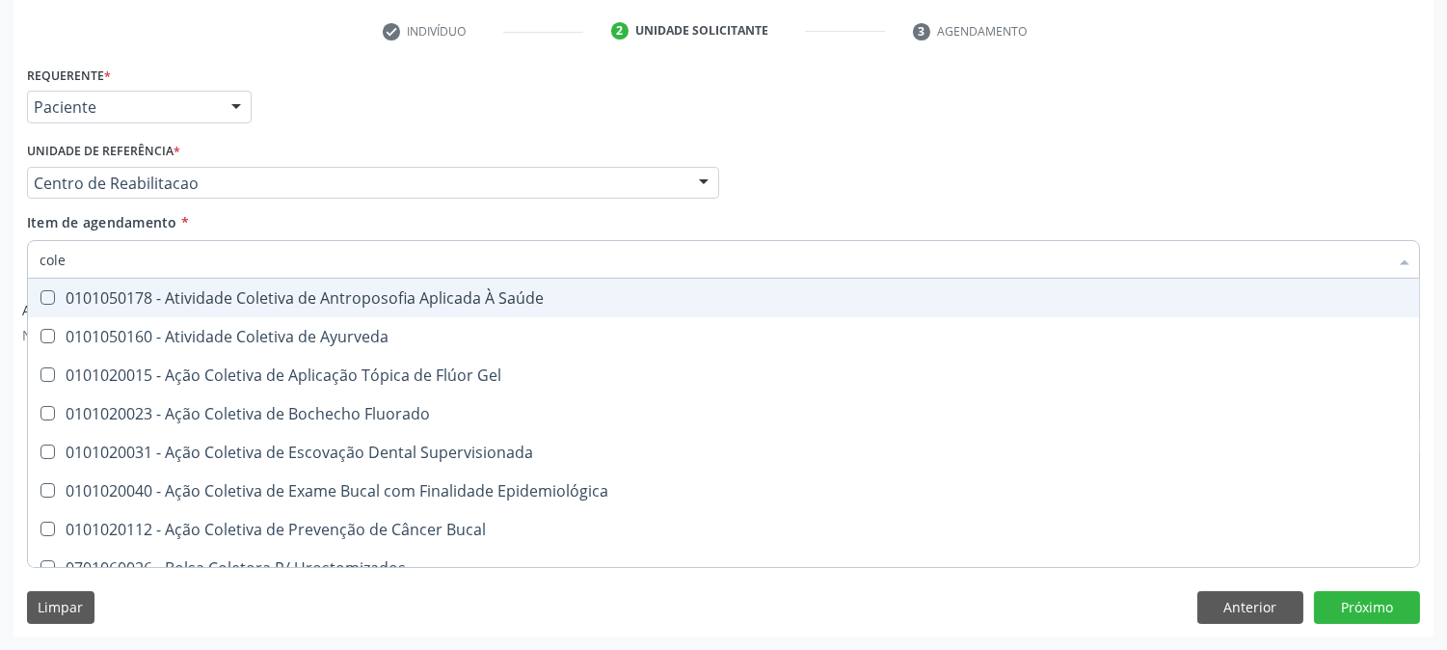
type input "coles"
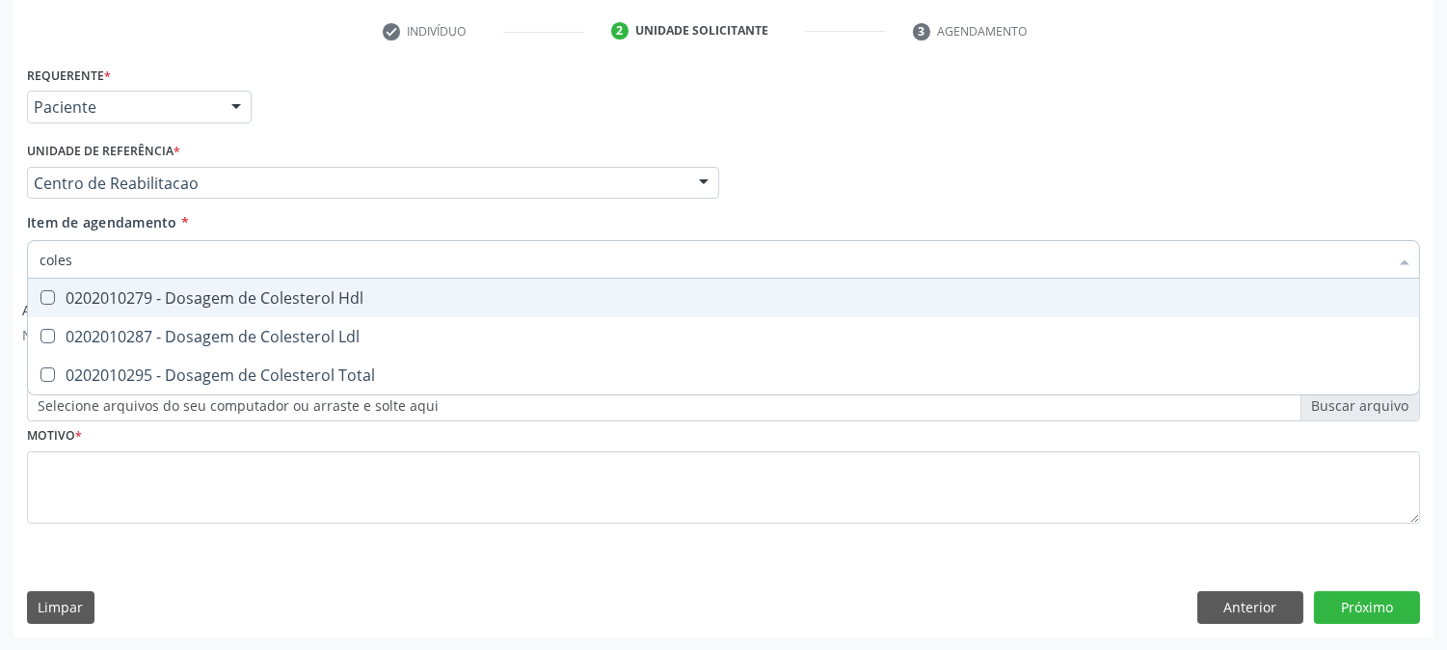
click at [81, 297] on div "0202010279 - Dosagem de Colesterol Hdl" at bounding box center [724, 297] width 1368 height 15
checkbox Hdl "true"
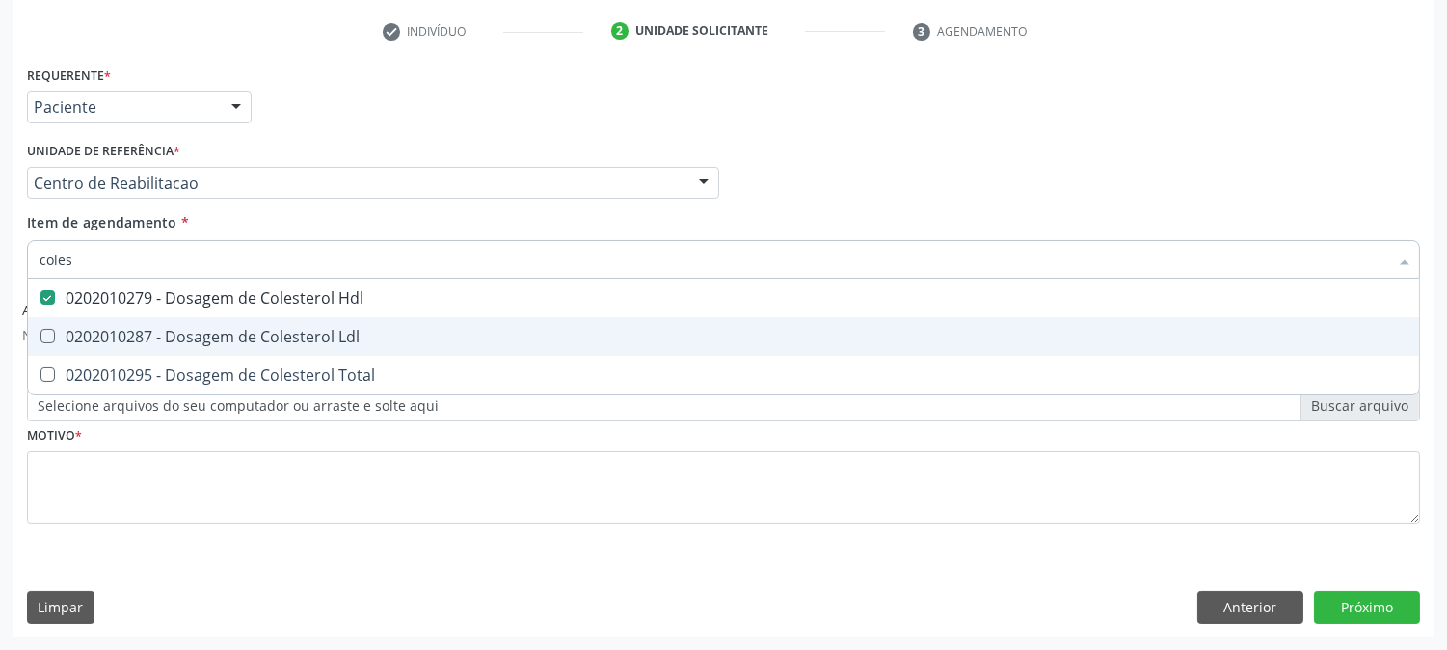
click at [85, 348] on span "0202010287 - Dosagem de Colesterol Ldl" at bounding box center [723, 336] width 1391 height 39
checkbox Ldl "true"
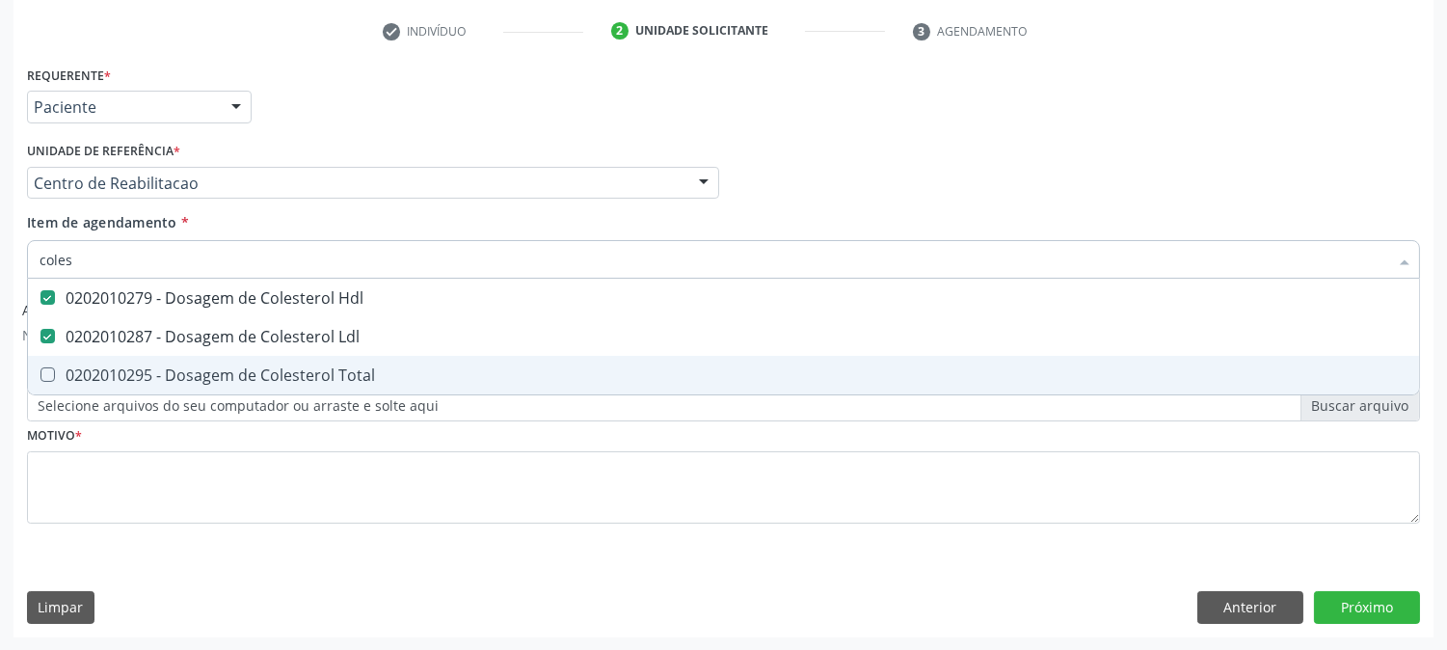
click at [85, 370] on div "0202010295 - Dosagem de Colesterol Total" at bounding box center [724, 374] width 1368 height 15
checkbox Total "true"
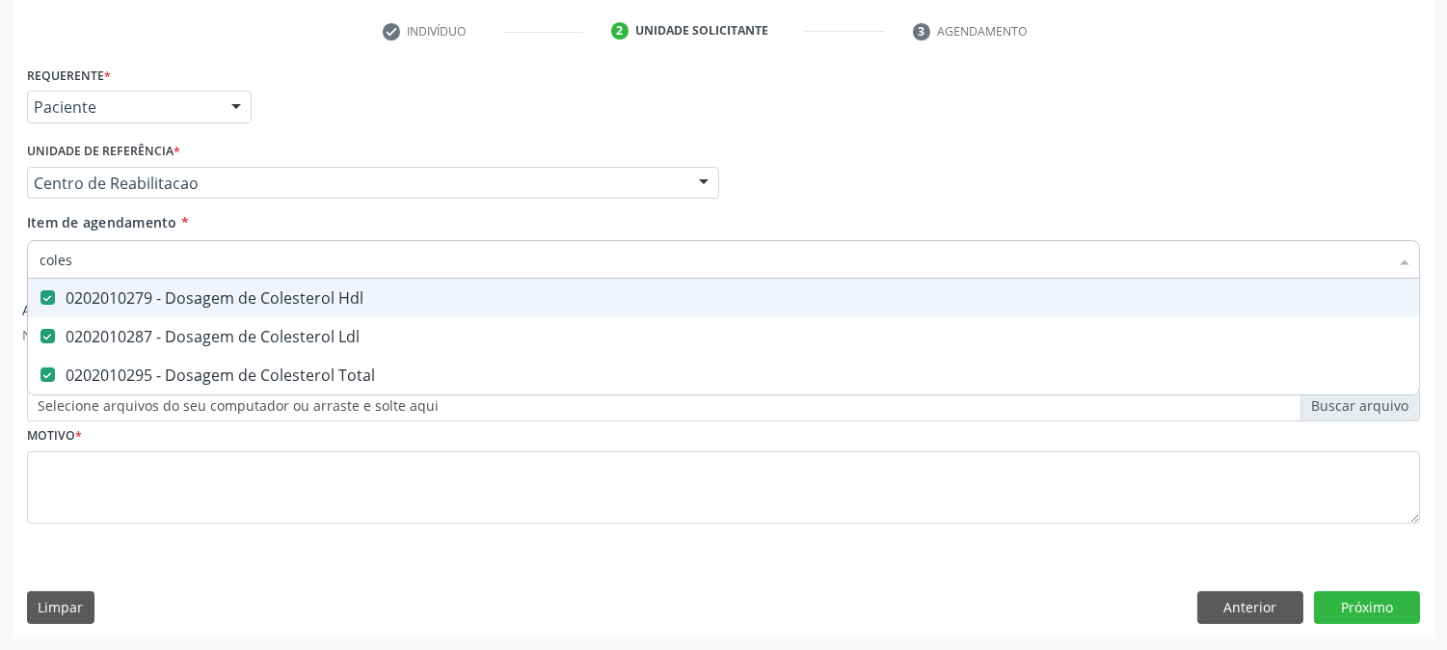
drag, startPoint x: 77, startPoint y: 255, endPoint x: 0, endPoint y: 255, distance: 77.1
click at [0, 255] on div "Acompanhamento Acompanhe a situação das marcações correntes e finalizadas Relat…" at bounding box center [723, 199] width 1447 height 903
type input "tr"
checkbox Hdl "false"
checkbox Ldl "false"
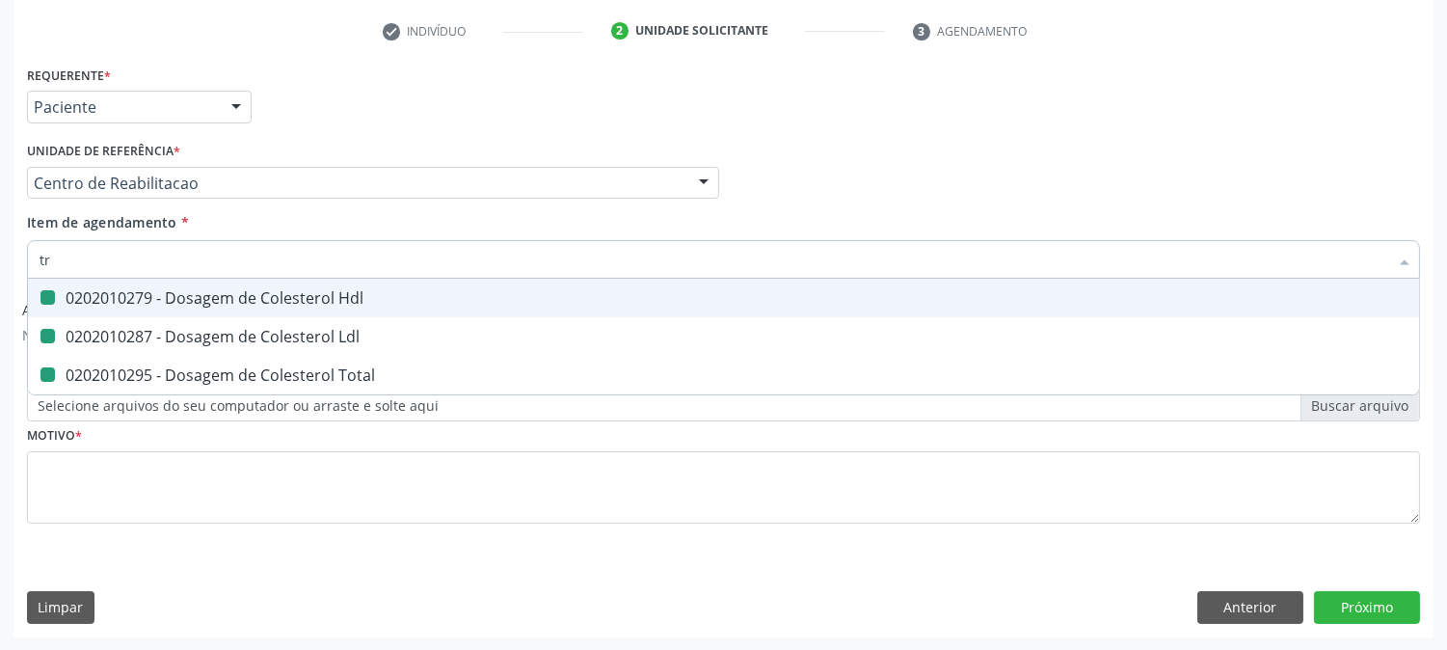
checkbox Total "false"
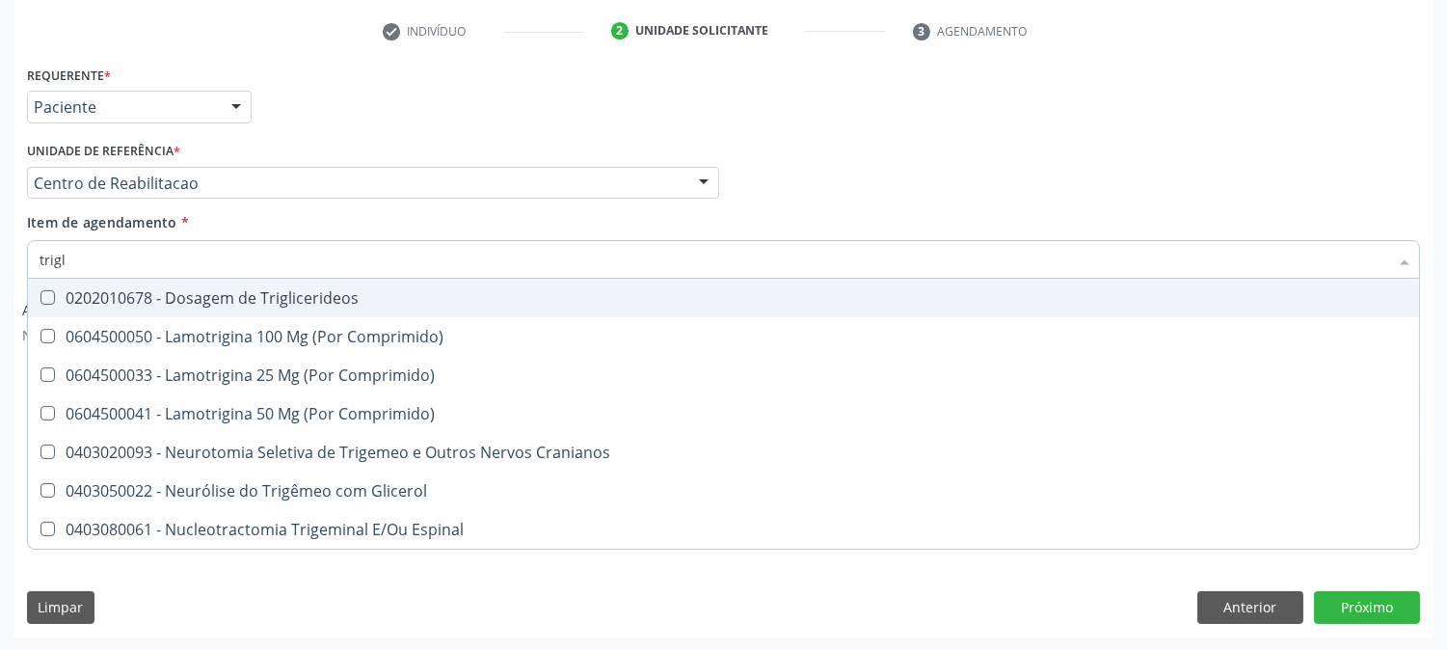
type input "trigli"
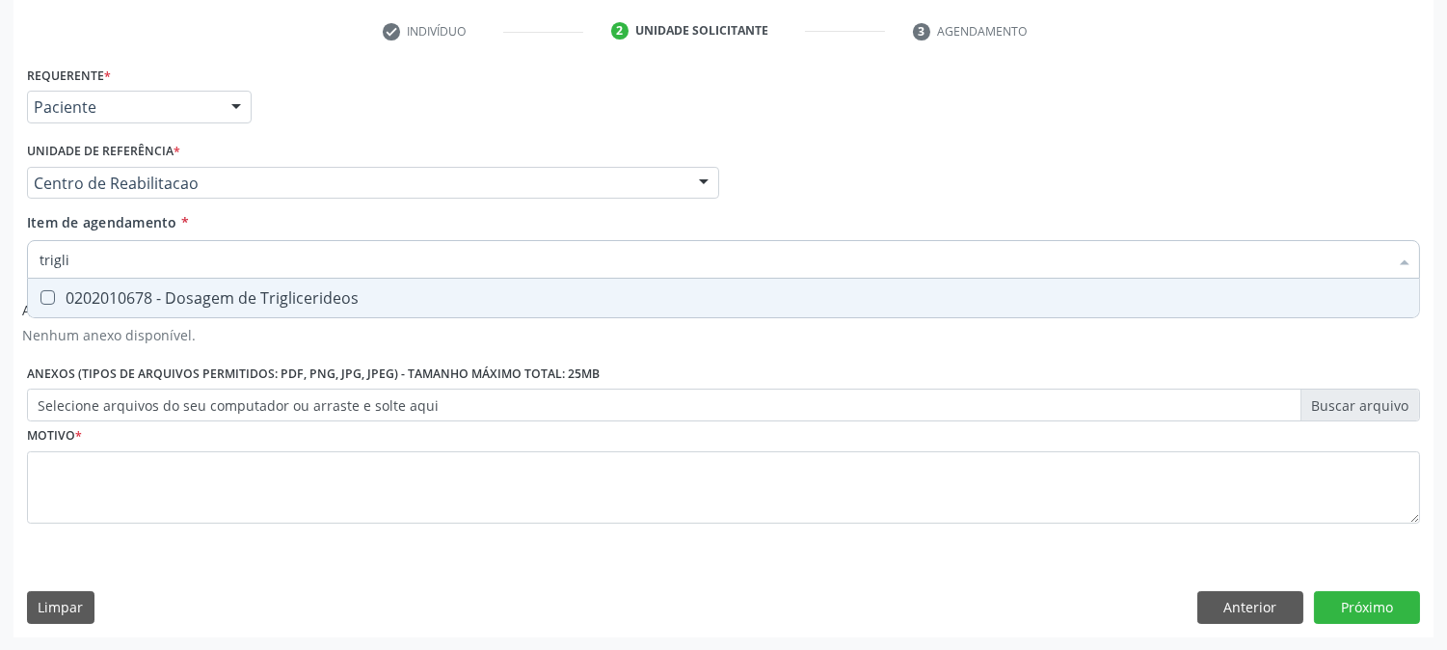
click at [72, 290] on div "0202010678 - Dosagem de Triglicerideos" at bounding box center [724, 297] width 1368 height 15
checkbox Triglicerideos "true"
drag, startPoint x: 54, startPoint y: 260, endPoint x: 0, endPoint y: 260, distance: 54.0
click at [0, 260] on div "Acompanhamento Acompanhe a situação das marcações correntes e finalizadas Relat…" at bounding box center [723, 199] width 1447 height 903
type input "hem"
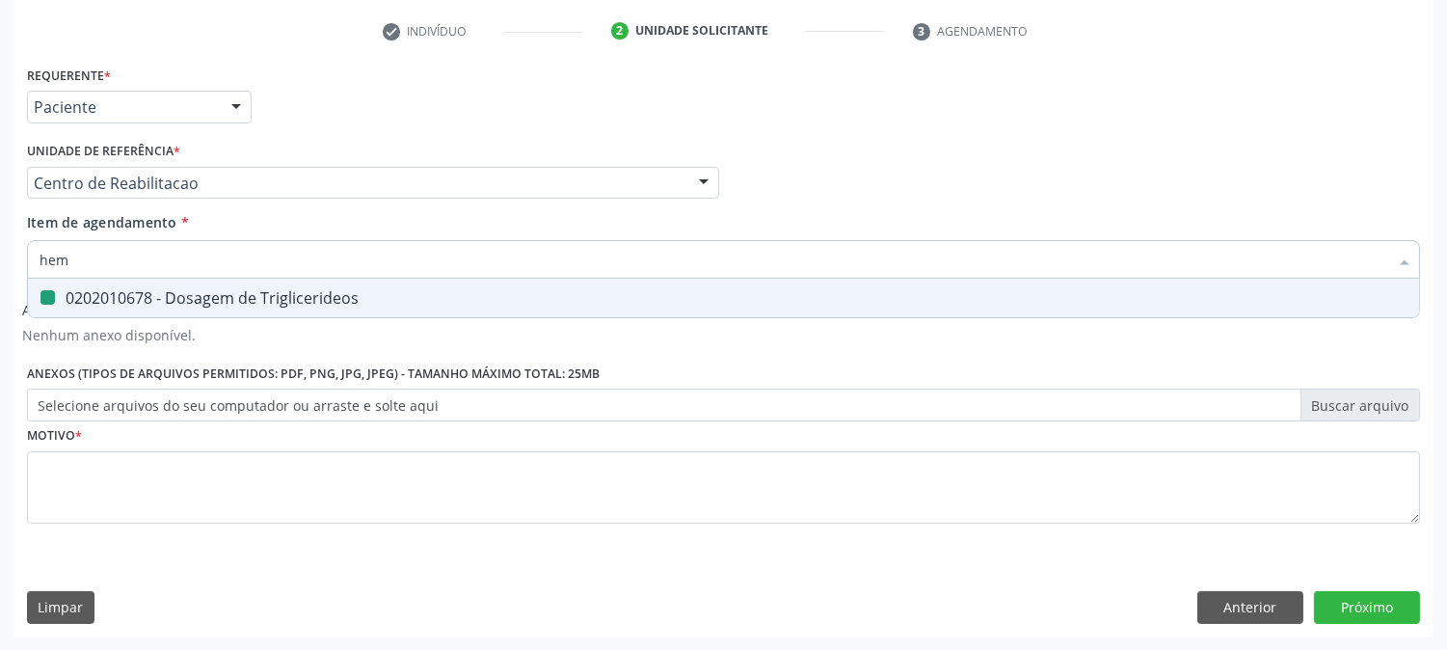
checkbox Triglicerideos "false"
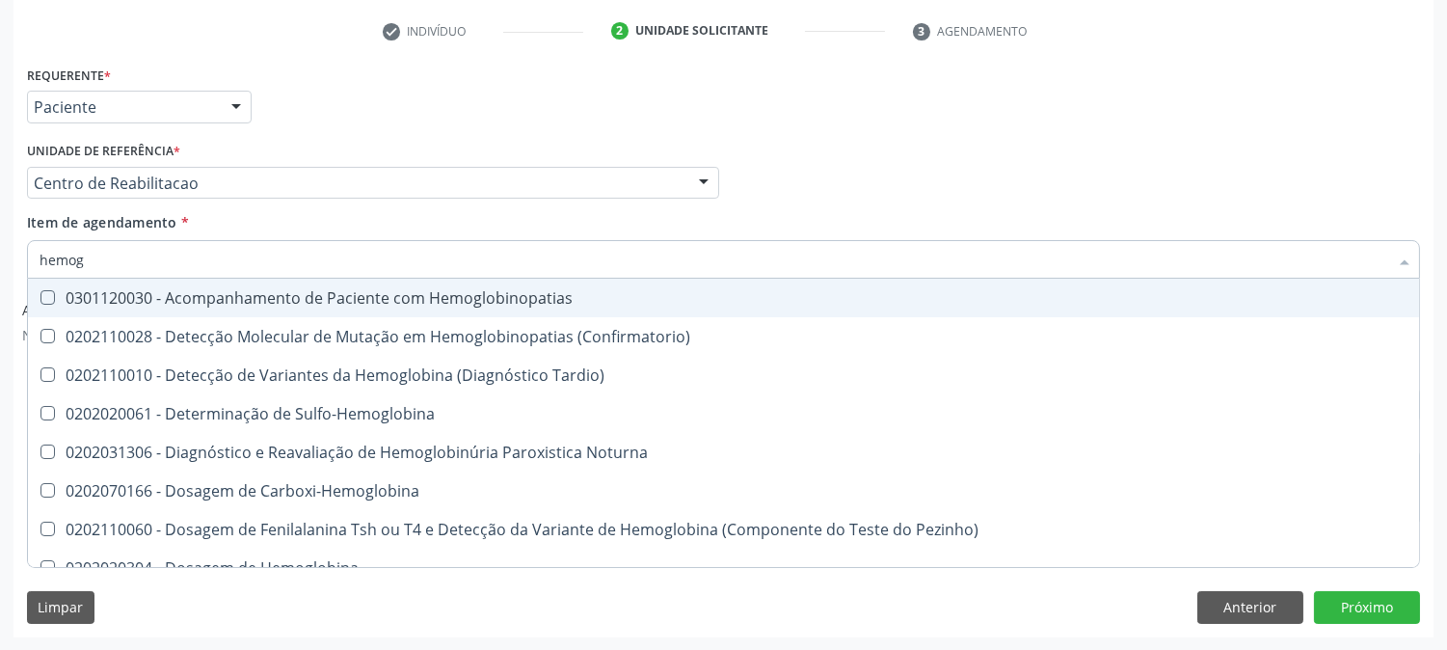
type input "hemogr"
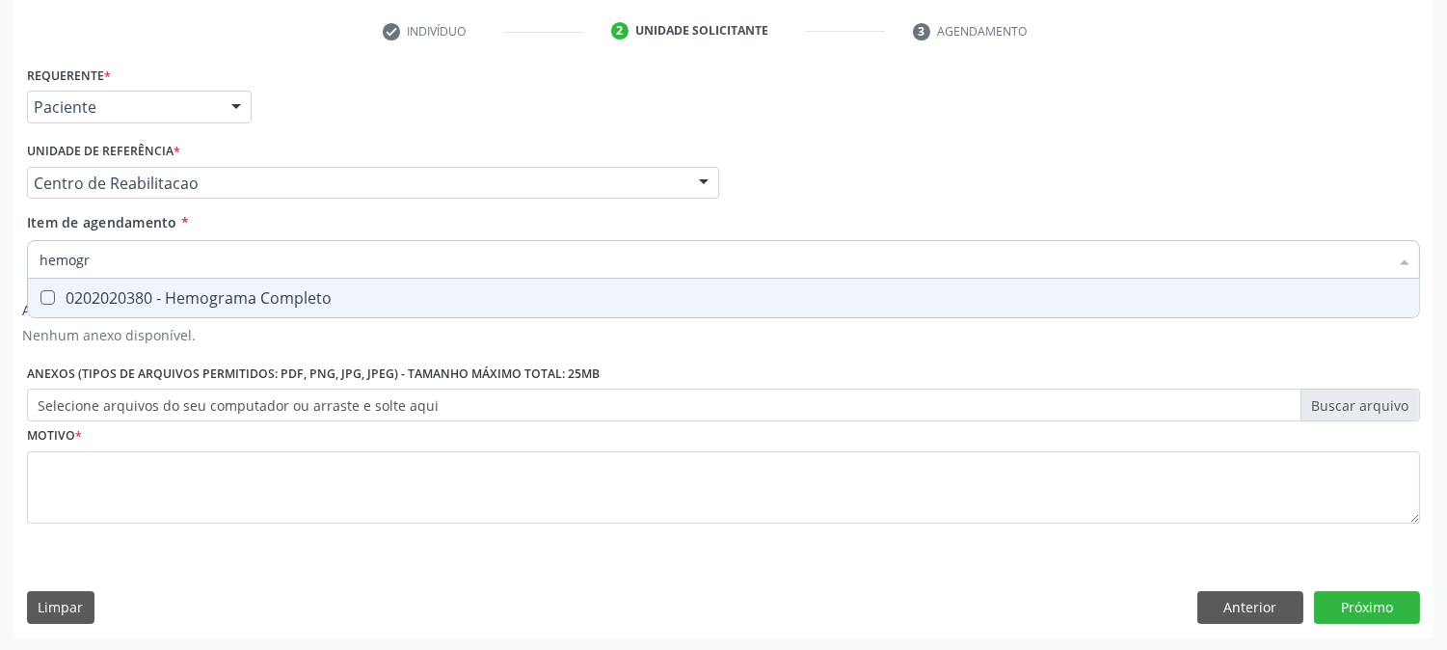
click at [56, 290] on div "0202020380 - Hemograma Completo" at bounding box center [724, 297] width 1368 height 15
checkbox Completo "true"
drag, startPoint x: 117, startPoint y: 261, endPoint x: 0, endPoint y: 260, distance: 116.7
click at [0, 260] on div "Acompanhamento Acompanhe a situação das marcações correntes e finalizadas Relat…" at bounding box center [723, 199] width 1447 height 903
type input "hemogr"
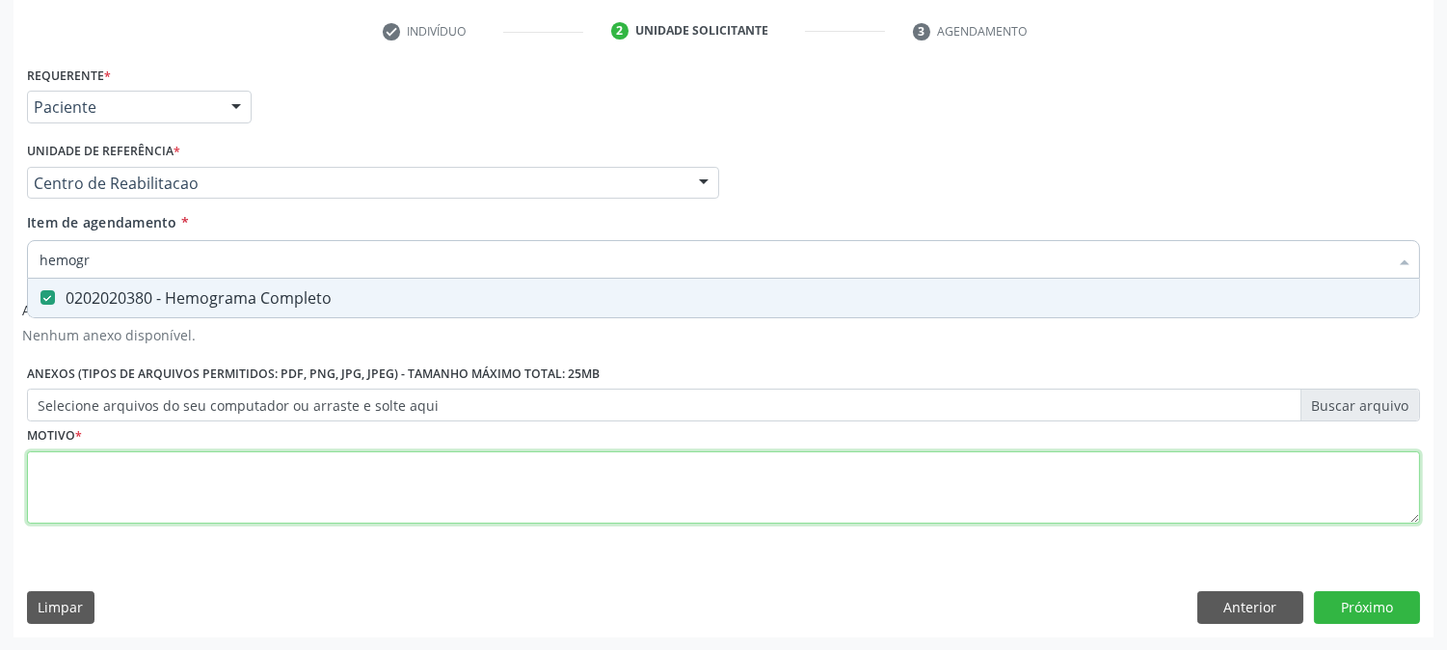
click at [149, 508] on div "Requerente * Paciente Profissional de Saúde Paciente Nenhum resultado encontrad…" at bounding box center [723, 306] width 1393 height 490
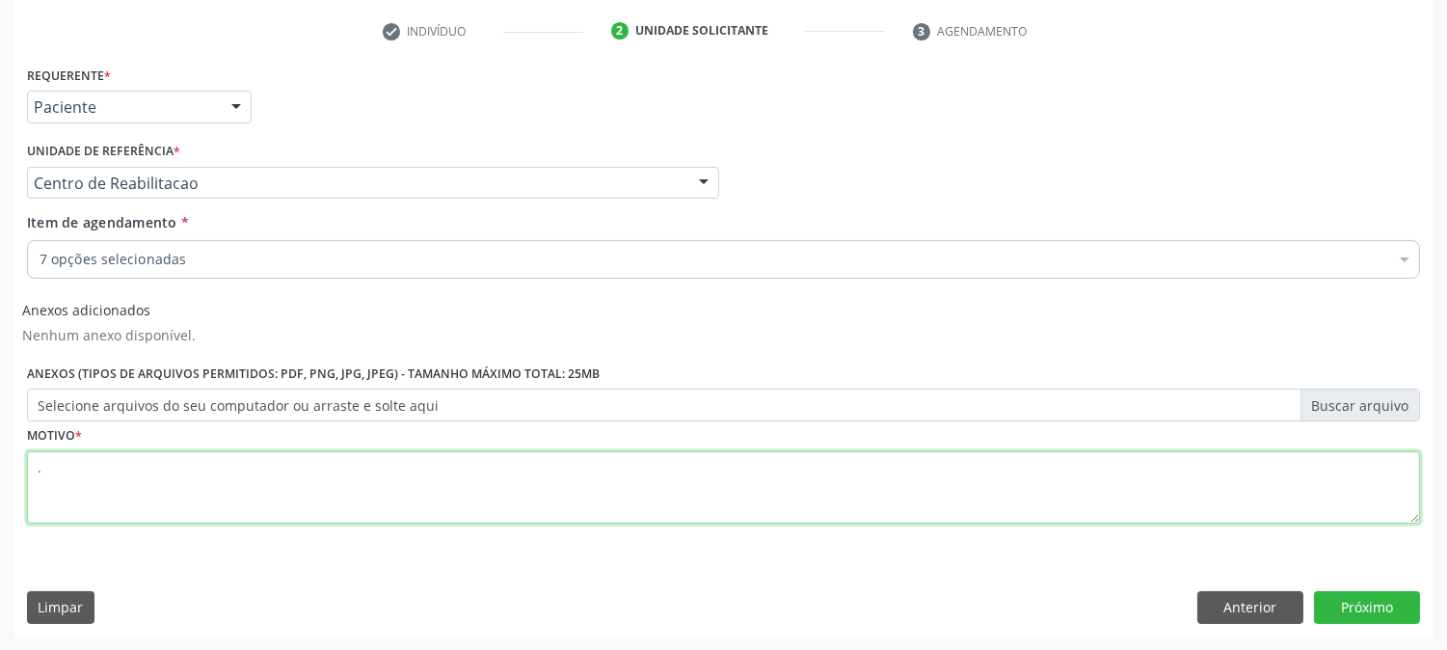
type textarea "."
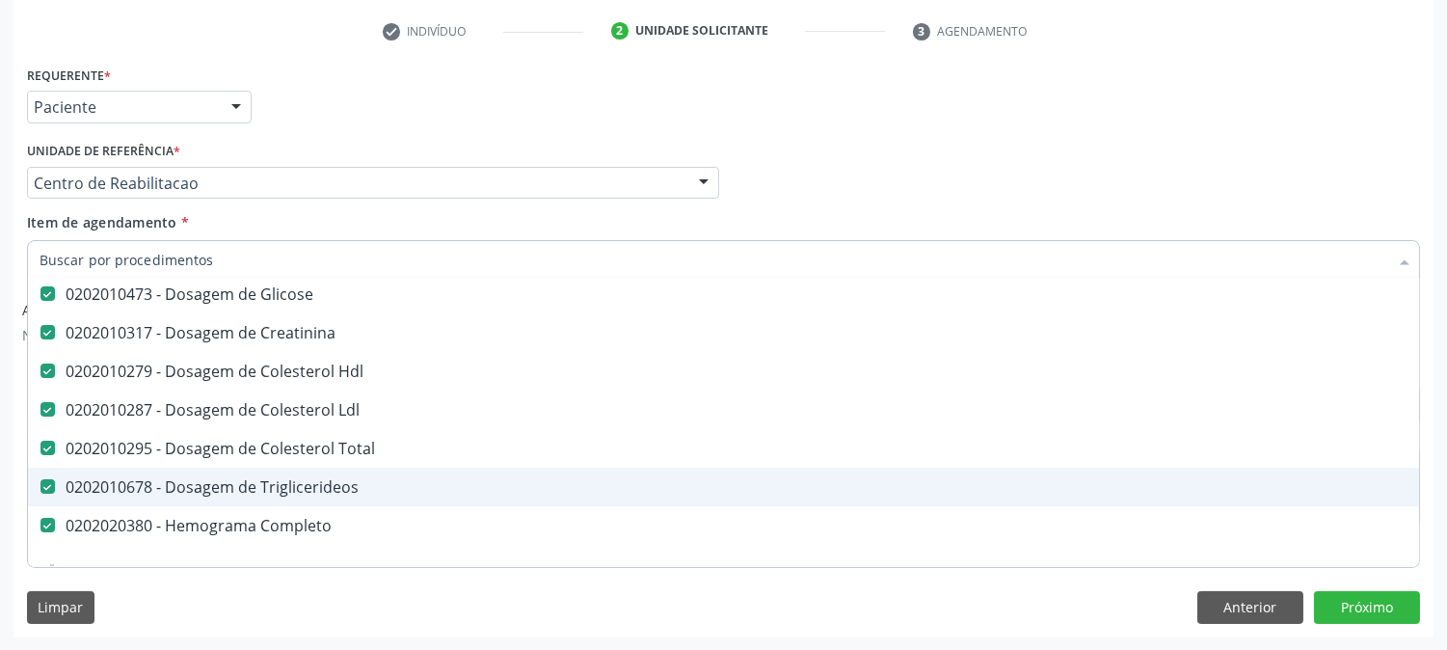
scroll to position [214, 0]
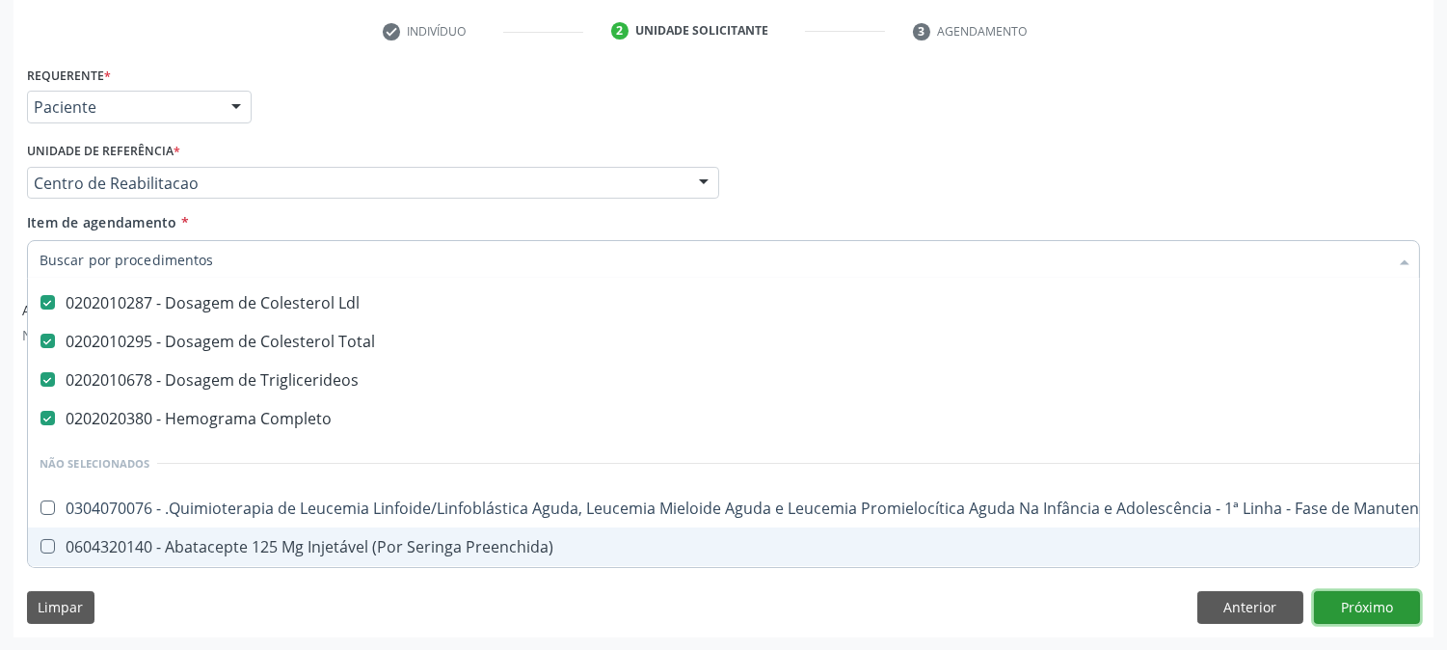
click at [1343, 601] on button "Próximo" at bounding box center [1367, 607] width 106 height 33
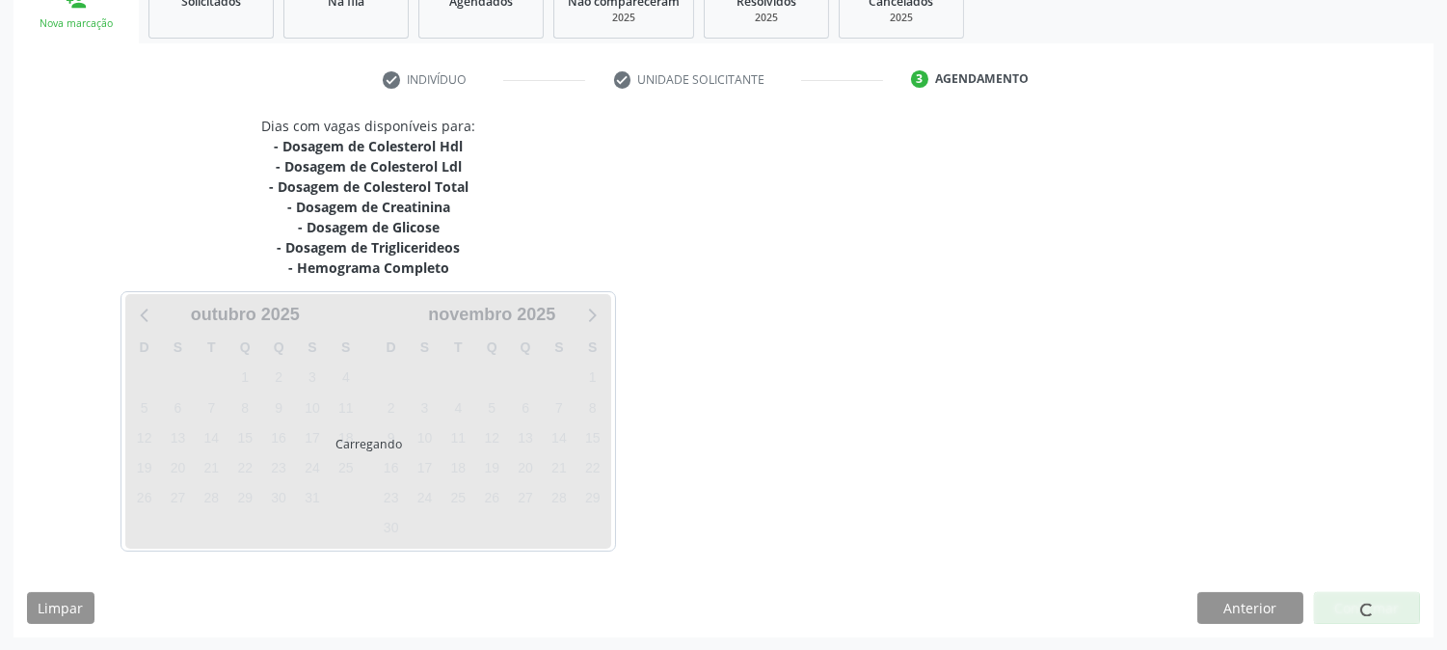
scroll to position [0, 0]
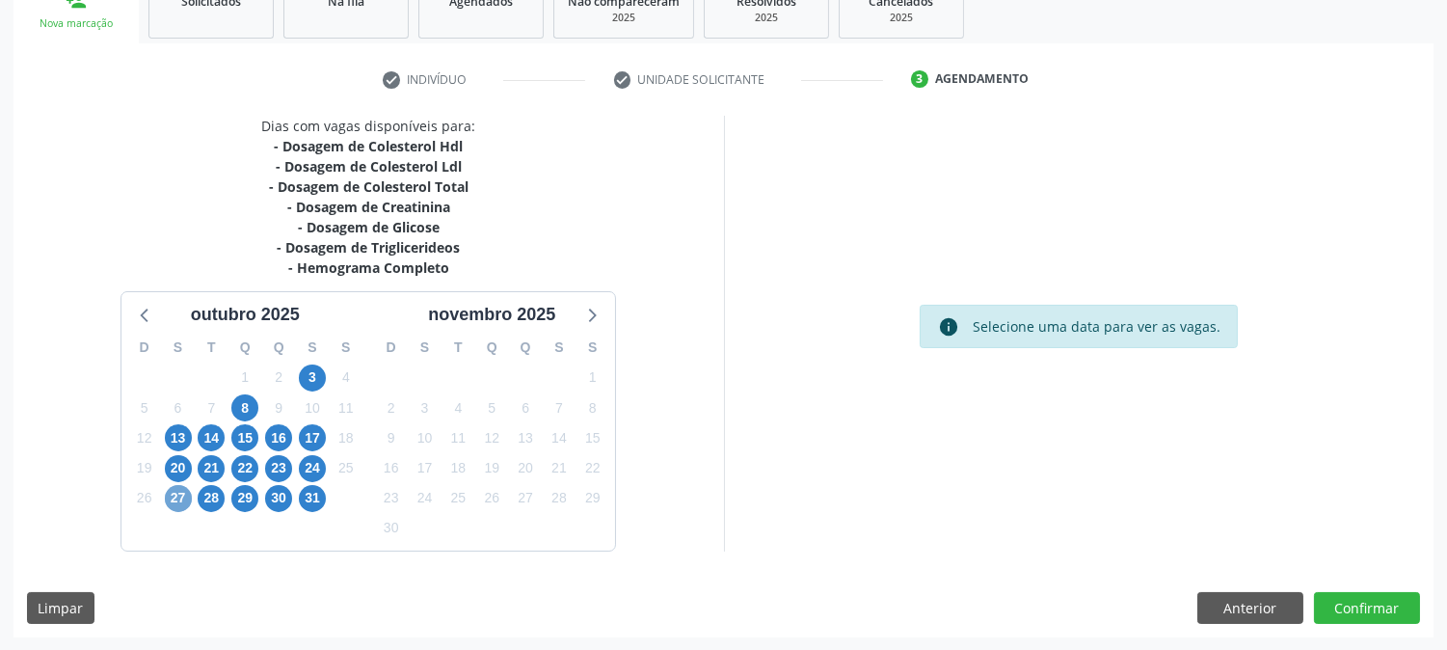
click at [177, 486] on span "27" at bounding box center [178, 498] width 27 height 27
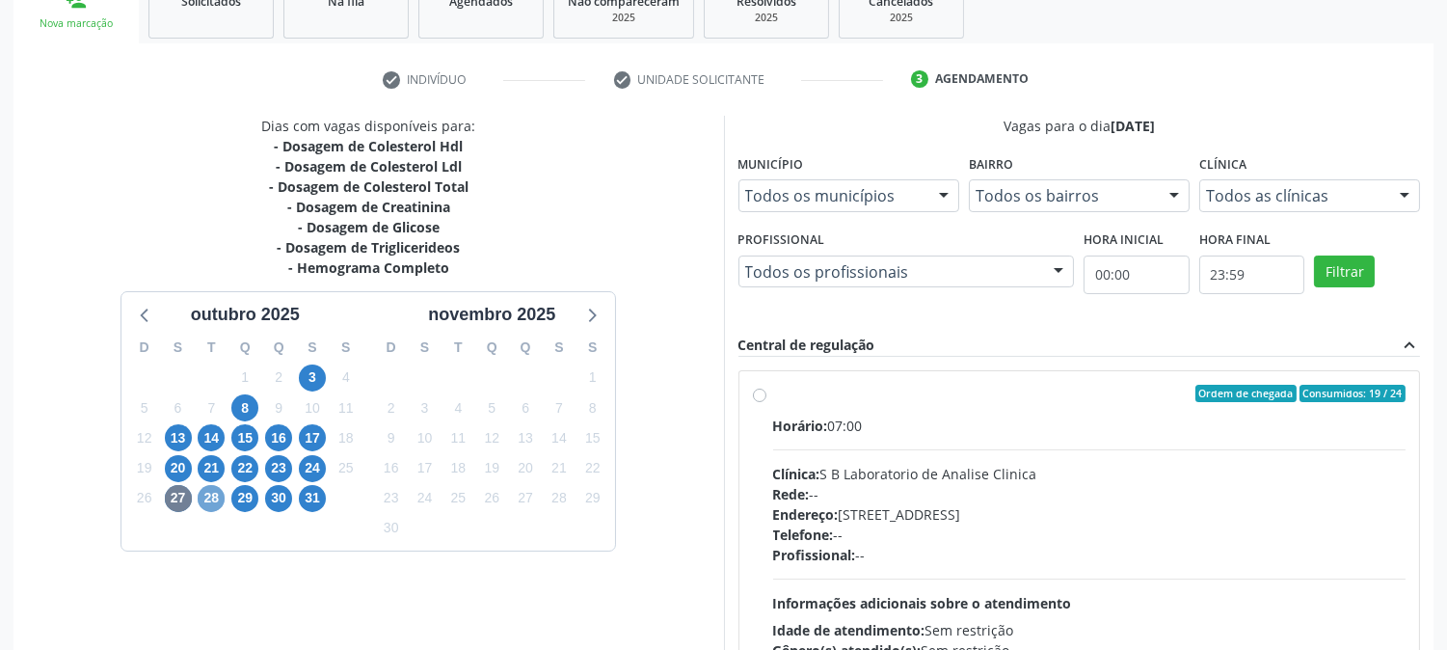
click at [210, 493] on span "28" at bounding box center [211, 498] width 27 height 27
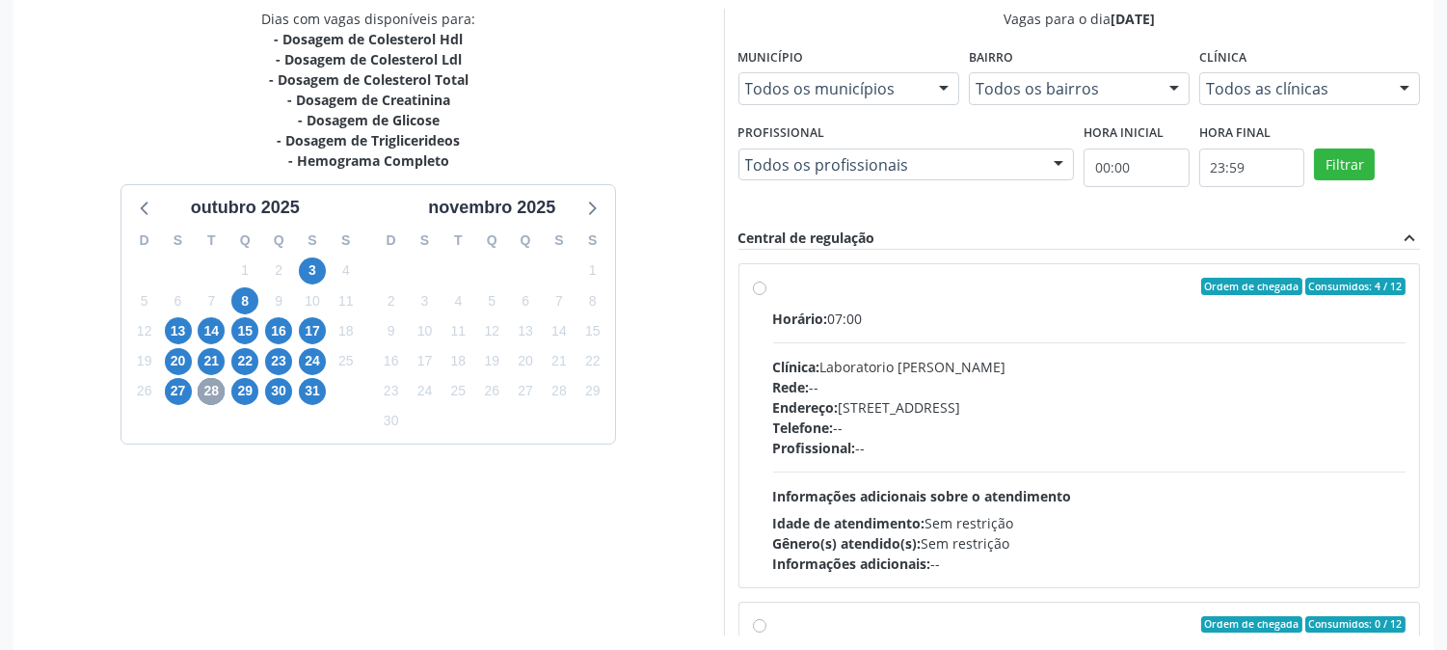
scroll to position [501, 0]
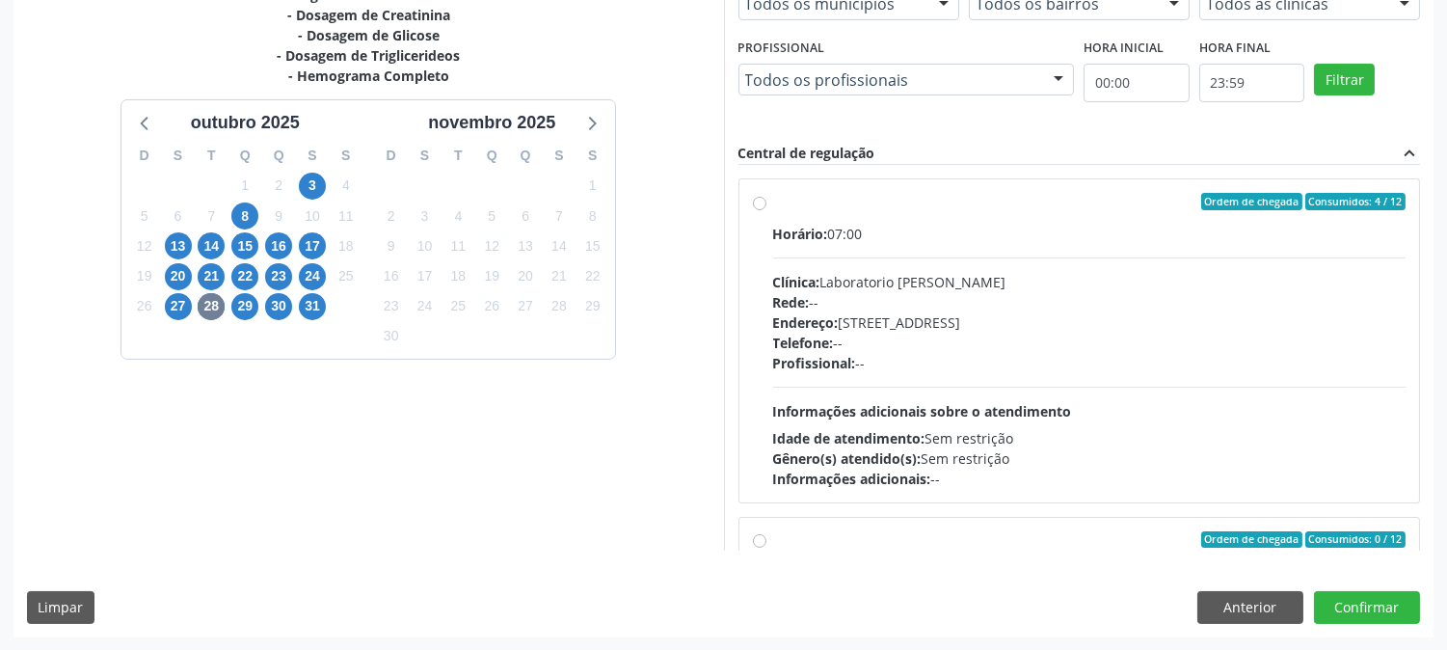
click at [853, 321] on div "Endereço: [STREET_ADDRESS]" at bounding box center [1089, 322] width 633 height 20
click at [767, 210] on input "Ordem de chegada Consumidos: 4 / 12 Horário: 07:00 Clínica: Laboratorio Jose Pa…" at bounding box center [759, 201] width 13 height 17
radio input "true"
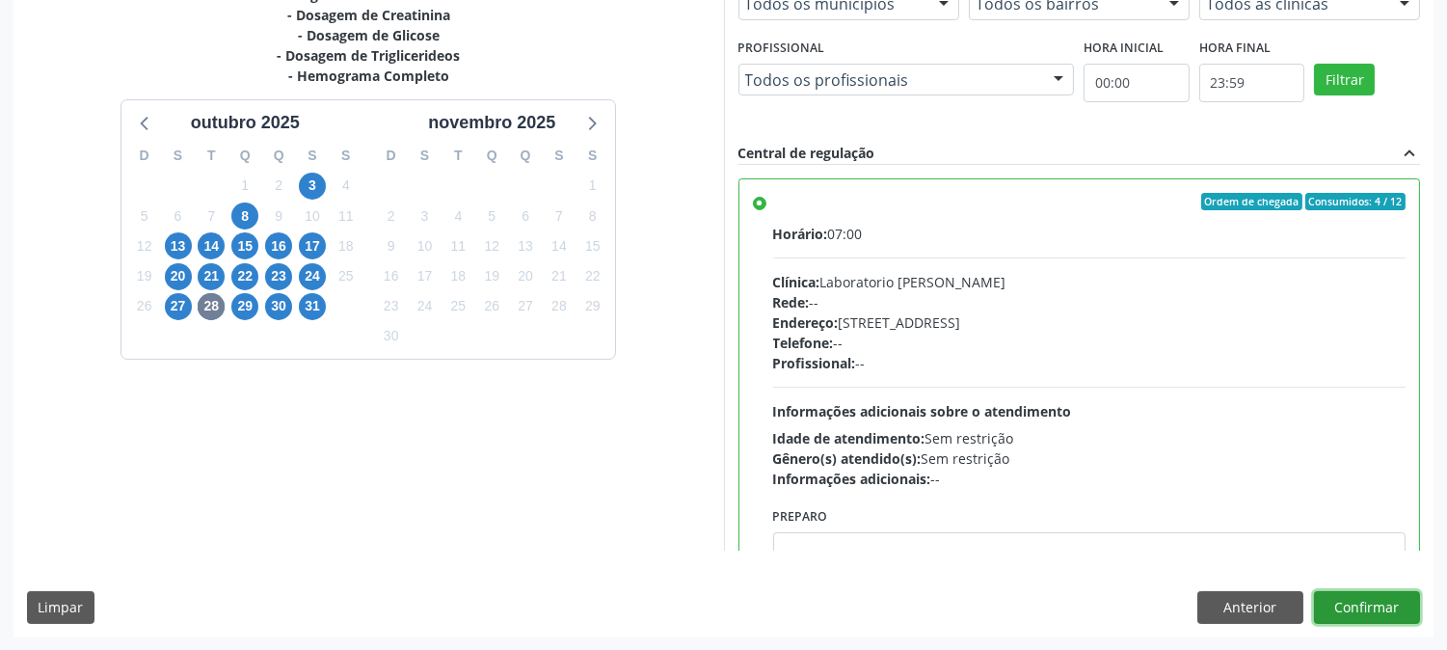
click at [1381, 613] on button "Confirmar" at bounding box center [1367, 607] width 106 height 33
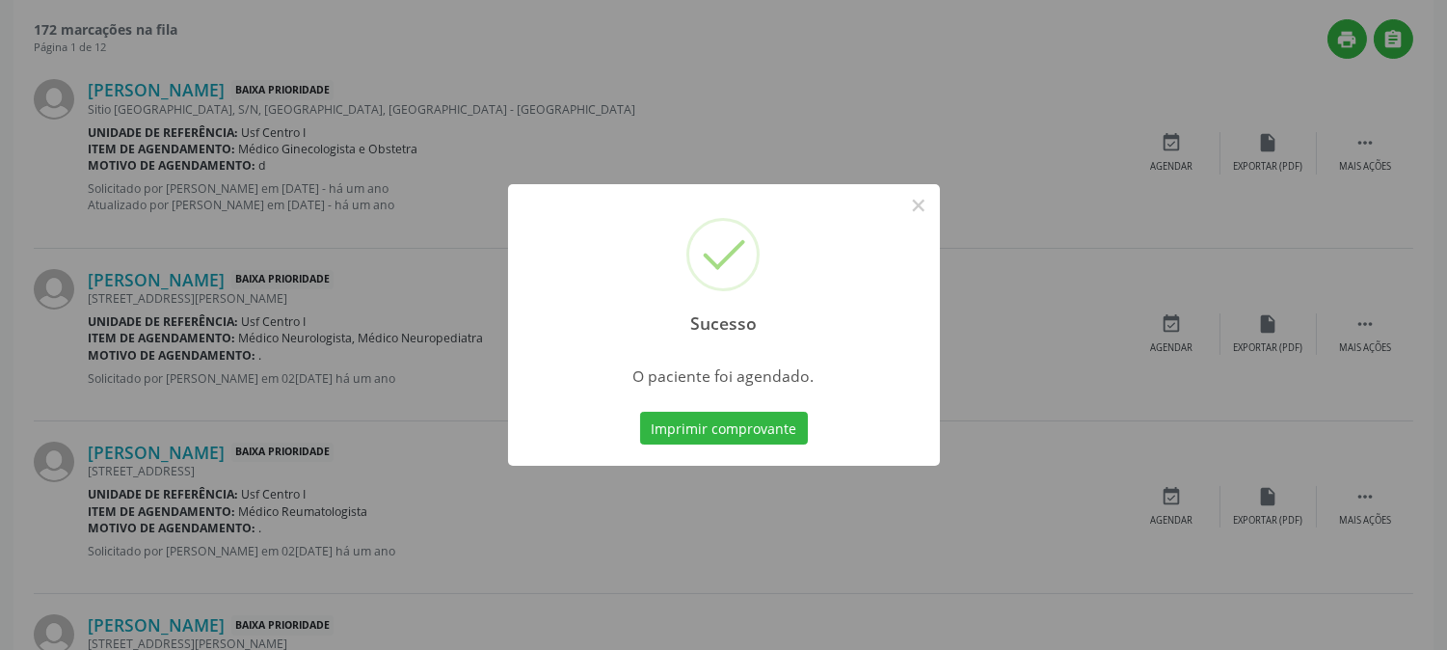
scroll to position [0, 0]
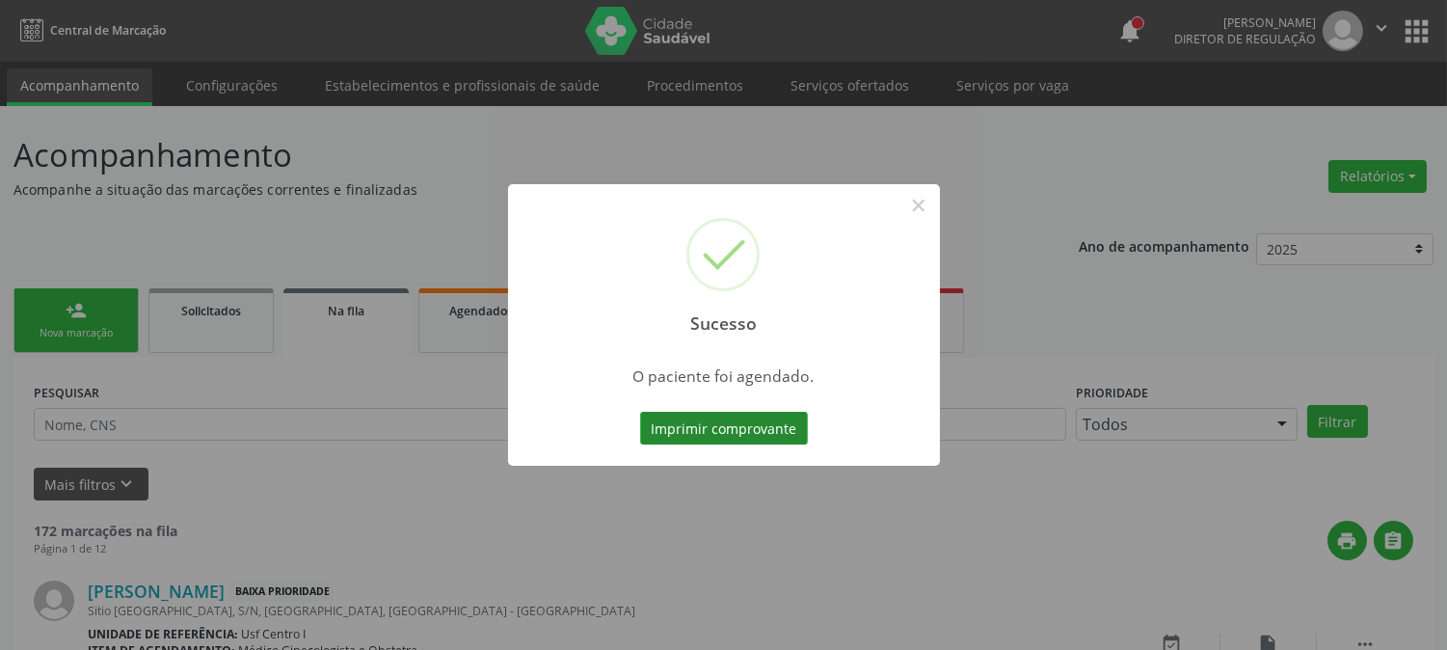
click at [754, 439] on button "Imprimir comprovante" at bounding box center [724, 428] width 168 height 33
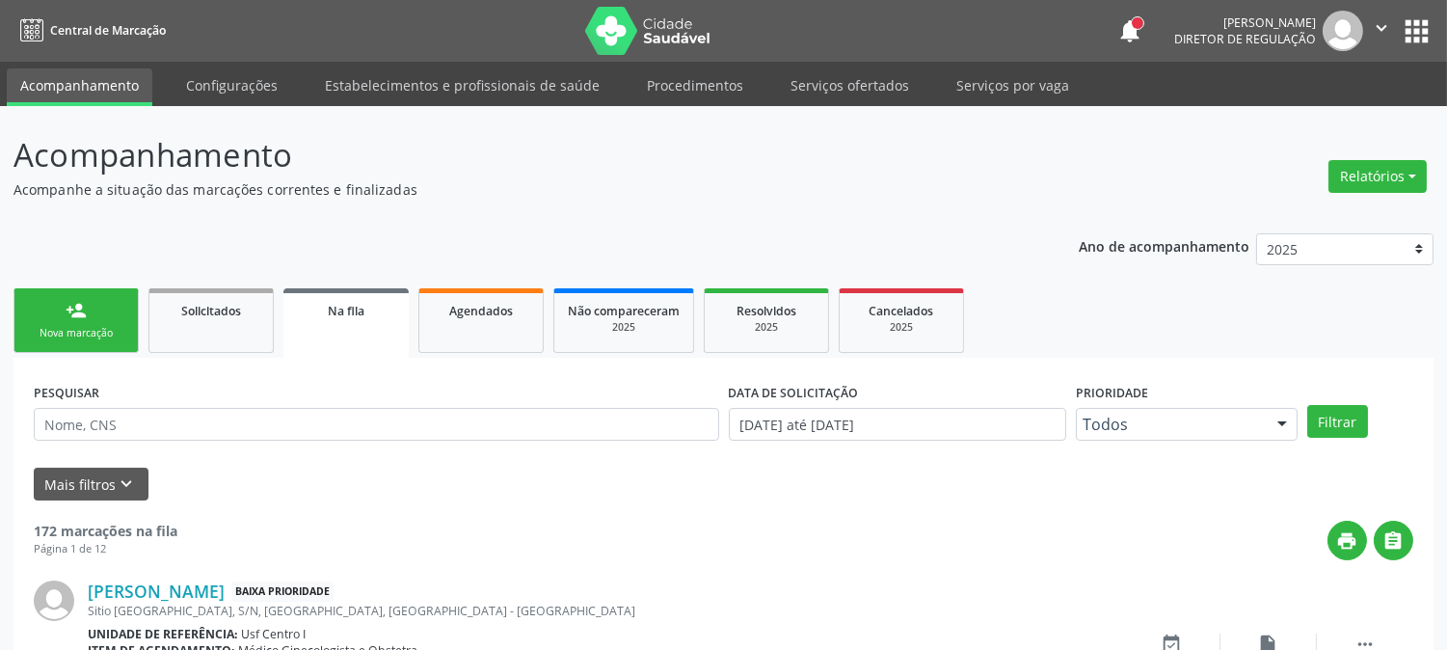
click at [97, 334] on div "Nova marcação" at bounding box center [76, 333] width 96 height 14
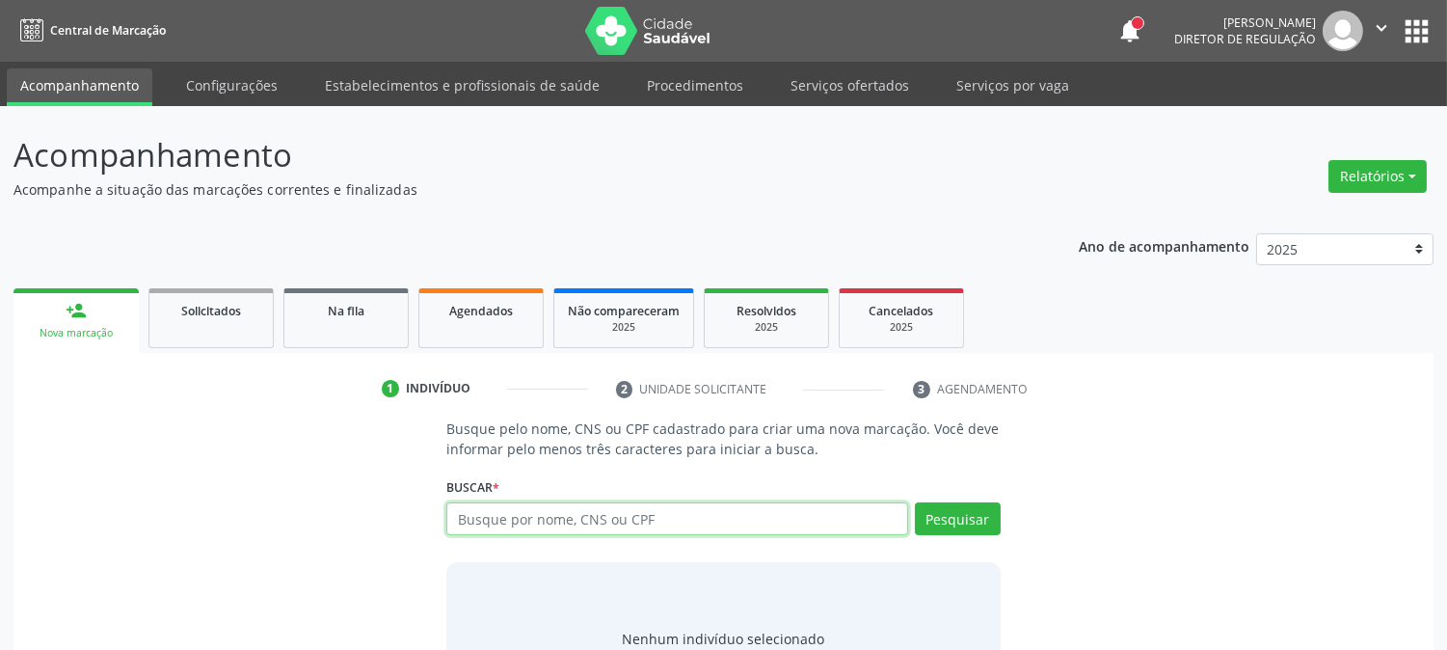
click at [499, 526] on input "text" at bounding box center [676, 518] width 461 height 33
paste input "898 0037 1390 7988"
type input "898 0037 1390 7988"
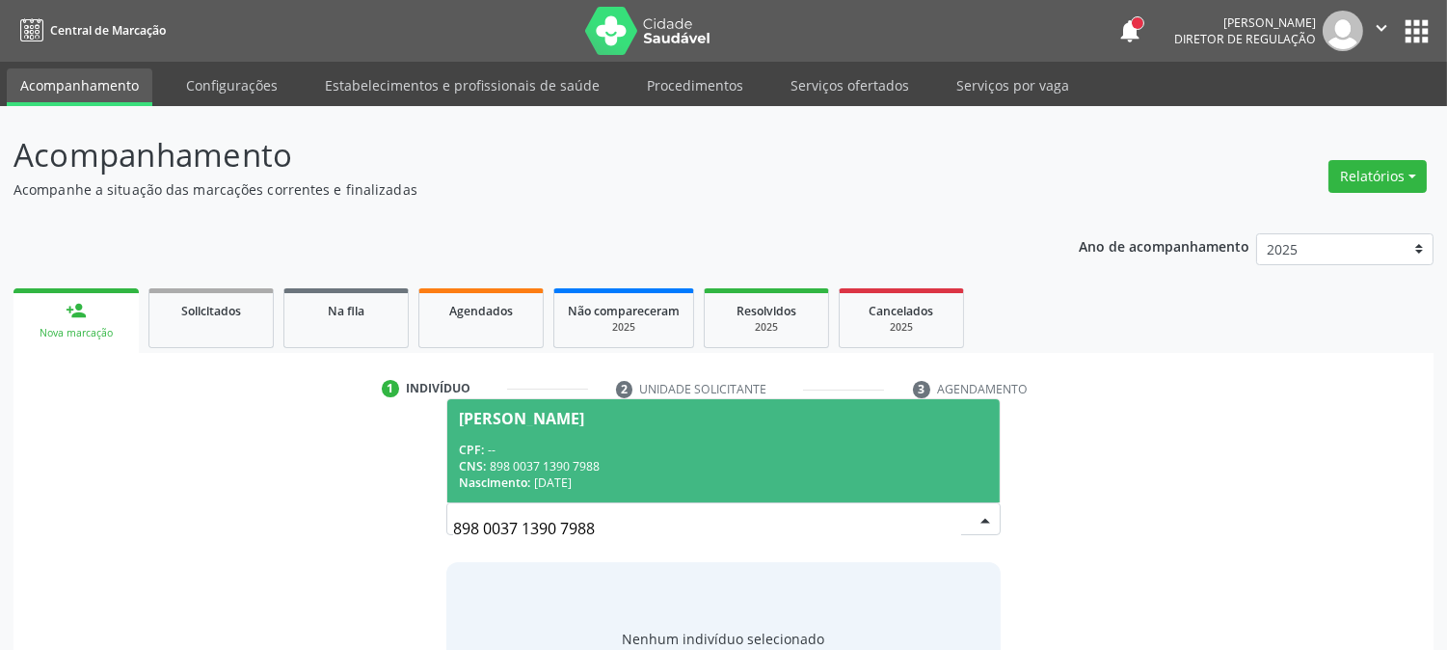
click at [533, 471] on div "CNS: 898 0037 1390 7988" at bounding box center [723, 466] width 528 height 16
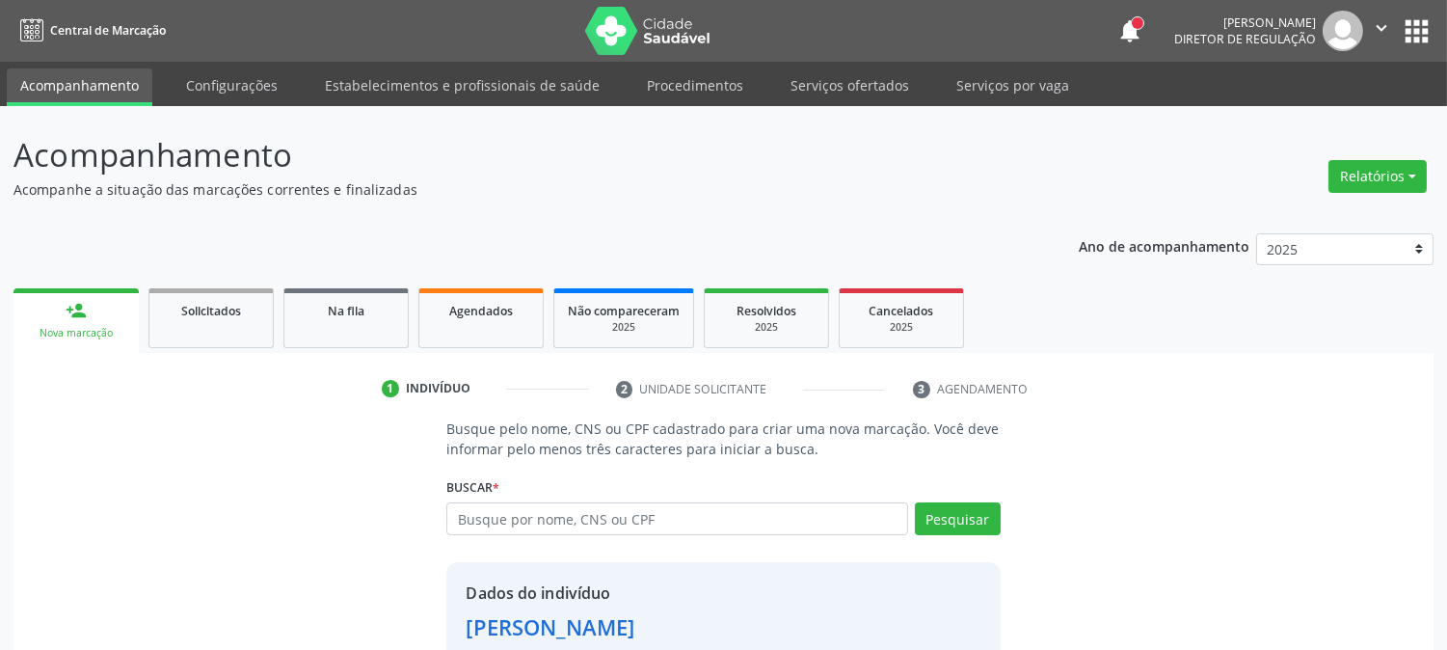
scroll to position [121, 0]
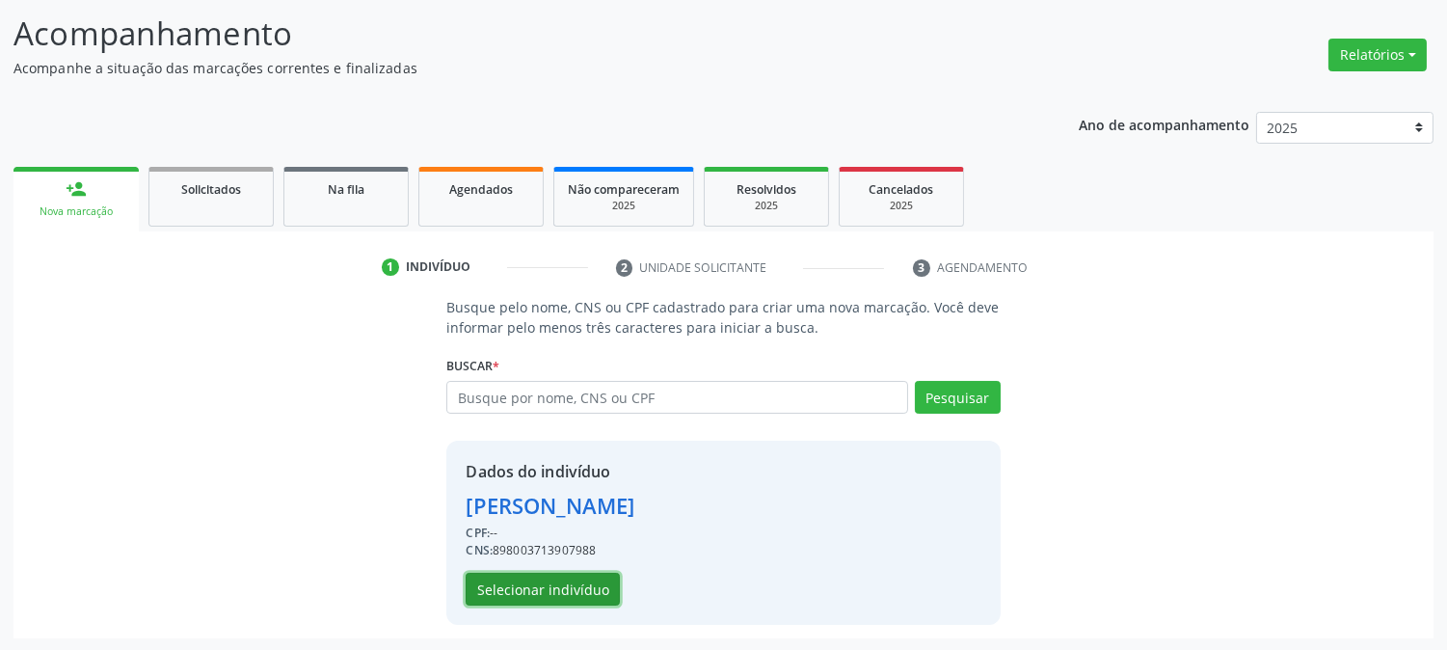
click at [530, 594] on button "Selecionar indivíduo" at bounding box center [543, 589] width 154 height 33
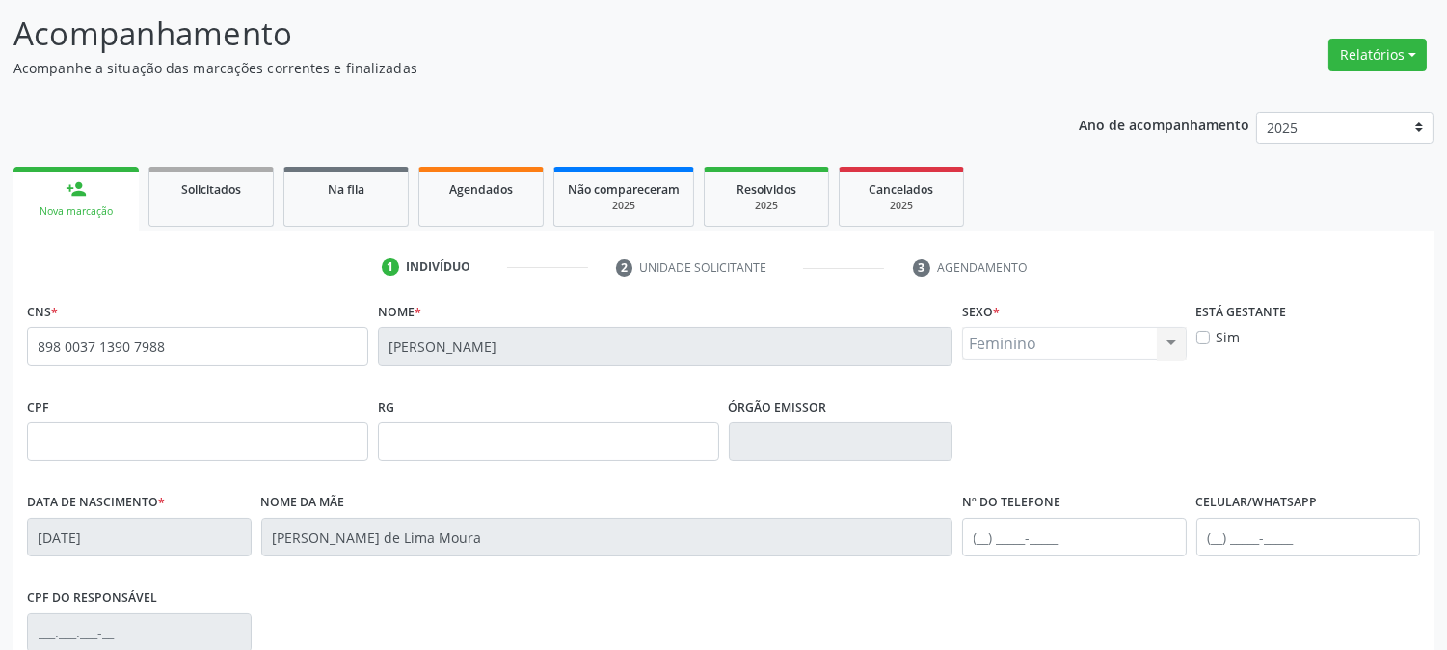
scroll to position [393, 0]
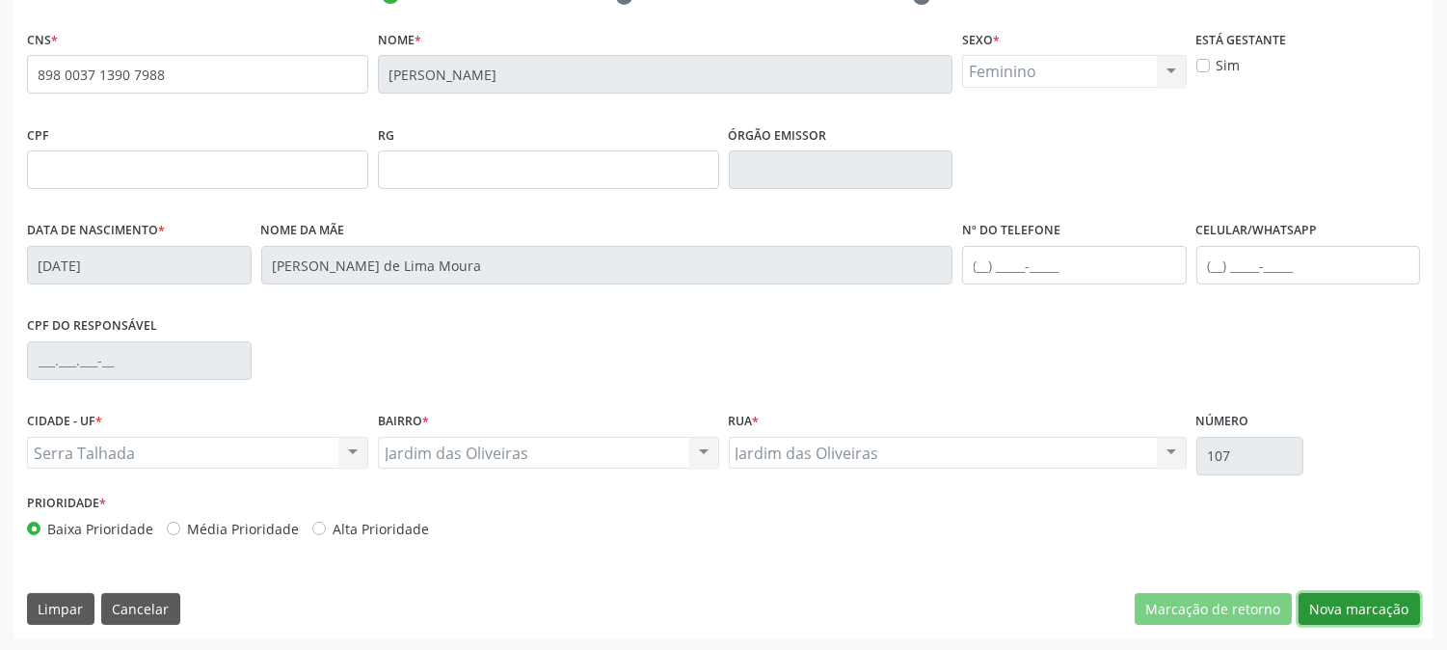
click at [1352, 598] on button "Nova marcação" at bounding box center [1359, 609] width 121 height 33
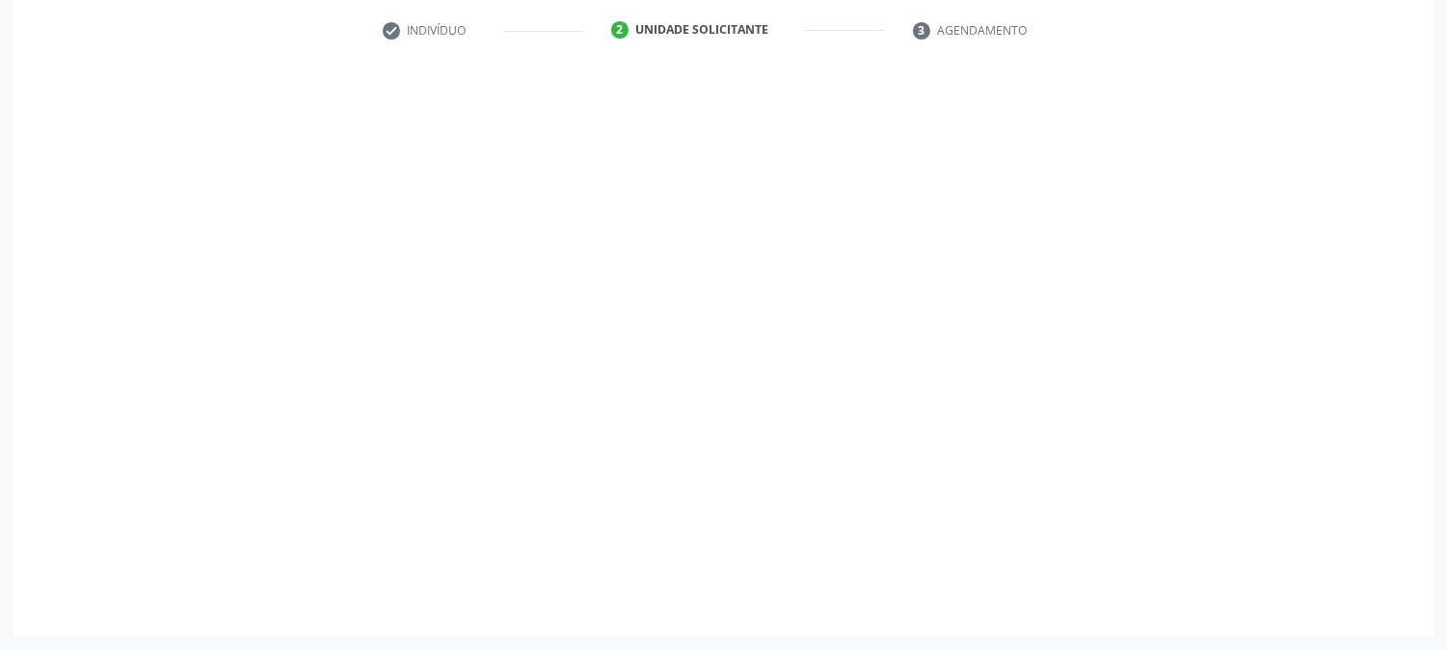
scroll to position [358, 0]
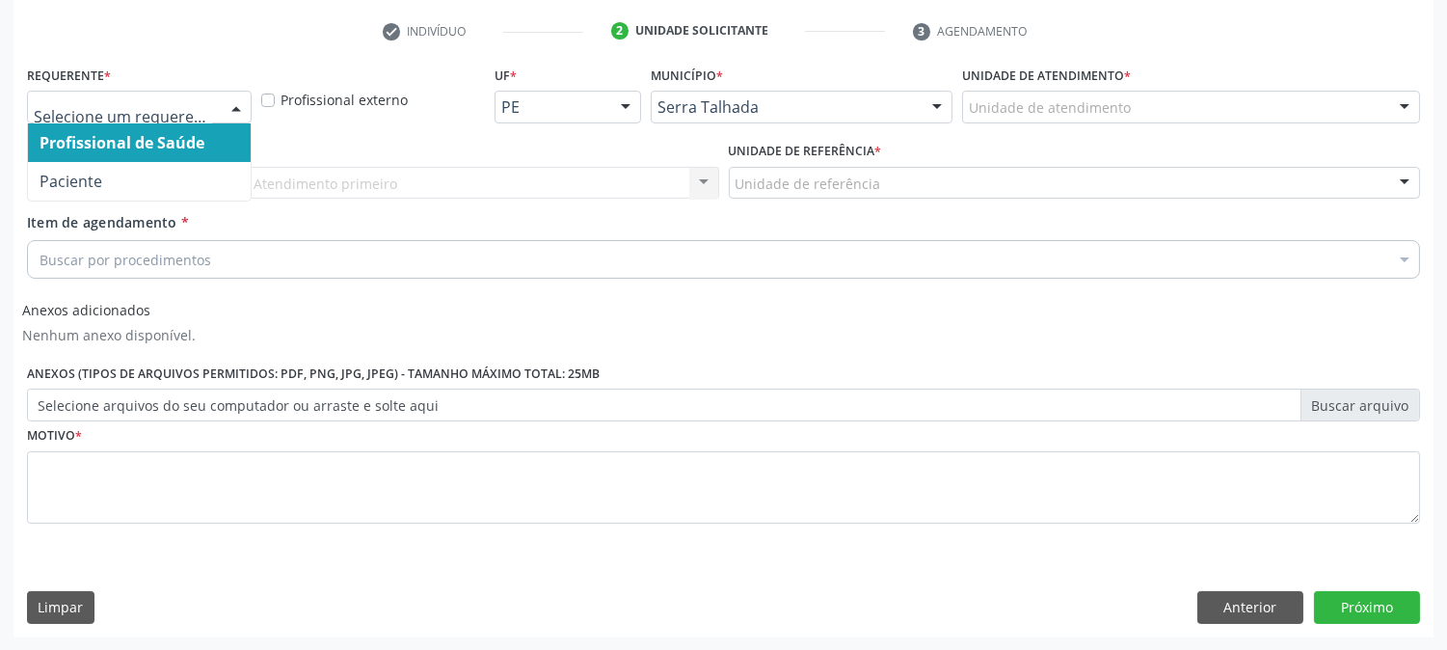
click at [234, 109] on div at bounding box center [236, 108] width 29 height 33
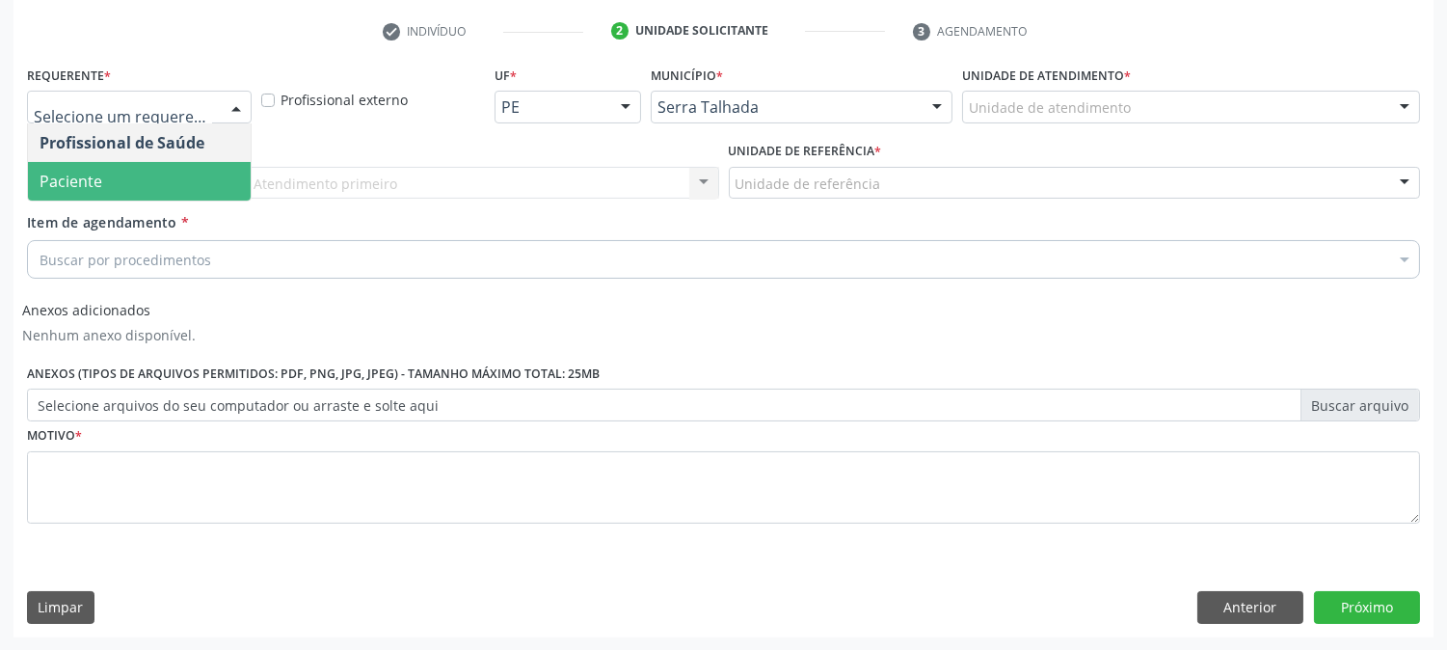
click at [212, 175] on span "Paciente" at bounding box center [139, 181] width 223 height 39
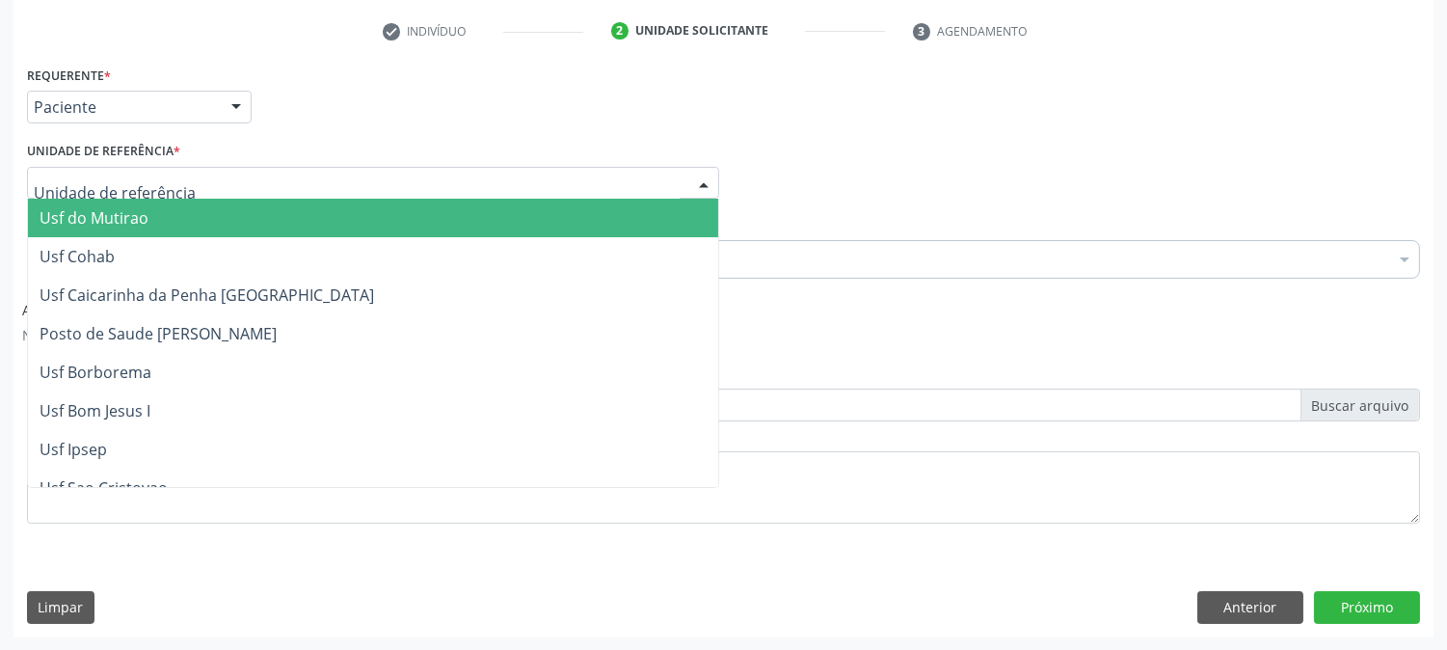
click at [212, 176] on div at bounding box center [373, 183] width 692 height 33
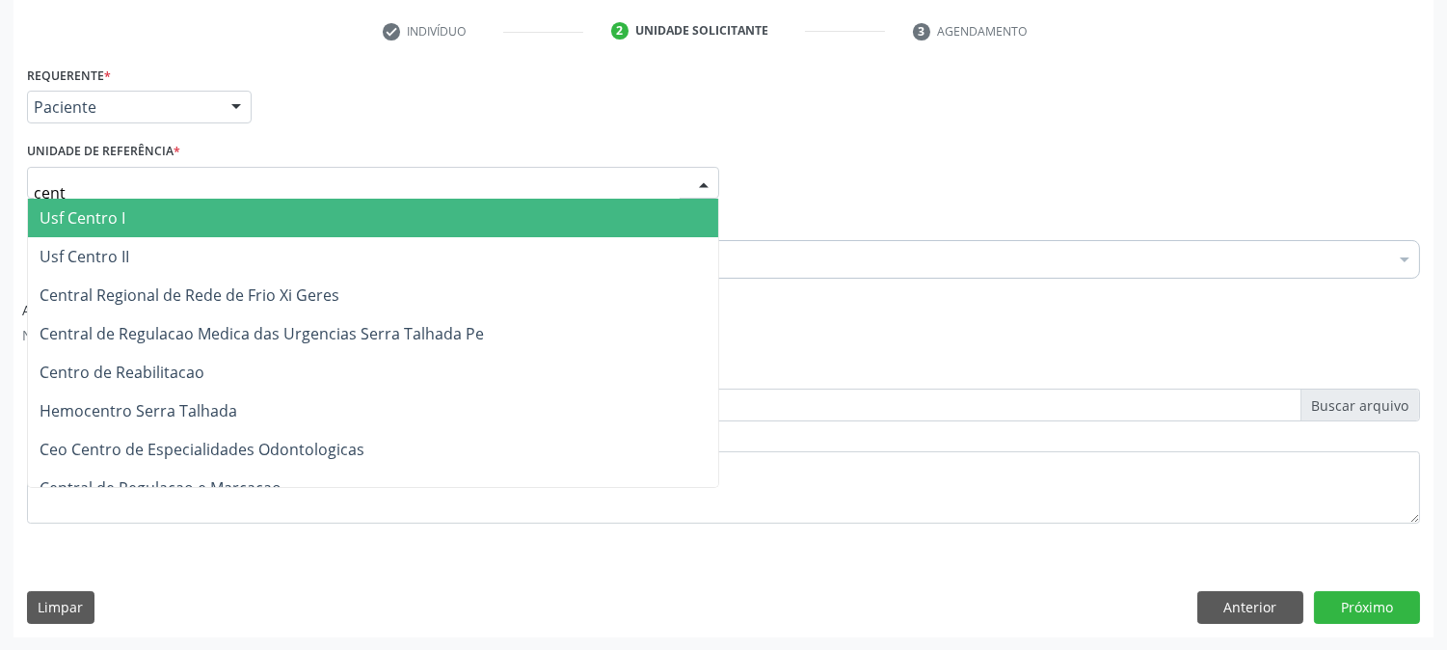
type input "centr"
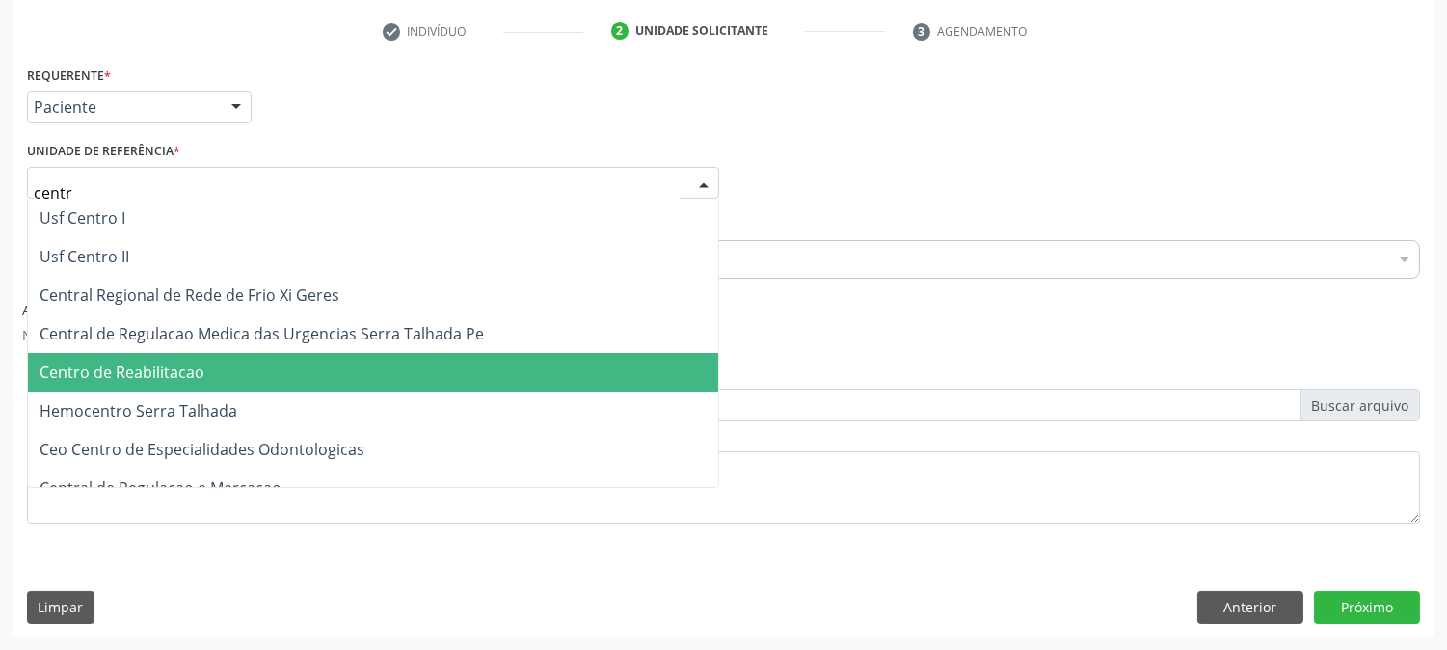
click at [223, 366] on span "Centro de Reabilitacao" at bounding box center [373, 372] width 690 height 39
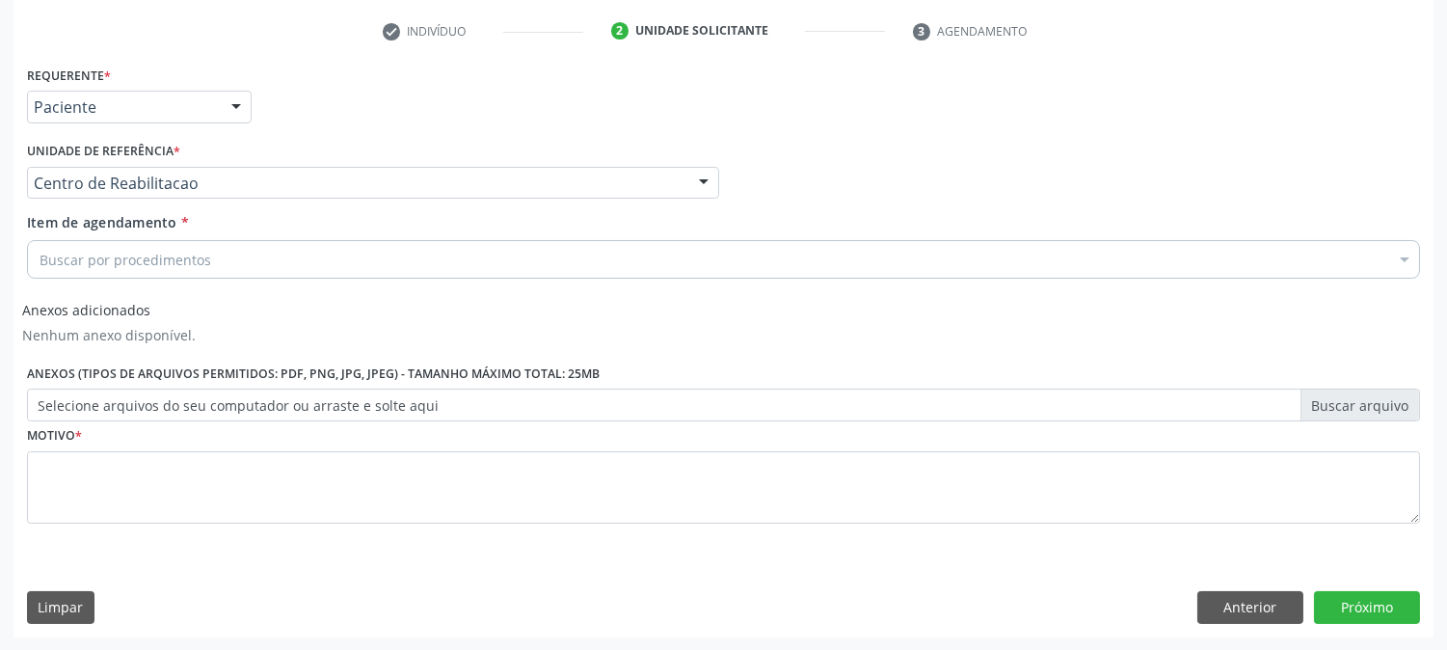
click at [233, 266] on div "Buscar por procedimentos" at bounding box center [723, 259] width 1393 height 39
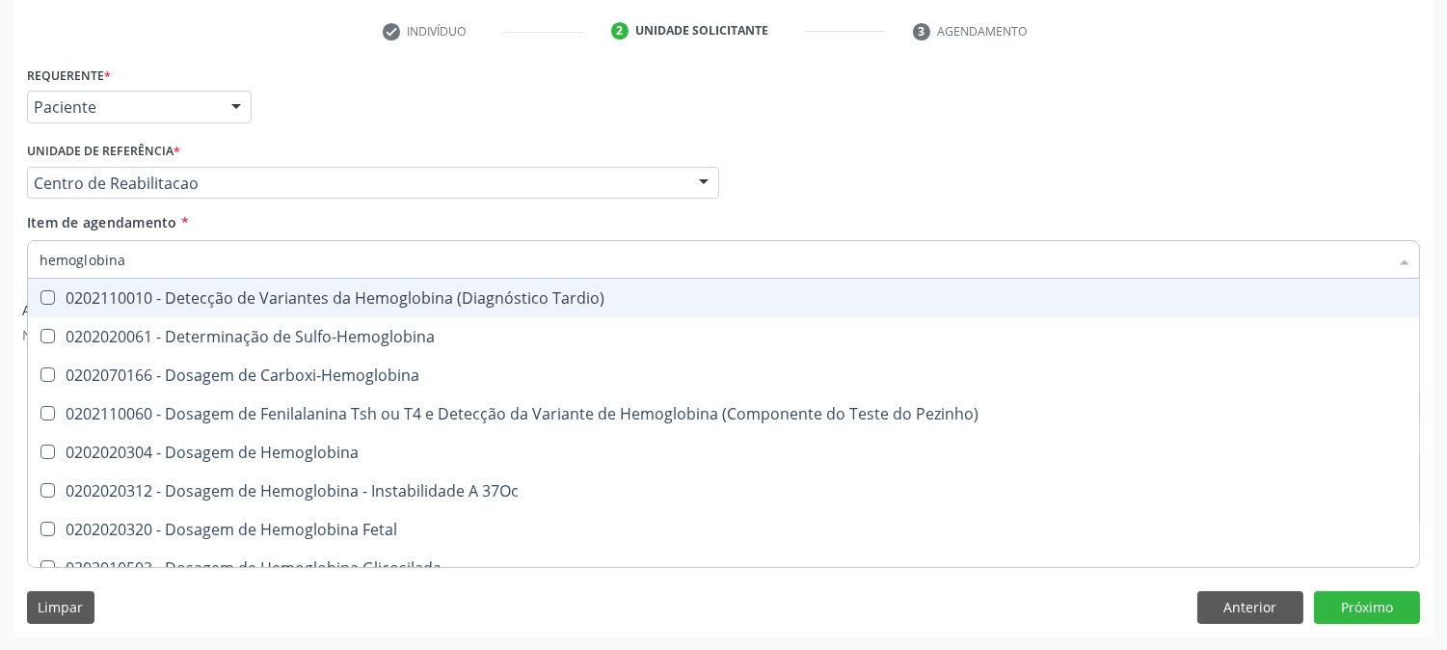
type input "hemoglobina g"
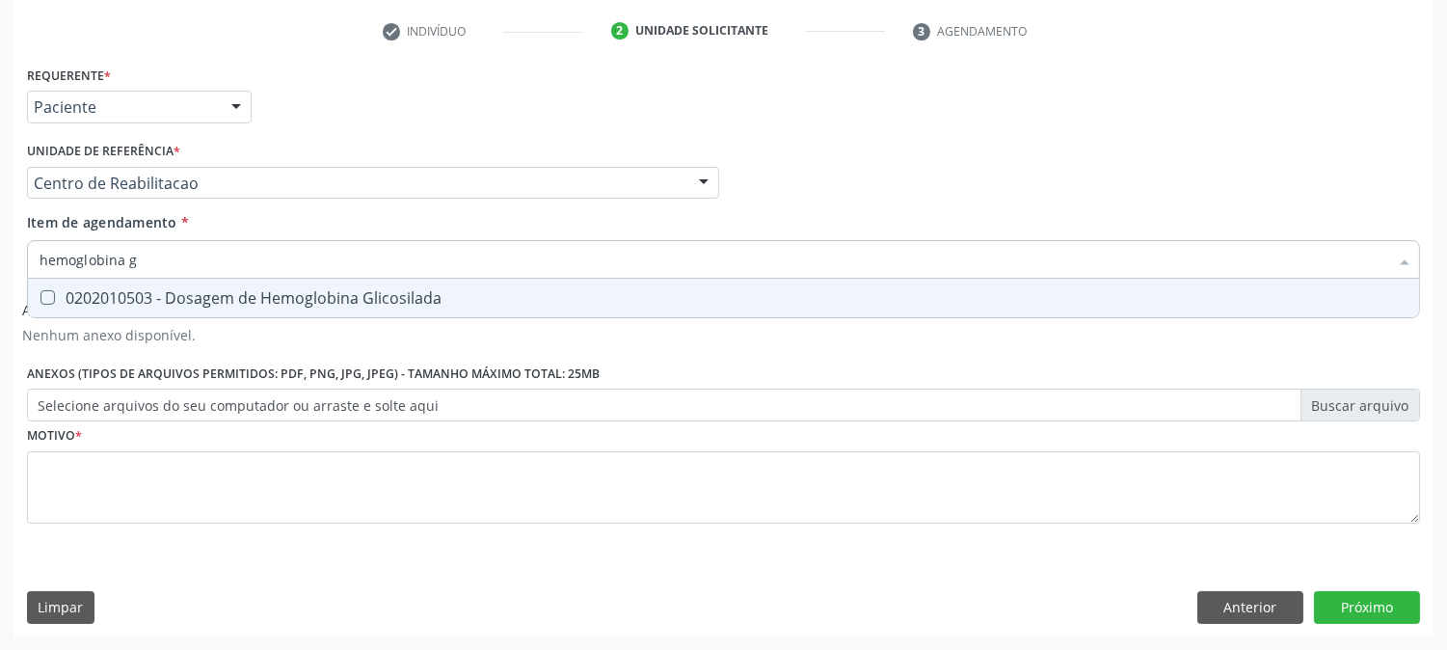
click at [235, 297] on div "0202010503 - Dosagem de Hemoglobina Glicosilada" at bounding box center [724, 297] width 1368 height 15
checkbox Glicosilada "true"
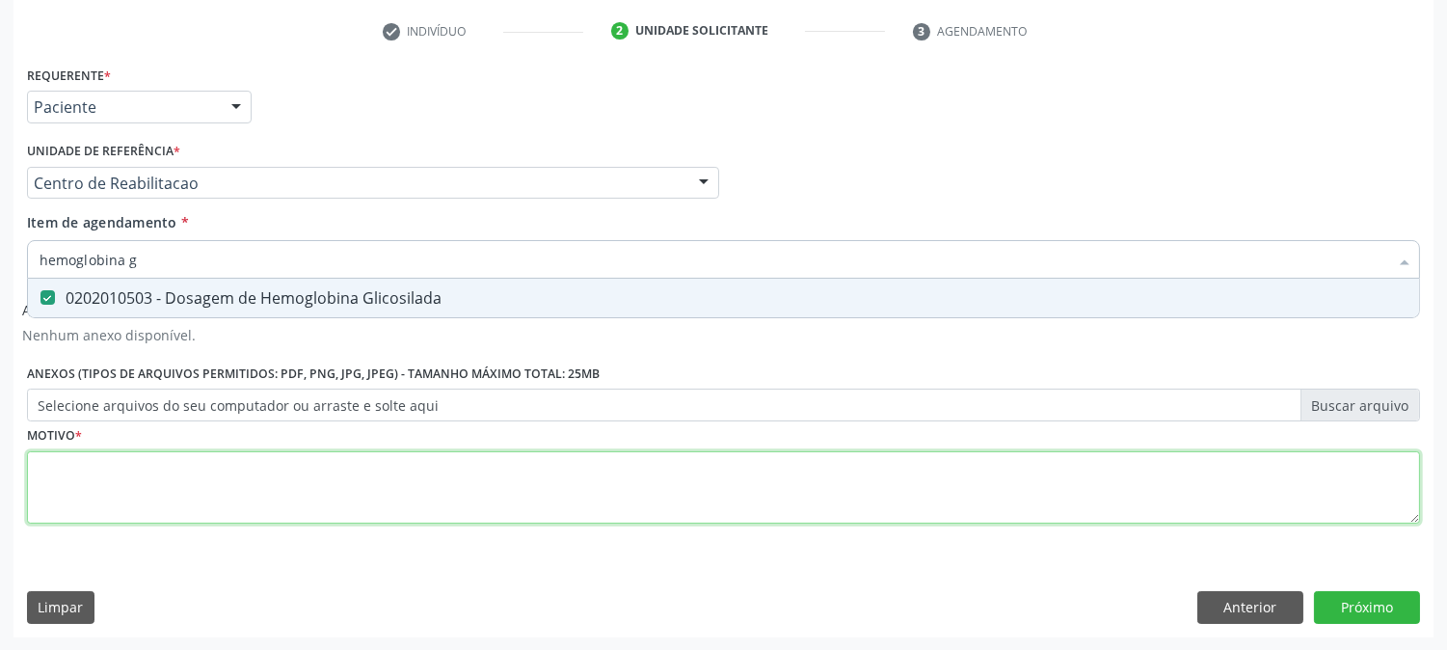
click at [244, 513] on div "Requerente * Paciente Profissional de Saúde Paciente Nenhum resultado encontrad…" at bounding box center [723, 306] width 1393 height 490
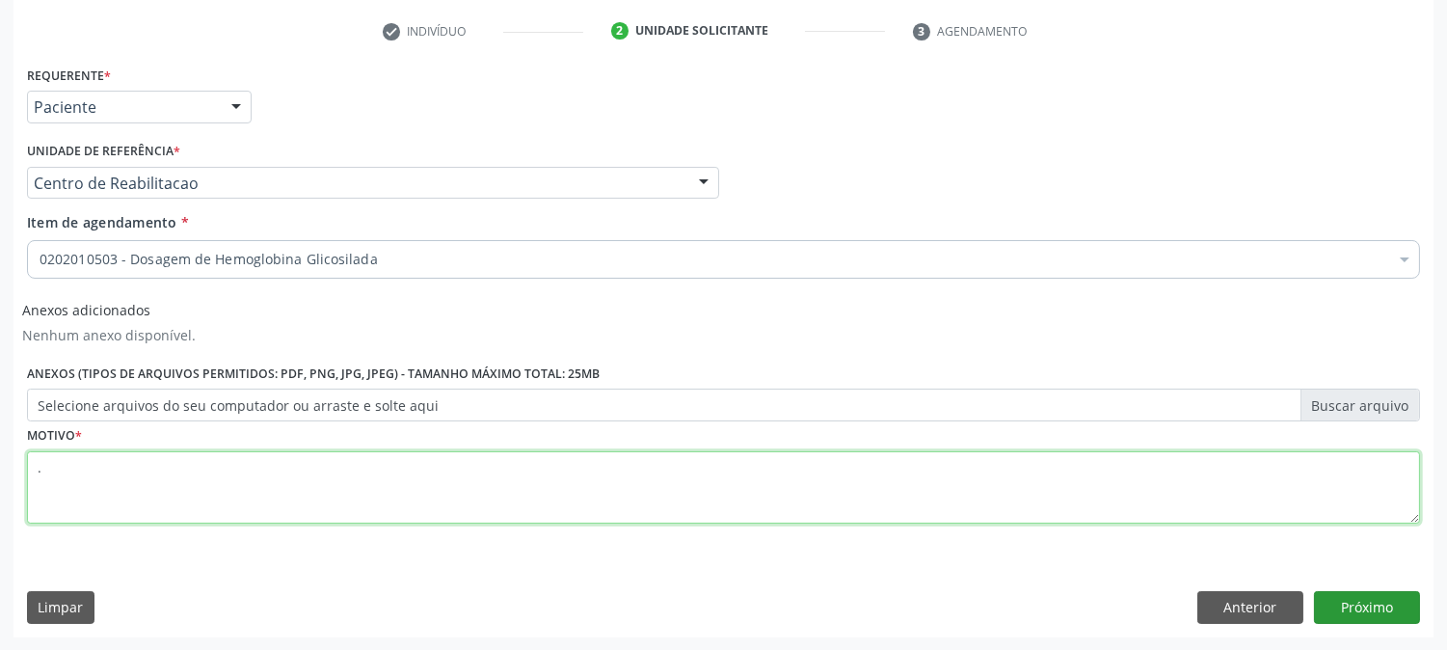
type textarea "."
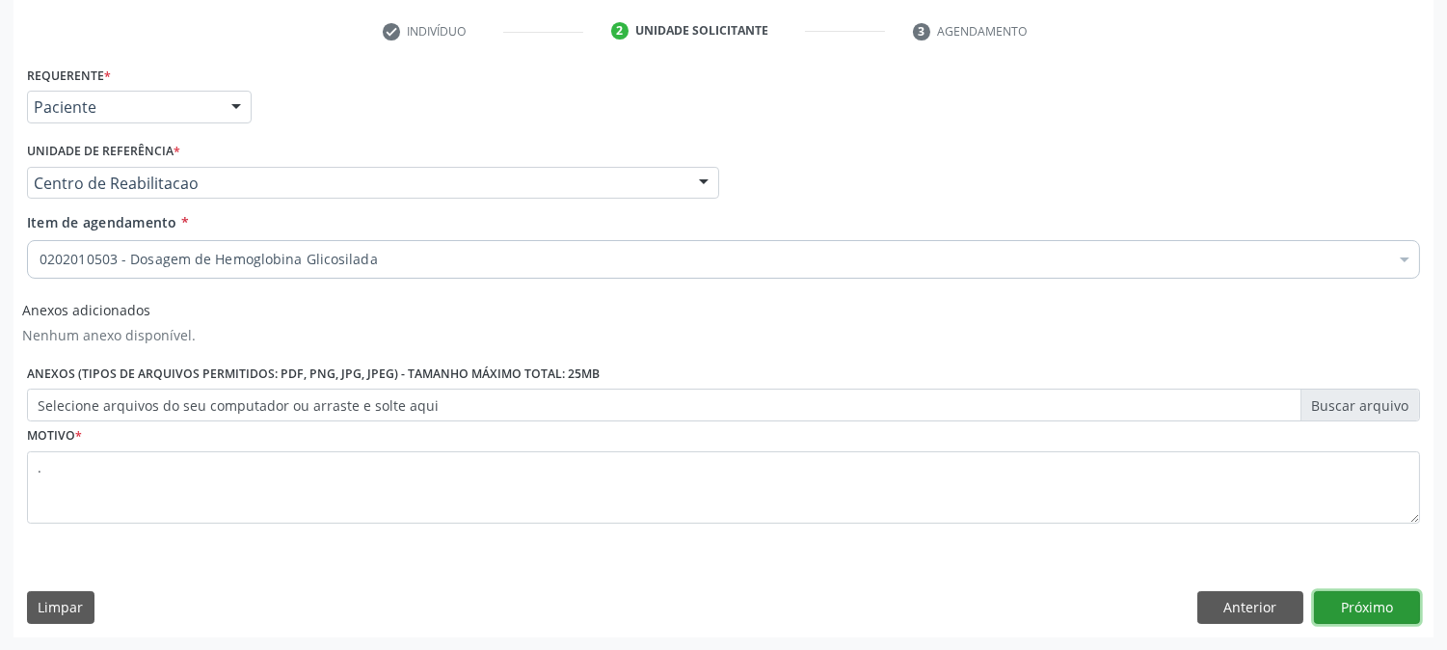
click at [1329, 606] on button "Próximo" at bounding box center [1367, 607] width 106 height 33
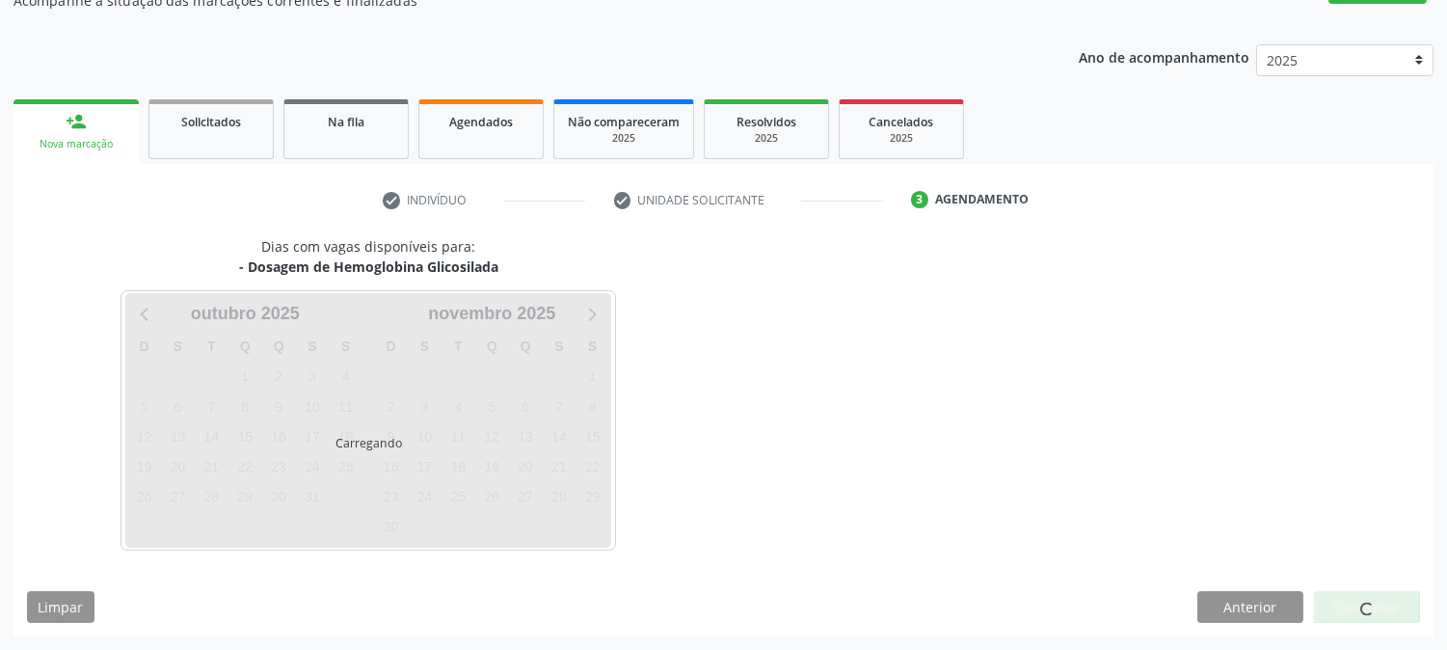
scroll to position [188, 0]
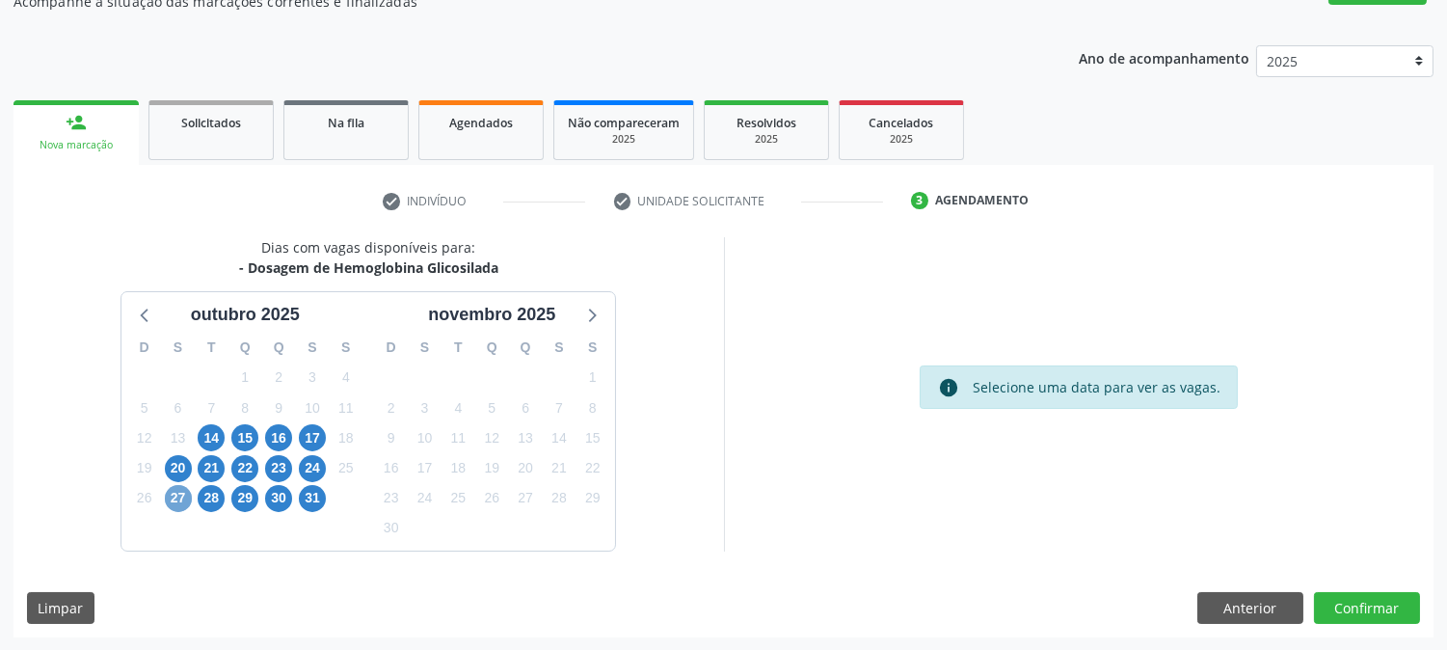
click at [175, 502] on span "27" at bounding box center [178, 498] width 27 height 27
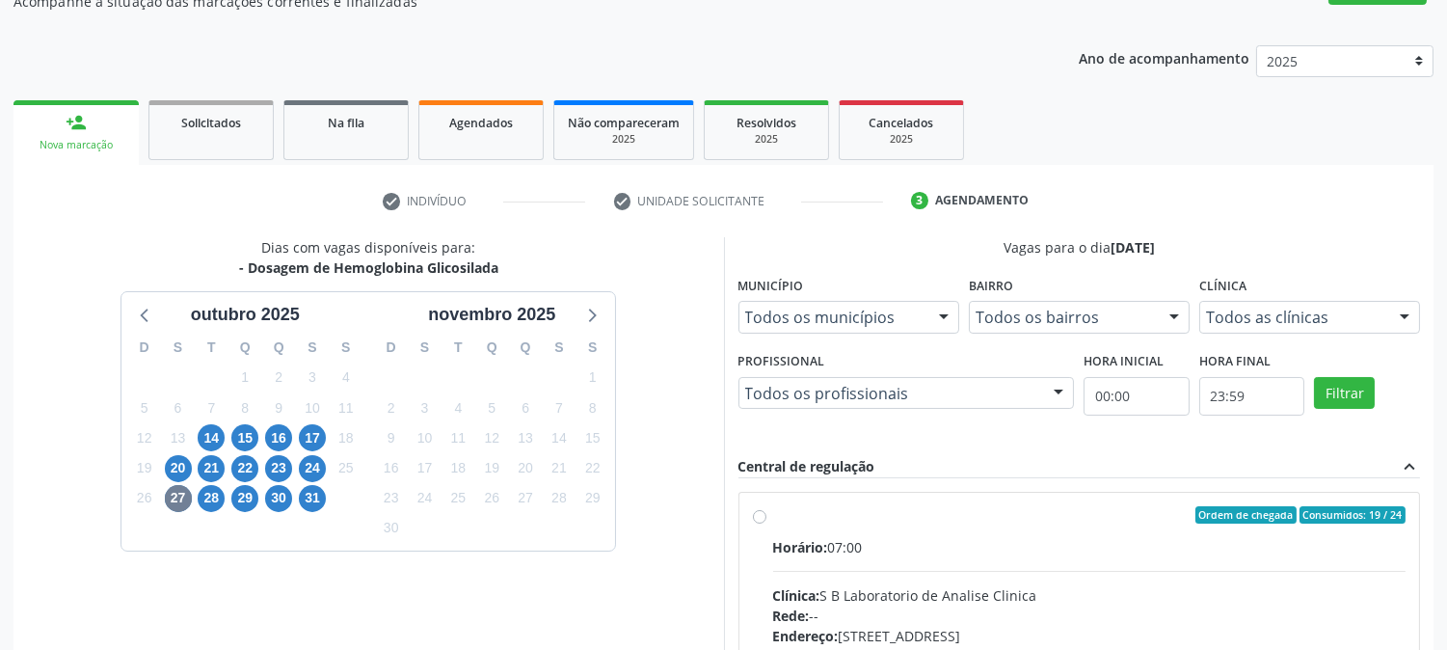
click at [767, 524] on input "Ordem de chegada Consumidos: 19 / 24 Horário: 07:00 Clínica: S B Laboratorio de…" at bounding box center [759, 514] width 13 height 17
radio input "true"
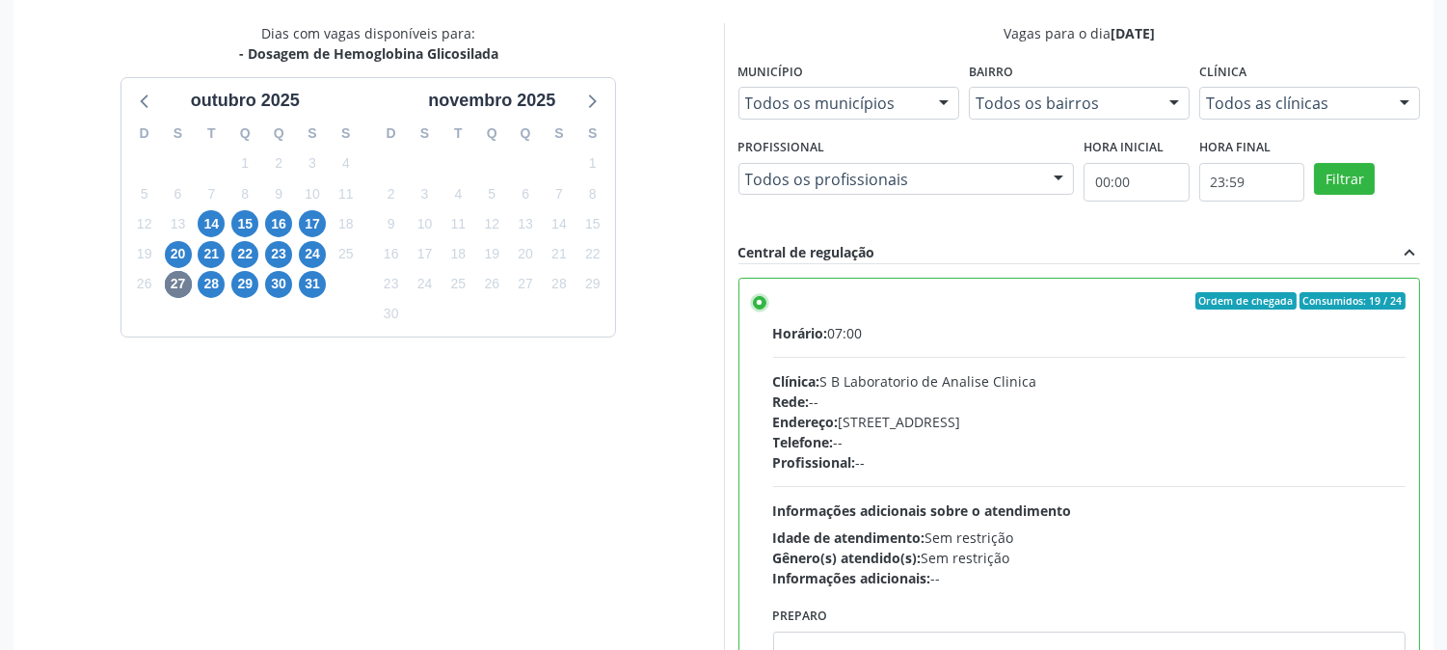
scroll to position [501, 0]
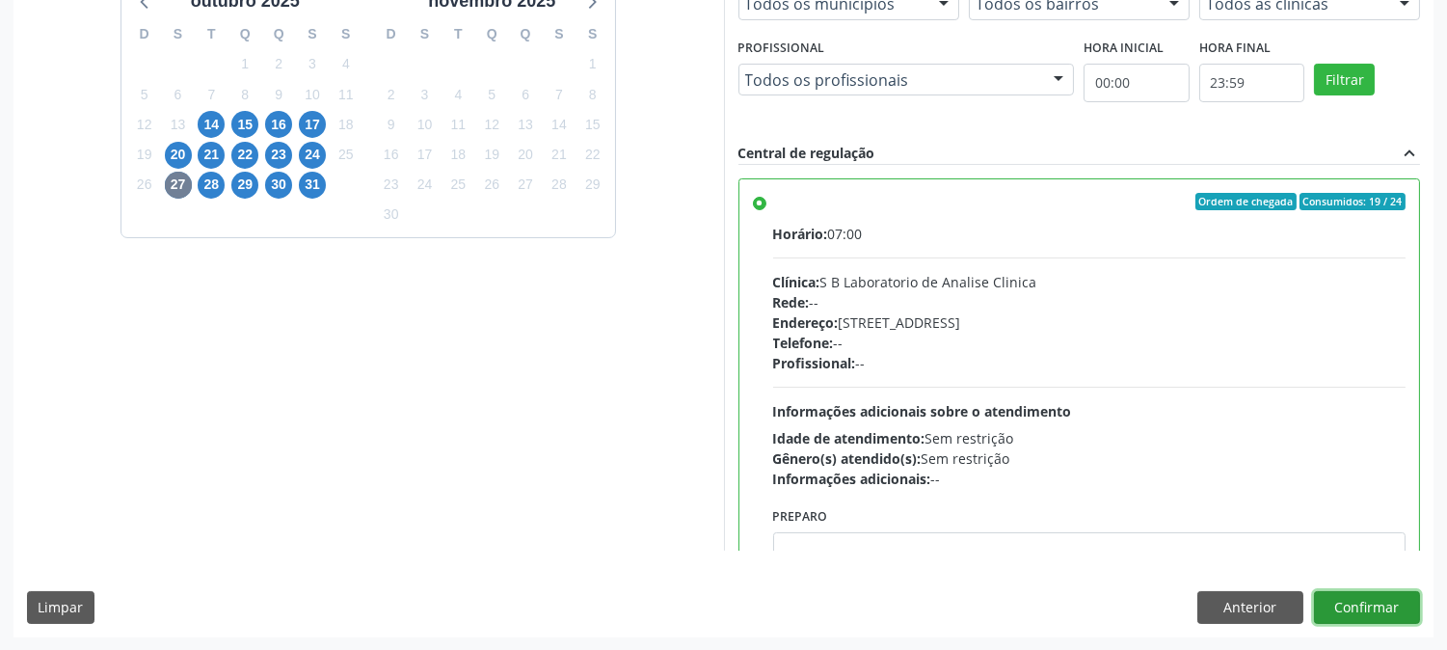
click at [1366, 614] on button "Confirmar" at bounding box center [1367, 607] width 106 height 33
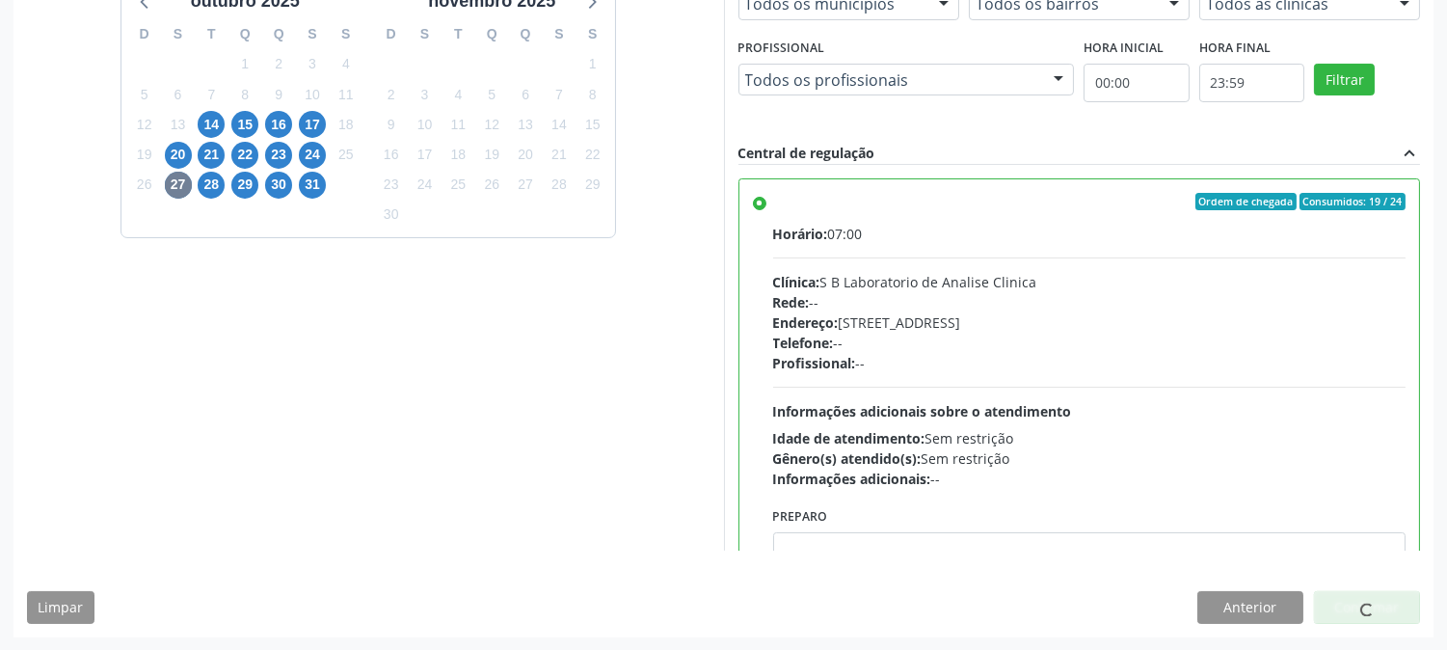
scroll to position [0, 0]
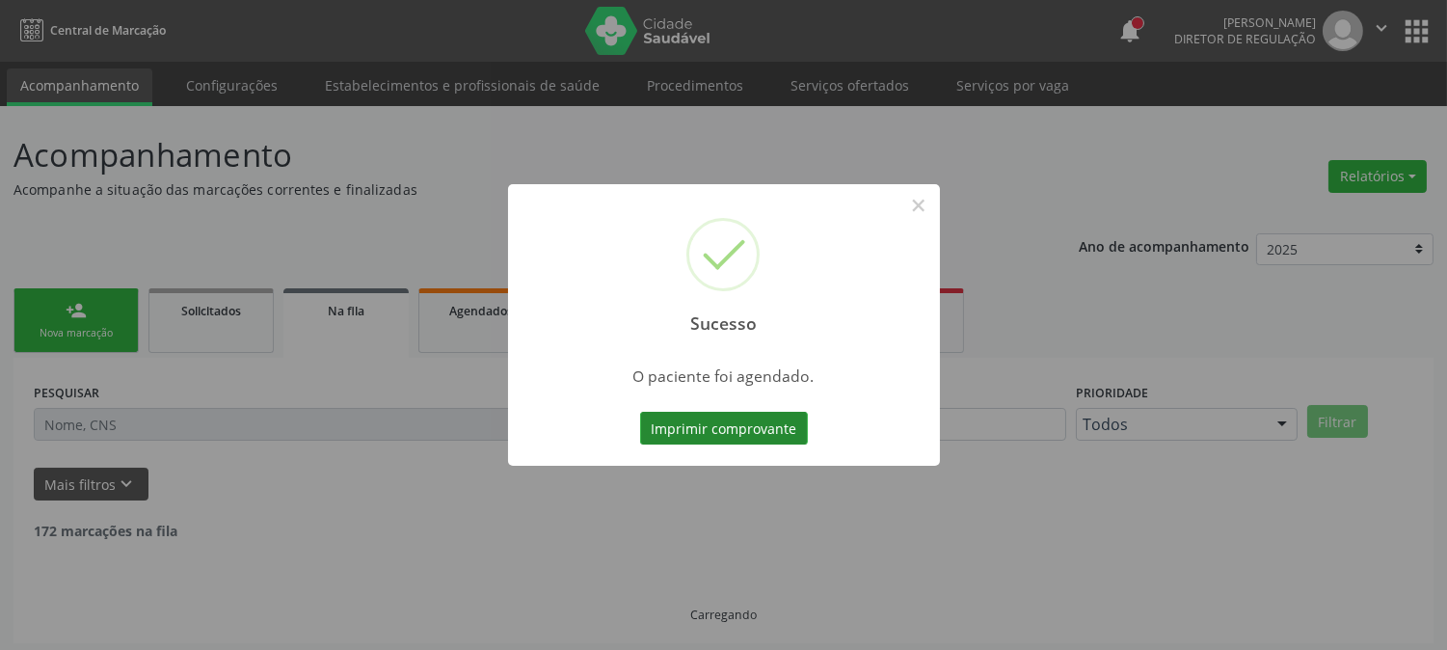
click at [795, 420] on button "Imprimir comprovante" at bounding box center [724, 428] width 168 height 33
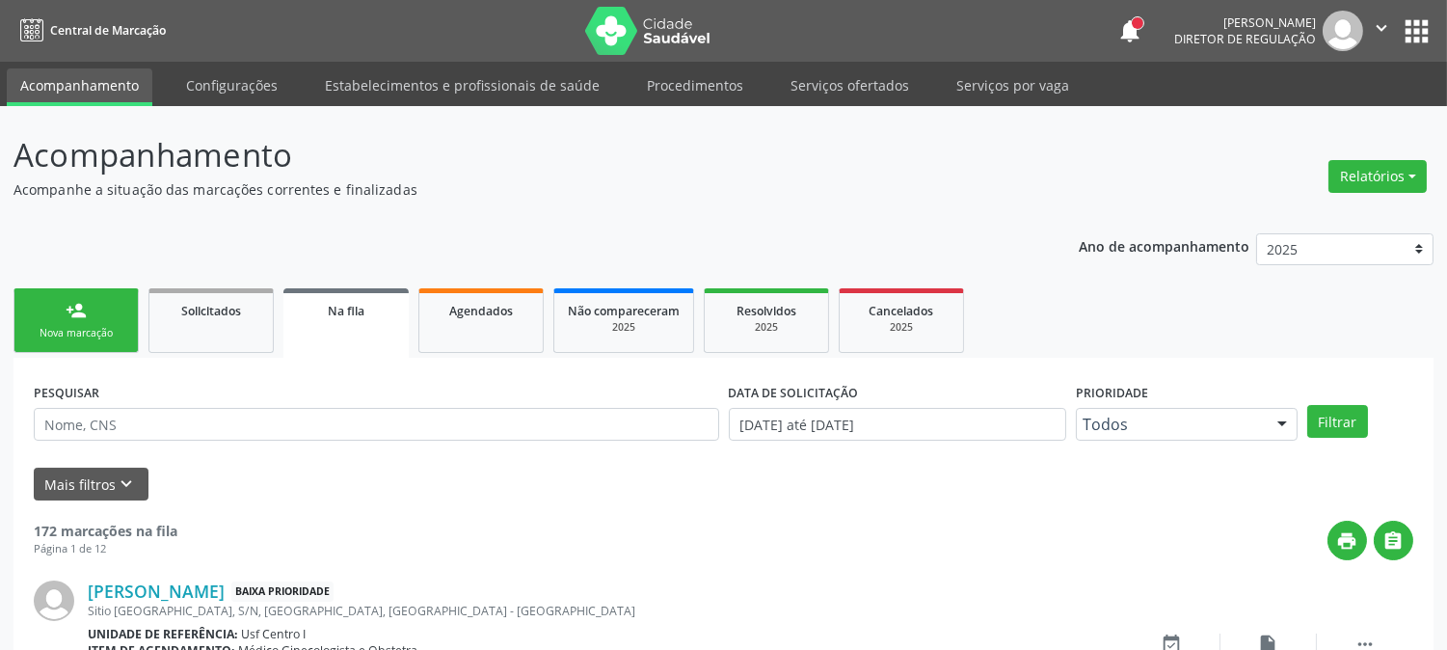
click at [117, 334] on div "Nova marcação" at bounding box center [76, 333] width 96 height 14
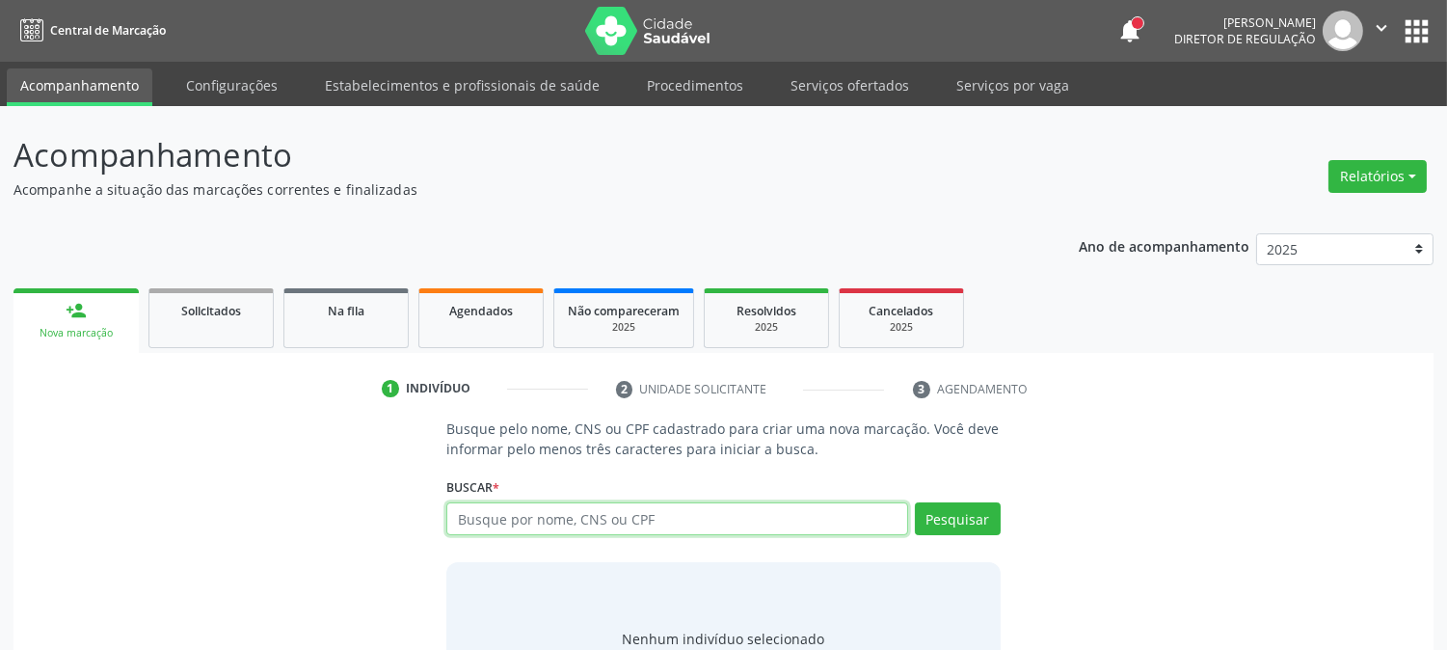
click at [615, 523] on input "text" at bounding box center [676, 518] width 461 height 33
type input "CICERO ROMEU DA S"
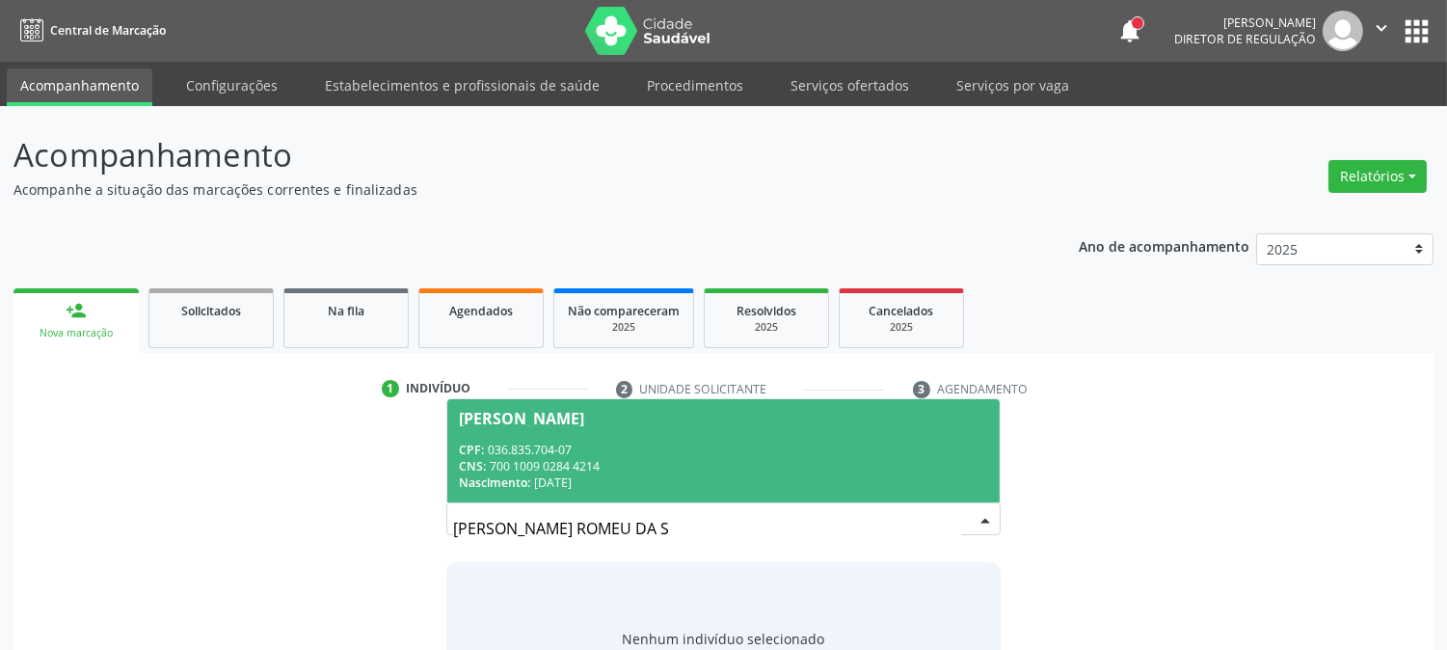
click at [699, 435] on span "Cicero Romeu da Silva CPF: 036.835.704-07 CNS: 700 1009 0284 4214 Nascimento: 1…" at bounding box center [723, 450] width 552 height 103
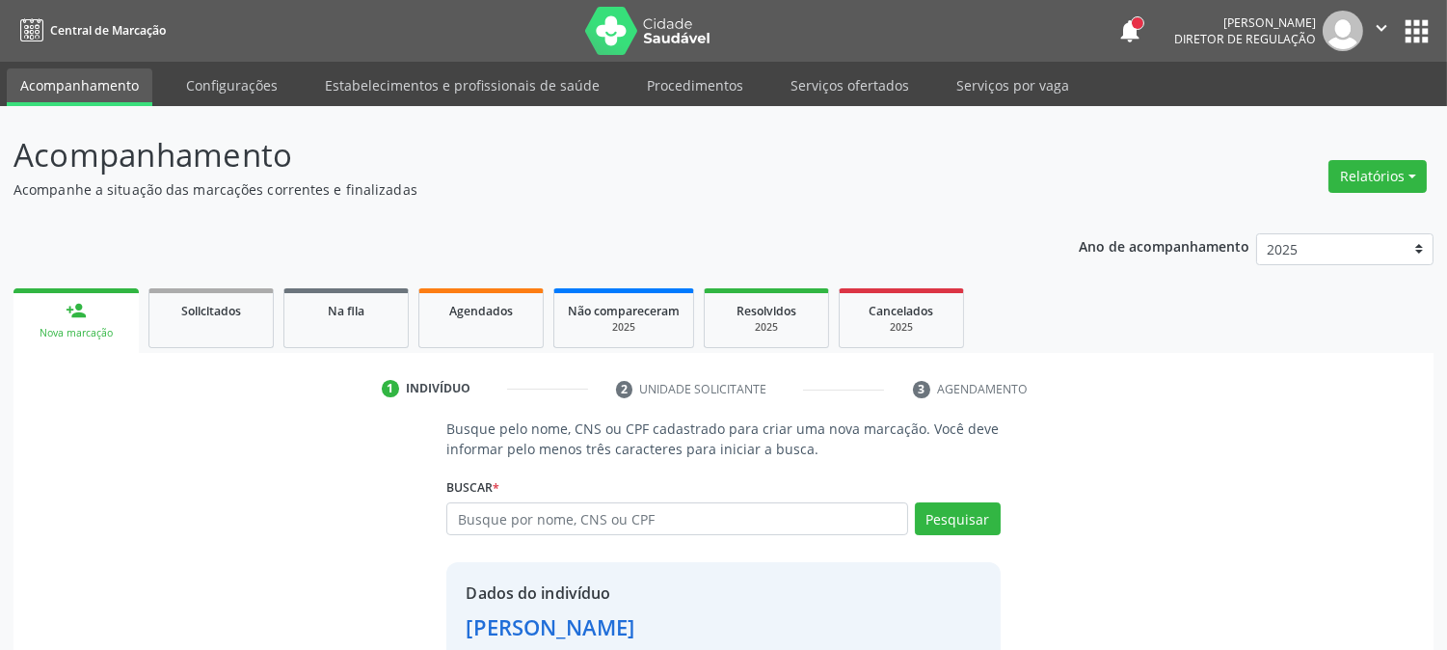
scroll to position [121, 0]
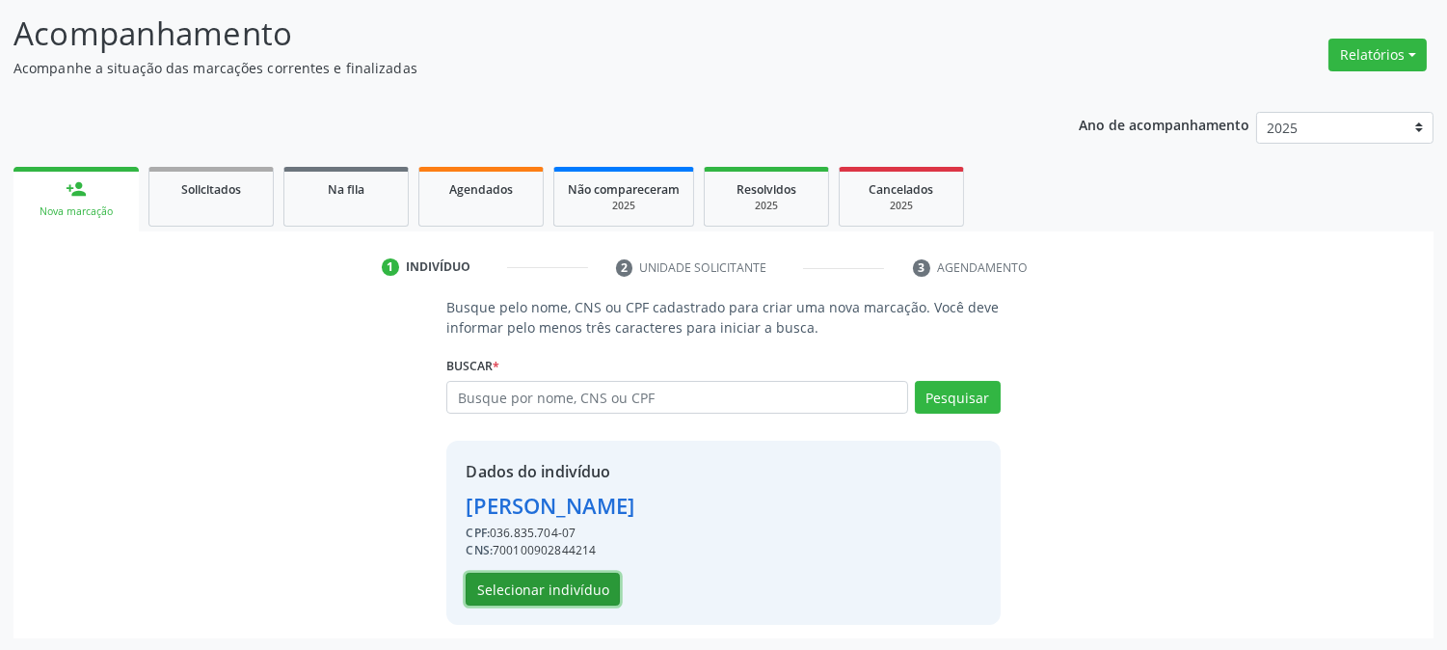
click at [556, 596] on button "Selecionar indivíduo" at bounding box center [543, 589] width 154 height 33
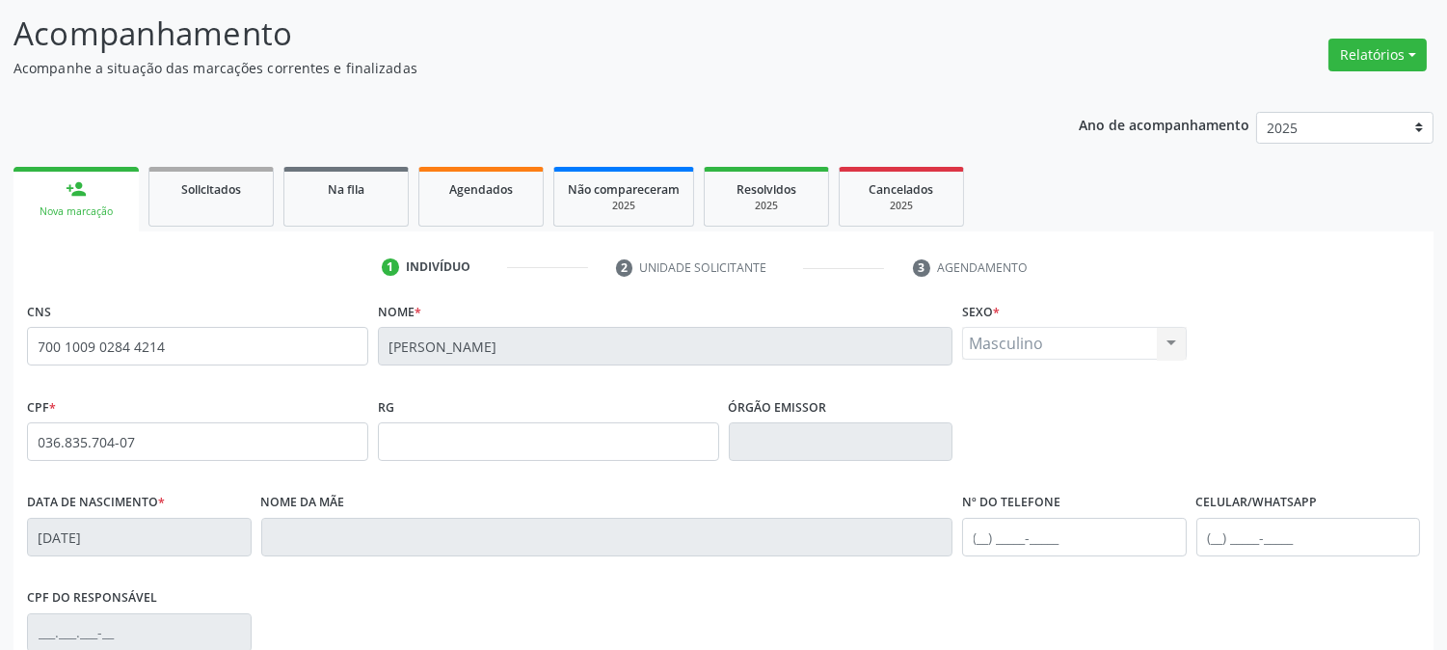
scroll to position [393, 0]
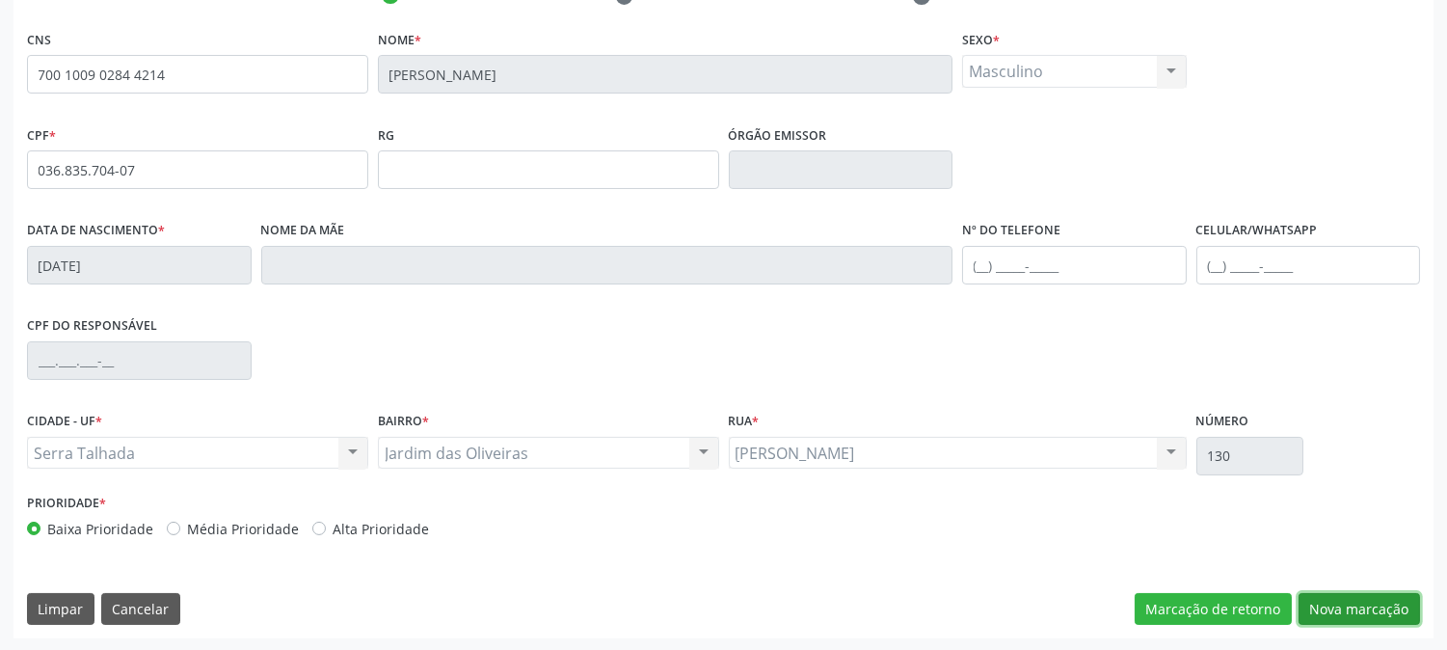
click at [1329, 601] on button "Nova marcação" at bounding box center [1359, 609] width 121 height 33
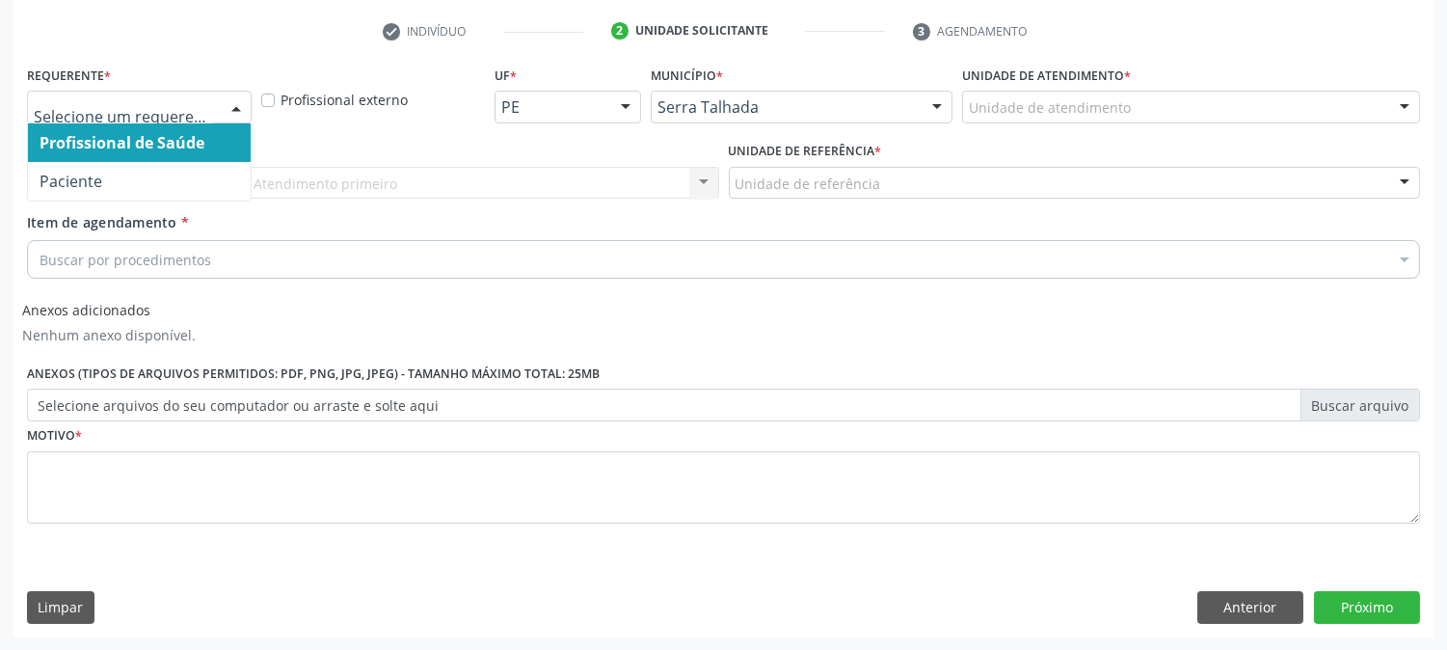
click at [198, 169] on span "Paciente" at bounding box center [139, 181] width 223 height 39
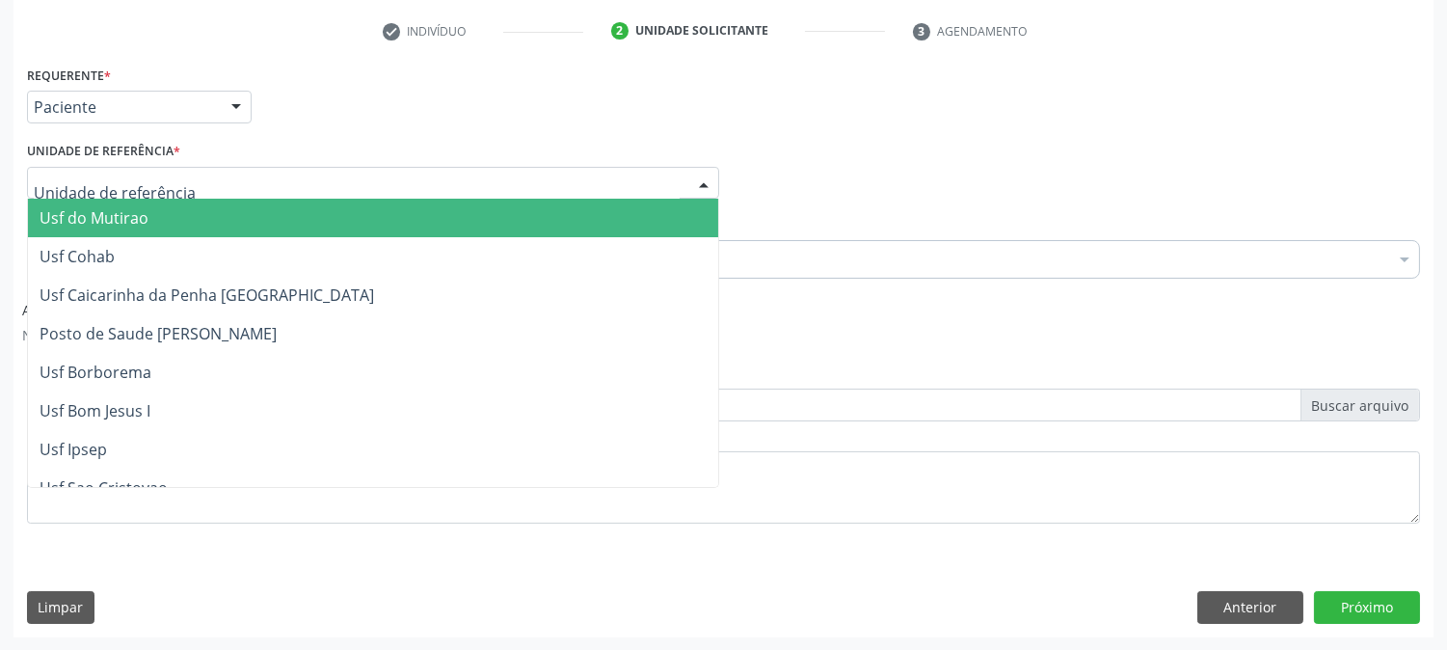
click at [198, 181] on div at bounding box center [373, 183] width 692 height 33
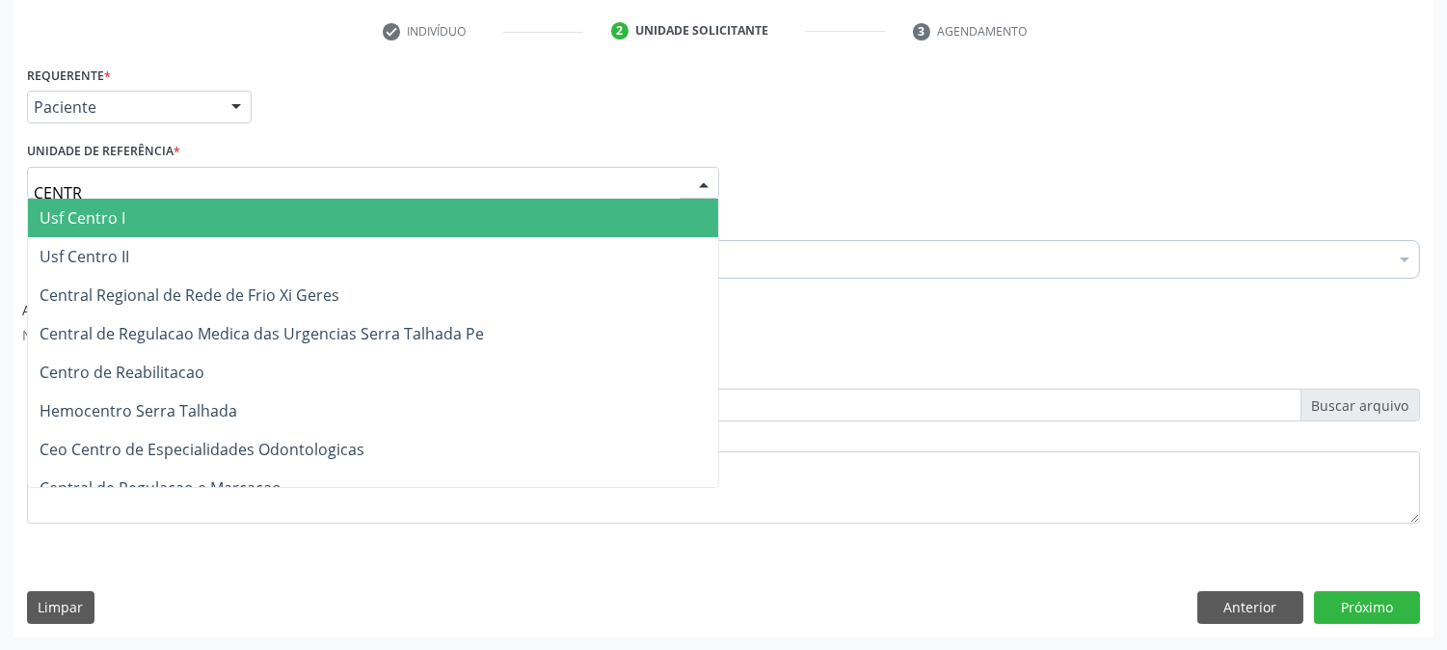
type input "CENTRO"
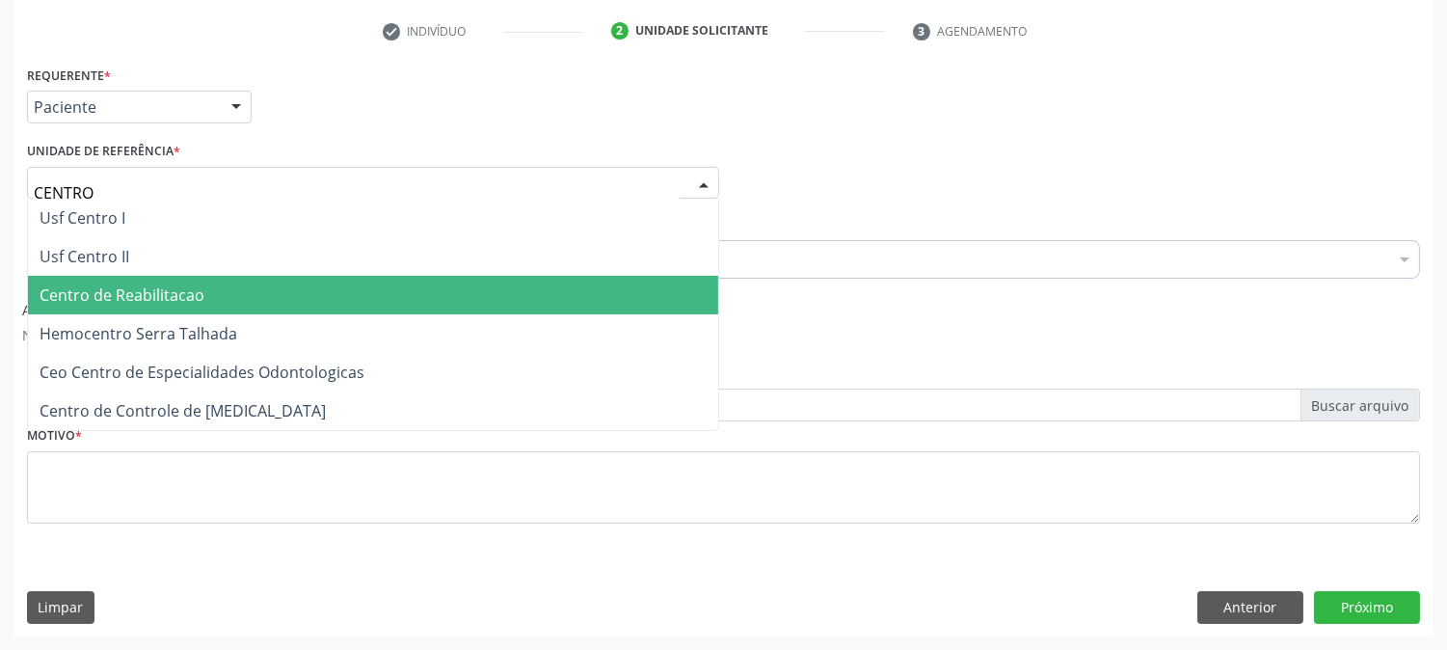
click at [245, 296] on span "Centro de Reabilitacao" at bounding box center [373, 295] width 690 height 39
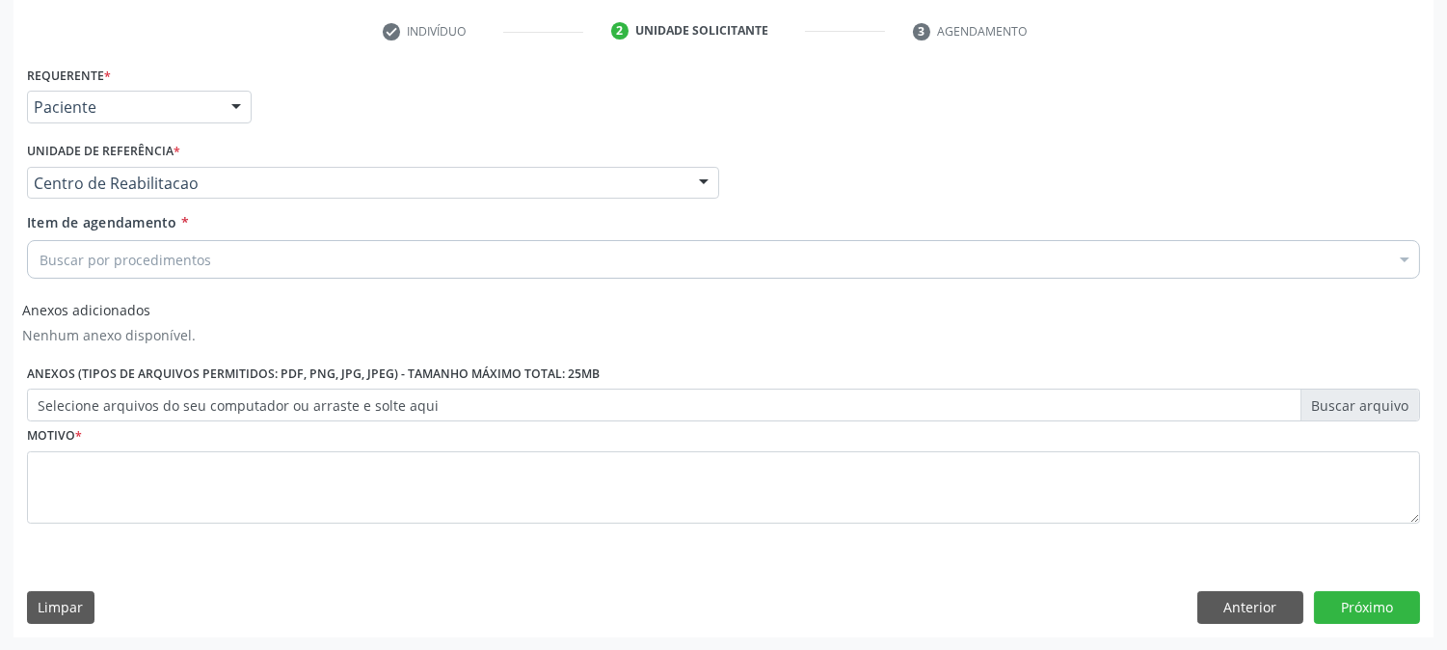
click at [213, 256] on div "Buscar por procedimentos" at bounding box center [723, 259] width 1393 height 39
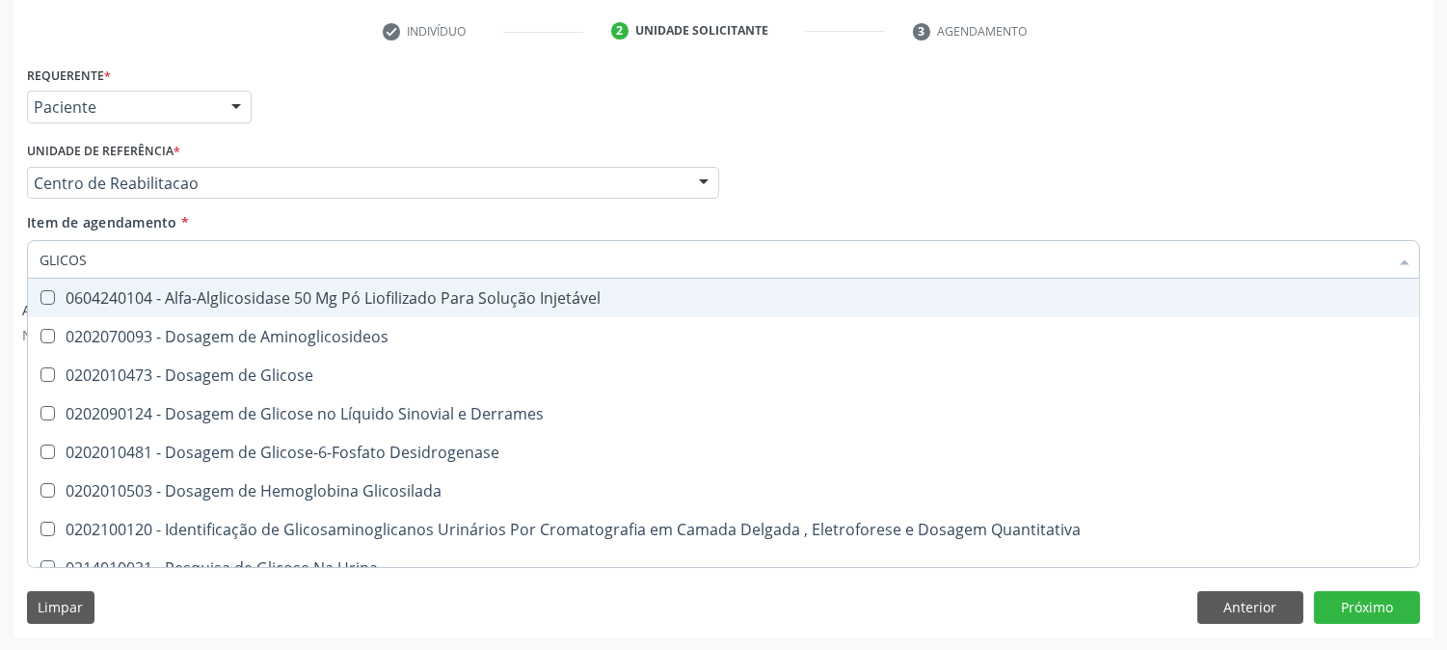
type input "GLICOSE"
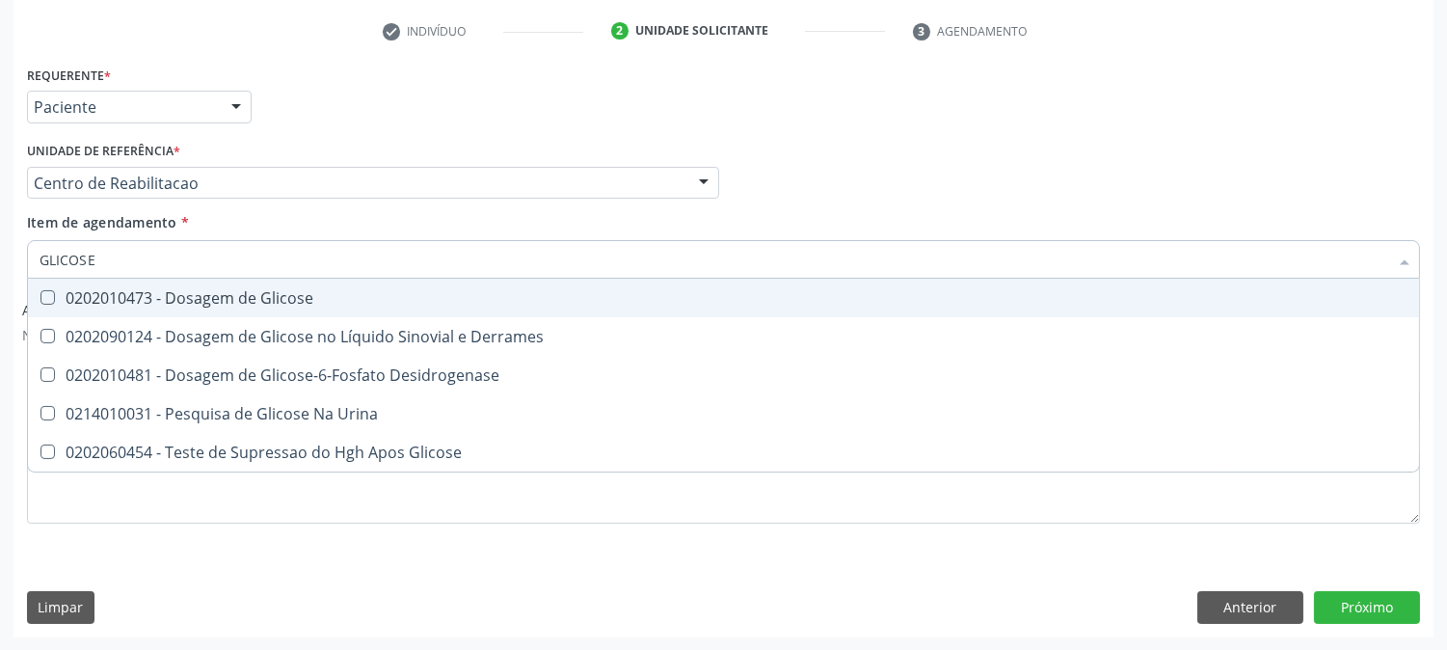
click at [154, 290] on div "0202010473 - Dosagem de Glicose" at bounding box center [724, 297] width 1368 height 15
checkbox Glicose "true"
drag, startPoint x: 111, startPoint y: 248, endPoint x: 1, endPoint y: 275, distance: 113.2
click at [0, 280] on div "Acompanhamento Acompanhe a situação das marcações correntes e finalizadas Relat…" at bounding box center [723, 199] width 1447 height 903
type input "CRE"
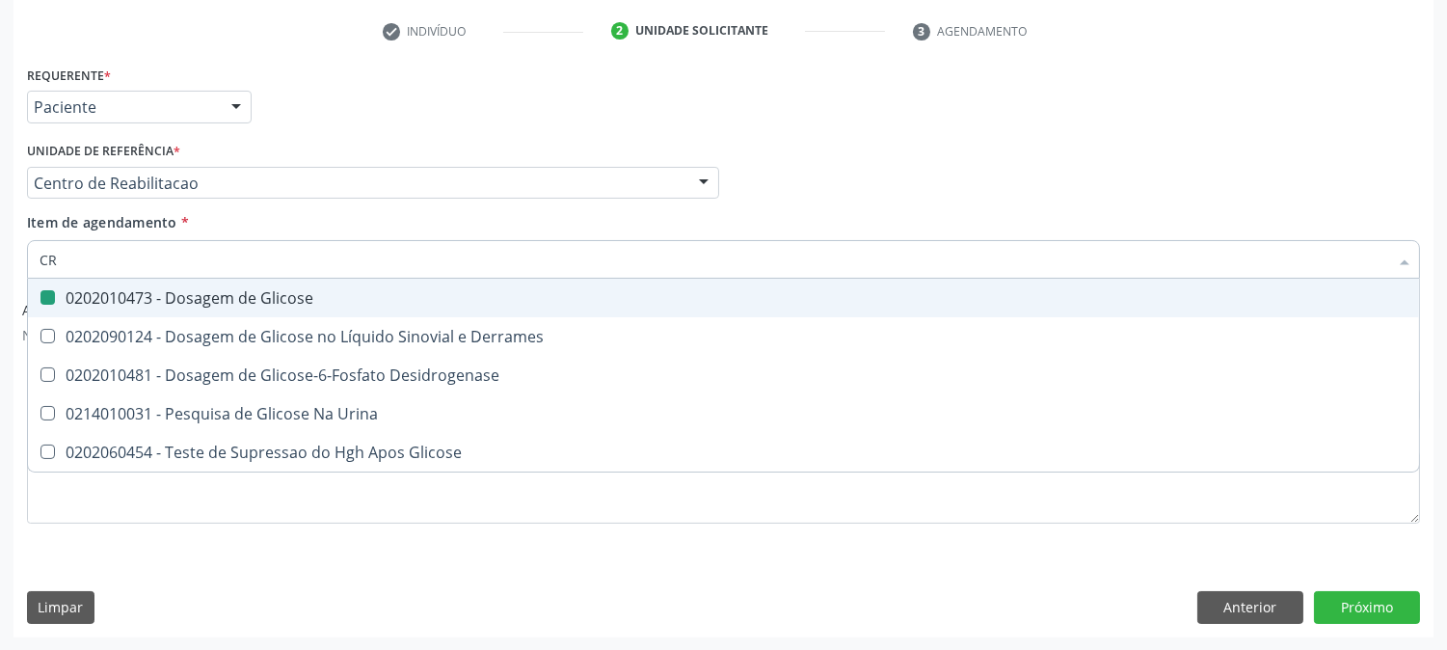
checkbox Glicose "false"
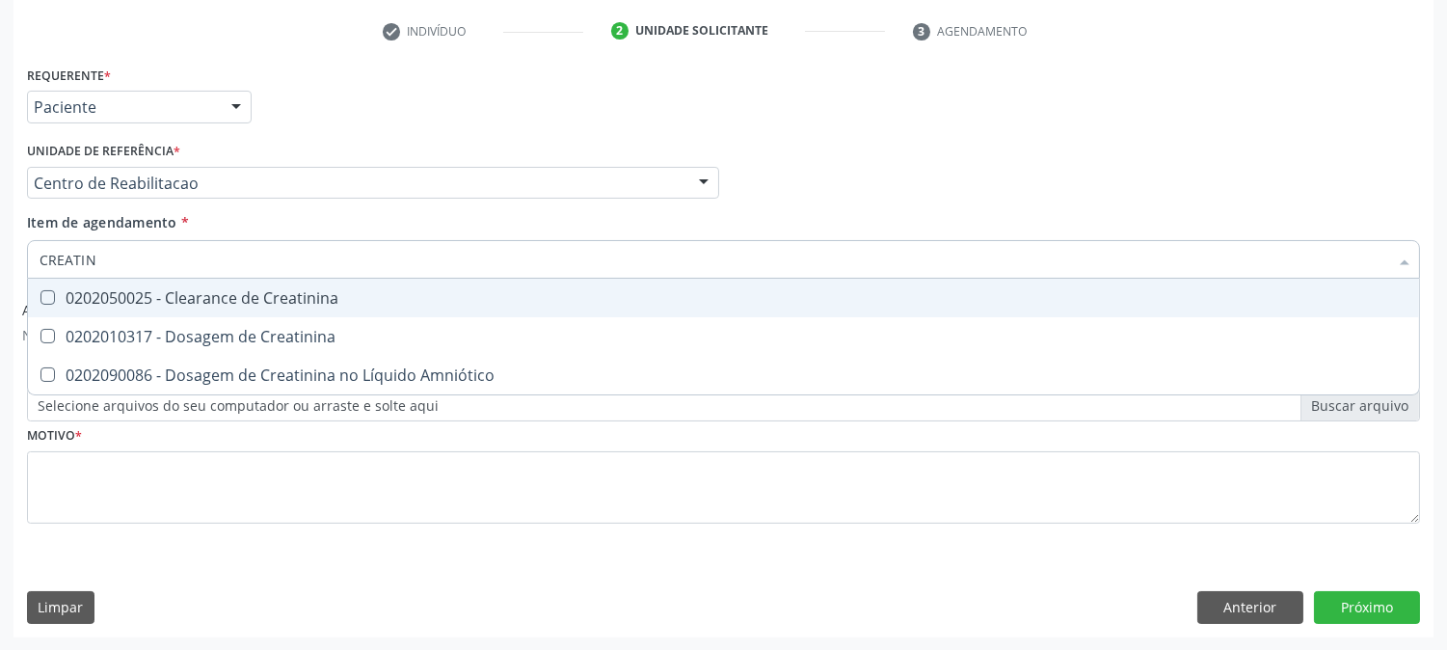
type input "CREATINI"
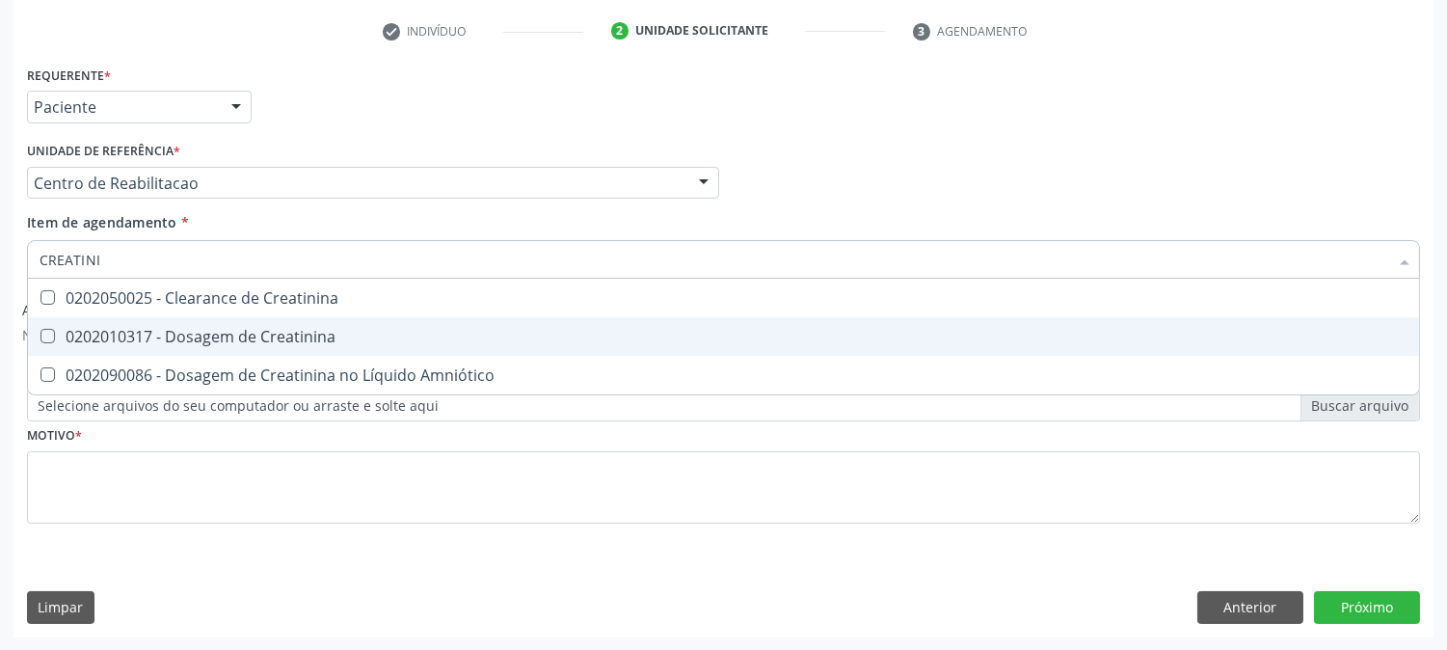
click at [92, 323] on span "0202010317 - Dosagem de Creatinina" at bounding box center [723, 336] width 1391 height 39
checkbox Creatinina "true"
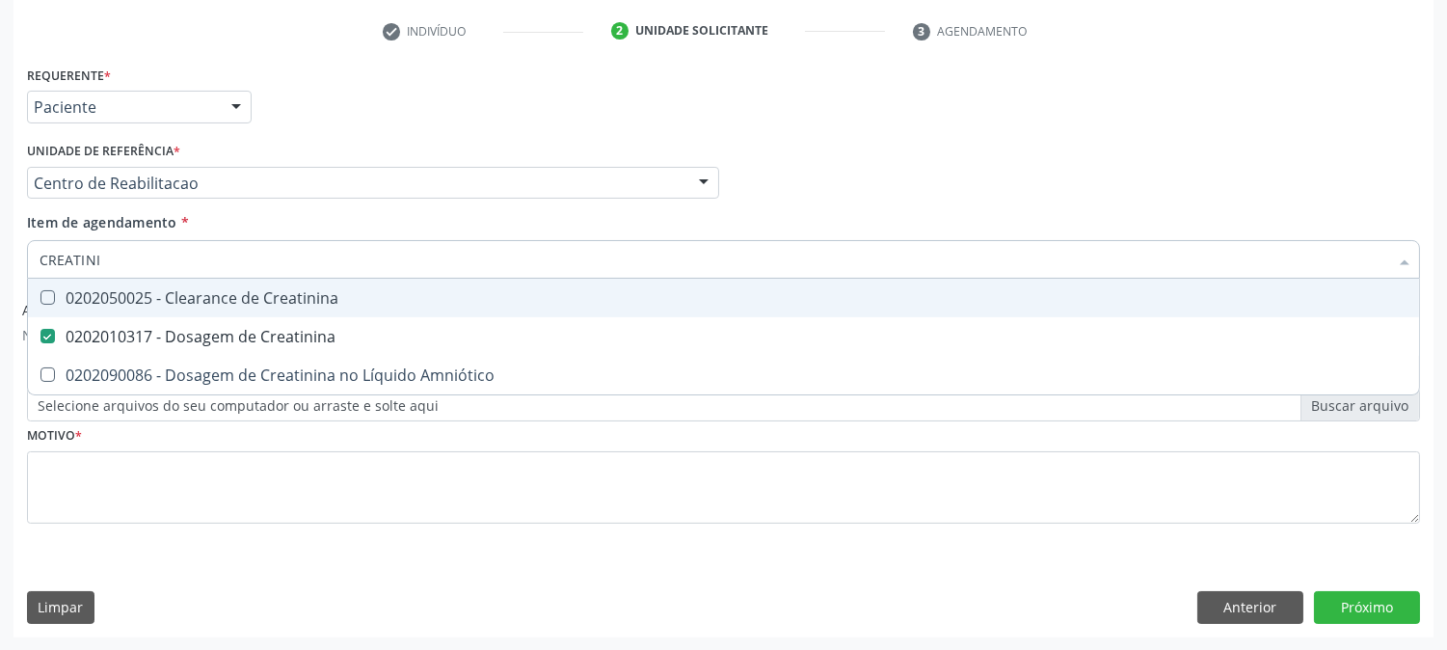
drag, startPoint x: 106, startPoint y: 264, endPoint x: 30, endPoint y: 263, distance: 76.2
click at [30, 263] on div "CREATINI" at bounding box center [723, 259] width 1393 height 39
type input "CO"
checkbox Creatinina "false"
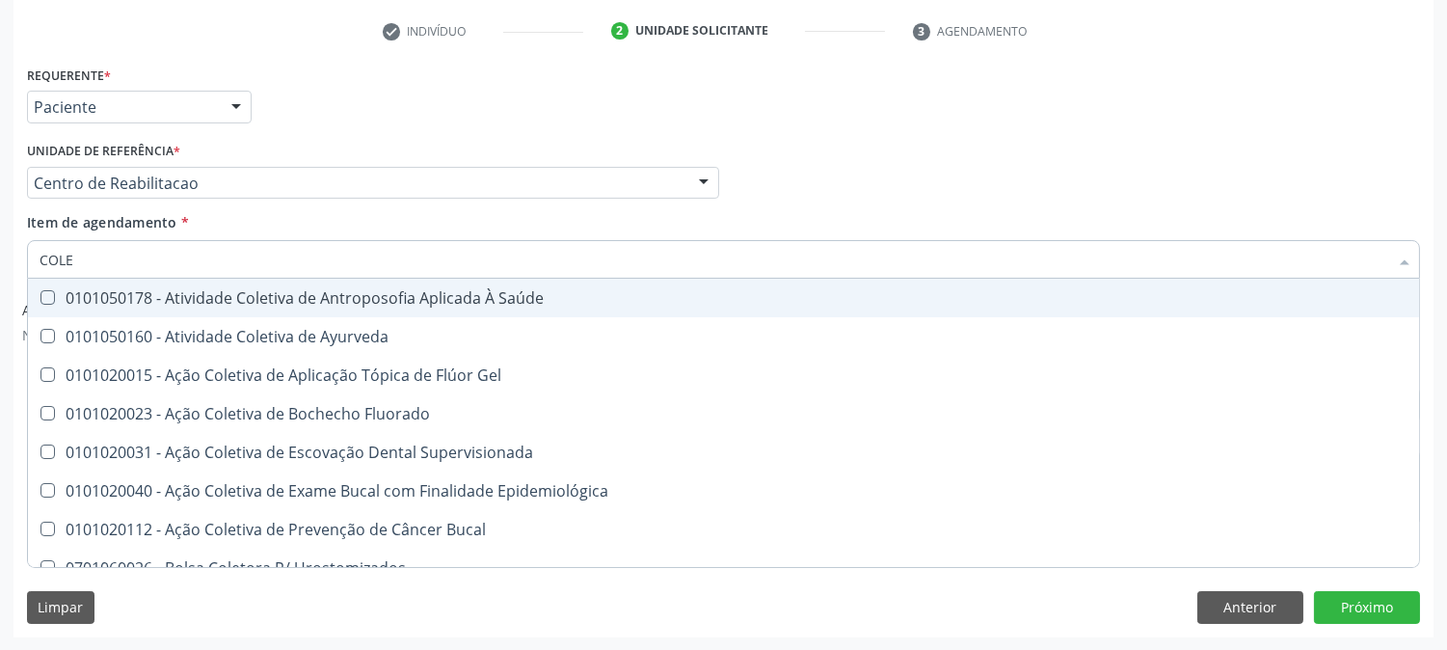
type input "COLES"
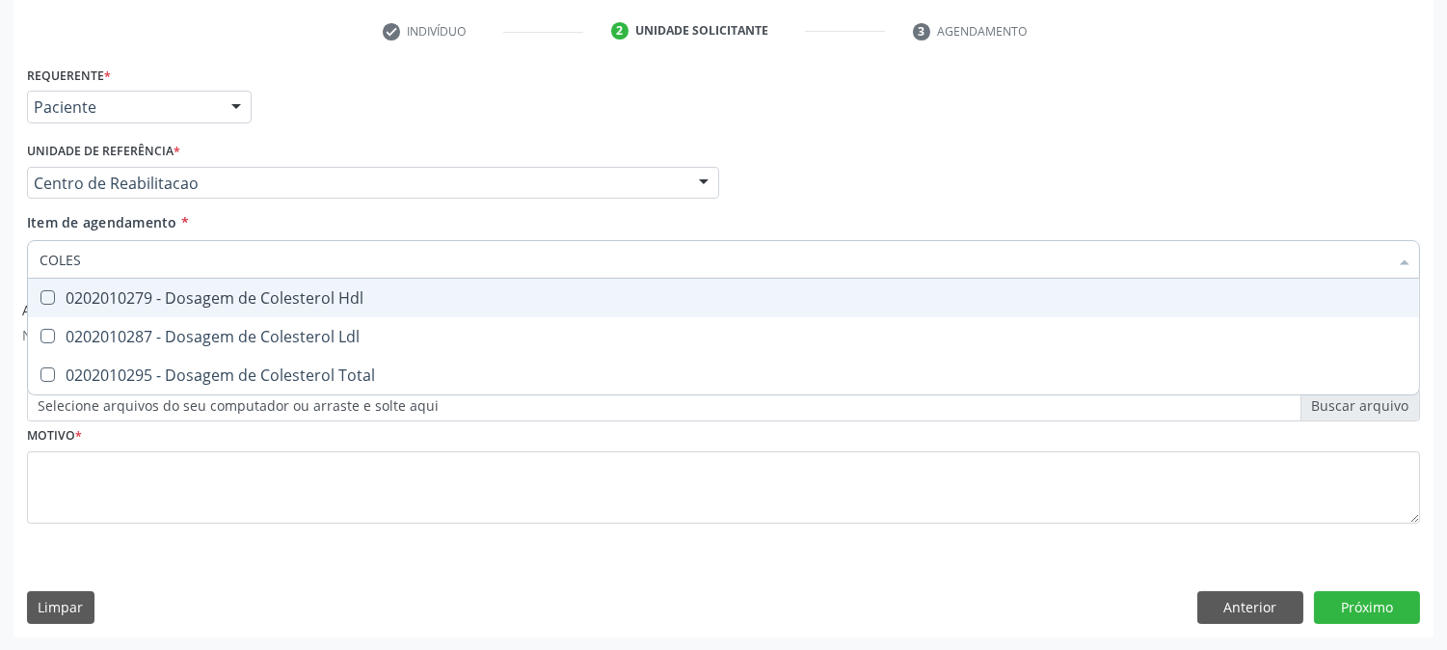
click at [69, 300] on div "0202010279 - Dosagem de Colesterol Hdl" at bounding box center [724, 297] width 1368 height 15
checkbox Hdl "true"
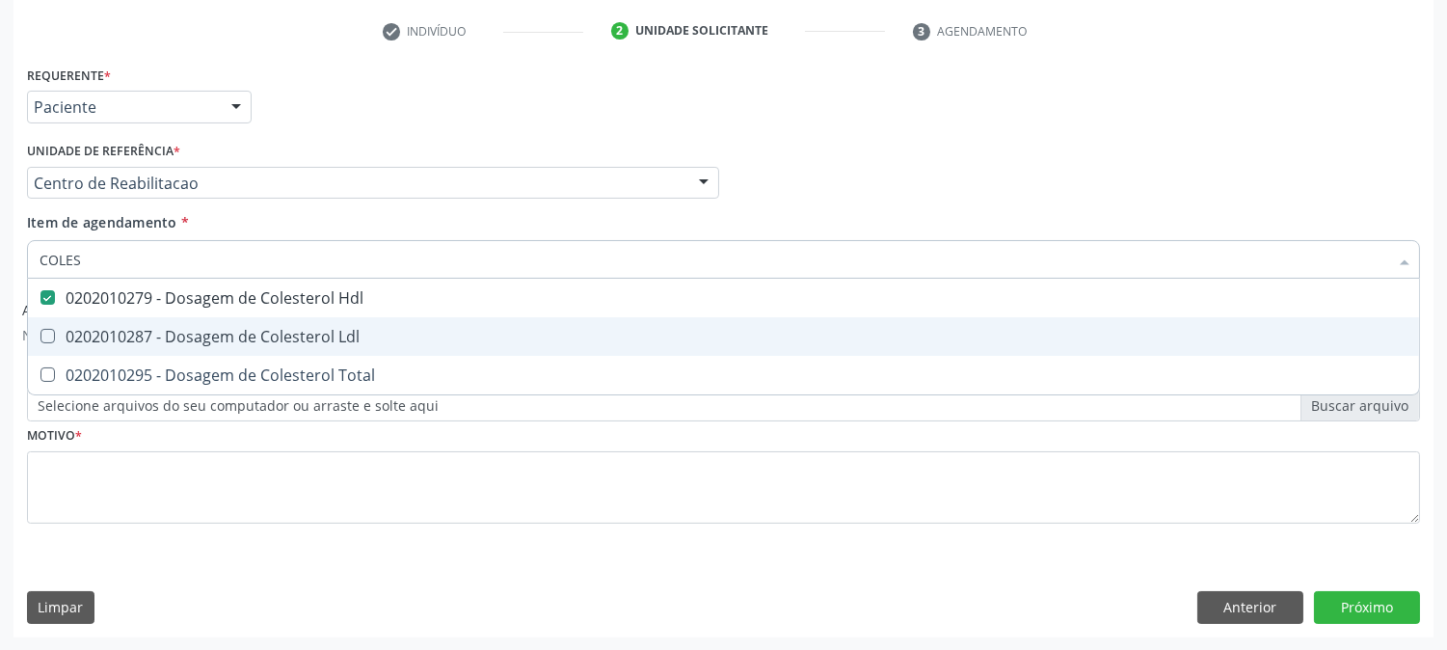
click at [91, 329] on div "0202010287 - Dosagem de Colesterol Ldl" at bounding box center [724, 336] width 1368 height 15
checkbox Ldl "true"
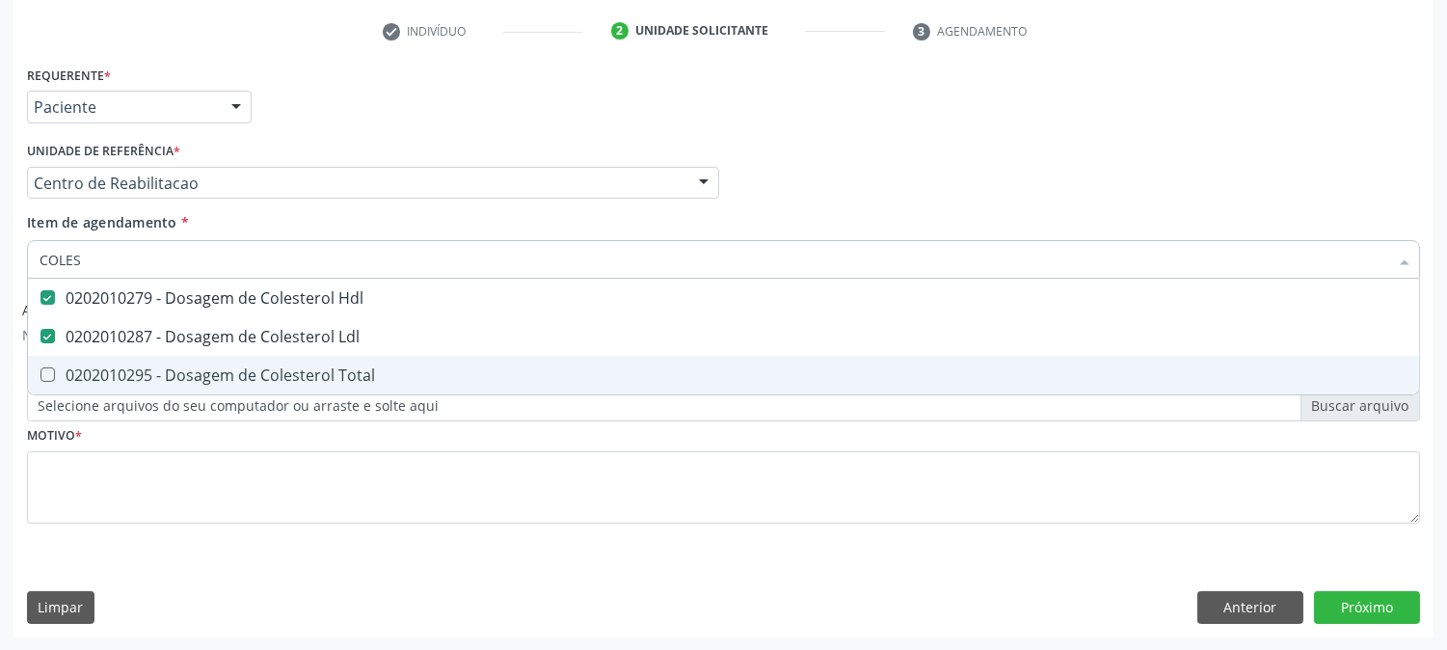
click at [88, 367] on div "0202010295 - Dosagem de Colesterol Total" at bounding box center [724, 374] width 1368 height 15
checkbox Total "true"
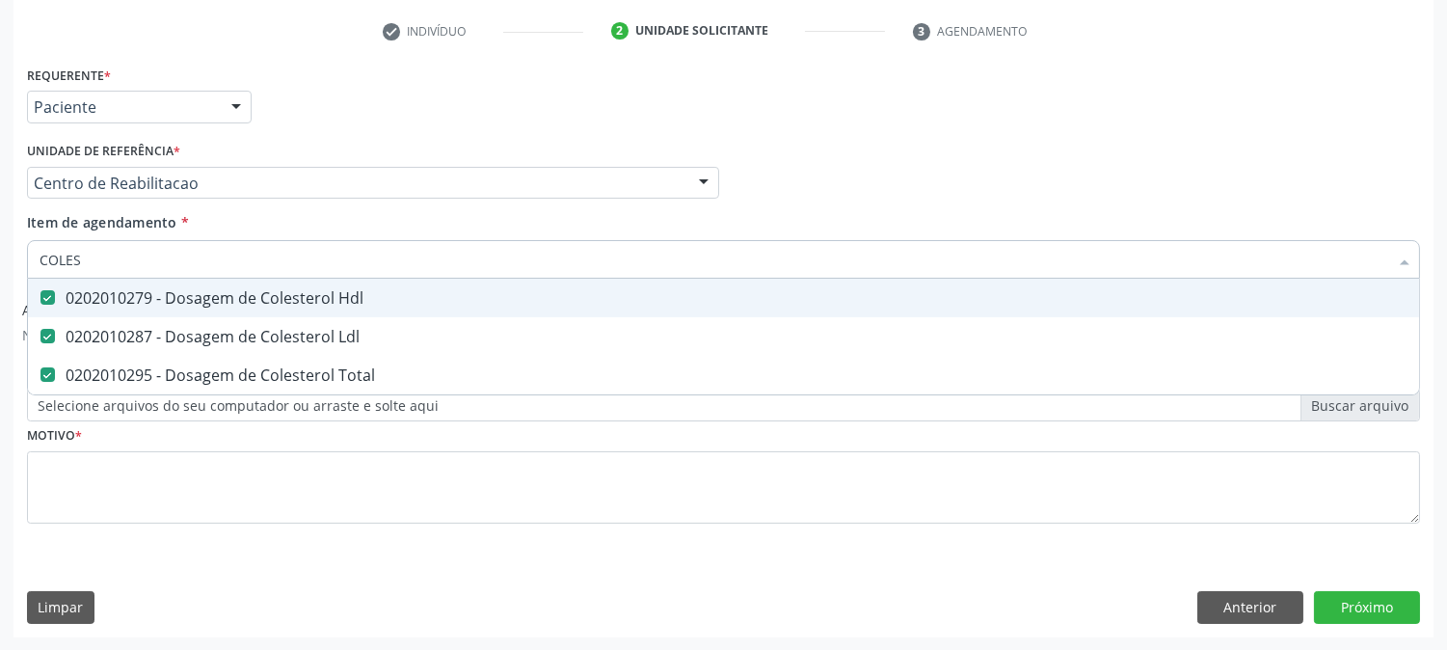
drag, startPoint x: 97, startPoint y: 262, endPoint x: 0, endPoint y: 263, distance: 97.4
click at [0, 263] on div "Acompanhamento Acompanhe a situação das marcações correntes e finalizadas Relat…" at bounding box center [723, 199] width 1447 height 903
type input "TR"
checkbox Hdl "false"
checkbox Ldl "false"
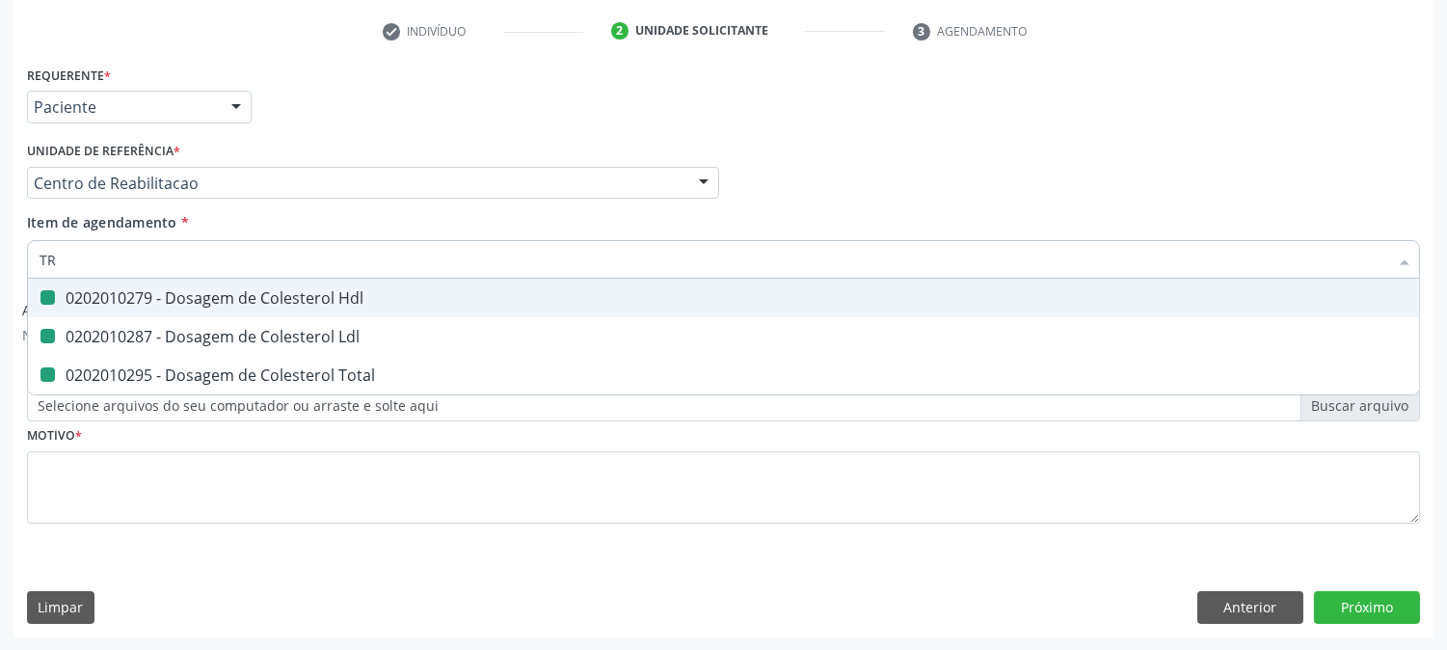
checkbox Total "false"
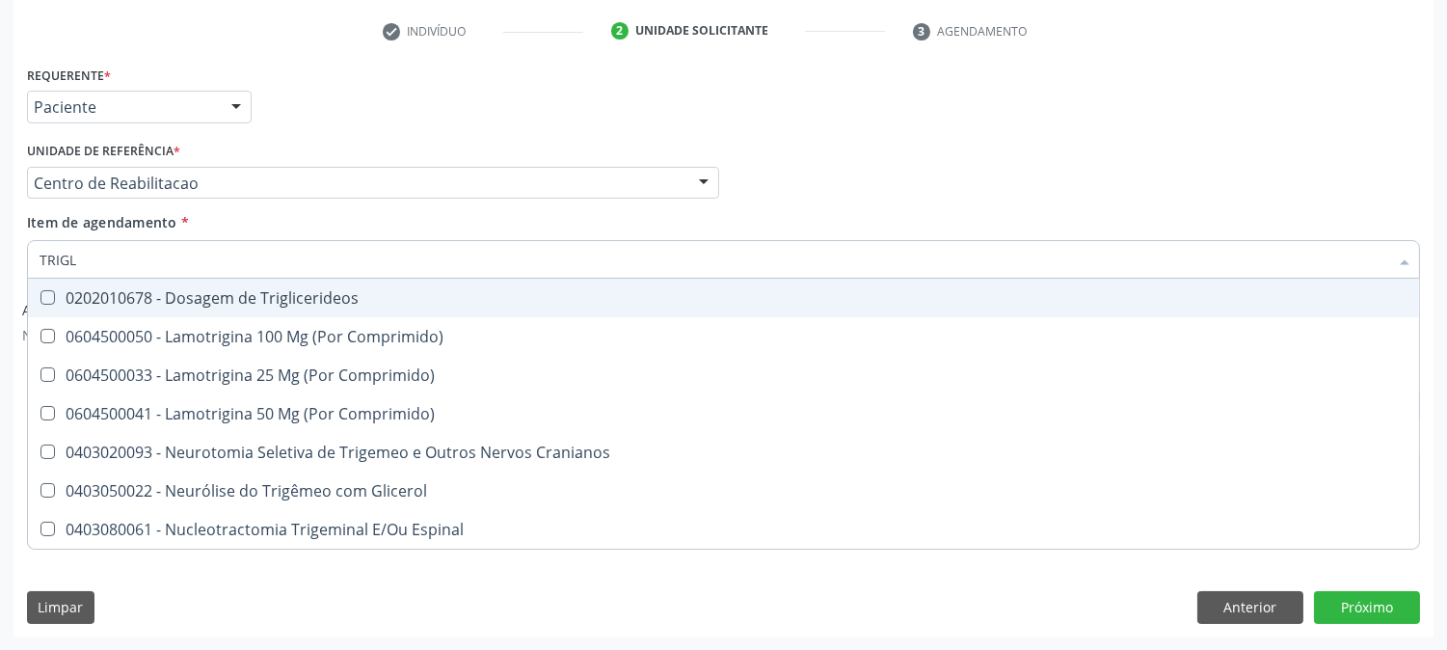
type input "TRIGLI"
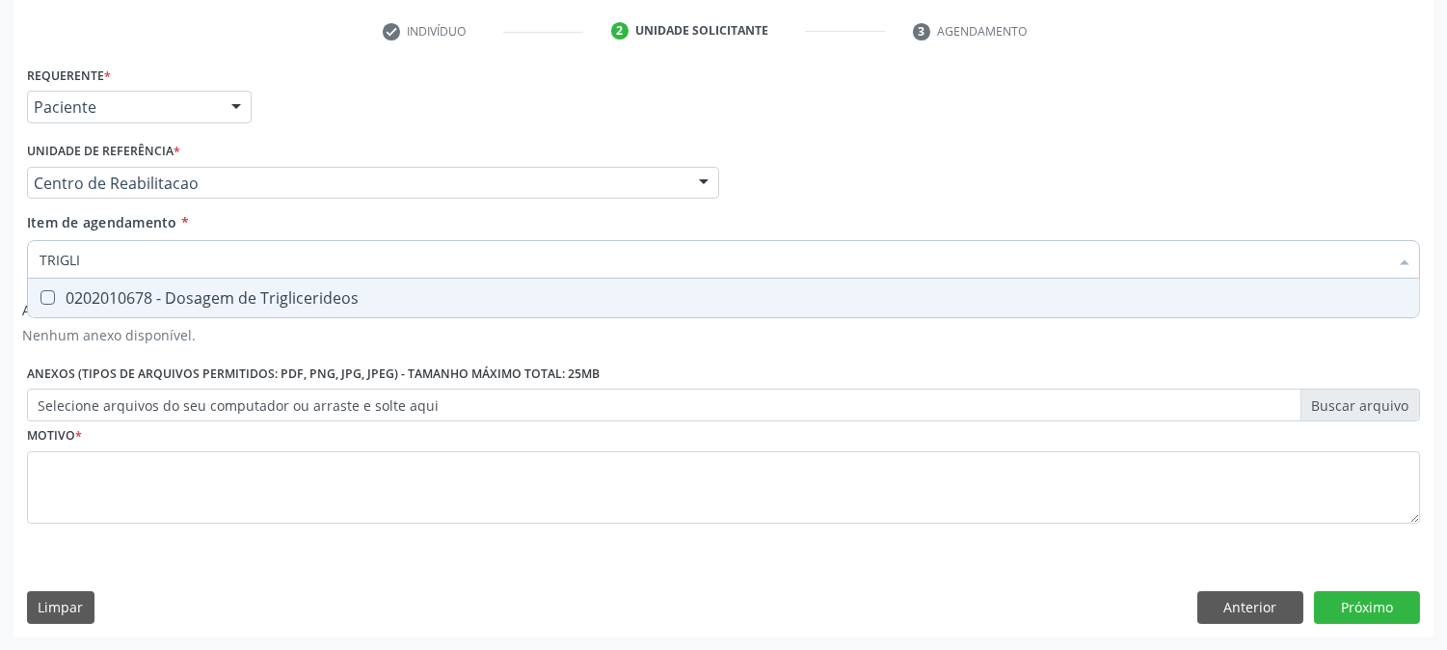
click at [96, 293] on div "0202010678 - Dosagem de Triglicerideos" at bounding box center [724, 297] width 1368 height 15
checkbox Triglicerideos "true"
drag, startPoint x: 97, startPoint y: 266, endPoint x: 0, endPoint y: 266, distance: 97.4
click at [0, 266] on div "Acompanhamento Acompanhe a situação das marcações correntes e finalizadas Relat…" at bounding box center [723, 199] width 1447 height 903
type input "H"
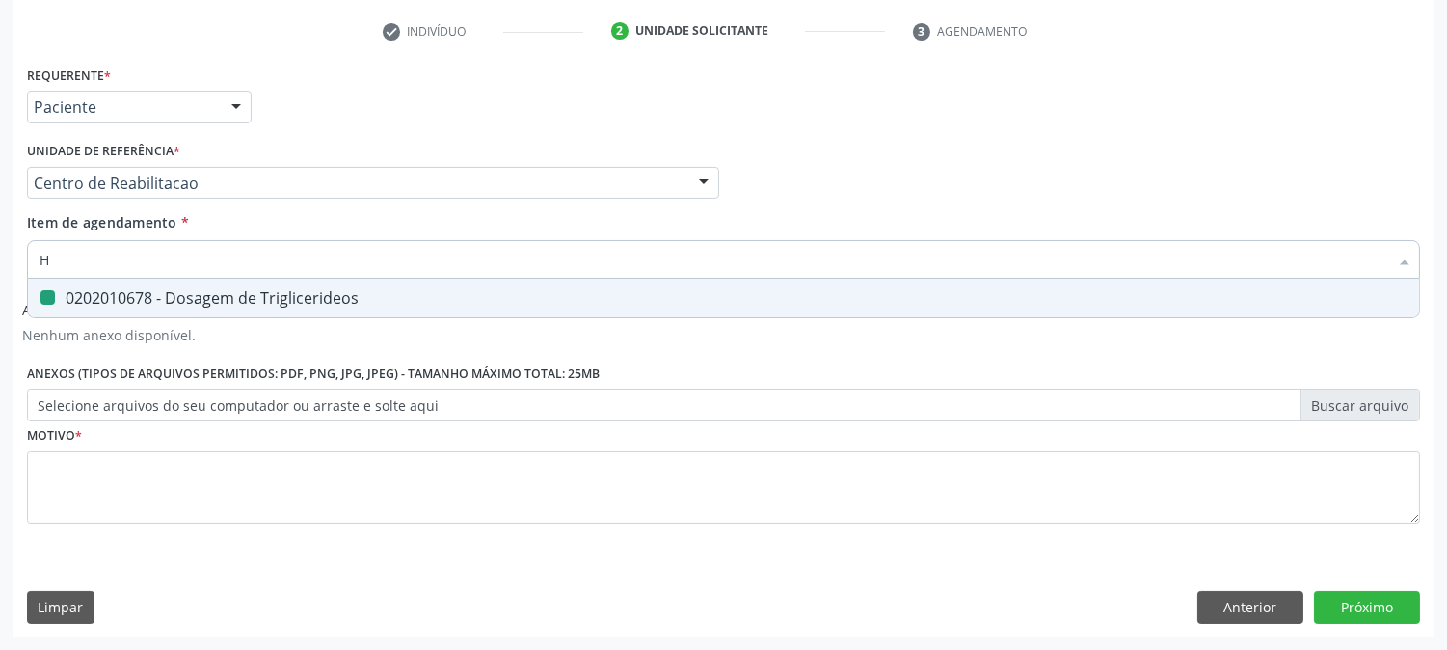
checkbox Triglicerideos "false"
type input "HEMOGRA"
click at [131, 303] on div "0202020380 - Hemograma Completo" at bounding box center [724, 297] width 1368 height 15
checkbox Completo "true"
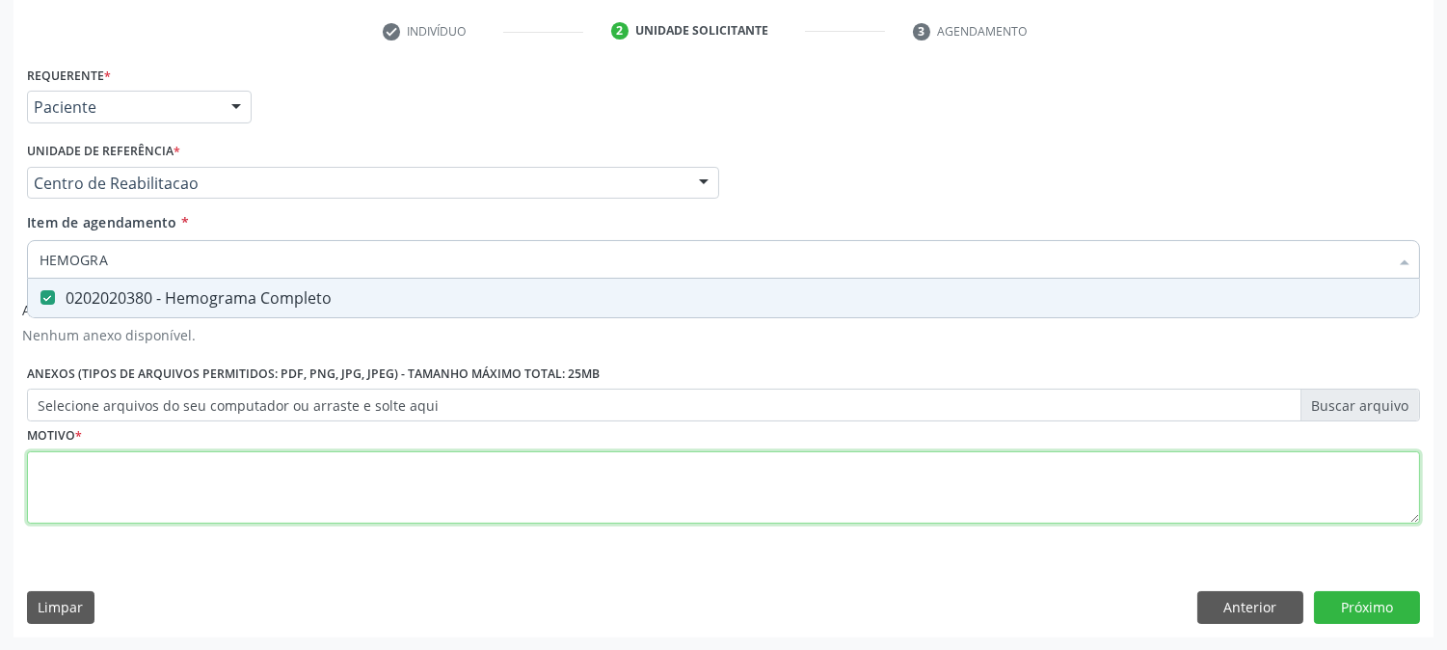
click at [147, 484] on div "Requerente * Paciente Profissional de Saúde Paciente Nenhum resultado encontrad…" at bounding box center [723, 306] width 1393 height 490
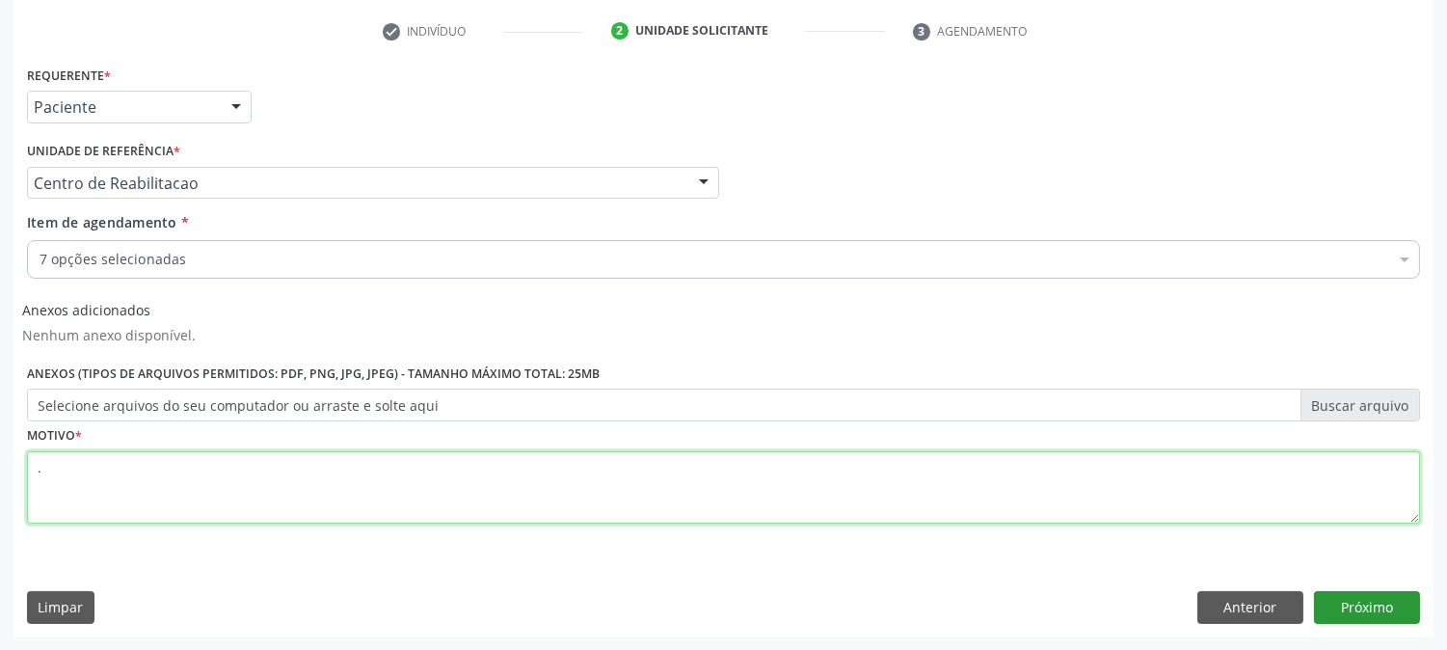
type textarea "."
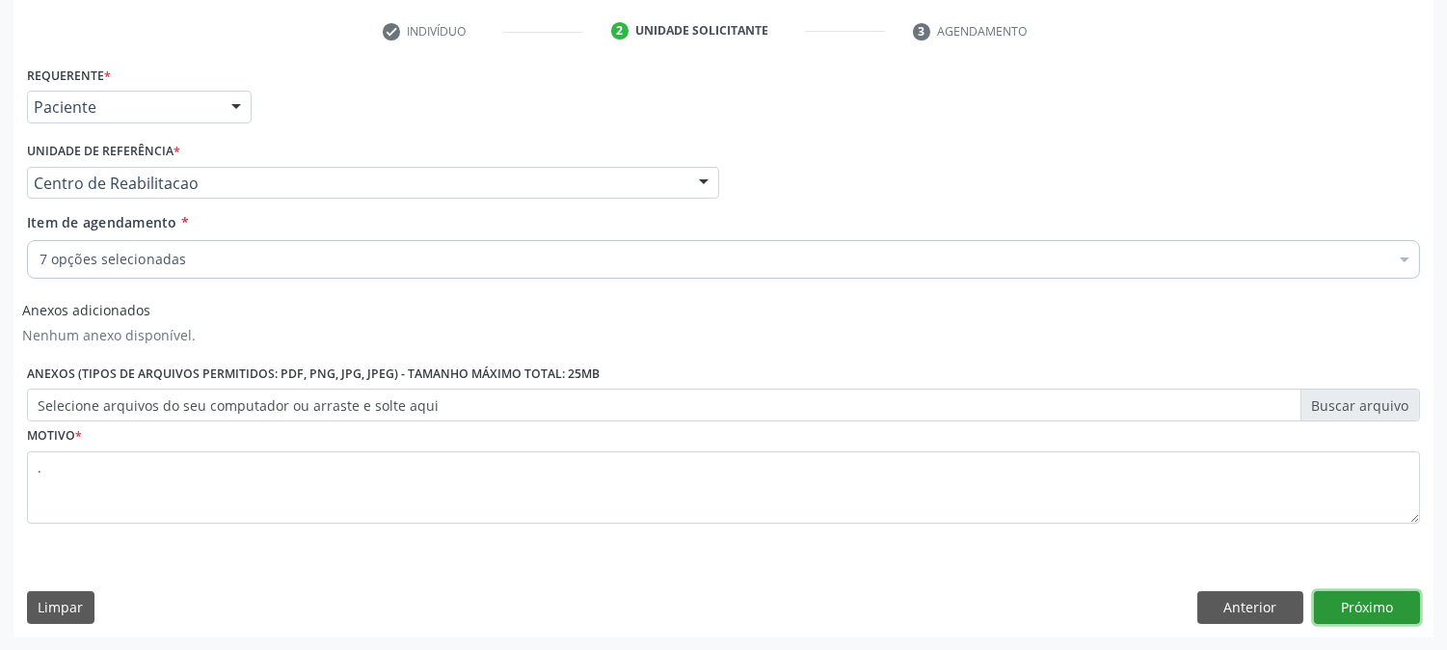
click at [1358, 613] on button "Próximo" at bounding box center [1367, 607] width 106 height 33
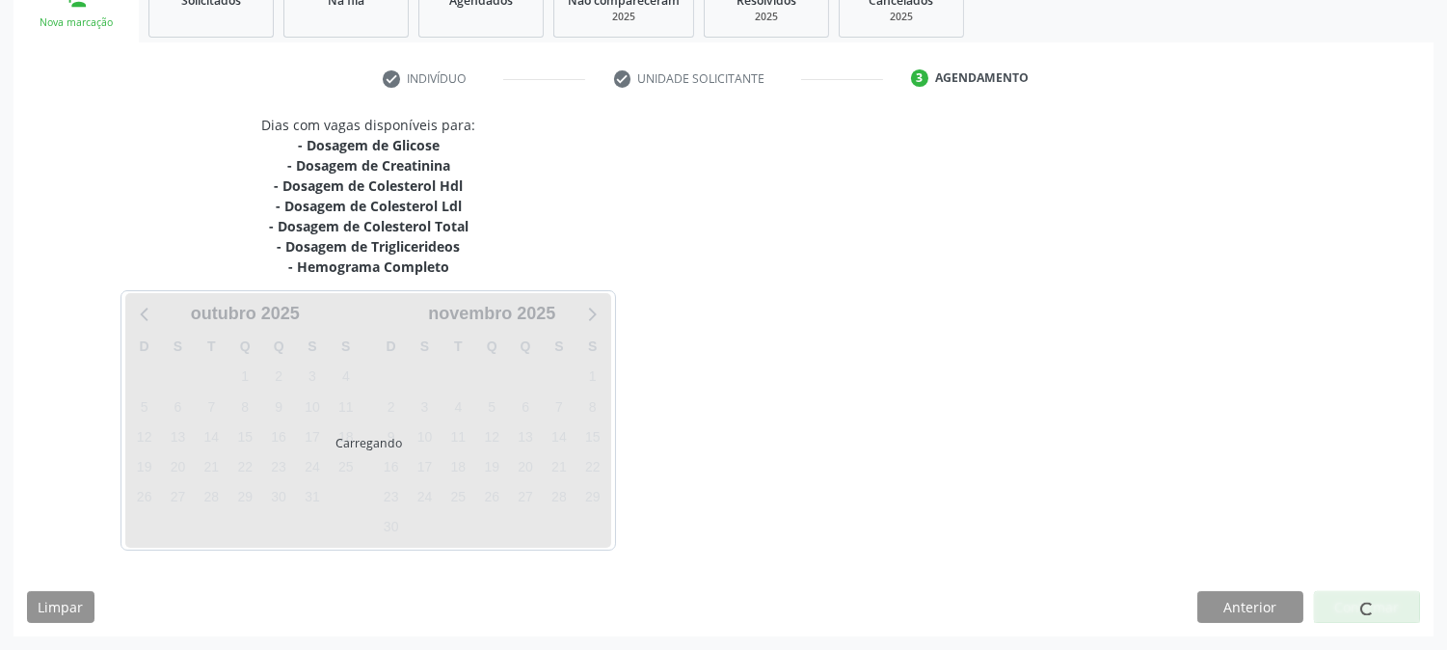
scroll to position [310, 0]
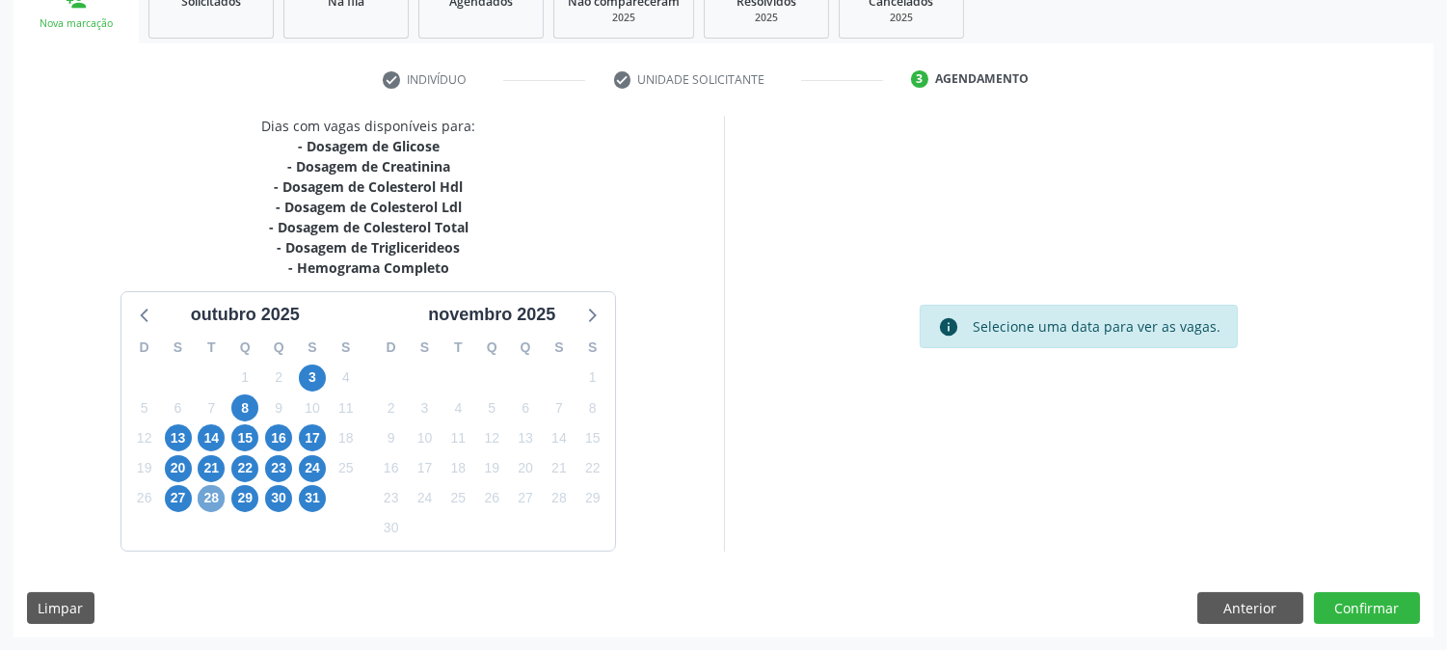
click at [214, 497] on span "28" at bounding box center [211, 498] width 27 height 27
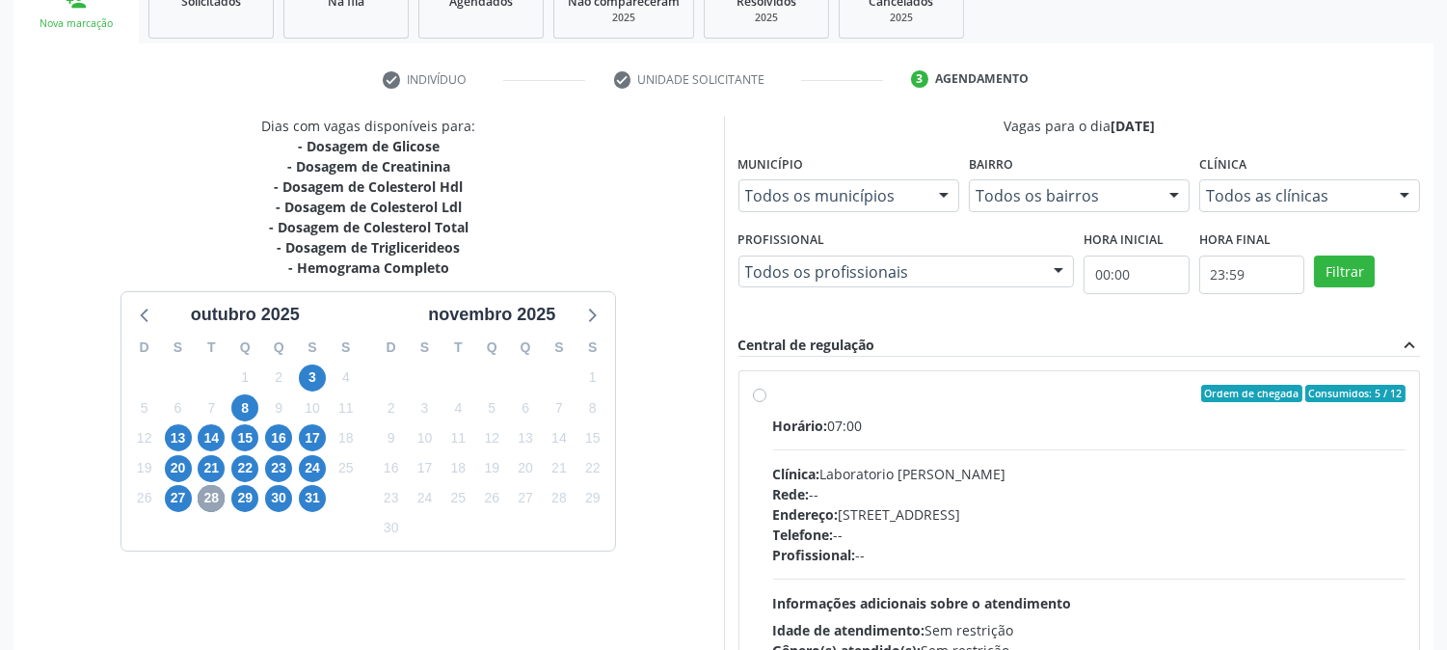
scroll to position [501, 0]
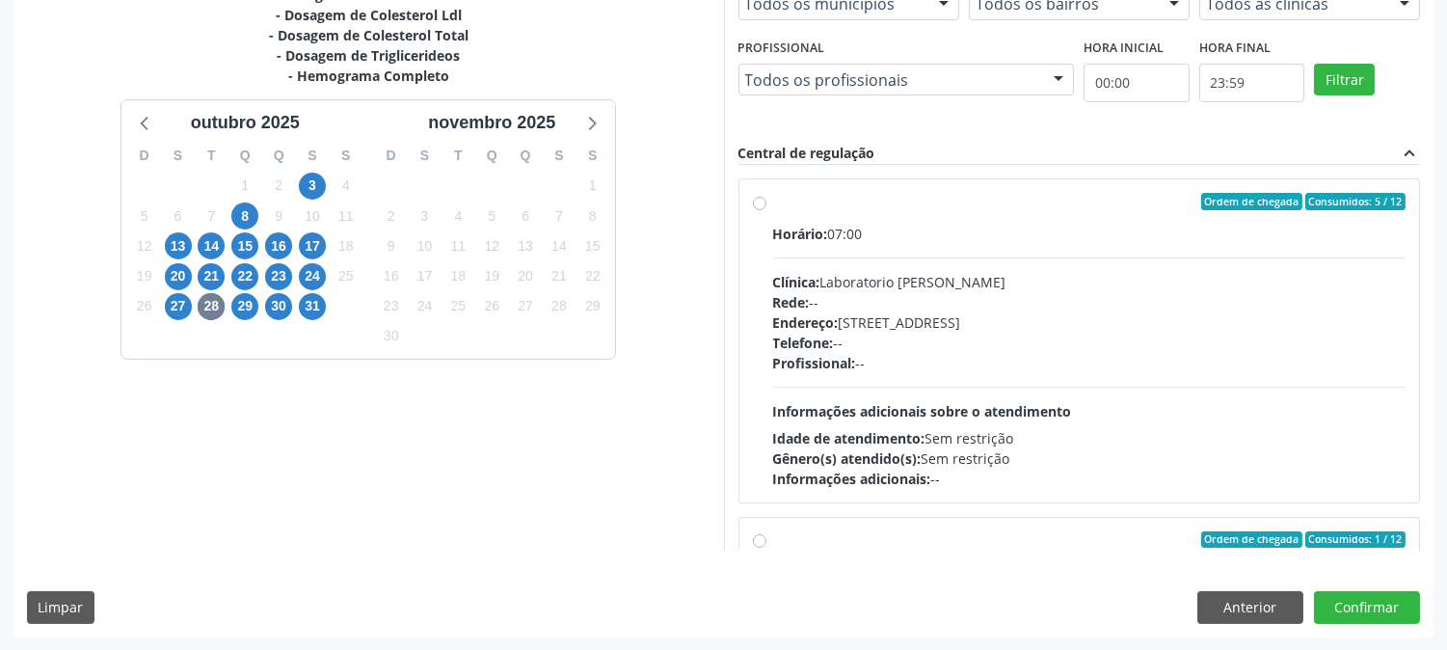
click at [1039, 321] on div "Endereço: [STREET_ADDRESS]" at bounding box center [1089, 322] width 633 height 20
click at [767, 210] on input "Ordem de chegada Consumidos: 5 / 12 Horário: 07:00 Clínica: Laboratorio Jose Pa…" at bounding box center [759, 201] width 13 height 17
radio input "true"
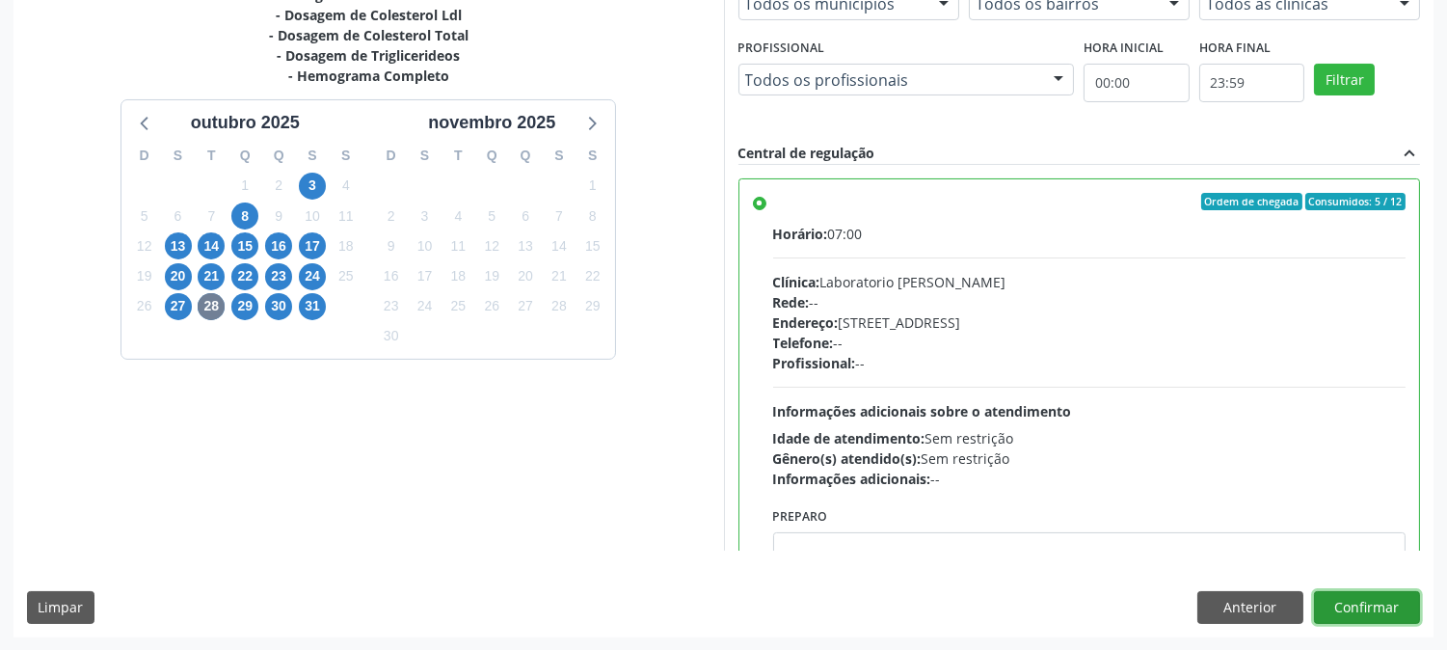
click at [1346, 607] on button "Confirmar" at bounding box center [1367, 607] width 106 height 33
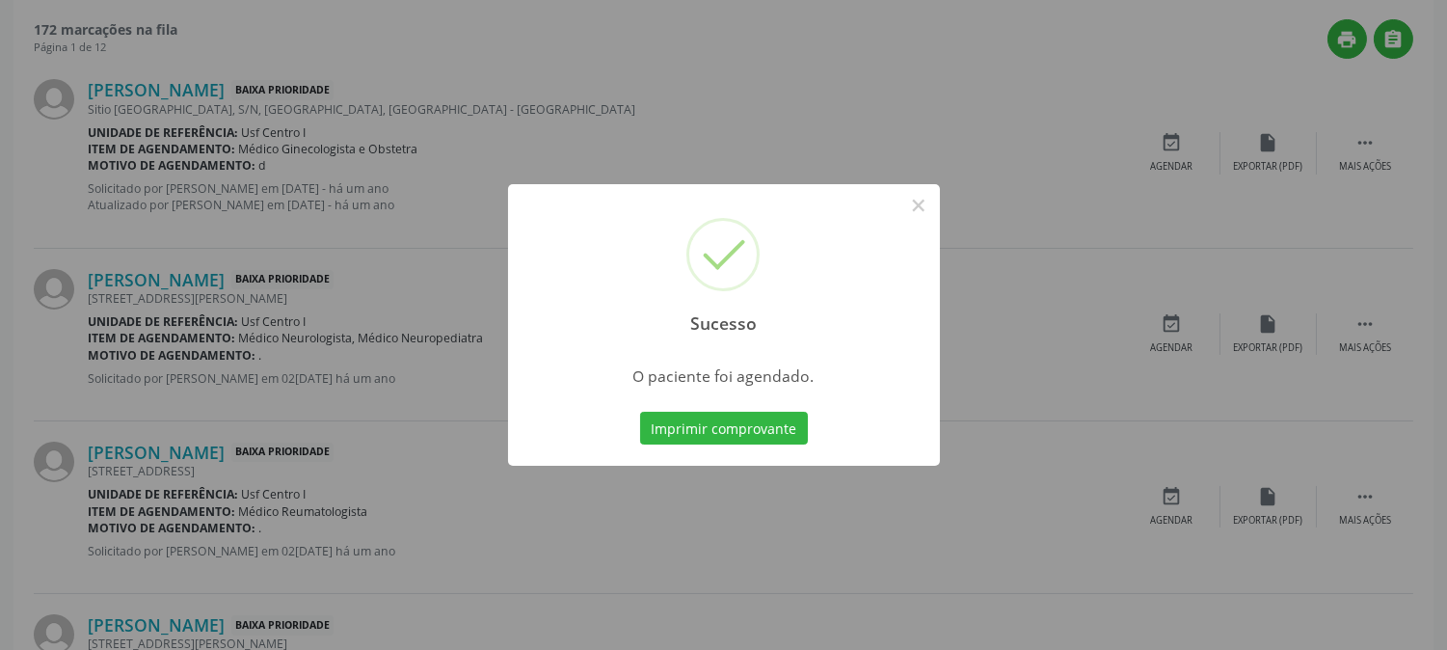
scroll to position [0, 0]
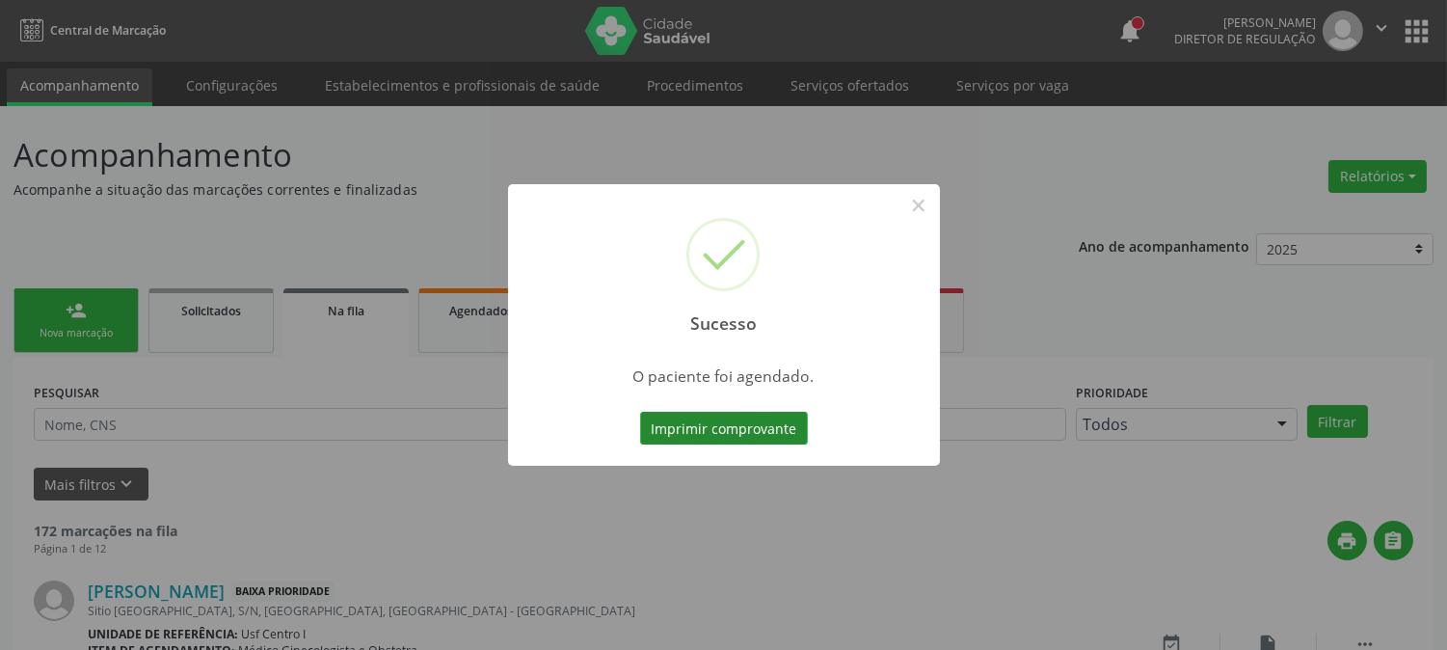
click at [723, 422] on button "Imprimir comprovante" at bounding box center [724, 428] width 168 height 33
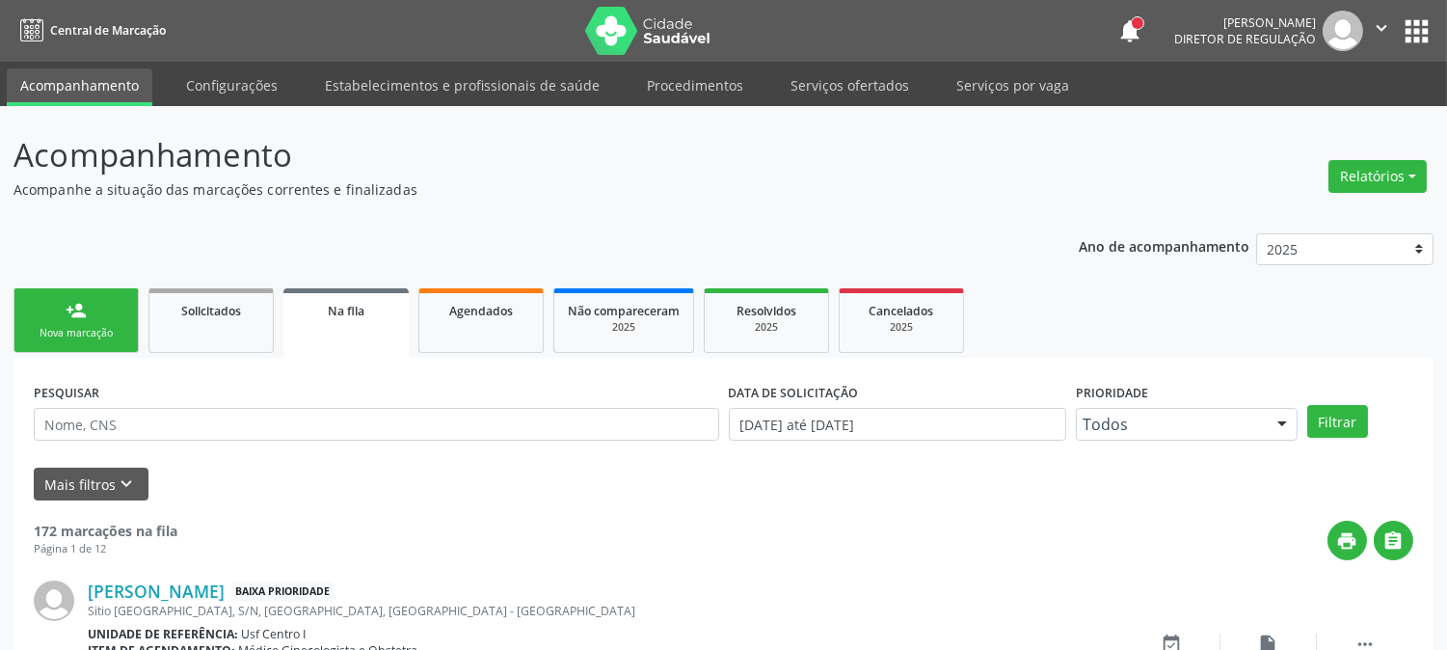
click at [70, 333] on div "Nova marcação" at bounding box center [76, 333] width 96 height 14
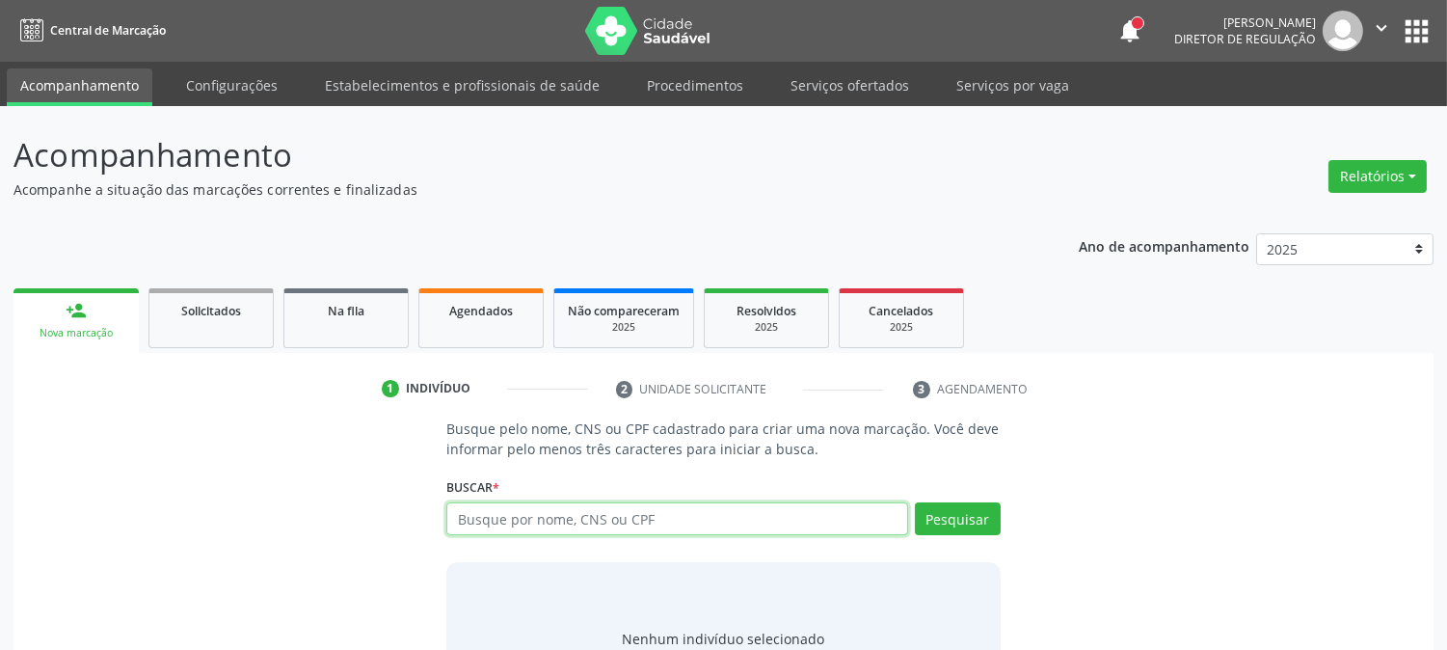
click at [461, 504] on input "text" at bounding box center [676, 518] width 461 height 33
paste input "700 1009 0284 4214"
type input "700 1009 0284 4214"
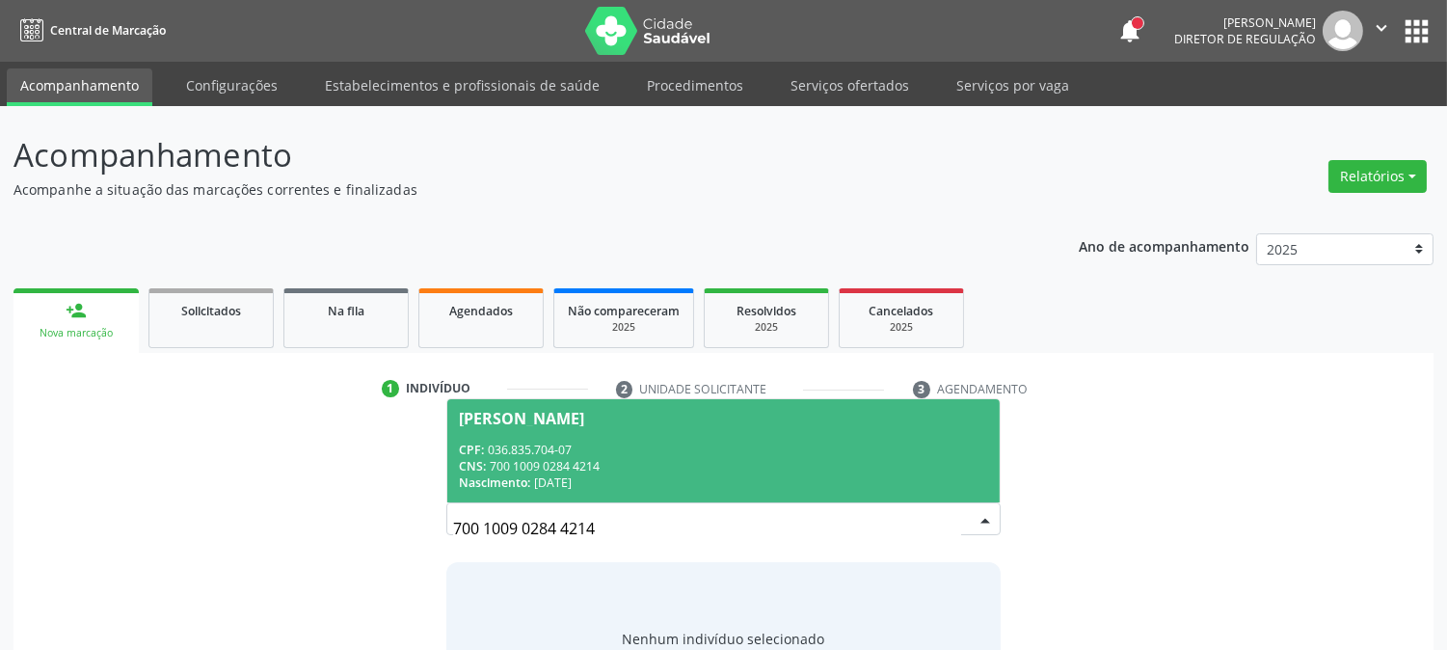
click at [526, 431] on span "Cicero Romeu da Silva CPF: 036.835.704-07 CNS: 700 1009 0284 4214 Nascimento: 1…" at bounding box center [723, 450] width 552 height 103
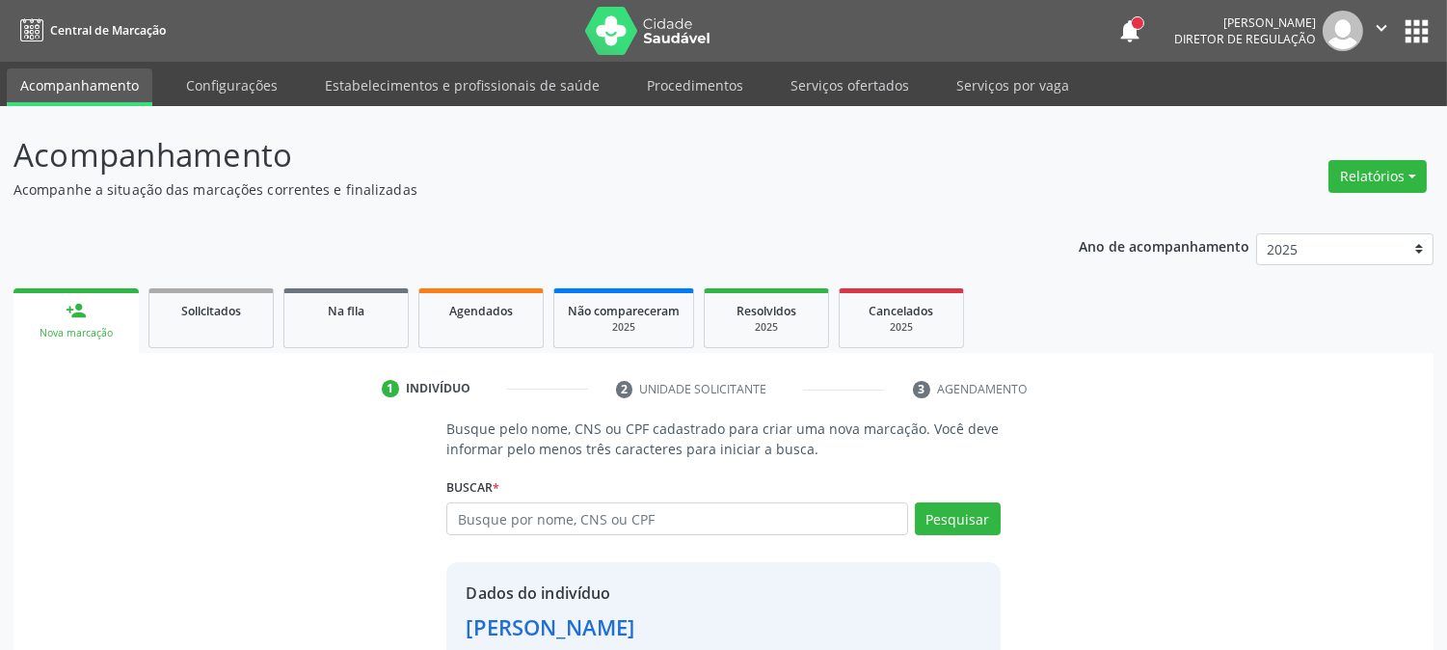
scroll to position [121, 0]
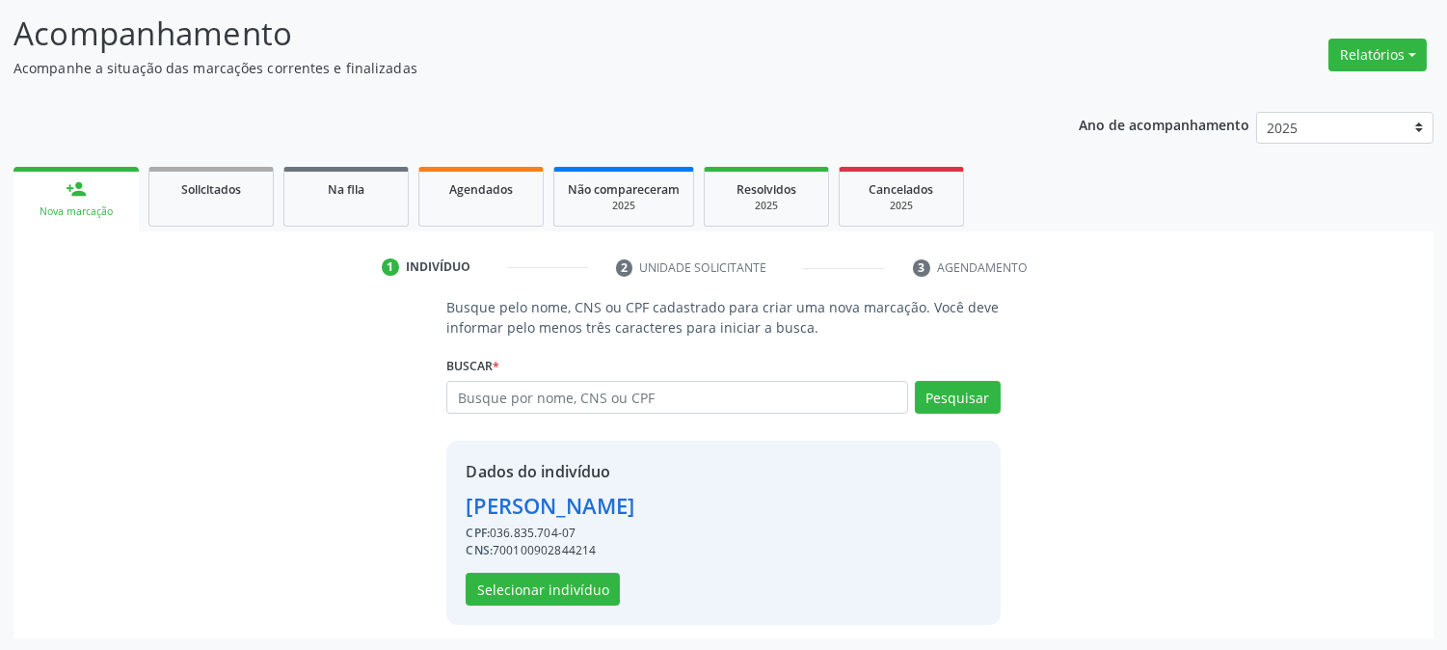
click at [559, 604] on div "Dados do indivíduo Cicero Romeu da Silva CPF: 036.835.704-07 CNS: 7001009028442…" at bounding box center [722, 533] width 553 height 184
click at [559, 591] on button "Selecionar indivíduo" at bounding box center [543, 589] width 154 height 33
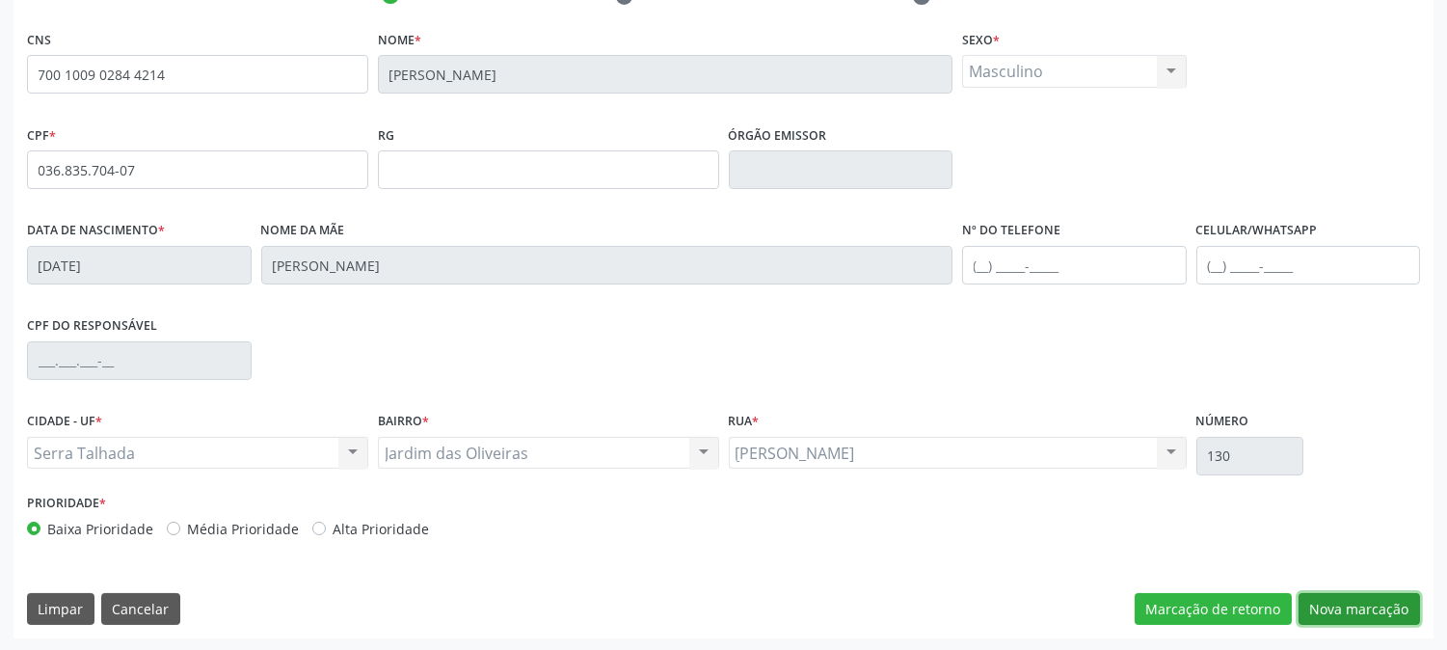
click at [1343, 605] on button "Nova marcação" at bounding box center [1359, 609] width 121 height 33
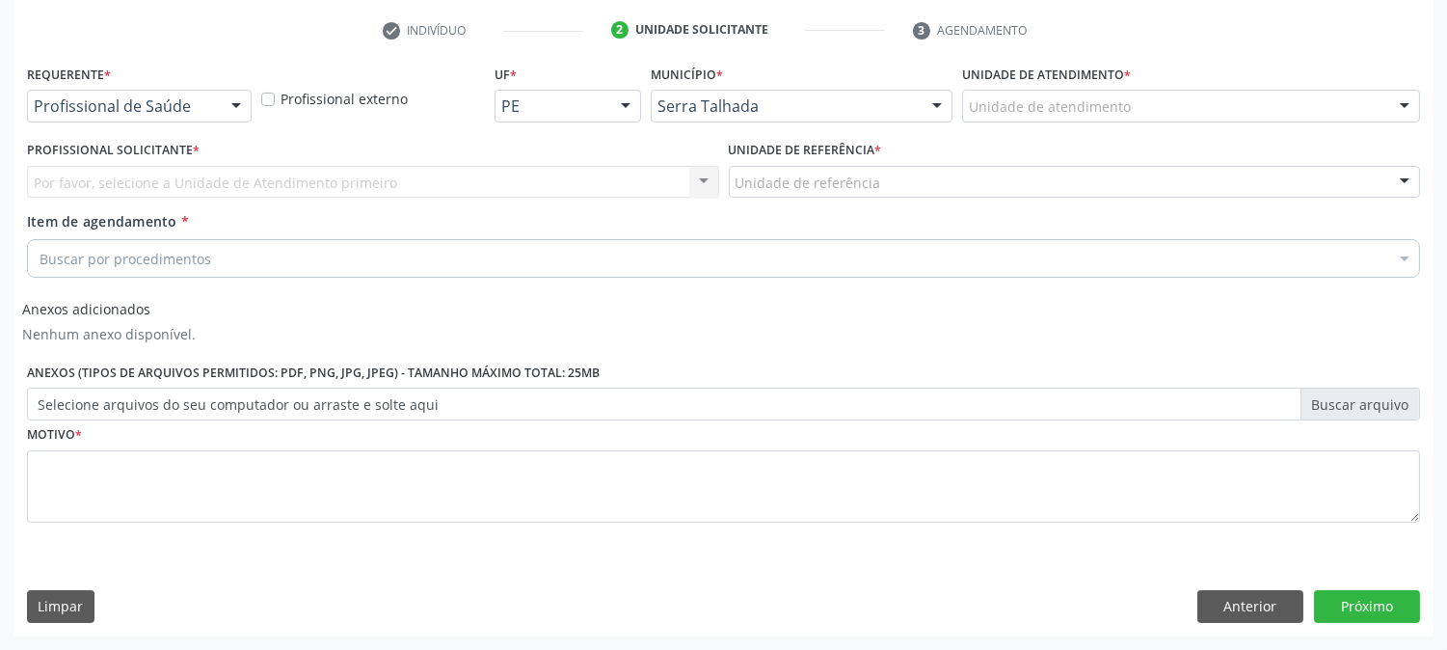
scroll to position [358, 0]
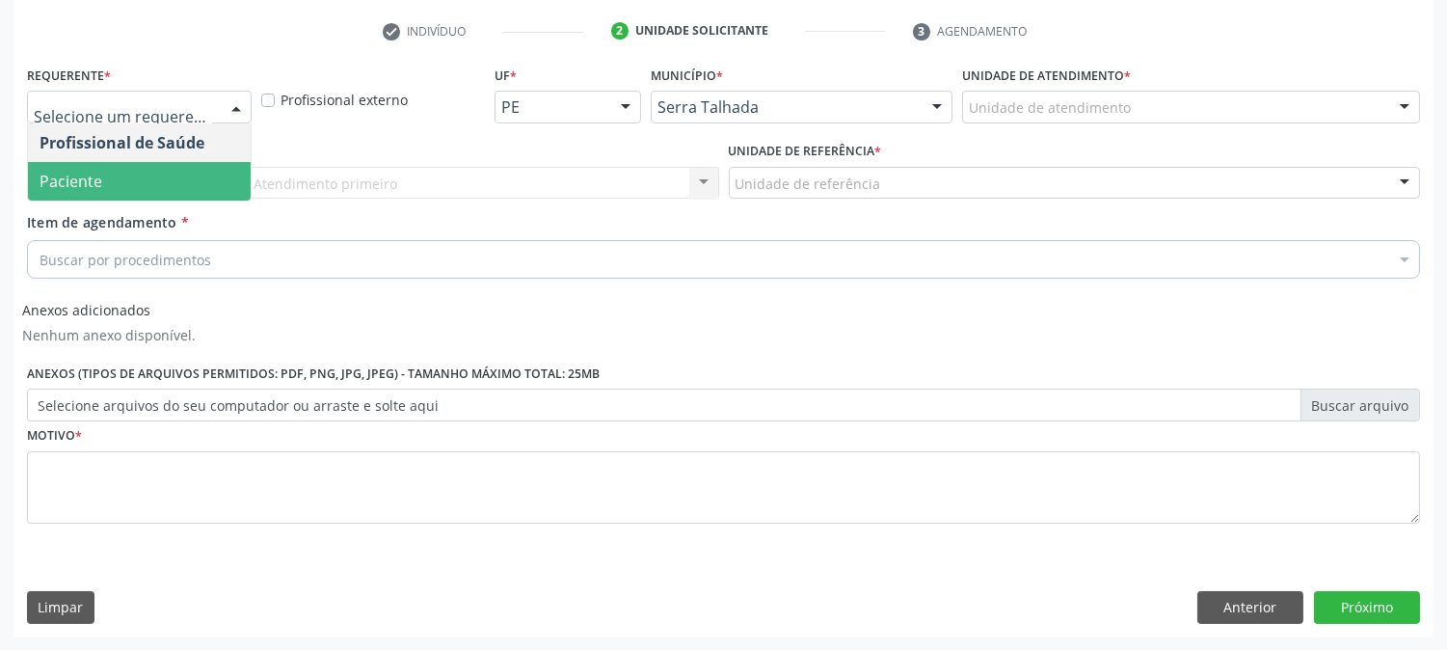
click at [178, 175] on span "Paciente" at bounding box center [139, 181] width 223 height 39
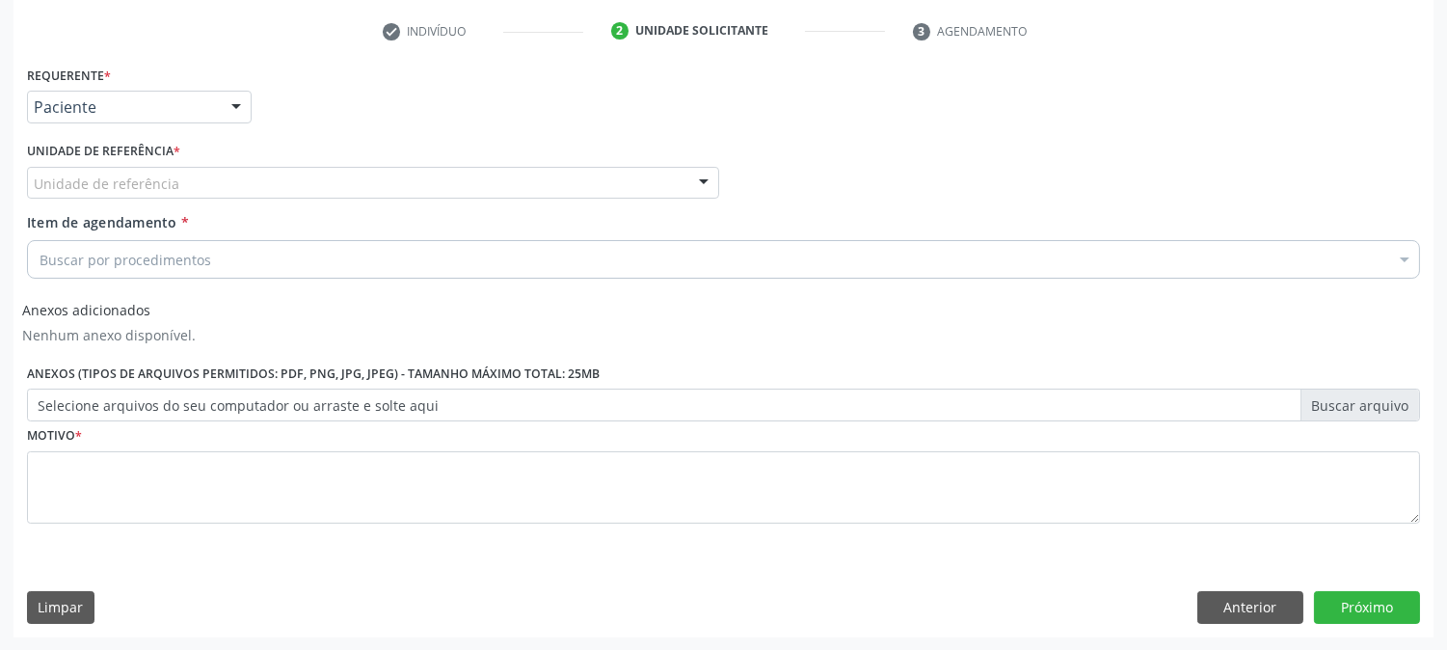
click at [179, 185] on div "Unidade de referência" at bounding box center [373, 183] width 692 height 33
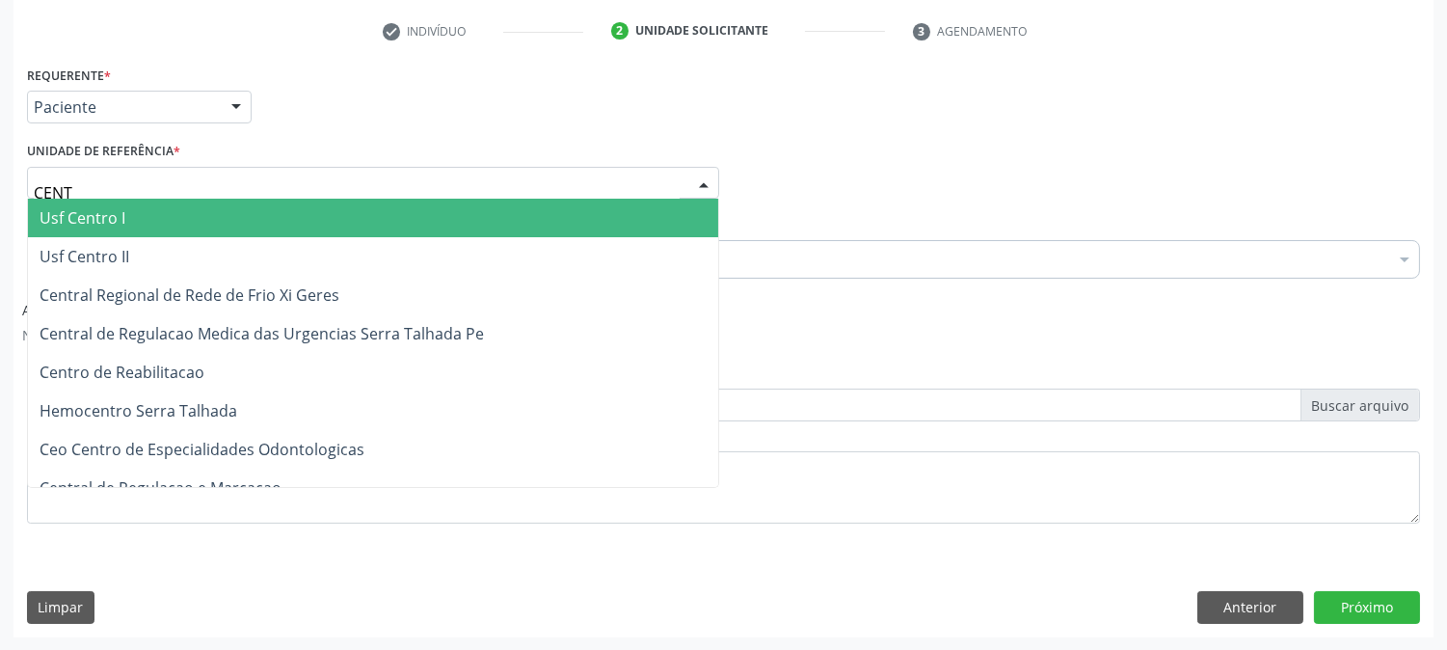
type input "CENTR"
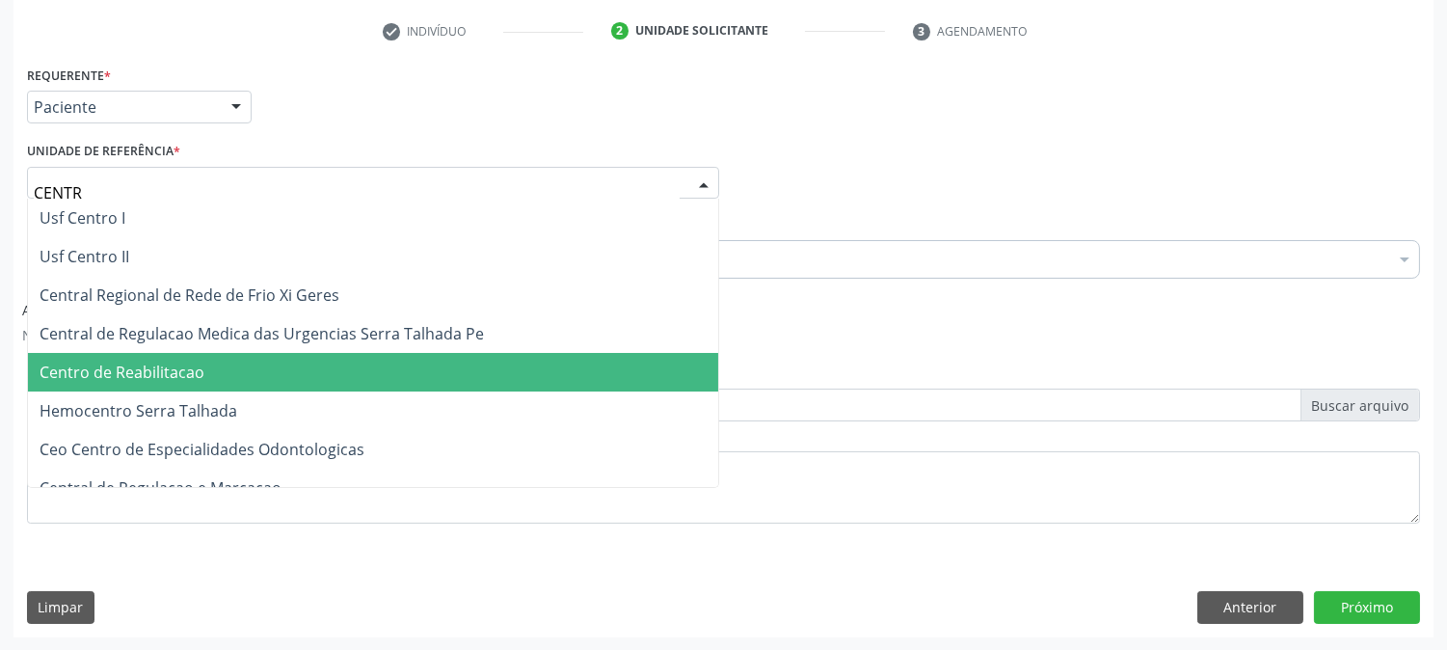
click at [213, 386] on span "Centro de Reabilitacao" at bounding box center [373, 372] width 690 height 39
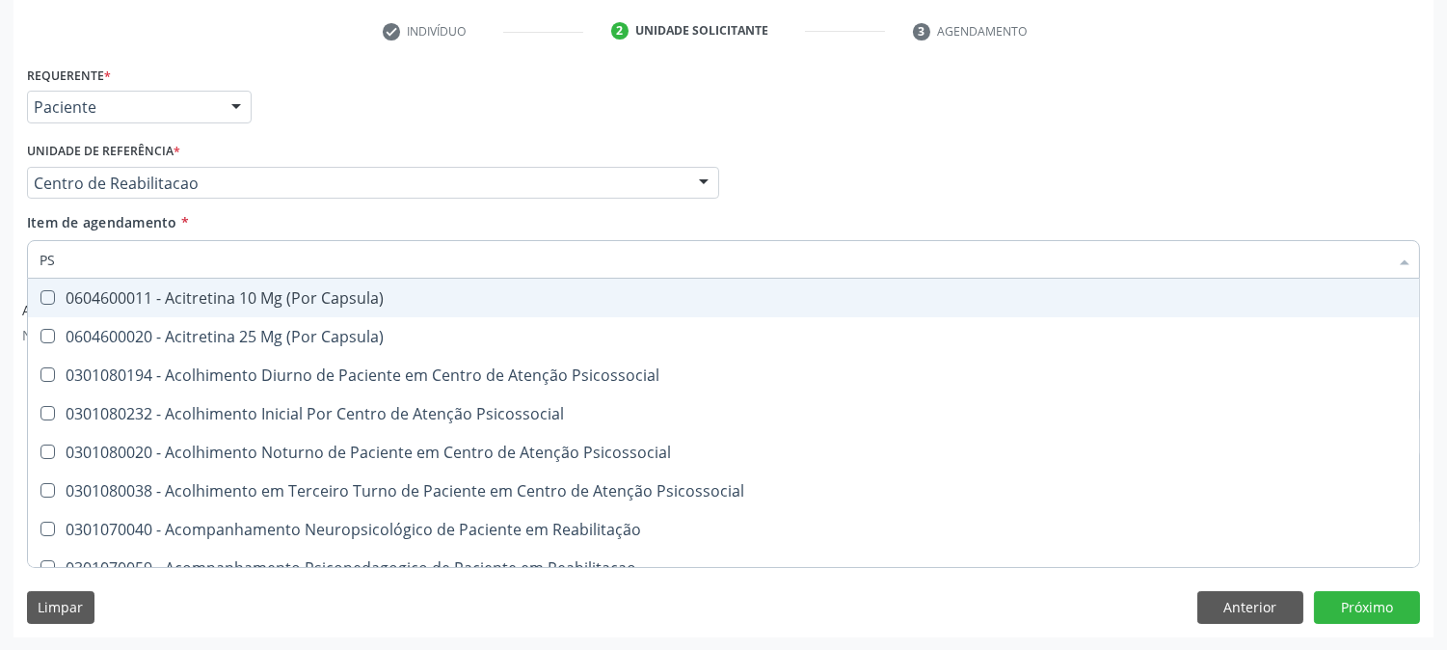
type input "PSA"
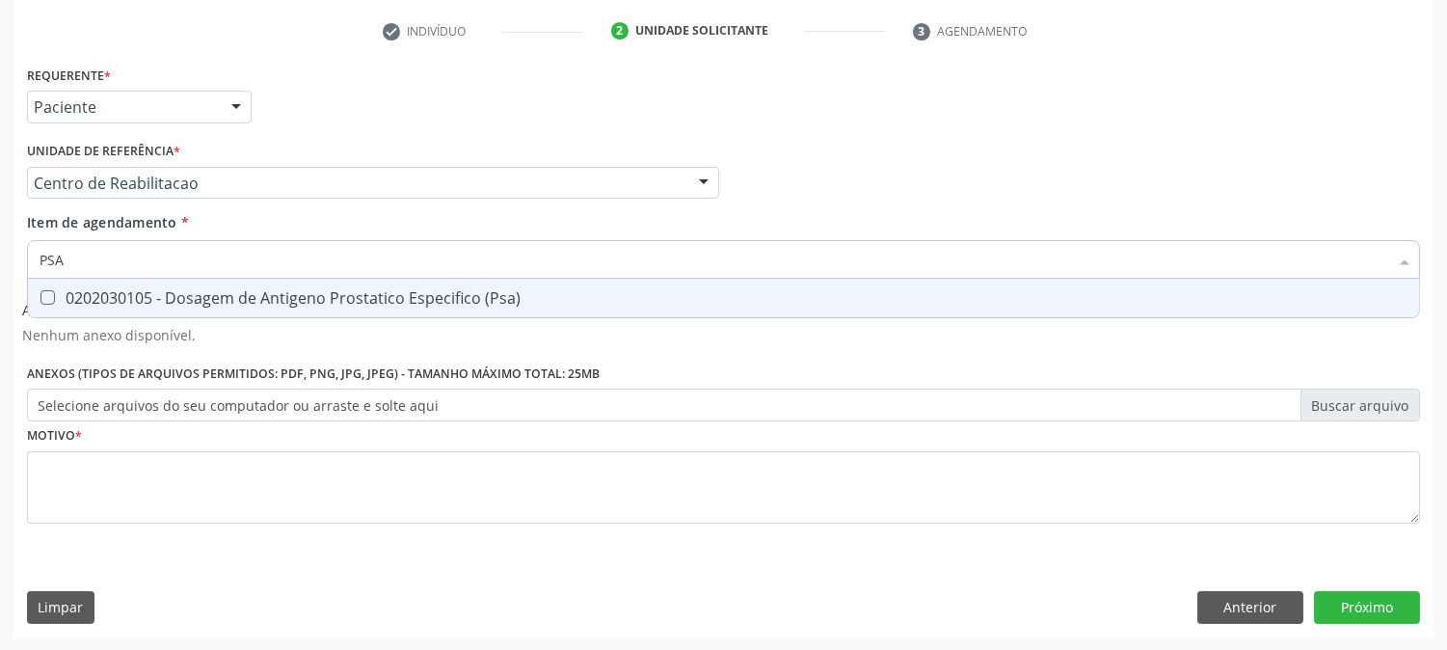
click at [193, 300] on div "0202030105 - Dosagem de Antigeno Prostatico Especifico (Psa)" at bounding box center [724, 297] width 1368 height 15
checkbox \(Psa\) "true"
drag, startPoint x: 110, startPoint y: 265, endPoint x: 40, endPoint y: 284, distance: 73.0
click at [0, 265] on div "Acompanhamento Acompanhe a situação das marcações correntes e finalizadas Relat…" at bounding box center [723, 199] width 1447 height 903
type input "HE"
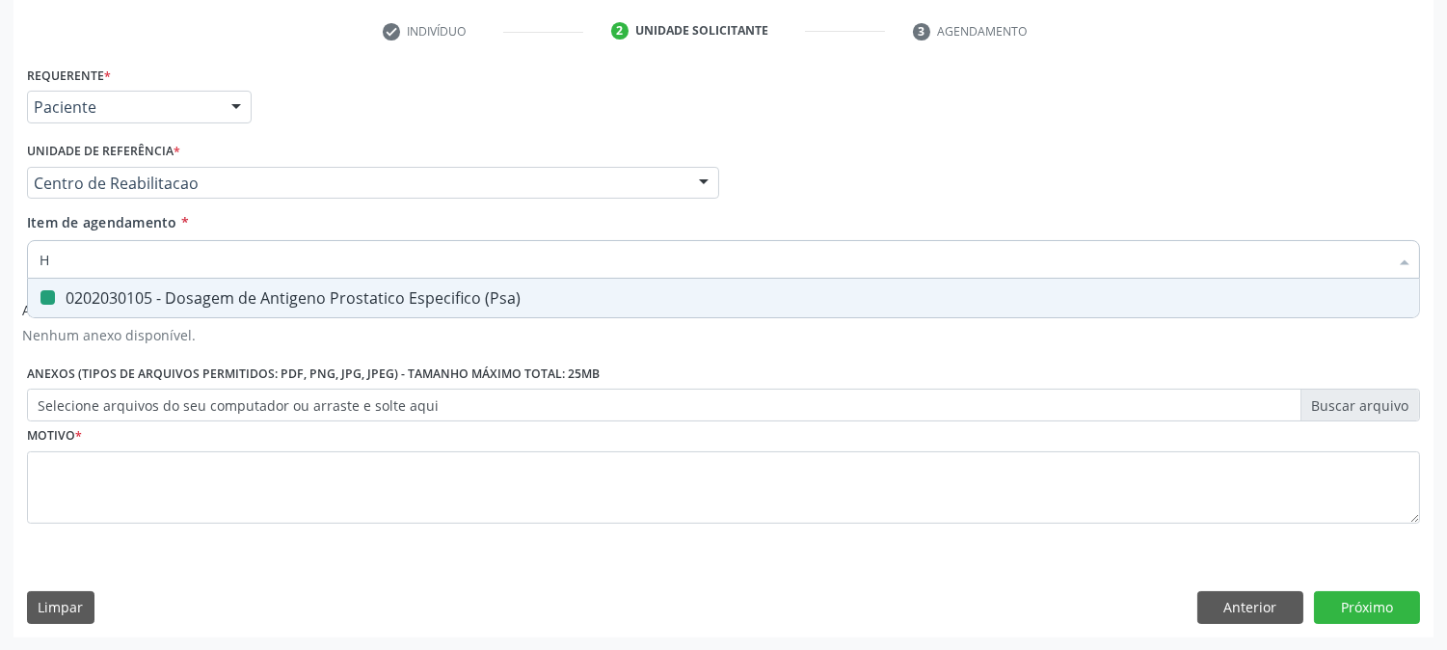
checkbox \(Psa\) "false"
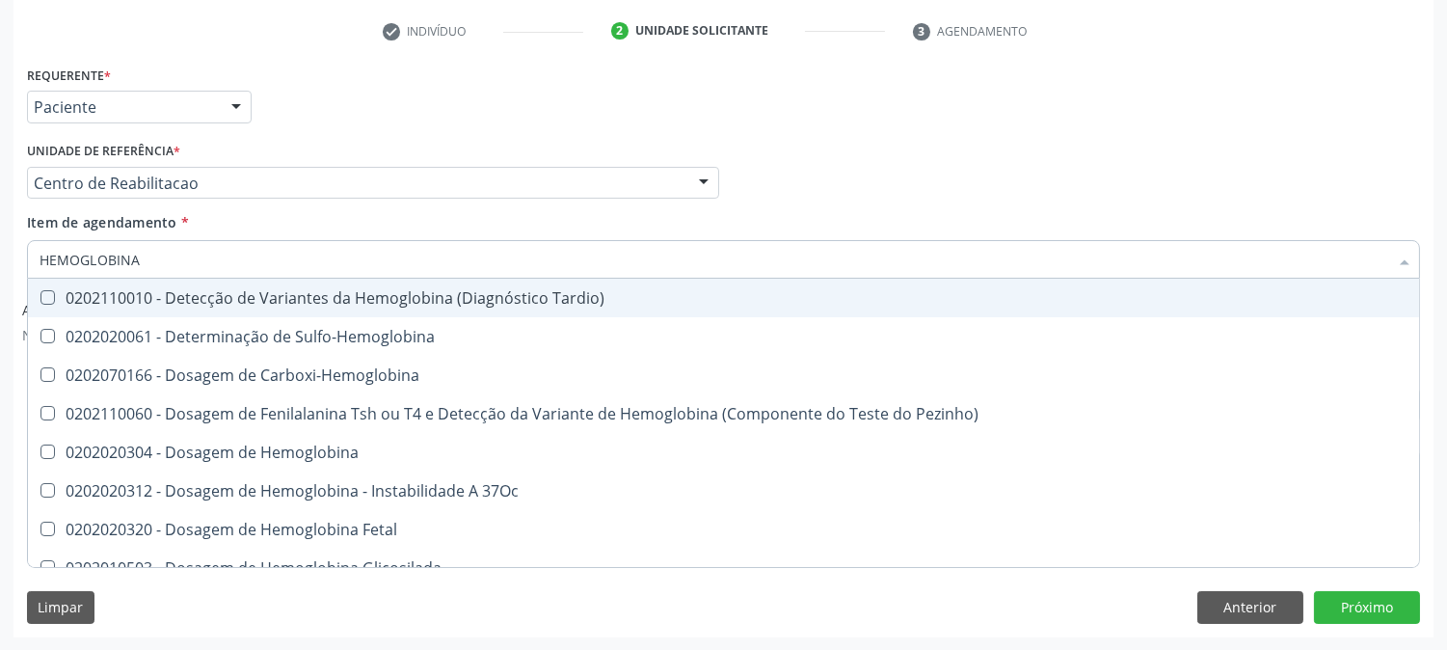
type input "HEMOGLOBINA G"
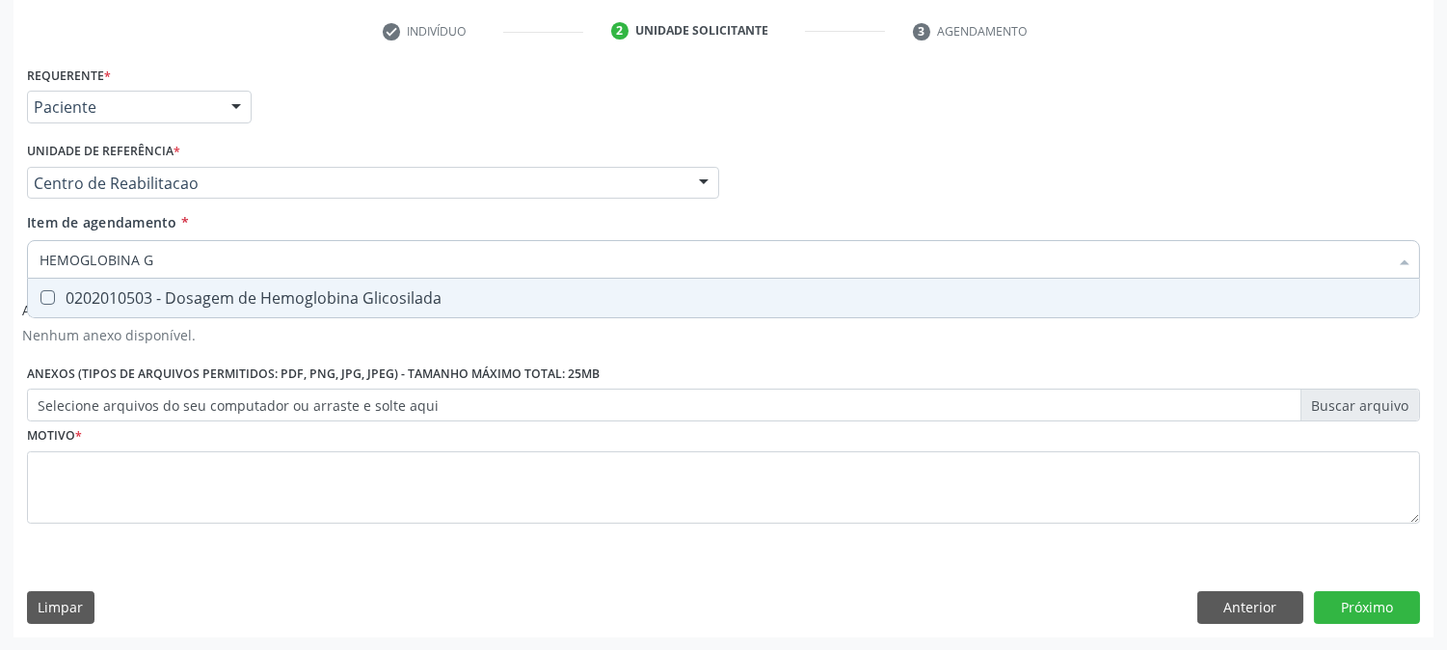
click at [48, 290] on Glicosilada at bounding box center [47, 297] width 14 height 14
click at [40, 291] on Glicosilada "checkbox" at bounding box center [34, 297] width 13 height 13
checkbox Glicosilada "true"
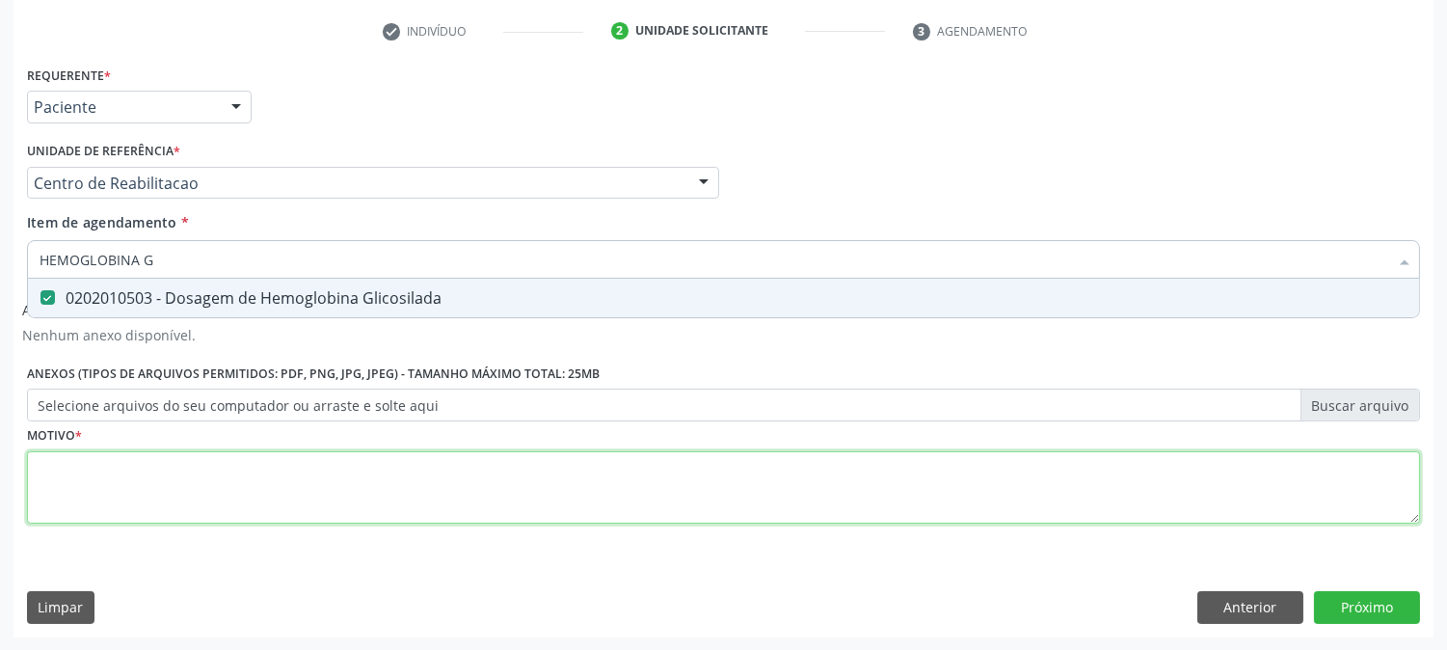
click at [118, 470] on div "Requerente * Paciente Profissional de Saúde Paciente Nenhum resultado encontrad…" at bounding box center [723, 306] width 1393 height 490
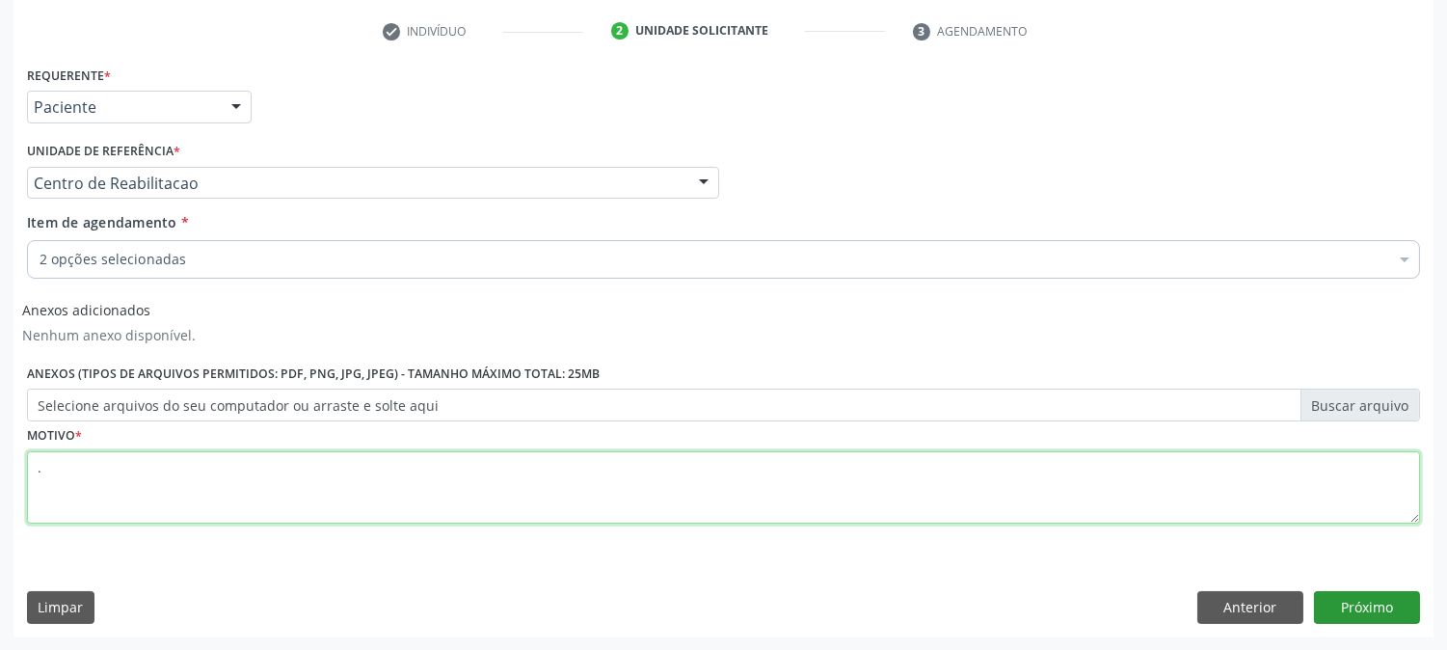
type textarea "."
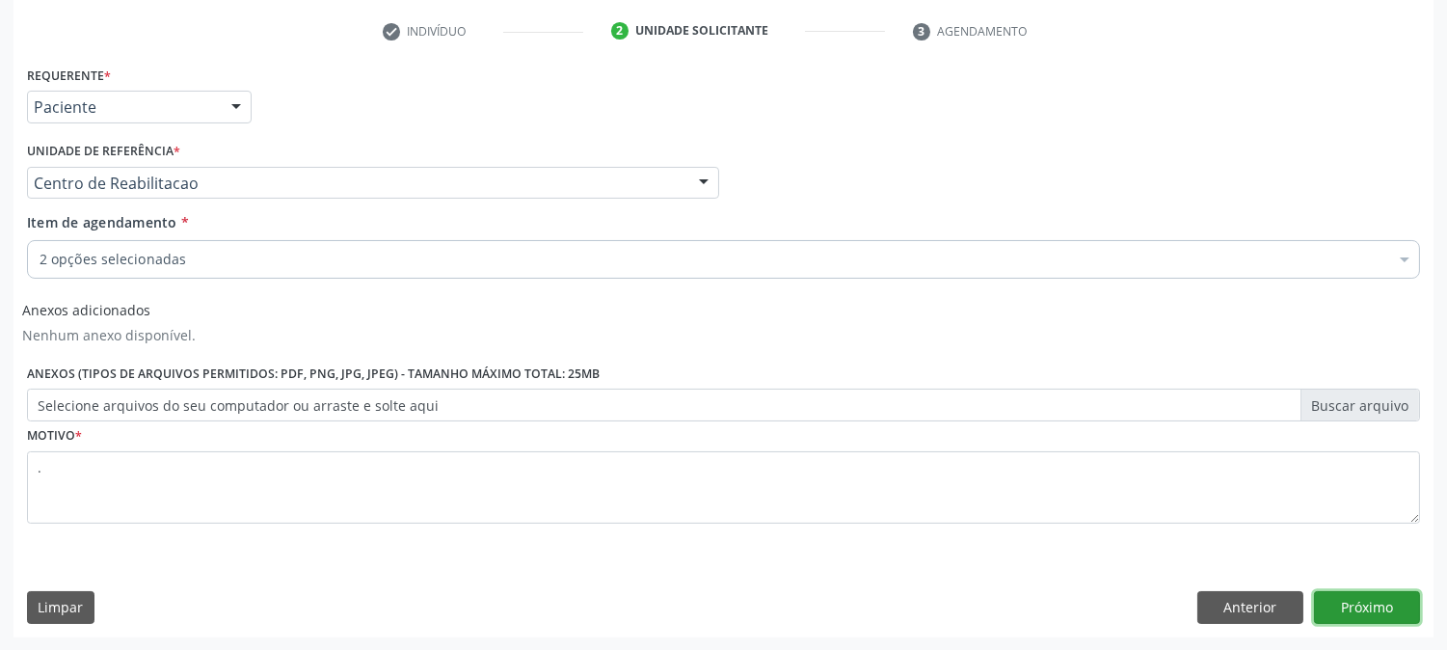
click at [1371, 620] on button "Próximo" at bounding box center [1367, 607] width 106 height 33
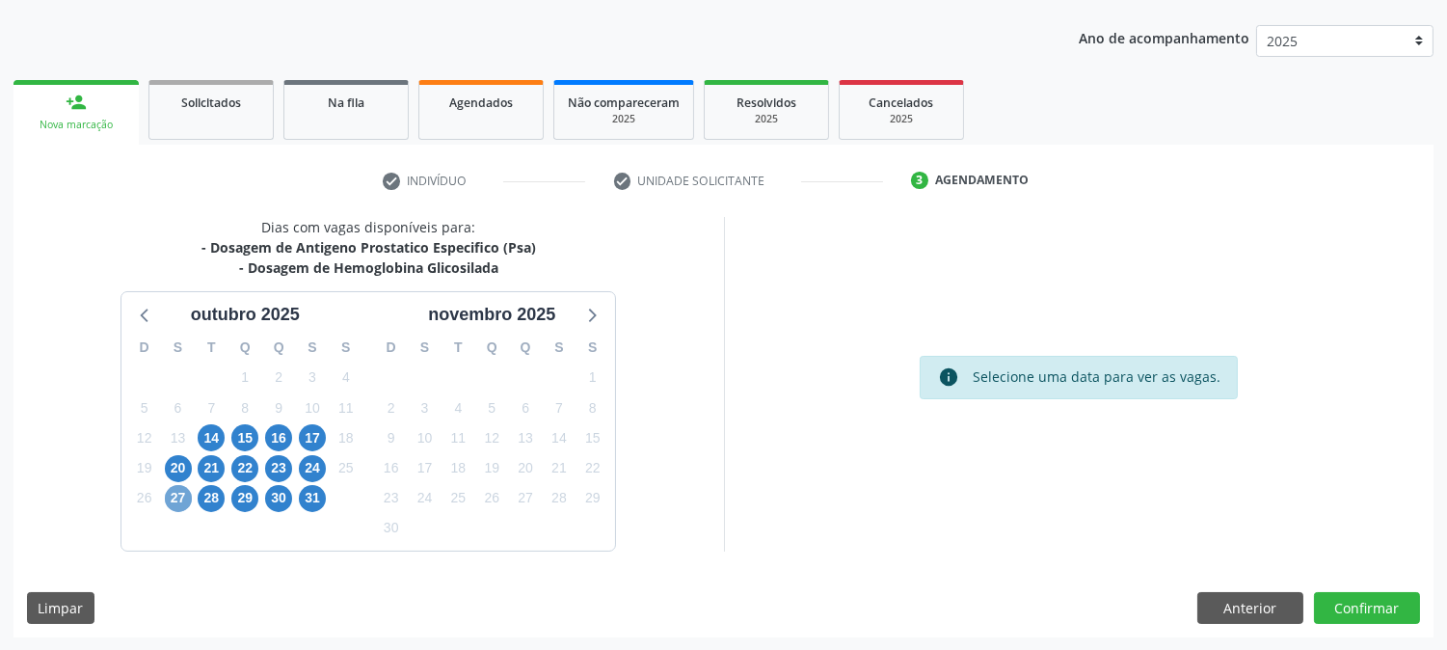
click at [186, 488] on span "27" at bounding box center [178, 498] width 27 height 27
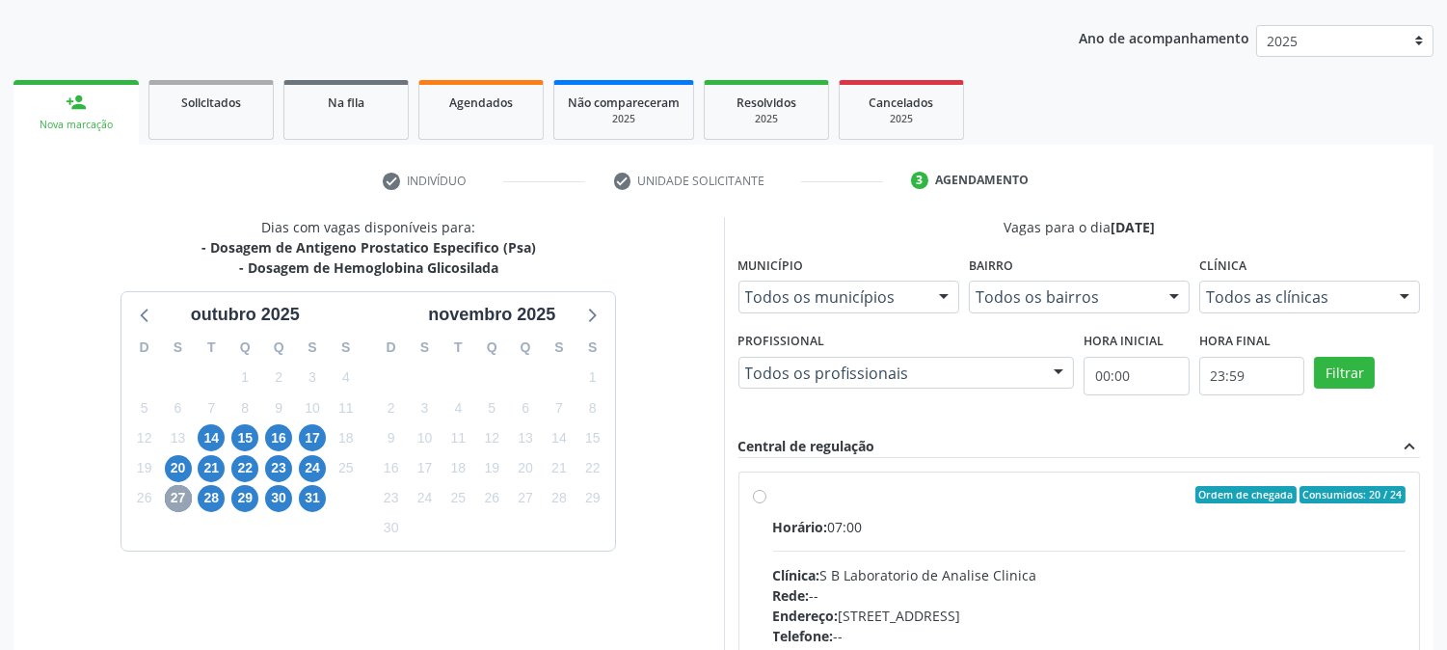
scroll to position [501, 0]
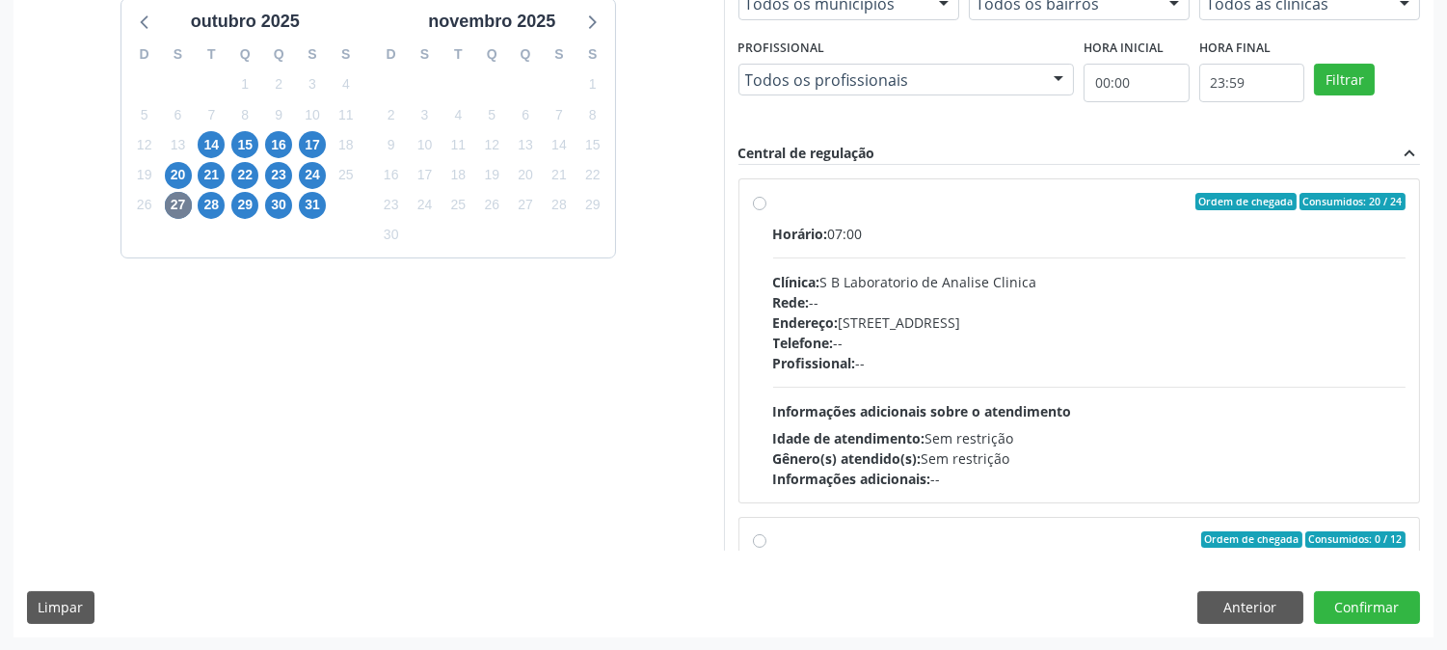
click at [1043, 379] on div "Horário: 07:00 Clínica: S B Laboratorio de Analise Clinica Rede: -- Endereço: C…" at bounding box center [1089, 356] width 633 height 265
click at [767, 210] on input "Ordem de chegada Consumidos: 20 / 24 Horário: 07:00 Clínica: S B Laboratorio de…" at bounding box center [759, 201] width 13 height 17
radio input "true"
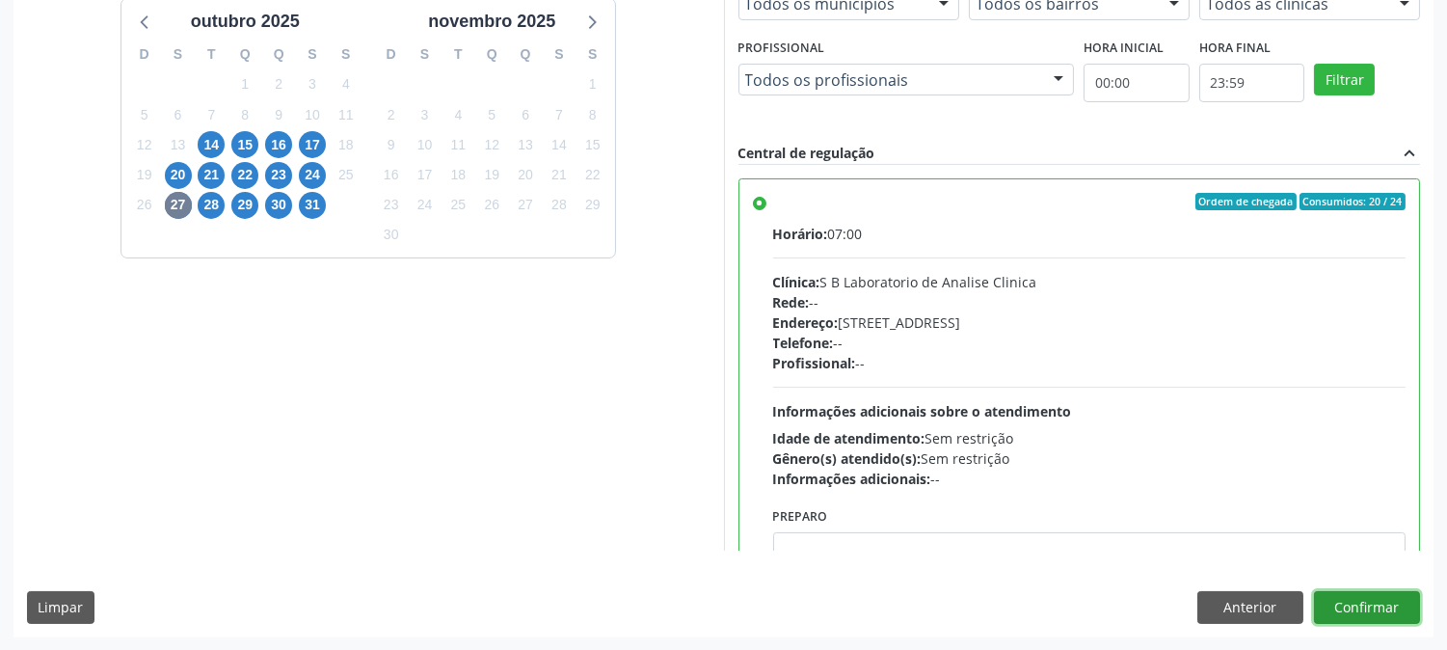
click at [1375, 601] on button "Confirmar" at bounding box center [1367, 607] width 106 height 33
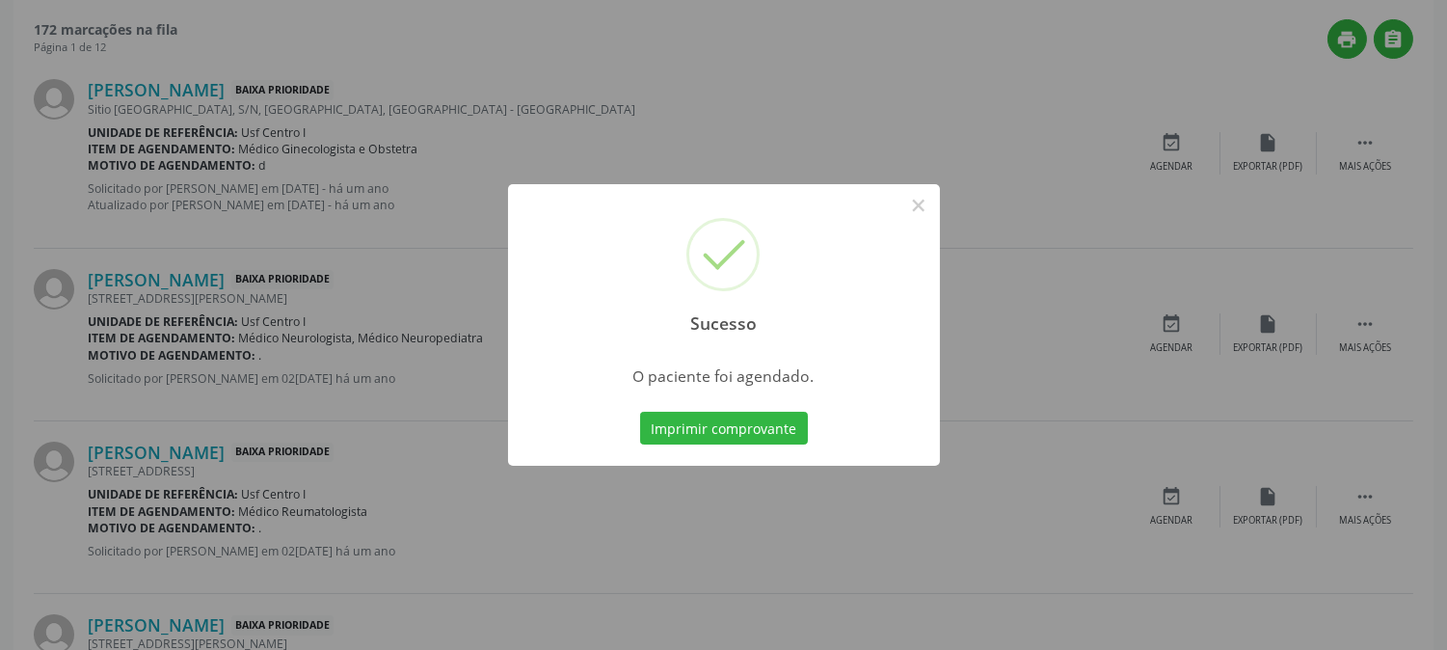
scroll to position [0, 0]
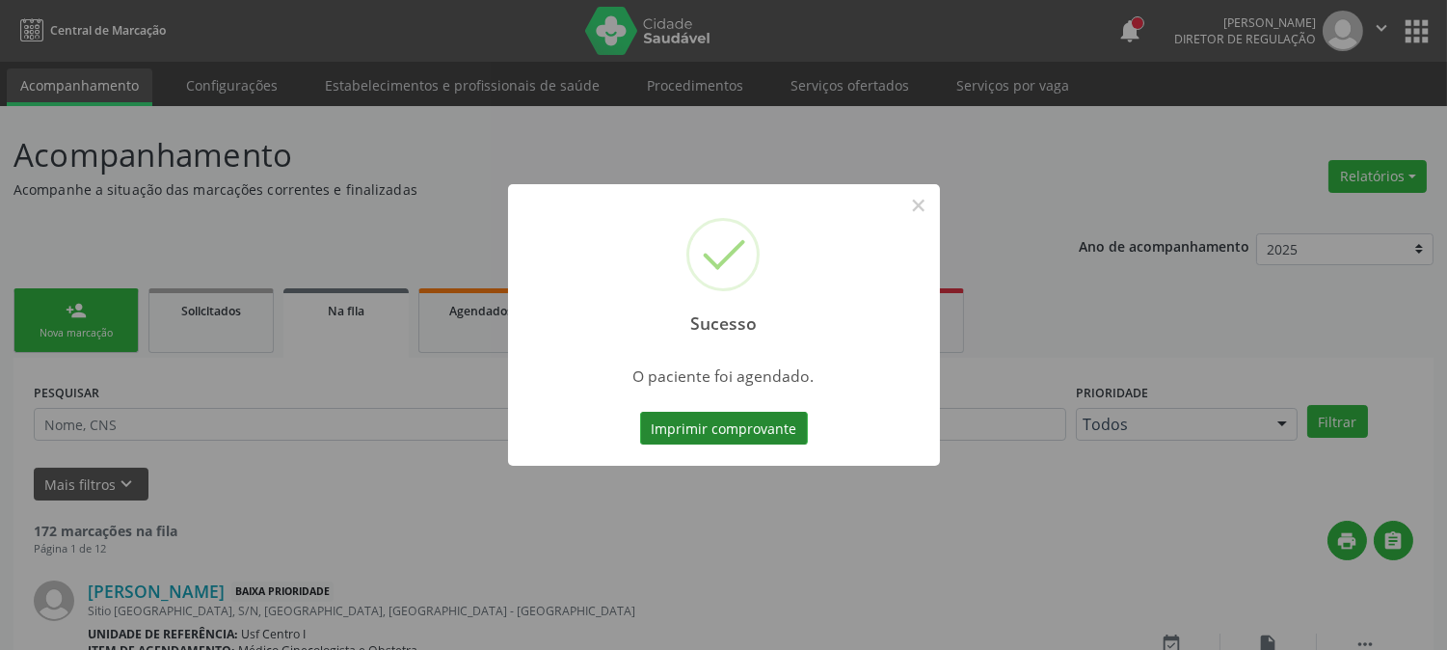
click at [744, 421] on button "Imprimir comprovante" at bounding box center [724, 428] width 168 height 33
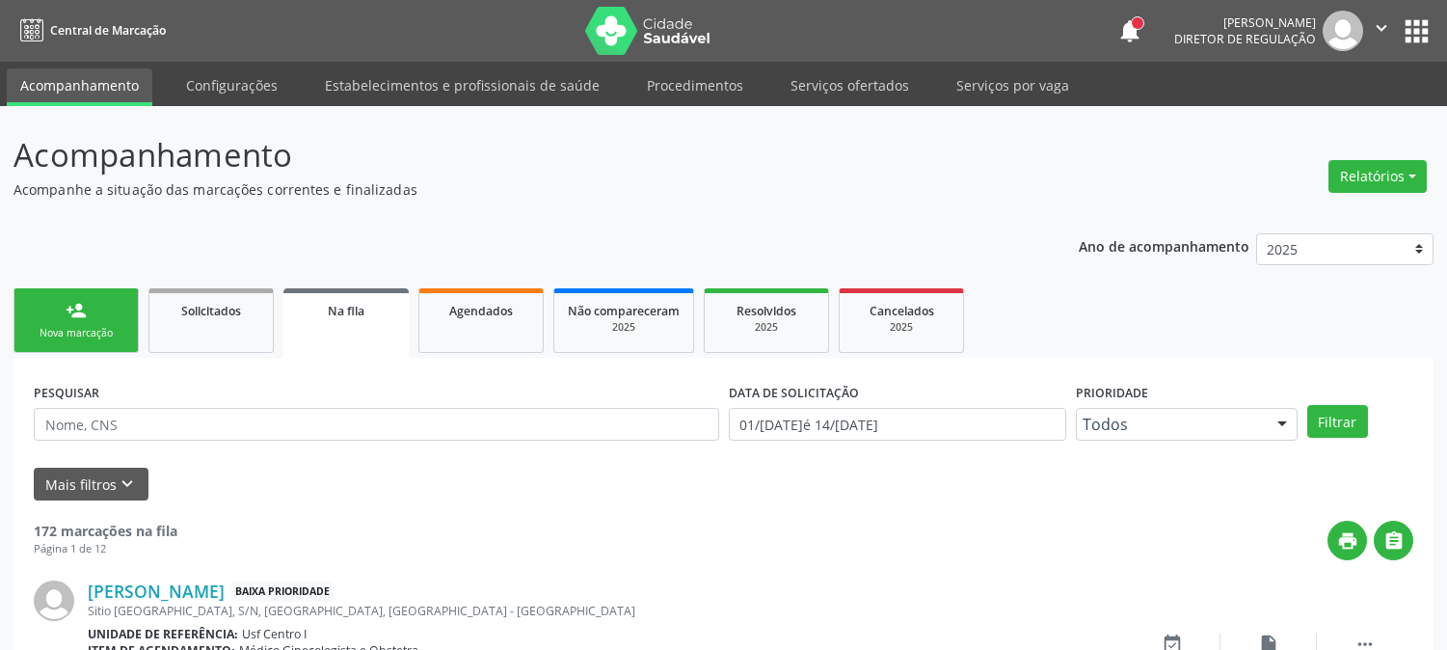
click at [56, 333] on div "Nova marcação" at bounding box center [76, 333] width 96 height 14
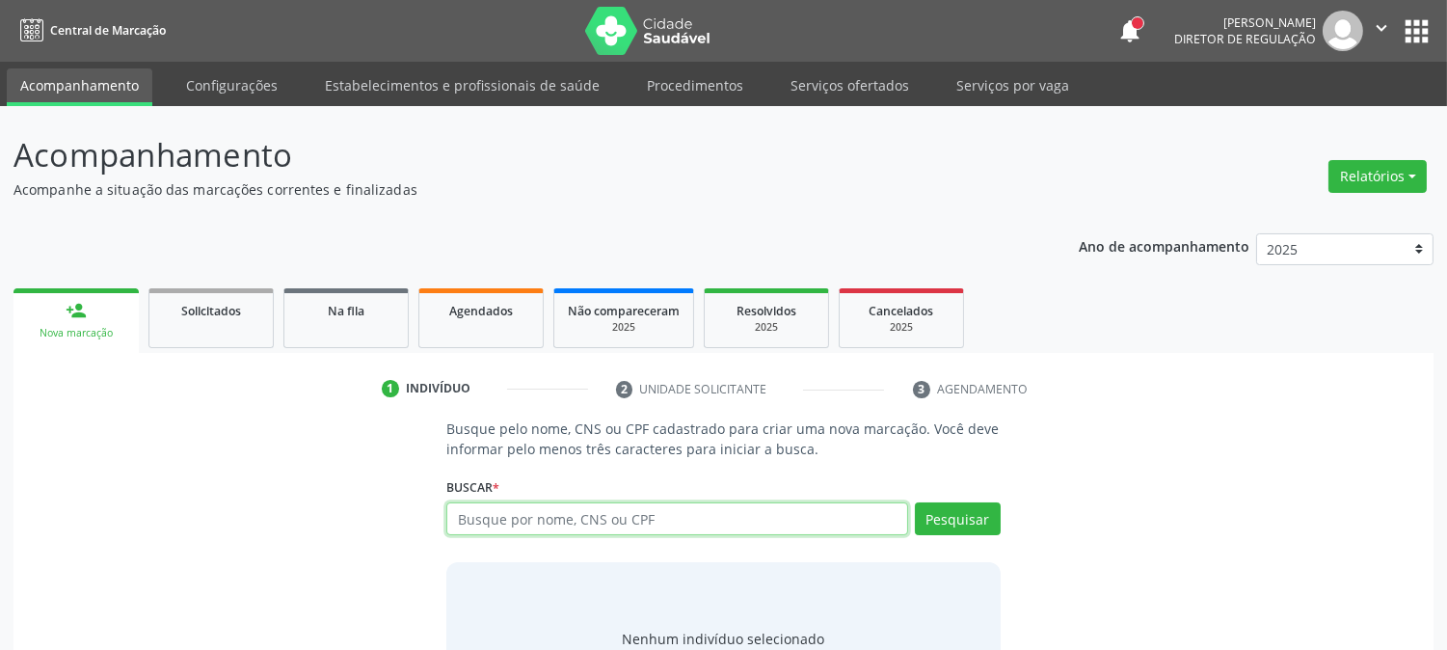
click at [542, 515] on input "text" at bounding box center [676, 518] width 461 height 33
type input "[PERSON_NAME]"
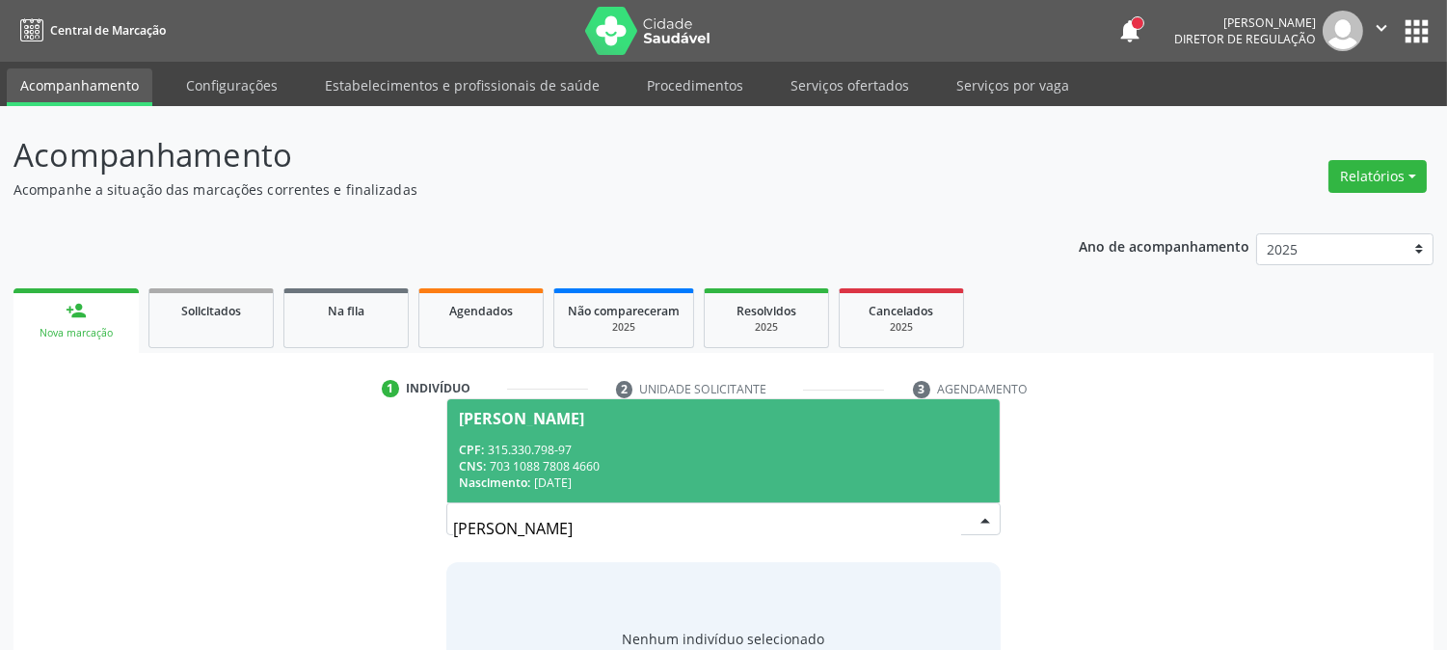
click at [696, 426] on span "[PERSON_NAME] CPF: 315.330.798-97 CNS: 703 1088 7808 4660 Nascimento: [DATE]" at bounding box center [723, 450] width 552 height 103
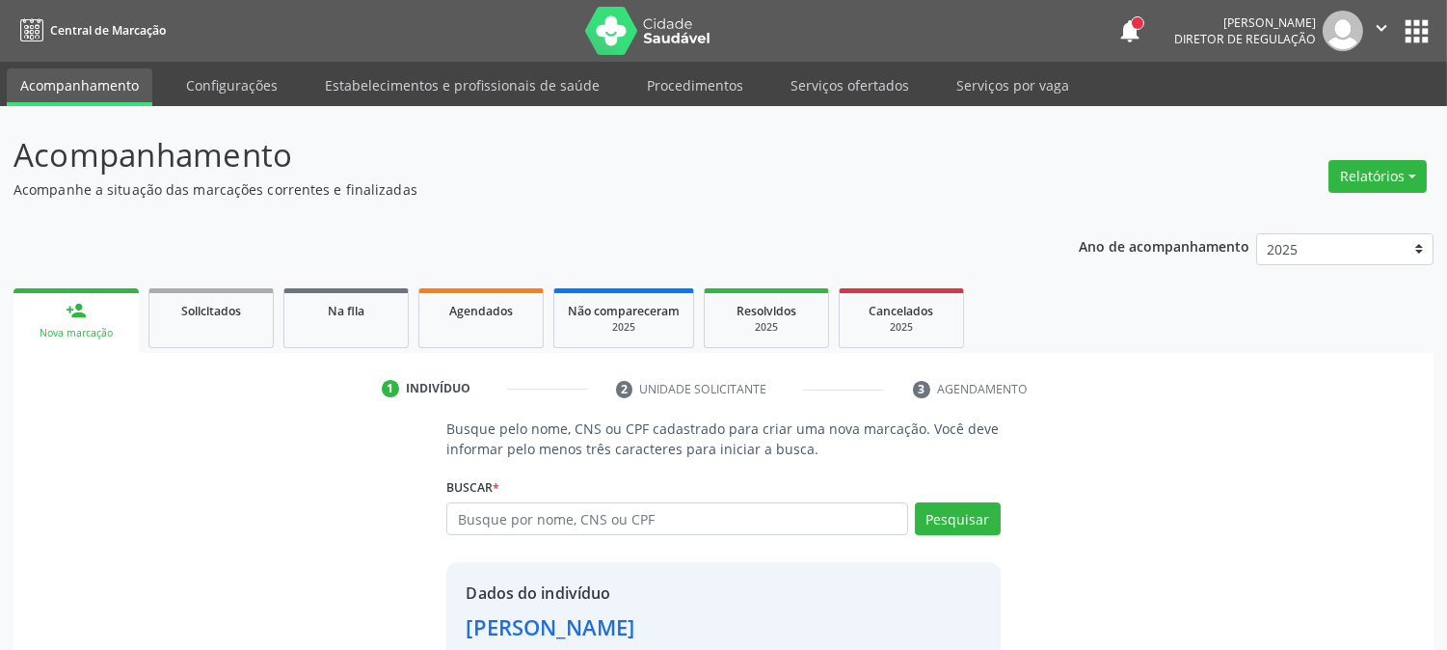
scroll to position [121, 0]
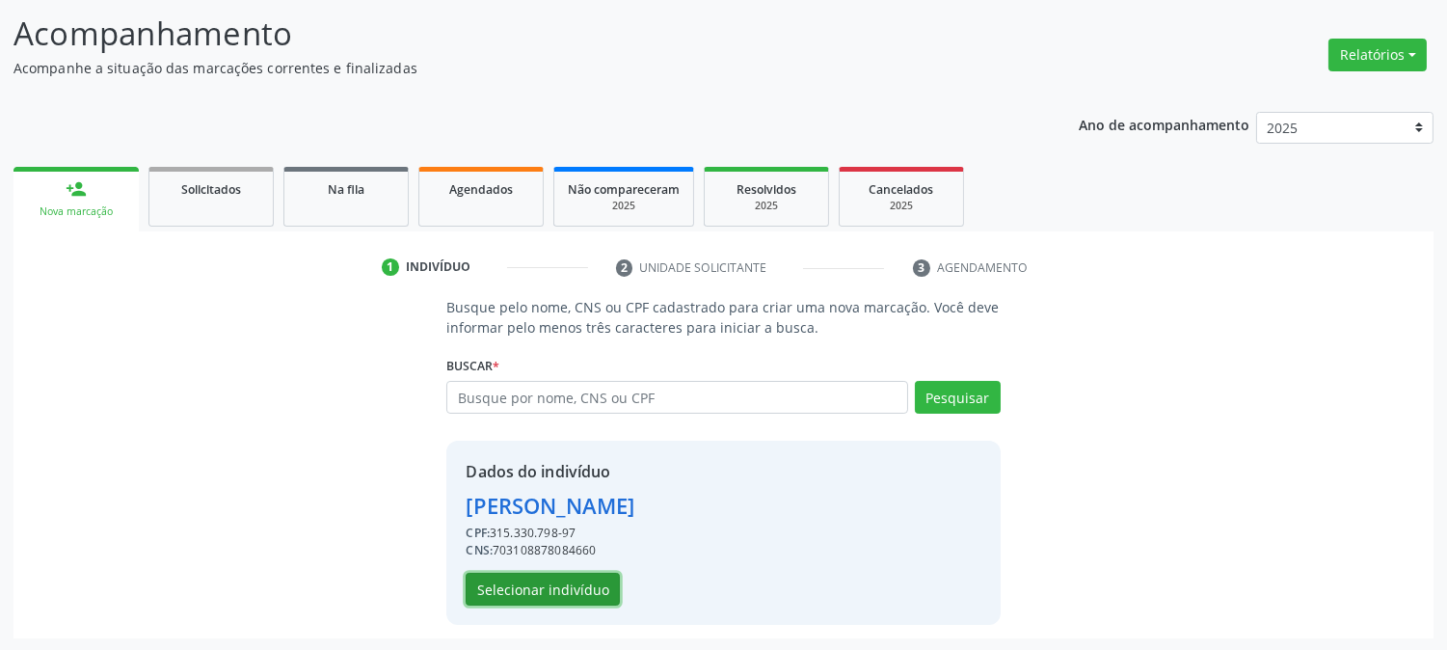
click at [602, 588] on button "Selecionar indivíduo" at bounding box center [543, 589] width 154 height 33
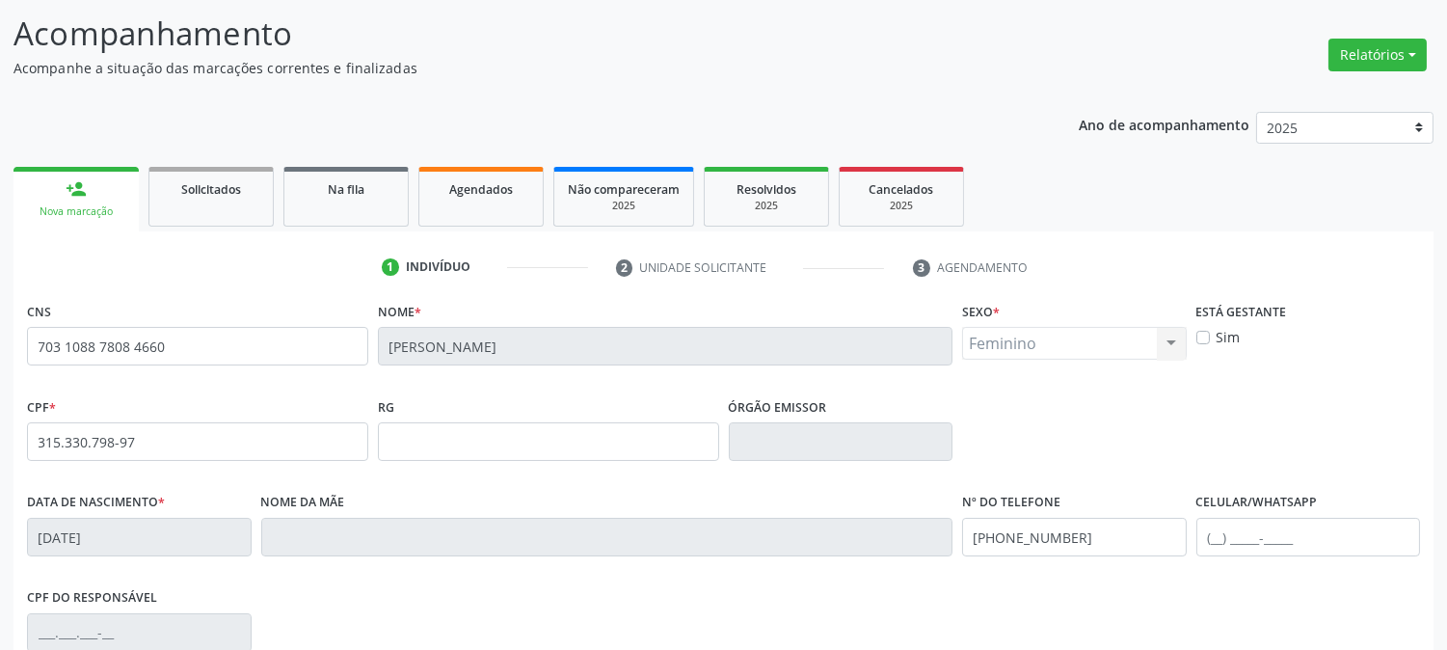
scroll to position [393, 0]
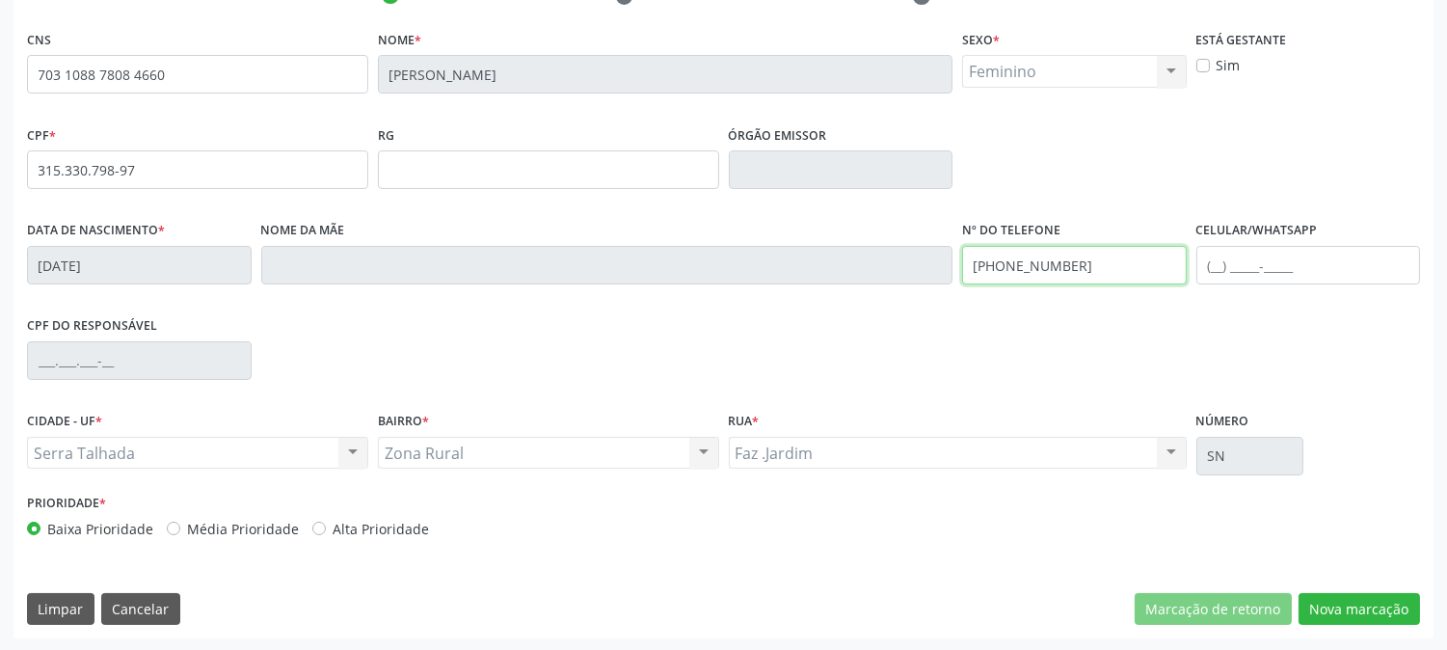
click at [952, 274] on div "Data de nascimento * [DATE] Nome da mãe Nº do Telefone [PHONE_NUMBER] Celular/W…" at bounding box center [723, 263] width 1403 height 95
click at [1421, 374] on div "CPF do responsável" at bounding box center [723, 358] width 1403 height 95
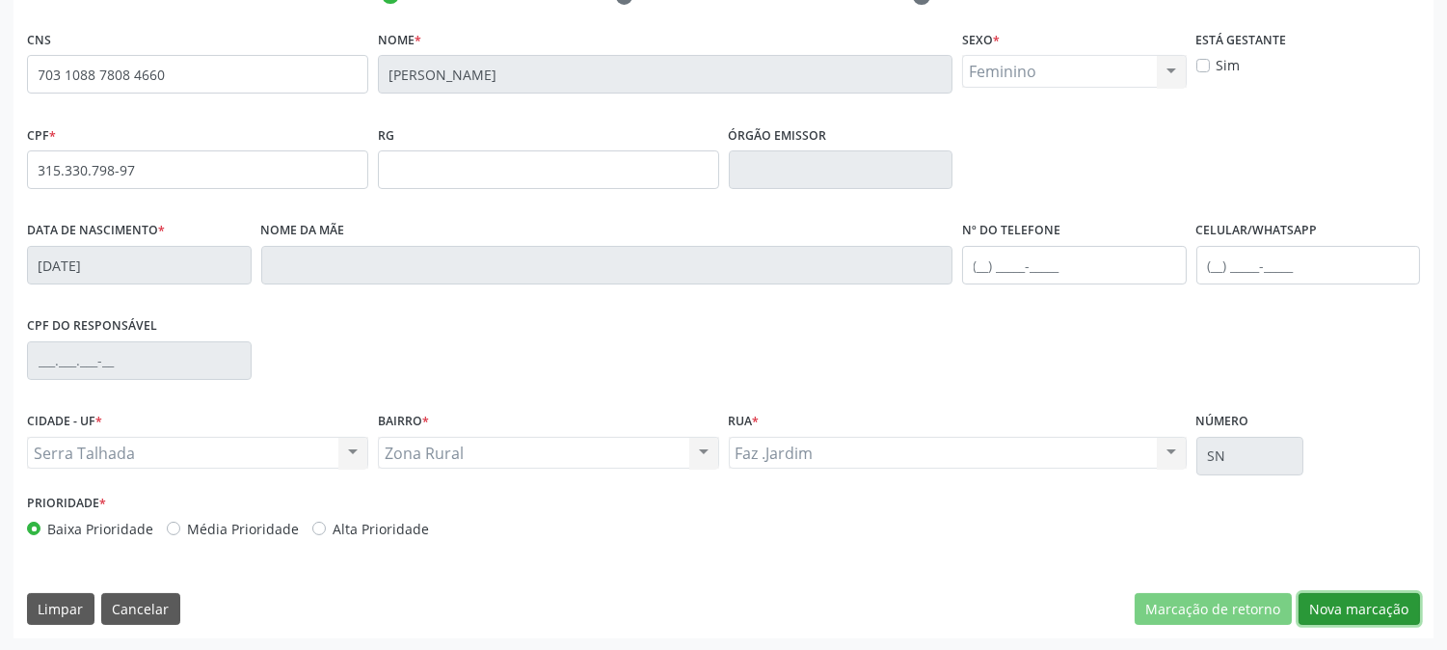
click at [1362, 617] on button "Nova marcação" at bounding box center [1359, 609] width 121 height 33
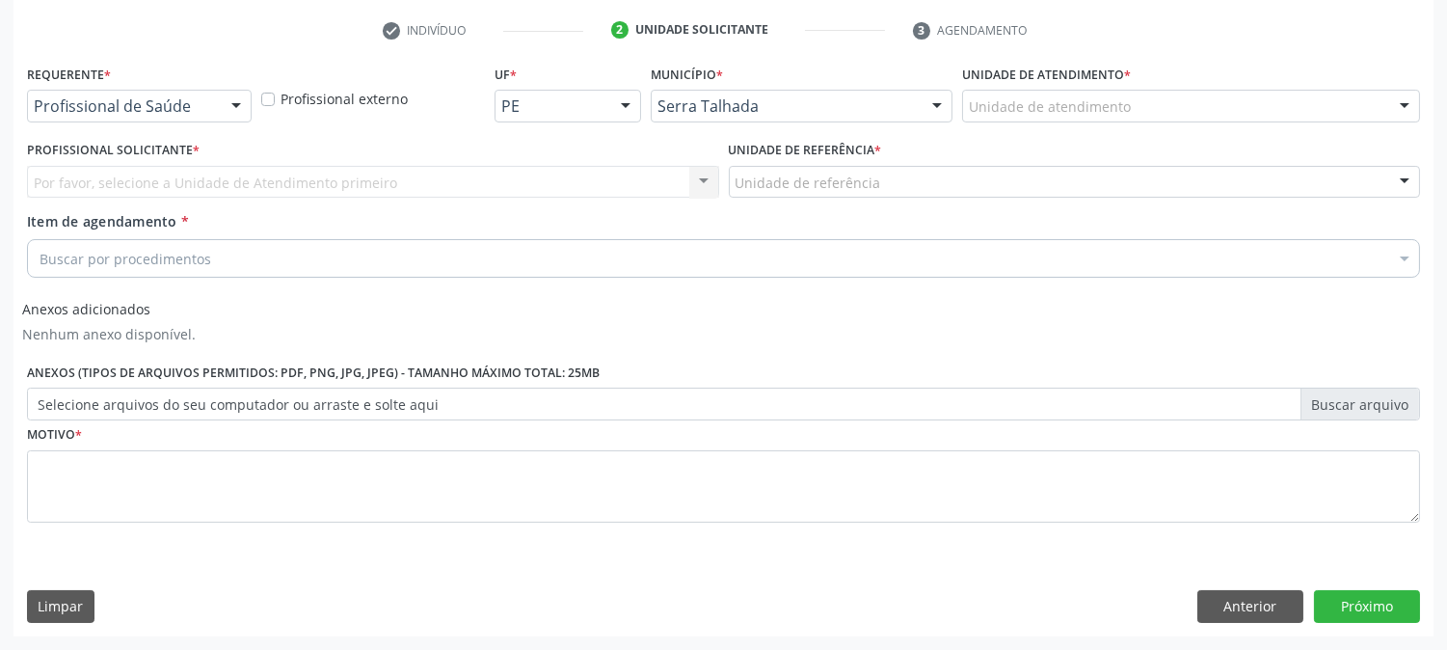
scroll to position [358, 0]
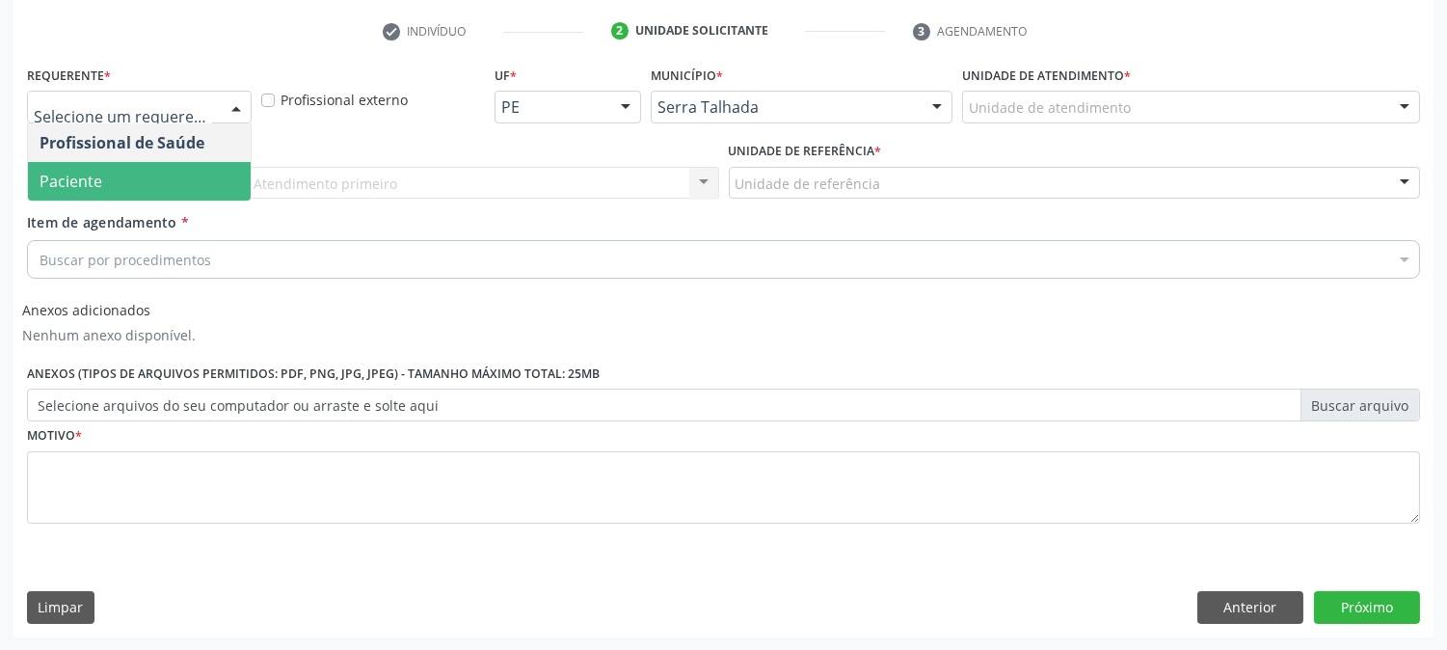
click at [131, 176] on span "Paciente" at bounding box center [139, 181] width 223 height 39
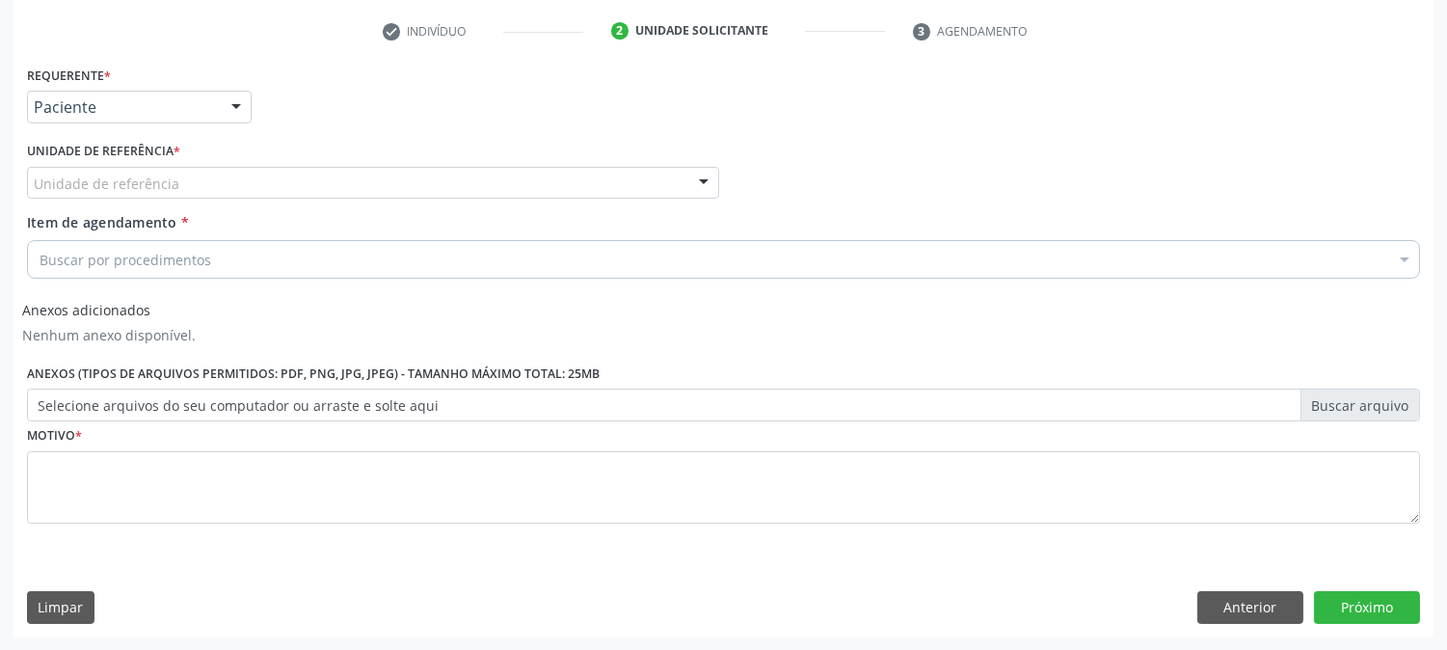
click at [34, 181] on input "text" at bounding box center [34, 193] width 0 height 39
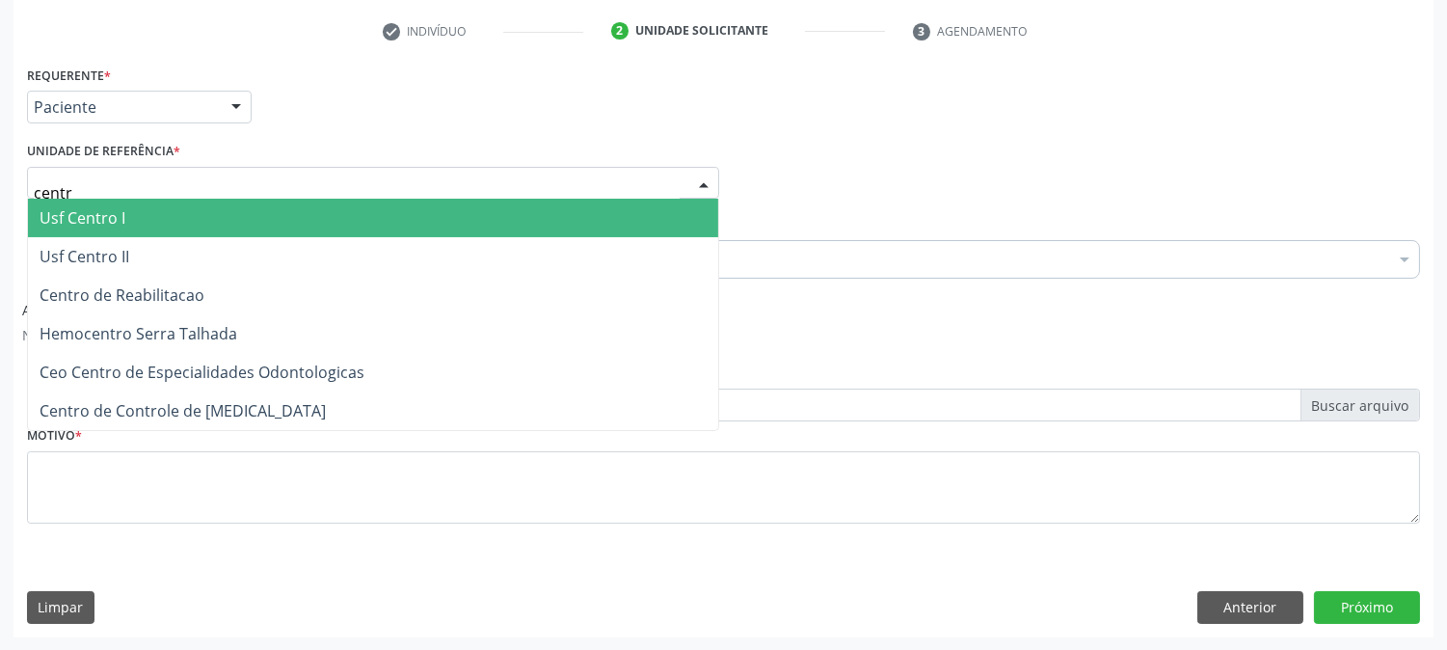
type input "centro"
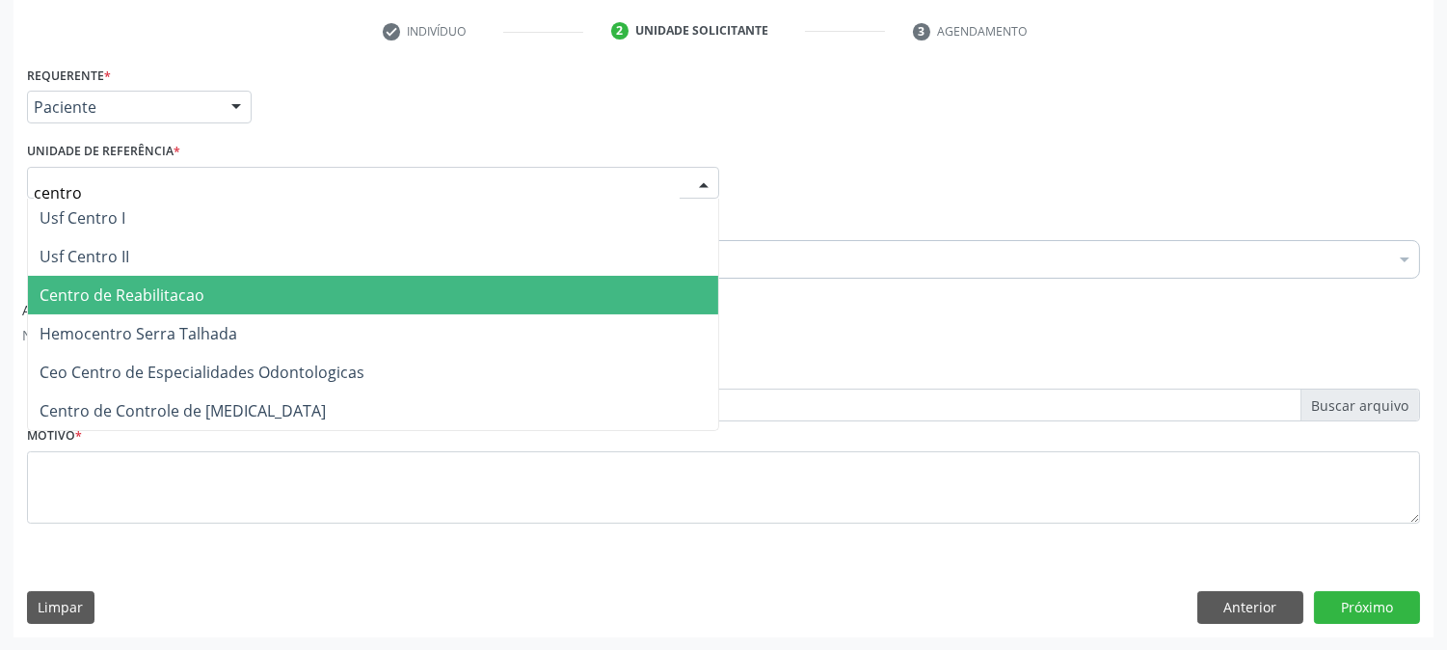
click at [220, 300] on span "Centro de Reabilitacao" at bounding box center [373, 295] width 690 height 39
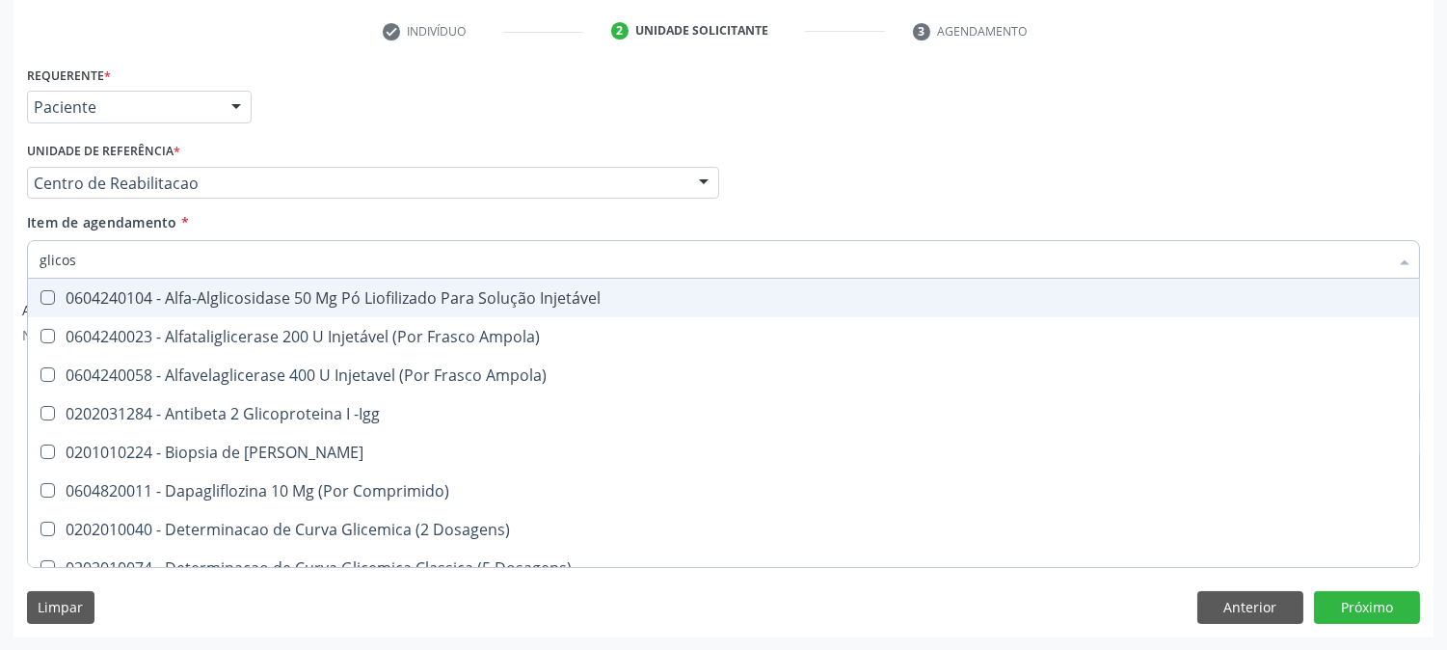
type input "glicose"
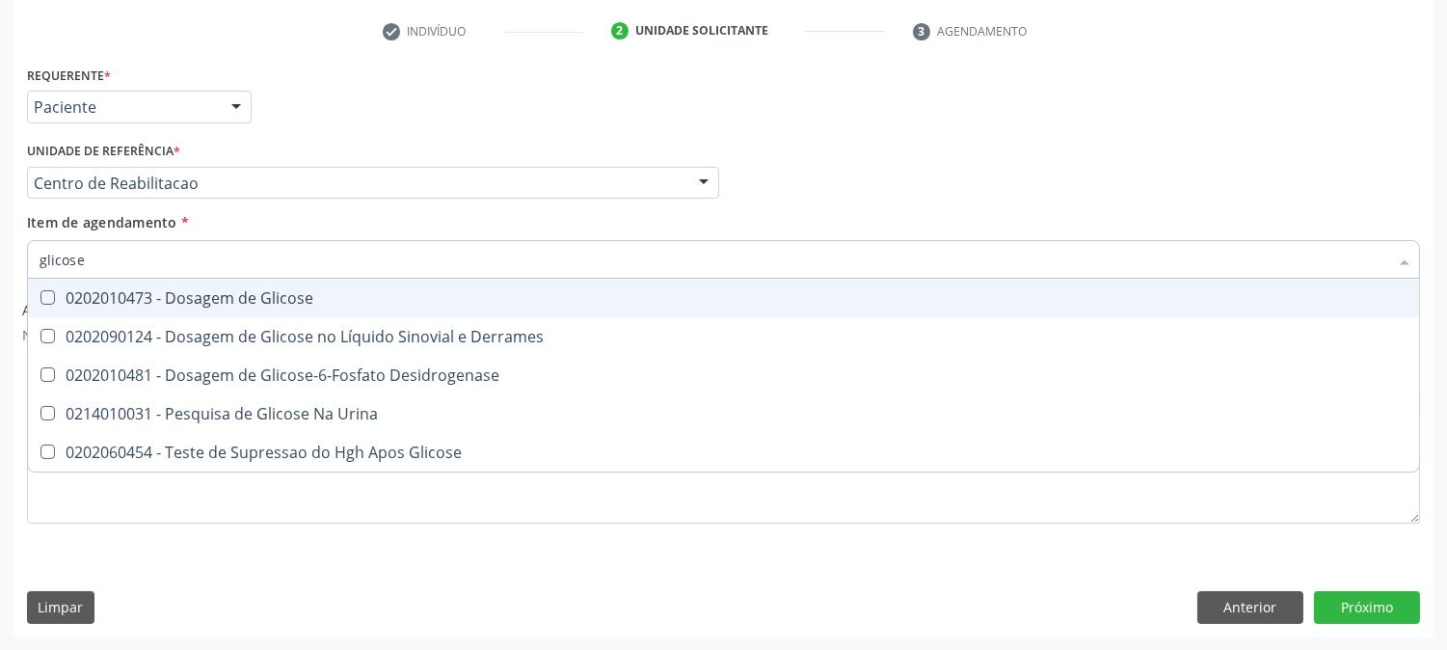
click at [206, 294] on div "0202010473 - Dosagem de Glicose" at bounding box center [724, 297] width 1368 height 15
checkbox Glicose "true"
drag, startPoint x: 103, startPoint y: 263, endPoint x: 0, endPoint y: 257, distance: 103.3
click at [0, 257] on div "Acompanhamento Acompanhe a situação das marcações correntes e finalizadas Relat…" at bounding box center [723, 199] width 1447 height 903
type input "crea"
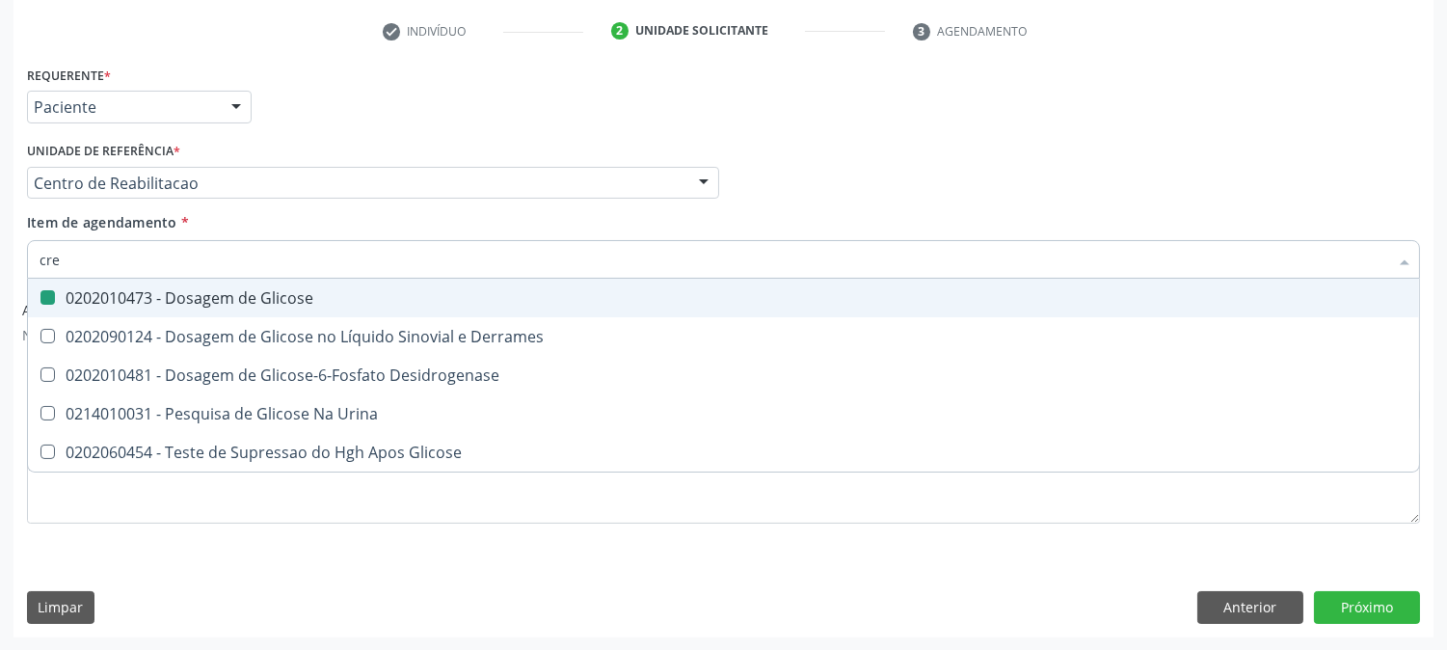
checkbox Glicose "false"
type input "creatin"
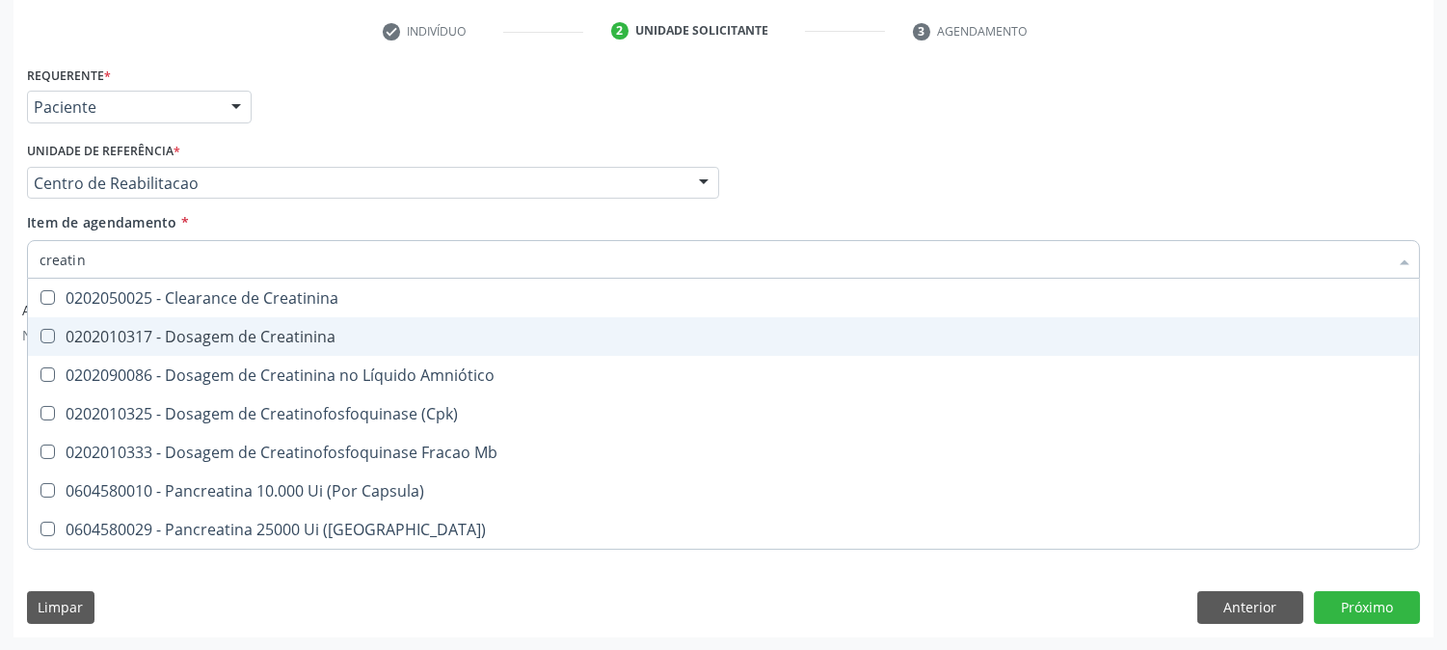
click at [85, 337] on div "0202010317 - Dosagem de Creatinina" at bounding box center [724, 336] width 1368 height 15
checkbox Creatinina "true"
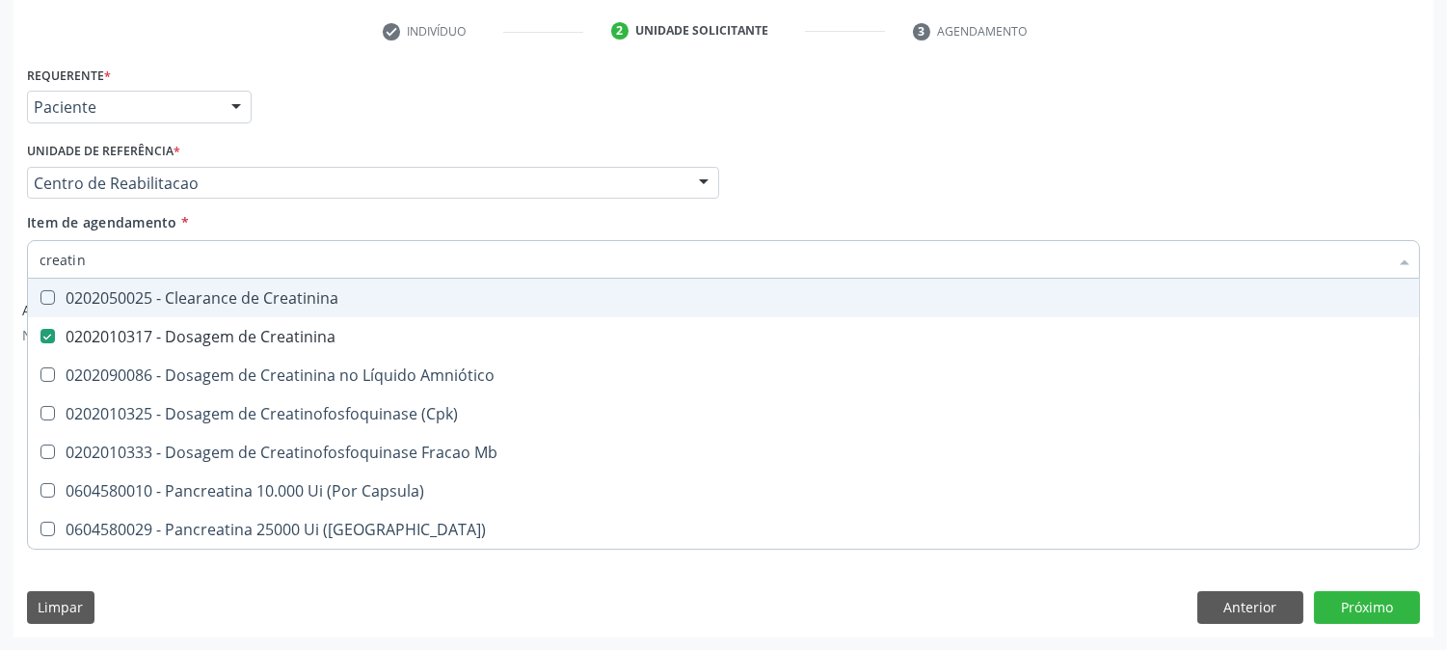
drag, startPoint x: 94, startPoint y: 252, endPoint x: 5, endPoint y: 256, distance: 88.8
click at [5, 256] on div "Acompanhamento Acompanhe a situação das marcações correntes e finalizadas Relat…" at bounding box center [723, 199] width 1447 height 903
type input "urei"
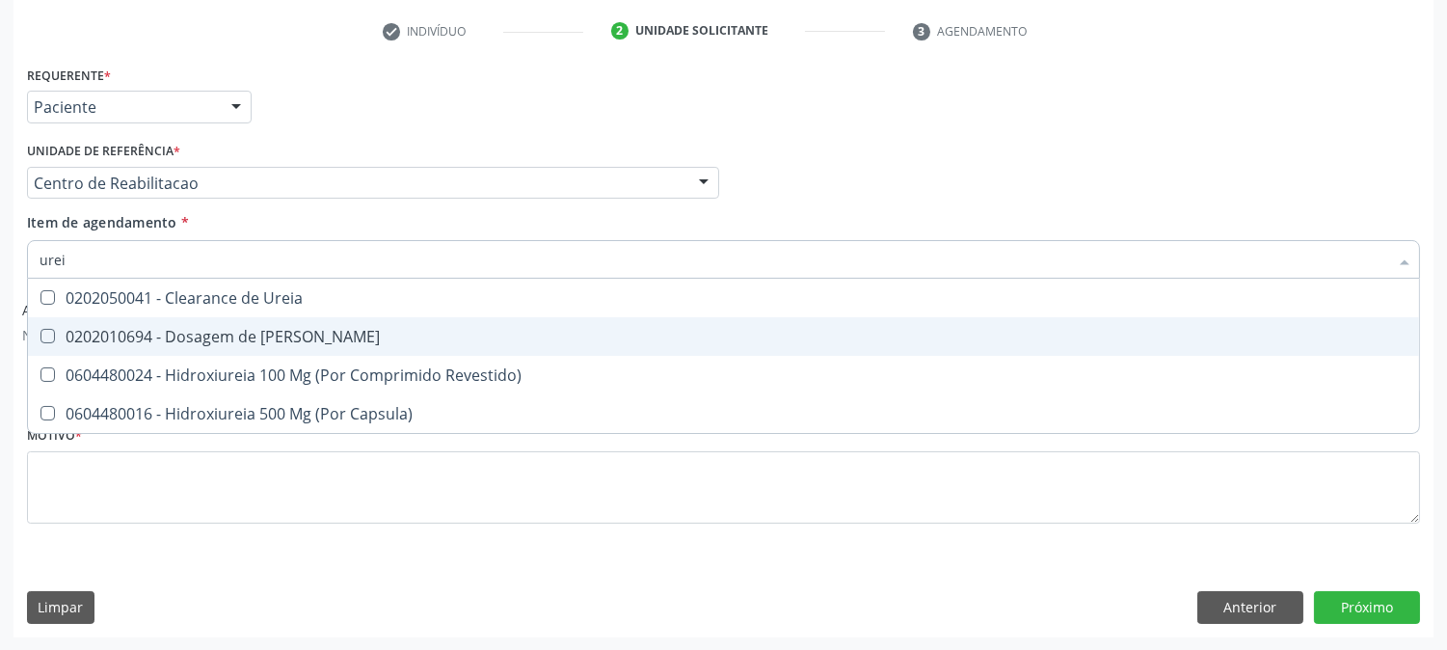
click at [48, 338] on Ureia at bounding box center [47, 336] width 14 height 14
click at [40, 338] on Ureia "checkbox" at bounding box center [34, 336] width 13 height 13
checkbox Ureia "true"
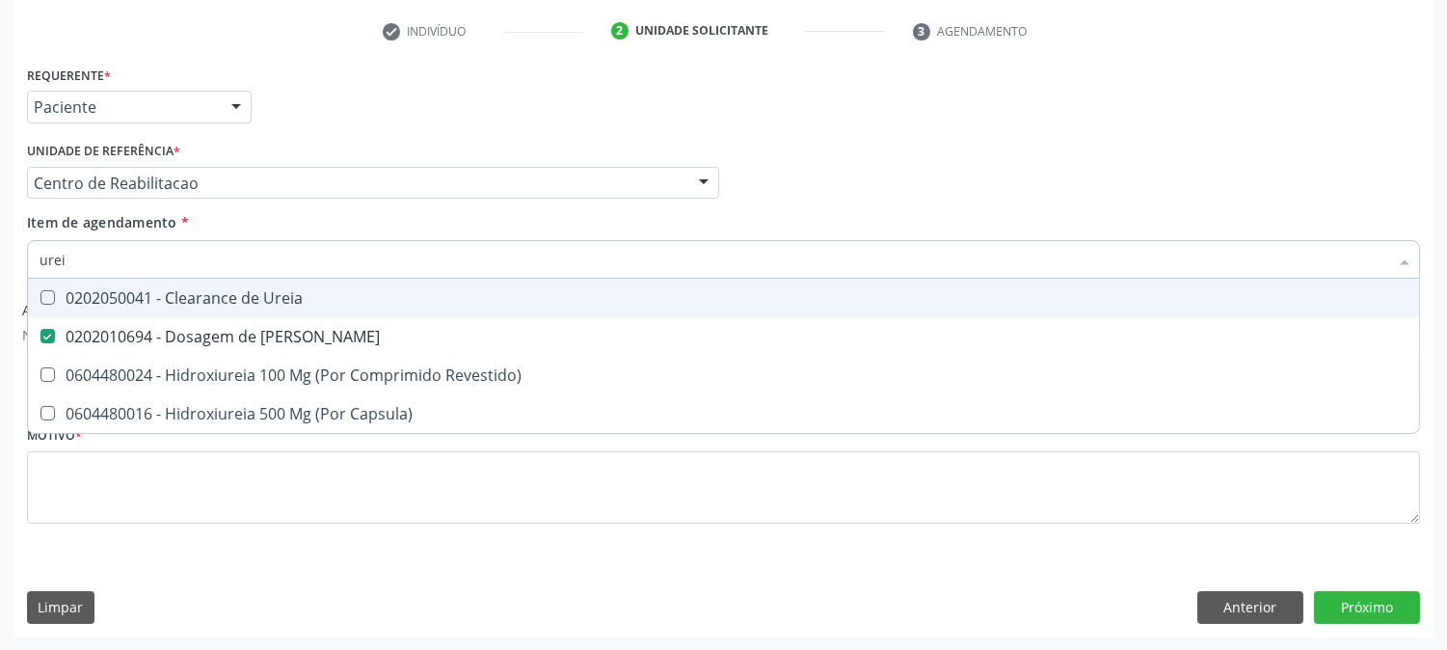
drag, startPoint x: 84, startPoint y: 258, endPoint x: 33, endPoint y: 258, distance: 51.1
click at [33, 258] on div "urei" at bounding box center [723, 259] width 1393 height 39
type input "cole"
checkbox Ureia "false"
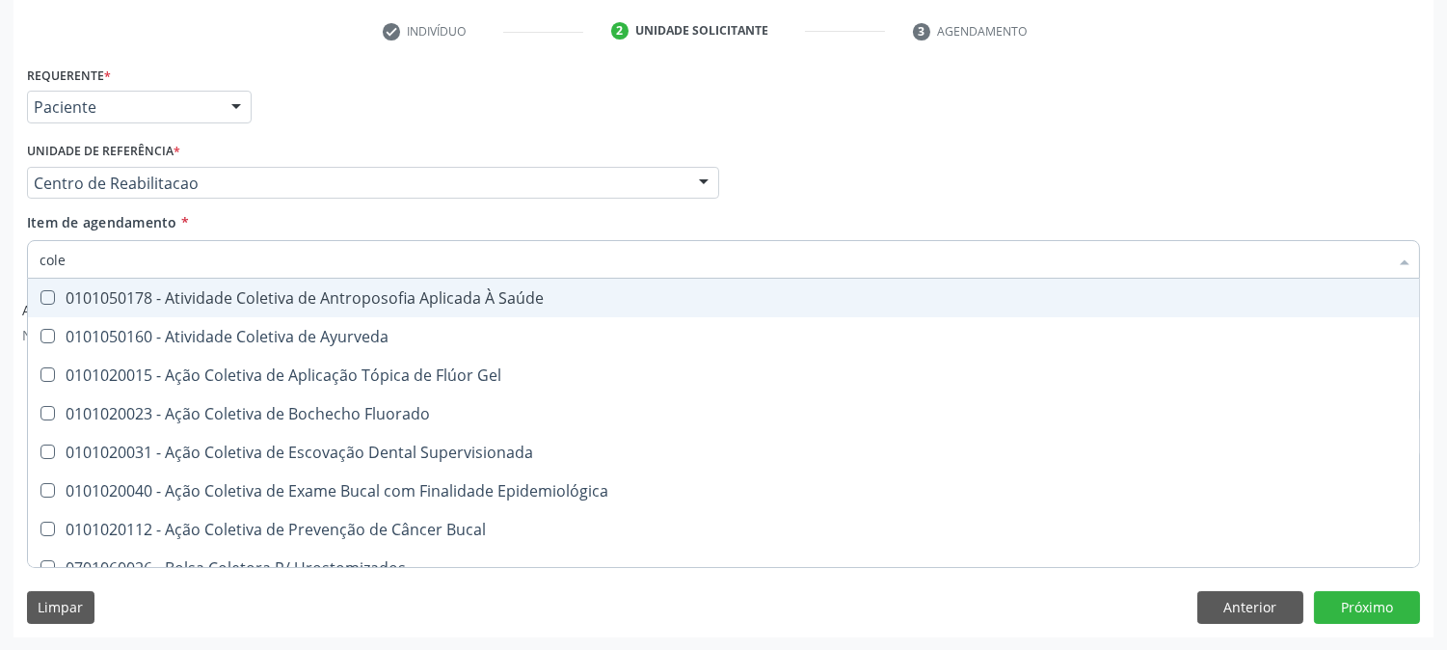
type input "coles"
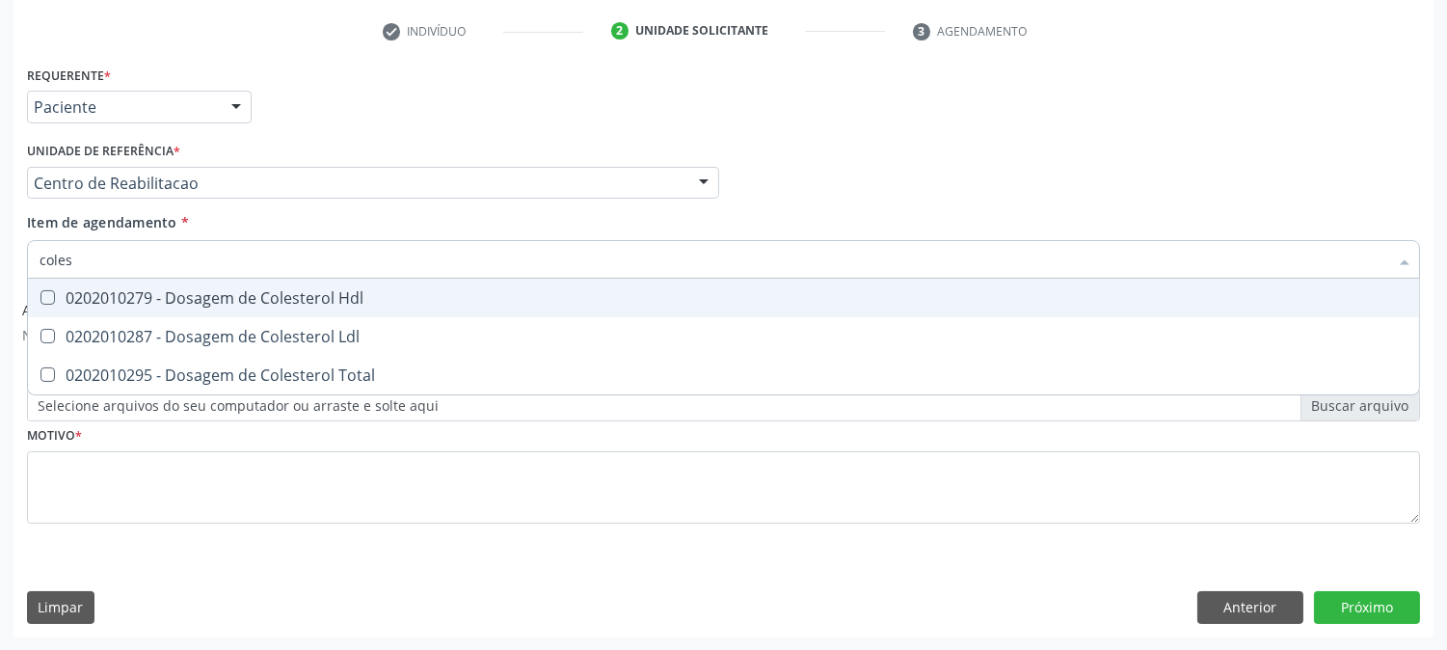
click at [67, 290] on div "0202010279 - Dosagem de Colesterol Hdl" at bounding box center [724, 297] width 1368 height 15
checkbox Hdl "true"
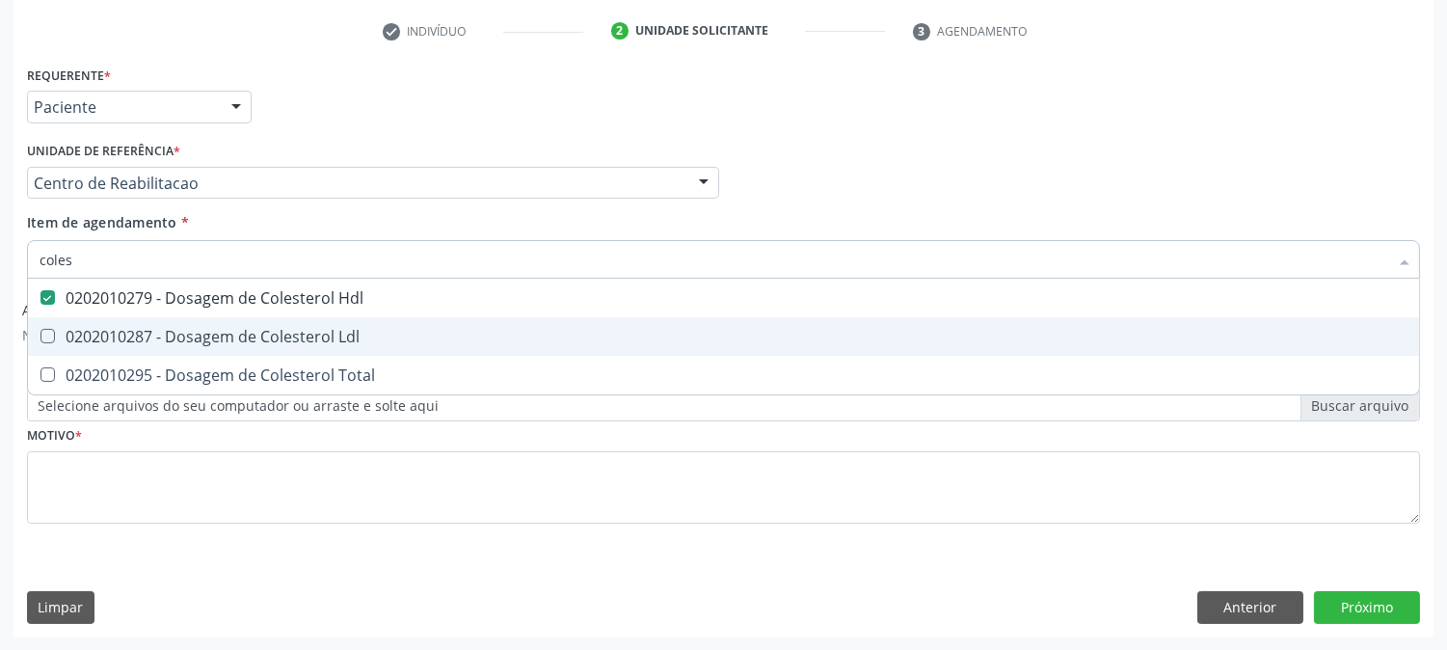
click at [65, 333] on div "0202010287 - Dosagem de Colesterol Ldl" at bounding box center [724, 336] width 1368 height 15
checkbox Ldl "true"
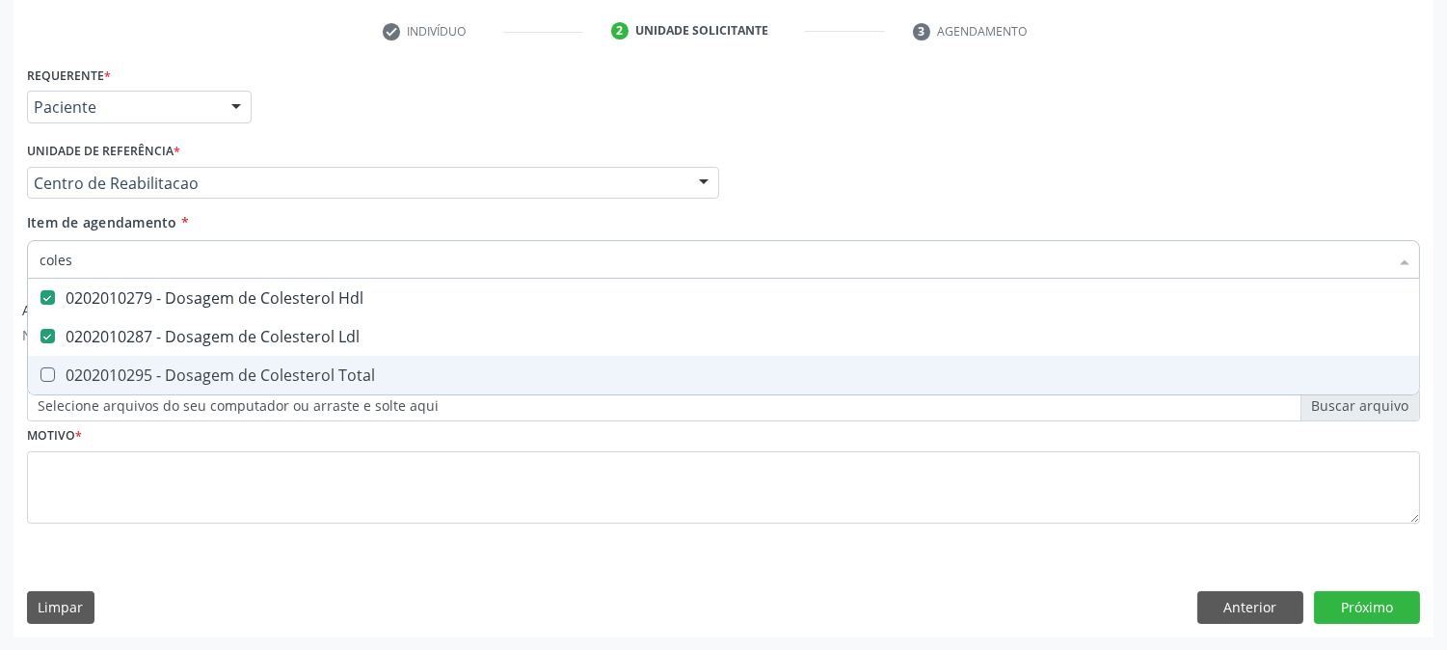
click at [65, 367] on div "0202010295 - Dosagem de Colesterol Total" at bounding box center [724, 374] width 1368 height 15
checkbox Total "true"
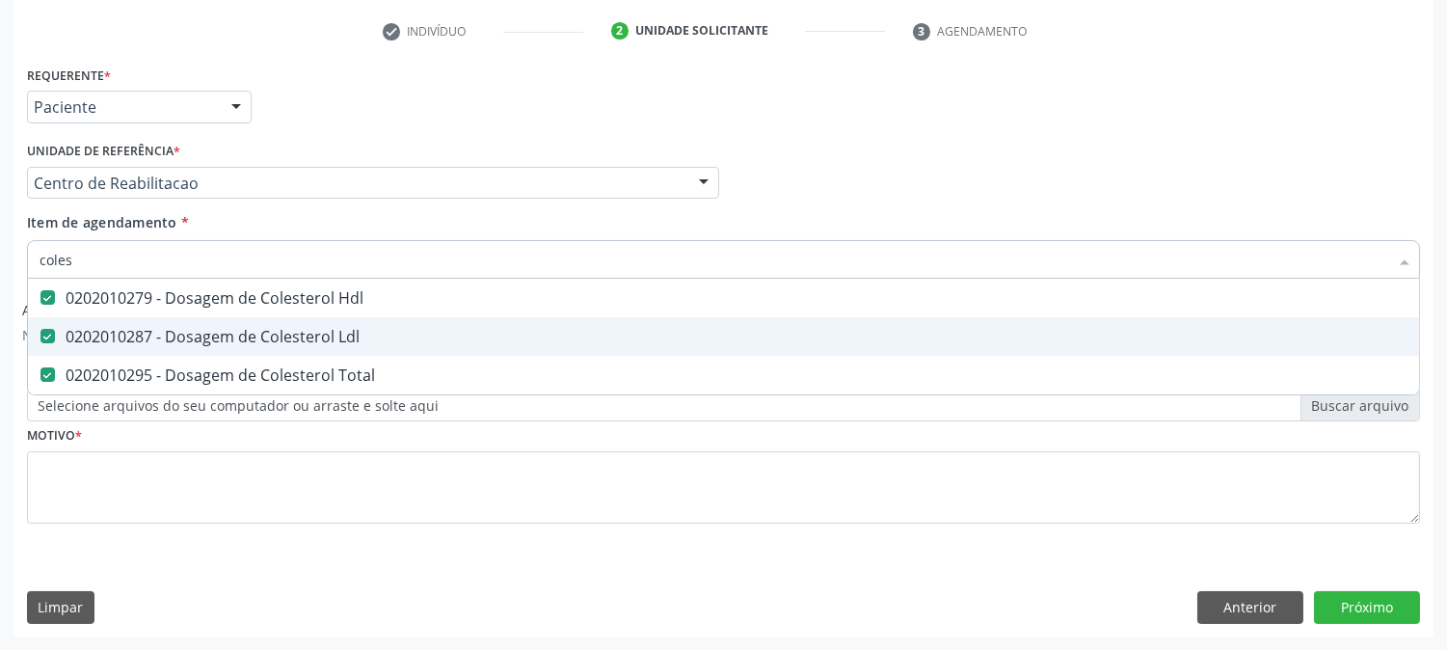
drag, startPoint x: 89, startPoint y: 258, endPoint x: 0, endPoint y: 256, distance: 88.7
click at [0, 256] on div "Acompanhamento Acompanhe a situação das marcações correntes e finalizadas Relat…" at bounding box center [723, 199] width 1447 height 903
type input "t"
checkbox Hdl "false"
checkbox Ldl "false"
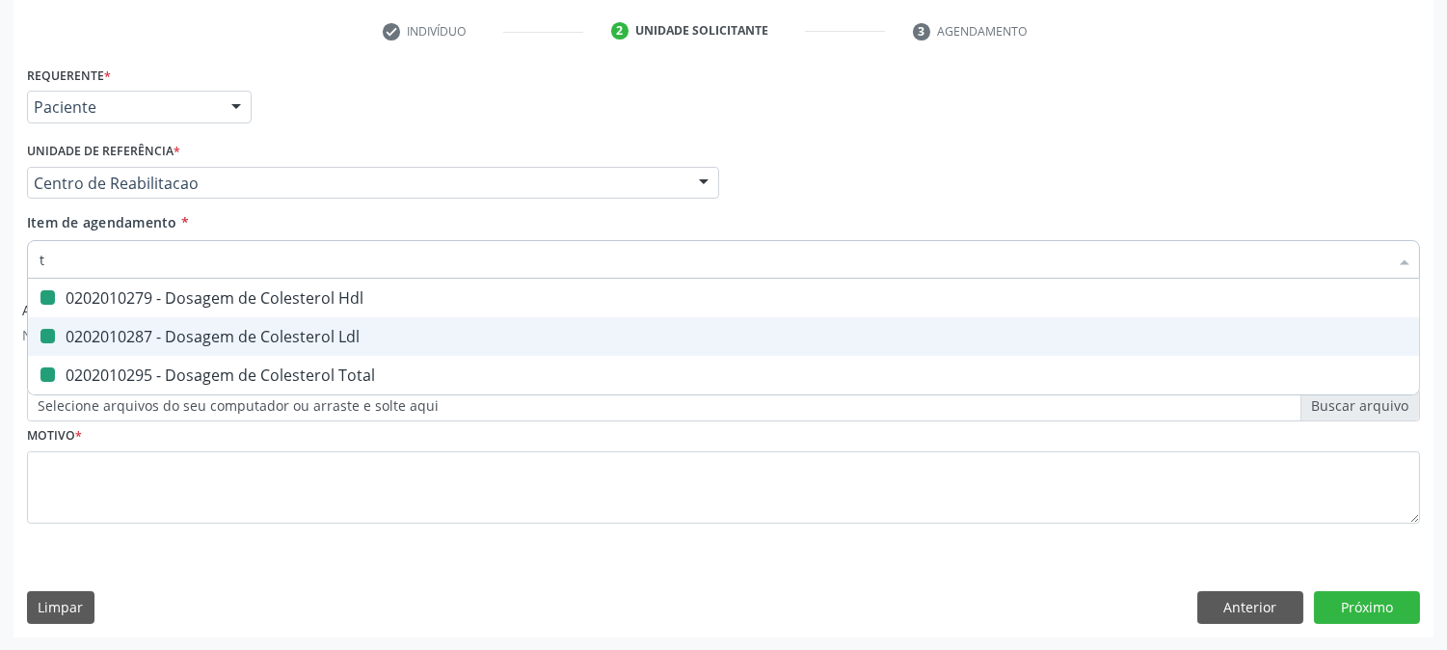
checkbox Total "false"
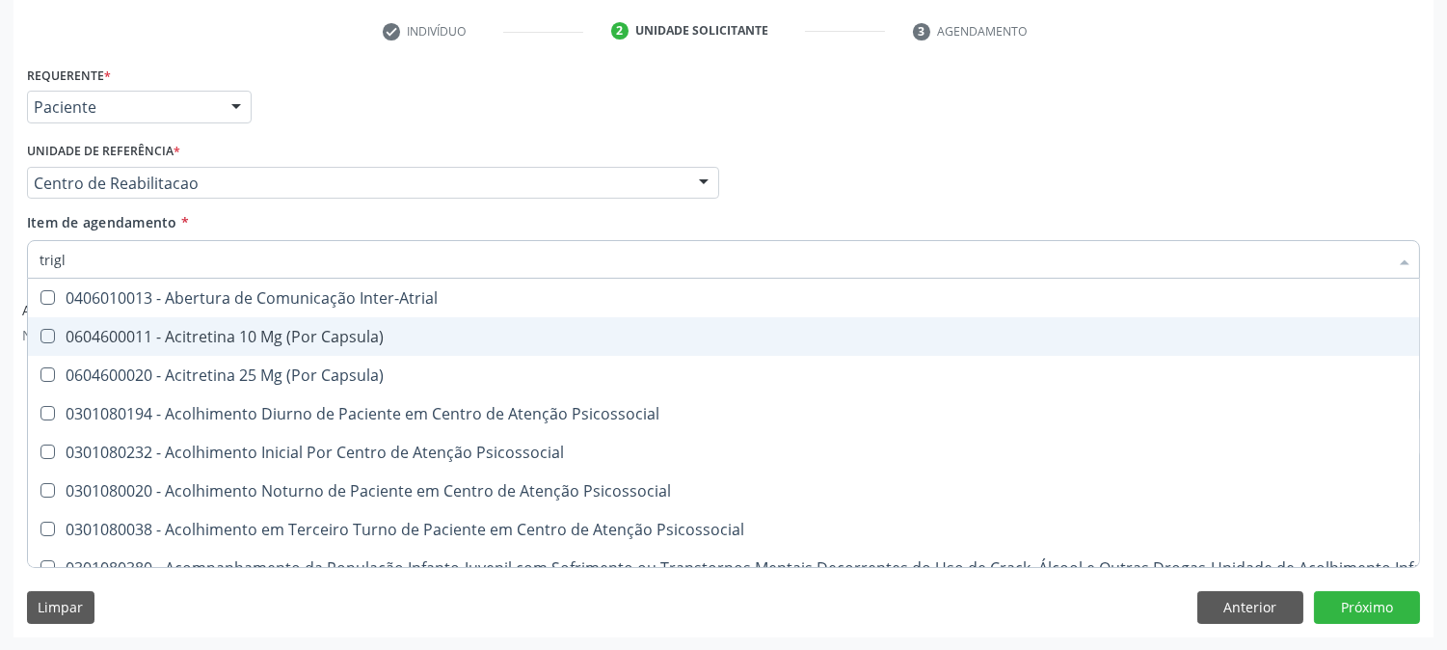
type input "trigli"
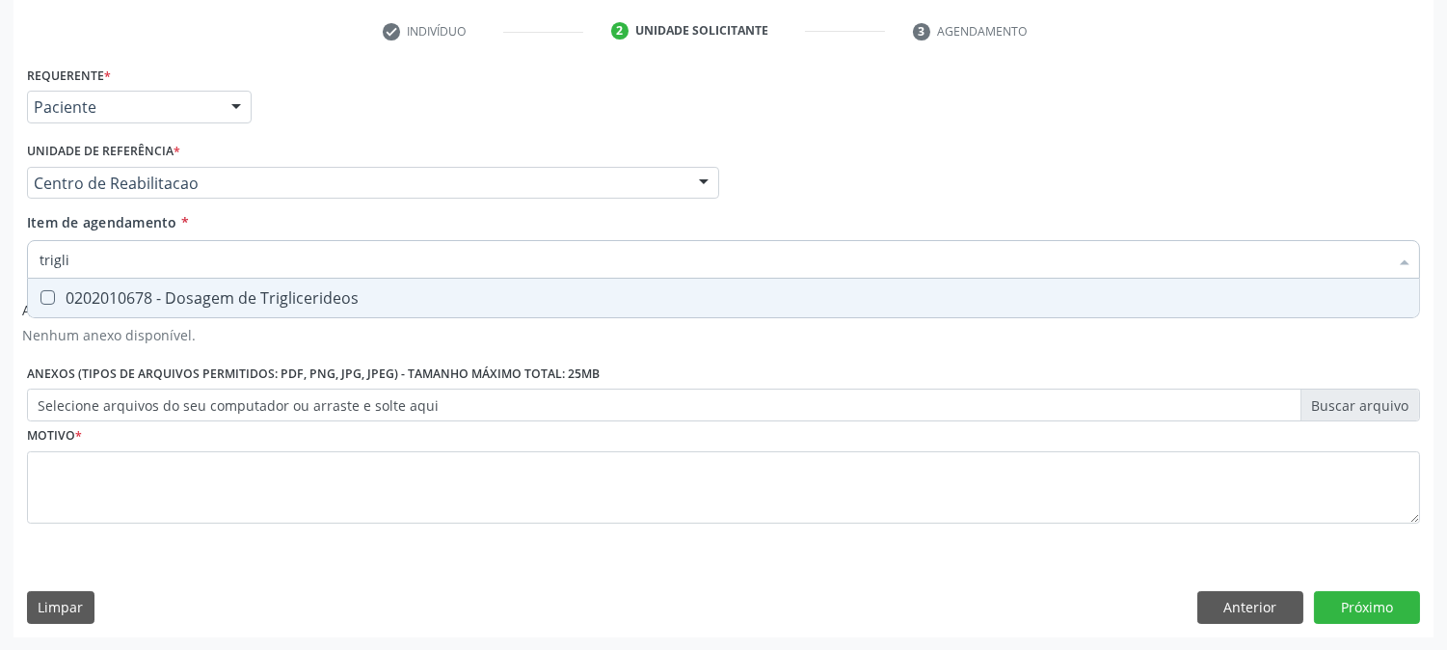
click at [175, 290] on div "0202010678 - Dosagem de Triglicerideos" at bounding box center [724, 297] width 1368 height 15
checkbox Triglicerideos "true"
drag, startPoint x: 77, startPoint y: 256, endPoint x: 27, endPoint y: 260, distance: 50.3
click at [27, 260] on div "trigli" at bounding box center [723, 259] width 1393 height 39
type input "he"
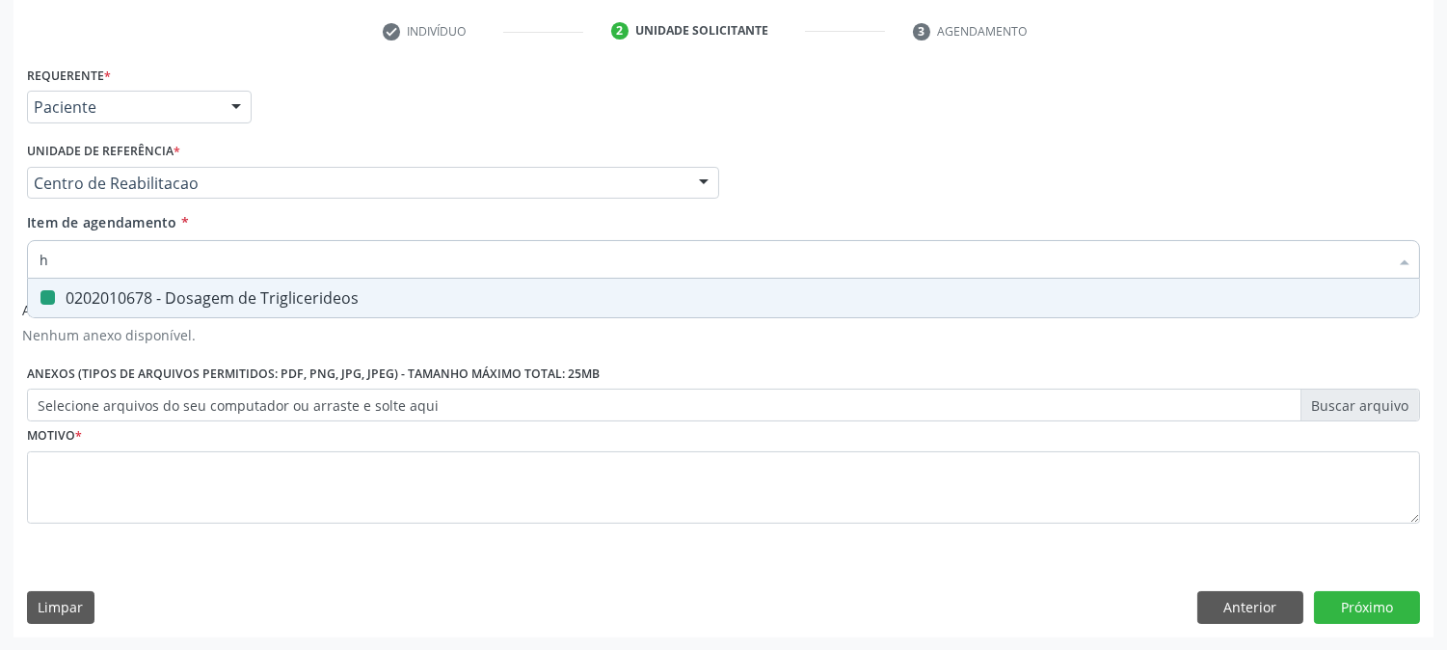
checkbox Triglicerideos "false"
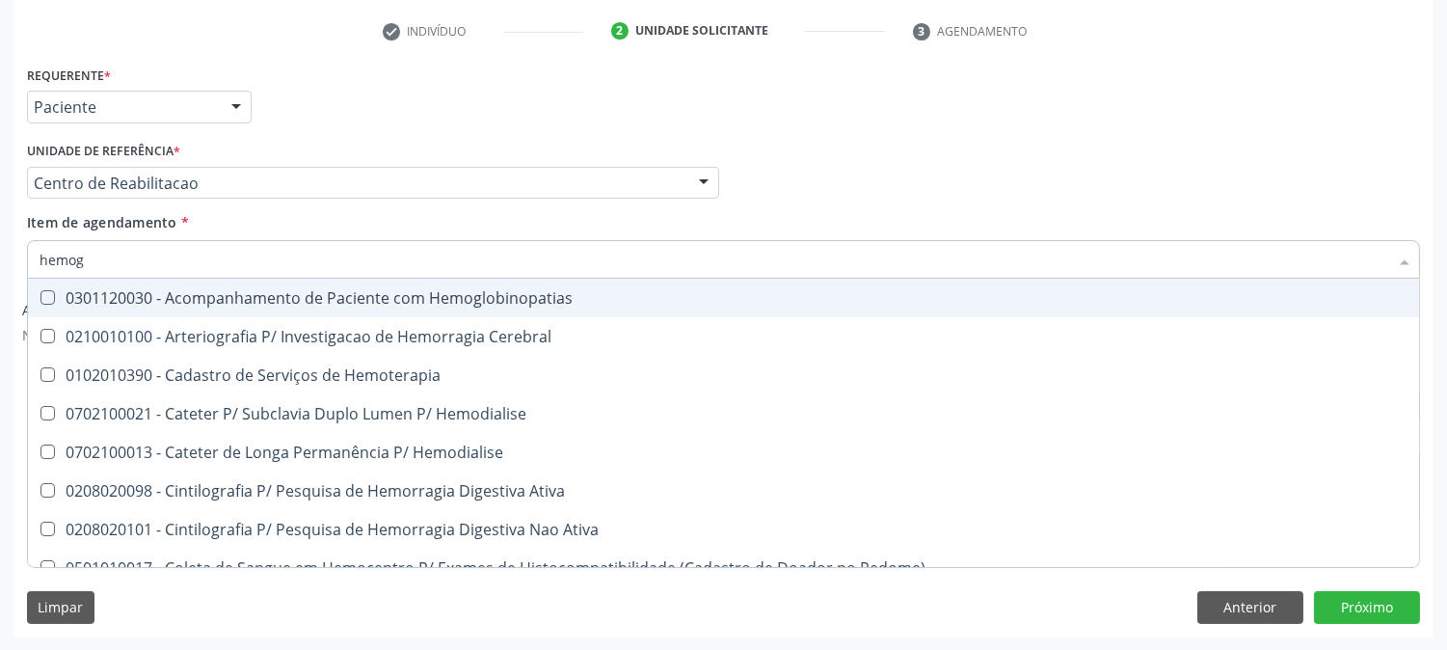
type input "hemogr"
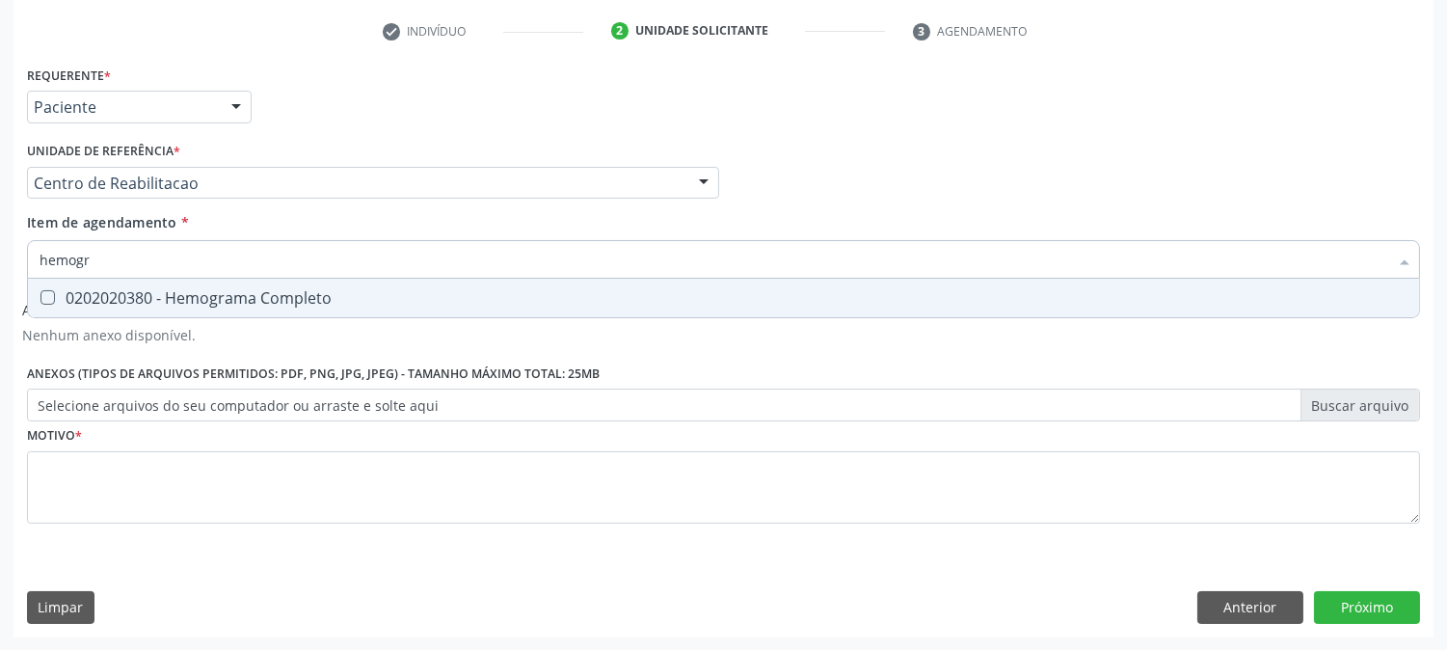
click at [58, 300] on div "0202020380 - Hemograma Completo" at bounding box center [724, 297] width 1368 height 15
checkbox Completo "true"
drag, startPoint x: 111, startPoint y: 262, endPoint x: 32, endPoint y: 256, distance: 79.3
click at [32, 256] on div "hemogr" at bounding box center [723, 259] width 1393 height 39
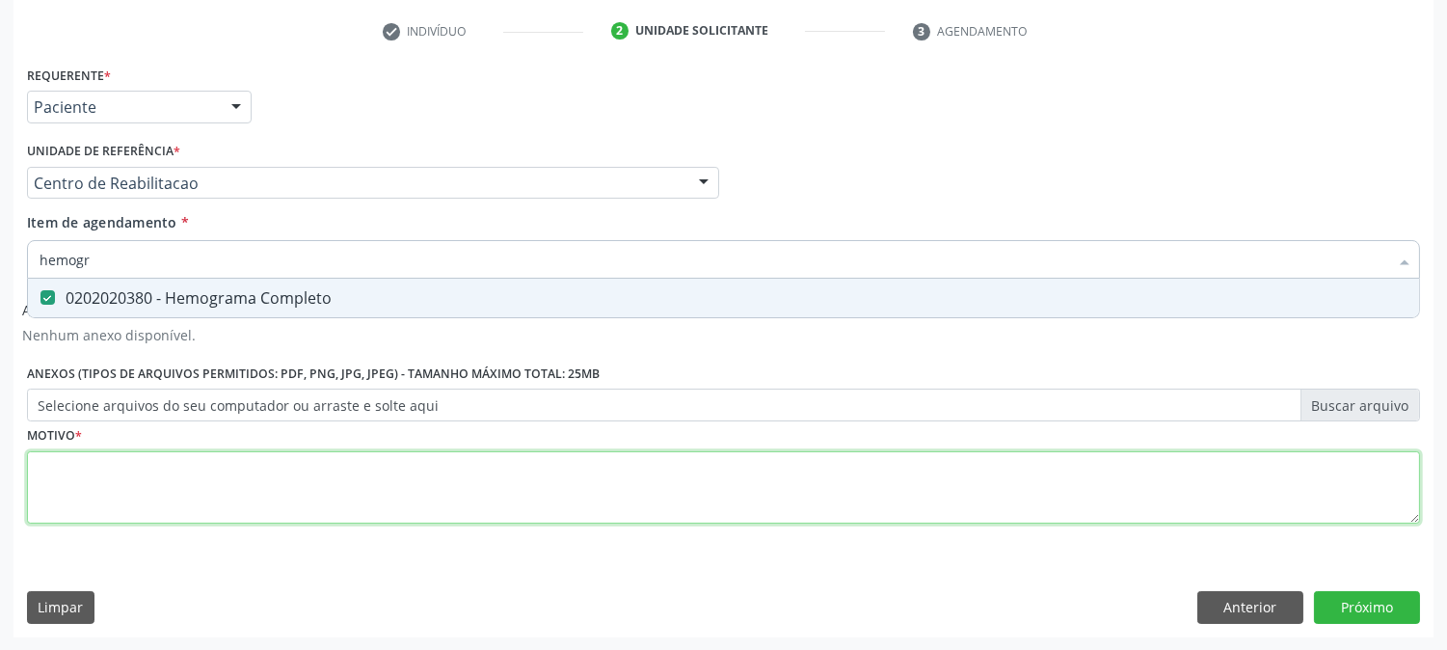
click at [88, 493] on div "Requerente * Paciente Profissional de Saúde Paciente Nenhum resultado encontrad…" at bounding box center [723, 306] width 1393 height 490
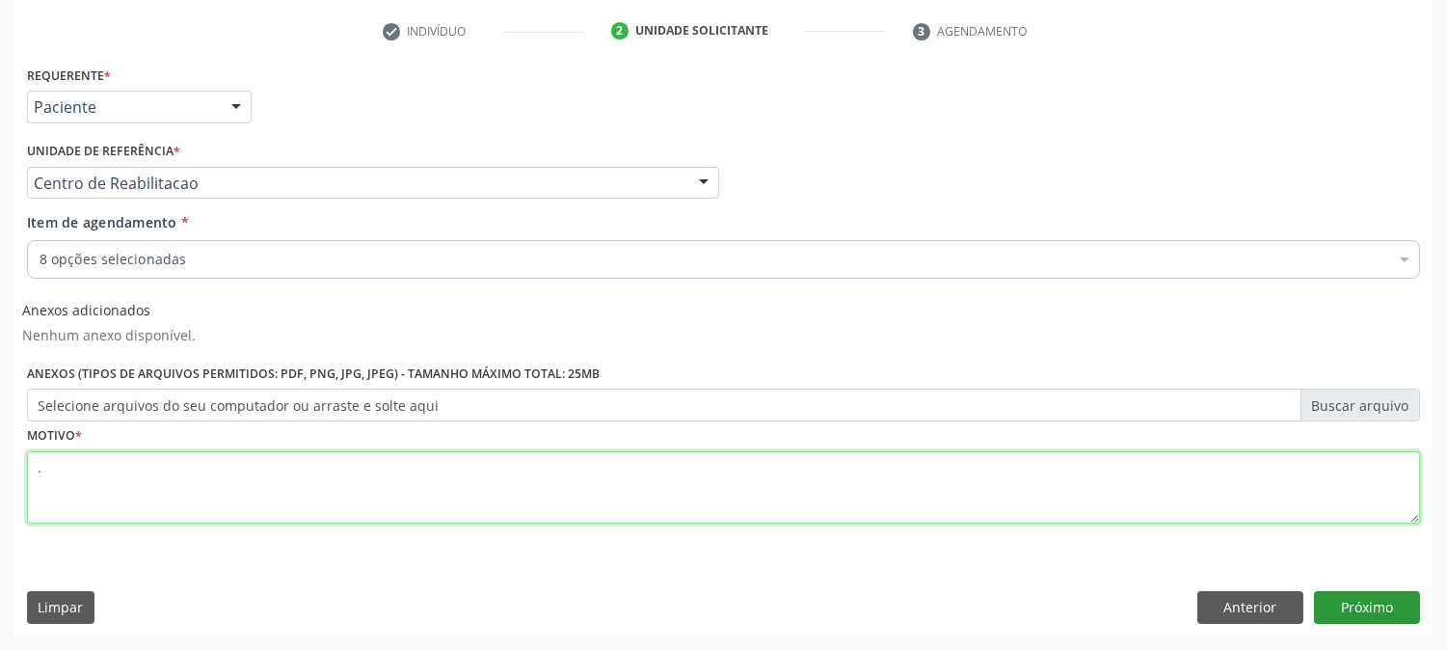
type textarea "."
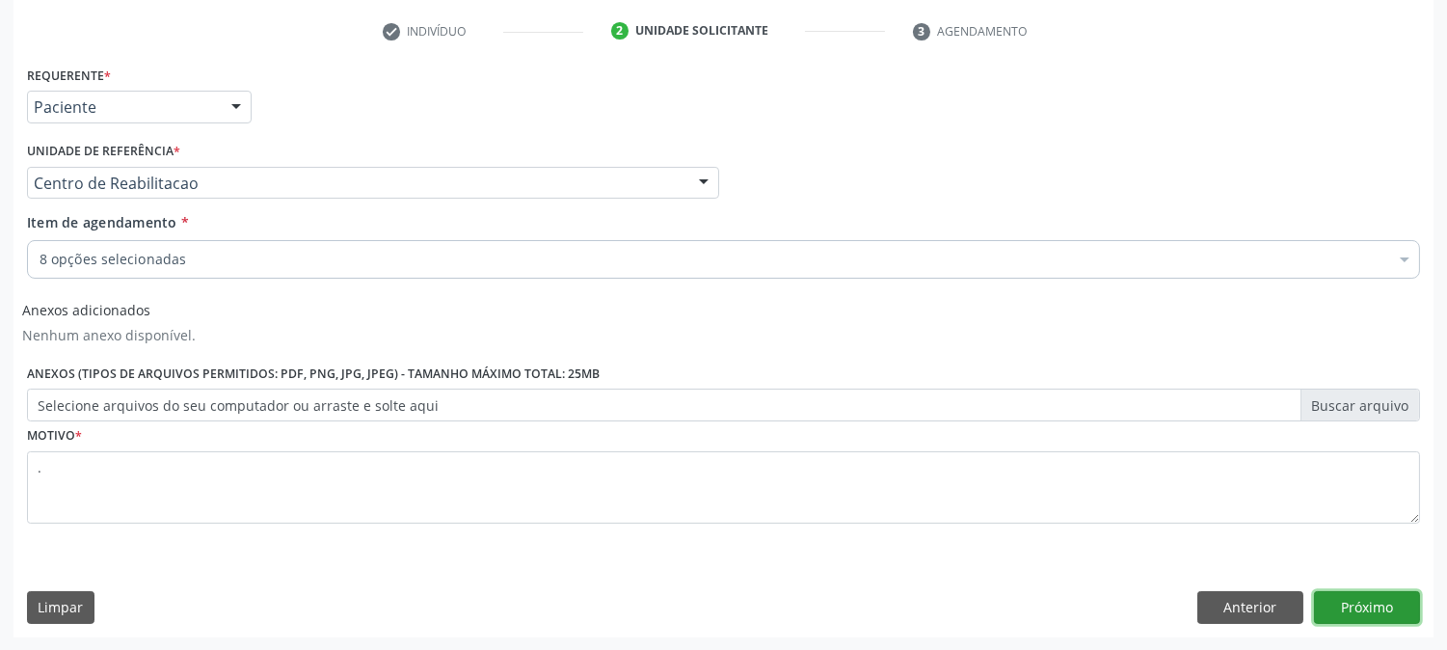
click at [1355, 598] on button "Próximo" at bounding box center [1367, 607] width 106 height 33
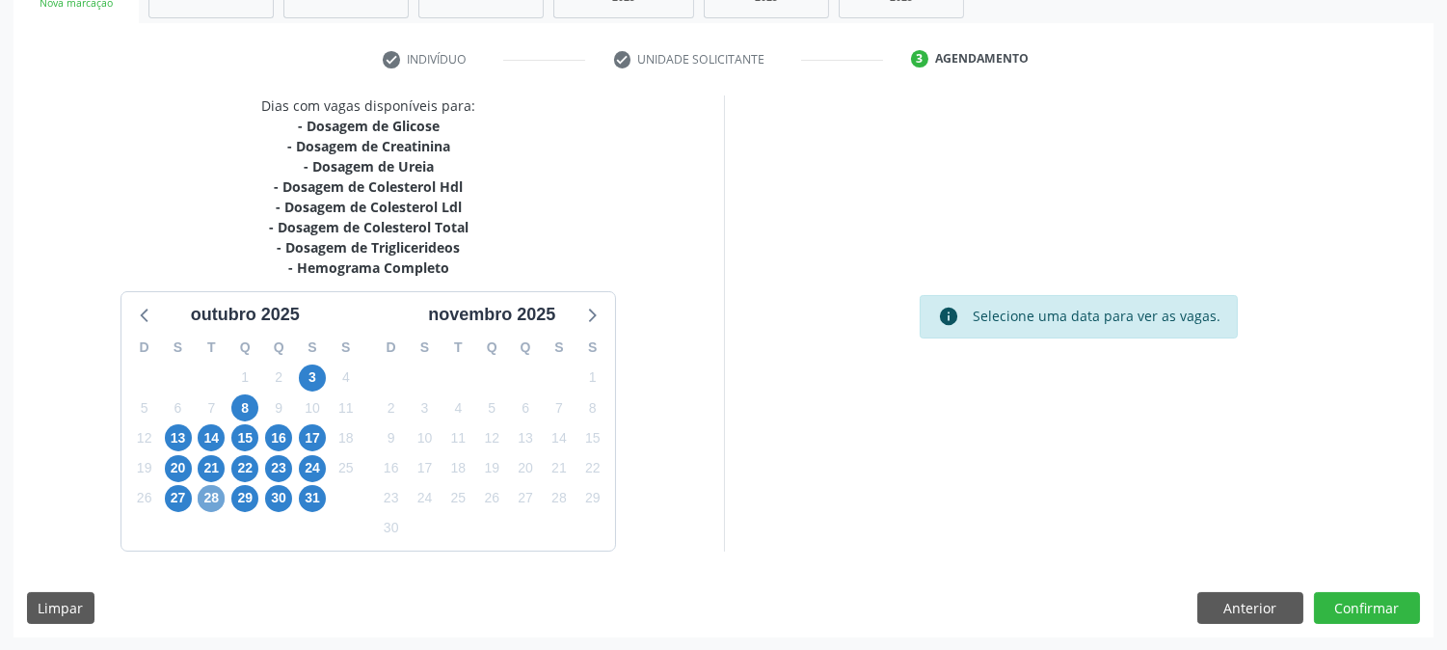
click at [208, 498] on span "28" at bounding box center [211, 498] width 27 height 27
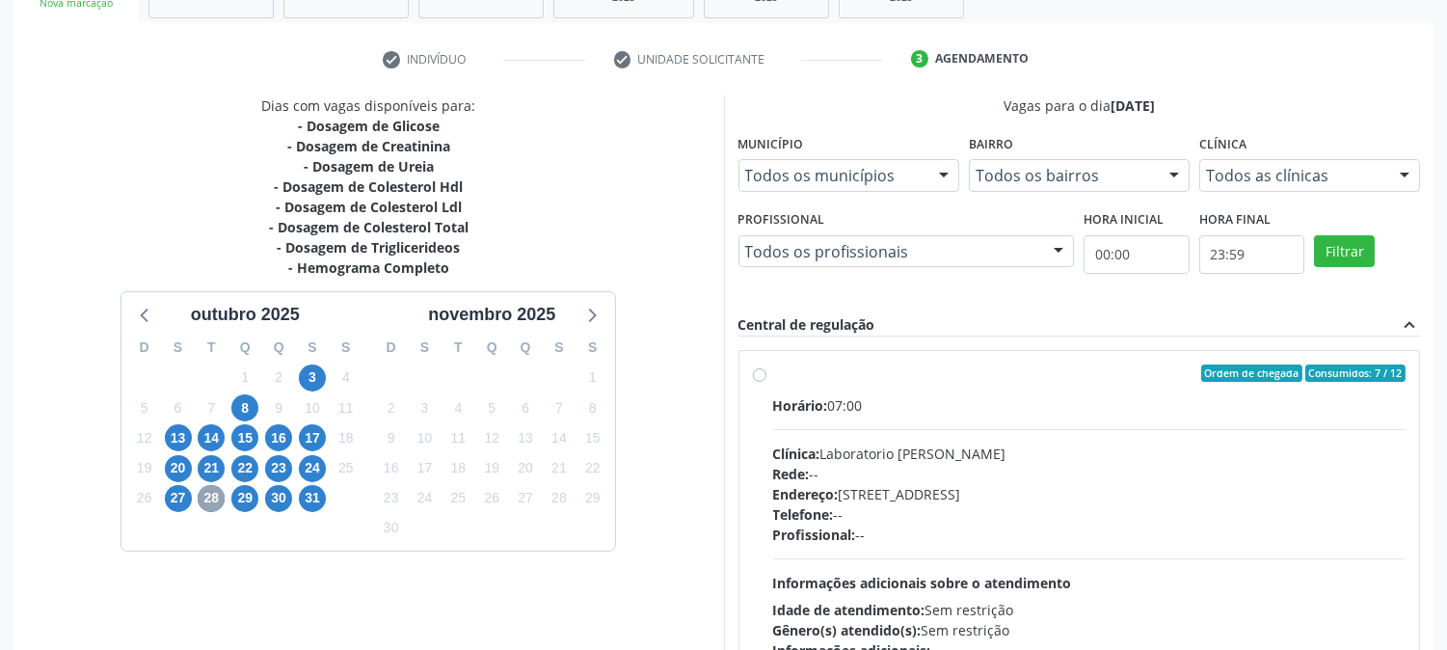
scroll to position [501, 0]
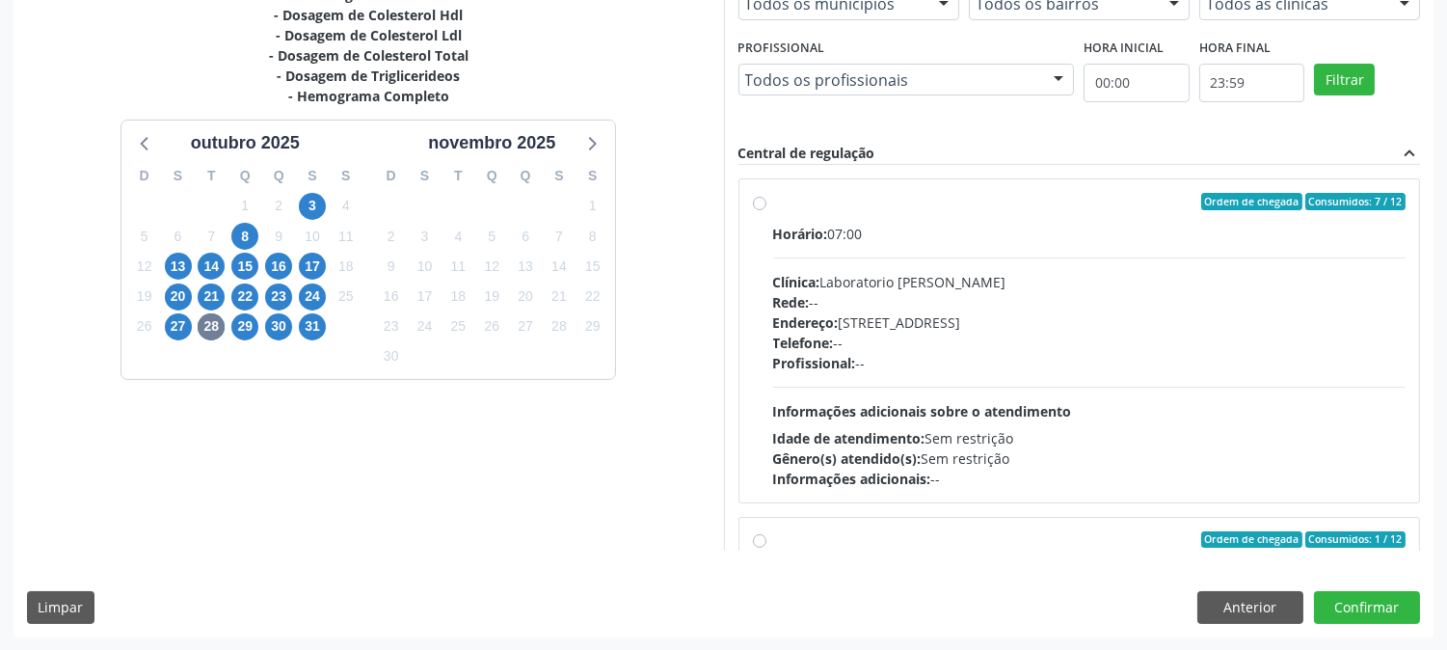
click at [982, 329] on div "Endereço: [STREET_ADDRESS]" at bounding box center [1089, 322] width 633 height 20
click at [767, 210] on input "Ordem de chegada Consumidos: 7 / 12 Horário: 07:00 Clínica: Laboratorio [PERSON…" at bounding box center [759, 201] width 13 height 17
radio input "true"
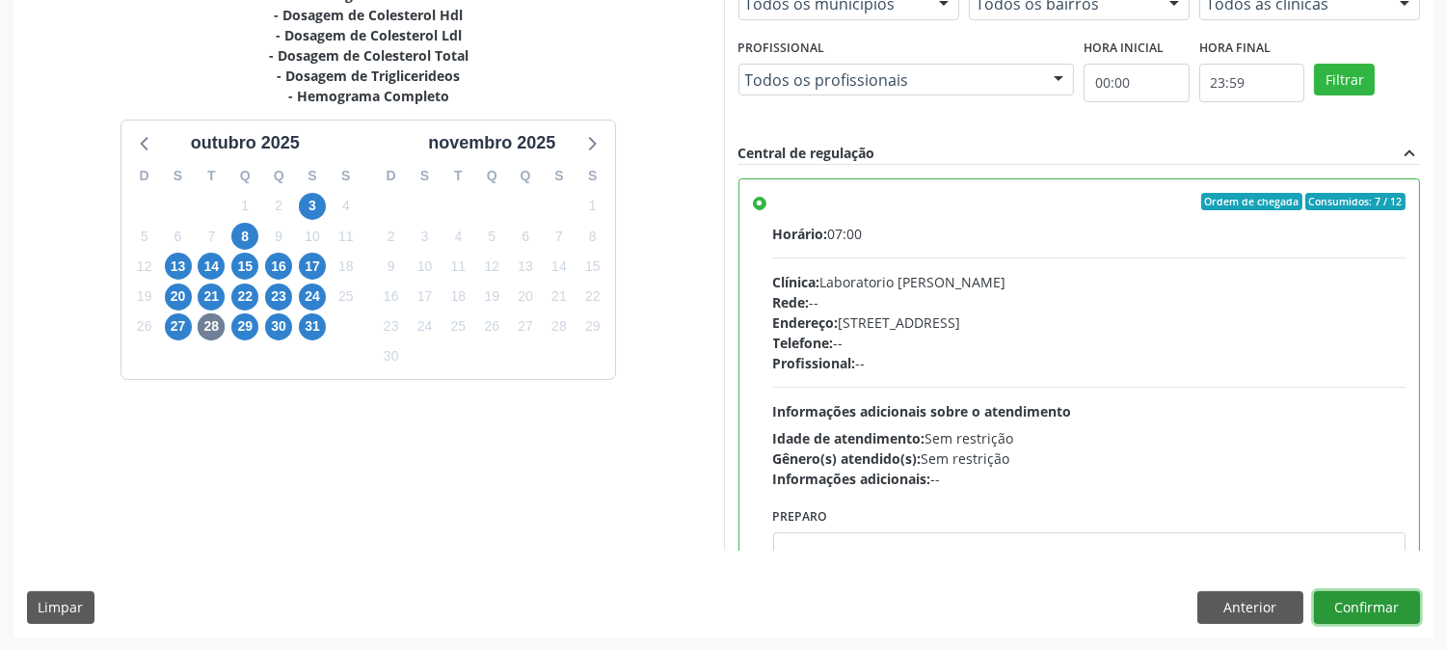
click at [1358, 603] on button "Confirmar" at bounding box center [1367, 607] width 106 height 33
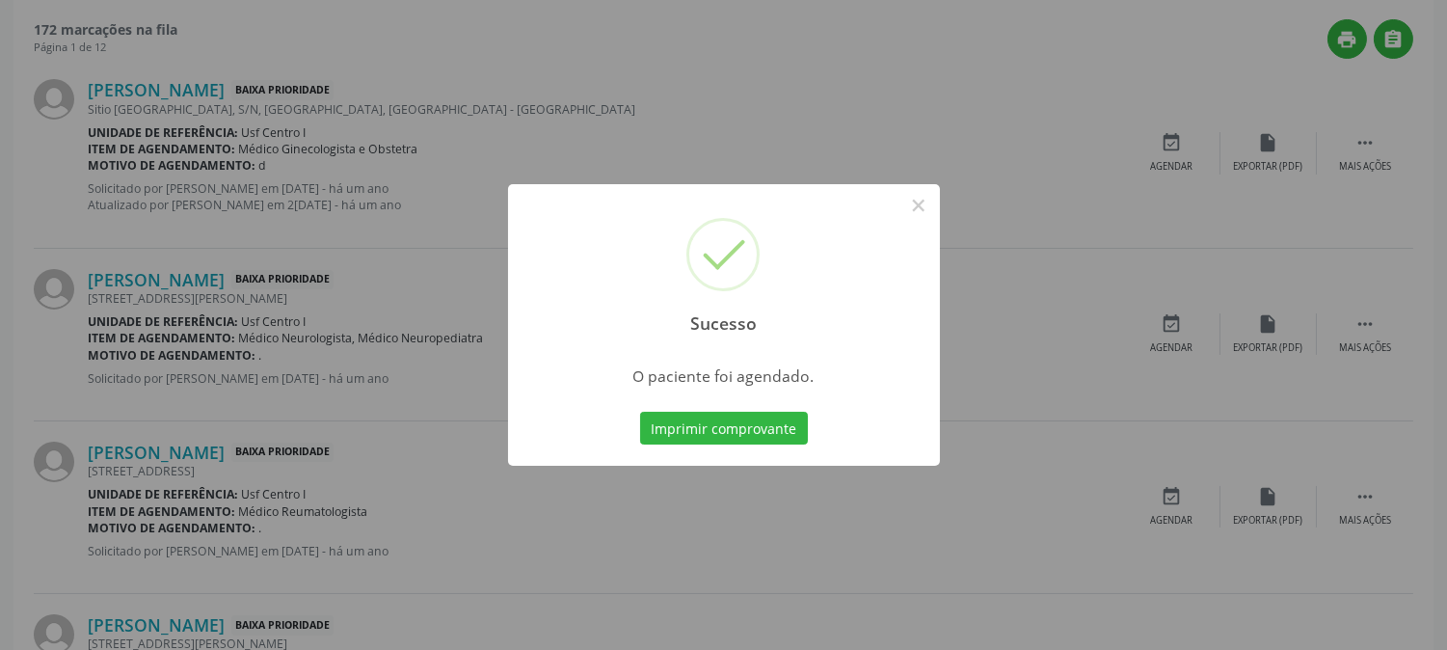
scroll to position [0, 0]
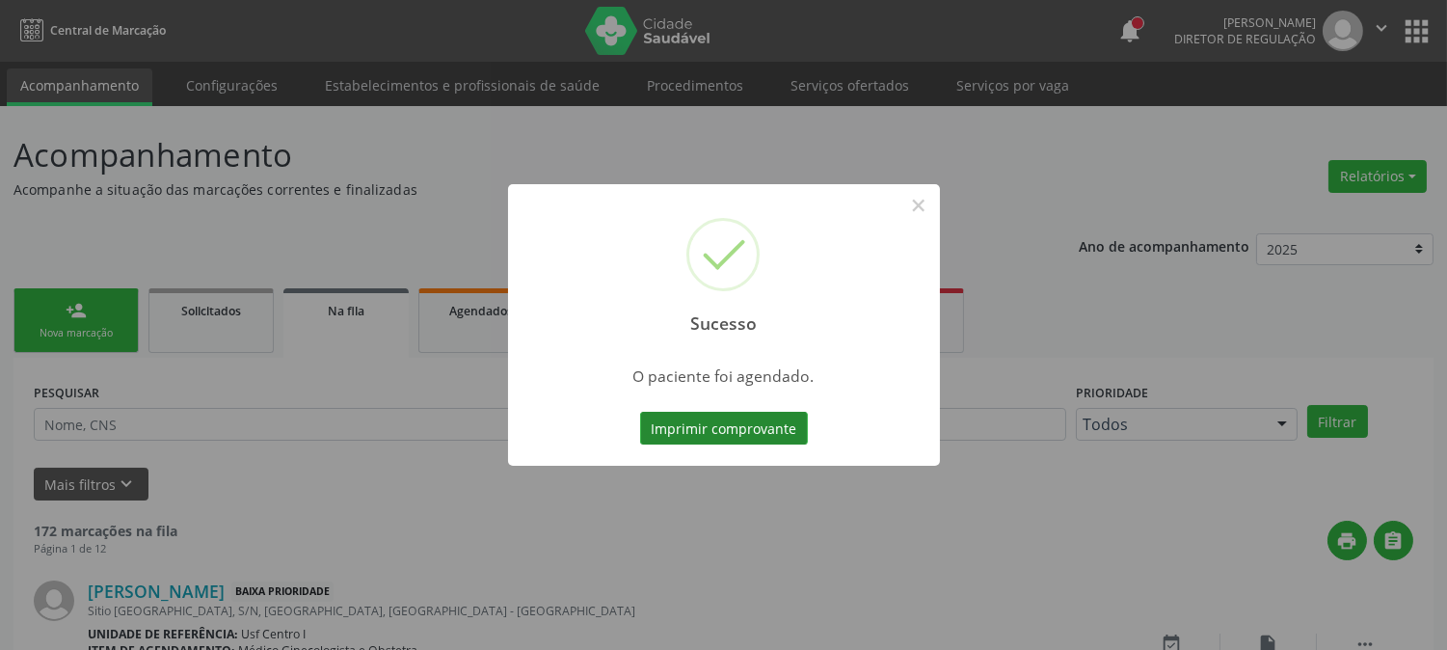
click at [716, 432] on button "Imprimir comprovante" at bounding box center [724, 428] width 168 height 33
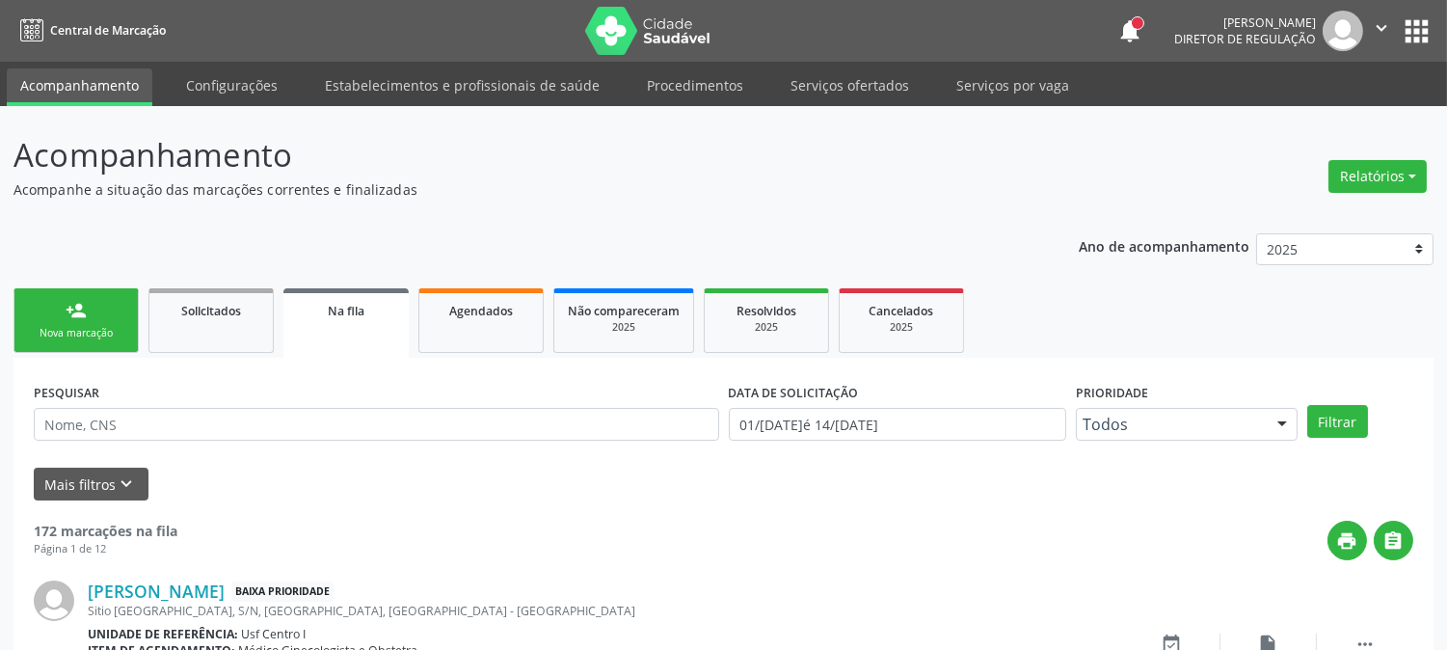
click at [72, 314] on div "person_add" at bounding box center [76, 310] width 21 height 21
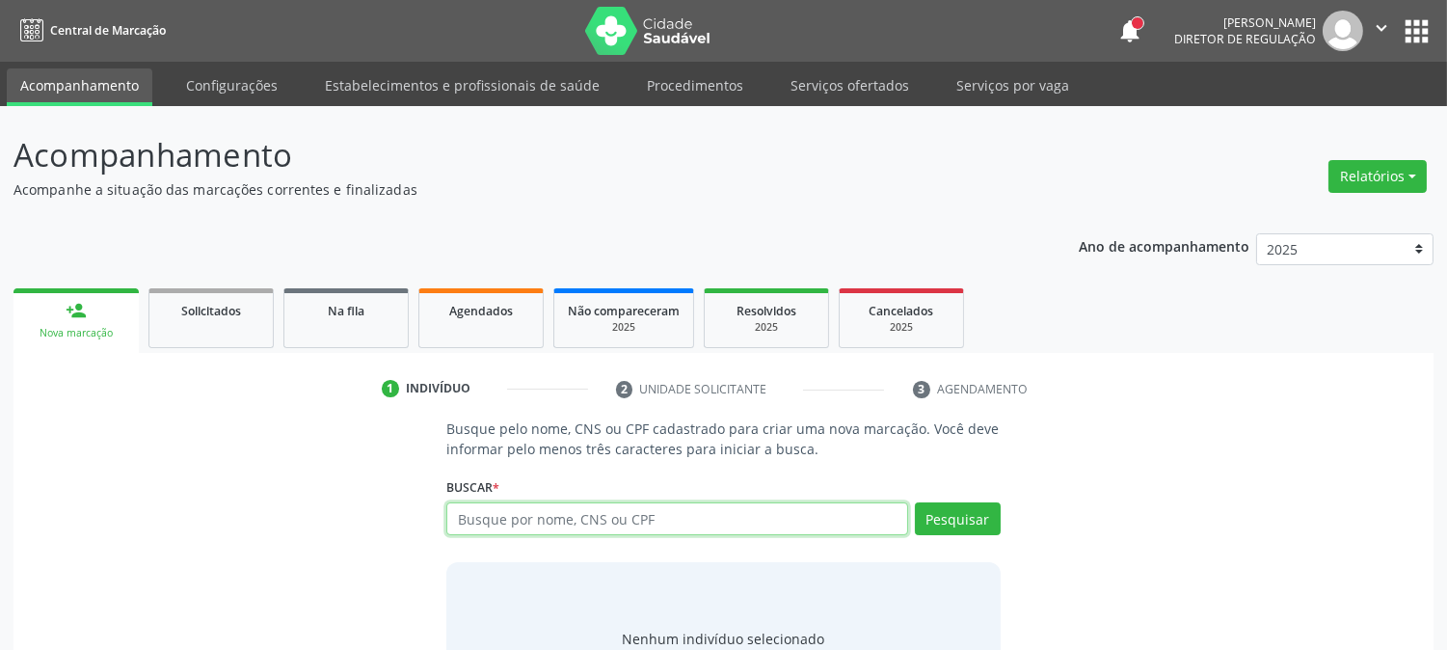
click at [501, 524] on input "text" at bounding box center [676, 518] width 461 height 33
type input "[PERSON_NAME]"
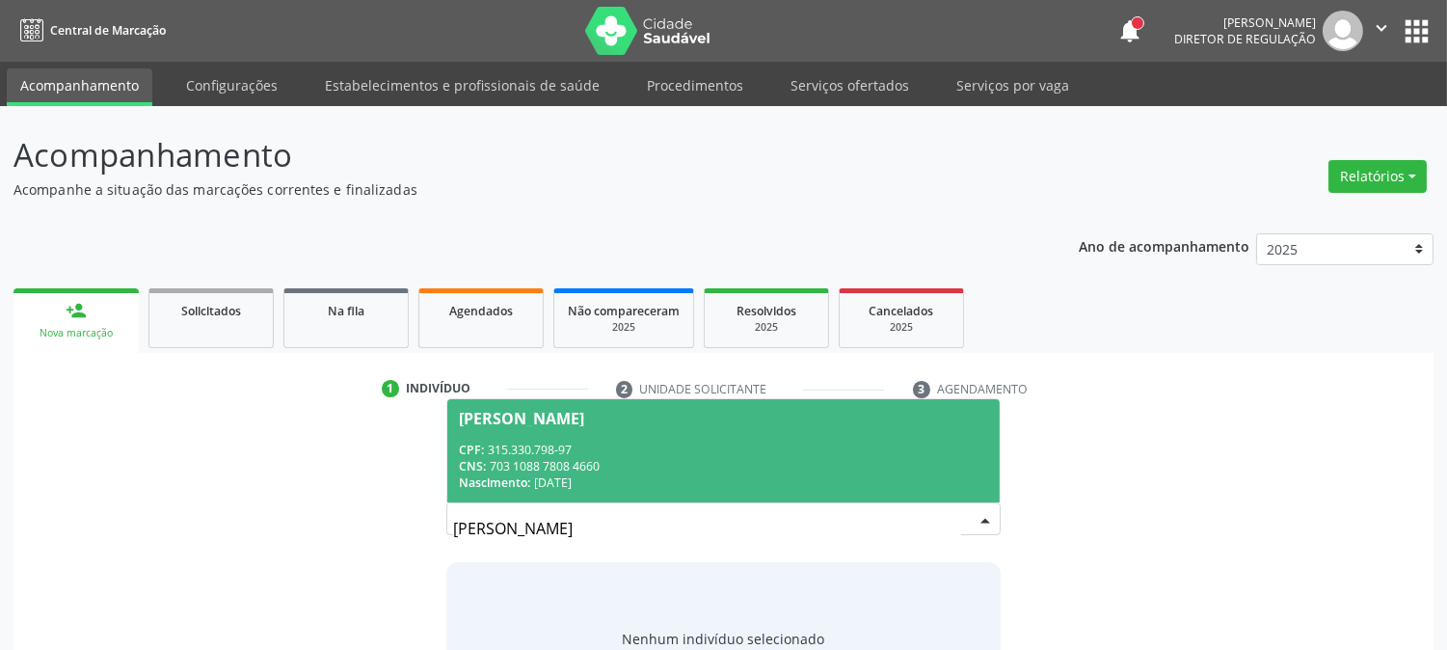
click at [551, 434] on span "[PERSON_NAME] CPF: 315.330.798-97 CNS: 703 1088 7808 4660 Nascimento: [DATE]" at bounding box center [723, 450] width 552 height 103
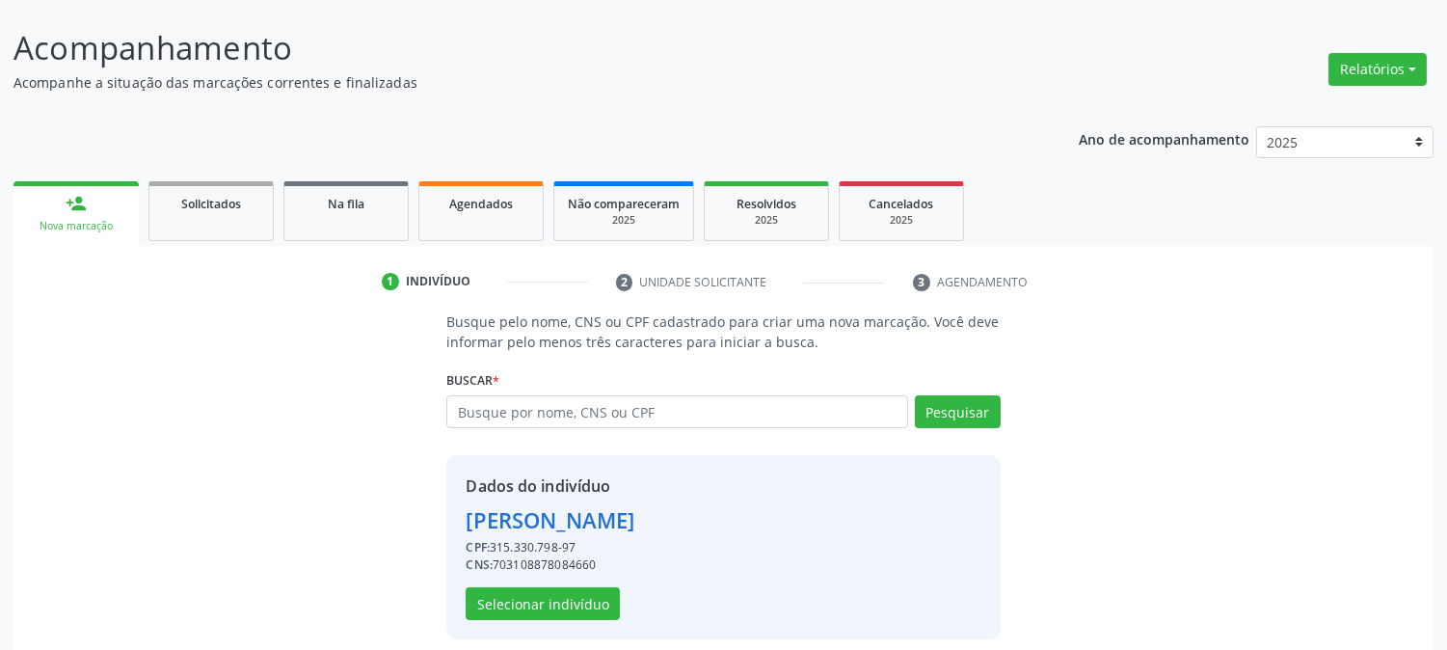
scroll to position [121, 0]
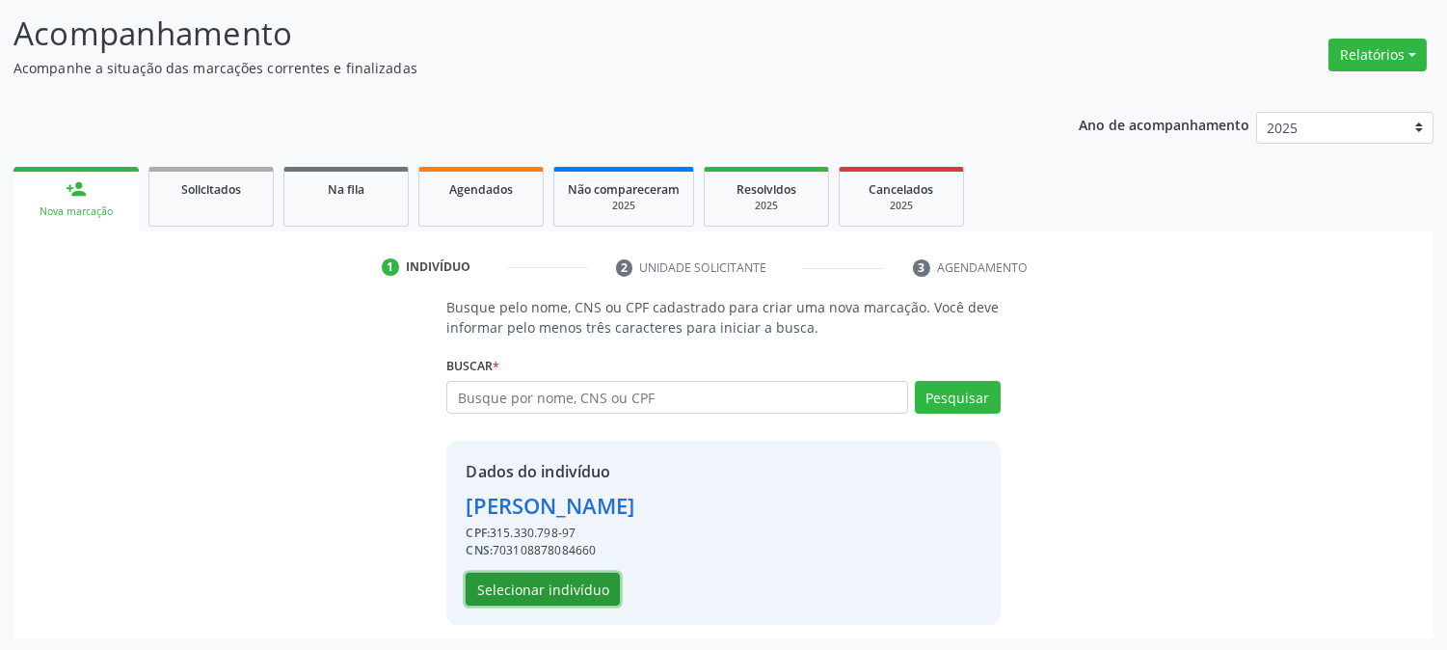
click at [515, 579] on button "Selecionar indivíduo" at bounding box center [543, 589] width 154 height 33
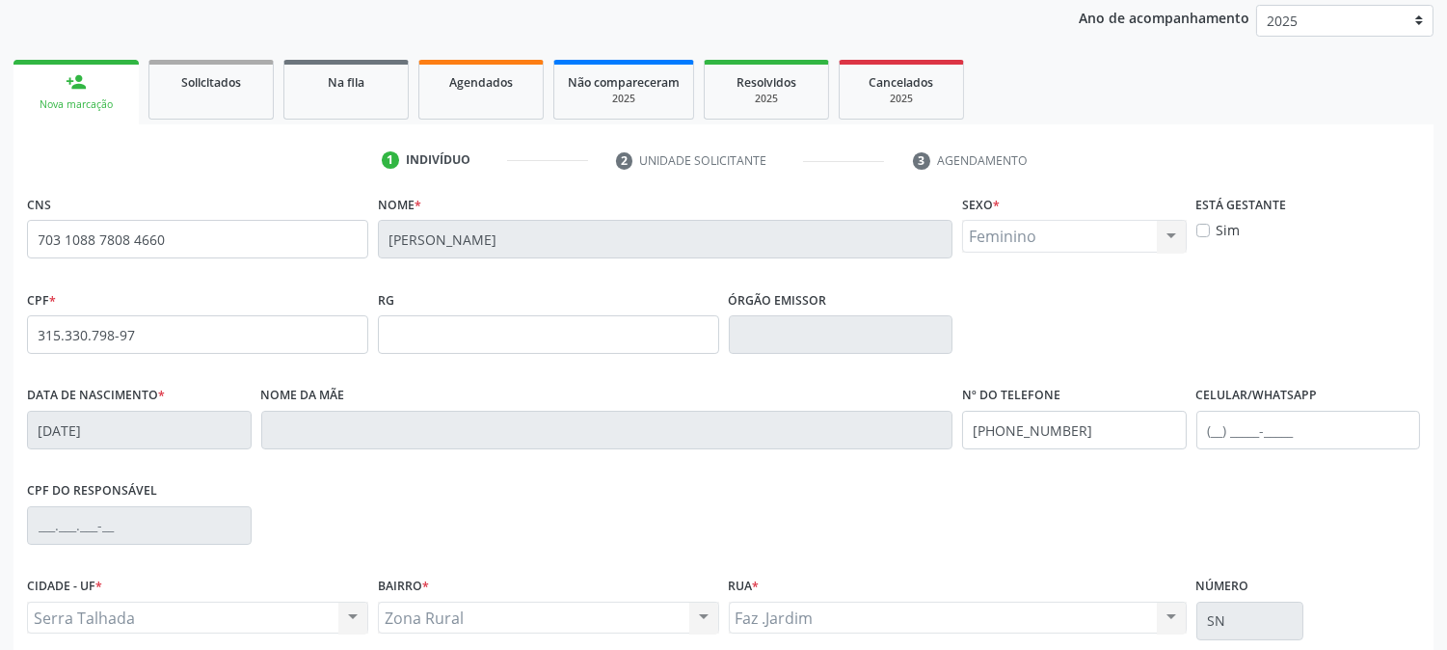
scroll to position [393, 0]
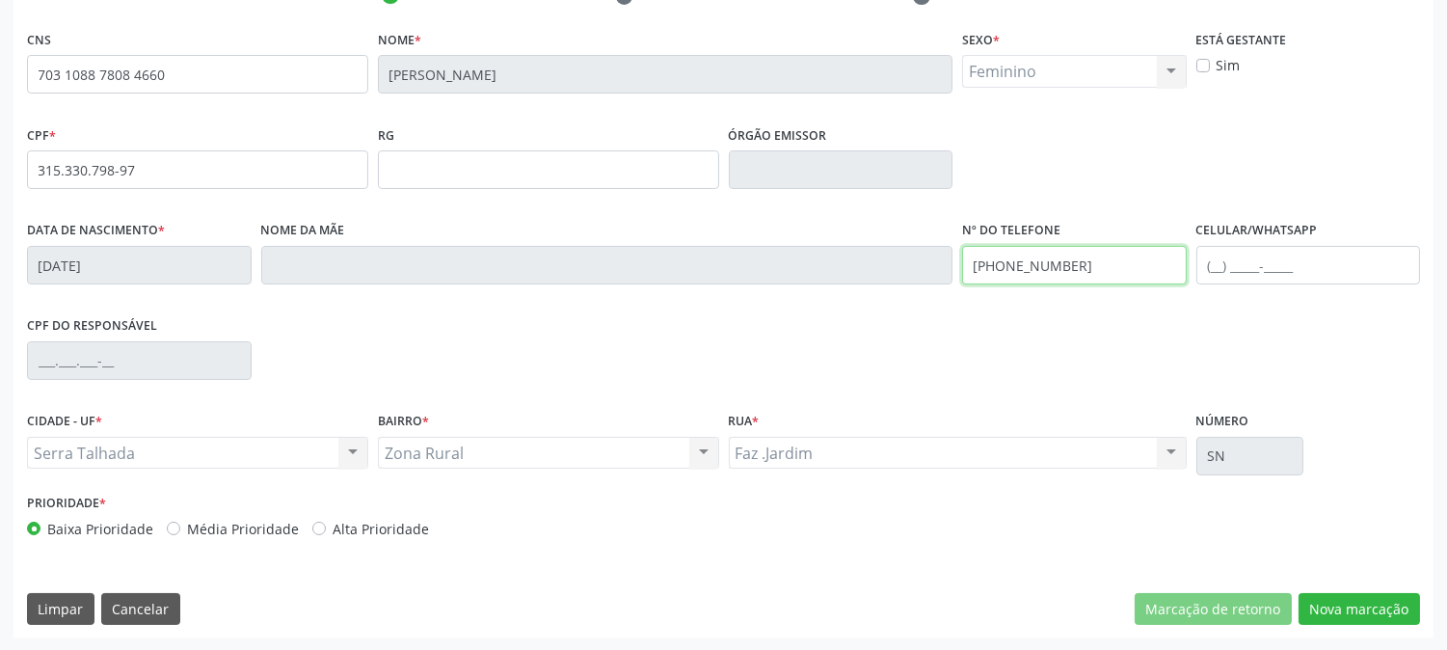
click at [825, 268] on div "Data de nascimento * [DATE] Nome da mãe Nº do Telefone [PHONE_NUMBER] Celular/W…" at bounding box center [723, 263] width 1403 height 95
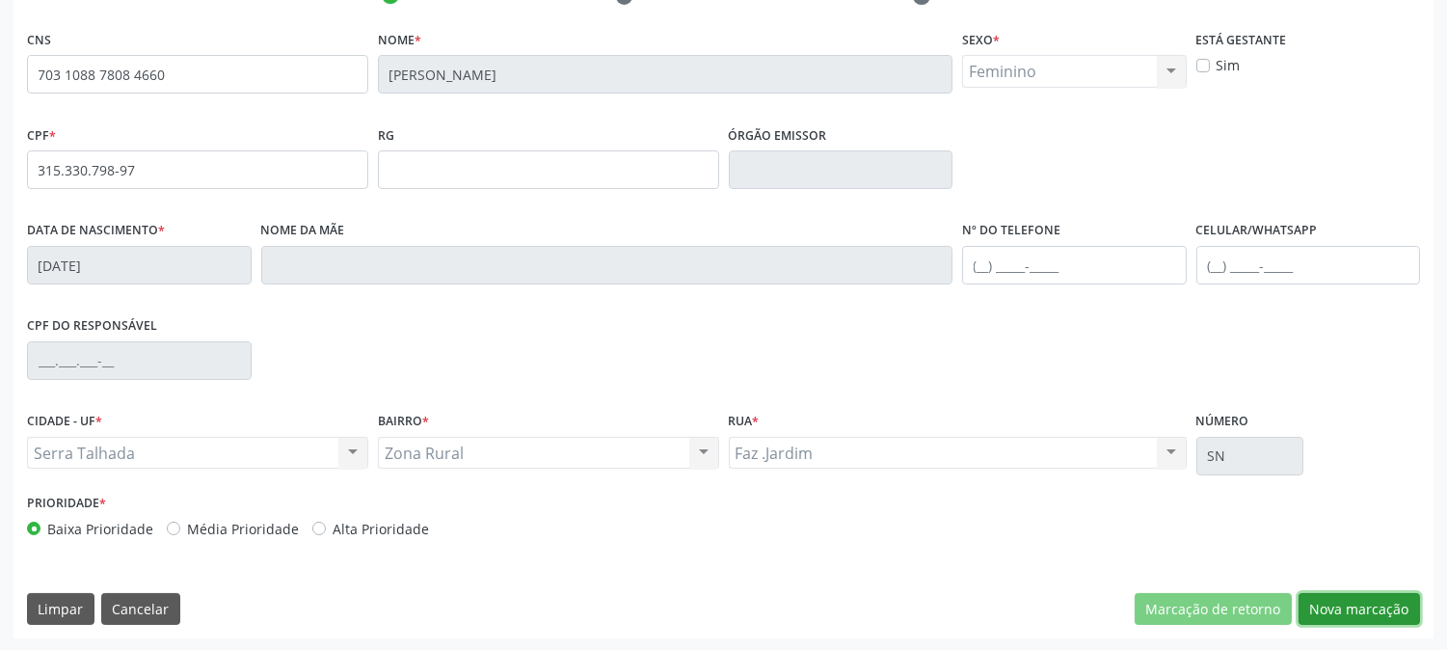
click at [1384, 601] on button "Nova marcação" at bounding box center [1359, 609] width 121 height 33
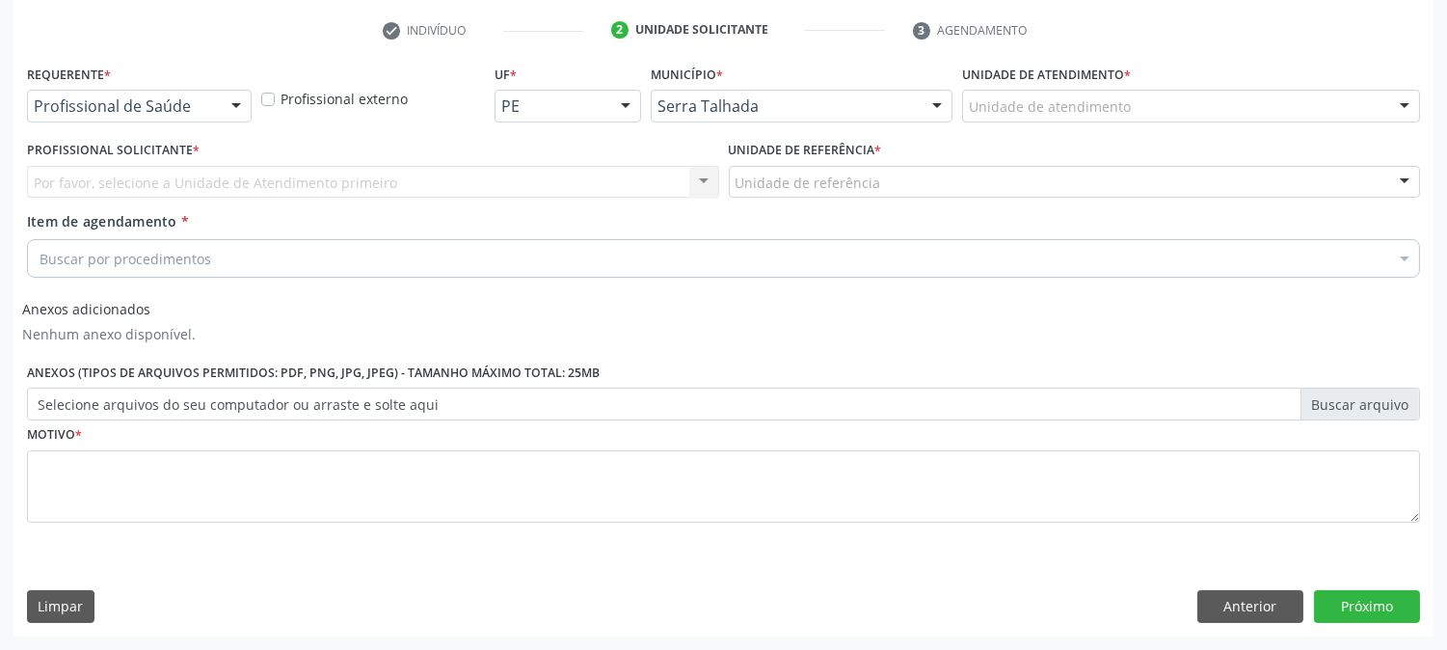
scroll to position [358, 0]
click at [223, 103] on div at bounding box center [236, 108] width 29 height 33
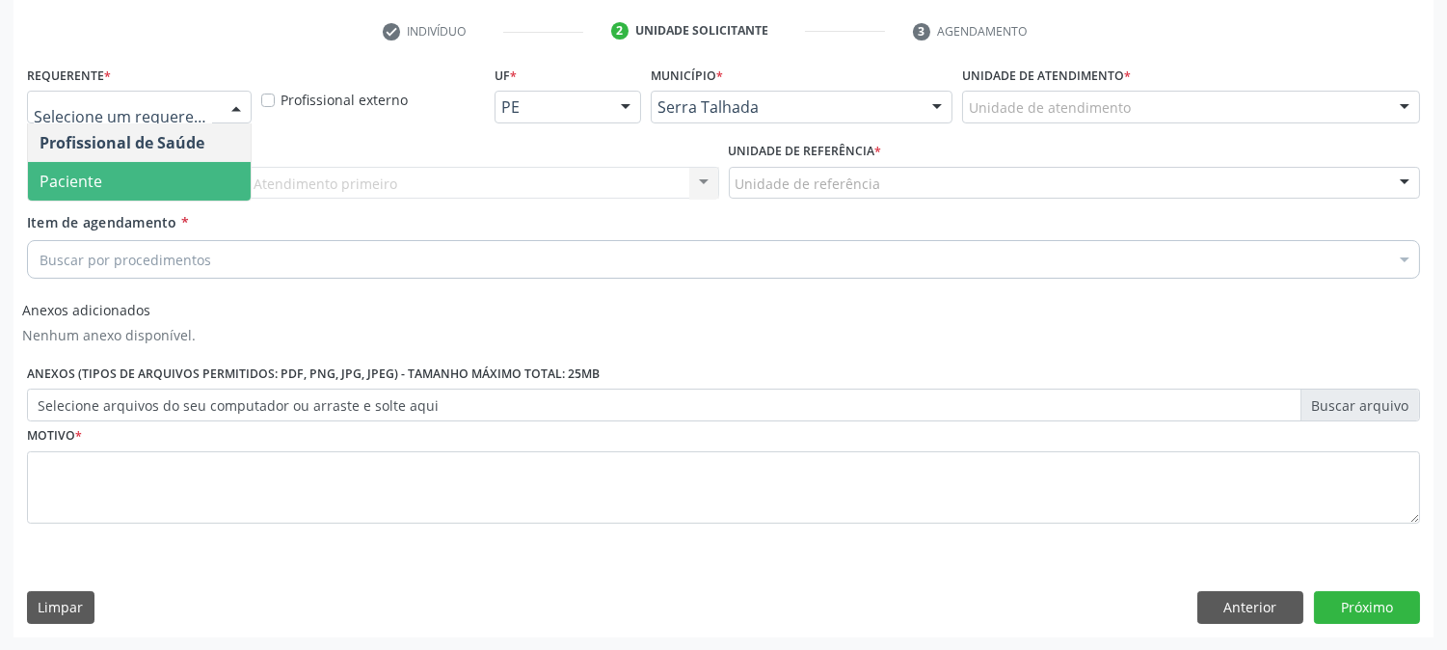
click at [207, 175] on span "Paciente" at bounding box center [139, 181] width 223 height 39
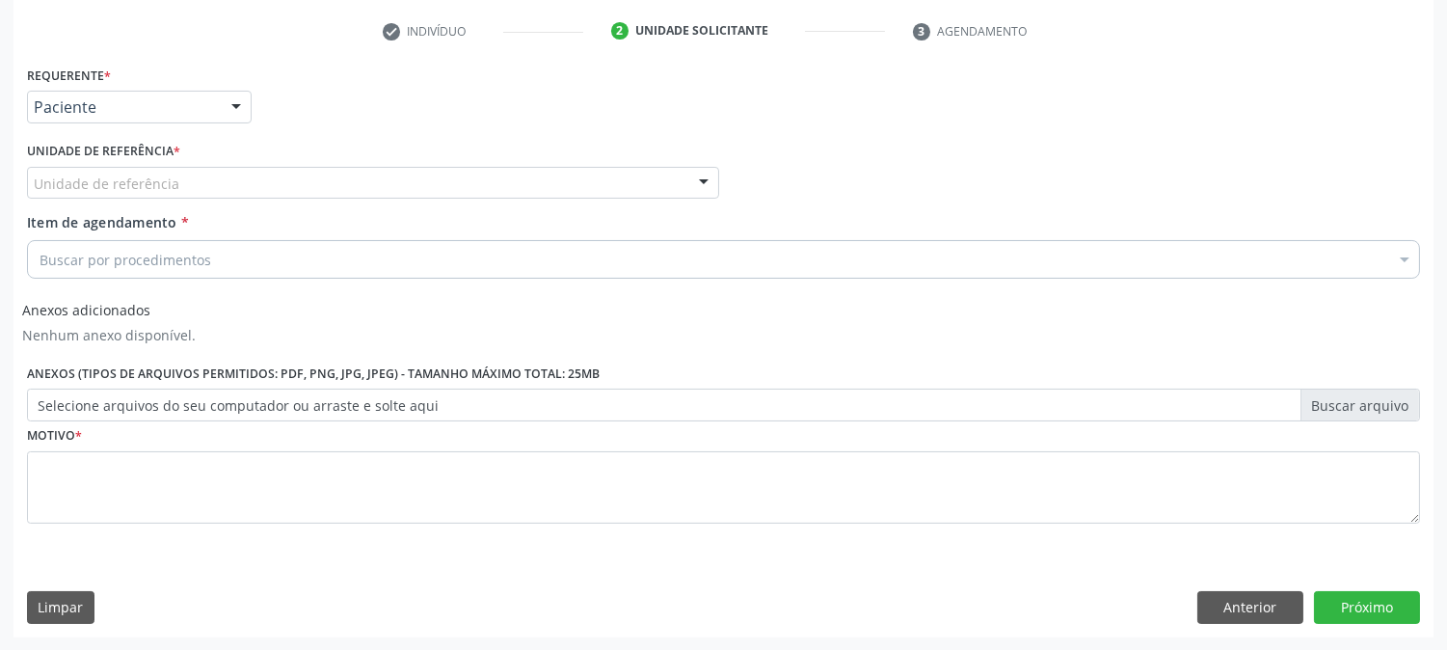
click at [207, 178] on div "Unidade de referência" at bounding box center [373, 183] width 692 height 33
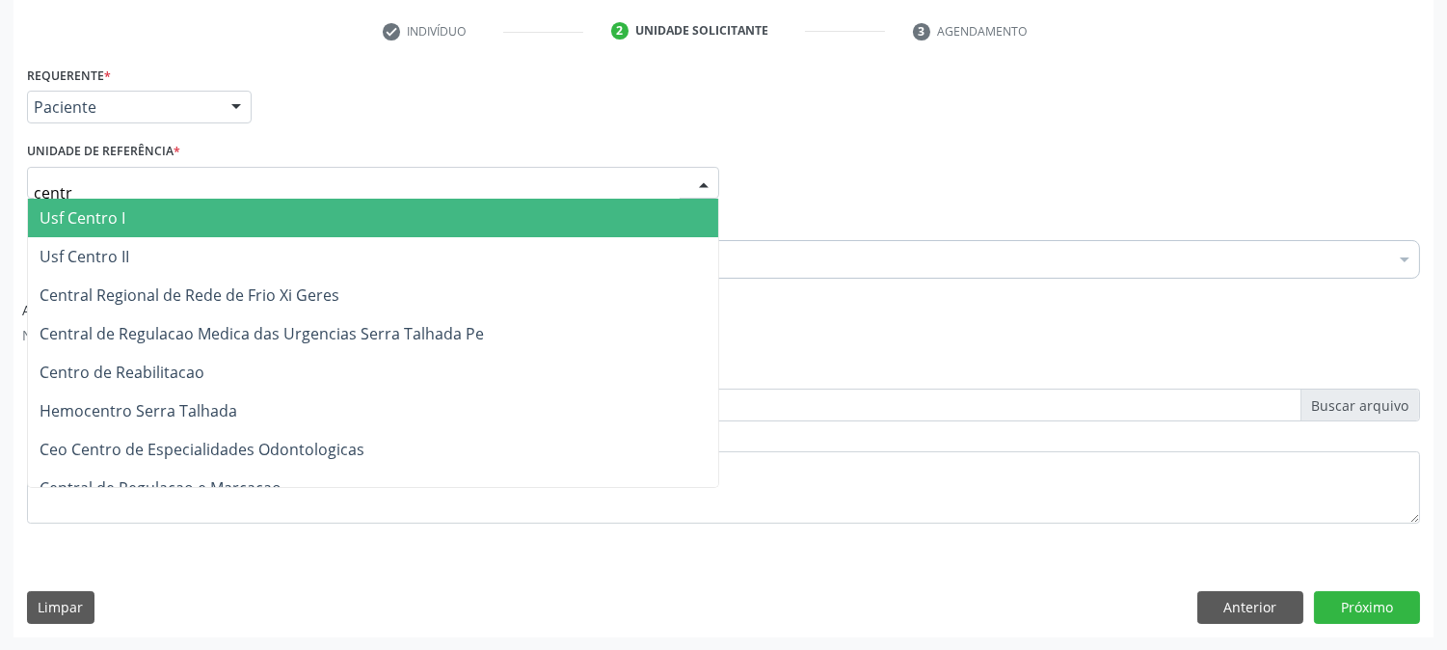
type input "centro"
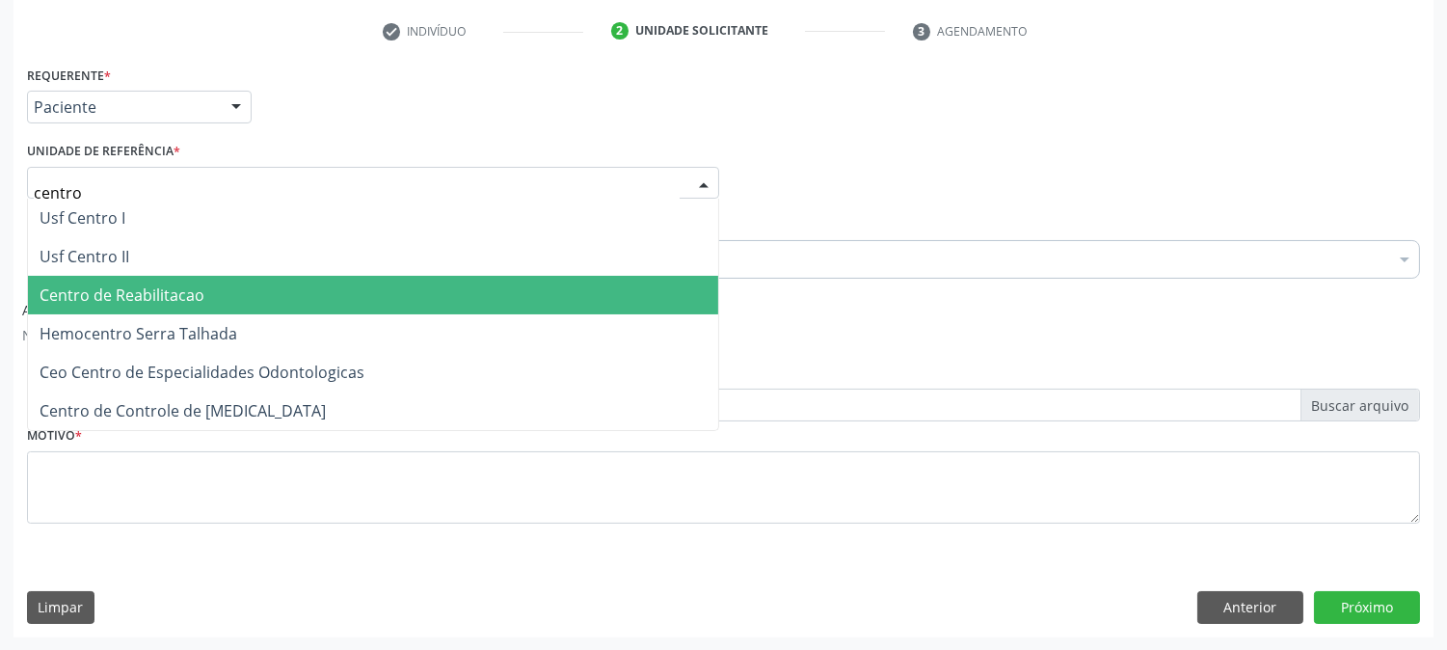
click at [150, 307] on span "Centro de Reabilitacao" at bounding box center [373, 295] width 690 height 39
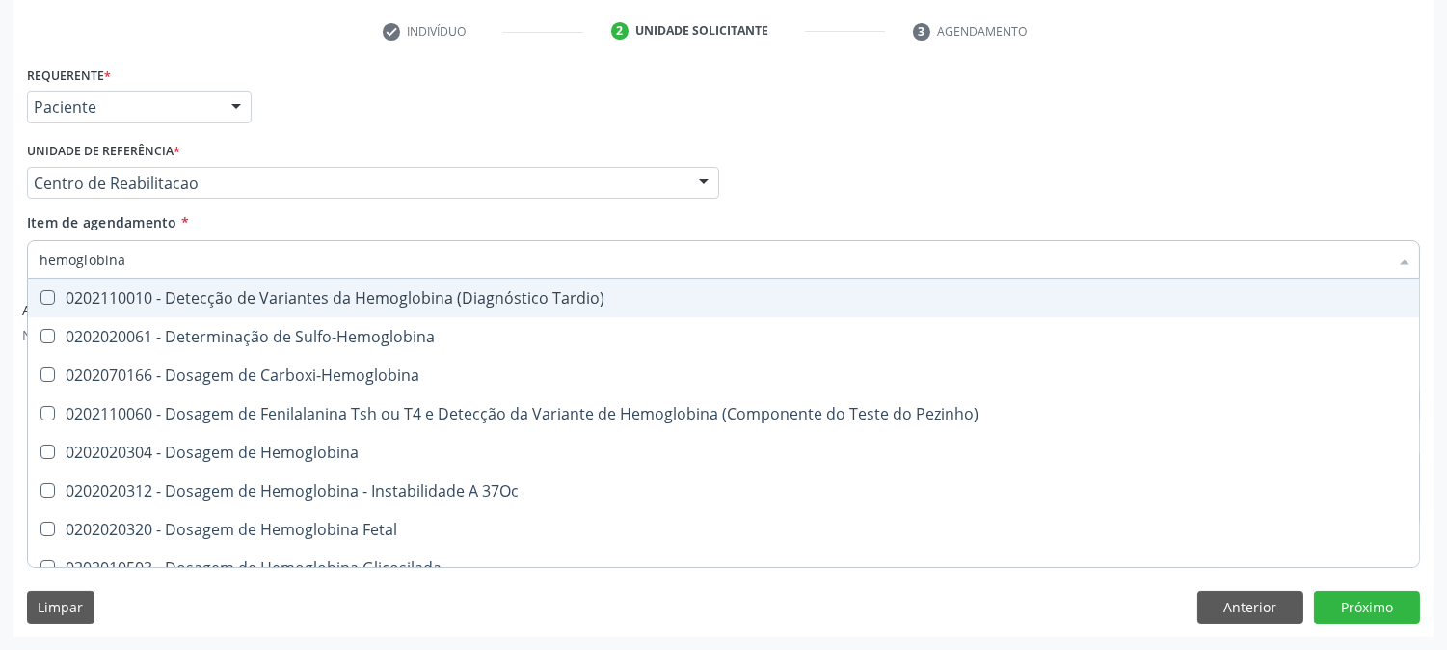
type input "hemoglobina g"
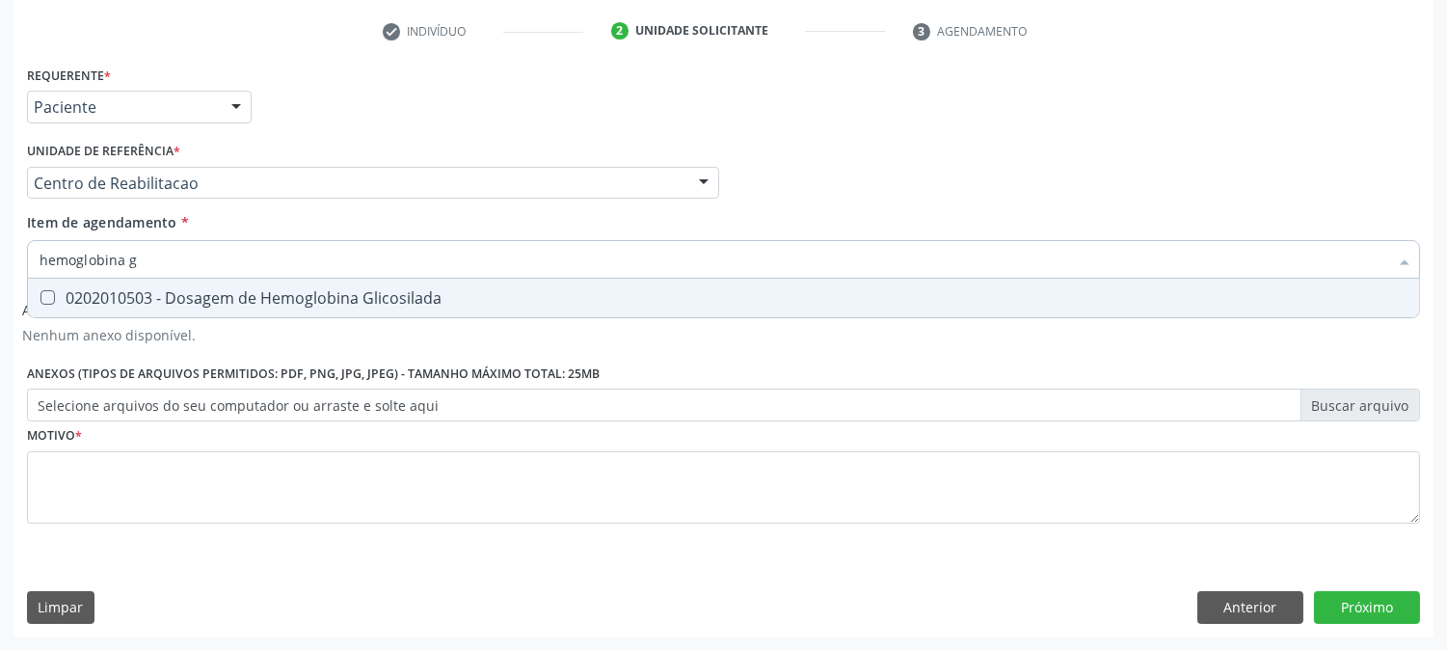
click at [147, 290] on div "0202010503 - Dosagem de Hemoglobina Glicosilada" at bounding box center [724, 297] width 1368 height 15
checkbox Glicosilada "true"
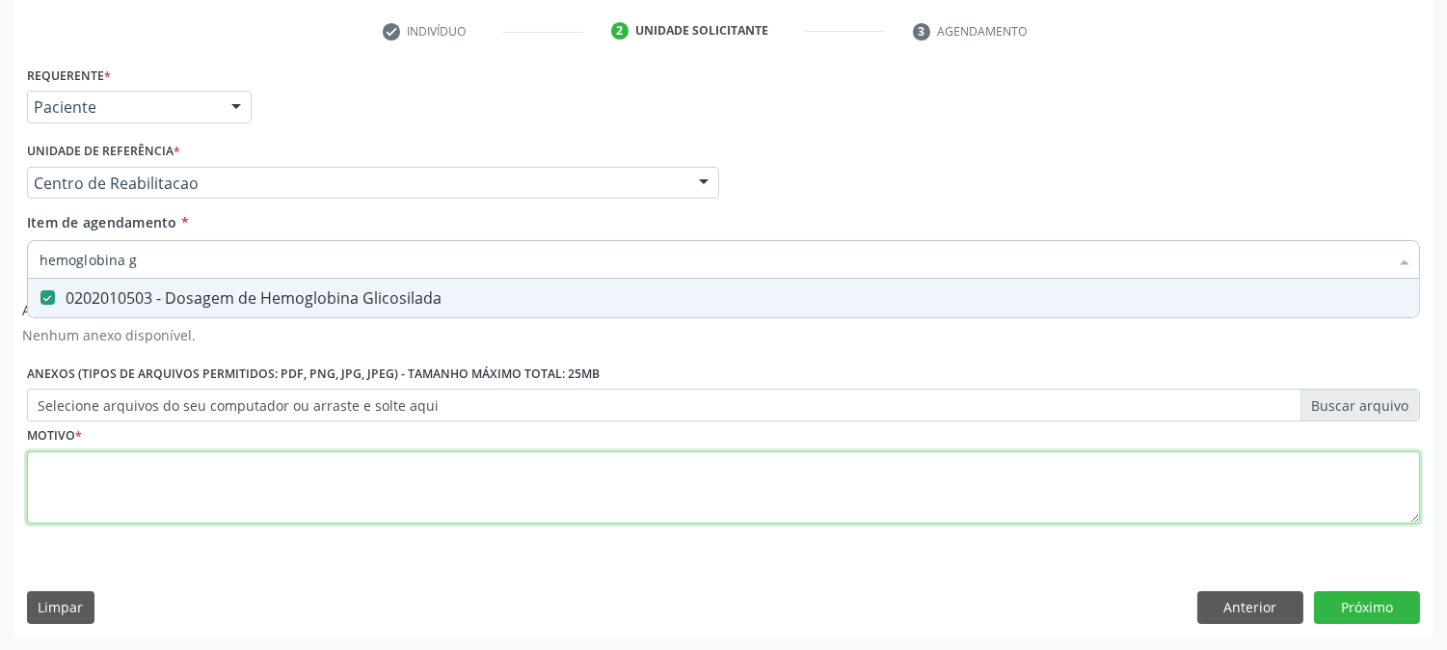
click at [179, 485] on div "Requerente * Paciente Profissional de Saúde Paciente Nenhum resultado encontrad…" at bounding box center [723, 306] width 1393 height 490
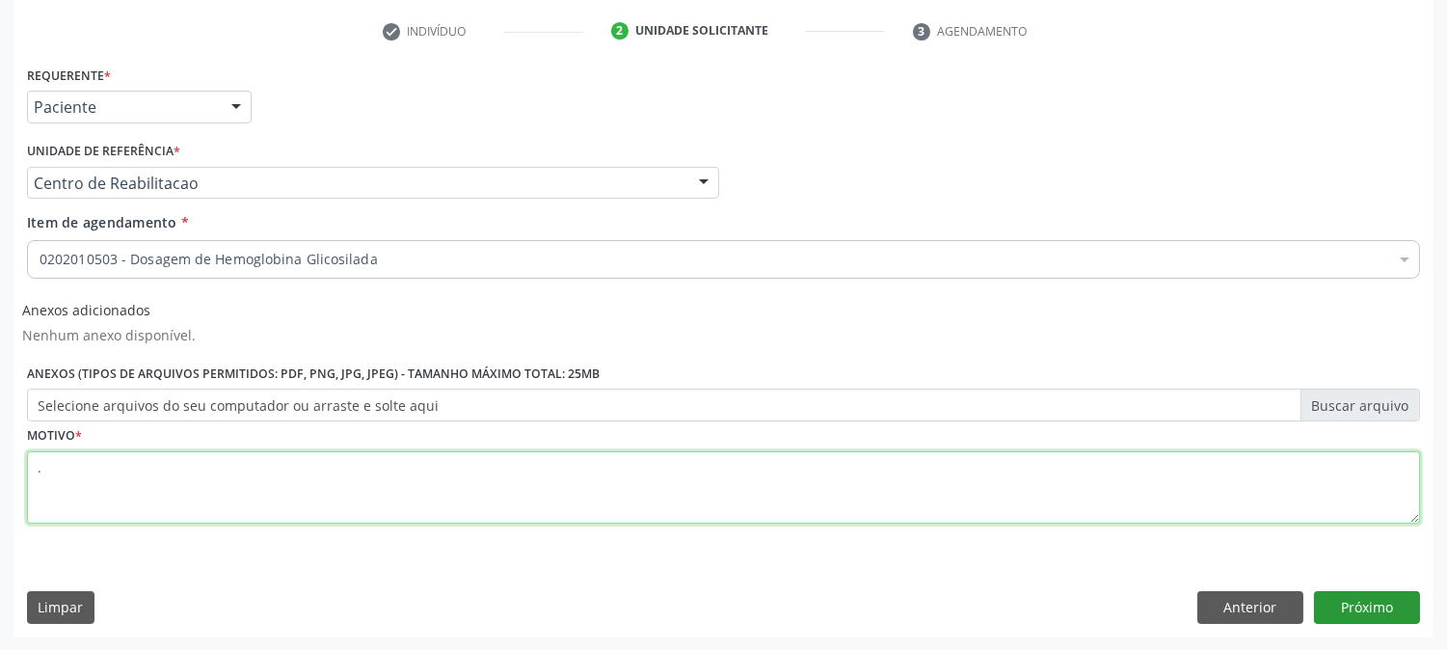
type textarea "."
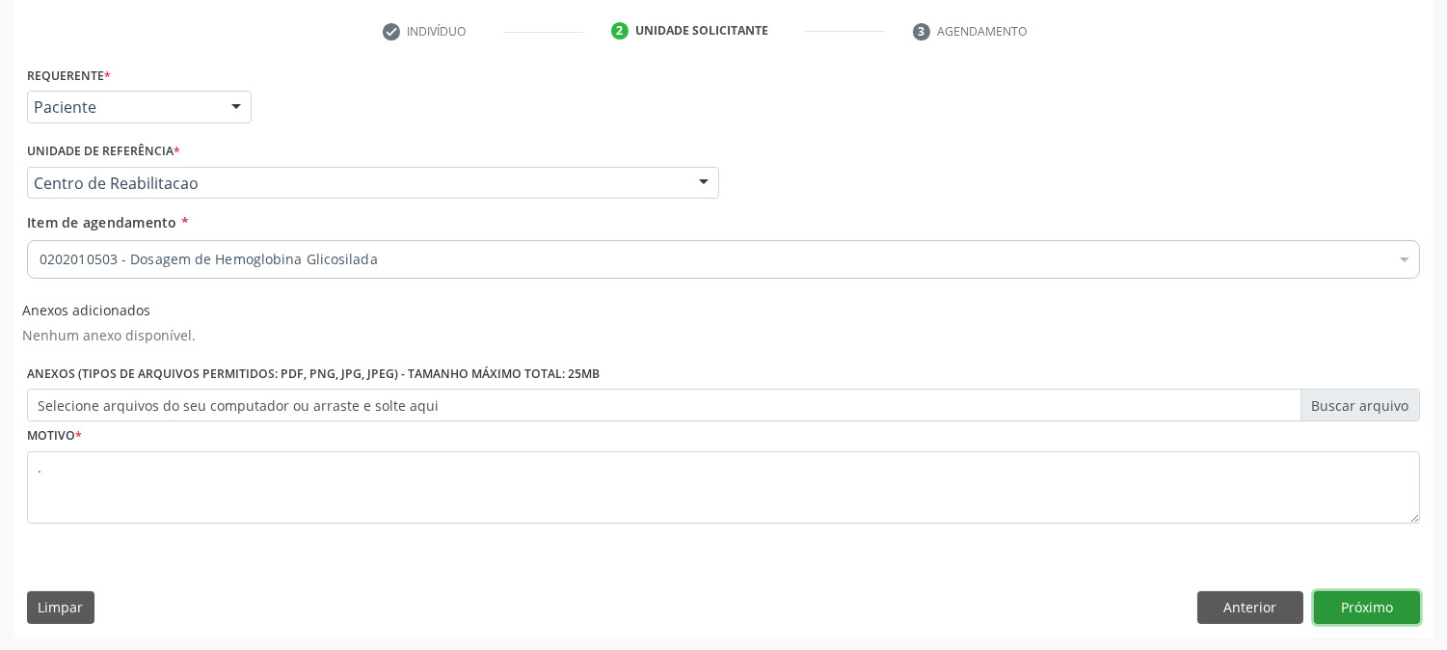
click at [1361, 594] on button "Próximo" at bounding box center [1367, 607] width 106 height 33
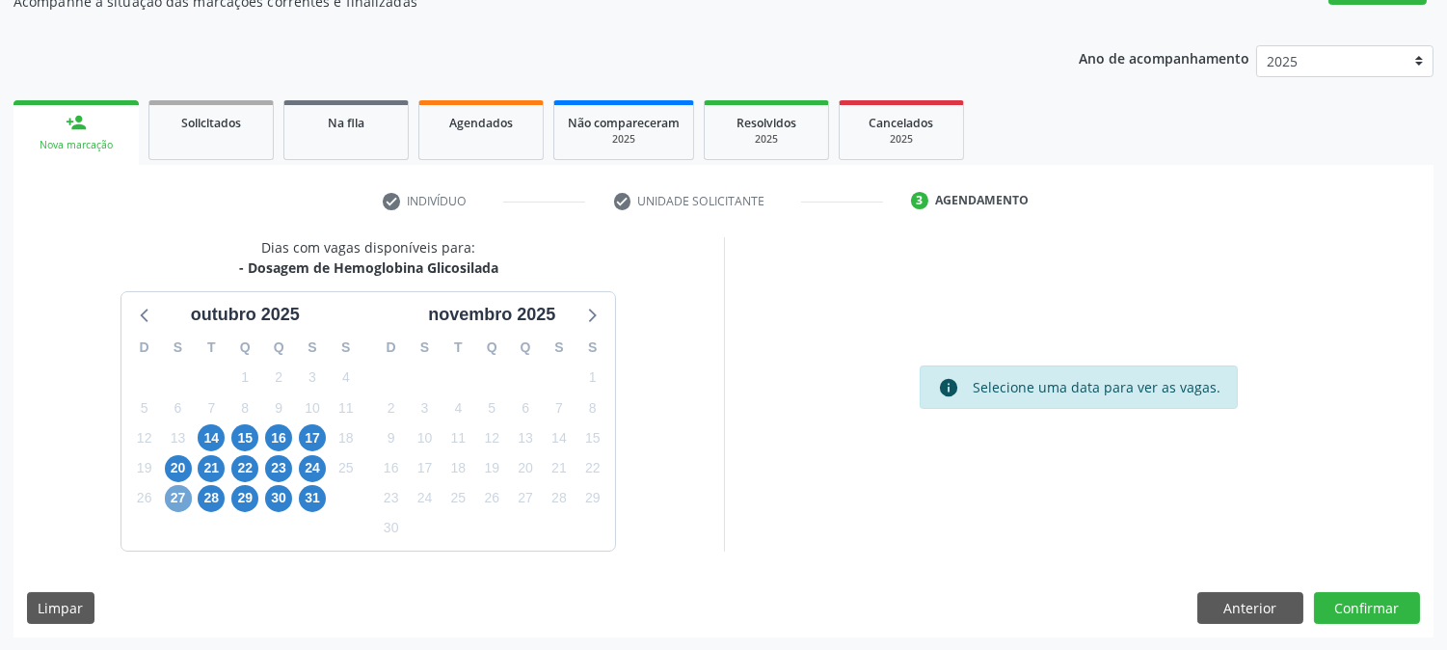
click at [179, 495] on span "27" at bounding box center [178, 498] width 27 height 27
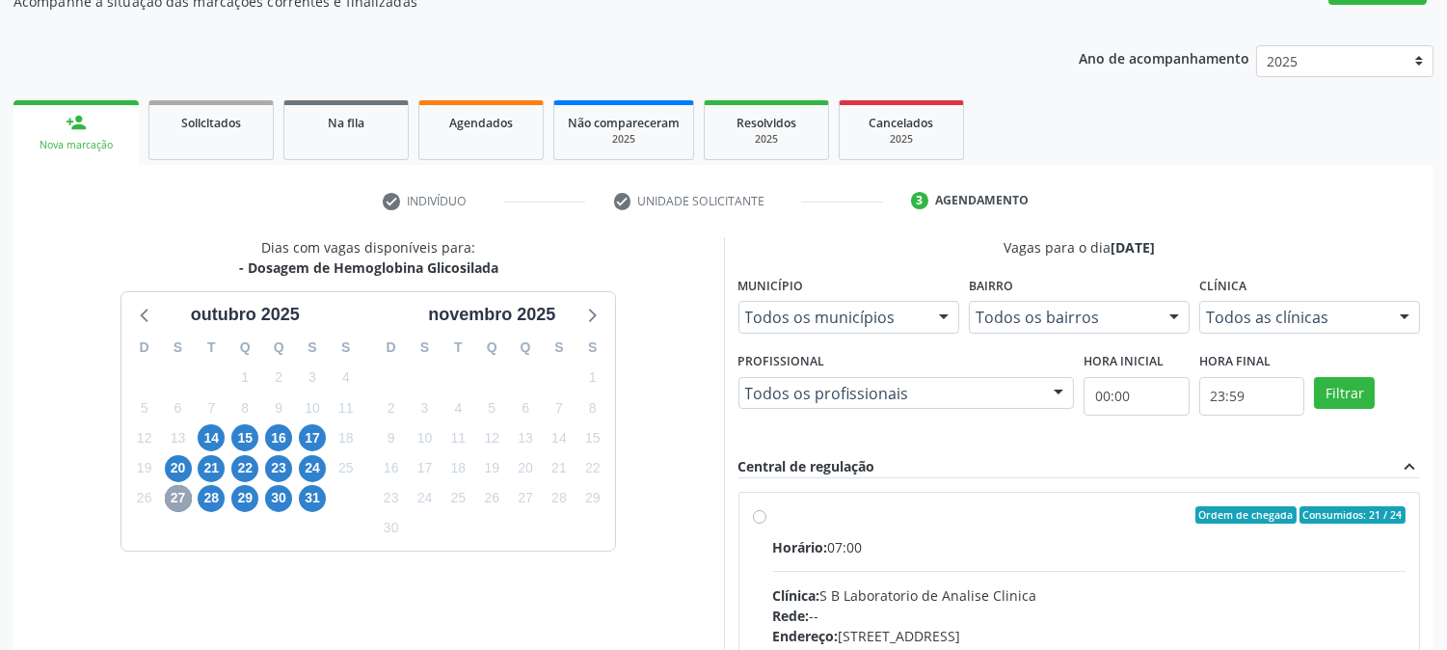
scroll to position [501, 0]
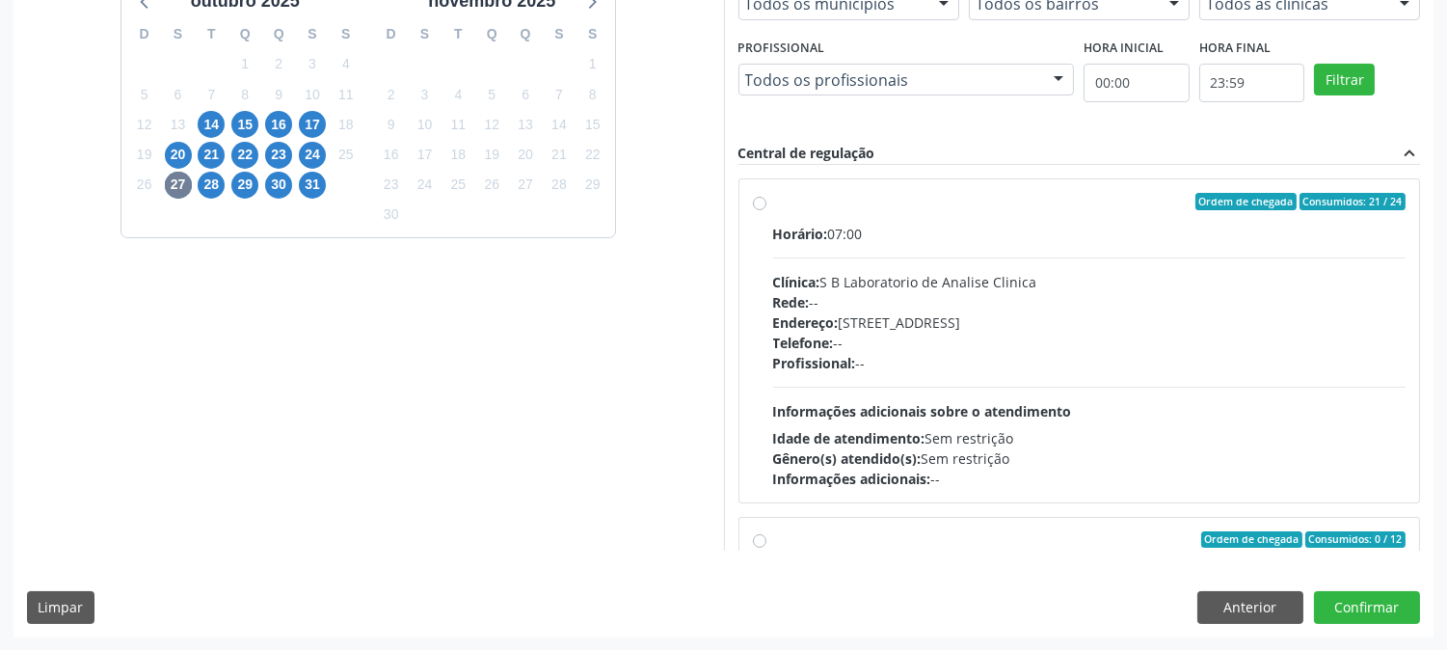
click at [1153, 428] on div "Idade de atendimento: Sem restrição" at bounding box center [1089, 438] width 633 height 20
click at [767, 210] on input "Ordem de chegada Consumidos: 21 / 24 Horário: 07:00 Clínica: S B Laboratorio de…" at bounding box center [759, 201] width 13 height 17
radio input "true"
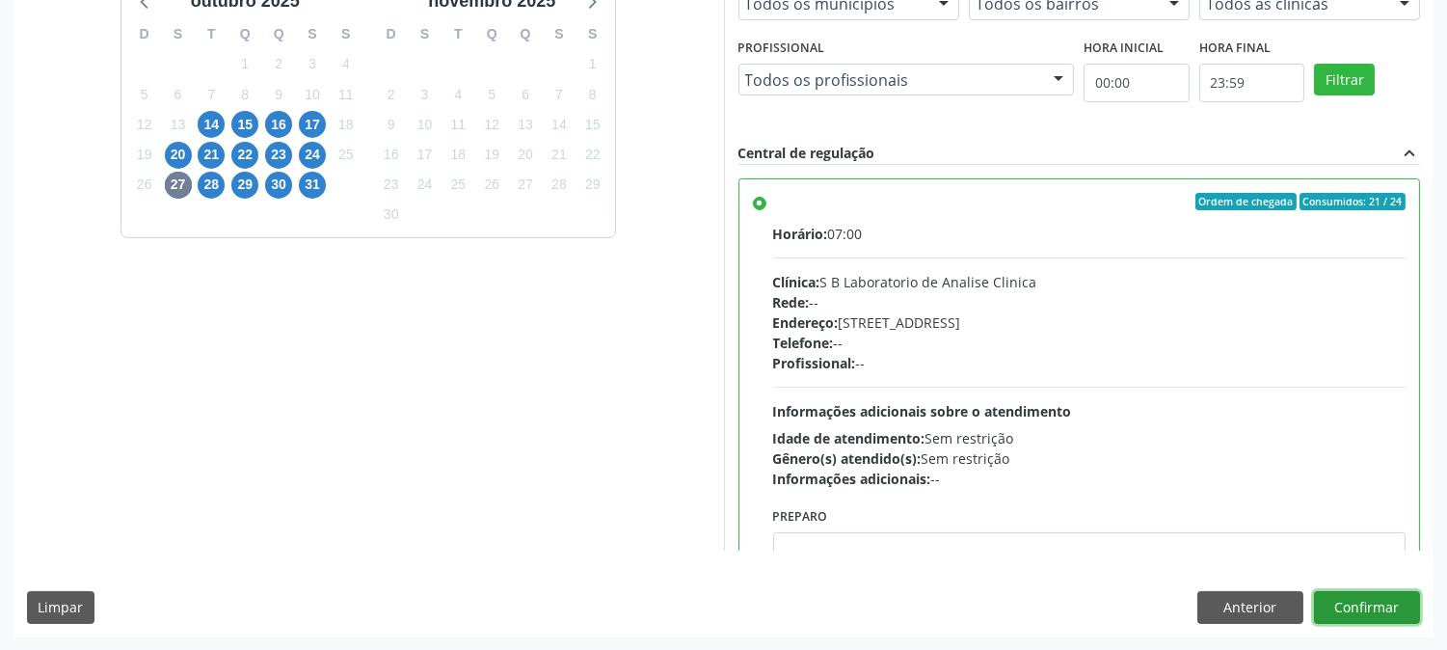
click at [1376, 619] on button "Confirmar" at bounding box center [1367, 607] width 106 height 33
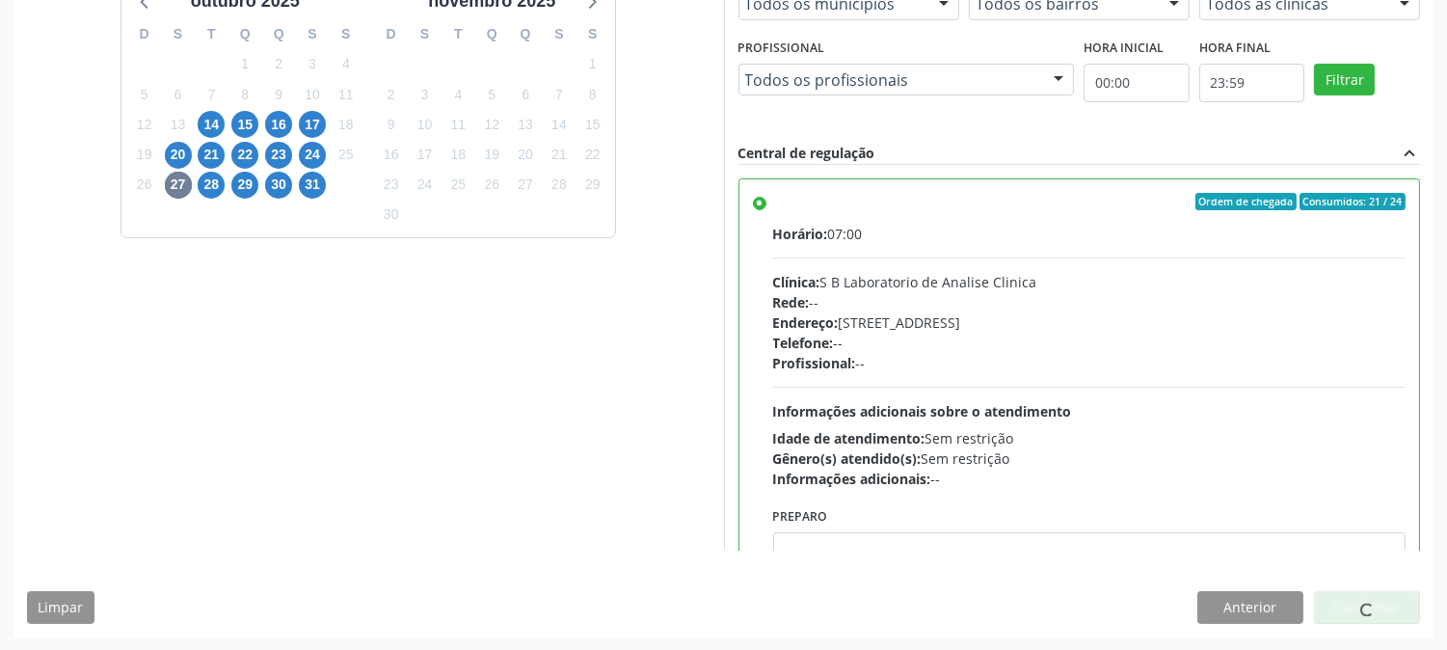
scroll to position [0, 0]
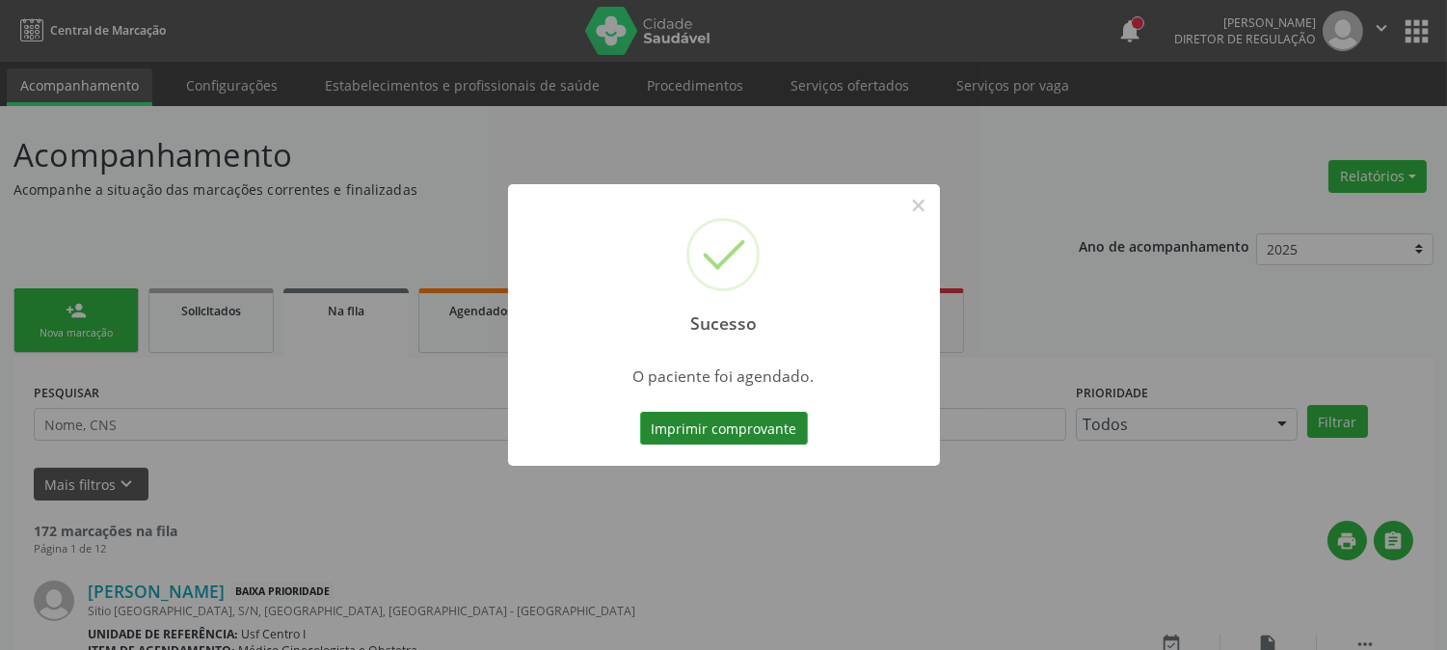
click at [725, 431] on button "Imprimir comprovante" at bounding box center [724, 428] width 168 height 33
